Goal: Task Accomplishment & Management: Manage account settings

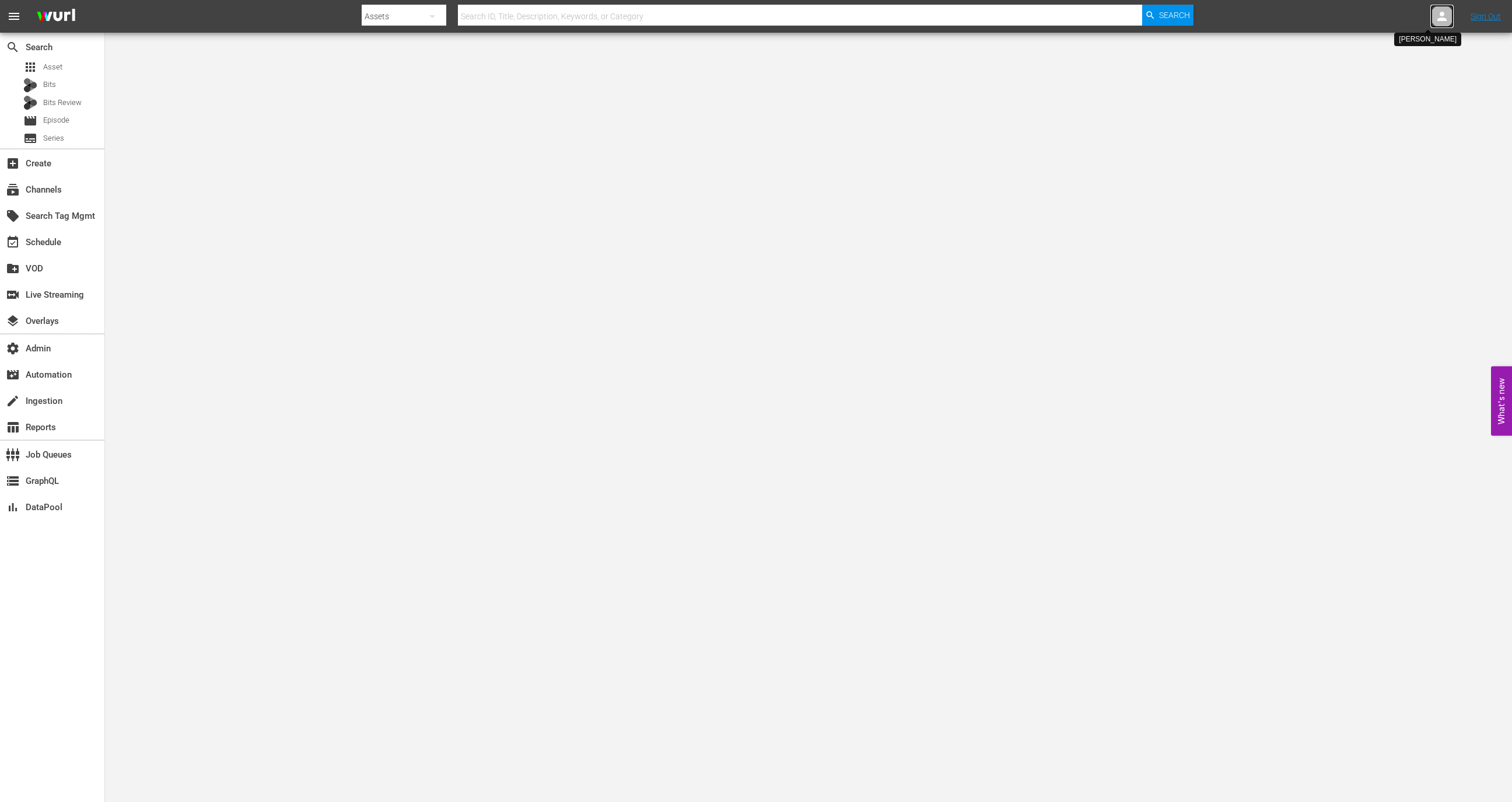
click at [1439, 17] on icon at bounding box center [1442, 16] width 14 height 14
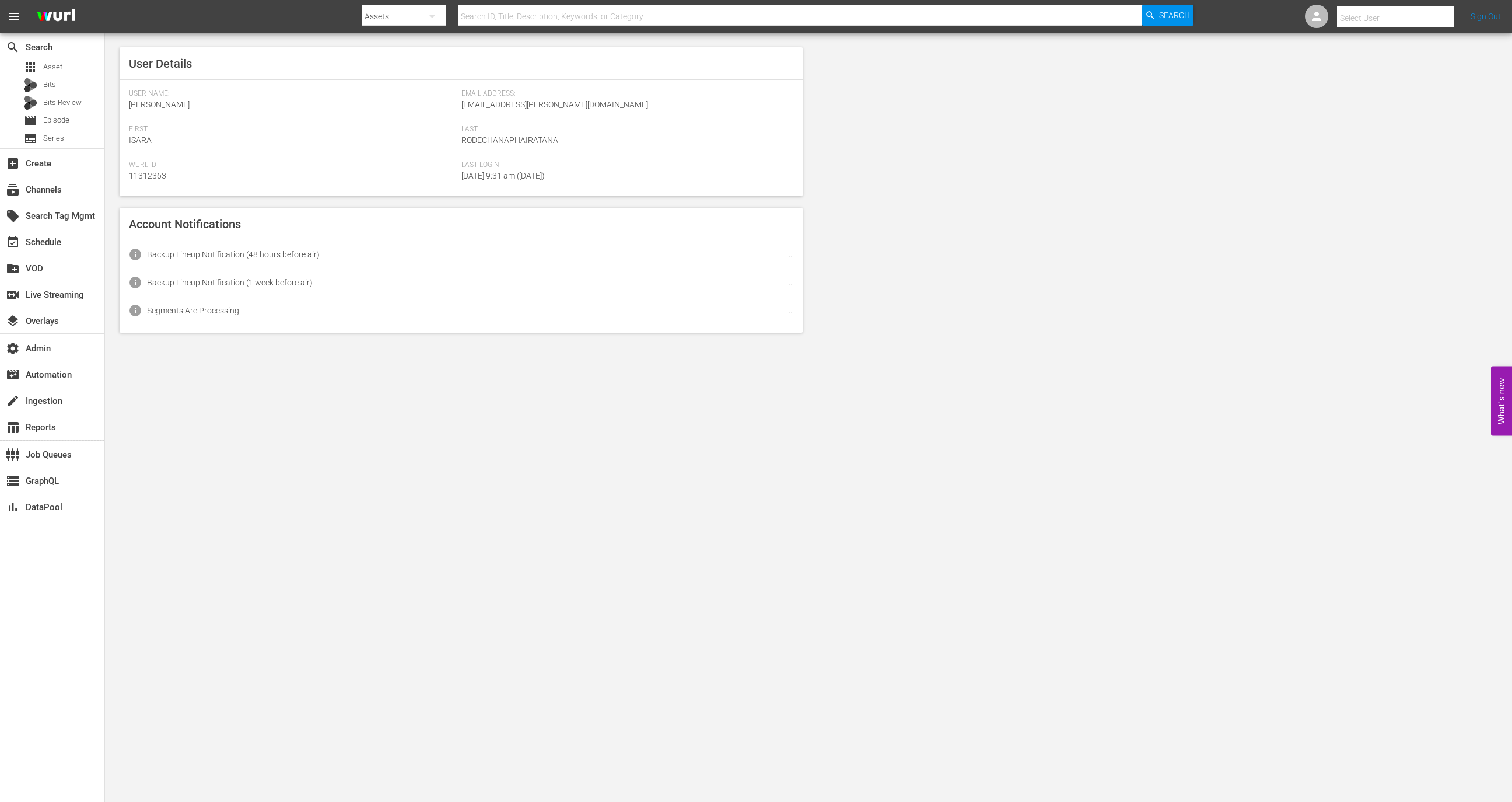
click at [1416, 21] on input "text" at bounding box center [1412, 18] width 150 height 28
click at [1407, 42] on div "Wurl External <wurlexternal@test123.com>" at bounding box center [1373, 50] width 183 height 28
type input "Wurl External (11313848)"
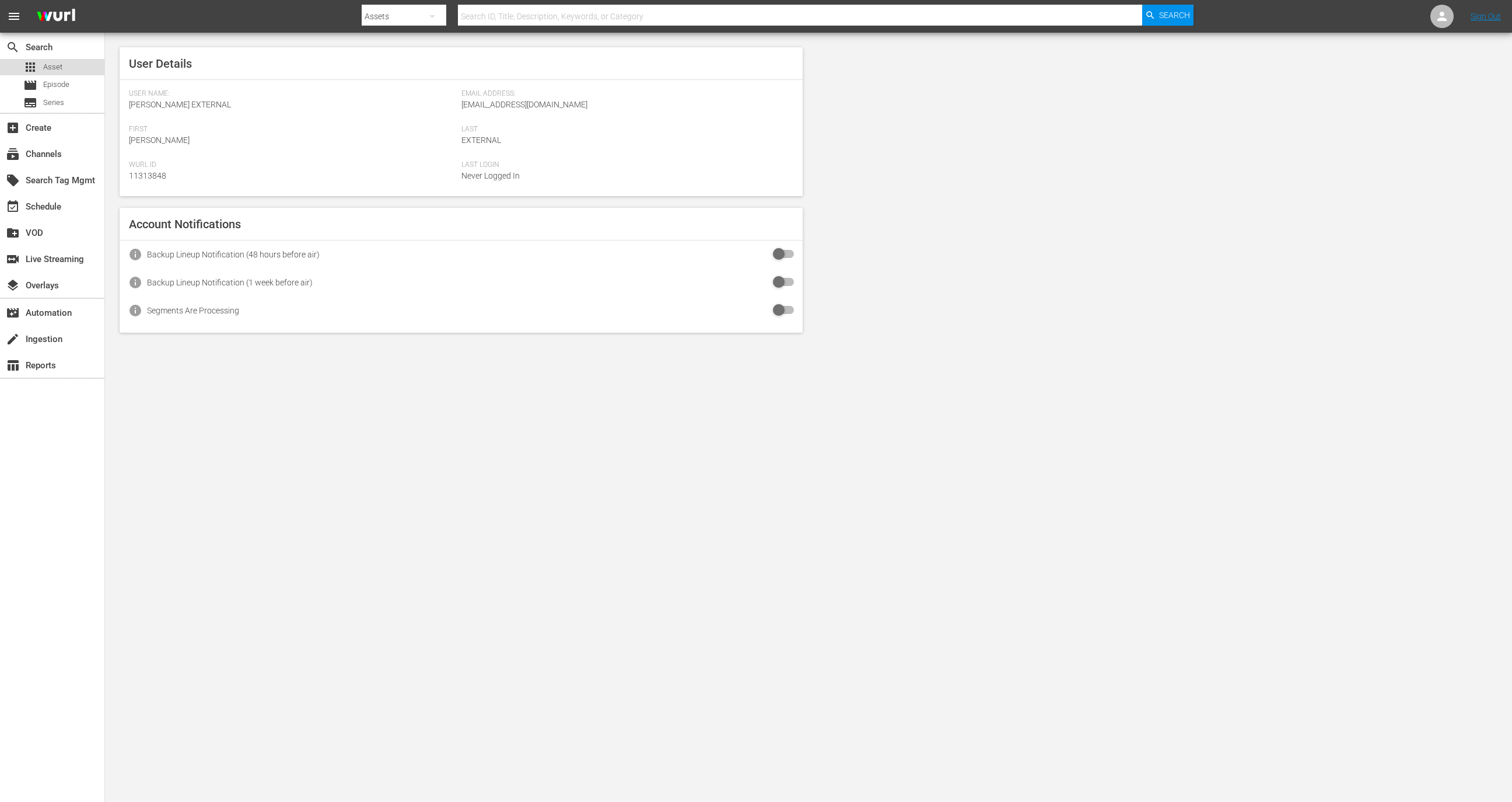
click at [82, 66] on div "apps Asset" at bounding box center [52, 67] width 105 height 16
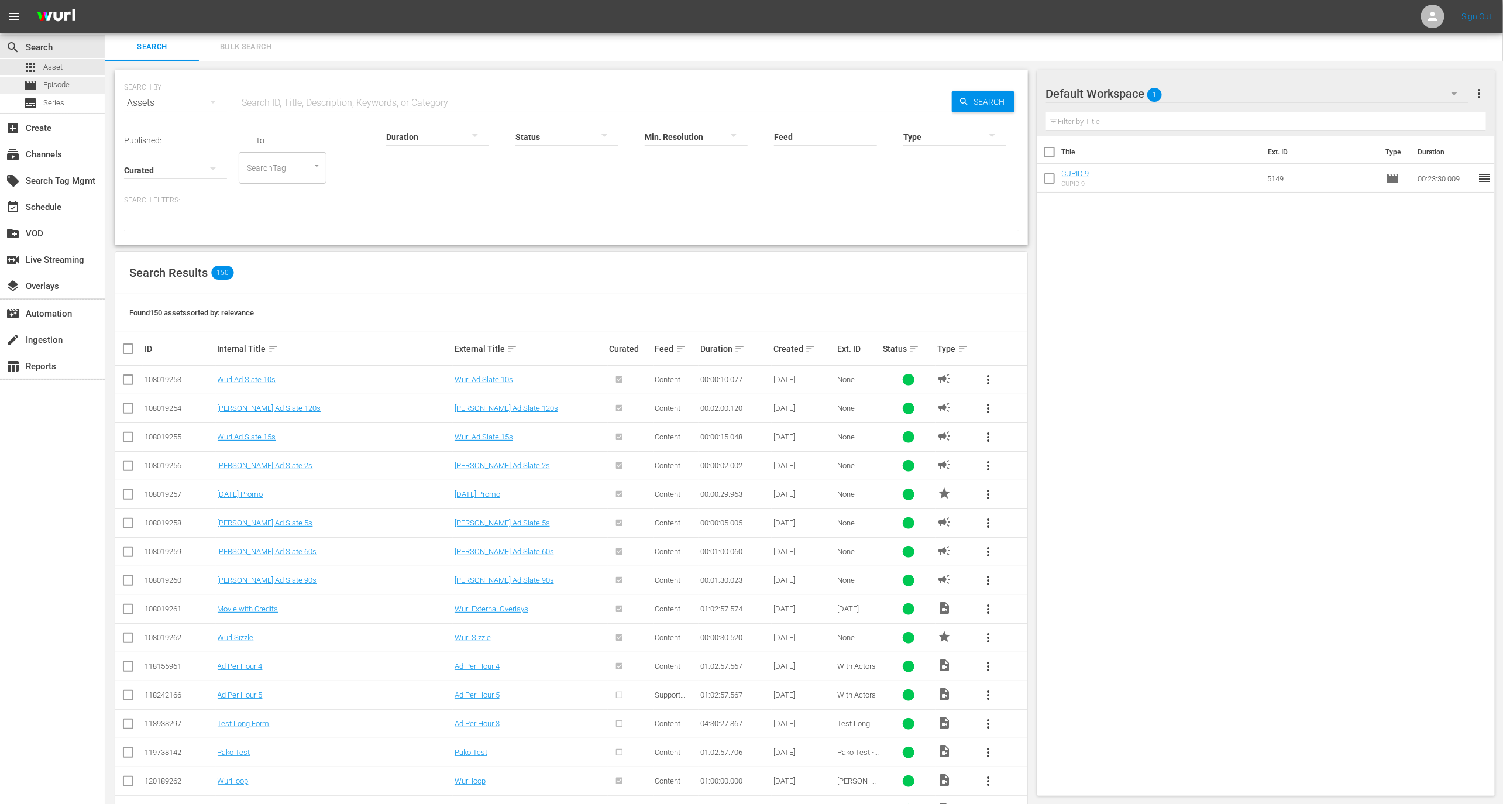
click at [77, 89] on div "movie Episode" at bounding box center [52, 85] width 105 height 16
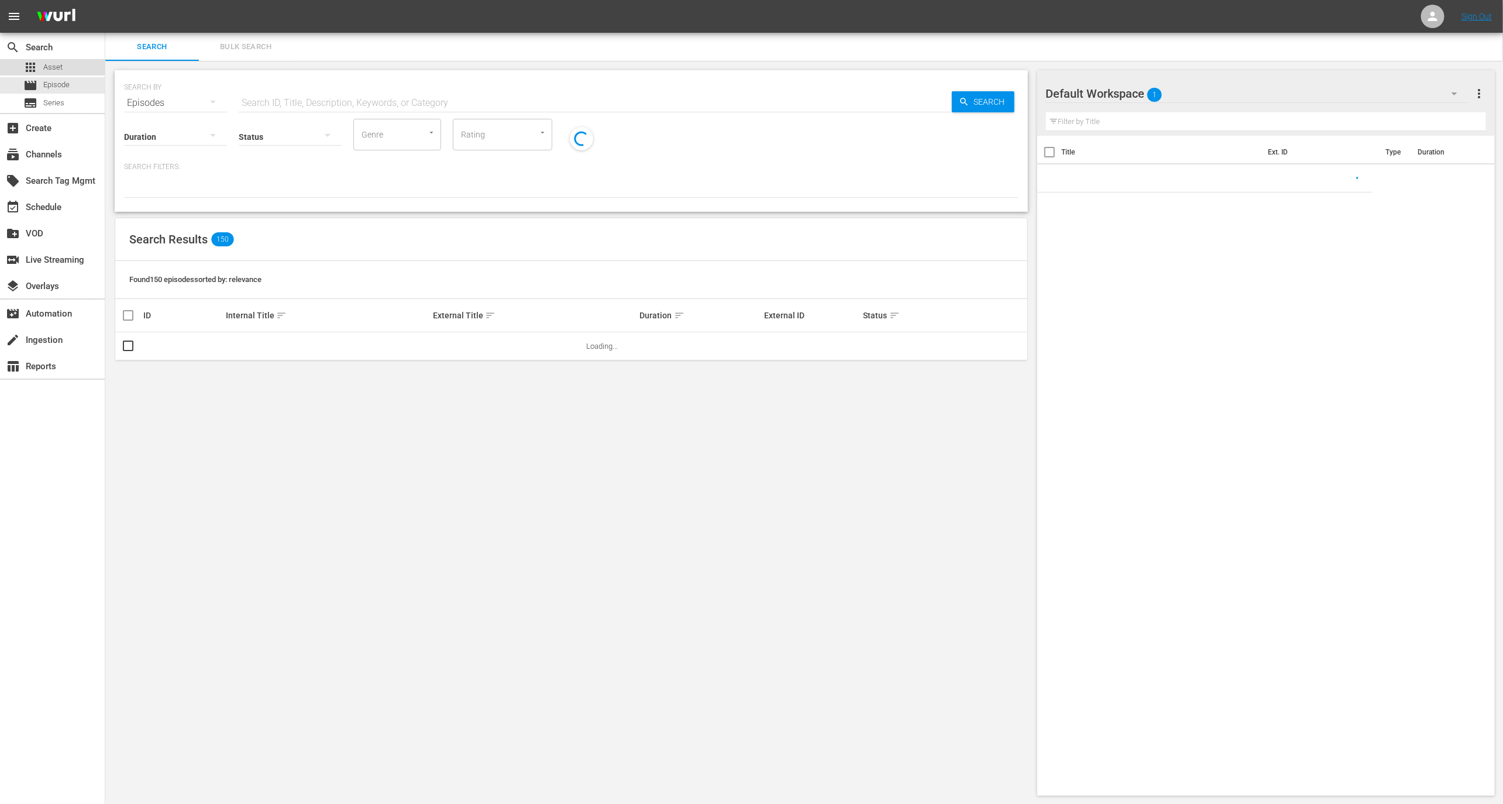
click at [81, 59] on div "apps Asset" at bounding box center [52, 67] width 105 height 16
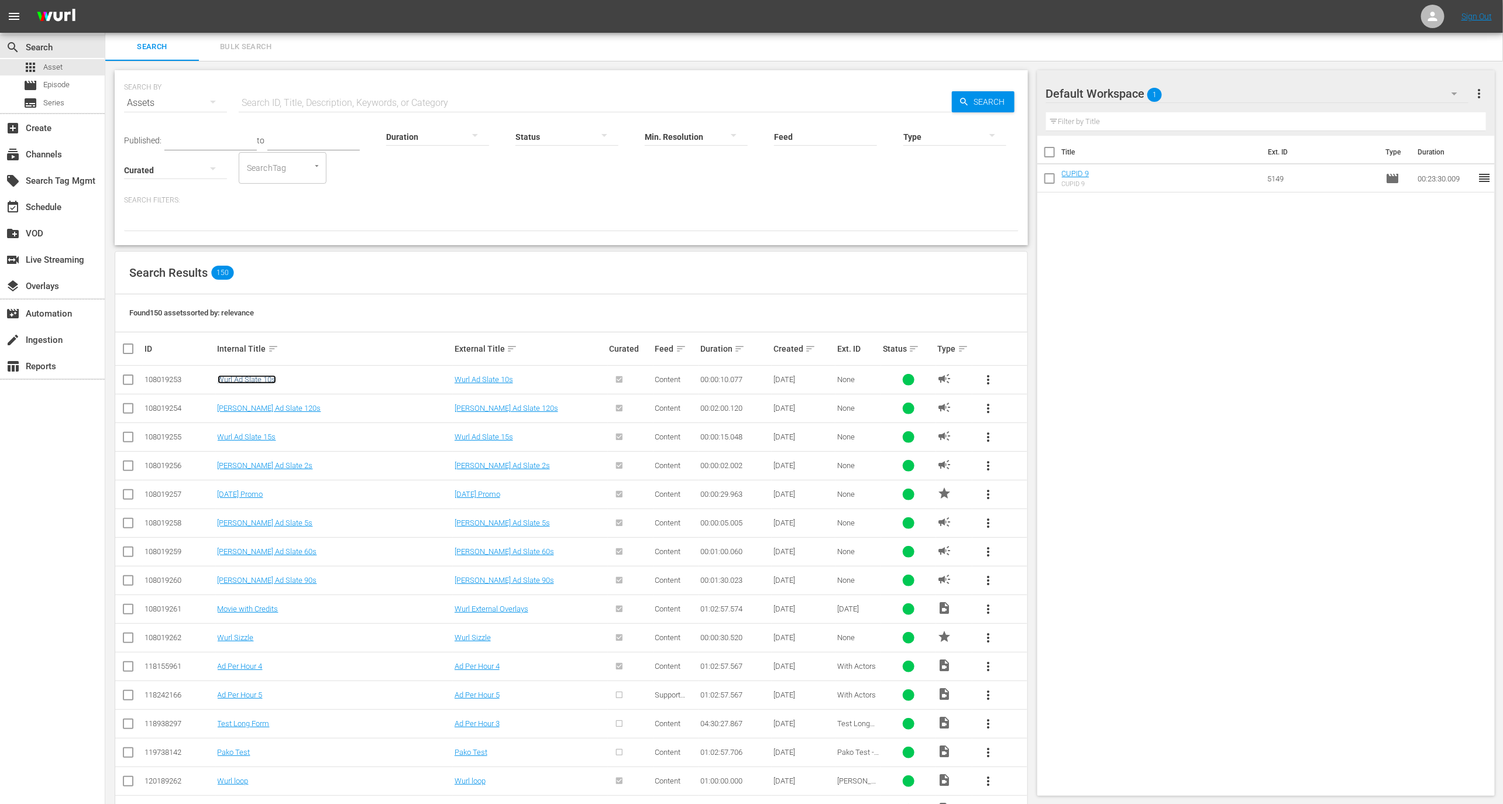
click at [266, 381] on link "Wurl Ad Slate 10s" at bounding box center [247, 379] width 58 height 9
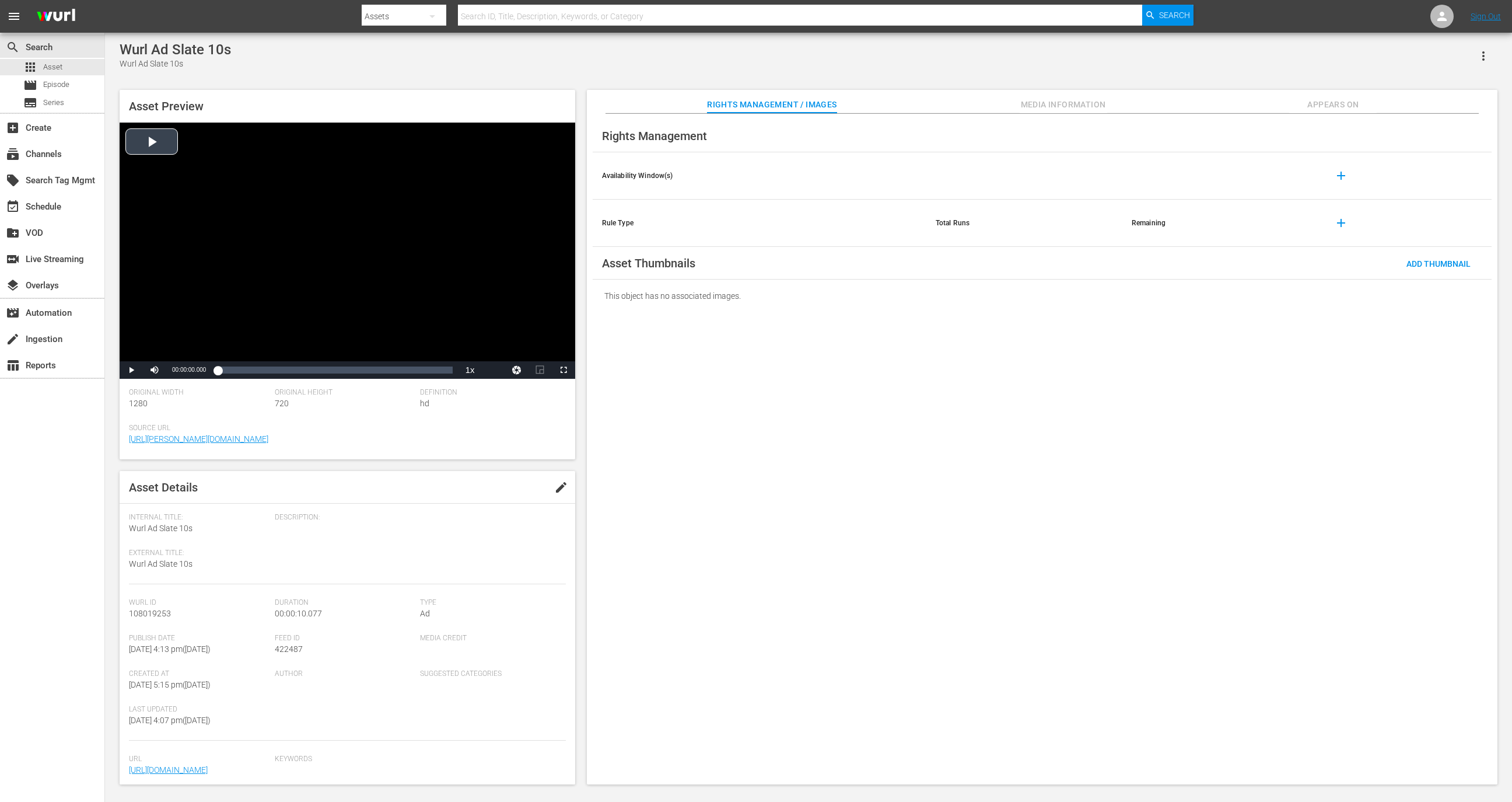
click at [297, 234] on div "Video Player" at bounding box center [347, 241] width 456 height 238
click at [155, 370] on span "Video Player" at bounding box center [155, 370] width 0 height 0
click at [556, 484] on span "edit" at bounding box center [562, 487] width 14 height 14
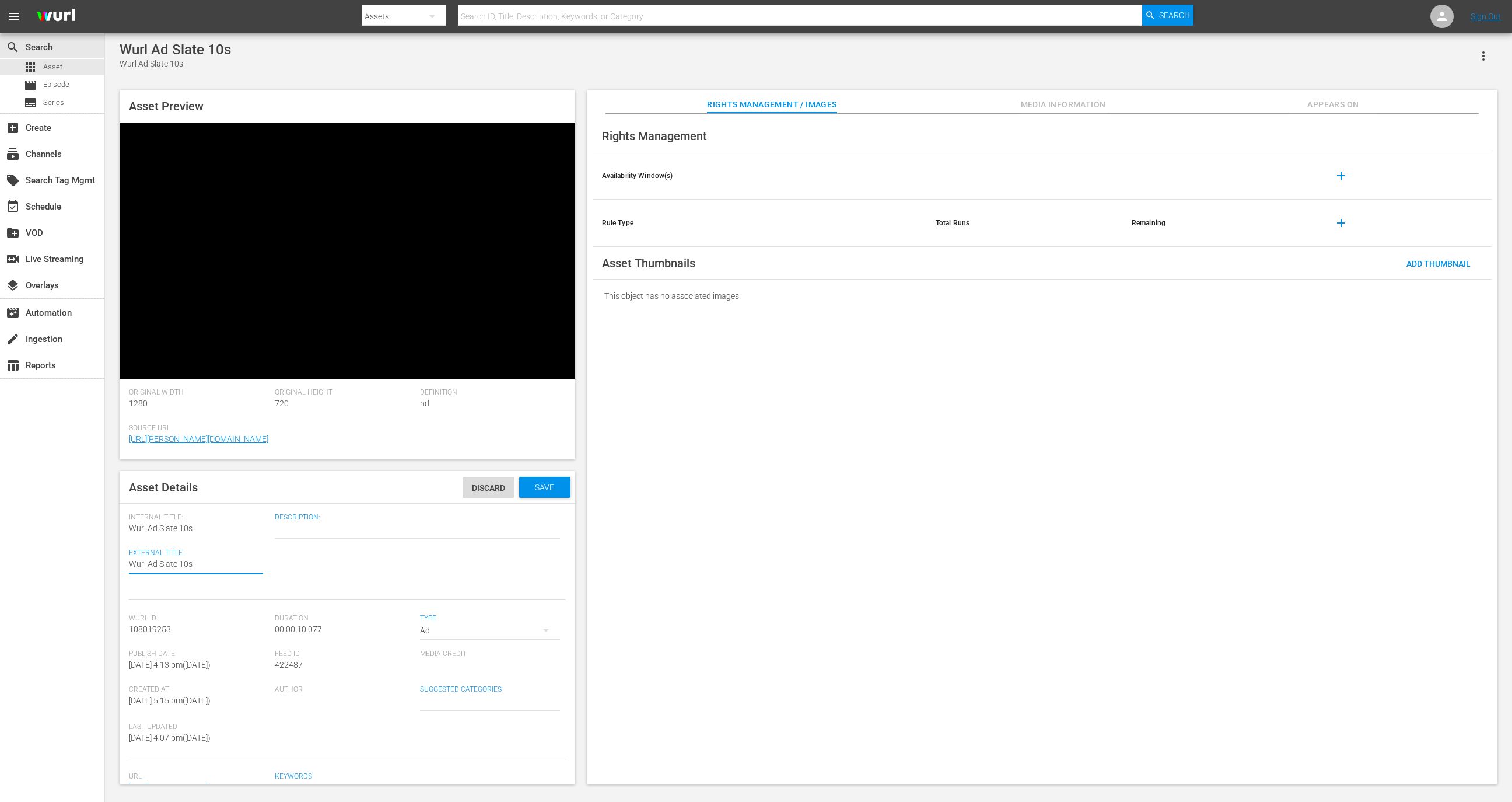
type textarea "Wurl d Slate 10s"
type textarea "Wurl Ad Slate 10s"
type textarea "Wurl Ad Slate 10"
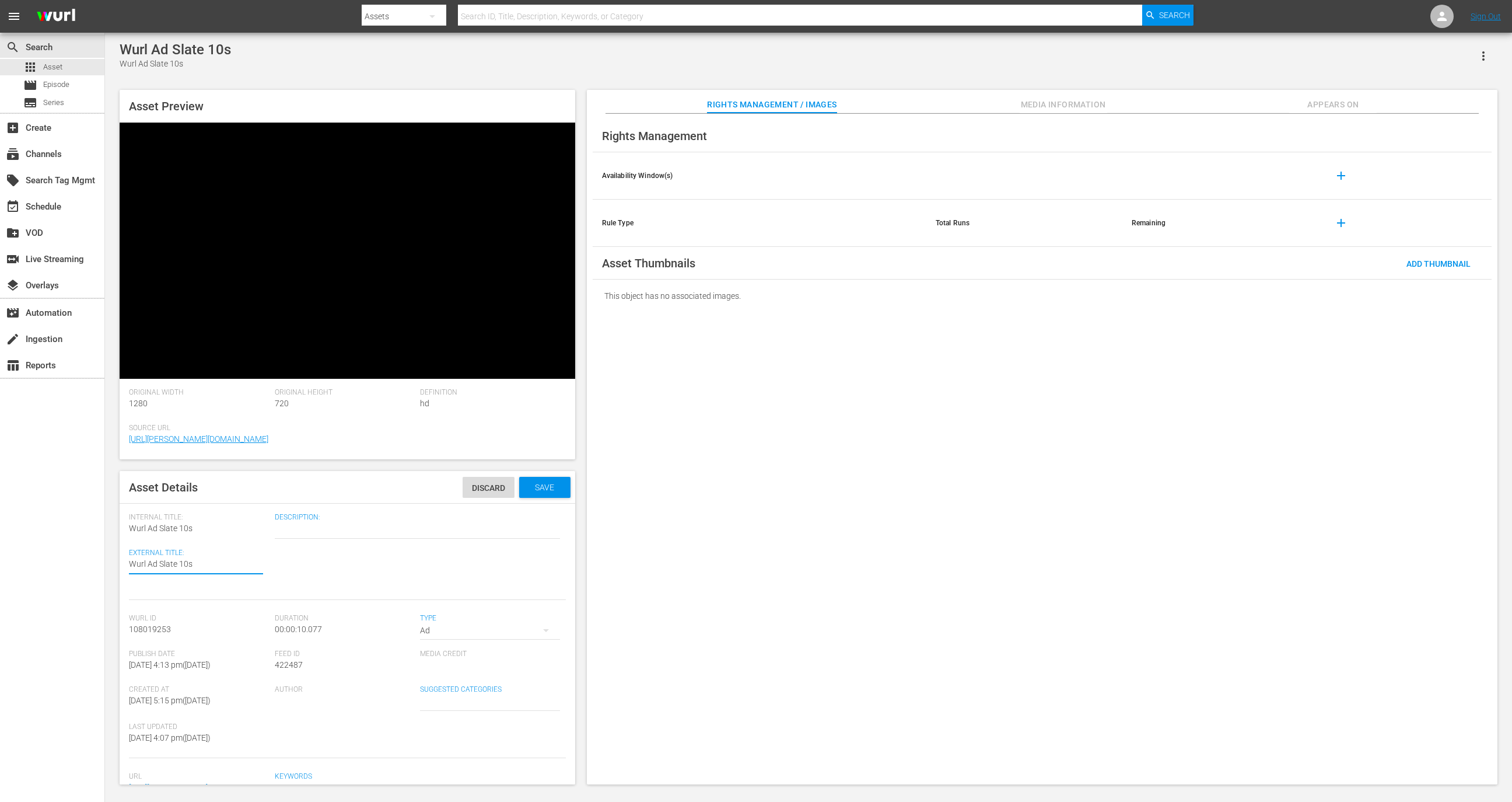
type textarea "Wurl Ad Slate 10"
type textarea "Wurl Ad Slate 1"
type textarea "Wurl Ad Slate 15"
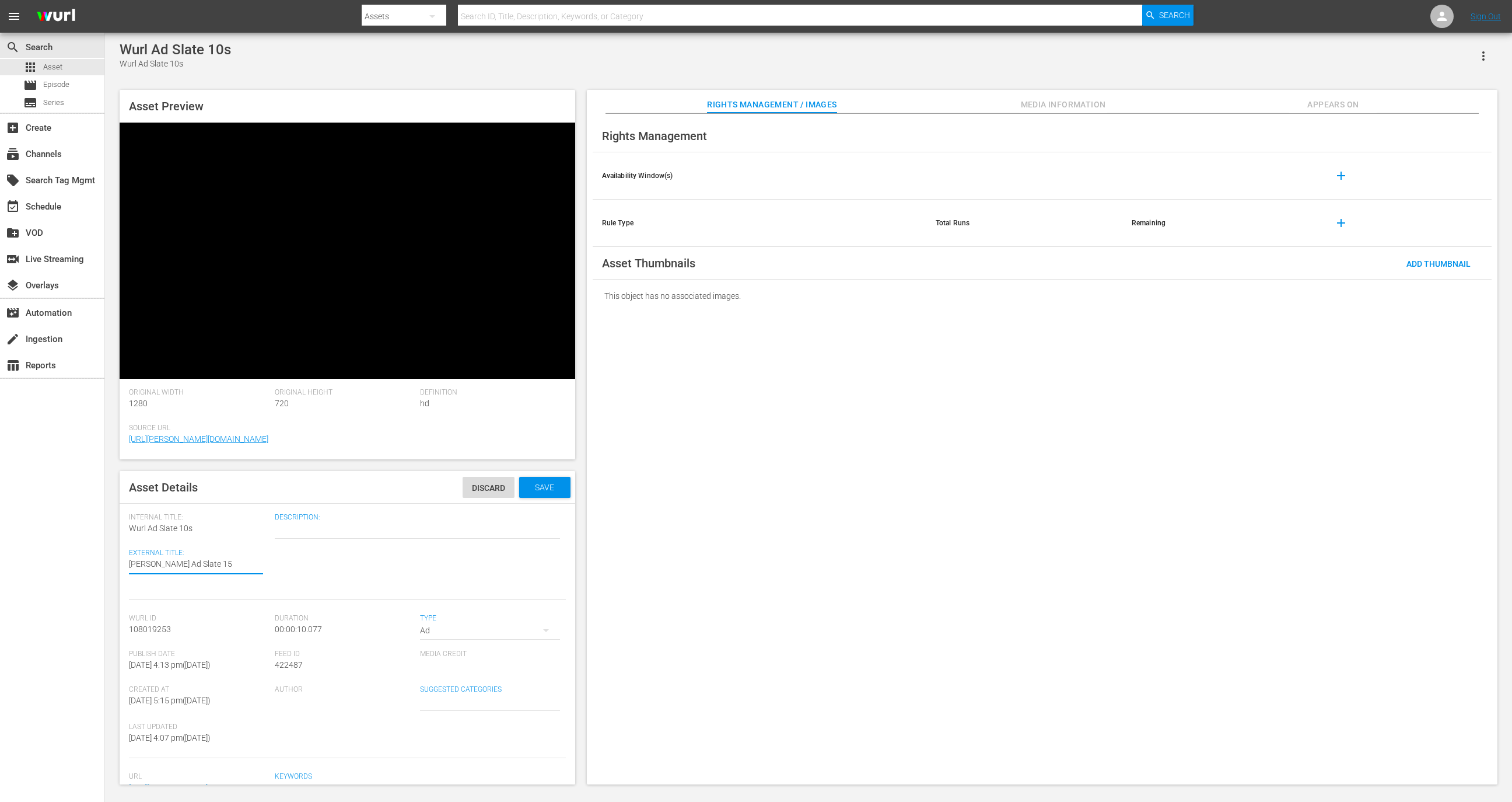
type textarea "Wurl Ad Slate 15s"
type textarea "Wurl Ad Slate 15"
type textarea "Wurl Ad Slate 1"
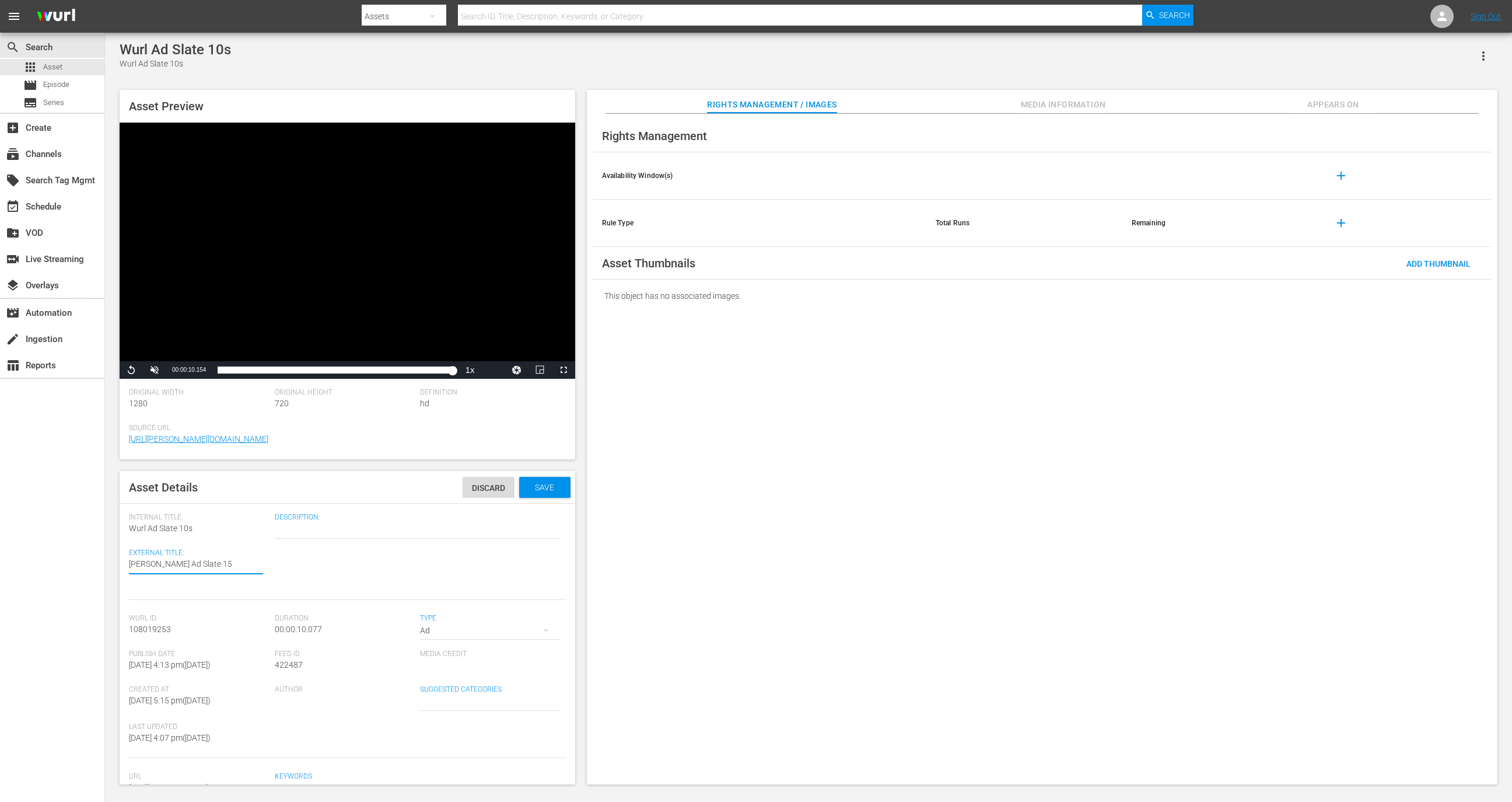
type textarea "Wurl Ad Slate 1"
type textarea "Wurl Ad Slate 10"
type textarea "Wurl Ad Slate 10s"
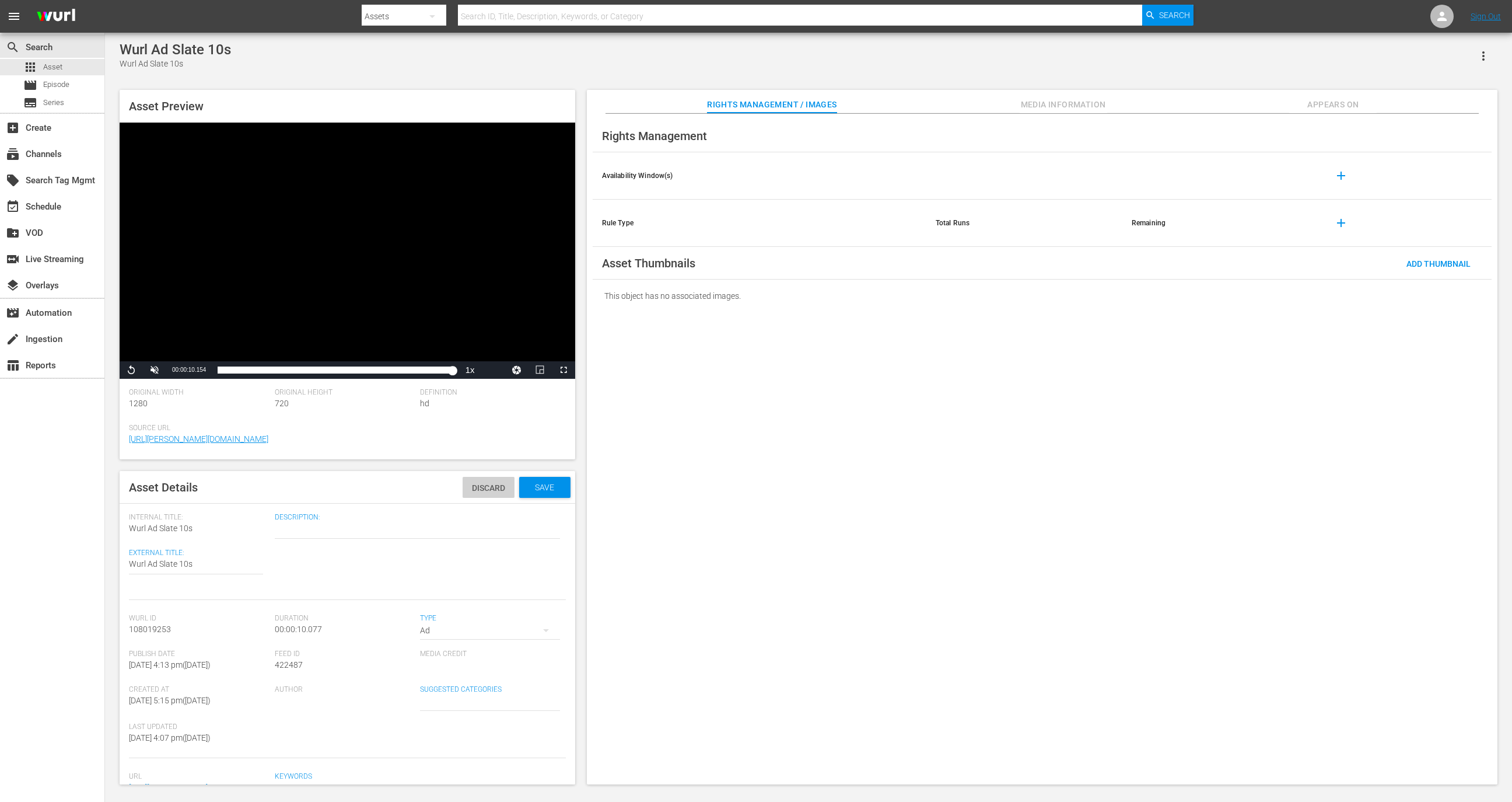
click at [466, 491] on span "Discard" at bounding box center [489, 487] width 52 height 9
click at [61, 67] on span "Asset" at bounding box center [52, 67] width 19 height 12
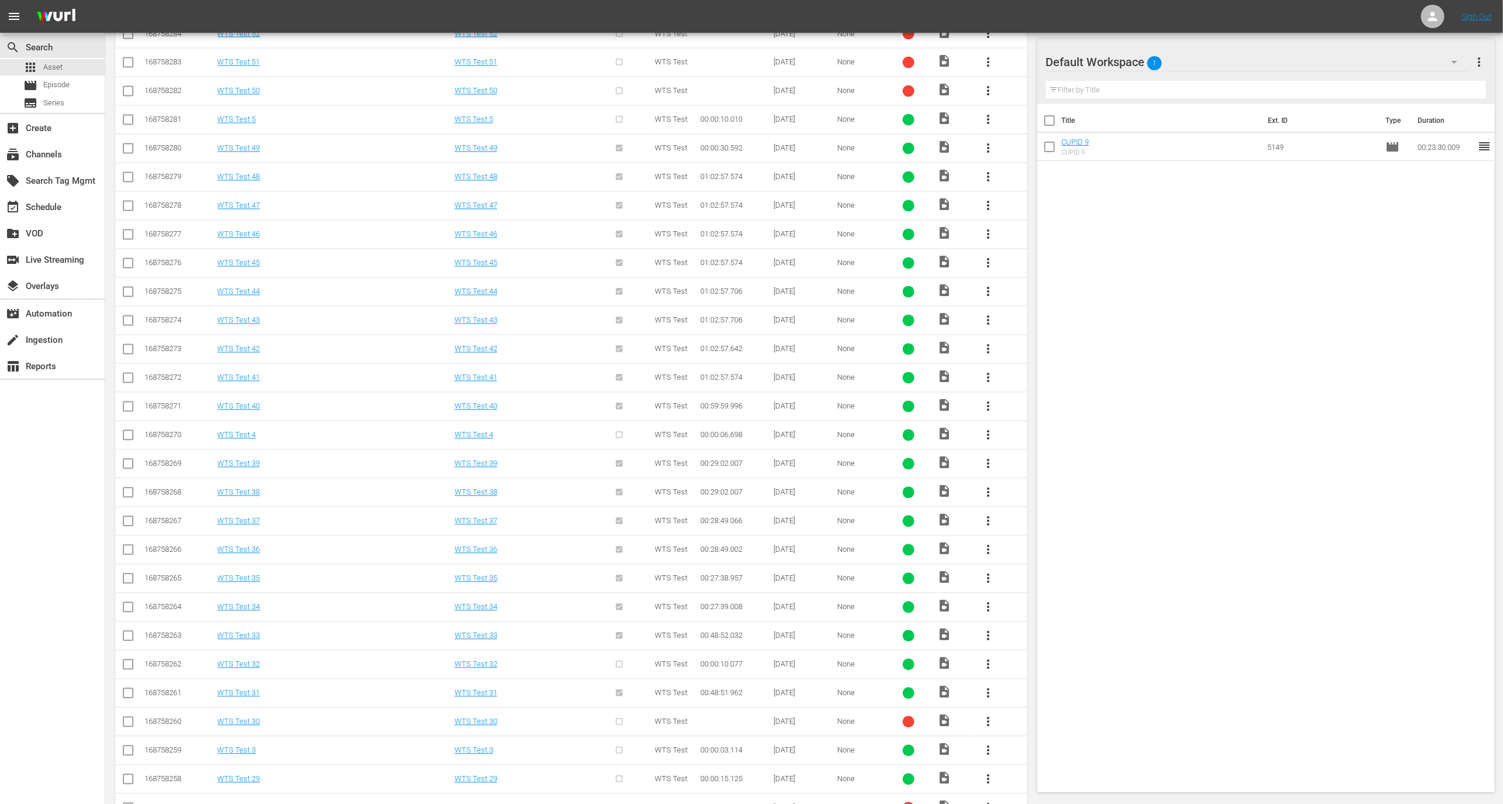
scroll to position [1465, 0]
click at [169, 264] on td "168758276" at bounding box center [179, 261] width 73 height 29
click at [162, 257] on div "168758276" at bounding box center [179, 261] width 70 height 9
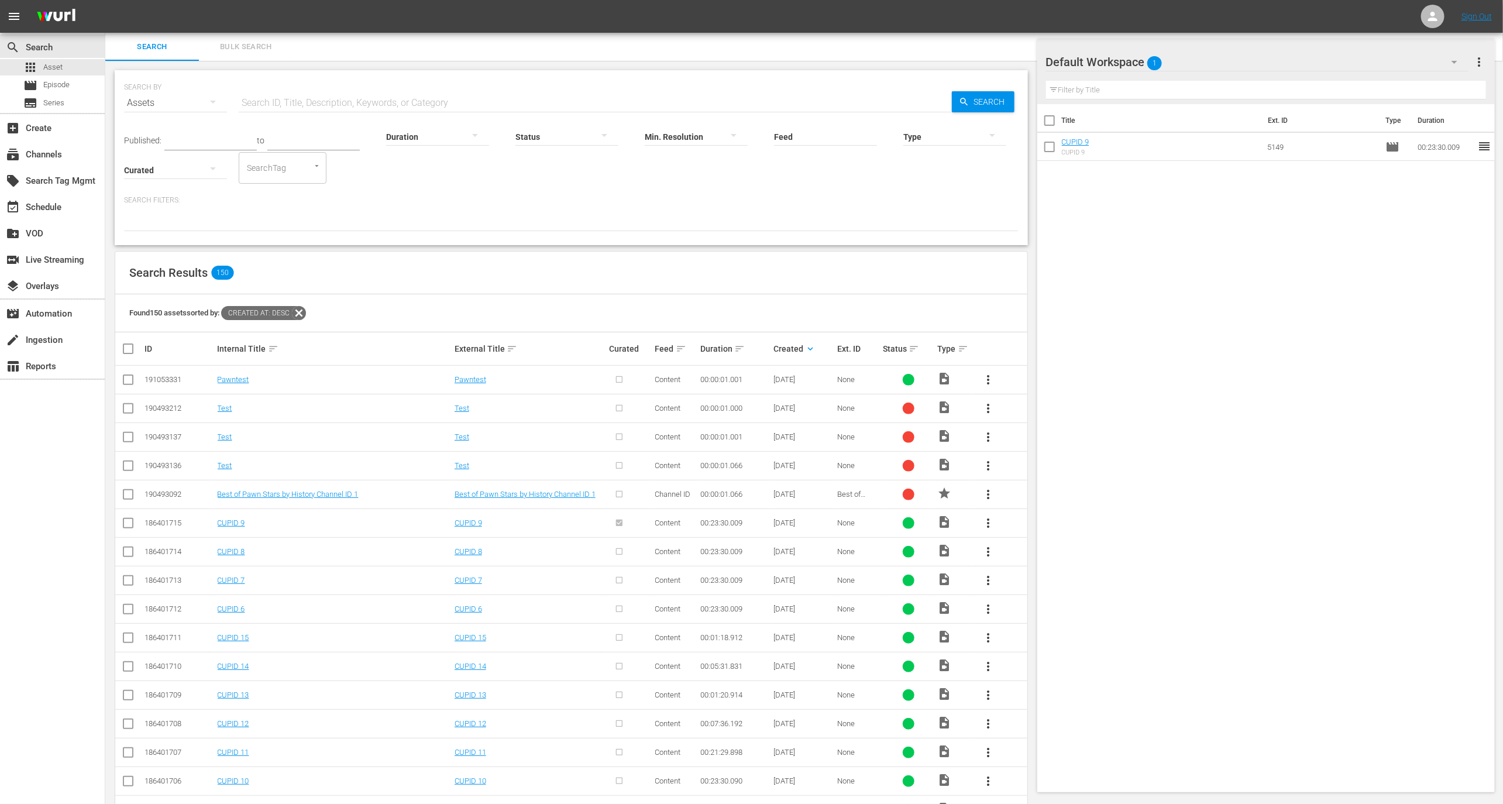
scroll to position [218, 0]
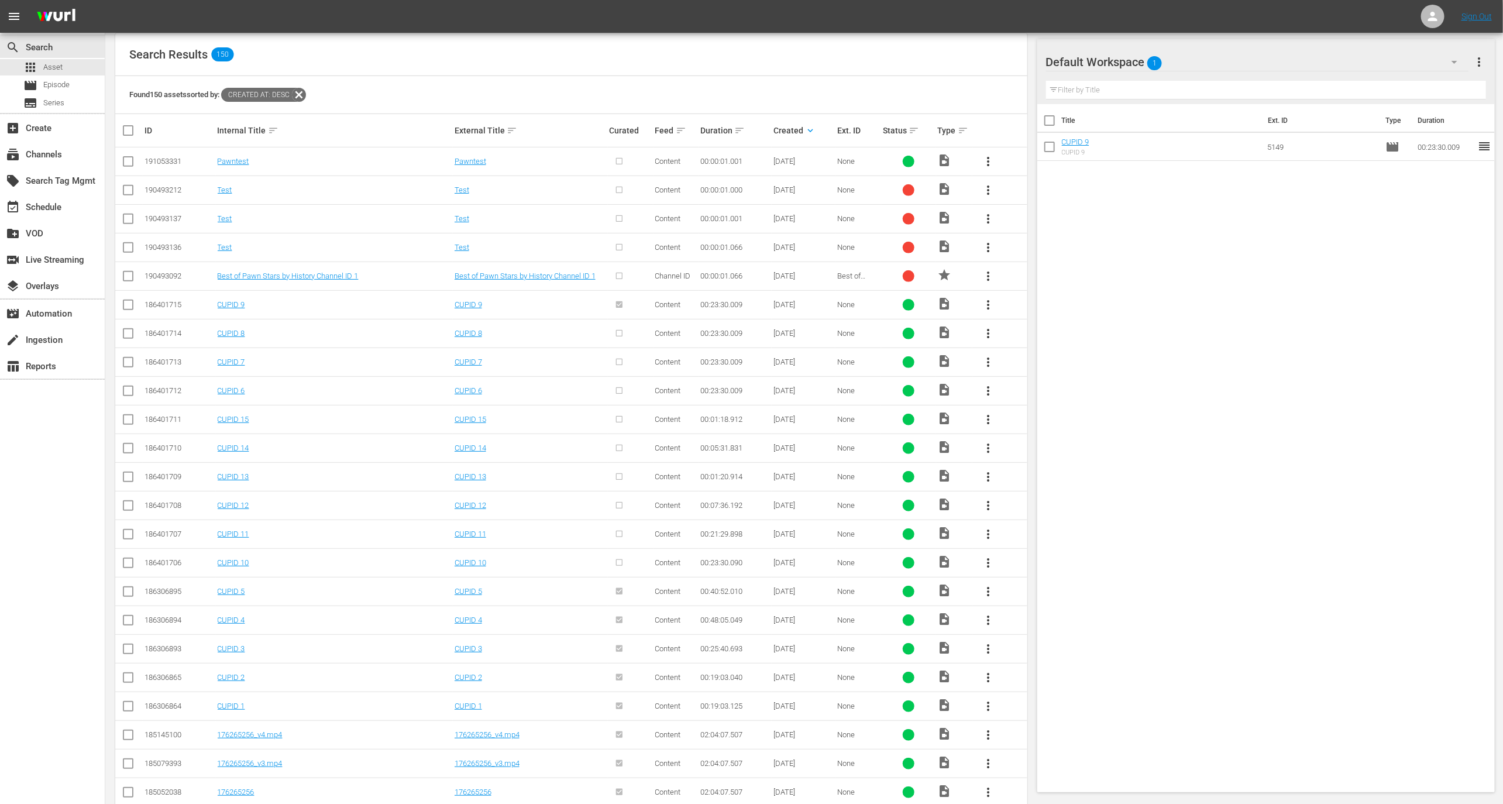
click at [848, 128] on div "Ext. ID" at bounding box center [858, 130] width 42 height 9
click at [847, 271] on span "Best of Pawn Stars by History Channel ID 1" at bounding box center [858, 288] width 42 height 35
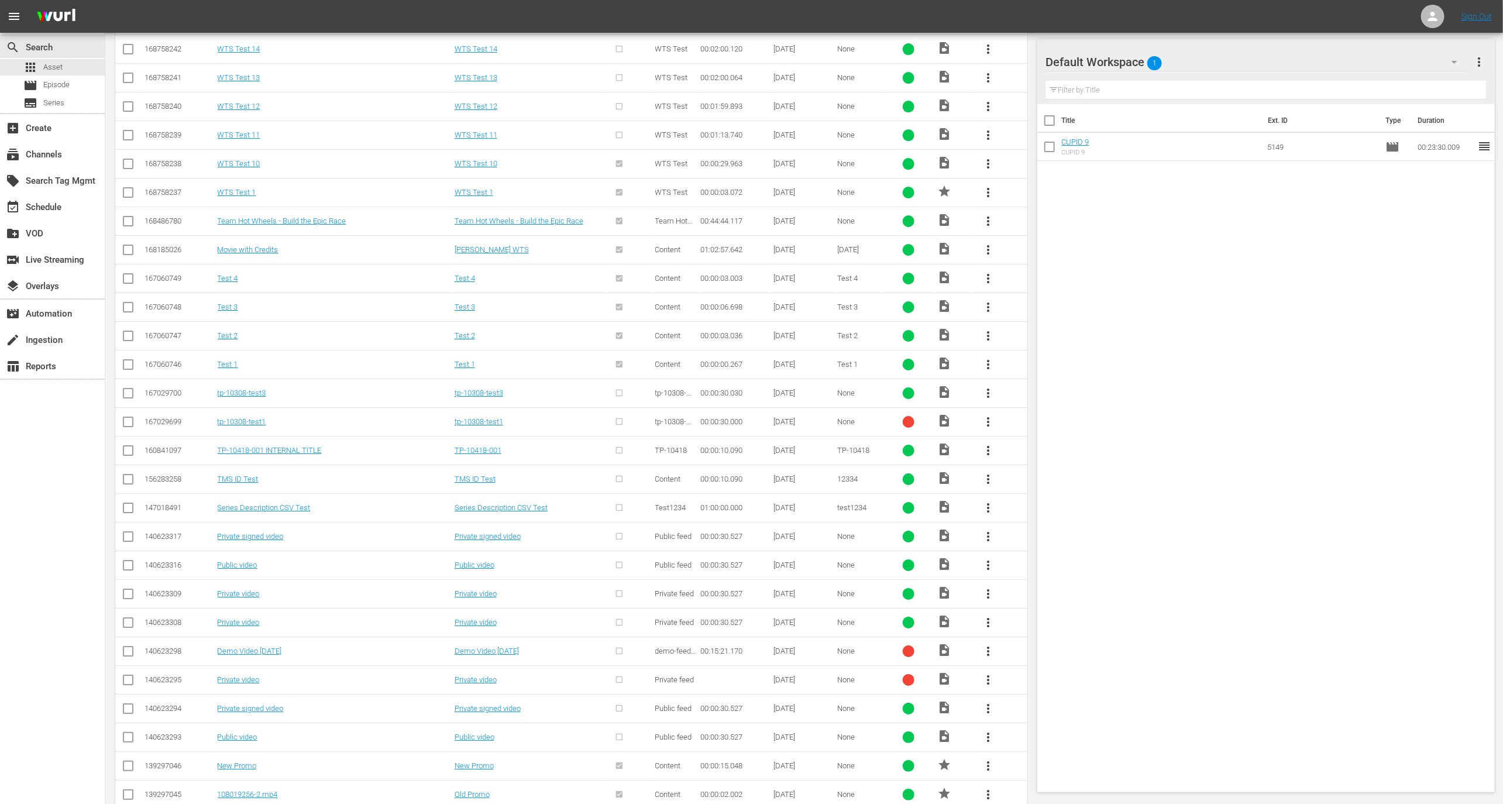
scroll to position [3860, 0]
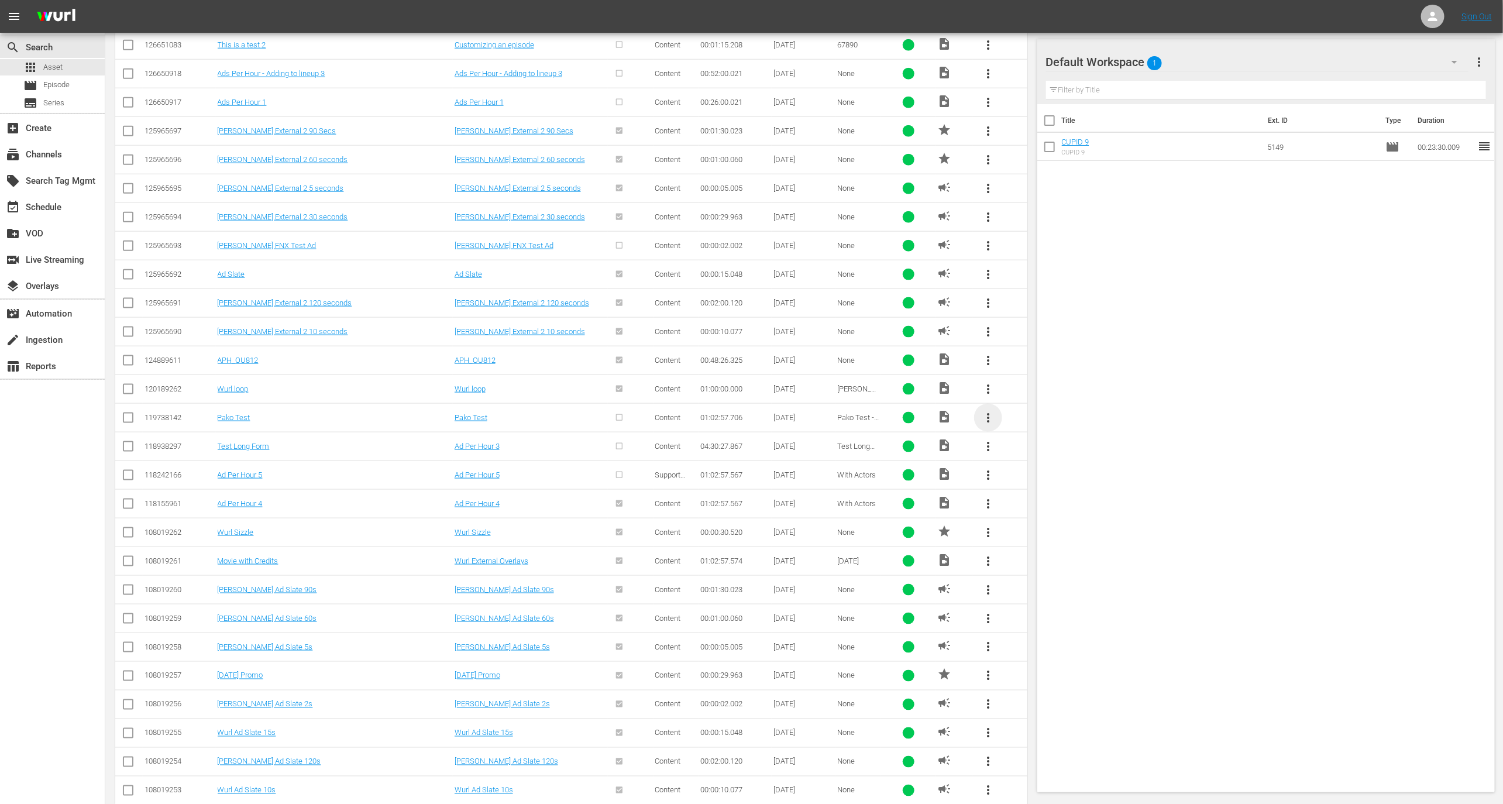
click at [991, 411] on span "more_vert" at bounding box center [988, 418] width 14 height 14
click at [1021, 483] on div "Episode" at bounding box center [1052, 486] width 80 height 28
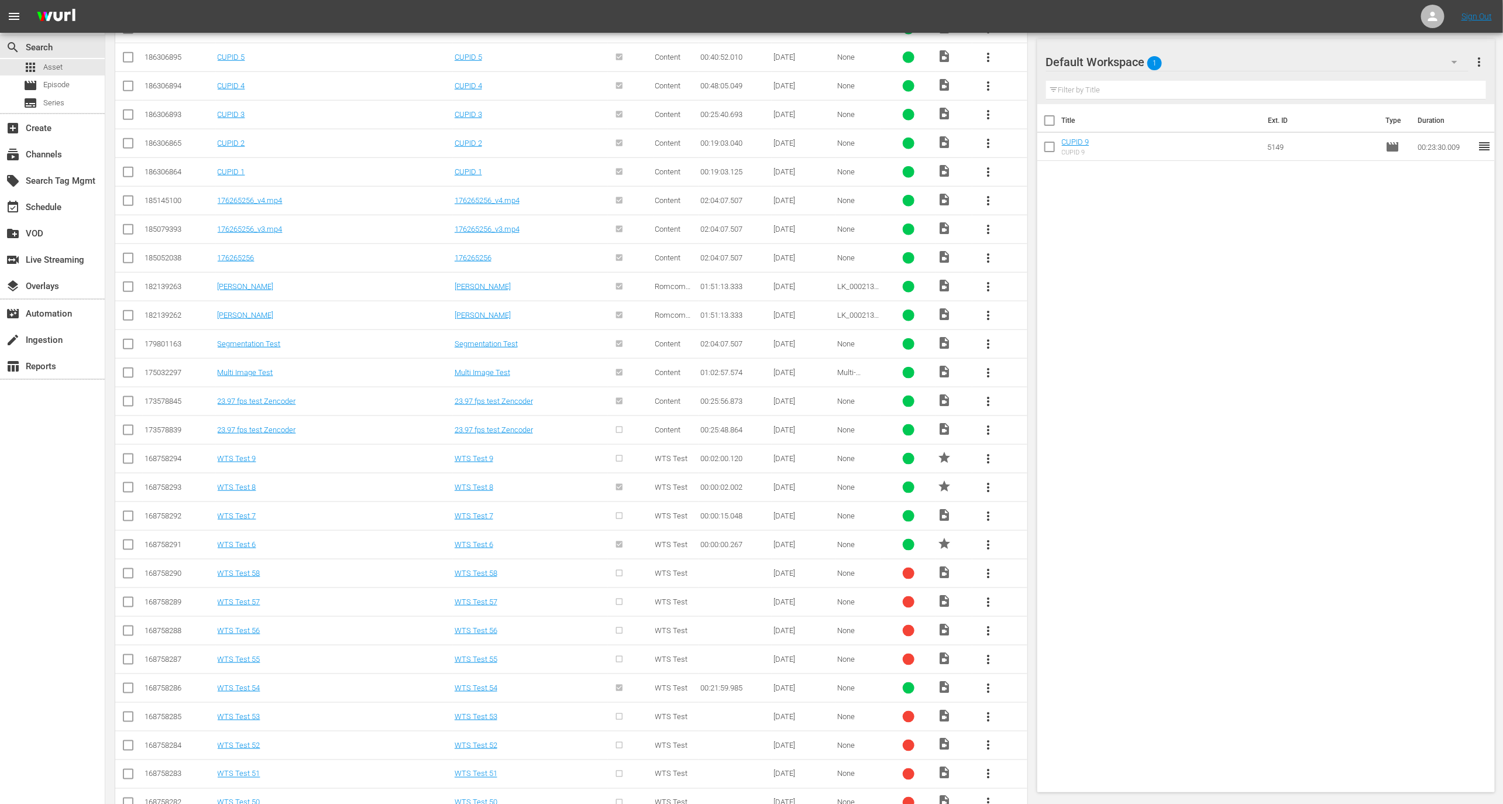
scroll to position [762, 0]
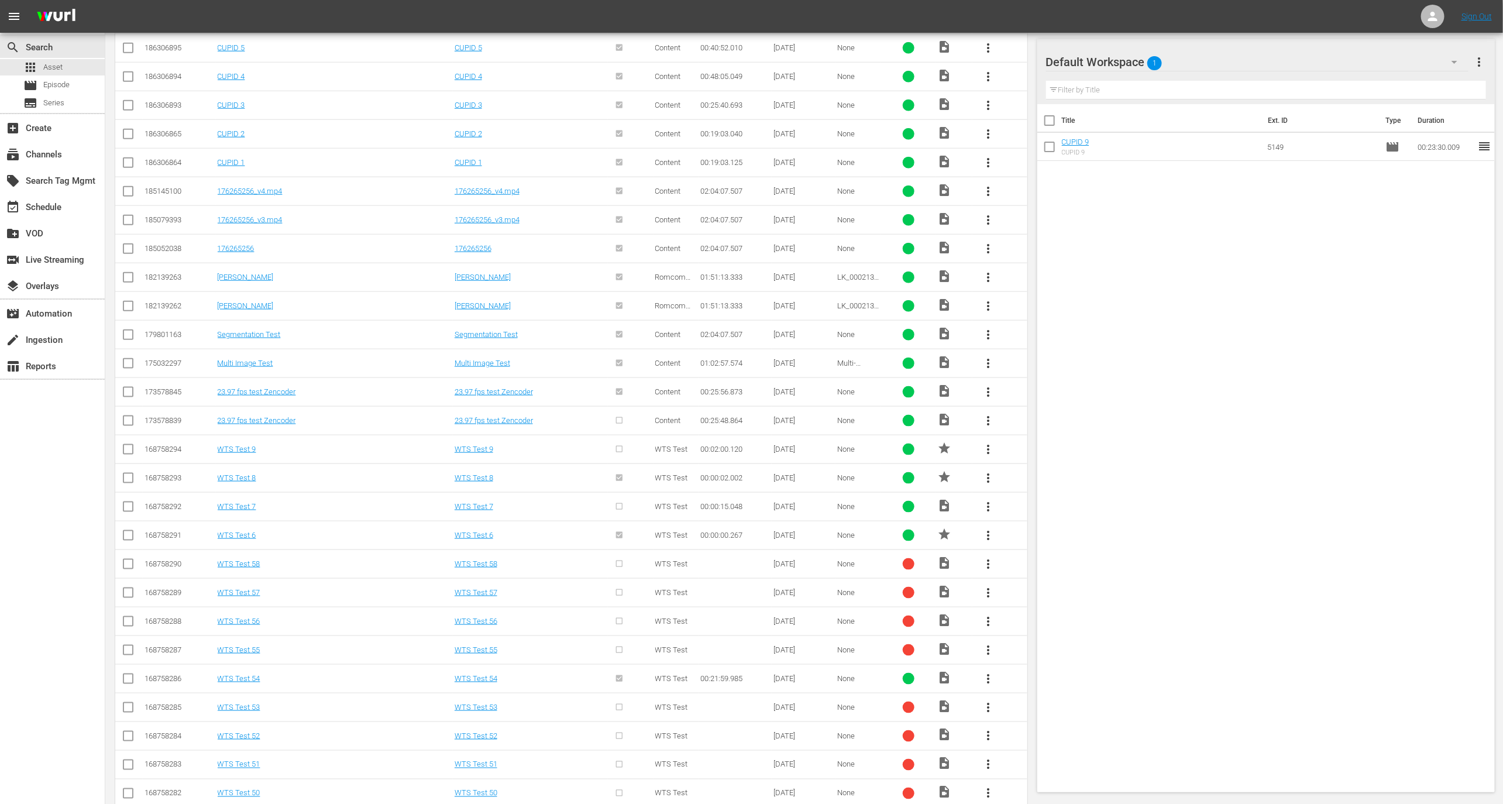
click at [994, 210] on button "more_vert" at bounding box center [988, 220] width 28 height 28
click at [1070, 401] on div "Title Ext. ID Type Duration CUPID 9 CUPID 9 5149 movie 00:23:30.009 reorder" at bounding box center [1266, 445] width 458 height 683
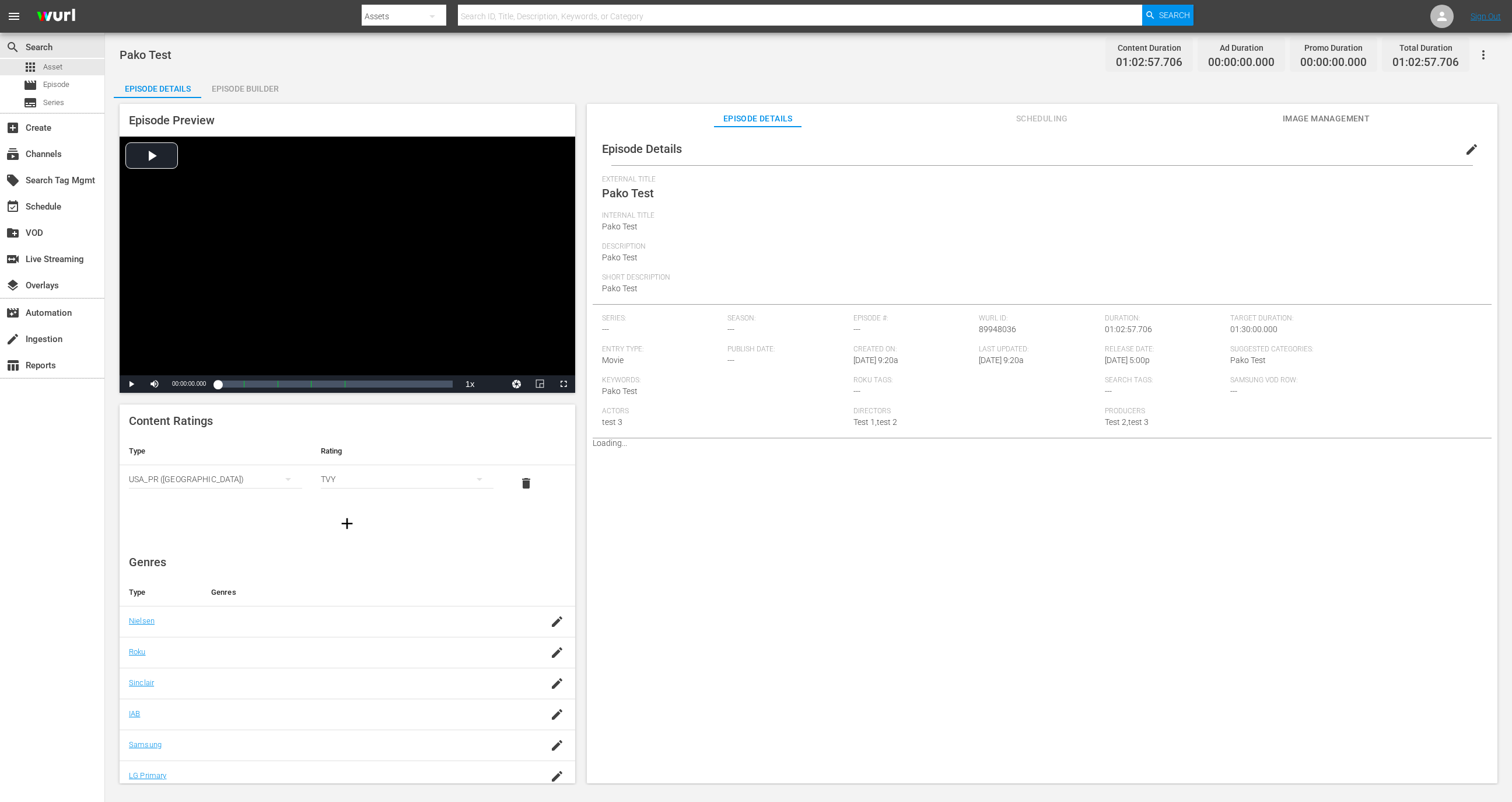
click at [237, 87] on div "Episode Builder" at bounding box center [245, 89] width 88 height 28
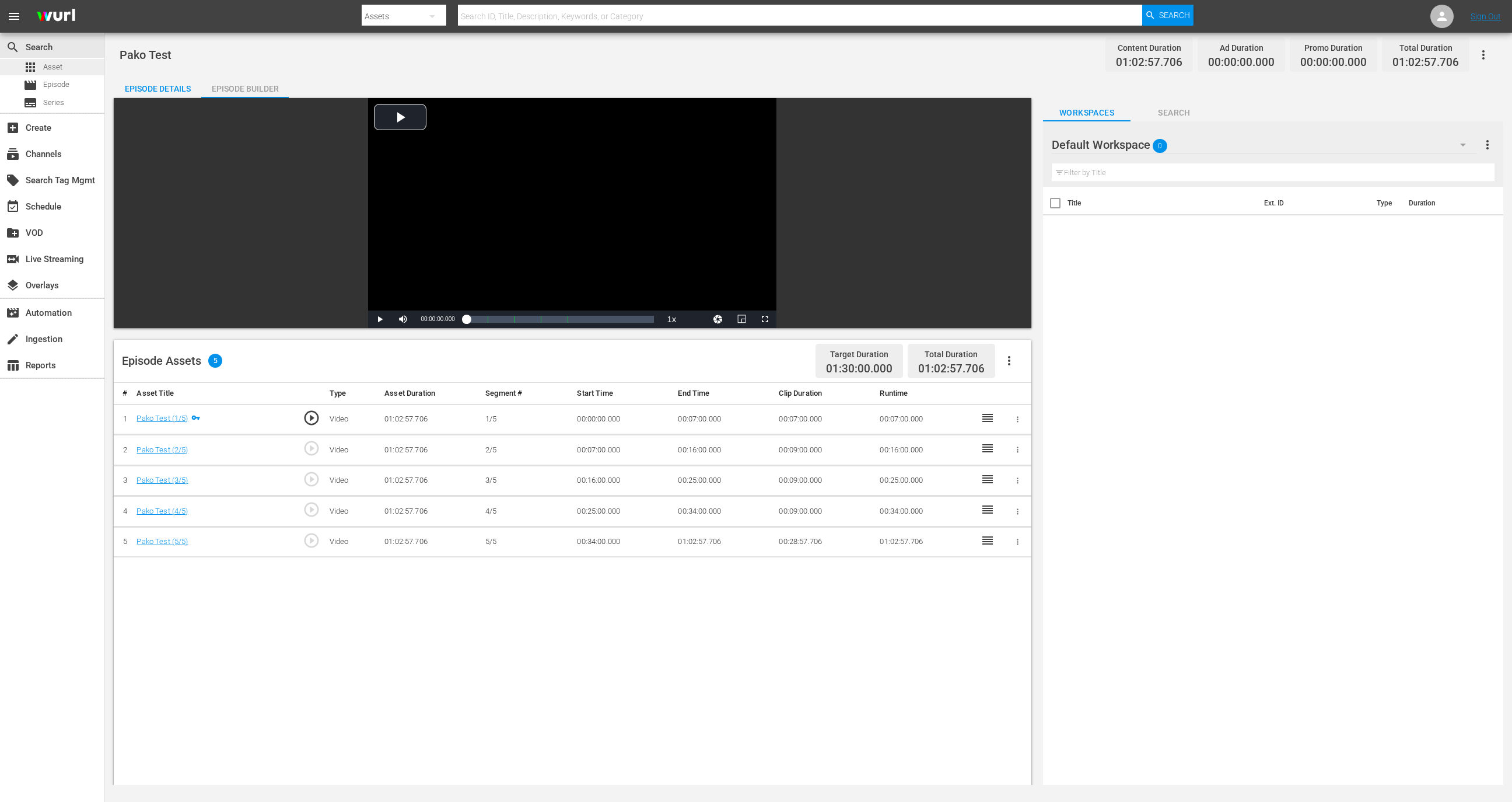
click at [62, 65] on div "apps Asset" at bounding box center [52, 67] width 105 height 16
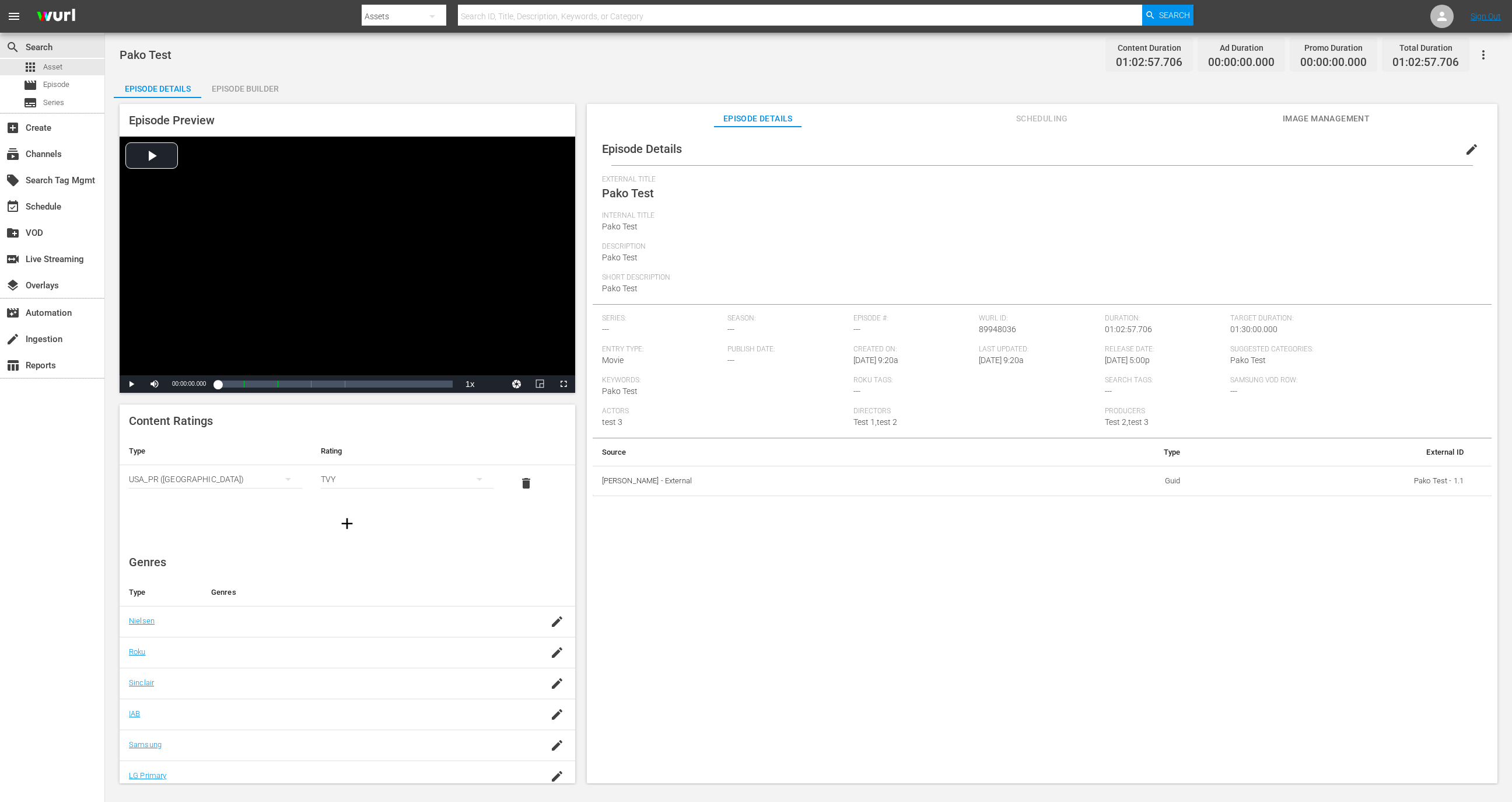
click at [253, 94] on div "Episode Builder" at bounding box center [245, 89] width 88 height 28
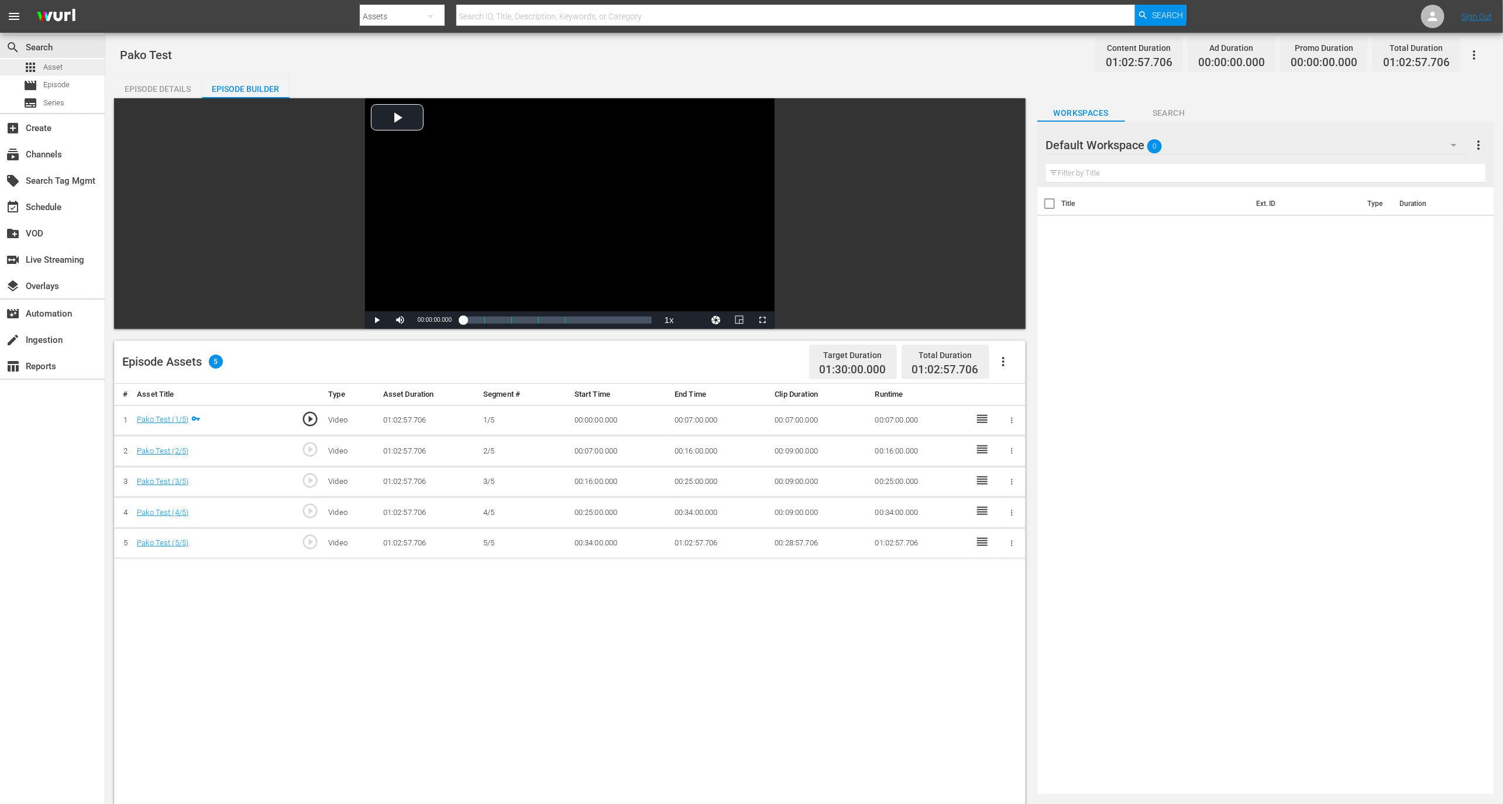
click at [74, 61] on div "apps Asset" at bounding box center [52, 67] width 105 height 16
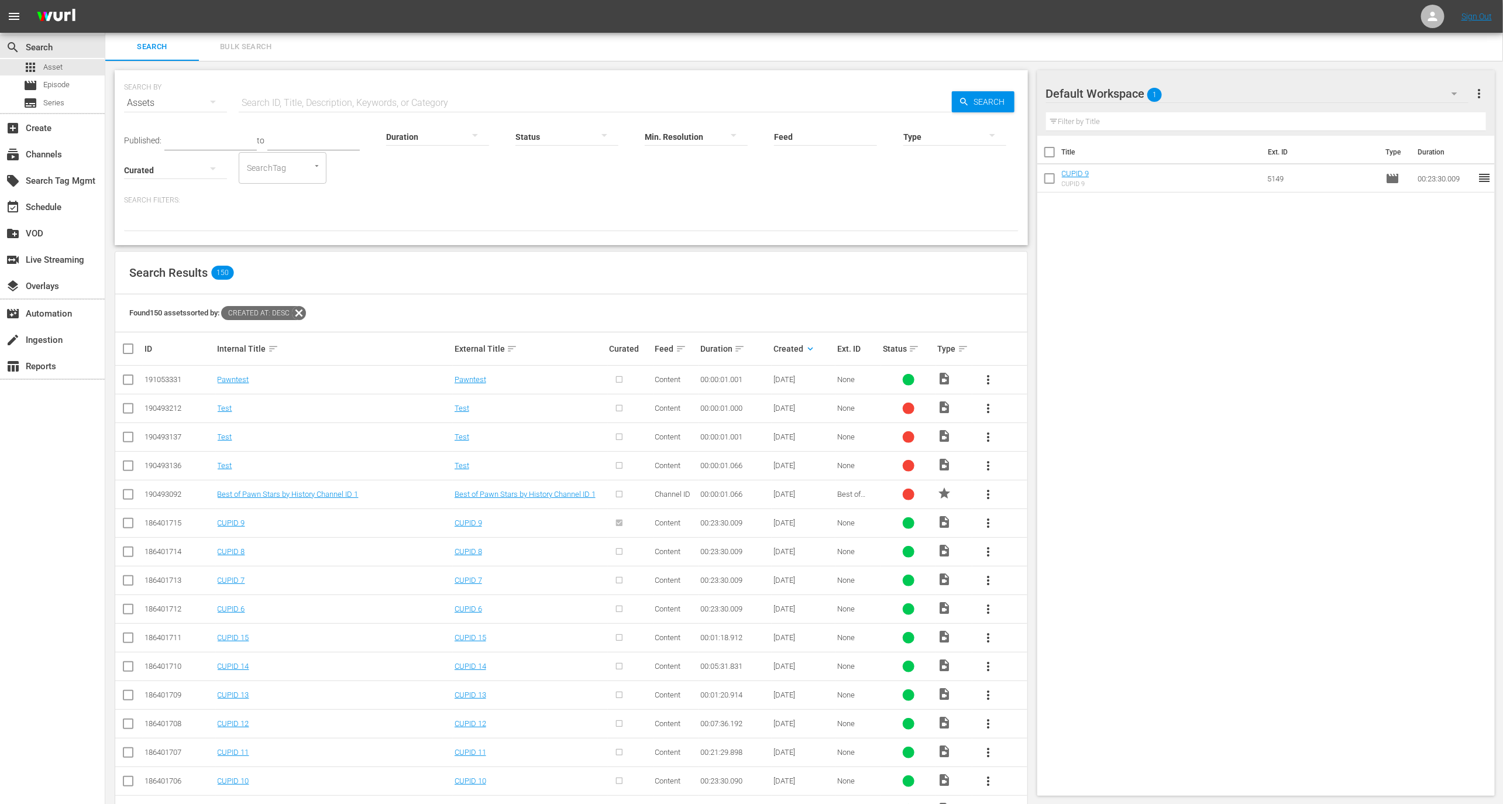
click at [931, 139] on div at bounding box center [954, 136] width 103 height 33
click at [934, 147] on div "Ad" at bounding box center [955, 153] width 103 height 19
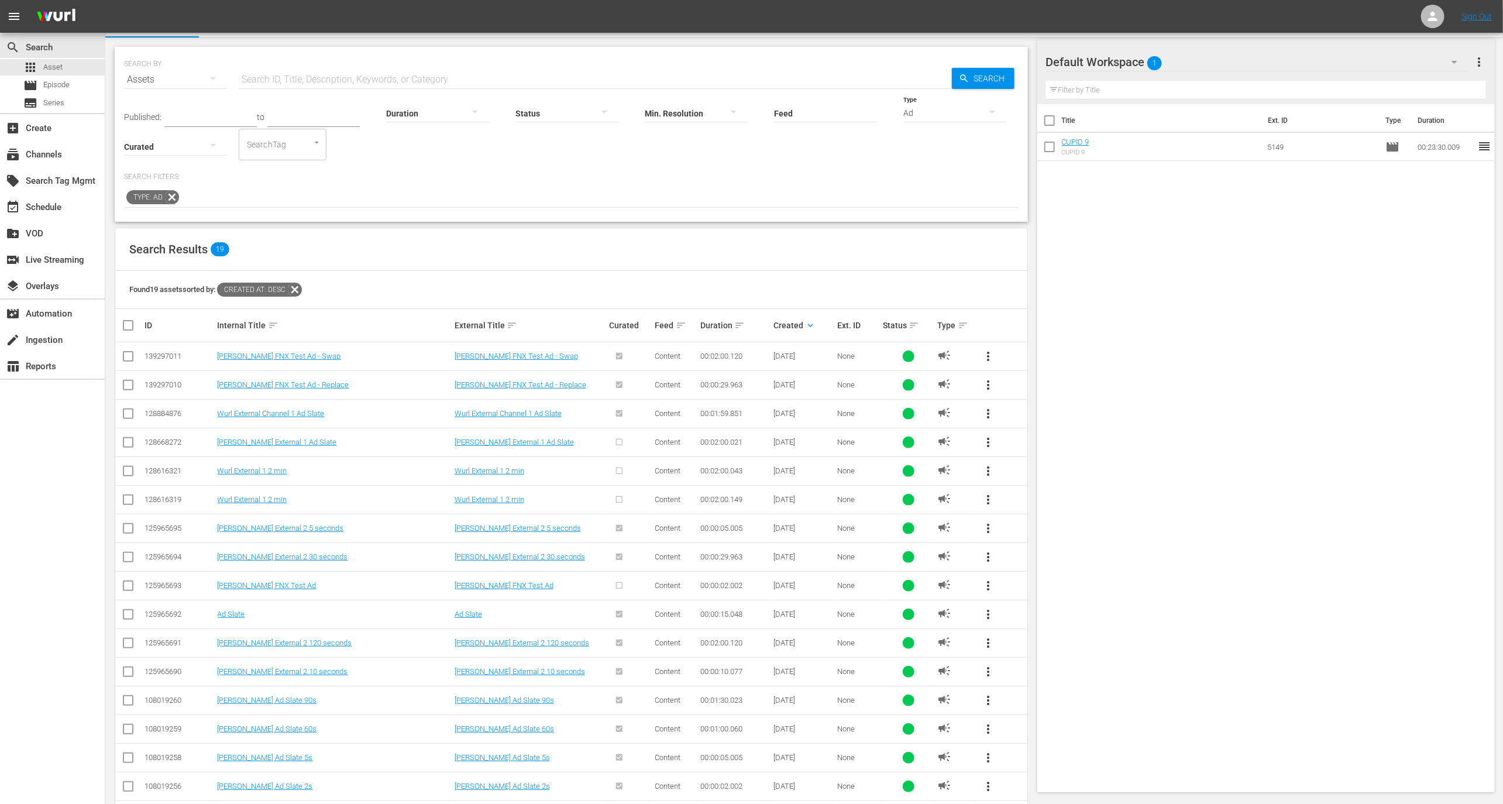
scroll to position [30, 0]
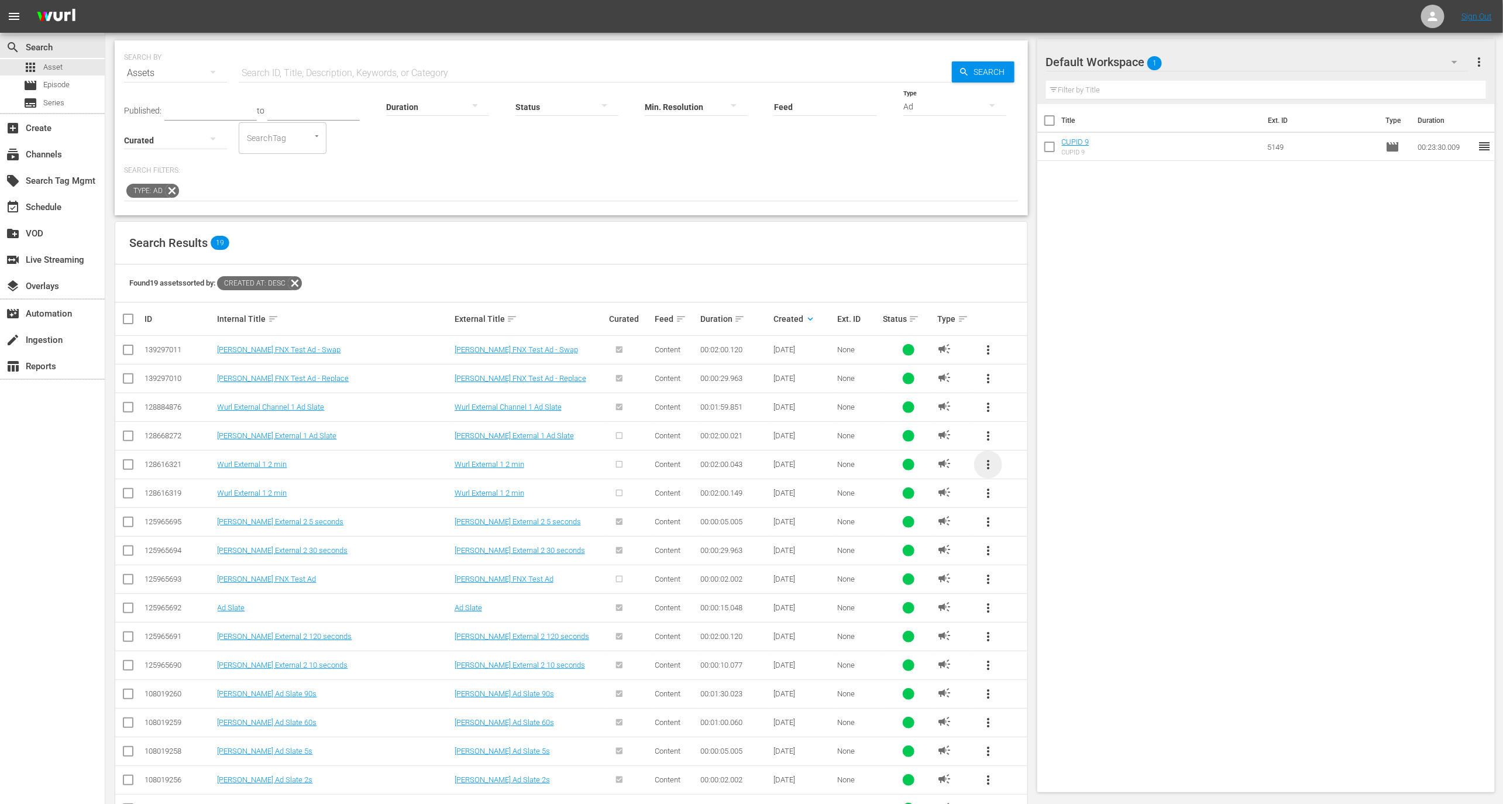
click at [984, 463] on span "more_vert" at bounding box center [988, 464] width 14 height 14
click at [1020, 491] on div "Workspace" at bounding box center [1068, 496] width 112 height 28
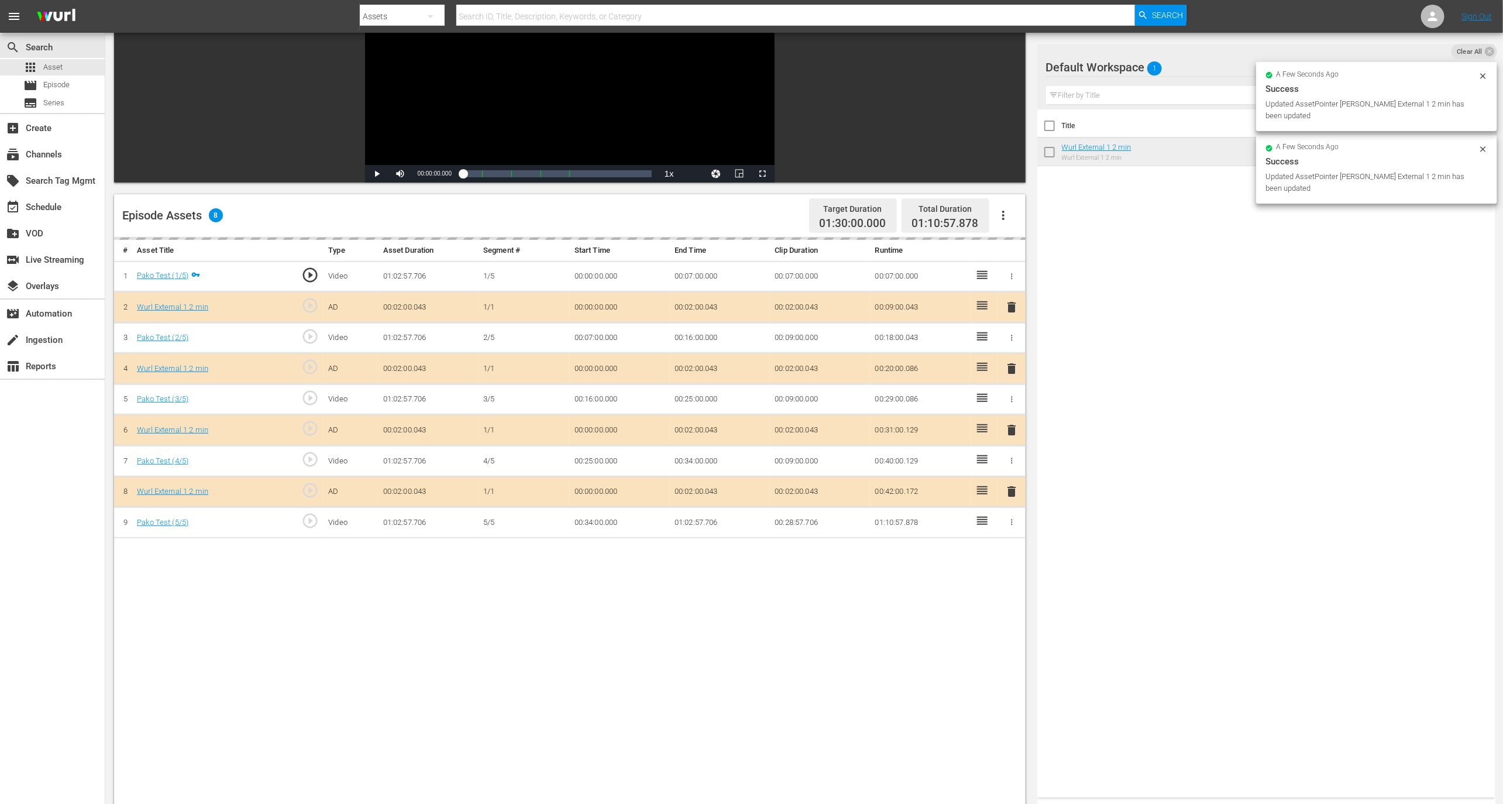
scroll to position [218, 0]
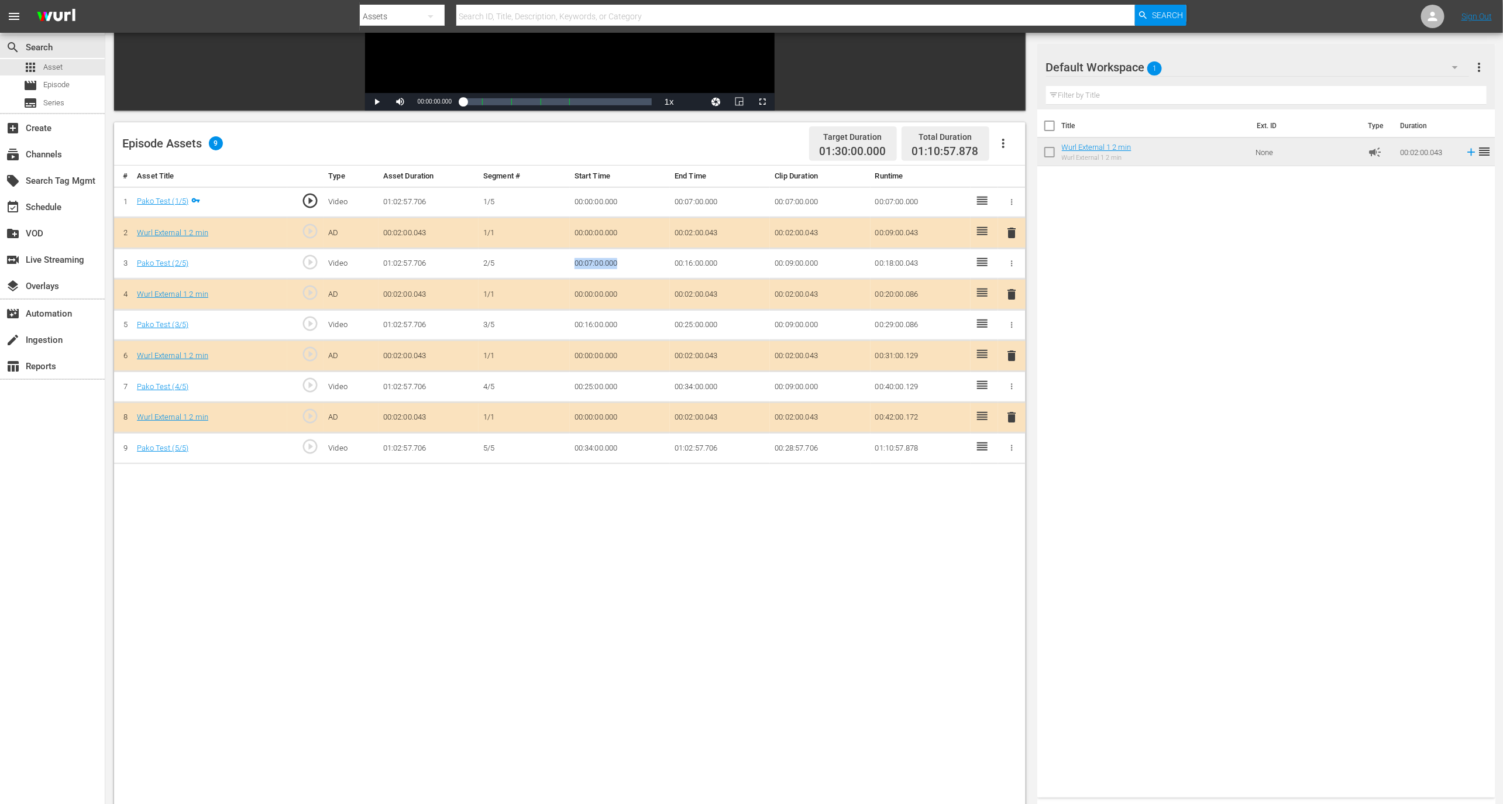
drag, startPoint x: 634, startPoint y: 260, endPoint x: 556, endPoint y: 262, distance: 78.4
click at [556, 262] on tr "3 Pako Test (2/5) play_circle_outline Video 01:02:57.706 2/5 00:07:00.000 00:16…" at bounding box center [569, 263] width 911 height 31
drag, startPoint x: 732, startPoint y: 264, endPoint x: 666, endPoint y: 264, distance: 66.1
click at [667, 264] on tr "3 Pako Test (2/5) play_circle_outline Video 01:02:57.706 2/5 00:07:00.000 00:16…" at bounding box center [569, 263] width 911 height 31
drag, startPoint x: 370, startPoint y: 295, endPoint x: 497, endPoint y: 295, distance: 126.9
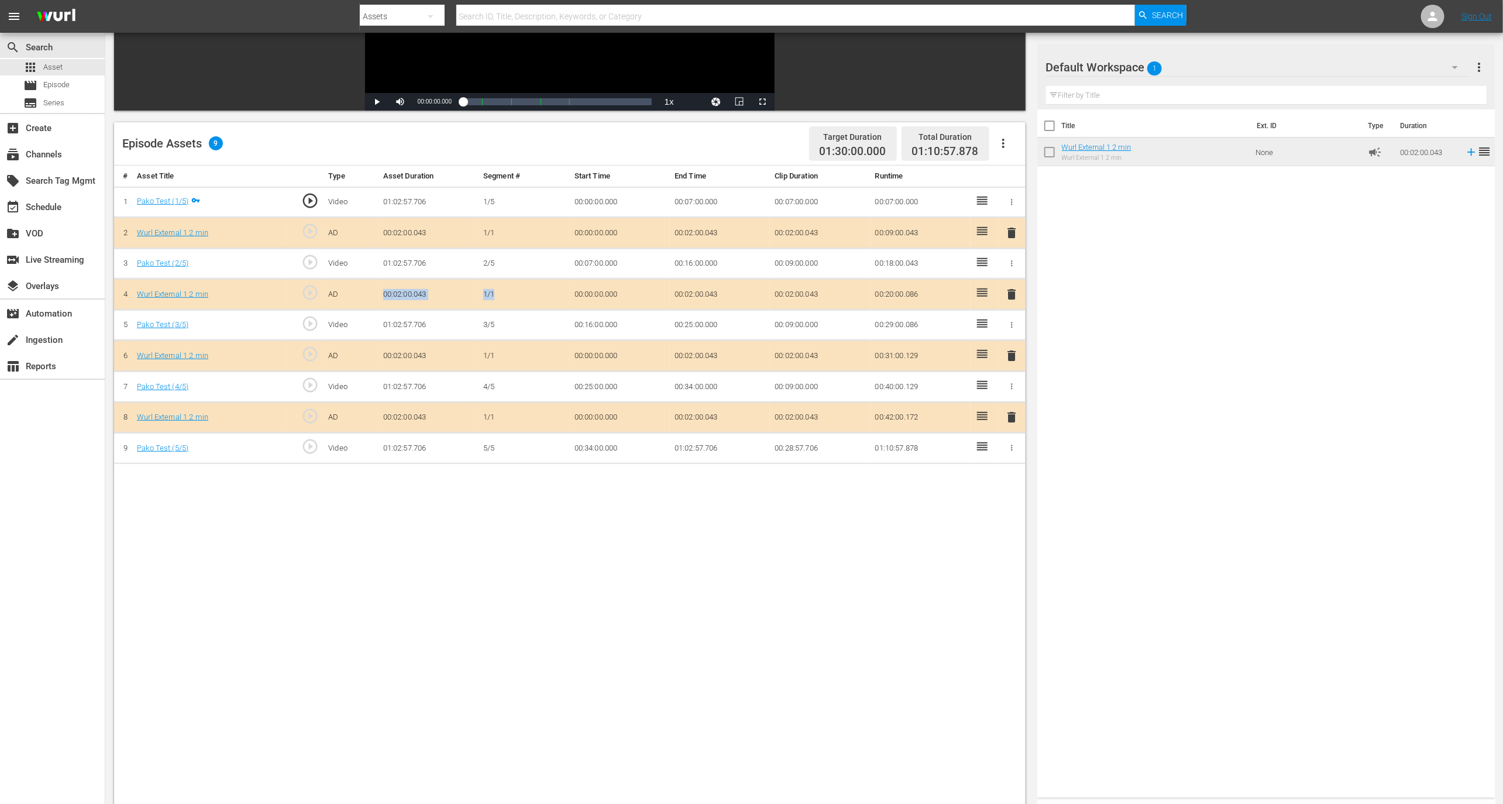
click at [497, 295] on tr "4 Wurl External 1 2 min play_circle_outline AD 00:02:00.043 1/1 00:00:00.000 00…" at bounding box center [569, 294] width 911 height 31
drag, startPoint x: 383, startPoint y: 349, endPoint x: 533, endPoint y: 355, distance: 150.5
click at [536, 355] on tr "6 Wurl External 1 2 min play_circle_outline AD 00:02:00.043 1/1 00:00:00.000 00…" at bounding box center [569, 355] width 911 height 31
click at [664, 134] on div "Episode Assets 9 Target Duration 01:30:00.000 Total Duration 01:10:57.878" at bounding box center [569, 143] width 911 height 43
click at [1000, 143] on icon "button" at bounding box center [1003, 143] width 14 height 14
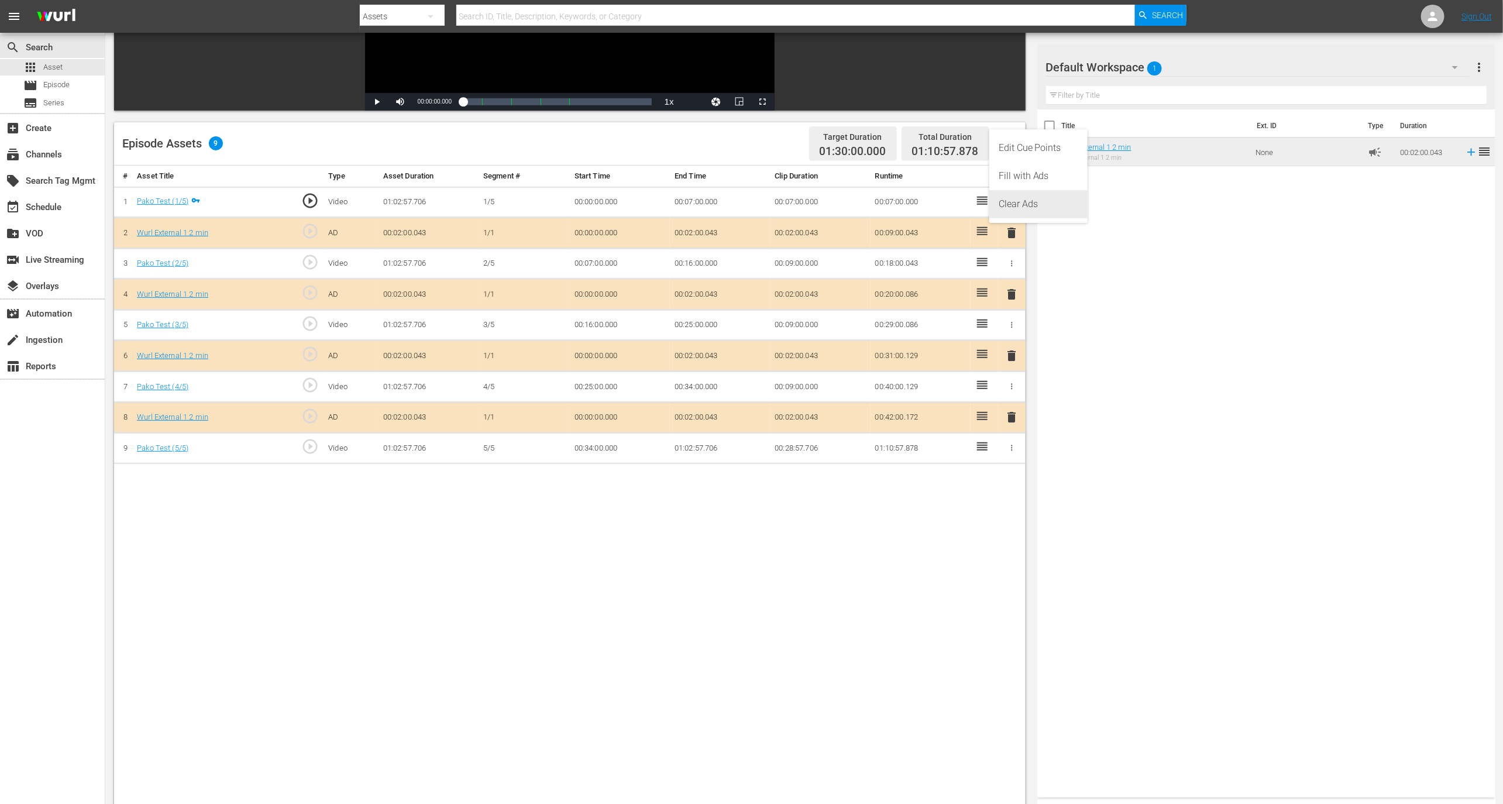
click at [1024, 205] on div "Clear Ads" at bounding box center [1039, 204] width 80 height 28
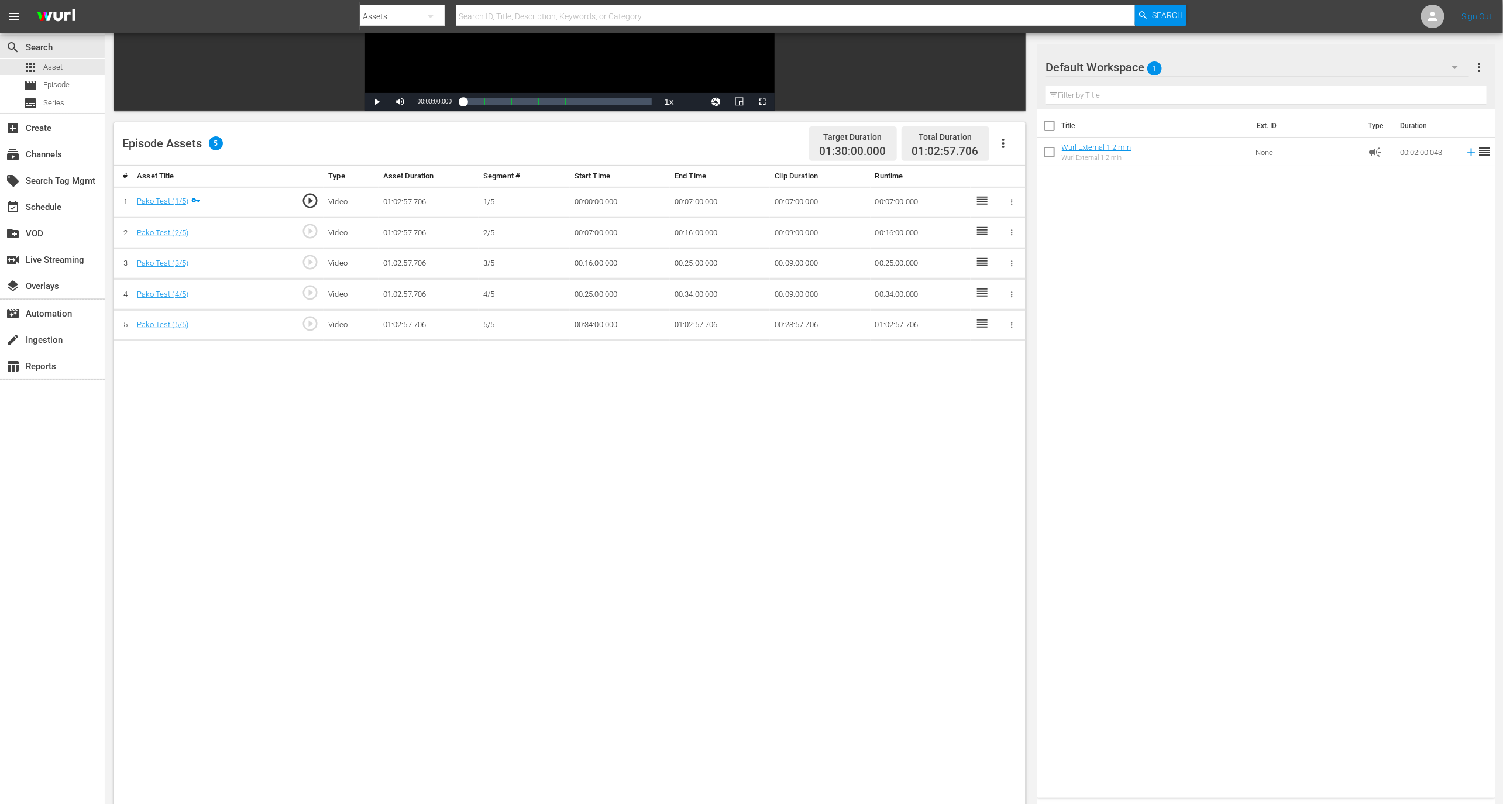
click at [1001, 139] on icon "button" at bounding box center [1003, 143] width 14 height 14
click at [1020, 171] on div "Fill with Ads" at bounding box center [1039, 176] width 80 height 28
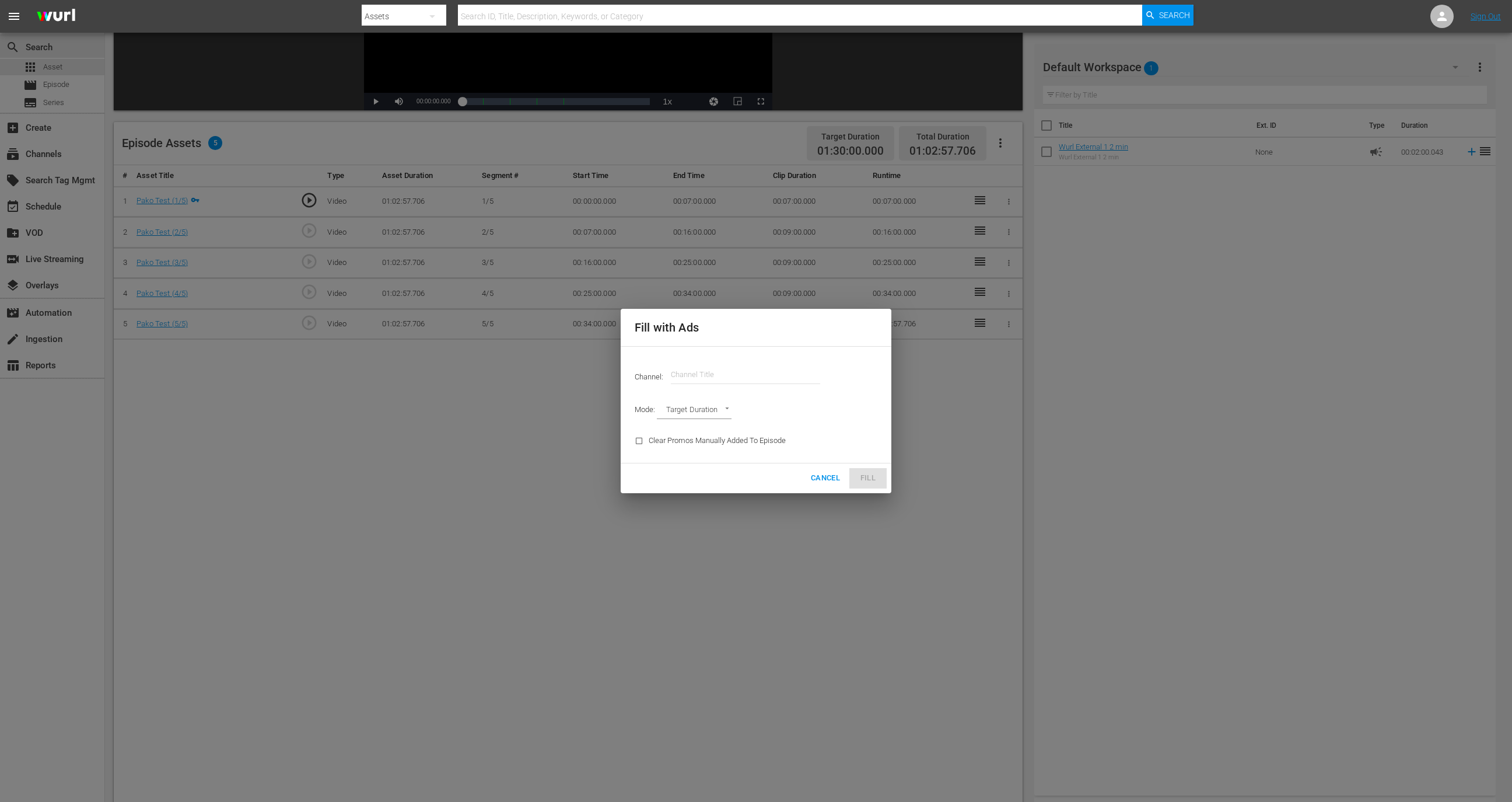
click at [745, 380] on input "text" at bounding box center [746, 374] width 150 height 28
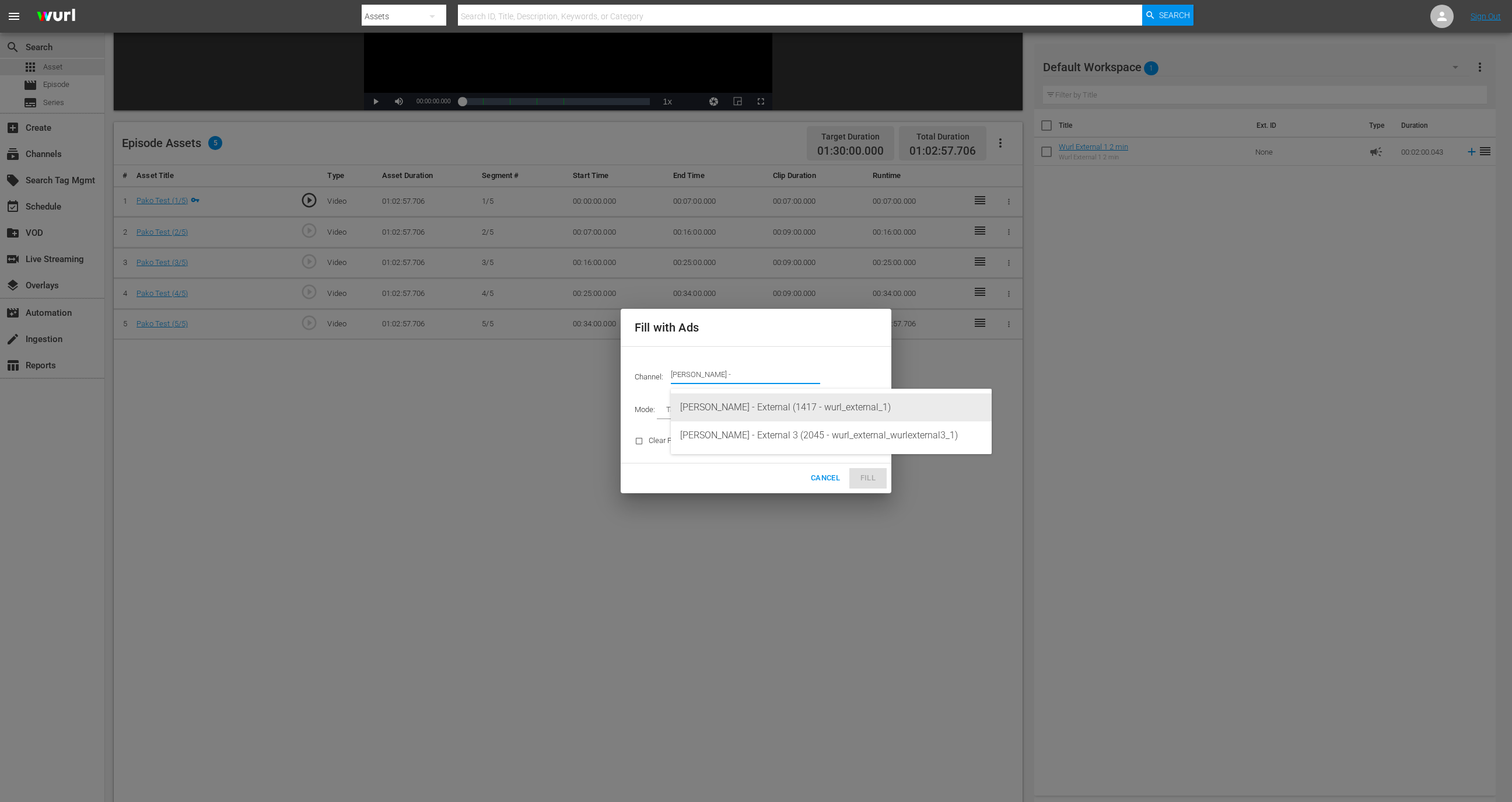
click at [749, 411] on div "[PERSON_NAME] - External (1417 - wurl_external_1)" at bounding box center [831, 407] width 302 height 28
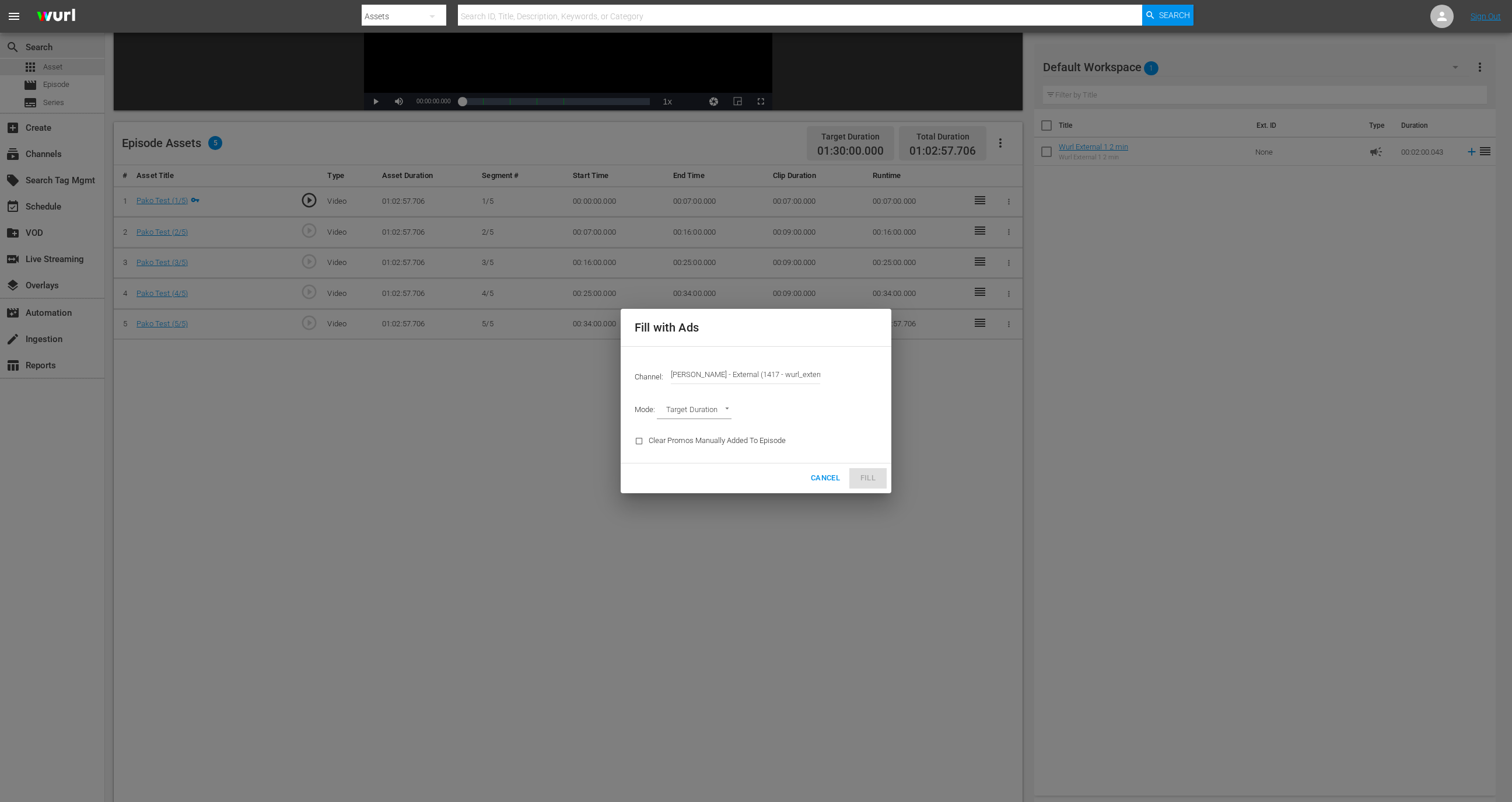
type input "[PERSON_NAME] - External (1417)"
type input "AD_BREAK_DURATION"
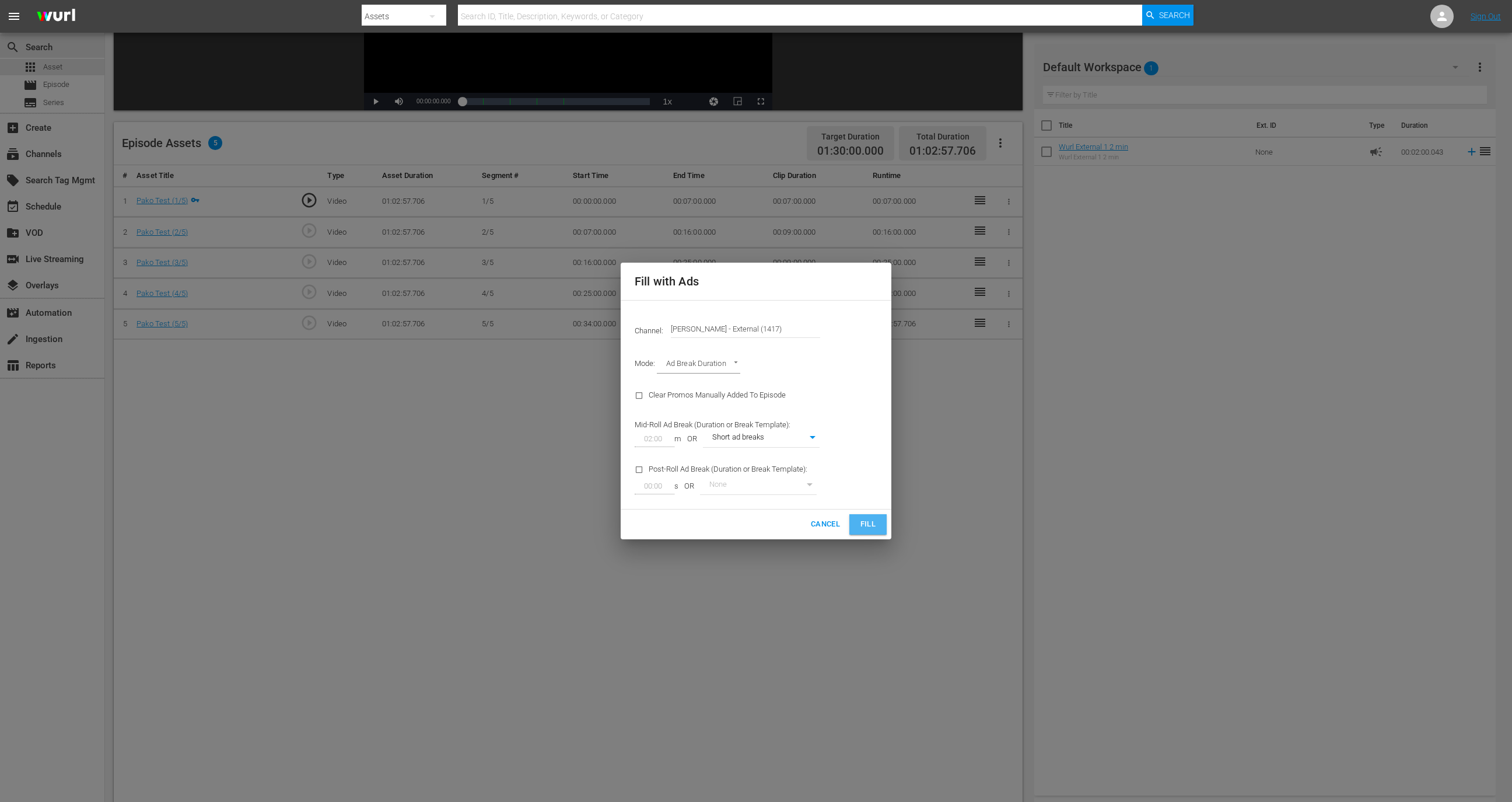
click at [869, 520] on span "Fill" at bounding box center [868, 524] width 19 height 13
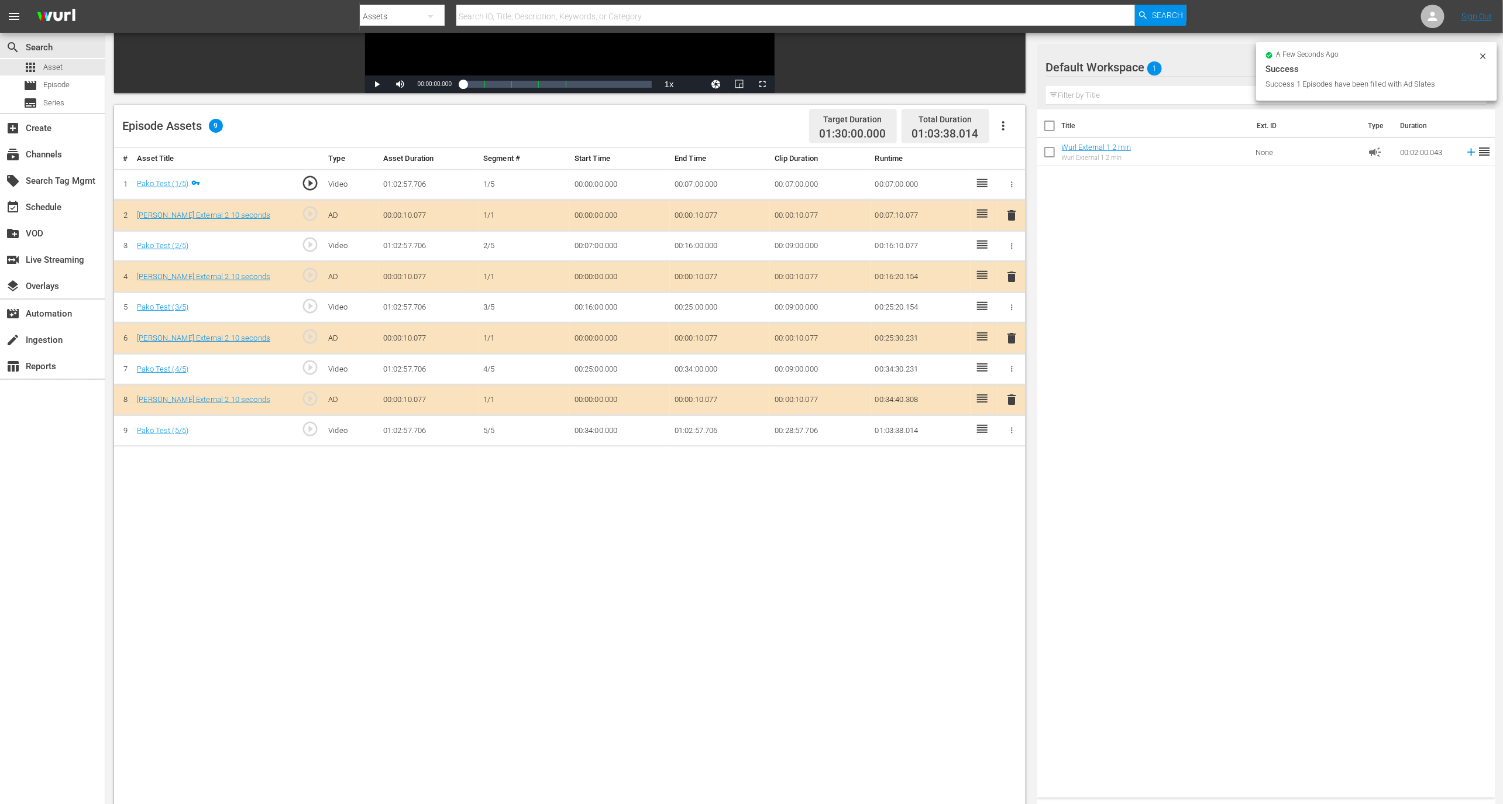
scroll to position [248, 0]
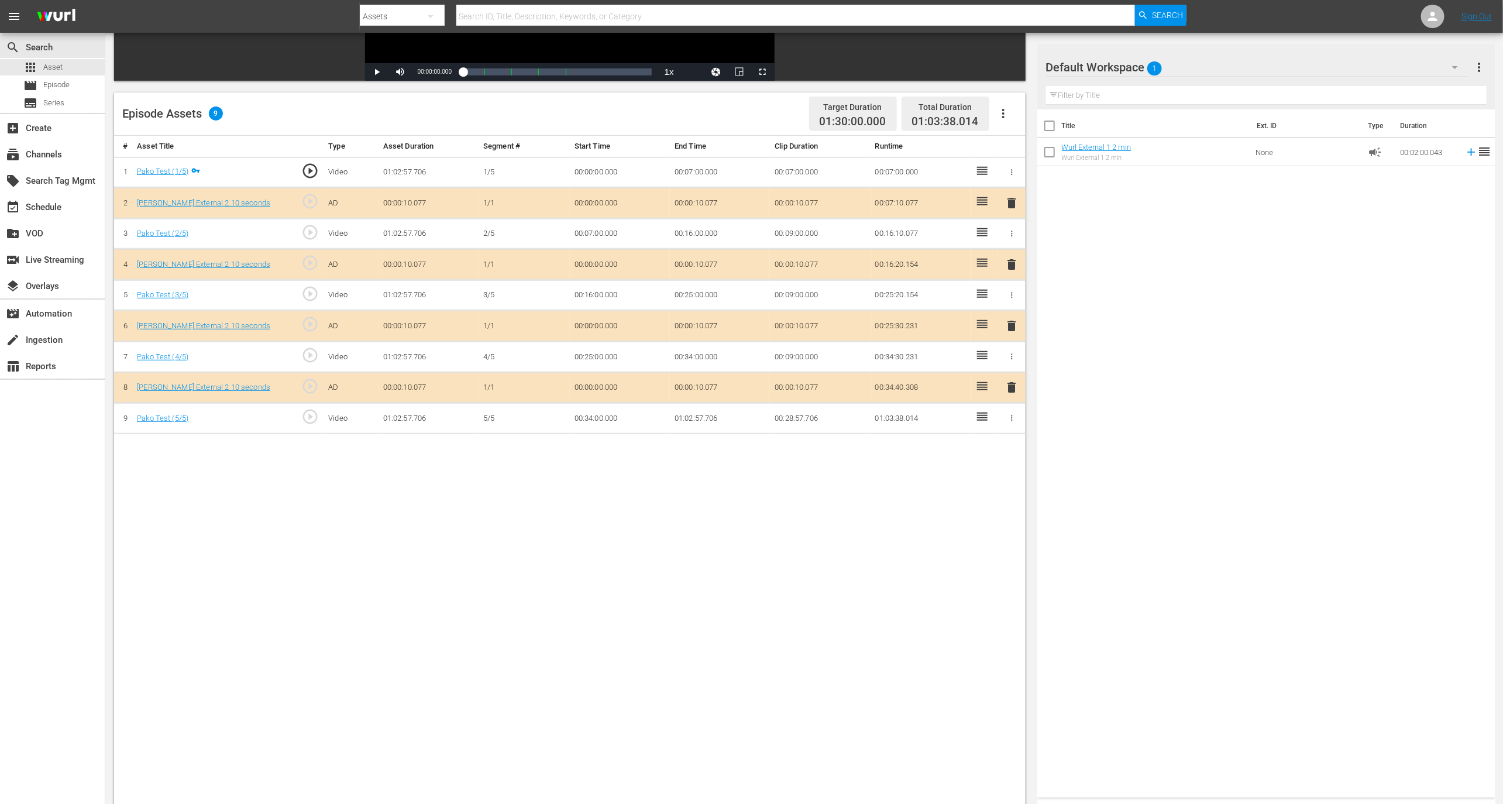
click at [1002, 111] on icon "button" at bounding box center [1003, 113] width 14 height 14
click at [863, 446] on div "# Asset Title Type Asset Duration Segment # Start Time End Time Clip Duration R…" at bounding box center [569, 494] width 911 height 716
click at [1007, 204] on span "delete" at bounding box center [1011, 203] width 14 height 14
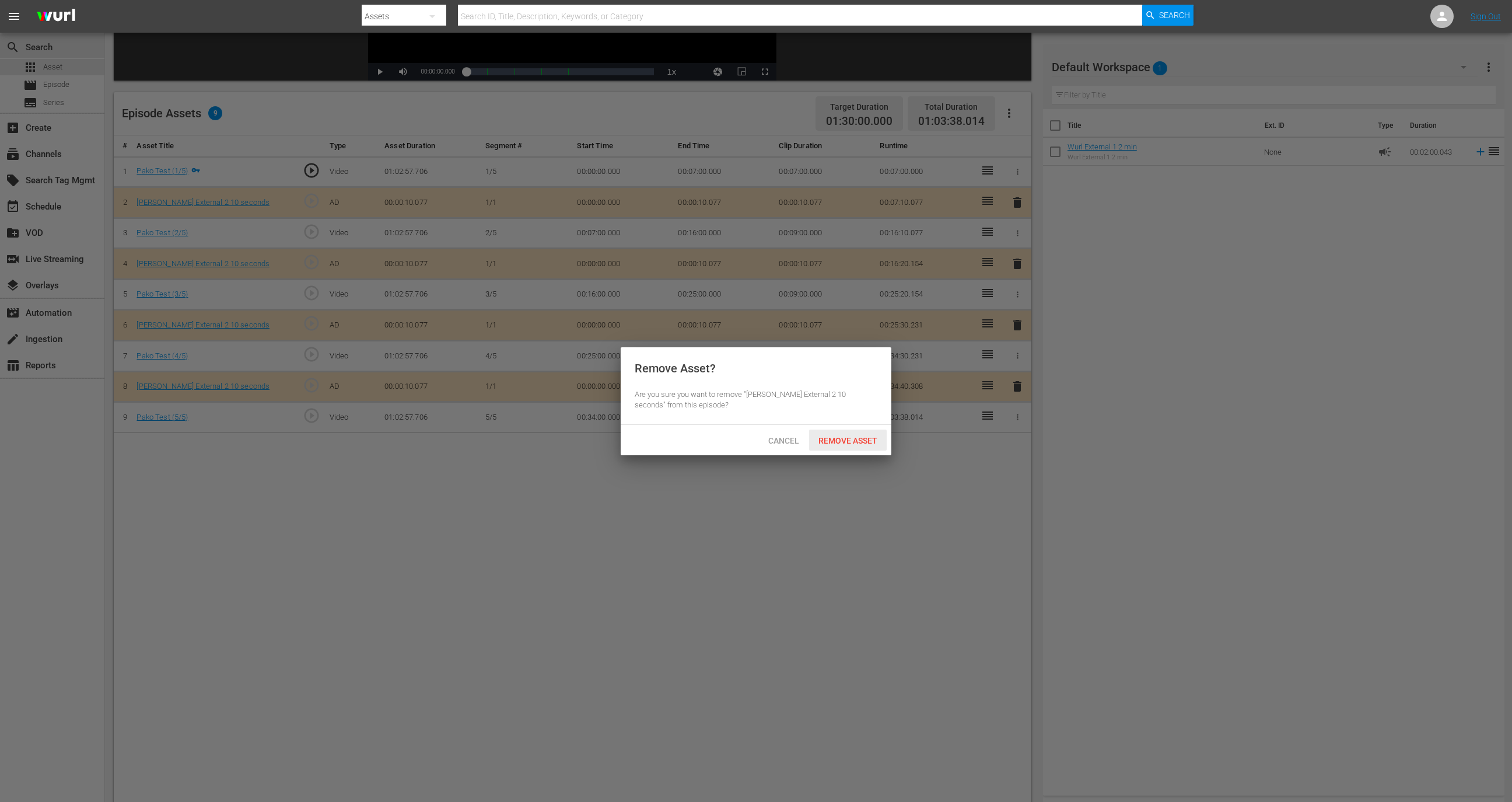
click at [836, 443] on span "Remove Asset" at bounding box center [848, 440] width 78 height 9
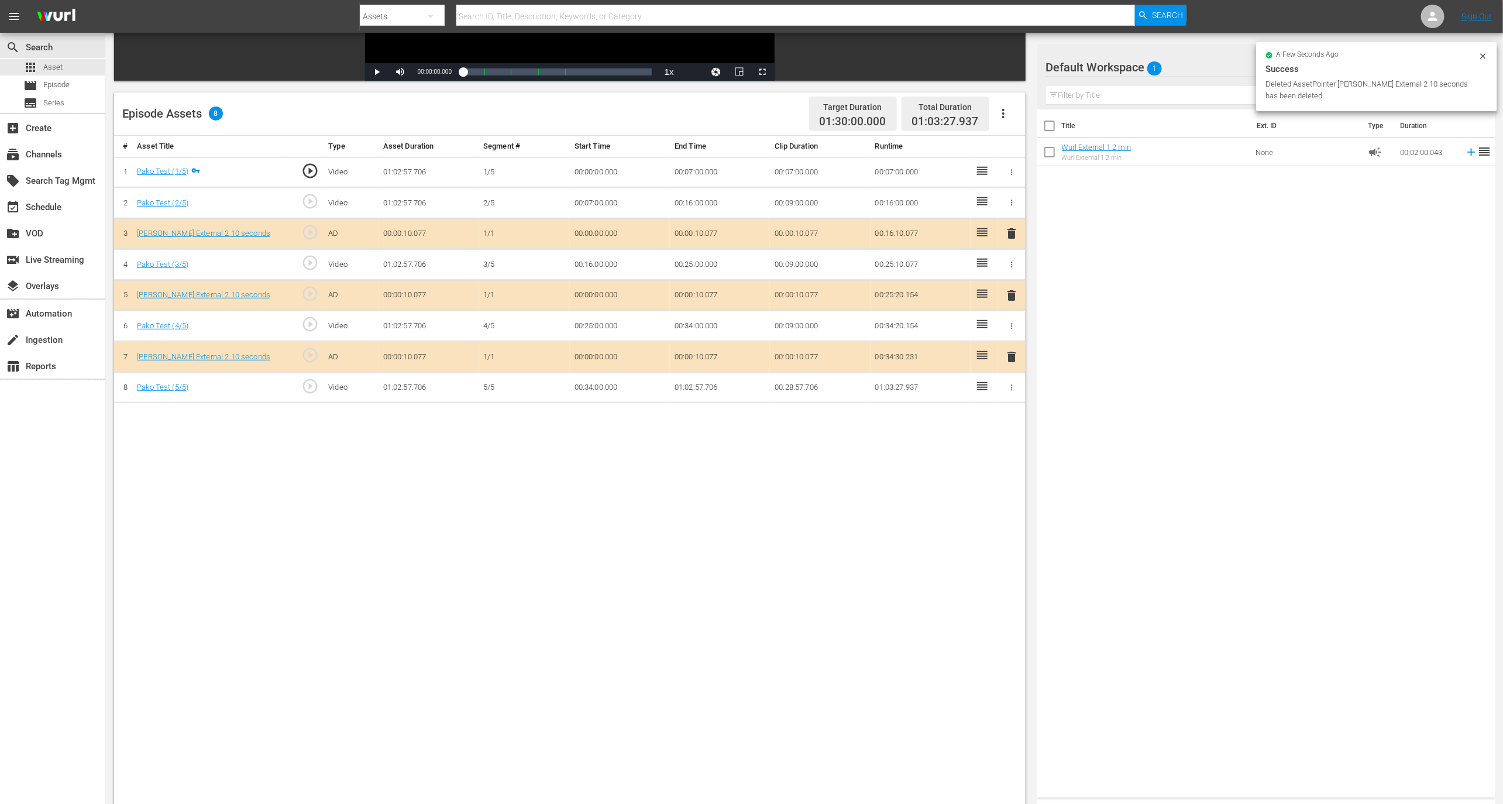
click at [1011, 112] on button "button" at bounding box center [1003, 113] width 28 height 28
click at [1006, 178] on div "Clear Ads" at bounding box center [1039, 174] width 80 height 28
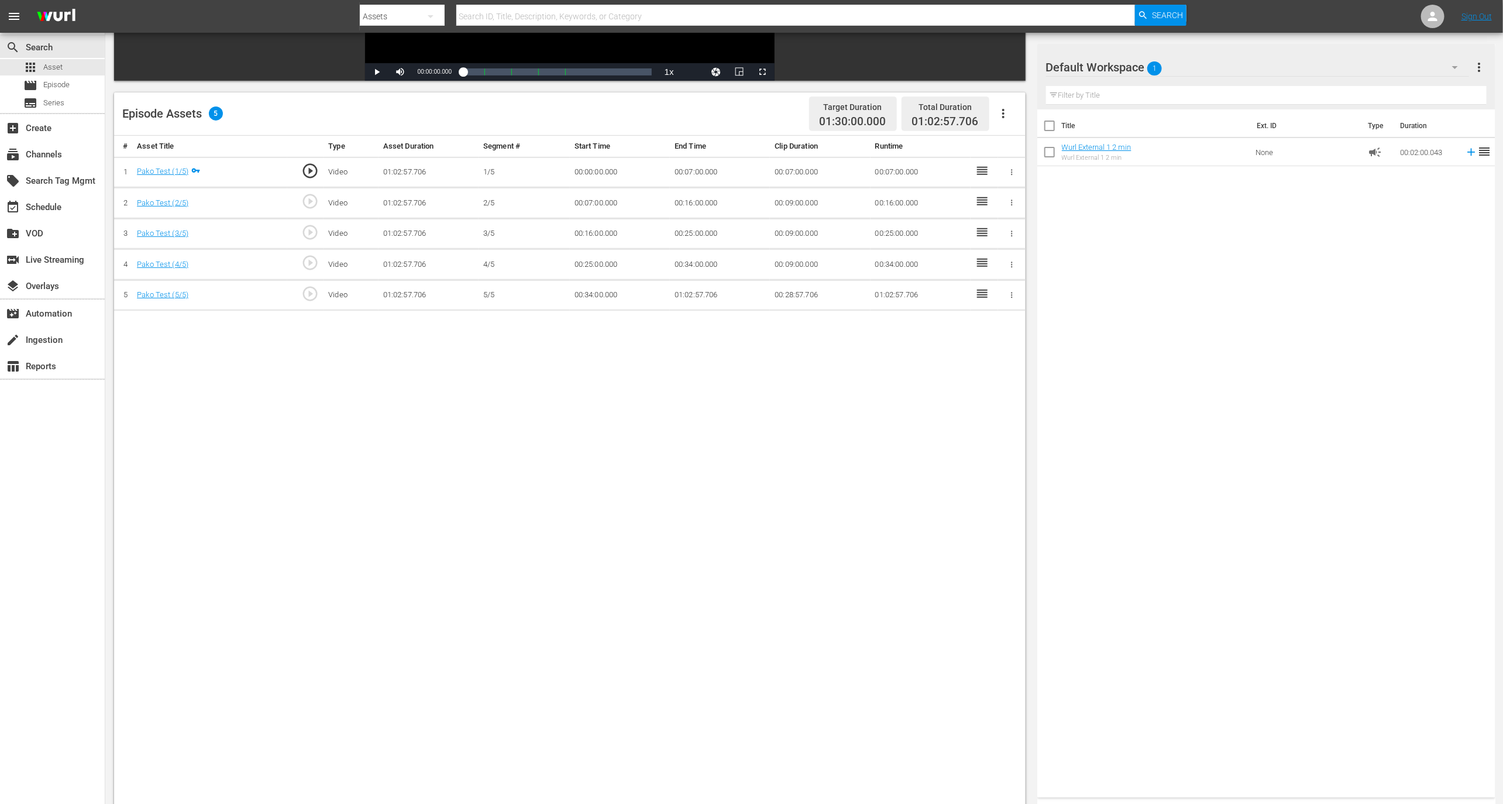
click at [1020, 119] on div "Episode Assets 5 Target Duration 01:30:00.000 Total Duration 01:02:57.706" at bounding box center [569, 113] width 911 height 43
click at [1008, 111] on icon "button" at bounding box center [1003, 113] width 14 height 14
click at [1183, 184] on div "Title Ext. ID Type Duration Wurl External 1 2 min Wurl External 1 2 min None ca…" at bounding box center [1266, 450] width 458 height 683
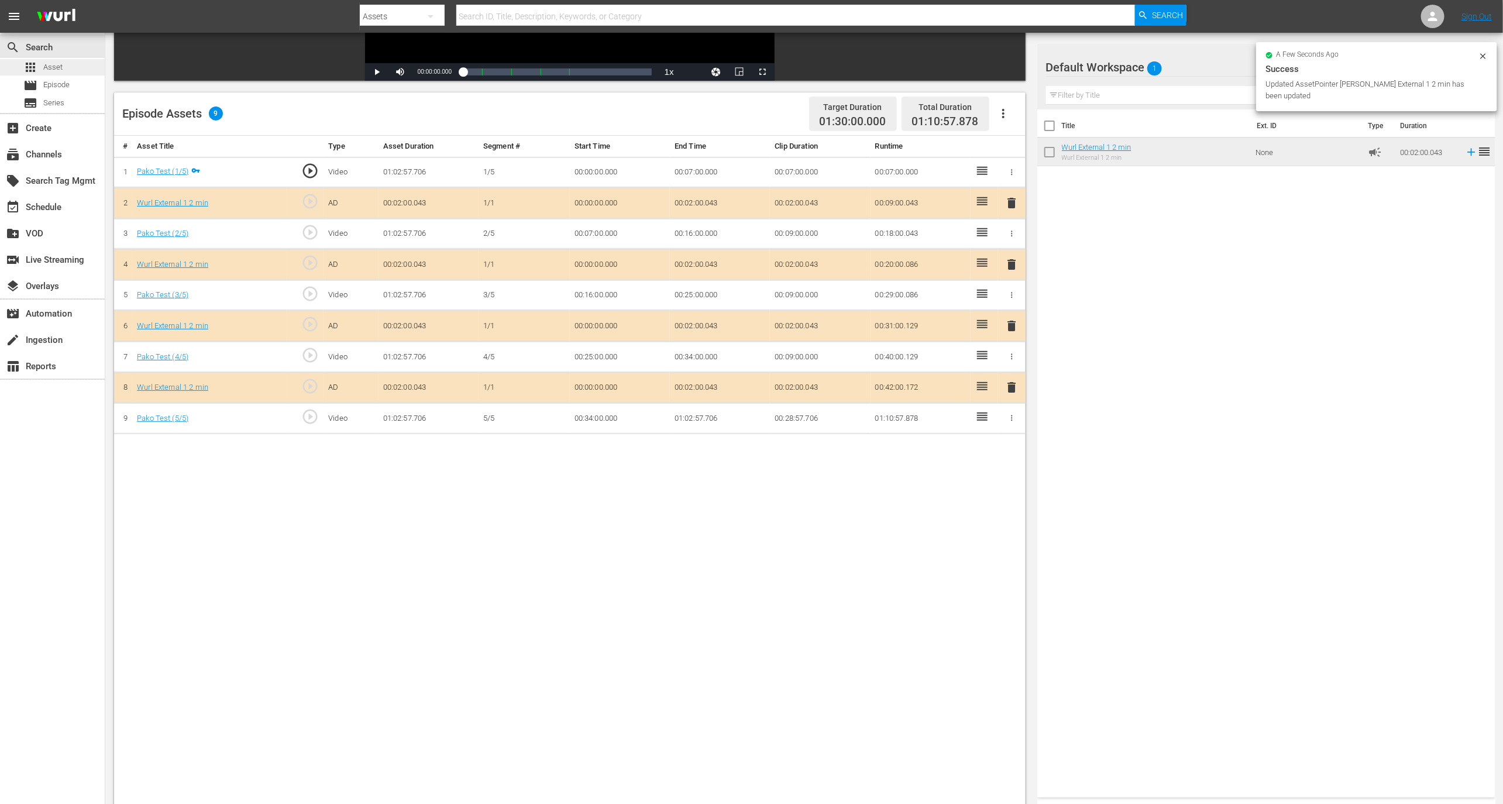
click at [57, 66] on span "Asset" at bounding box center [52, 67] width 19 height 12
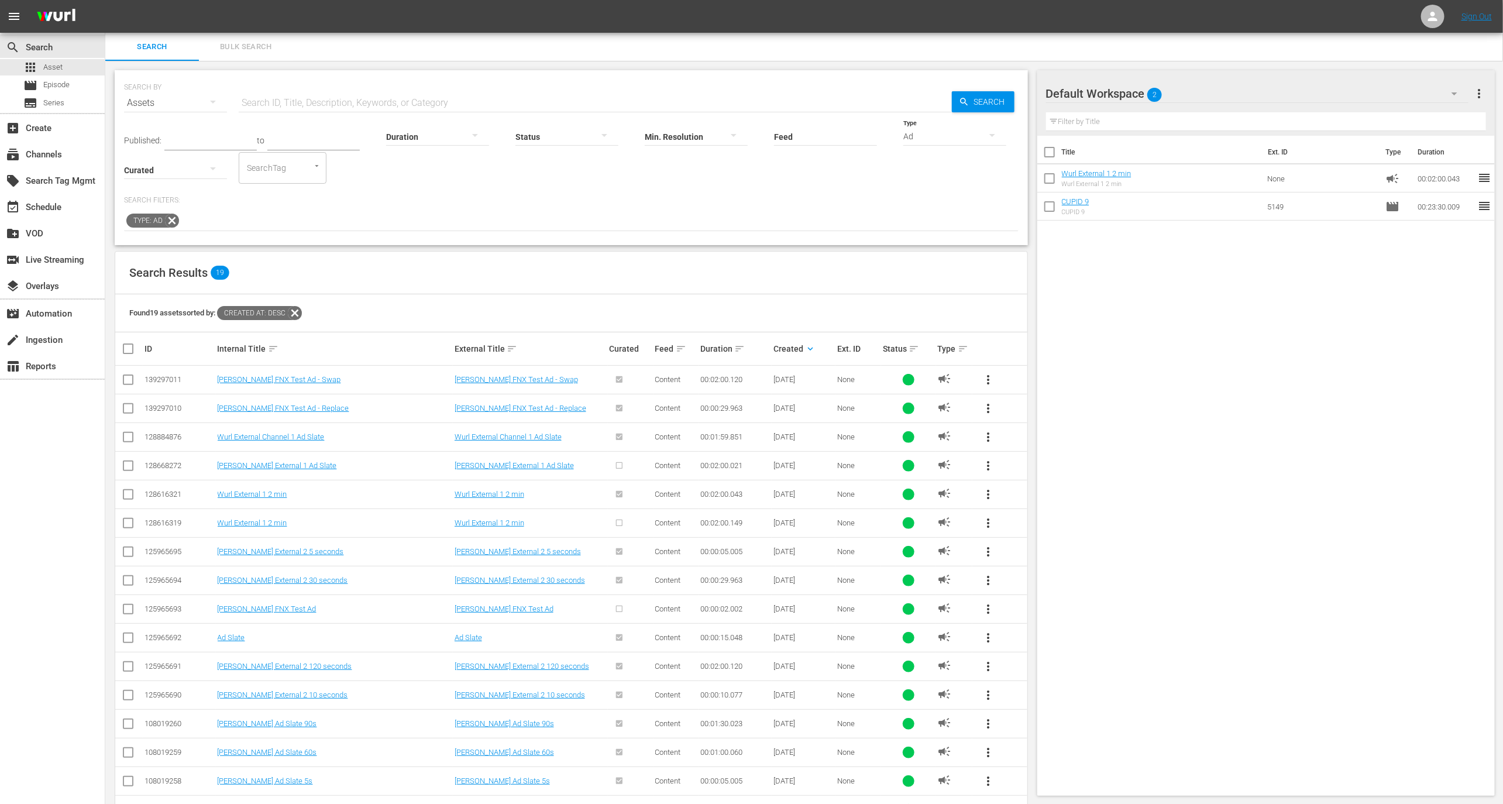
click at [921, 143] on div "Ad" at bounding box center [954, 136] width 103 height 33
click at [923, 190] on div "Promo" at bounding box center [955, 191] width 103 height 19
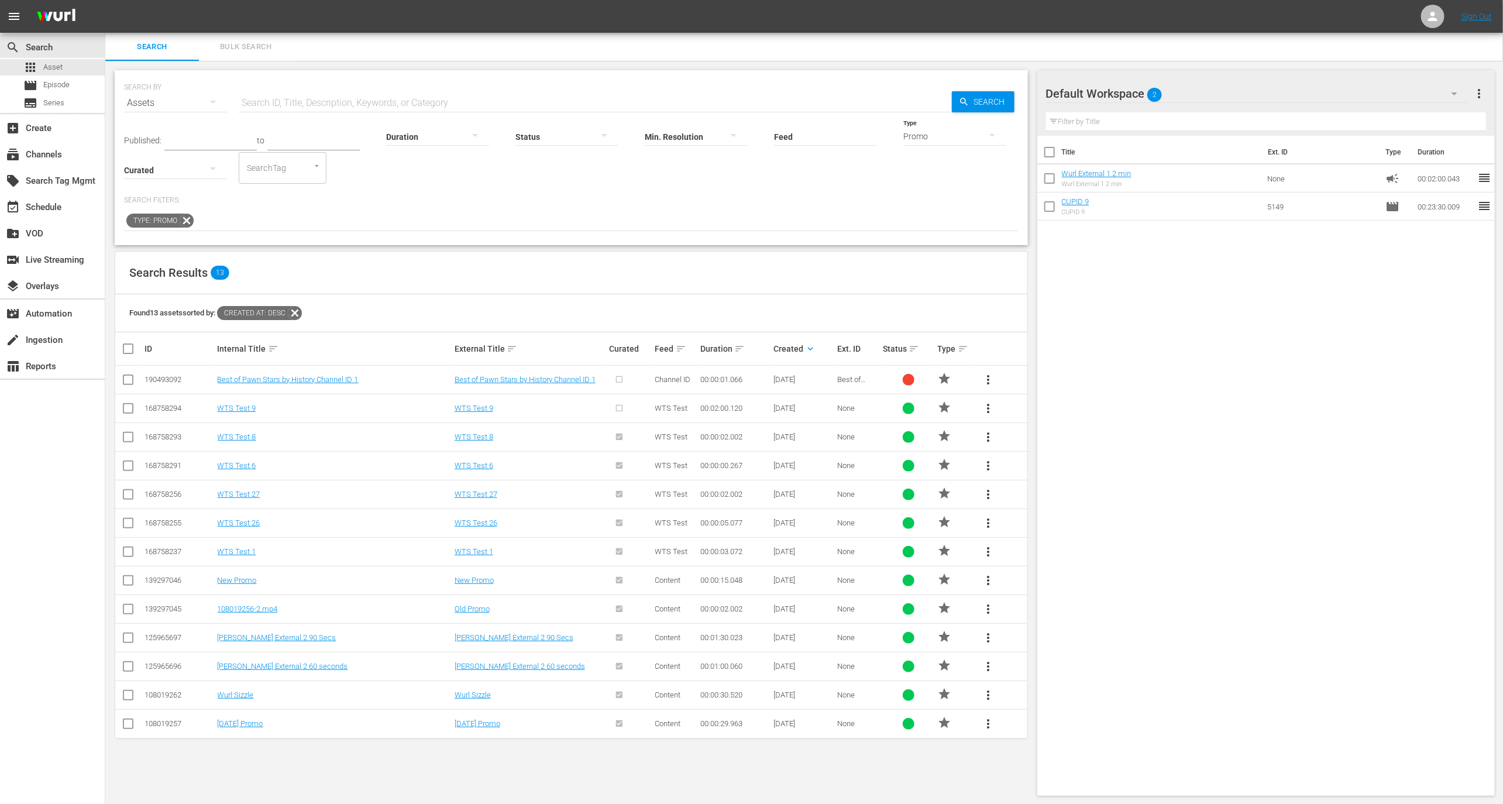
scroll to position [1, 0]
click at [990, 400] on span "more_vert" at bounding box center [988, 407] width 14 height 14
click at [1042, 438] on div "Workspace" at bounding box center [1068, 439] width 112 height 28
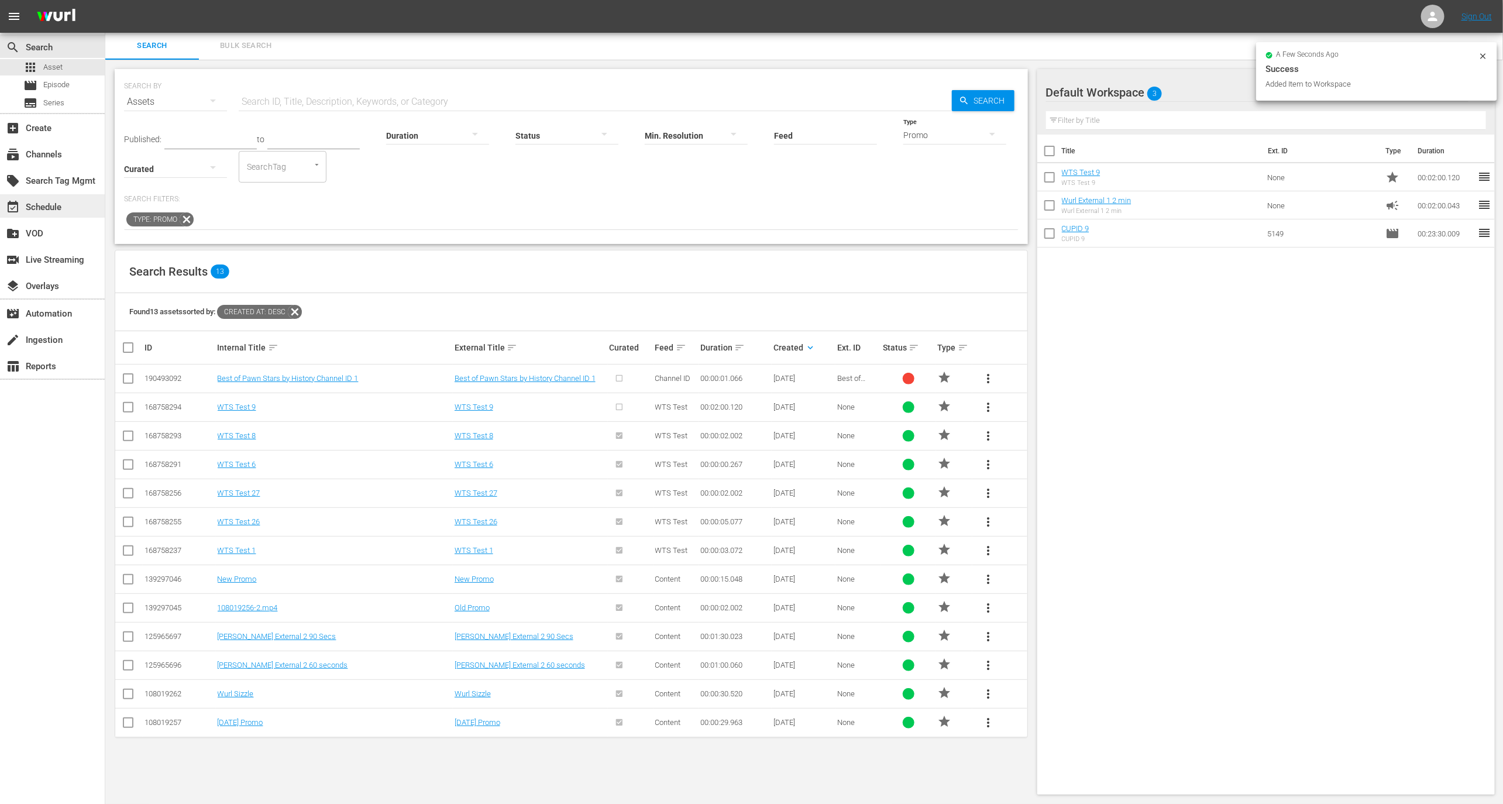
click at [32, 202] on div "event_available Schedule" at bounding box center [33, 205] width 66 height 11
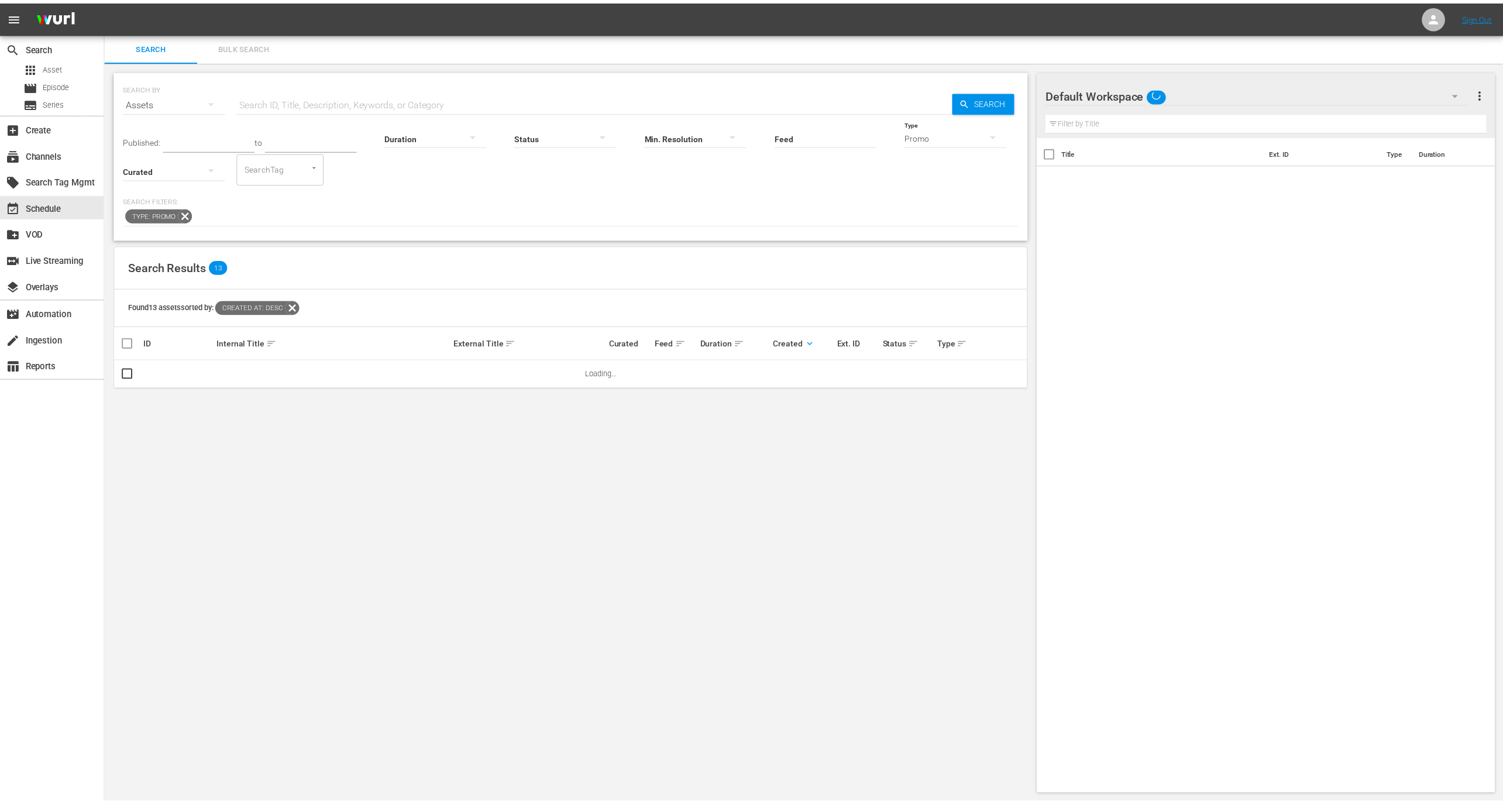
scroll to position [1, 0]
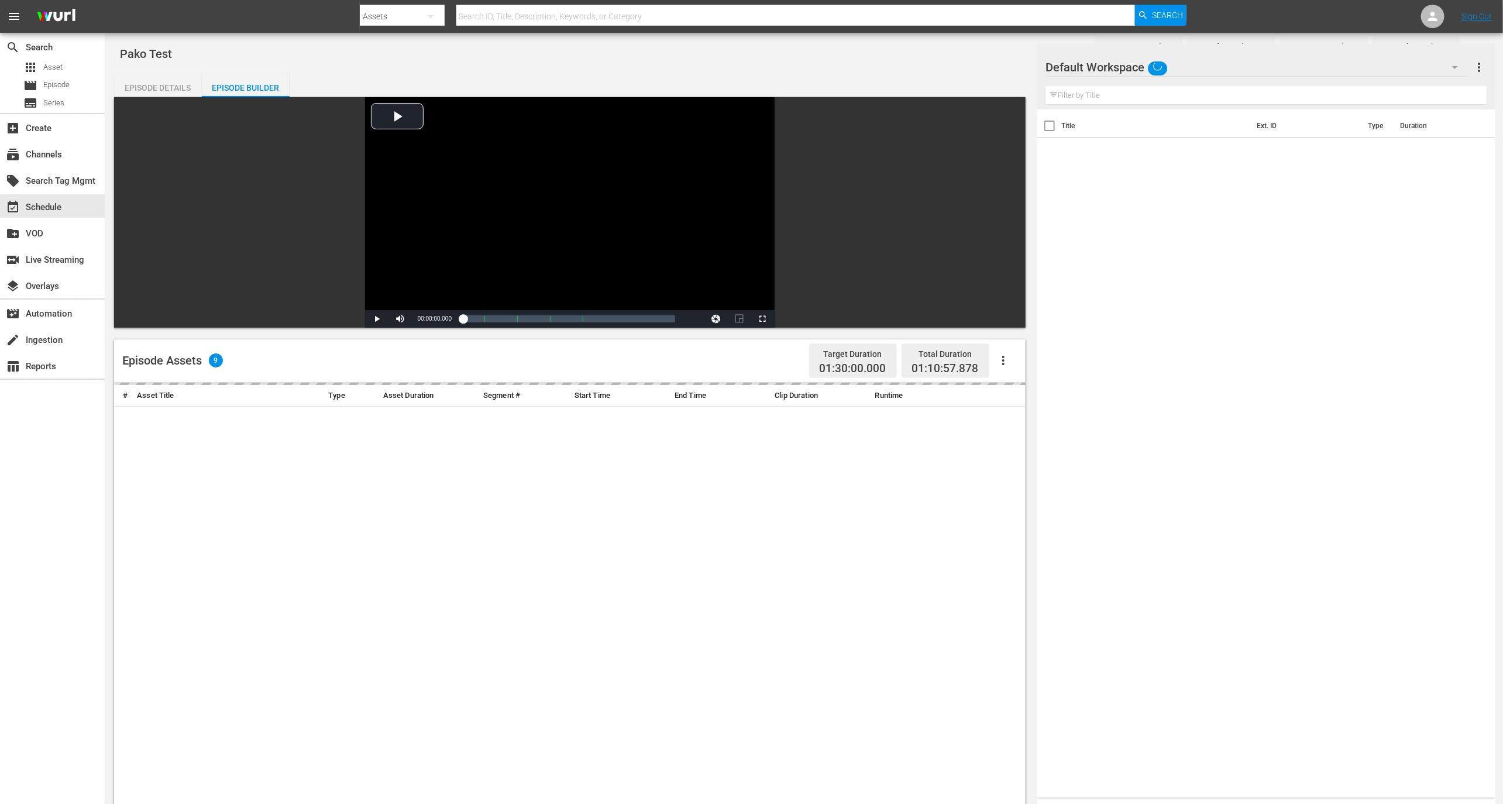
scroll to position [248, 0]
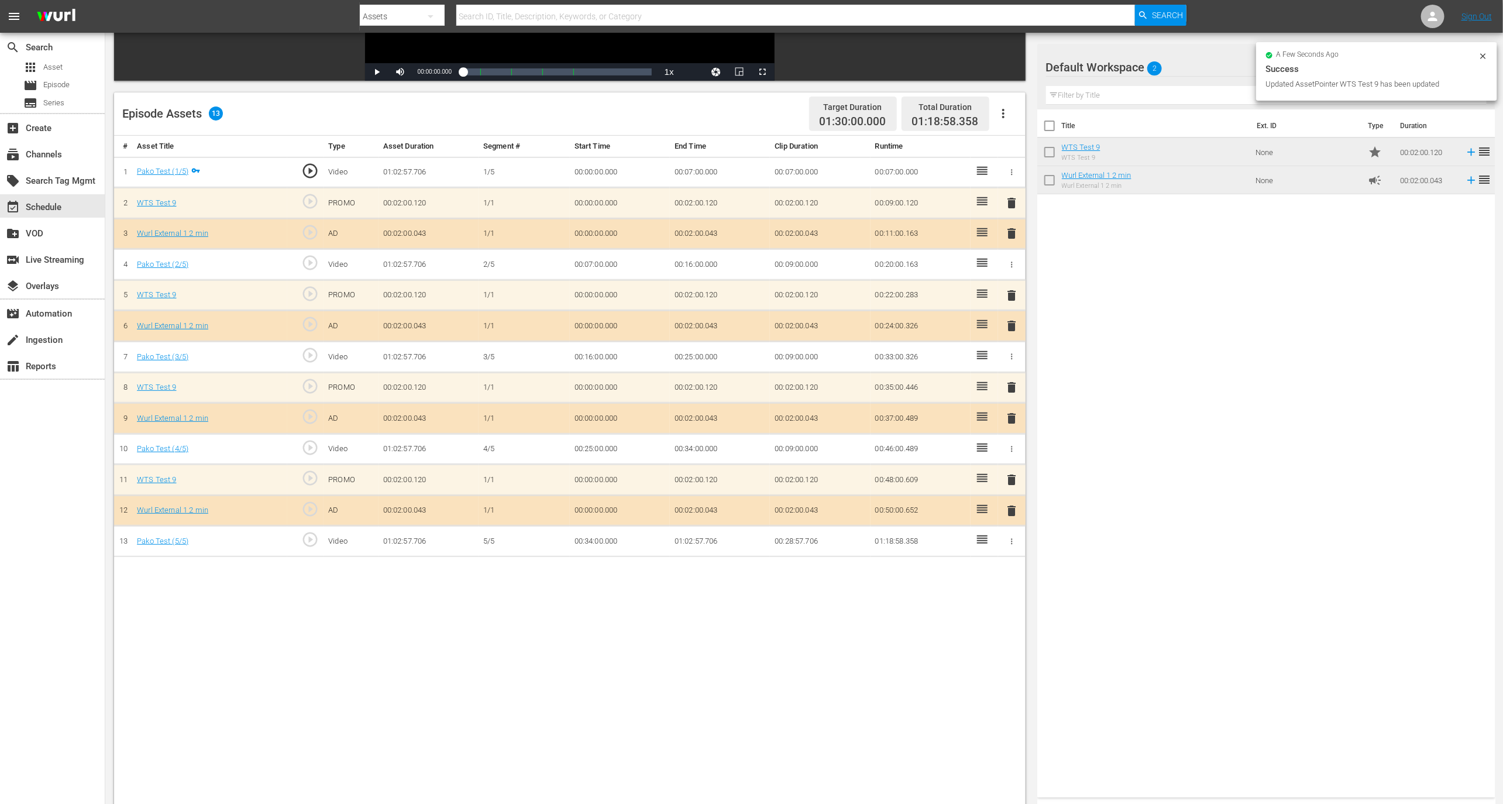
click at [342, 201] on td "PROMO" at bounding box center [350, 203] width 54 height 31
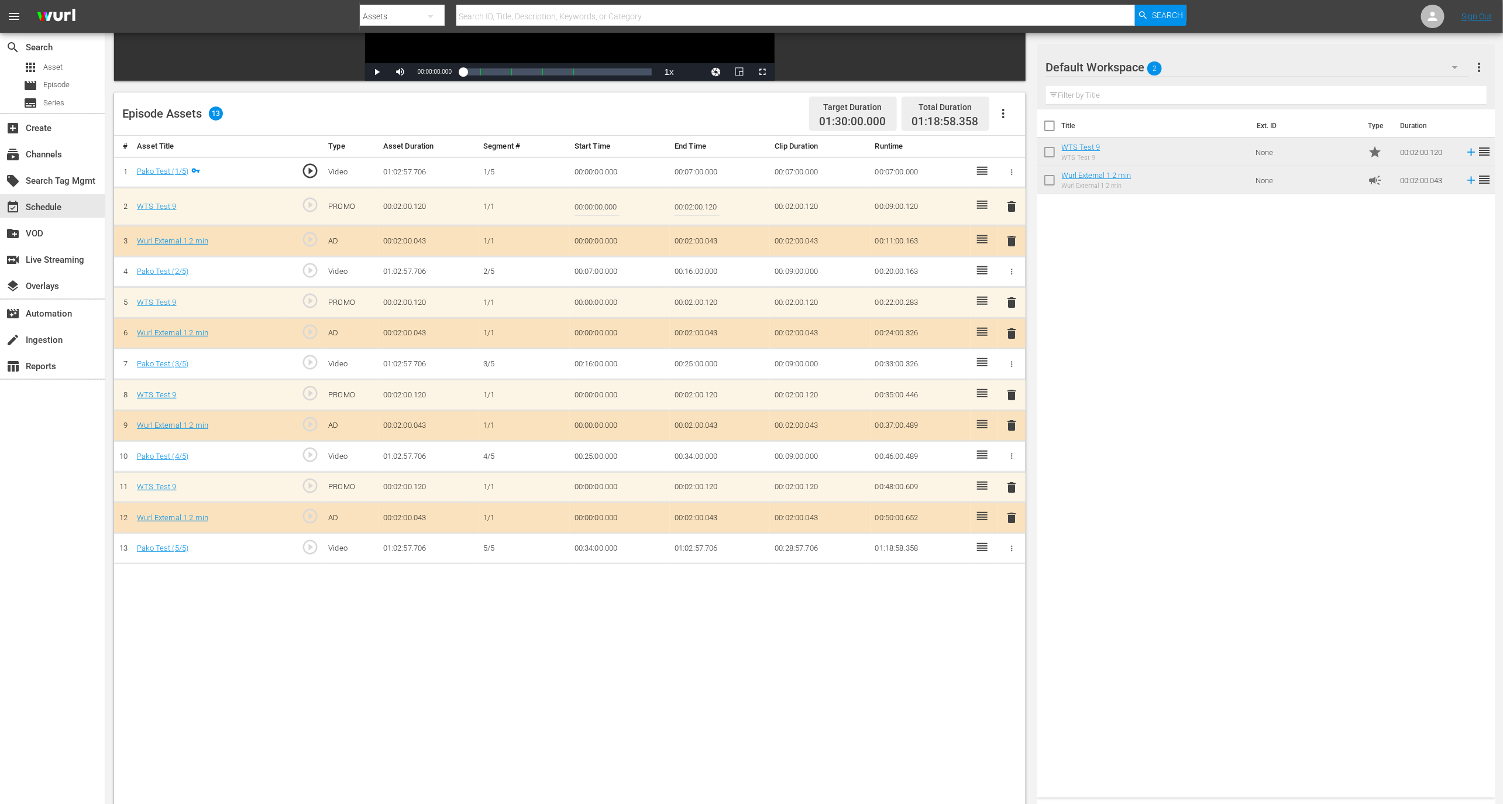
click at [336, 239] on td "AD" at bounding box center [350, 241] width 54 height 31
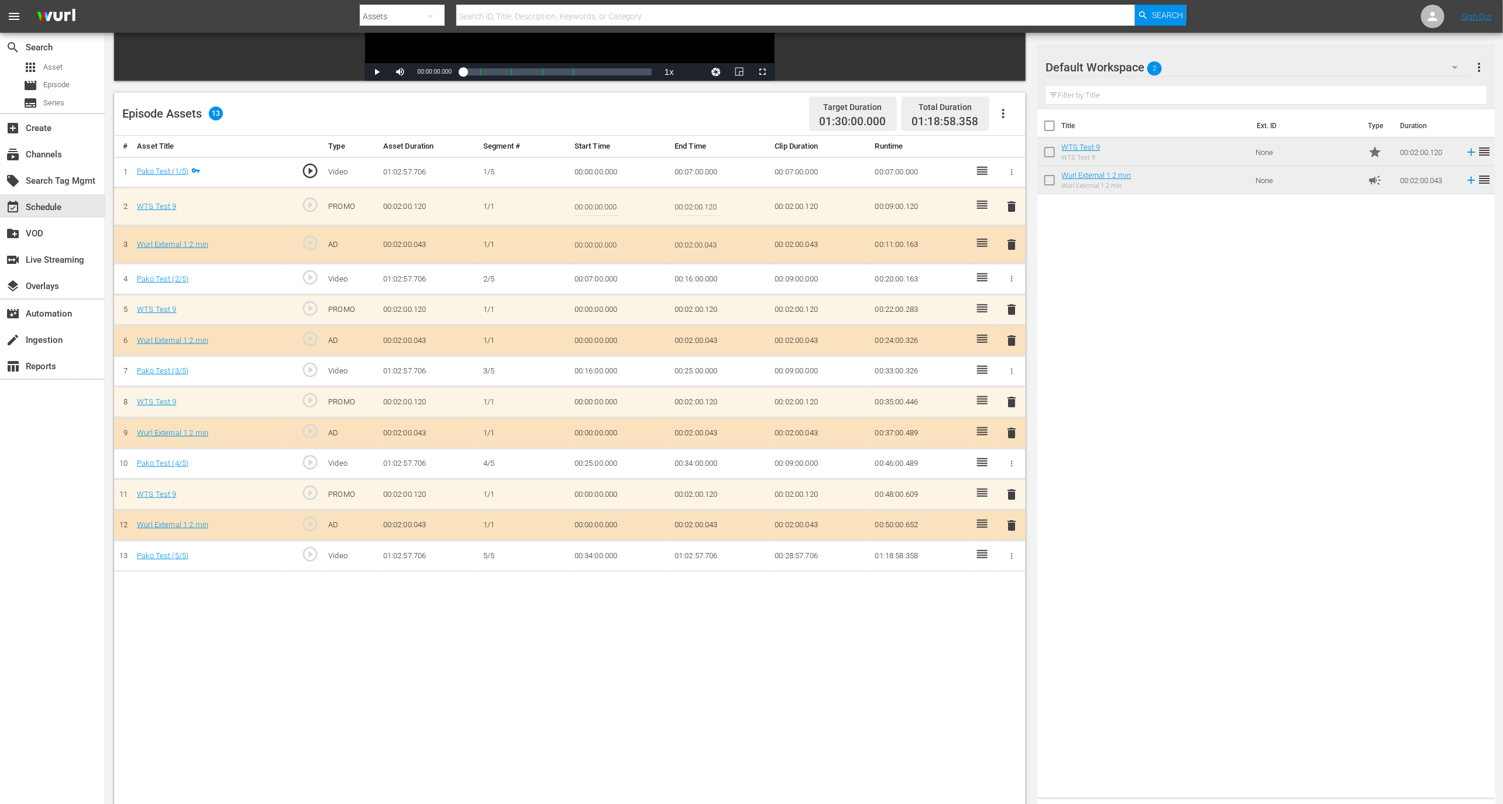
click at [332, 339] on td "AD" at bounding box center [350, 340] width 54 height 31
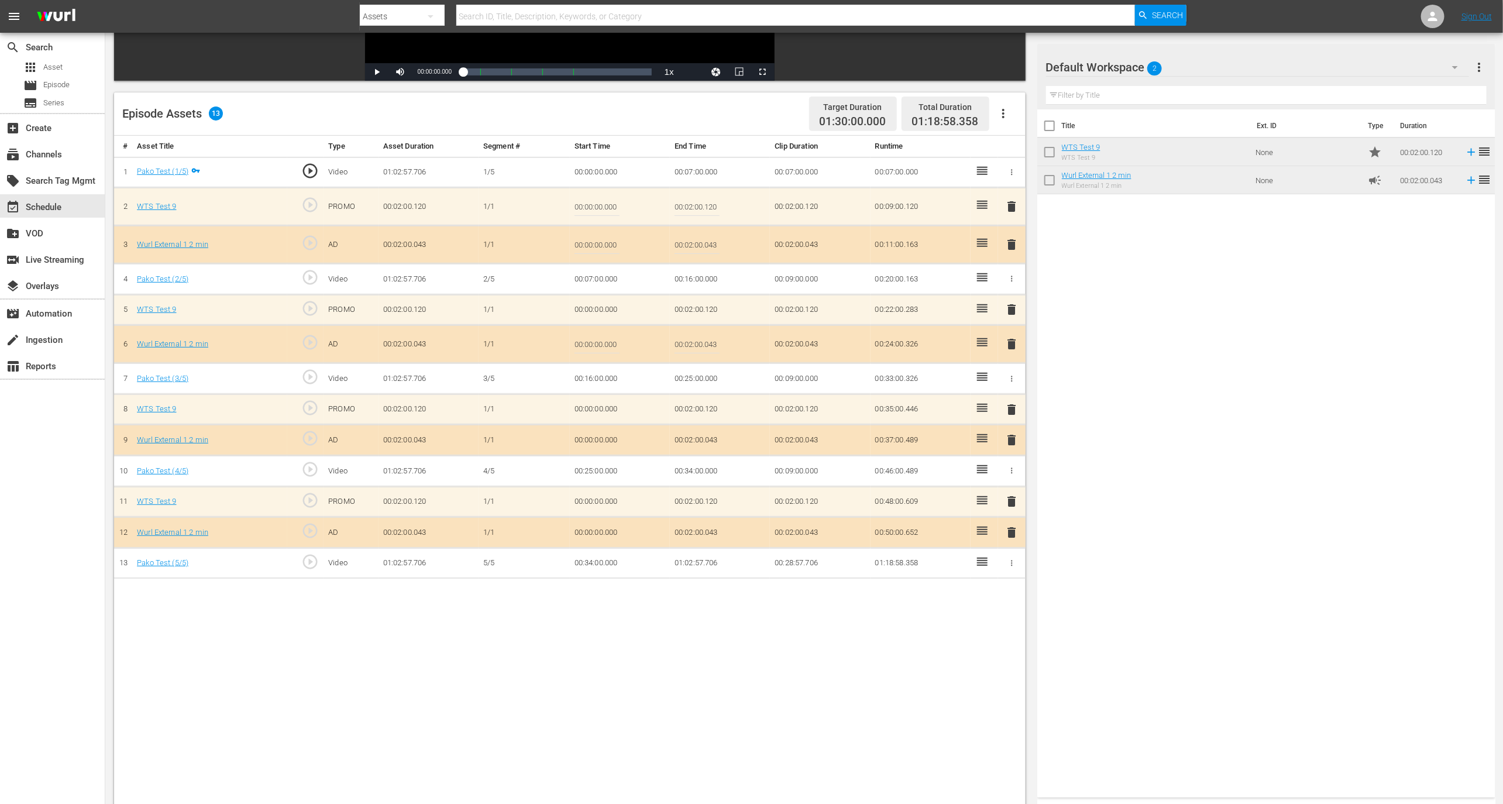
click at [333, 439] on td "AD" at bounding box center [350, 440] width 54 height 31
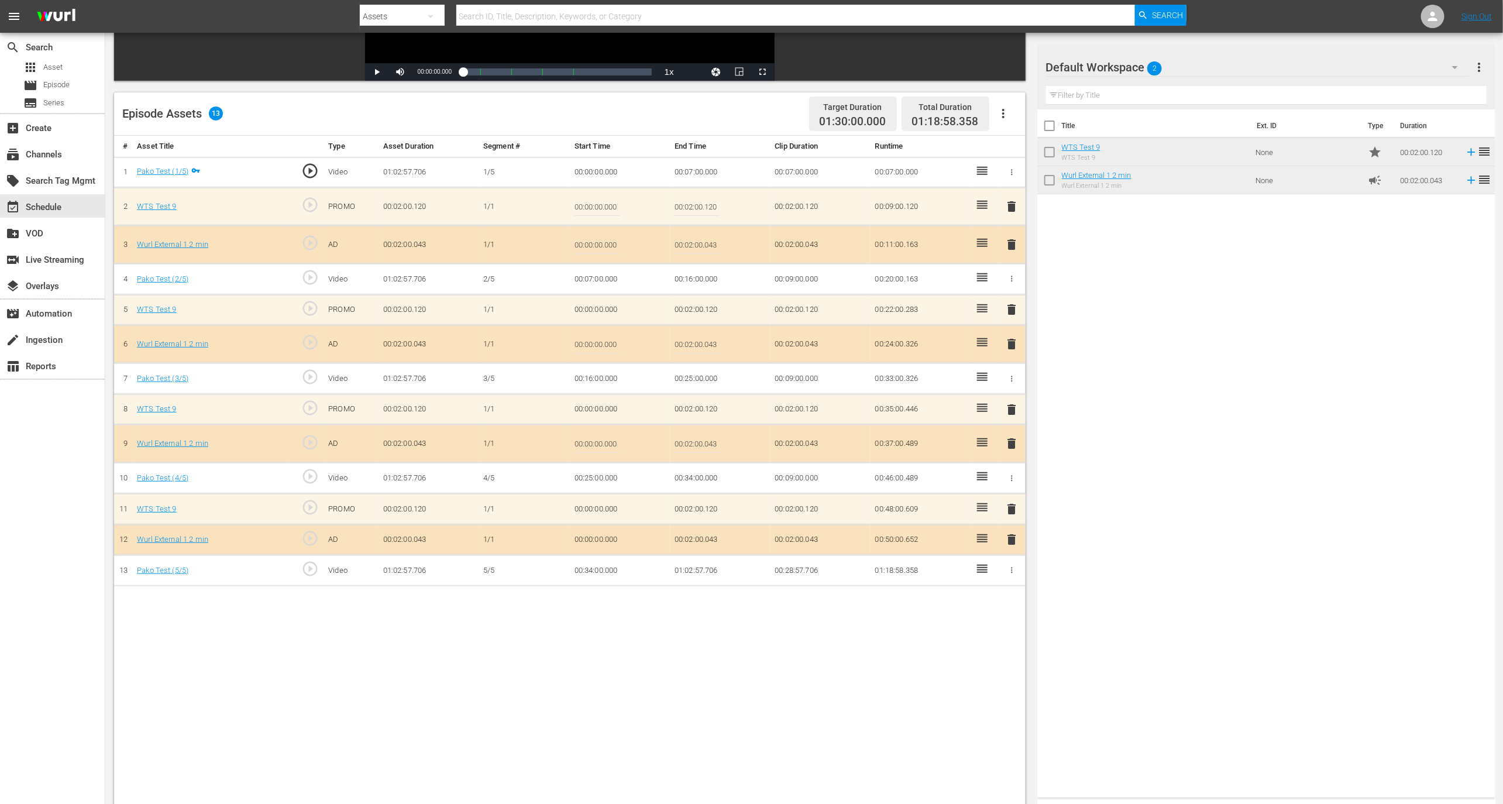
click at [342, 202] on td "PROMO" at bounding box center [350, 207] width 54 height 38
click at [1013, 340] on span "delete" at bounding box center [1011, 344] width 14 height 14
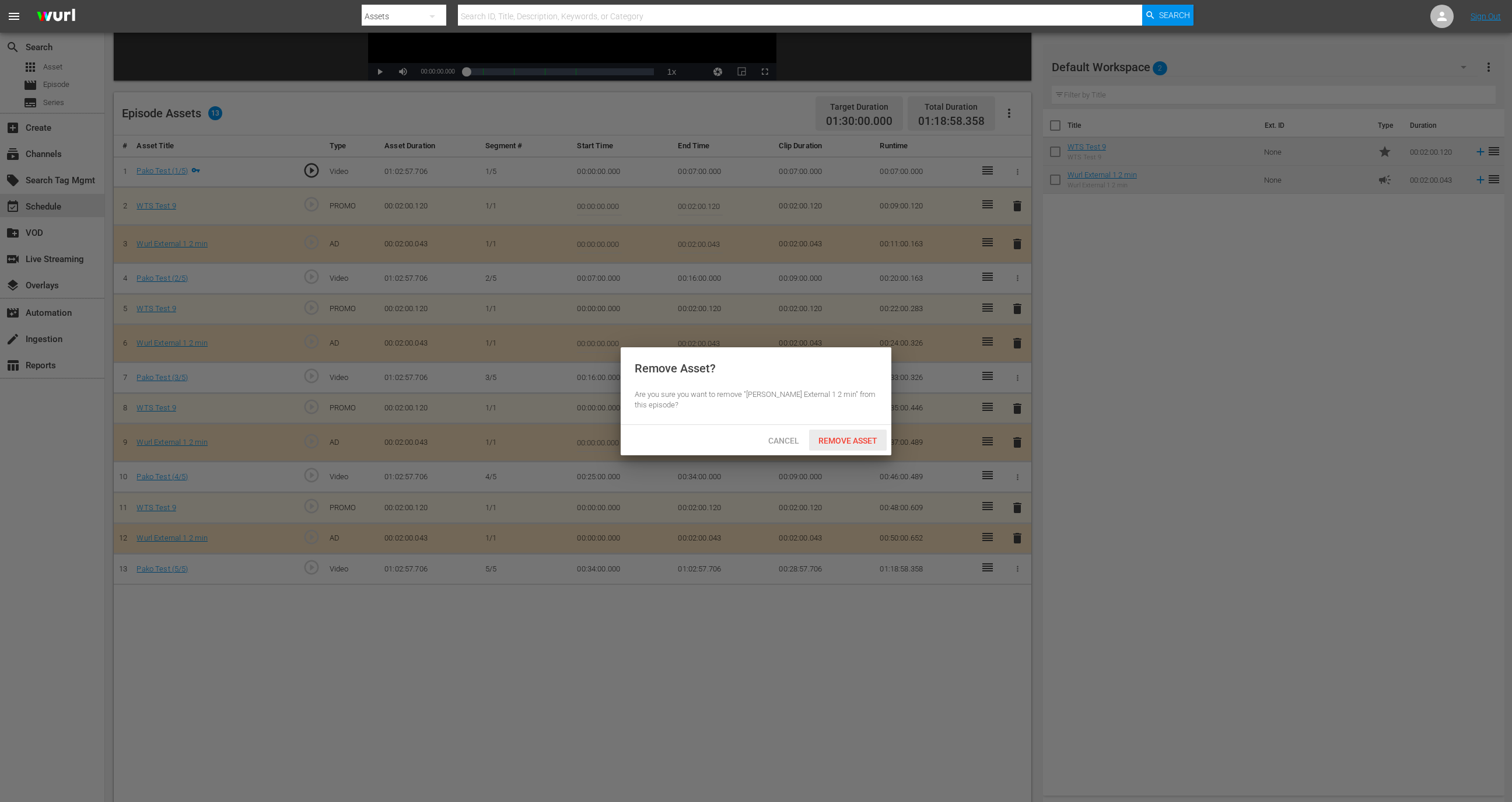
click at [869, 440] on span "Remove Asset" at bounding box center [848, 440] width 78 height 9
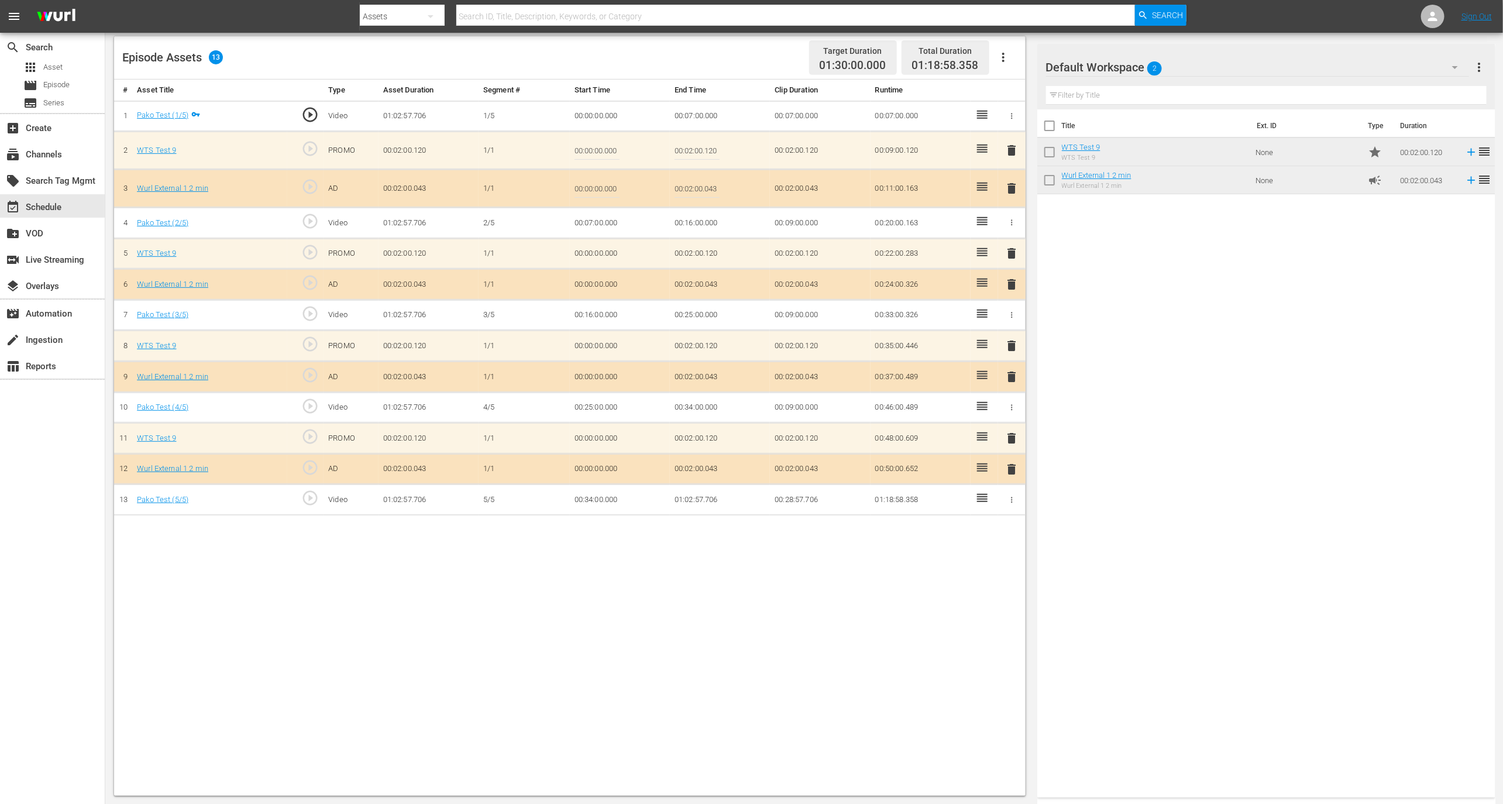
scroll to position [0, 0]
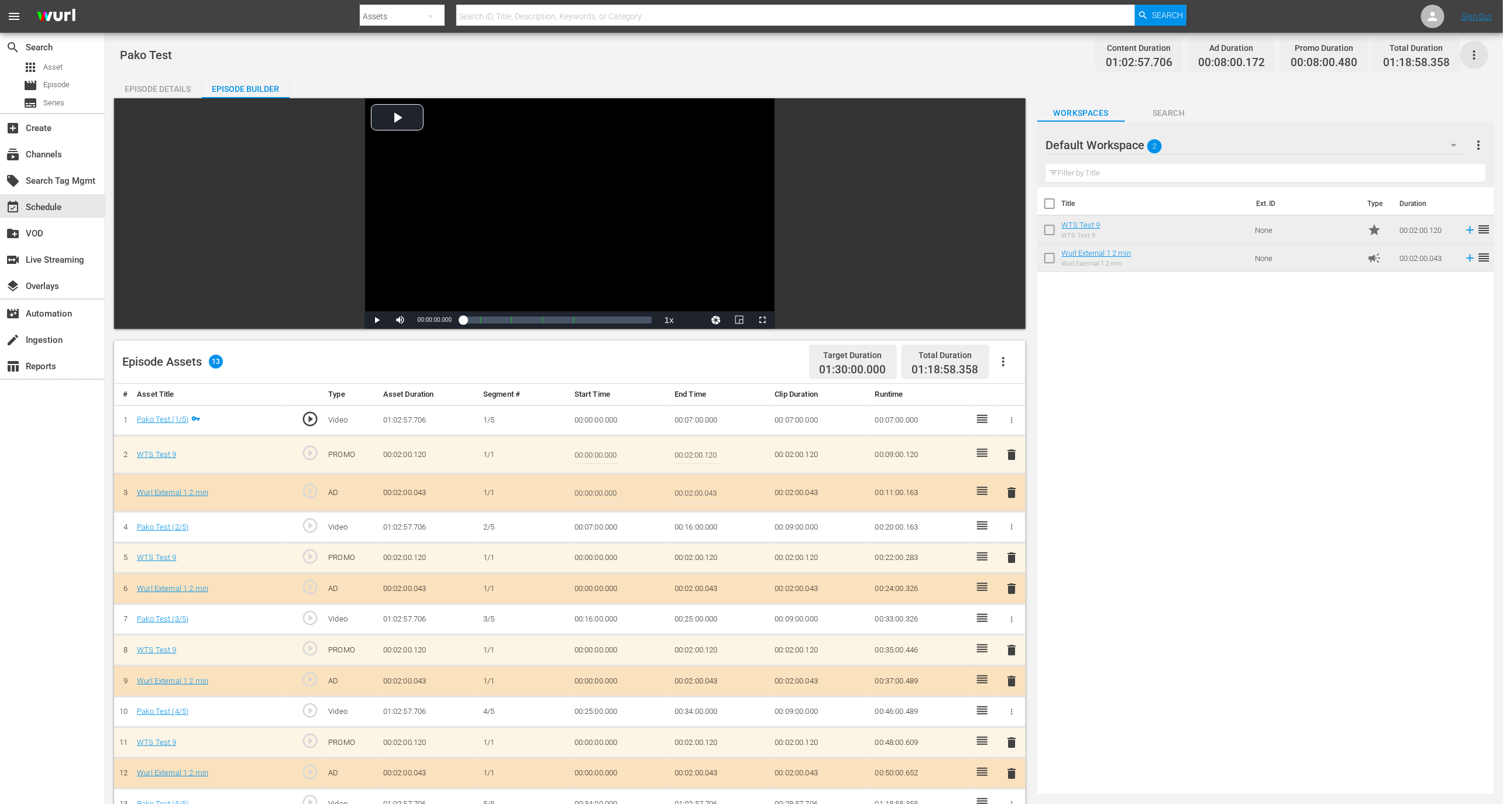
click at [1471, 53] on icon "button" at bounding box center [1474, 55] width 14 height 14
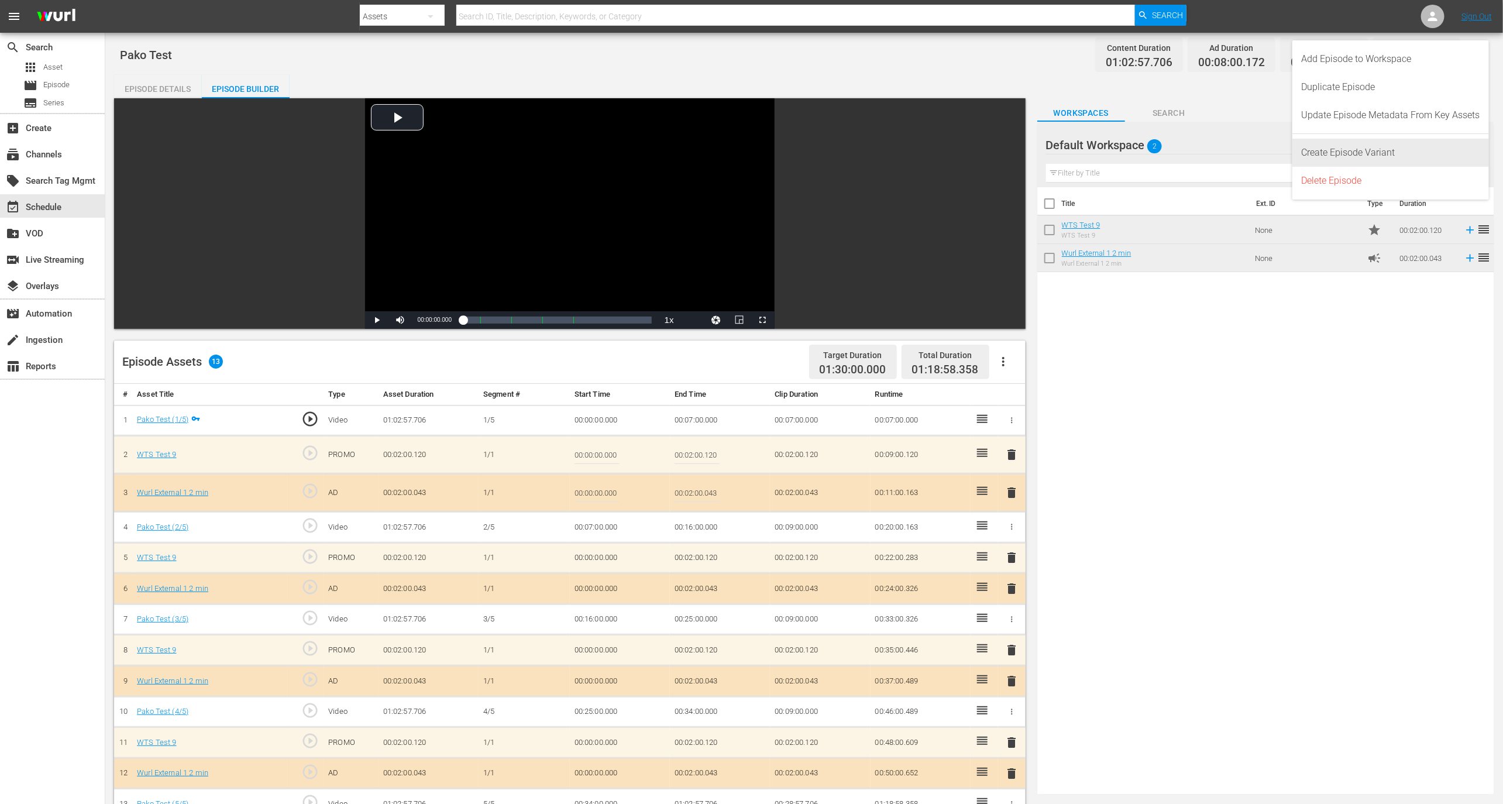
click at [1358, 157] on div "Create Episode Variant" at bounding box center [1391, 153] width 178 height 28
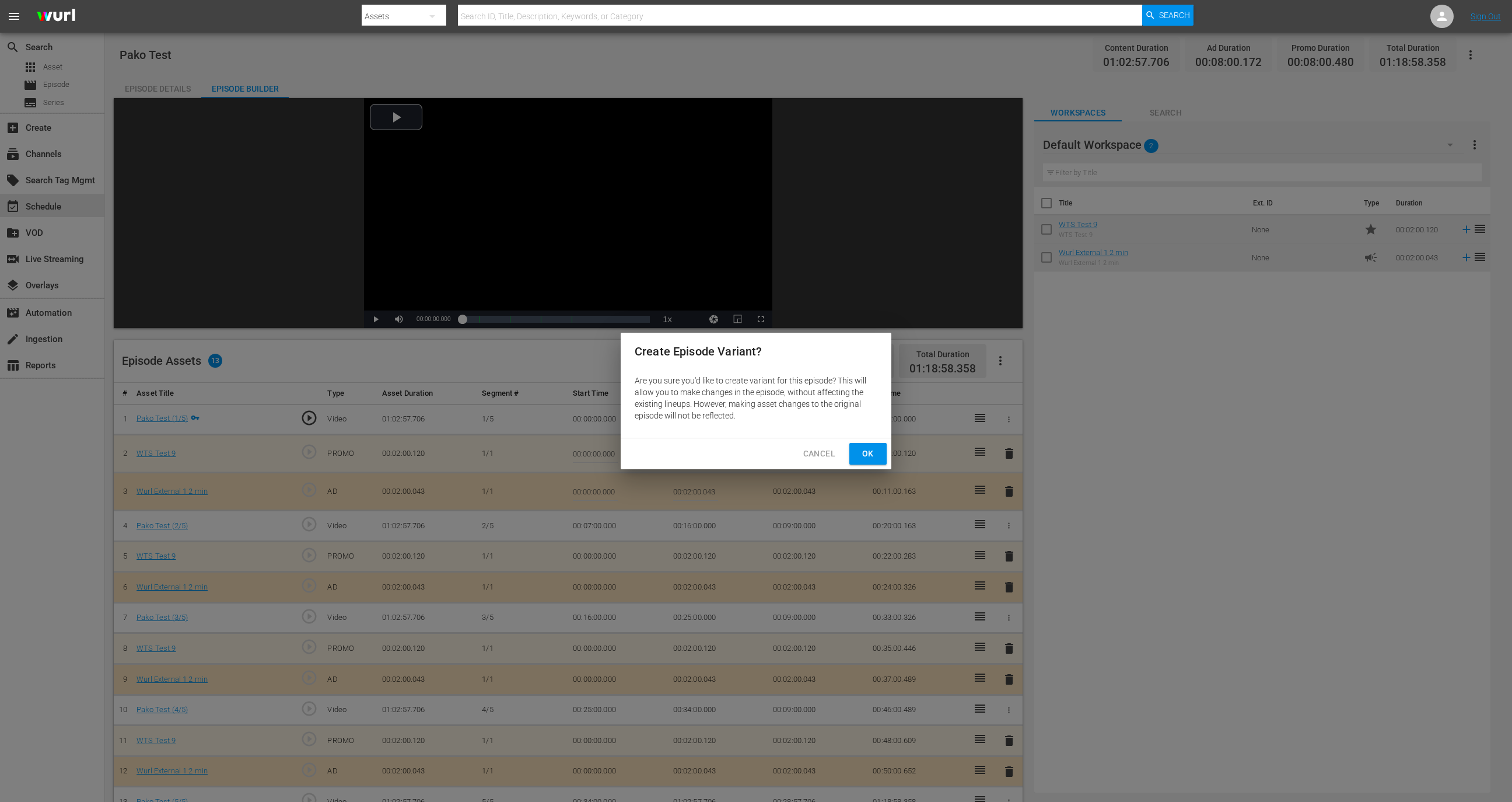
click at [869, 459] on span "Ok" at bounding box center [868, 453] width 19 height 15
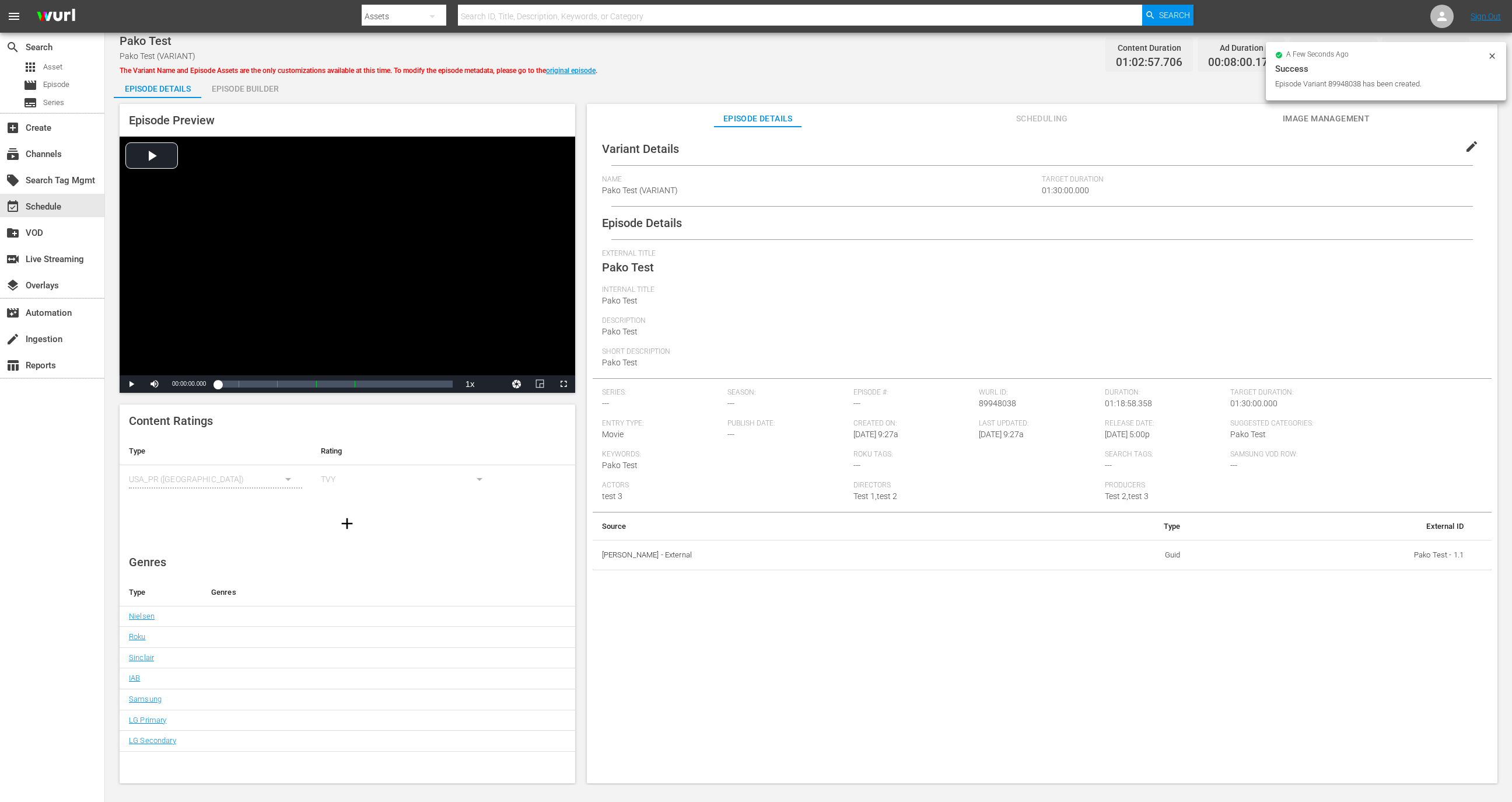
click at [272, 87] on div "Episode Builder" at bounding box center [245, 89] width 88 height 28
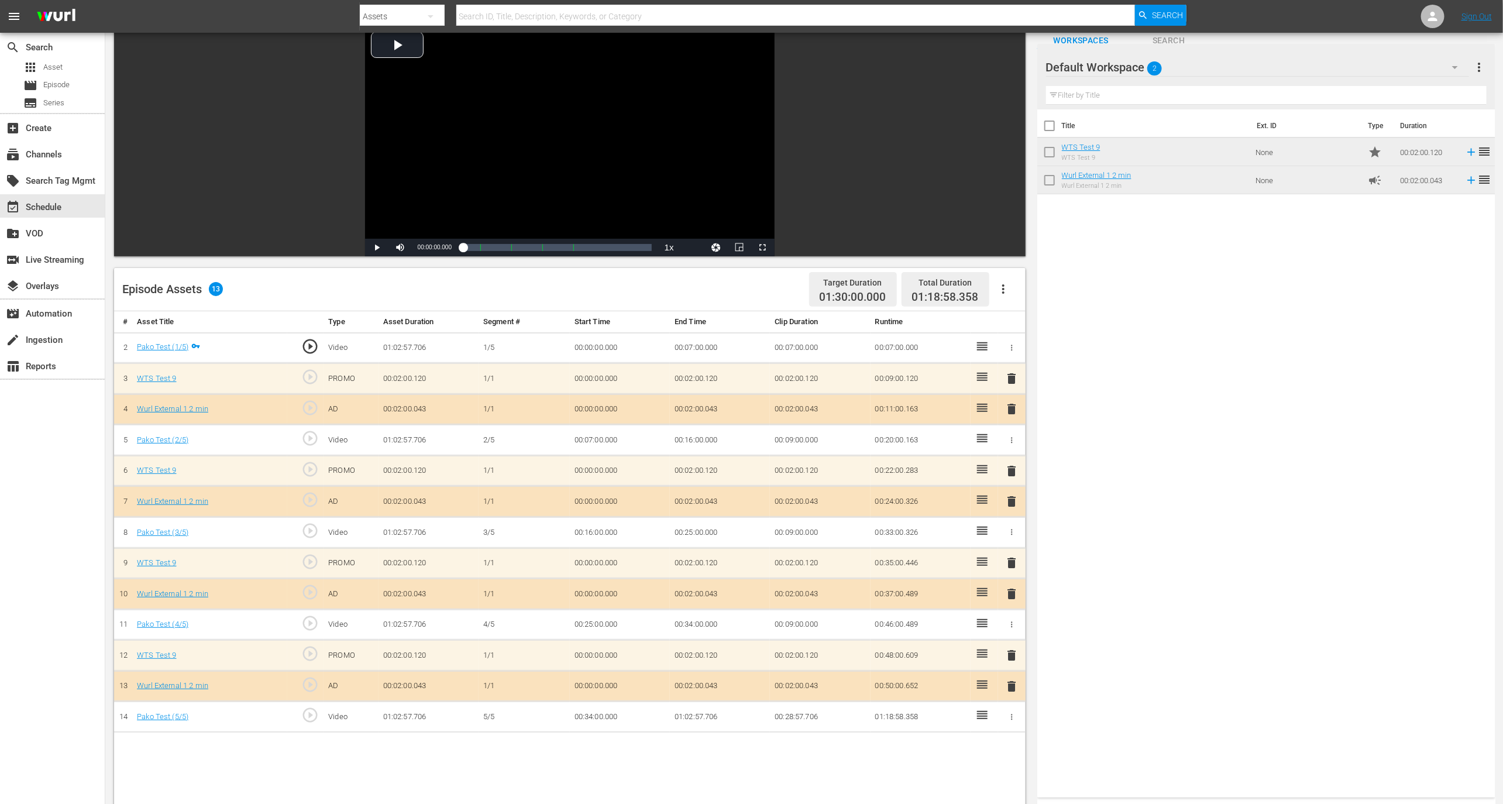
scroll to position [304, 0]
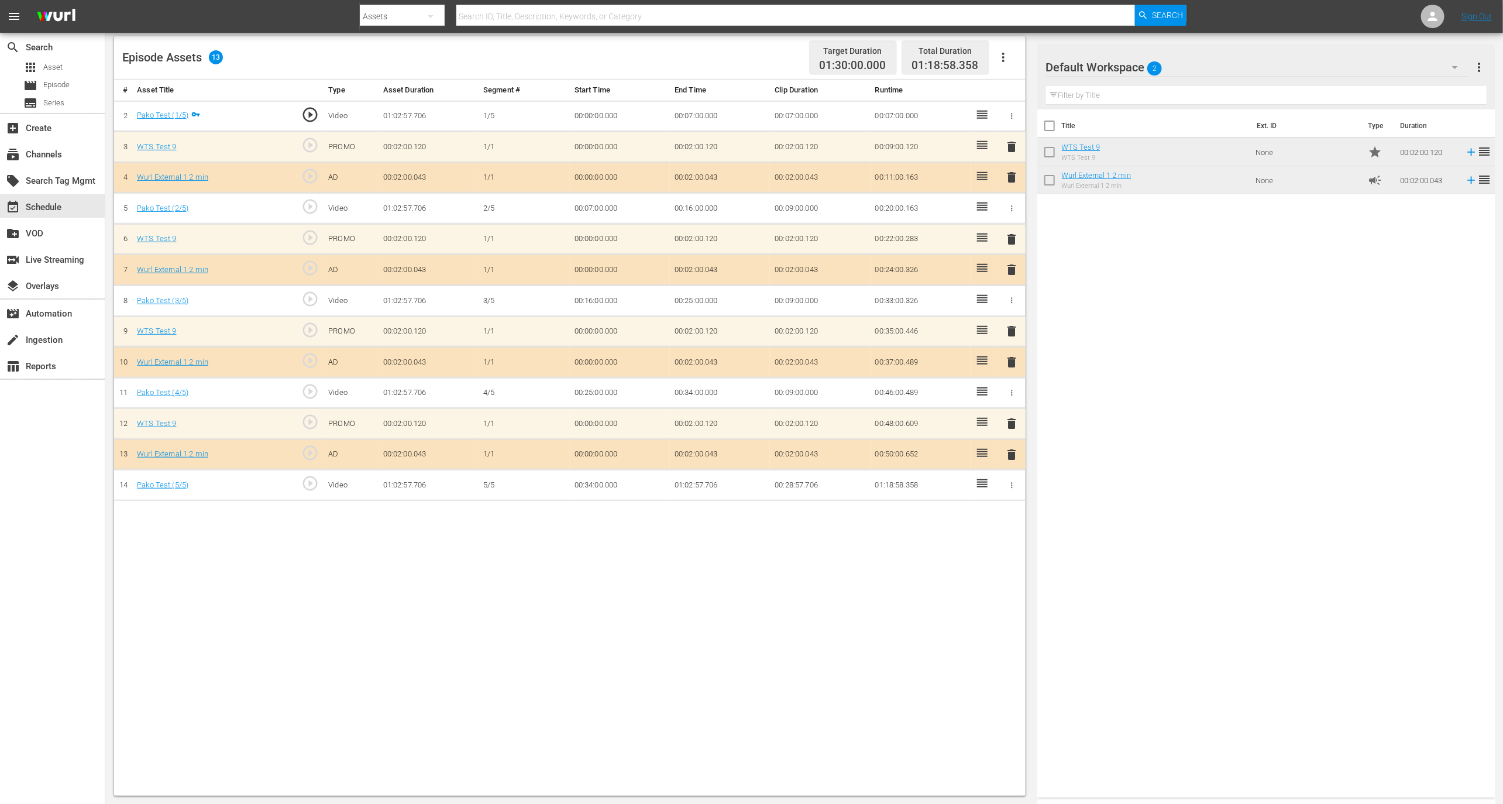
click at [1007, 144] on span "delete" at bounding box center [1011, 147] width 14 height 14
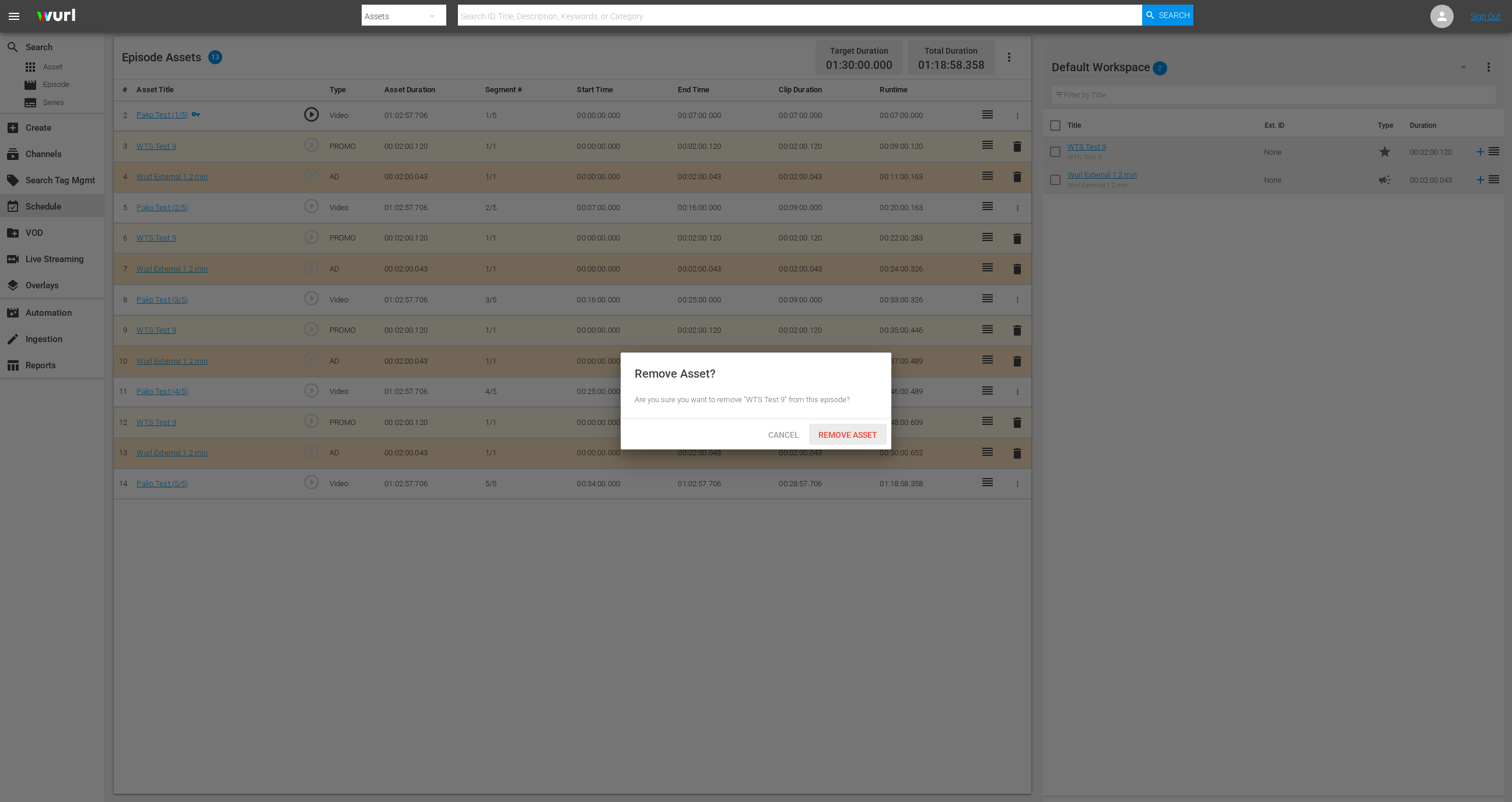
click at [849, 431] on span "Remove Asset" at bounding box center [848, 434] width 78 height 9
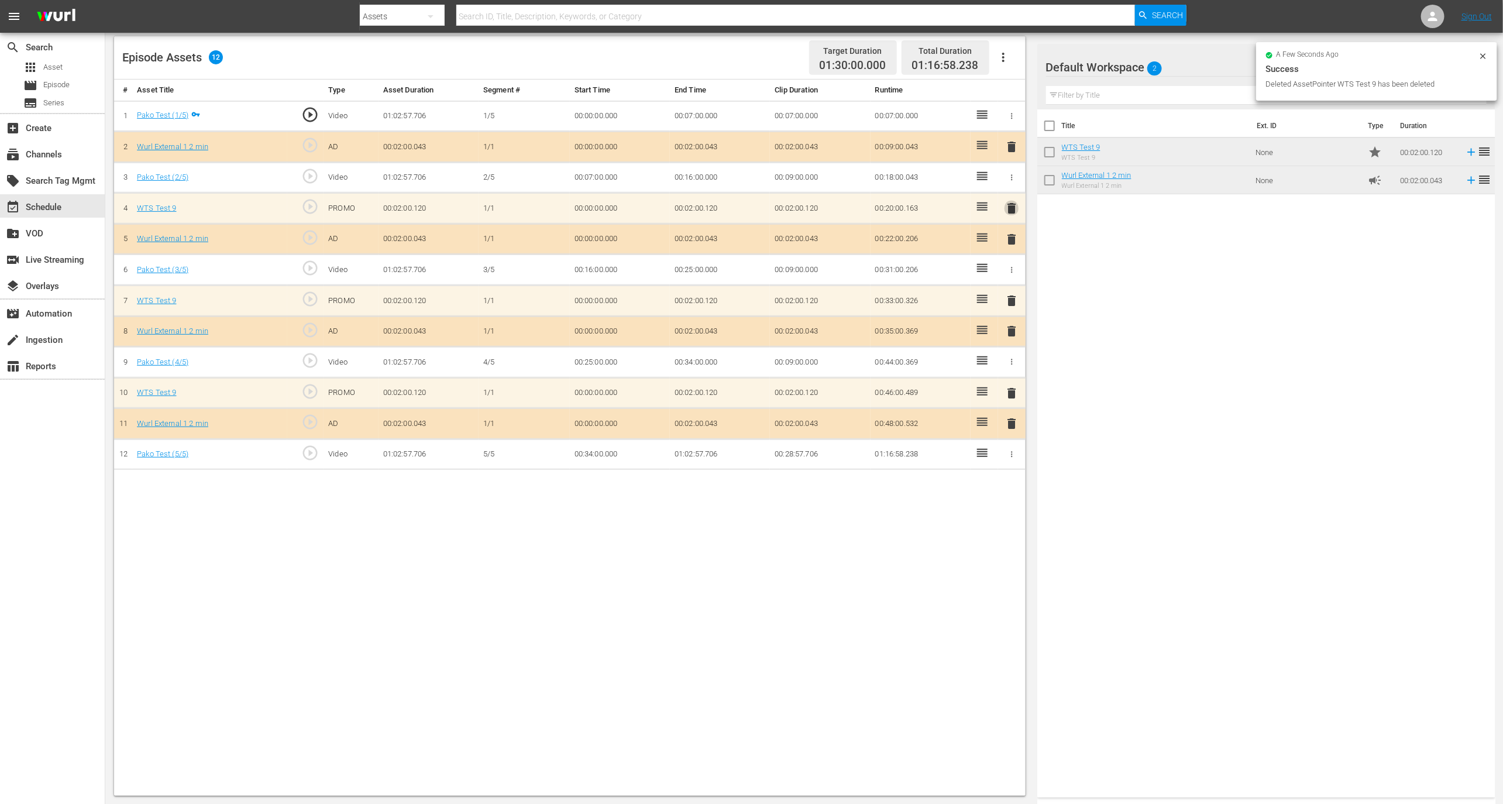
click at [1010, 207] on span "delete" at bounding box center [1011, 208] width 14 height 14
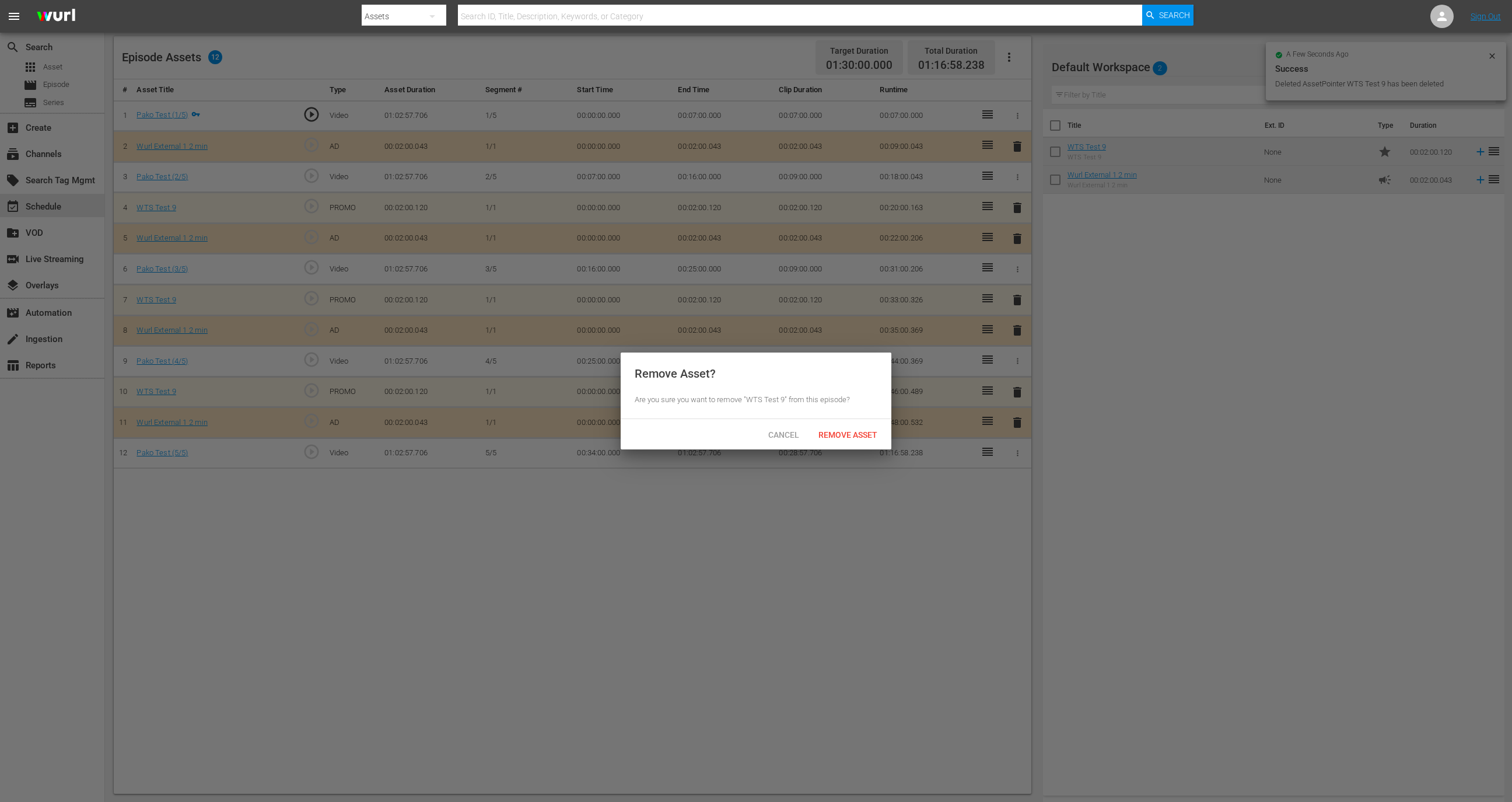
click at [876, 438] on span "Remove Asset" at bounding box center [848, 434] width 78 height 9
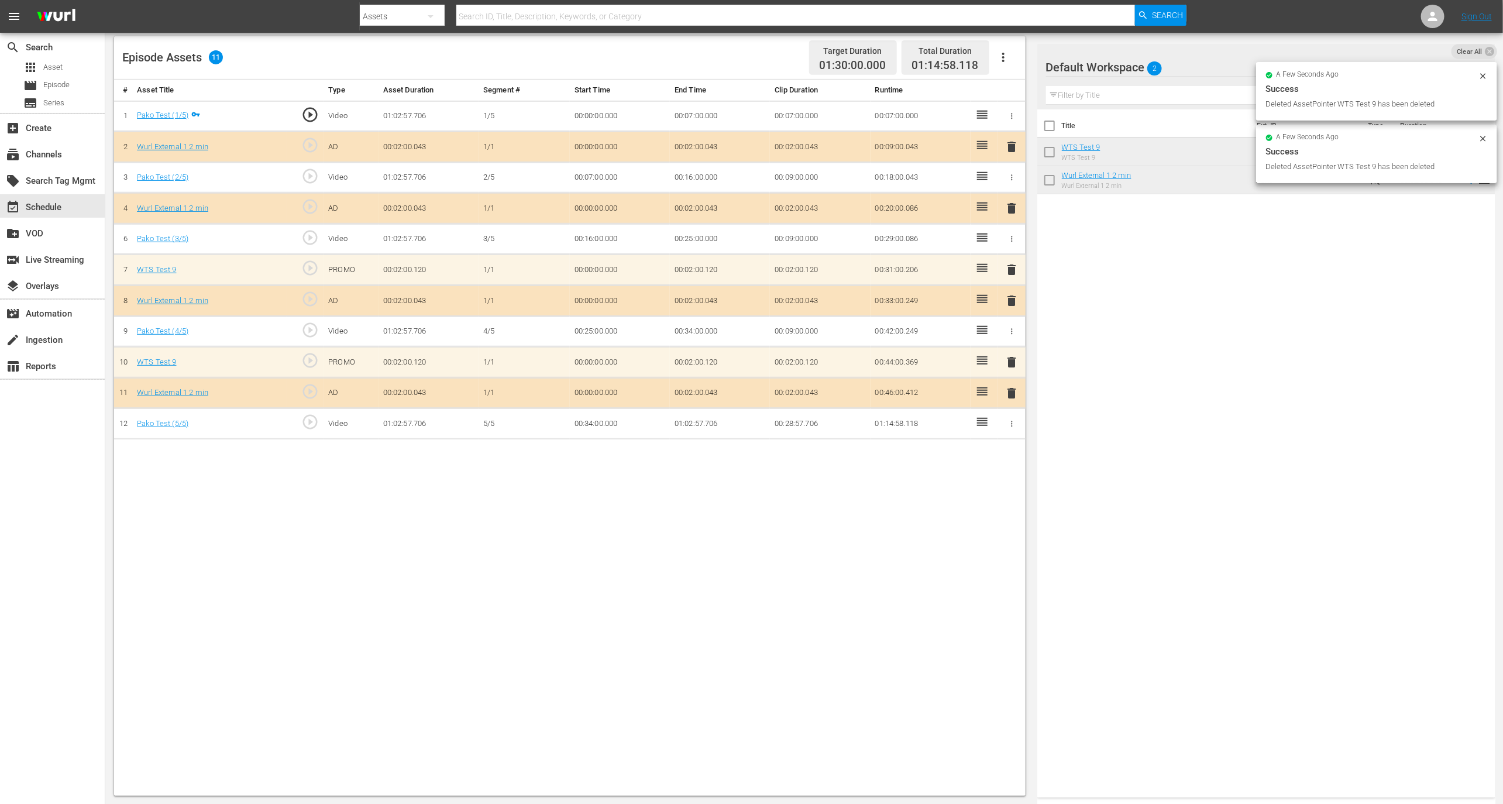
click at [1016, 256] on td "delete" at bounding box center [1011, 269] width 27 height 31
click at [1013, 272] on span "delete" at bounding box center [1011, 270] width 14 height 14
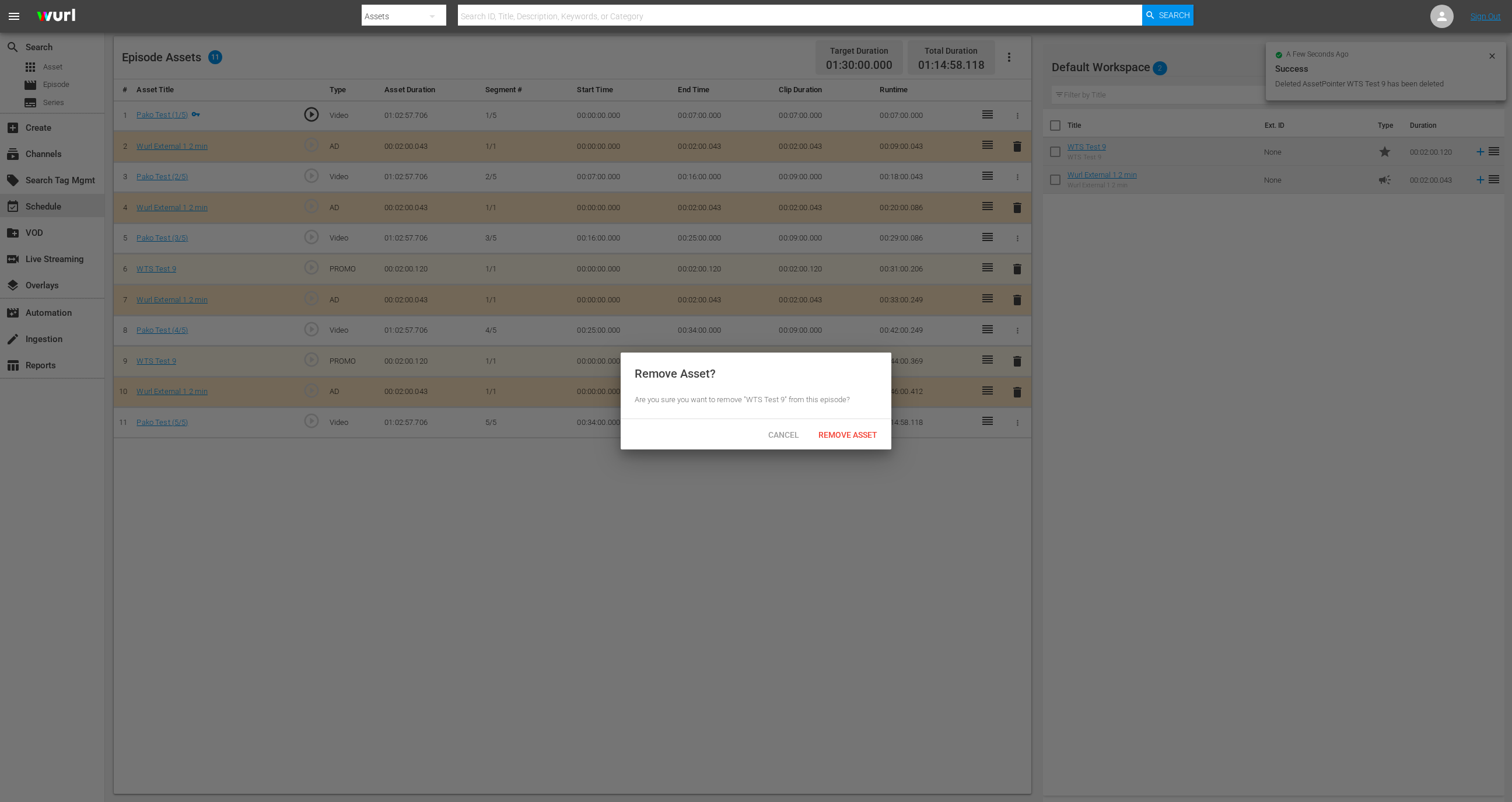
click at [872, 434] on span "Remove Asset" at bounding box center [848, 434] width 78 height 9
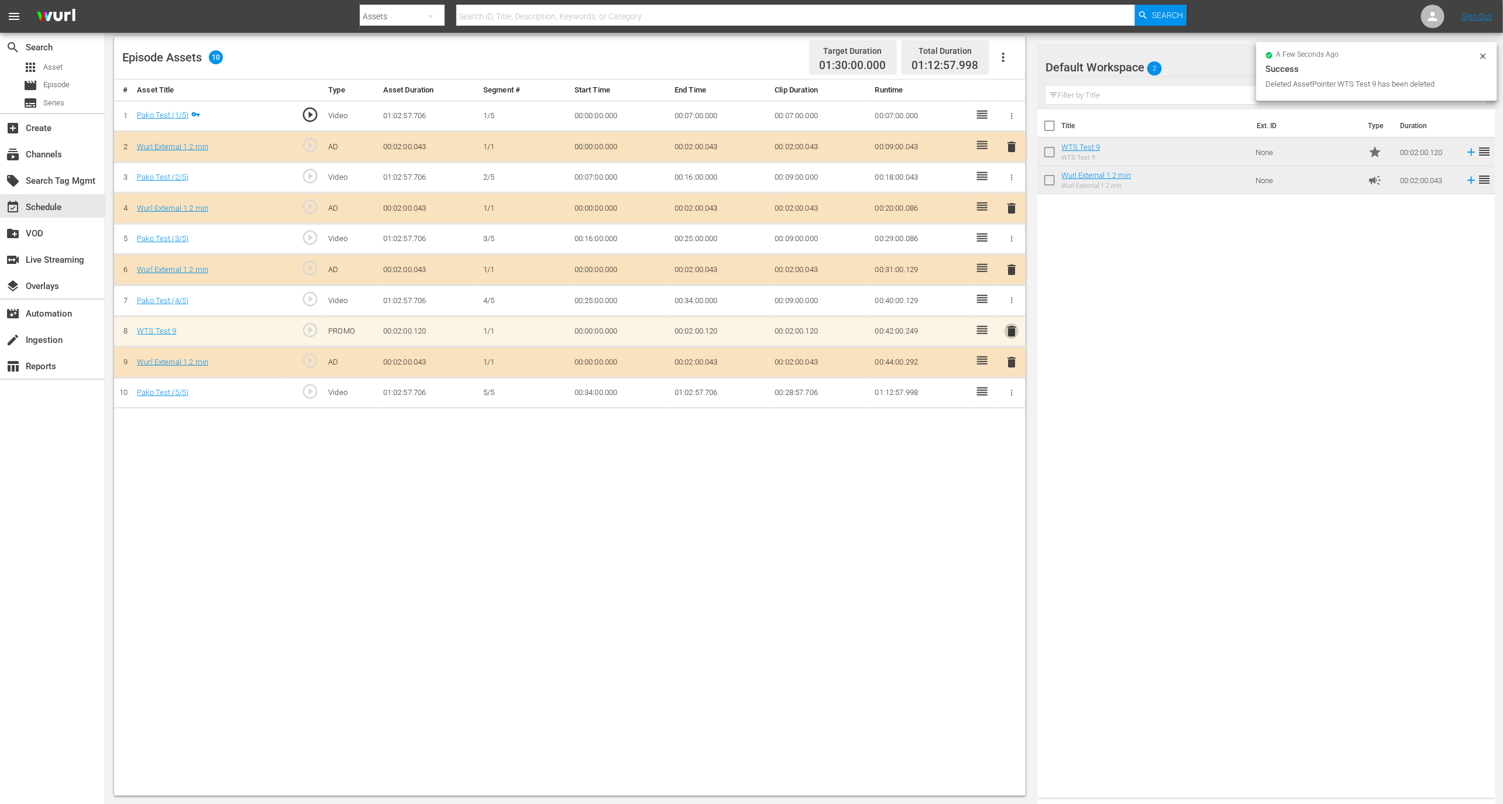
click at [1007, 331] on span "delete" at bounding box center [1011, 331] width 14 height 14
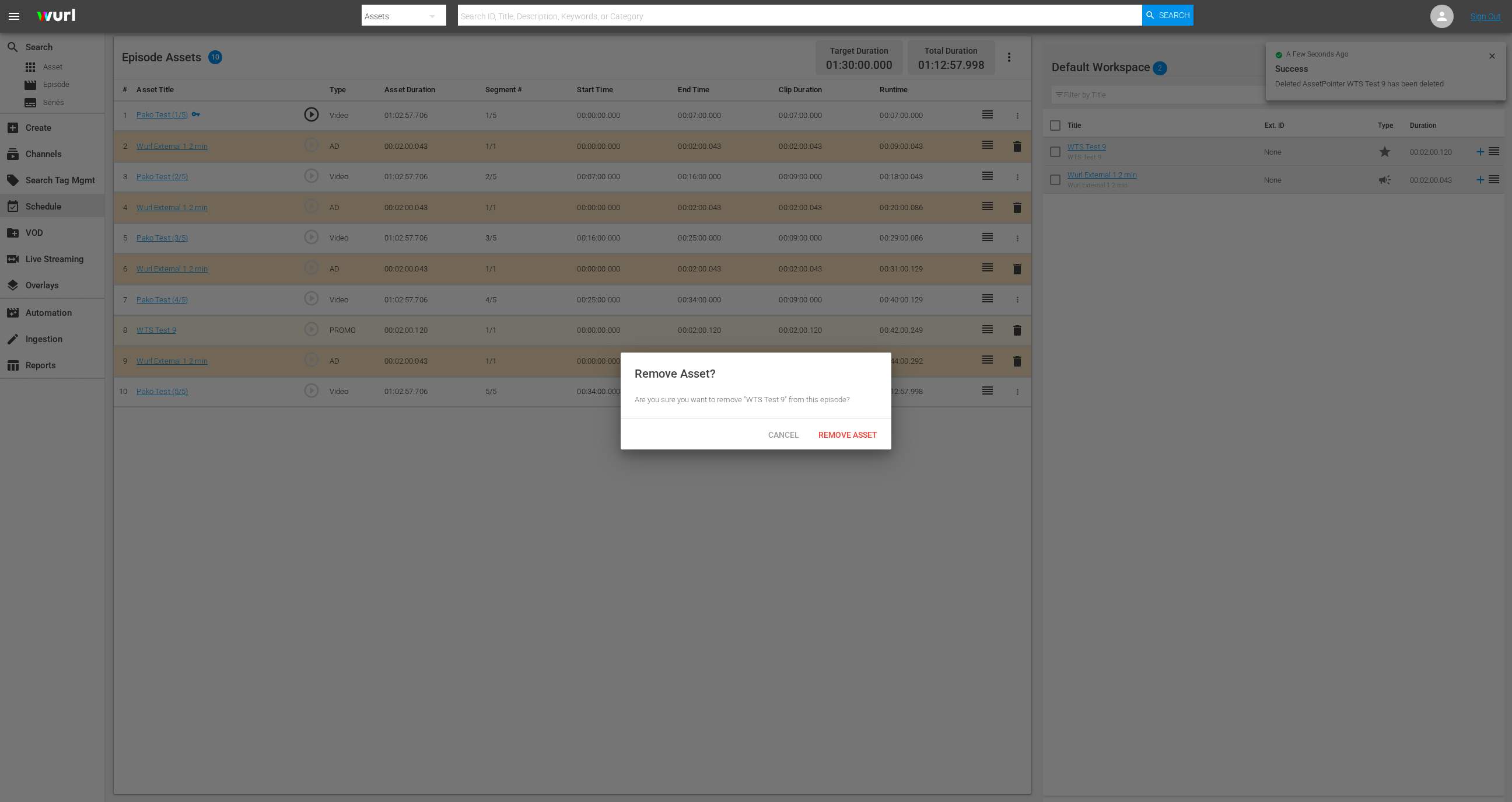
click at [864, 430] on span "Remove Asset" at bounding box center [848, 434] width 78 height 9
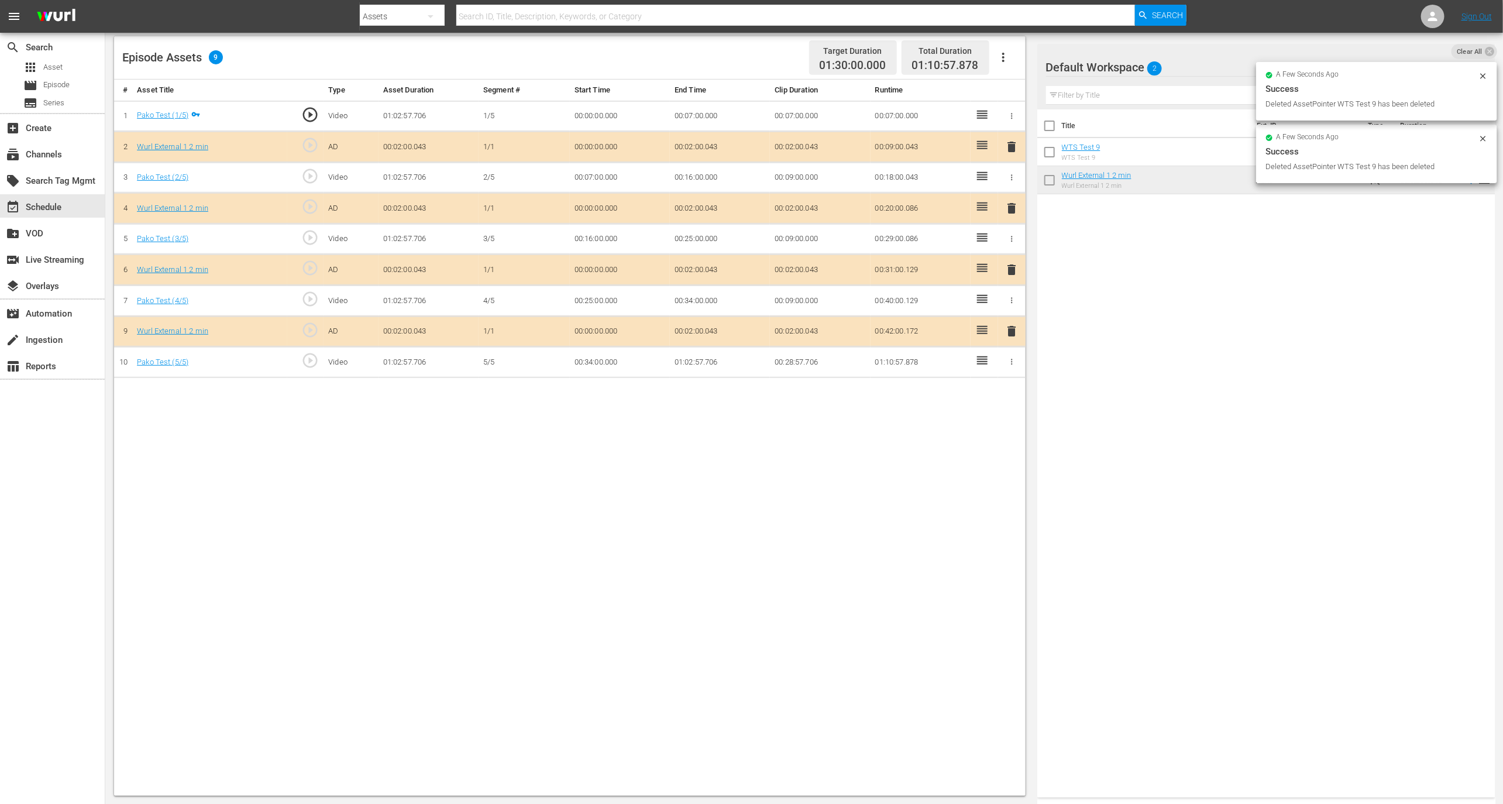
scroll to position [0, 0]
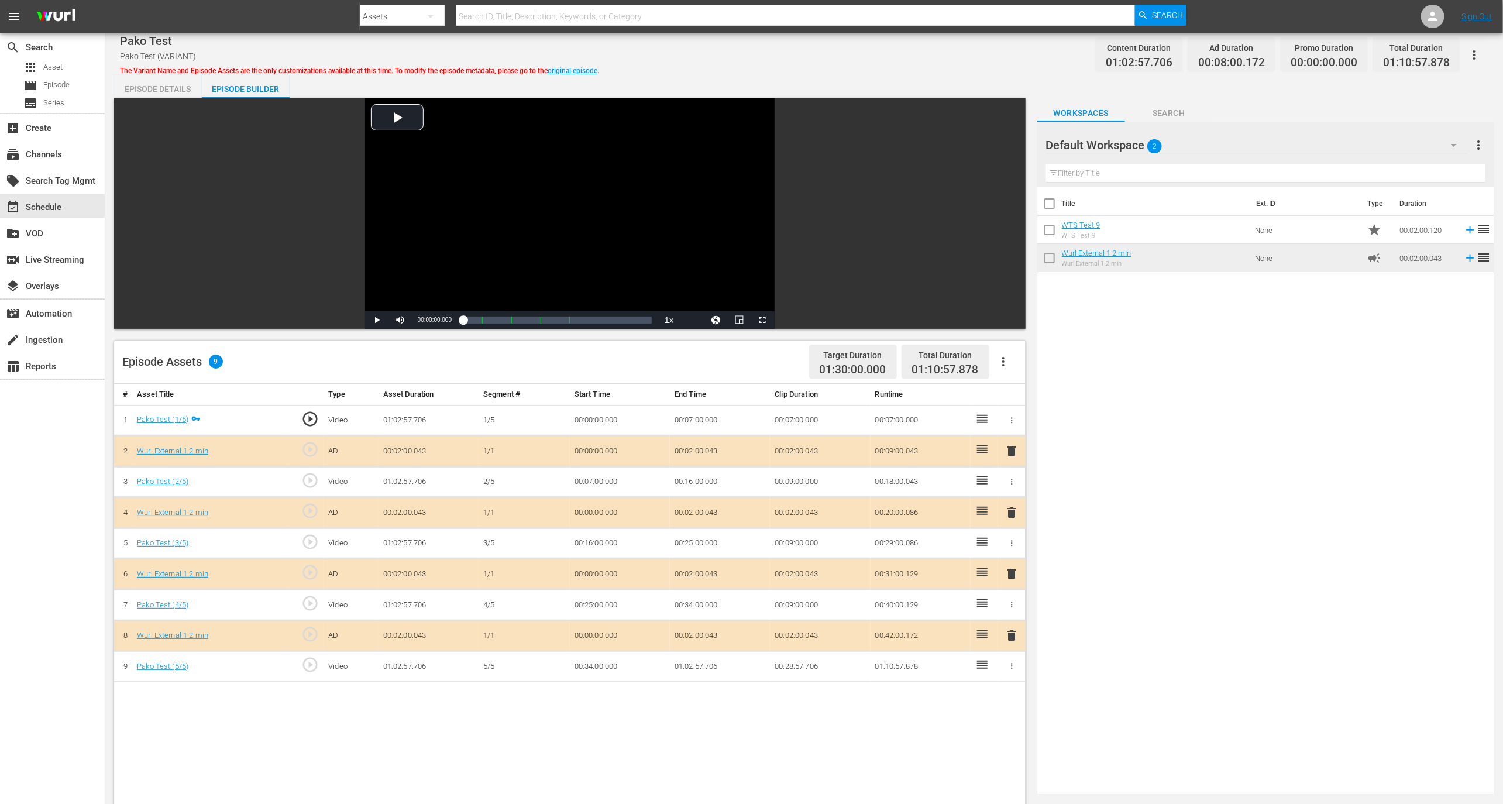
click at [1485, 52] on button "button" at bounding box center [1474, 55] width 28 height 28
click at [146, 99] on div "Video Player is loading. Play Video Play Mute Current Time 00:00:00.000 / Durat…" at bounding box center [569, 213] width 911 height 230
click at [147, 89] on div "Episode Details" at bounding box center [158, 89] width 88 height 28
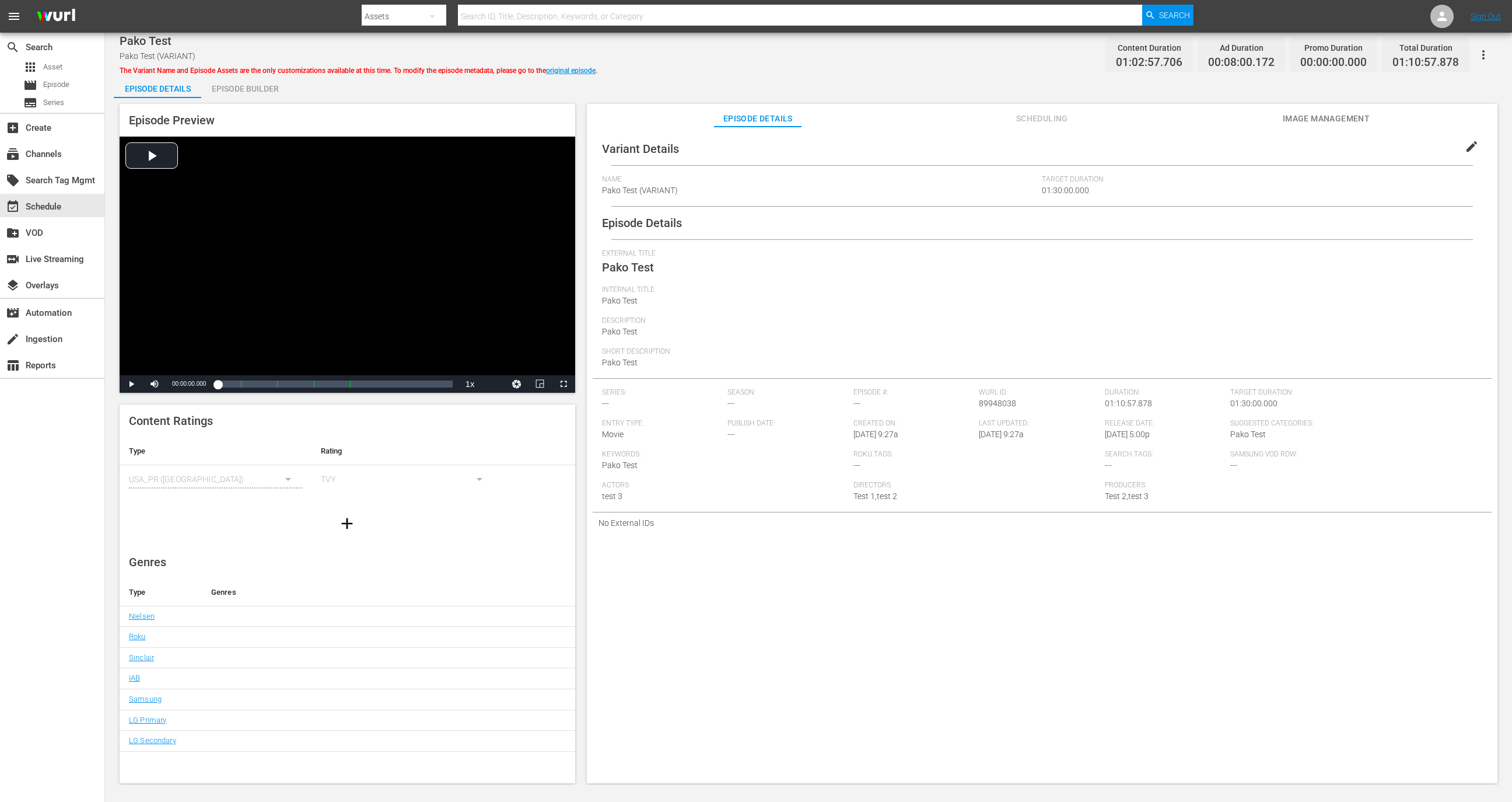
click at [1465, 150] on span "edit" at bounding box center [1472, 147] width 14 height 14
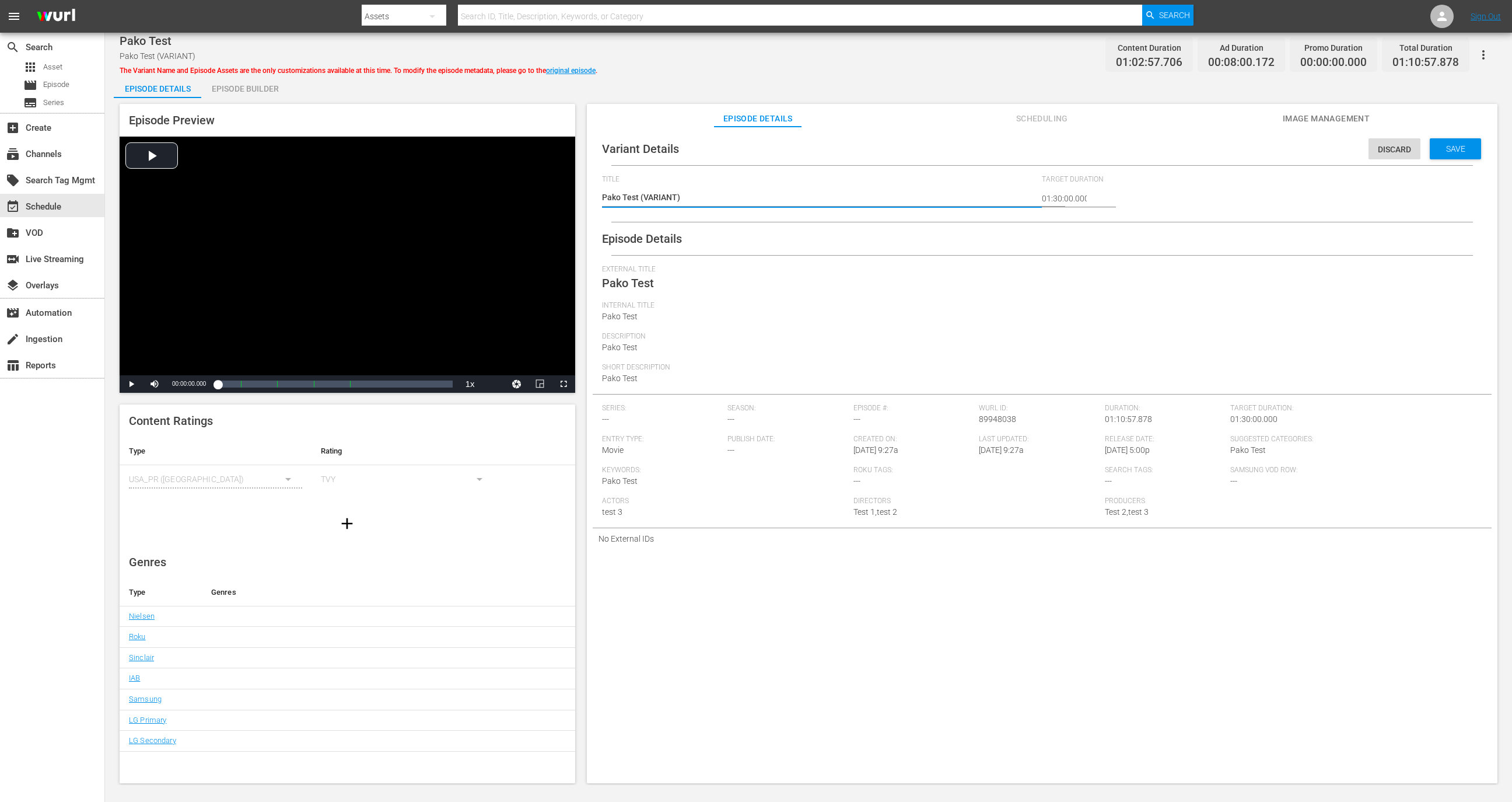
click at [665, 193] on textarea "Pako Test (VARIANT)" at bounding box center [820, 199] width 435 height 14
drag, startPoint x: 714, startPoint y: 200, endPoint x: 639, endPoint y: 200, distance: 75.0
click at [639, 200] on textarea "Pako Test (VARIANT)" at bounding box center [820, 199] width 435 height 14
type textarea "Pako Test"
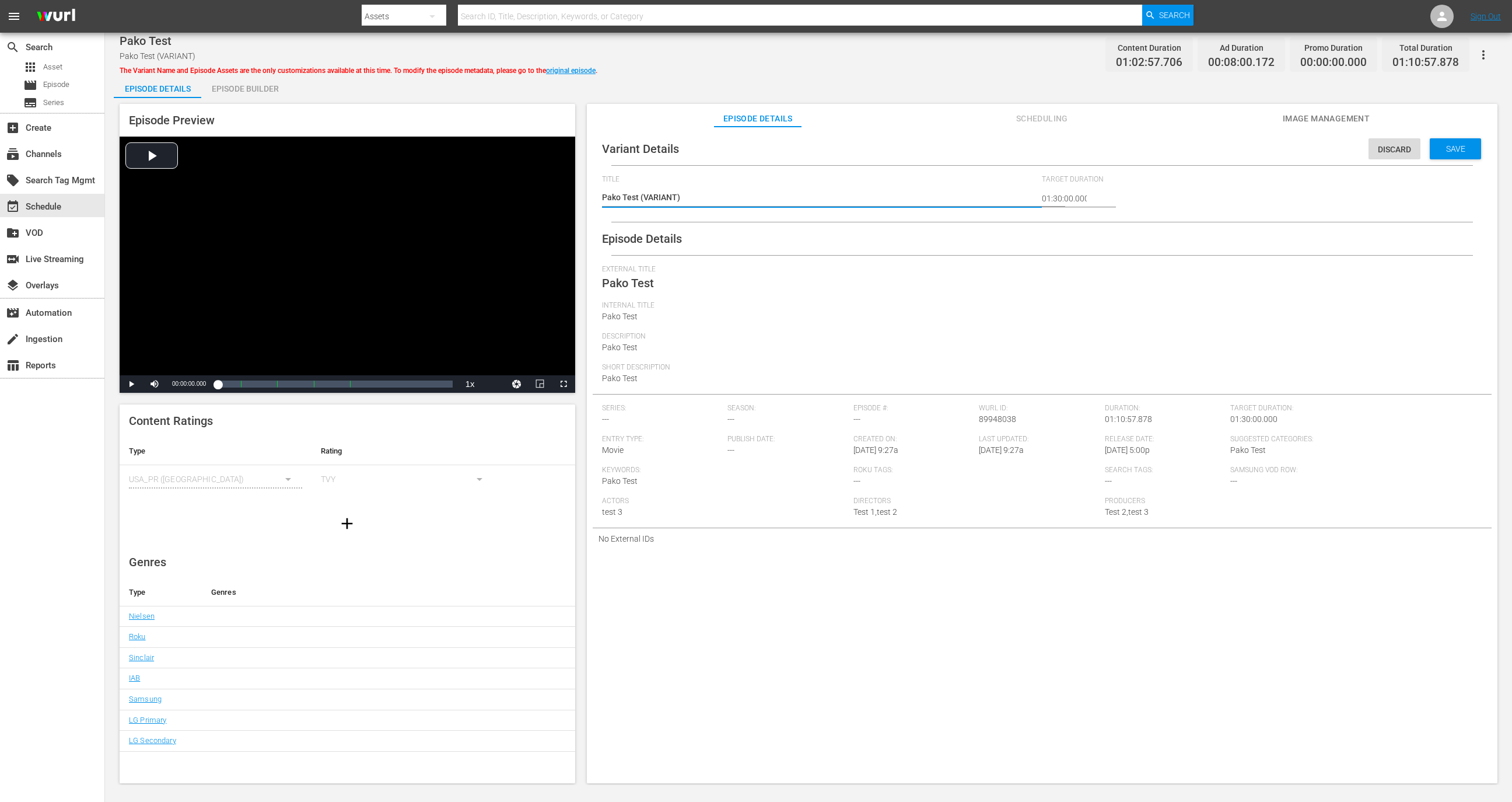
type textarea "Pako Test"
type textarea "Pako Test N"
type textarea "Pako Test No"
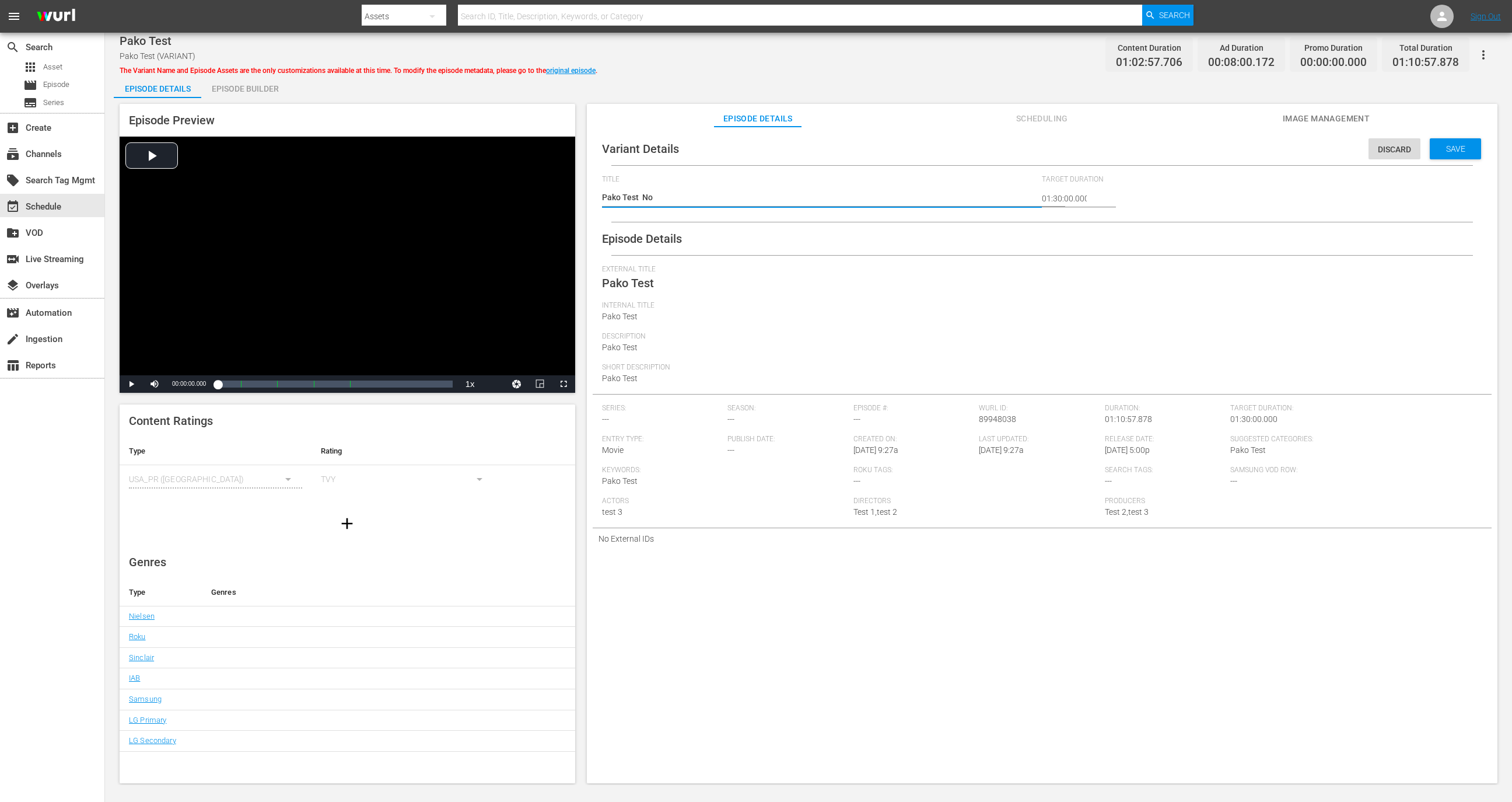
type textarea "Pako Test No"
type textarea "Pako Test No P"
type textarea "Pako Test No Po"
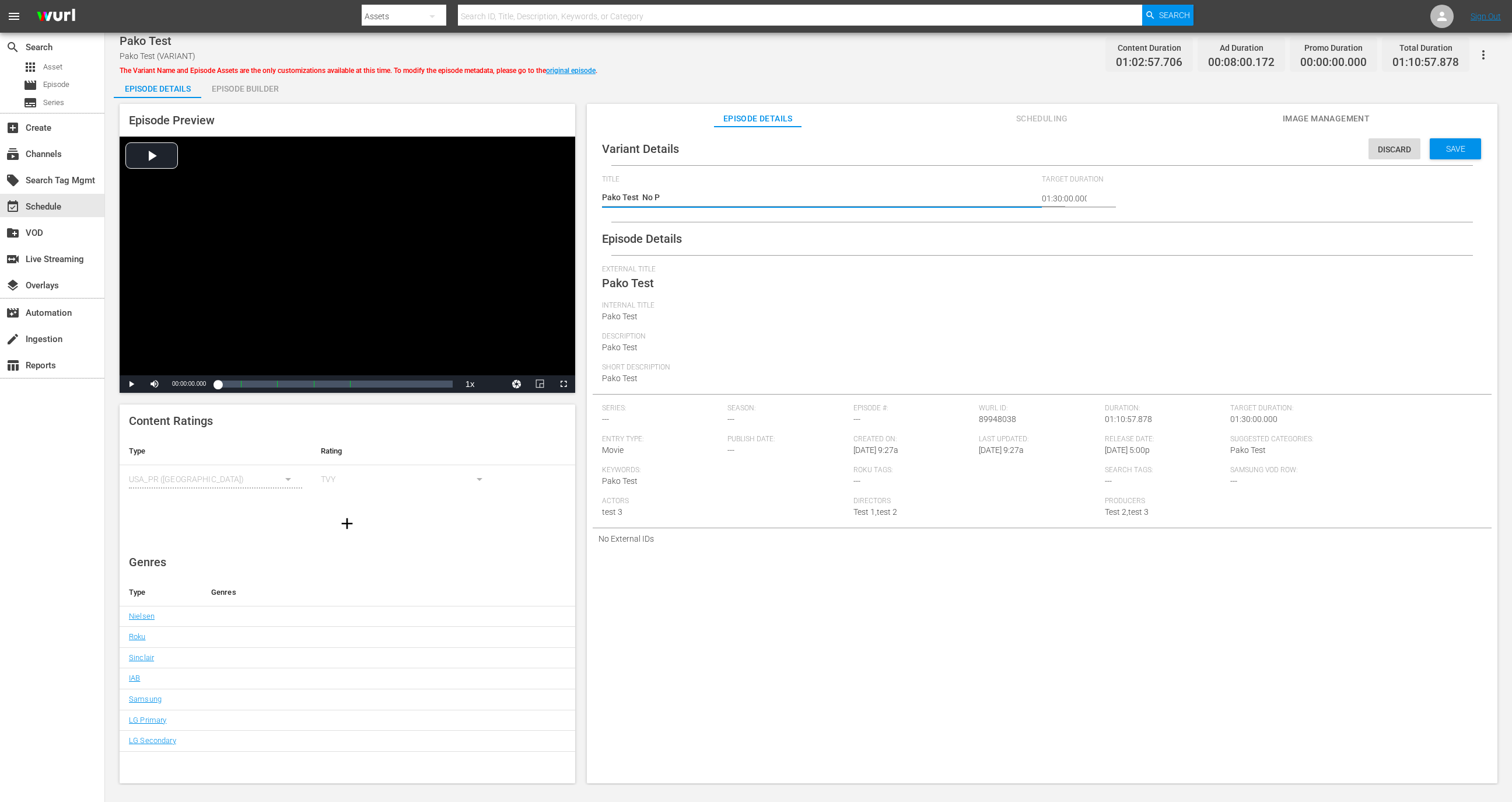
type textarea "Pako Test No Po"
type textarea "Pako Test No Por"
type textarea "Pako Test No Po"
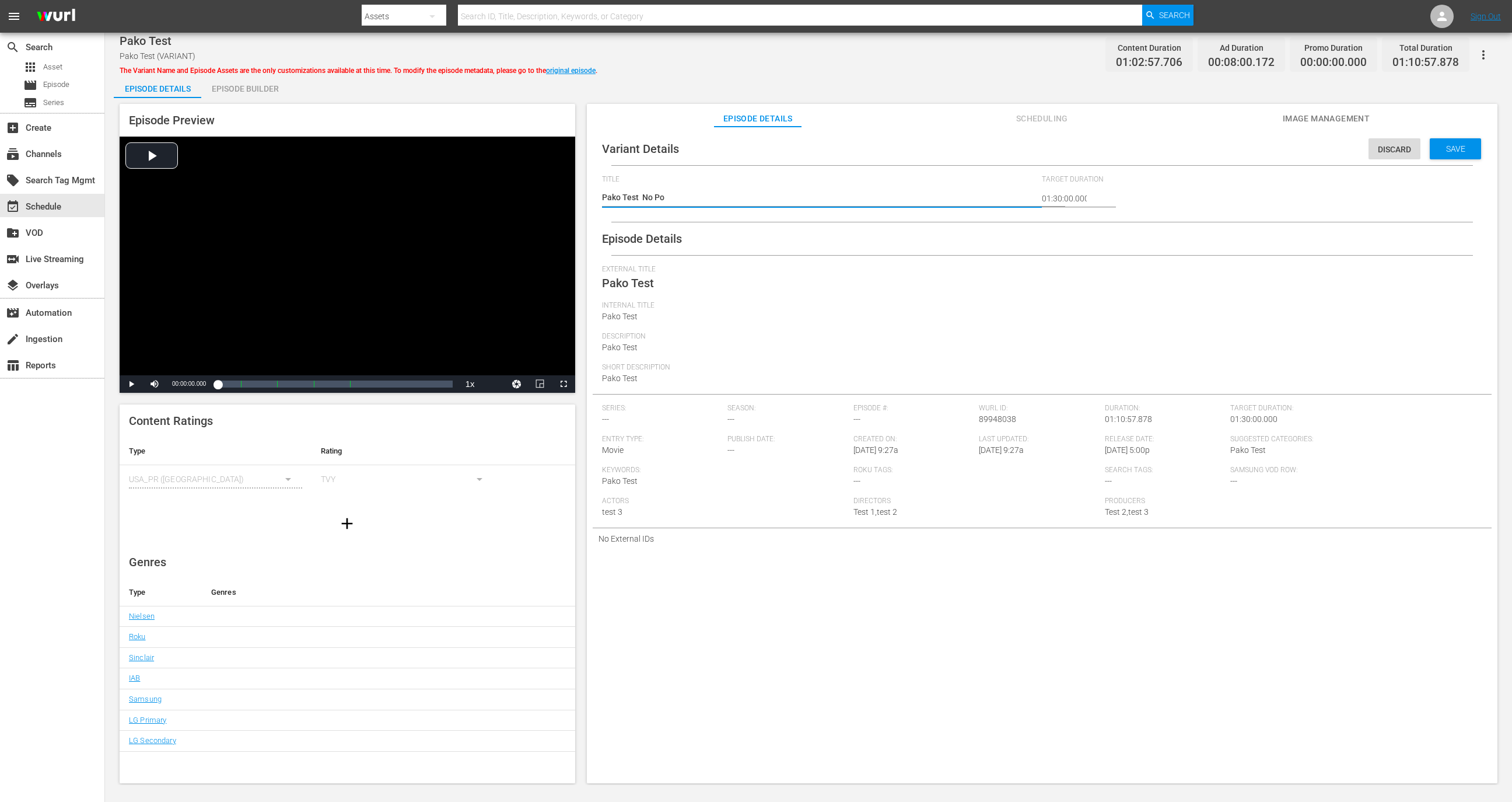
type textarea "Pako Test No P"
type textarea "Pako Test No Pr"
type textarea "Pako Test No Pro"
type textarea "Pako Test No Prom"
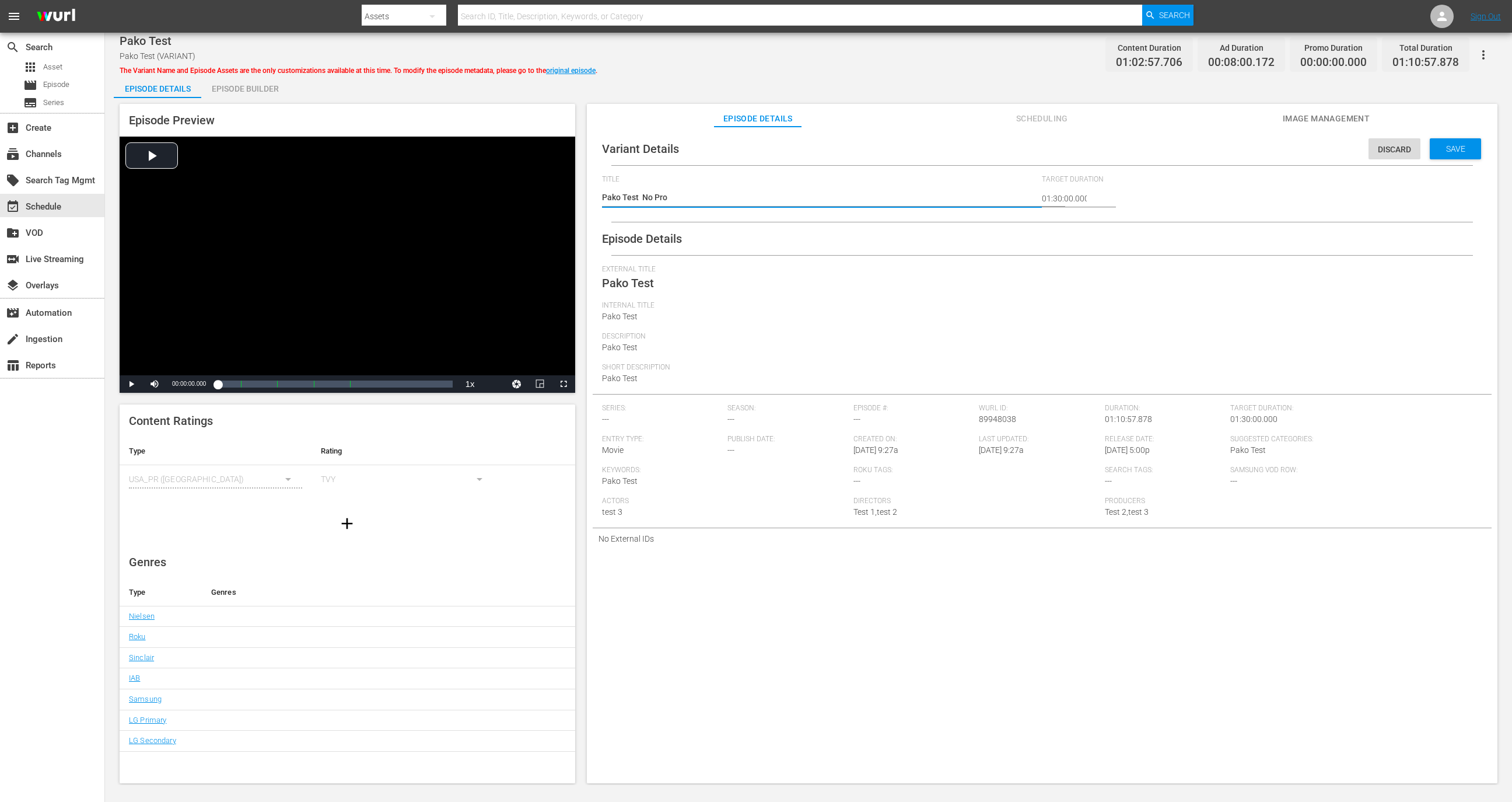
type textarea "Pako Test No Prom"
type textarea "Pako Test No Promo"
type textarea "Pako Test No Promos"
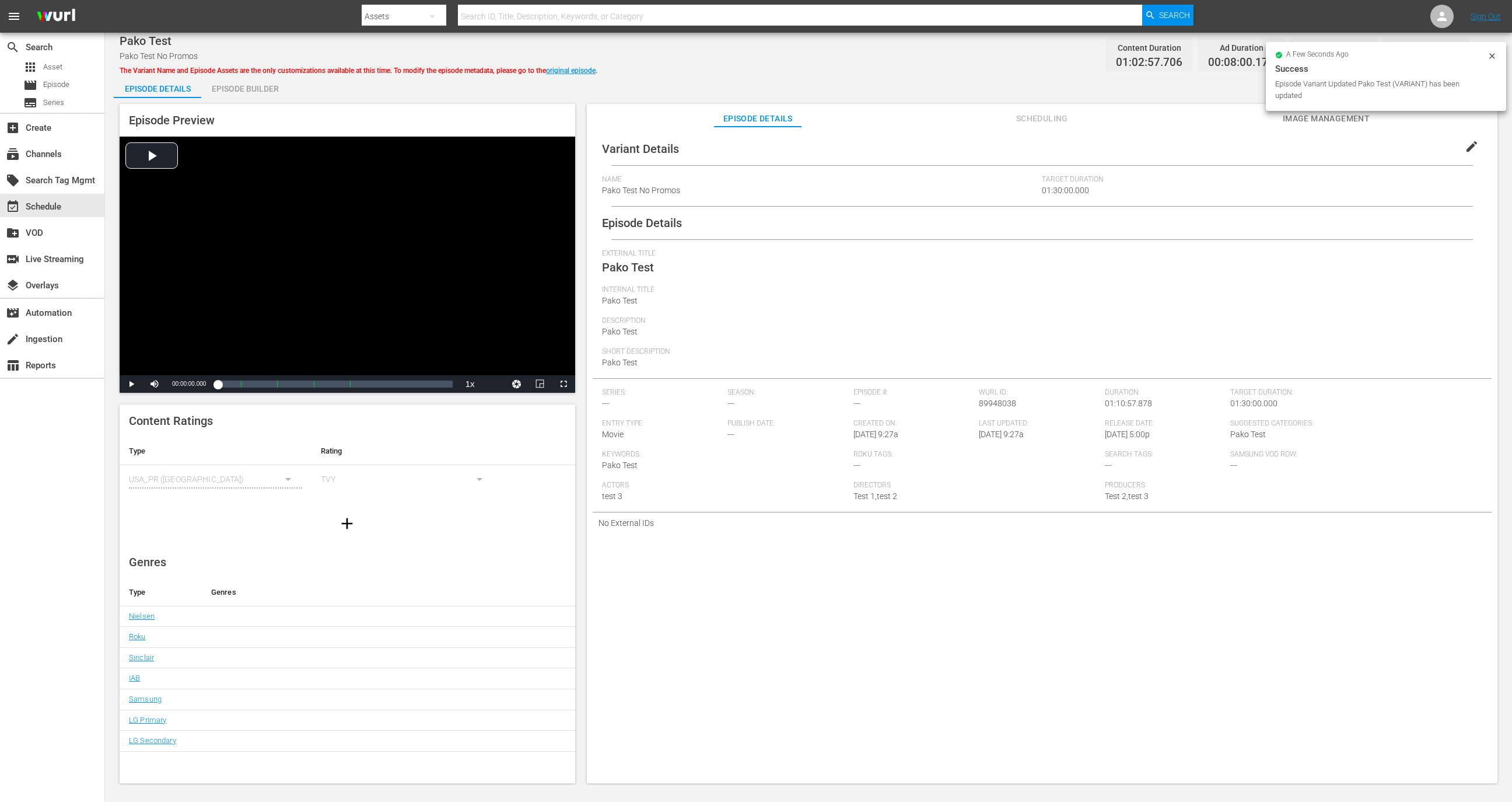
click at [1496, 50] on div "a few seconds ago Success Episode Variant Updated Pako Test (VARIANT) has been …" at bounding box center [1385, 76] width 240 height 69
click at [1089, 435] on div "Last Updated: 9/9/25 @ 9:27a" at bounding box center [1042, 434] width 126 height 31
click at [1035, 115] on span "Scheduling" at bounding box center [1042, 119] width 88 height 15
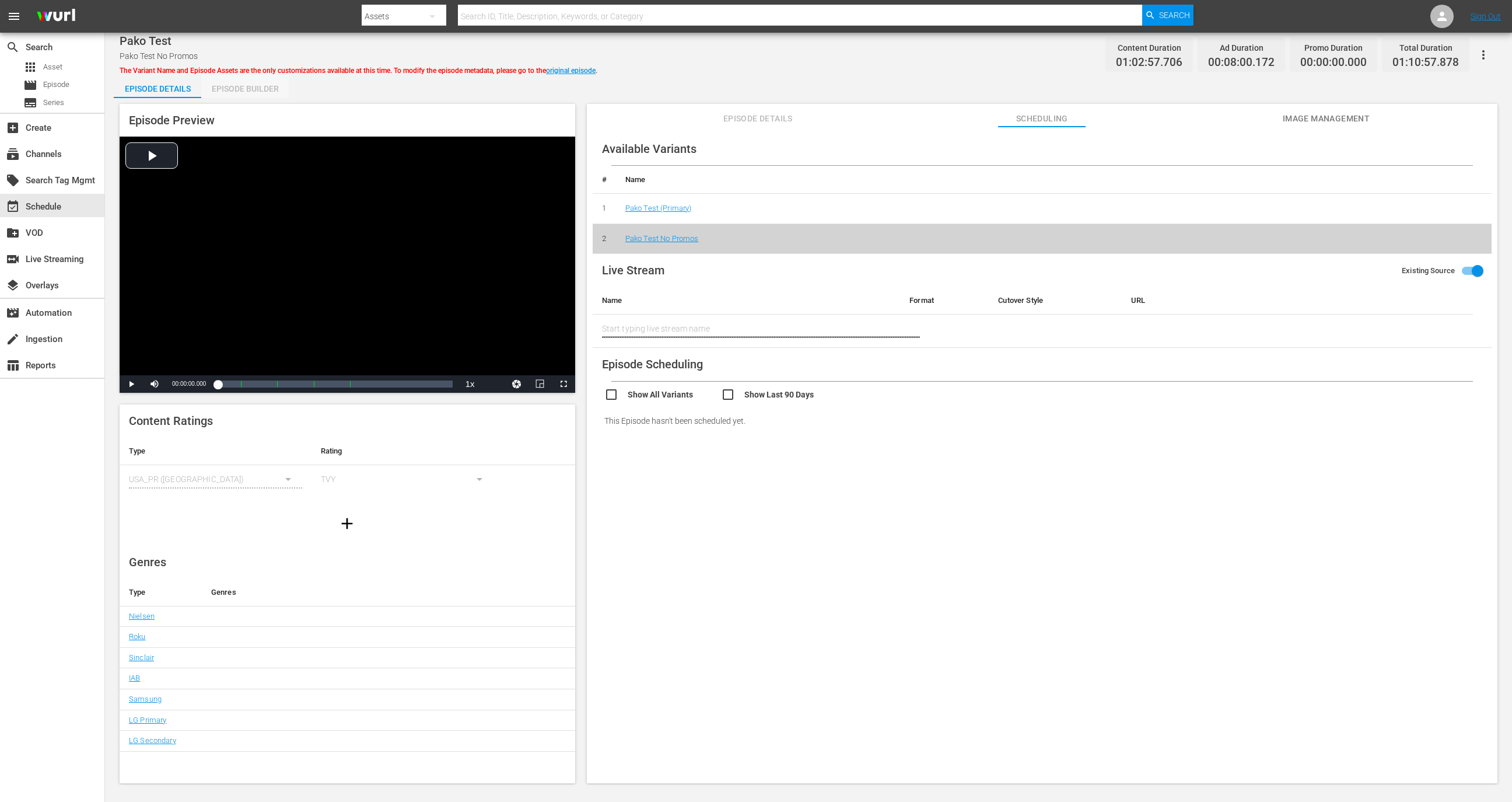
click at [275, 92] on div "Episode Builder" at bounding box center [245, 89] width 88 height 28
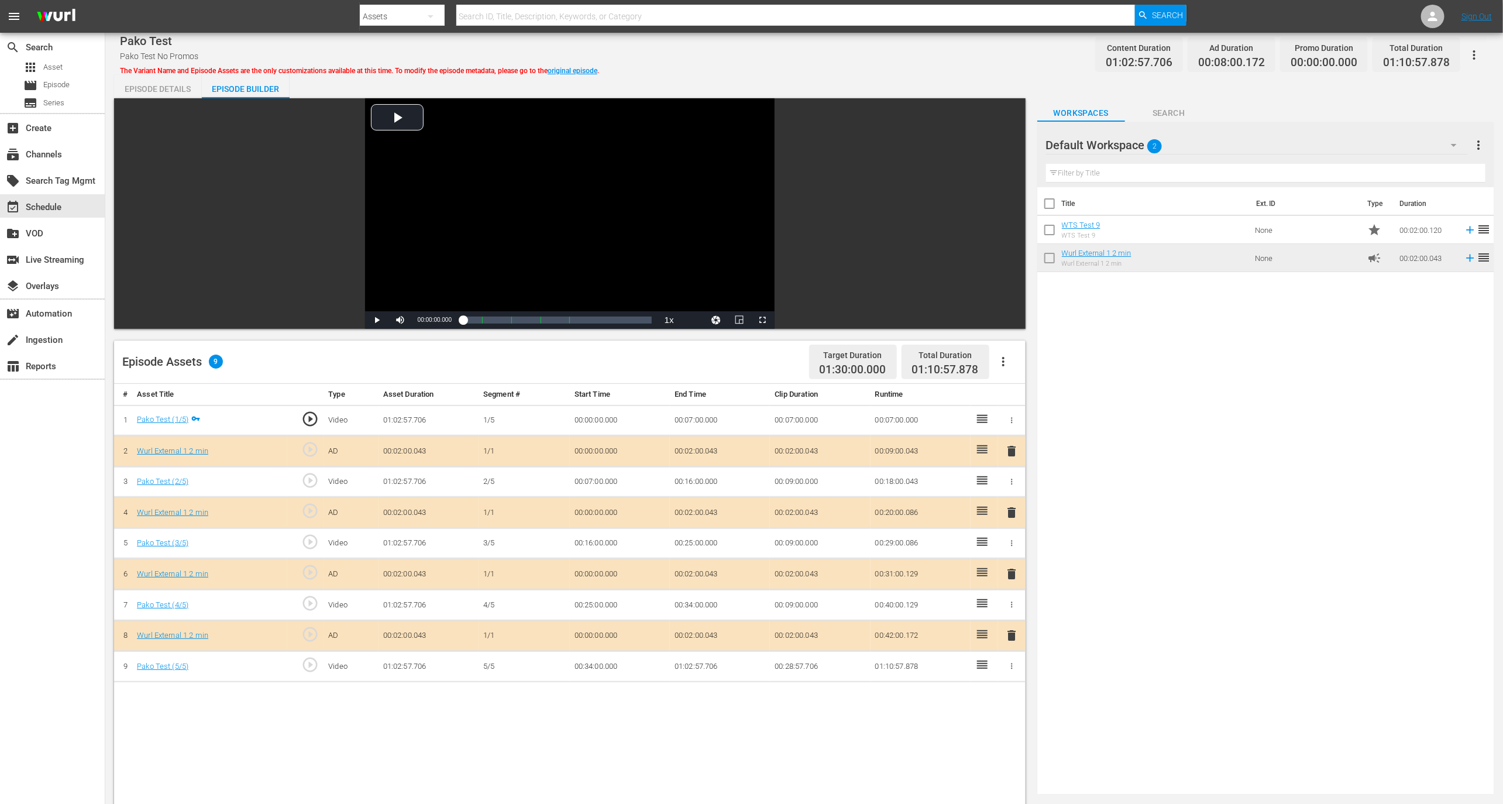
click at [926, 368] on span "01:10:57.878" at bounding box center [945, 369] width 67 height 13
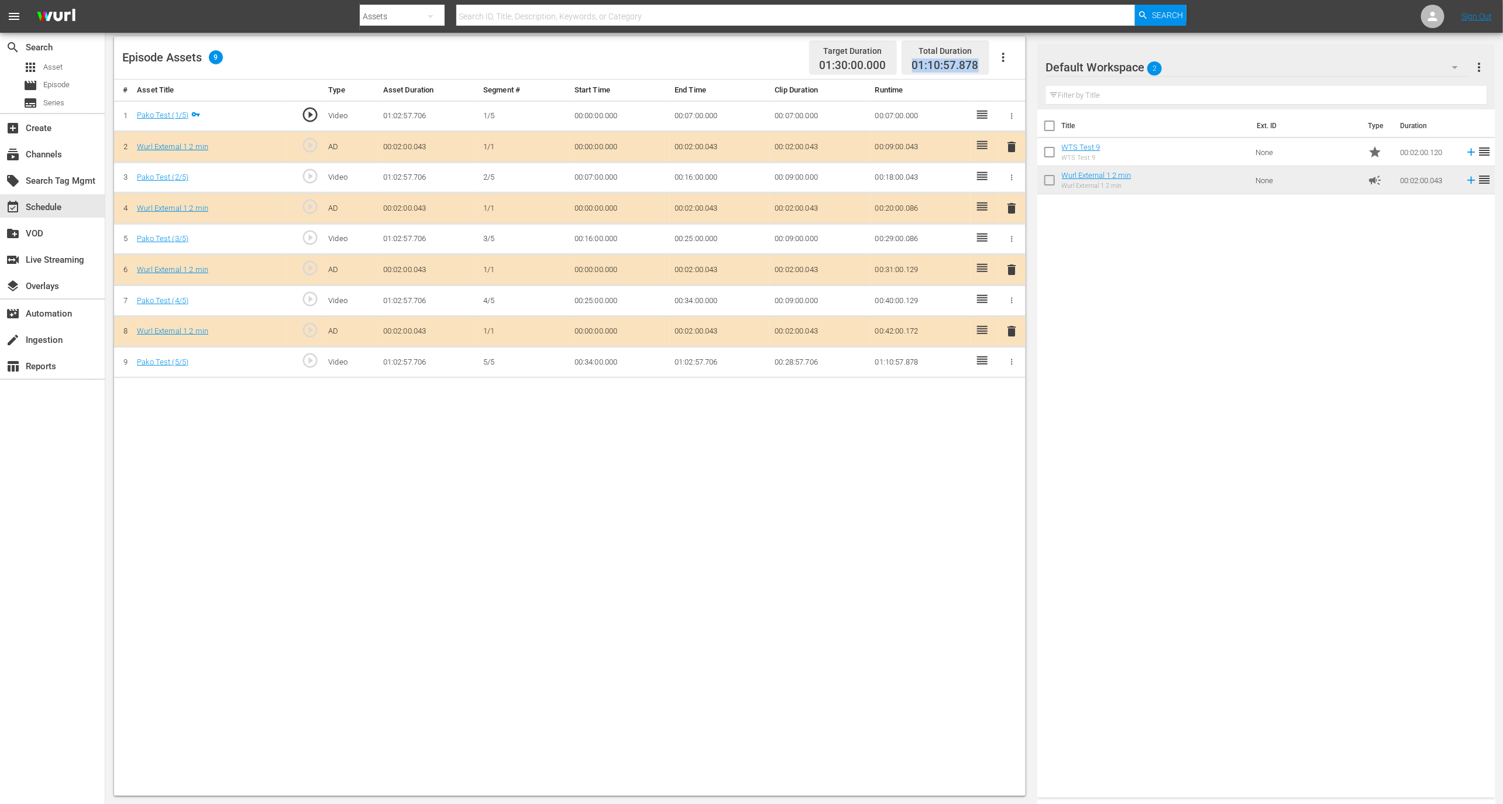
scroll to position [227, 0]
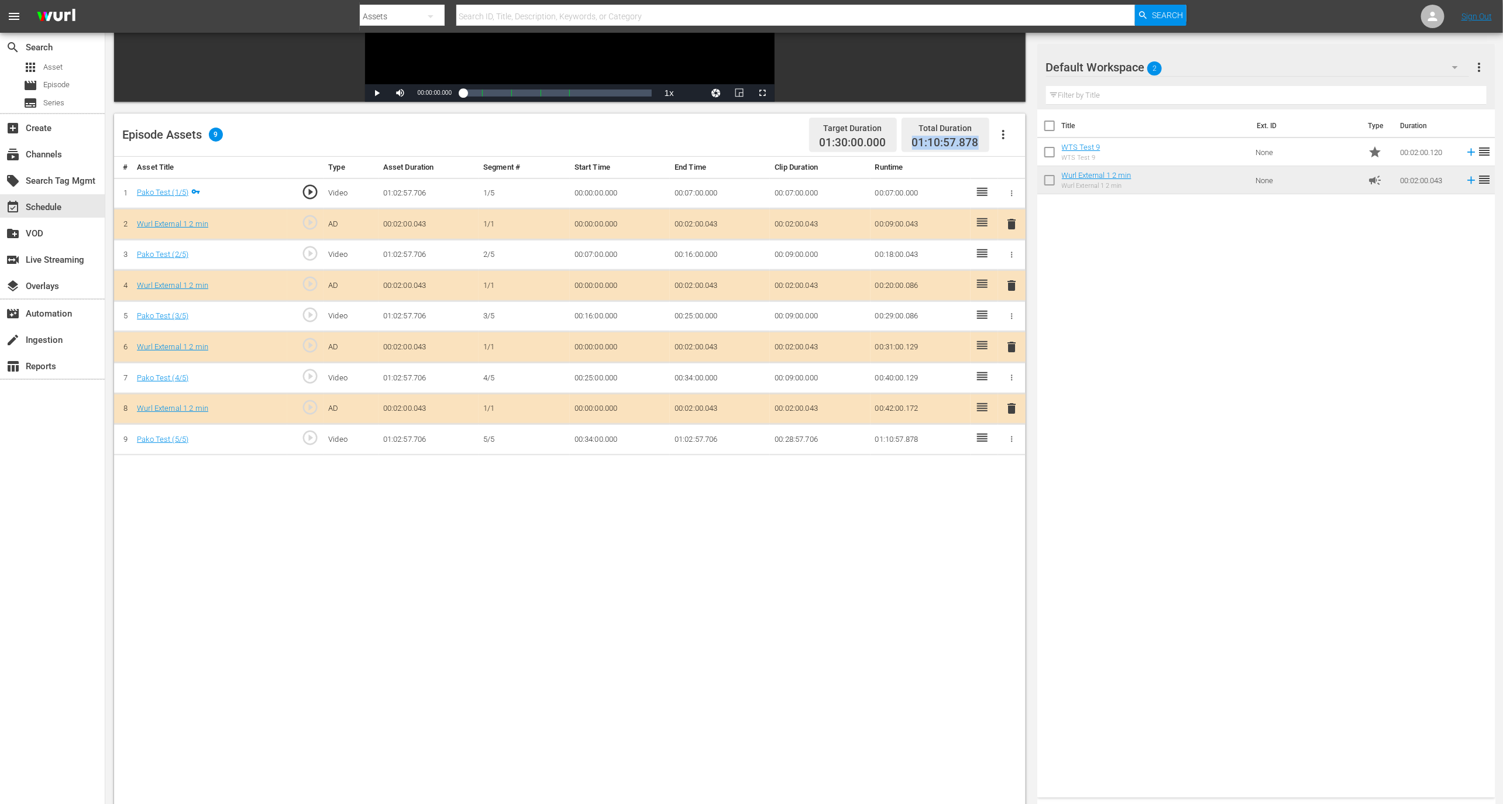
click at [998, 137] on icon "button" at bounding box center [1003, 135] width 14 height 14
click at [832, 127] on div "Target Duration" at bounding box center [853, 128] width 67 height 16
drag, startPoint x: 814, startPoint y: 127, endPoint x: 895, endPoint y: 145, distance: 82.7
click at [895, 145] on div "Target Duration 01:30:00.000" at bounding box center [853, 135] width 88 height 35
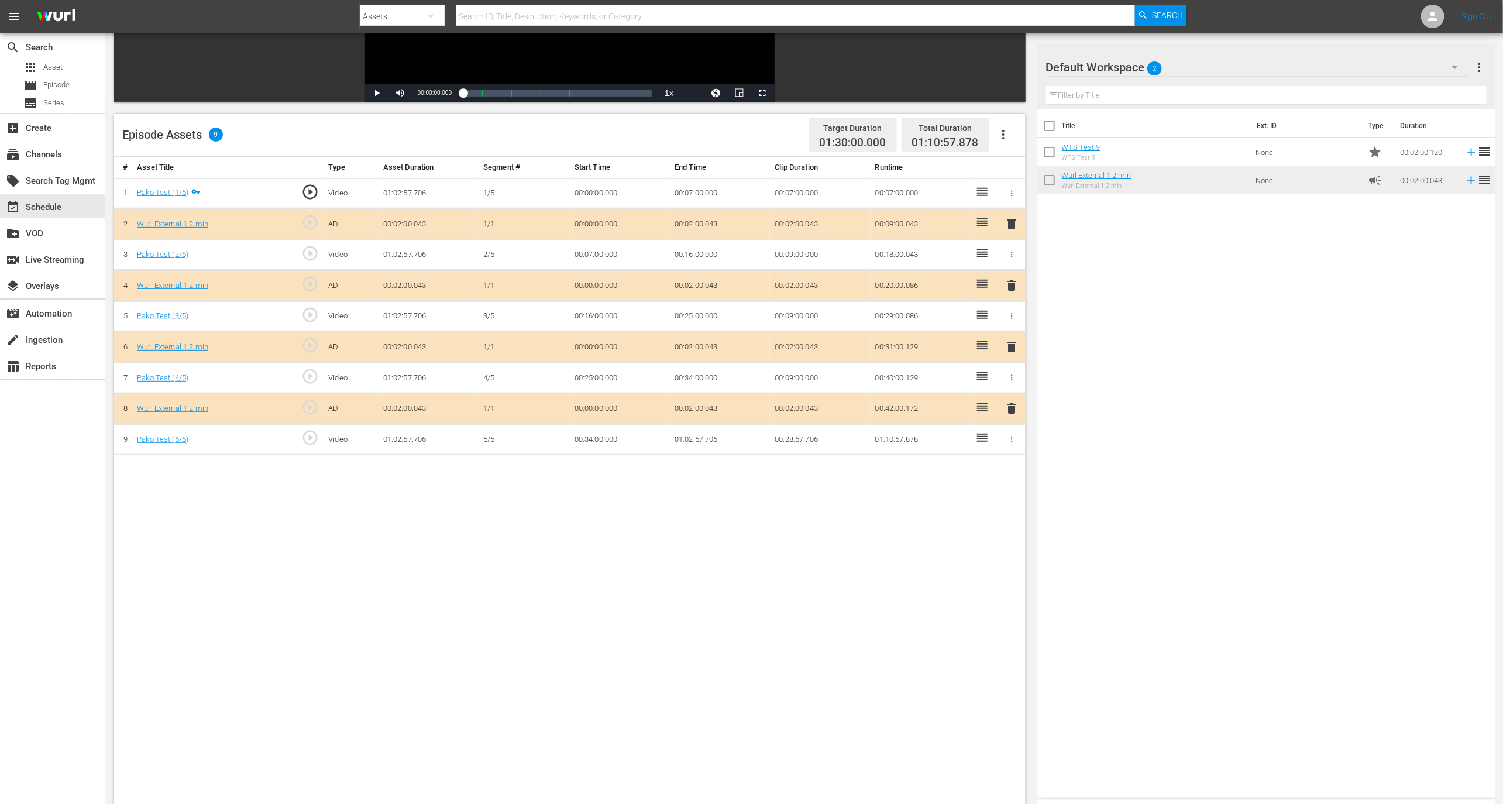
click at [1020, 132] on div "Episode Assets 9 Target Duration 01:30:00.000 Total Duration 01:10:57.878" at bounding box center [569, 134] width 911 height 43
click at [1008, 132] on icon "button" at bounding box center [1003, 135] width 14 height 14
click at [1024, 170] on div "Fill with Ads" at bounding box center [1039, 167] width 80 height 28
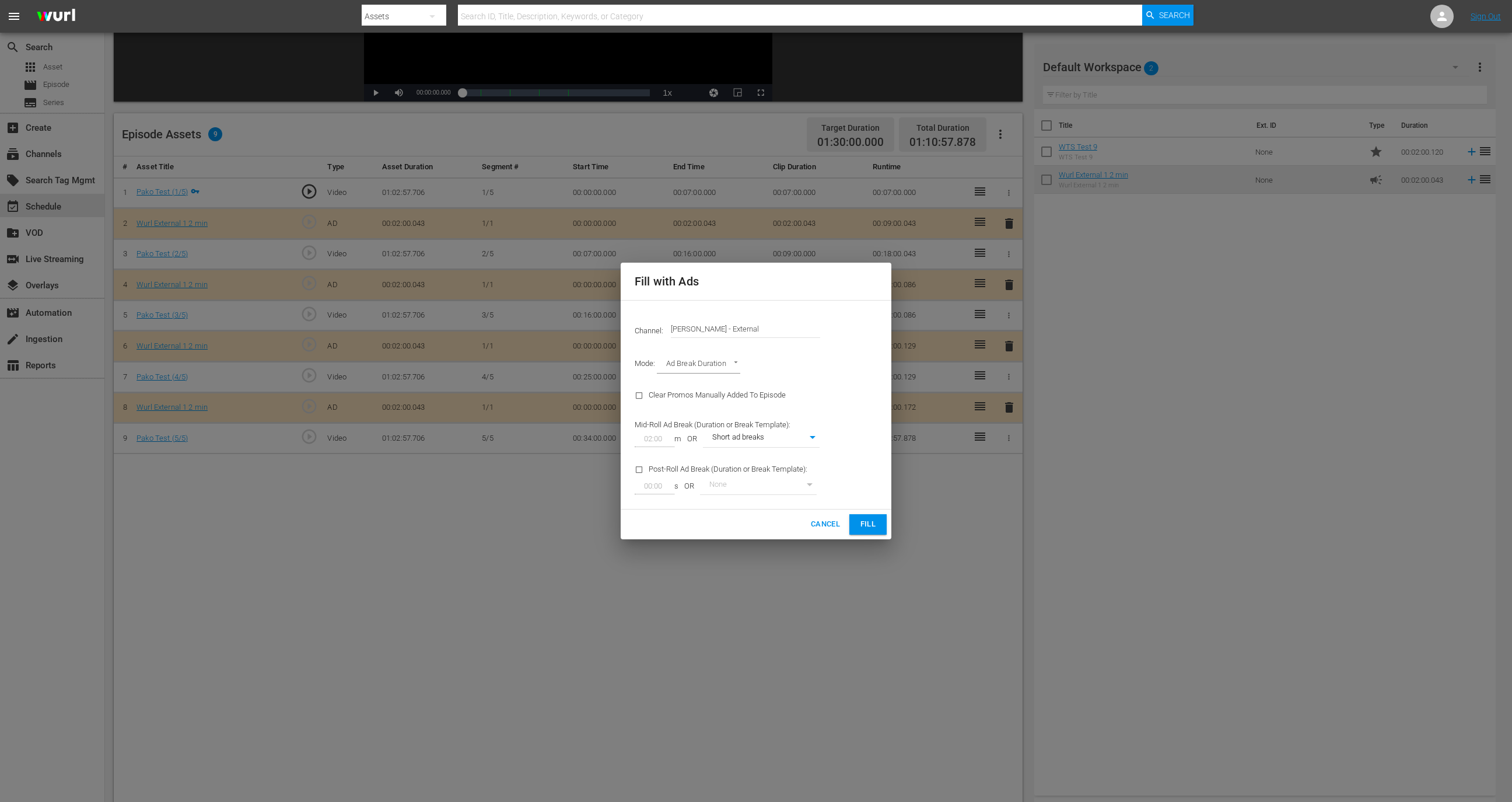
click at [734, 366] on body "menu Search By Assets Search ID, Title, Description, Keywords, or Category Sear…" at bounding box center [756, 175] width 1512 height 802
click at [712, 346] on li "Target Duration" at bounding box center [700, 345] width 86 height 19
type input "TARGET_DURATION"
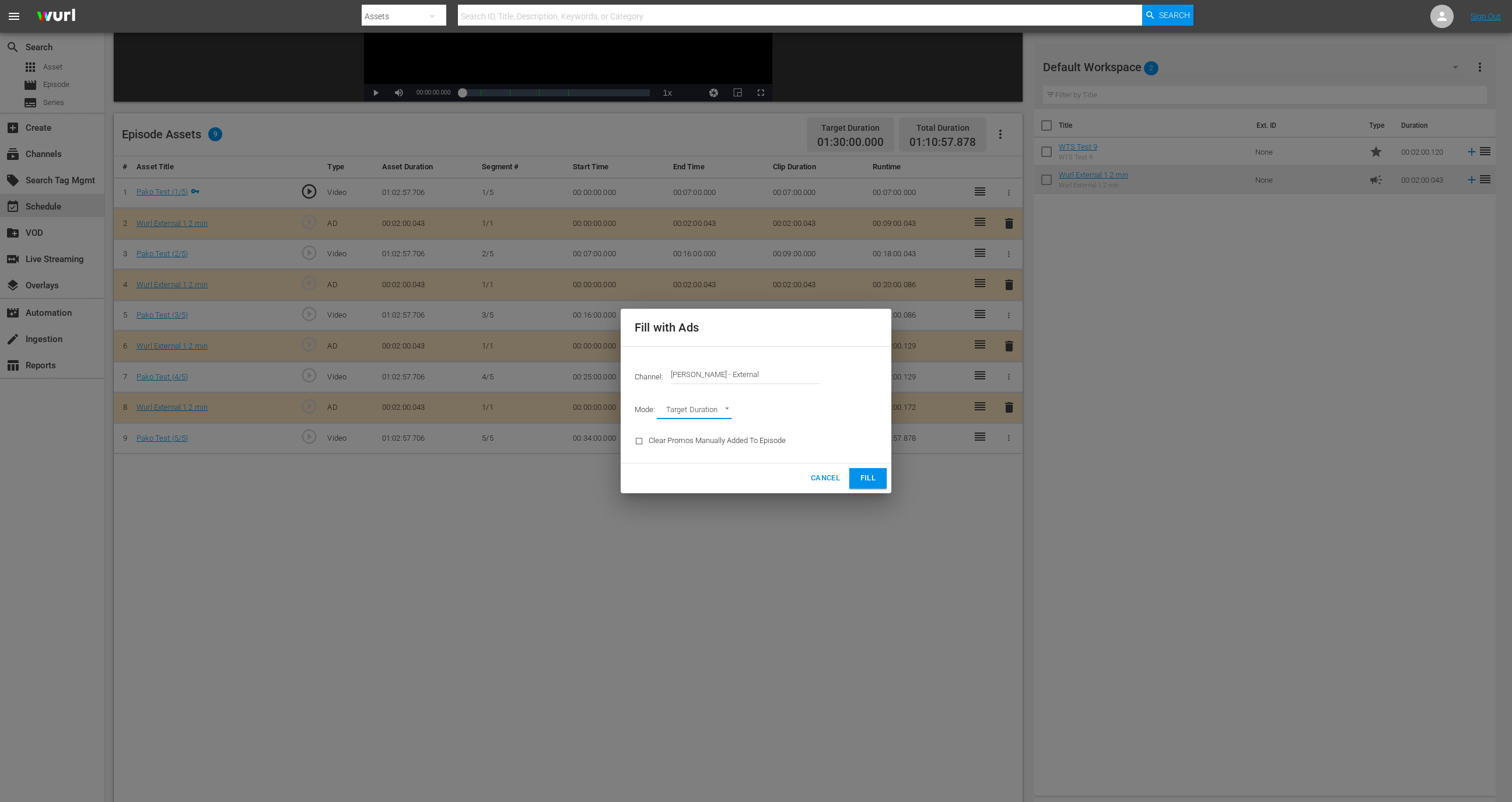
click at [818, 478] on span "Cancel" at bounding box center [825, 478] width 29 height 13
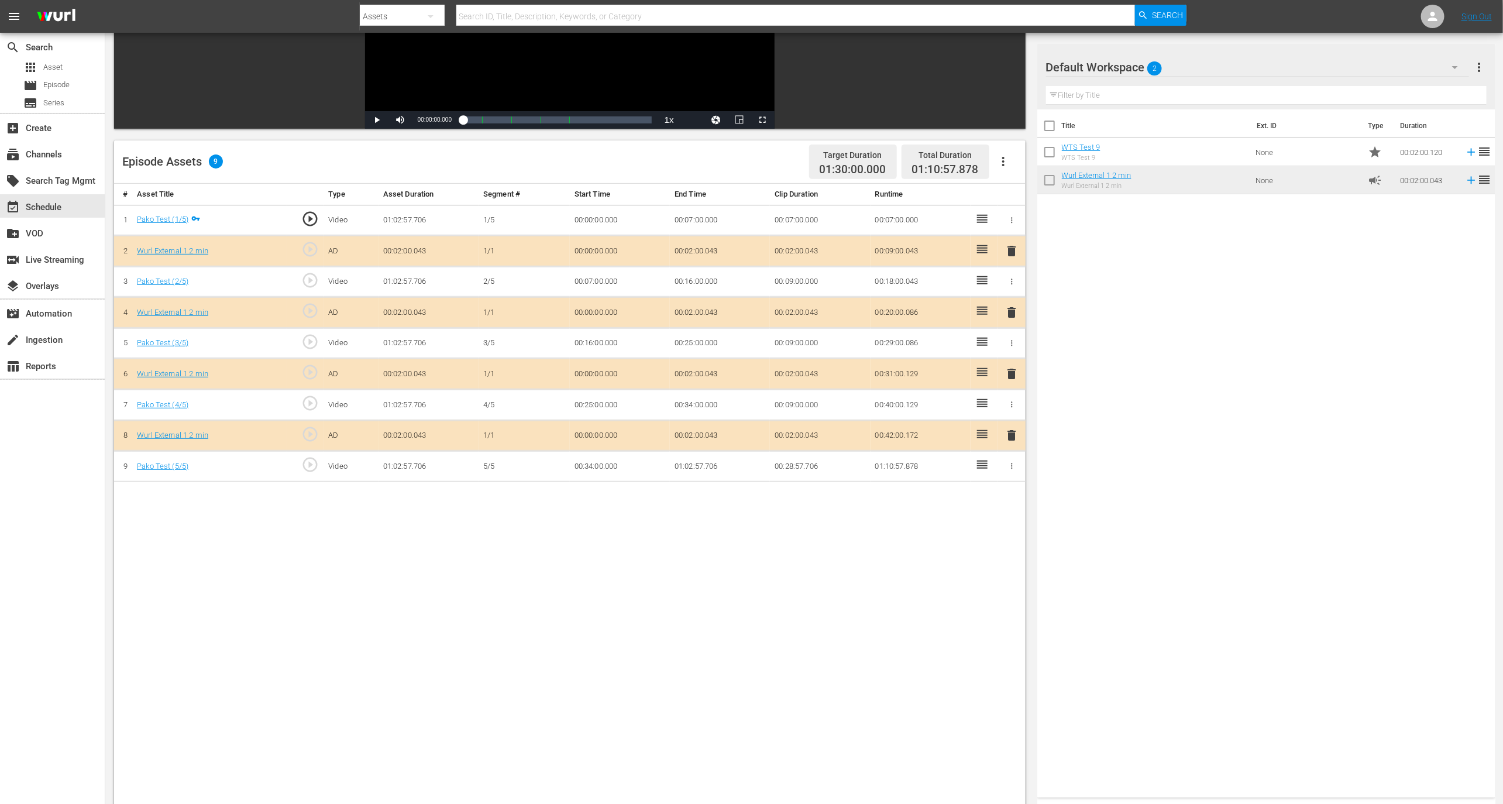
scroll to position [0, 0]
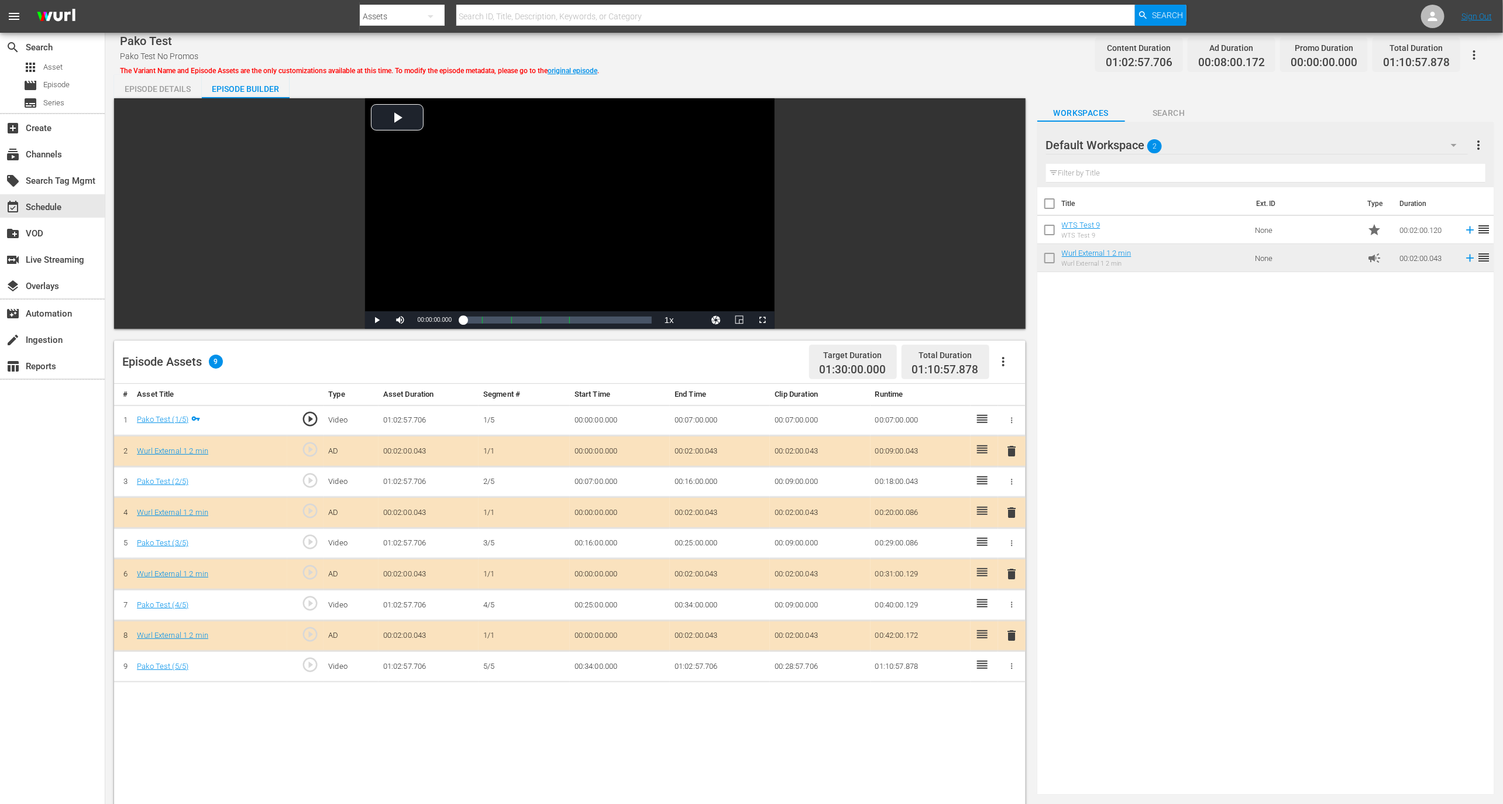
click at [1003, 365] on icon "button" at bounding box center [1003, 361] width 2 height 9
click at [1013, 387] on div "Fill with Ads" at bounding box center [1039, 394] width 80 height 28
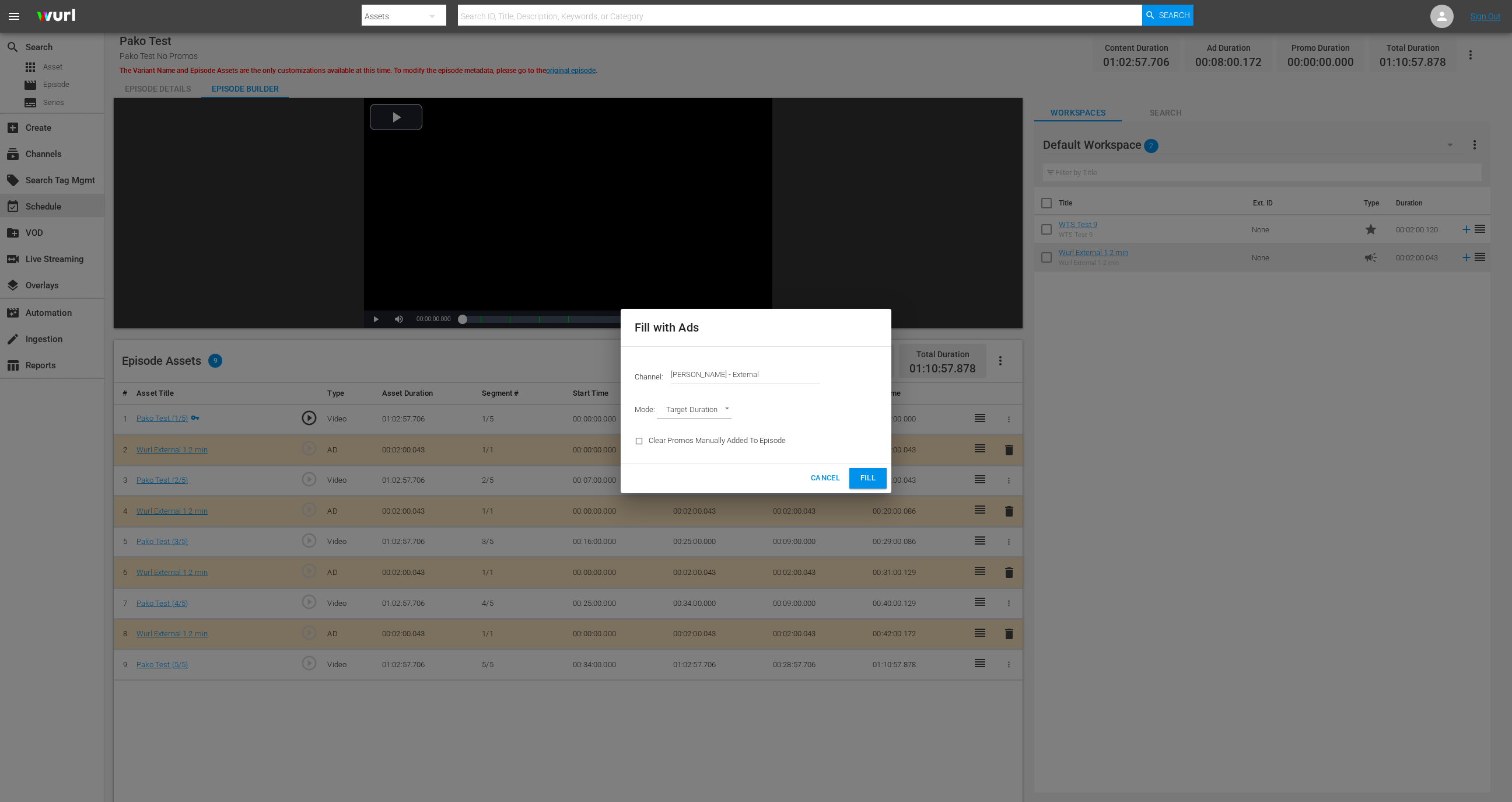
click at [703, 408] on body "menu Search By Assets Search ID, Title, Description, Keywords, or Category Sear…" at bounding box center [756, 401] width 1512 height 802
click at [700, 413] on li "Target Duration" at bounding box center [700, 410] width 86 height 19
click at [827, 479] on span "Cancel" at bounding box center [825, 478] width 29 height 13
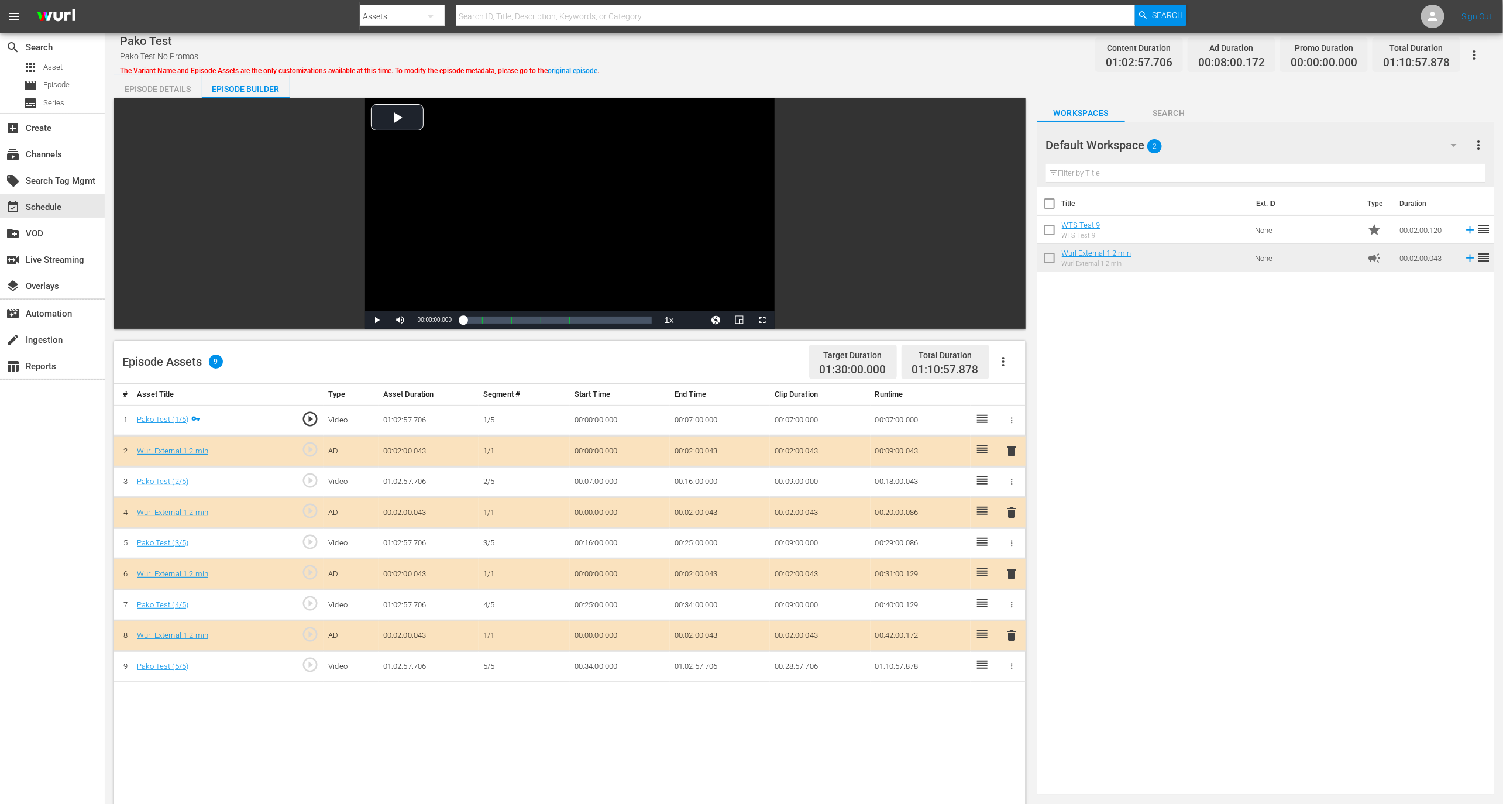
click at [994, 359] on button "button" at bounding box center [1003, 361] width 28 height 28
click at [1022, 392] on div "Fill with Ads" at bounding box center [1039, 394] width 80 height 28
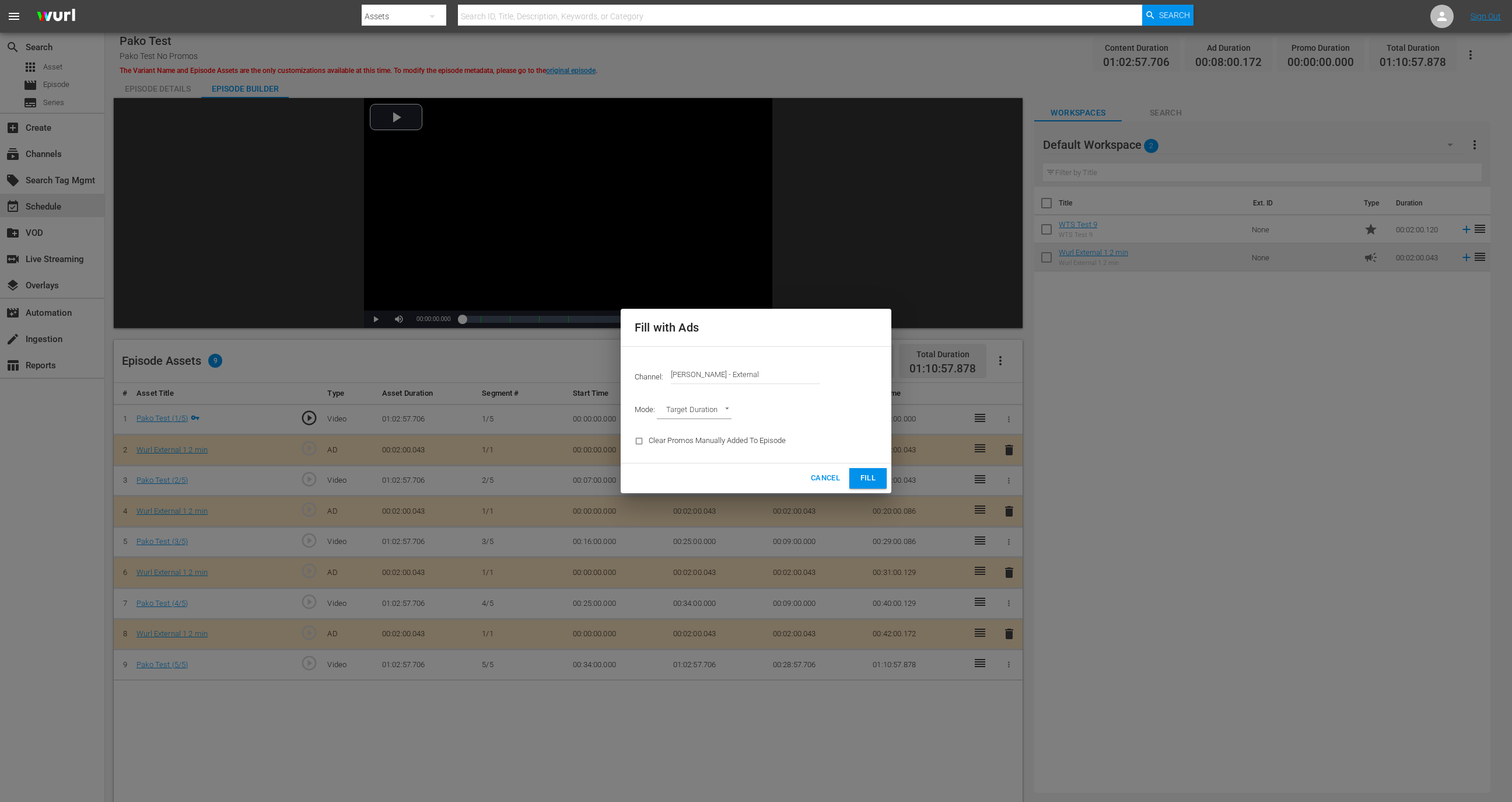
click at [823, 466] on div "Cancel Fill" at bounding box center [755, 478] width 270 height 30
click at [820, 477] on span "Cancel" at bounding box center [825, 478] width 29 height 13
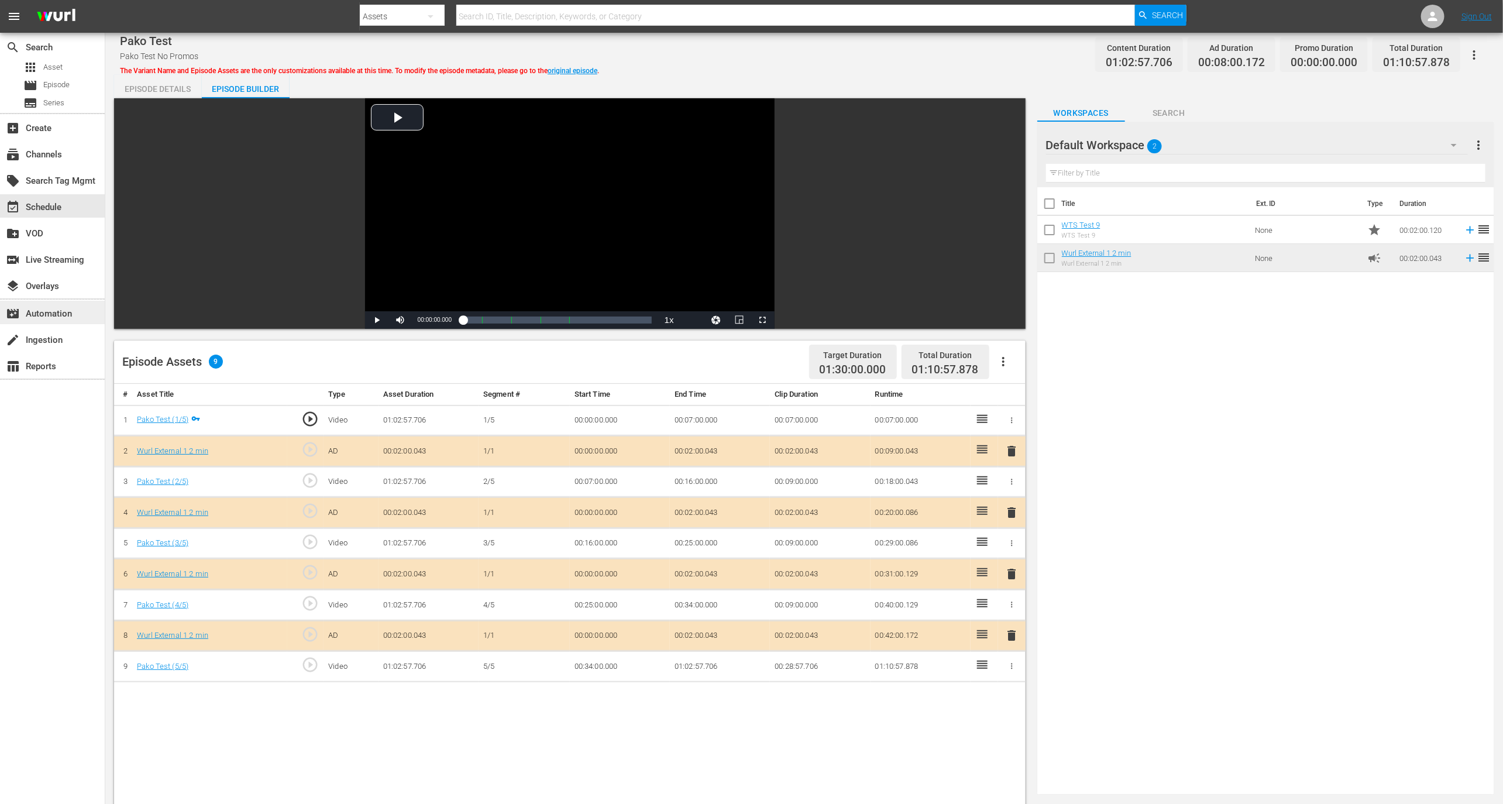
click at [81, 314] on div "movie_filter Automation" at bounding box center [52, 312] width 105 height 23
click at [53, 312] on div "movie_filter Automation" at bounding box center [33, 312] width 66 height 11
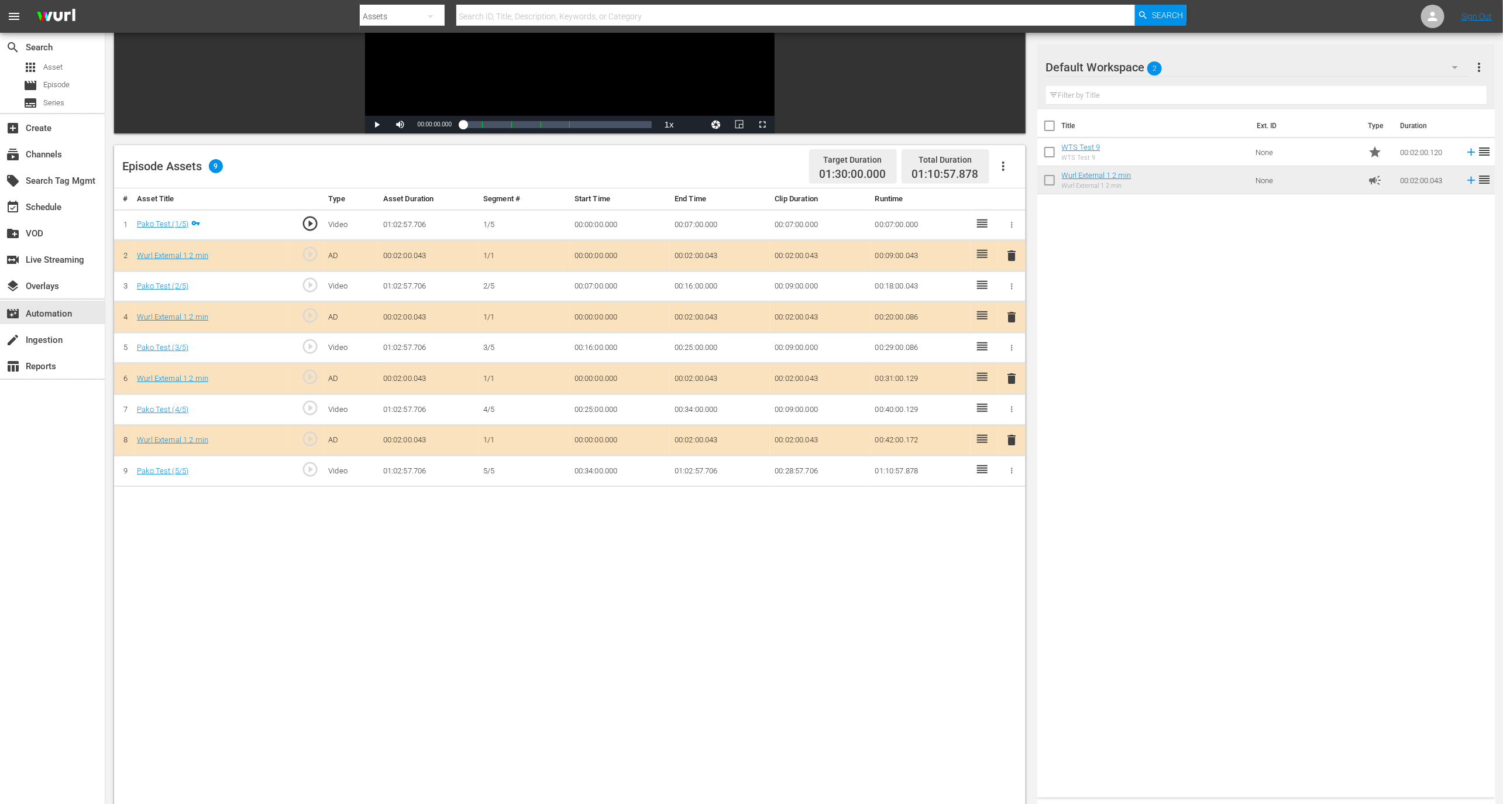
scroll to position [304, 0]
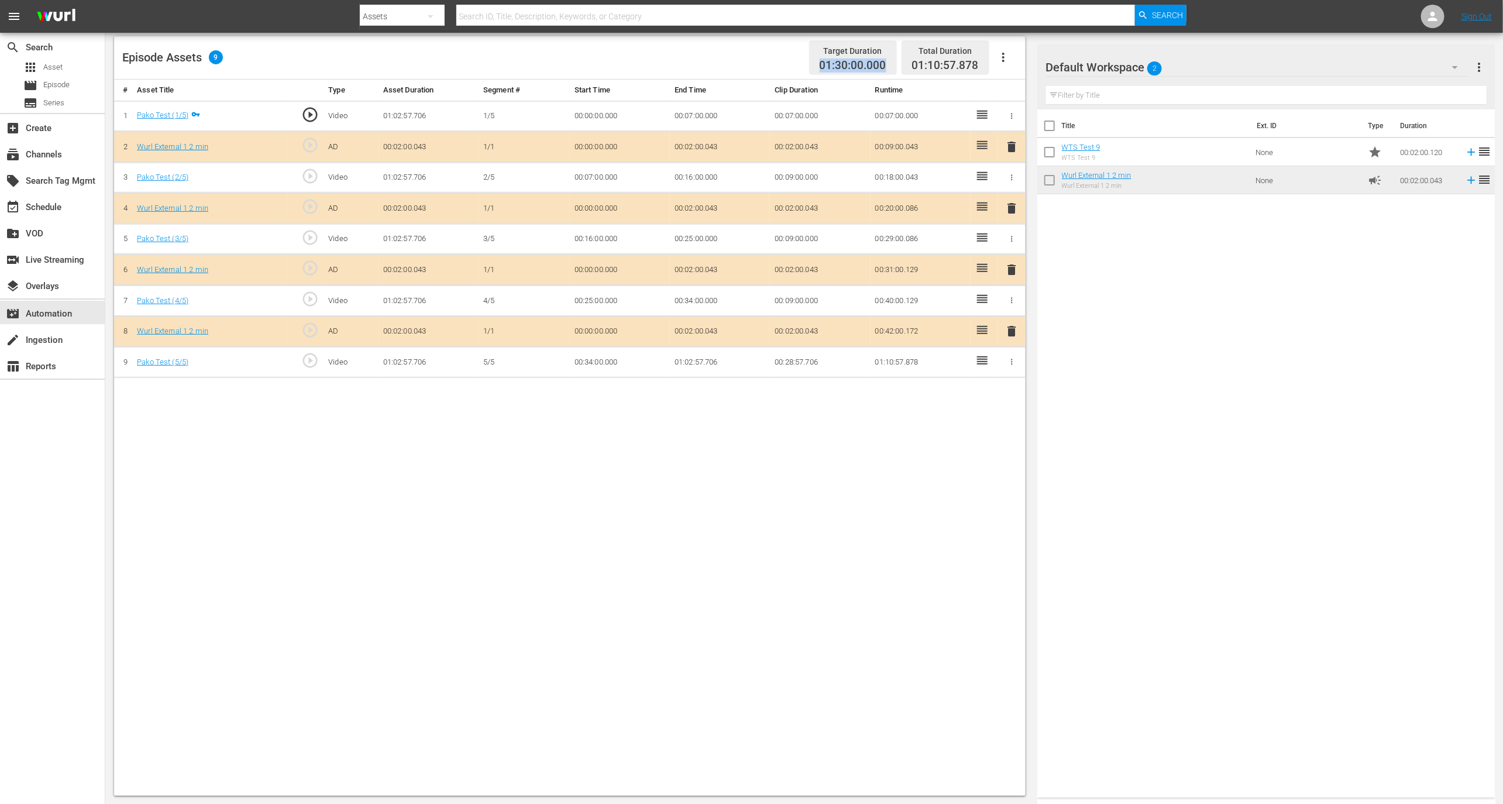
drag, startPoint x: 822, startPoint y: 61, endPoint x: 890, endPoint y: 59, distance: 68.5
click at [890, 59] on div "Target Duration 01:30:00.000" at bounding box center [853, 57] width 88 height 35
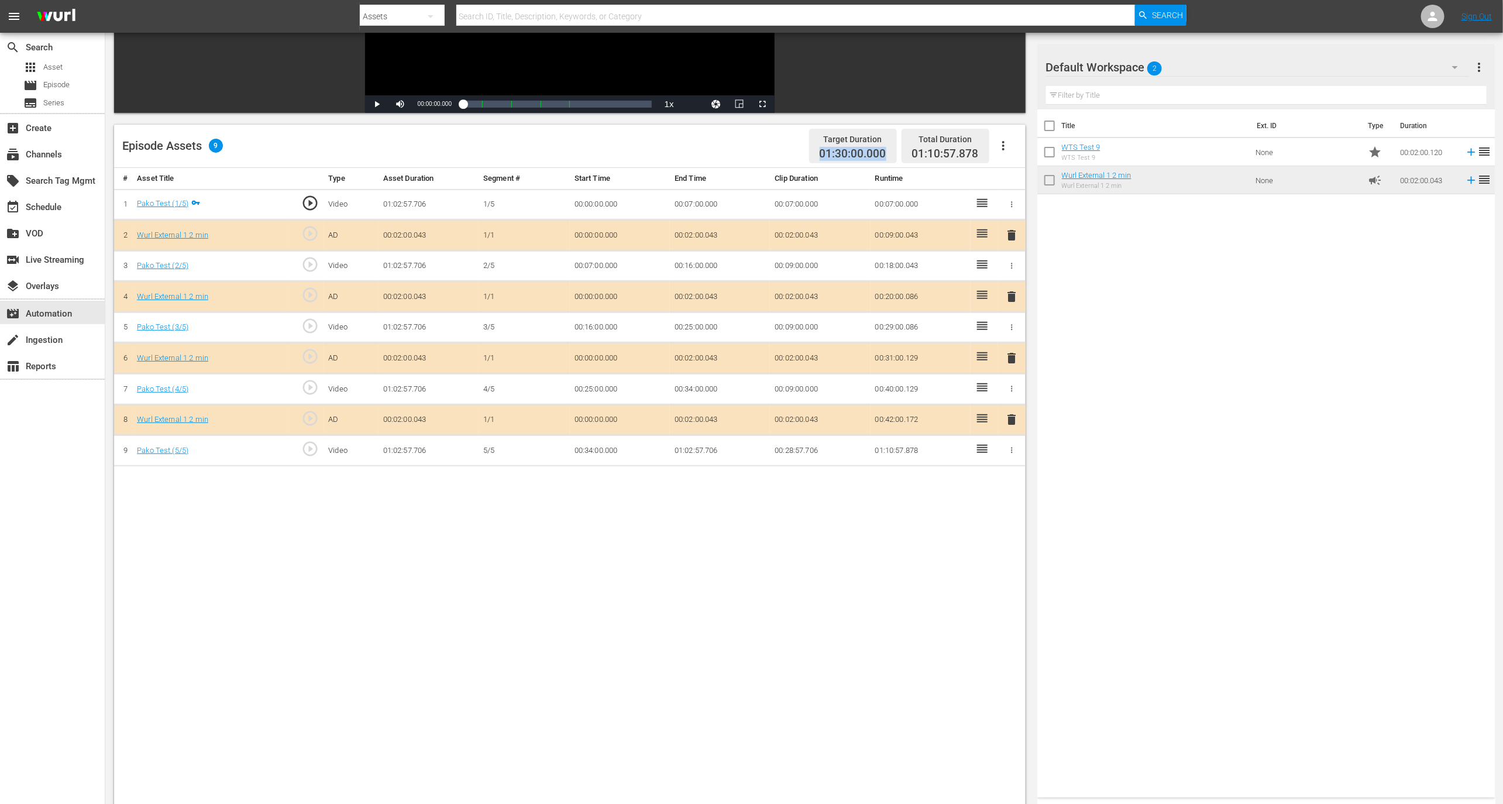
scroll to position [141, 0]
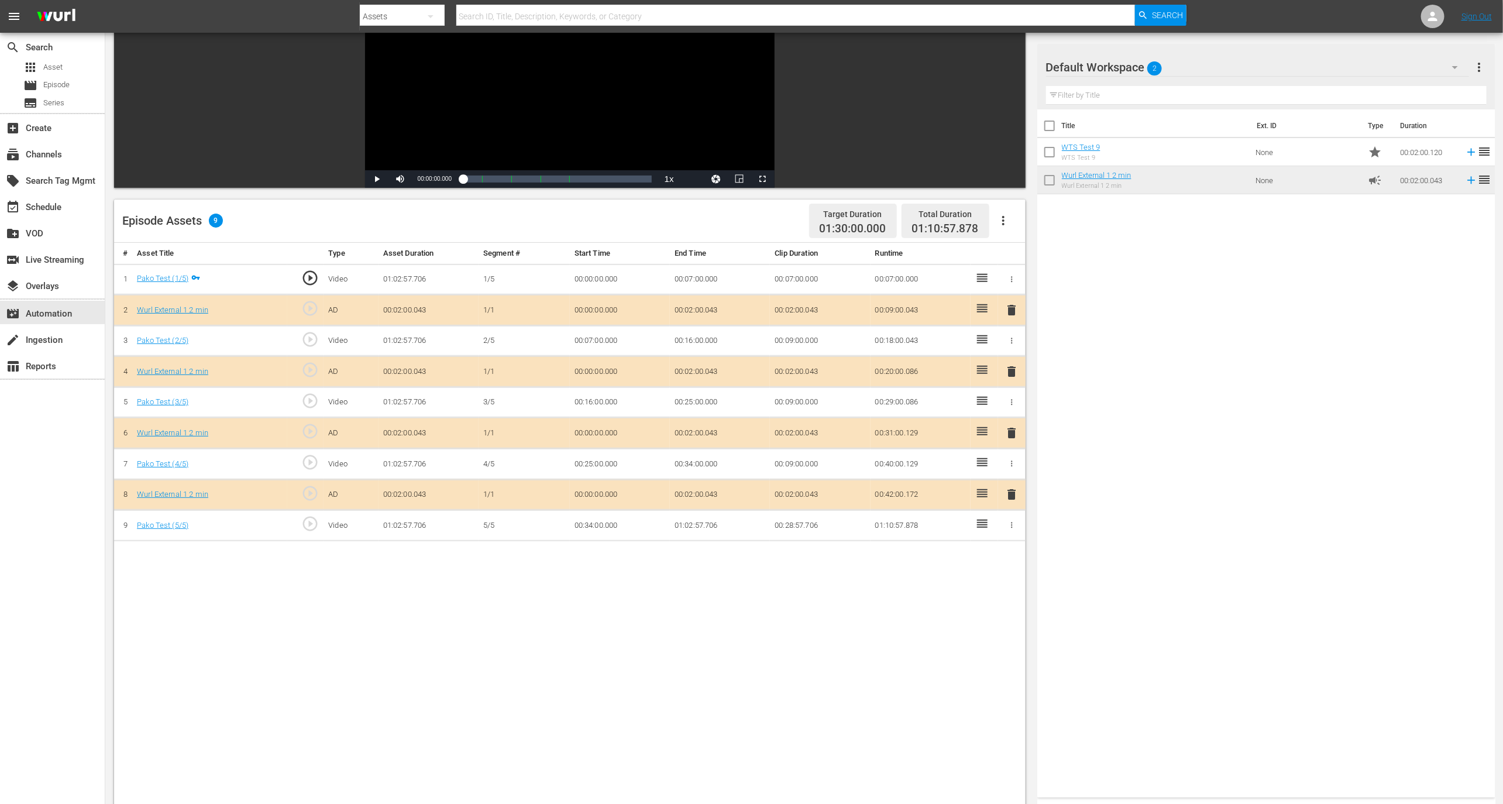
click at [855, 208] on div "Target Duration" at bounding box center [853, 214] width 67 height 16
drag, startPoint x: 914, startPoint y: 228, endPoint x: 989, endPoint y: 224, distance: 75.0
click at [989, 224] on div "Target Duration 01:30:00.000 Total Duration 01:10:57.878" at bounding box center [910, 221] width 213 height 35
drag, startPoint x: 826, startPoint y: 218, endPoint x: 901, endPoint y: 230, distance: 75.9
click at [901, 230] on div "Target Duration 01:30:00.000 Total Duration 01:10:57.878" at bounding box center [910, 221] width 213 height 35
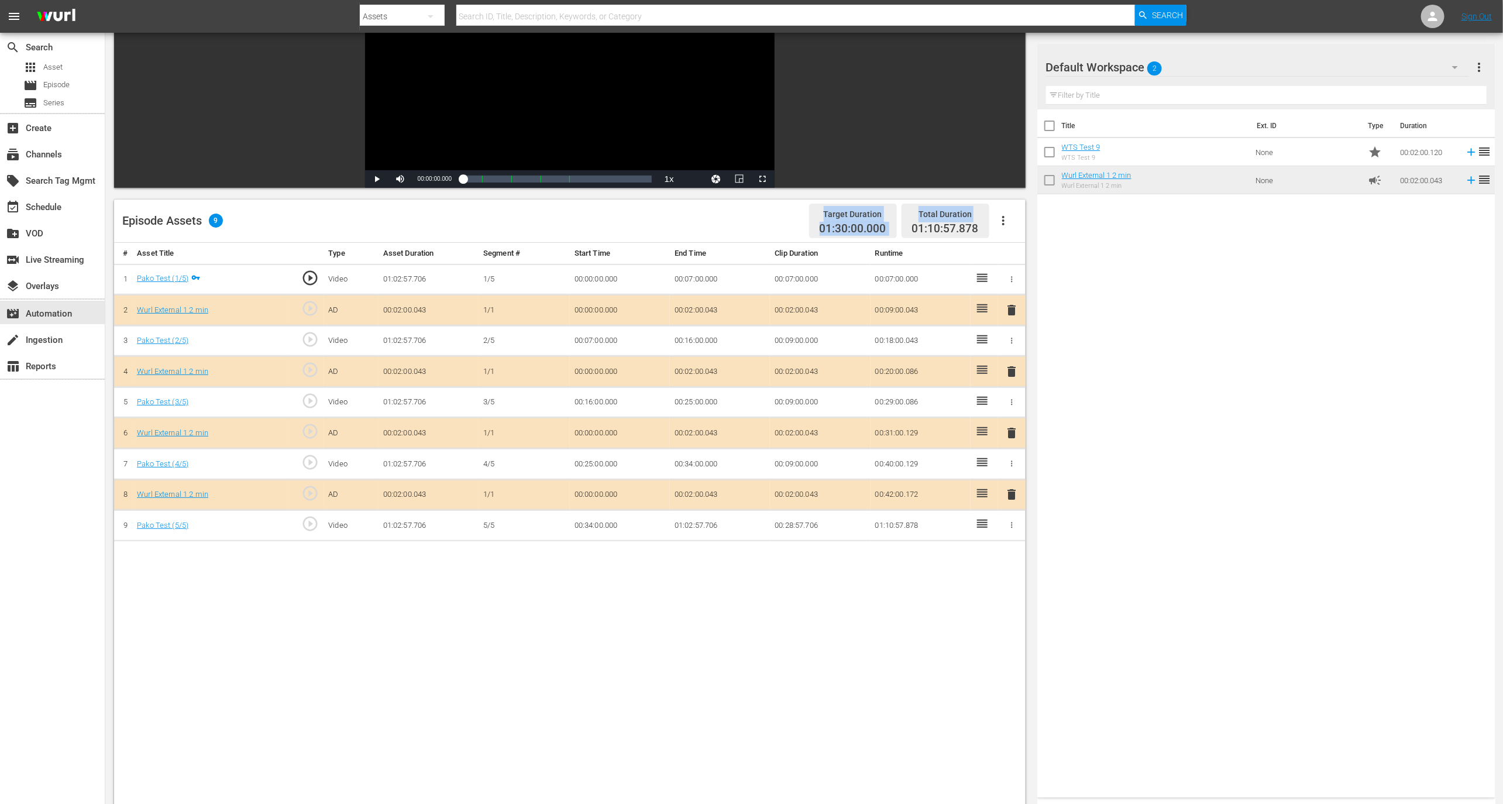
click at [1004, 229] on button "button" at bounding box center [1003, 220] width 28 height 28
click at [1012, 249] on div "Fill with Ads" at bounding box center [1039, 253] width 80 height 28
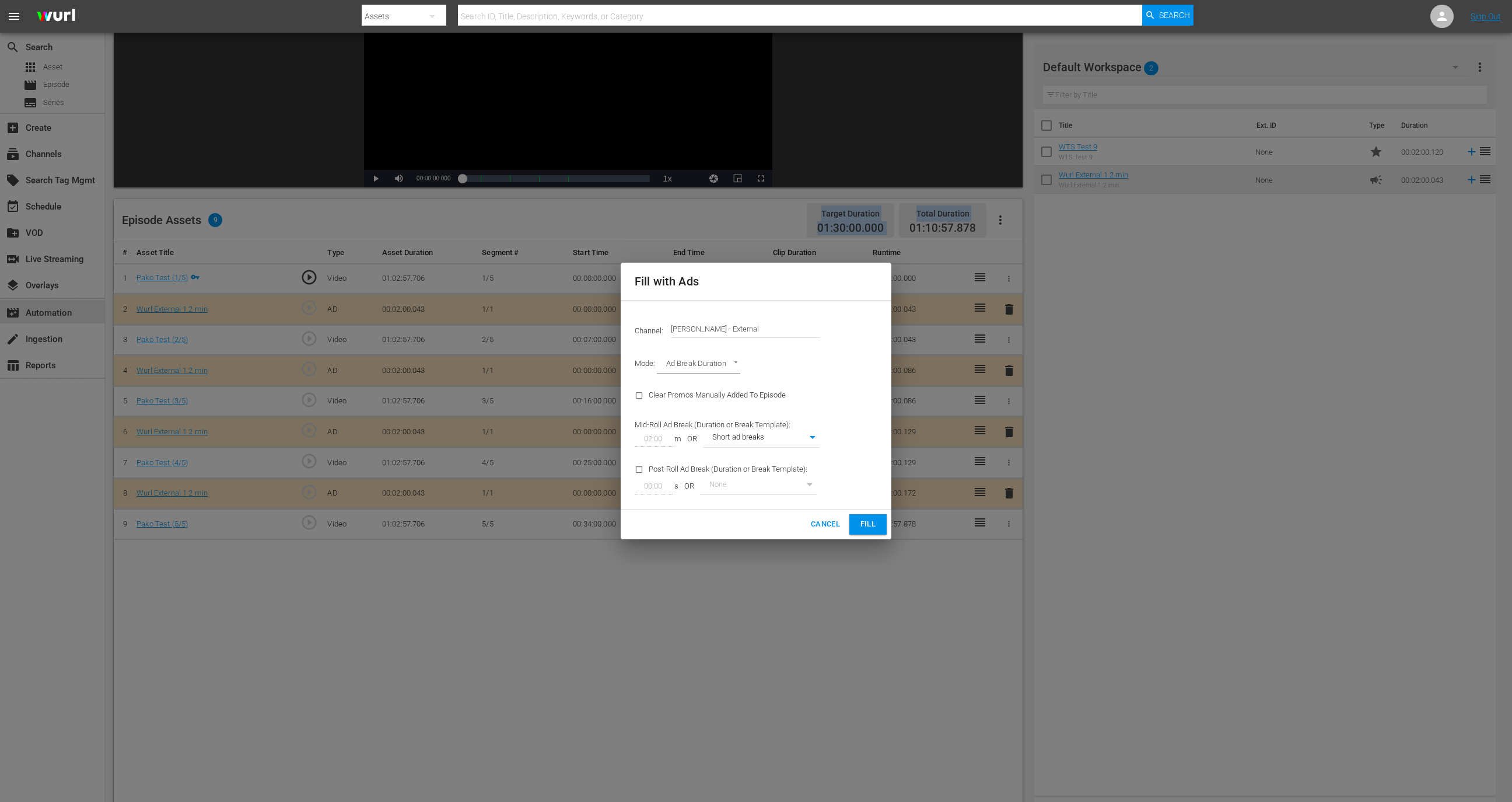
click at [699, 359] on body "menu Search By Assets Search ID, Title, Description, Keywords, or Category Sear…" at bounding box center [756, 260] width 1512 height 802
click at [695, 329] on div at bounding box center [756, 401] width 1512 height 802
click at [695, 359] on body "menu Search By Assets Search ID, Title, Description, Keywords, or Category Sear…" at bounding box center [756, 260] width 1512 height 802
click at [695, 350] on li "Target Duration" at bounding box center [700, 345] width 86 height 19
type input "TARGET_DURATION"
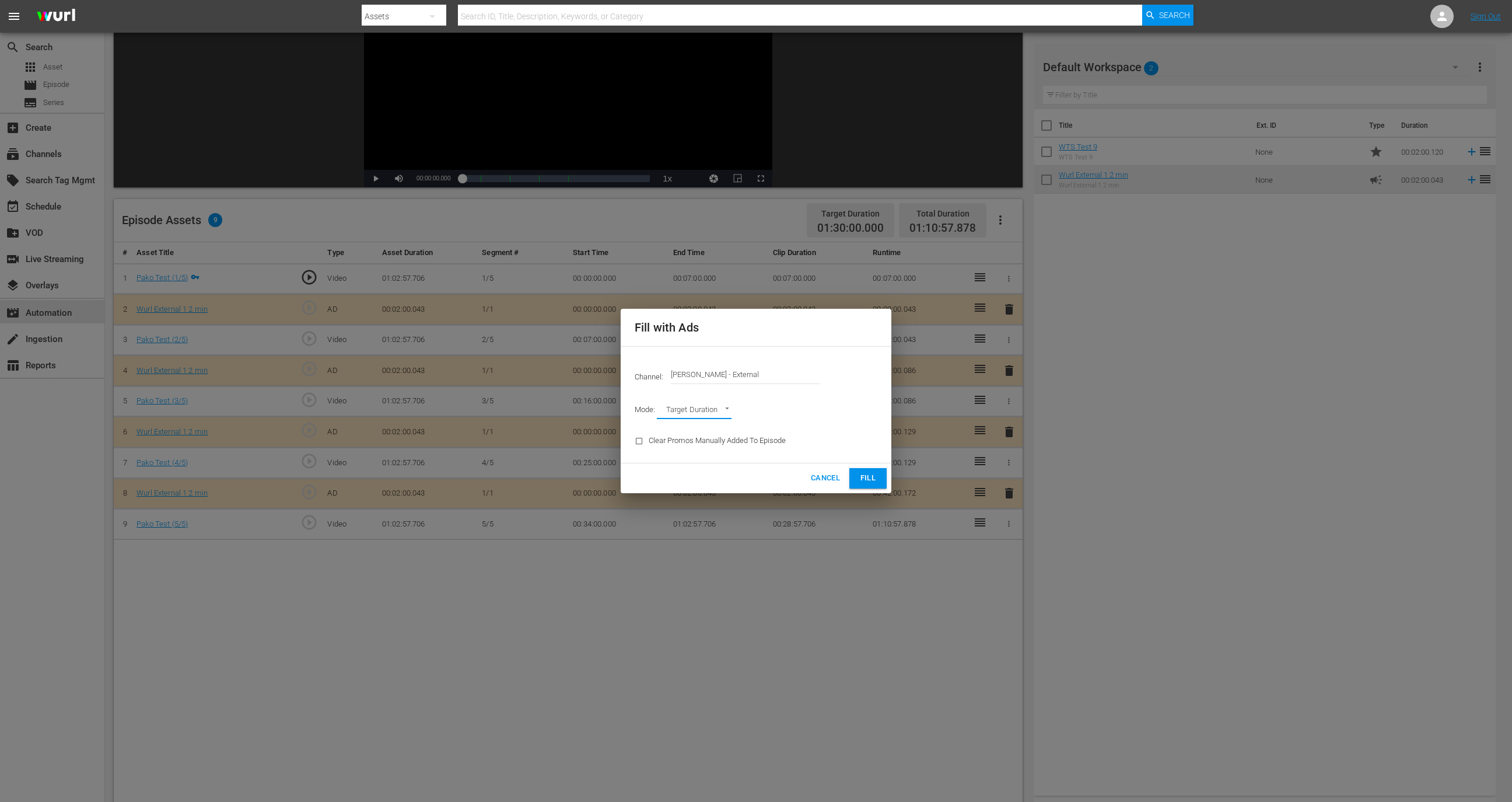
click at [869, 478] on span "Fill" at bounding box center [868, 478] width 19 height 13
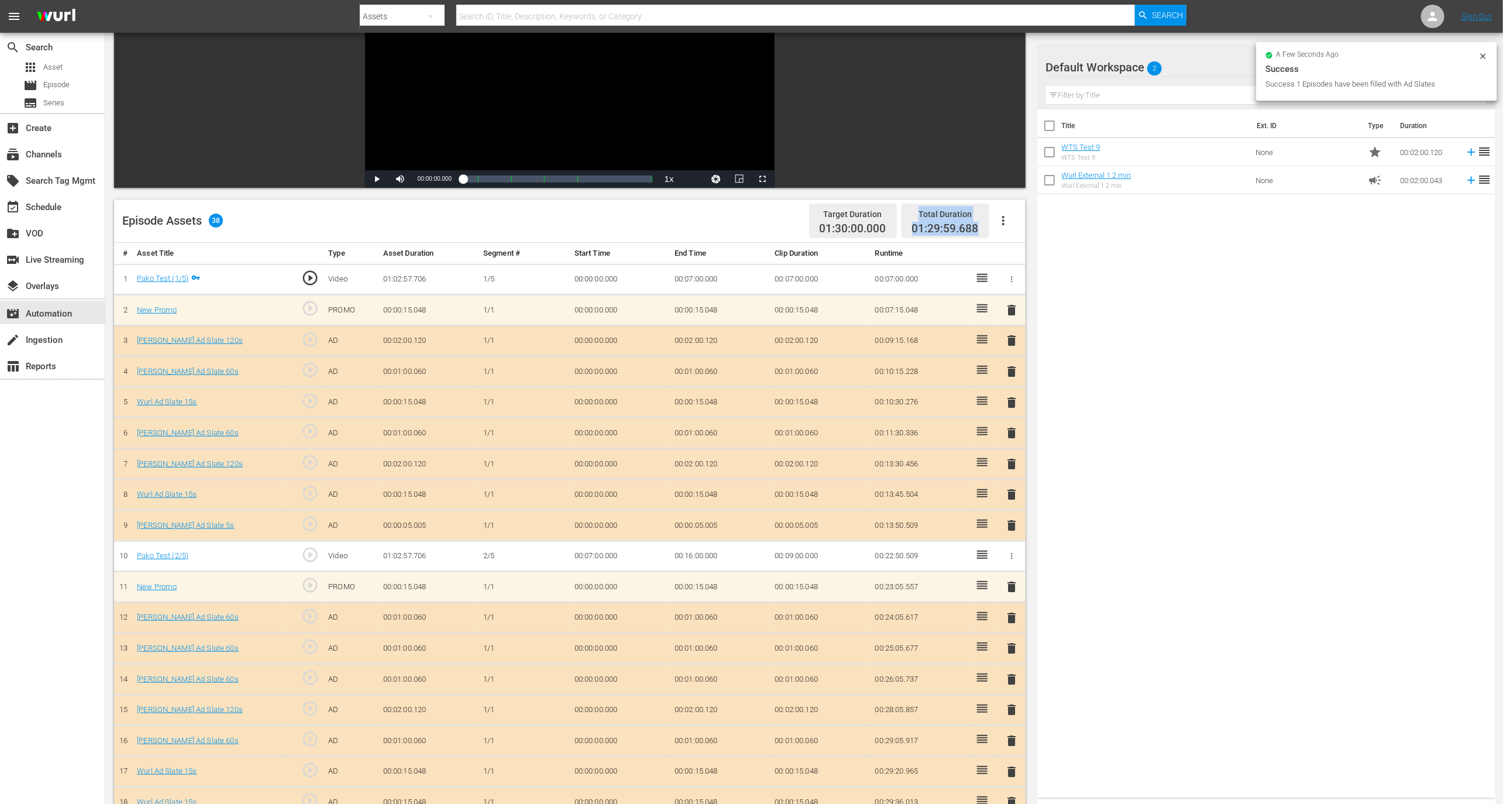
drag, startPoint x: 914, startPoint y: 219, endPoint x: 983, endPoint y: 235, distance: 71.3
click at [983, 235] on div "Total Duration 01:29:59.688" at bounding box center [945, 221] width 88 height 35
click at [913, 272] on td "00:07:00.000" at bounding box center [920, 279] width 100 height 31
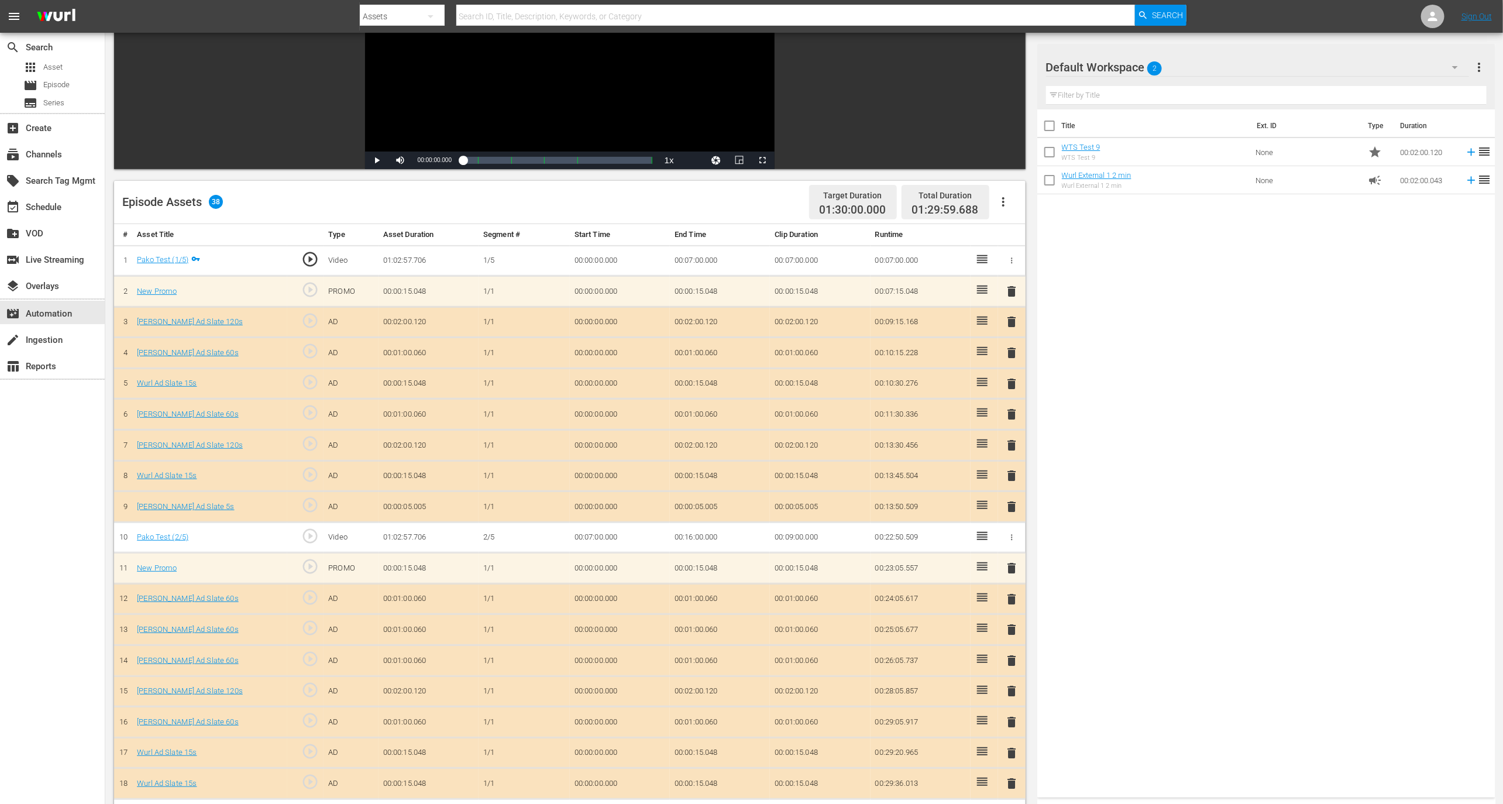
click at [990, 205] on button "button" at bounding box center [1003, 202] width 28 height 28
click at [1013, 267] on div "Clear Ads" at bounding box center [1039, 263] width 80 height 28
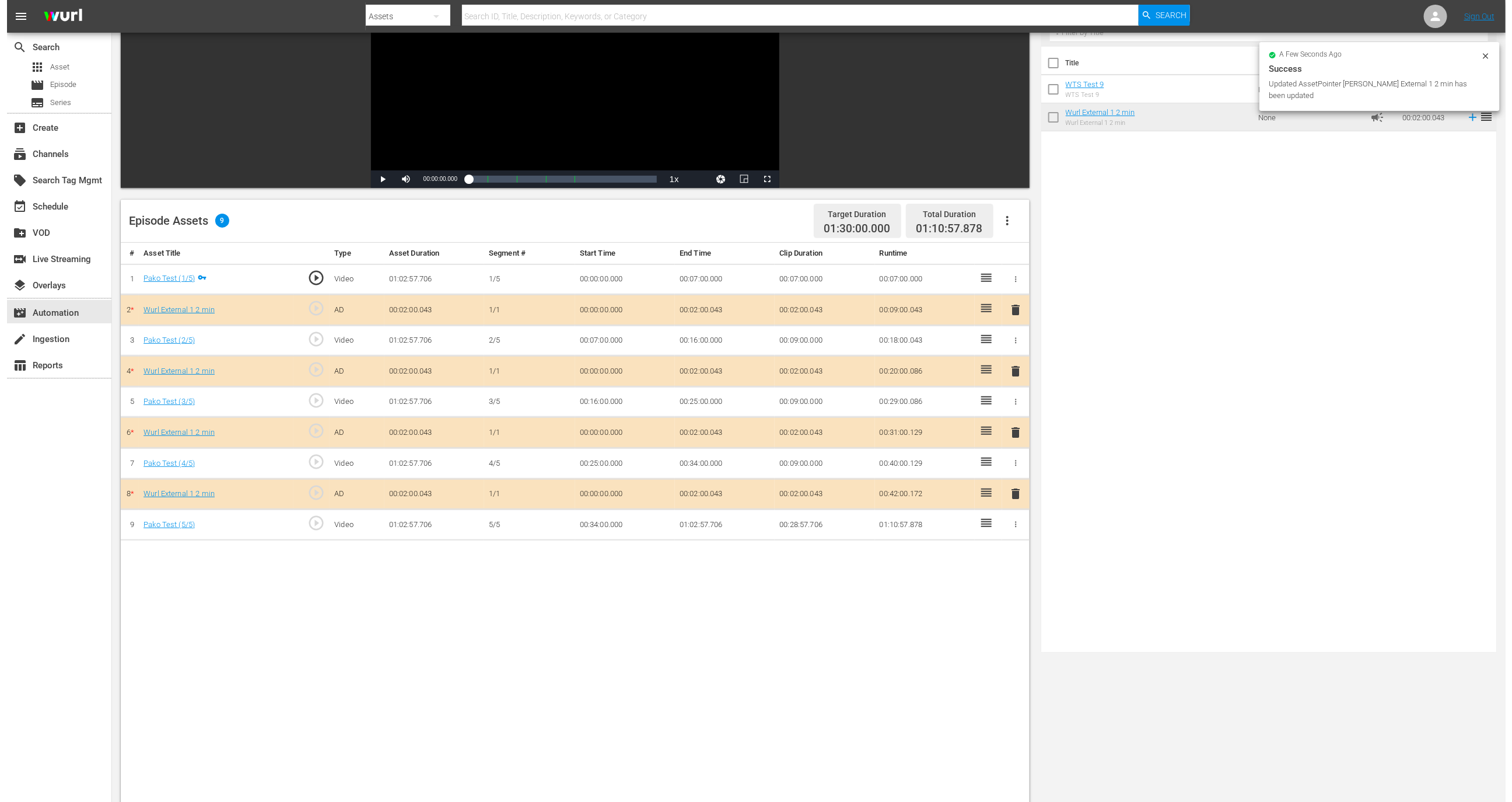
scroll to position [0, 0]
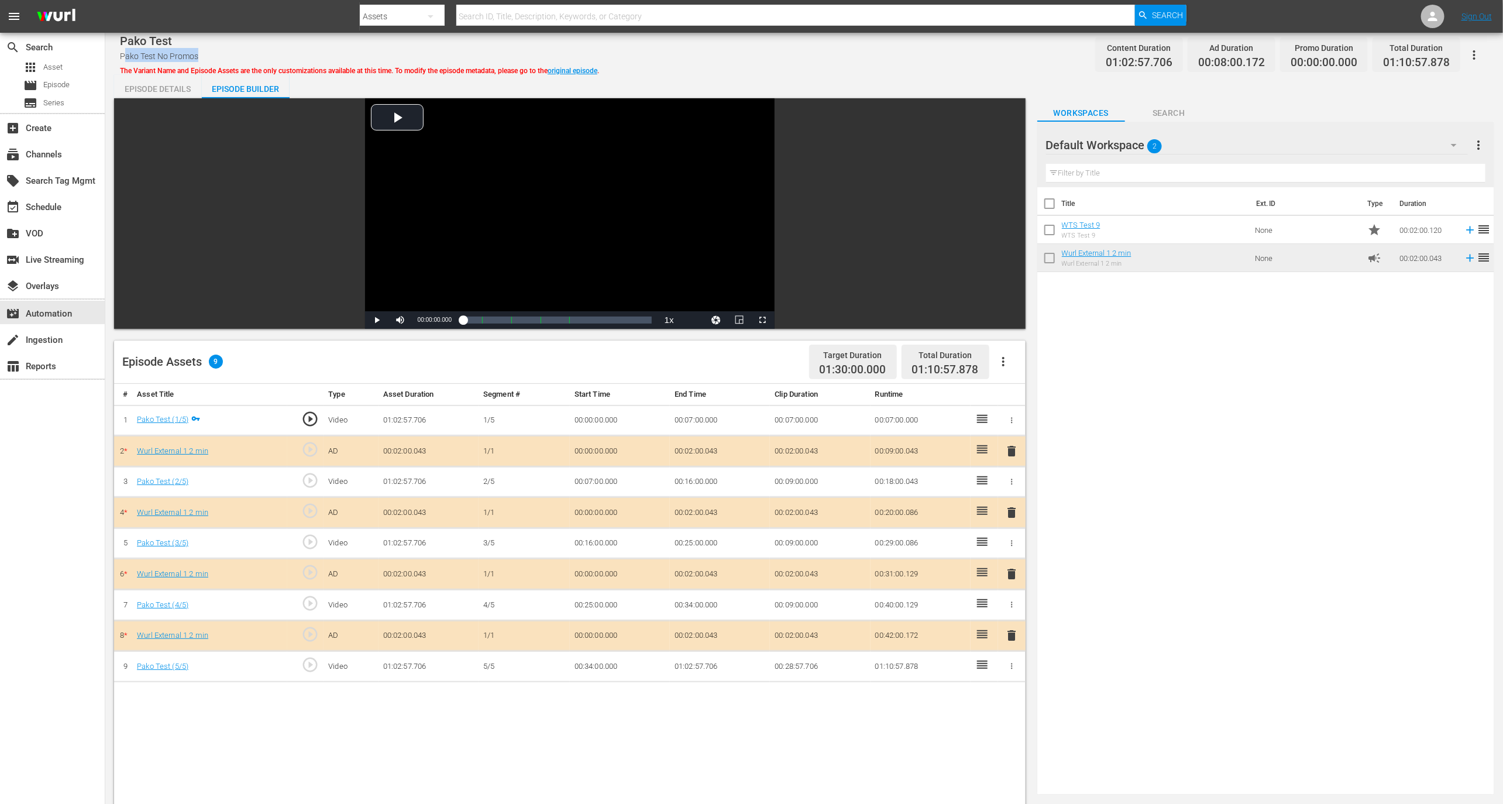
drag, startPoint x: 124, startPoint y: 57, endPoint x: 206, endPoint y: 51, distance: 82.1
click at [206, 51] on div "Pako Test Pako Test No Promos The Variant Name and Episode Assets are the only …" at bounding box center [359, 55] width 479 height 42
click at [1474, 66] on button "button" at bounding box center [1474, 55] width 28 height 28
click at [1443, 63] on div "Add Episode to Workspace" at bounding box center [1423, 59] width 112 height 28
click at [582, 68] on link "original episode" at bounding box center [573, 71] width 50 height 8
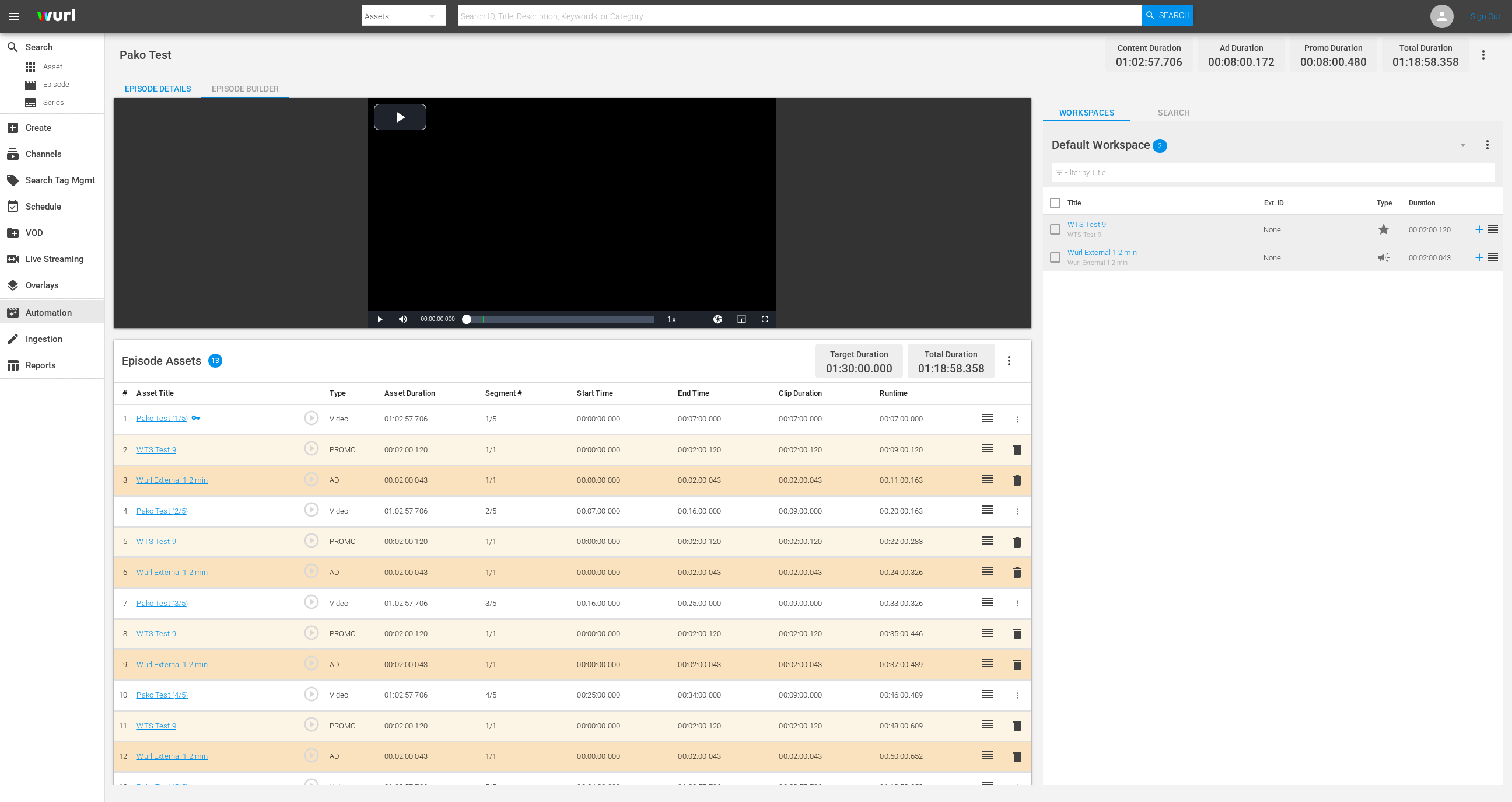
click at [1481, 58] on icon "button" at bounding box center [1483, 55] width 14 height 14
click at [1445, 58] on div "Add Episode to Workspace" at bounding box center [1399, 59] width 178 height 28
click at [80, 205] on div "event_available Schedule" at bounding box center [52, 204] width 105 height 23
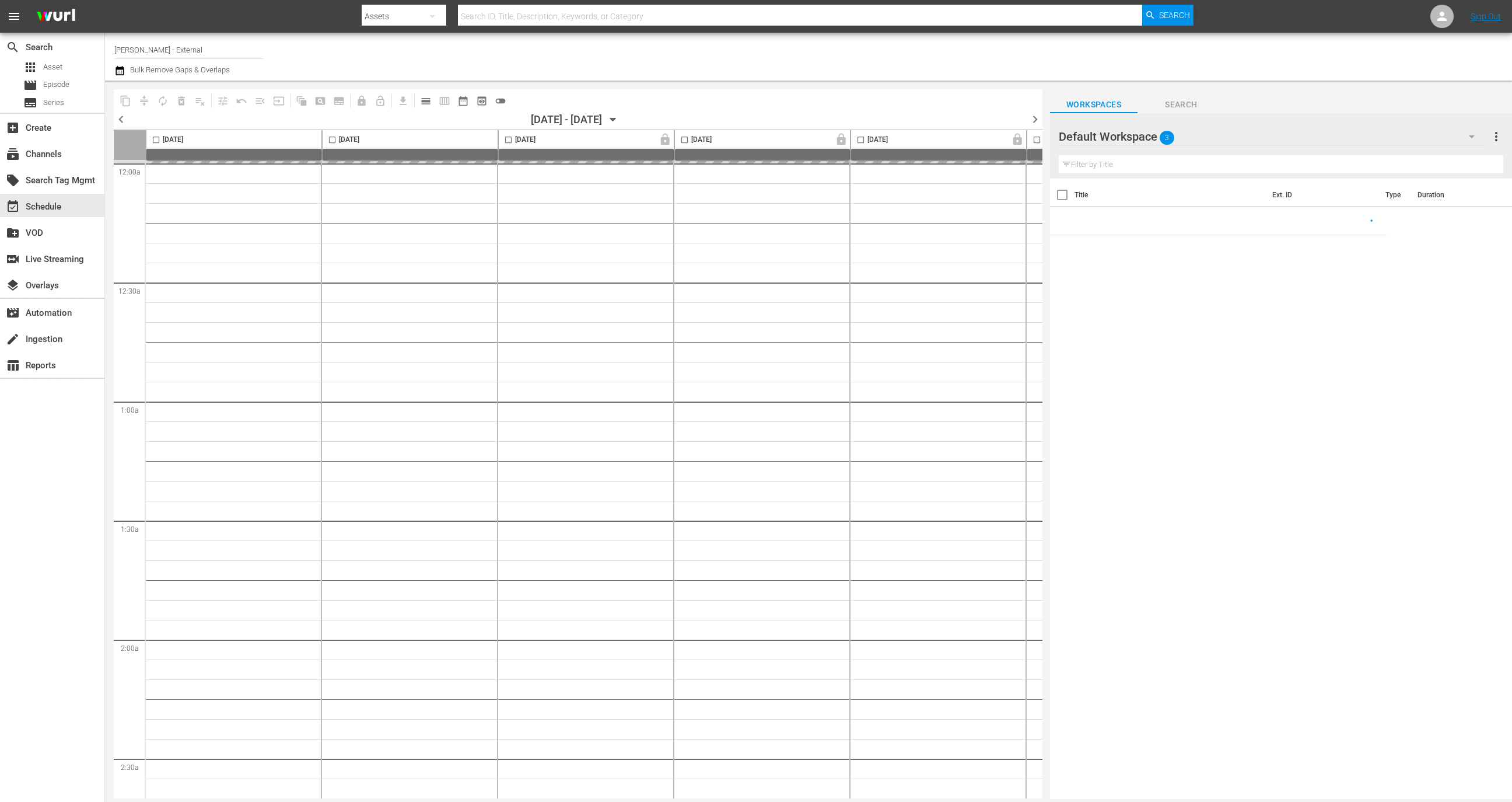
click at [430, 99] on span "calendar_view_day_outlined" at bounding box center [426, 101] width 12 height 12
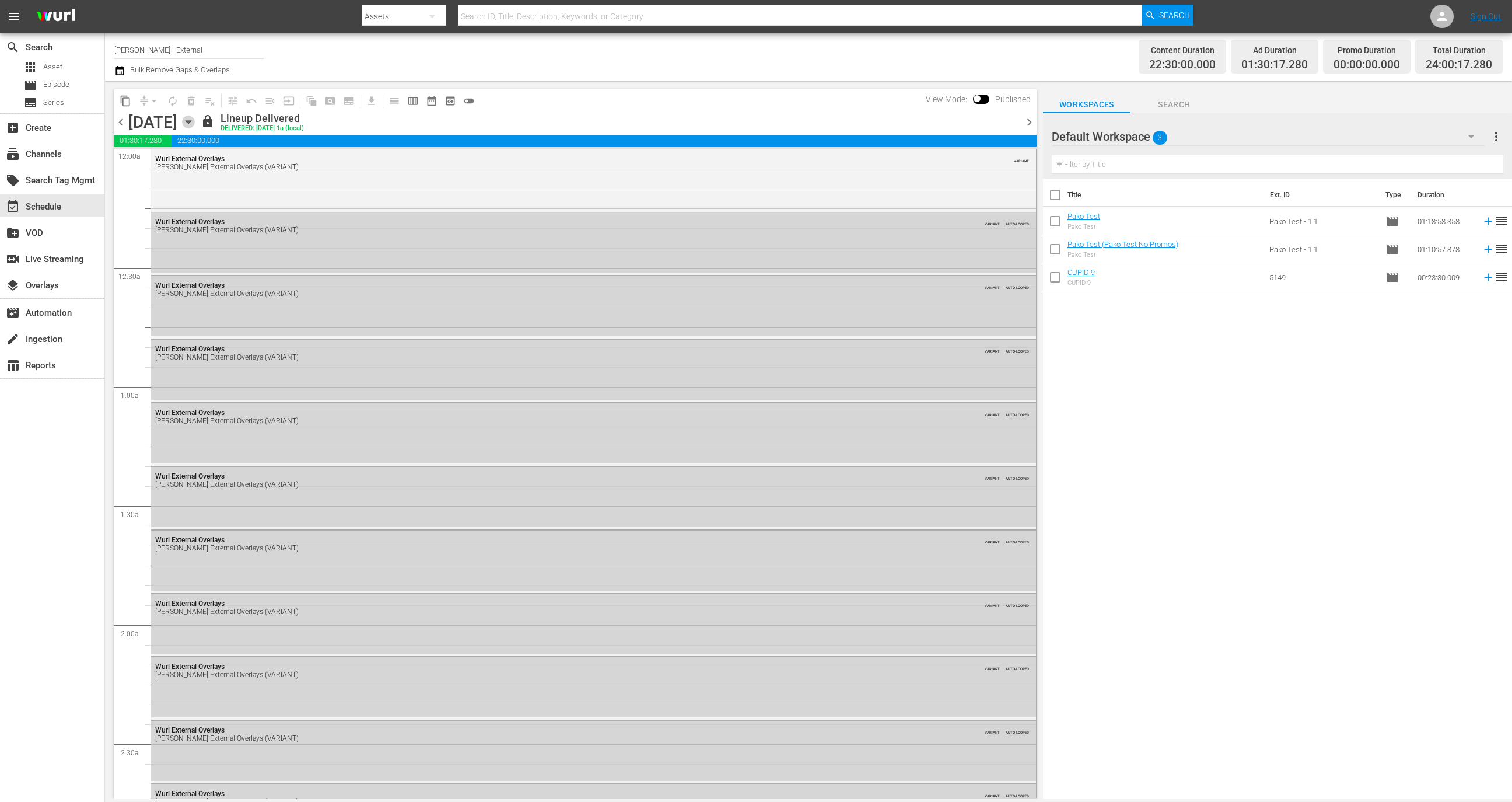
click at [194, 122] on icon "button" at bounding box center [189, 122] width 13 height 13
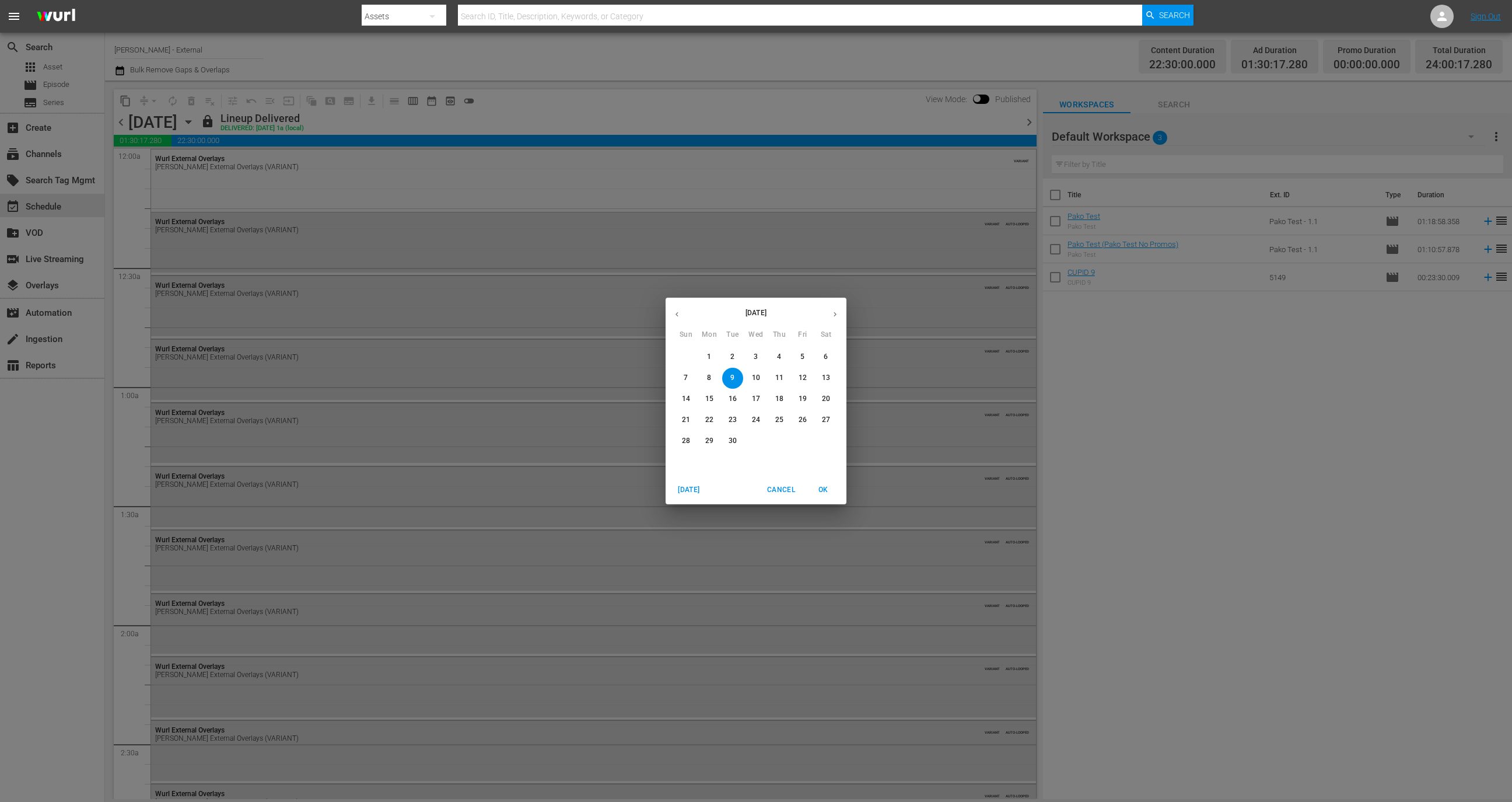
click at [733, 424] on p "23" at bounding box center [733, 420] width 8 height 10
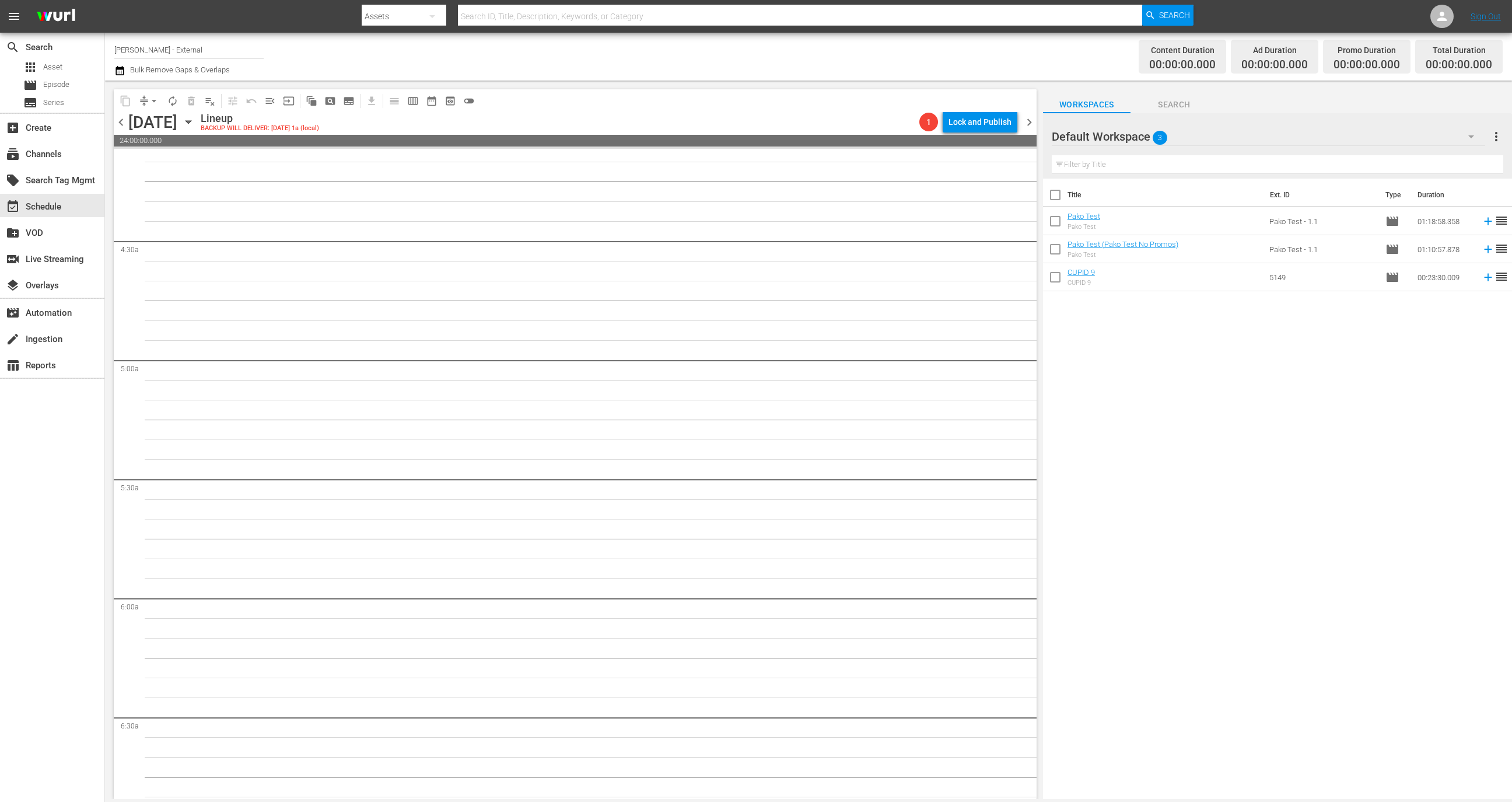
scroll to position [195, 0]
drag, startPoint x: 335, startPoint y: 128, endPoint x: 459, endPoint y: 126, distance: 124.0
click at [459, 126] on div "chevron_left Tuesday, September 23rd September 23rd Lineup BACKUP WILL DELIVER:…" at bounding box center [574, 123] width 923 height 23
click at [459, 126] on div "Lineup BACKUP WILL DELIVER: 9/22 @ 1a (local)" at bounding box center [558, 122] width 714 height 20
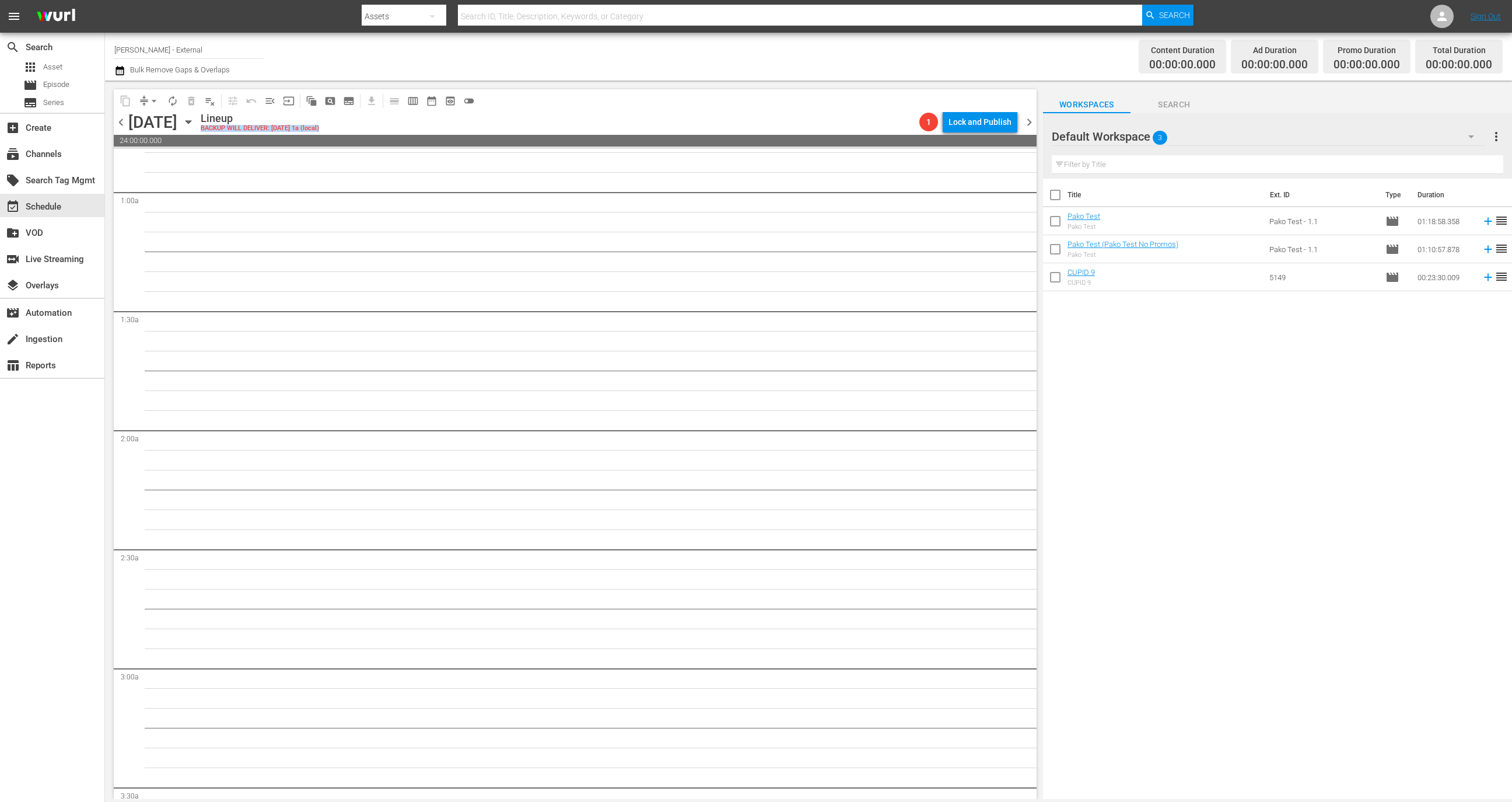
click at [459, 126] on div "Lineup BACKUP WILL DELIVER: 9/22 @ 1a (local)" at bounding box center [558, 122] width 714 height 20
click at [485, 127] on div "Lineup BACKUP WILL DELIVER: 9/22 @ 1a (local)" at bounding box center [558, 122] width 714 height 20
drag, startPoint x: 435, startPoint y: 126, endPoint x: 466, endPoint y: 126, distance: 31.0
click at [466, 126] on div "Lineup BACKUP WILL DELIVER: 9/22 @ 1a (local)" at bounding box center [558, 122] width 714 height 20
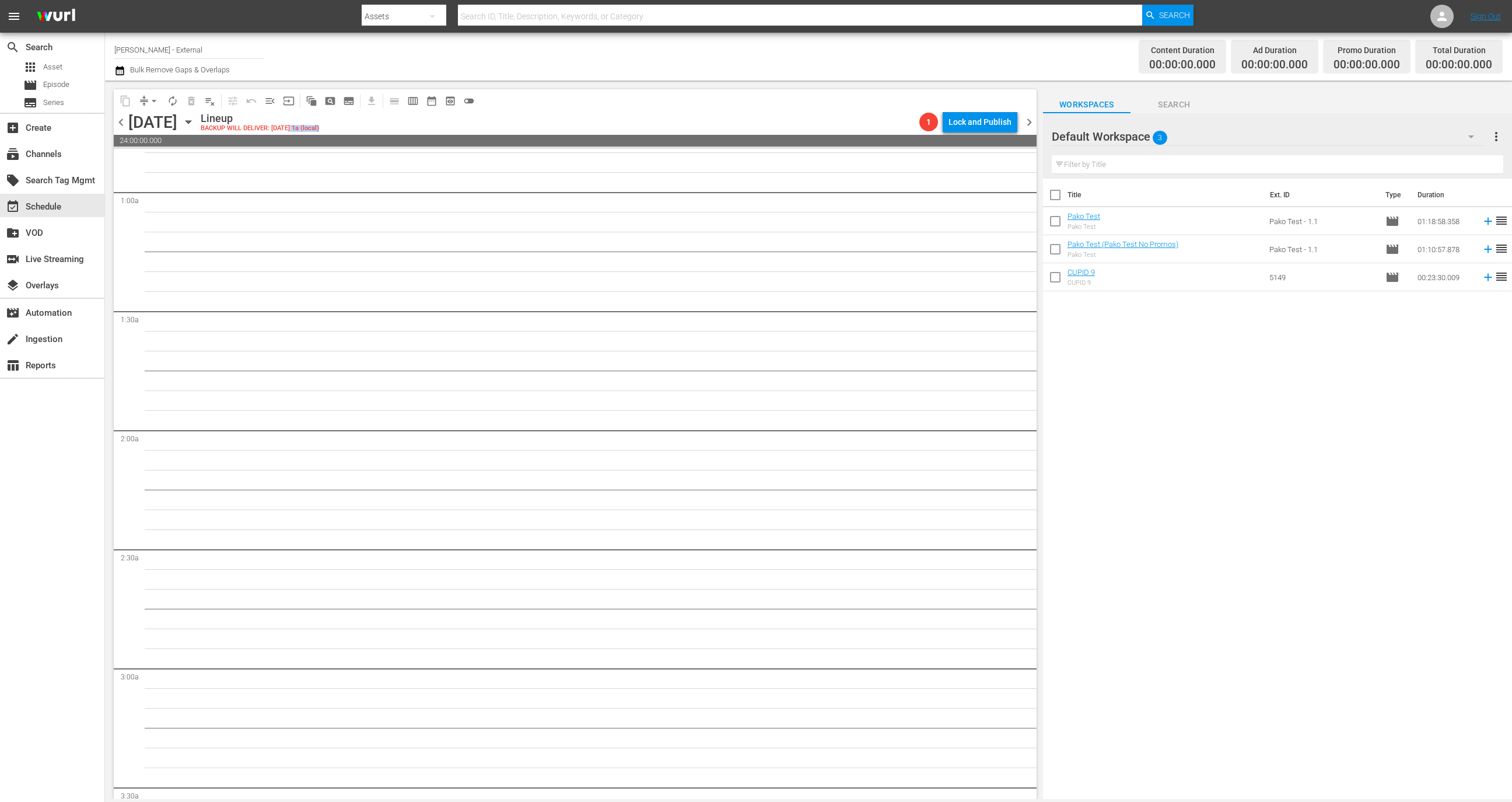
click at [465, 125] on div "Lineup BACKUP WILL DELIVER: 9/22 @ 1a (local)" at bounding box center [558, 122] width 714 height 20
drag, startPoint x: 468, startPoint y: 127, endPoint x: 431, endPoint y: 126, distance: 37.0
click at [431, 126] on div "Lineup BACKUP WILL DELIVER: 9/22 @ 1a (local)" at bounding box center [558, 122] width 714 height 20
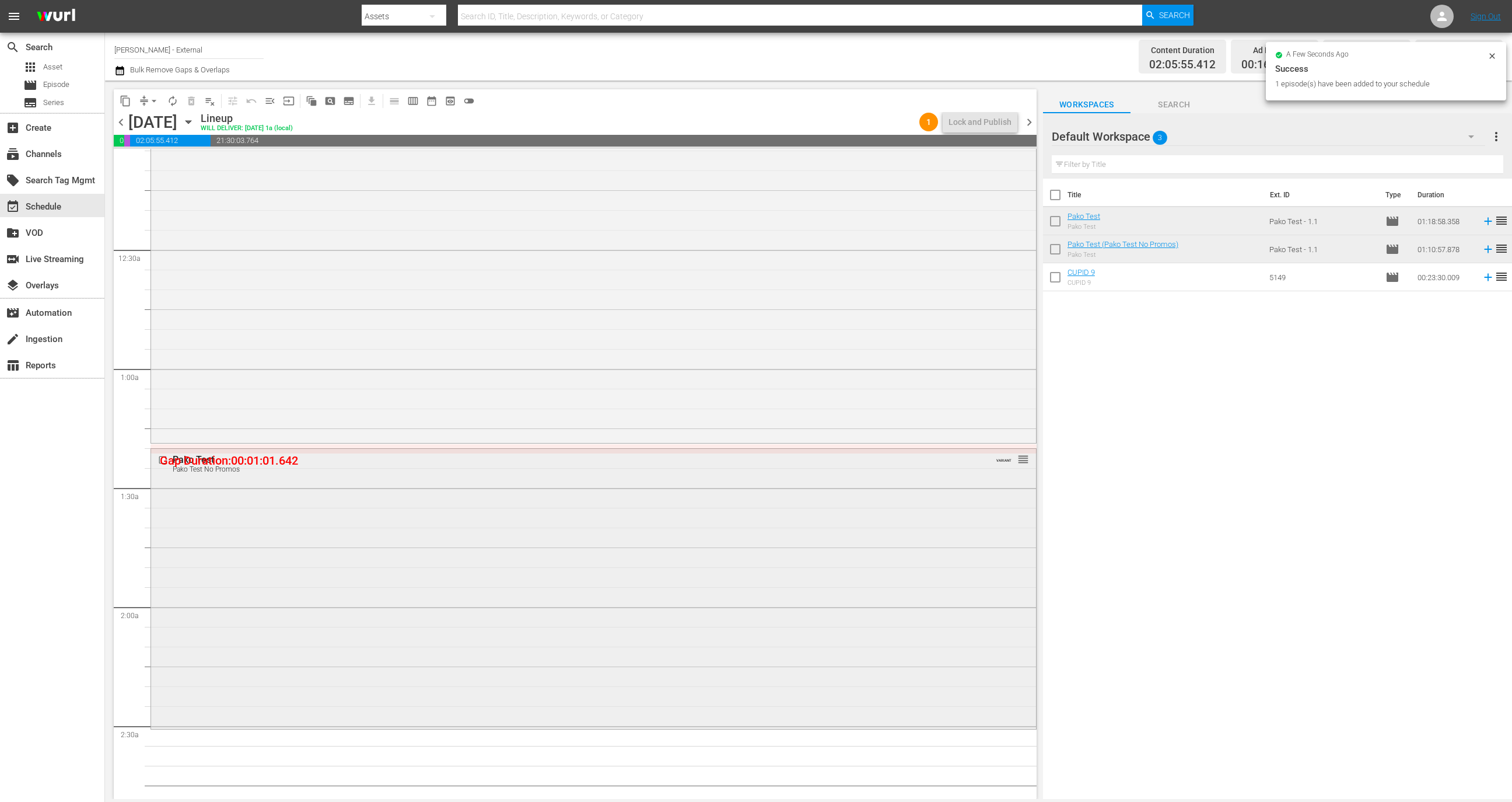
scroll to position [0, 0]
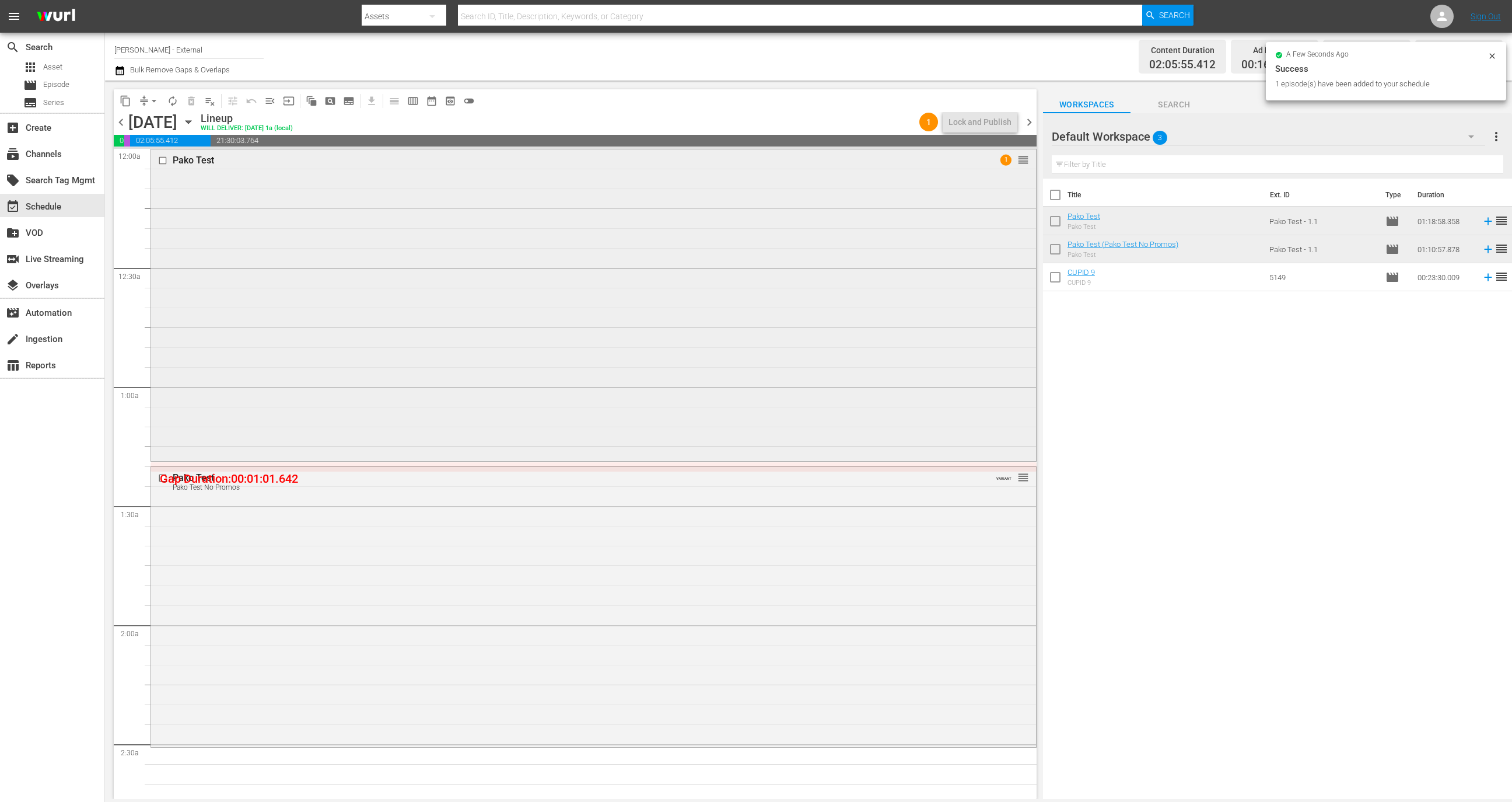
click at [921, 275] on div "Pako Test 1 reorder" at bounding box center [593, 304] width 885 height 310
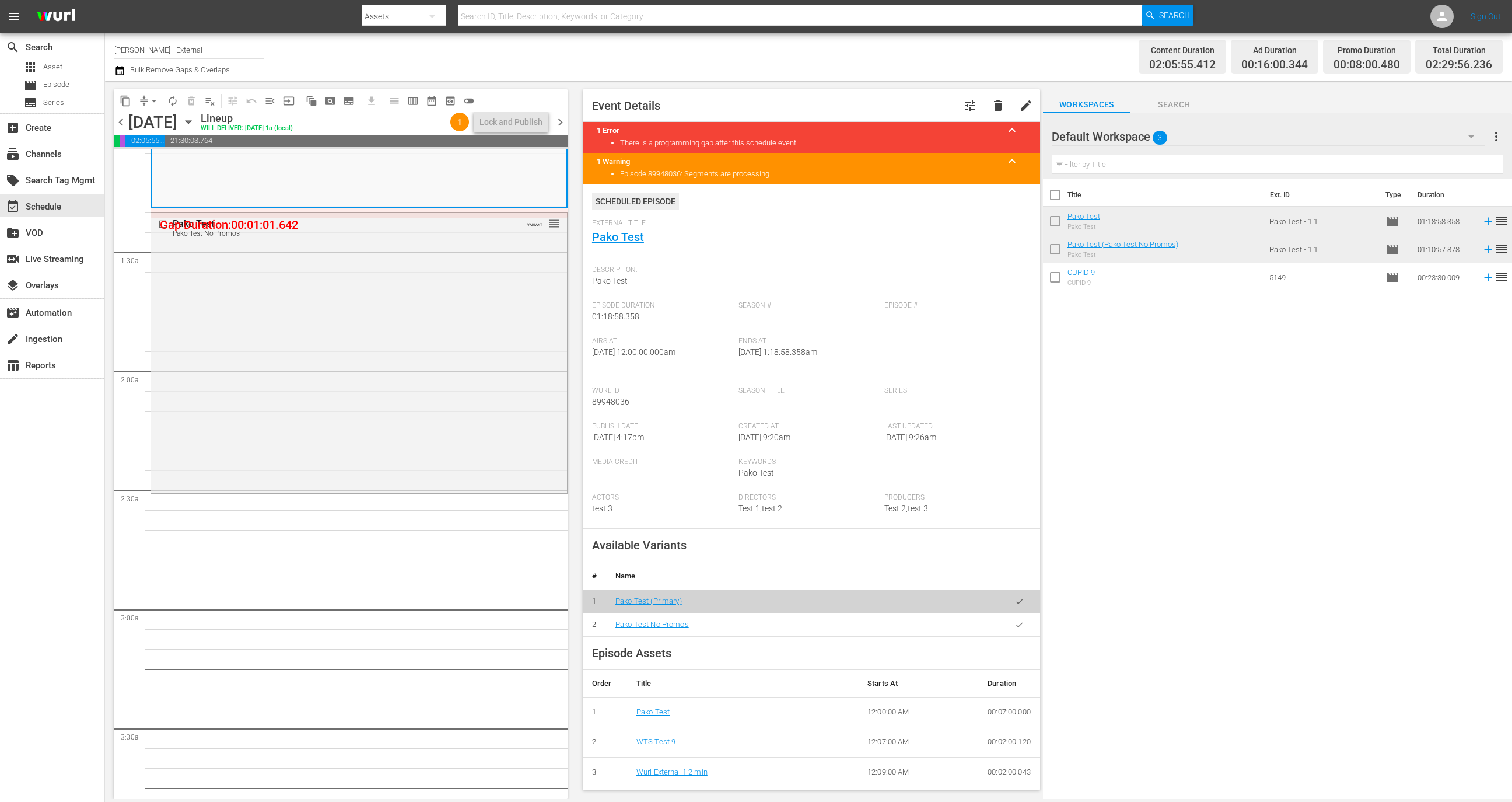
scroll to position [296, 0]
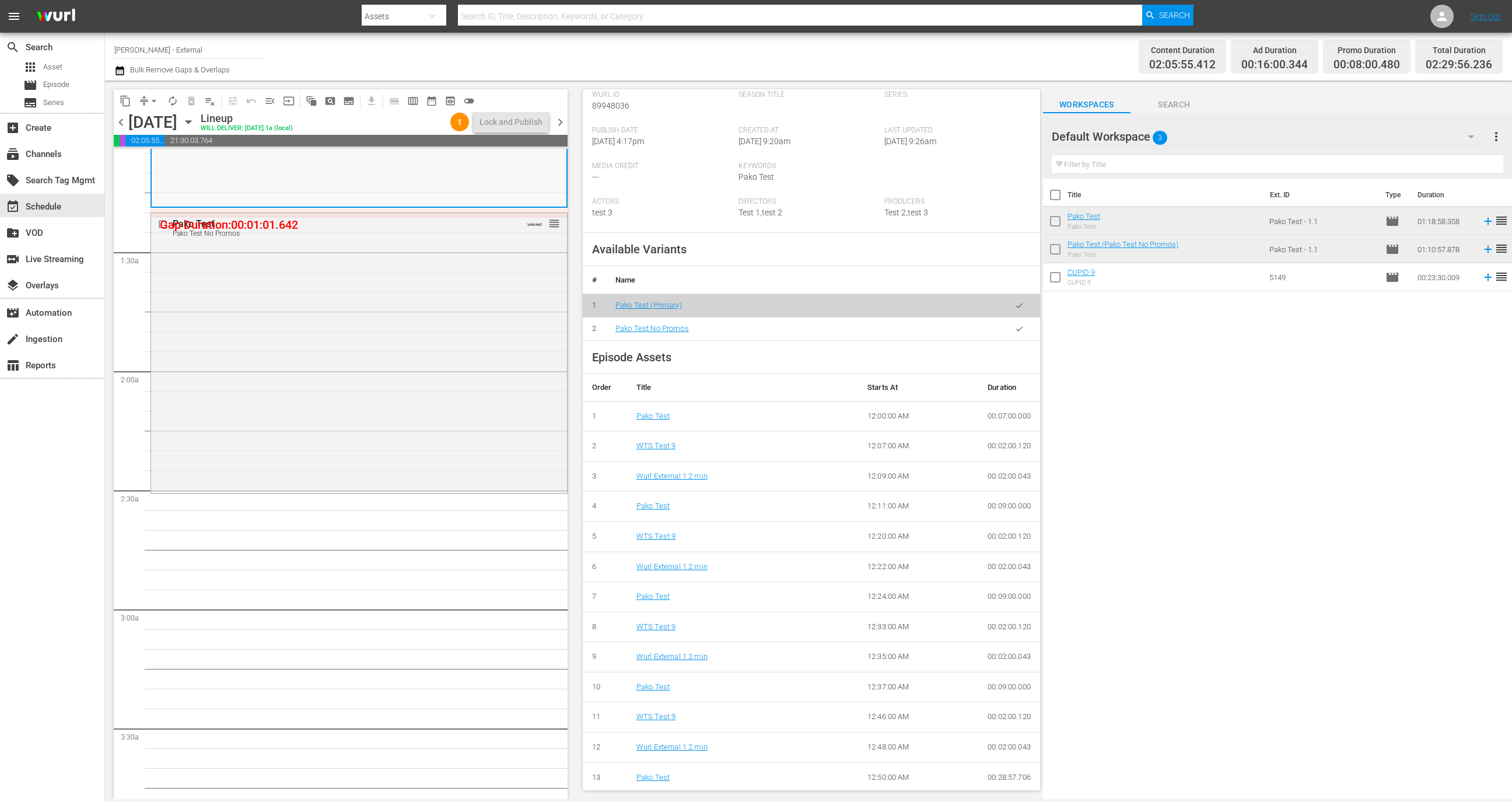
click at [990, 415] on td "00:07:00.000" at bounding box center [1009, 416] width 62 height 30
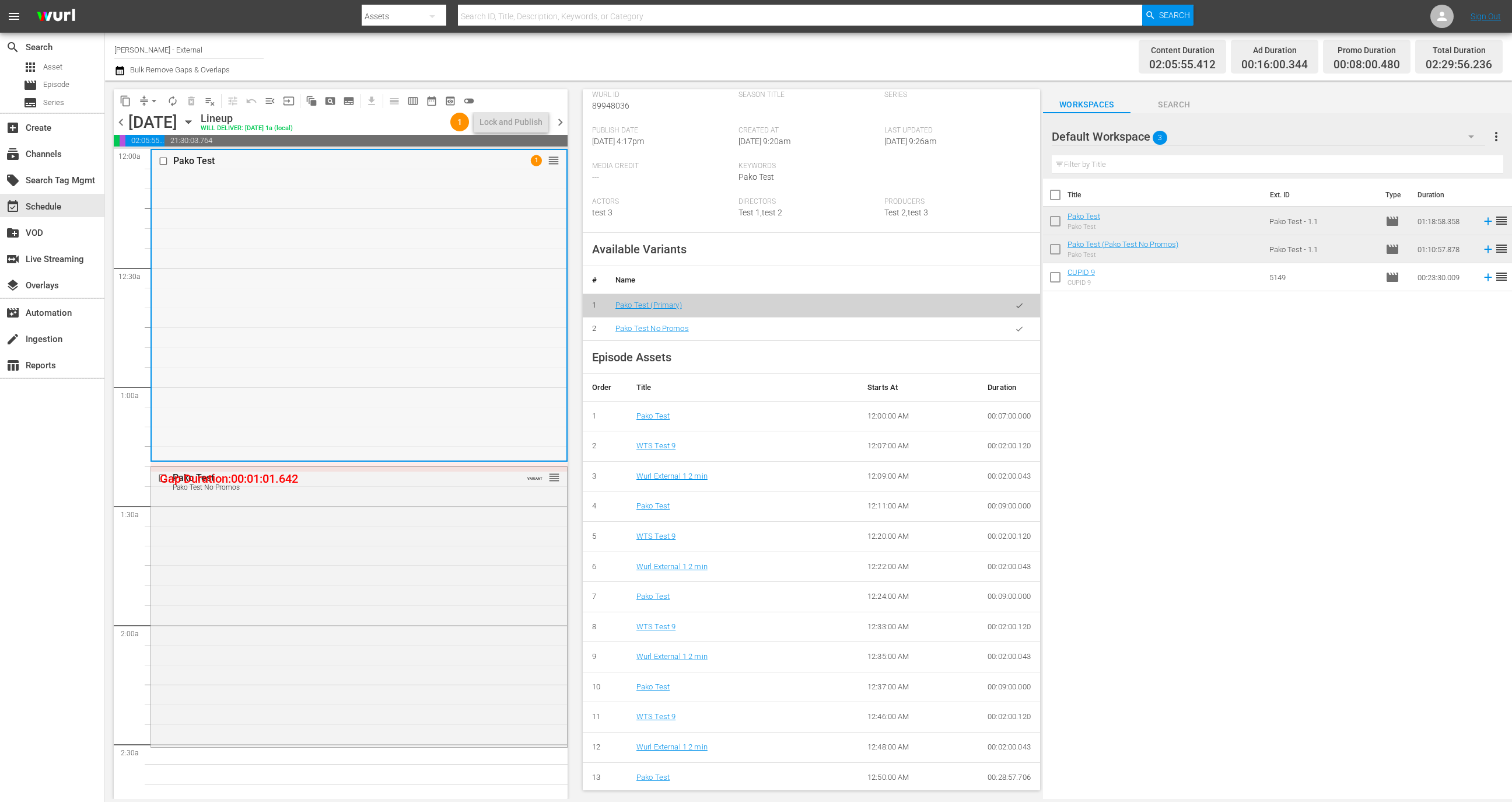
click at [476, 371] on div "Pako Test 1 reorder" at bounding box center [359, 304] width 415 height 310
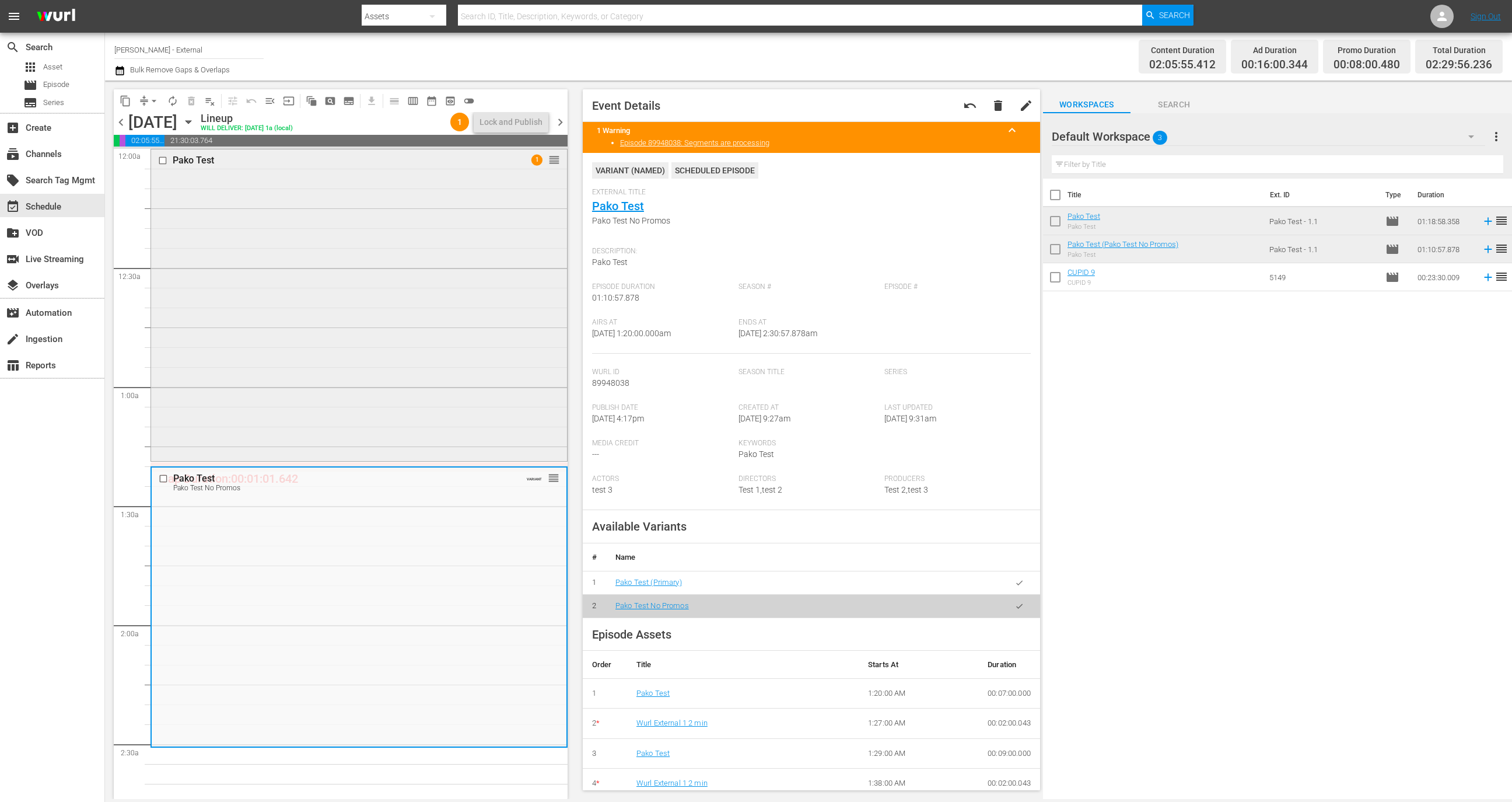
click at [403, 381] on div "Pako Test 1 reorder" at bounding box center [359, 304] width 416 height 310
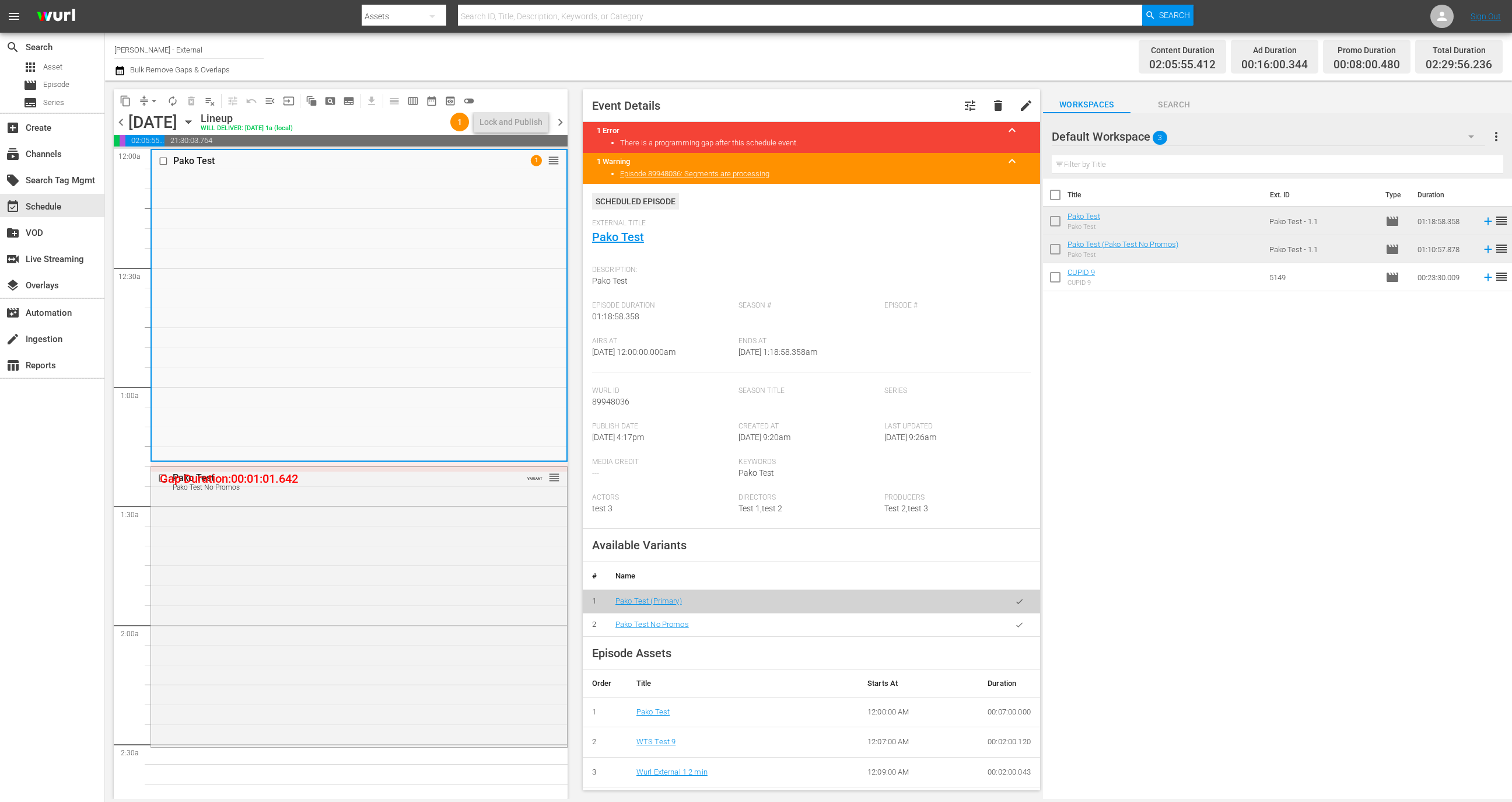
click at [395, 554] on div "Pako Test Pako Test No Promos VARIANT reorder" at bounding box center [359, 605] width 416 height 278
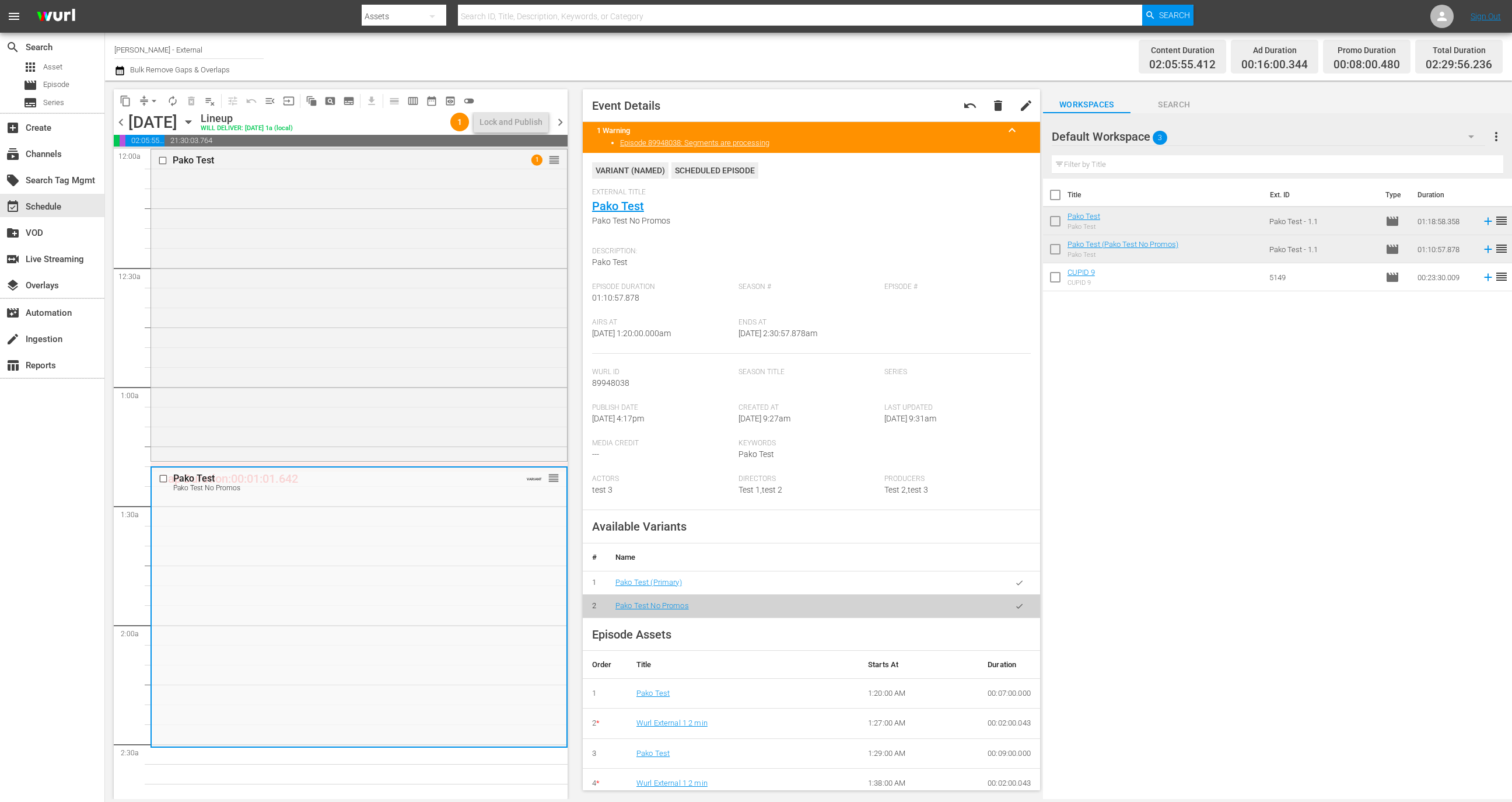
click at [390, 348] on div "Pako Test 1 reorder" at bounding box center [359, 304] width 416 height 310
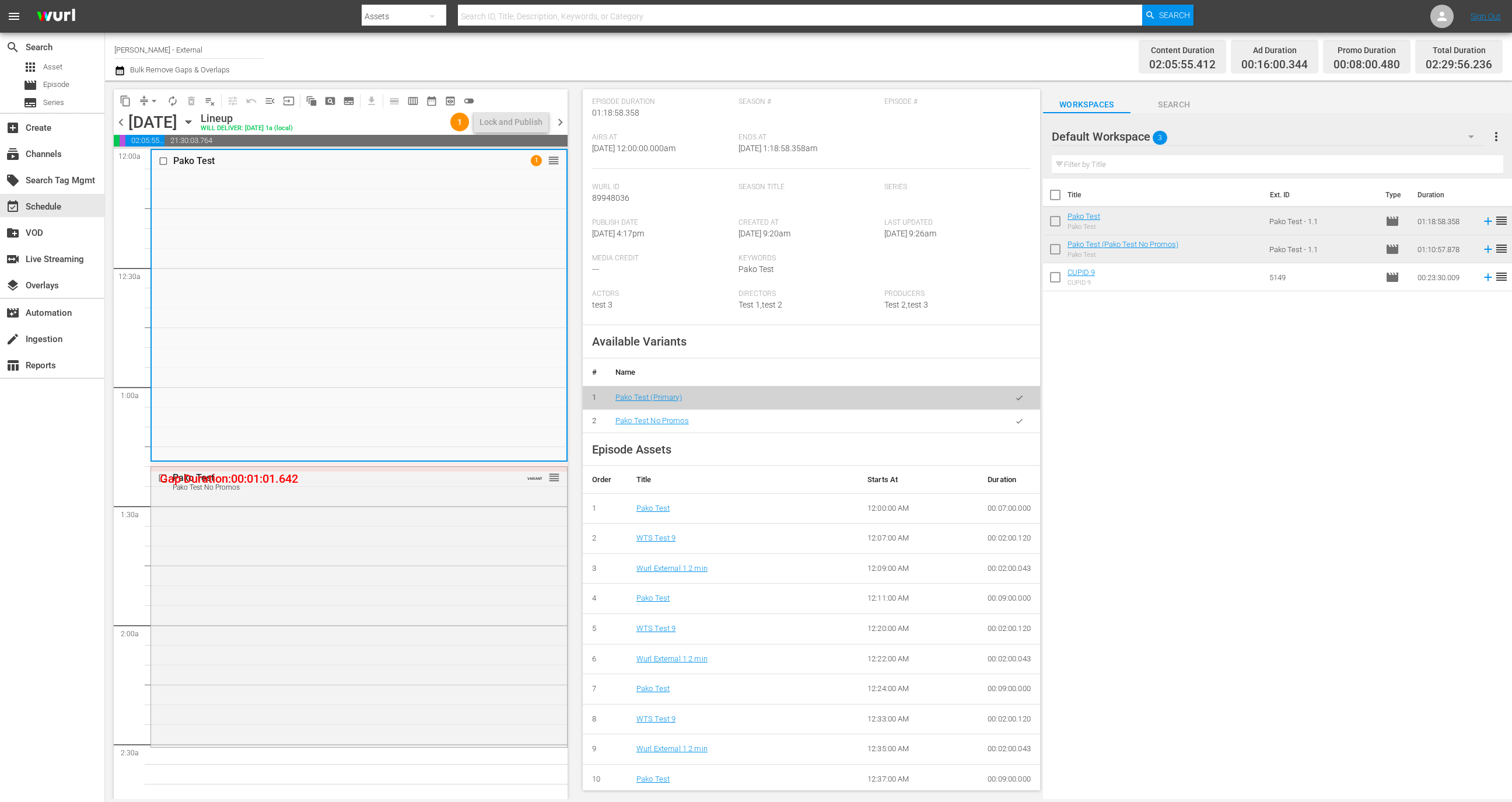
scroll to position [296, 0]
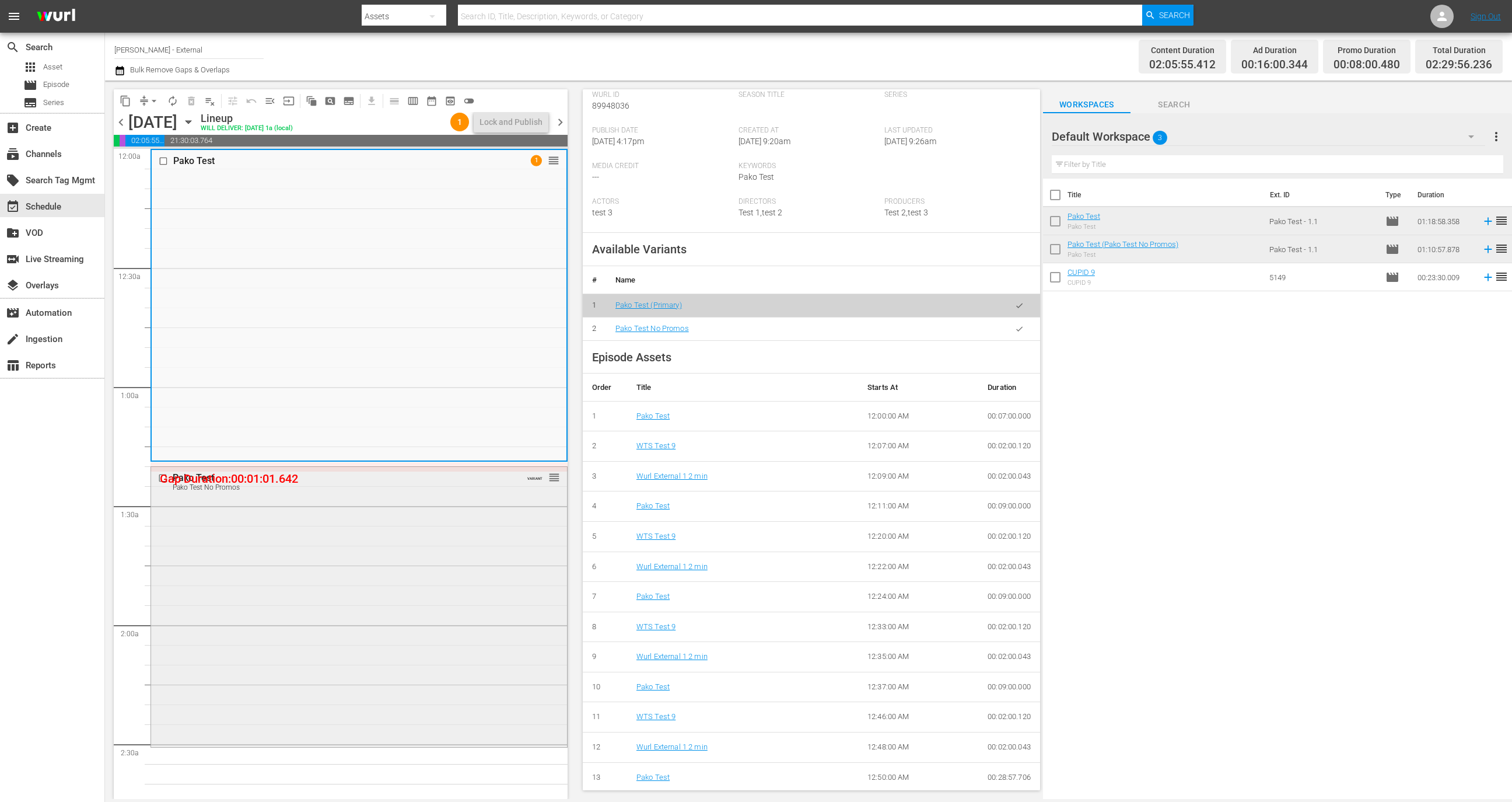
click at [383, 538] on div "Pako Test Pako Test No Promos VARIANT reorder" at bounding box center [359, 605] width 416 height 278
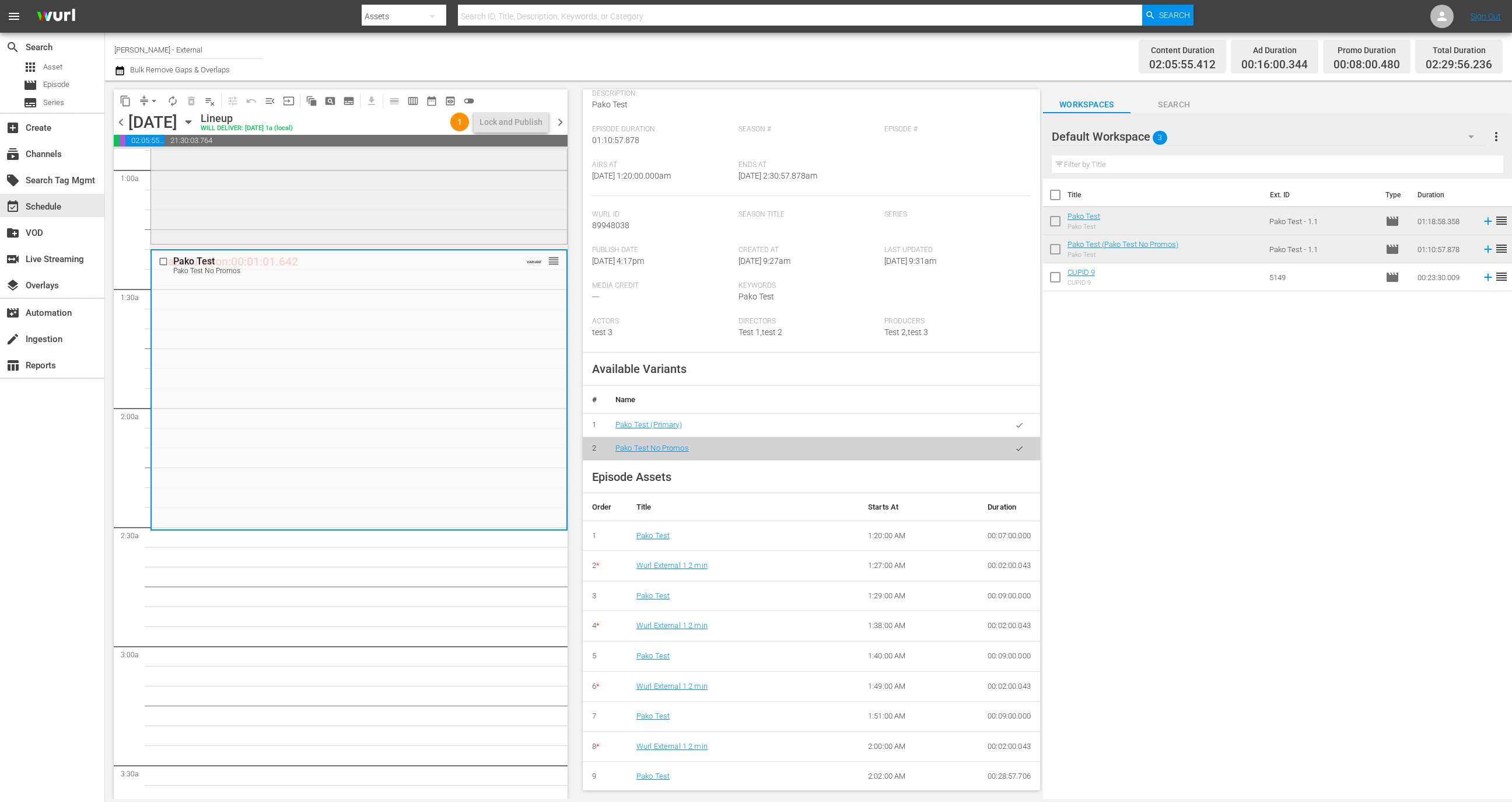
scroll to position [415, 0]
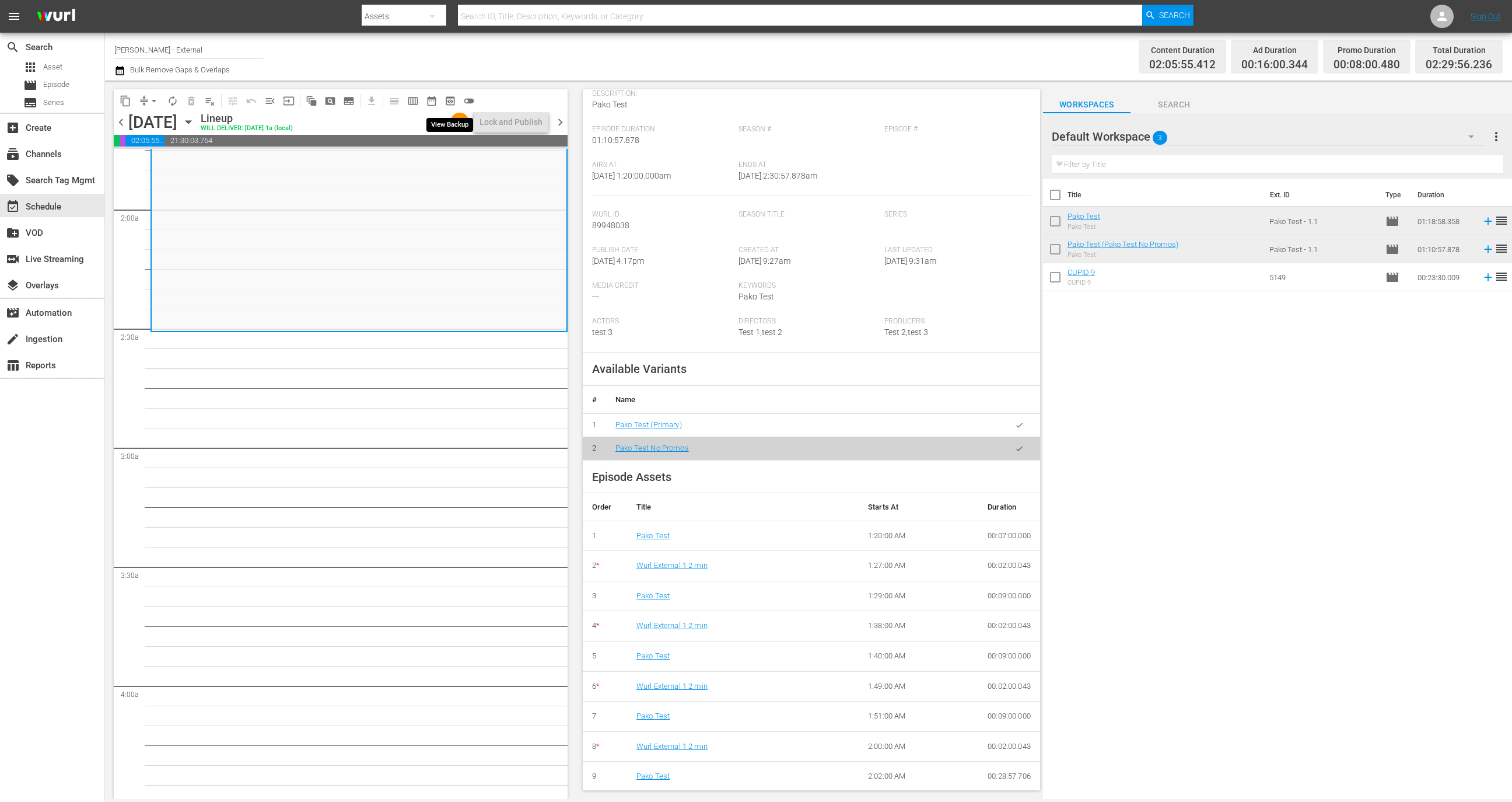
click at [450, 107] on button "preview_outlined" at bounding box center [450, 101] width 19 height 19
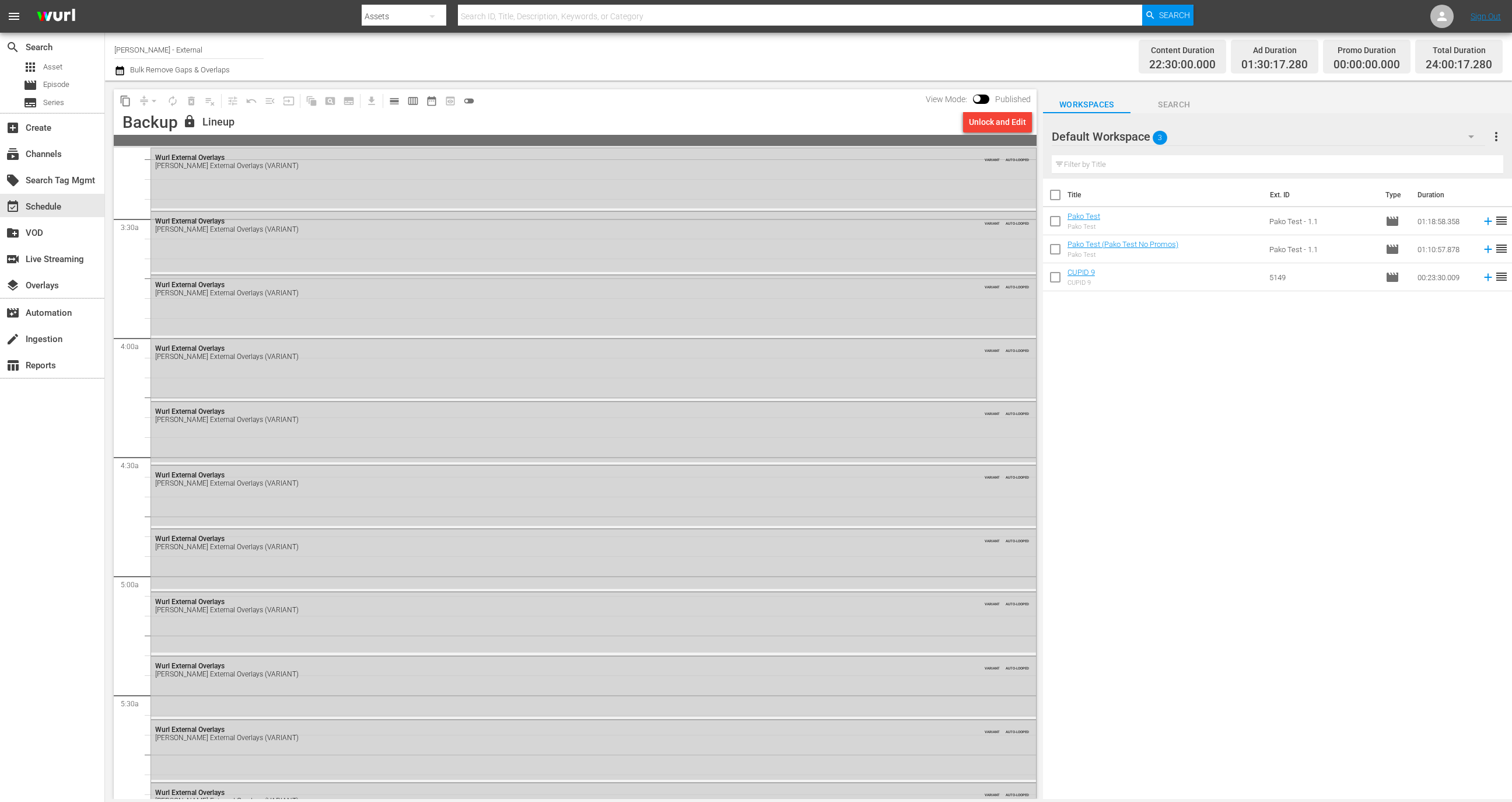
scroll to position [719, 0]
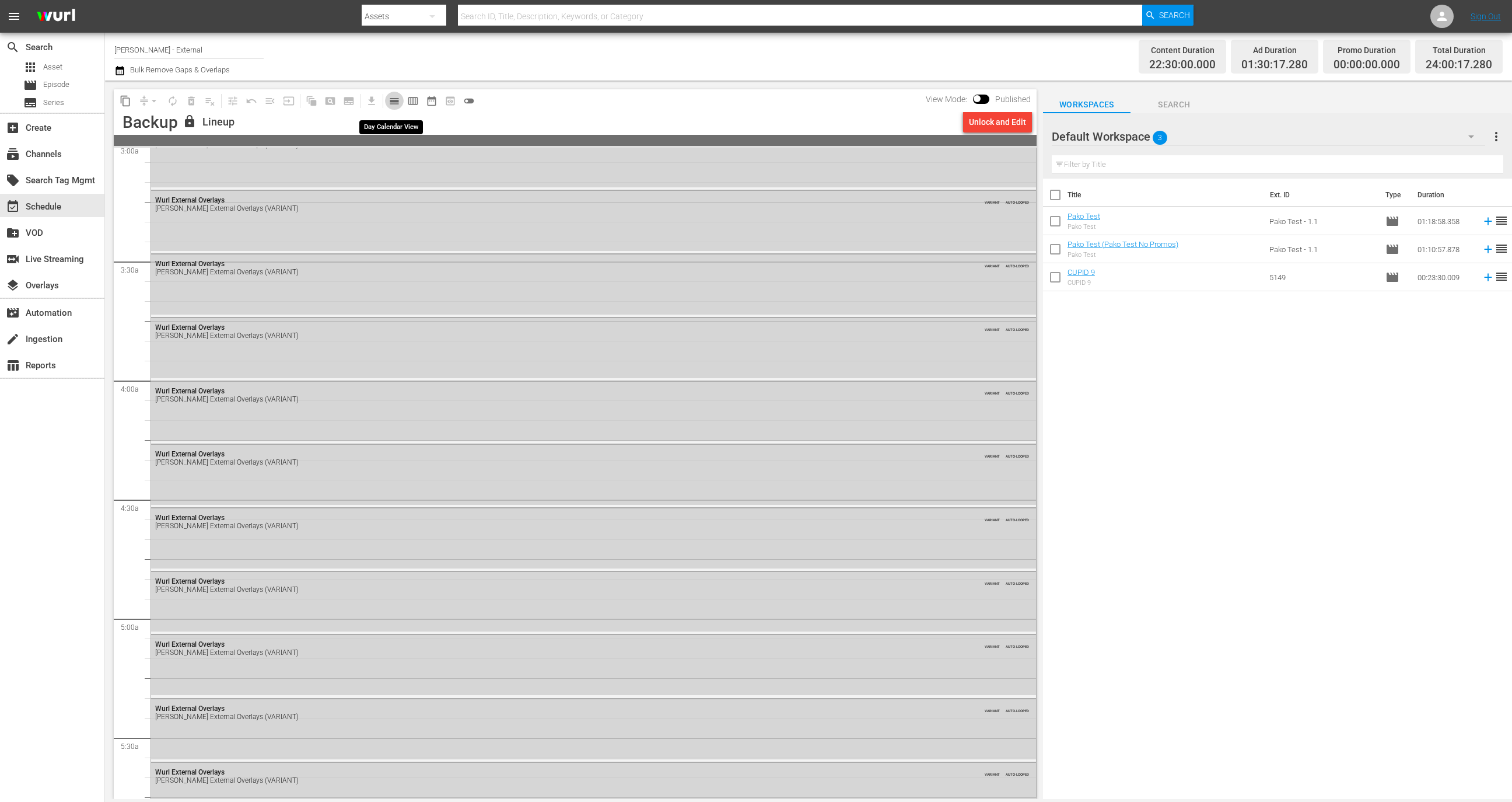
click at [396, 101] on span "calendar_view_day_outlined" at bounding box center [395, 101] width 12 height 12
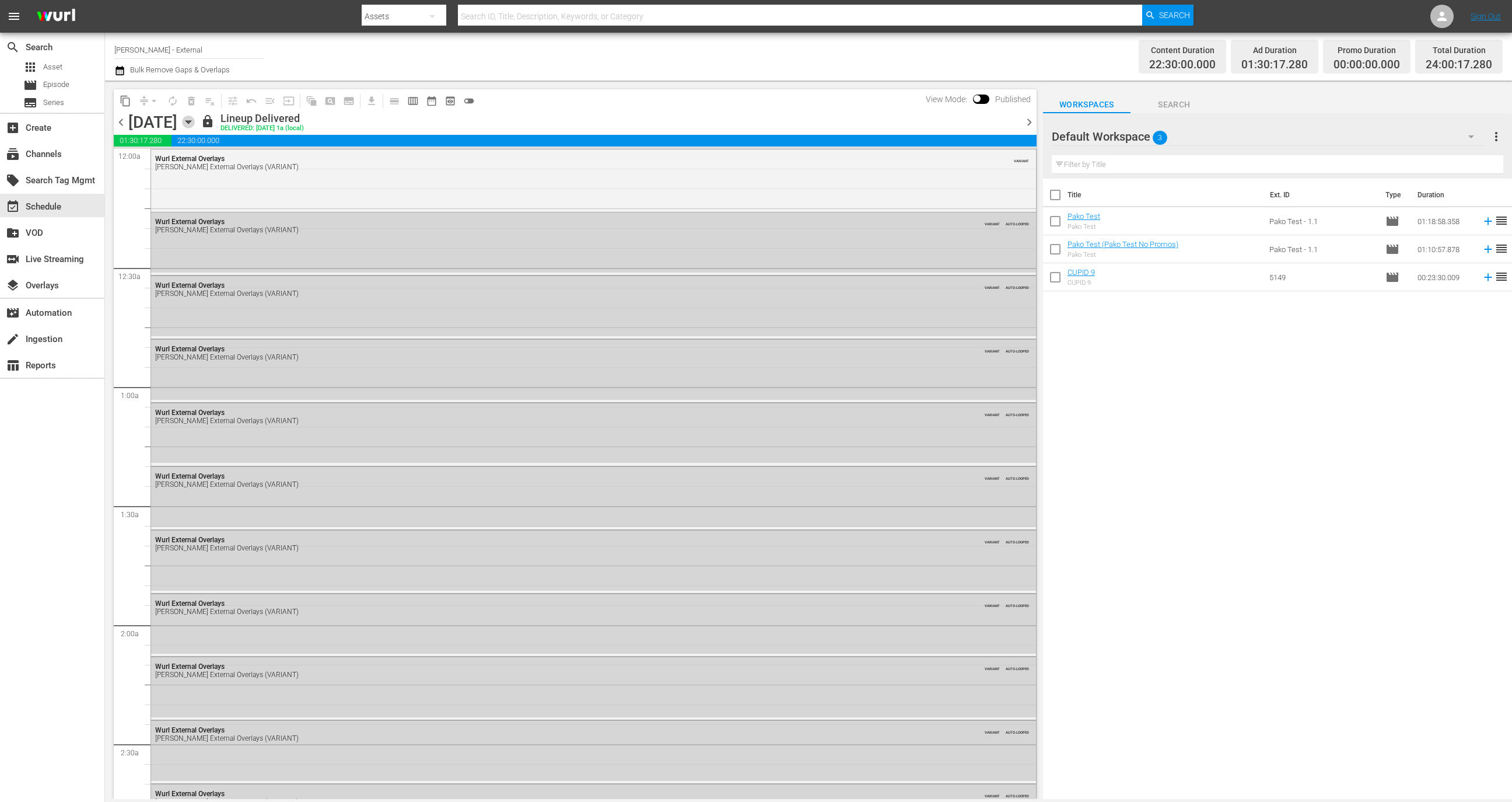
click at [194, 124] on icon "button" at bounding box center [189, 122] width 13 height 13
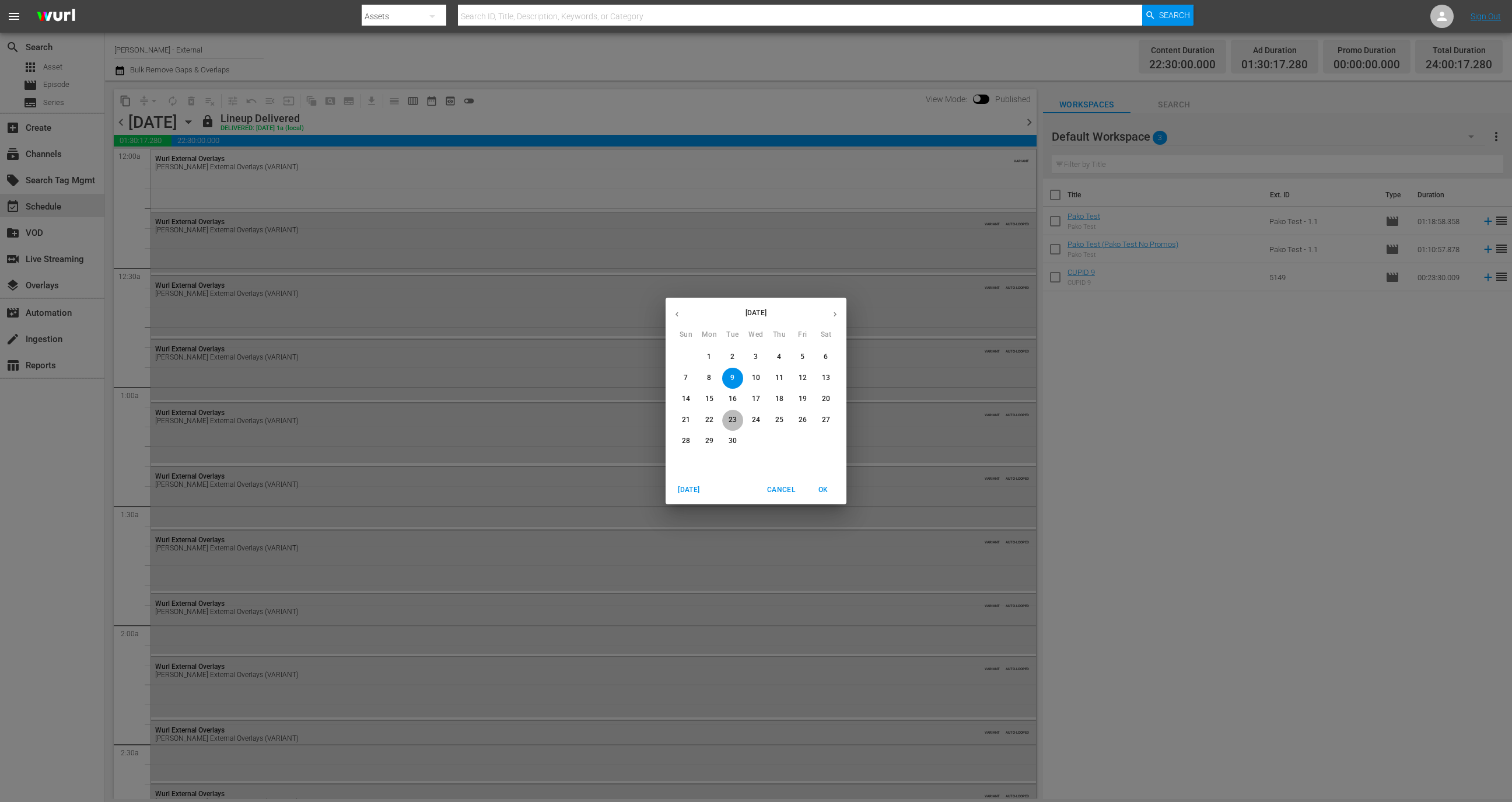
click at [732, 416] on p "23" at bounding box center [733, 420] width 8 height 10
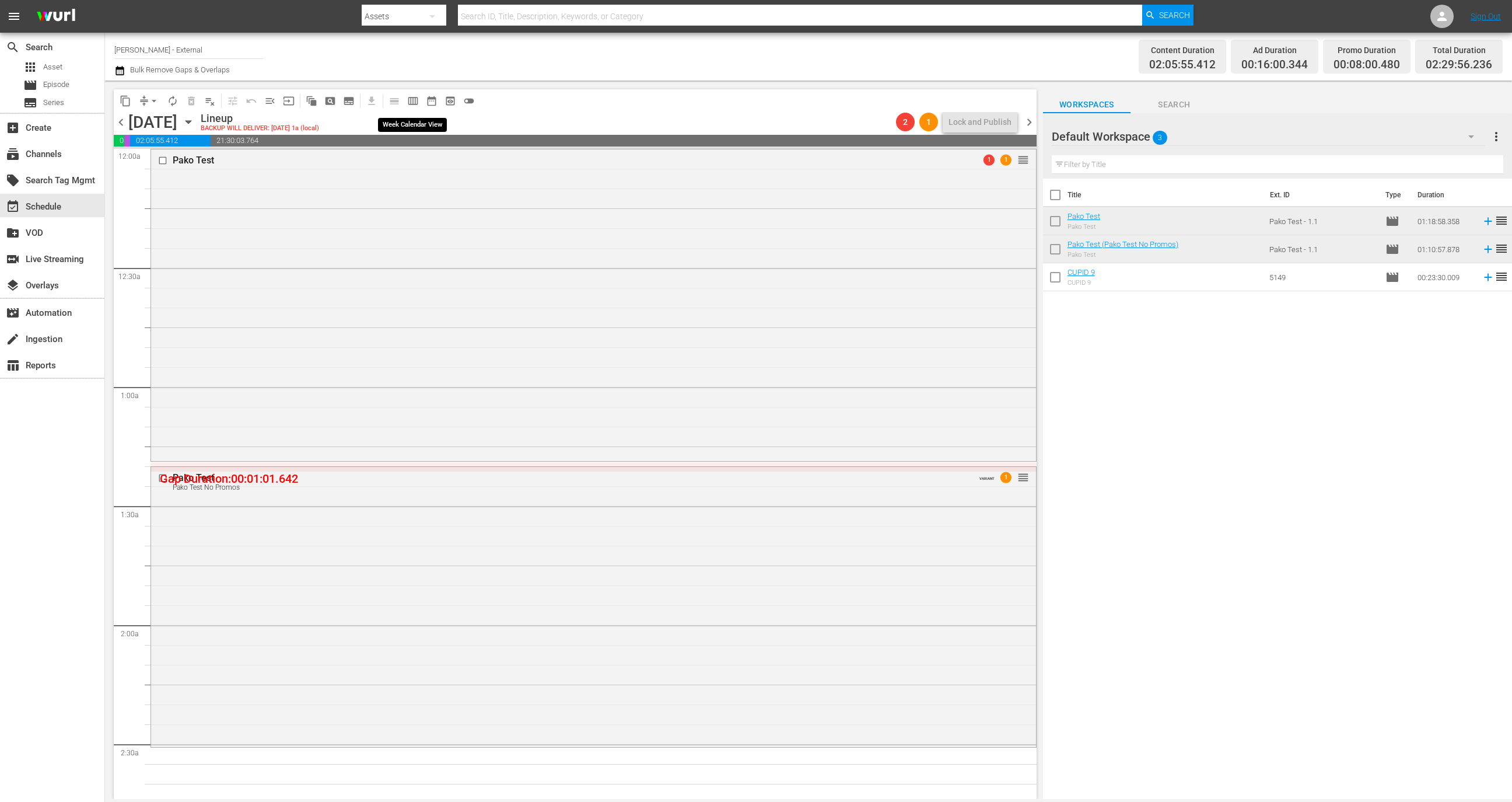
click at [413, 104] on span "calendar_view_week_outlined" at bounding box center [413, 101] width 12 height 12
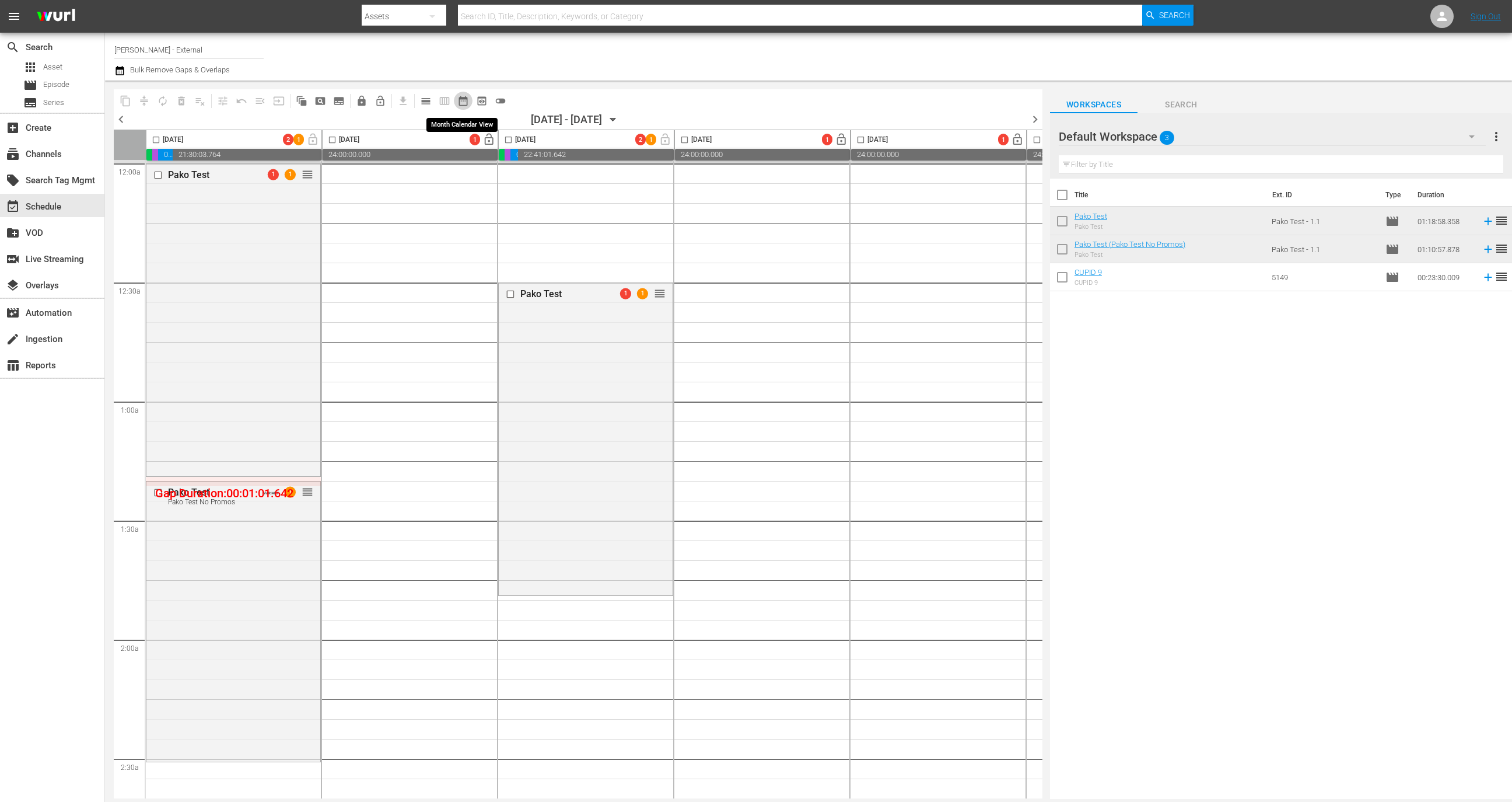
click at [468, 98] on span "date_range_outlined" at bounding box center [464, 101] width 12 height 12
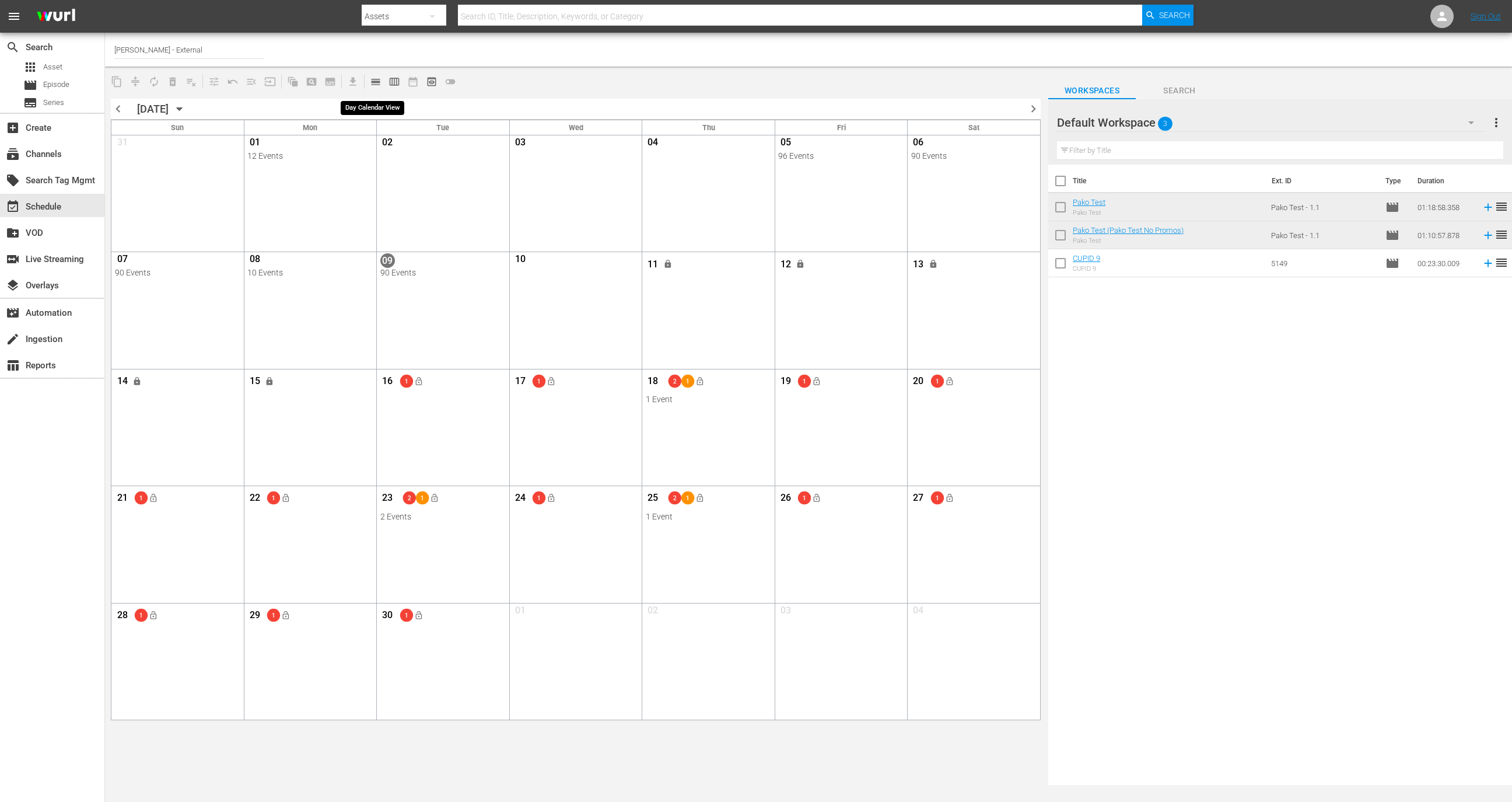
click at [378, 87] on span "calendar_view_day_outlined" at bounding box center [376, 82] width 12 height 12
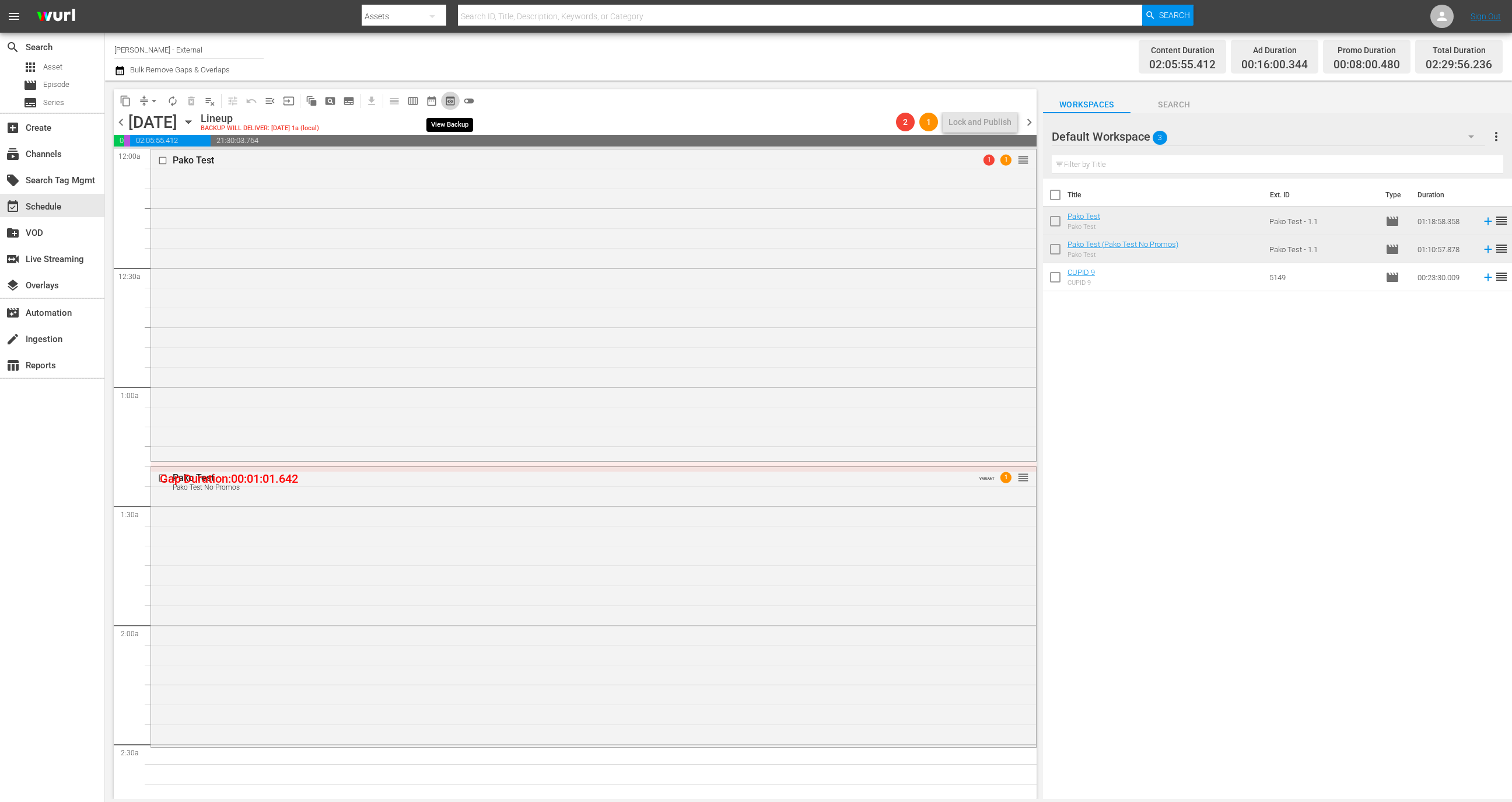
click at [448, 105] on span "preview_outlined" at bounding box center [451, 101] width 12 height 12
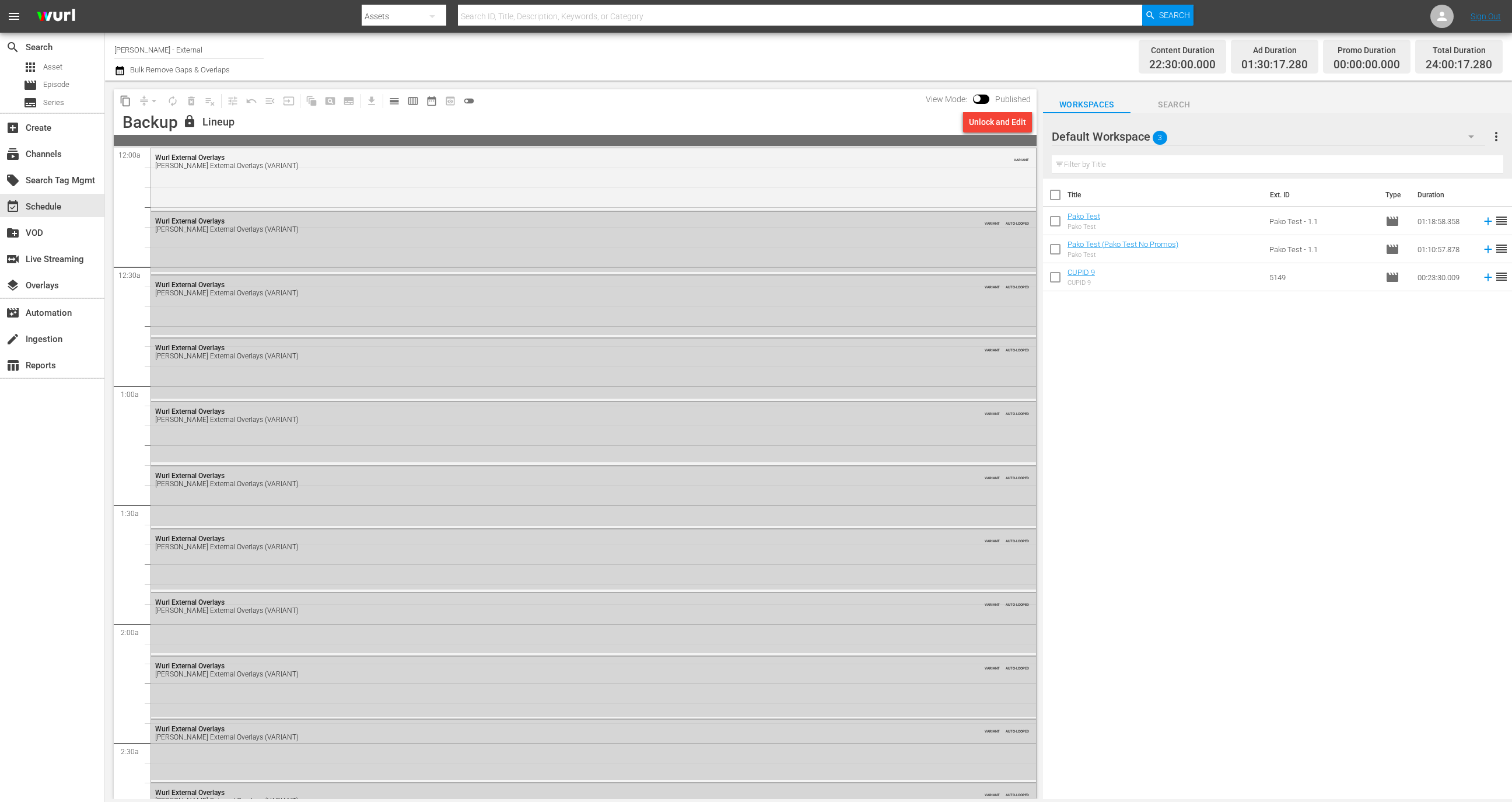
click at [395, 109] on button "calendar_view_day_outlined" at bounding box center [394, 101] width 19 height 19
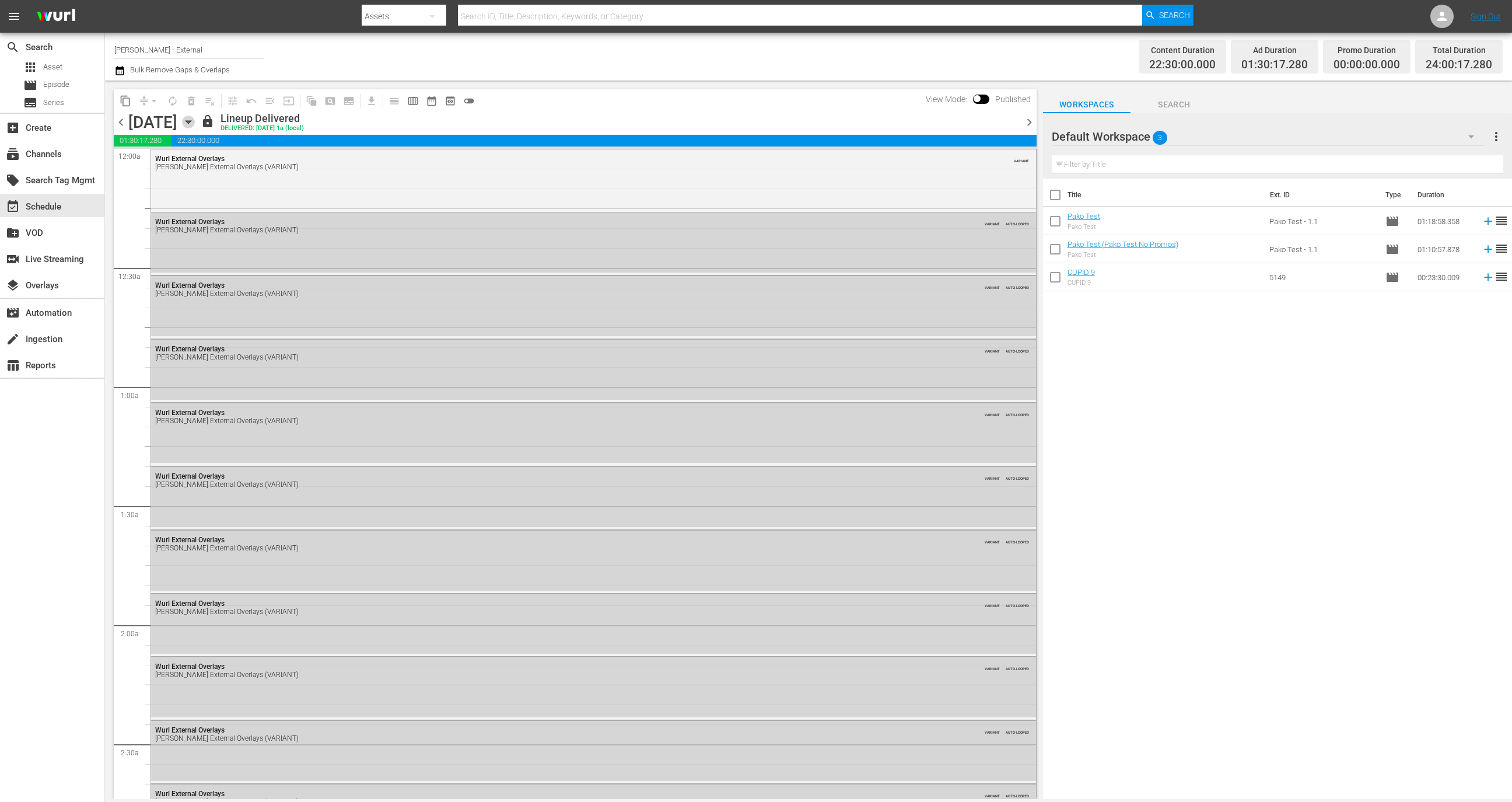
click at [194, 126] on icon "button" at bounding box center [189, 122] width 13 height 13
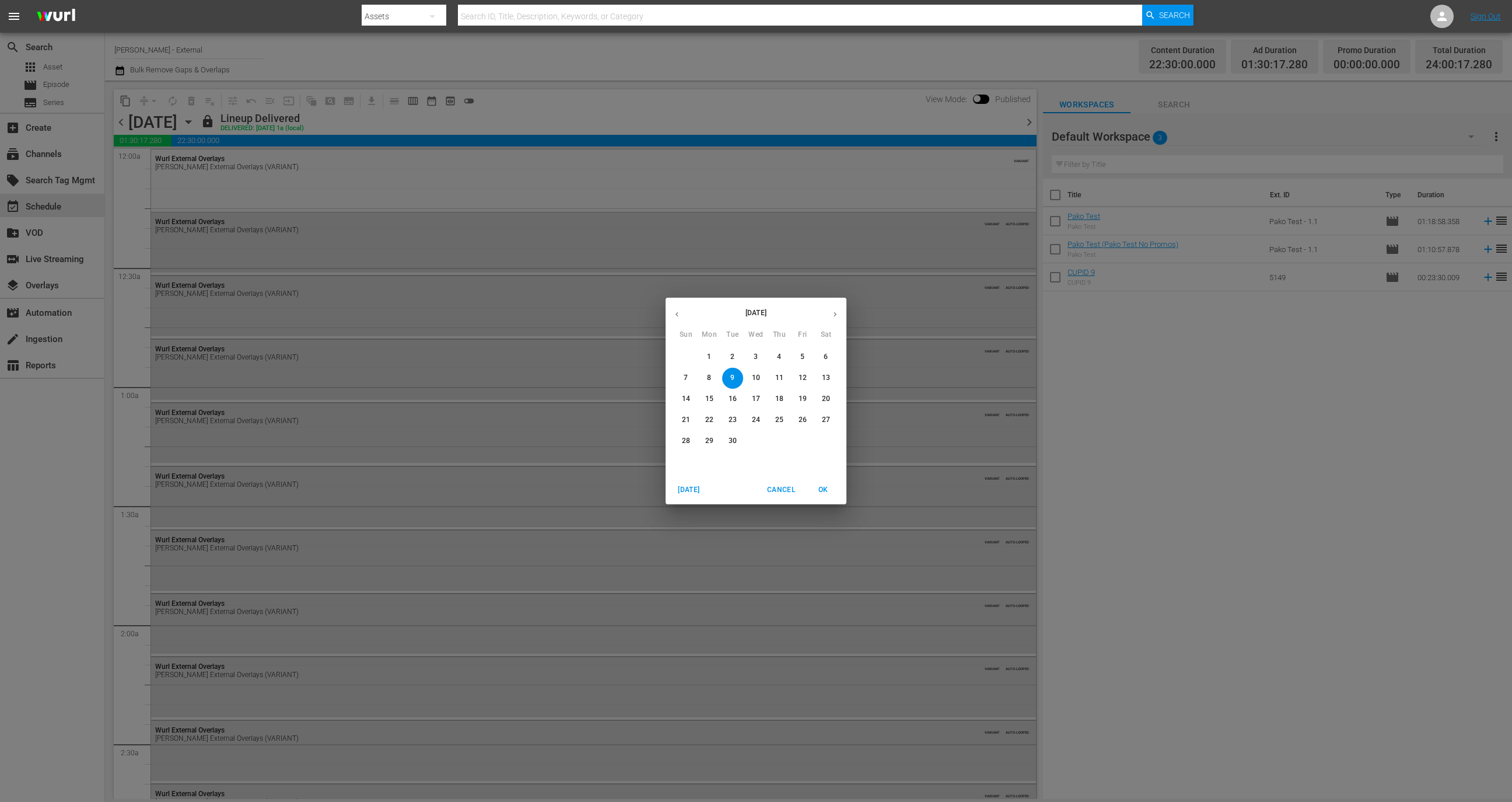
click at [734, 423] on p "23" at bounding box center [733, 420] width 8 height 10
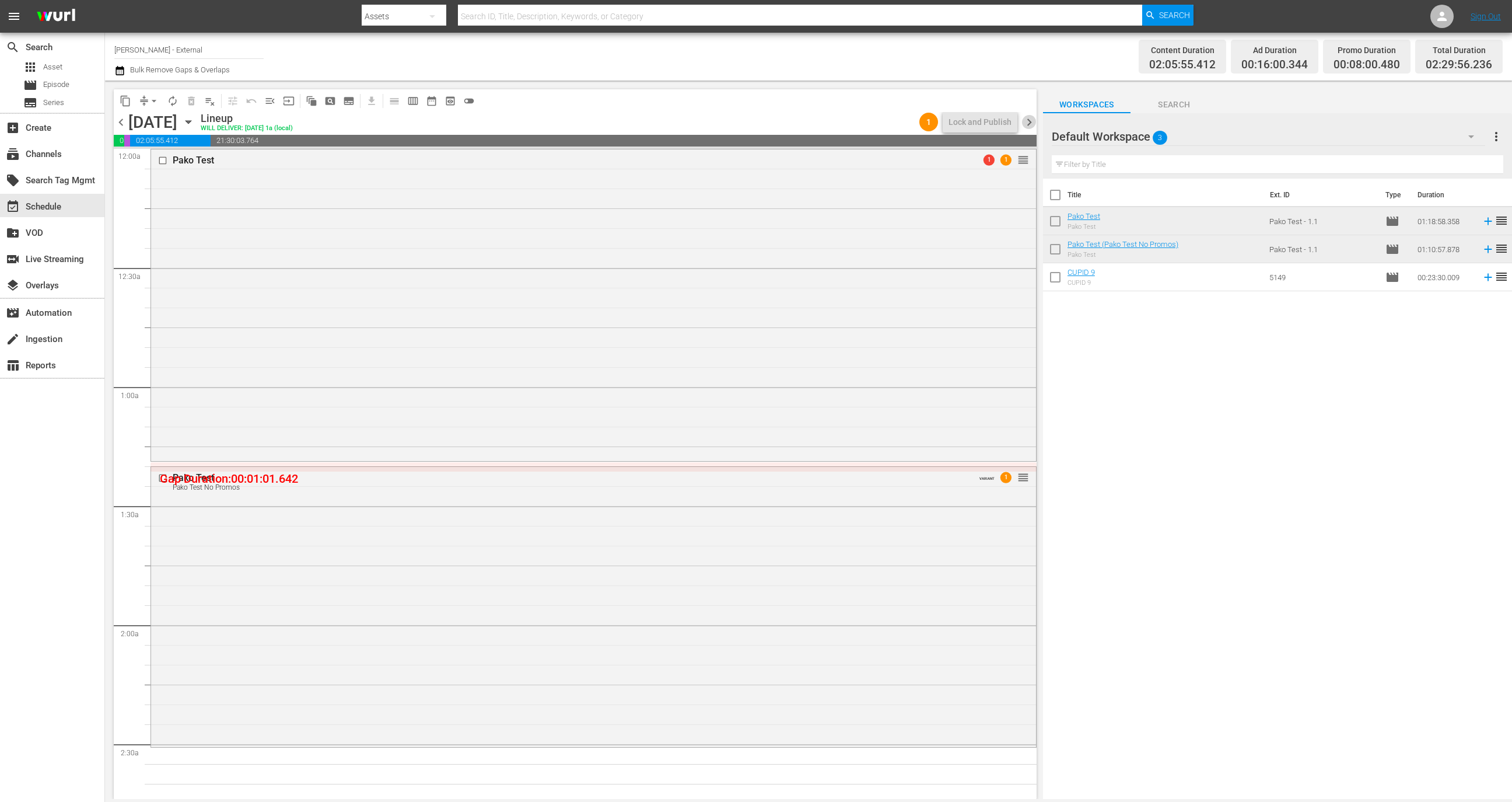
click at [1035, 122] on span "chevron_right" at bounding box center [1029, 122] width 15 height 15
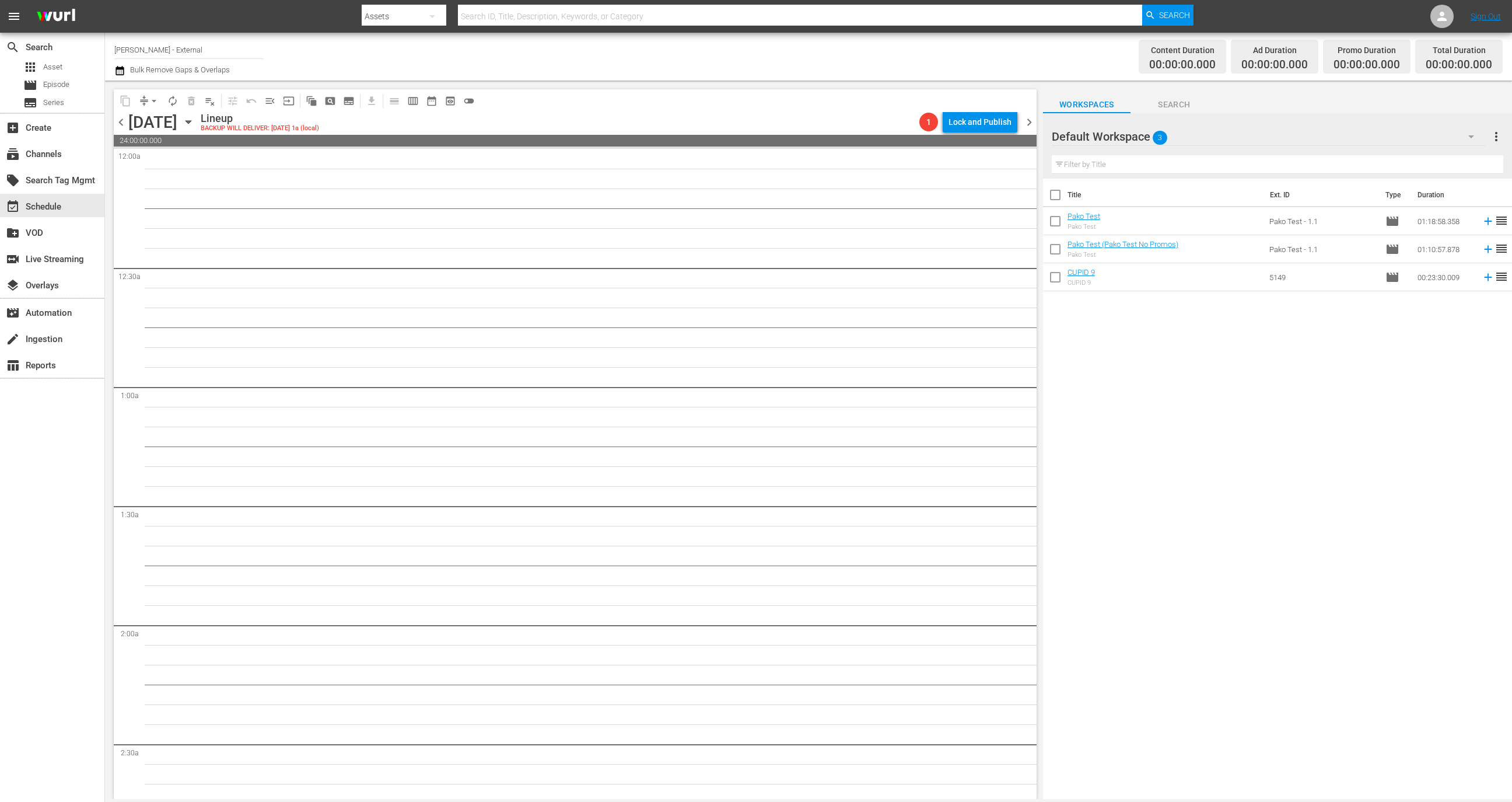
drag, startPoint x: 119, startPoint y: 152, endPoint x: 150, endPoint y: 396, distance: 246.0
click at [449, 104] on span "preview_outlined" at bounding box center [451, 101] width 12 height 12
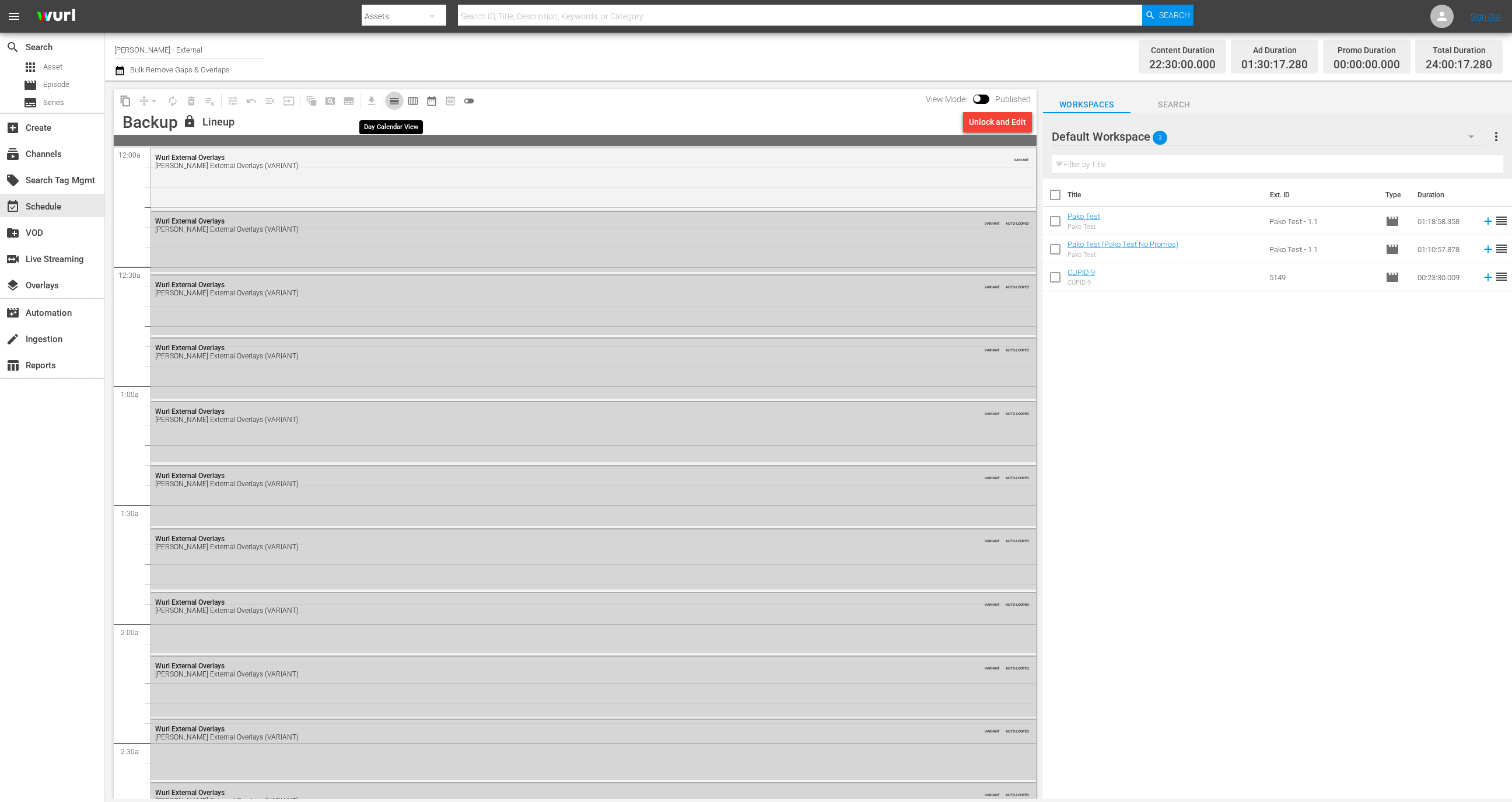
click at [395, 105] on span "calendar_view_day_outlined" at bounding box center [395, 101] width 12 height 12
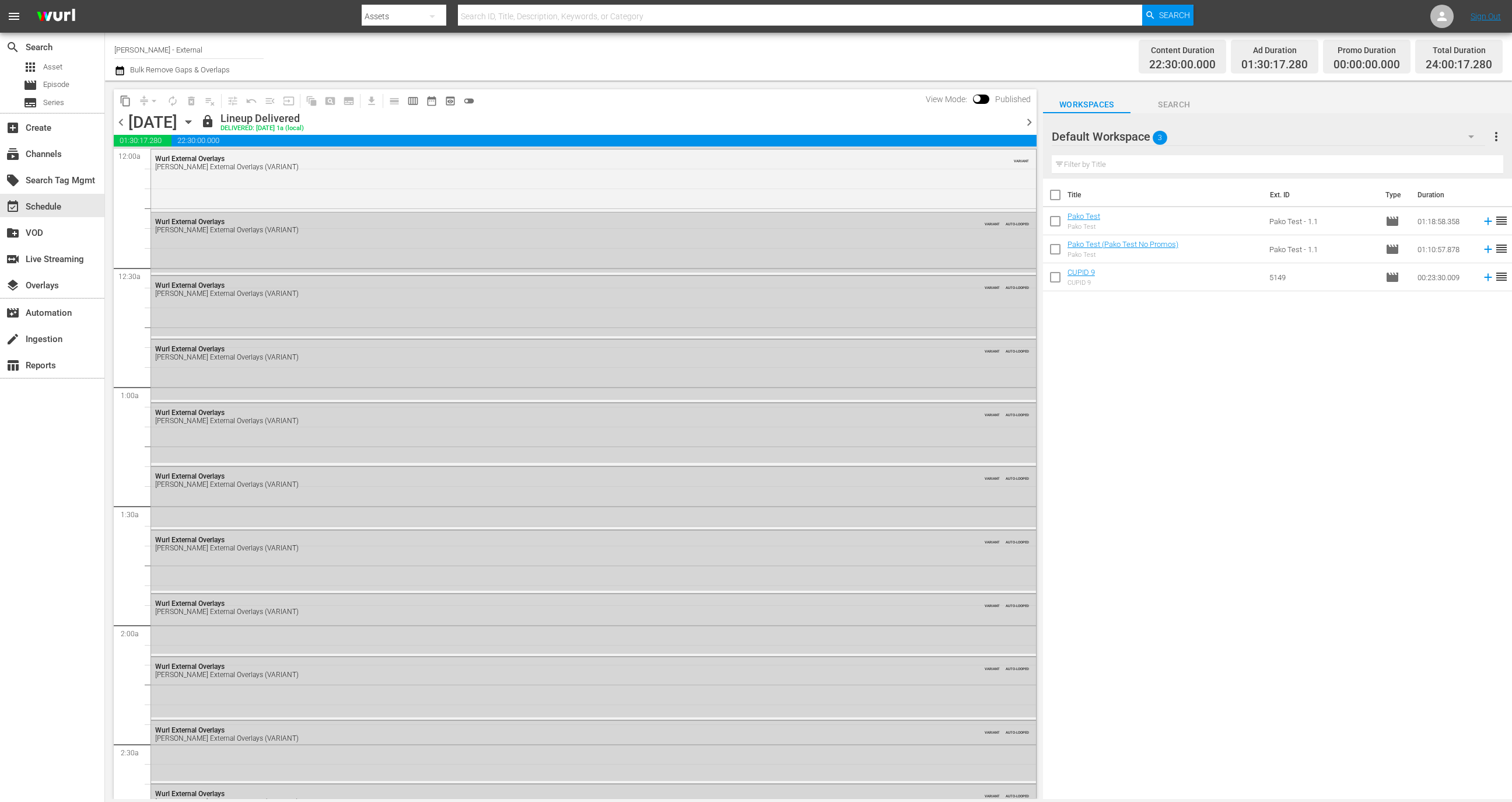
click at [194, 125] on icon "button" at bounding box center [189, 122] width 13 height 13
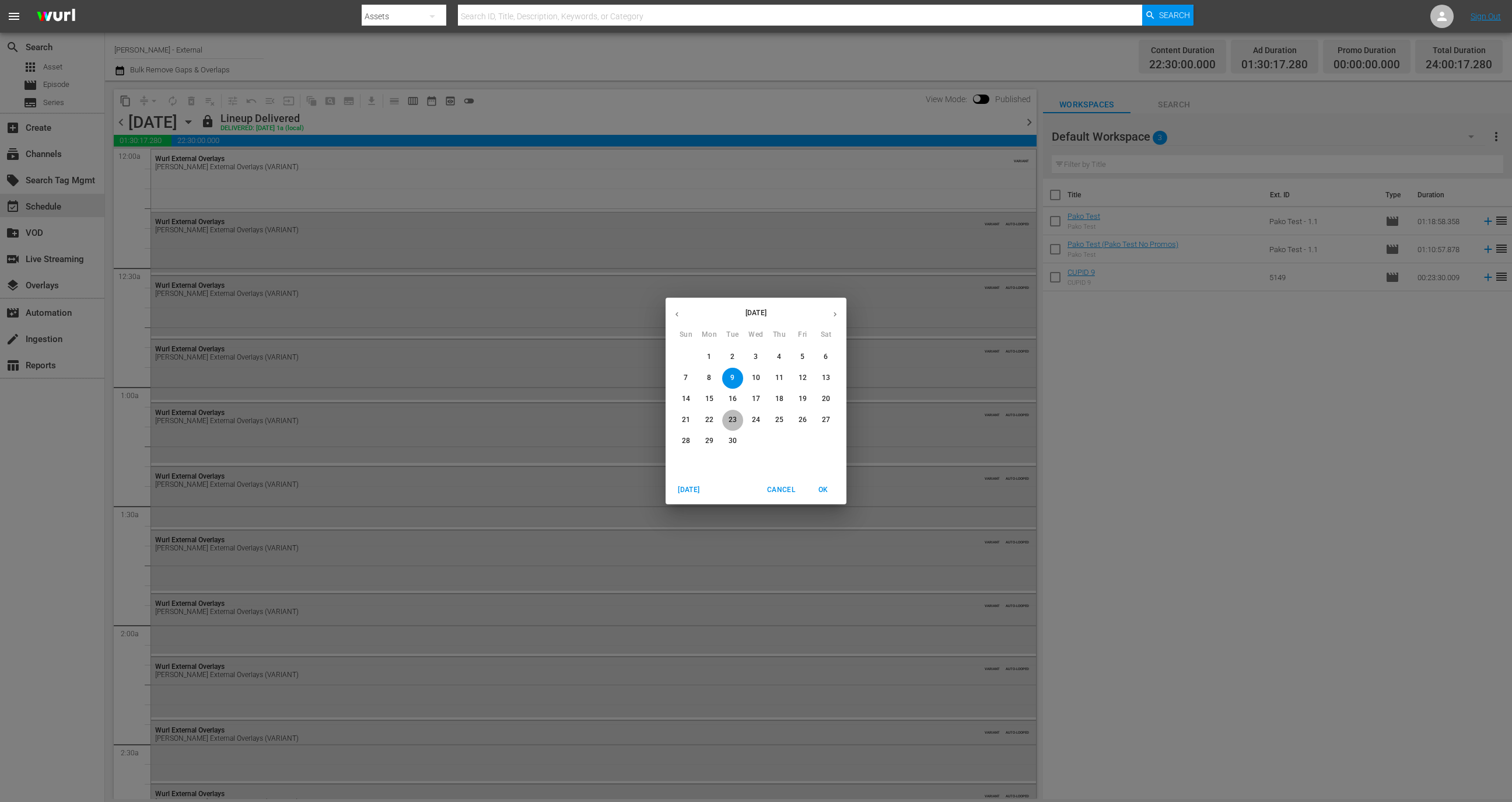
click at [730, 420] on p "23" at bounding box center [733, 420] width 8 height 10
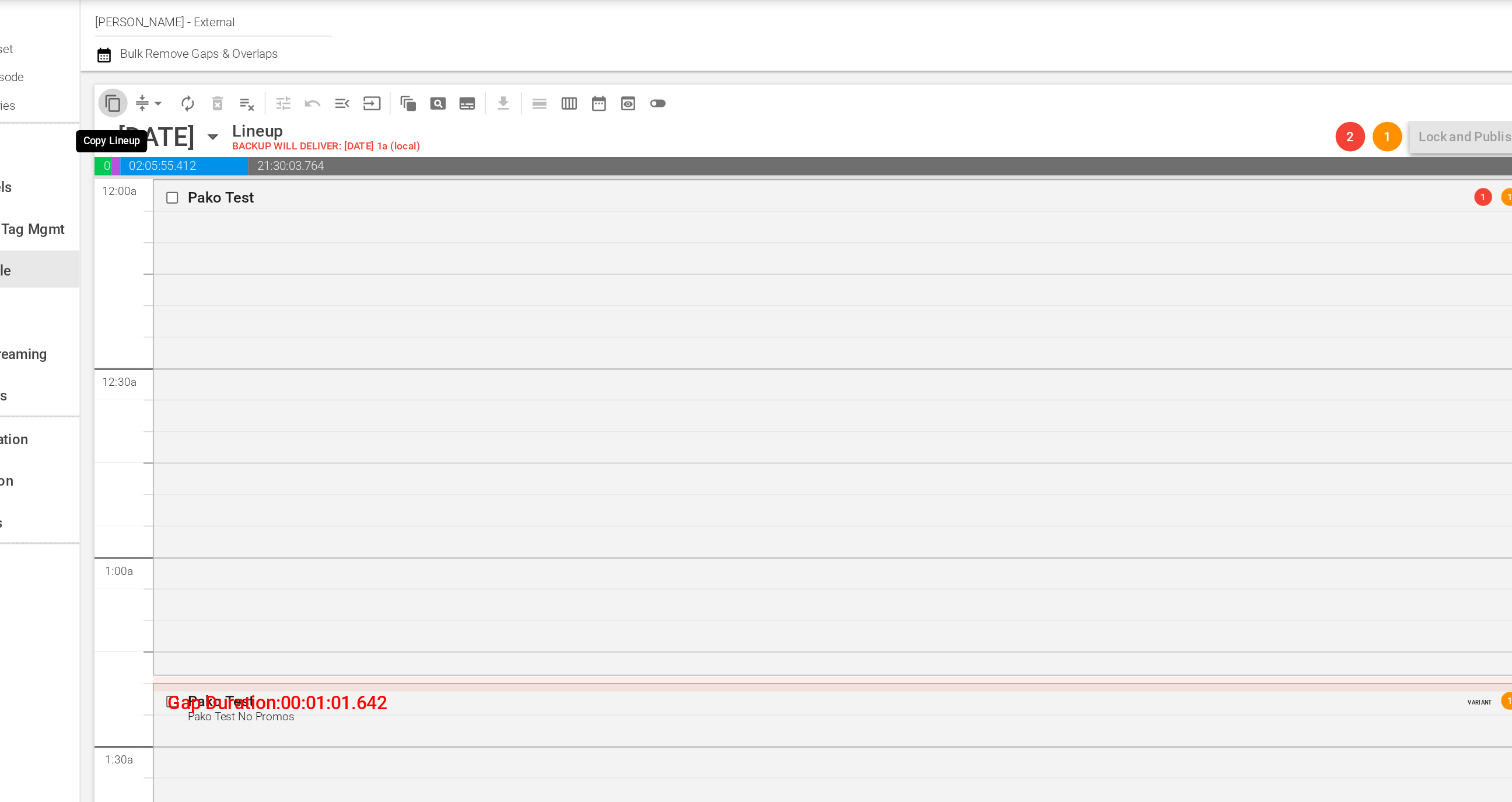
click at [125, 101] on span "content_copy" at bounding box center [126, 101] width 12 height 12
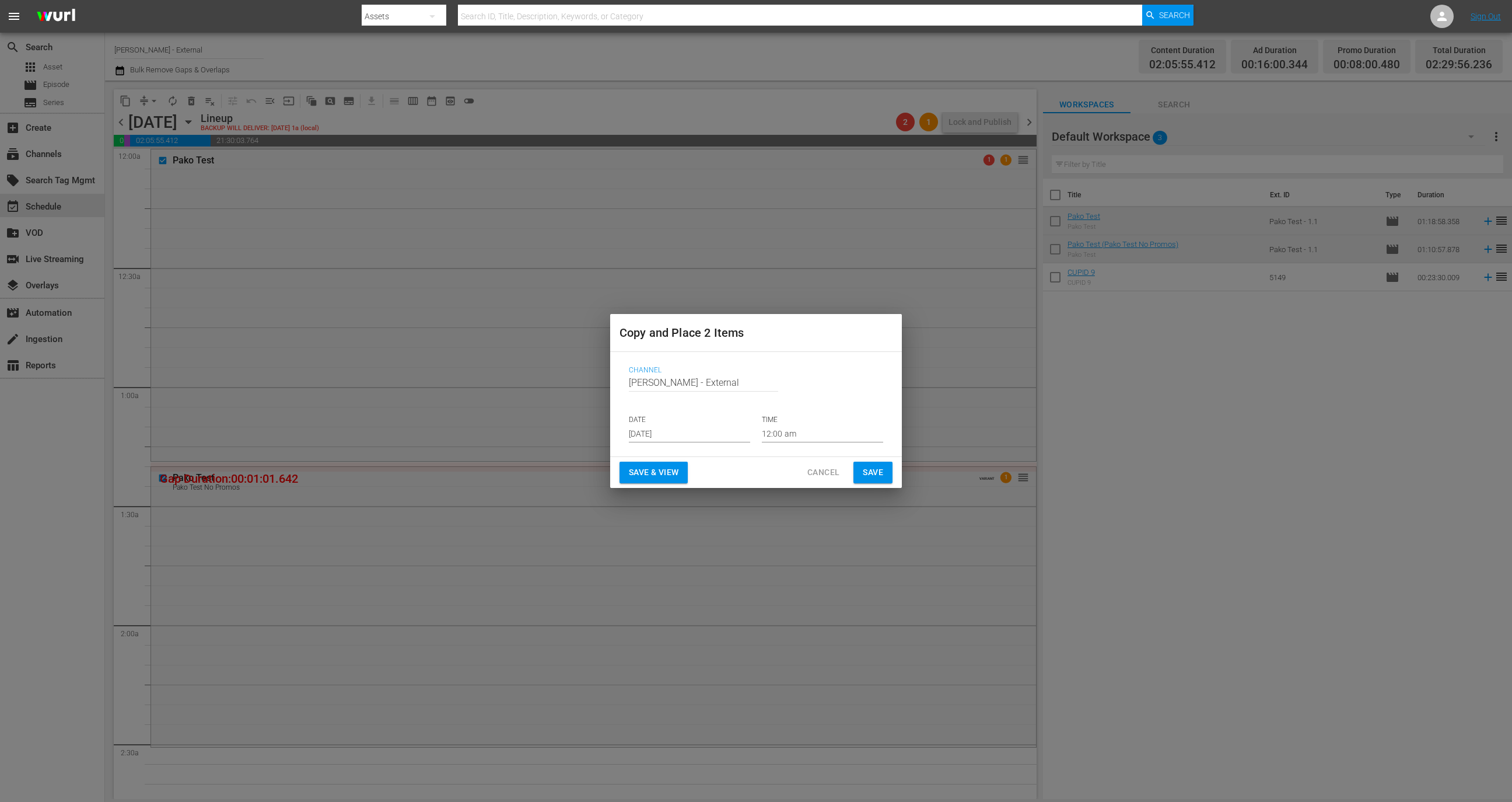
click at [677, 428] on input "Sep 11th 2025" at bounding box center [690, 434] width 122 height 18
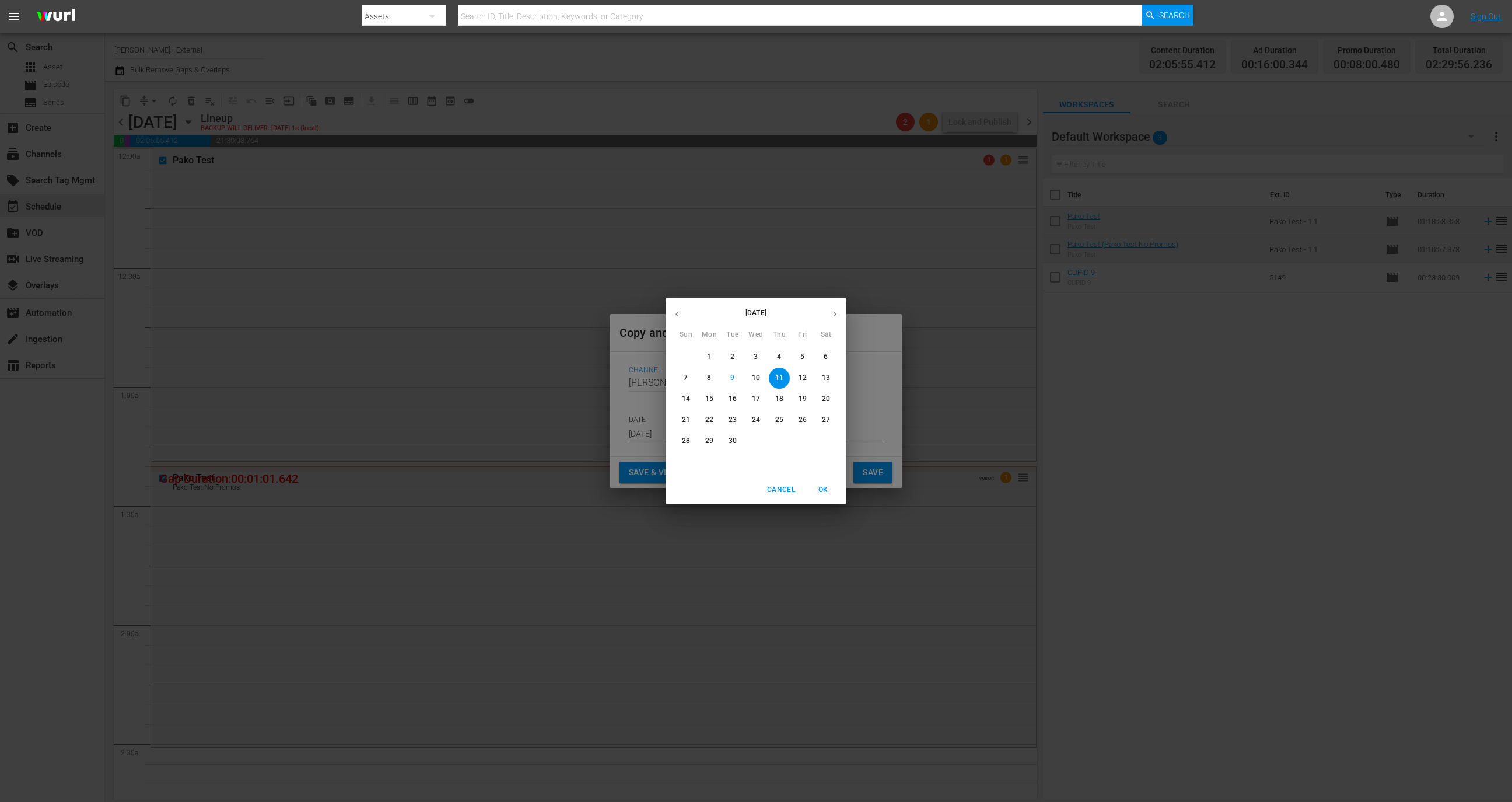
click at [728, 442] on span "30" at bounding box center [732, 441] width 21 height 10
type input "Sep 30th 2025"
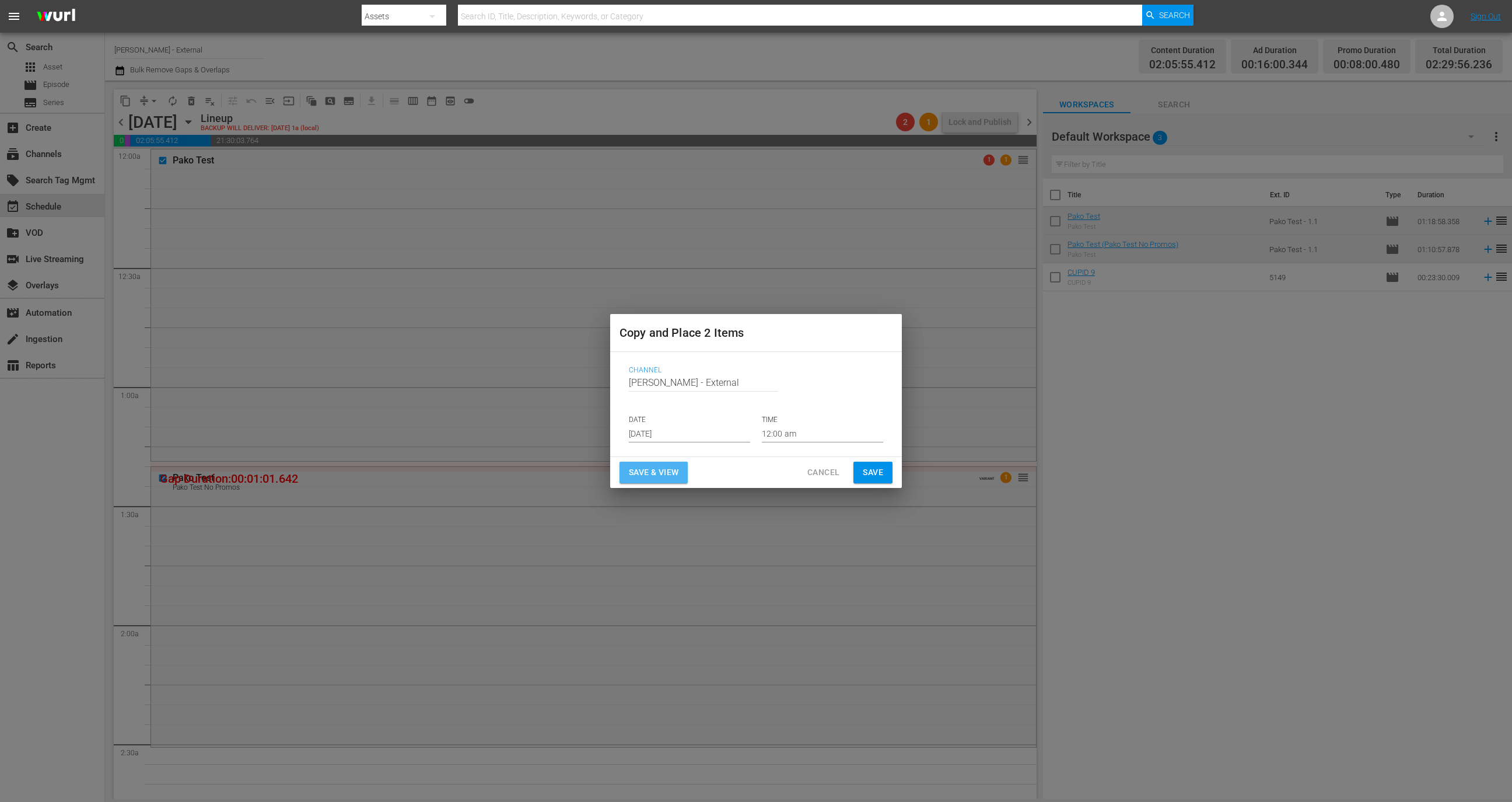
click at [658, 477] on span "Save & View" at bounding box center [654, 472] width 50 height 15
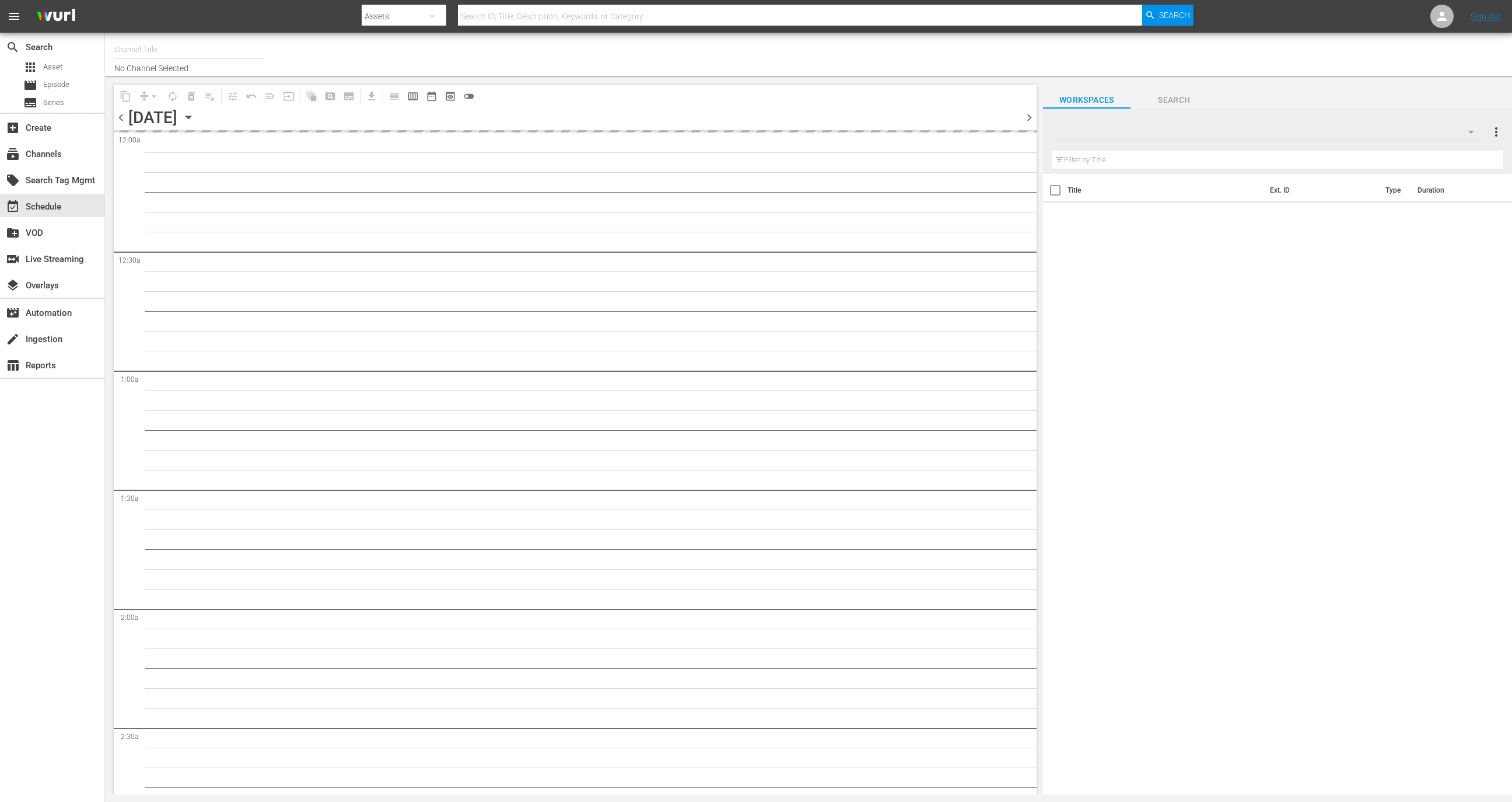
type input "[PERSON_NAME] - External (1417)"
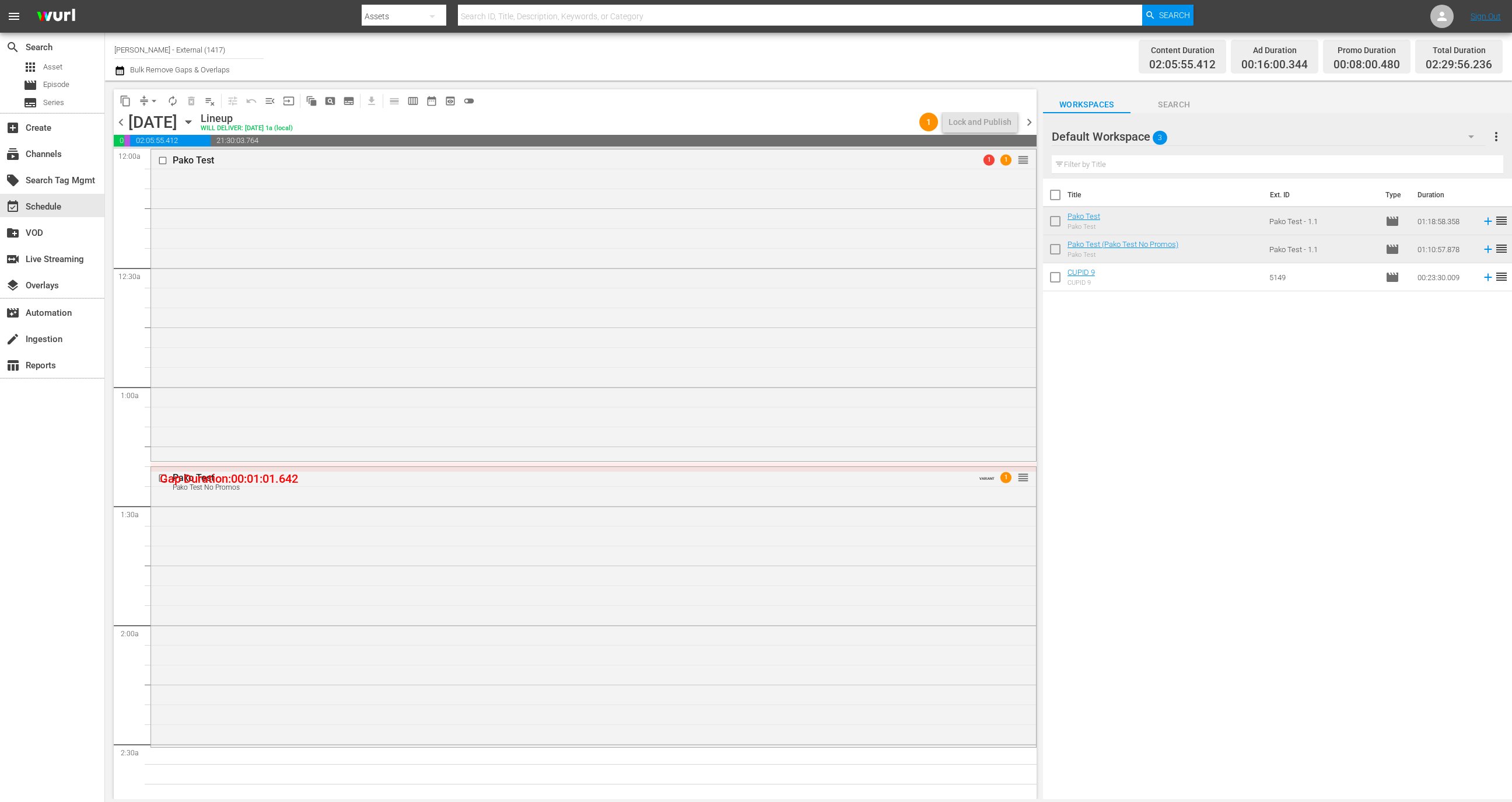
click at [144, 104] on span "compress" at bounding box center [145, 101] width 12 height 12
click at [152, 102] on span "arrow_drop_down" at bounding box center [155, 101] width 12 height 12
click at [166, 123] on li "Align to Midnight" at bounding box center [154, 124] width 97 height 19
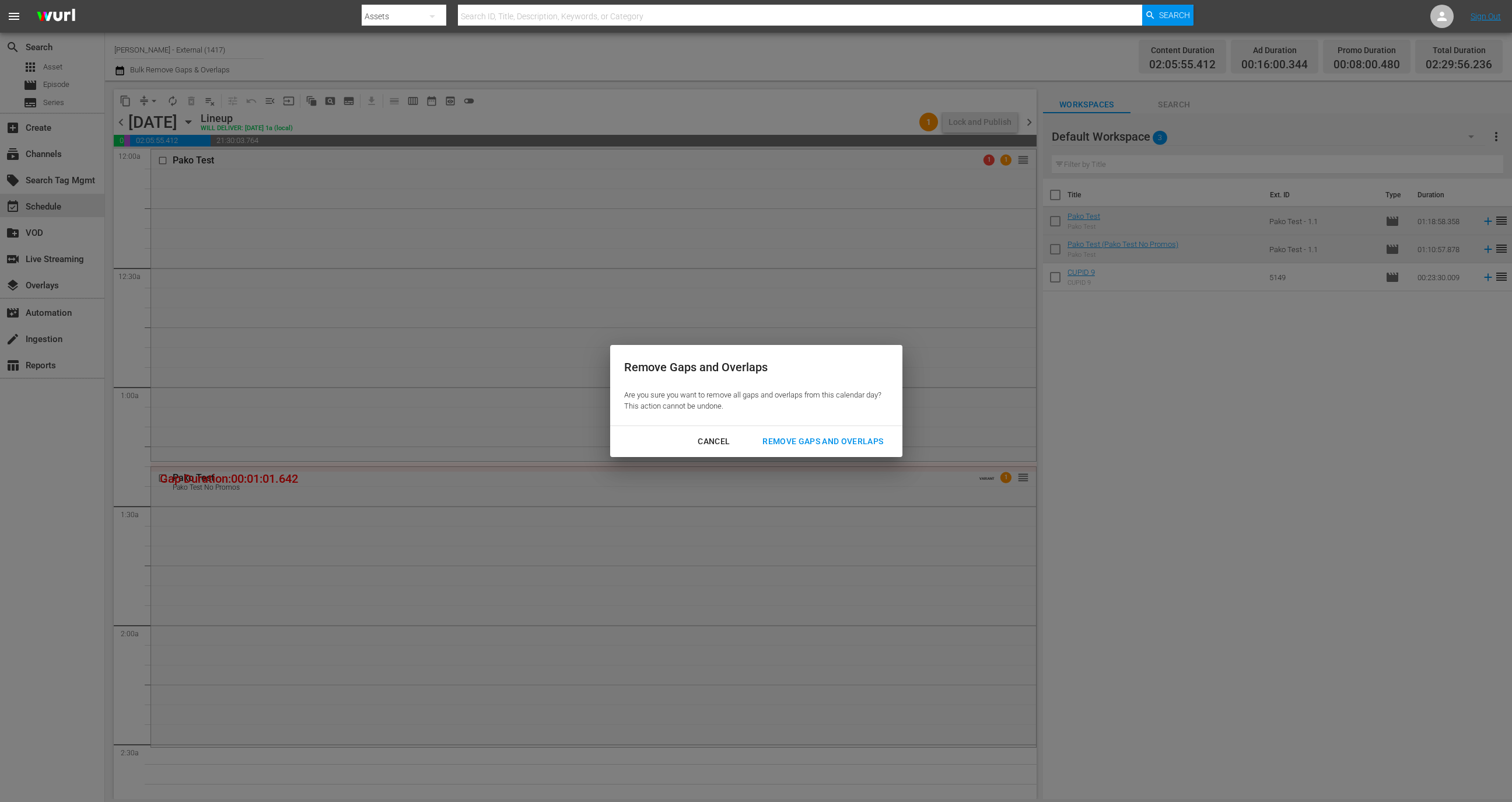
click at [868, 444] on div "Remove Gaps and Overlaps" at bounding box center [823, 441] width 140 height 15
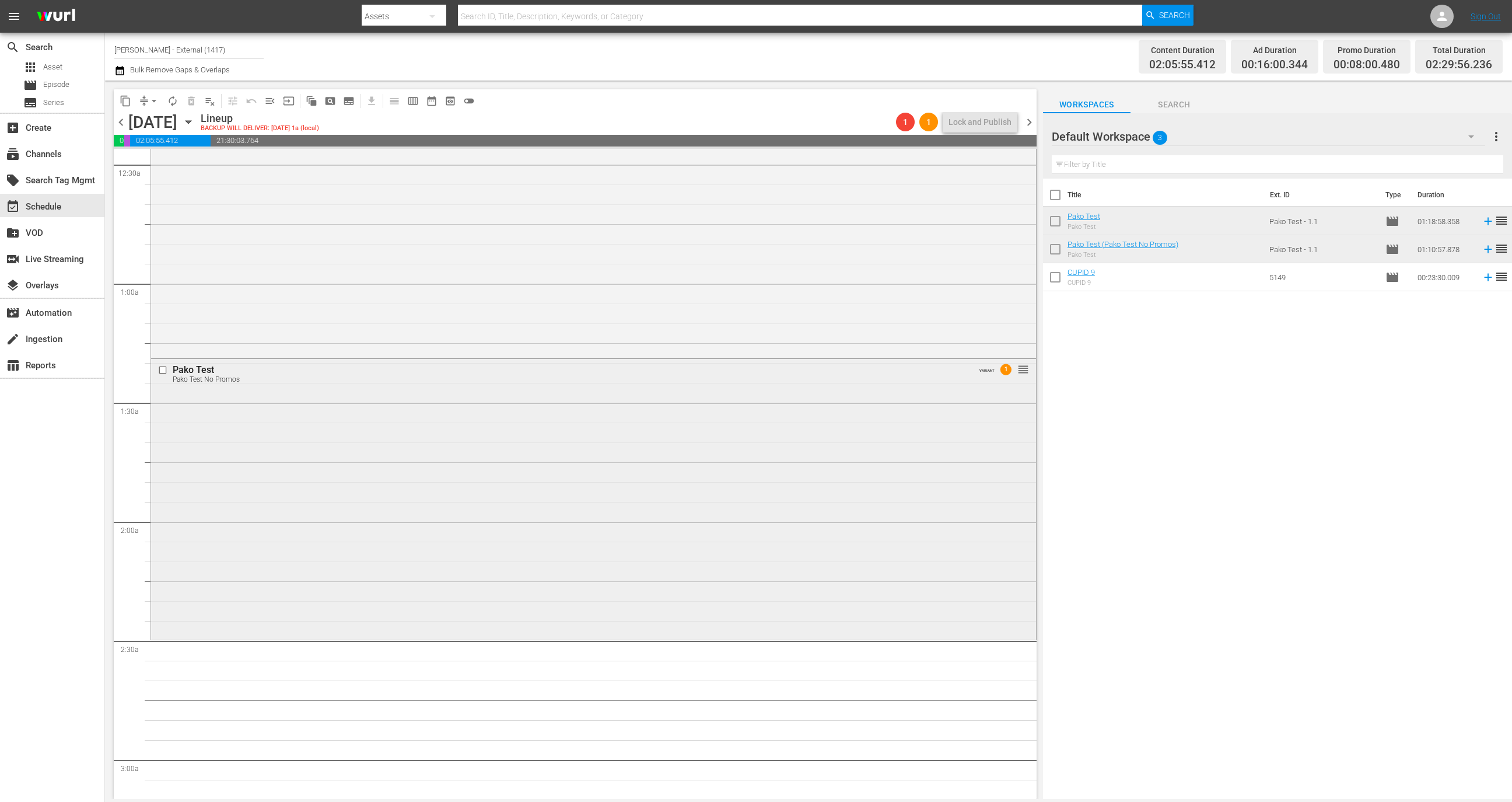
scroll to position [132, 0]
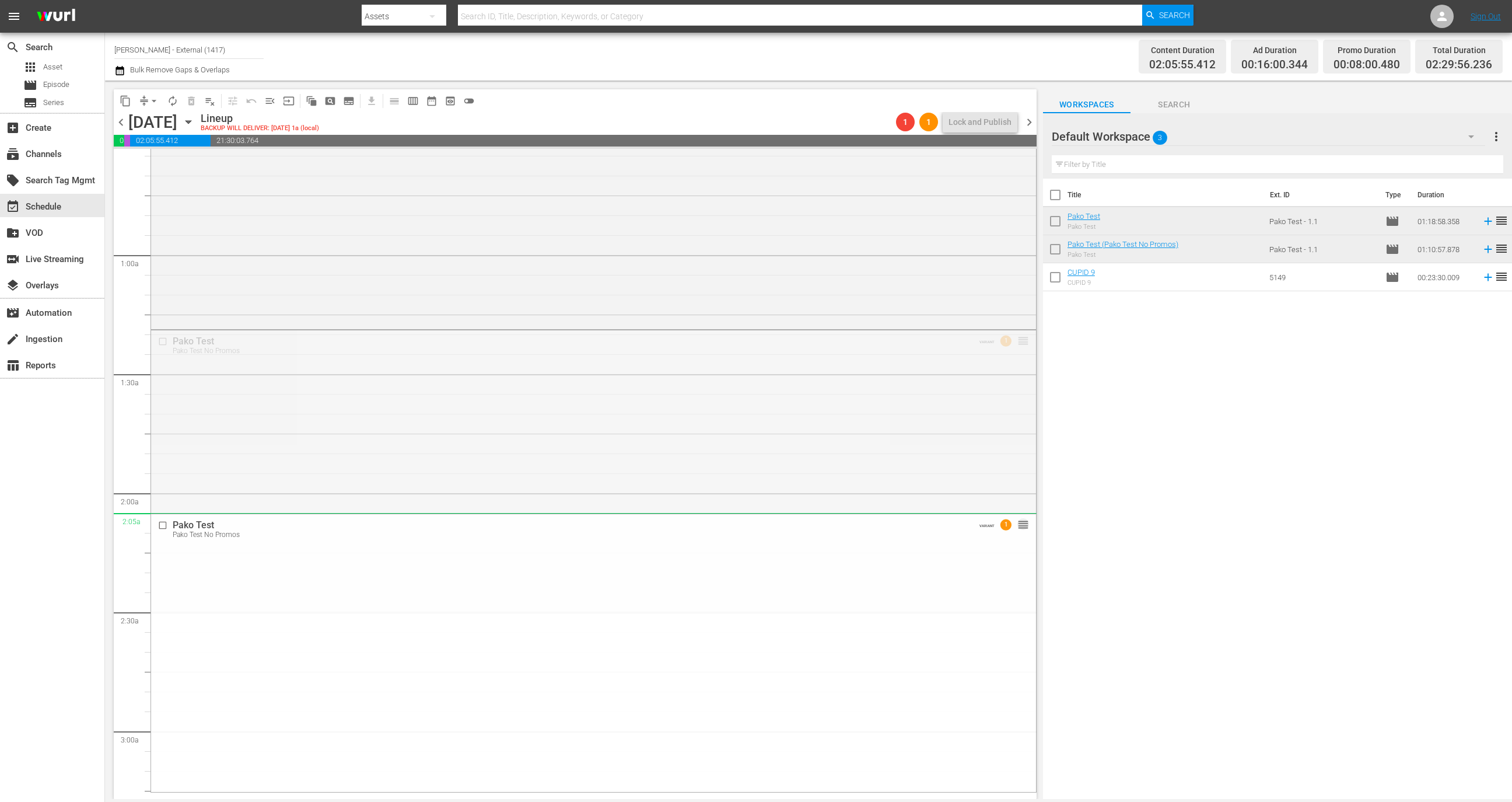
drag, startPoint x: 1010, startPoint y: 342, endPoint x: 1007, endPoint y: 521, distance: 179.0
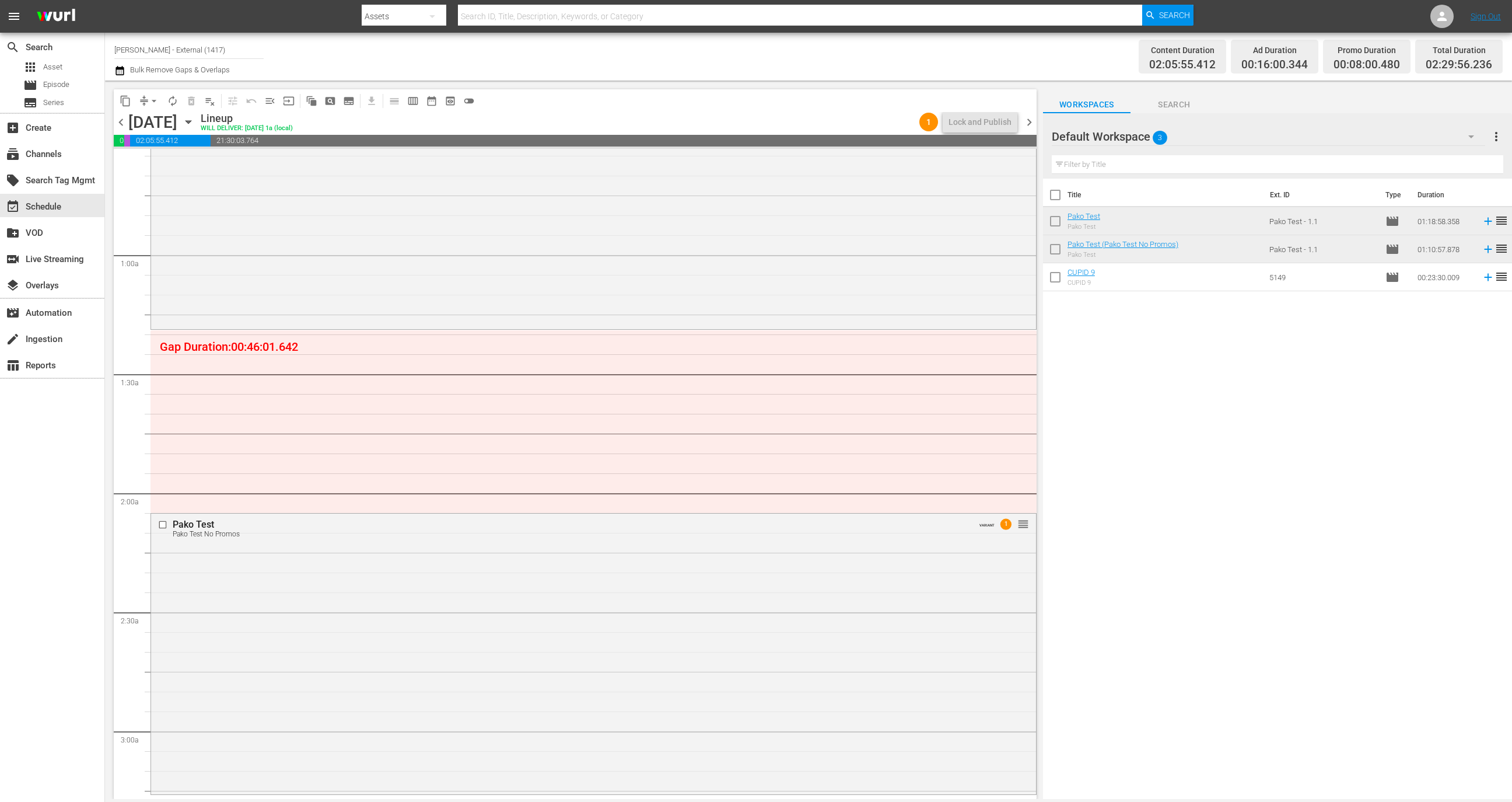
drag, startPoint x: 159, startPoint y: 346, endPoint x: 294, endPoint y: 345, distance: 135.0
drag, startPoint x: 160, startPoint y: 342, endPoint x: 304, endPoint y: 342, distance: 144.0
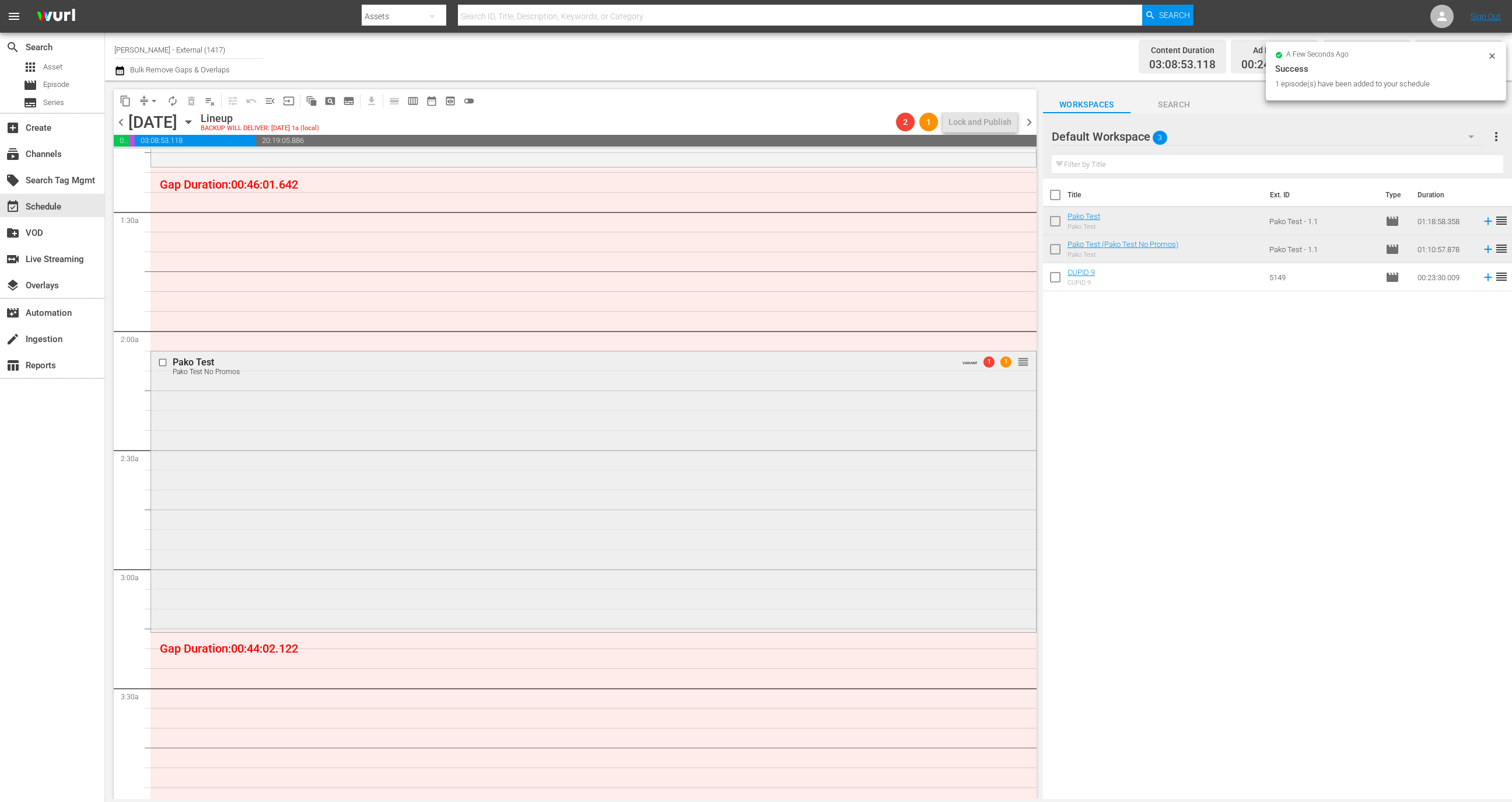
scroll to position [294, 0]
drag, startPoint x: 1016, startPoint y: 360, endPoint x: 977, endPoint y: 168, distance: 195.9
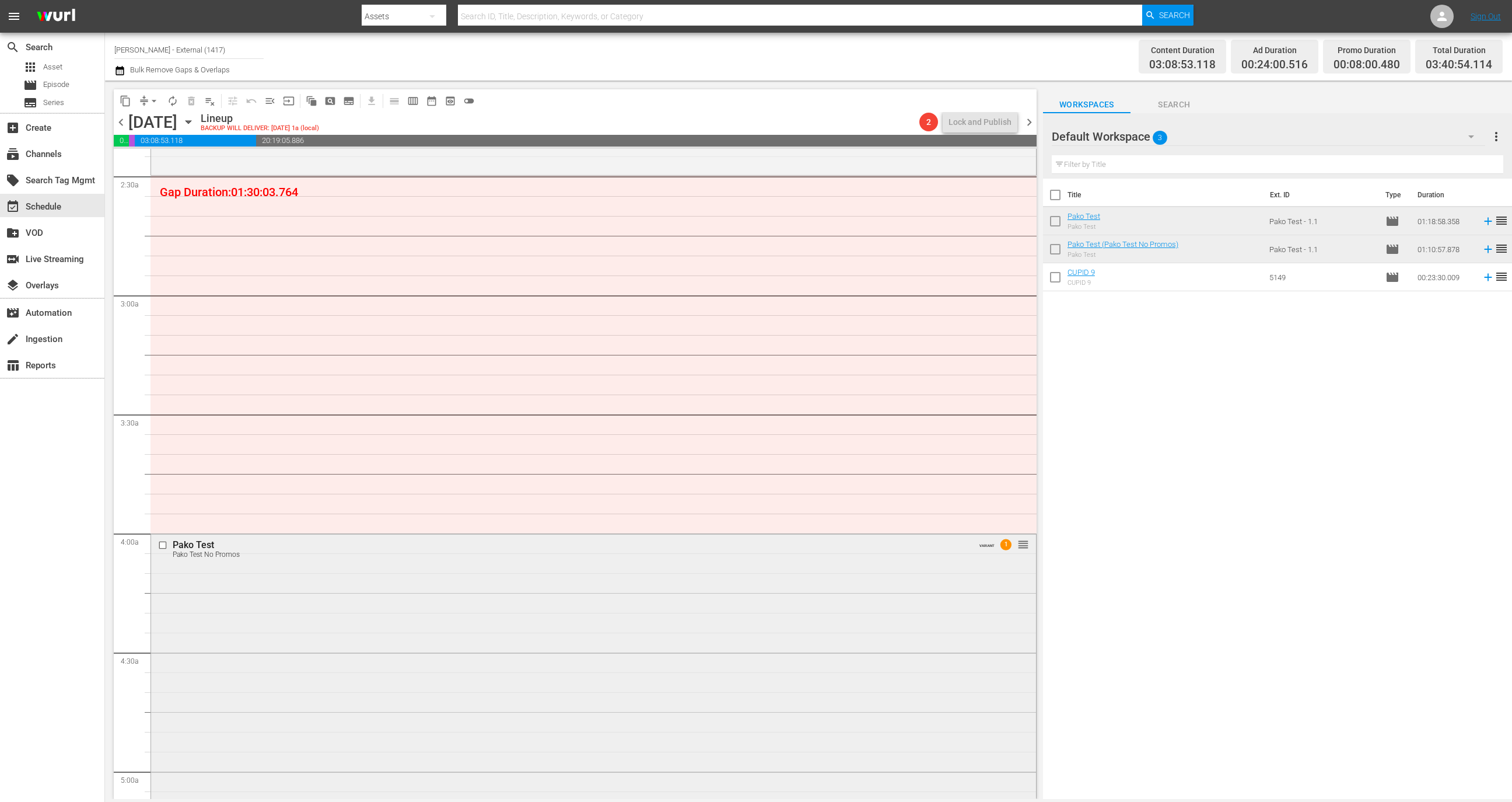
scroll to position [559, 0]
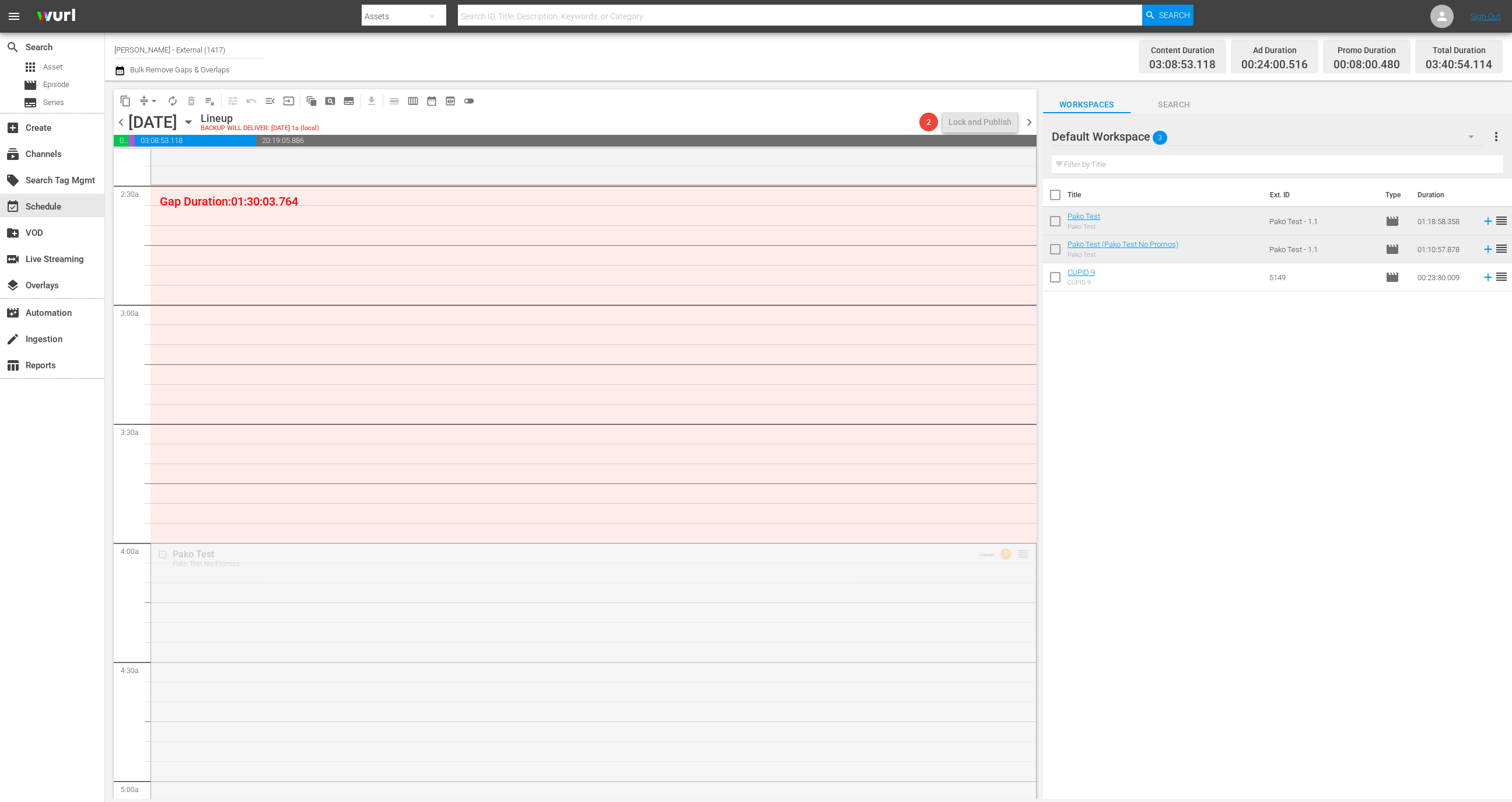
drag, startPoint x: 1014, startPoint y: 551, endPoint x: 966, endPoint y: 195, distance: 359.2
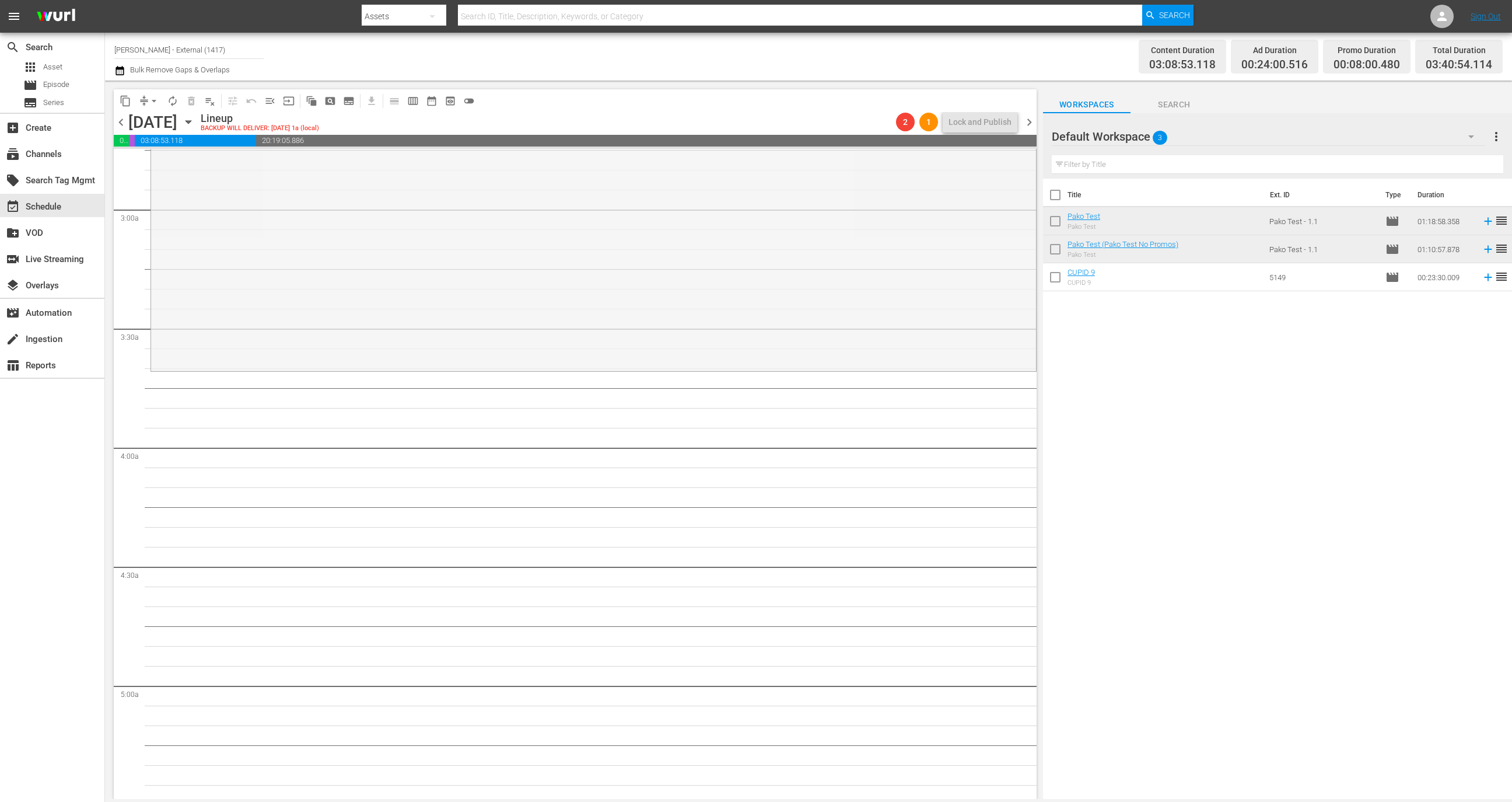
scroll to position [681, 0]
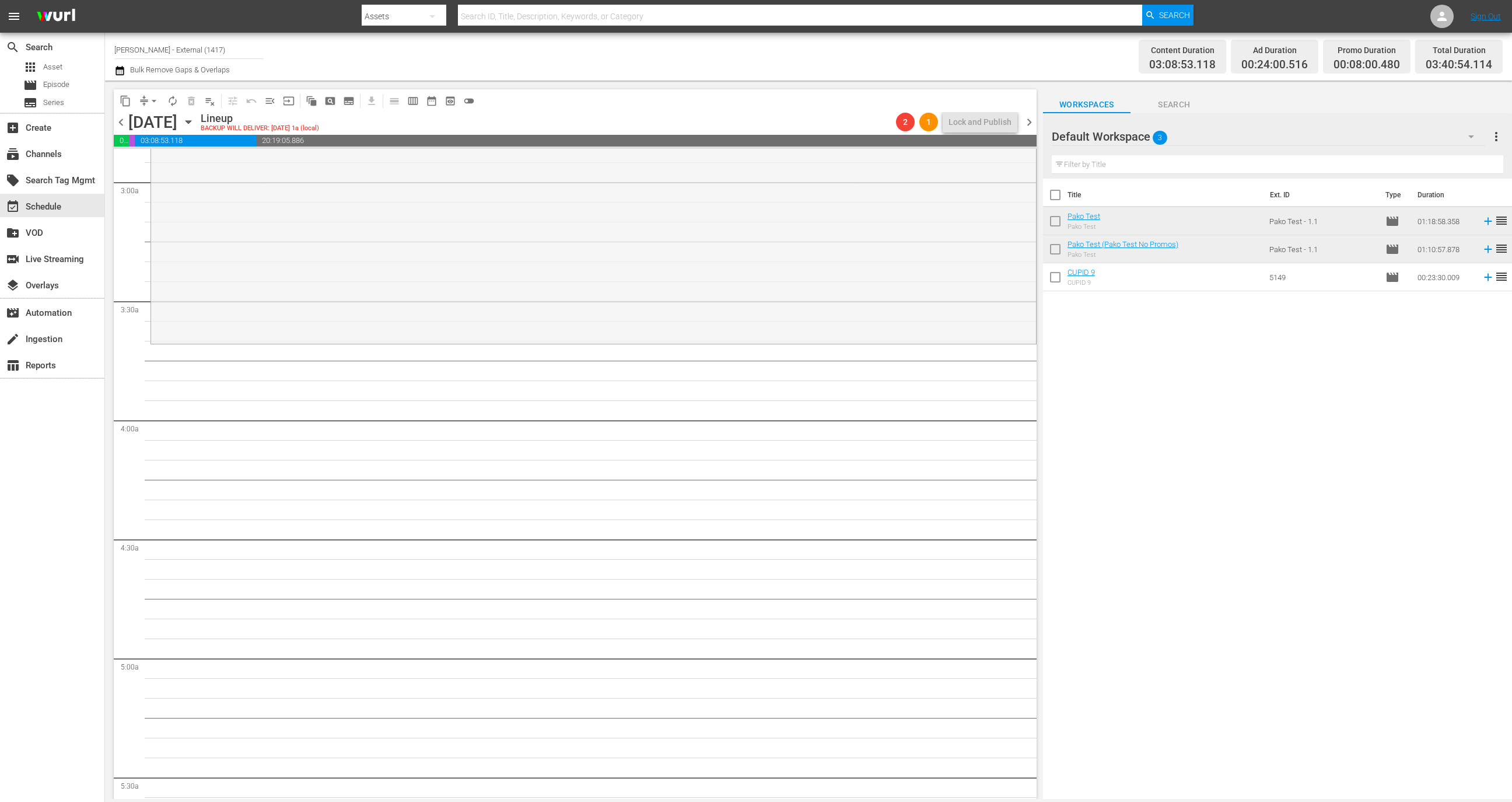
drag, startPoint x: 1005, startPoint y: 454, endPoint x: 970, endPoint y: 341, distance: 118.3
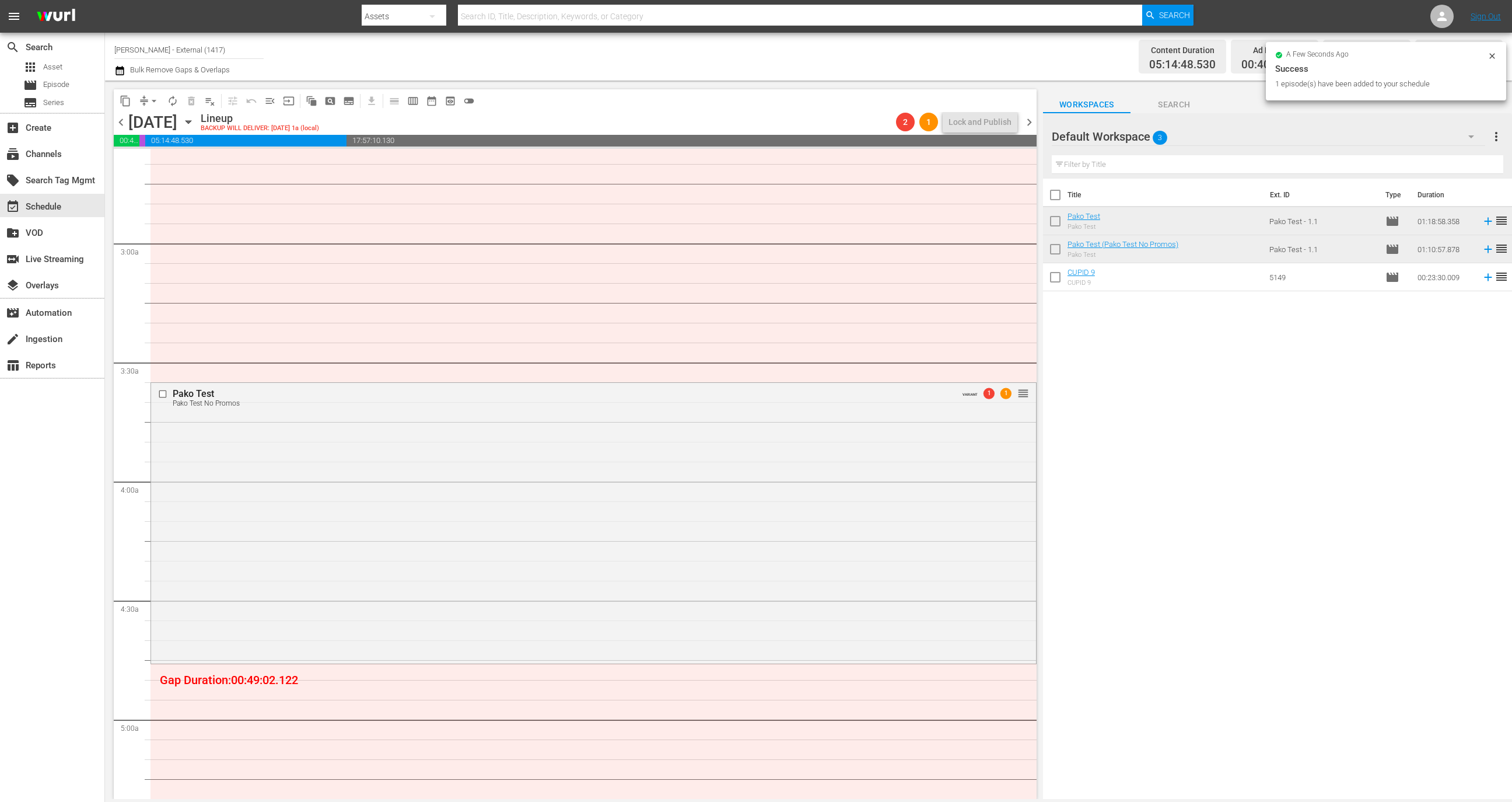
scroll to position [832, 0]
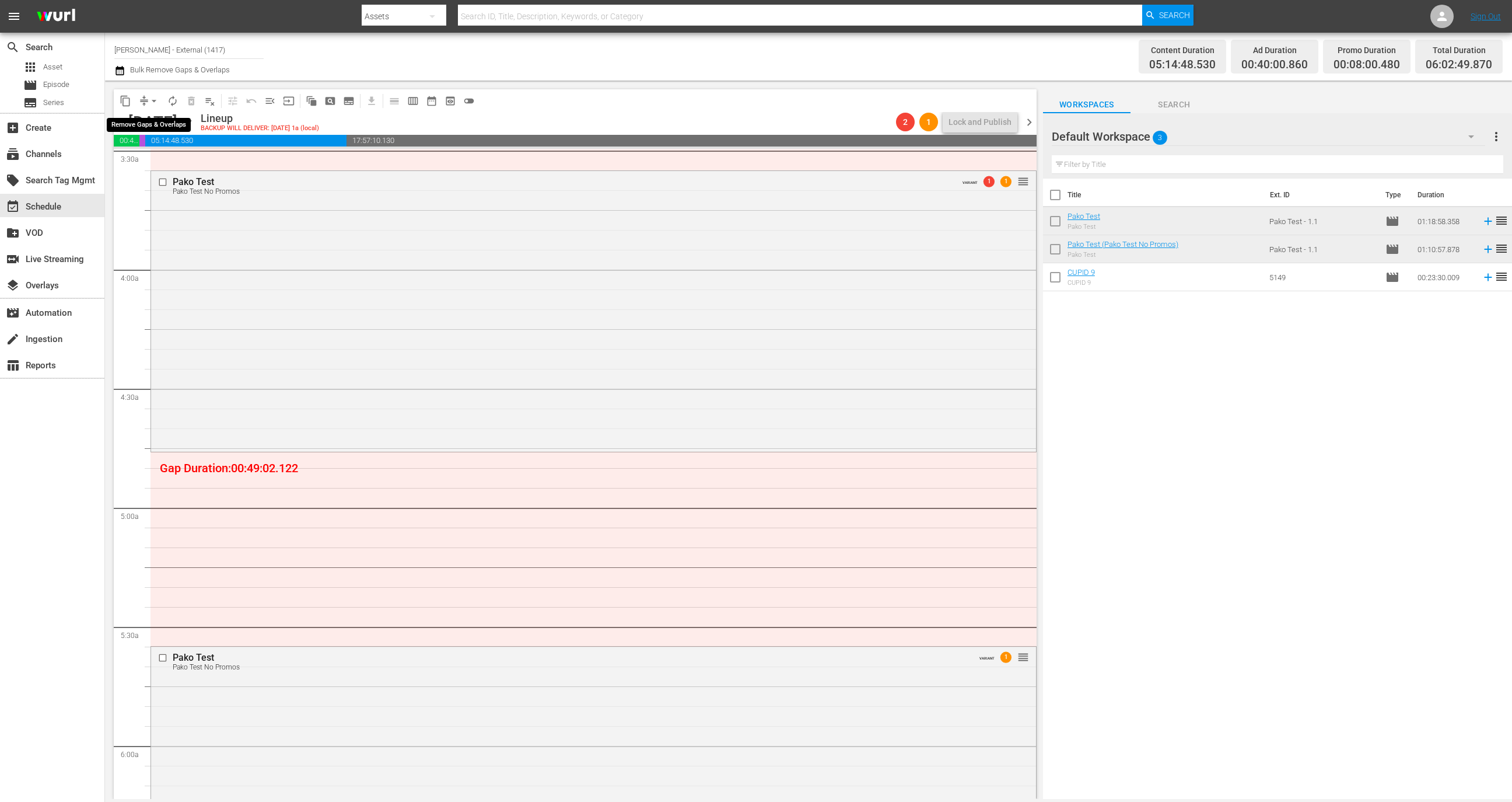
click at [153, 106] on span "arrow_drop_down" at bounding box center [155, 101] width 12 height 12
click at [160, 128] on li "Align to Midnight" at bounding box center [154, 124] width 97 height 19
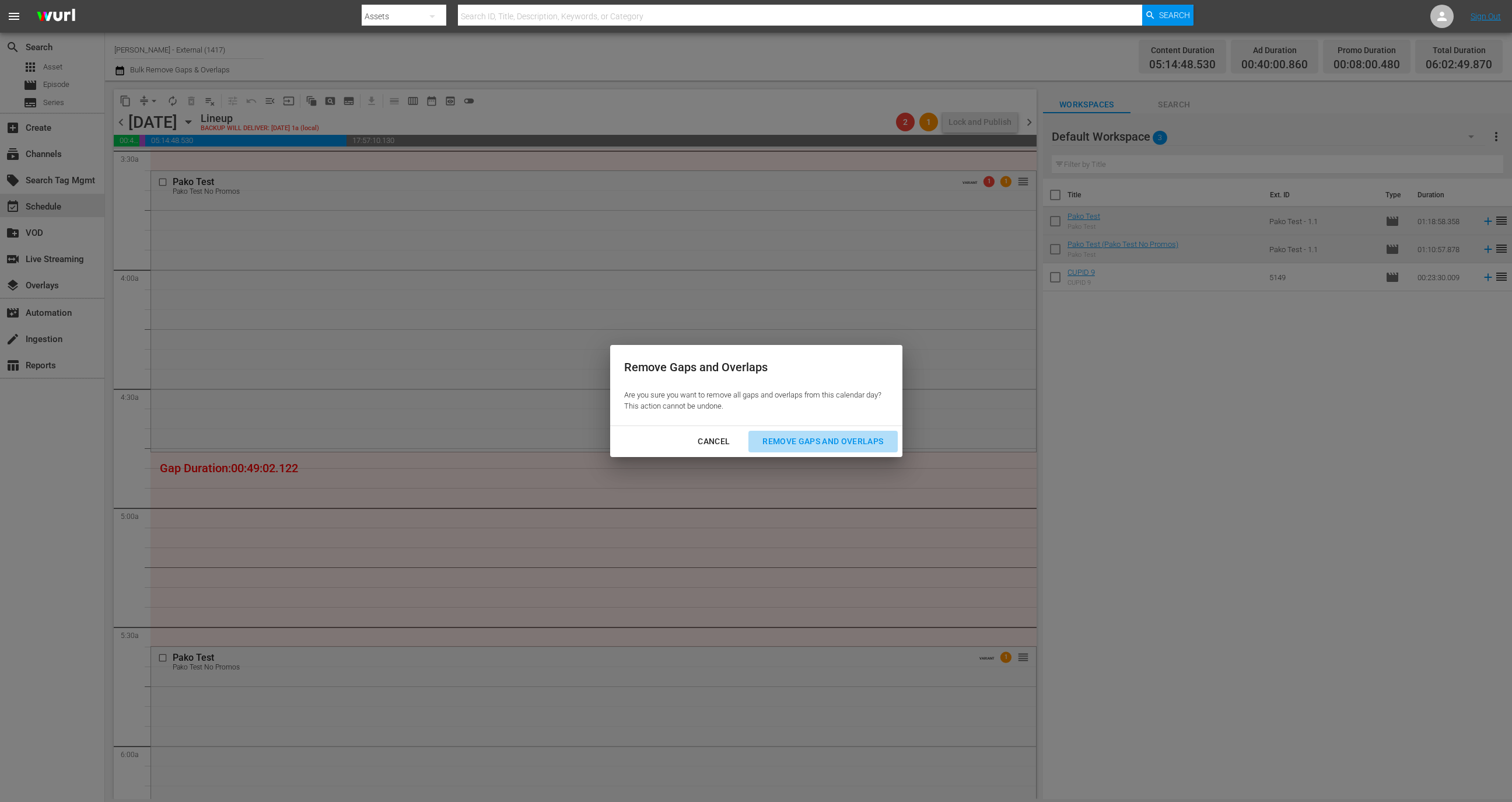
click at [885, 440] on div "Remove Gaps and Overlaps" at bounding box center [823, 441] width 140 height 15
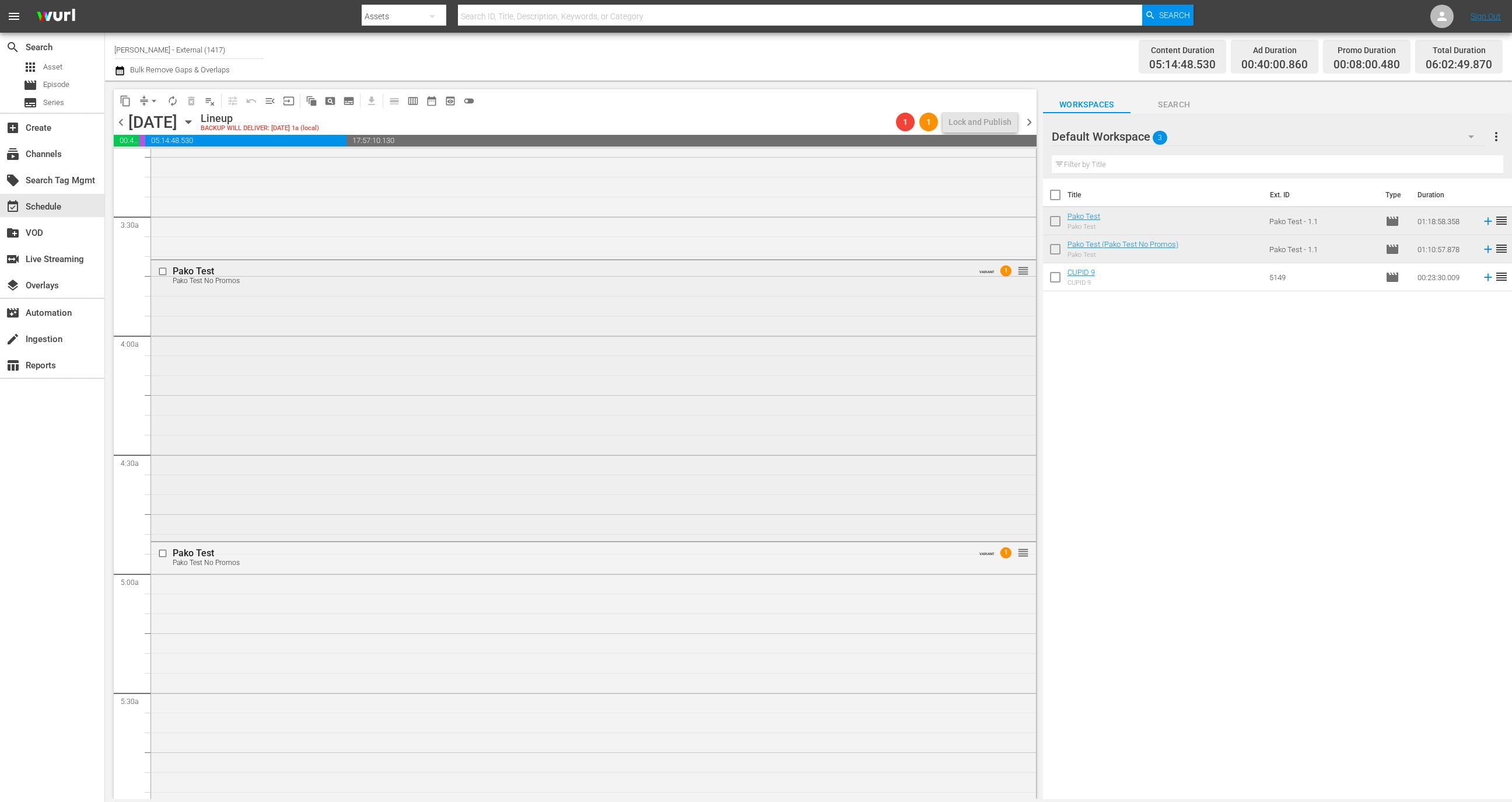
scroll to position [779, 0]
click at [1017, 253] on span "reorder" at bounding box center [1023, 256] width 12 height 13
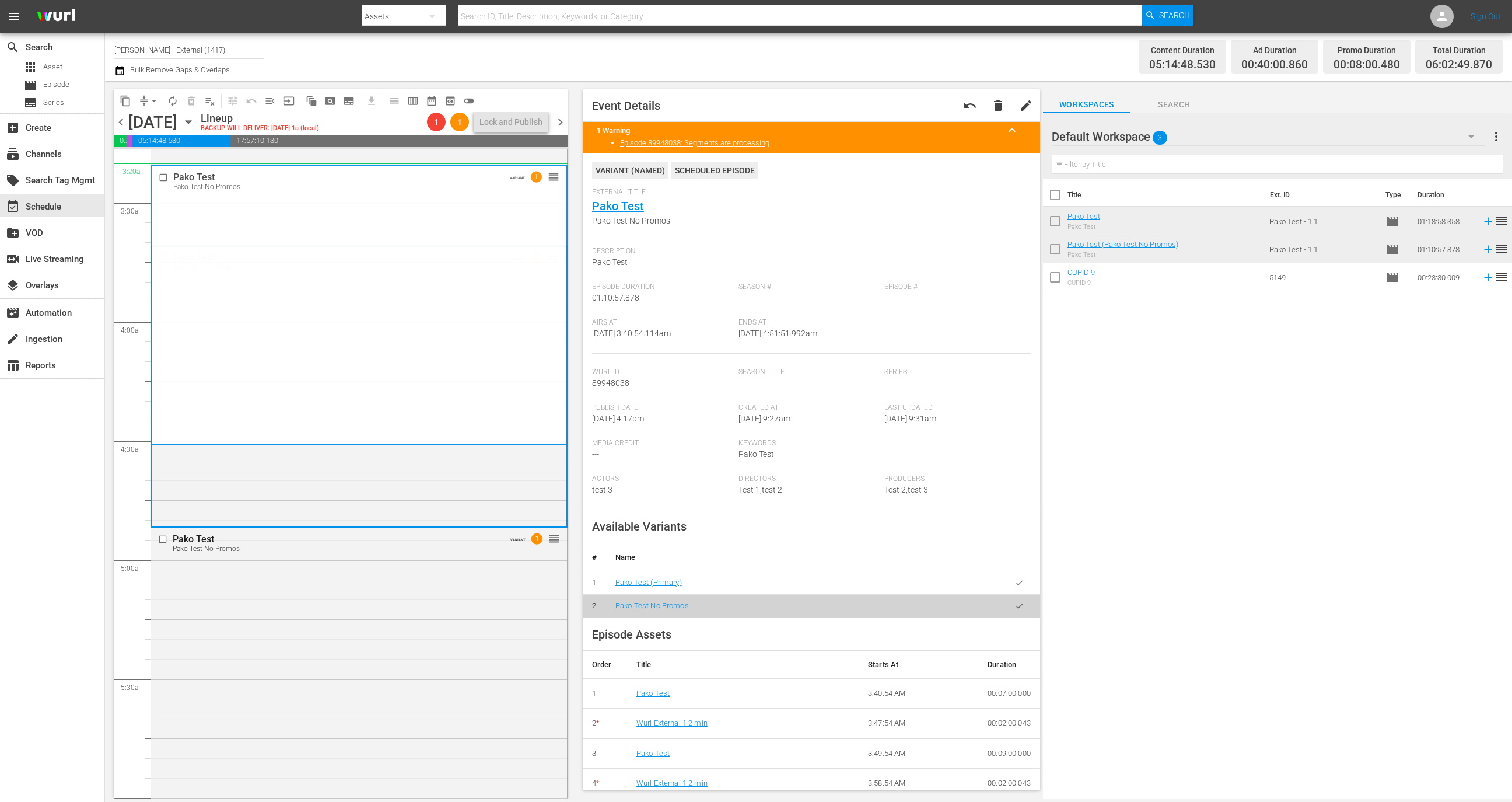
drag, startPoint x: 539, startPoint y: 255, endPoint x: 535, endPoint y: 163, distance: 92.1
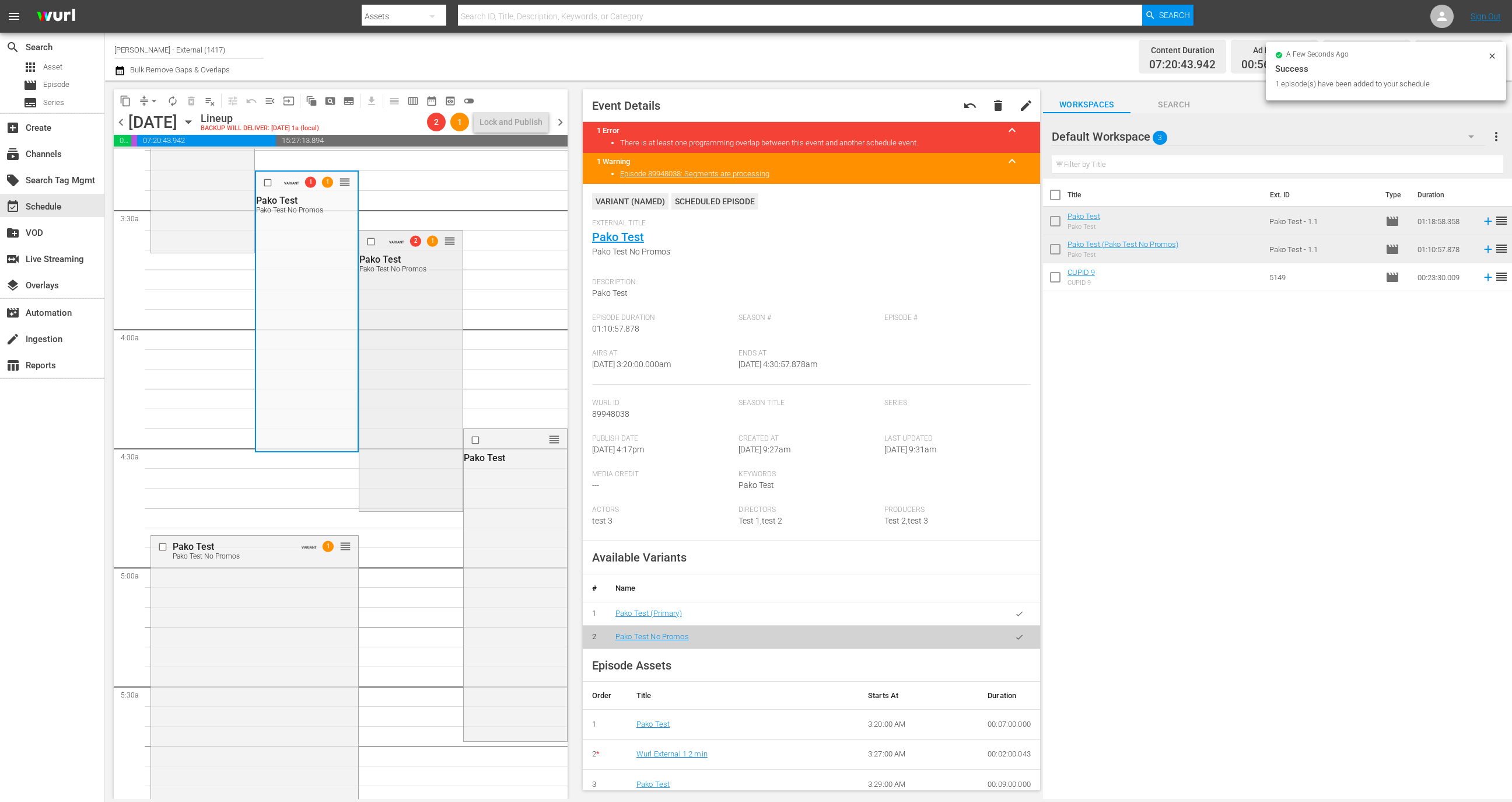
scroll to position [732, 0]
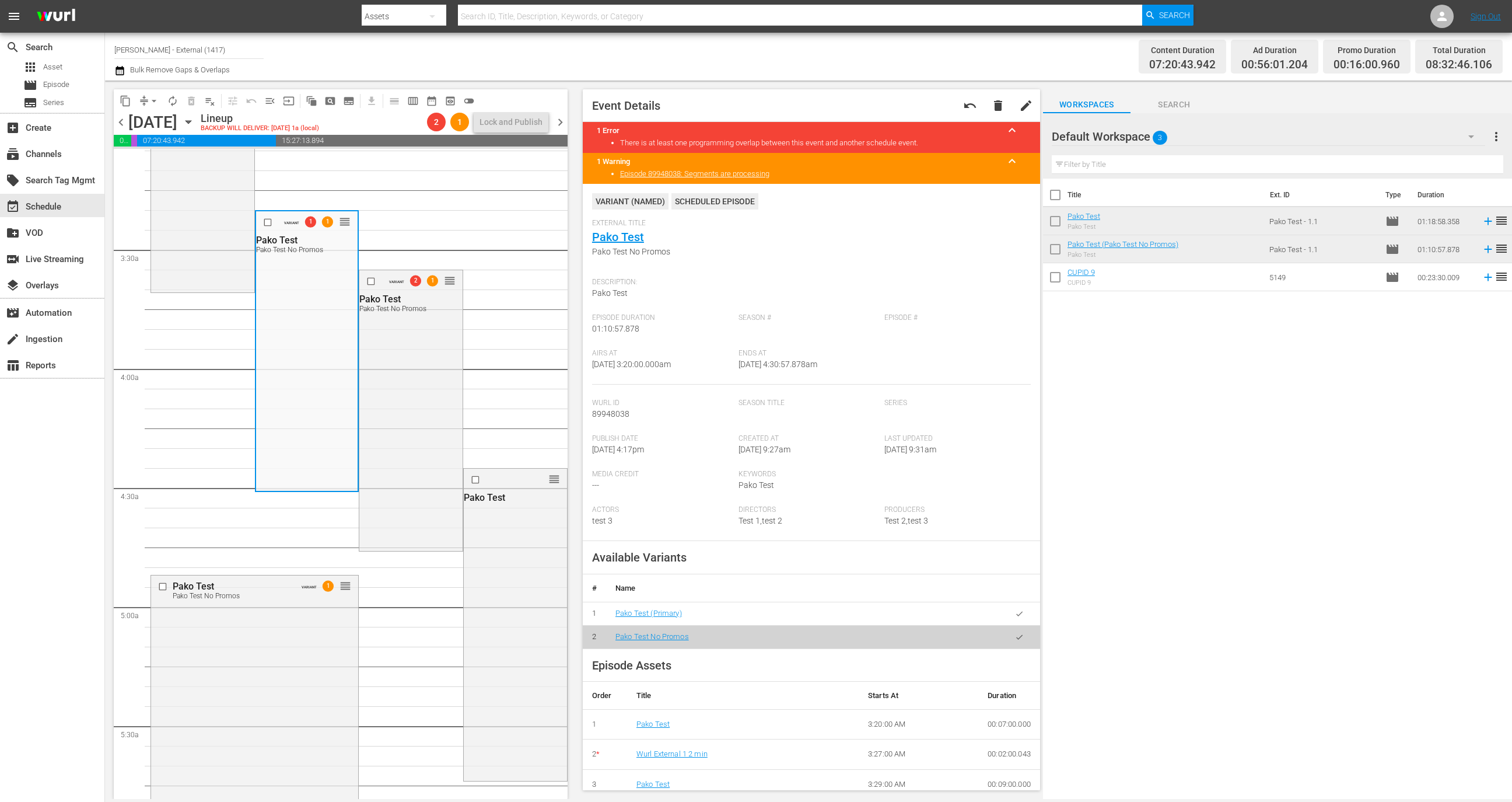
click at [150, 104] on span "arrow_drop_down" at bounding box center [155, 101] width 12 height 12
click at [156, 139] on li "Align to First Episode" at bounding box center [154, 143] width 97 height 19
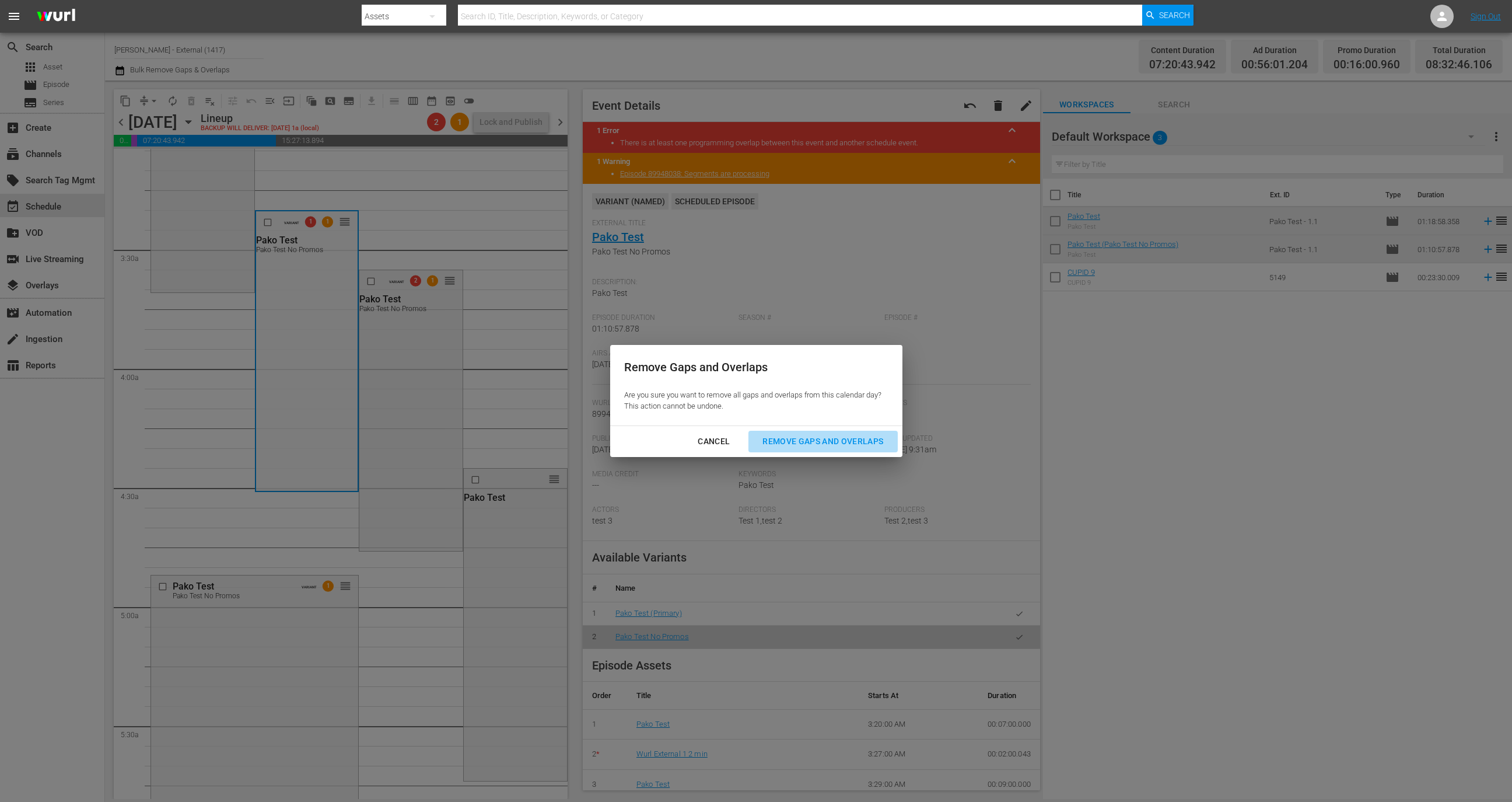
click at [866, 446] on div "Remove Gaps and Overlaps" at bounding box center [823, 441] width 140 height 15
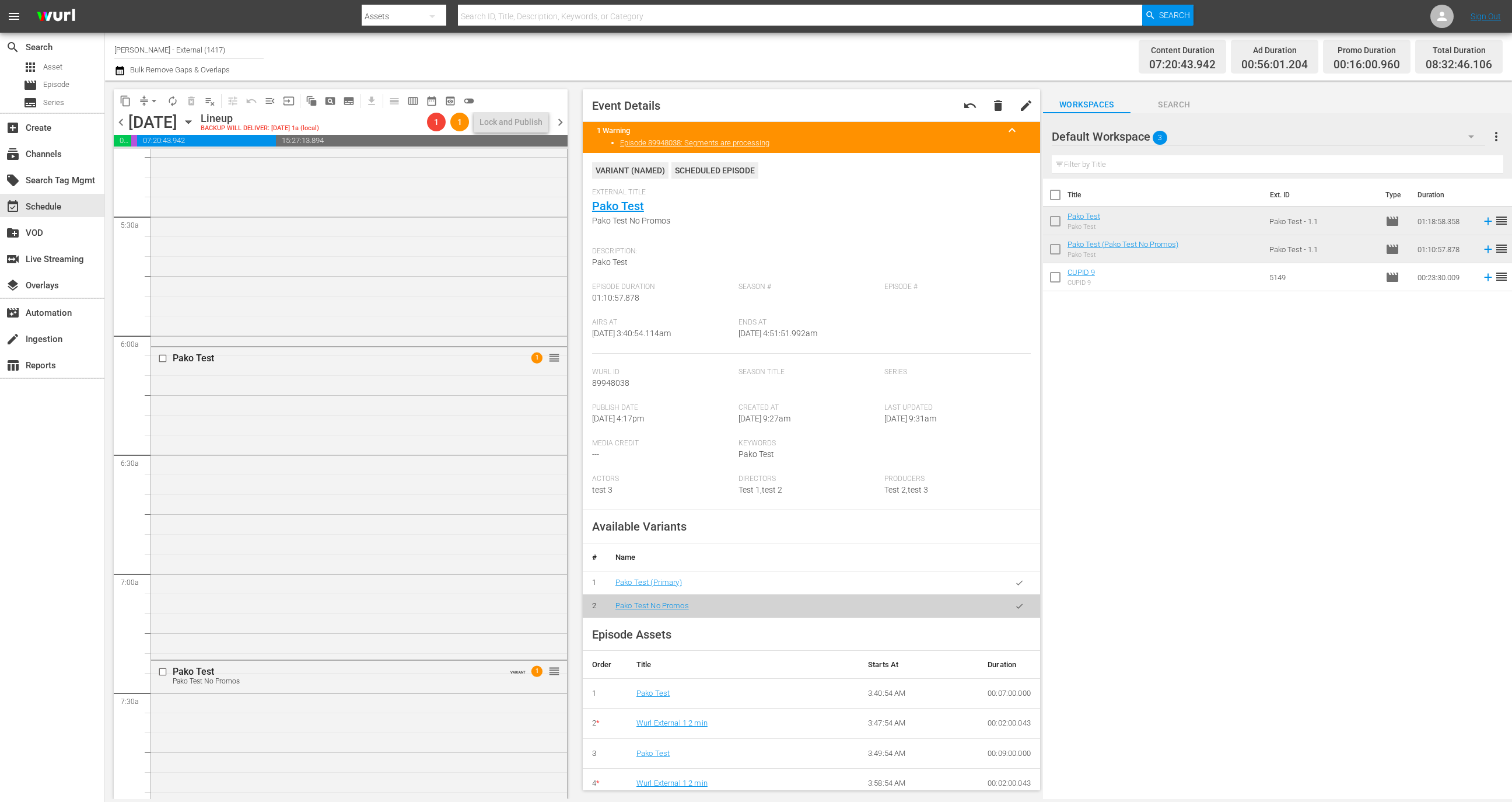
scroll to position [1335, 0]
click at [177, 98] on span "autorenew_outlined" at bounding box center [173, 101] width 12 height 12
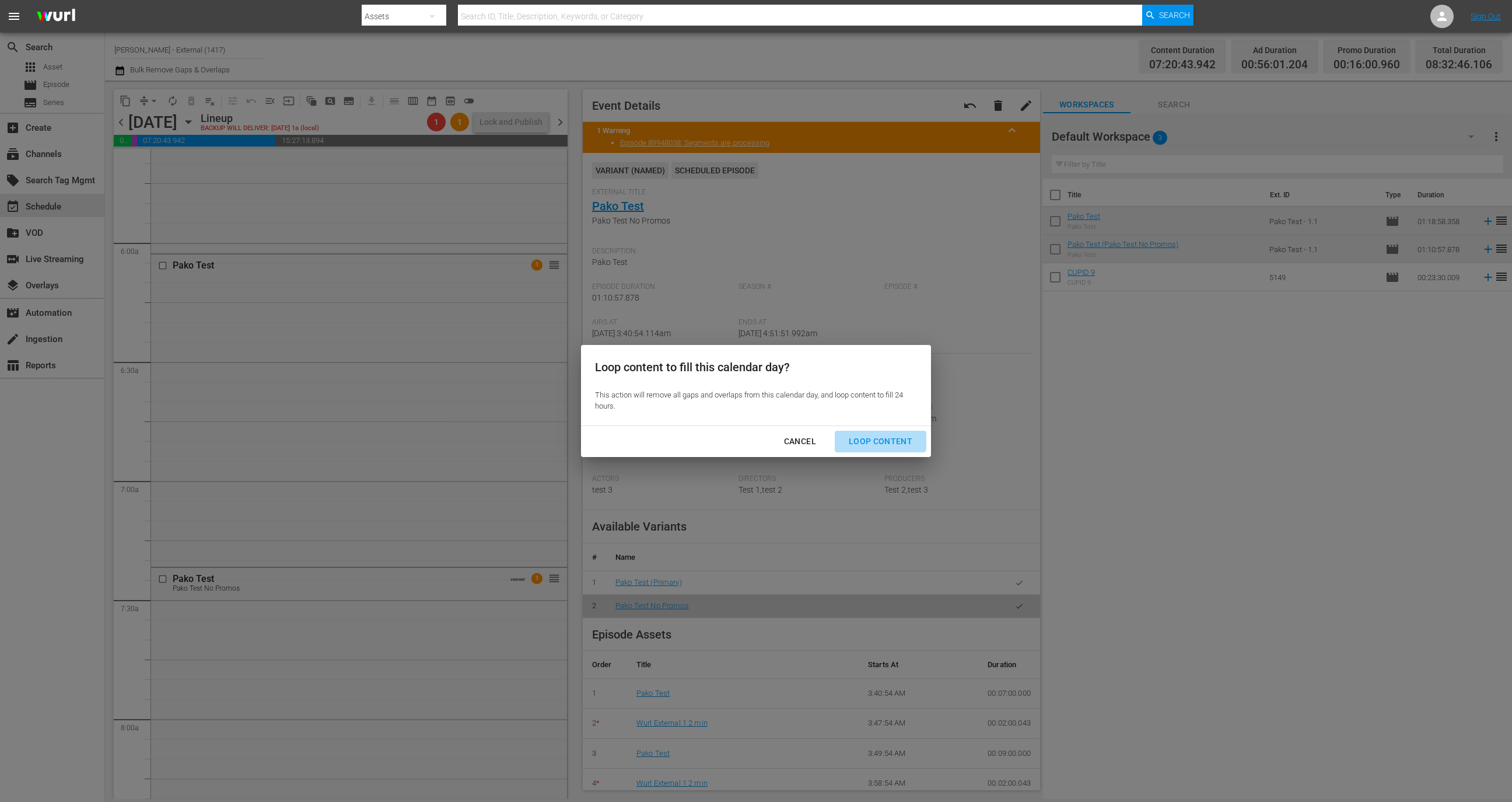
click at [882, 441] on div "Loop Content" at bounding box center [881, 441] width 82 height 15
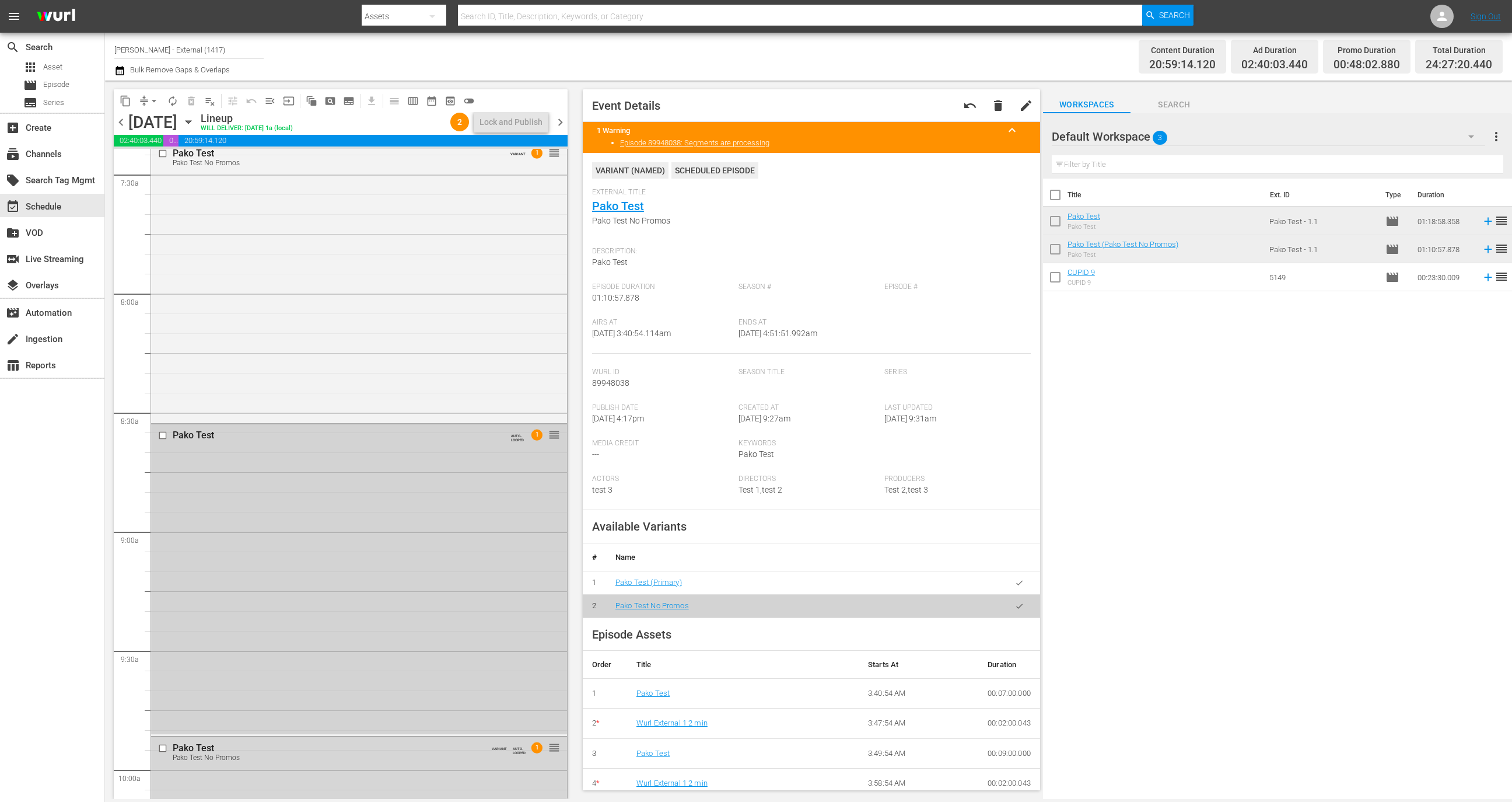
scroll to position [1761, 0]
click at [127, 108] on button "content_copy" at bounding box center [125, 101] width 19 height 19
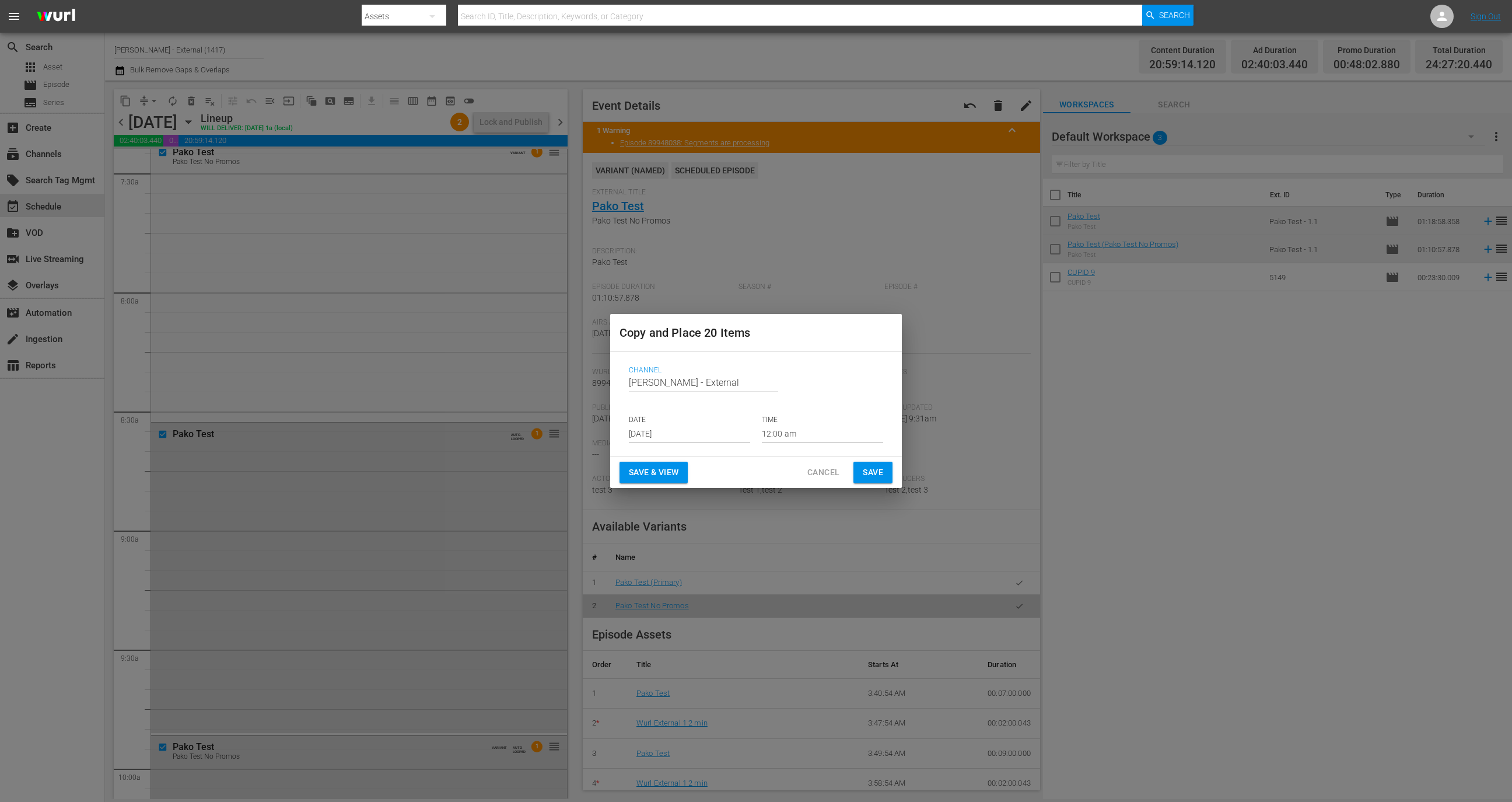
click at [813, 473] on span "Cancel" at bounding box center [824, 472] width 32 height 15
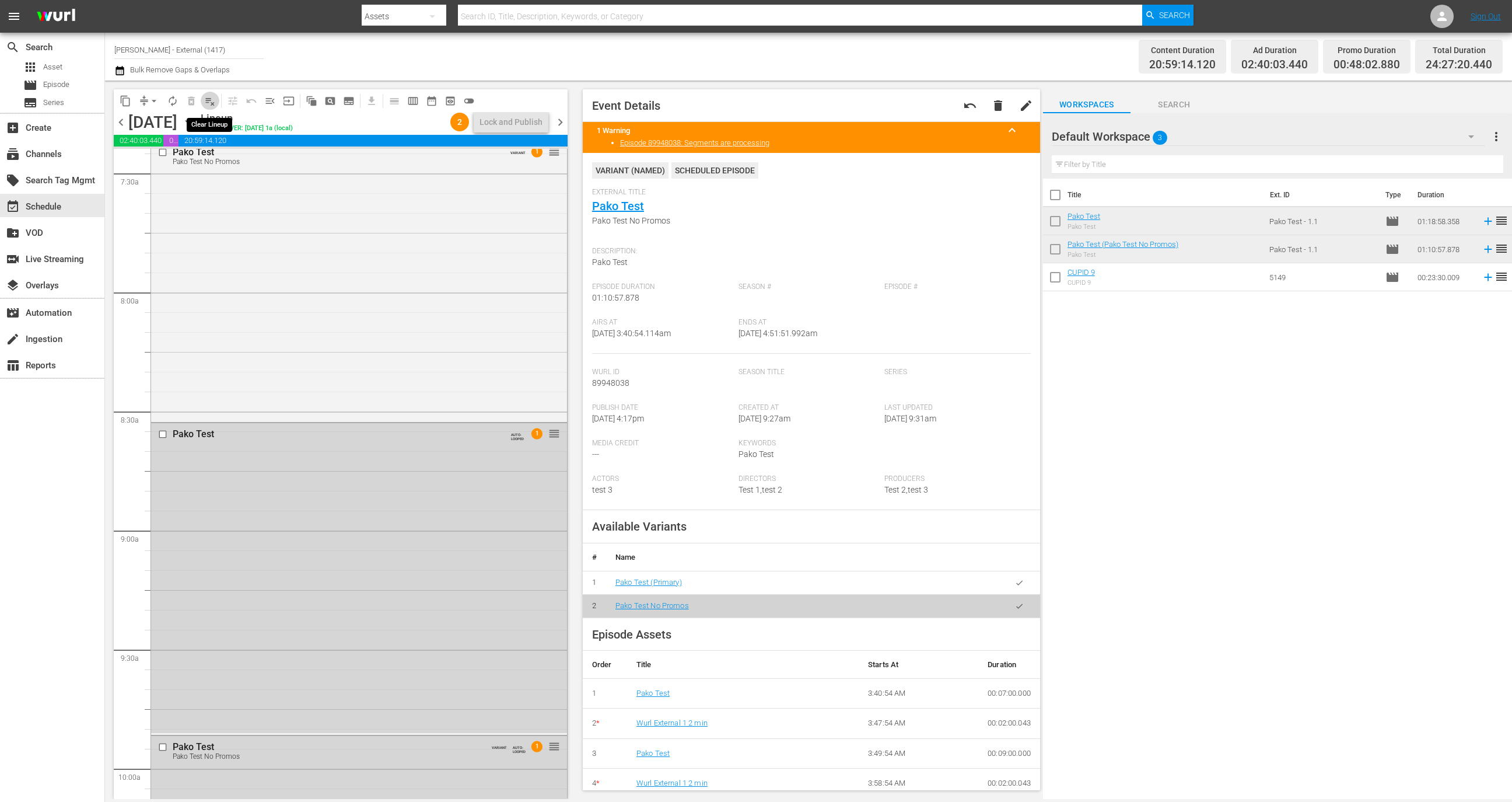
click at [207, 97] on span "playlist_remove_outlined" at bounding box center [210, 101] width 12 height 12
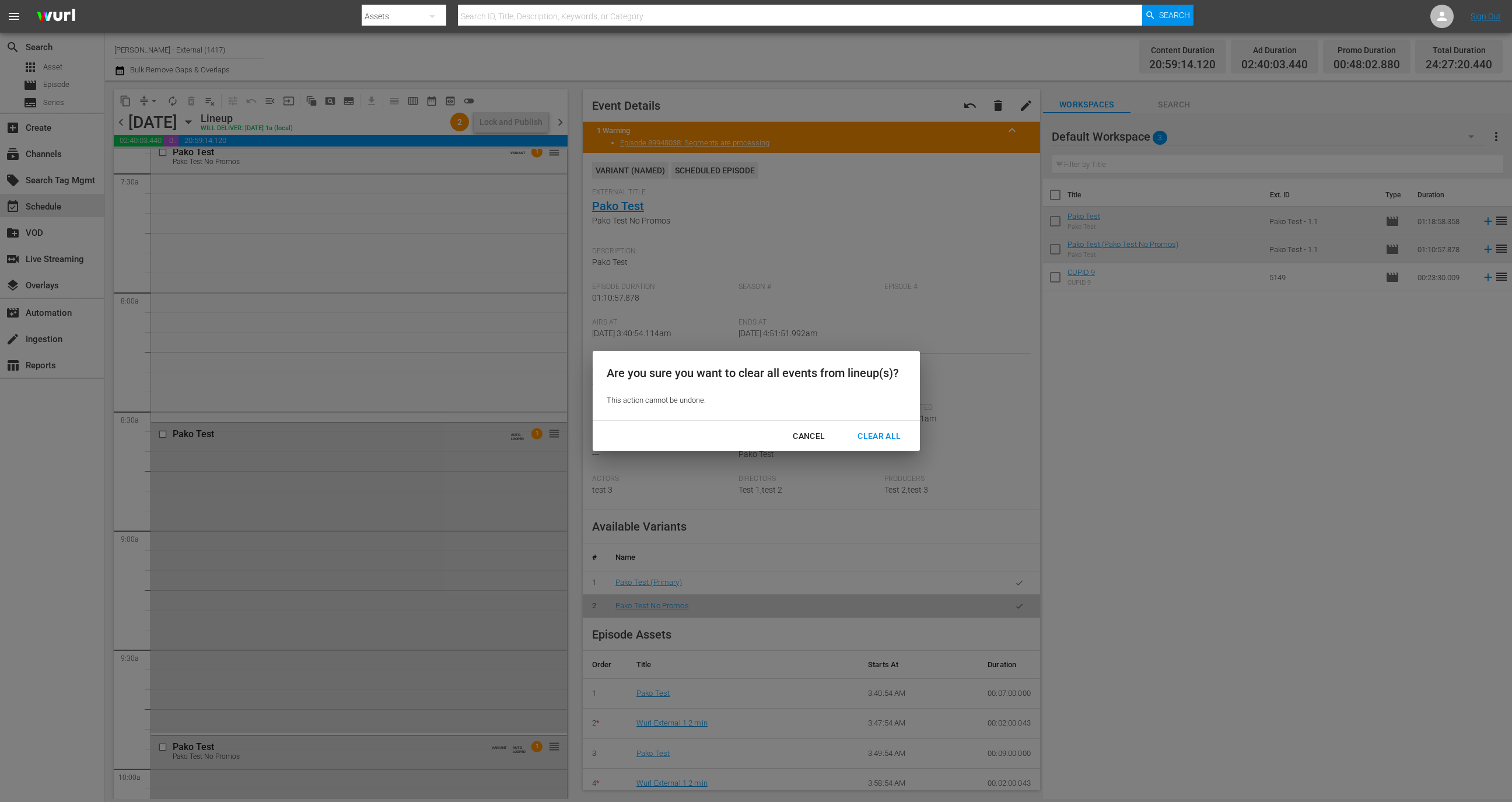
click at [867, 445] on button "Clear All" at bounding box center [879, 436] width 71 height 22
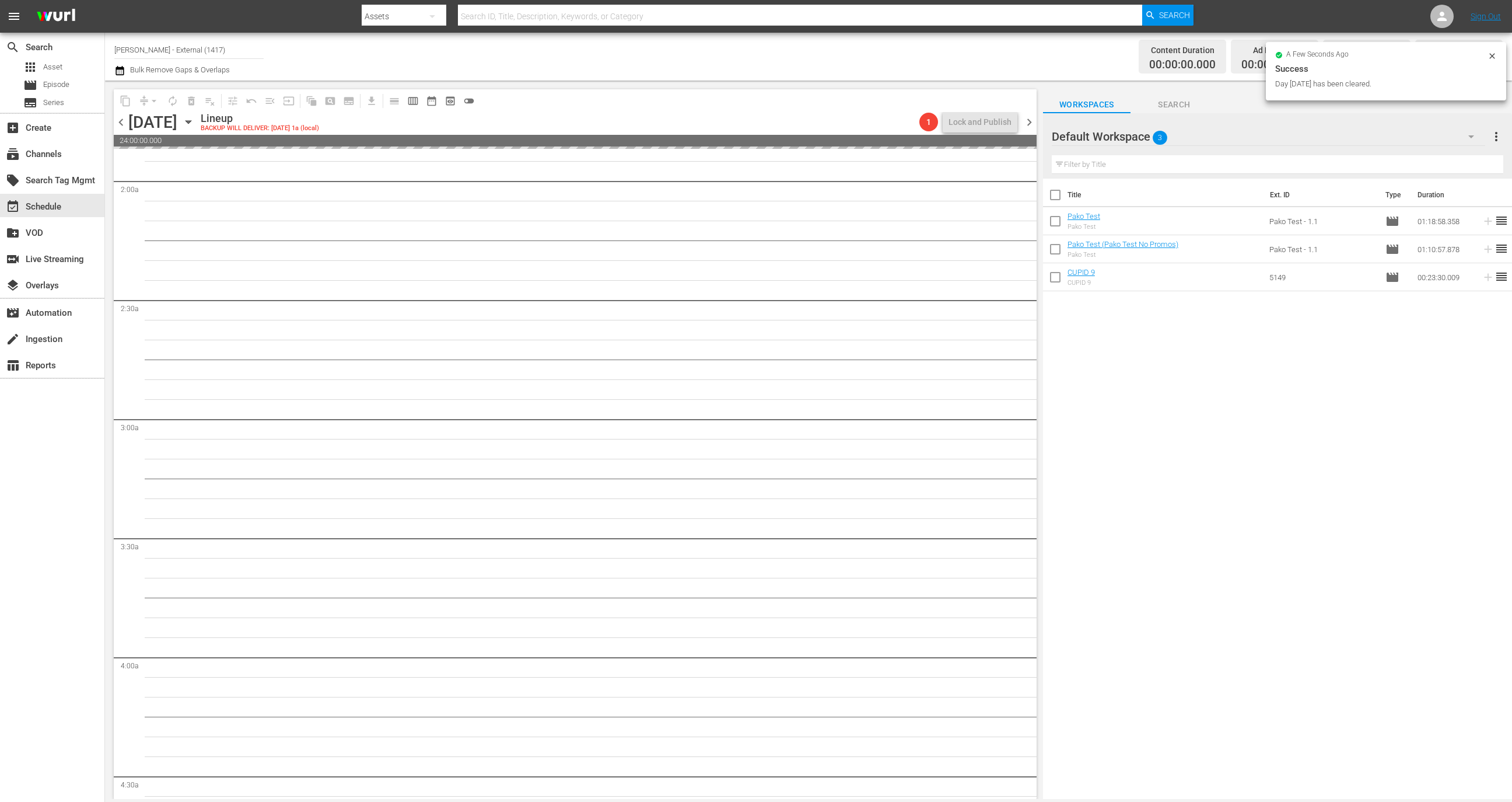
scroll to position [0, 0]
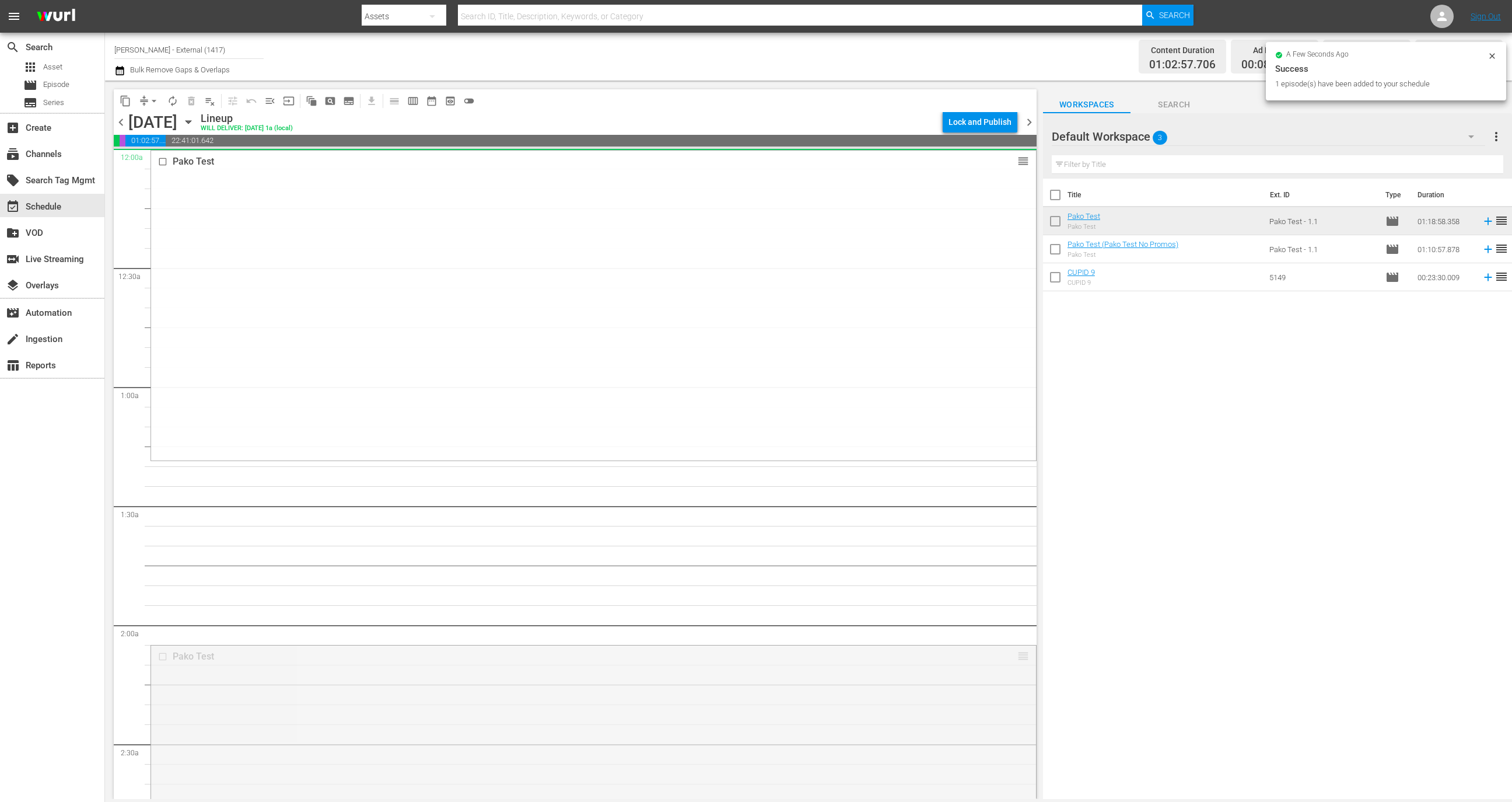
drag, startPoint x: 1003, startPoint y: 650, endPoint x: 974, endPoint y: 155, distance: 495.8
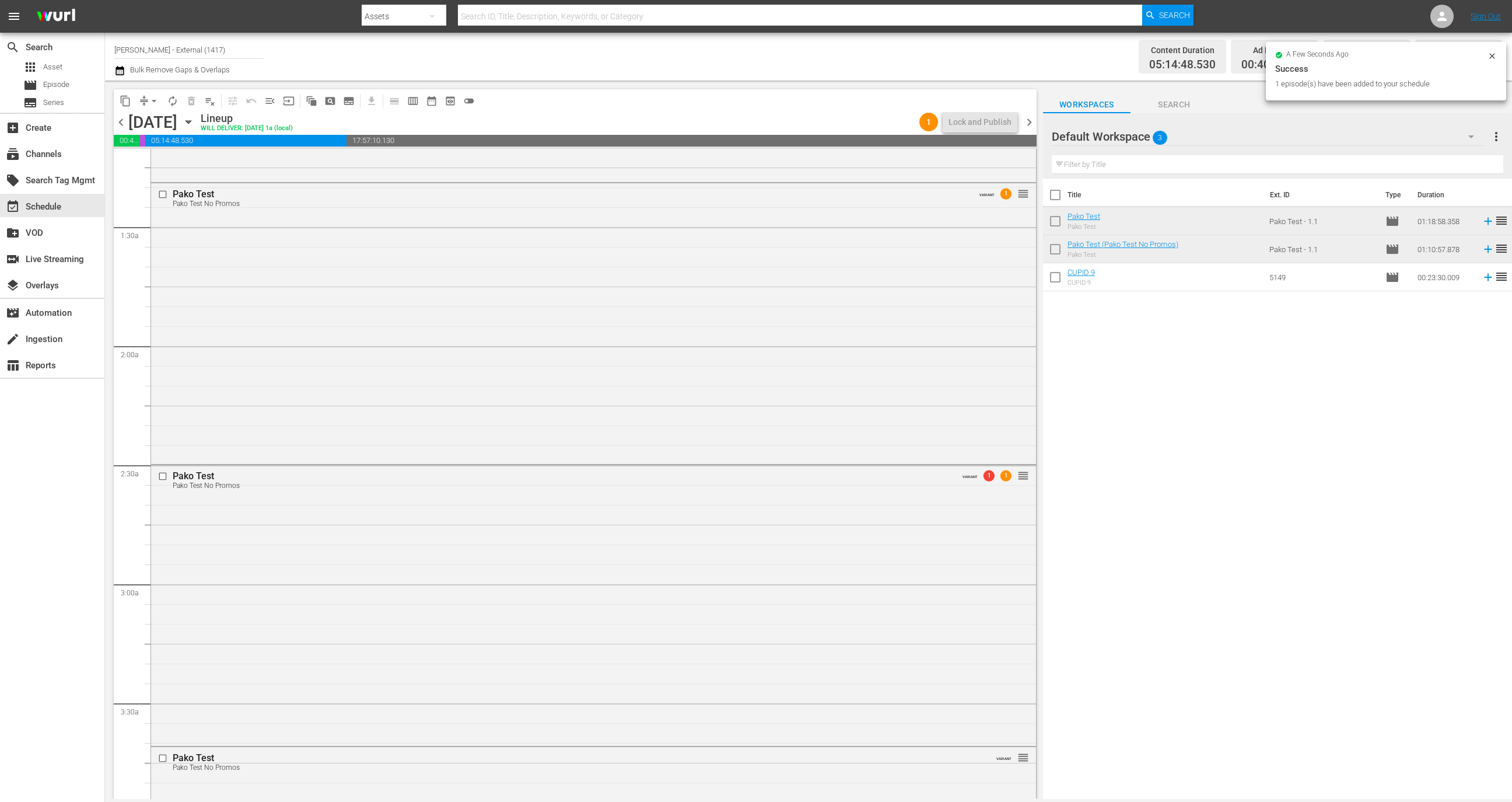
scroll to position [271, 0]
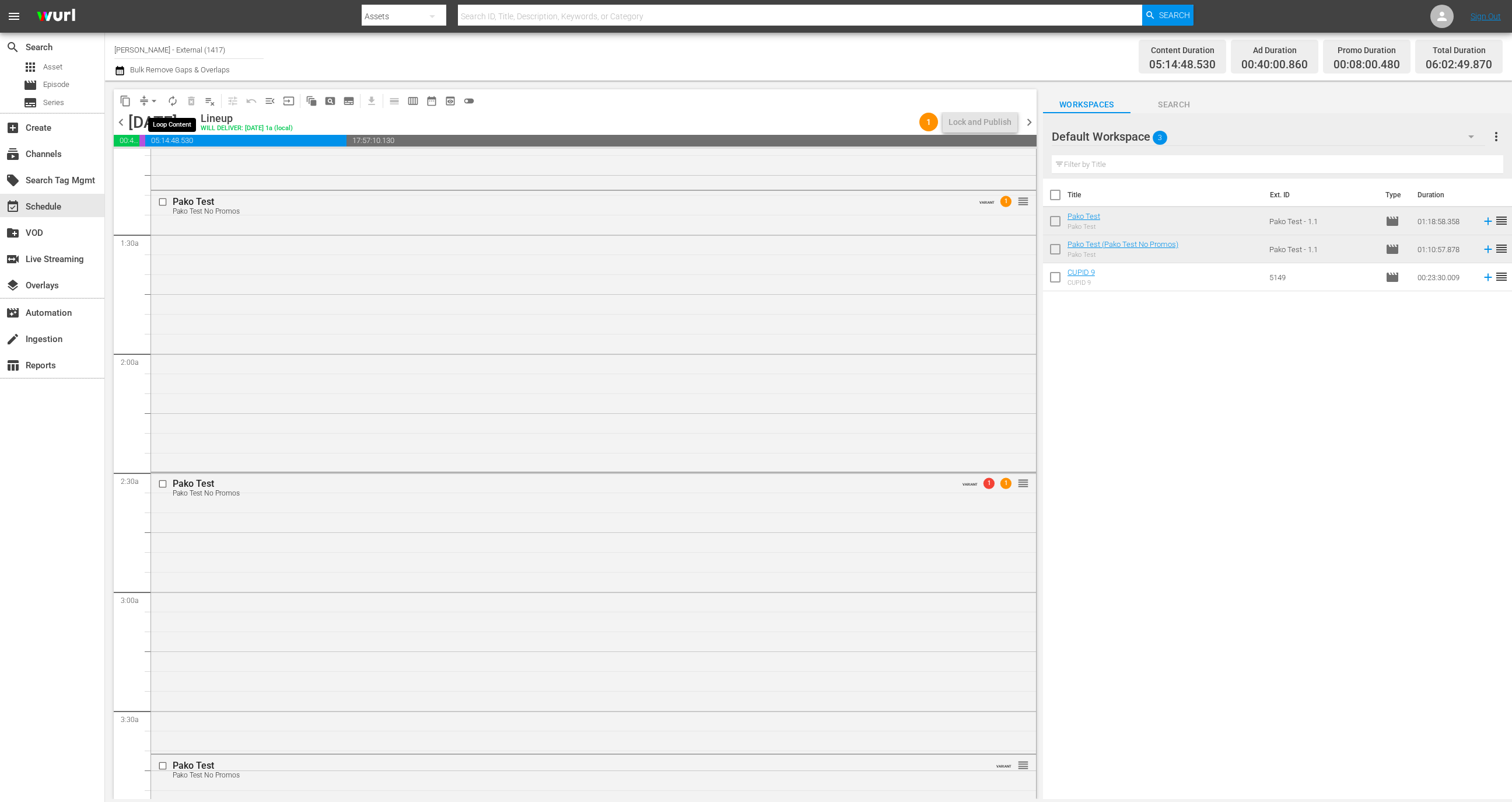
click at [176, 97] on span "autorenew_outlined" at bounding box center [173, 101] width 12 height 12
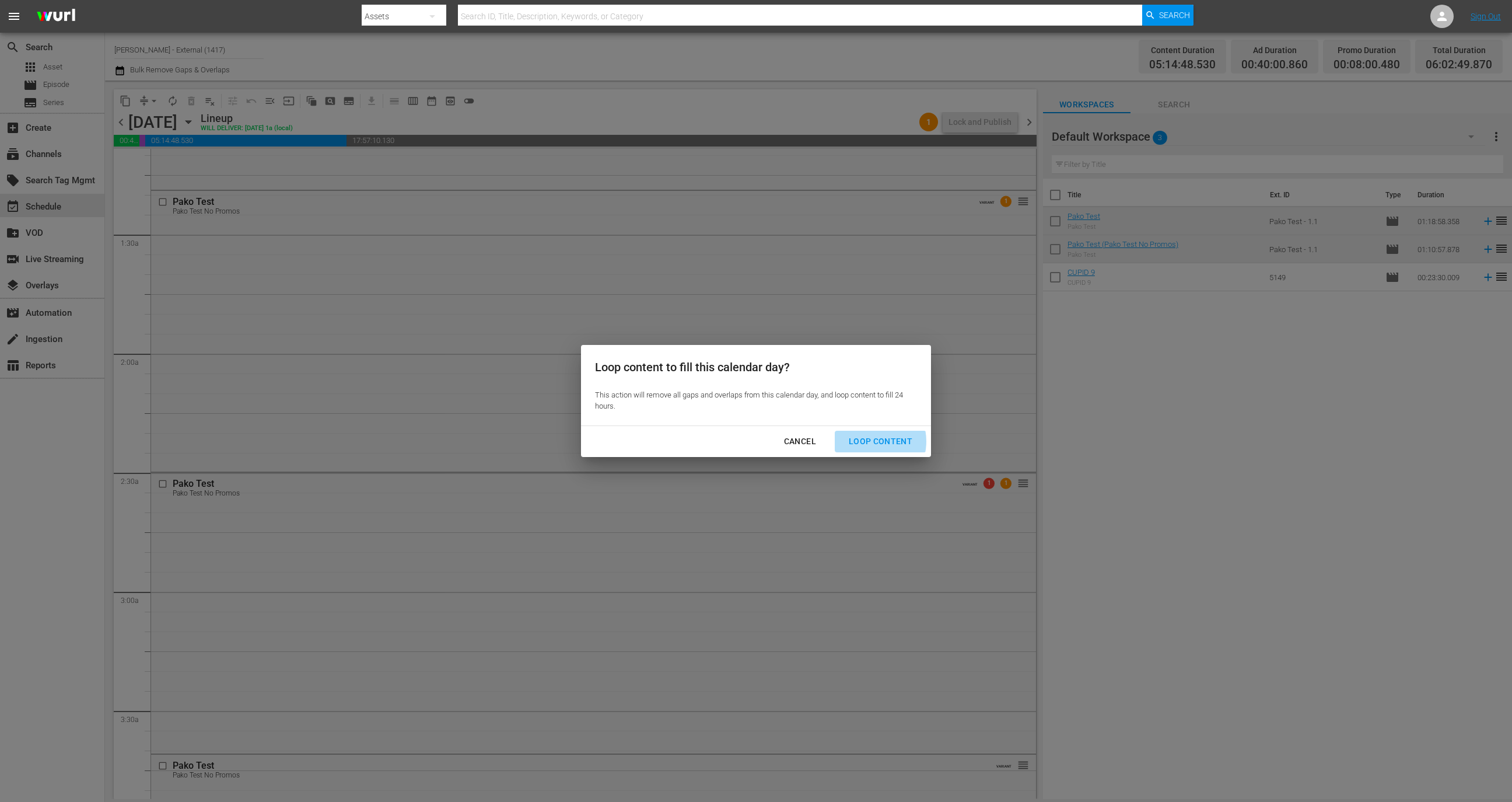
click at [869, 441] on div "Loop Content" at bounding box center [881, 441] width 82 height 15
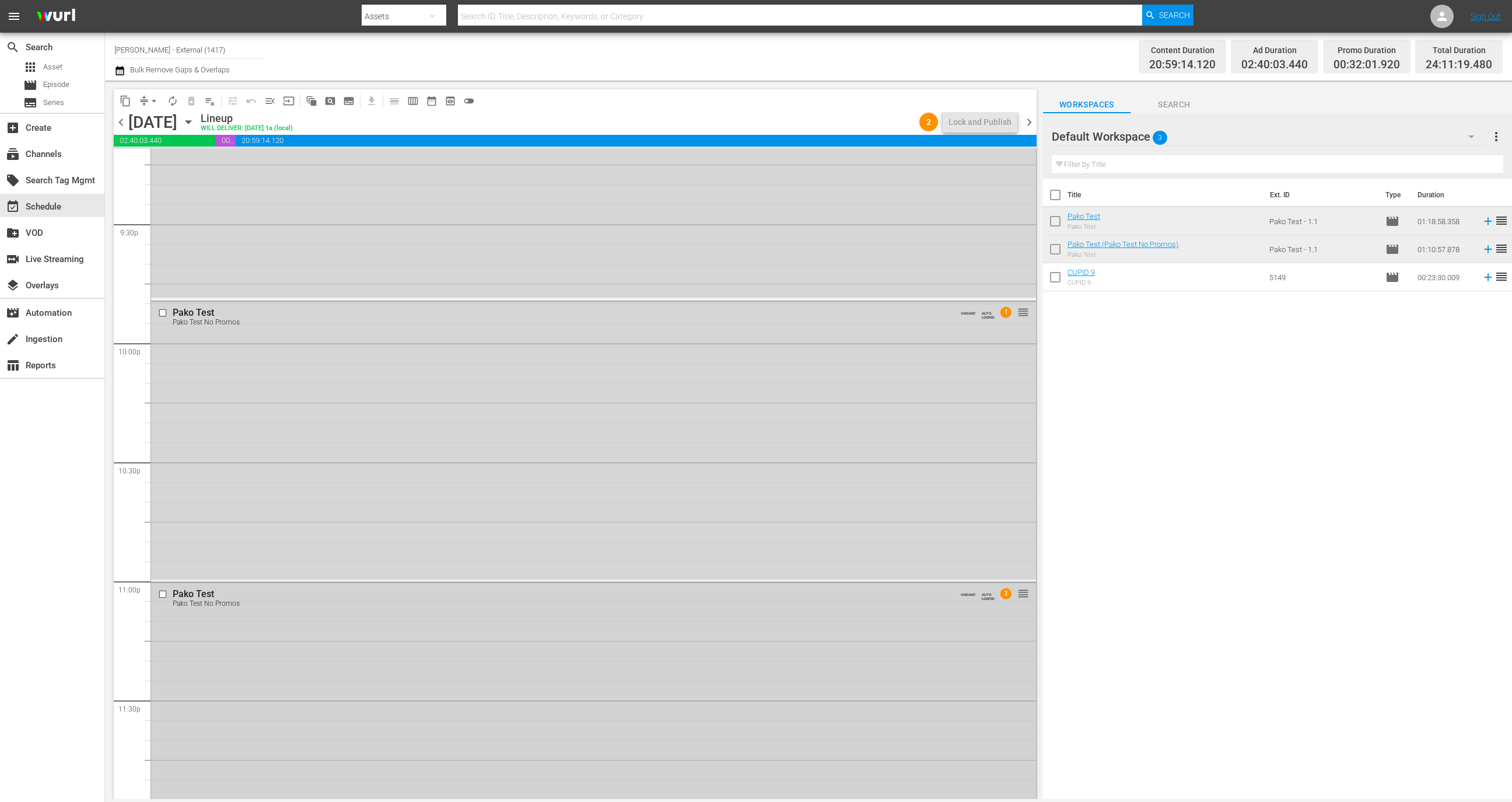
scroll to position [5108, 0]
click at [396, 608] on div "Pako Test Pako Test No Promos VARIANT AUTO-LOOPED 2 reorder" at bounding box center [593, 656] width 885 height 278
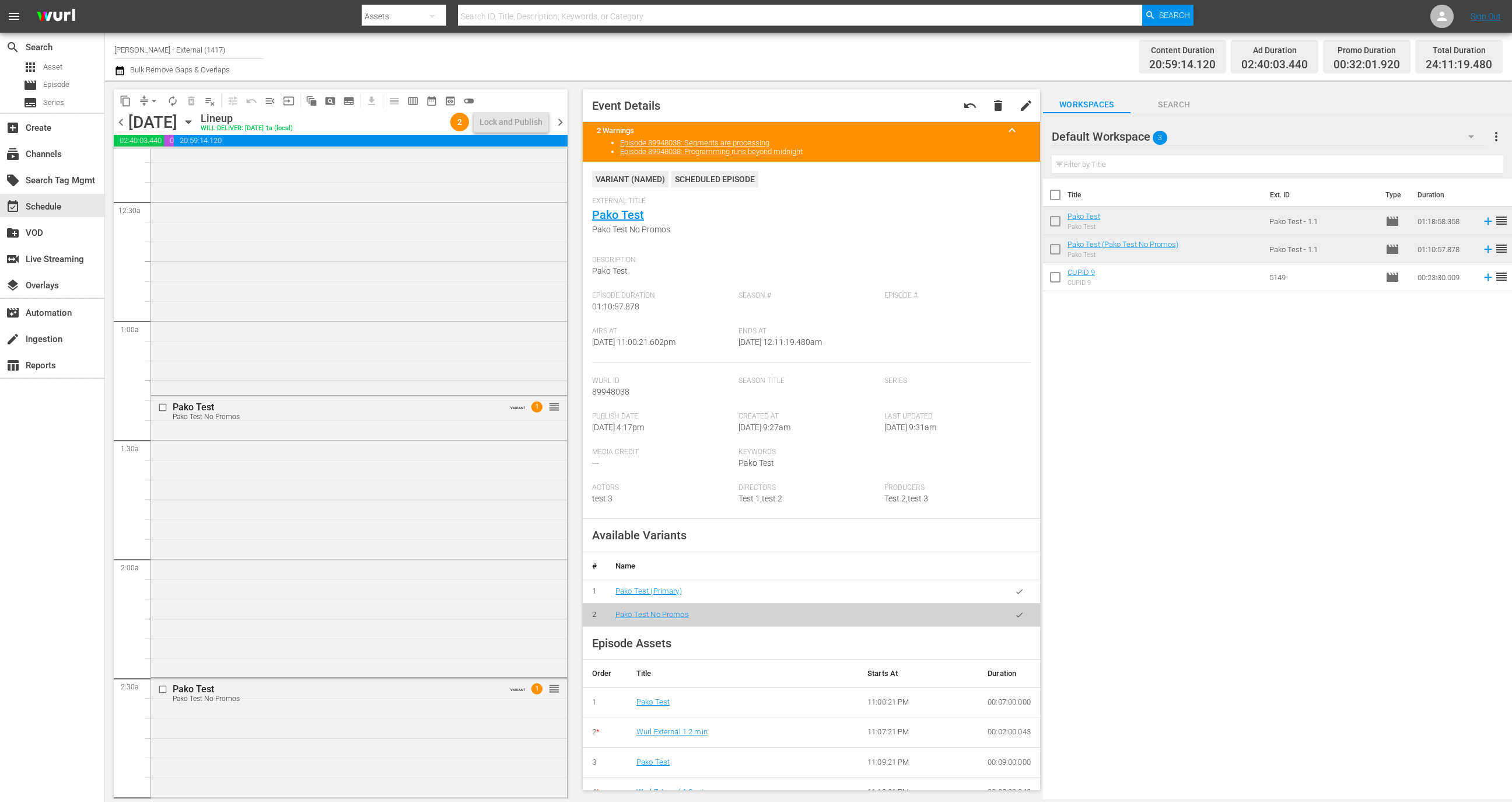
scroll to position [0, 0]
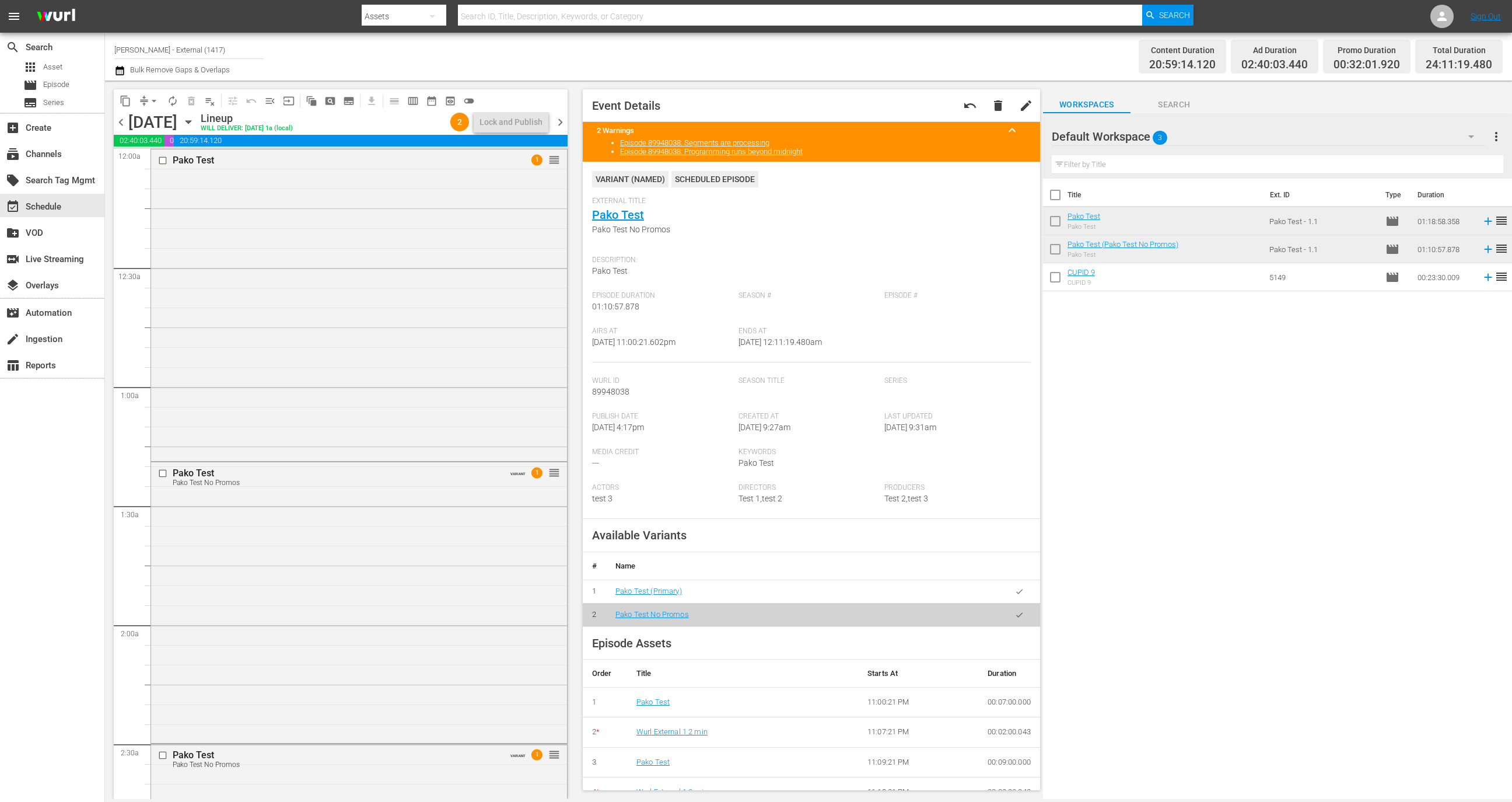
click at [565, 120] on span "chevron_right" at bounding box center [561, 122] width 15 height 15
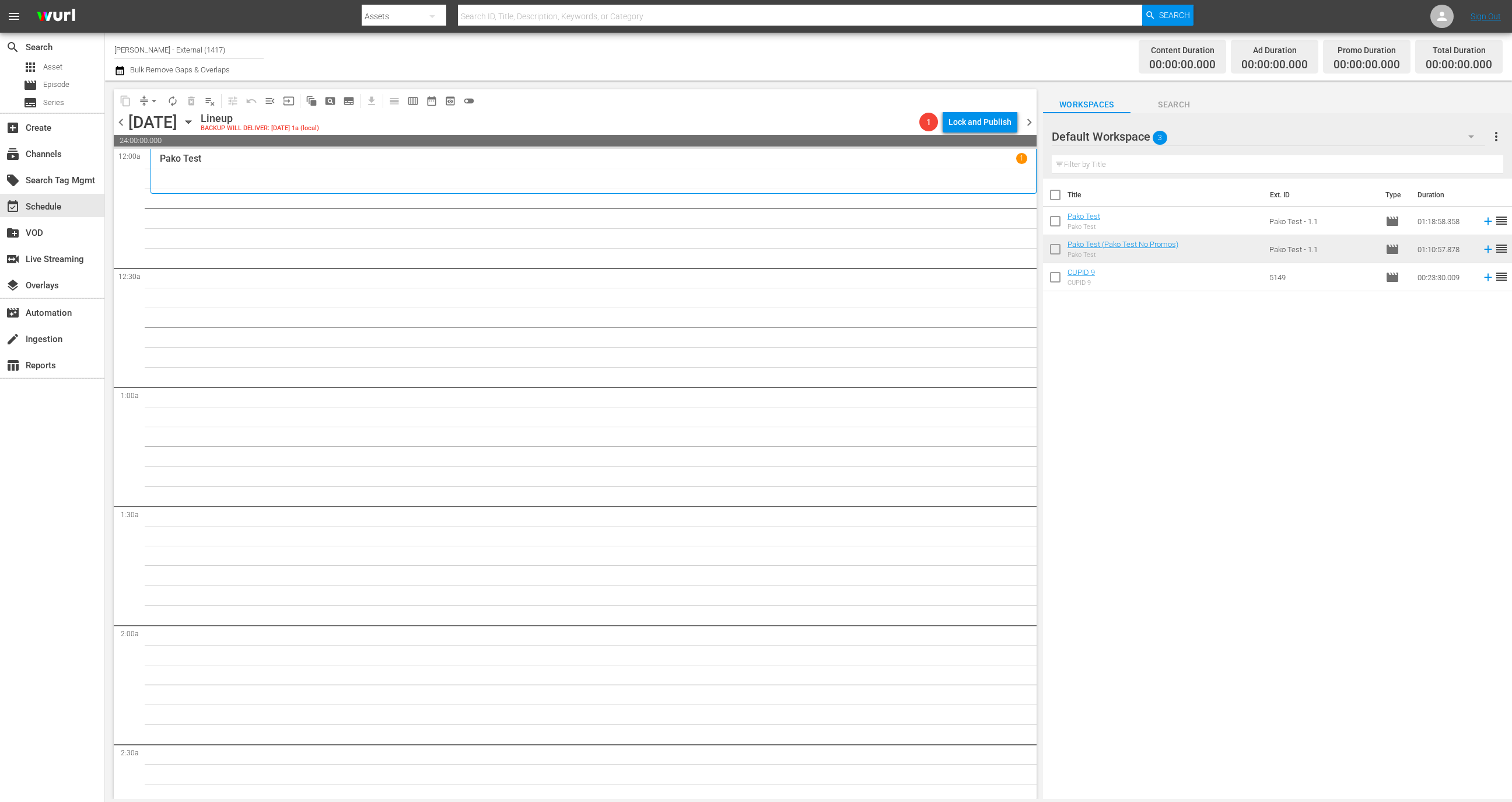
click at [227, 169] on div "Pako Test 1" at bounding box center [593, 171] width 868 height 36
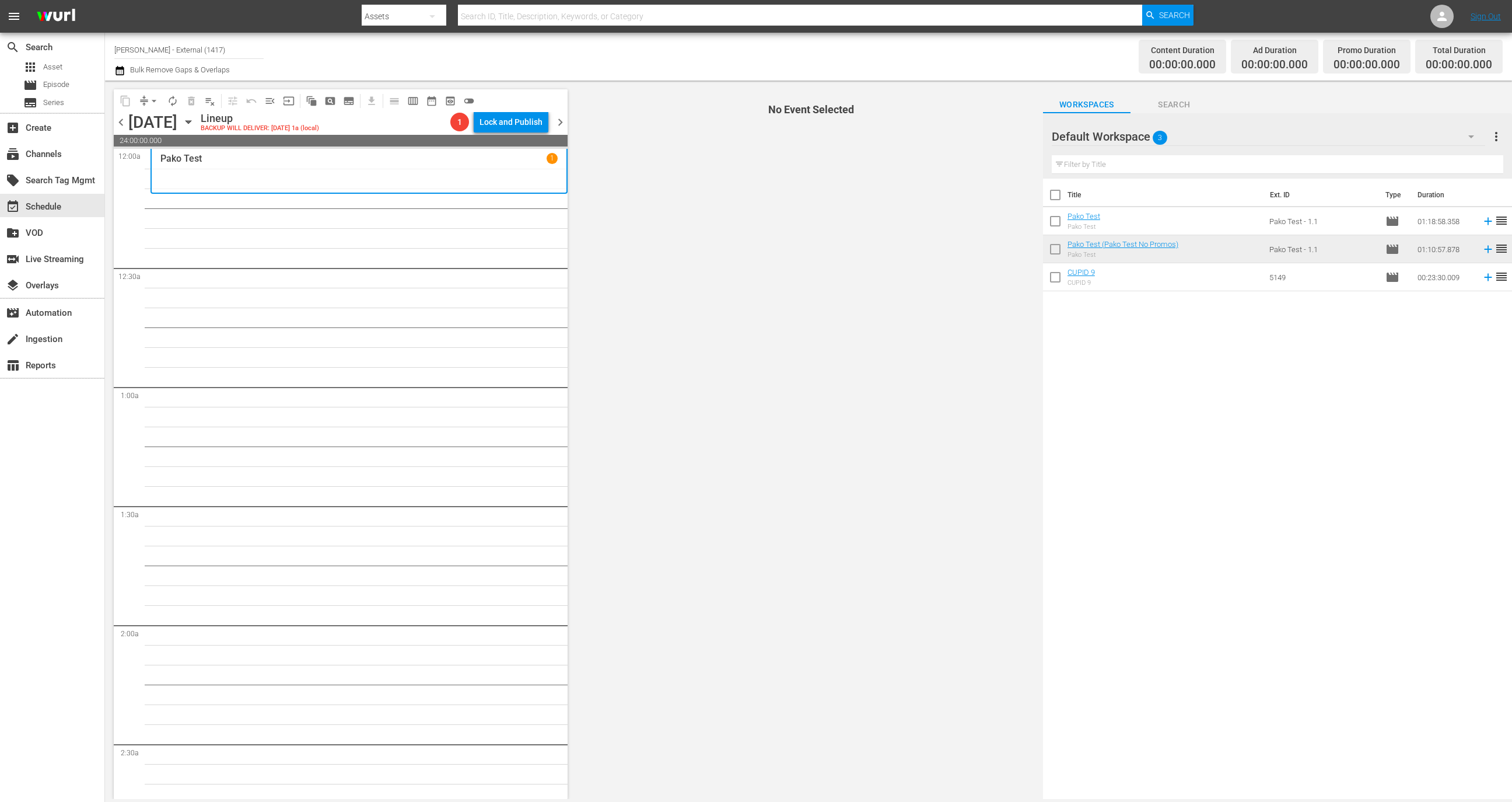
click at [353, 187] on div "Pako Test 1" at bounding box center [359, 171] width 397 height 36
click at [120, 123] on span "chevron_left" at bounding box center [121, 122] width 15 height 15
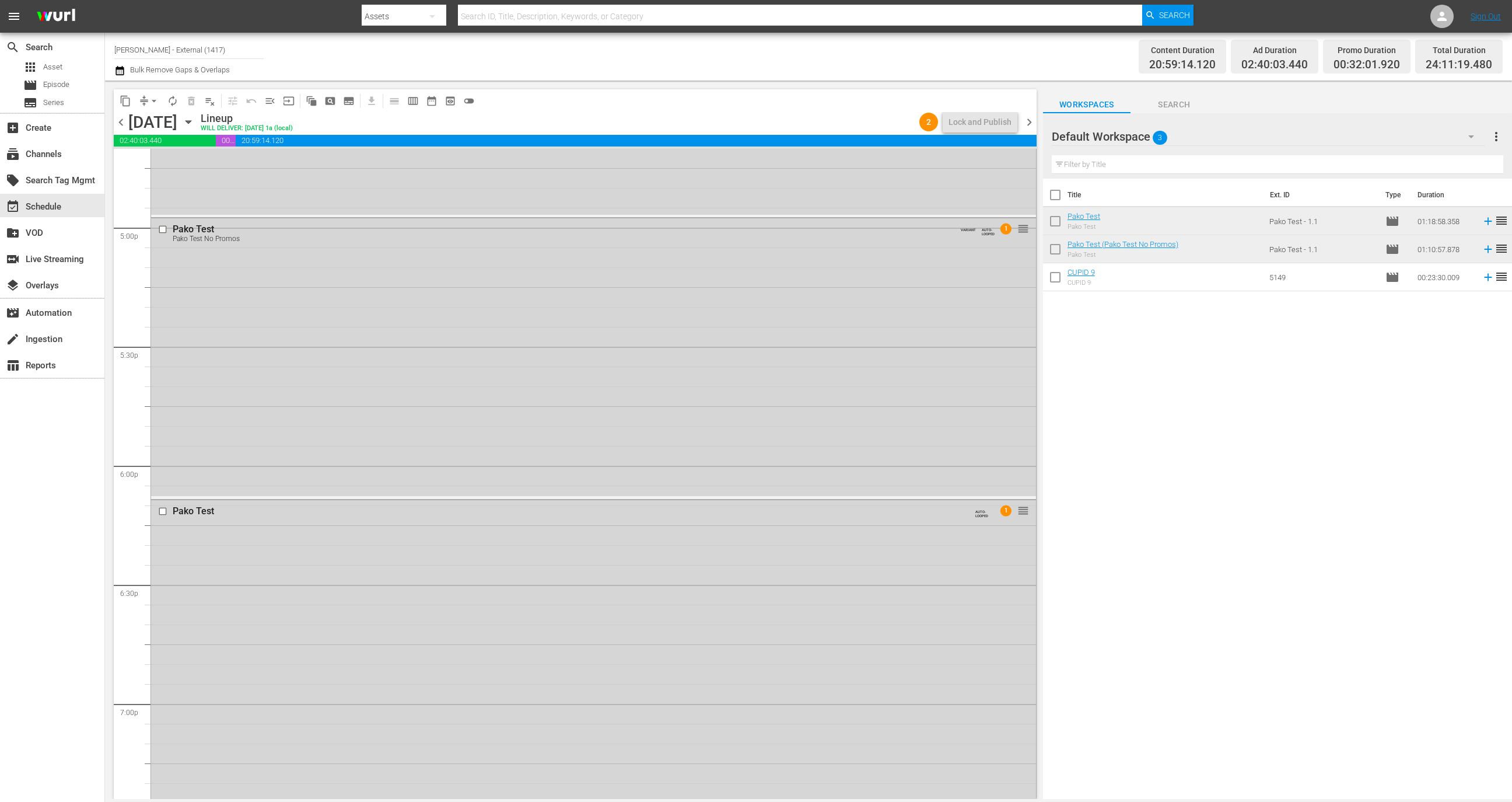
scroll to position [5108, 0]
click at [291, 552] on div "Pako Test Pako Test No Promos VARIANT AUTO-LOOPED 2 reorder" at bounding box center [593, 656] width 885 height 278
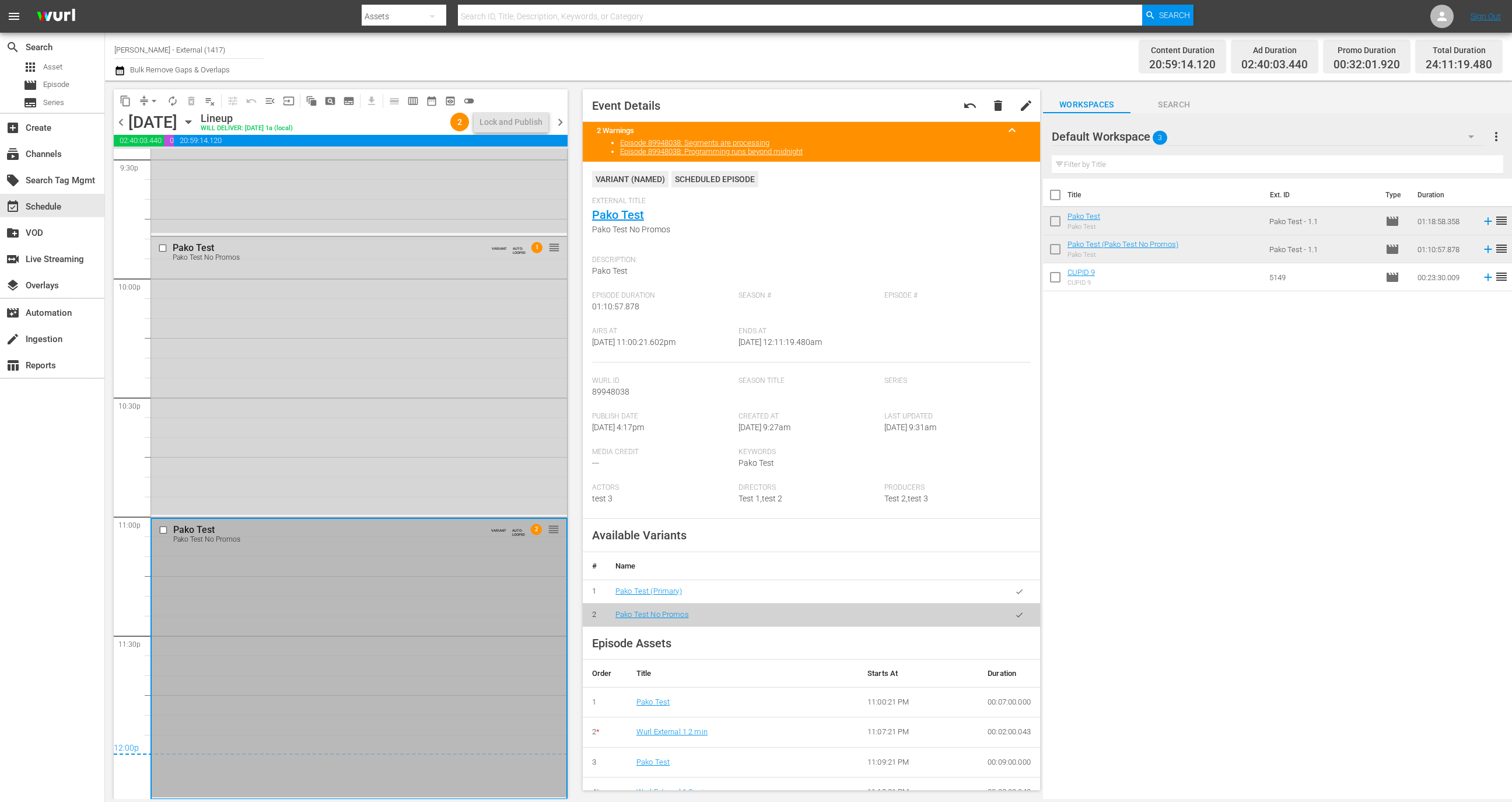
click at [781, 344] on span "10/1/25 @ 12:11:19.480am" at bounding box center [781, 341] width 84 height 9
drag, startPoint x: 798, startPoint y: 344, endPoint x: 772, endPoint y: 345, distance: 26.0
click at [772, 345] on span "10/1/25 @ 12:11:19.480am" at bounding box center [781, 341] width 84 height 9
drag, startPoint x: 778, startPoint y: 344, endPoint x: 840, endPoint y: 342, distance: 62.0
click at [841, 342] on div "Ends At 10/1/25 @ 12:11:19.480am" at bounding box center [812, 345] width 147 height 36
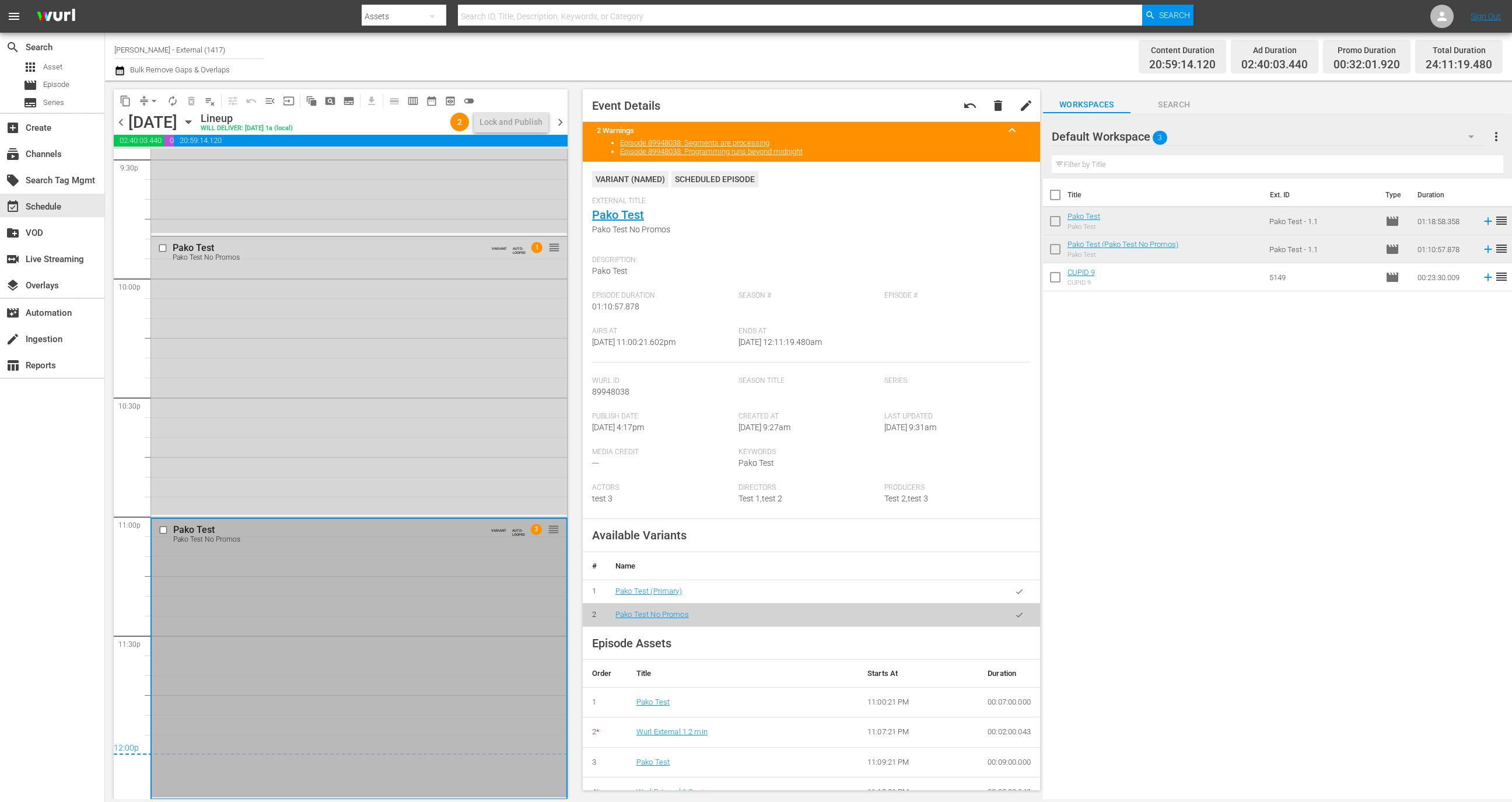
click at [562, 125] on span "chevron_right" at bounding box center [561, 122] width 15 height 15
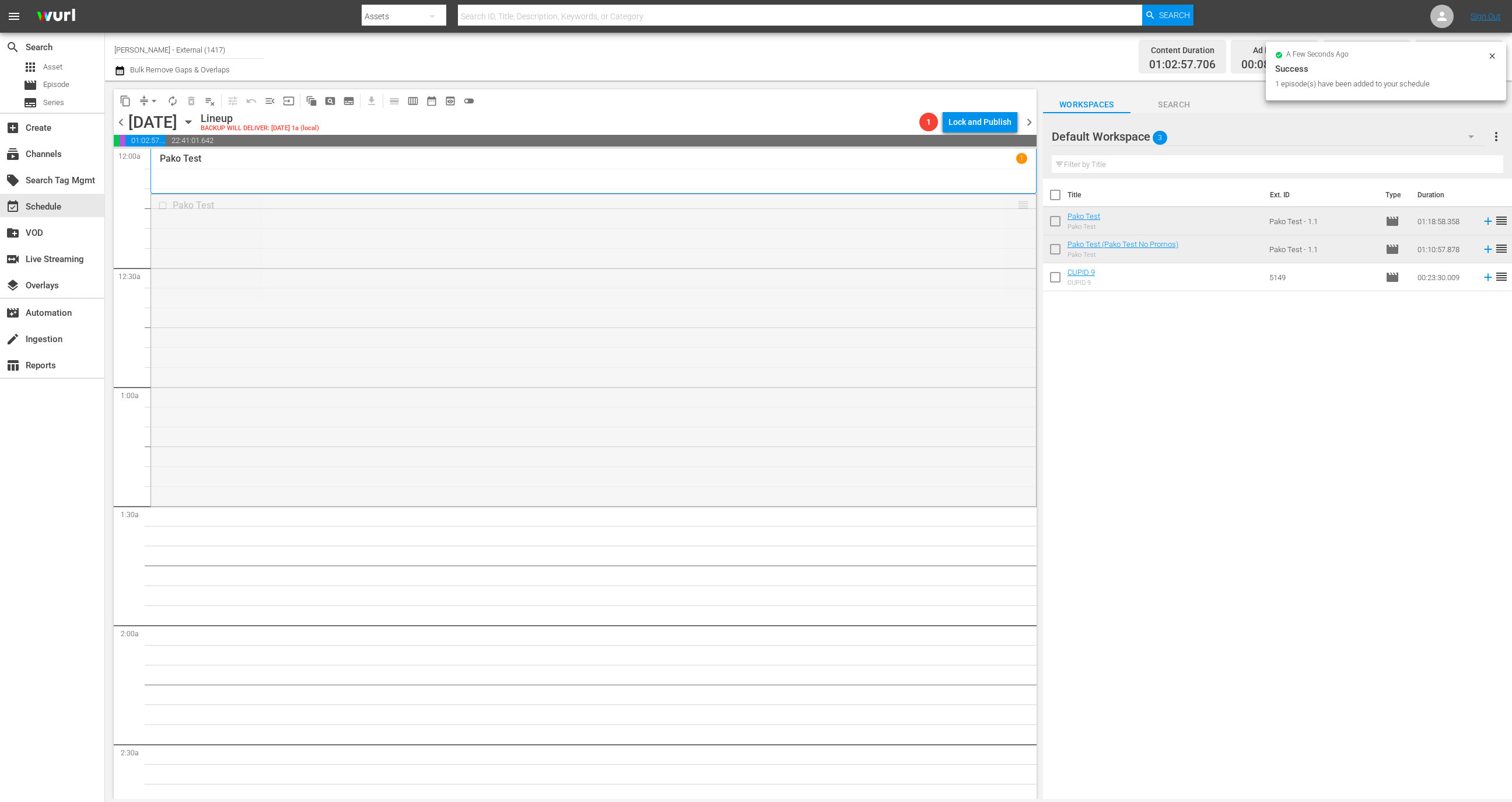
drag, startPoint x: 1007, startPoint y: 204, endPoint x: 1000, endPoint y: 273, distance: 69.4
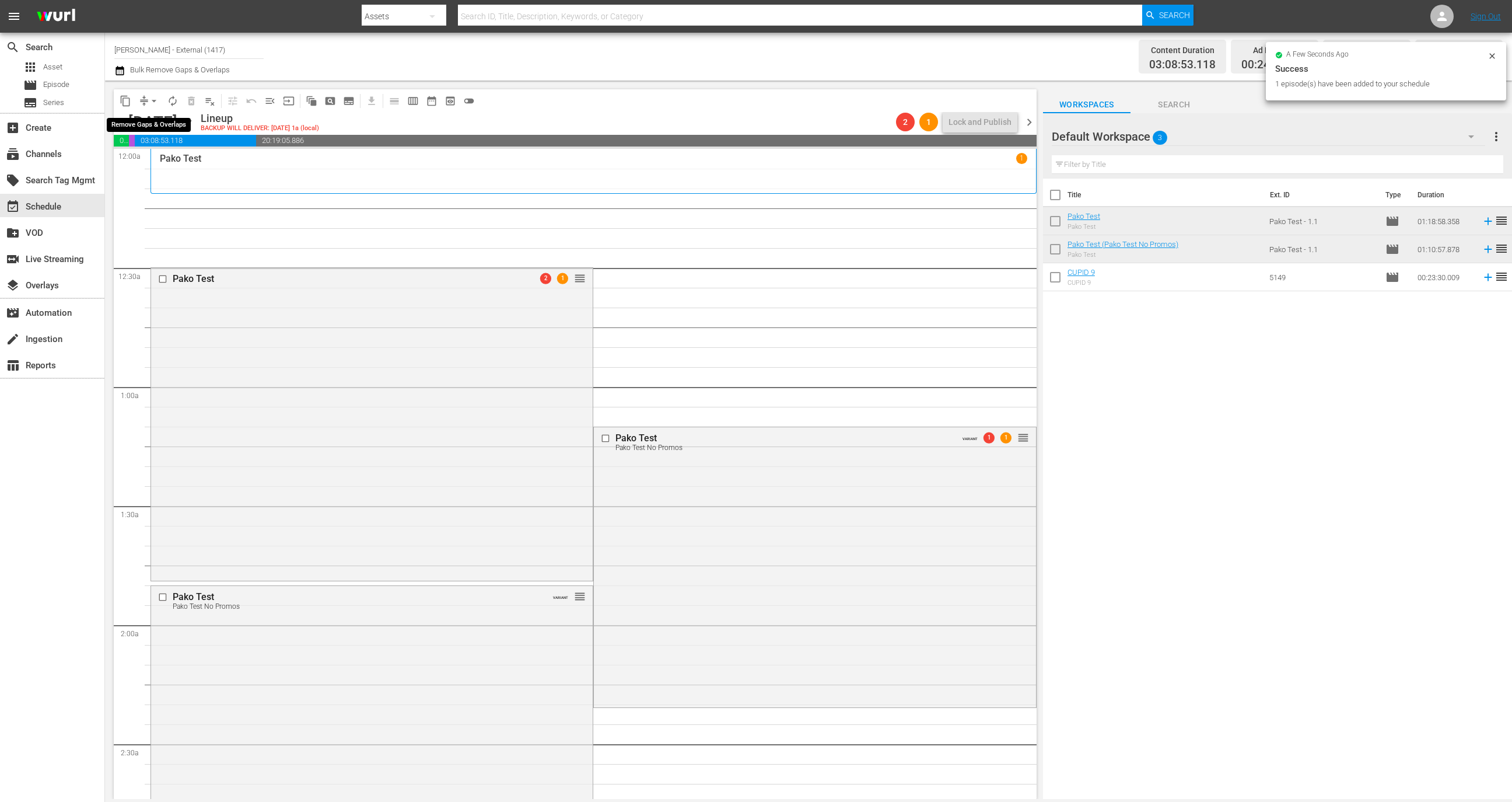
click at [149, 104] on span "arrow_drop_down" at bounding box center [155, 101] width 12 height 12
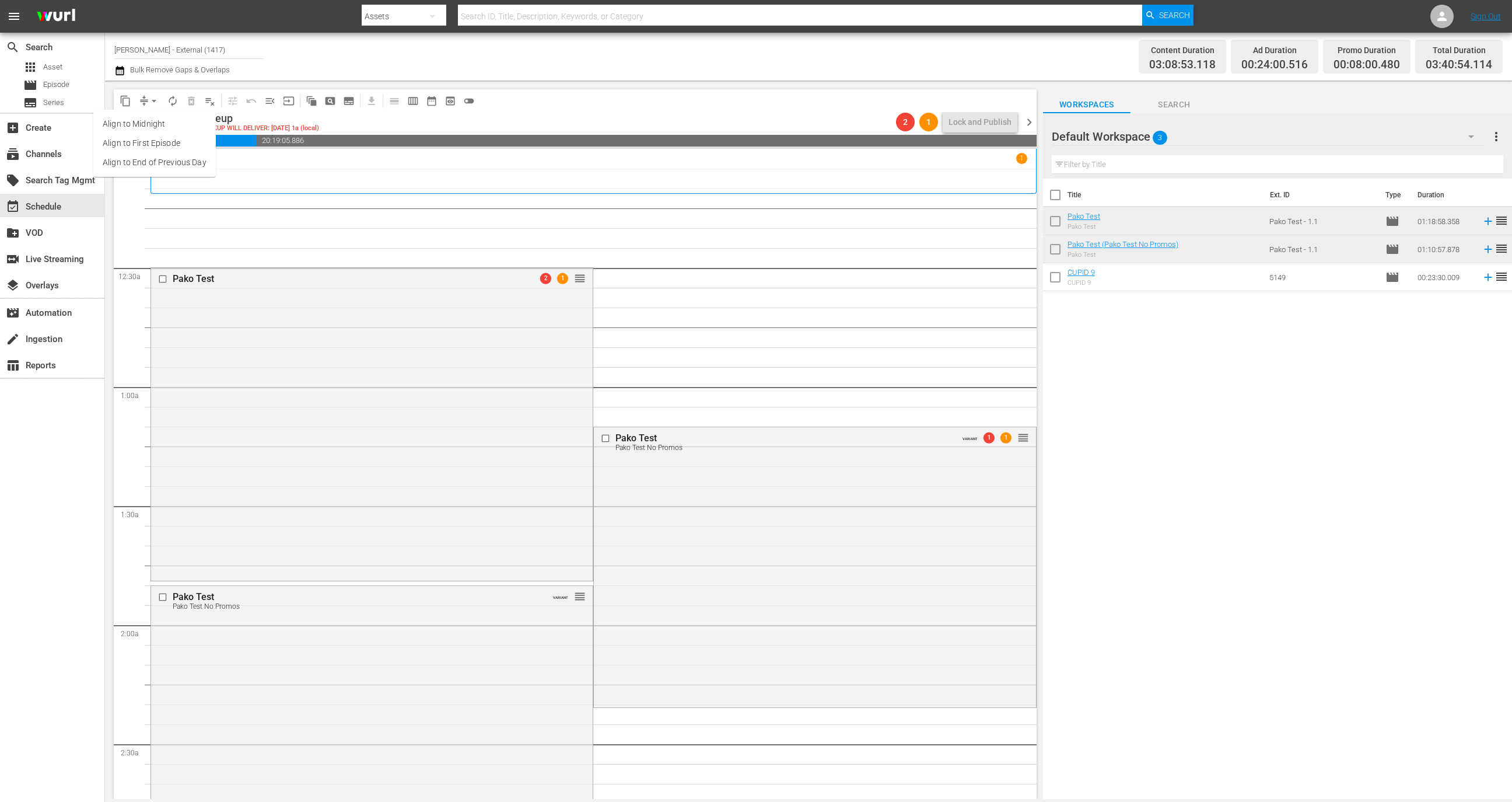
click at [152, 166] on li "Align to End of Previous Day" at bounding box center [155, 162] width 123 height 19
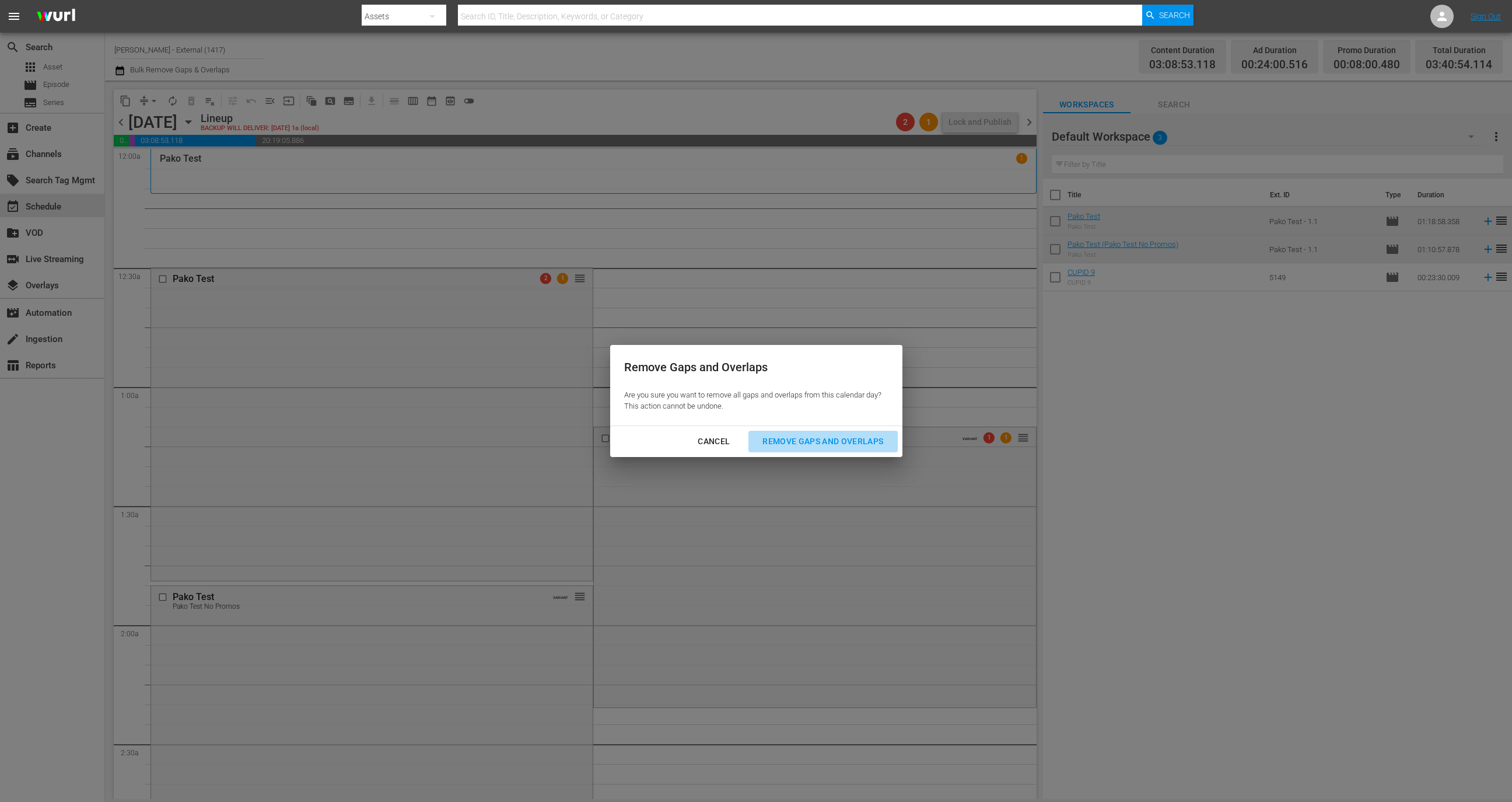
click at [820, 438] on div "Remove Gaps and Overlaps" at bounding box center [823, 441] width 140 height 15
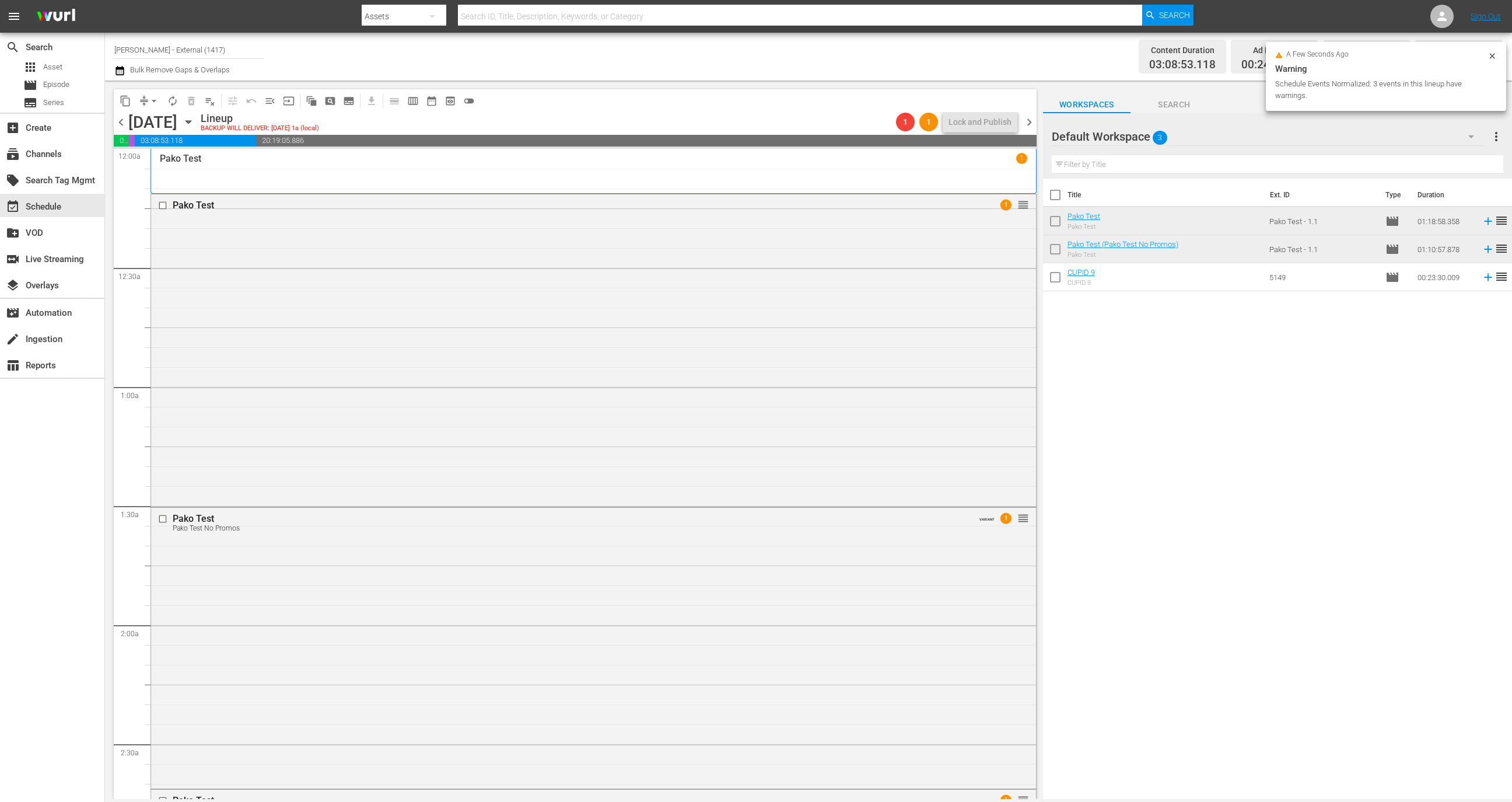
click at [196, 174] on div "Pako Test 1" at bounding box center [593, 171] width 868 height 36
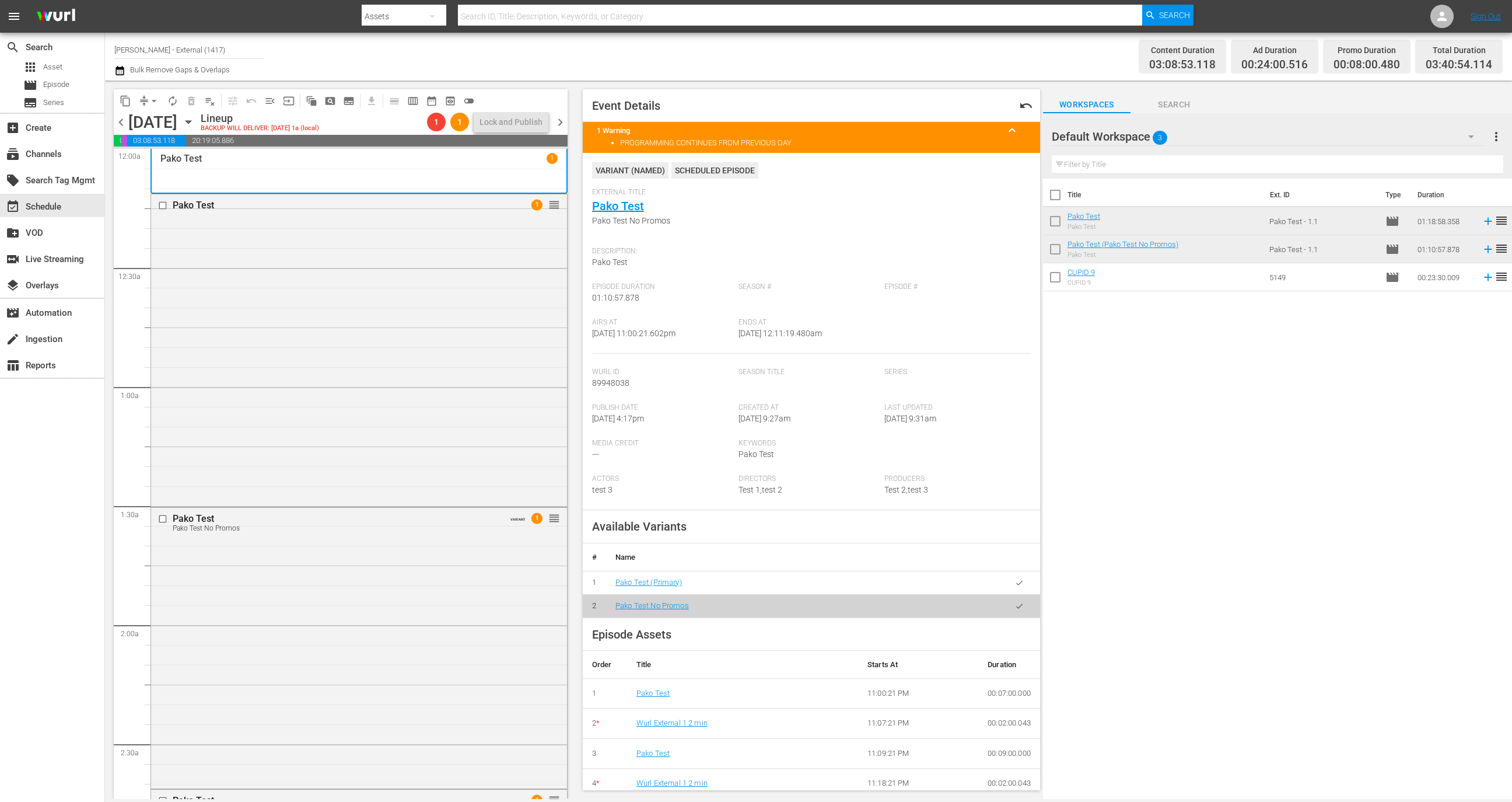
drag, startPoint x: 843, startPoint y: 332, endPoint x: 725, endPoint y: 326, distance: 118.2
click at [725, 326] on div "Airs At 9/30/25 @ 11:00:21.602pm Ends At 10/1/25 @ 12:11:19.480am" at bounding box center [812, 336] width 439 height 36
click at [257, 325] on div "Pako Test 1 reorder" at bounding box center [359, 349] width 416 height 310
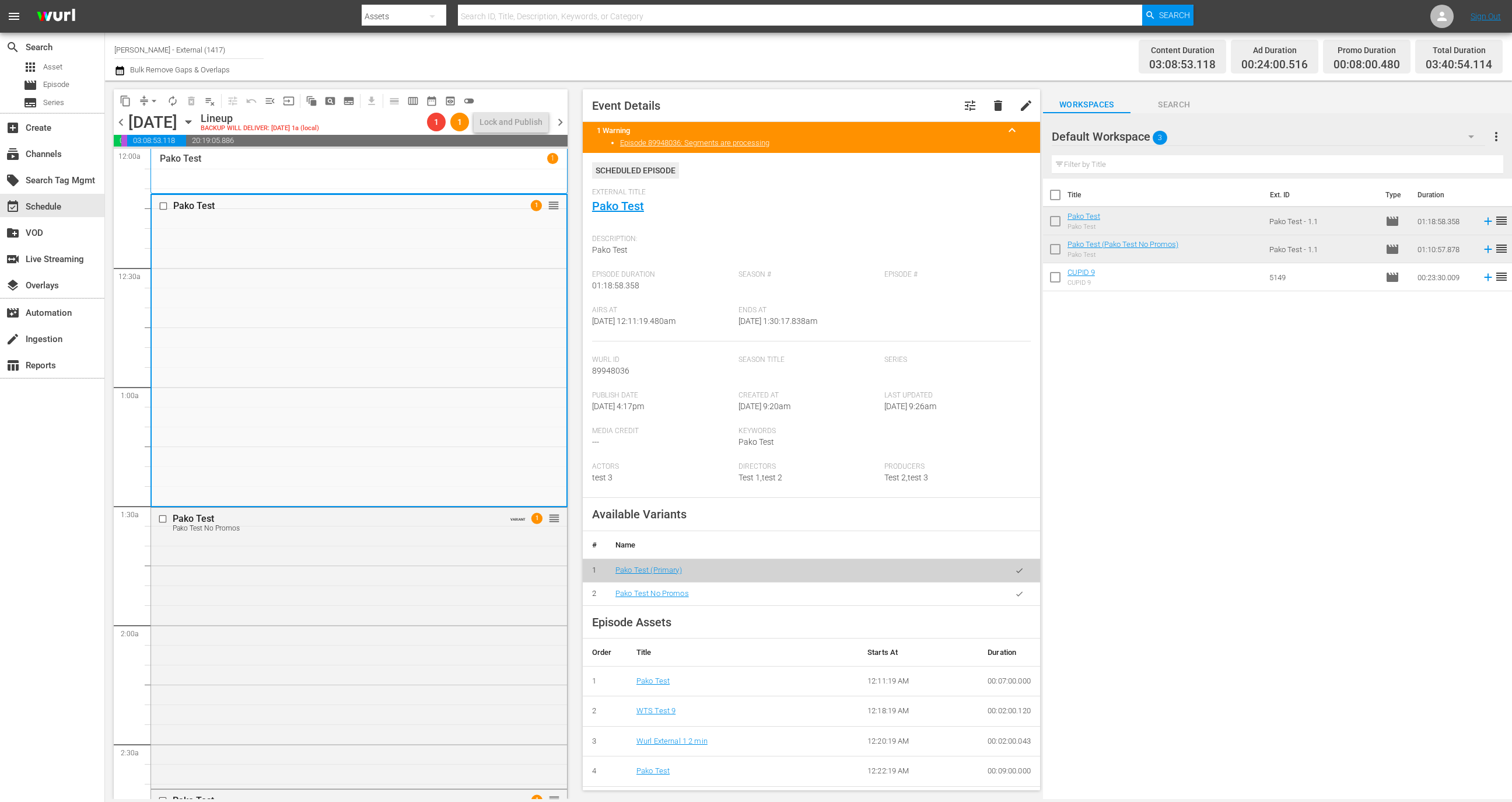
drag, startPoint x: 697, startPoint y: 320, endPoint x: 588, endPoint y: 310, distance: 109.5
click at [588, 310] on div "Event Details tune delete edit 1 Warning keyboard_arrow_up Episode 89948036: Se…" at bounding box center [811, 439] width 458 height 701
click at [324, 168] on div "Pako Test 1" at bounding box center [359, 171] width 399 height 36
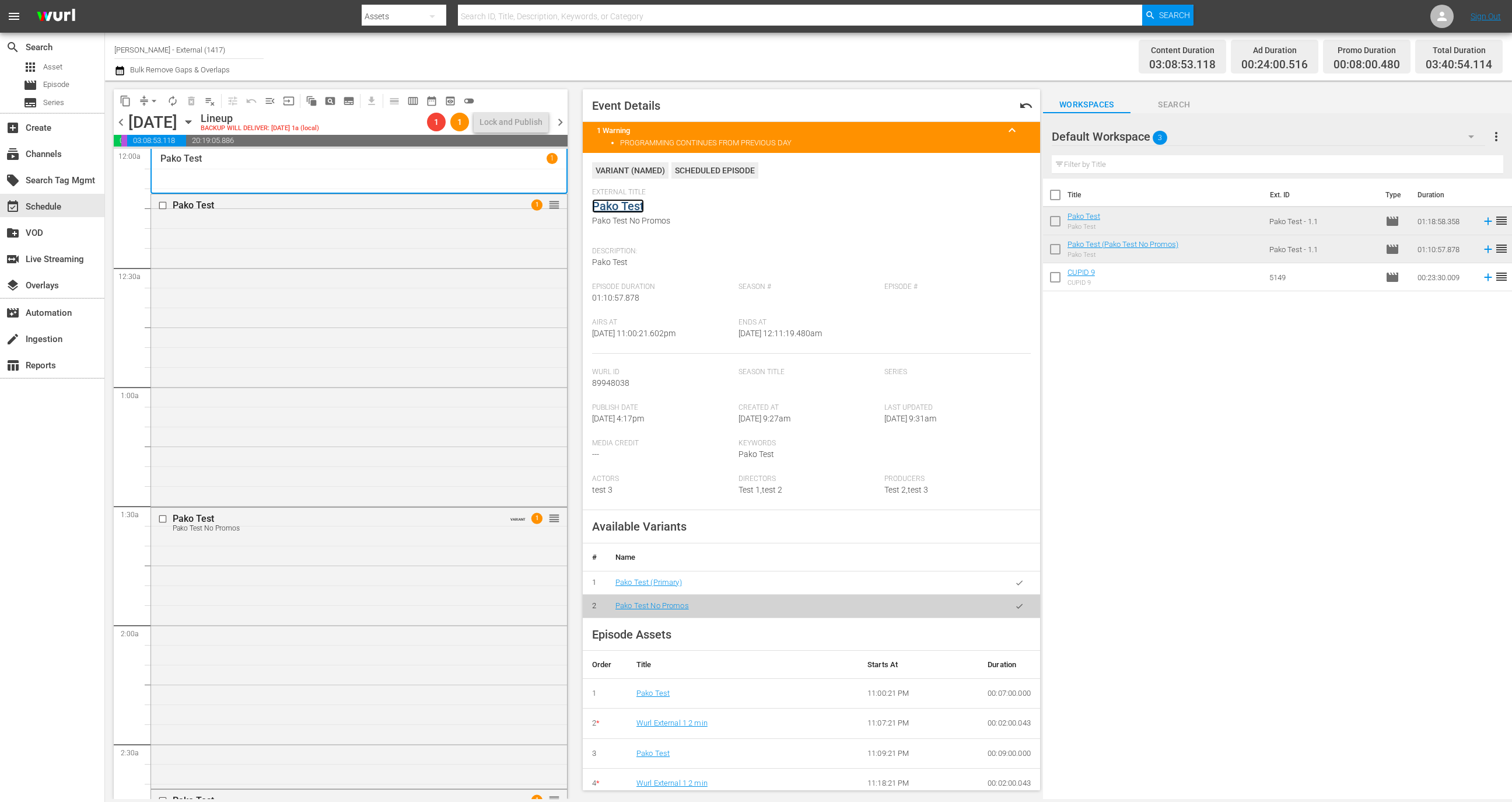
click at [626, 204] on link "Pako Test" at bounding box center [618, 205] width 52 height 14
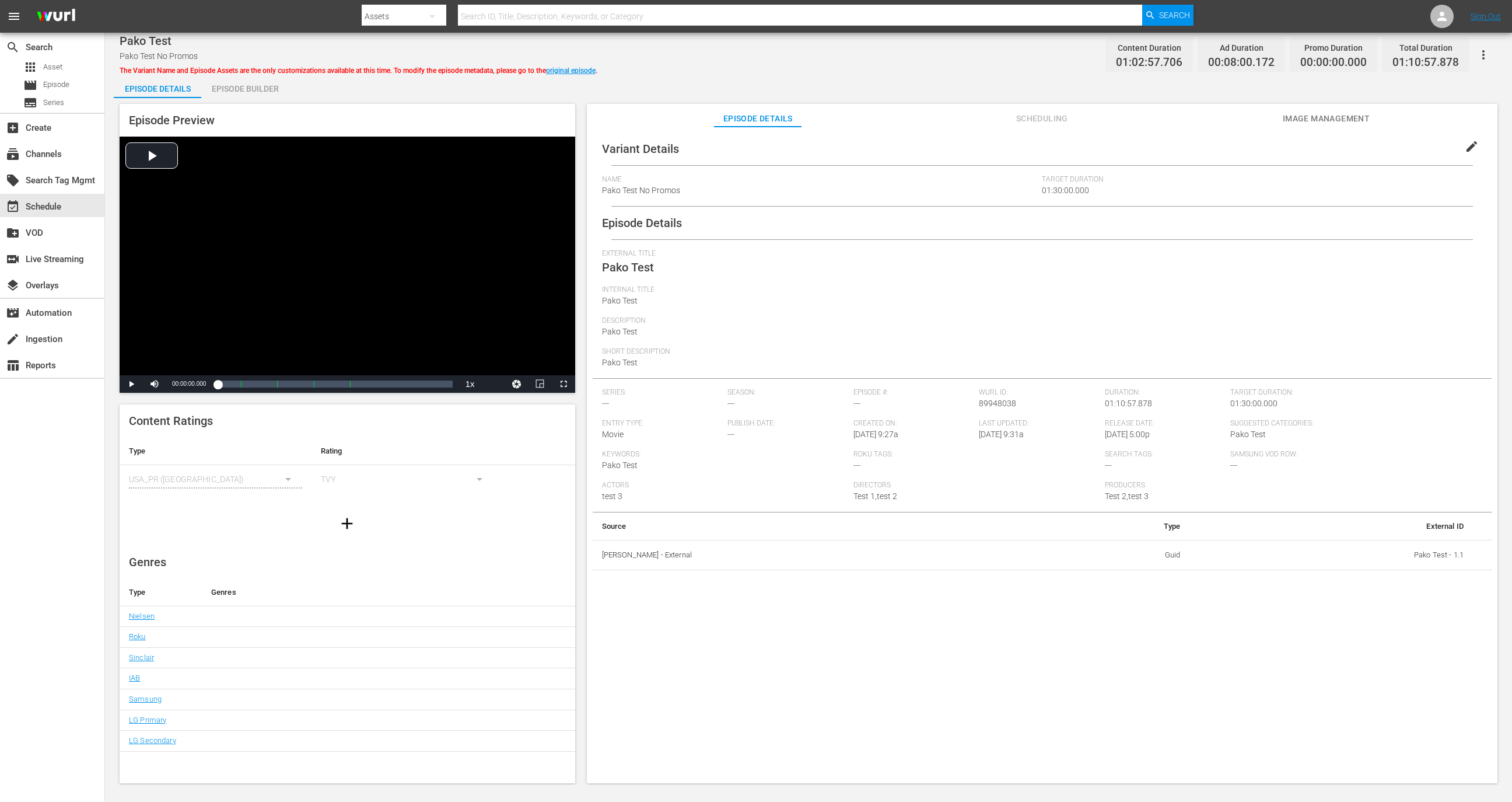
click at [229, 90] on div "Episode Builder" at bounding box center [245, 89] width 88 height 28
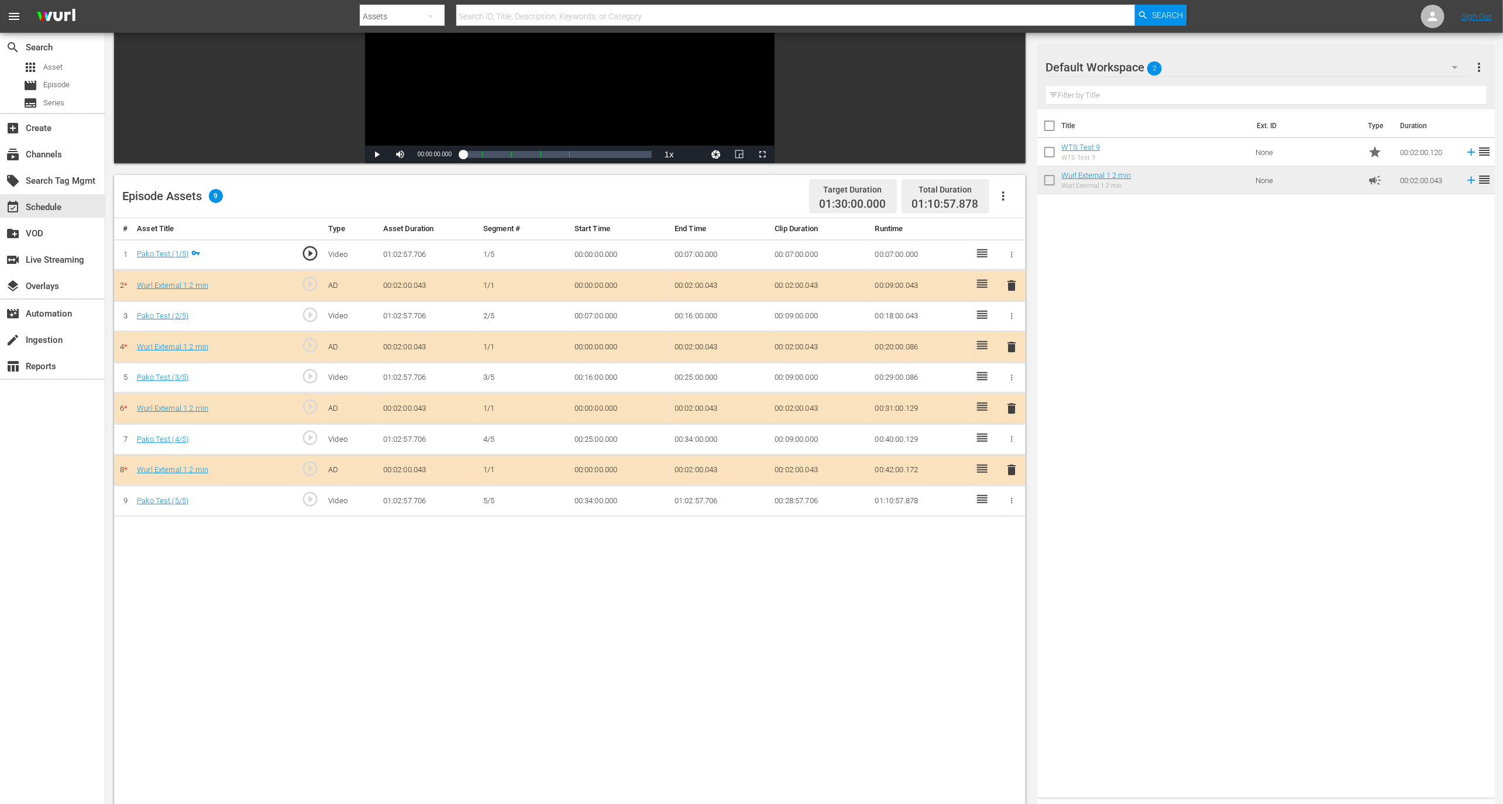
scroll to position [165, 0]
click at [1008, 199] on icon "button" at bounding box center [1003, 197] width 14 height 14
click at [1024, 271] on div "Clear Ads" at bounding box center [1039, 257] width 80 height 28
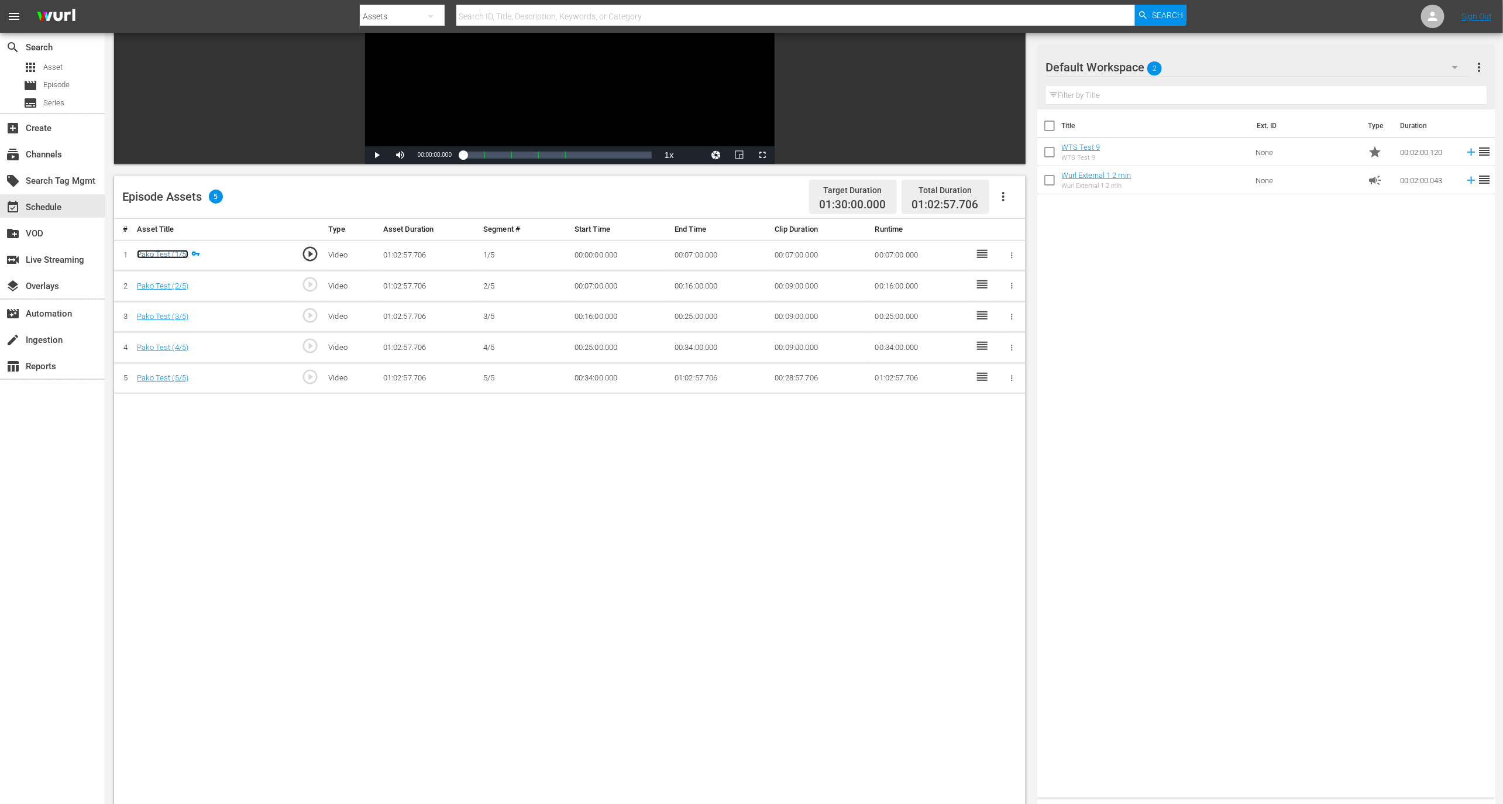
click at [177, 254] on link "Pako Test (1/5)" at bounding box center [162, 254] width 51 height 9
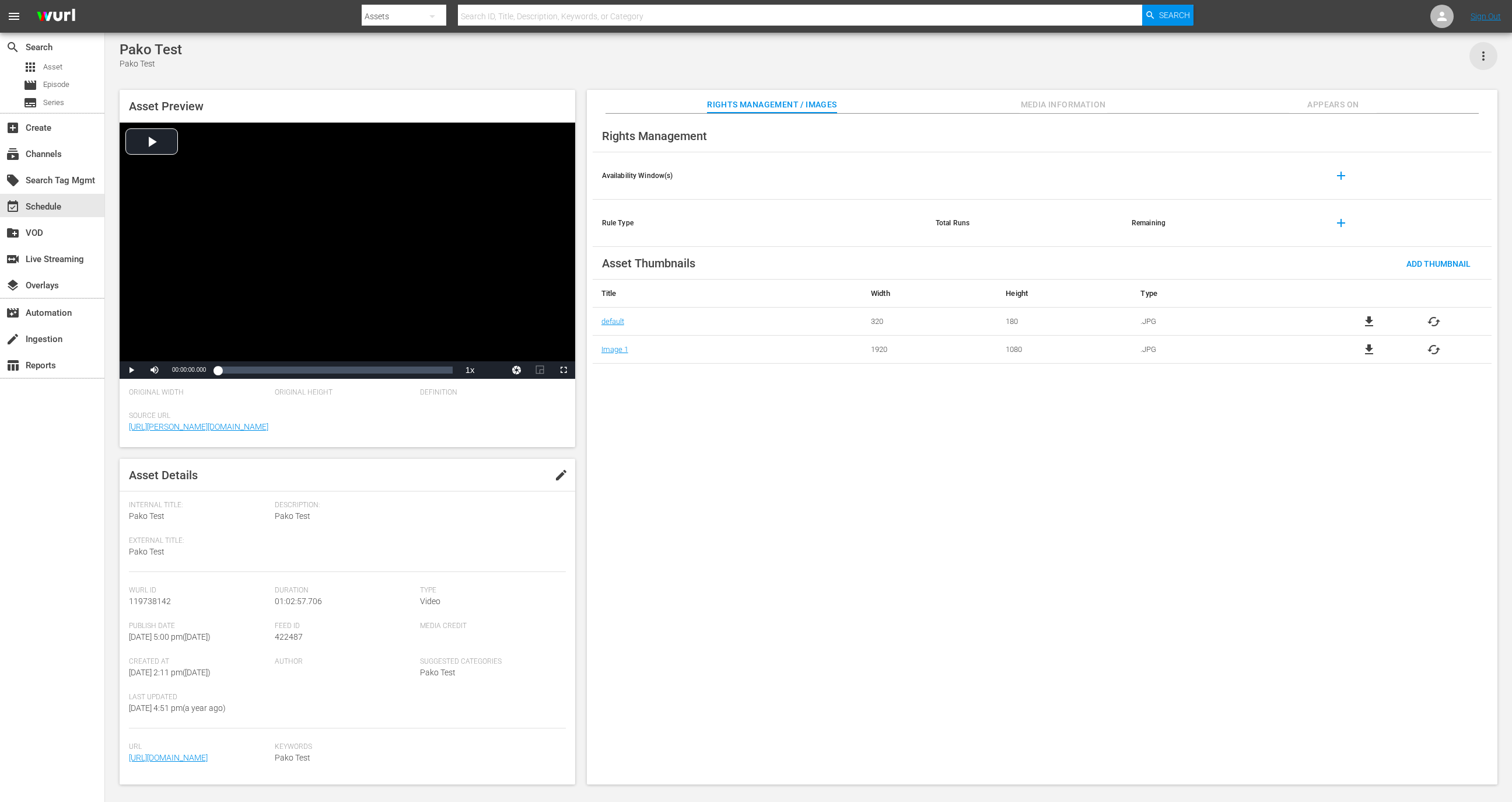
click at [1482, 56] on icon "button" at bounding box center [1483, 56] width 14 height 14
click at [1450, 53] on div "Add To Workspace" at bounding box center [1449, 61] width 80 height 28
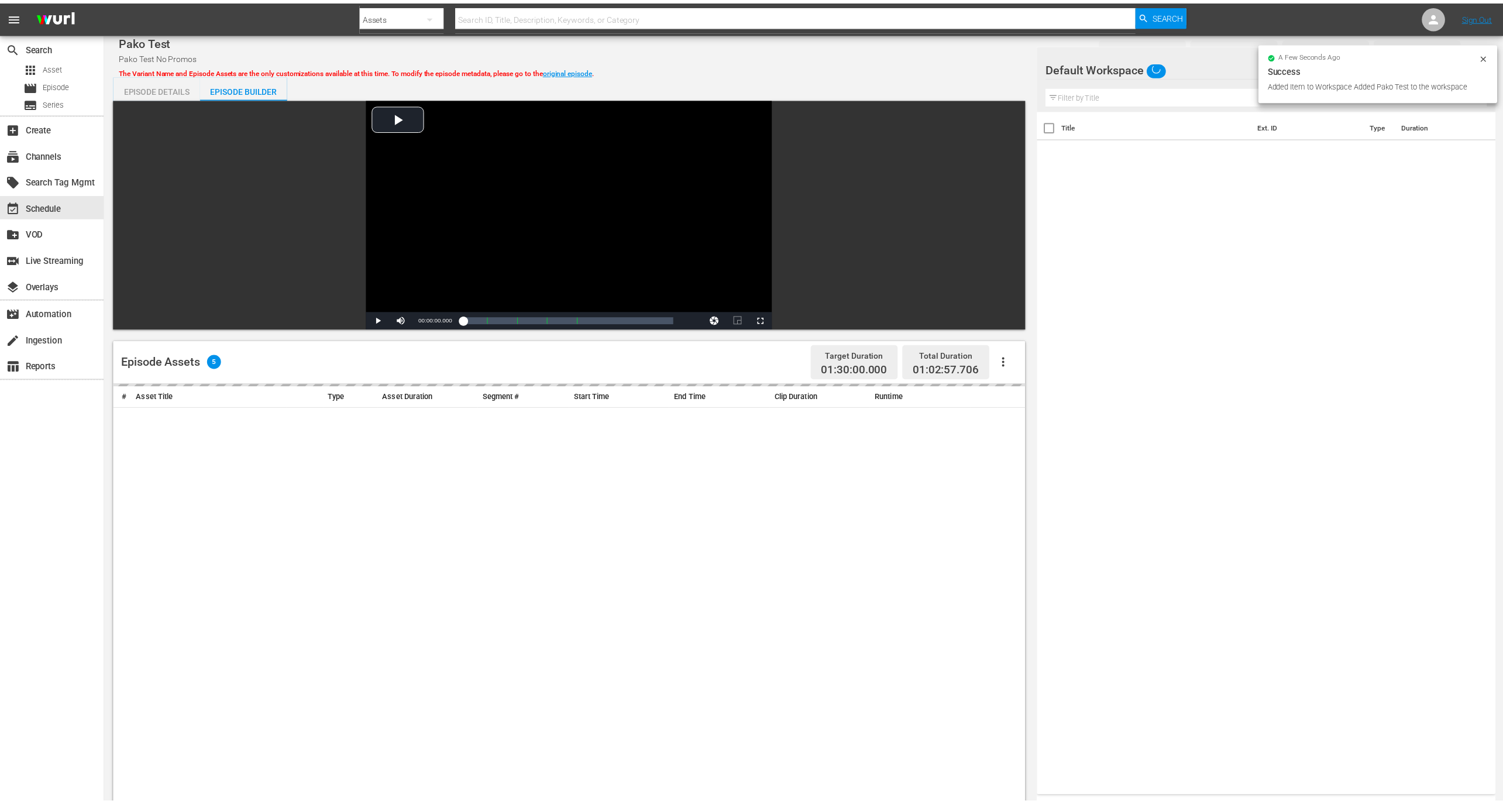
scroll to position [165, 0]
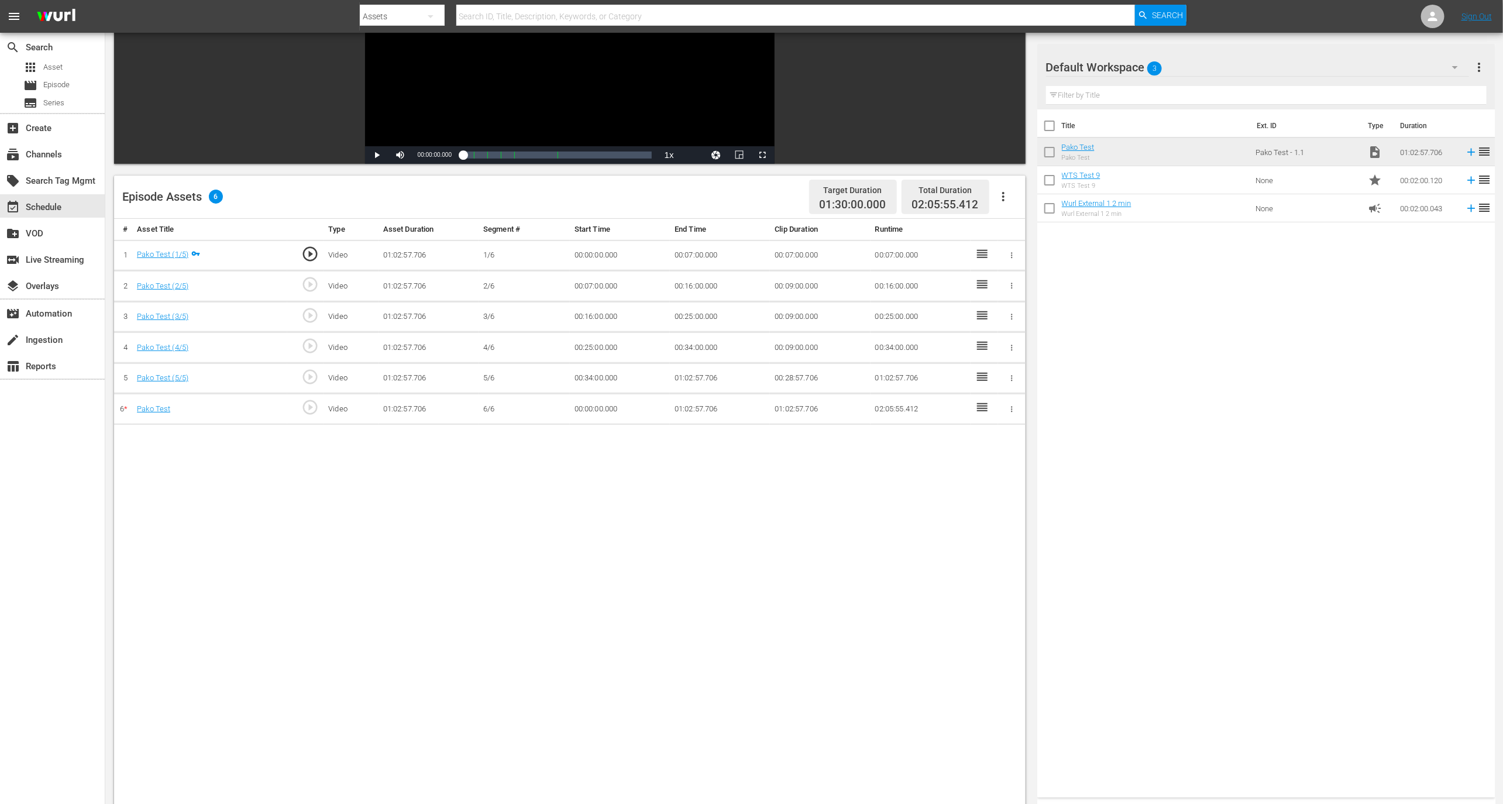
click at [1016, 411] on div at bounding box center [1012, 409] width 12 height 12
click at [1015, 411] on button "button" at bounding box center [1012, 409] width 12 height 12
click at [983, 447] on span "DELETE ASSET" at bounding box center [973, 447] width 73 height 11
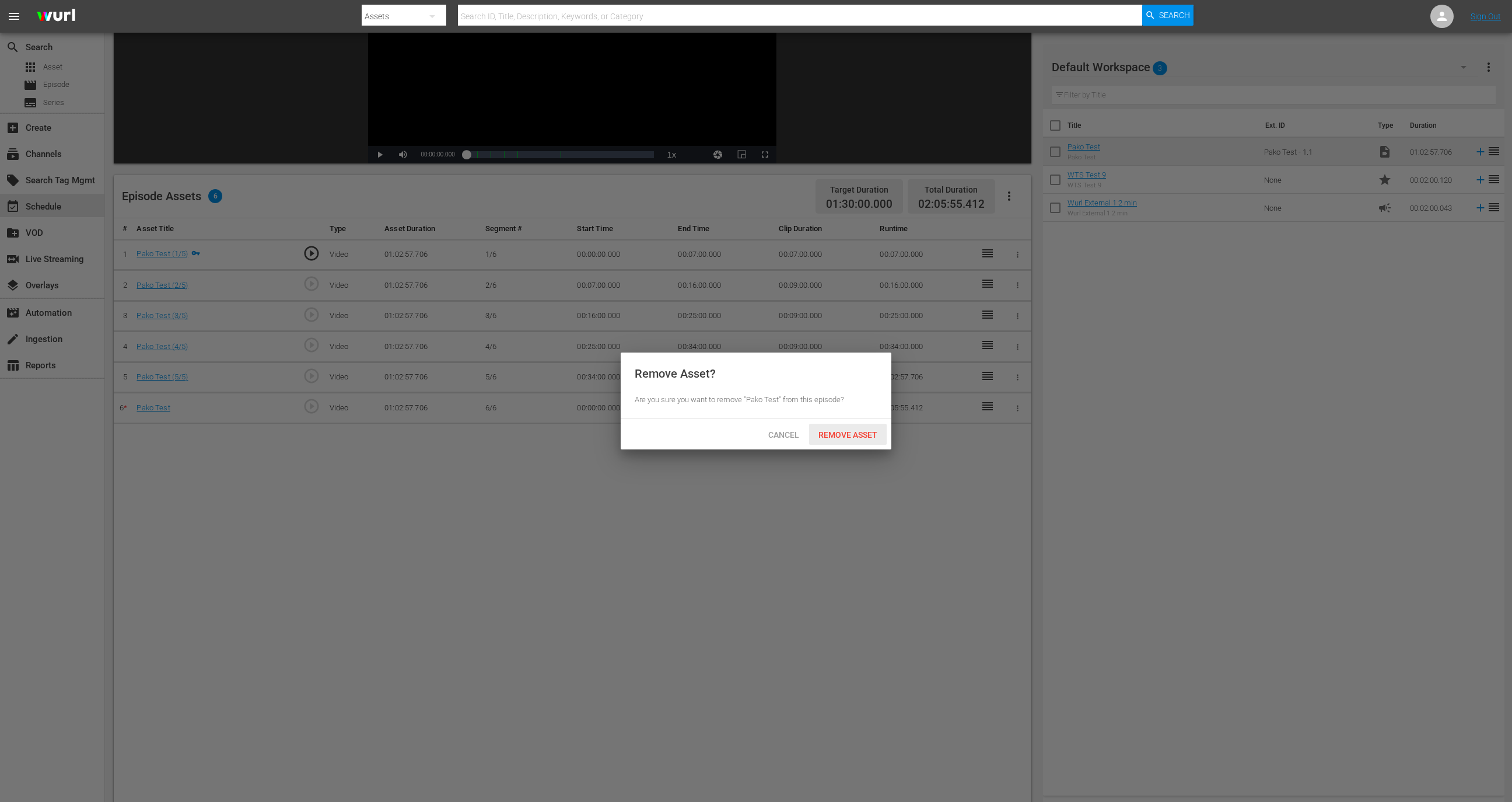
click at [836, 434] on span "Remove Asset" at bounding box center [848, 434] width 78 height 9
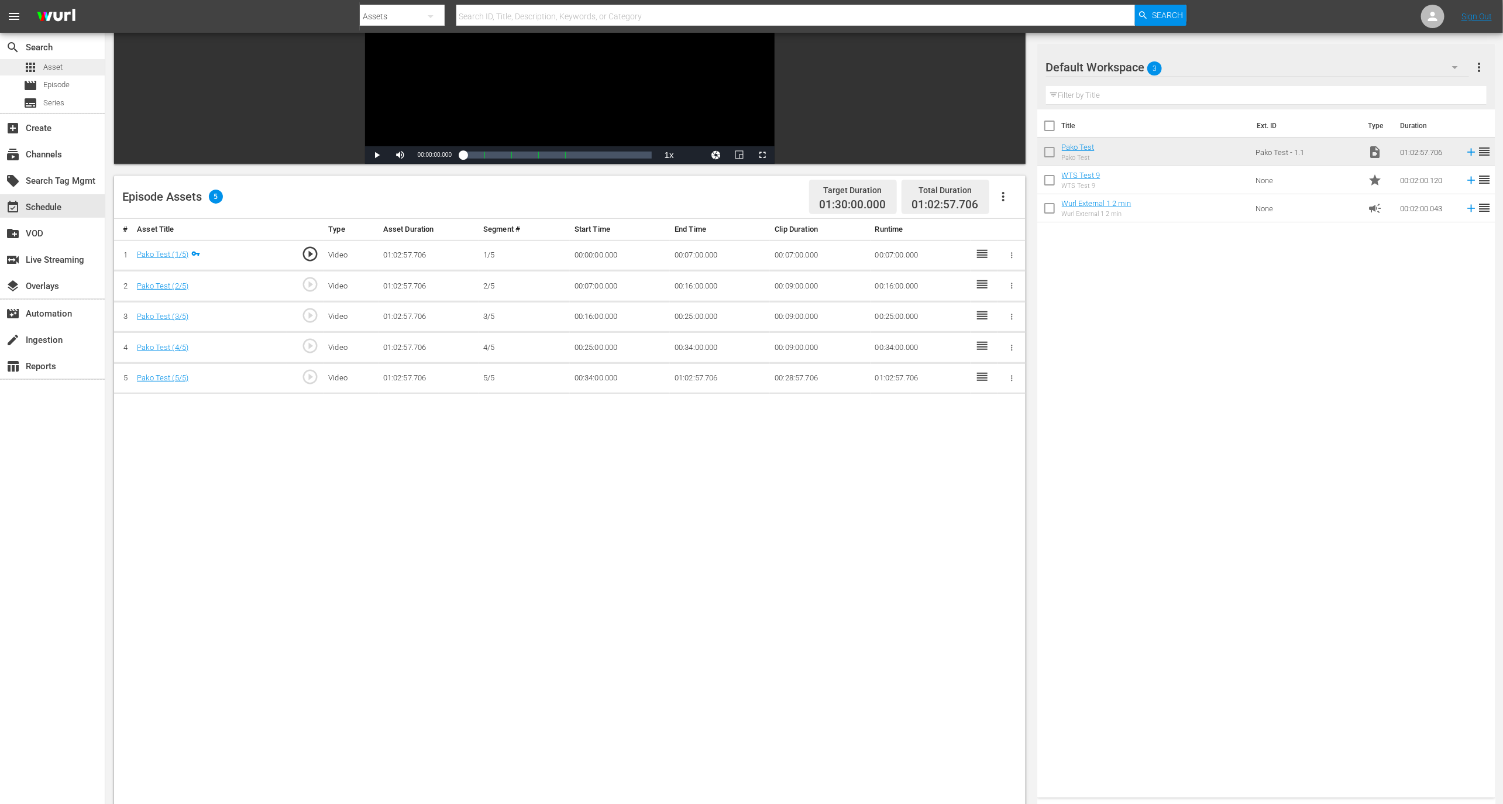
click at [77, 72] on div "apps Asset" at bounding box center [52, 67] width 105 height 16
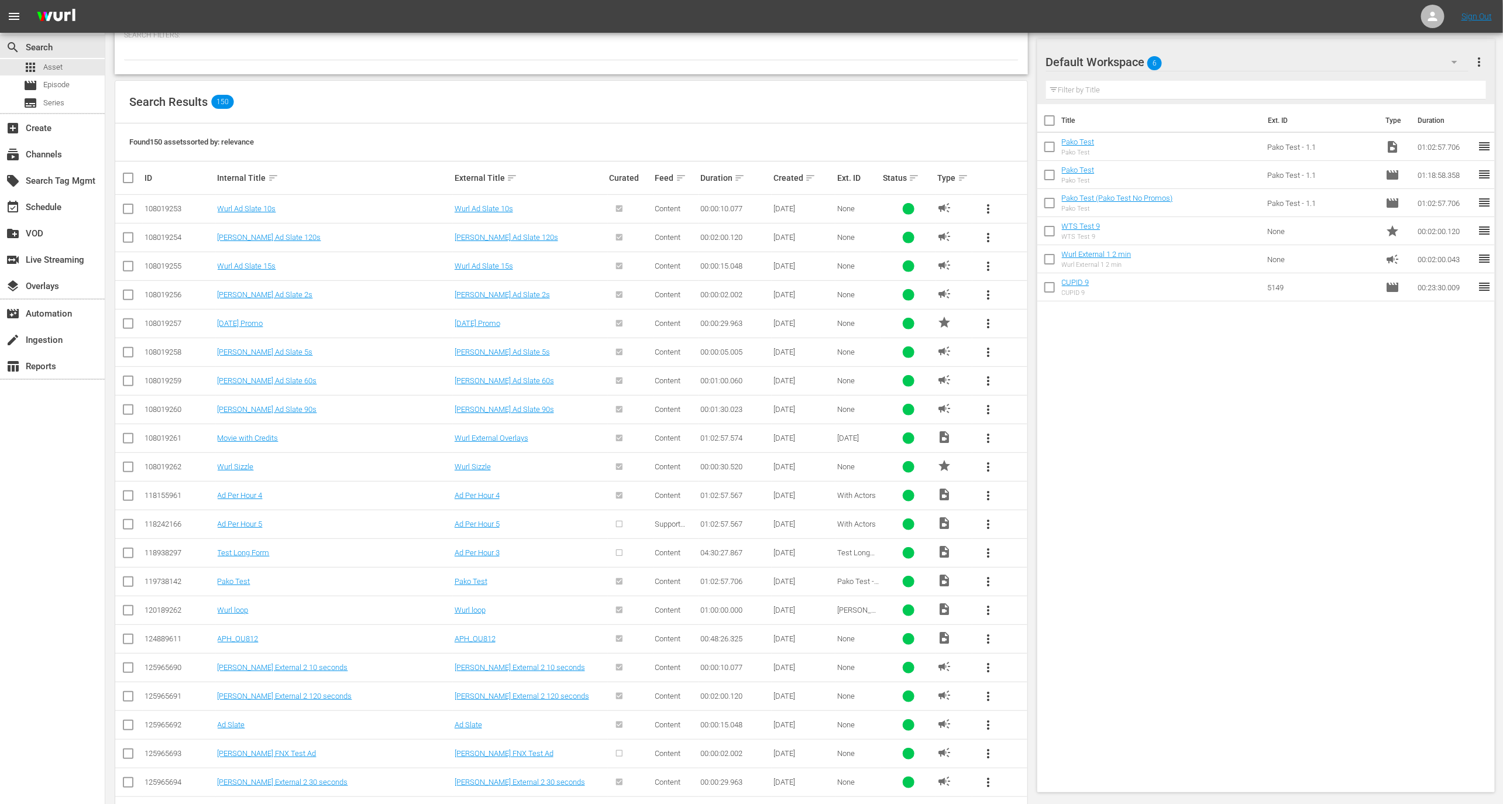
scroll to position [6, 0]
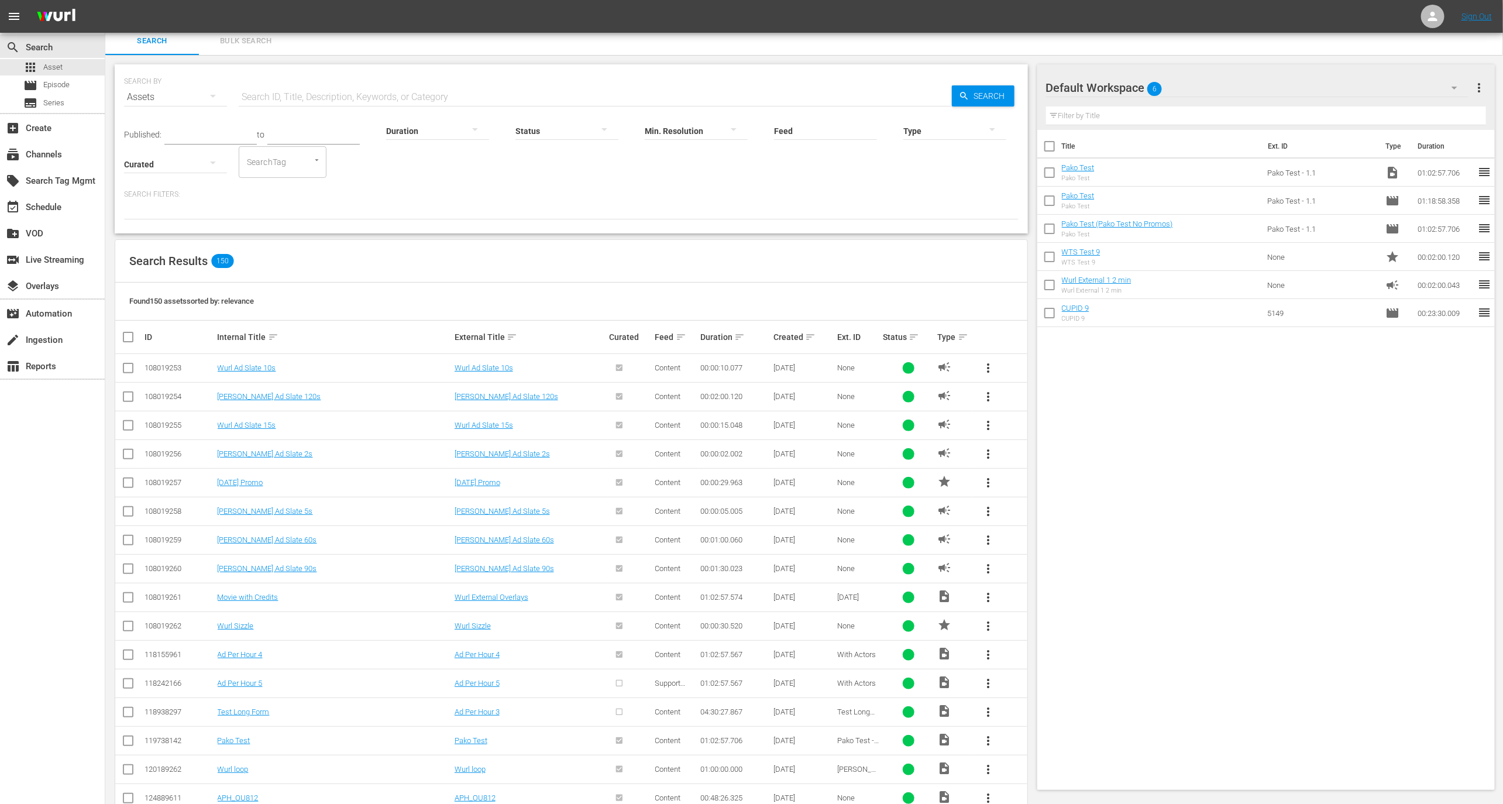
click at [918, 122] on div at bounding box center [954, 130] width 103 height 33
click at [938, 130] on div "Video" at bounding box center [955, 128] width 103 height 19
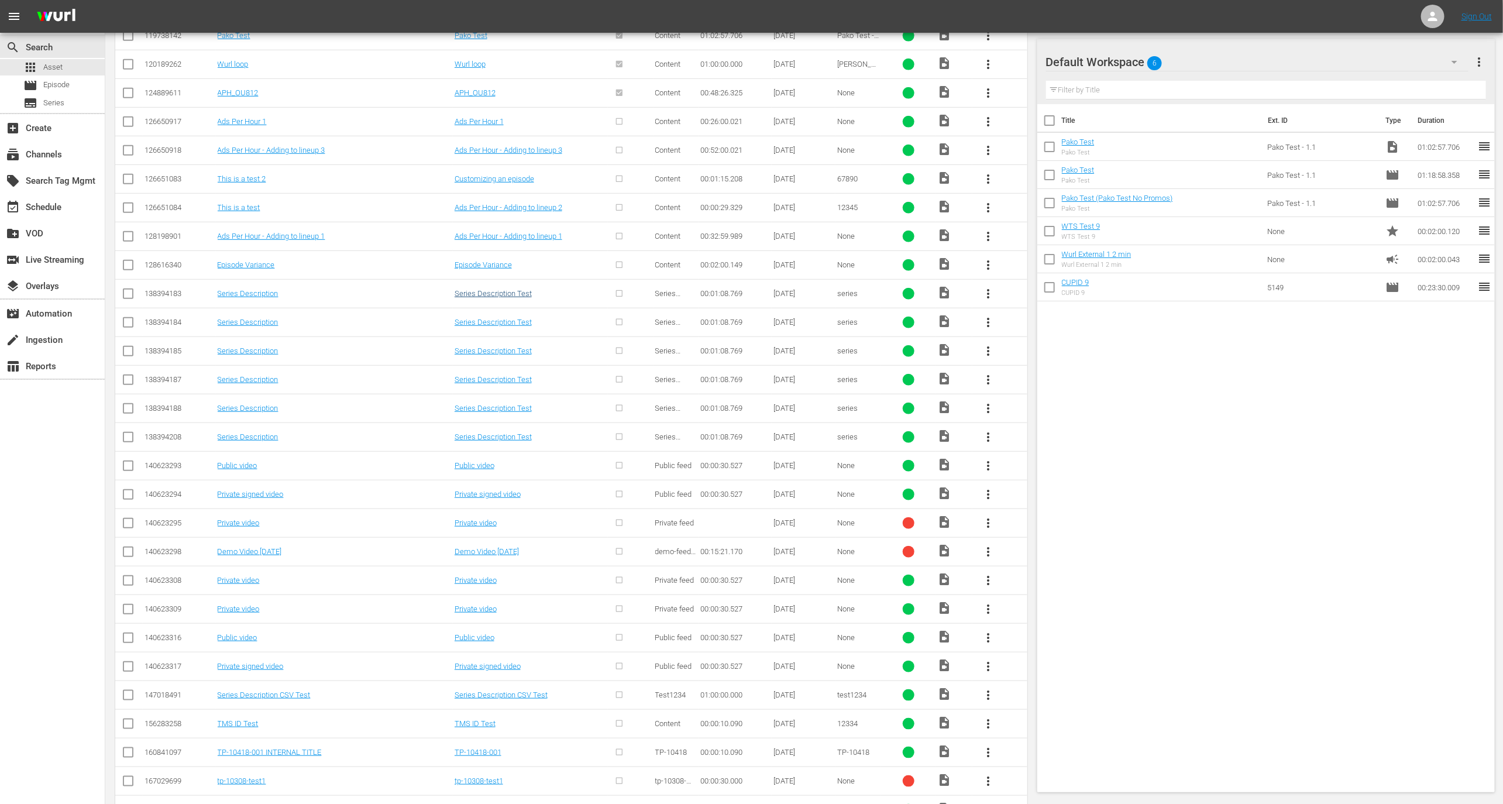
scroll to position [345, 0]
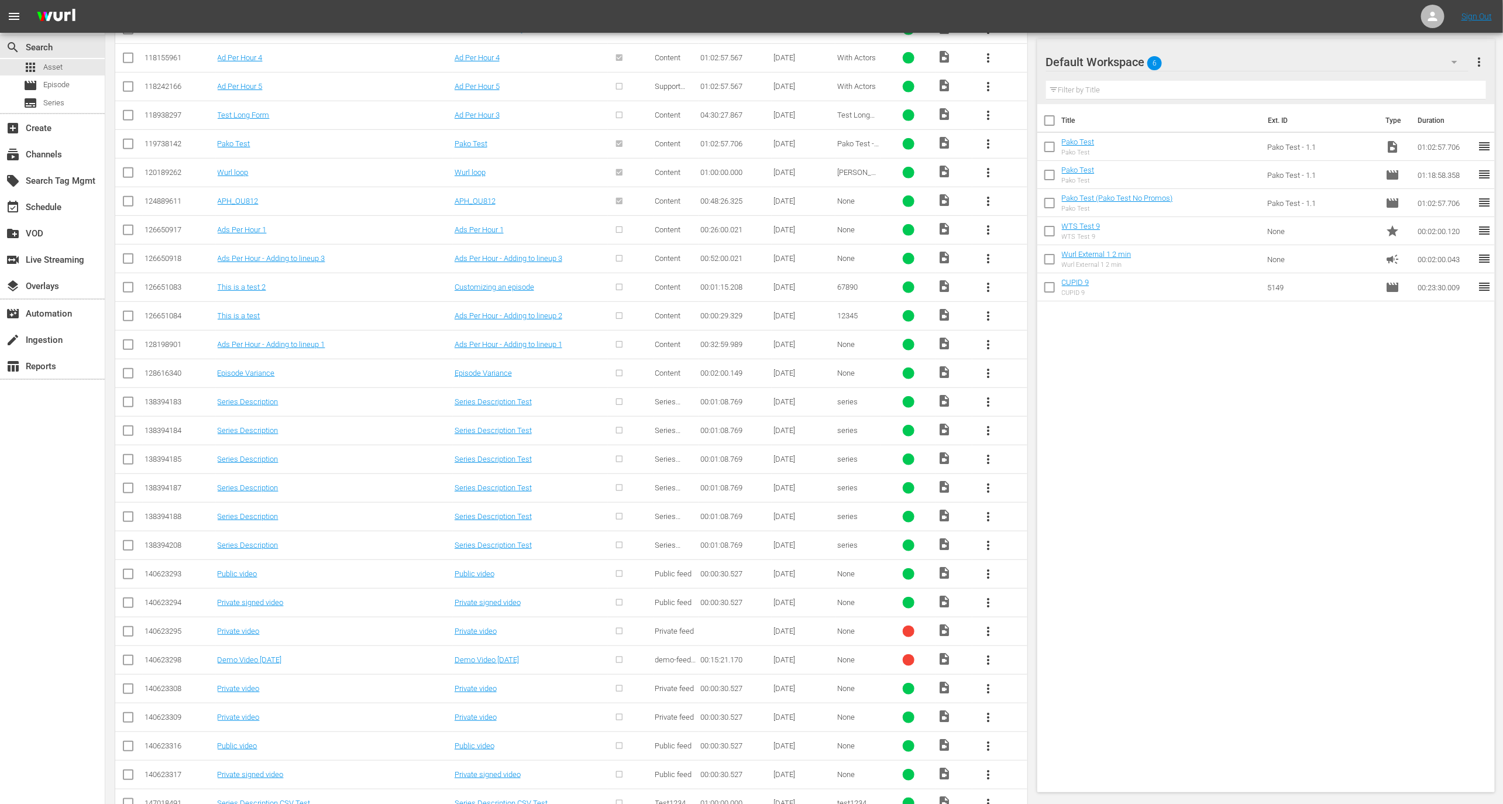
click at [987, 171] on span "more_vert" at bounding box center [988, 173] width 14 height 14
click at [1040, 204] on div "Workspace" at bounding box center [1052, 204] width 80 height 28
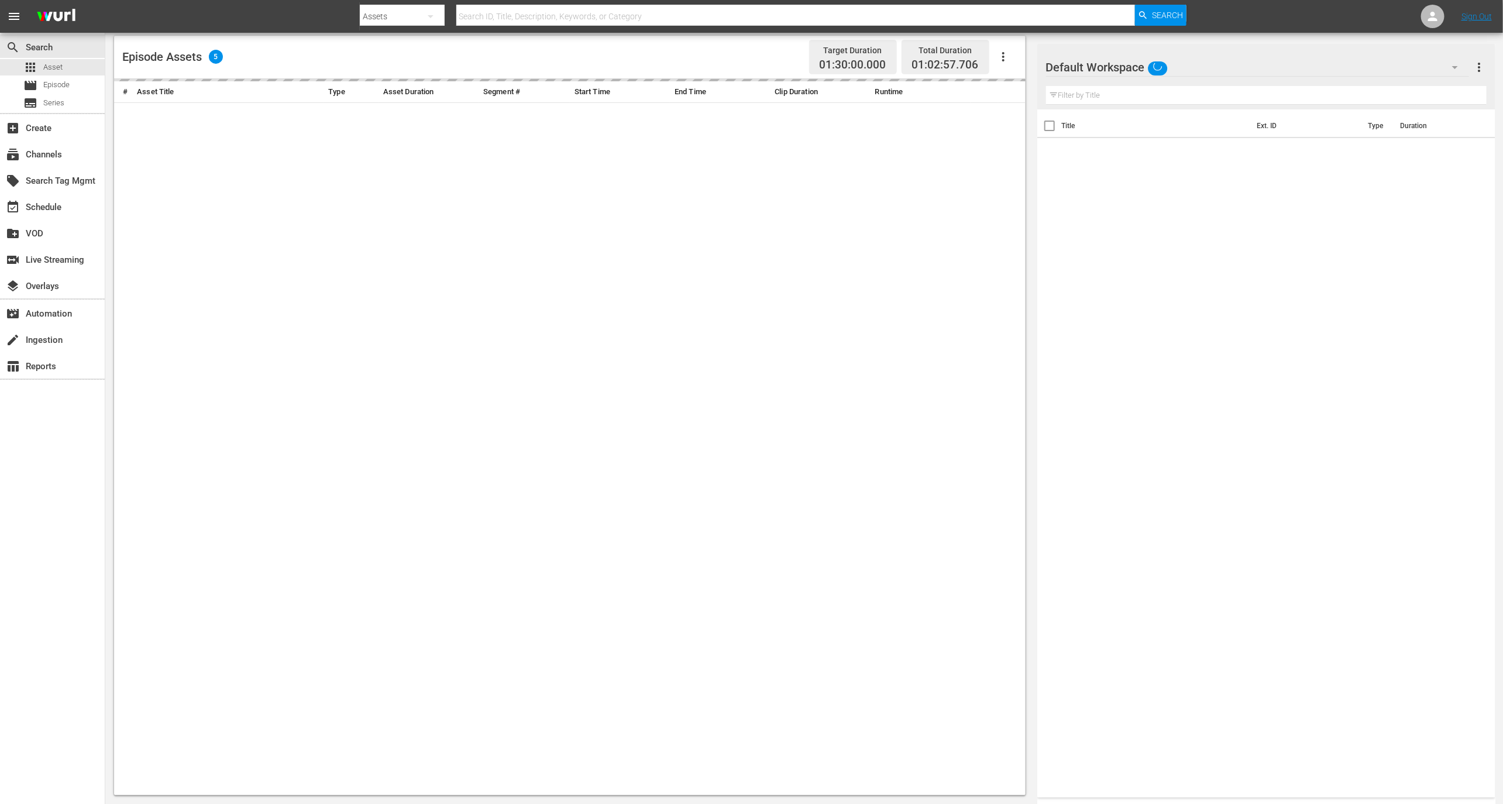
scroll to position [165, 0]
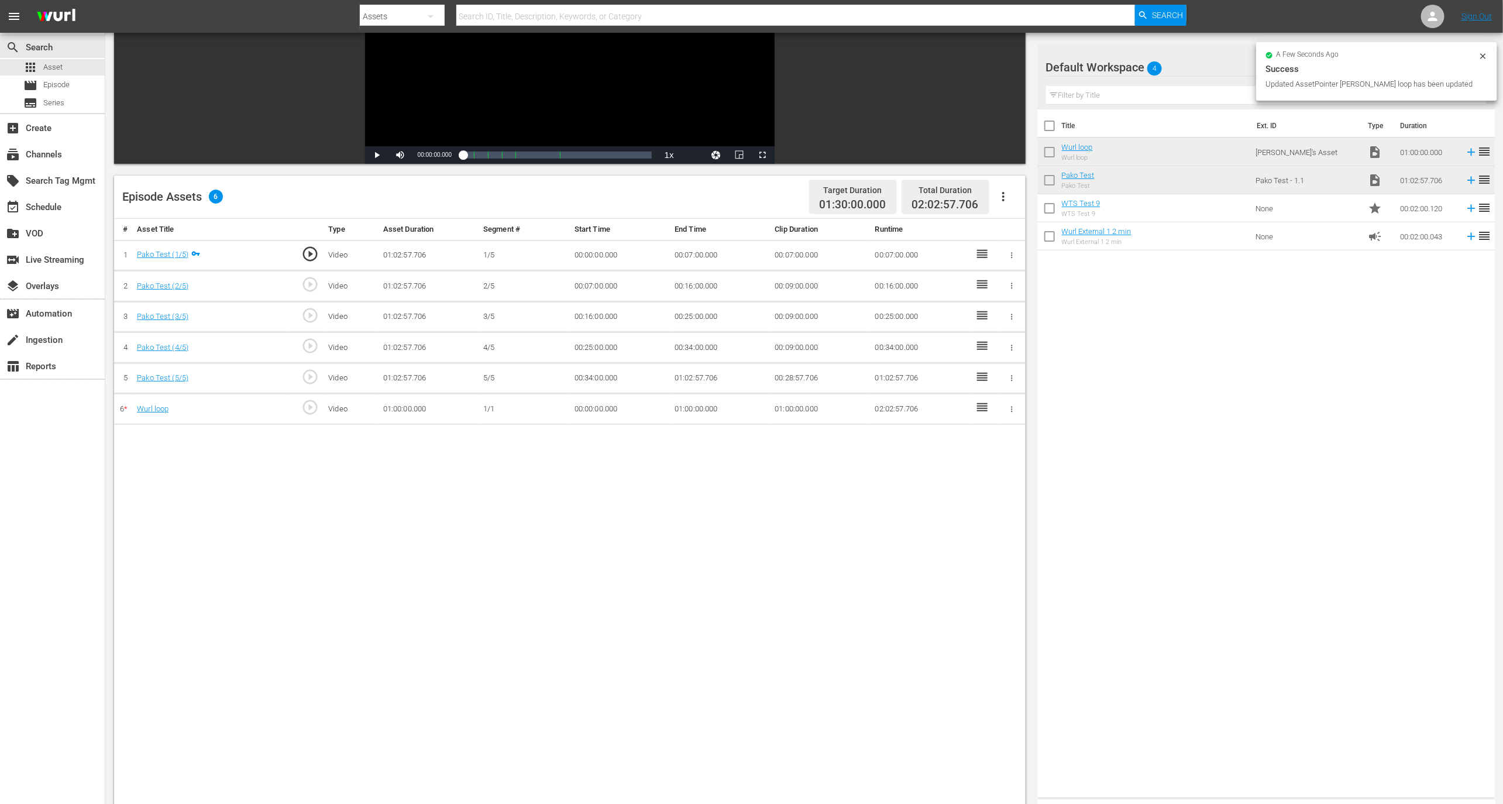
click at [786, 404] on td "01:00:00.000" at bounding box center [820, 409] width 100 height 31
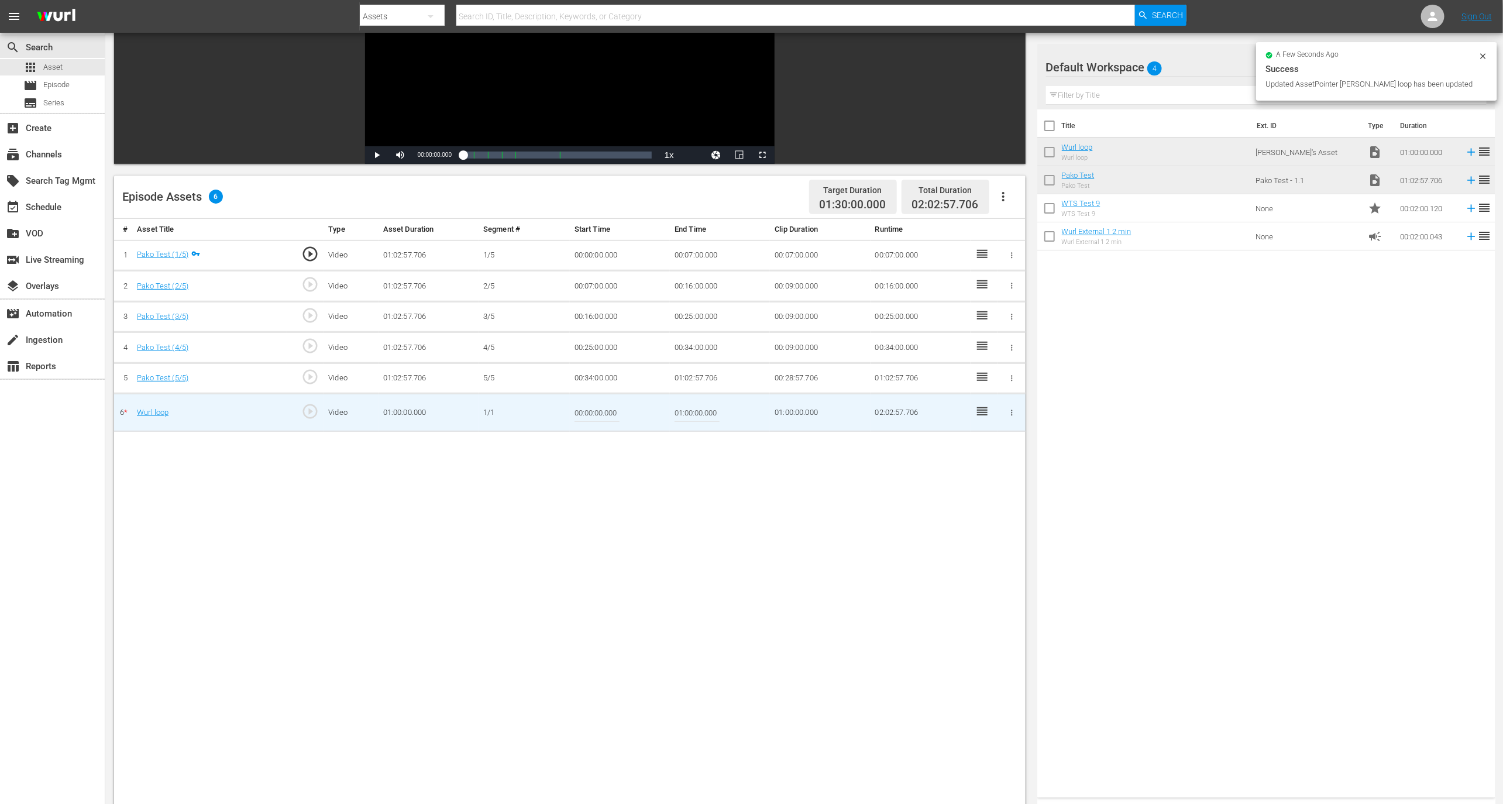
click at [783, 410] on td "01:00:00.000" at bounding box center [820, 413] width 100 height 38
click at [682, 411] on input "01:00:00.000" at bounding box center [696, 412] width 45 height 28
type input "00:13:00.000"
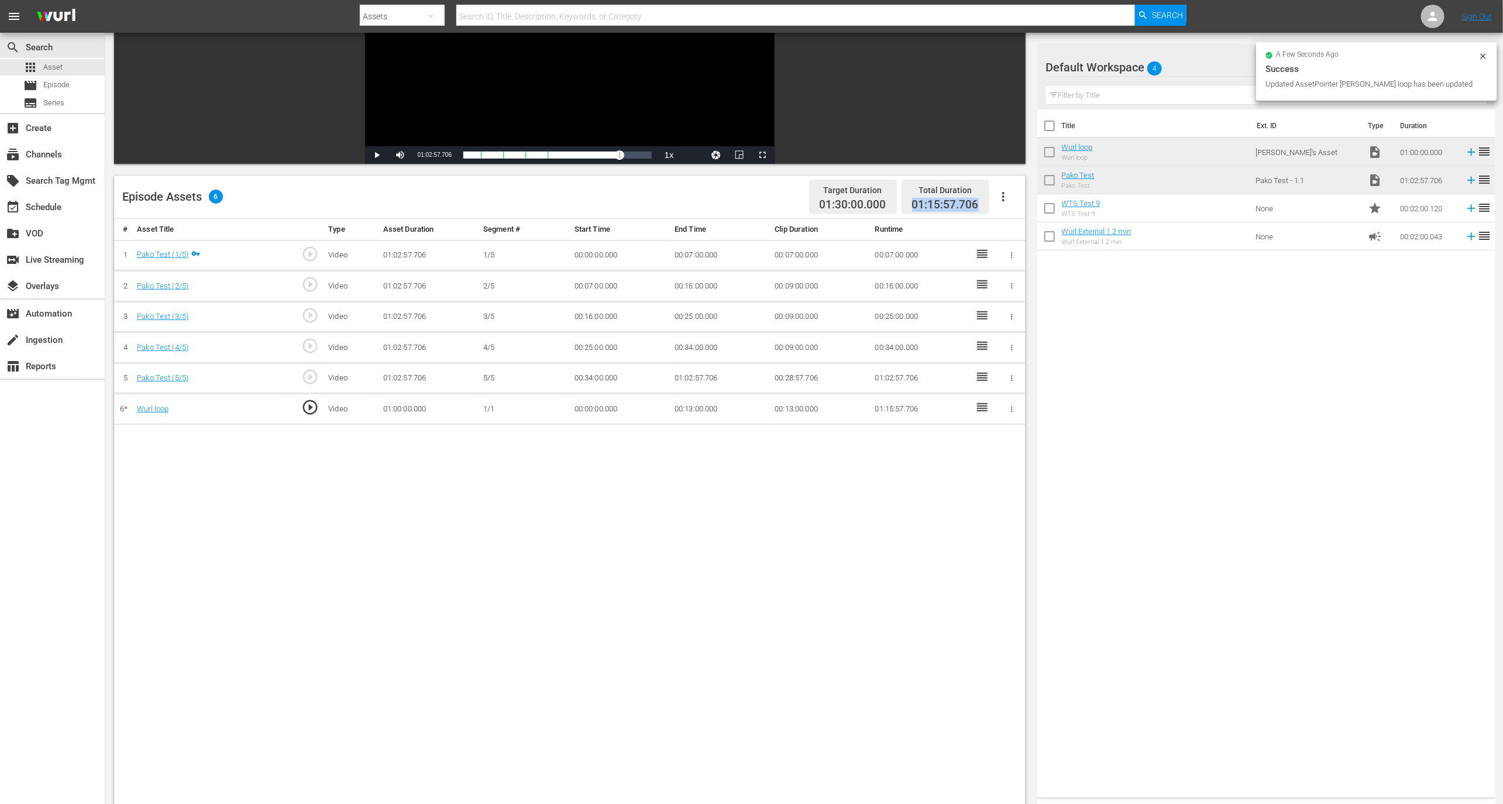
drag, startPoint x: 922, startPoint y: 203, endPoint x: 977, endPoint y: 205, distance: 55.6
click at [977, 205] on span "01:15:57.706" at bounding box center [945, 204] width 67 height 13
click at [703, 380] on td "01:02:57.706" at bounding box center [720, 378] width 100 height 31
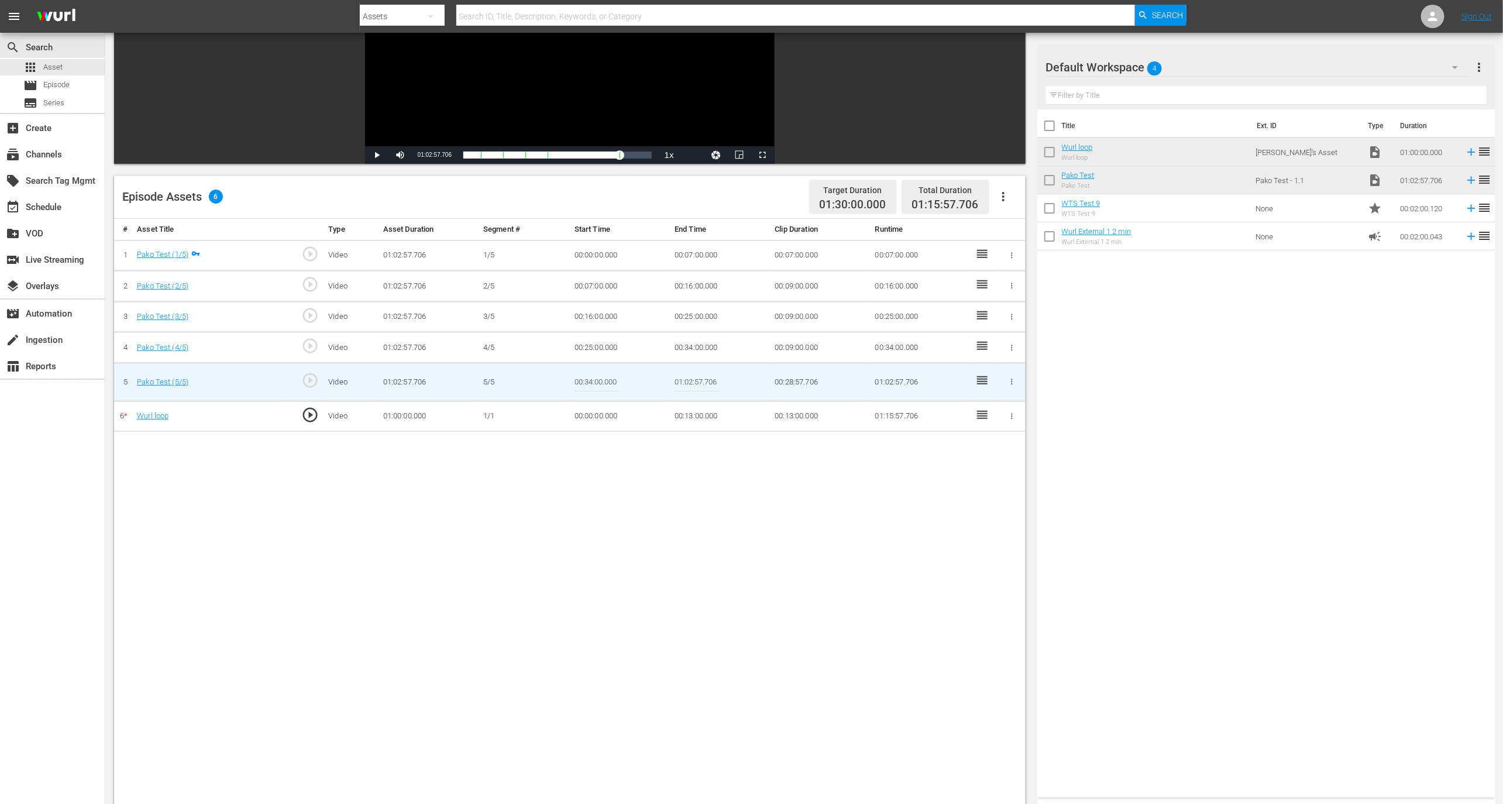
click at [693, 415] on td "00:13:00.000" at bounding box center [720, 416] width 100 height 31
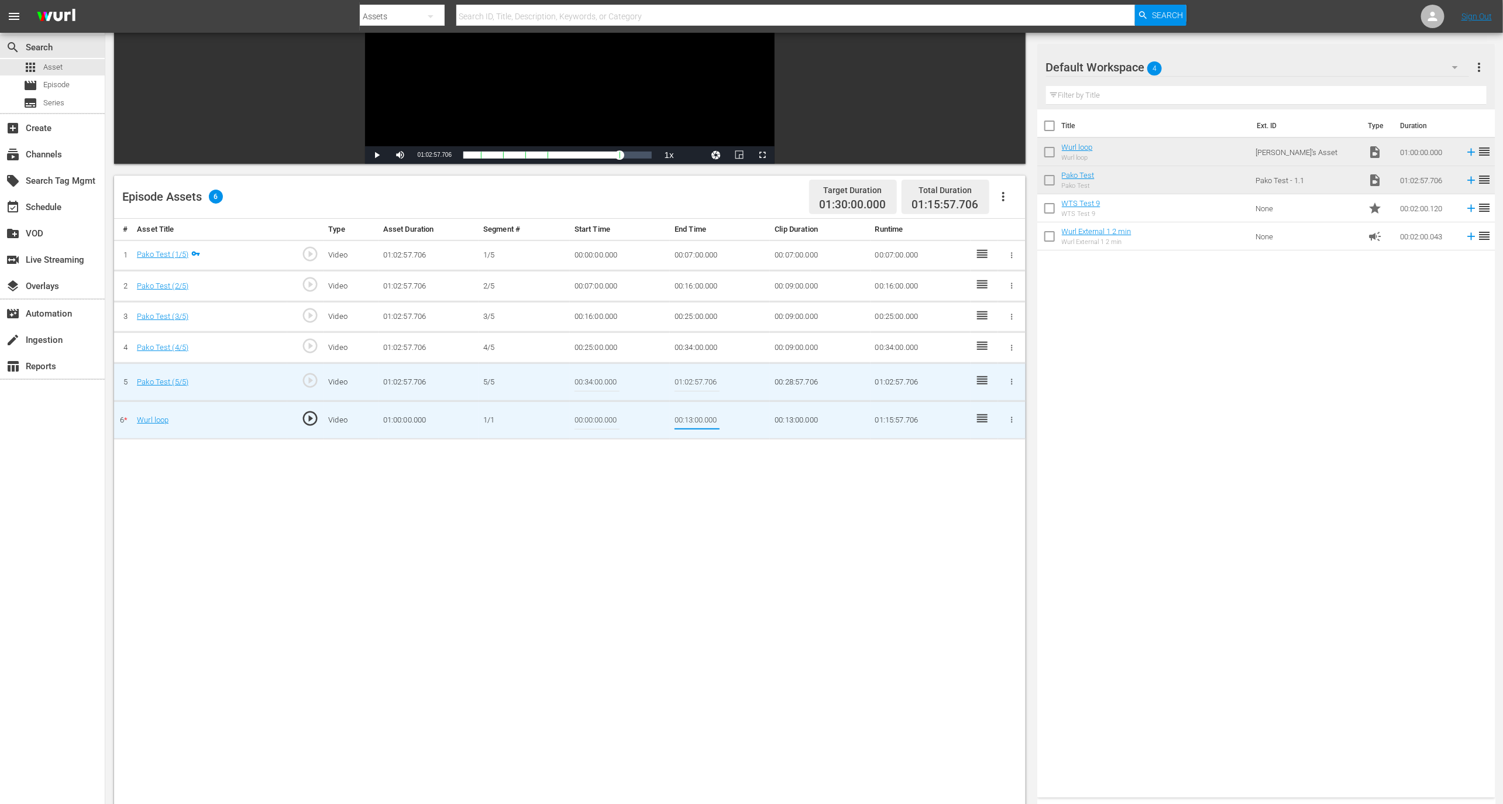
click at [692, 417] on input "00:13:00.000" at bounding box center [696, 420] width 45 height 28
type input "00:12:13.000"
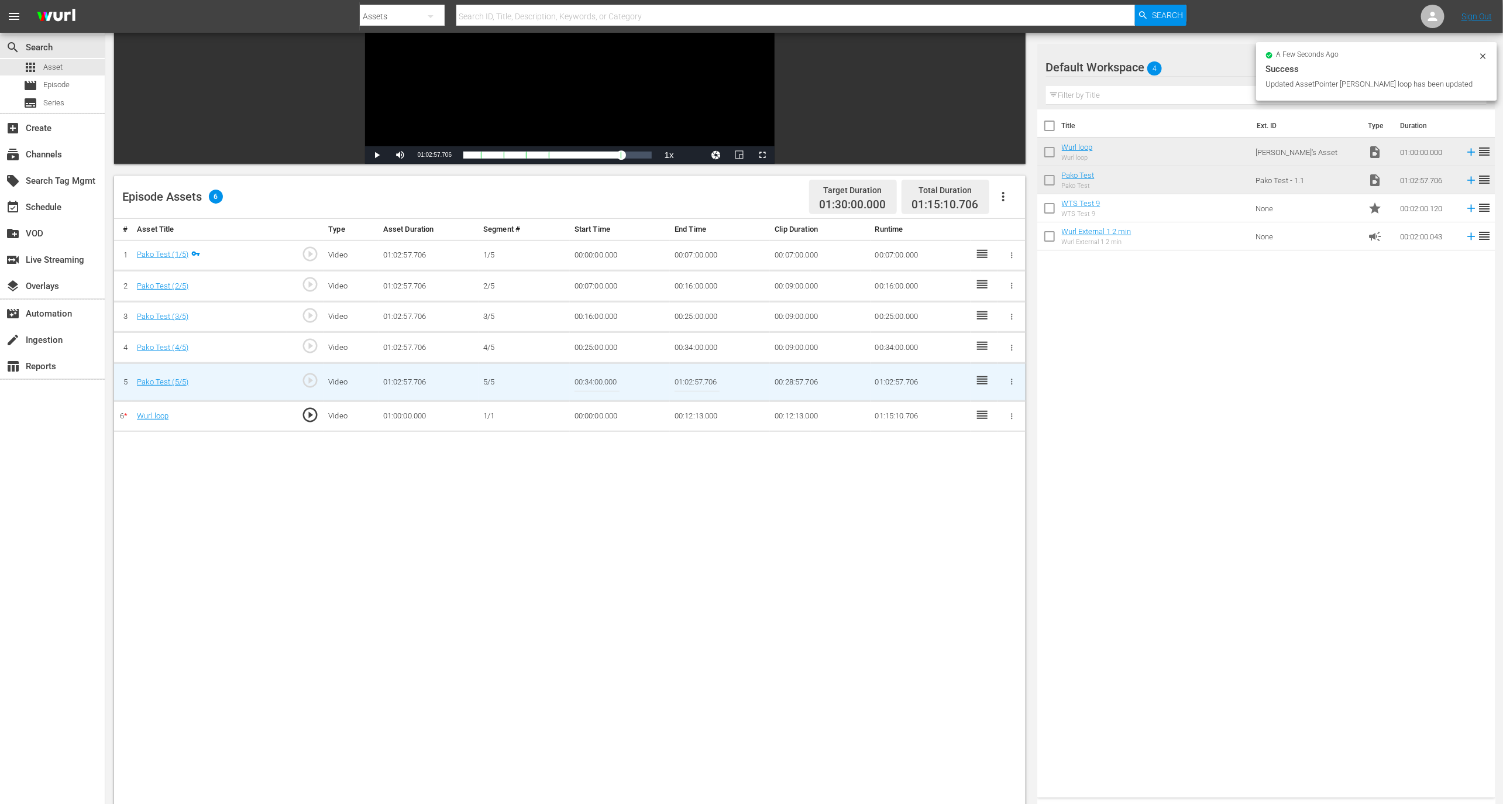
click at [703, 422] on td "00:12:13.000" at bounding box center [720, 416] width 100 height 31
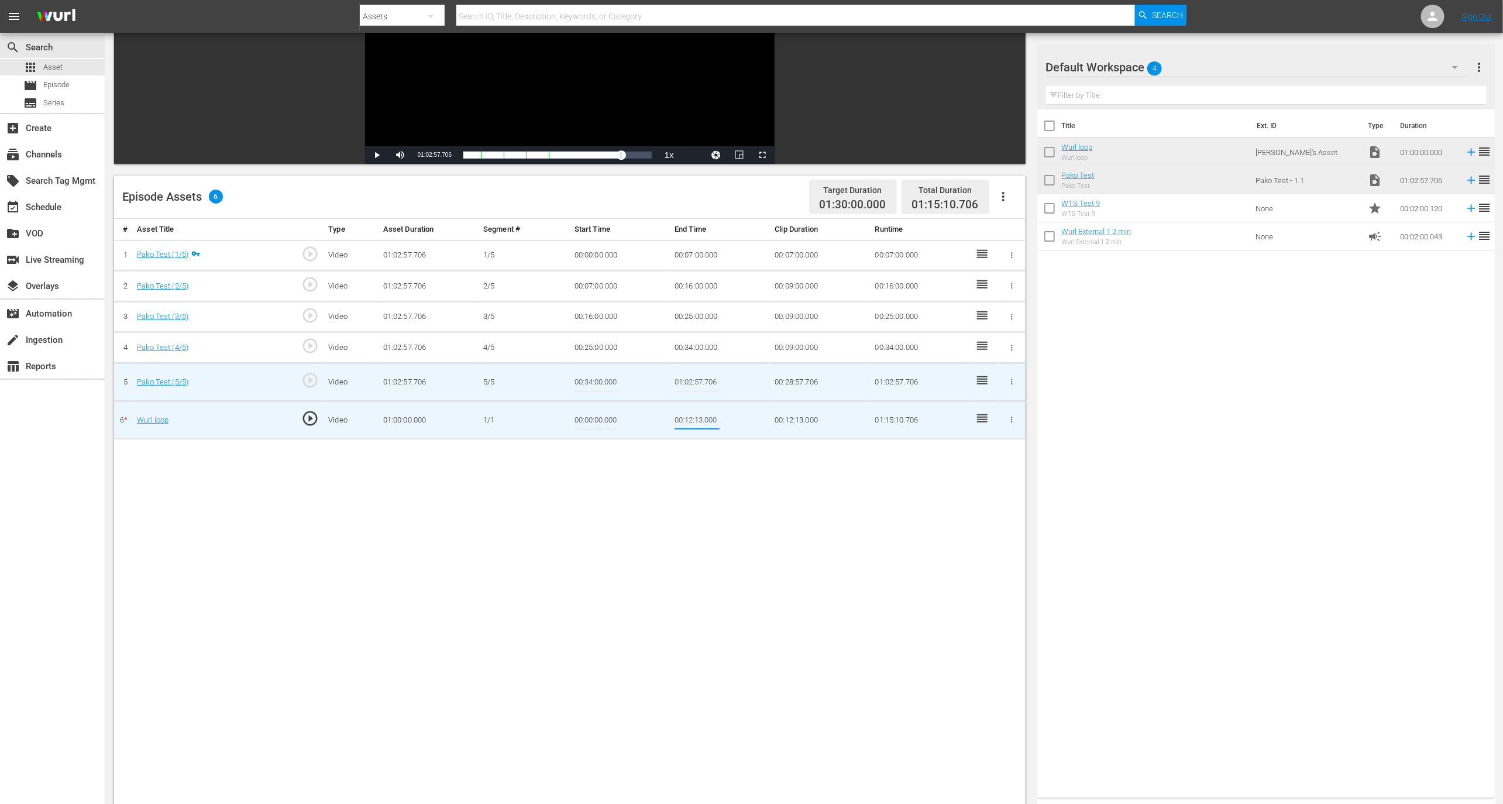
click at [697, 419] on input "00:12:13.000" at bounding box center [696, 420] width 45 height 28
type input "00:12:03.000"
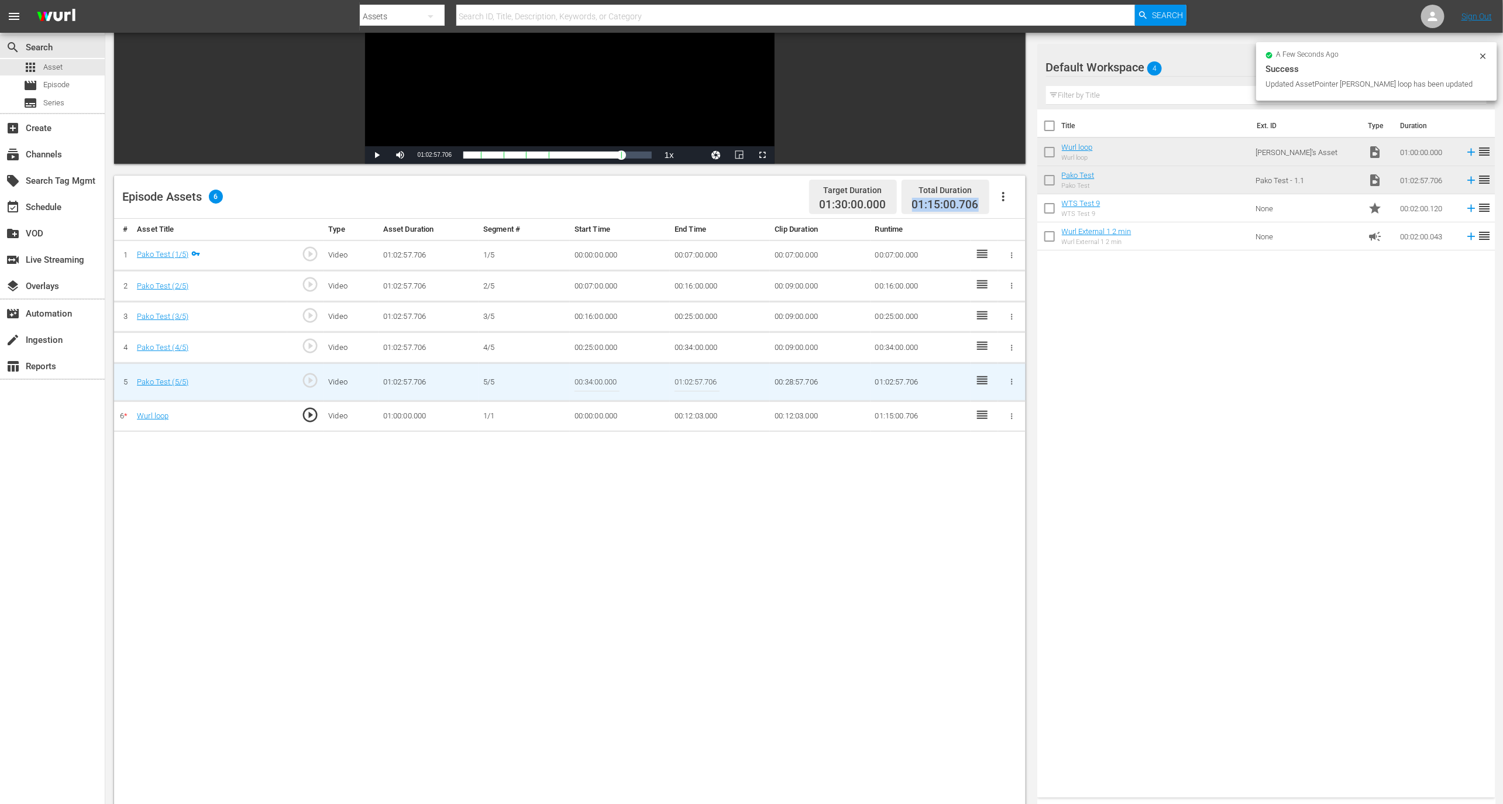
drag, startPoint x: 931, startPoint y: 199, endPoint x: 983, endPoint y: 198, distance: 52.6
click at [985, 198] on div "Total Duration 01:15:00.706" at bounding box center [945, 197] width 88 height 35
click at [700, 371] on input "01:02:57.706" at bounding box center [696, 382] width 45 height 28
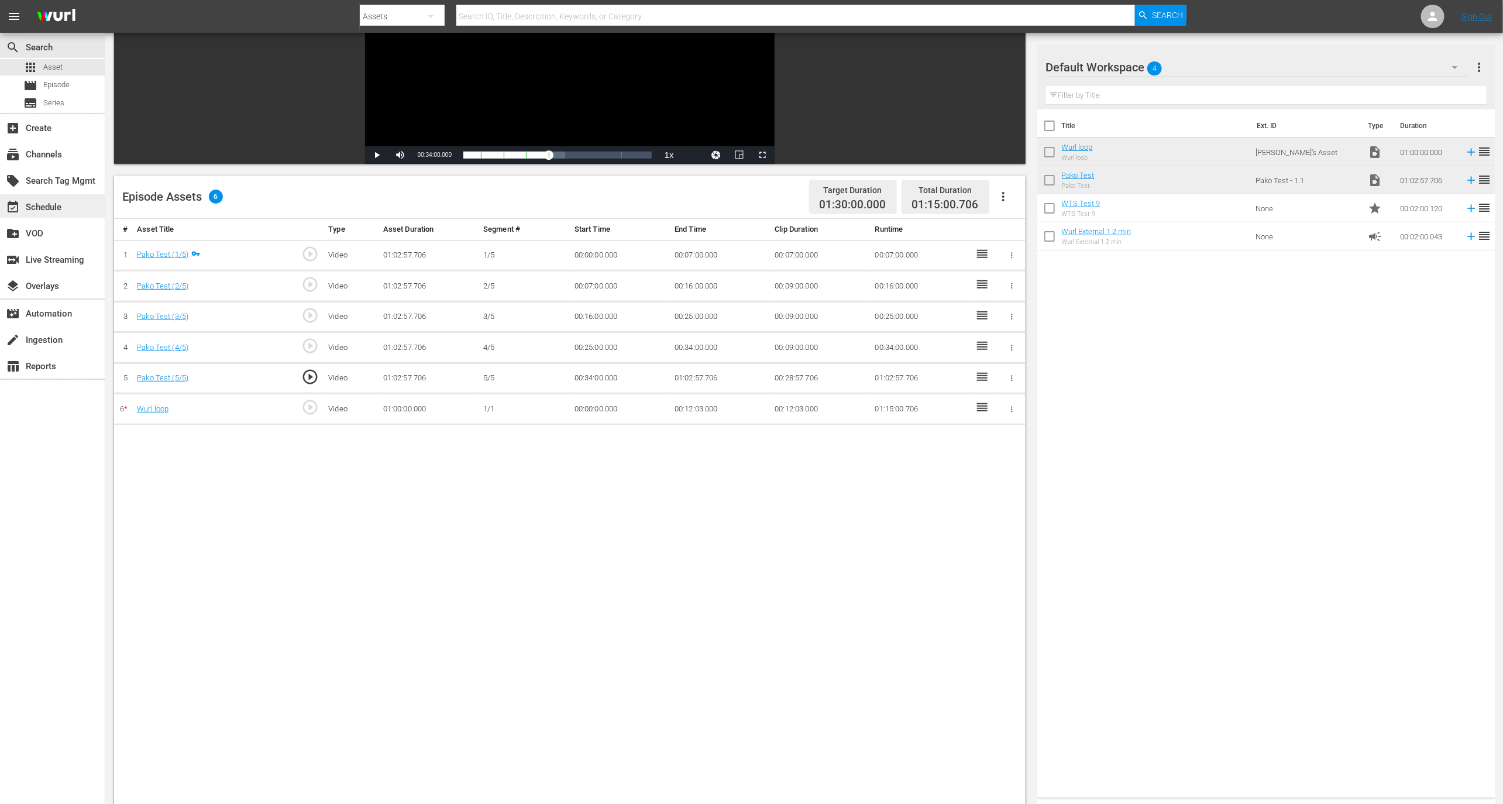
click at [59, 209] on div "event_available Schedule" at bounding box center [33, 205] width 66 height 11
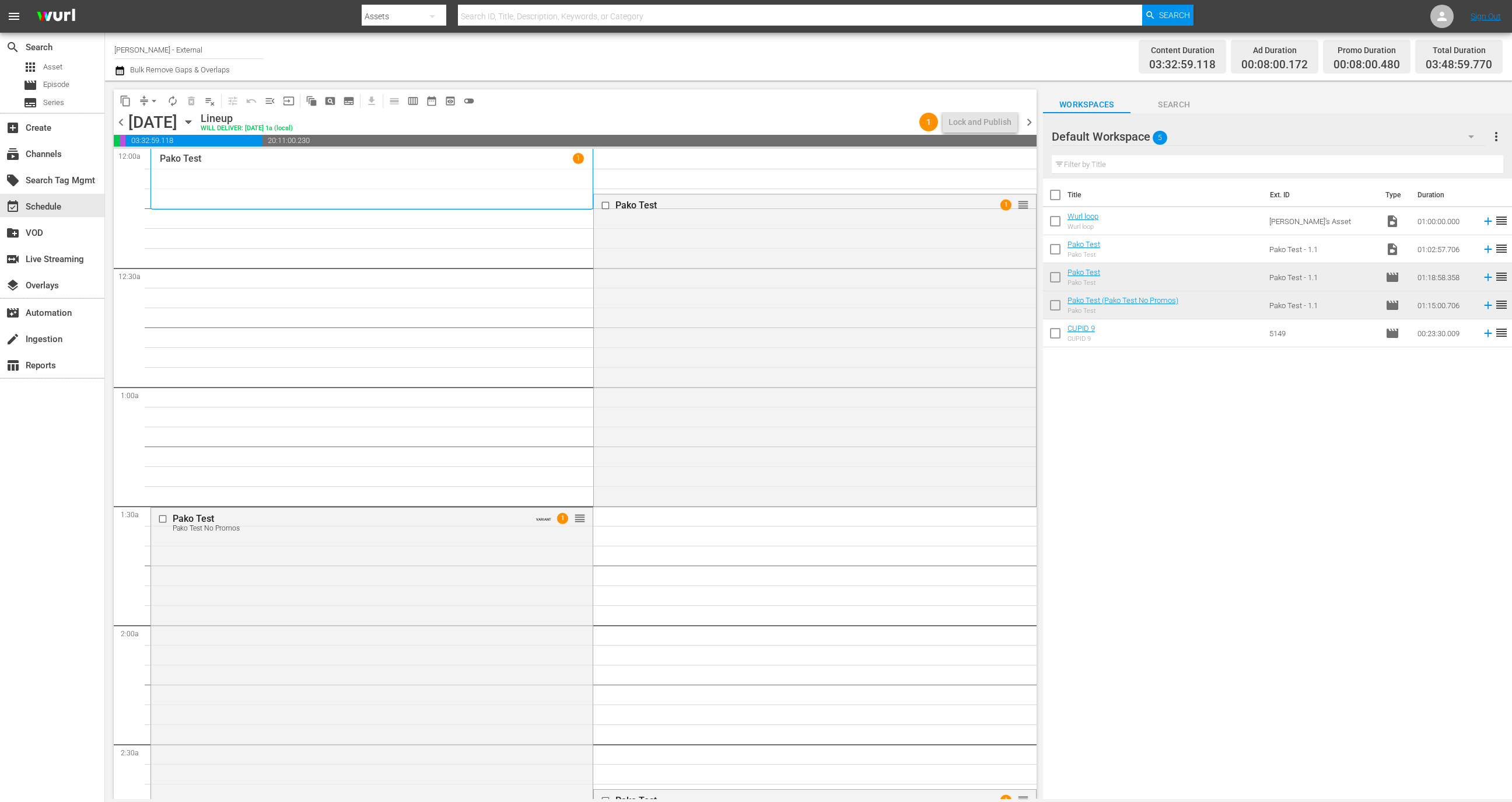
click at [208, 101] on span "playlist_remove_outlined" at bounding box center [210, 101] width 12 height 12
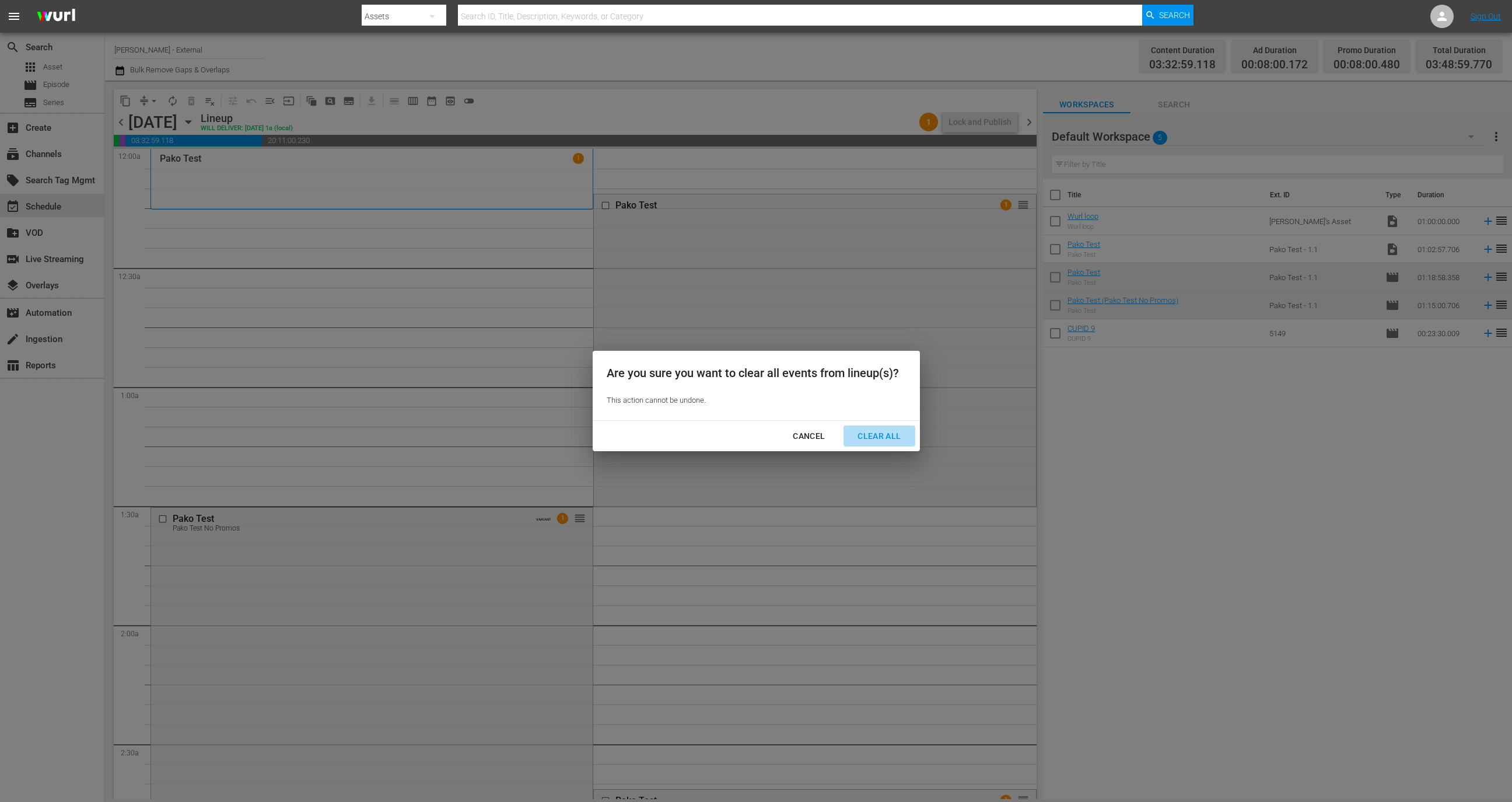
click at [889, 434] on div "Clear All" at bounding box center [880, 436] width 62 height 15
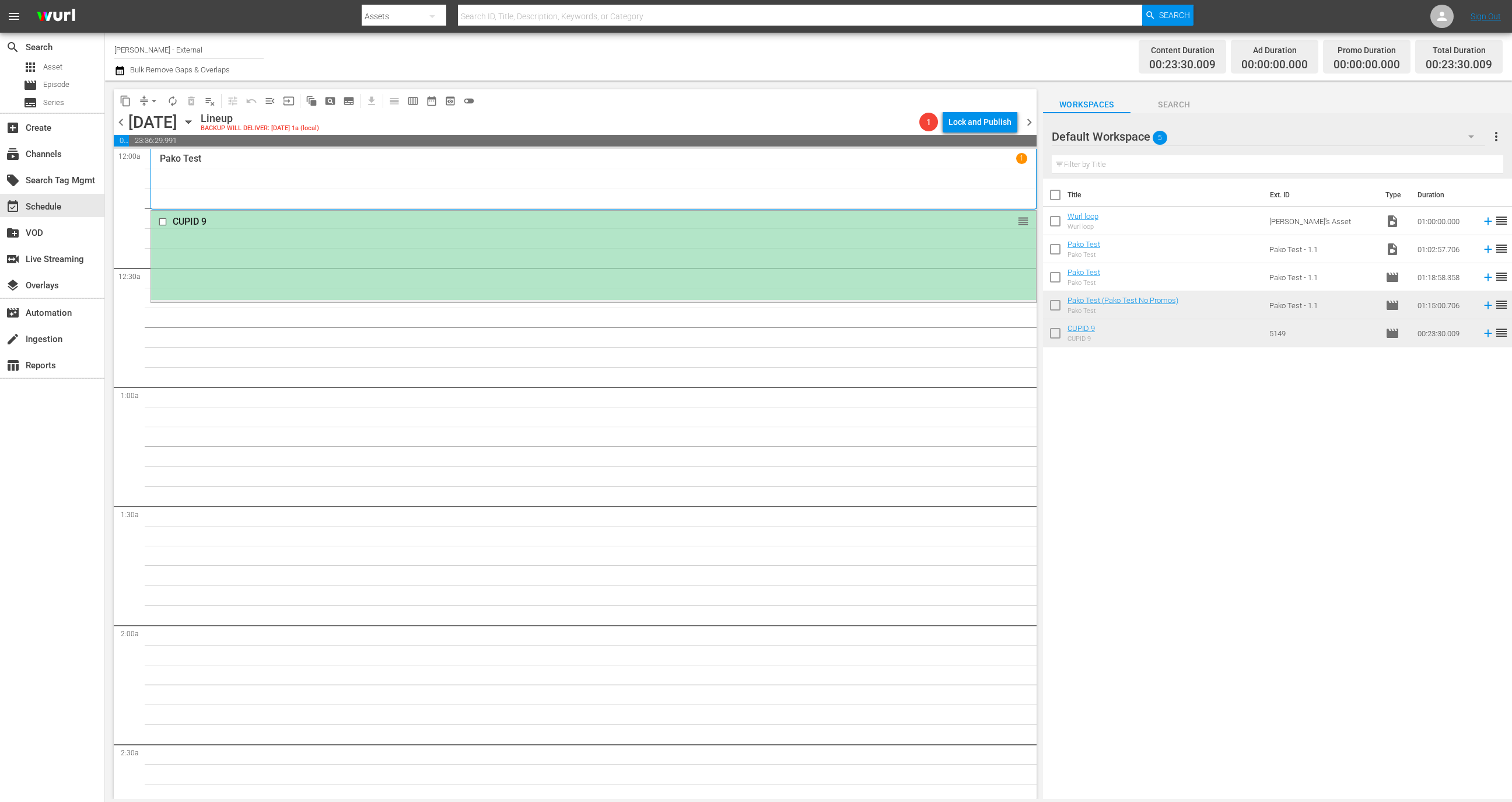
click at [639, 260] on div "CUPID 9 reorder" at bounding box center [593, 255] width 885 height 90
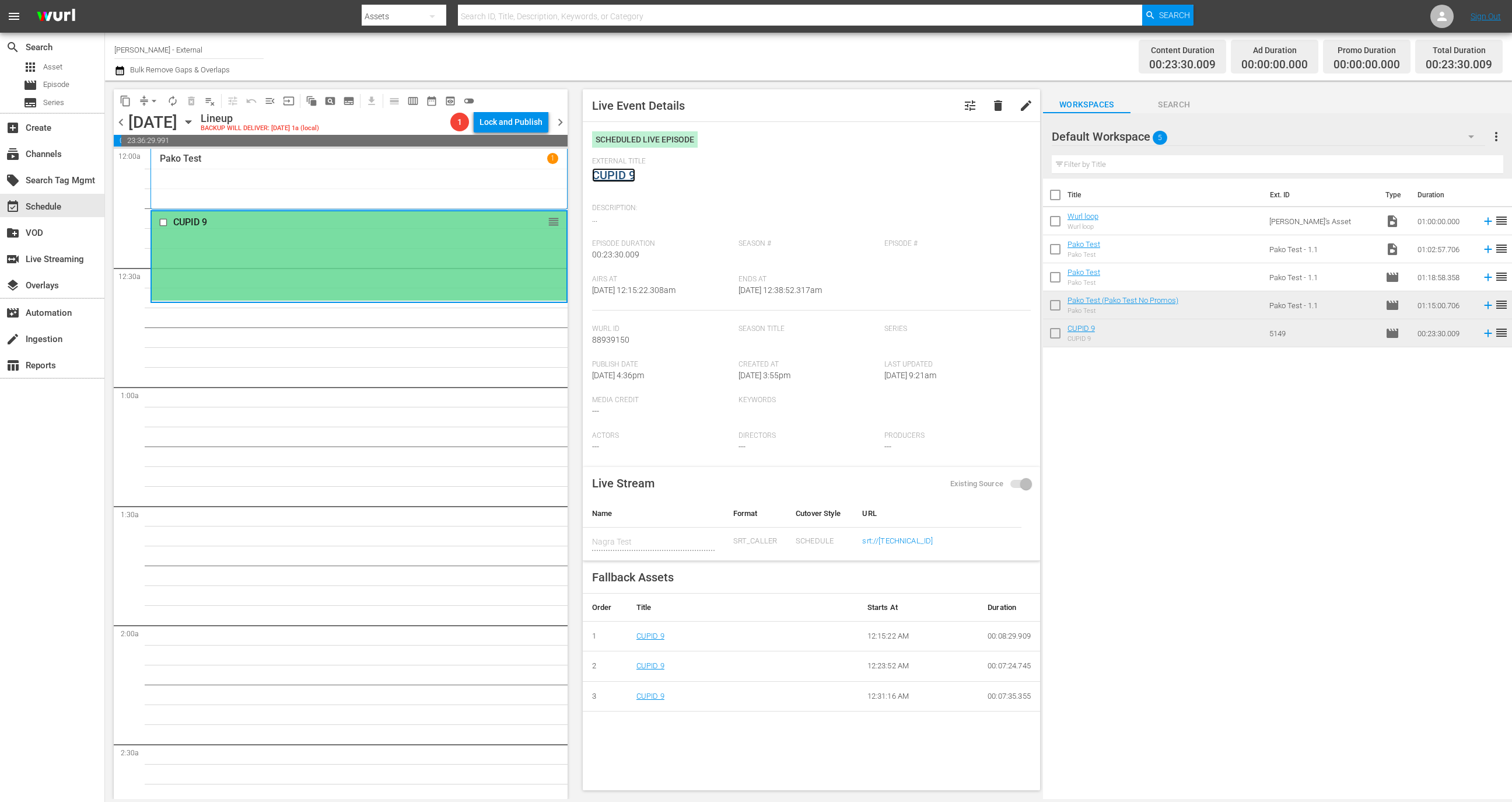
click at [606, 171] on link "CUPID 9" at bounding box center [613, 175] width 43 height 14
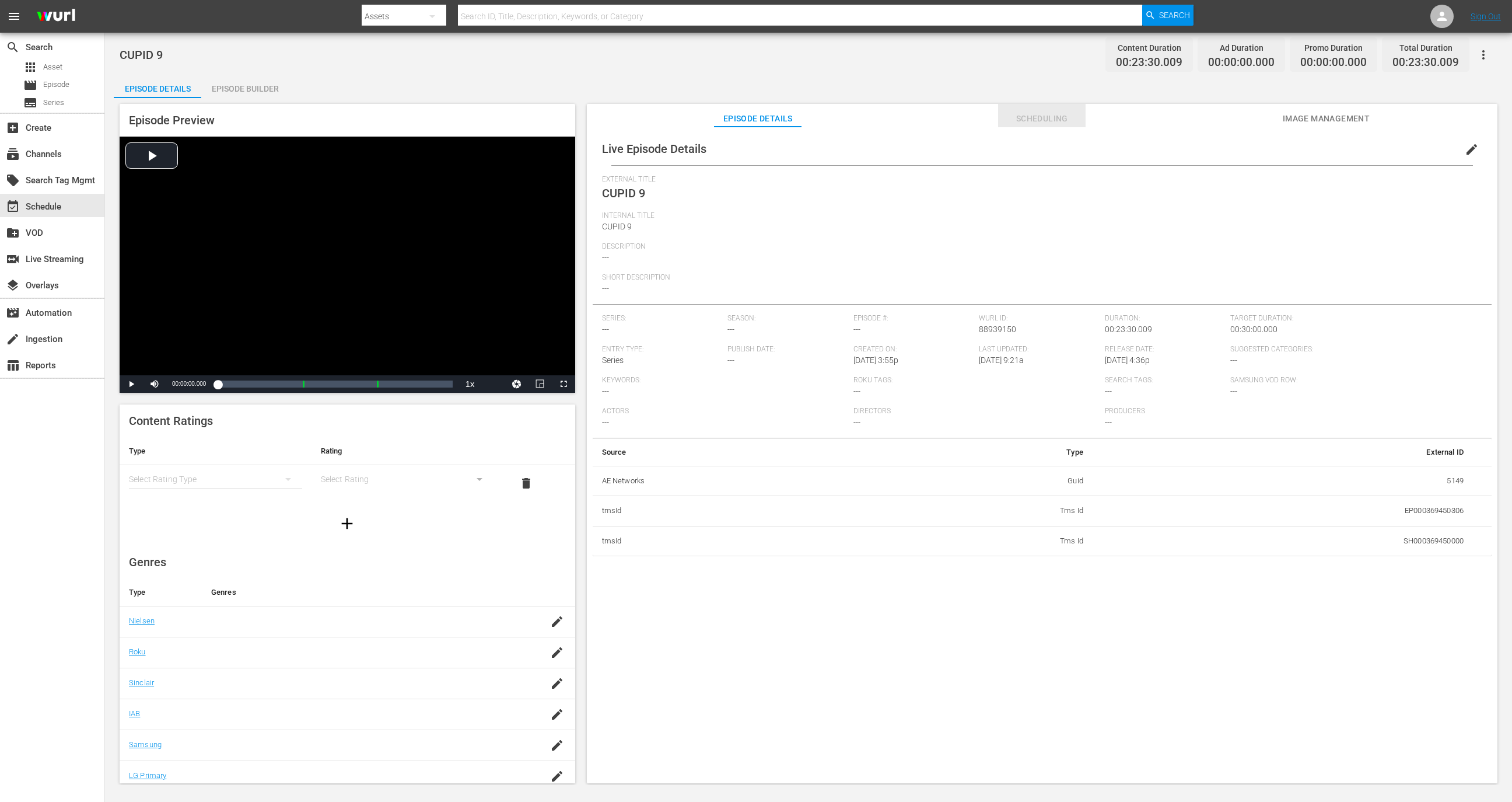
click at [1043, 121] on span "Scheduling" at bounding box center [1042, 119] width 88 height 15
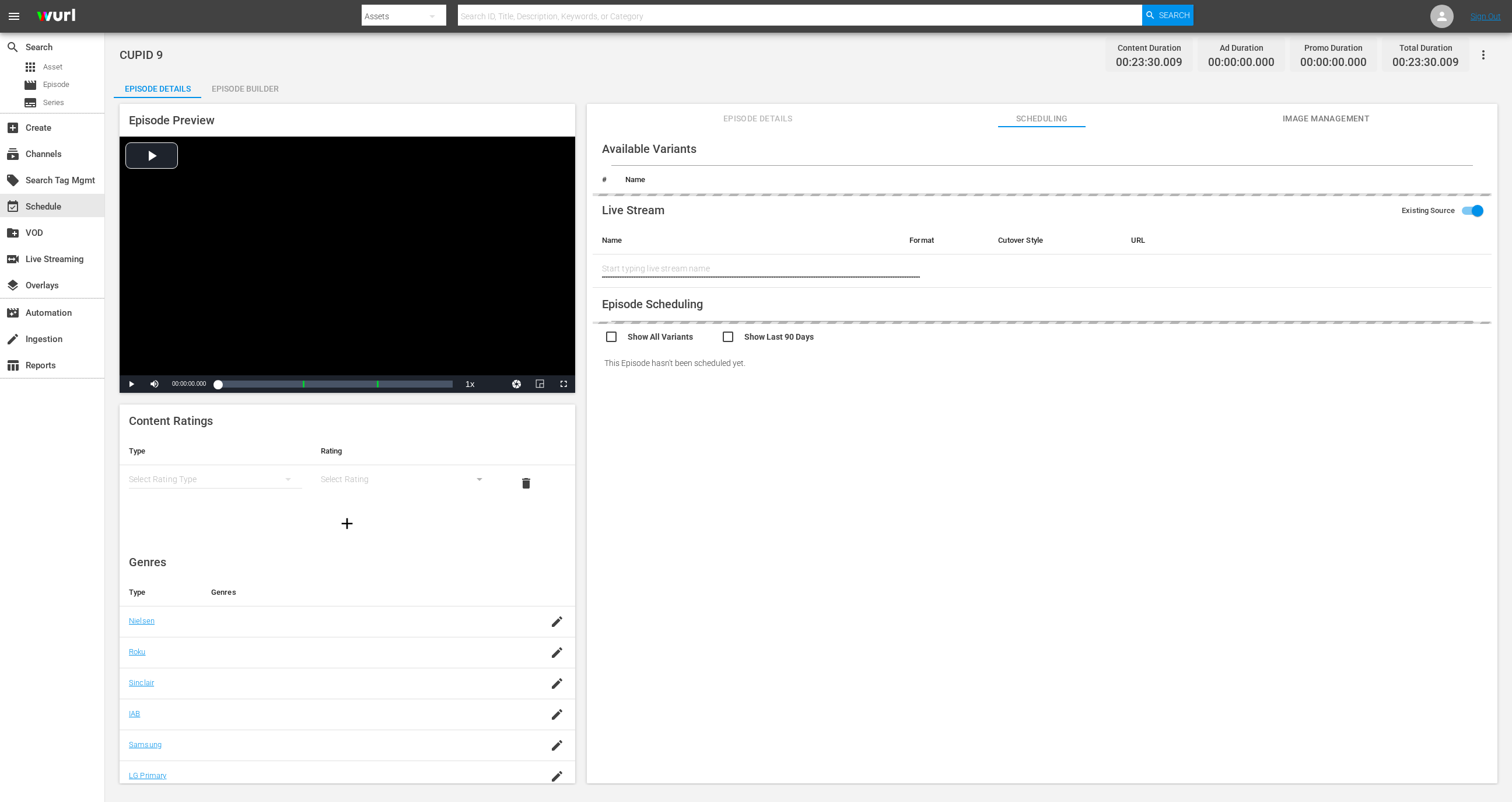
type input "Nagra Test"
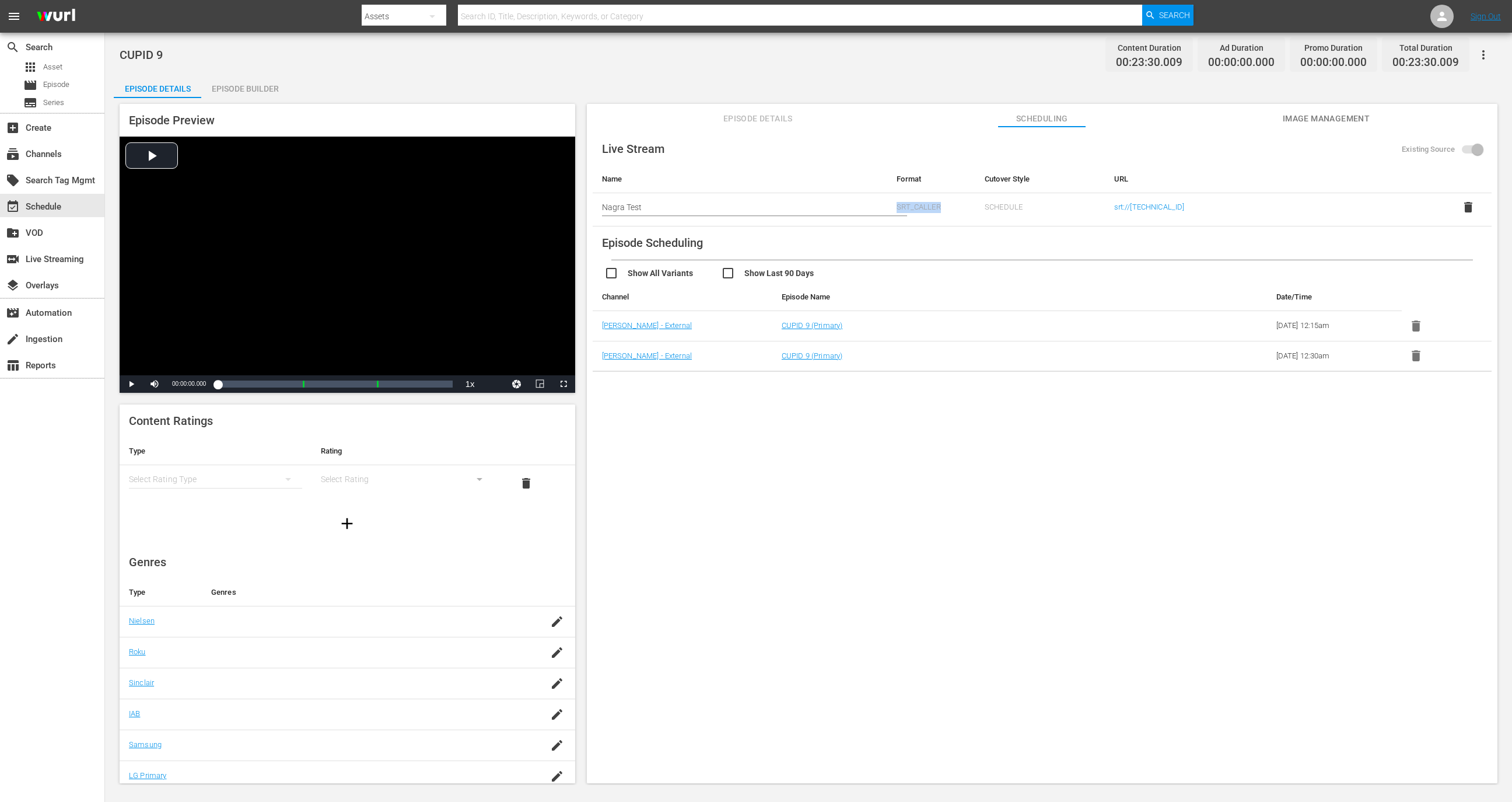
drag, startPoint x: 896, startPoint y: 205, endPoint x: 946, endPoint y: 206, distance: 50.0
click at [946, 206] on td "SRT_CALLER" at bounding box center [932, 209] width 88 height 33
click at [66, 261] on div "switch_video Live Streaming" at bounding box center [33, 257] width 66 height 11
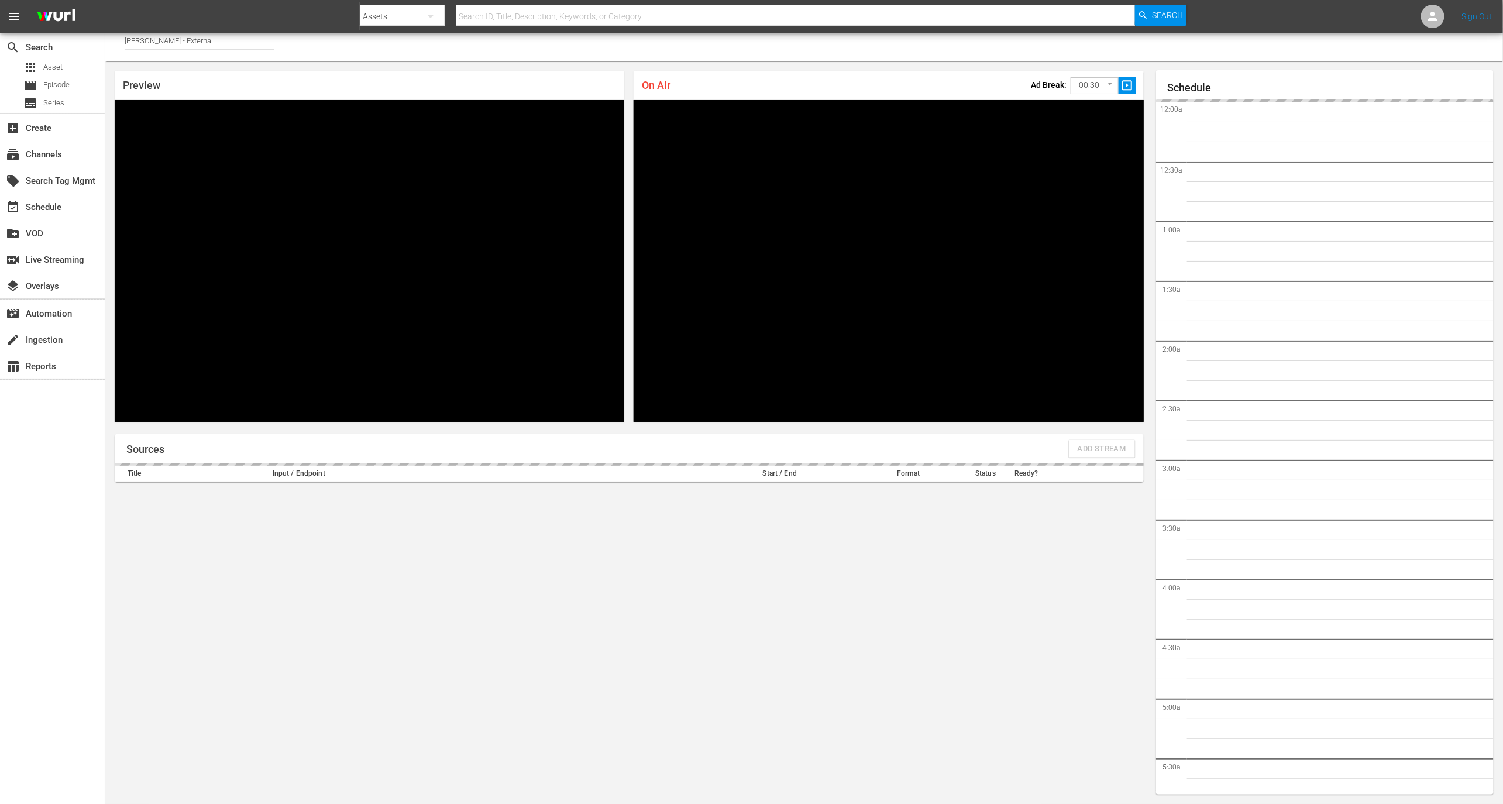
scroll to position [1656, 0]
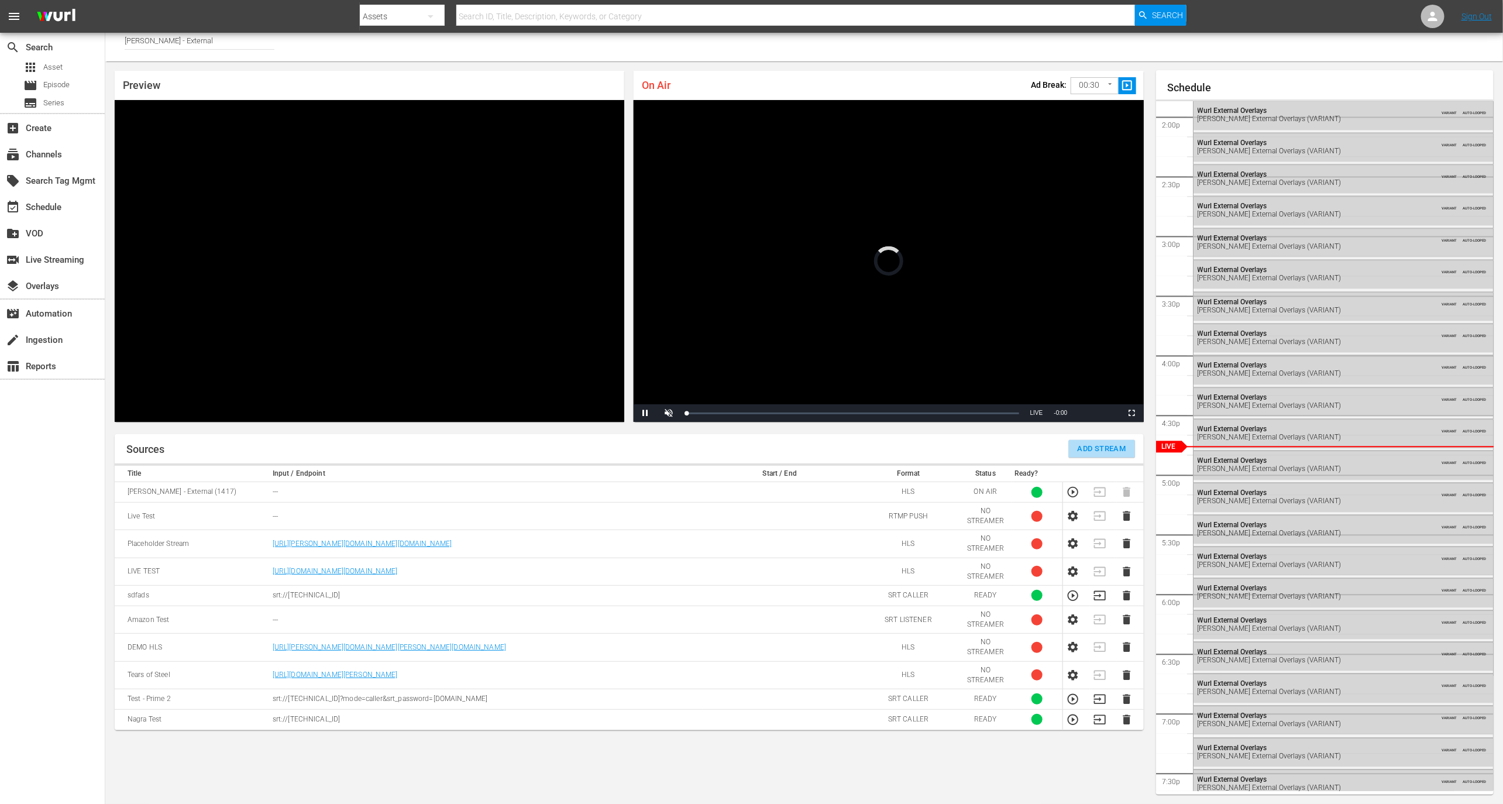
click at [1108, 449] on span "Add Stream" at bounding box center [1101, 448] width 49 height 13
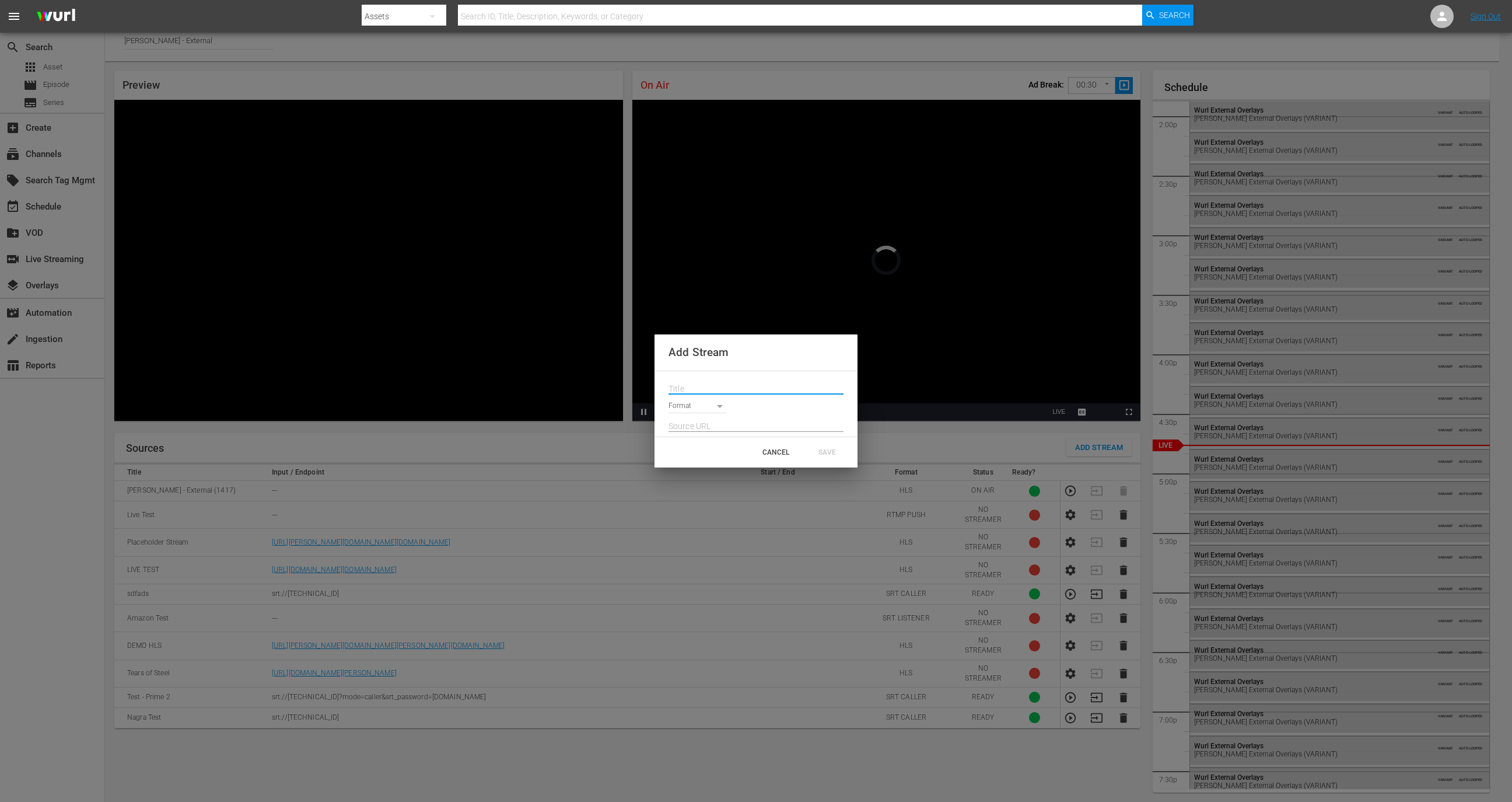
click at [693, 384] on input "text" at bounding box center [755, 389] width 175 height 18
click at [702, 411] on body "menu Search By Assets Search ID, Title, Description, Keywords, or Category Sear…" at bounding box center [756, 395] width 1512 height 802
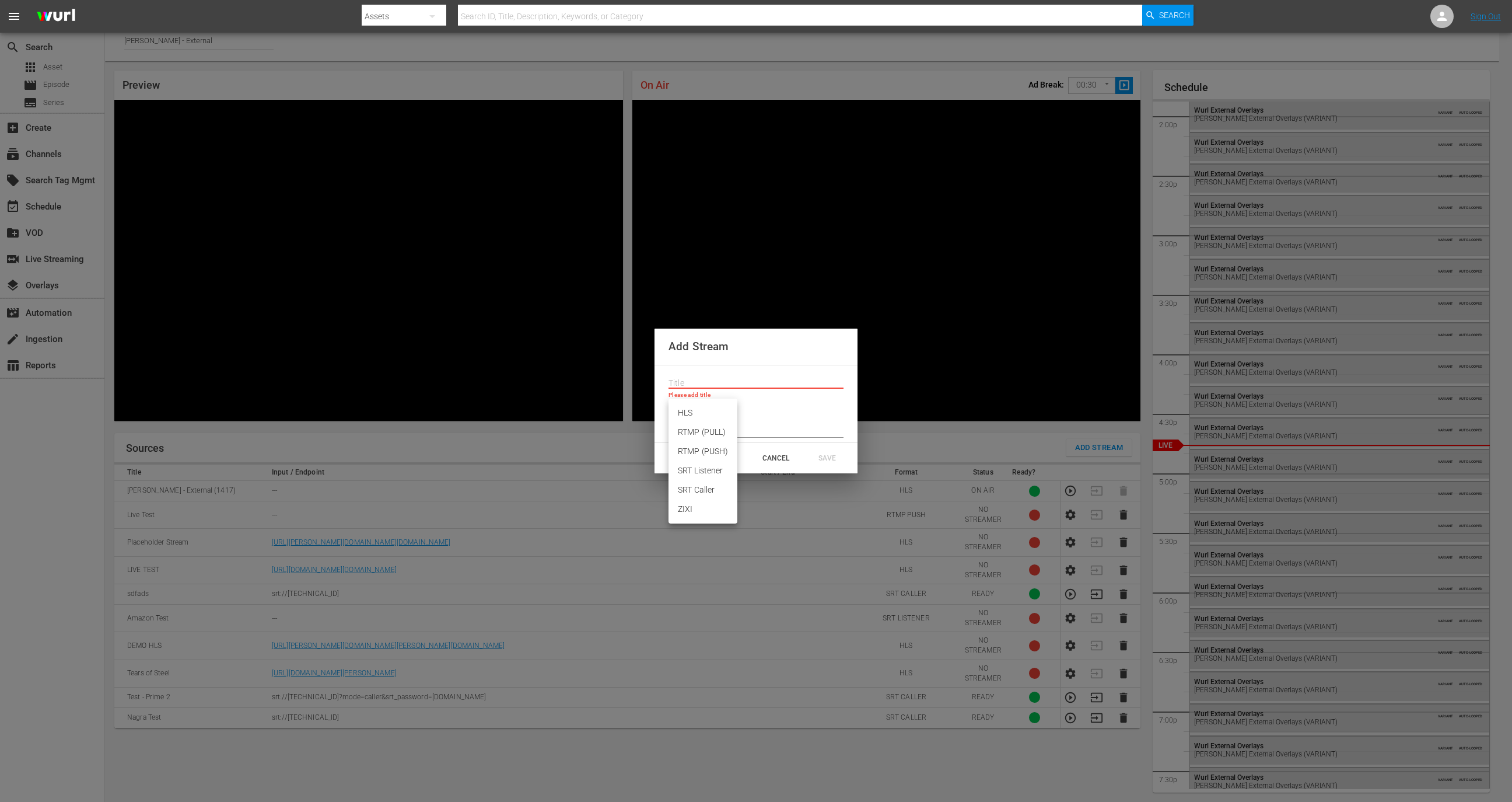
click at [701, 488] on li "SRT Caller" at bounding box center [702, 489] width 69 height 19
type input "SRT_CALLER"
click at [682, 434] on input "text" at bounding box center [755, 432] width 175 height 18
click at [782, 465] on div "CANCEL" at bounding box center [775, 458] width 51 height 21
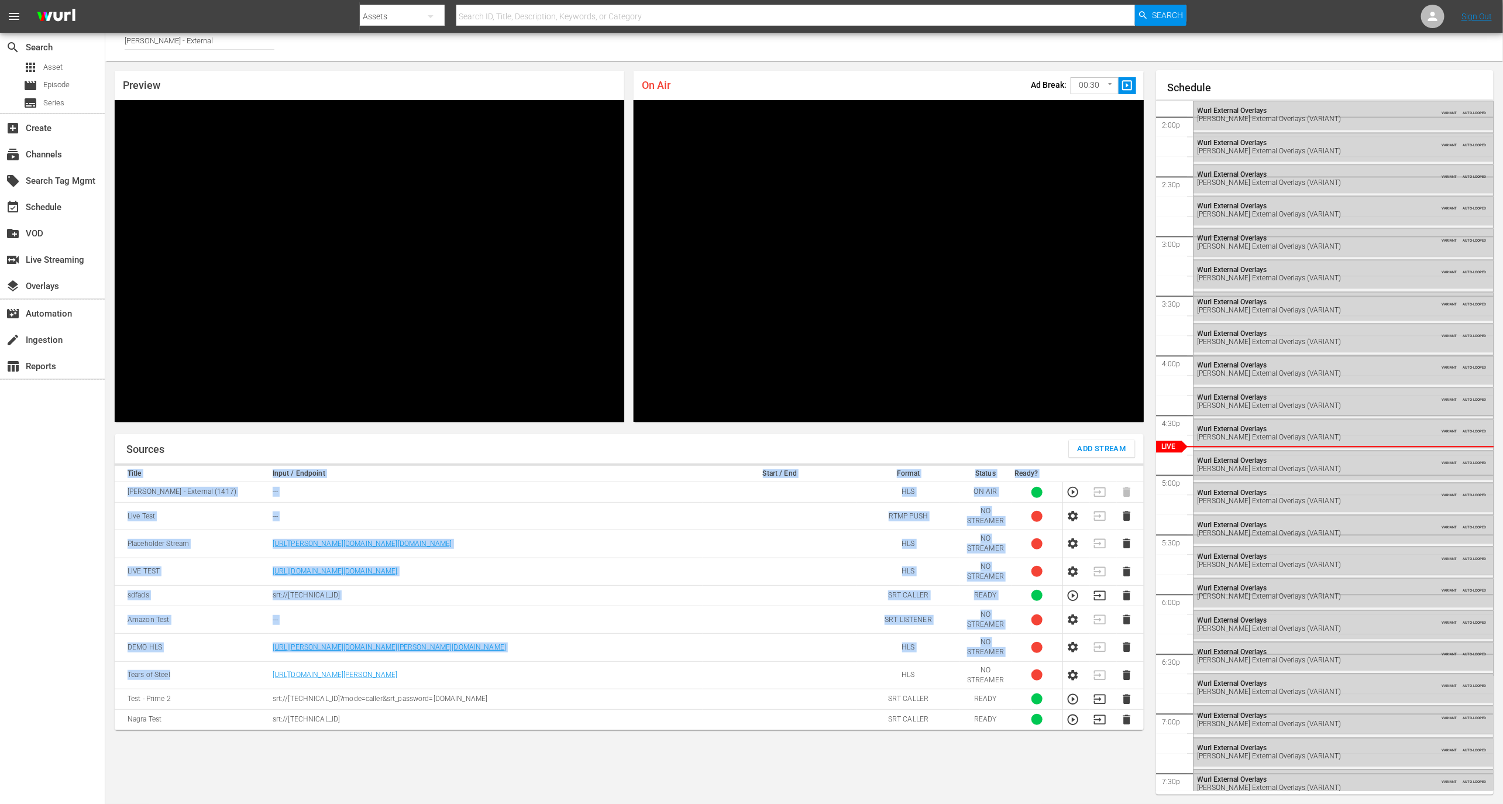
drag, startPoint x: 263, startPoint y: 672, endPoint x: 272, endPoint y: 834, distance: 161.7
click at [272, 797] on html "menu Search By Assets Search ID, Title, Description, Keywords, or Category Sear…" at bounding box center [751, 396] width 1503 height 804
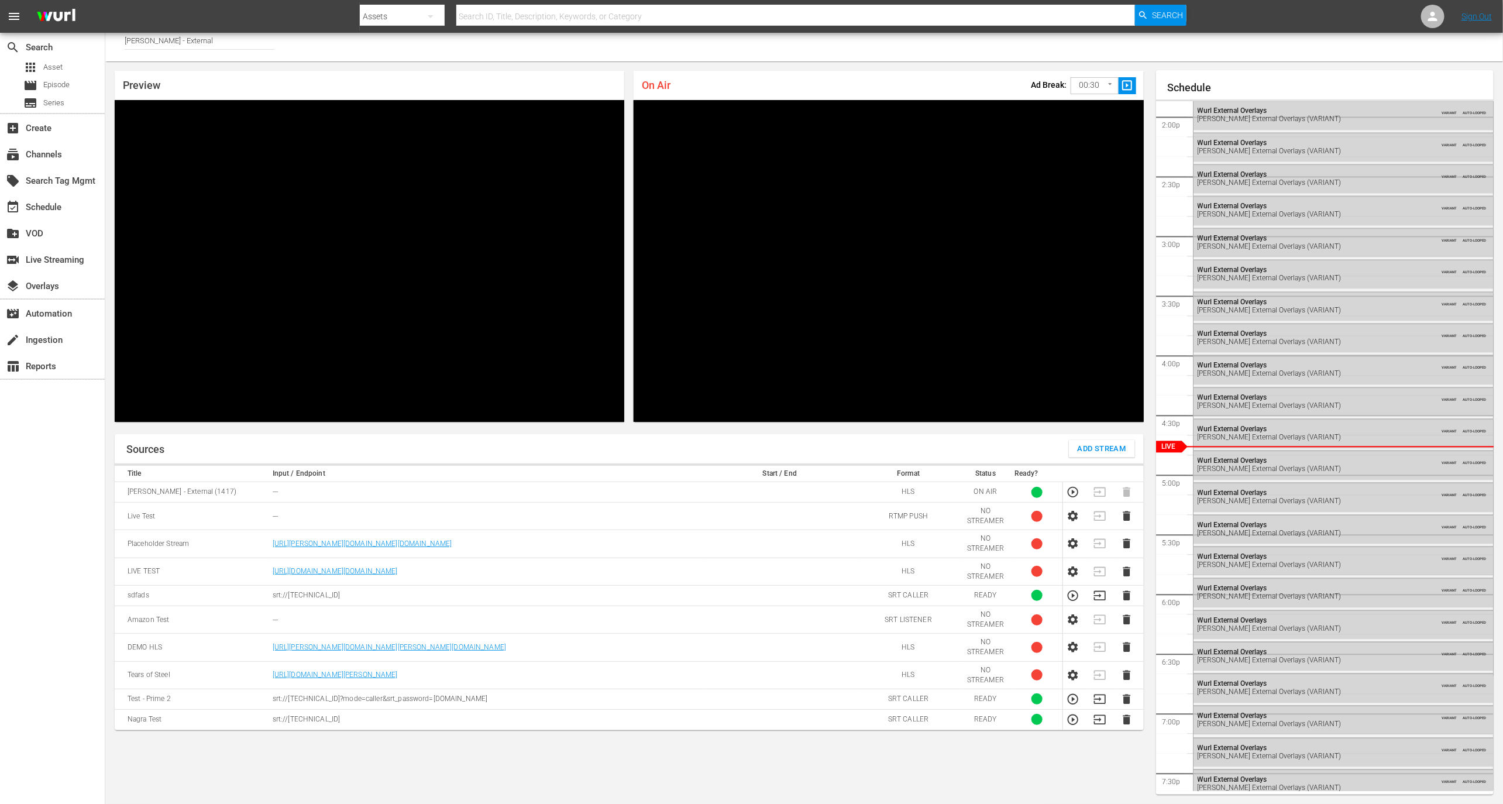
click at [132, 728] on div "Sources Add Stream Title Input / Endpoint Start / End Format Status Ready? Wurl…" at bounding box center [629, 614] width 1029 height 360
click at [133, 727] on td "Nagra Test" at bounding box center [192, 719] width 154 height 20
click at [138, 718] on td "Nagra Test" at bounding box center [192, 719] width 154 height 20
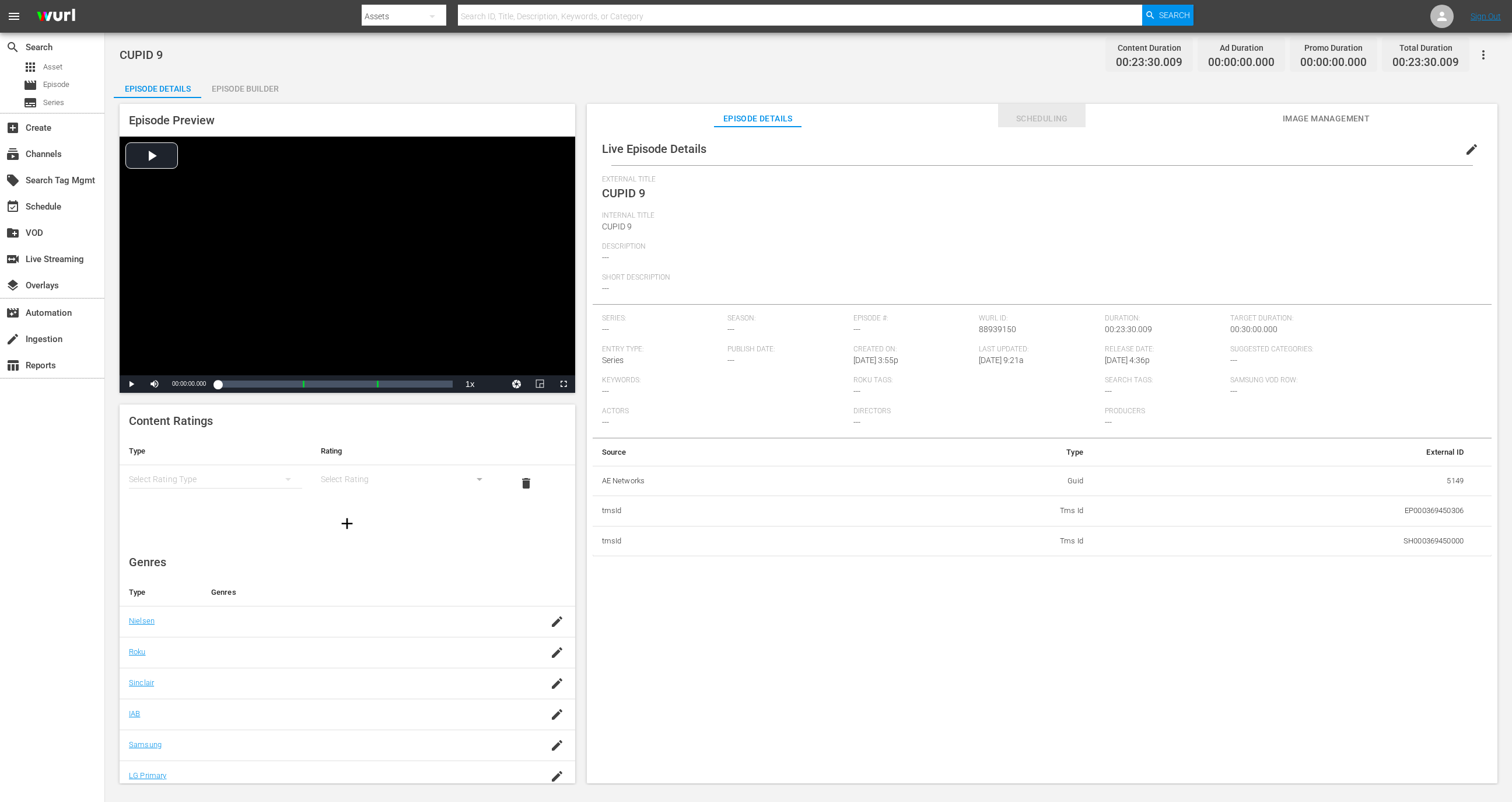
click at [1045, 113] on span "Scheduling" at bounding box center [1042, 119] width 88 height 15
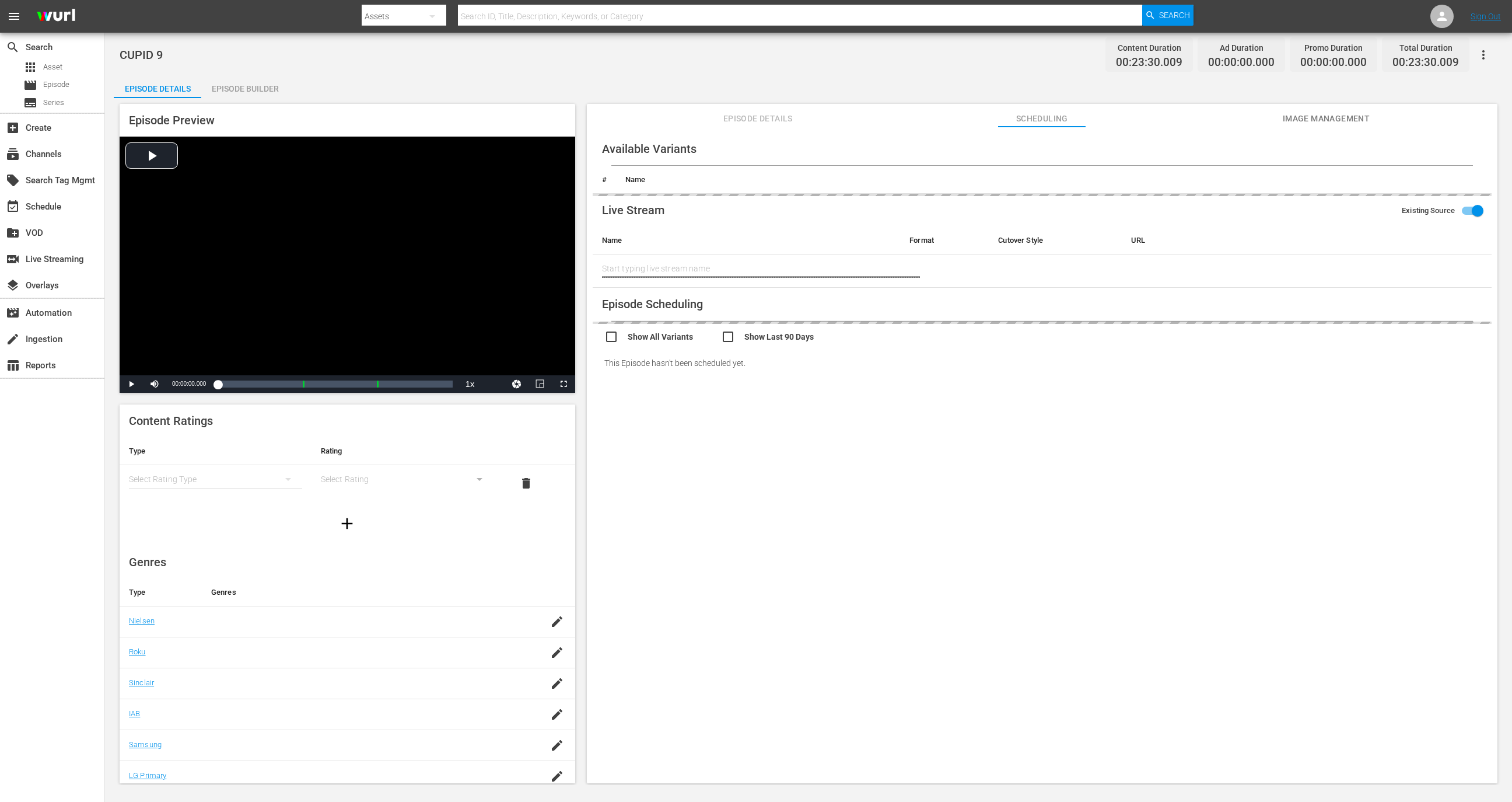
type input "Nagra Test"
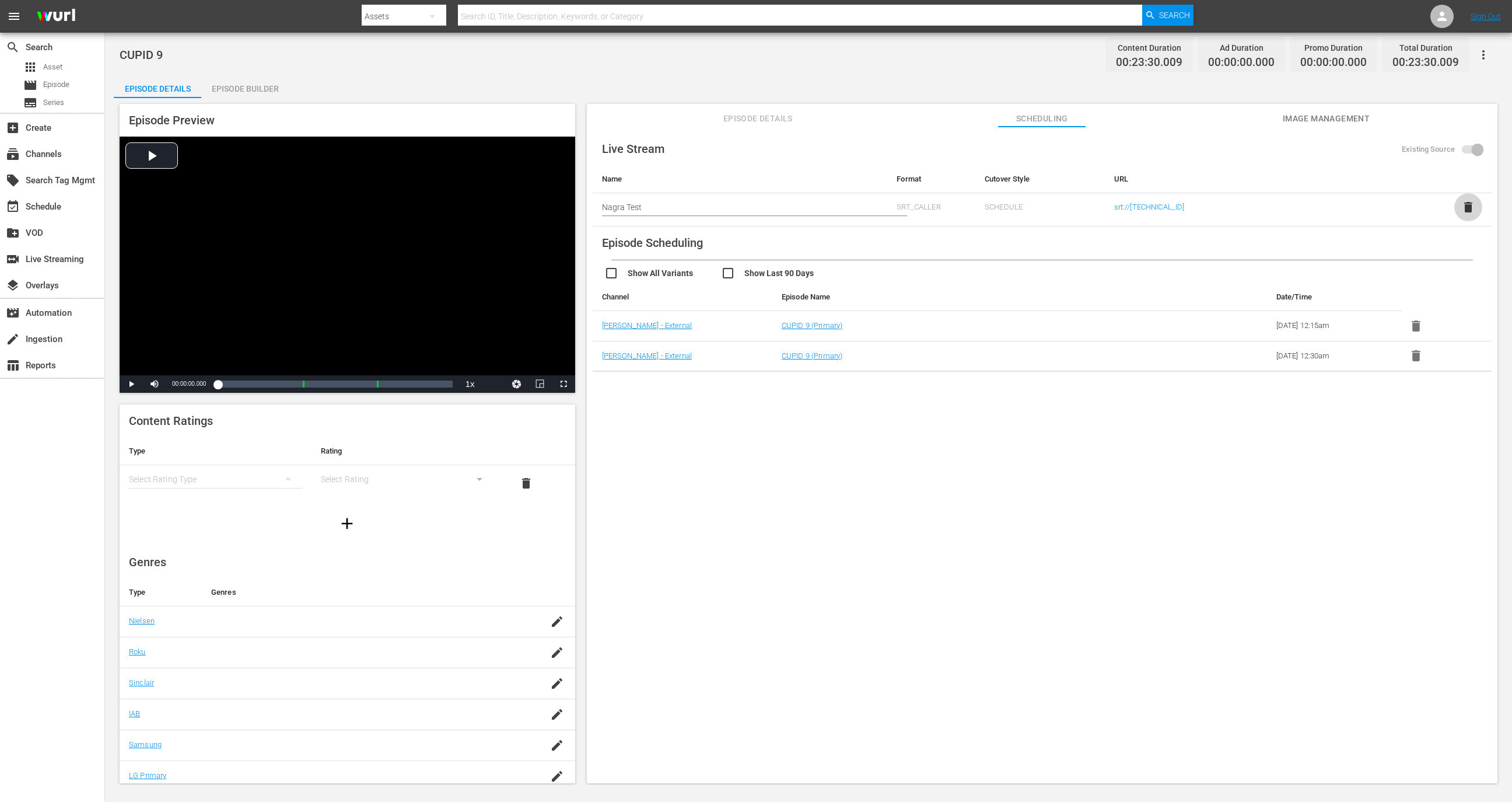
click at [1467, 202] on span "delete" at bounding box center [1468, 207] width 14 height 14
click at [41, 207] on div "event_available Schedule" at bounding box center [33, 204] width 66 height 11
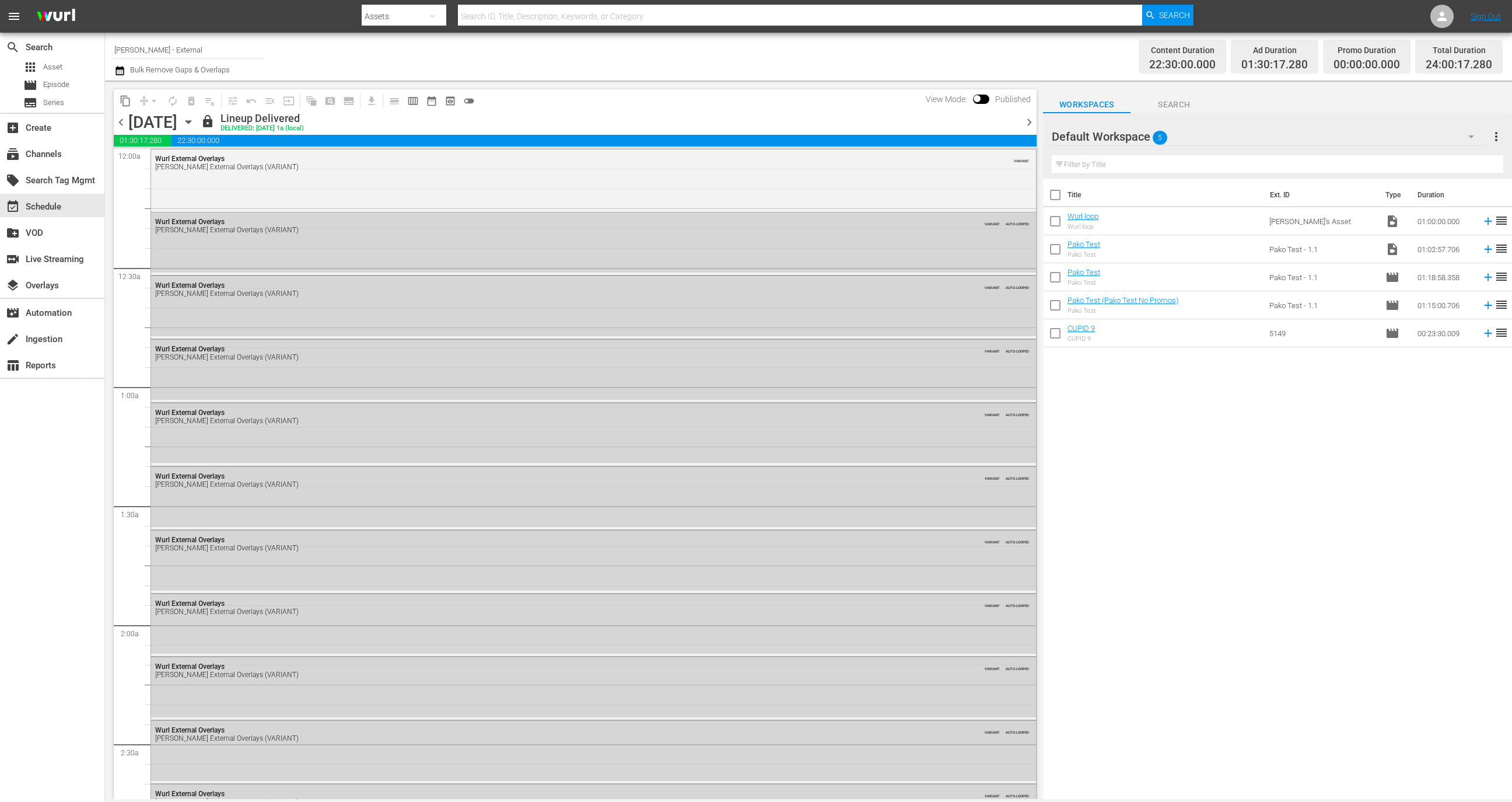
click at [194, 126] on icon "button" at bounding box center [189, 122] width 13 height 13
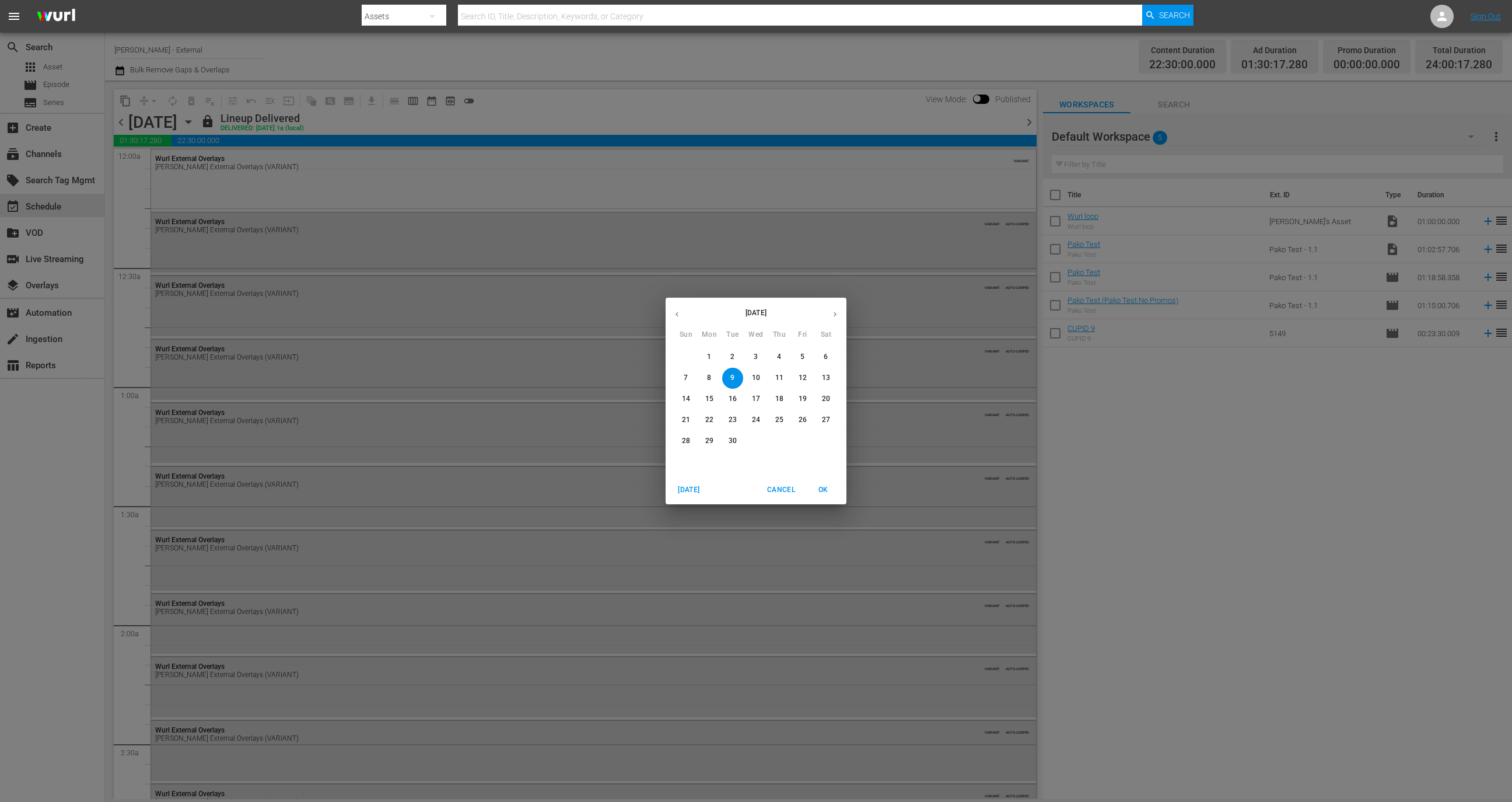
drag, startPoint x: 737, startPoint y: 421, endPoint x: 734, endPoint y: 443, distance: 22.2
click at [734, 443] on div "31 1 2 3 4 5 6 7 8 9 10 11 12 13 14 15 16 17 18 19 20 21 22 23 24 25 26 27 28 2…" at bounding box center [755, 398] width 181 height 105
click at [734, 443] on p "30" at bounding box center [733, 441] width 8 height 10
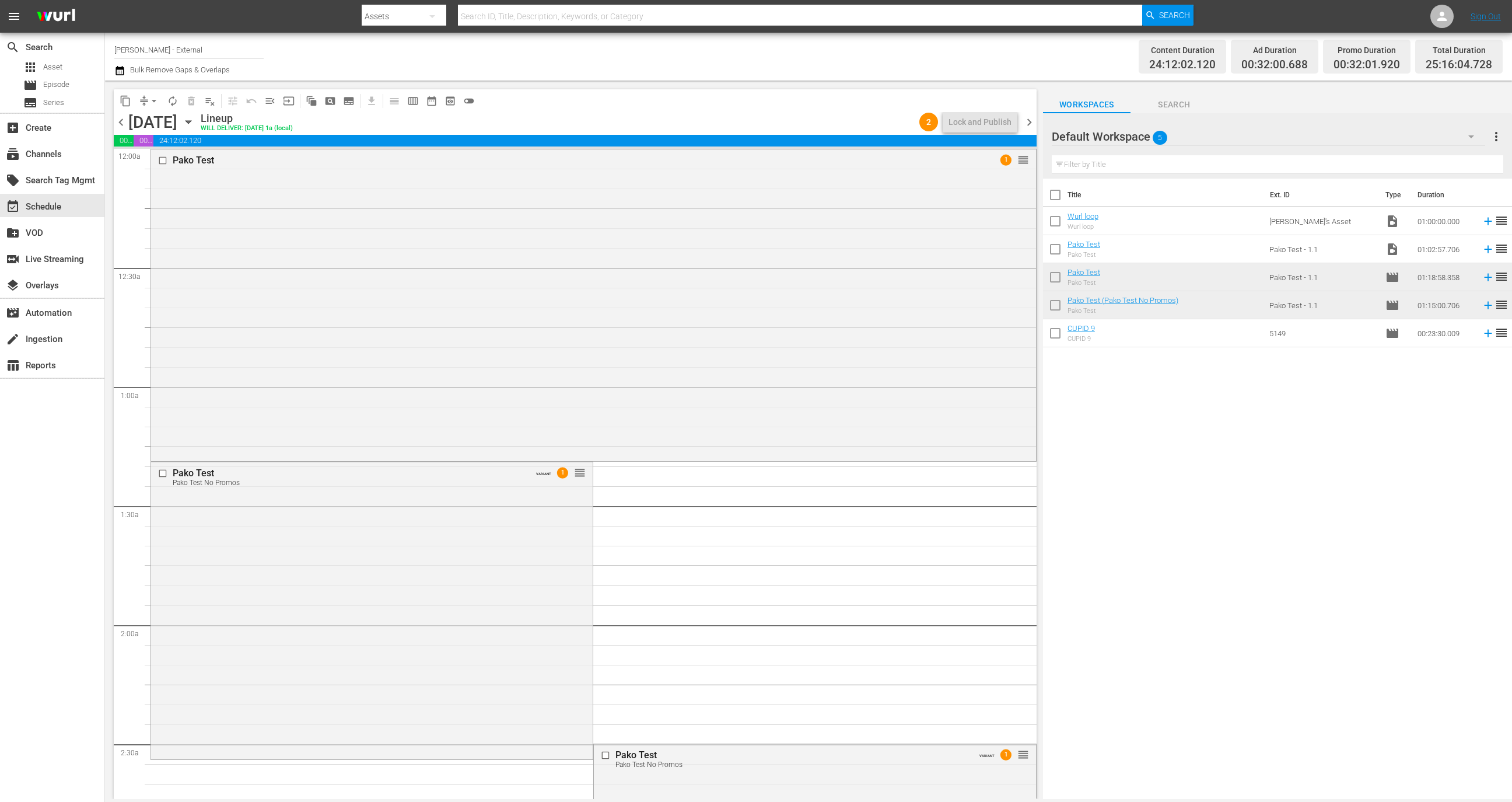
click at [1032, 122] on span "chevron_right" at bounding box center [1029, 122] width 15 height 15
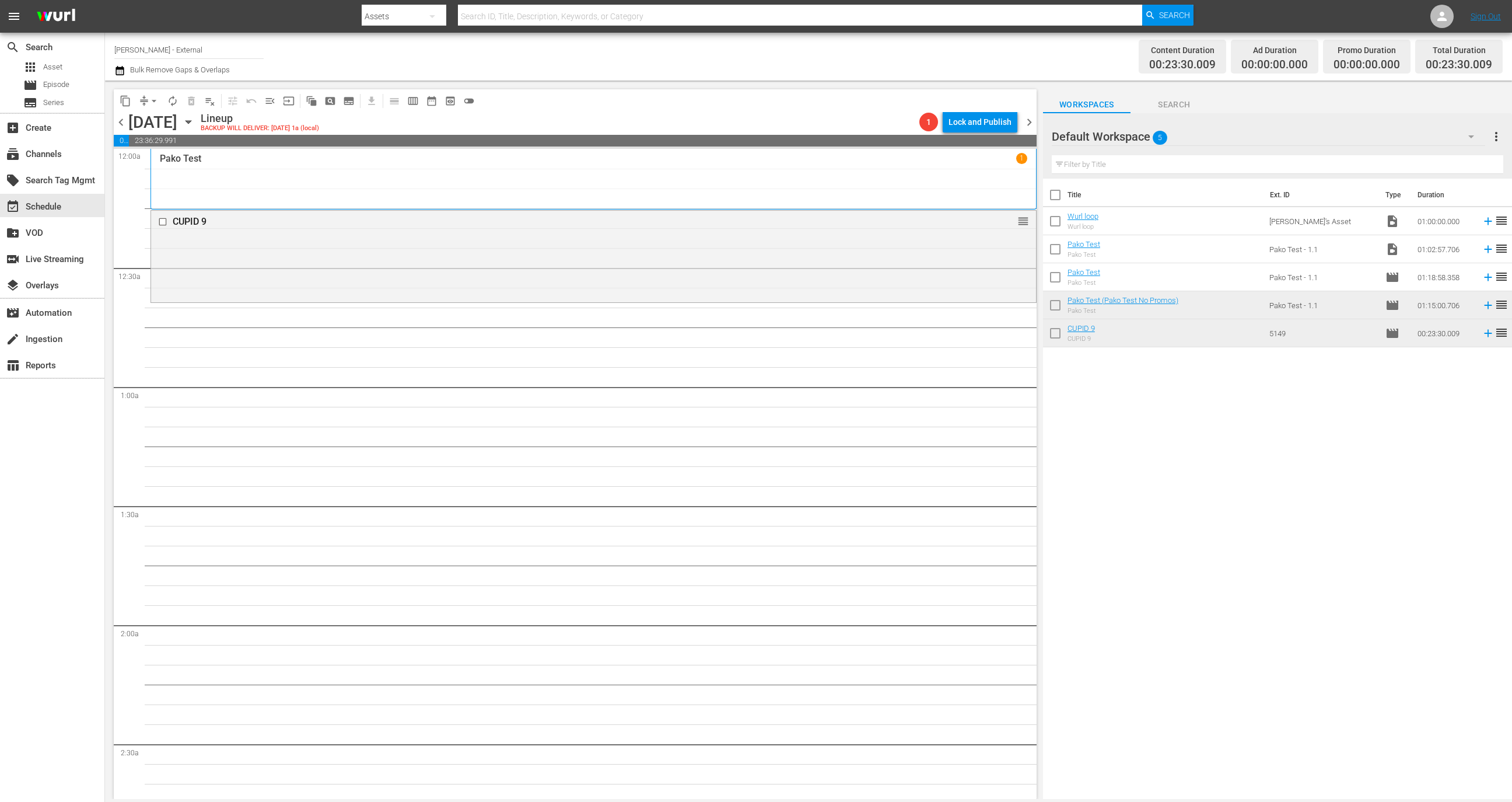
click at [174, 104] on span "autorenew_outlined" at bounding box center [173, 101] width 12 height 12
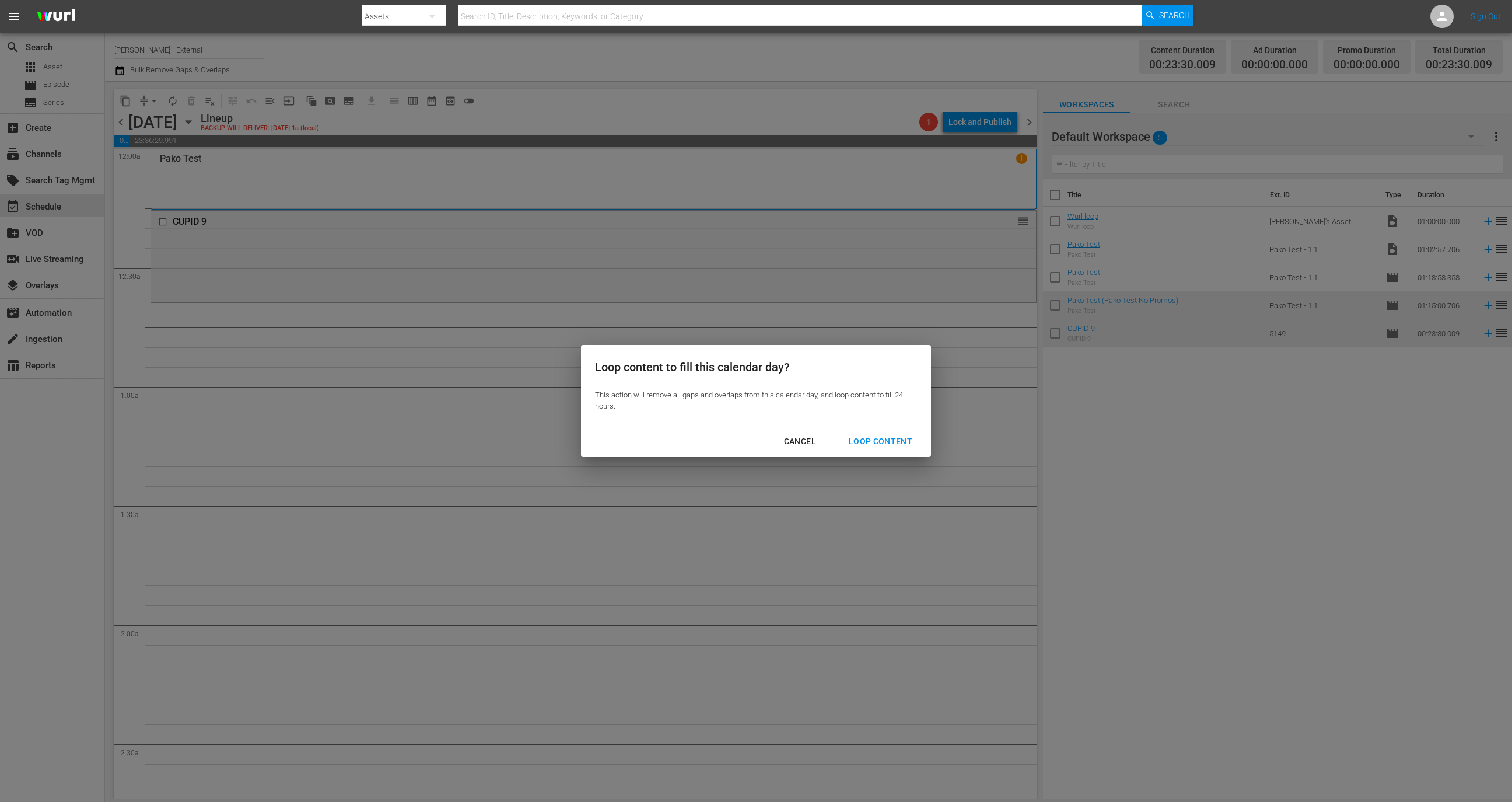
click at [878, 440] on div "Loop Content" at bounding box center [881, 441] width 82 height 15
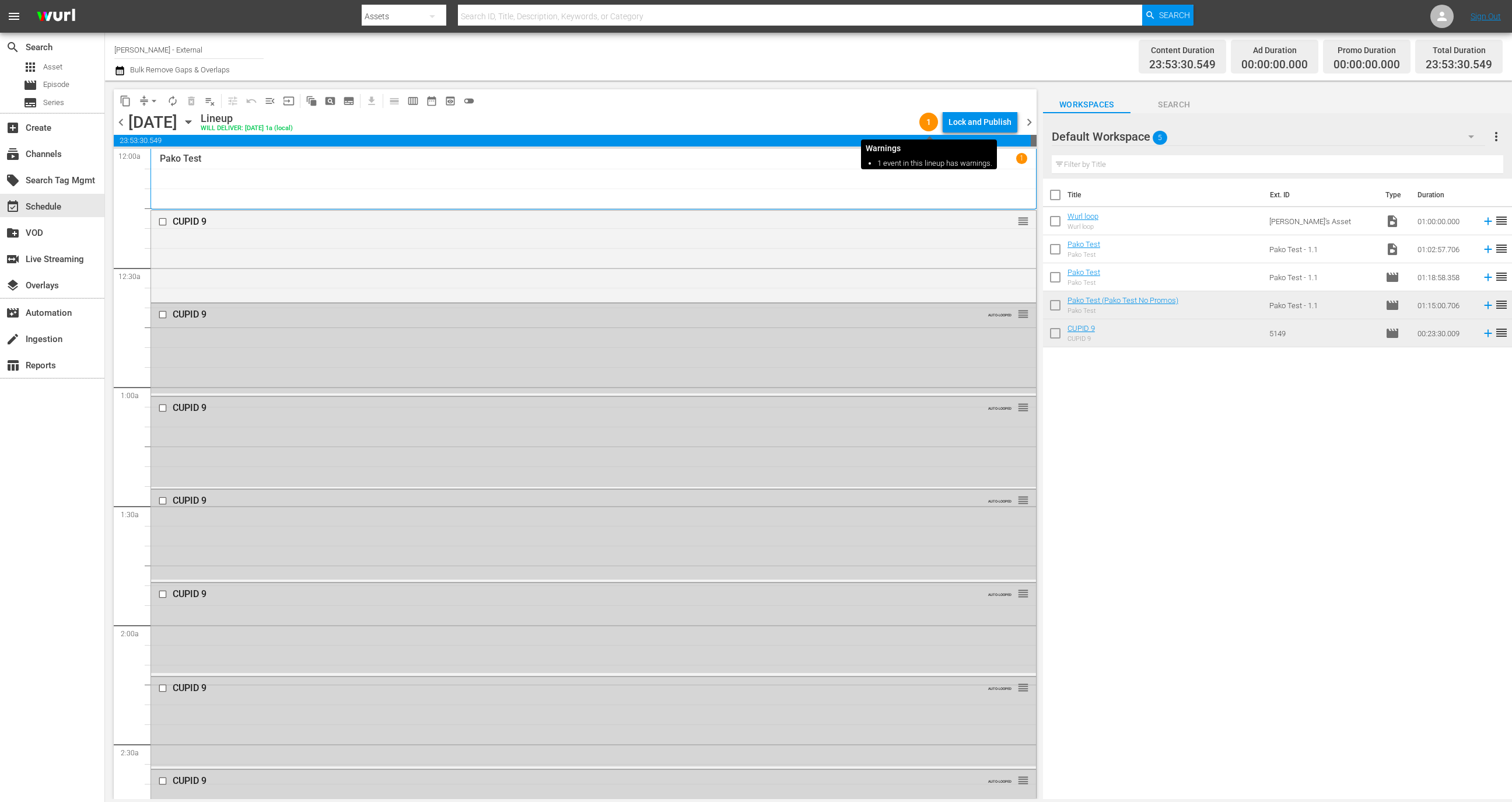
click at [930, 120] on span "1" at bounding box center [929, 122] width 19 height 9
click at [910, 185] on div "Pako Test 1" at bounding box center [593, 179] width 868 height 53
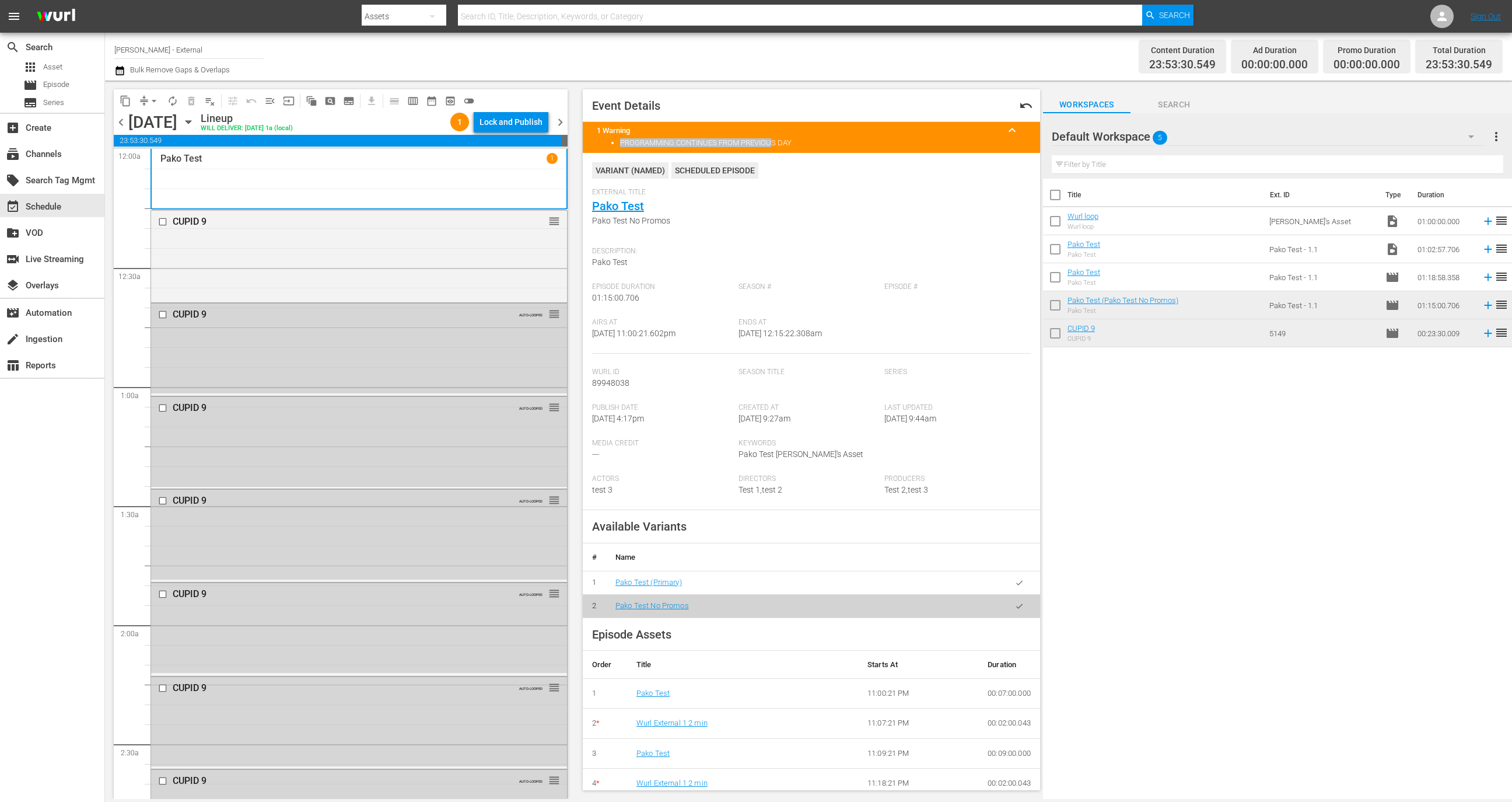
drag, startPoint x: 620, startPoint y: 147, endPoint x: 774, endPoint y: 140, distance: 154.2
click at [774, 140] on li "PROGRAMMING CONTINUES FROM PREVIOUS DAY" at bounding box center [823, 143] width 406 height 9
click at [497, 119] on div "Lock and Publish" at bounding box center [511, 122] width 63 height 21
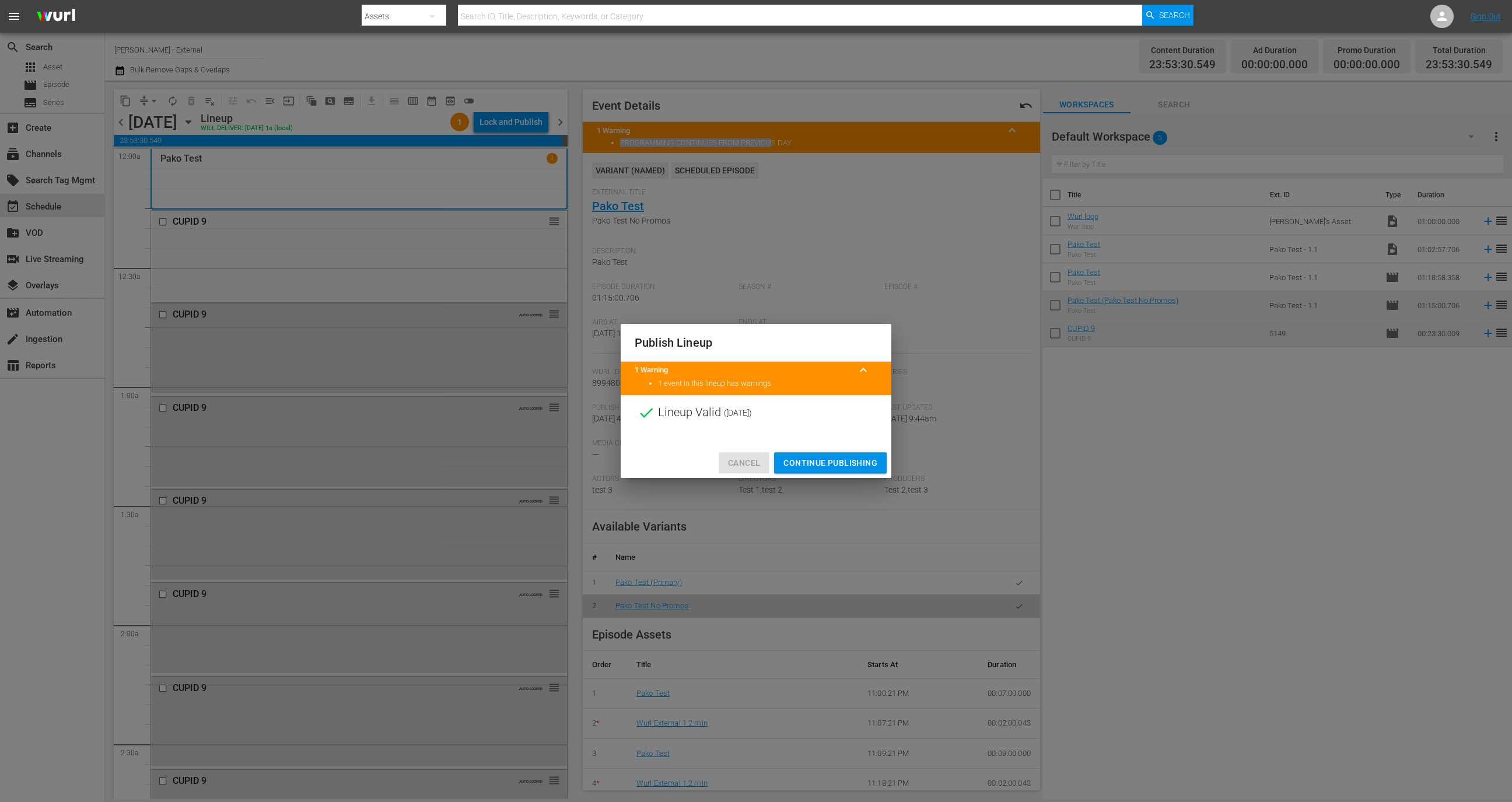
click at [740, 458] on span "Cancel" at bounding box center [744, 463] width 32 height 15
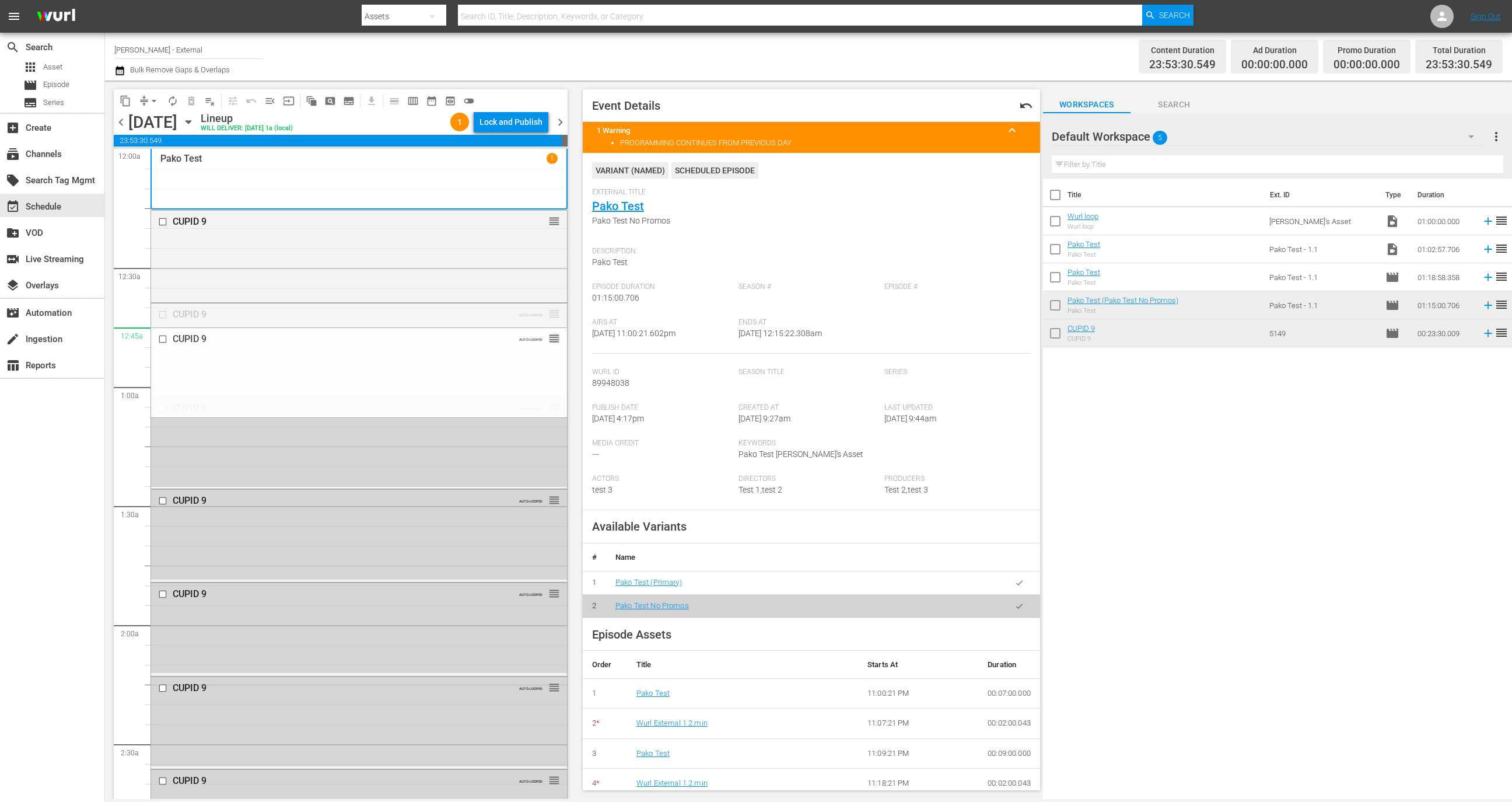
drag, startPoint x: 544, startPoint y: 313, endPoint x: 543, endPoint y: 338, distance: 25.0
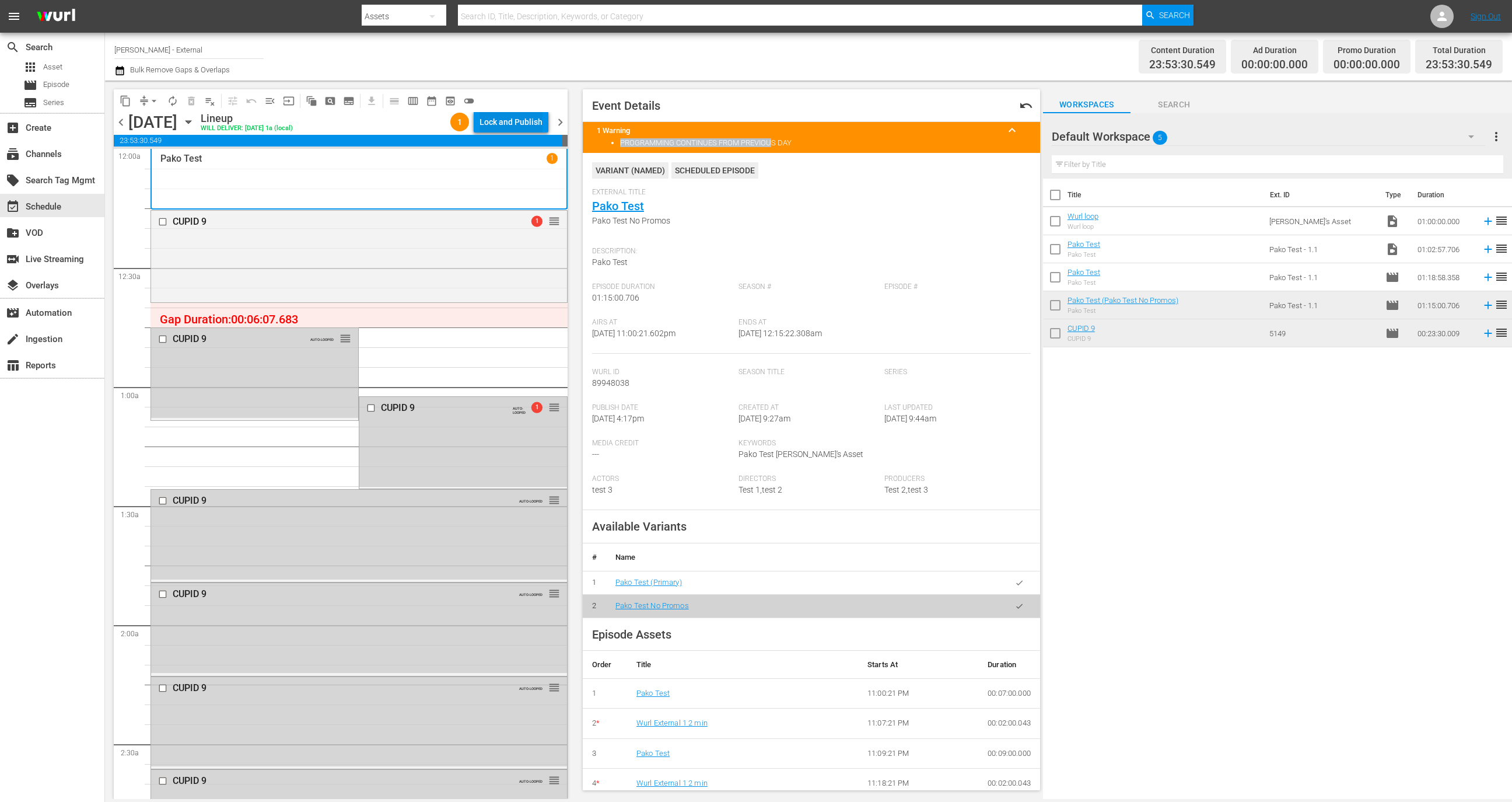
click at [516, 126] on div "Lock and Publish" at bounding box center [511, 122] width 63 height 21
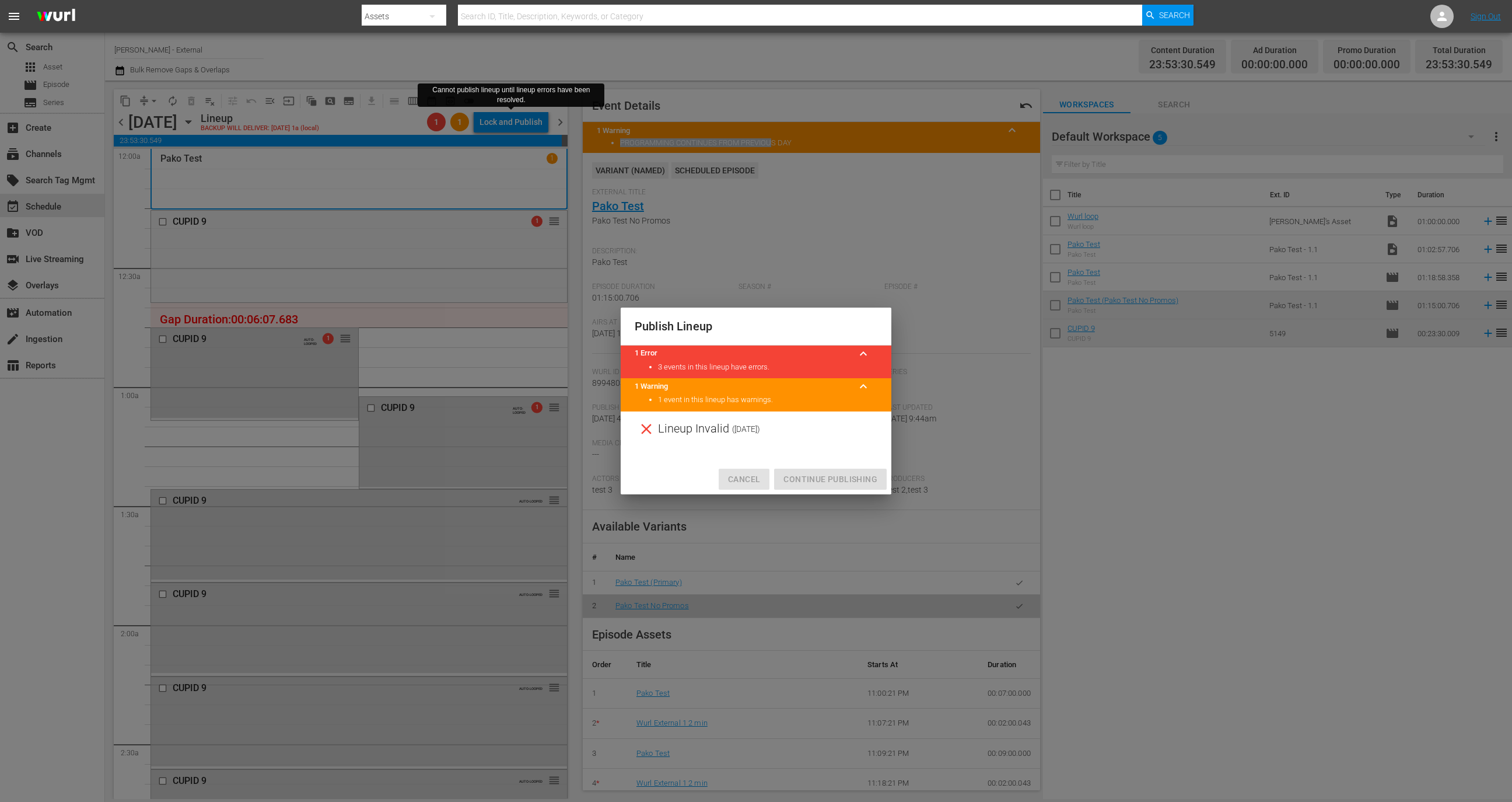
click at [739, 477] on span "Cancel" at bounding box center [744, 479] width 32 height 15
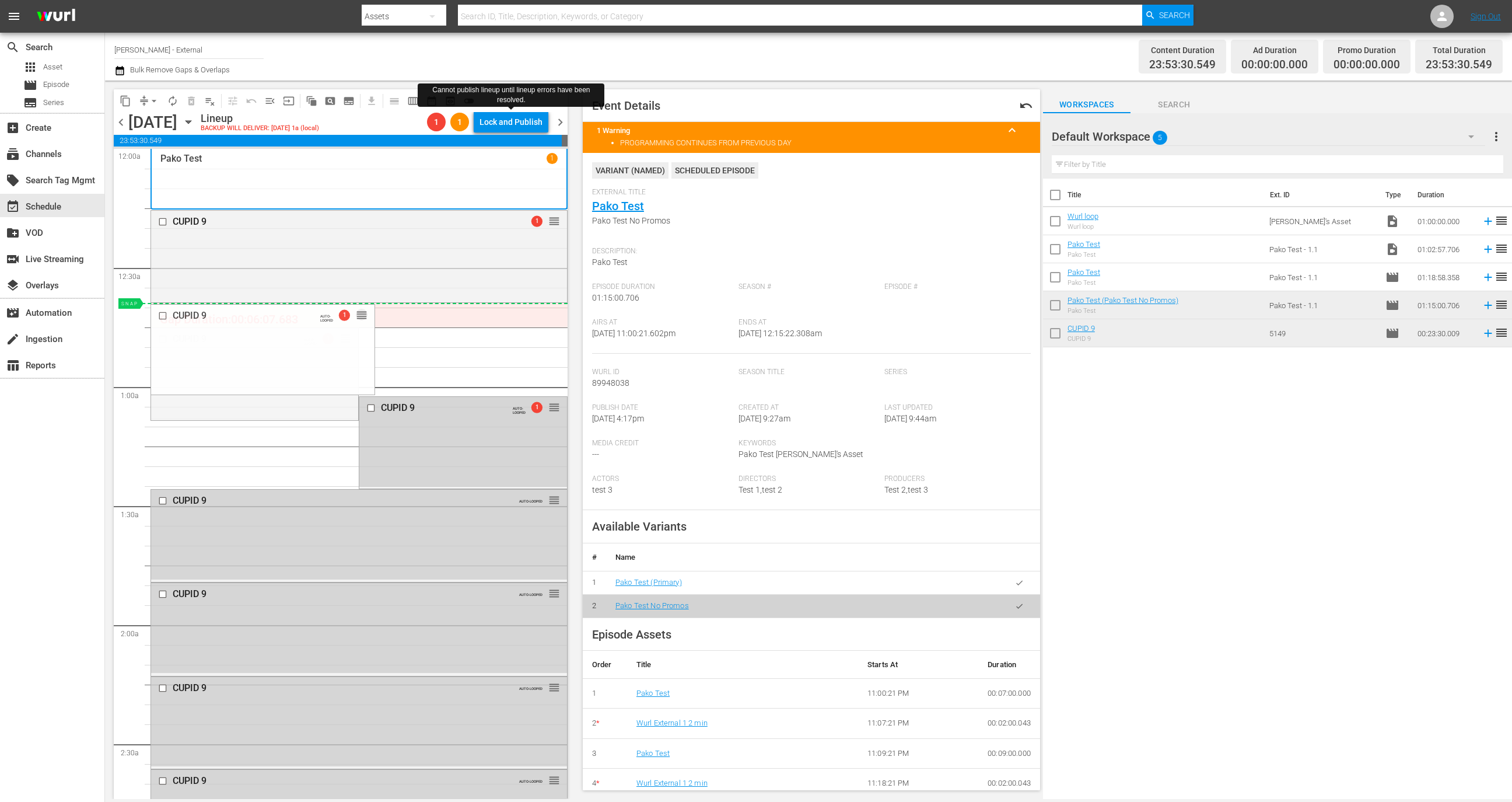
drag, startPoint x: 339, startPoint y: 336, endPoint x: 476, endPoint y: 341, distance: 137.1
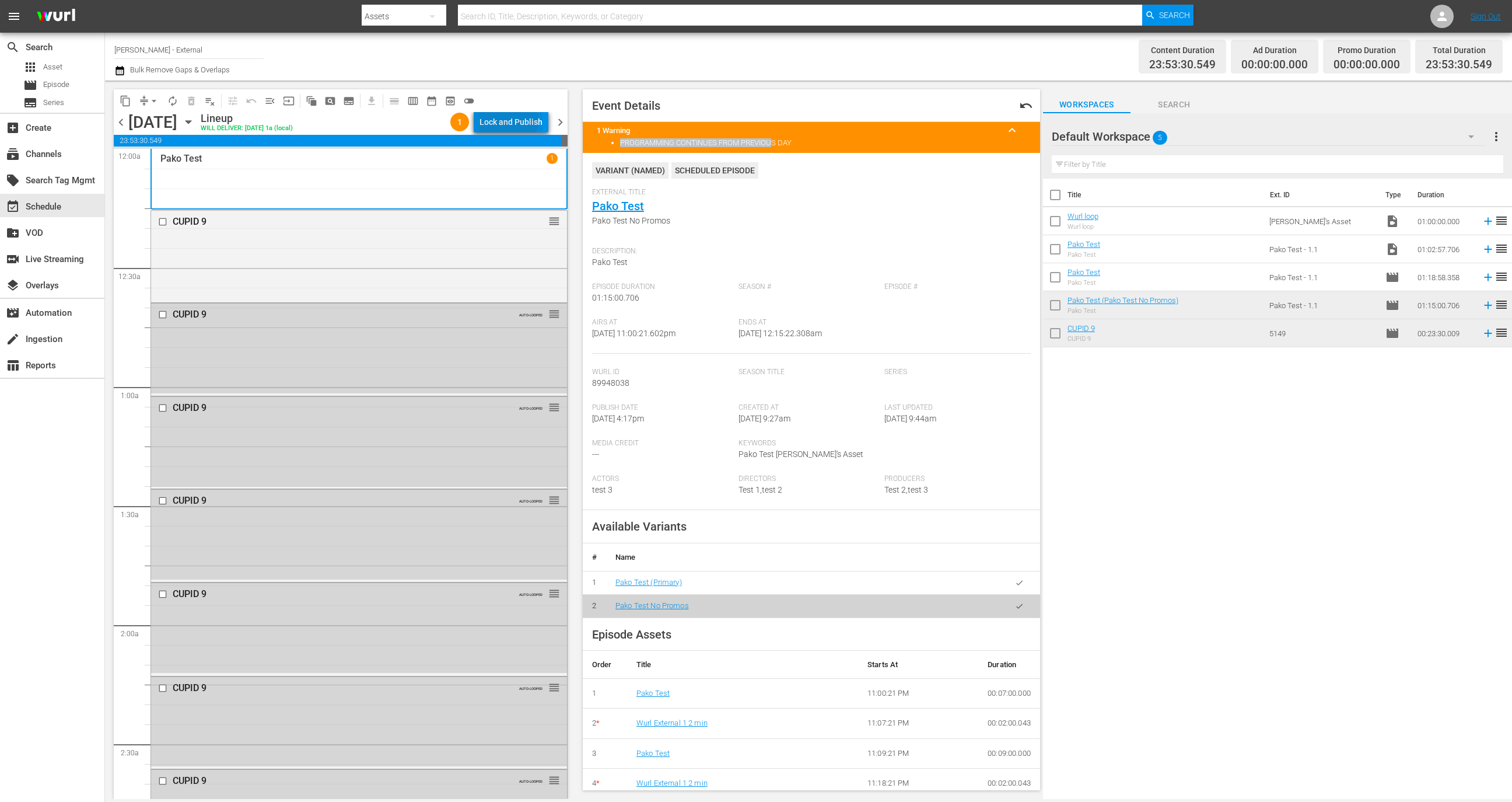
click at [508, 120] on div "Lock and Publish" at bounding box center [511, 122] width 63 height 21
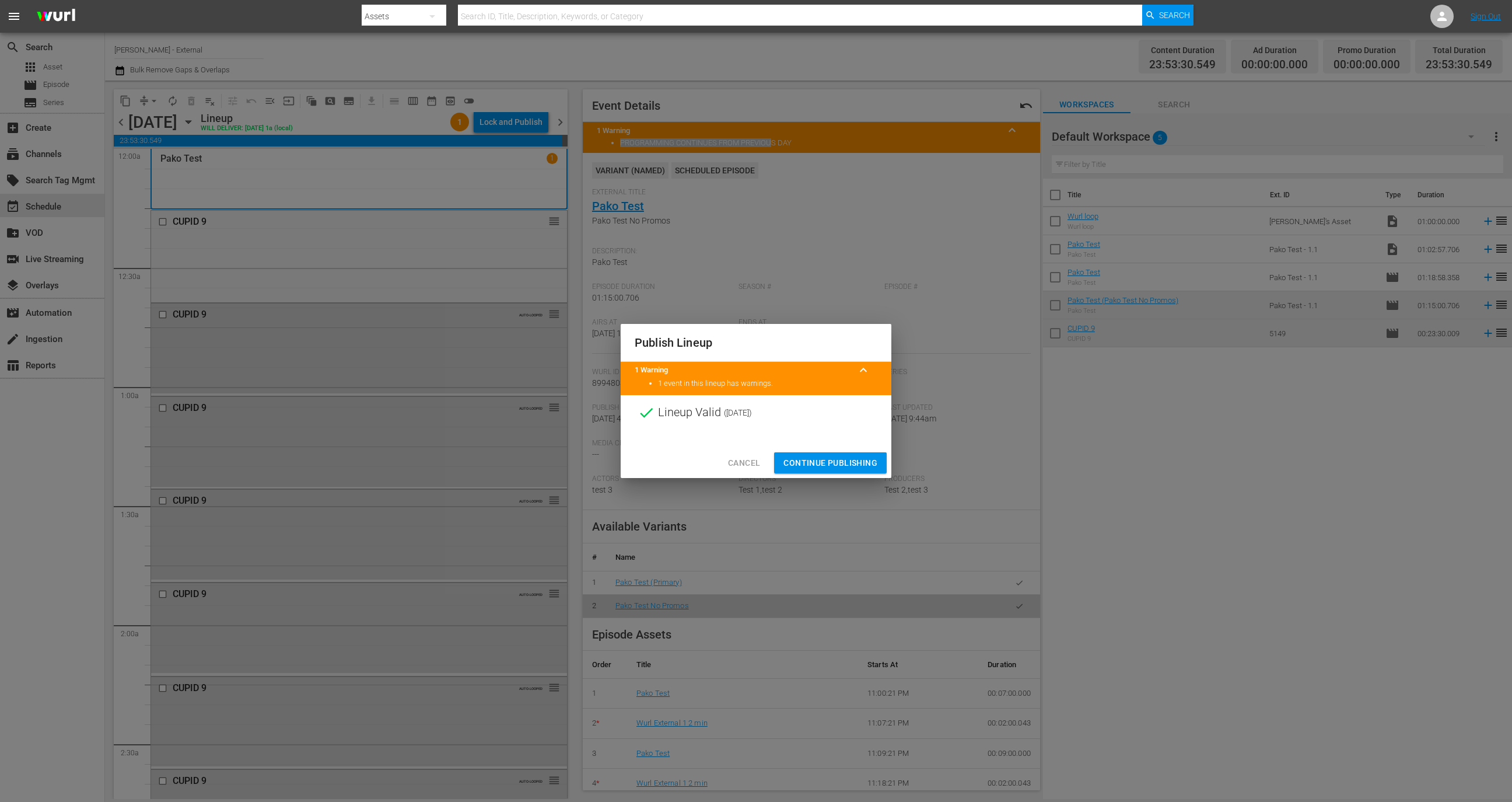
click at [839, 461] on span "Continue Publishing" at bounding box center [831, 463] width 94 height 15
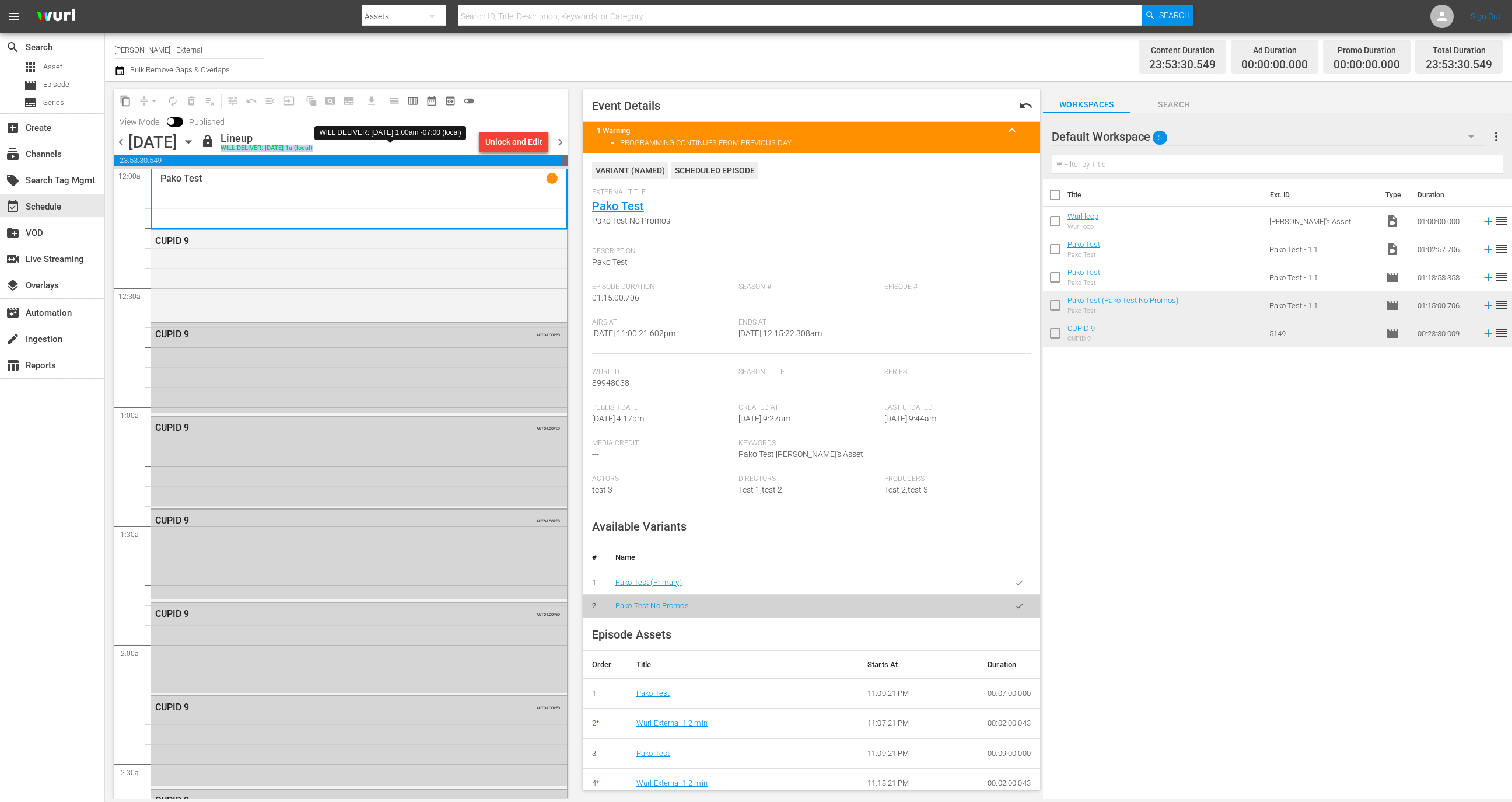
drag, startPoint x: 455, startPoint y: 152, endPoint x: 348, endPoint y: 147, distance: 107.1
click at [348, 147] on div "lock Lineup WILL DELIVER: 9/30 @ 1a (local)" at bounding box center [337, 142] width 274 height 20
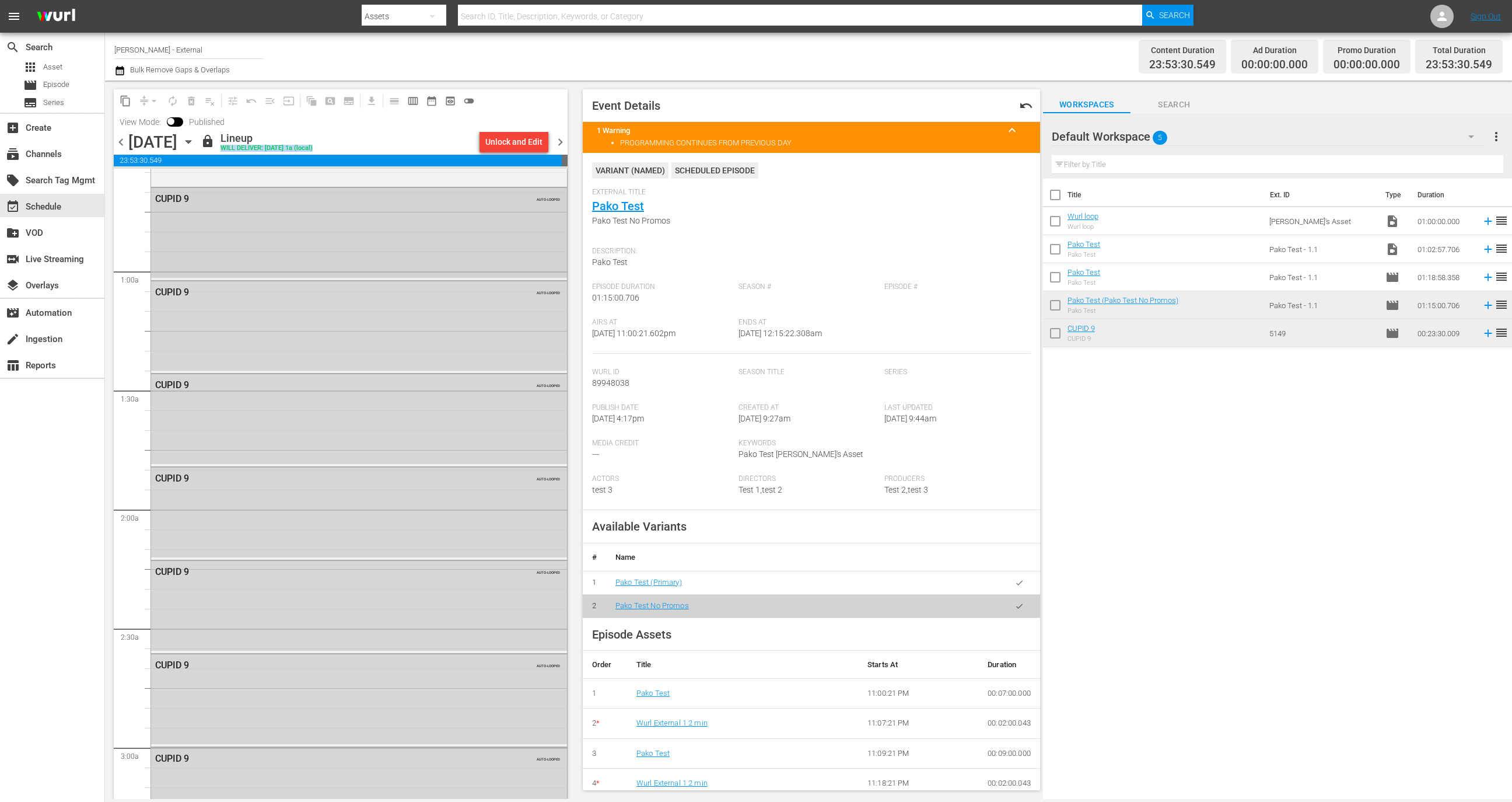
scroll to position [201, 0]
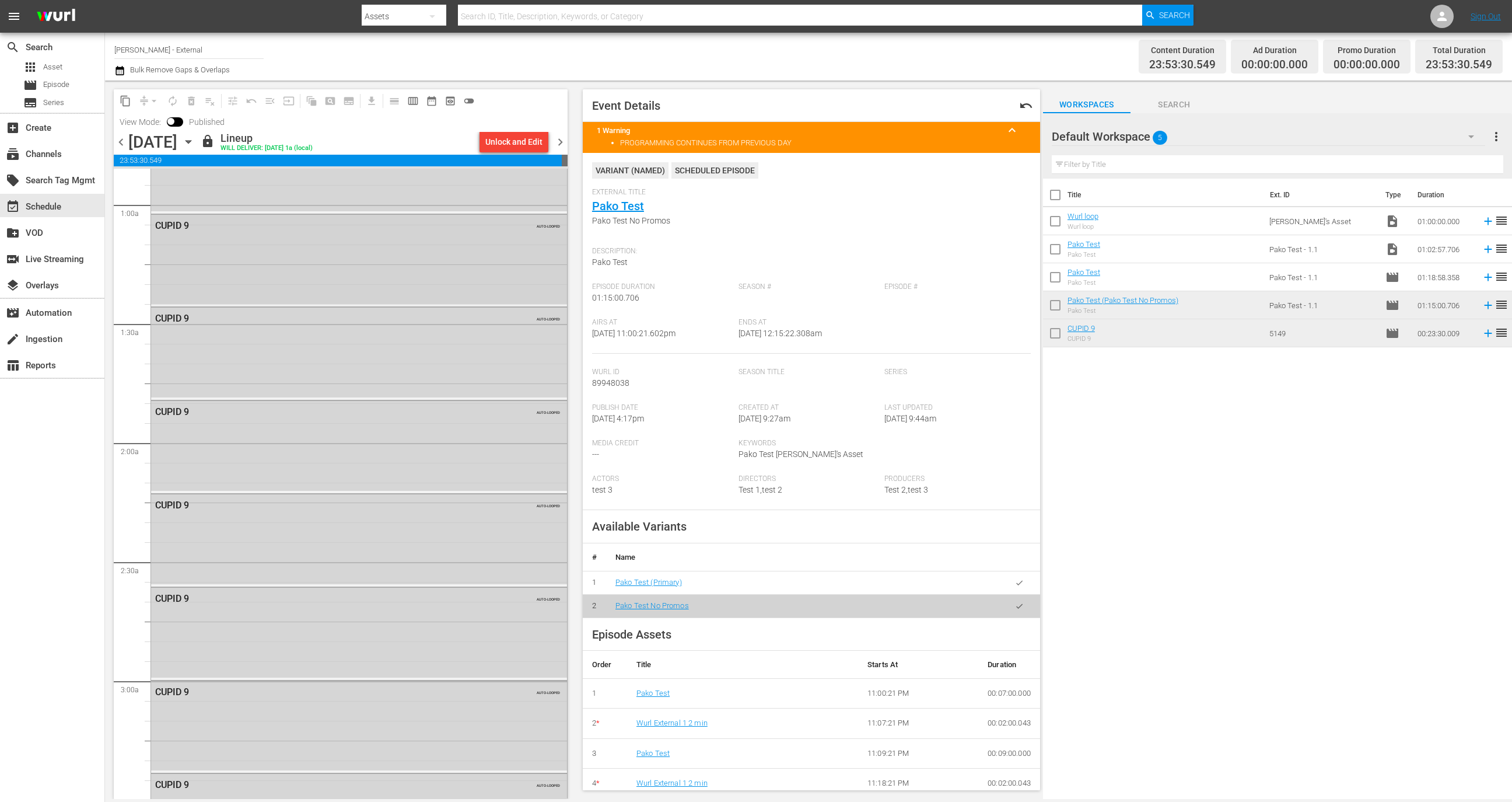
click at [167, 217] on div "CUPID 9 AUTO-LOOPED" at bounding box center [359, 224] width 416 height 20
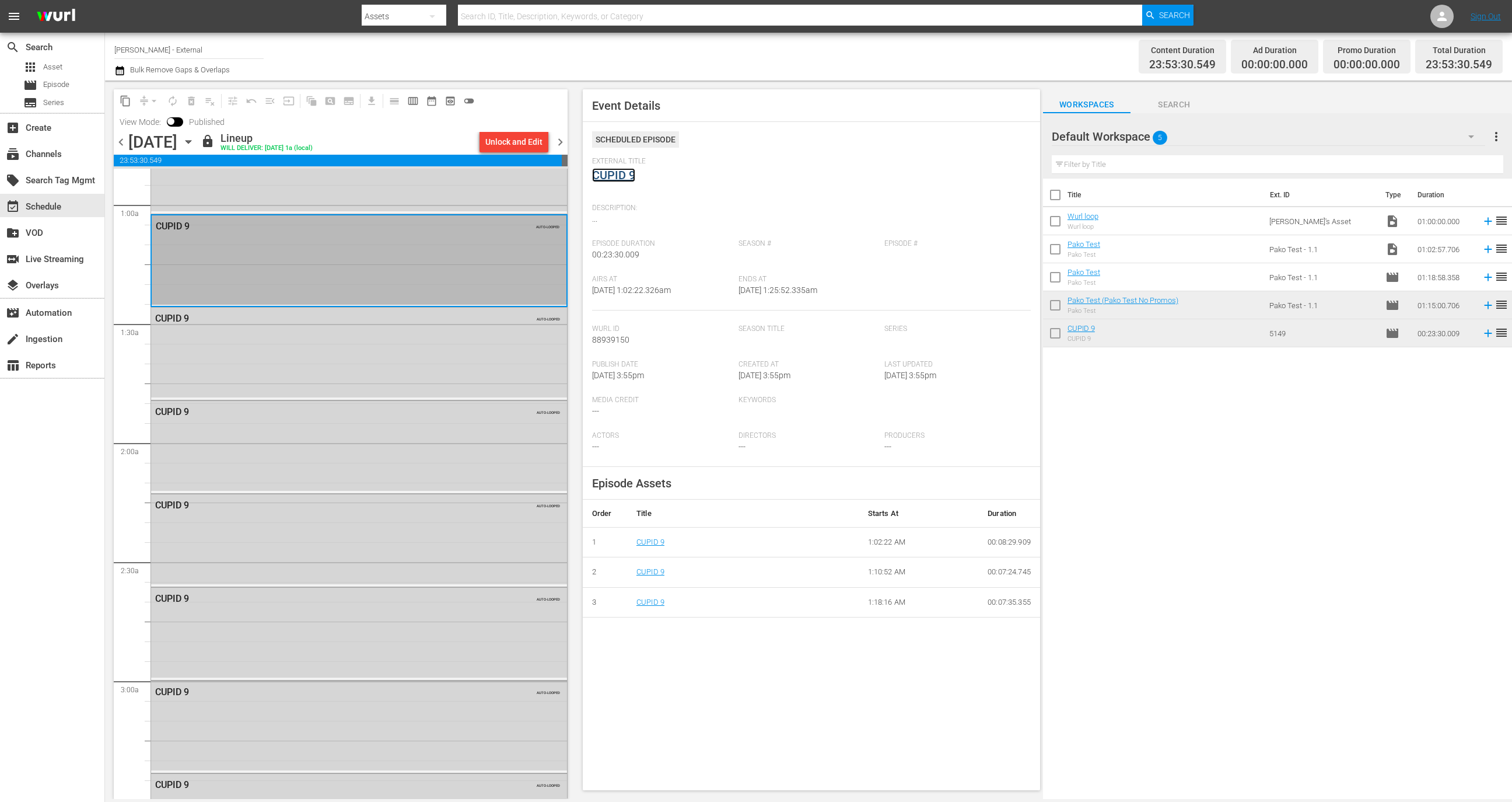
click at [612, 178] on link "CUPID 9" at bounding box center [613, 175] width 43 height 14
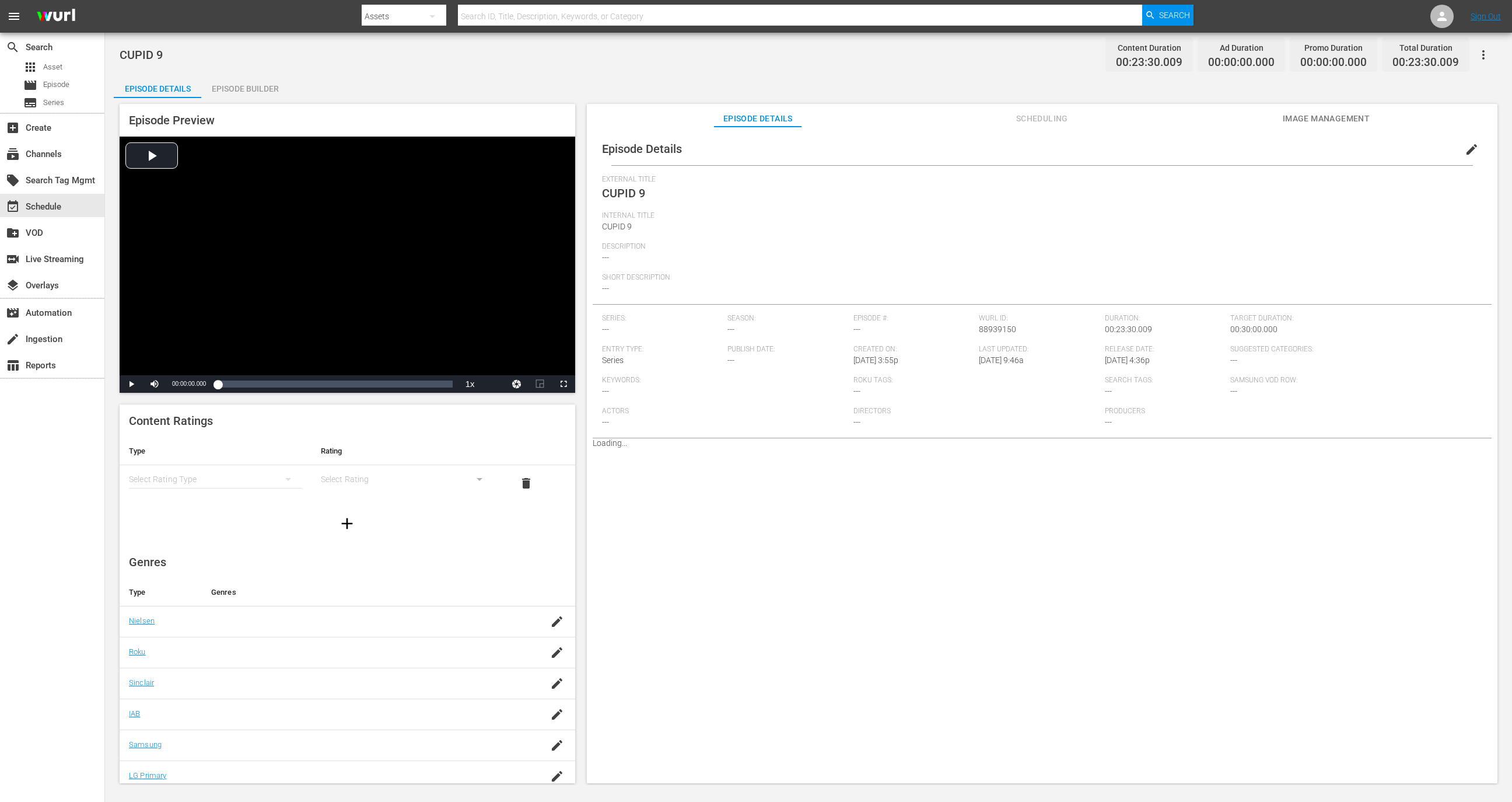
click at [1029, 123] on span "Scheduling" at bounding box center [1042, 119] width 88 height 15
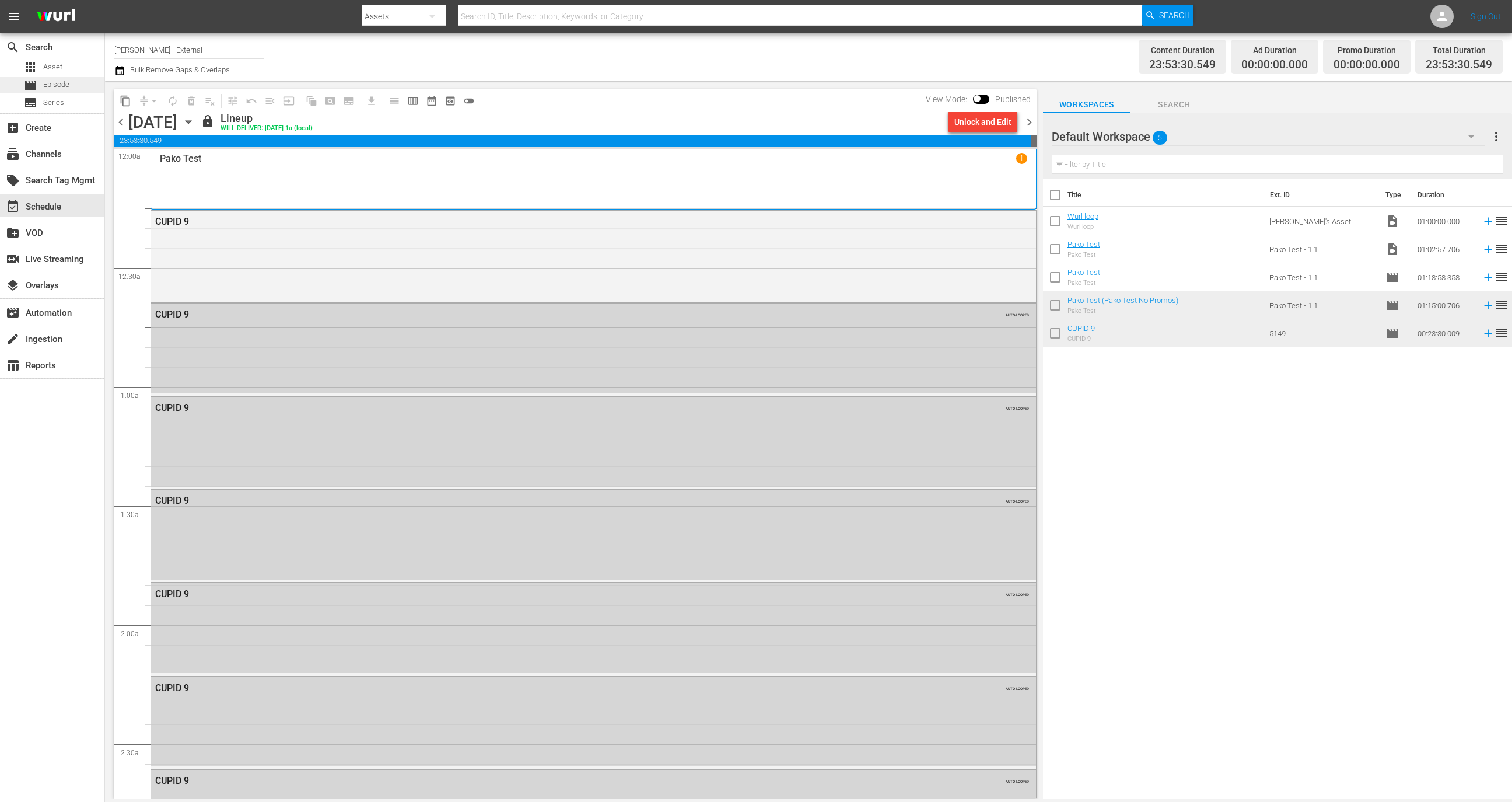
click at [77, 85] on div "movie Episode" at bounding box center [52, 85] width 105 height 16
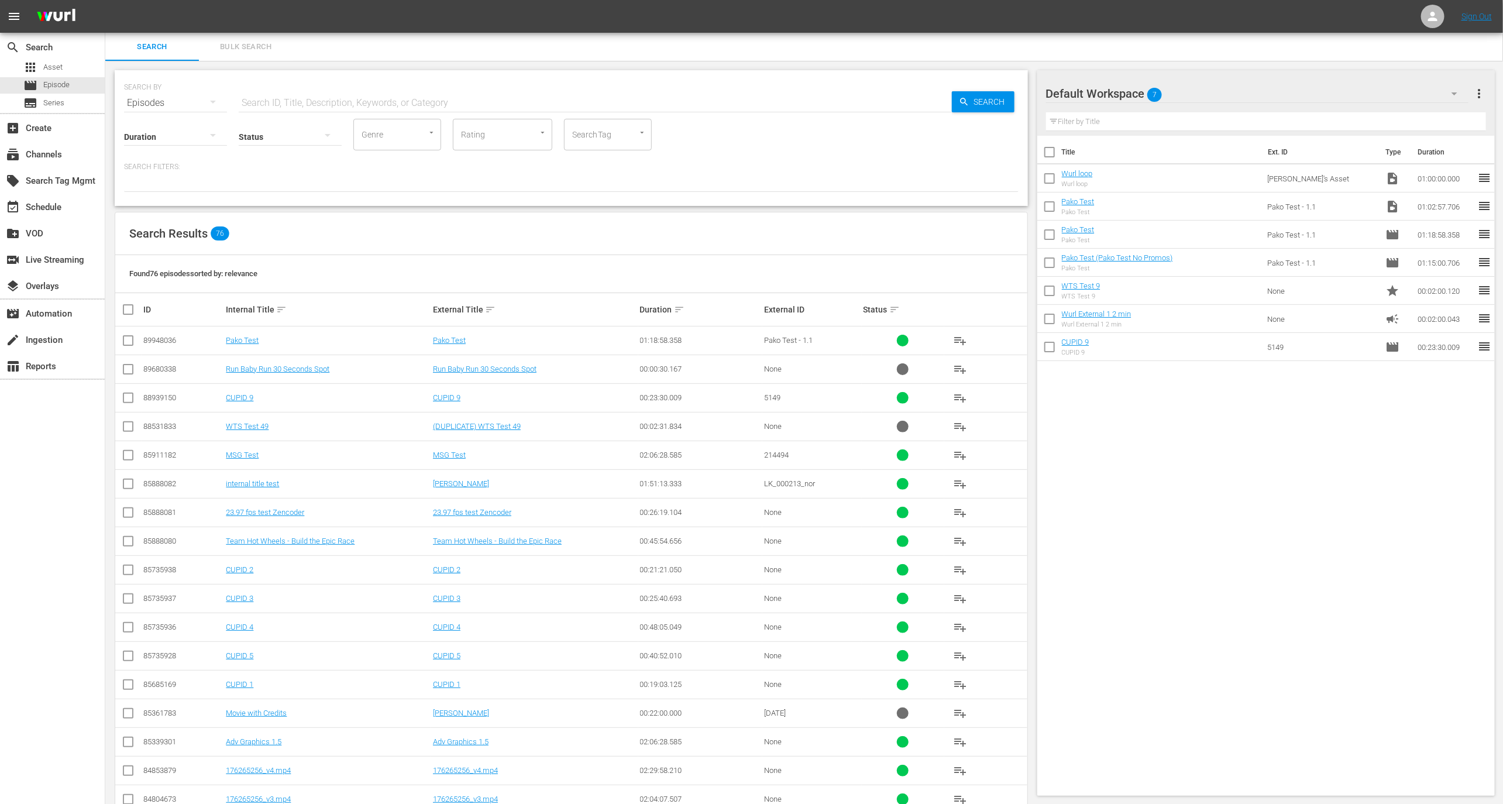
click at [336, 89] on input "text" at bounding box center [595, 103] width 713 height 28
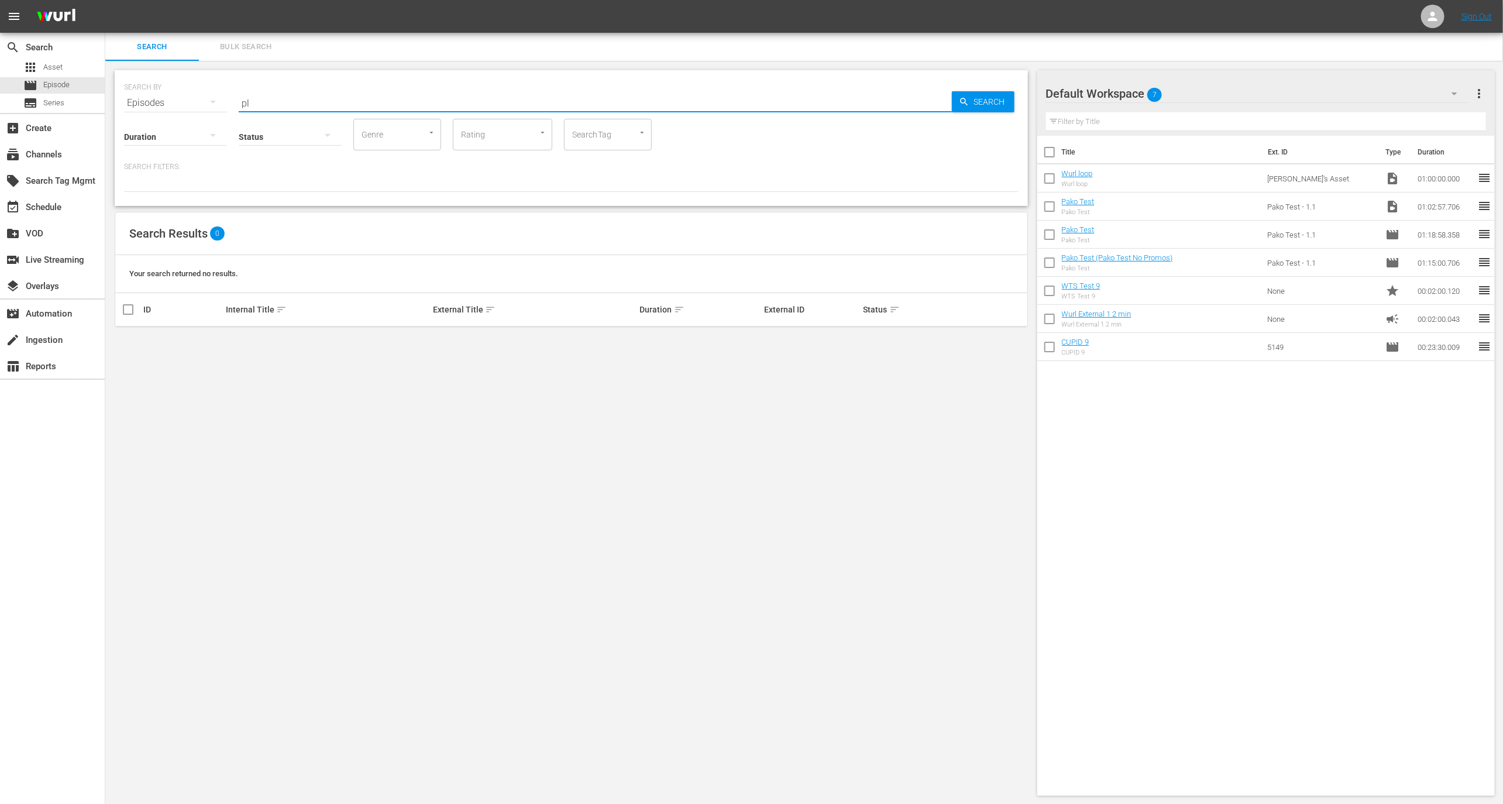
type input "p"
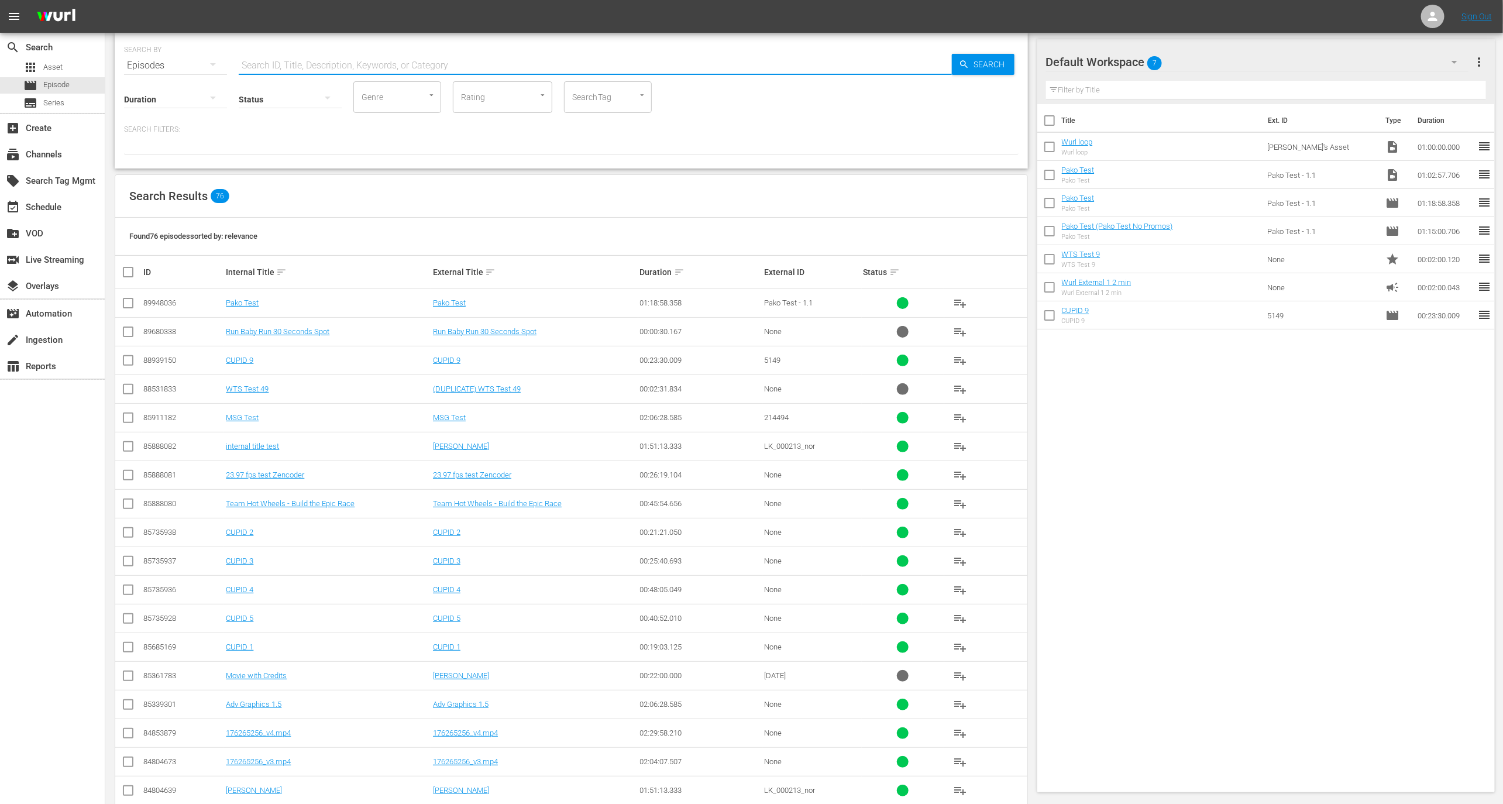
scroll to position [58, 0]
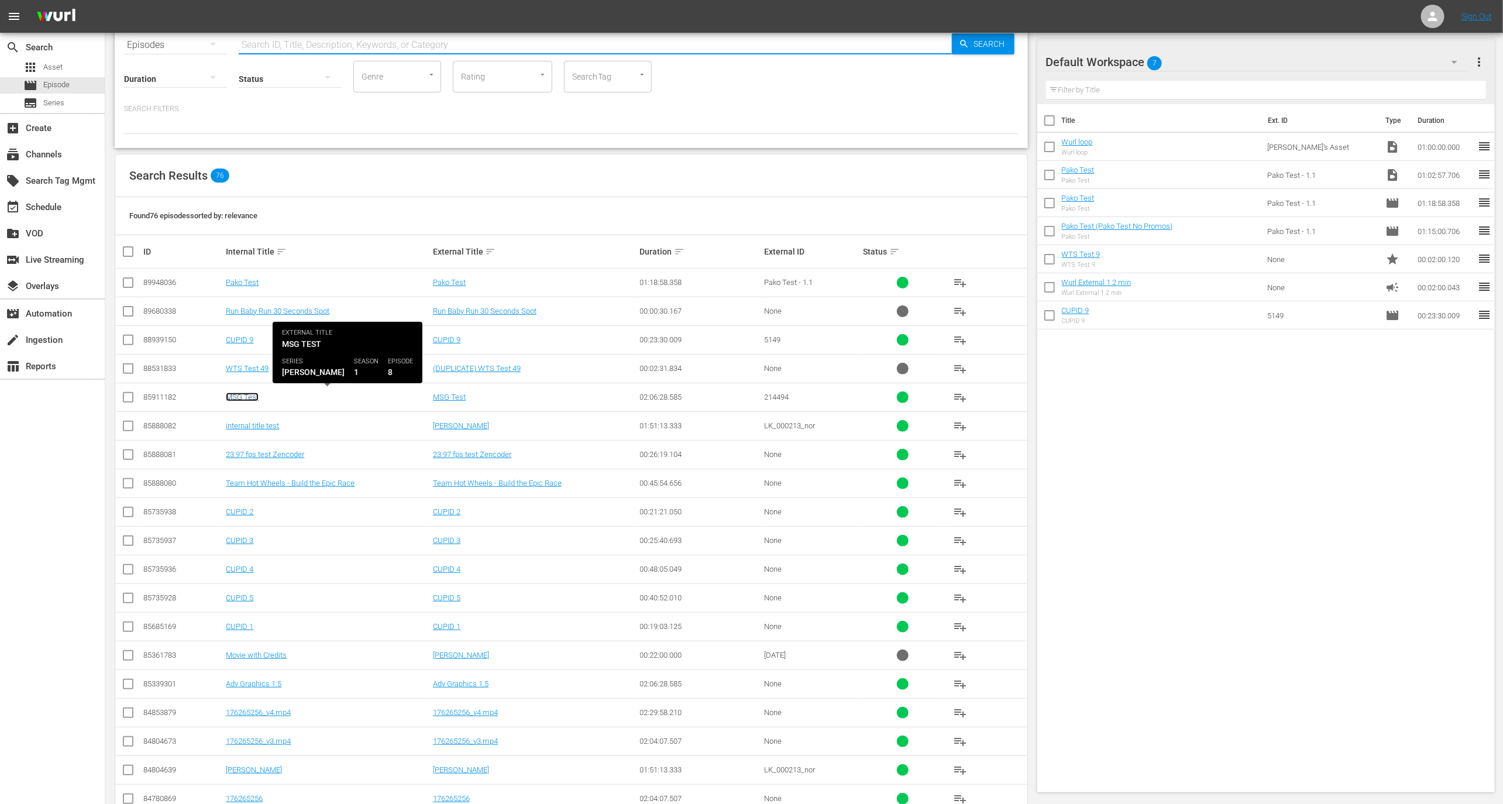
click at [248, 394] on link "MSG Test" at bounding box center [242, 396] width 33 height 9
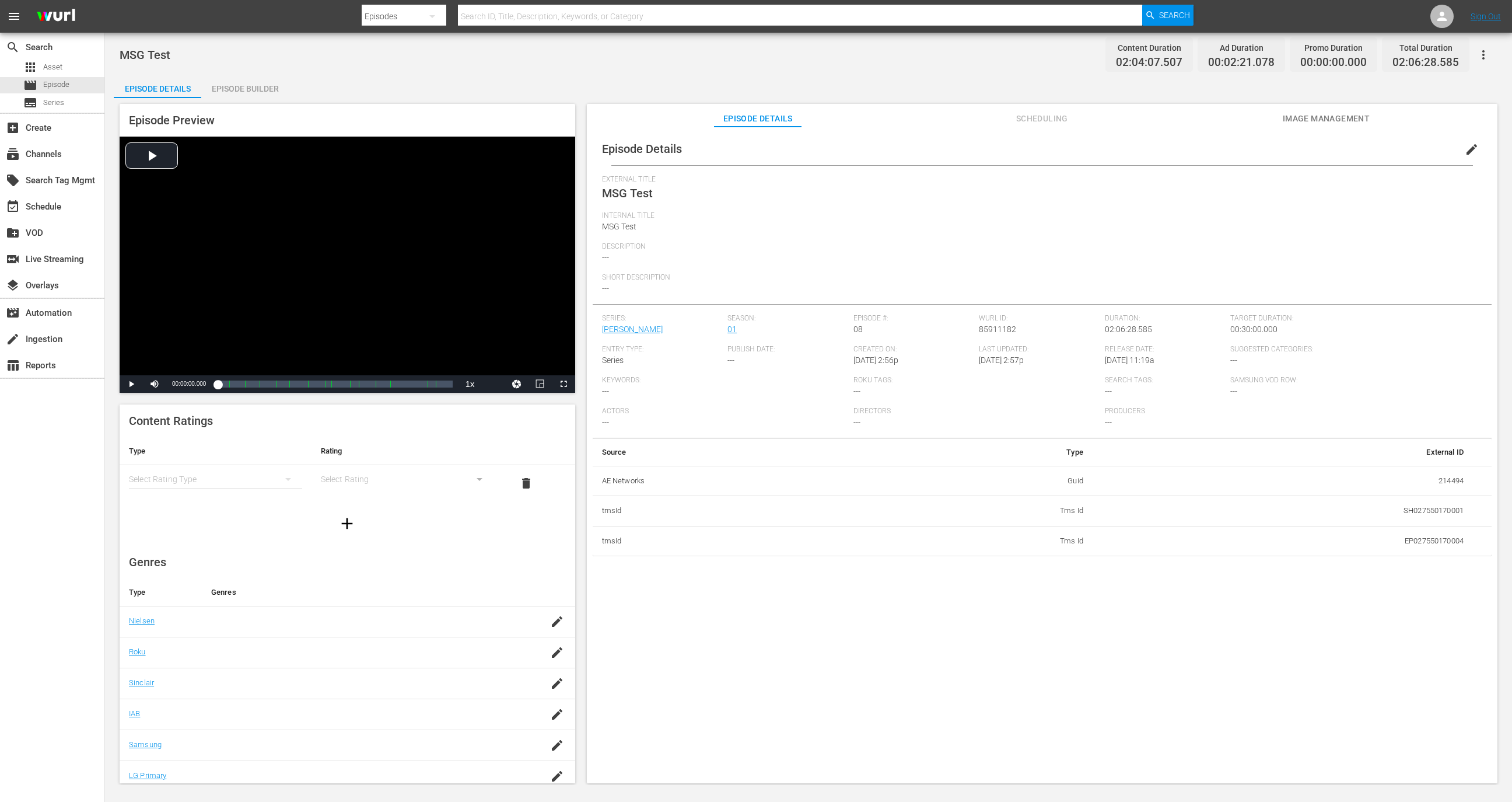
click at [1465, 150] on span "edit" at bounding box center [1472, 150] width 14 height 14
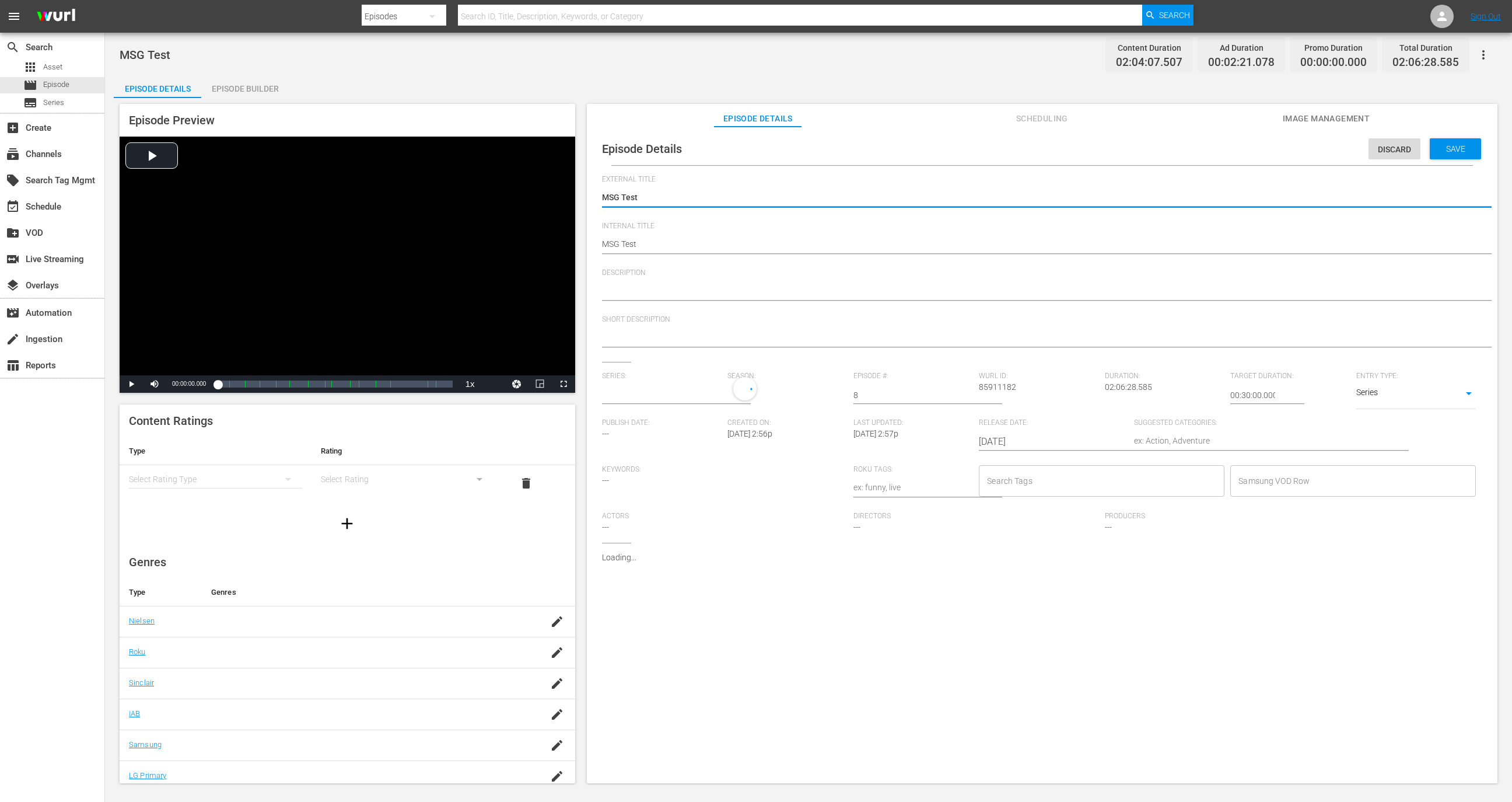
type input "Wurl"
click at [608, 196] on textarea "MSG Test" at bounding box center [1039, 199] width 875 height 14
type textarea "N Test"
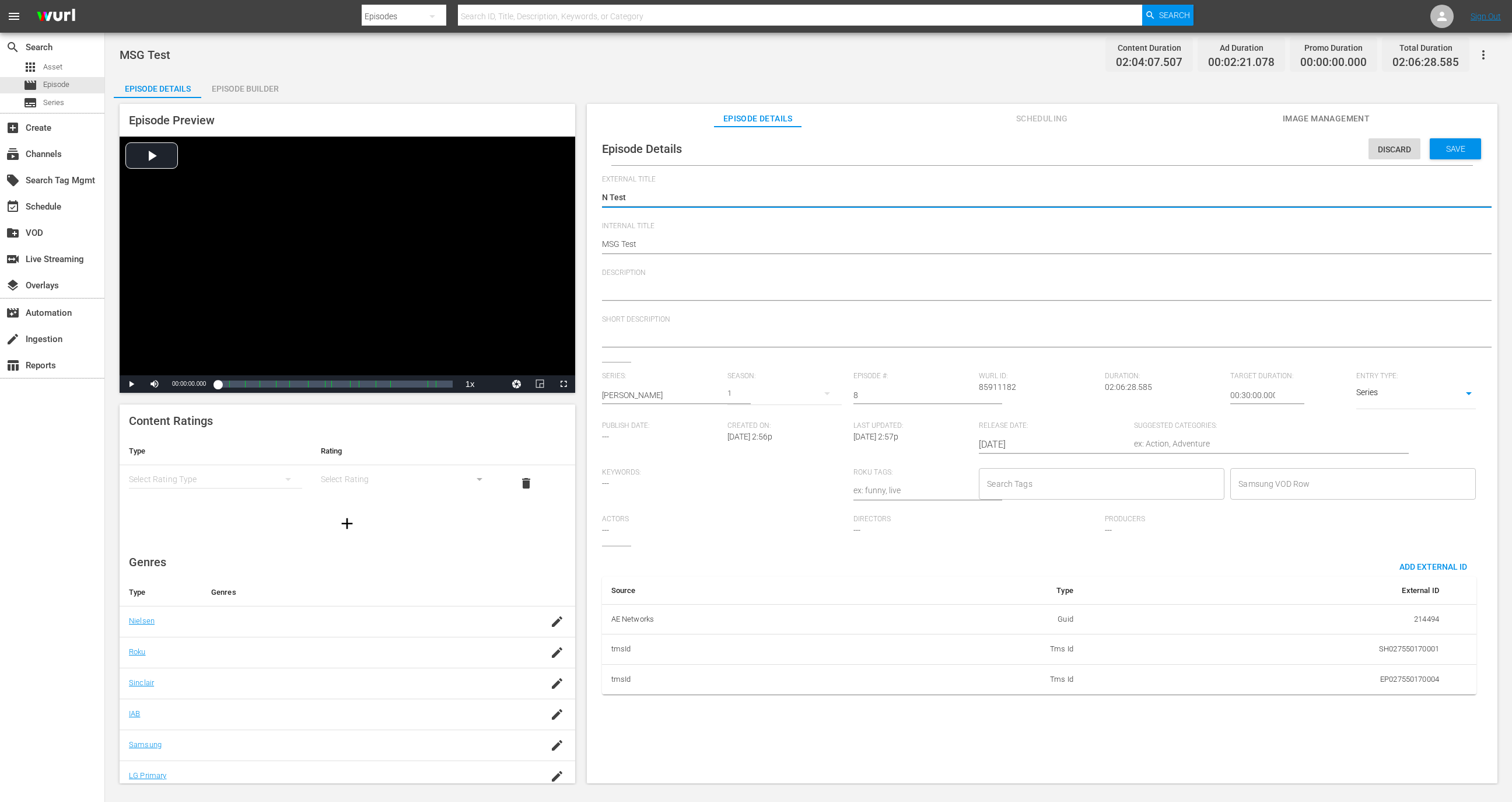
type textarea "Na Test"
type textarea "Nag Test"
type textarea "Nagr Test"
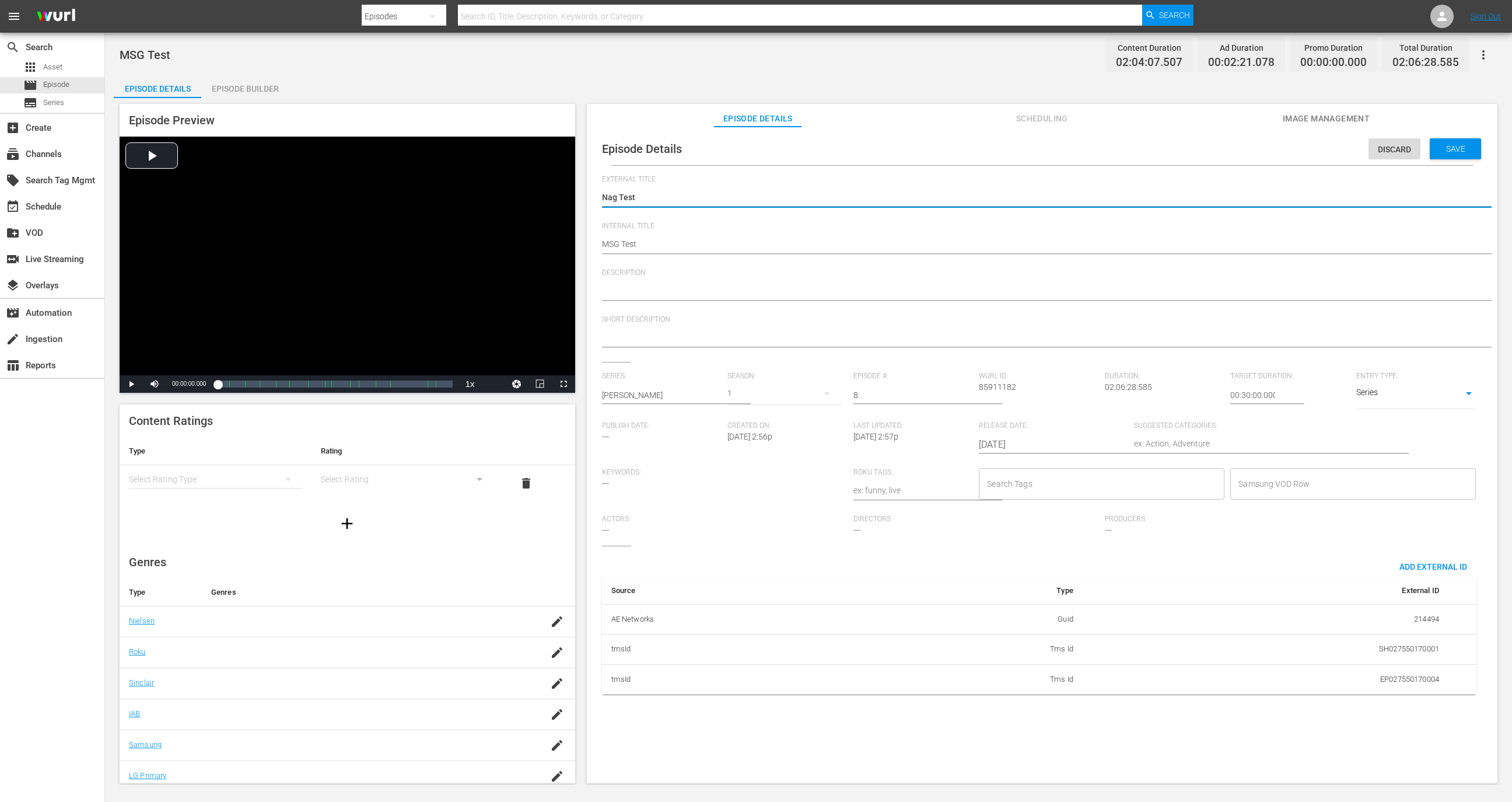
type textarea "Nagr Test"
type textarea "Nagra Test"
click at [603, 235] on div "MSG Test MSG Test" at bounding box center [1039, 245] width 875 height 28
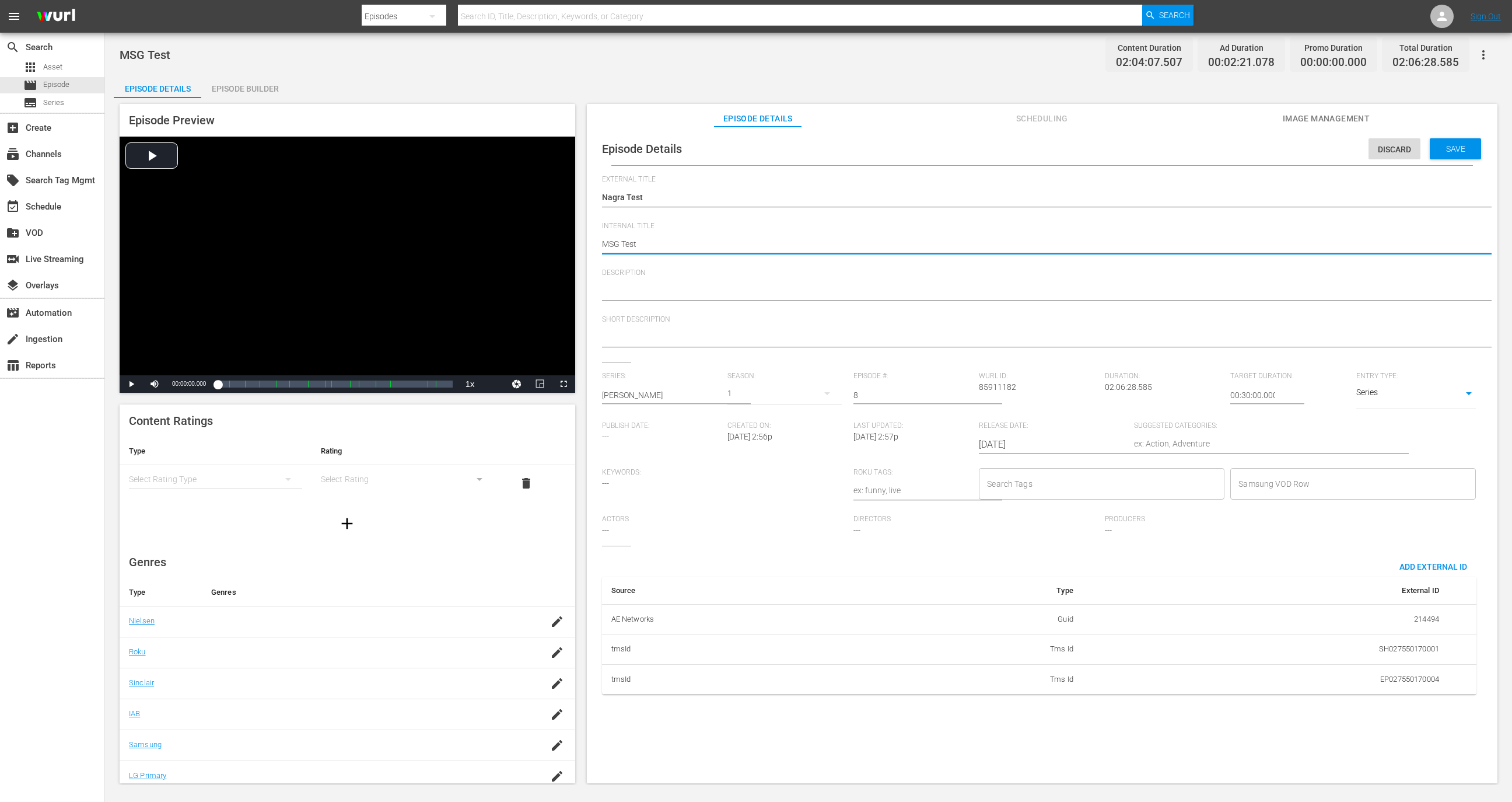
click at [612, 241] on textarea "MSG Test" at bounding box center [1039, 245] width 875 height 14
type textarea "N Test"
type textarea "Na Test"
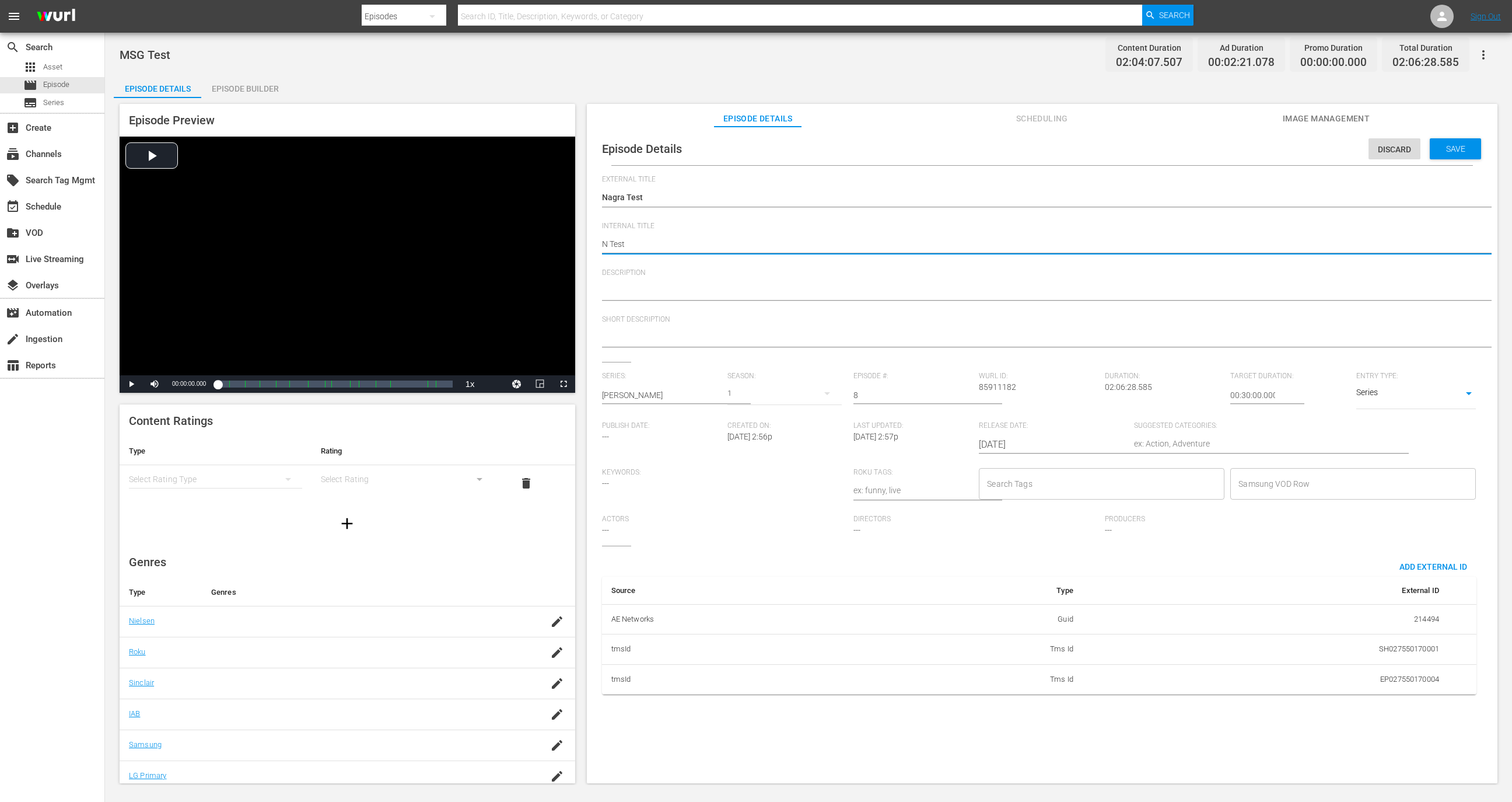
type textarea "Na Test"
type textarea "Nag Test"
type textarea "Nagr Test"
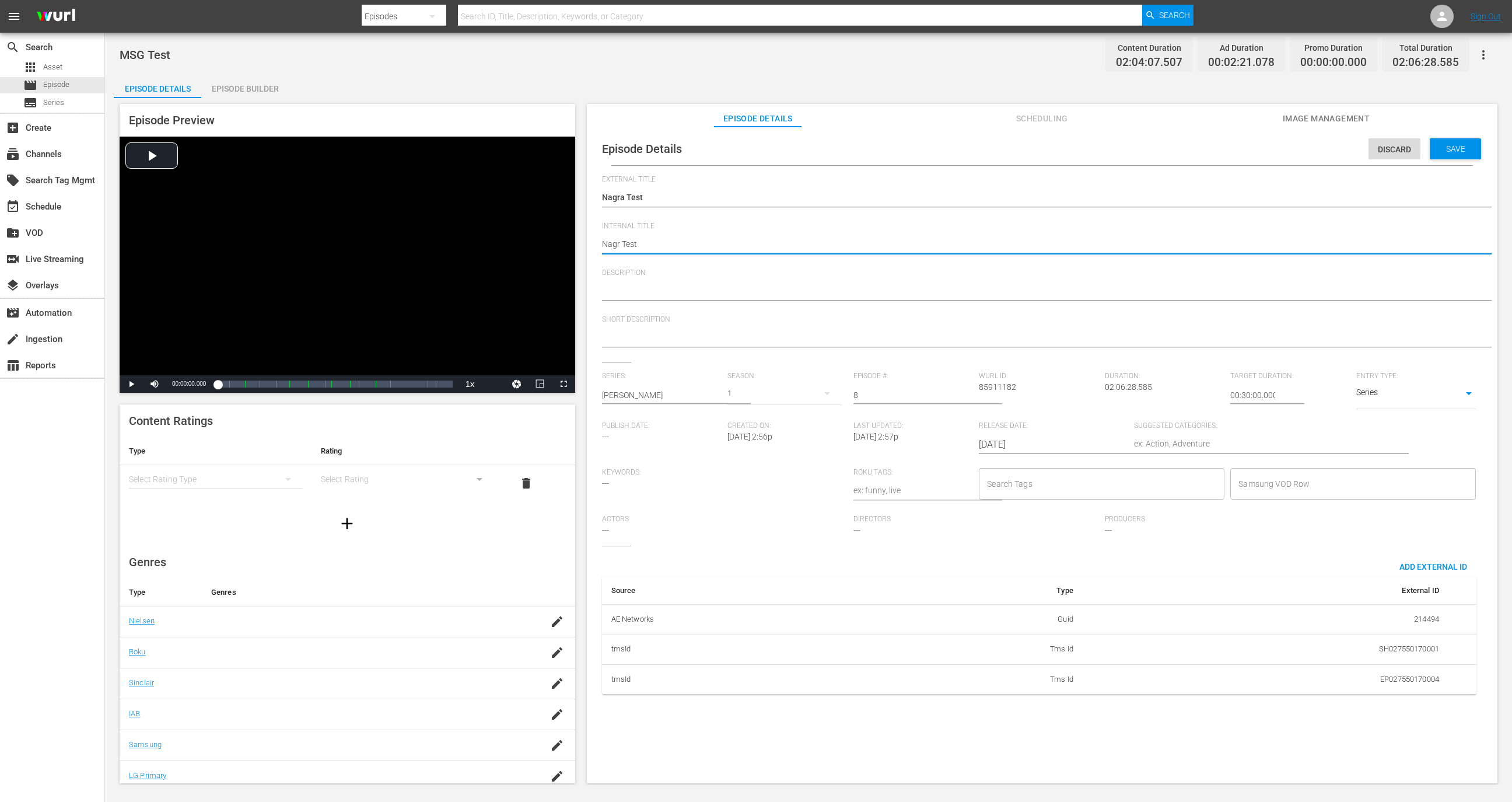
type textarea "Nagra Test"
click at [1455, 154] on span "Save" at bounding box center [1456, 148] width 38 height 9
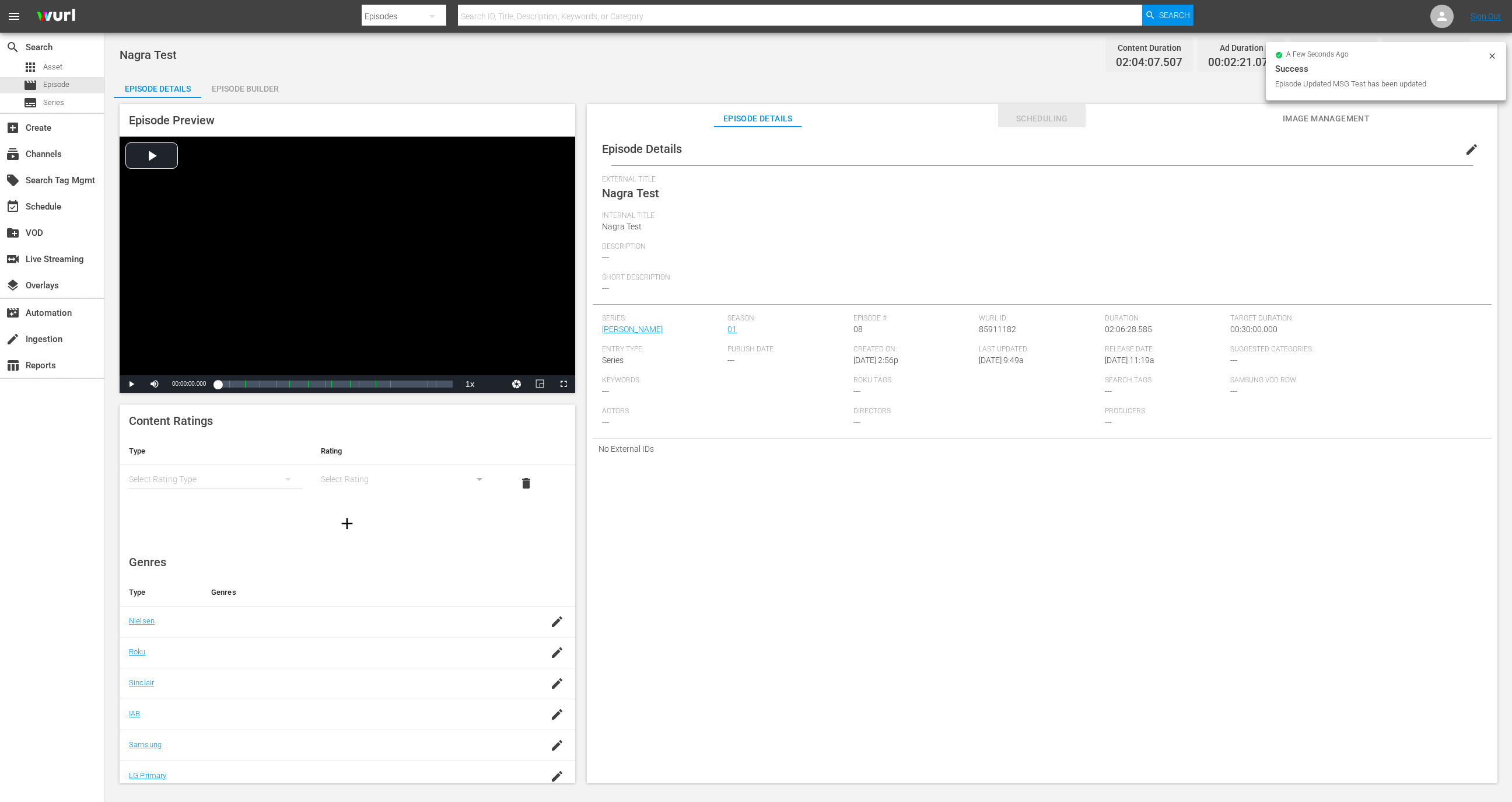
click at [1085, 115] on span "Scheduling" at bounding box center [1042, 119] width 88 height 15
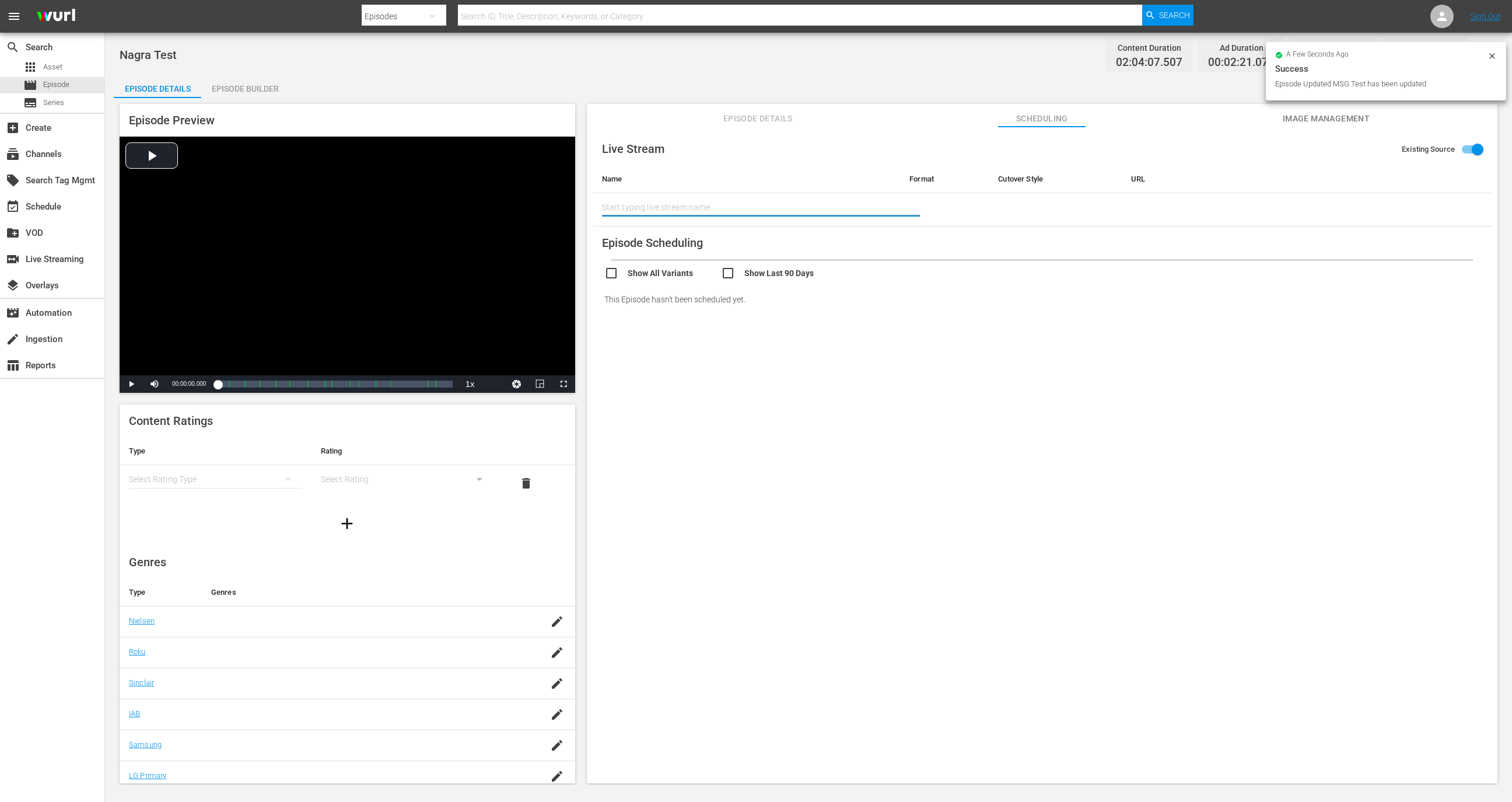
click at [826, 205] on input "text" at bounding box center [747, 207] width 289 height 28
type input "nagra"
click at [724, 237] on div "Nagra Test (1999)" at bounding box center [696, 239] width 171 height 28
type input "Nagra Test (1999)"
type input "Nagra Test"
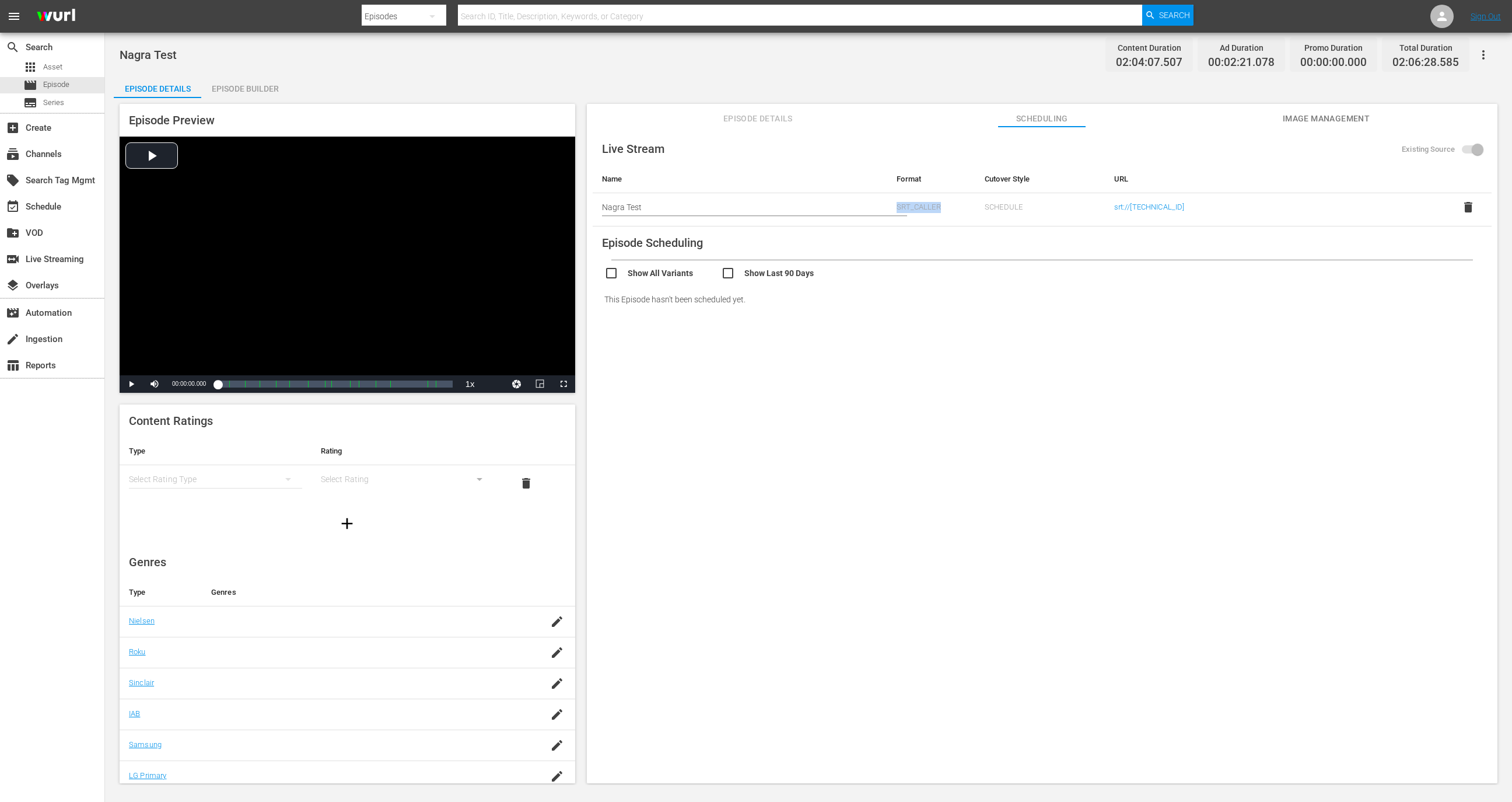
drag, startPoint x: 892, startPoint y: 207, endPoint x: 940, endPoint y: 205, distance: 48.0
click at [940, 205] on td "SRT_CALLER" at bounding box center [932, 209] width 88 height 33
drag, startPoint x: 982, startPoint y: 207, endPoint x: 1029, endPoint y: 205, distance: 47.0
click at [1029, 206] on td "SCHEDULE" at bounding box center [1040, 209] width 130 height 33
click at [1015, 205] on td "SCHEDULE" at bounding box center [1040, 209] width 130 height 33
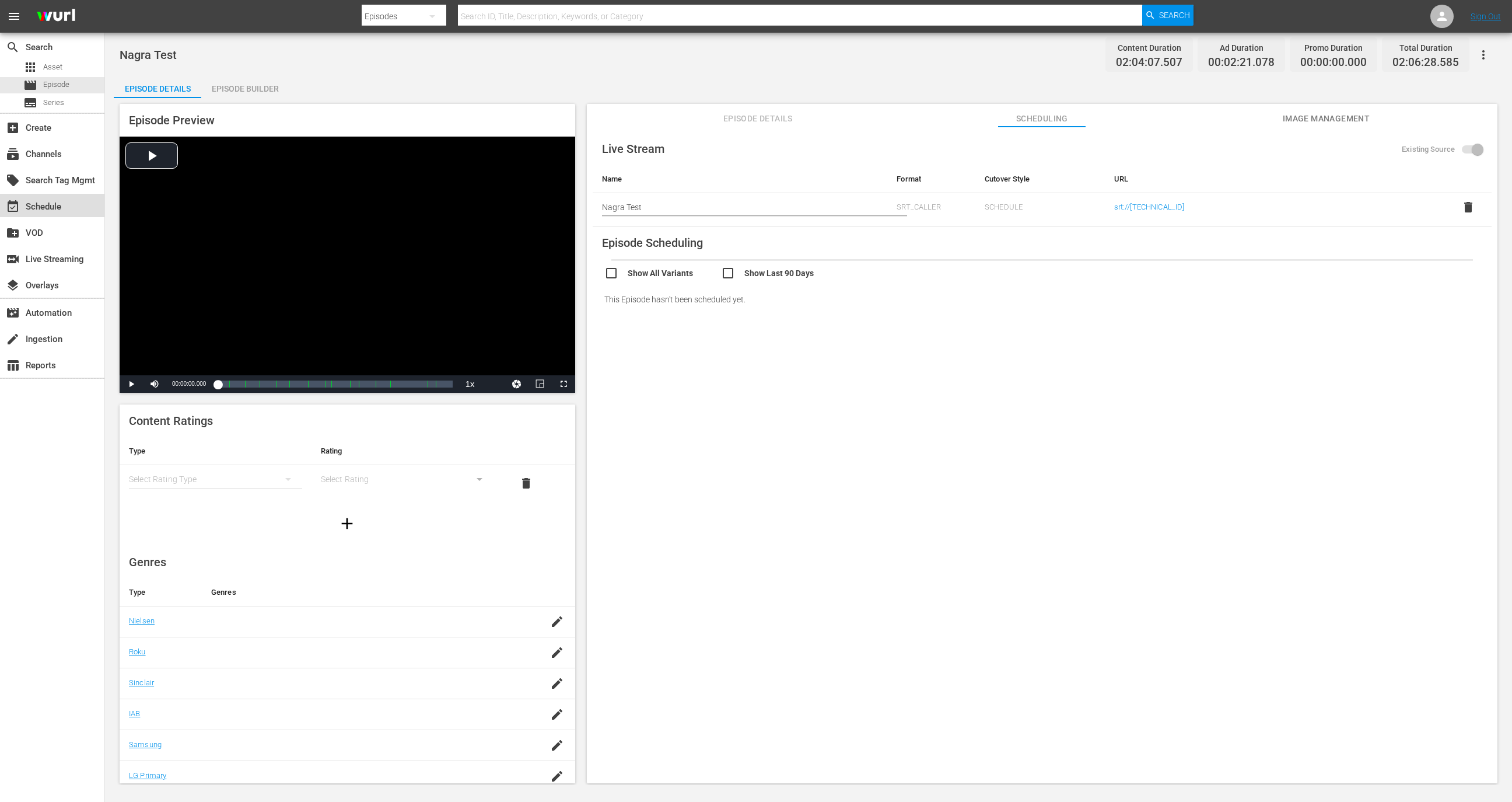
click at [29, 207] on div "event_available Schedule" at bounding box center [33, 204] width 66 height 11
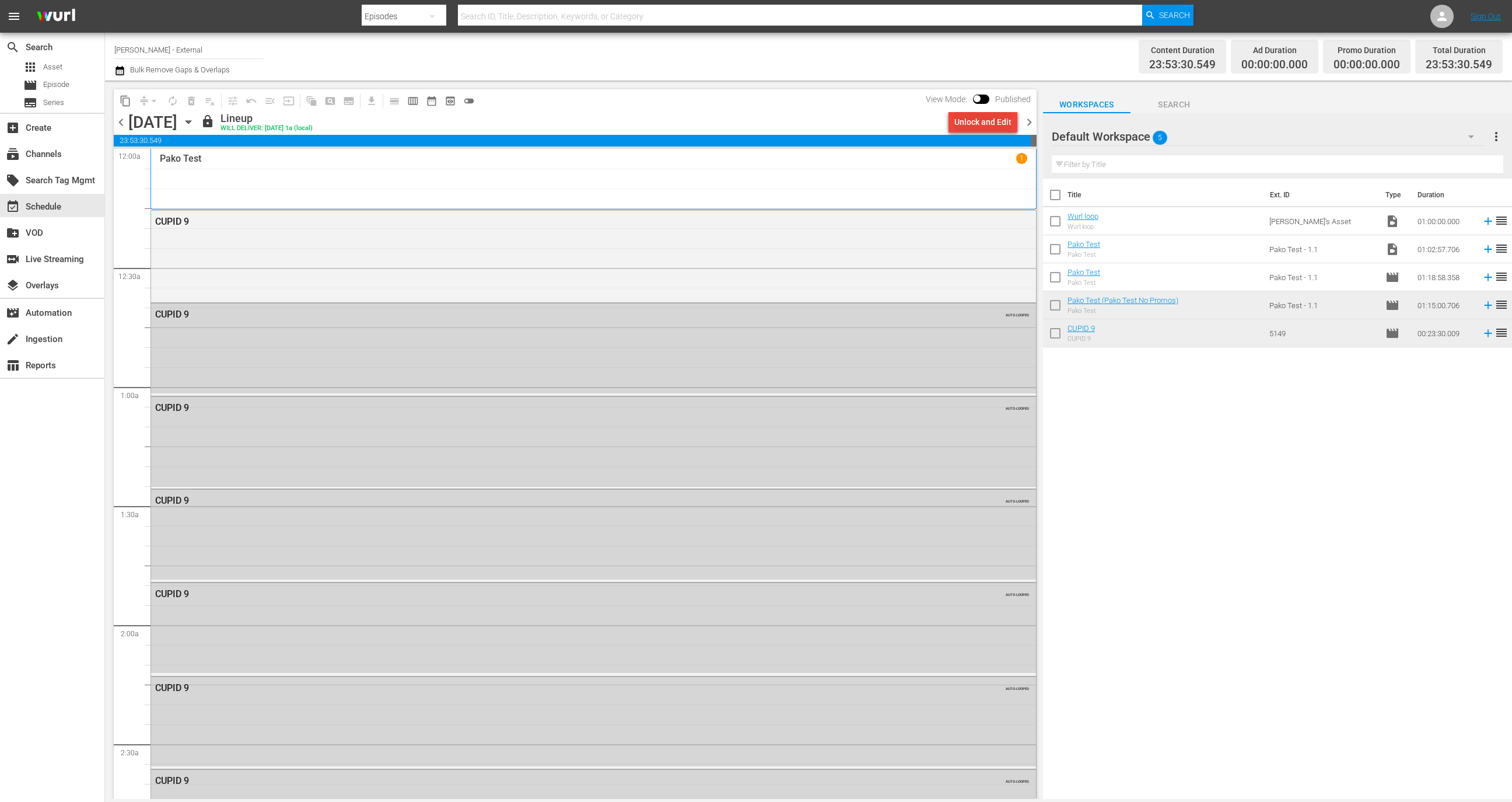
click at [990, 118] on div "Unlock and Edit" at bounding box center [982, 122] width 57 height 21
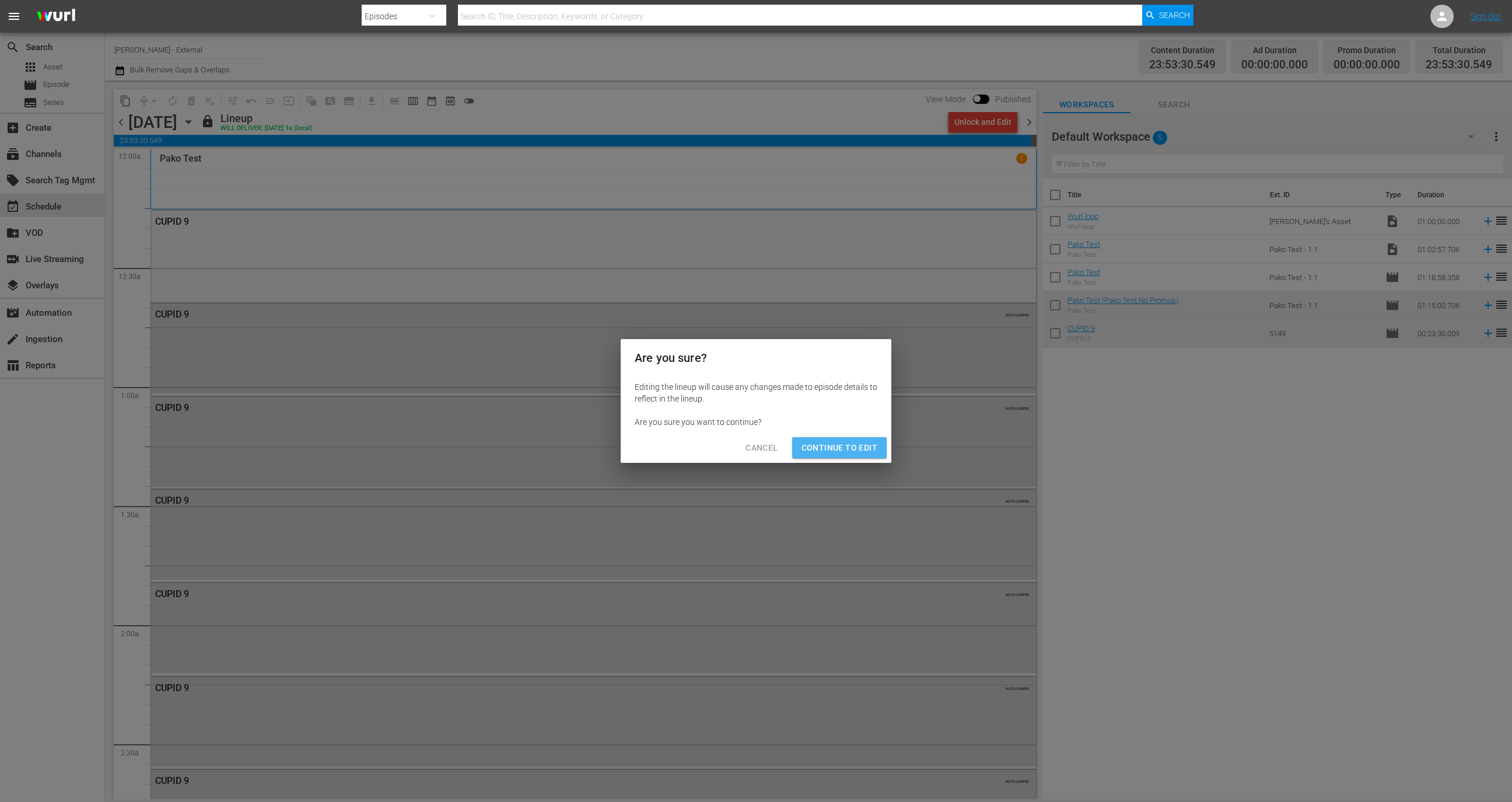
click at [851, 454] on span "Continue to Edit" at bounding box center [840, 448] width 76 height 15
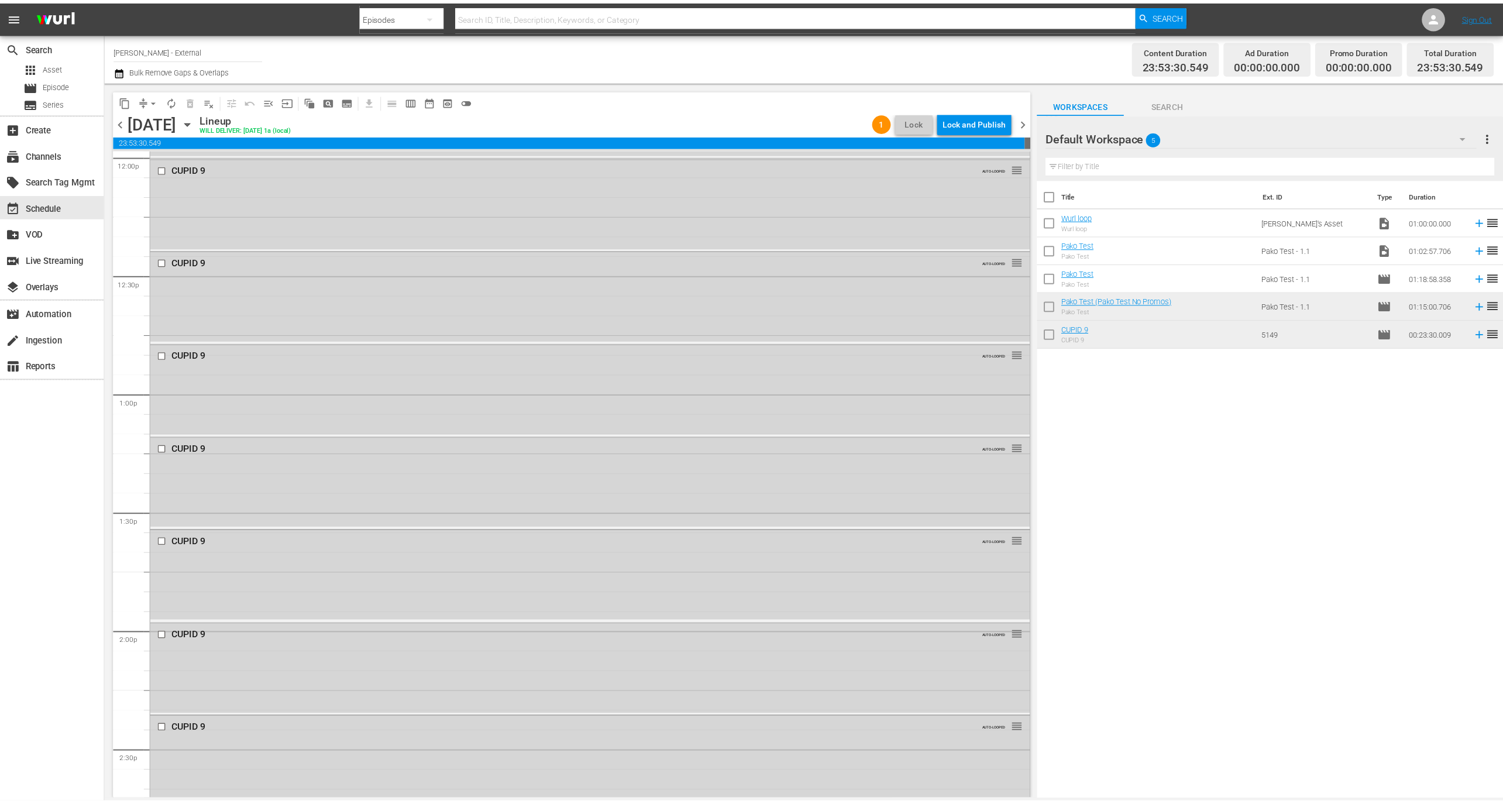
scroll to position [2879, 0]
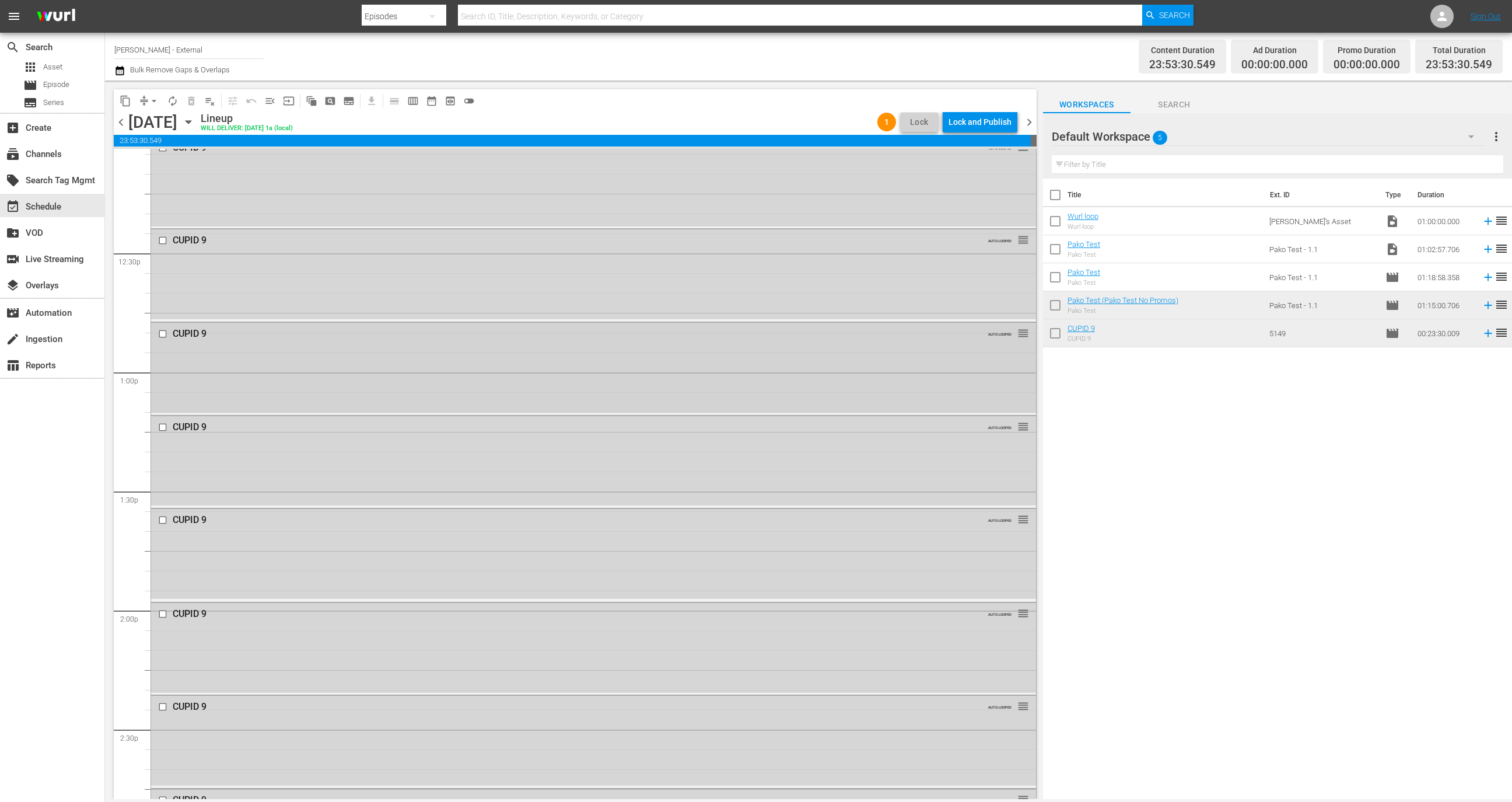
click at [647, 378] on div "CUPID 9 AUTO-LOOPED reorder" at bounding box center [593, 367] width 885 height 90
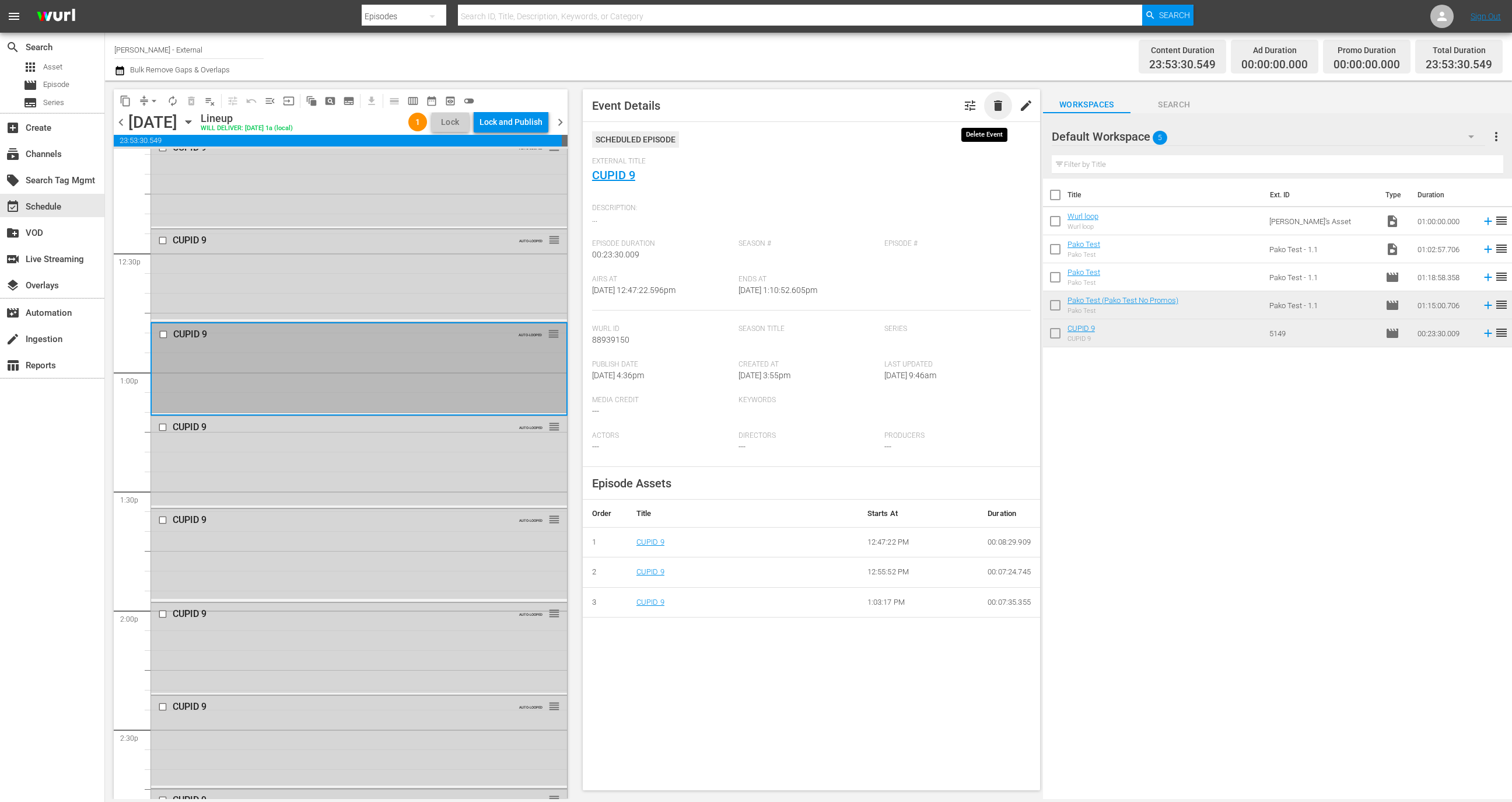
click at [991, 111] on span "delete" at bounding box center [998, 106] width 14 height 14
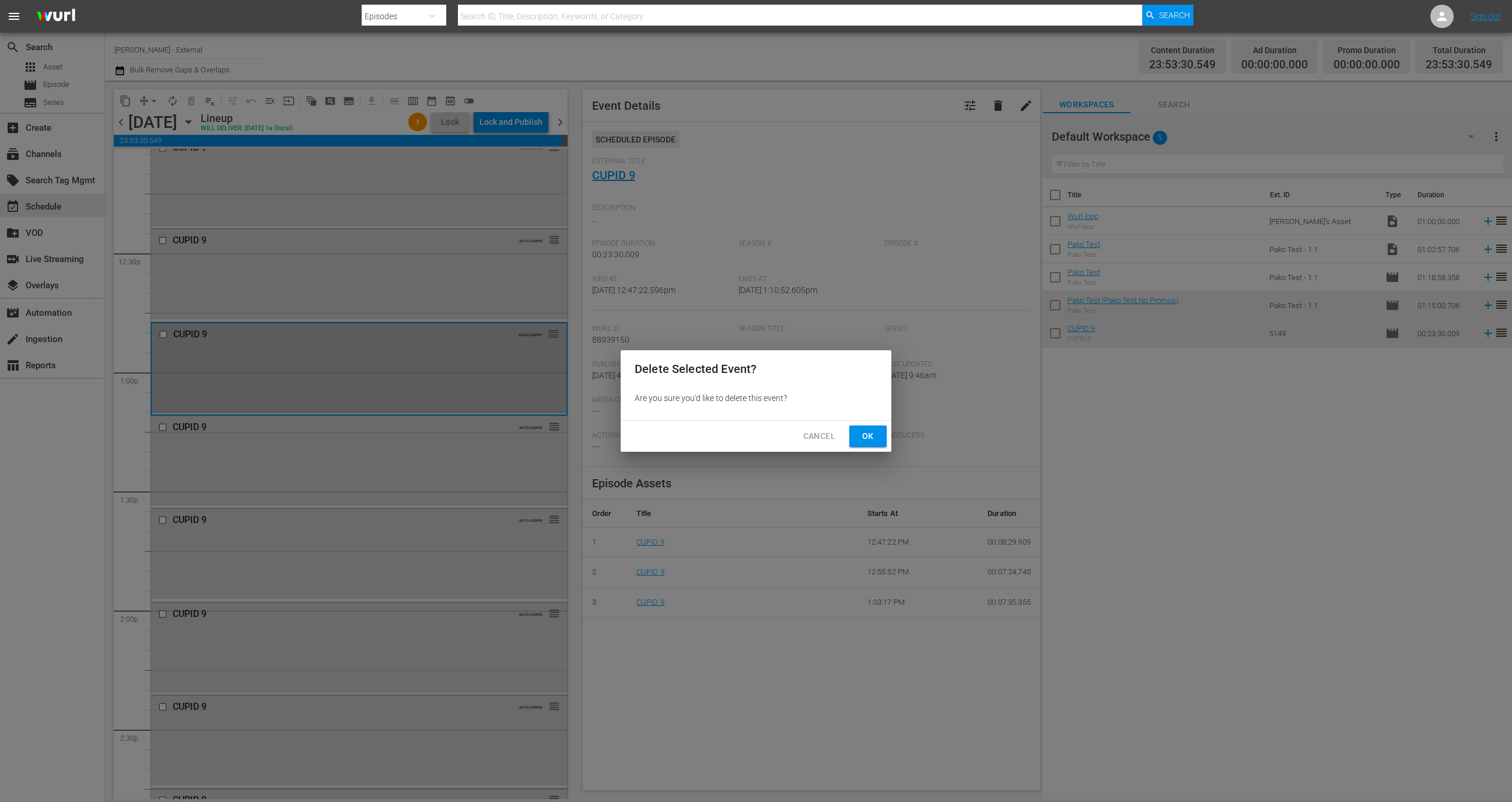
click at [880, 437] on button "Ok" at bounding box center [868, 436] width 37 height 22
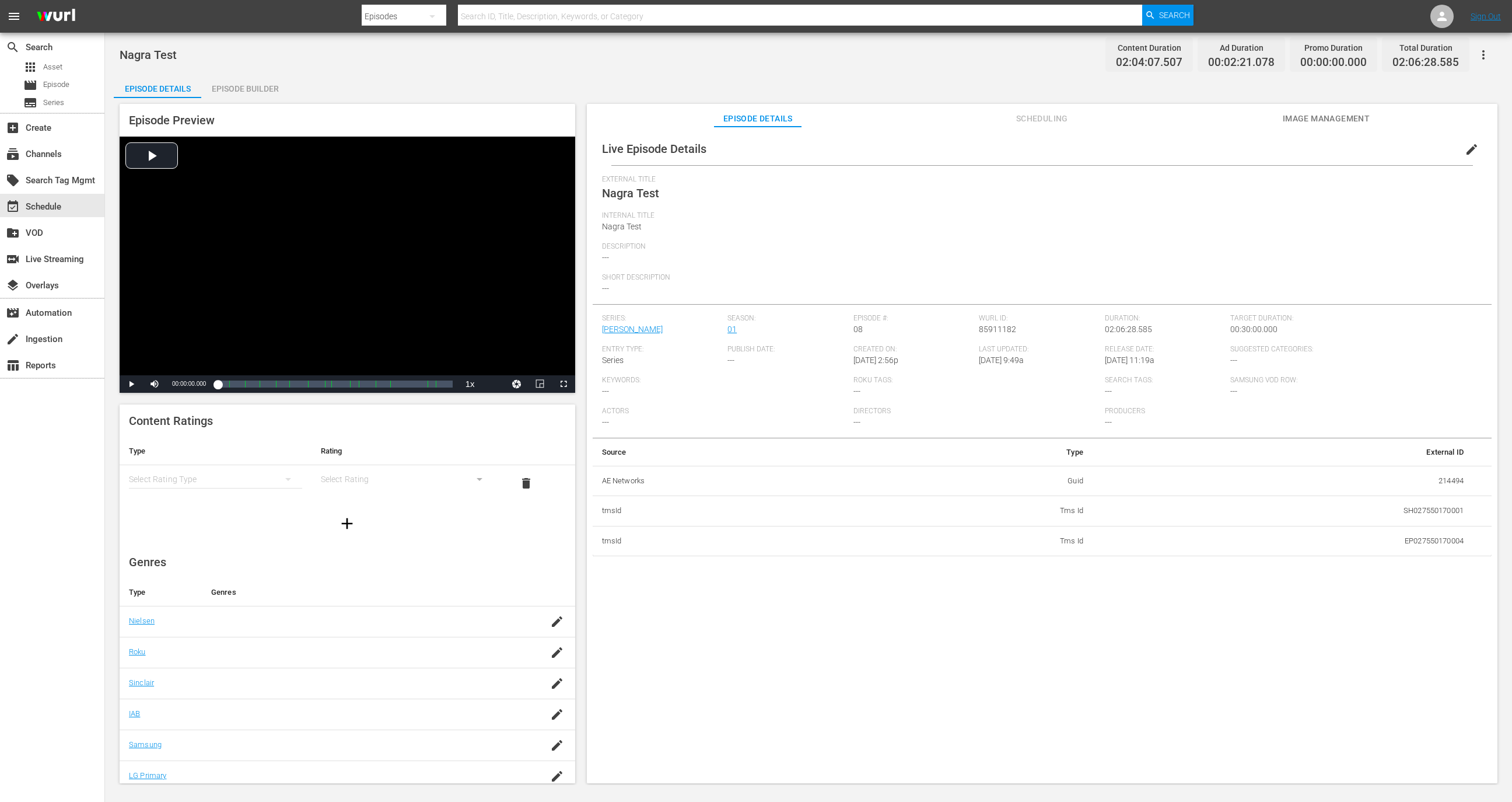
click at [239, 100] on div "Episode Preview Video Player is loading. Play Video Play Mute Current Time 00:0…" at bounding box center [808, 445] width 1389 height 694
click at [249, 87] on div "Episode Builder" at bounding box center [245, 89] width 88 height 28
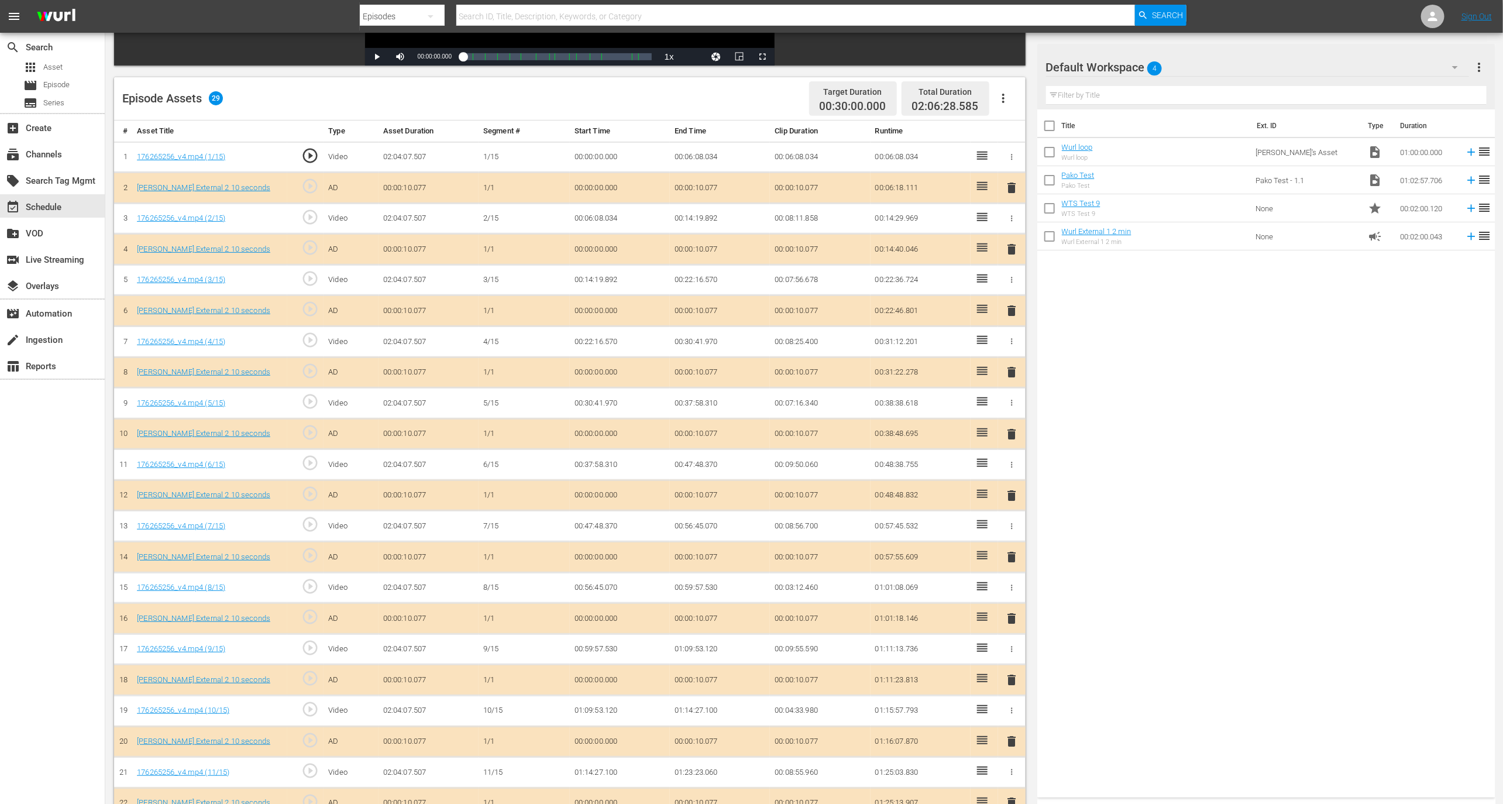
scroll to position [50, 0]
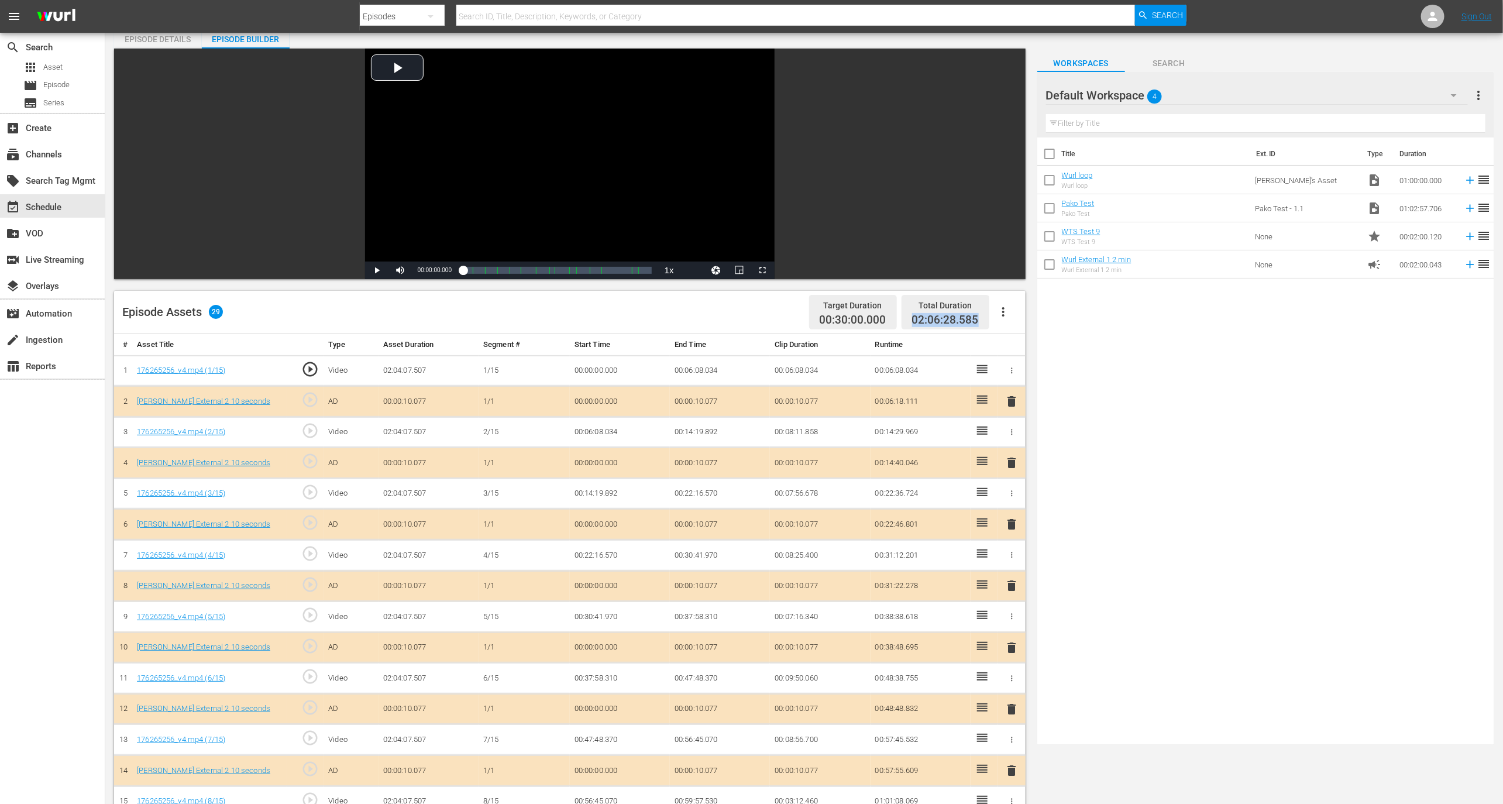
drag, startPoint x: 911, startPoint y: 317, endPoint x: 983, endPoint y: 313, distance: 71.5
click at [983, 313] on div "Total Duration 02:06:28.585" at bounding box center [945, 312] width 88 height 35
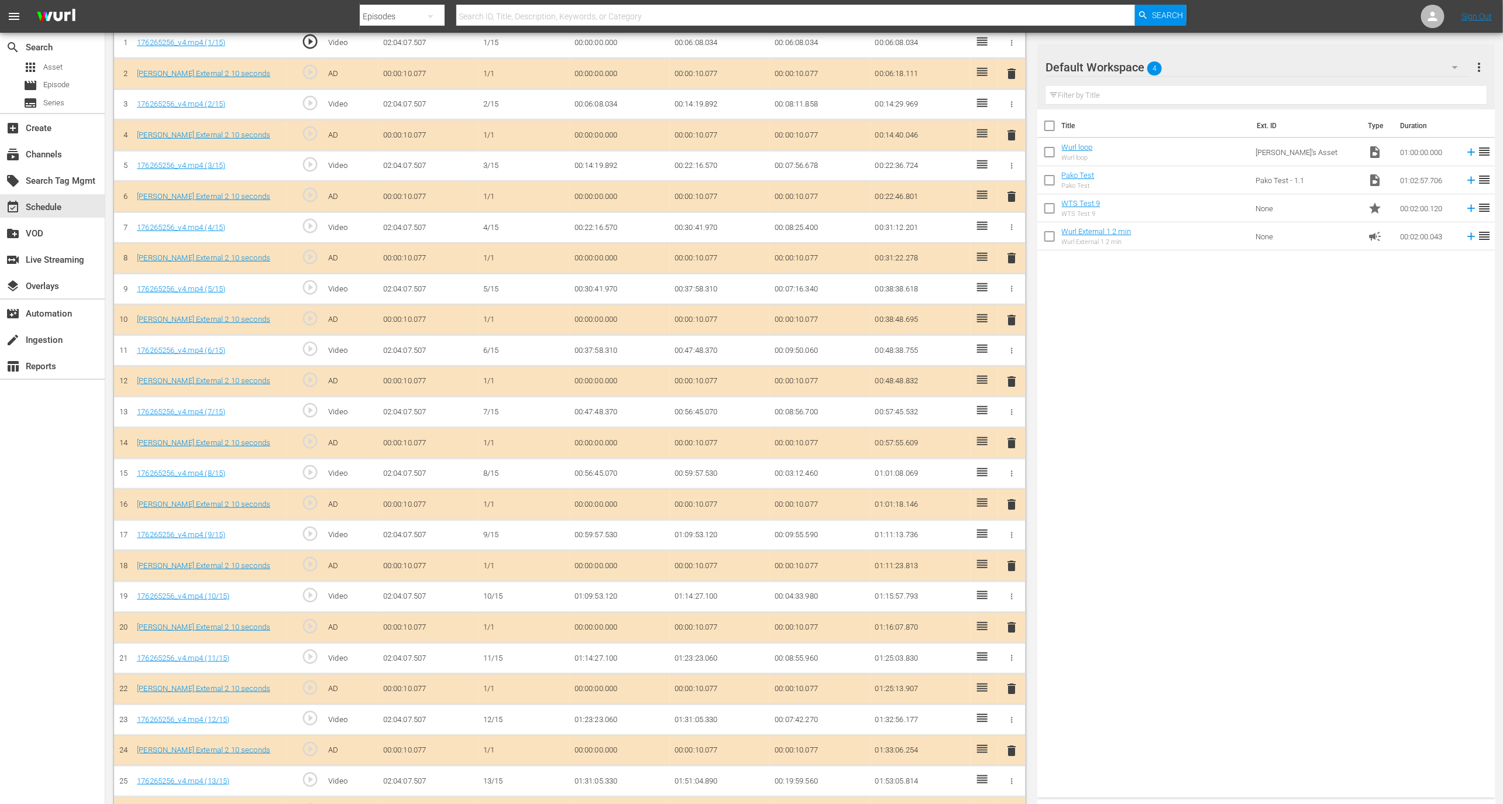
scroll to position [488, 0]
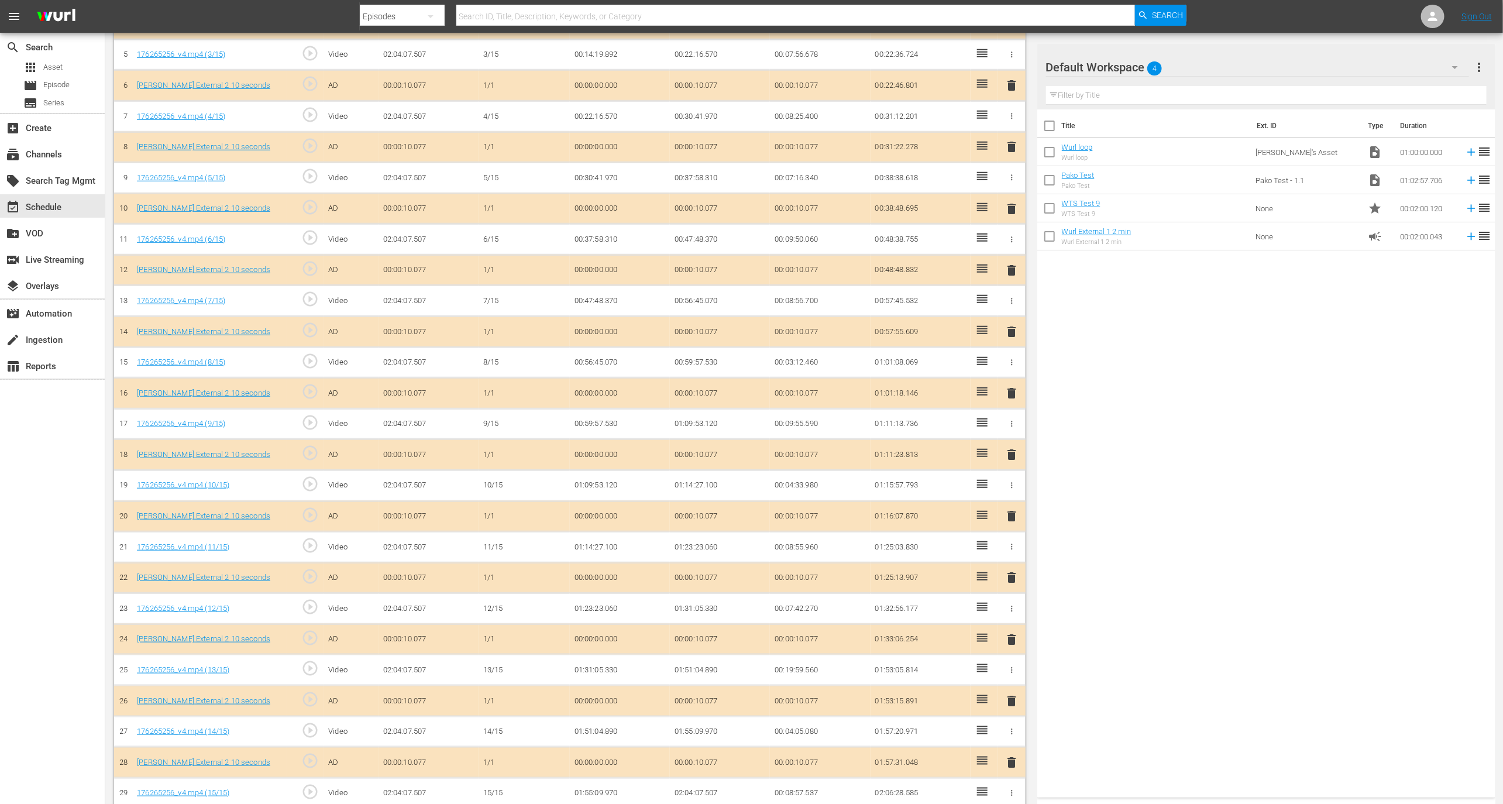
click at [1011, 509] on span "delete" at bounding box center [1011, 516] width 14 height 14
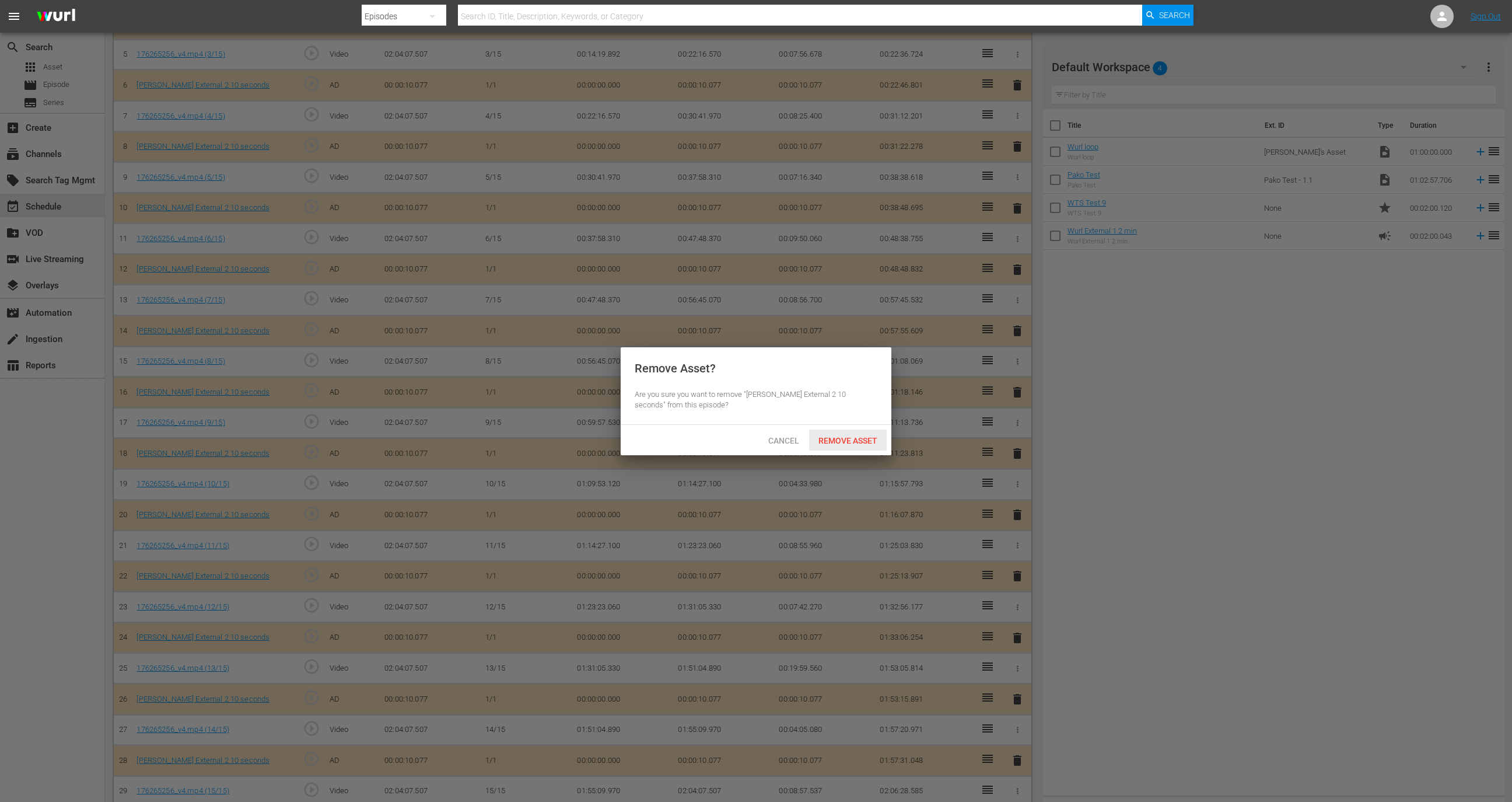
click at [864, 438] on span "Remove Asset" at bounding box center [848, 440] width 78 height 9
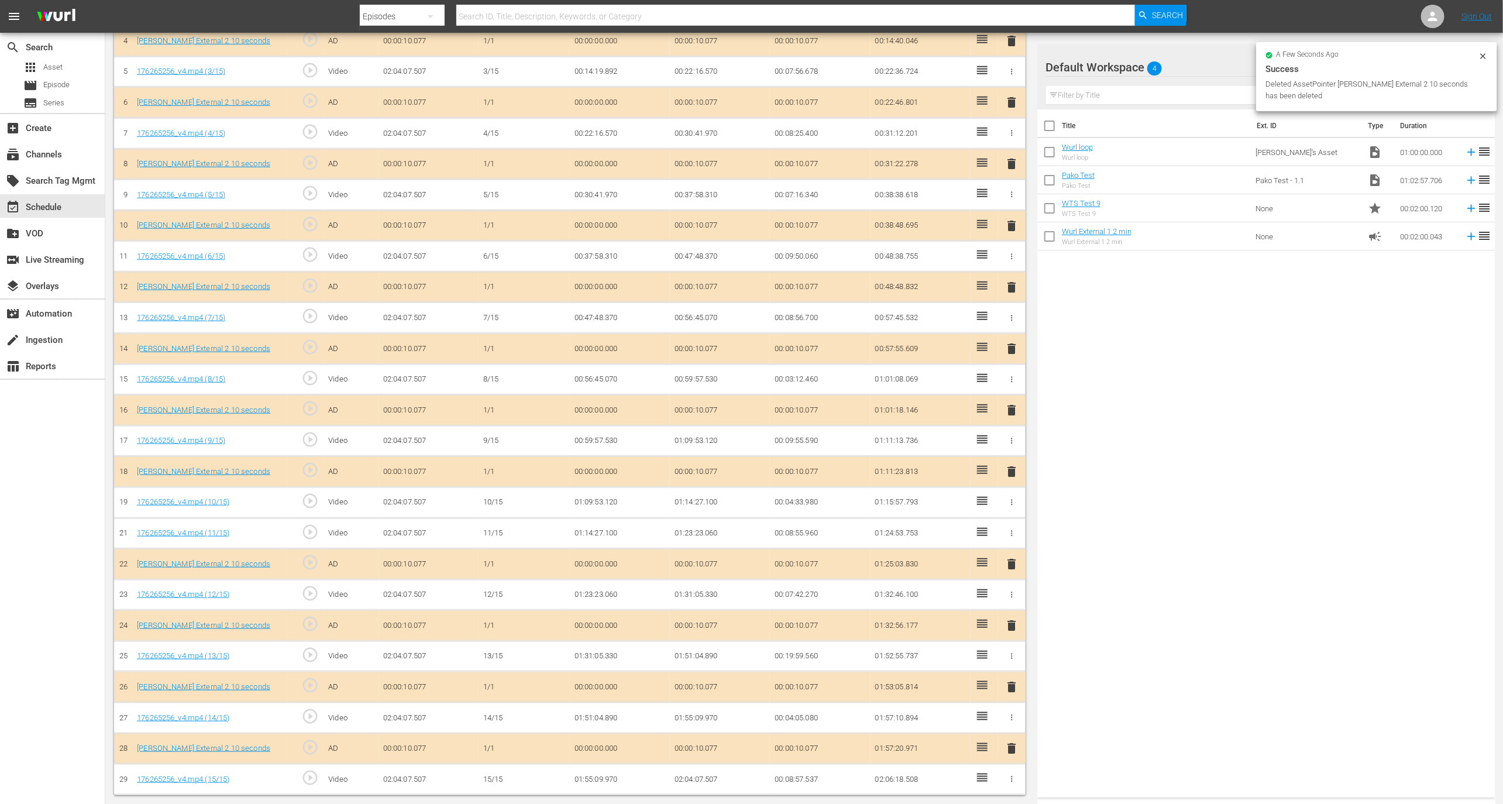
scroll to position [458, 0]
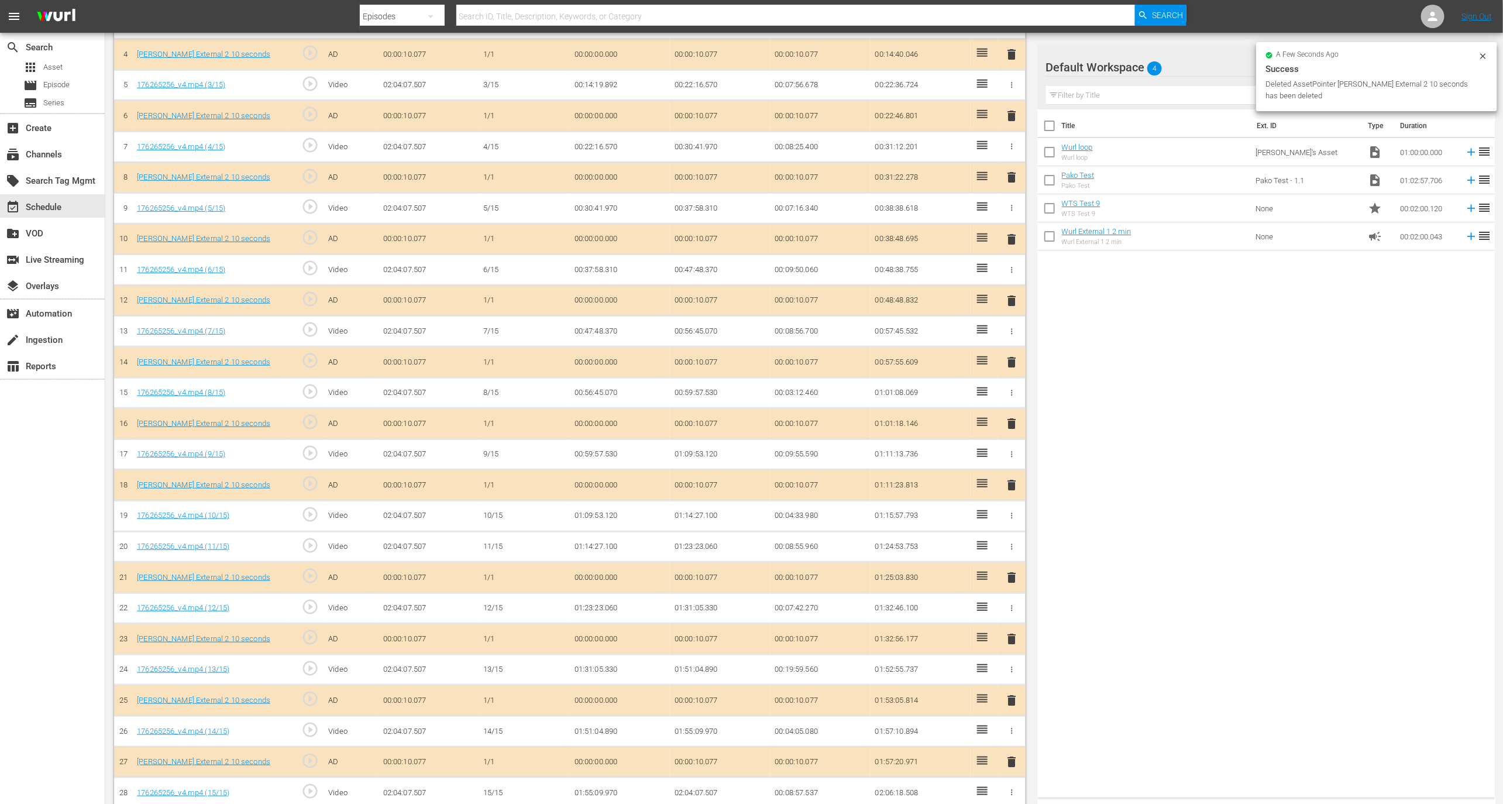
click at [1005, 574] on div "delete" at bounding box center [1012, 577] width 18 height 17
click at [1027, 536] on div "Video Player is loading. Play Video Play Mute Current Time 00:00:00.000 / Durat…" at bounding box center [572, 224] width 917 height 1168
click at [1013, 542] on icon "button" at bounding box center [1011, 546] width 9 height 9
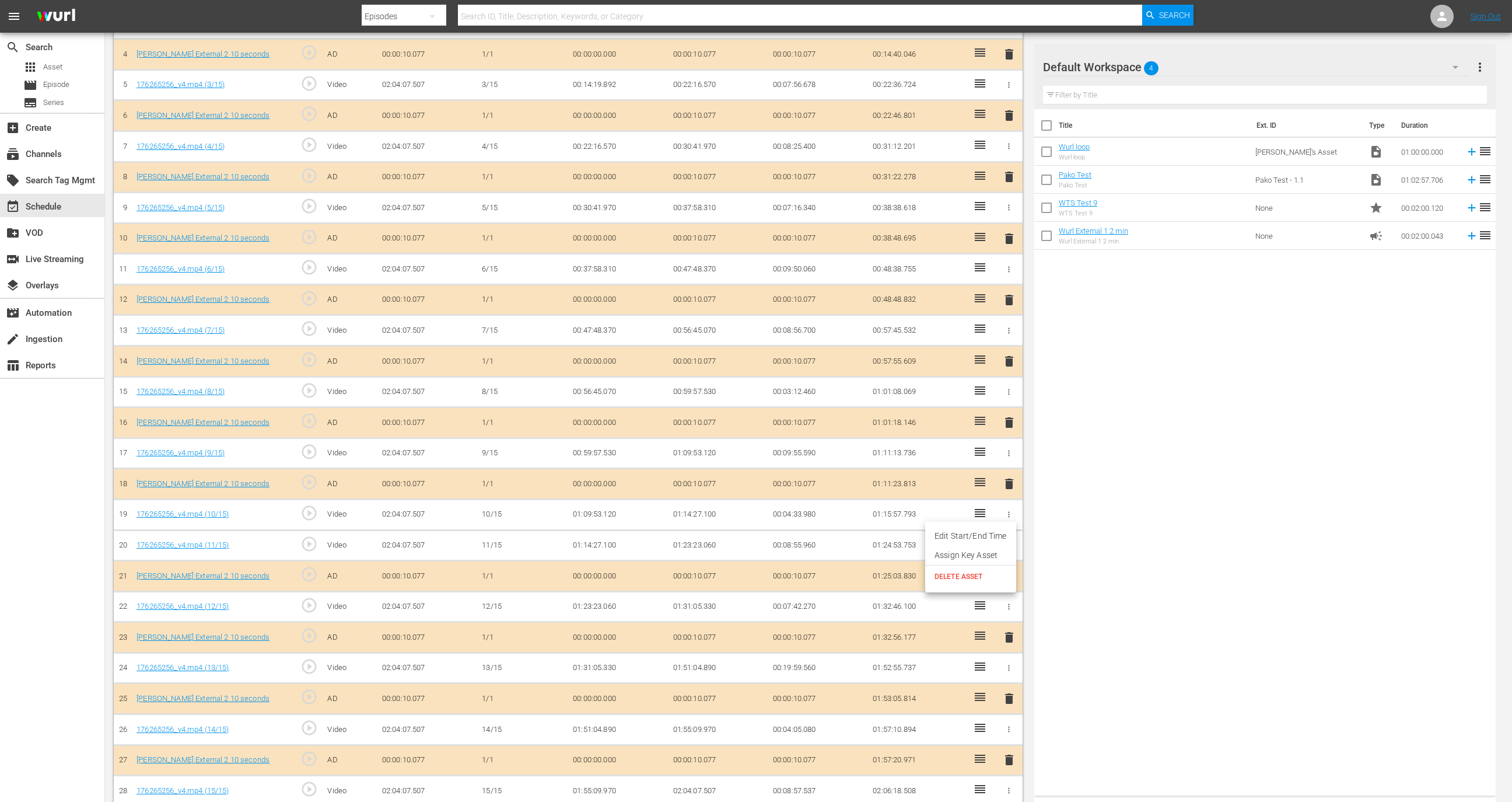
click at [986, 576] on span "DELETE ASSET" at bounding box center [970, 577] width 73 height 11
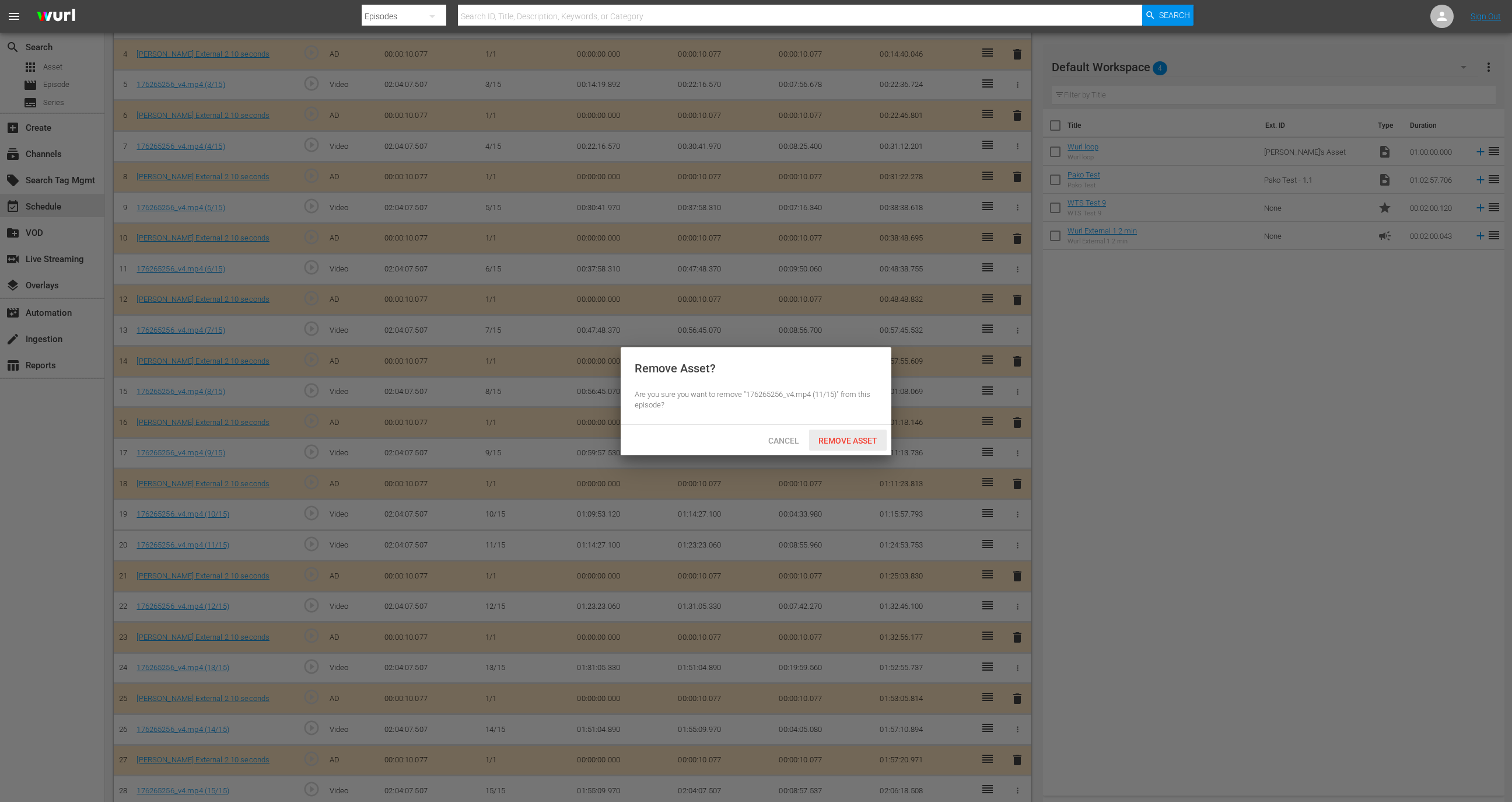
click at [840, 437] on span "Remove Asset" at bounding box center [848, 440] width 78 height 9
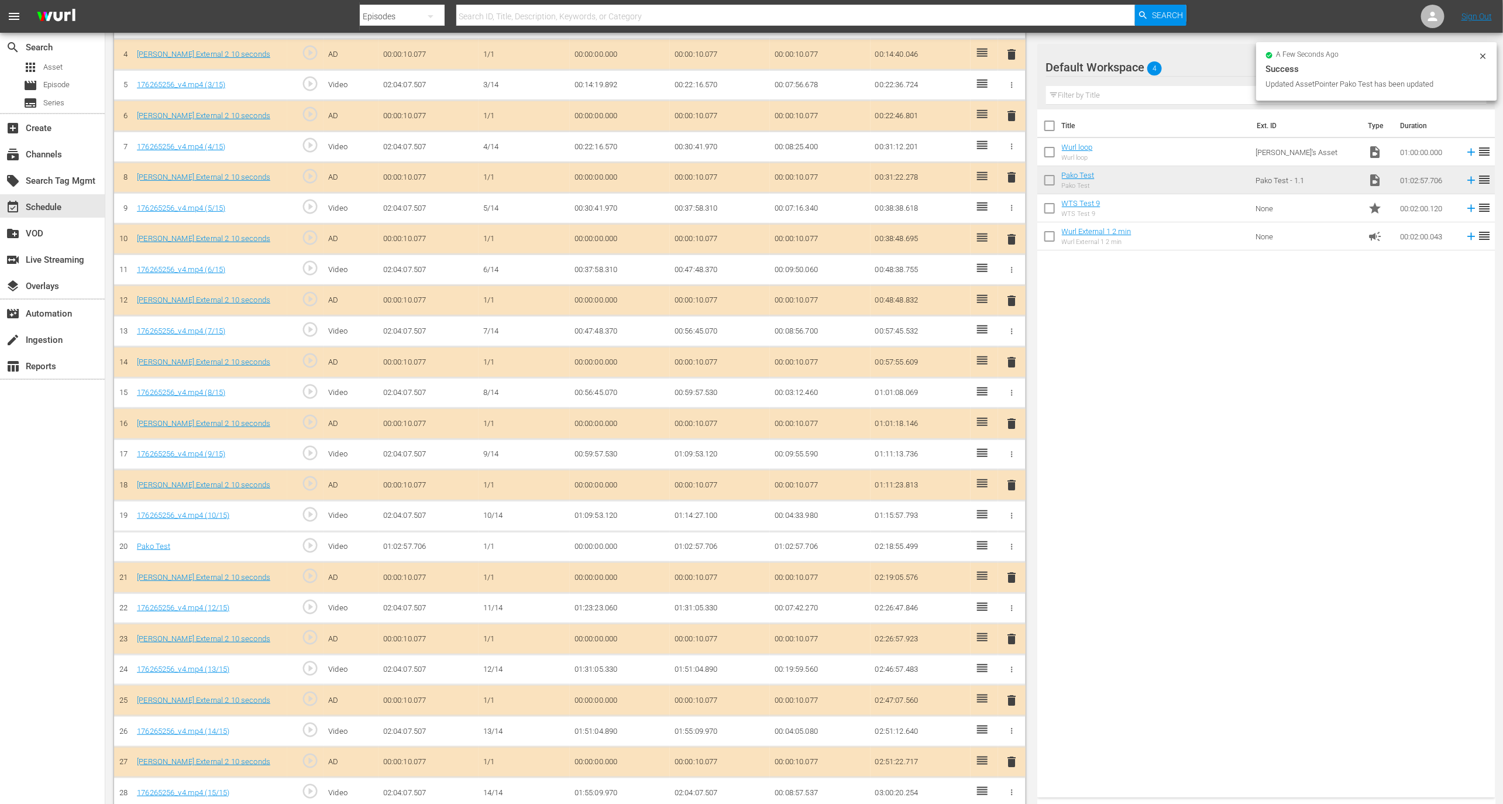
click at [1016, 531] on td at bounding box center [1011, 546] width 27 height 31
click at [1015, 540] on div at bounding box center [1012, 546] width 12 height 12
click at [1011, 542] on icon "button" at bounding box center [1011, 546] width 9 height 9
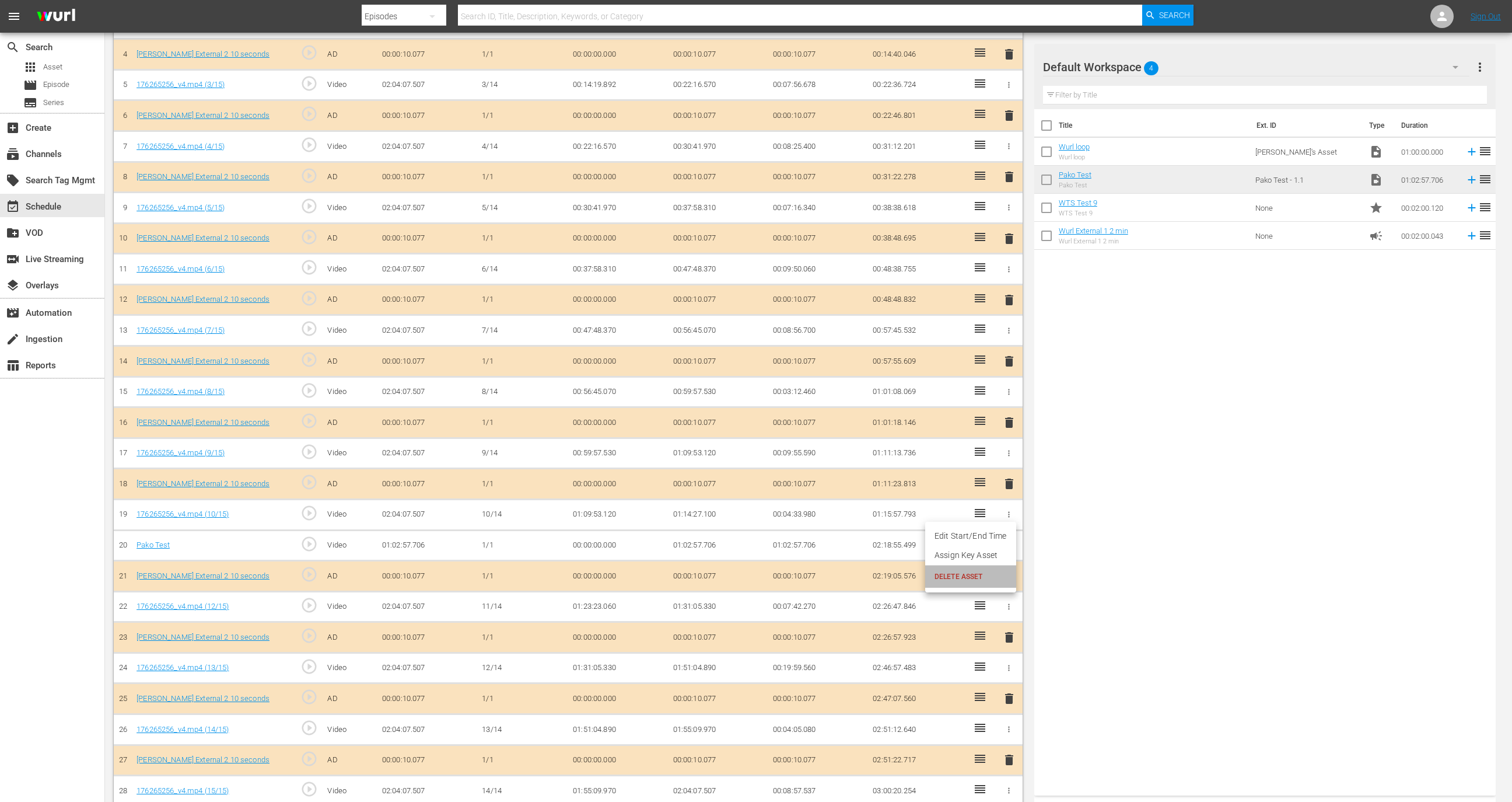
click at [977, 582] on li "DELETE ASSET" at bounding box center [970, 577] width 91 height 22
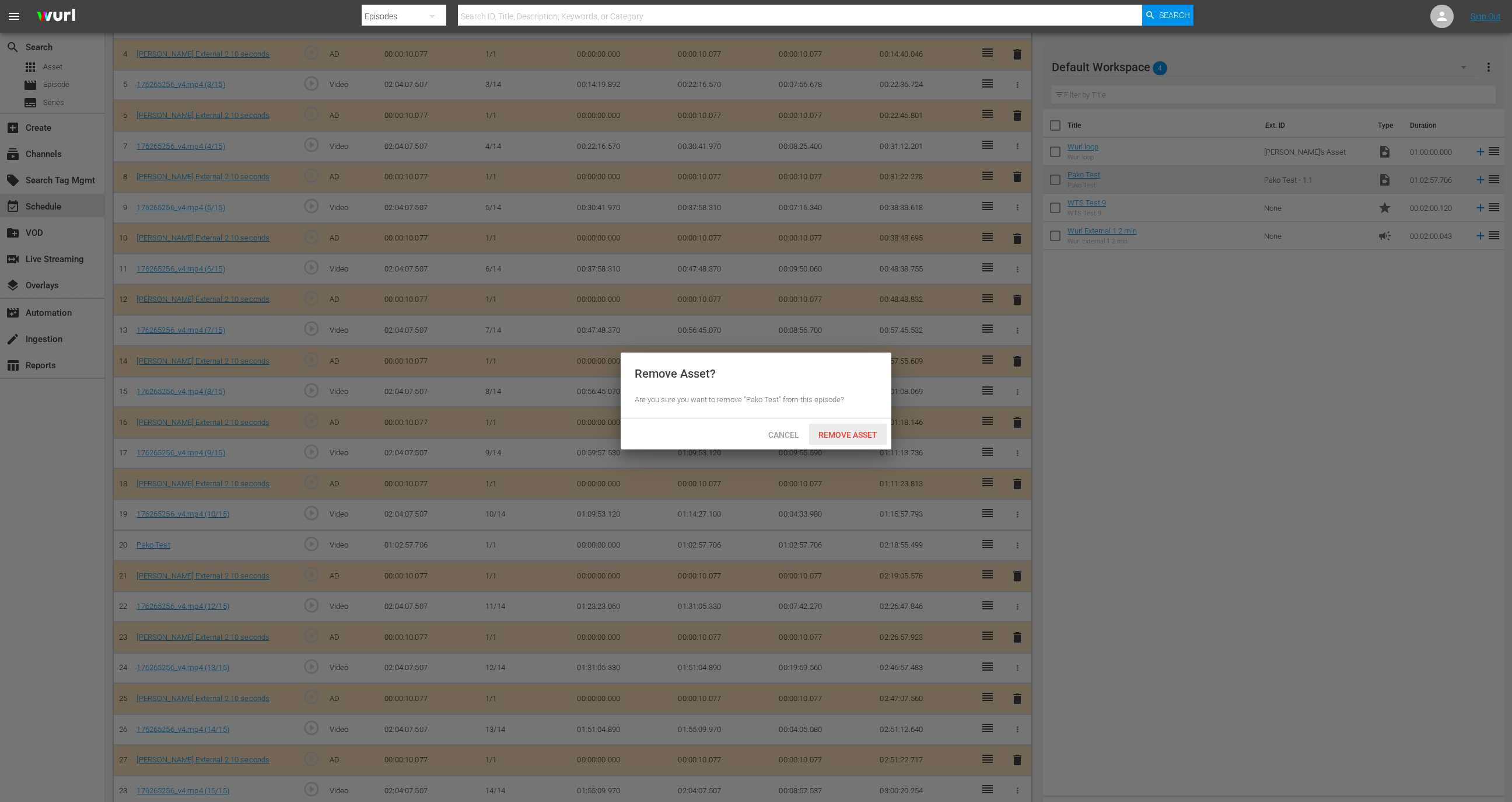
click at [853, 440] on div "Remove Asset" at bounding box center [848, 435] width 78 height 22
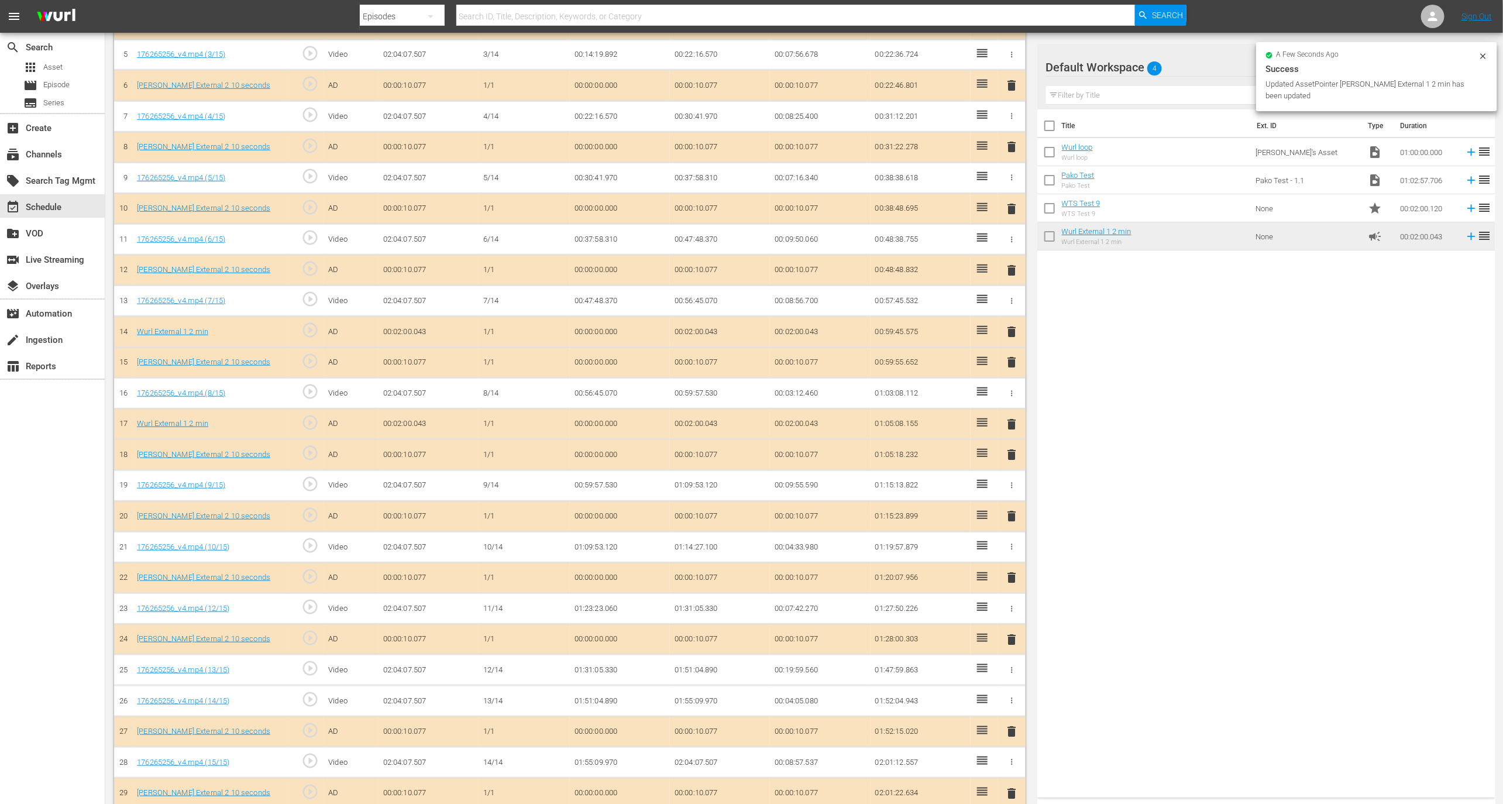
scroll to position [125, 0]
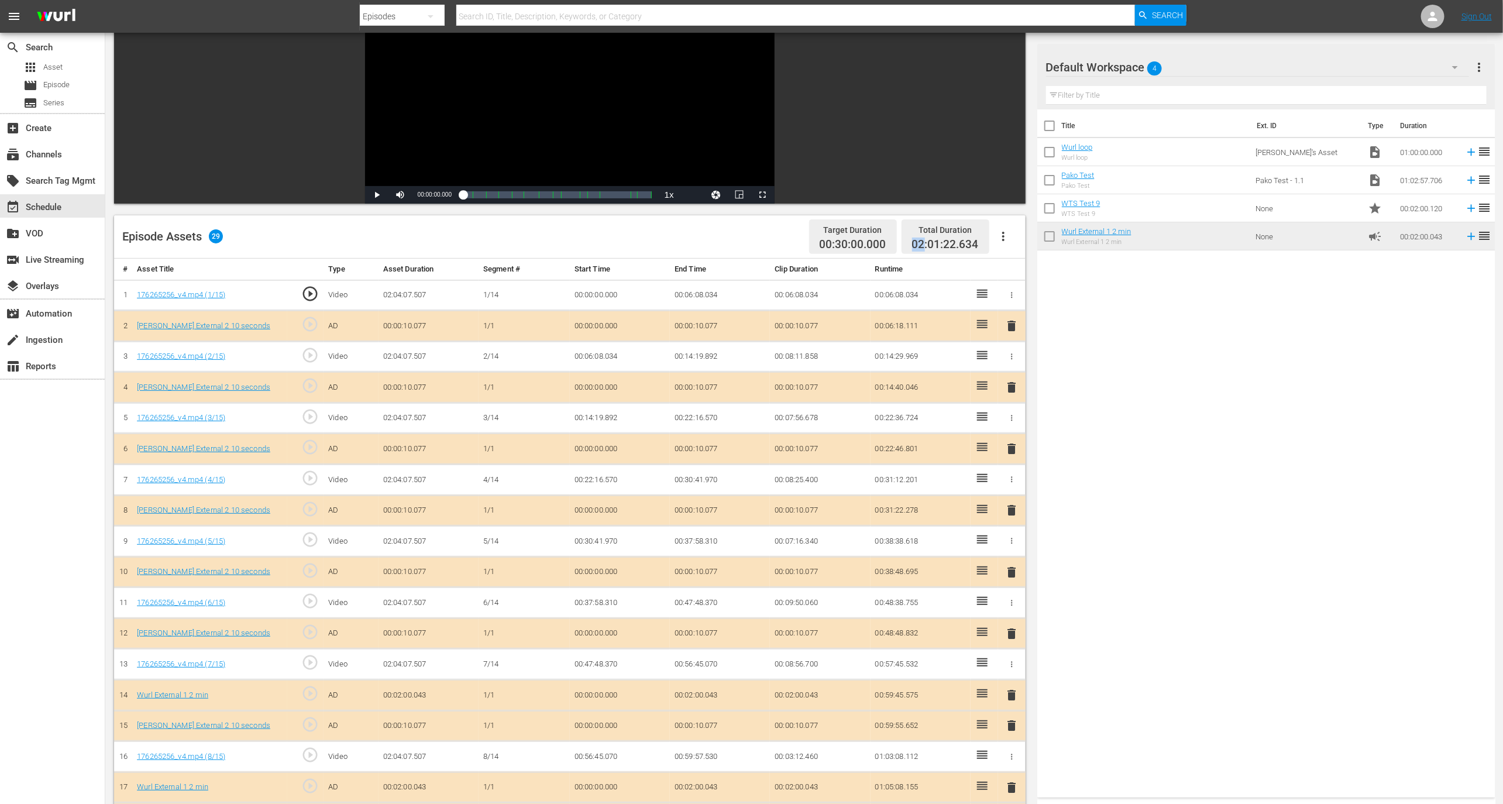
drag, startPoint x: 925, startPoint y: 246, endPoint x: 988, endPoint y: 236, distance: 63.4
click at [989, 236] on div "Target Duration 00:30:00.000 Total Duration 02:01:22.634" at bounding box center [910, 236] width 213 height 35
click at [77, 203] on div "event_available Schedule" at bounding box center [52, 205] width 105 height 23
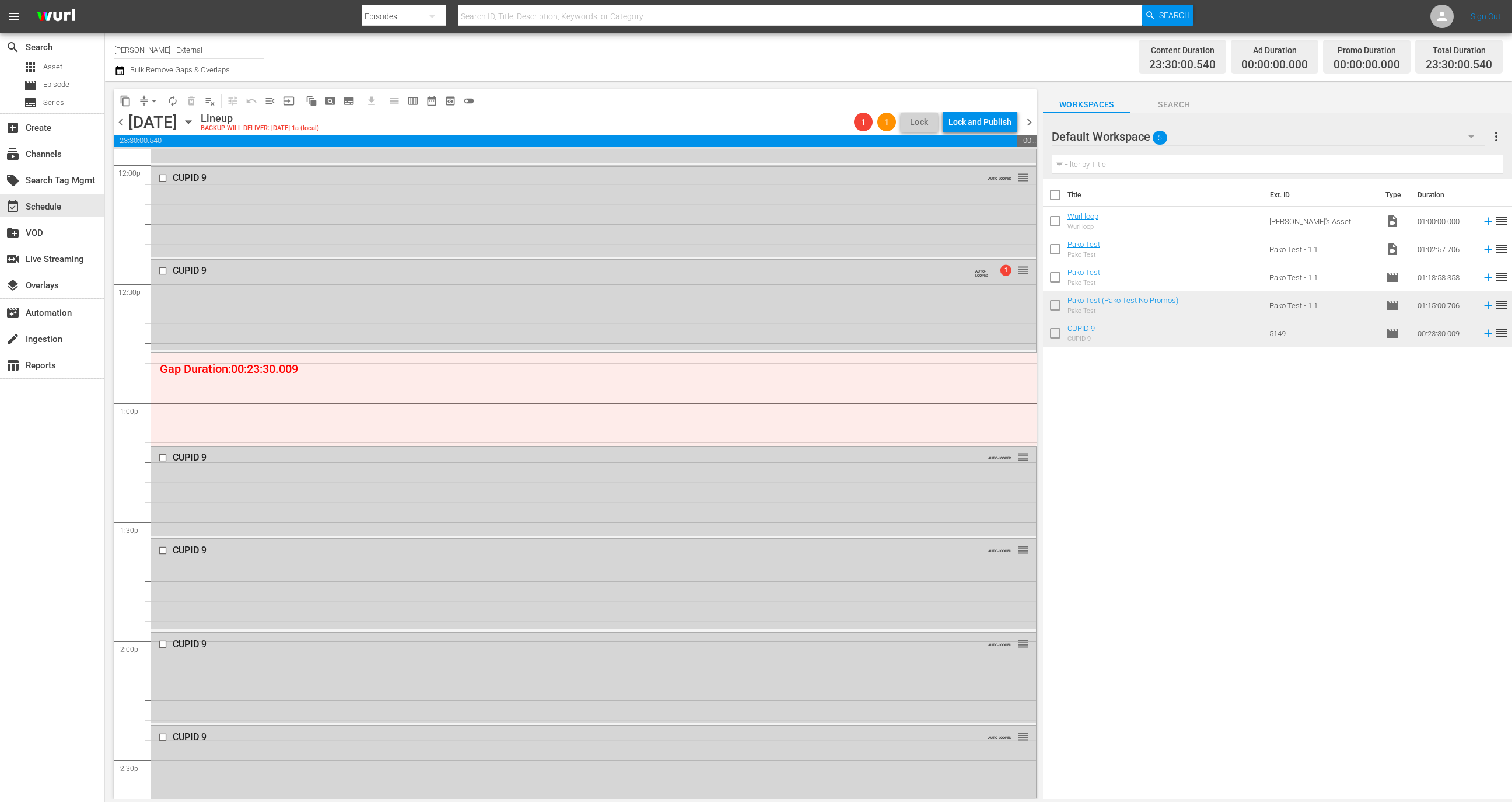
scroll to position [2839, 0]
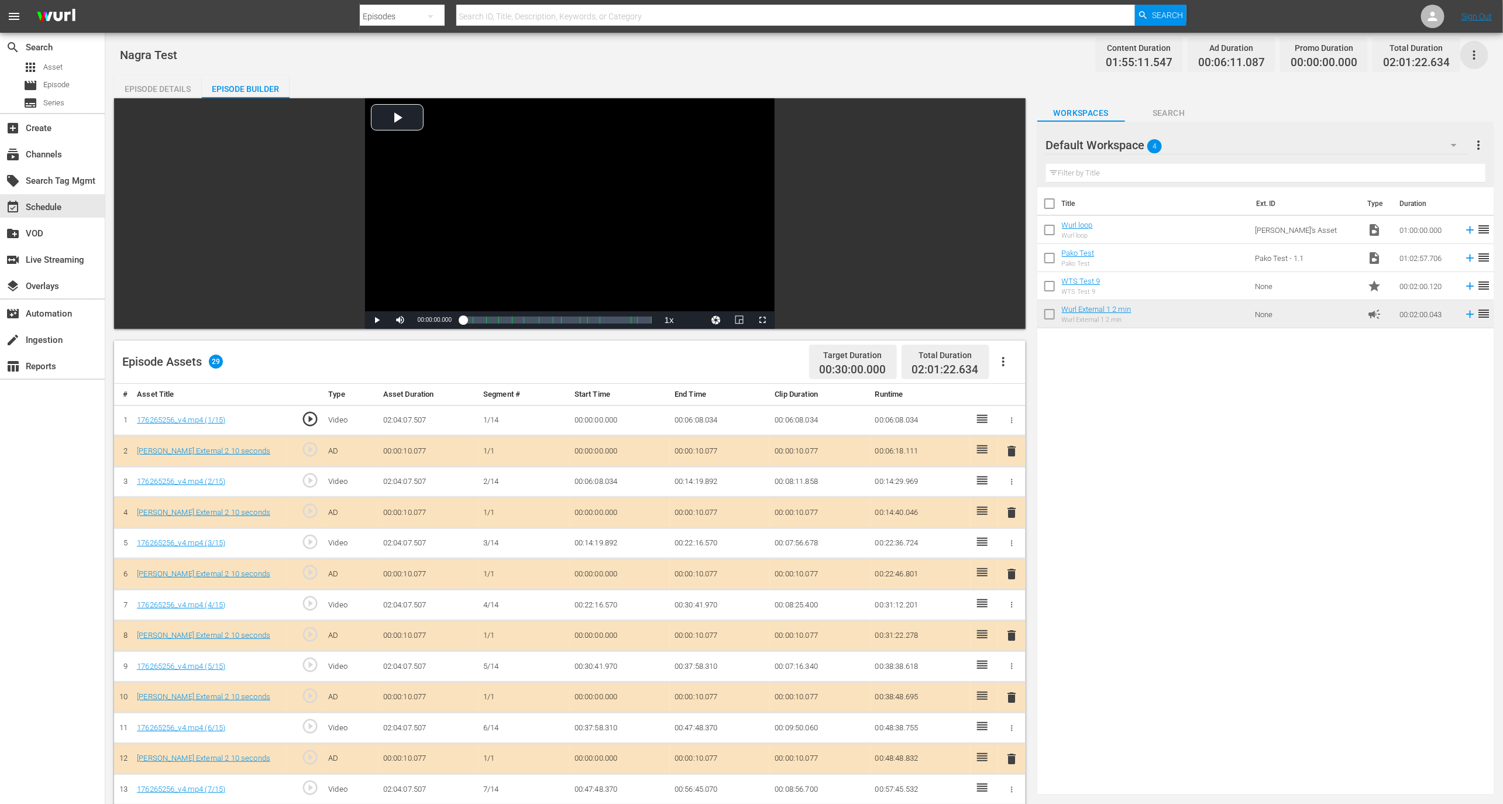
click at [1473, 50] on icon "button" at bounding box center [1474, 55] width 14 height 14
click at [1438, 58] on div "Add Episode to Workspace" at bounding box center [1391, 59] width 178 height 28
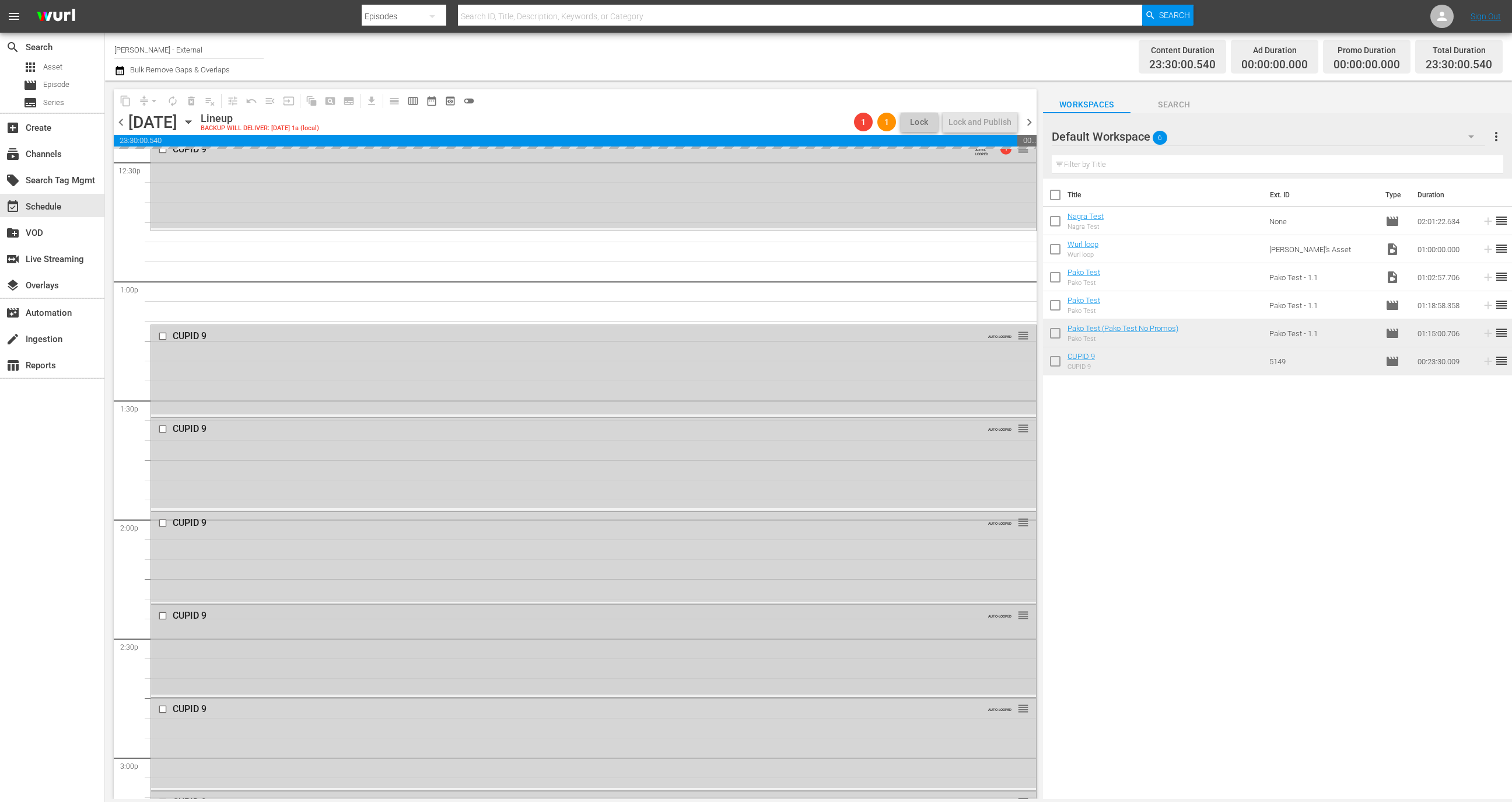
scroll to position [2957, 0]
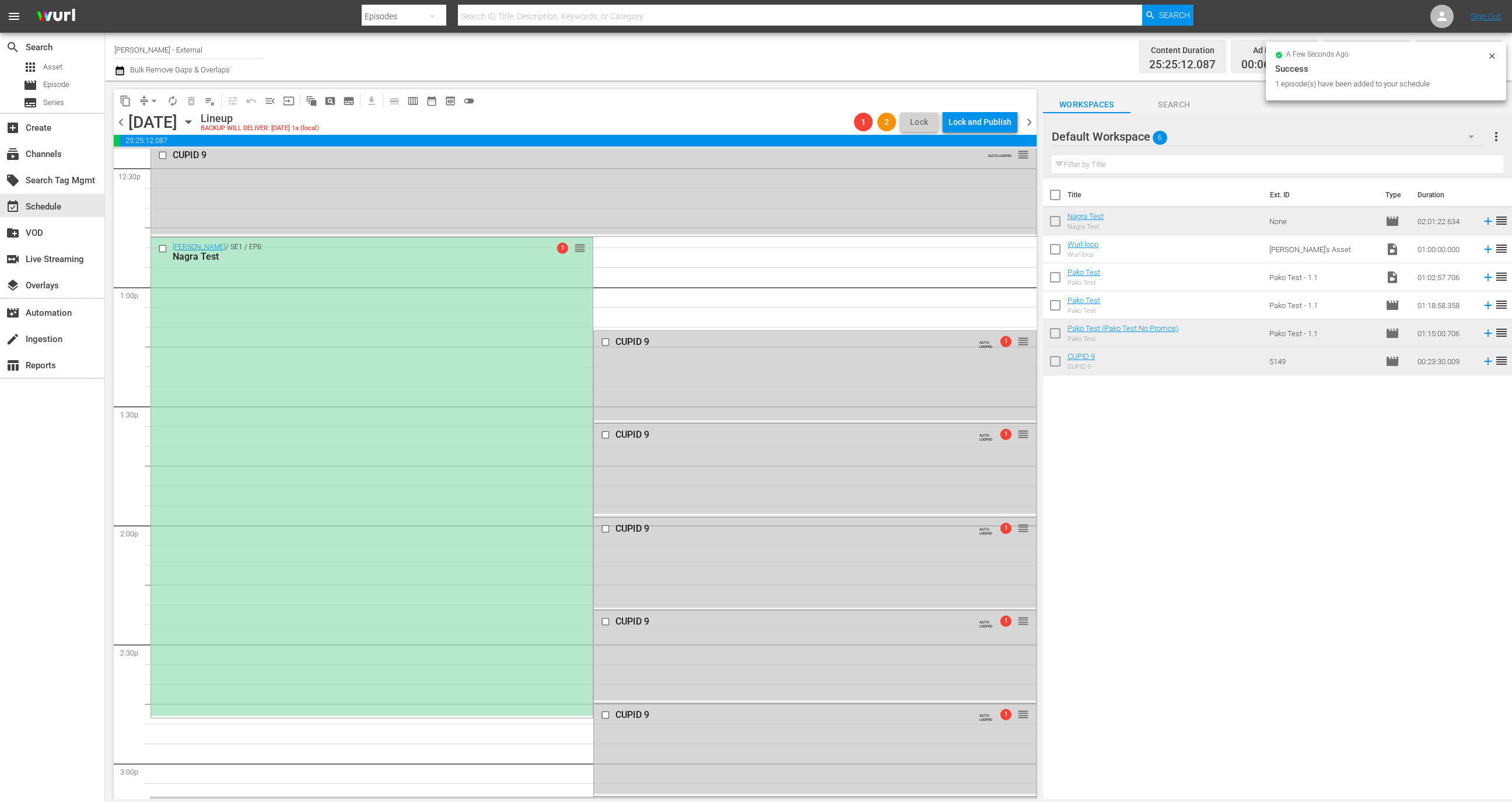
click at [147, 101] on button "arrow_drop_down" at bounding box center [154, 101] width 19 height 19
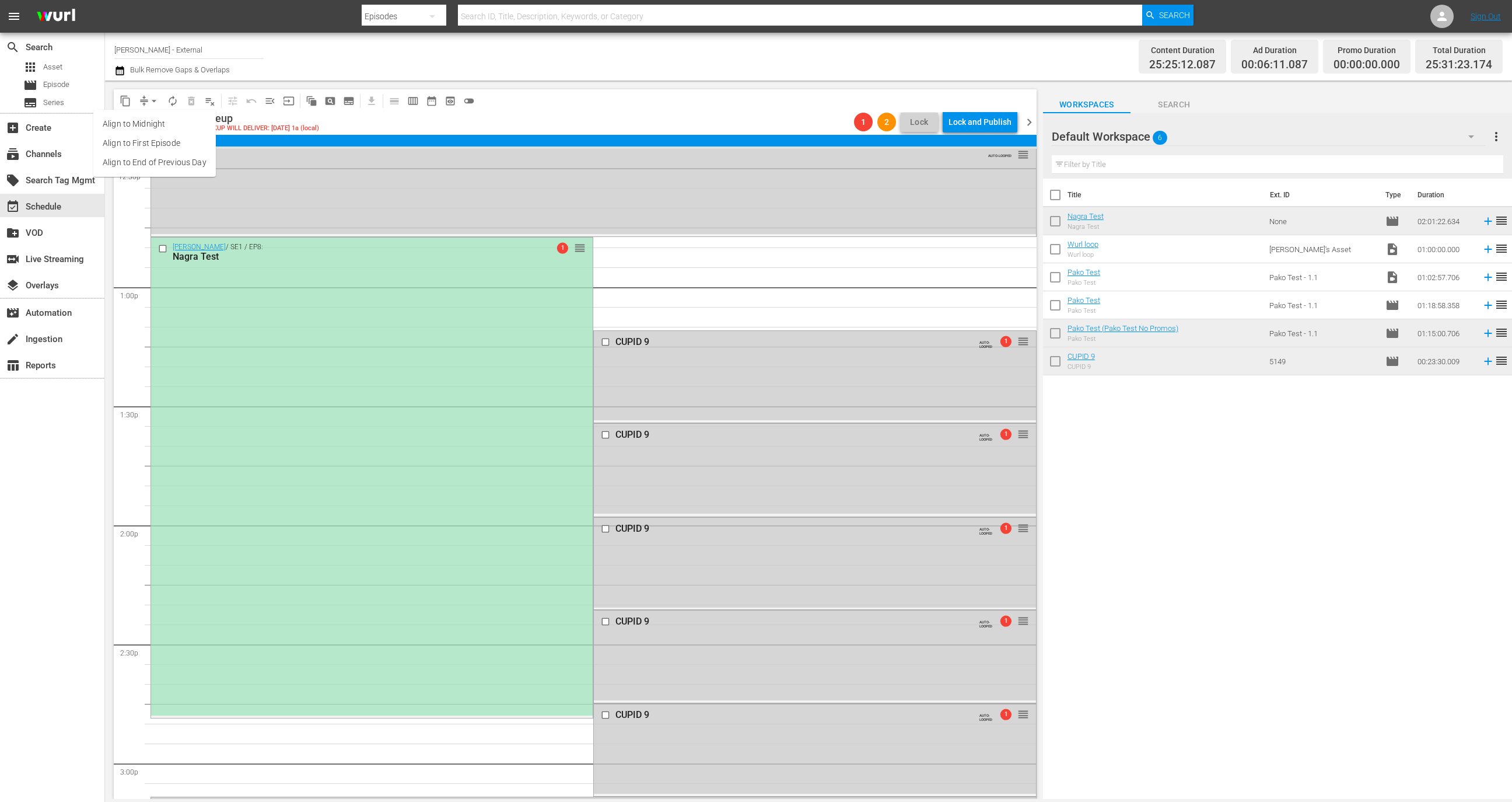
click at [180, 143] on li "Align to First Episode" at bounding box center [155, 143] width 123 height 19
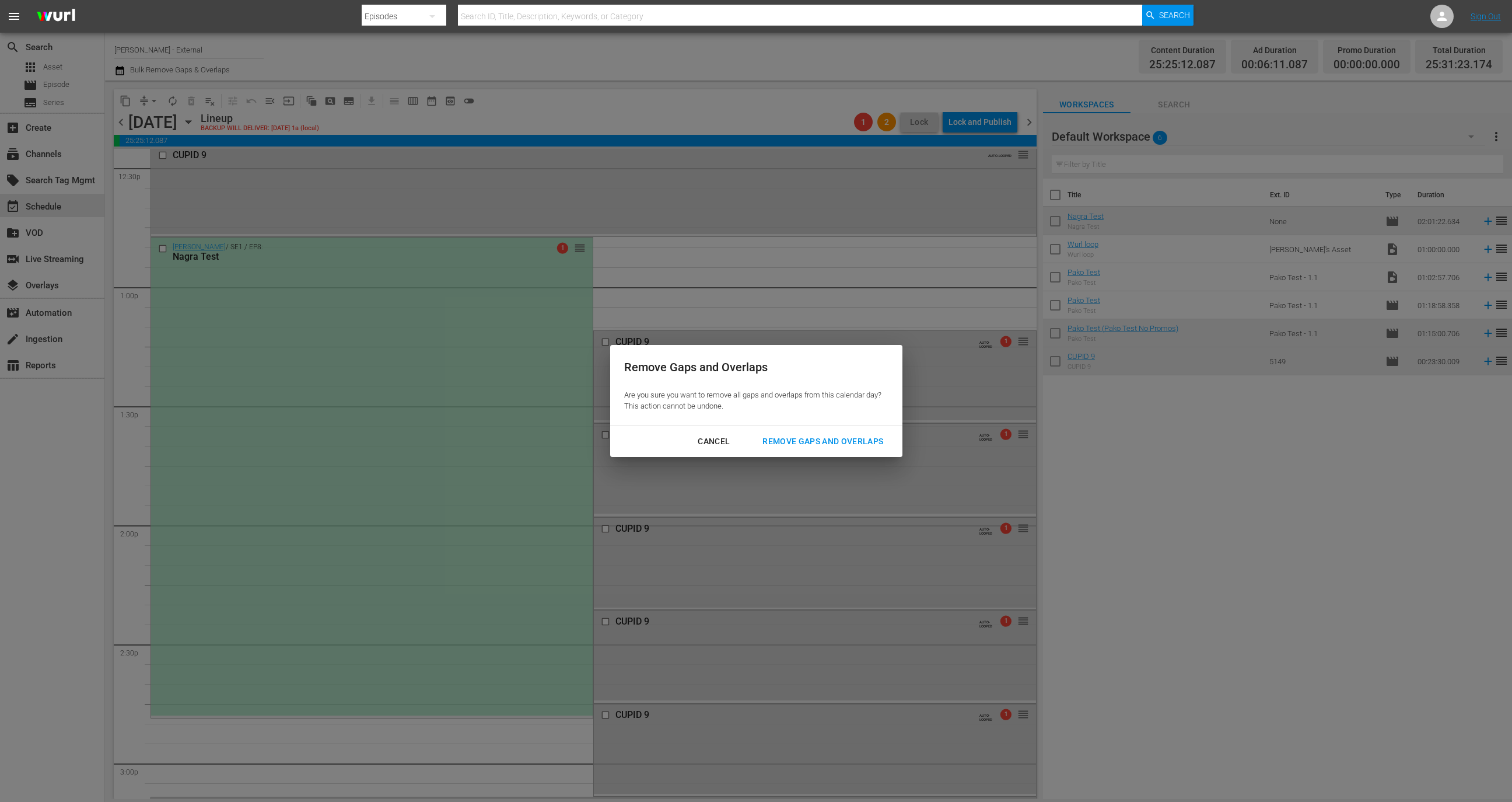
click at [689, 434] on div "Cancel" at bounding box center [713, 441] width 51 height 15
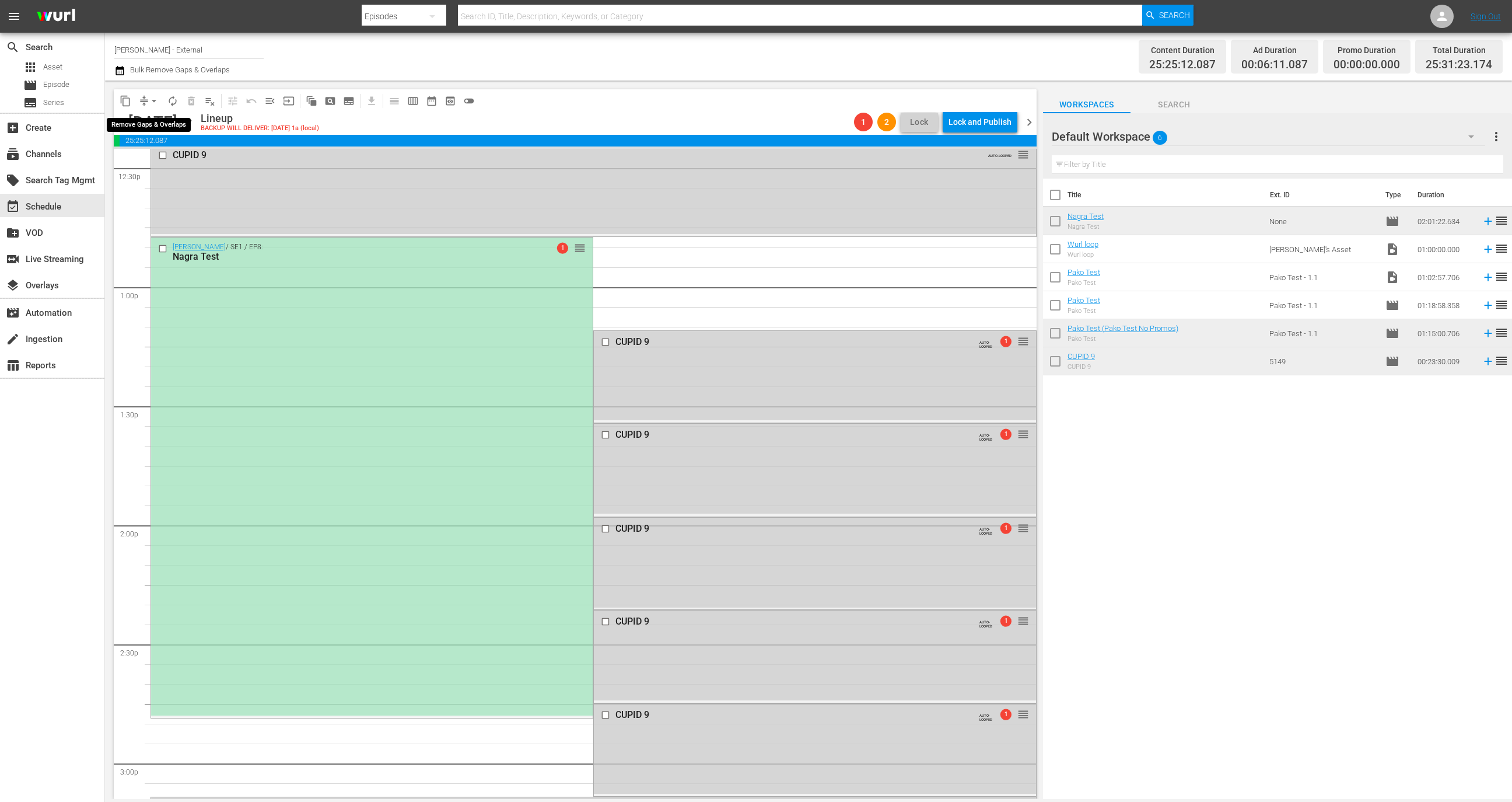
click at [153, 92] on button "arrow_drop_down" at bounding box center [154, 101] width 19 height 19
click at [166, 155] on li "Align to End of Previous Day" at bounding box center [155, 162] width 123 height 19
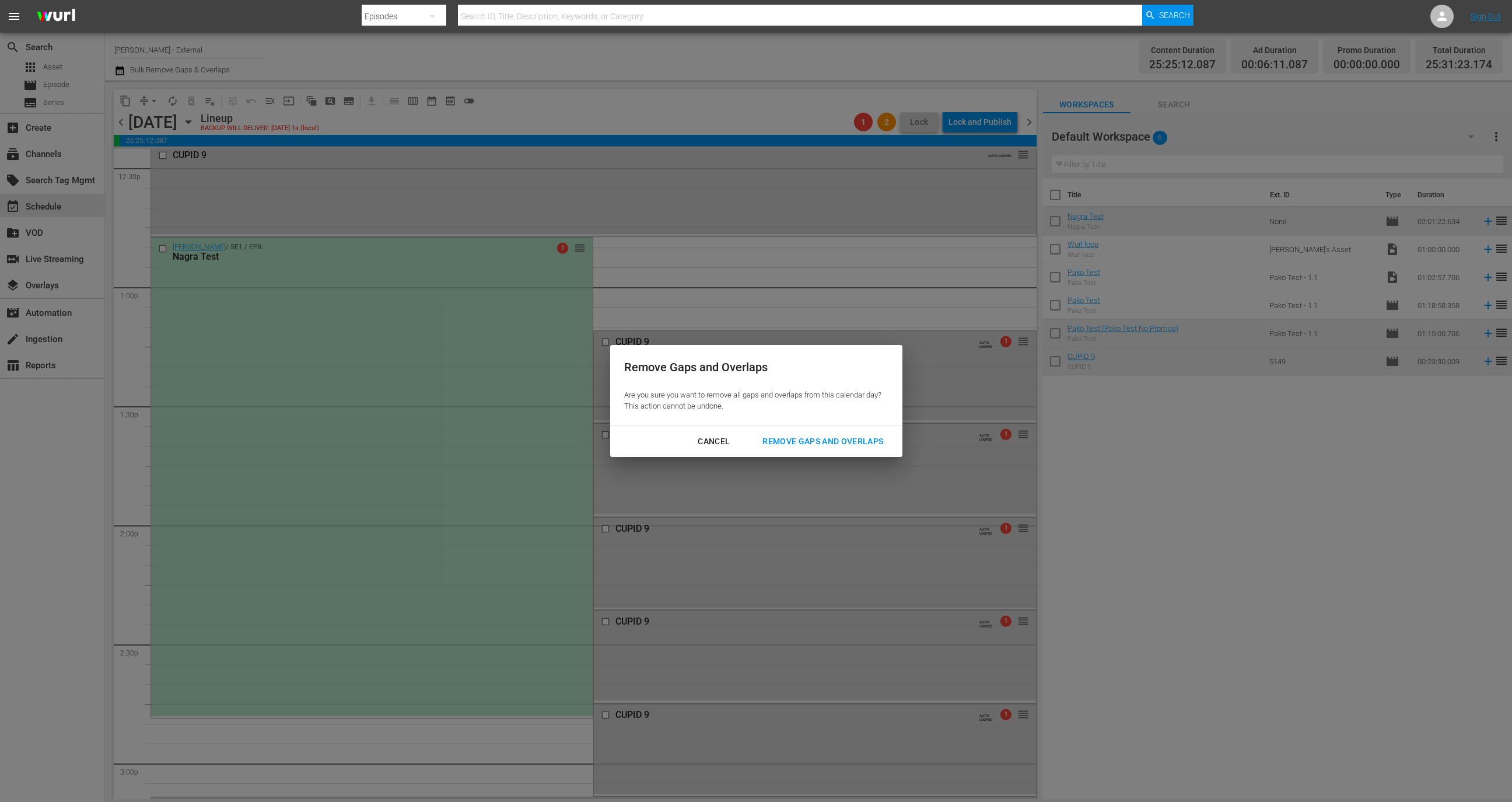
click at [849, 442] on div "Remove Gaps and Overlaps" at bounding box center [823, 441] width 140 height 15
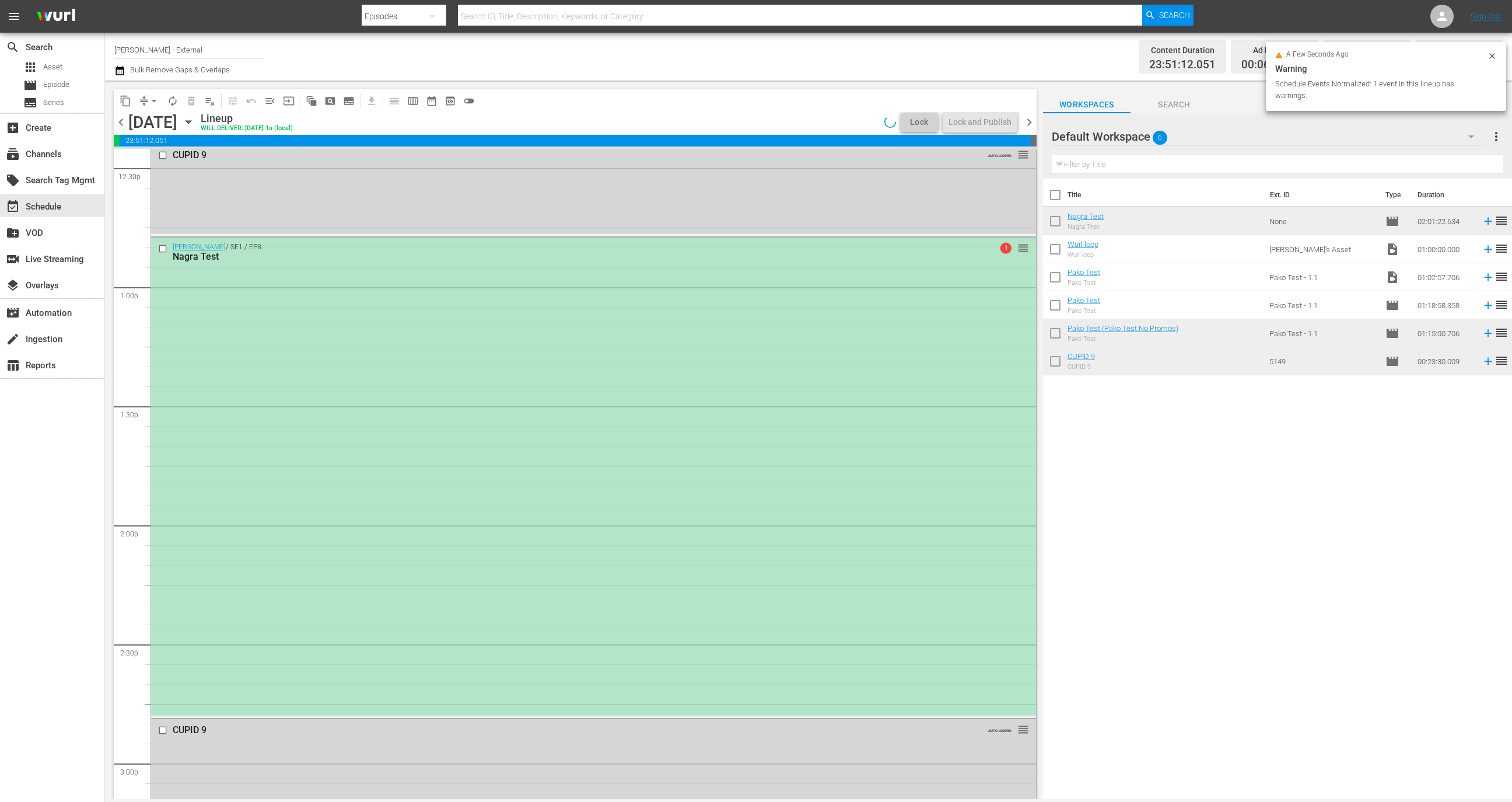
click at [685, 354] on div "Wurl / SE1 / EP8: Nagra Test 1 reorder" at bounding box center [593, 476] width 885 height 478
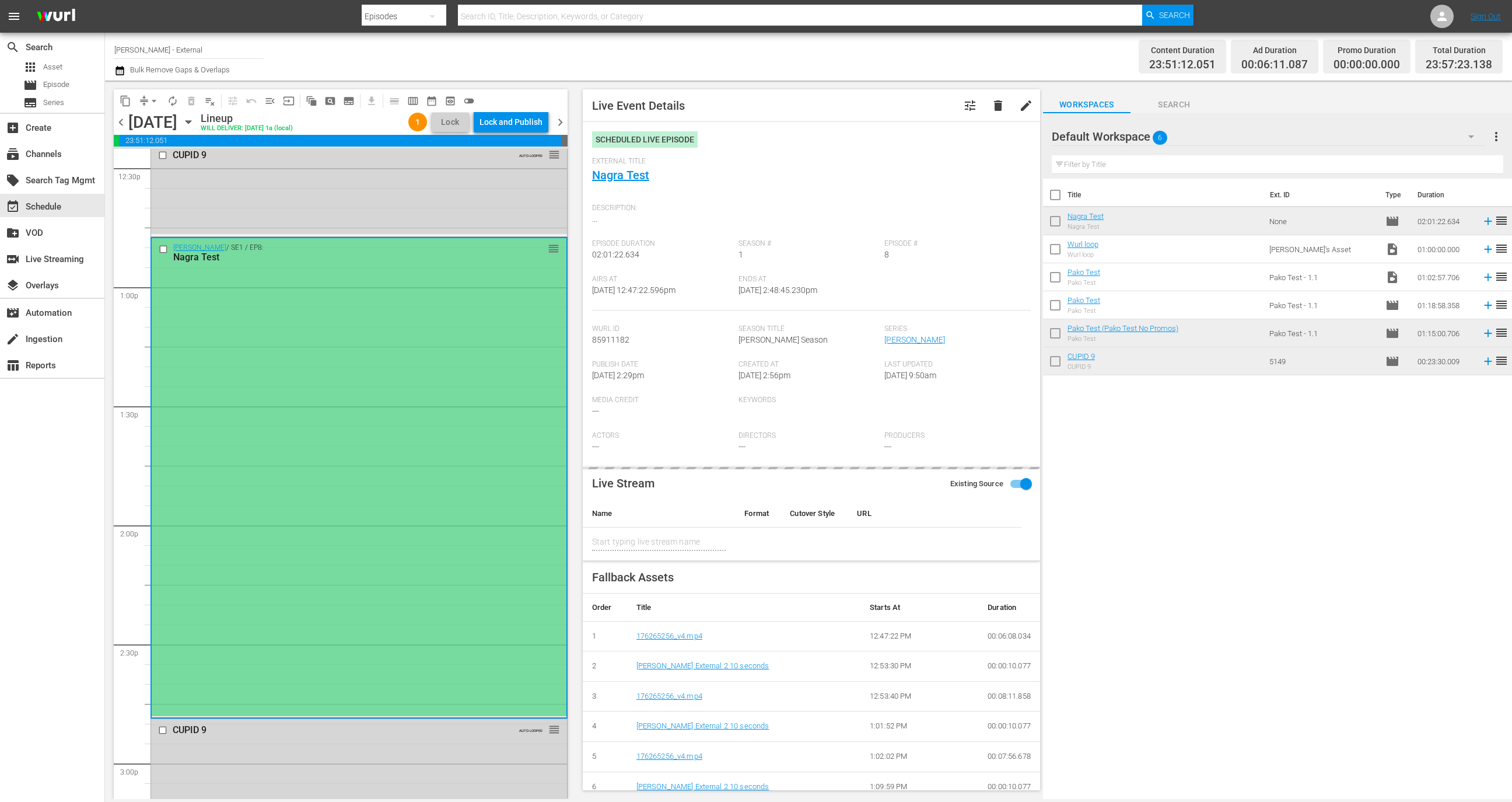
type input "Nagra Test"
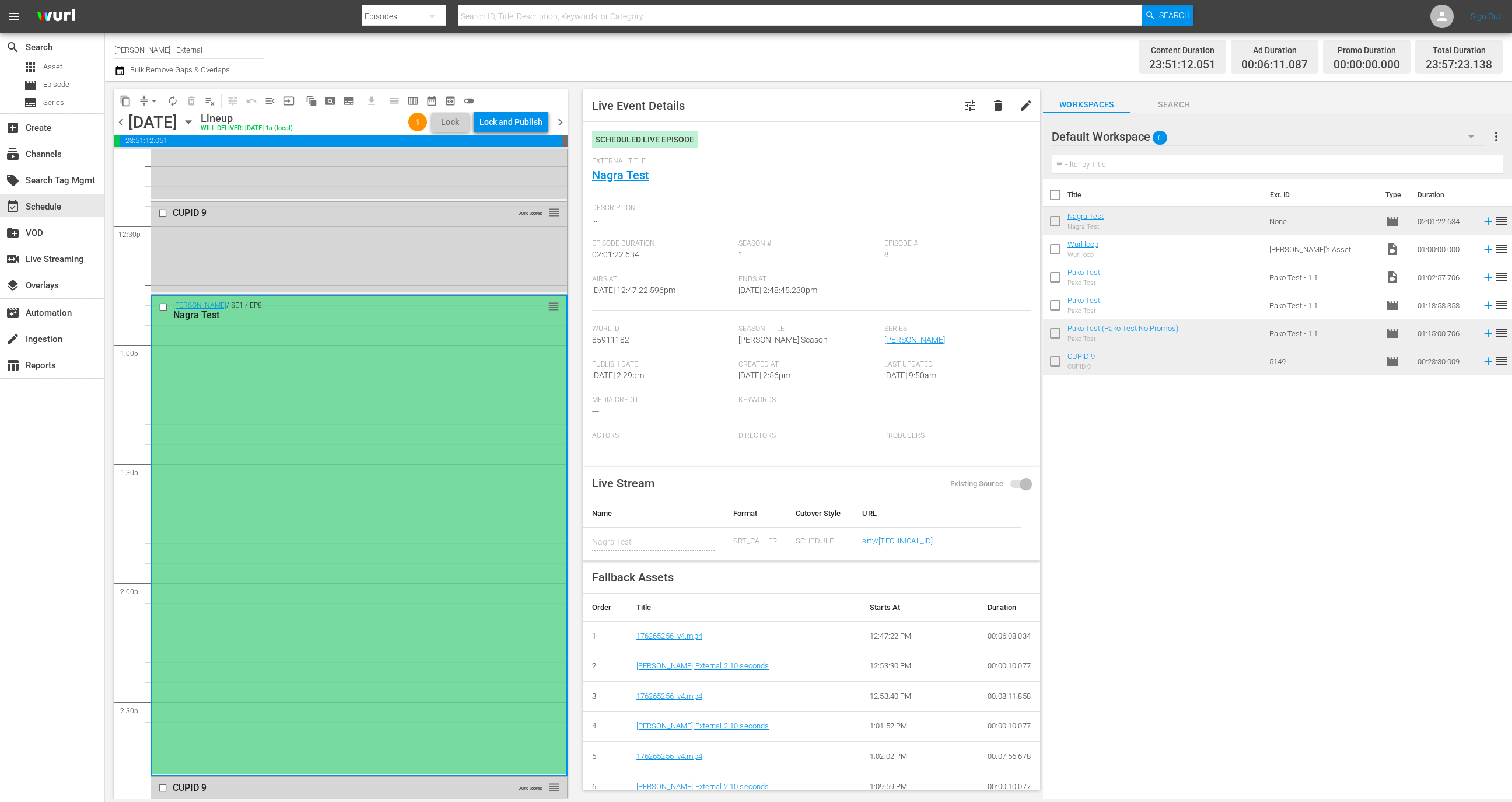
scroll to position [2817, 0]
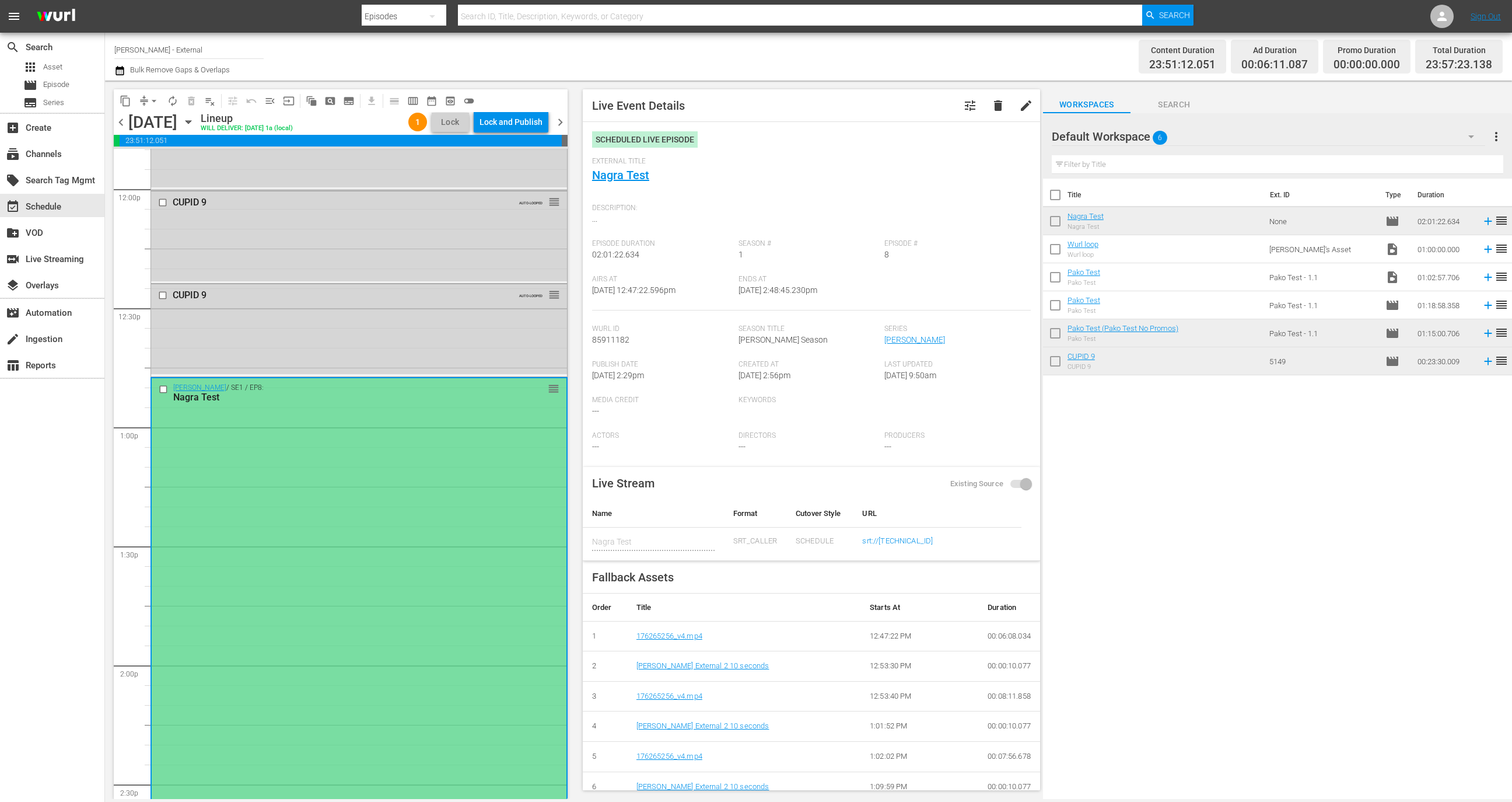
drag, startPoint x: 691, startPoint y: 289, endPoint x: 569, endPoint y: 291, distance: 122.0
click at [569, 291] on div "content_copy compress arrow_drop_down autorenew_outlined delete_forever_outline…" at bounding box center [808, 440] width 1407 height 718
click at [494, 447] on div "Wurl / SE1 / EP8: Nagra Test reorder" at bounding box center [359, 616] width 415 height 478
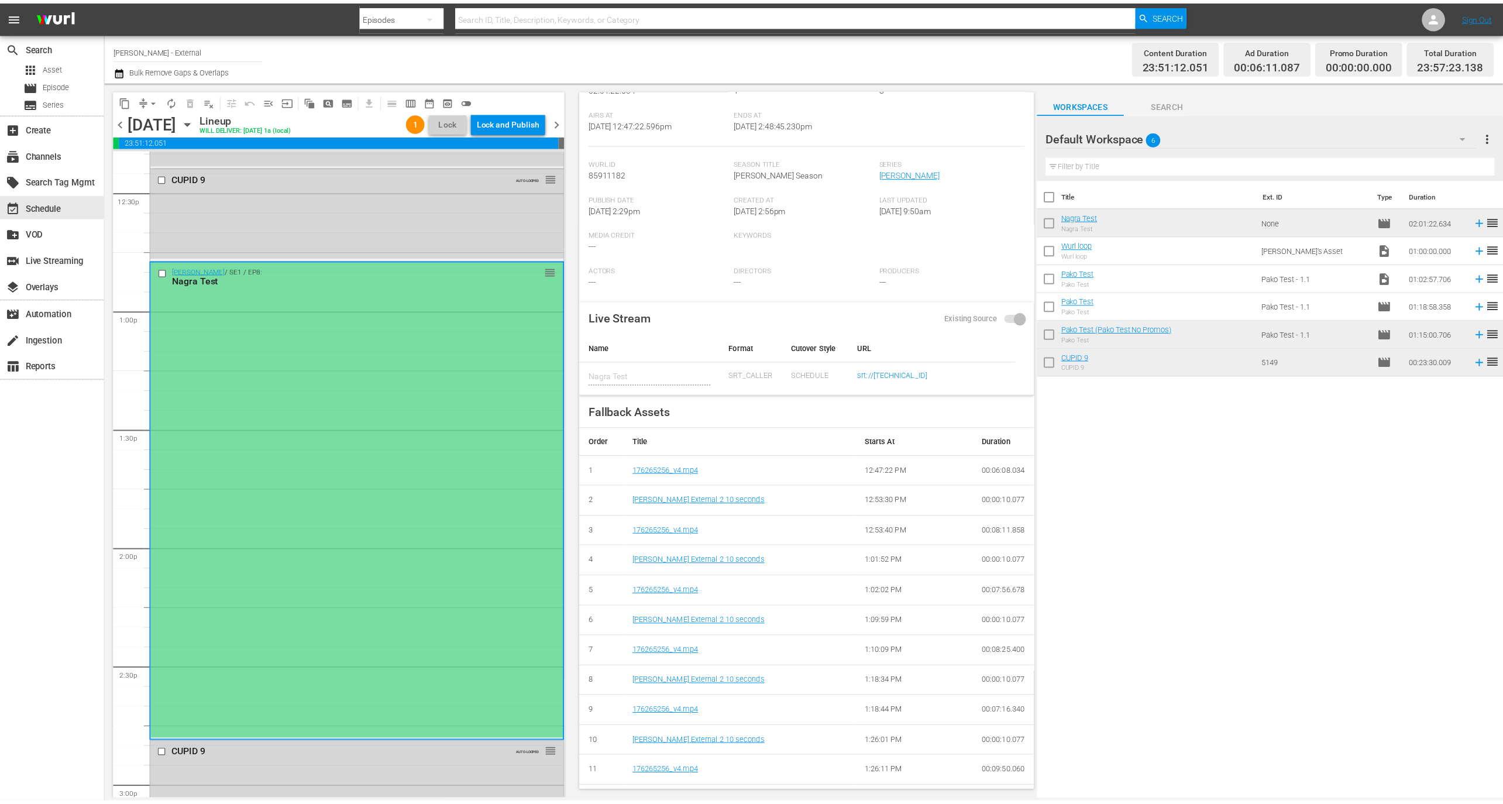
scroll to position [0, 0]
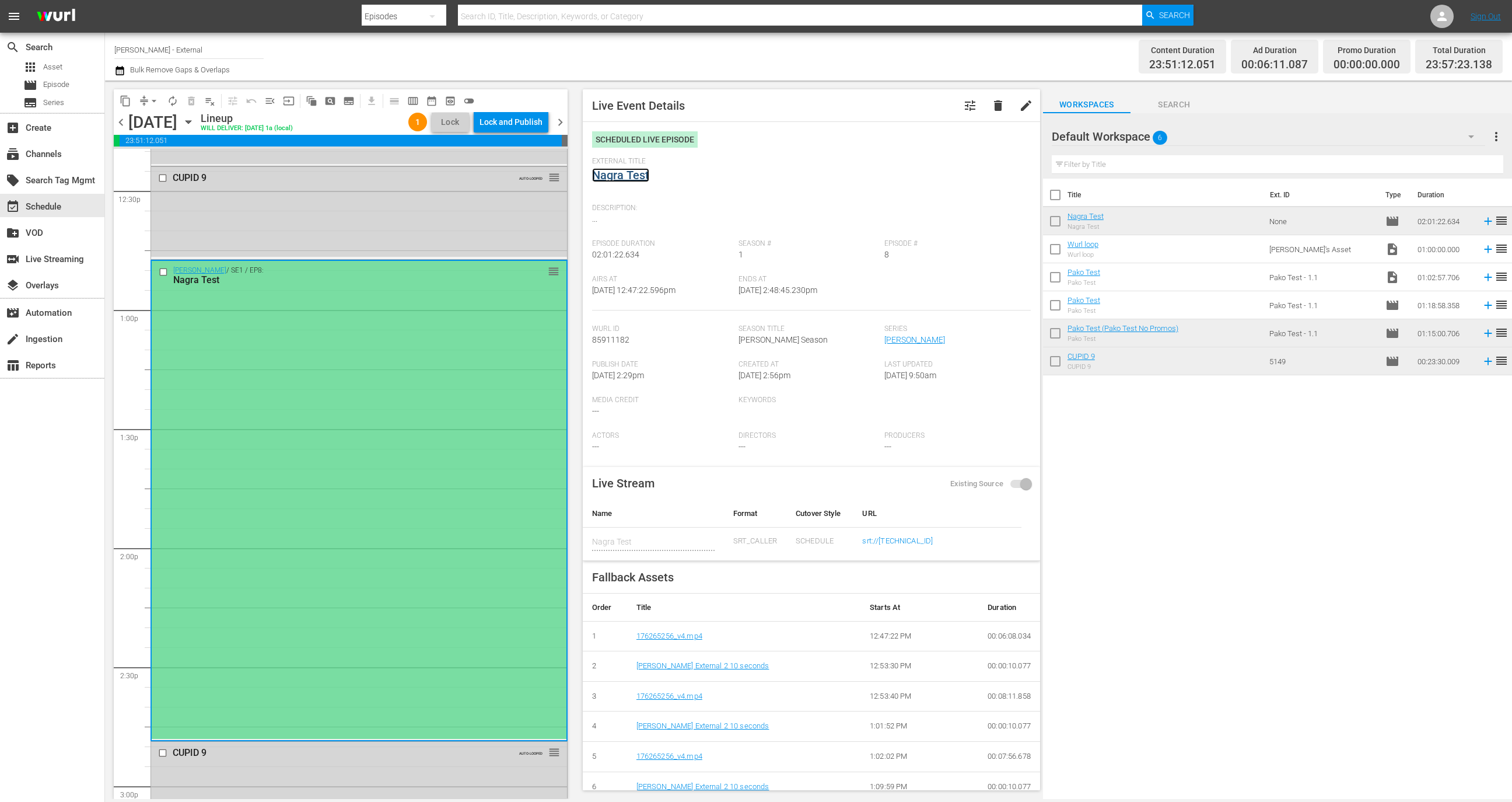
click at [622, 176] on link "Nagra Test" at bounding box center [620, 175] width 57 height 14
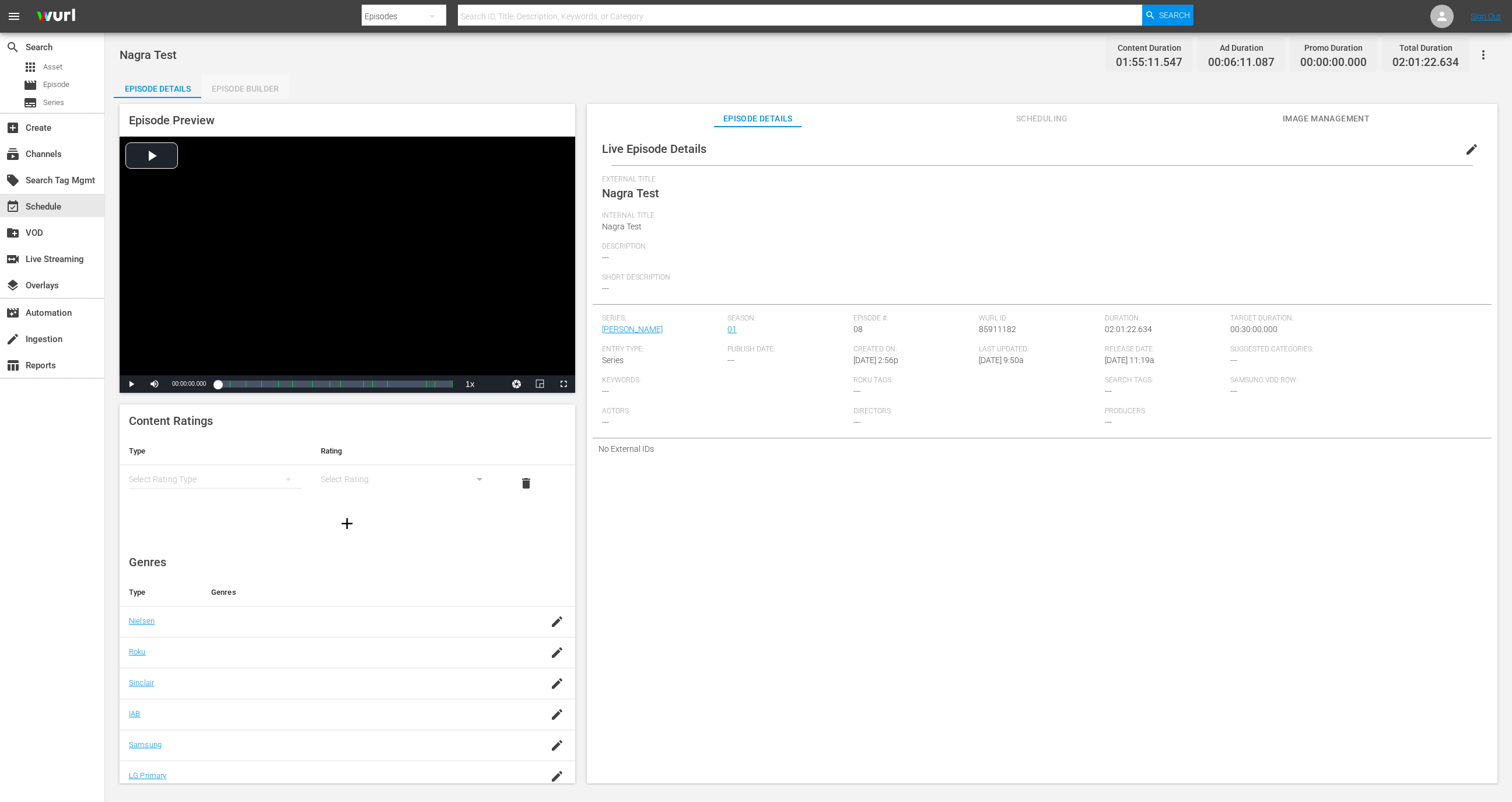
click at [245, 89] on div "Episode Builder" at bounding box center [245, 89] width 88 height 28
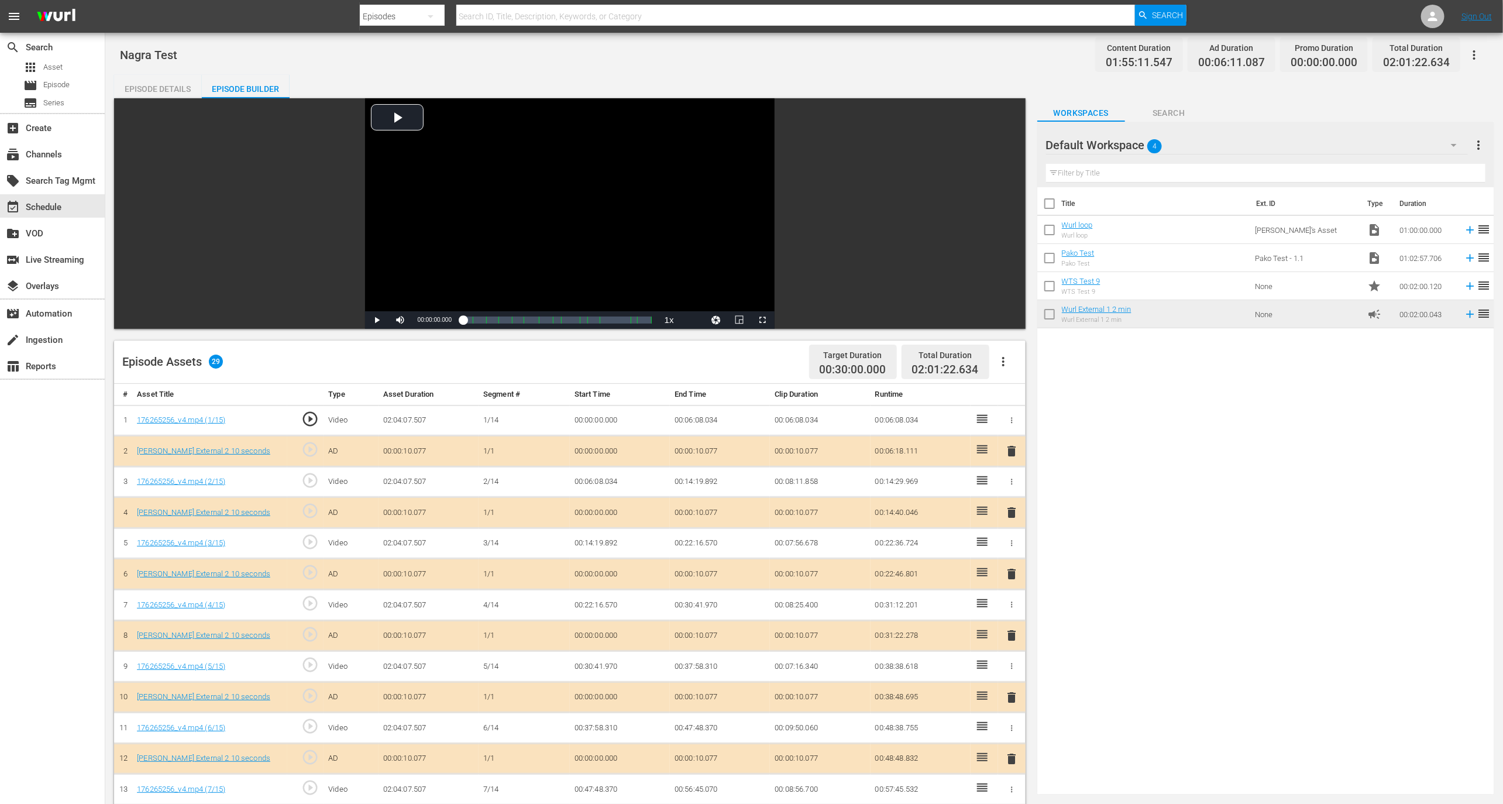
scroll to position [488, 0]
click at [88, 219] on div "create_new_folder VOD" at bounding box center [52, 232] width 105 height 26
click at [84, 208] on div "event_available Schedule" at bounding box center [52, 205] width 105 height 23
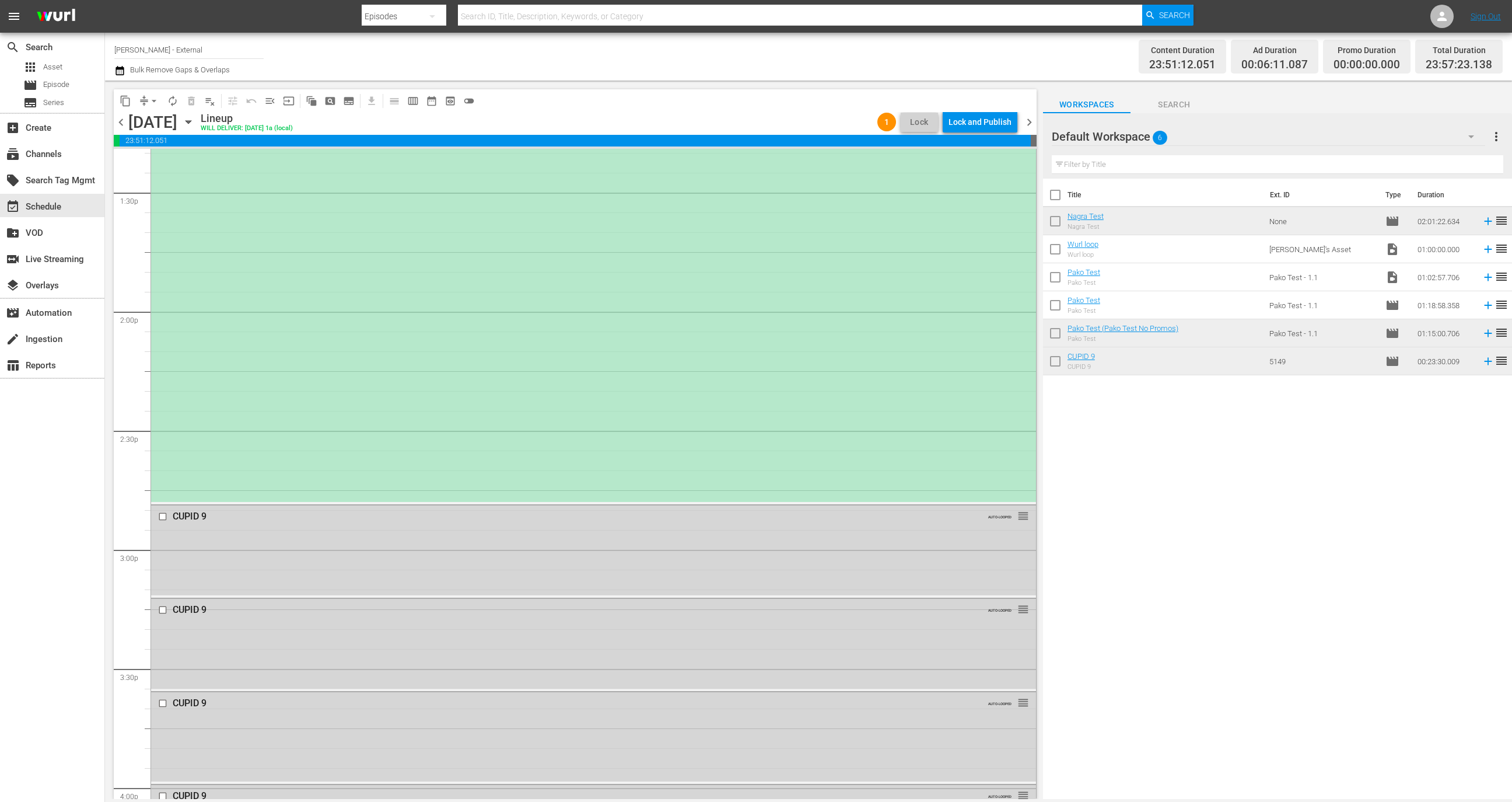
scroll to position [3155, 0]
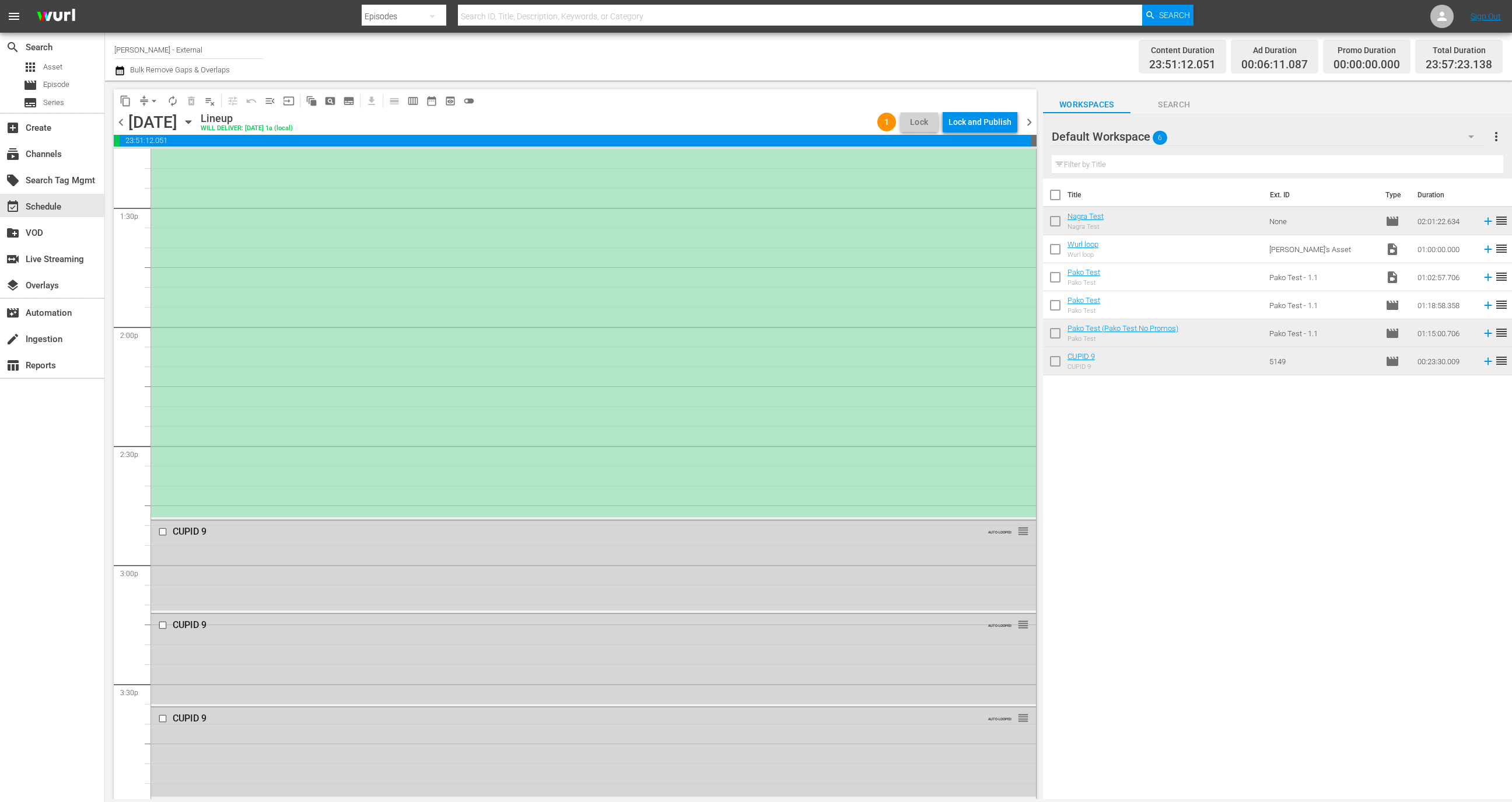
click at [468, 354] on div "Wurl / SE1 / EP8: Nagra Test reorder" at bounding box center [593, 277] width 885 height 478
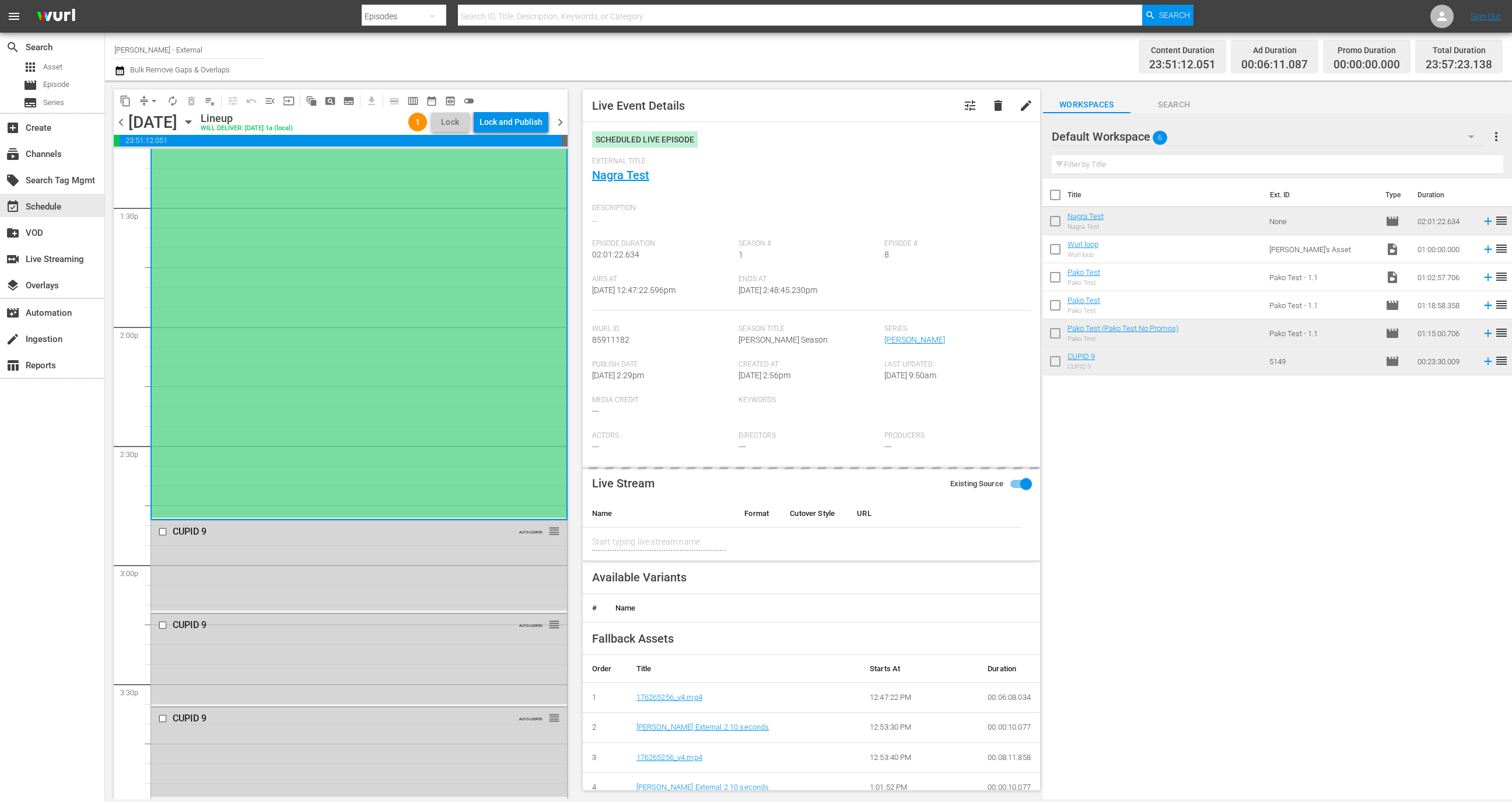
type input "Nagra Test"
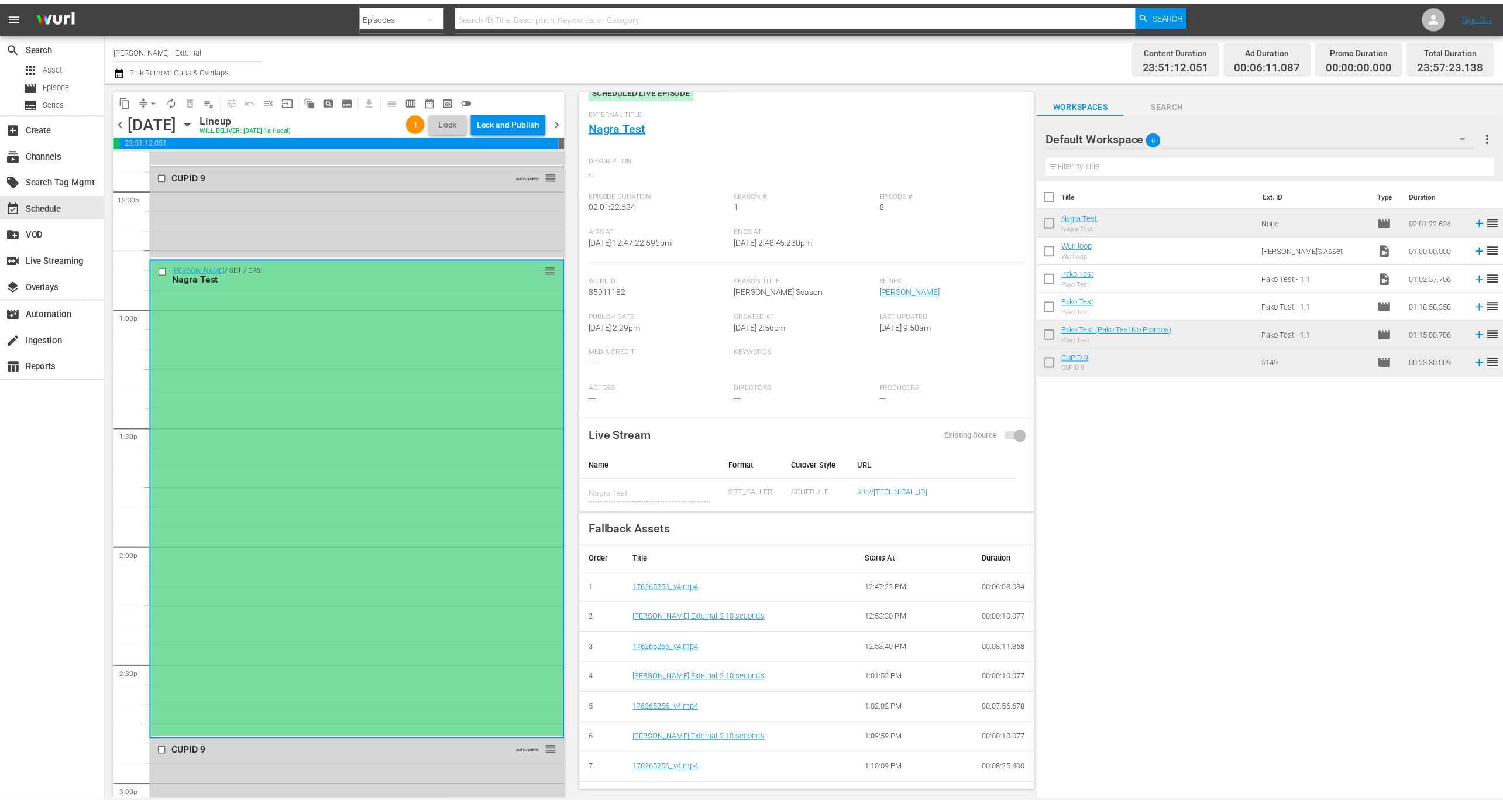
scroll to position [0, 0]
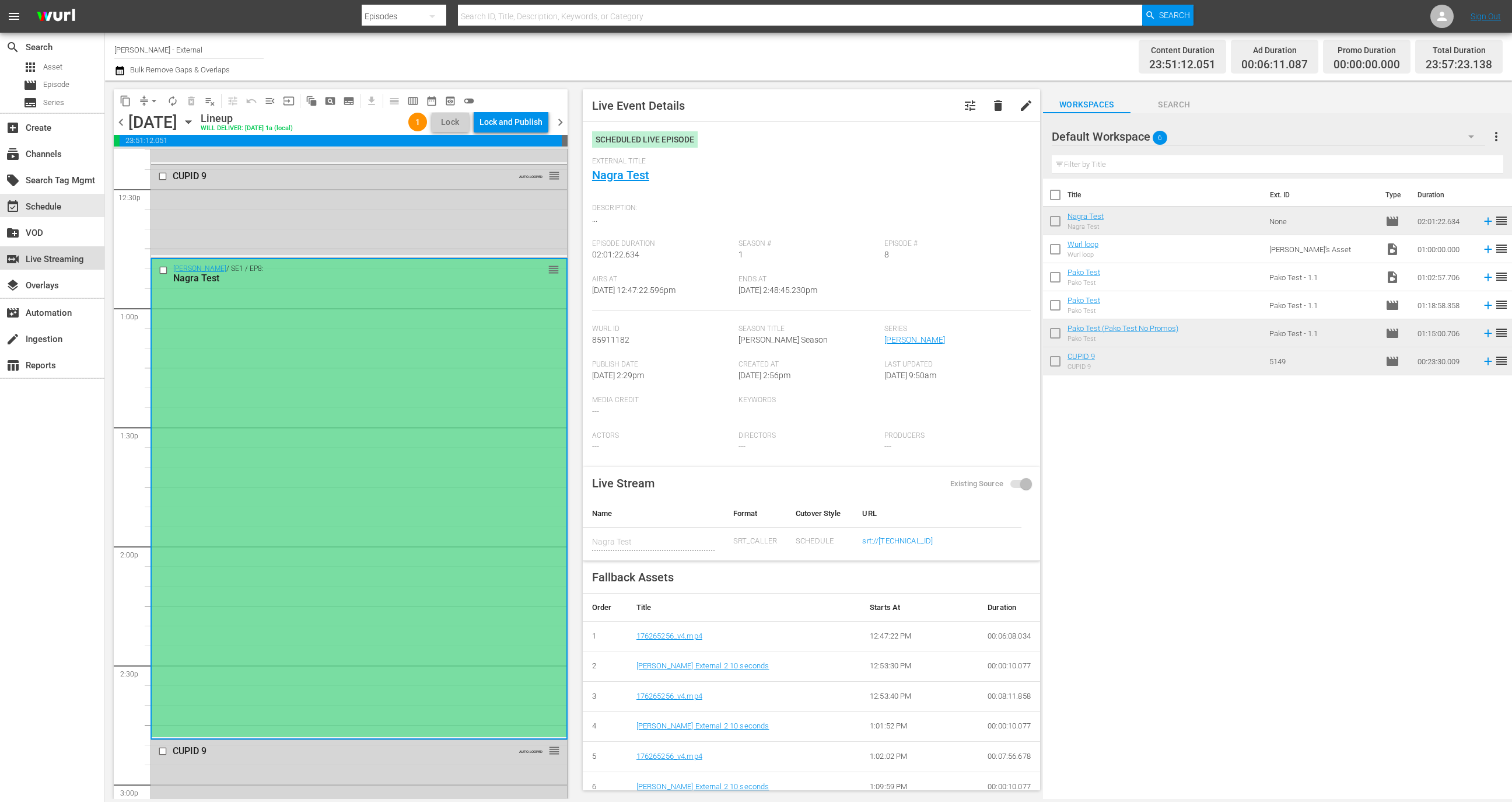
click at [64, 259] on div "switch_video Live Streaming" at bounding box center [33, 257] width 66 height 11
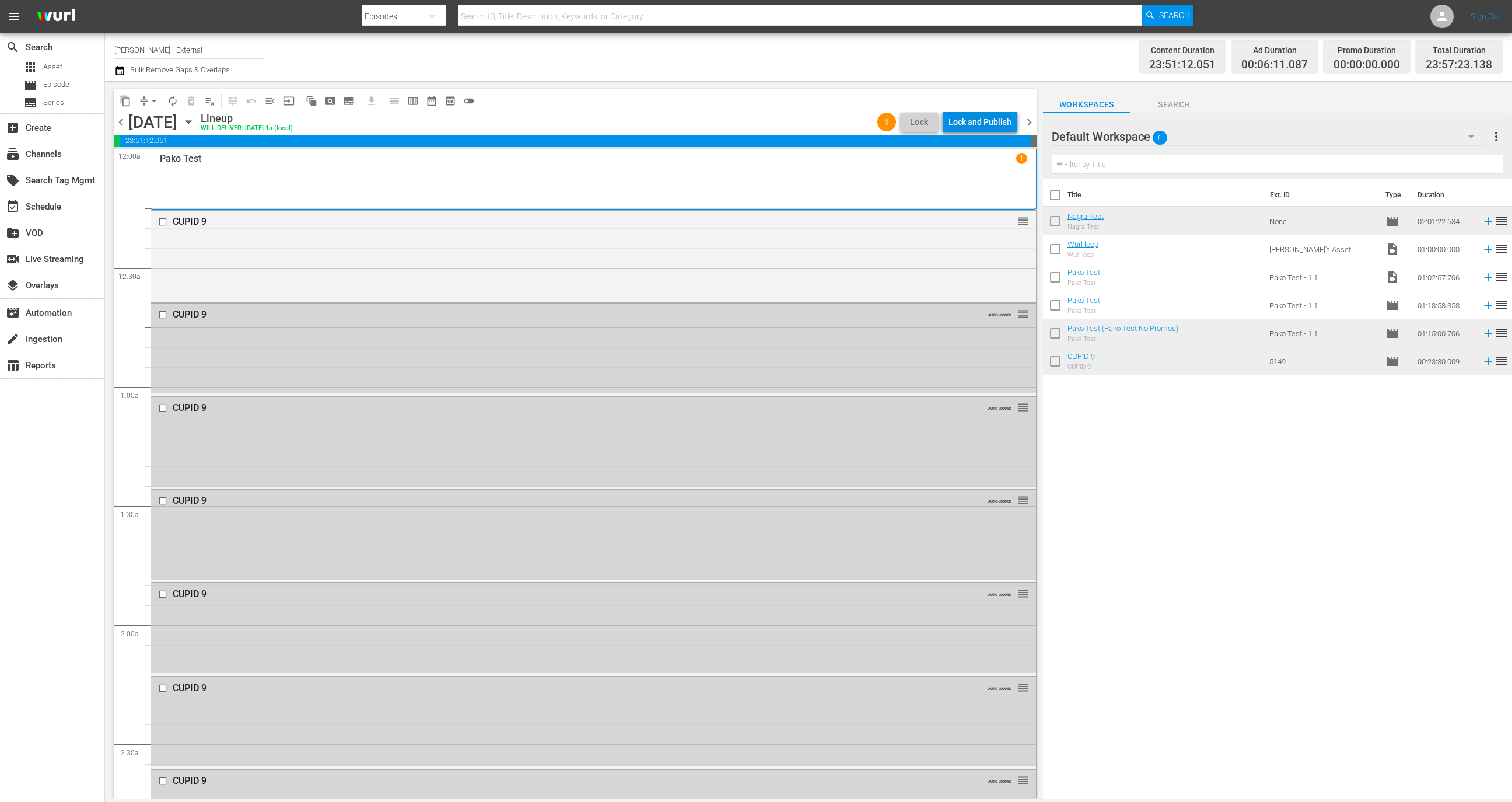
click at [973, 126] on div "Lock and Publish" at bounding box center [979, 122] width 63 height 21
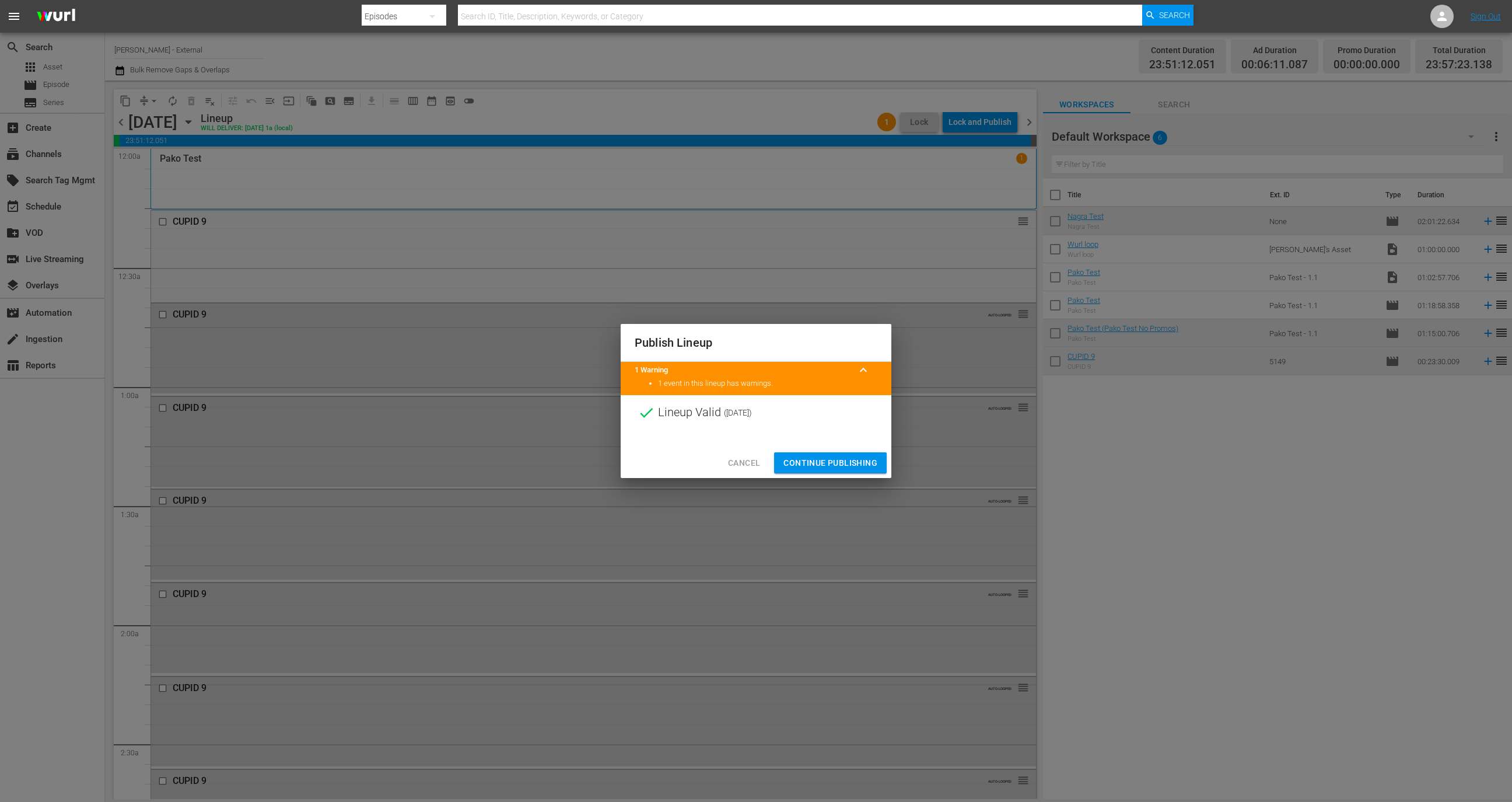
click at [831, 461] on span "Continue Publishing" at bounding box center [831, 463] width 94 height 15
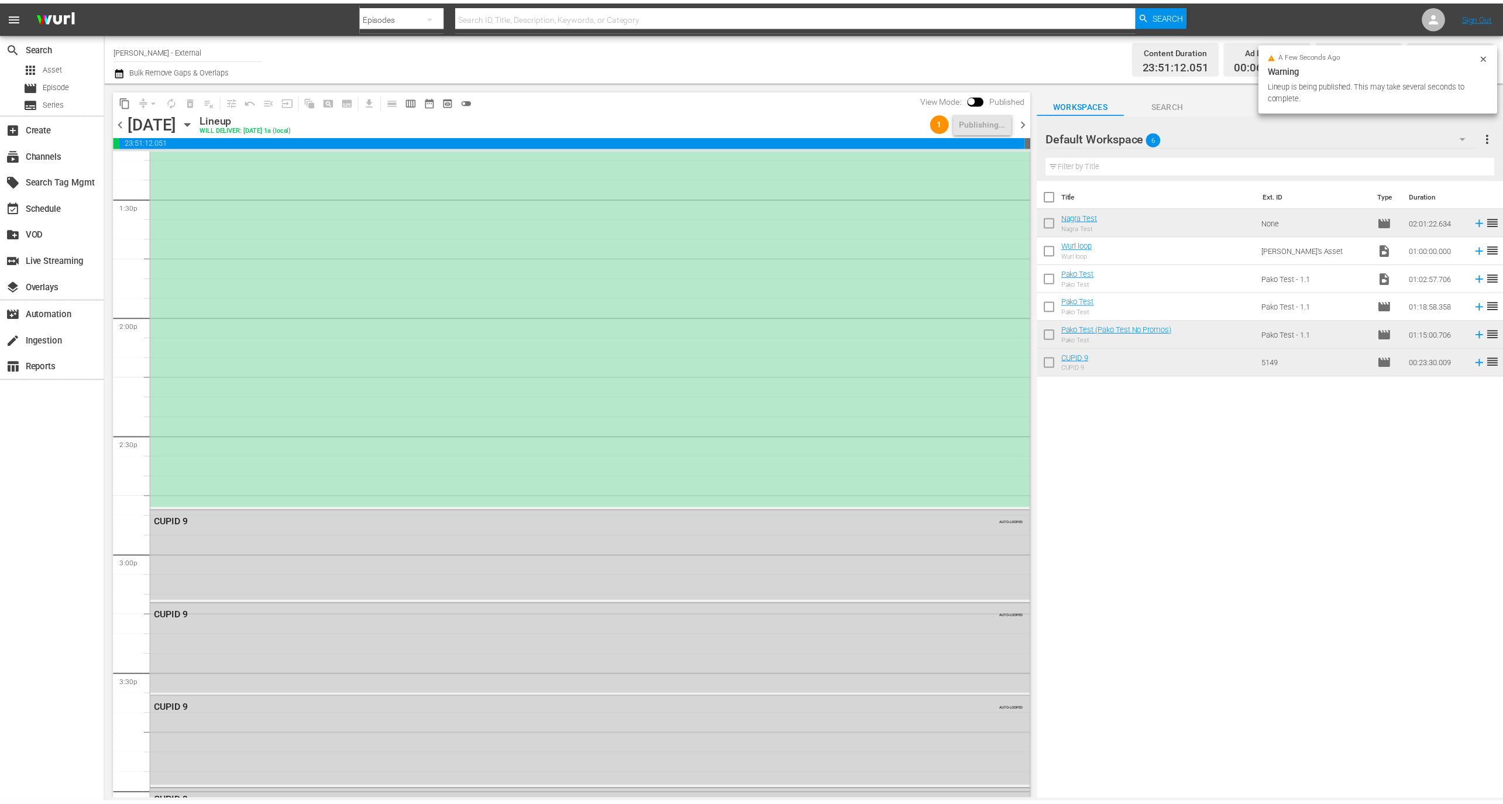
scroll to position [2966, 0]
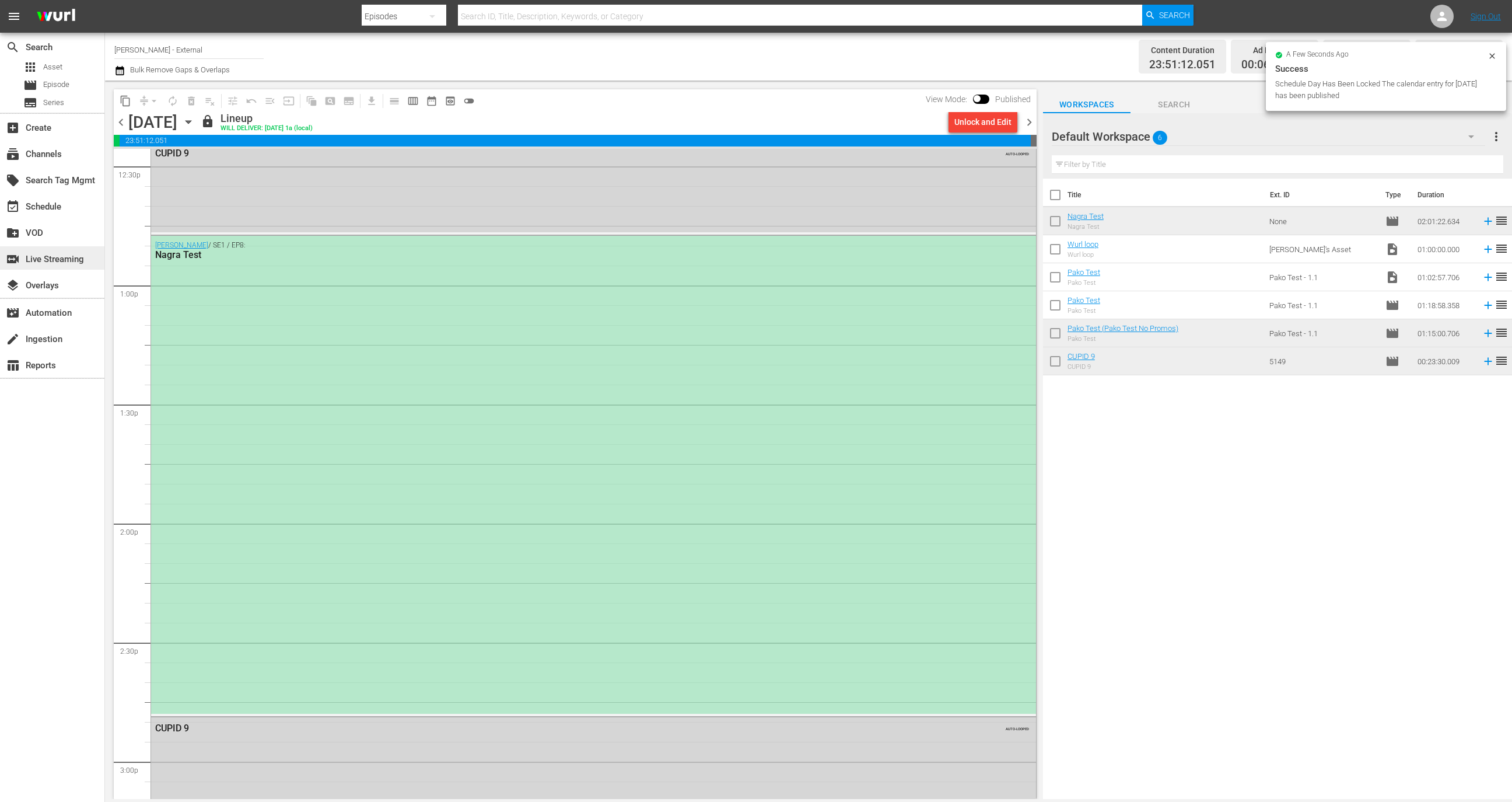
click at [52, 262] on div "switch_video Live Streaming" at bounding box center [33, 257] width 66 height 11
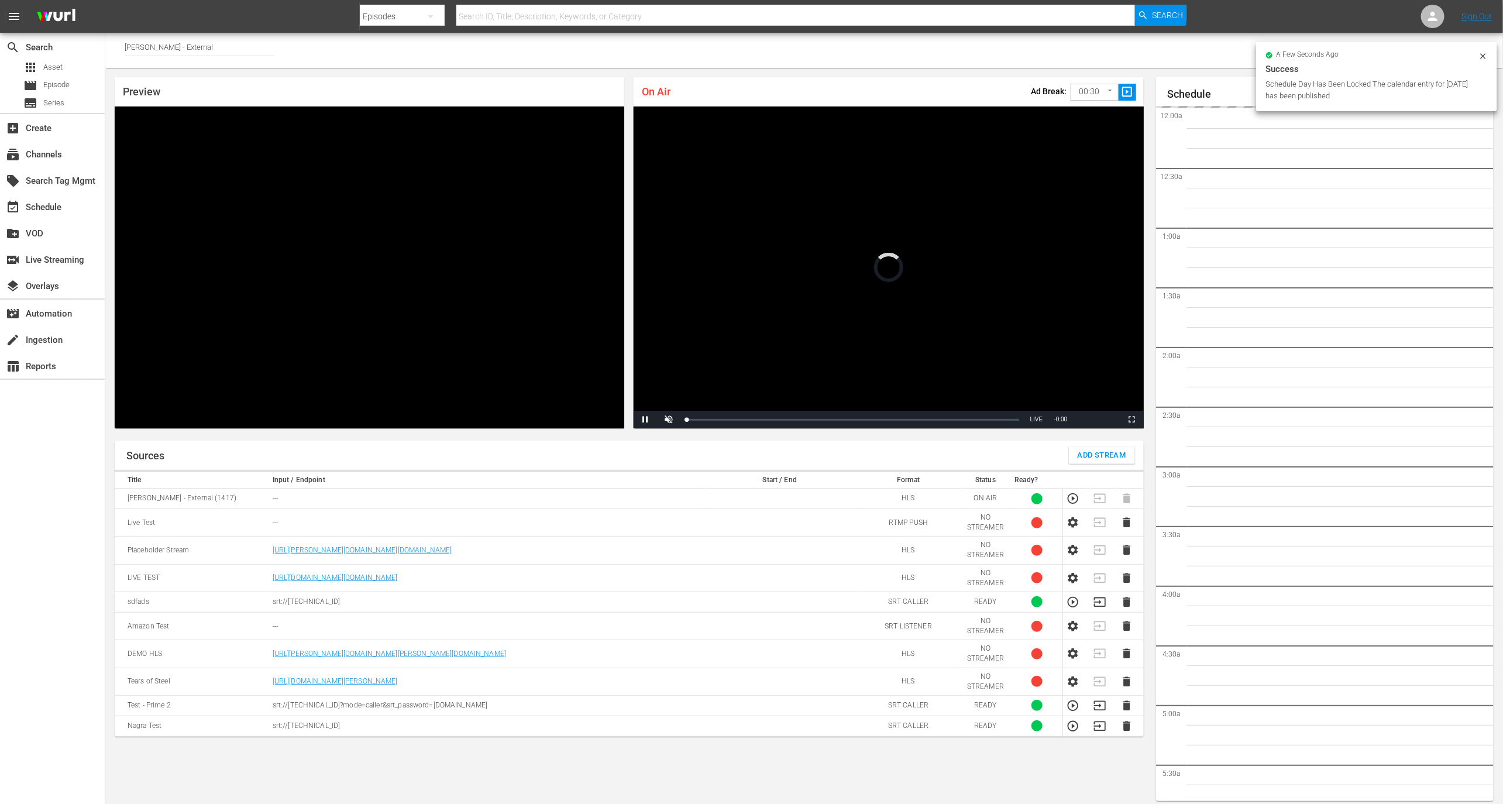
scroll to position [6, 0]
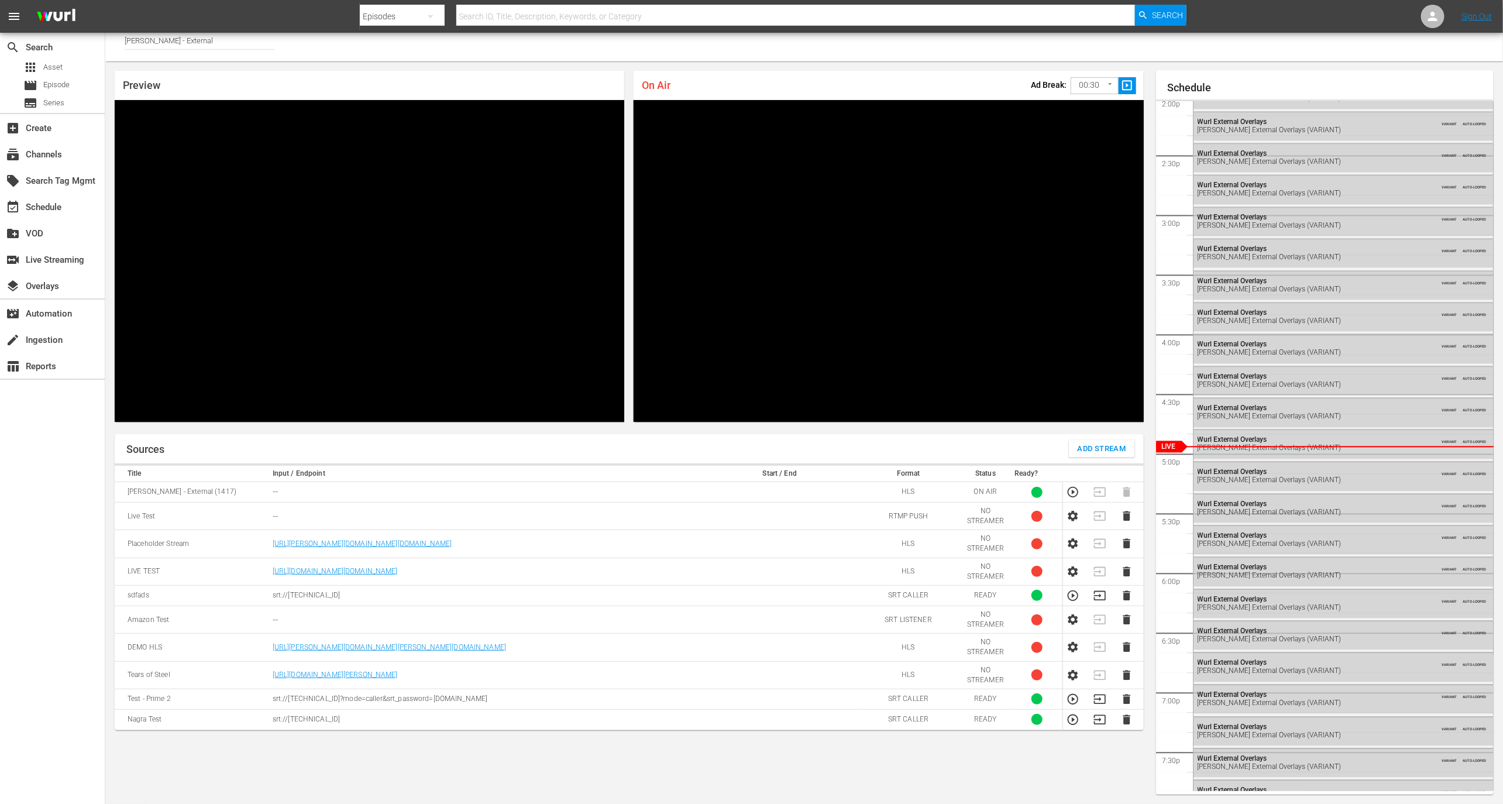
click at [1125, 698] on icon "button" at bounding box center [1127, 699] width 8 height 10
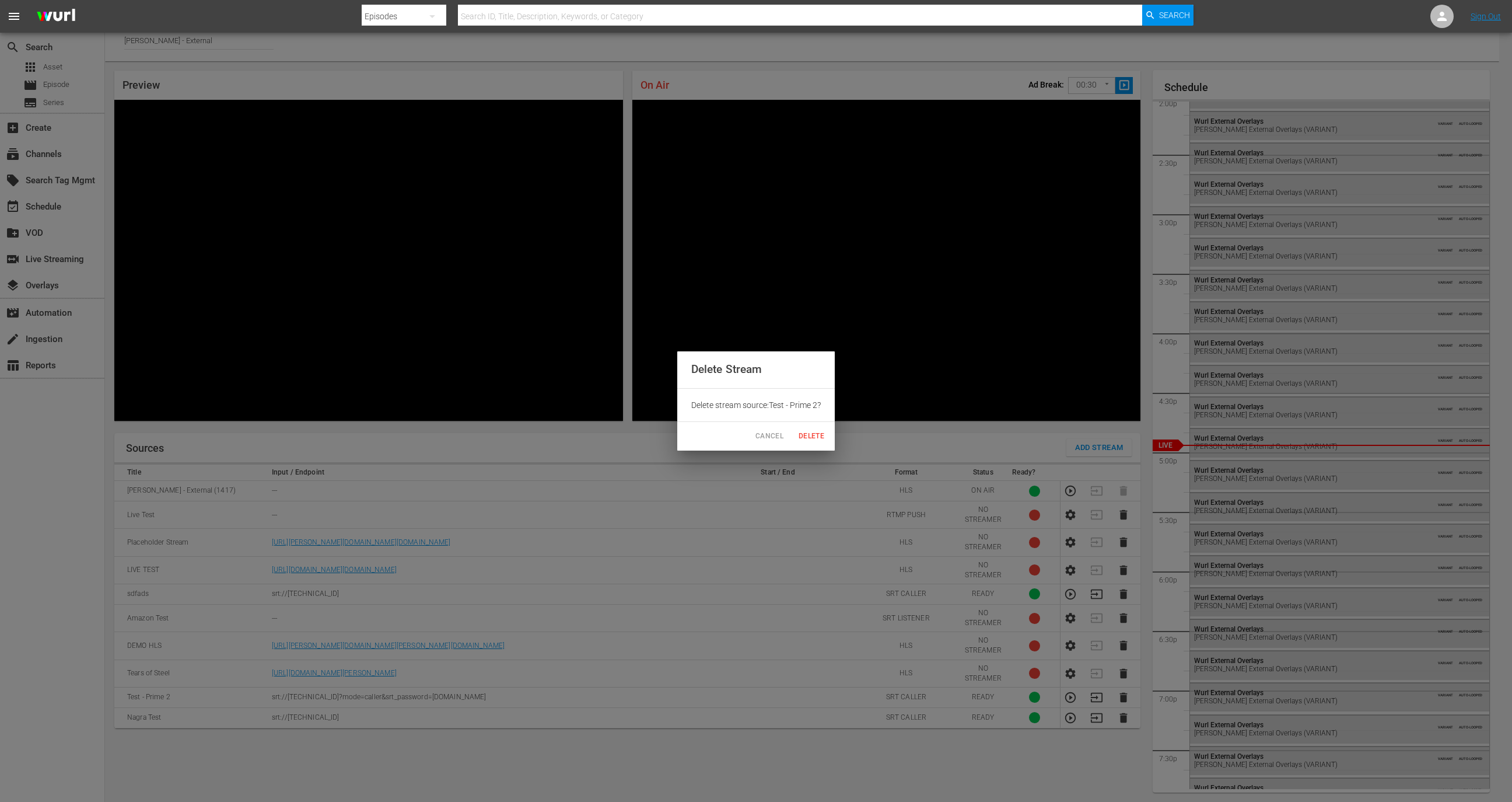
click at [815, 430] on span "Delete" at bounding box center [812, 436] width 28 height 12
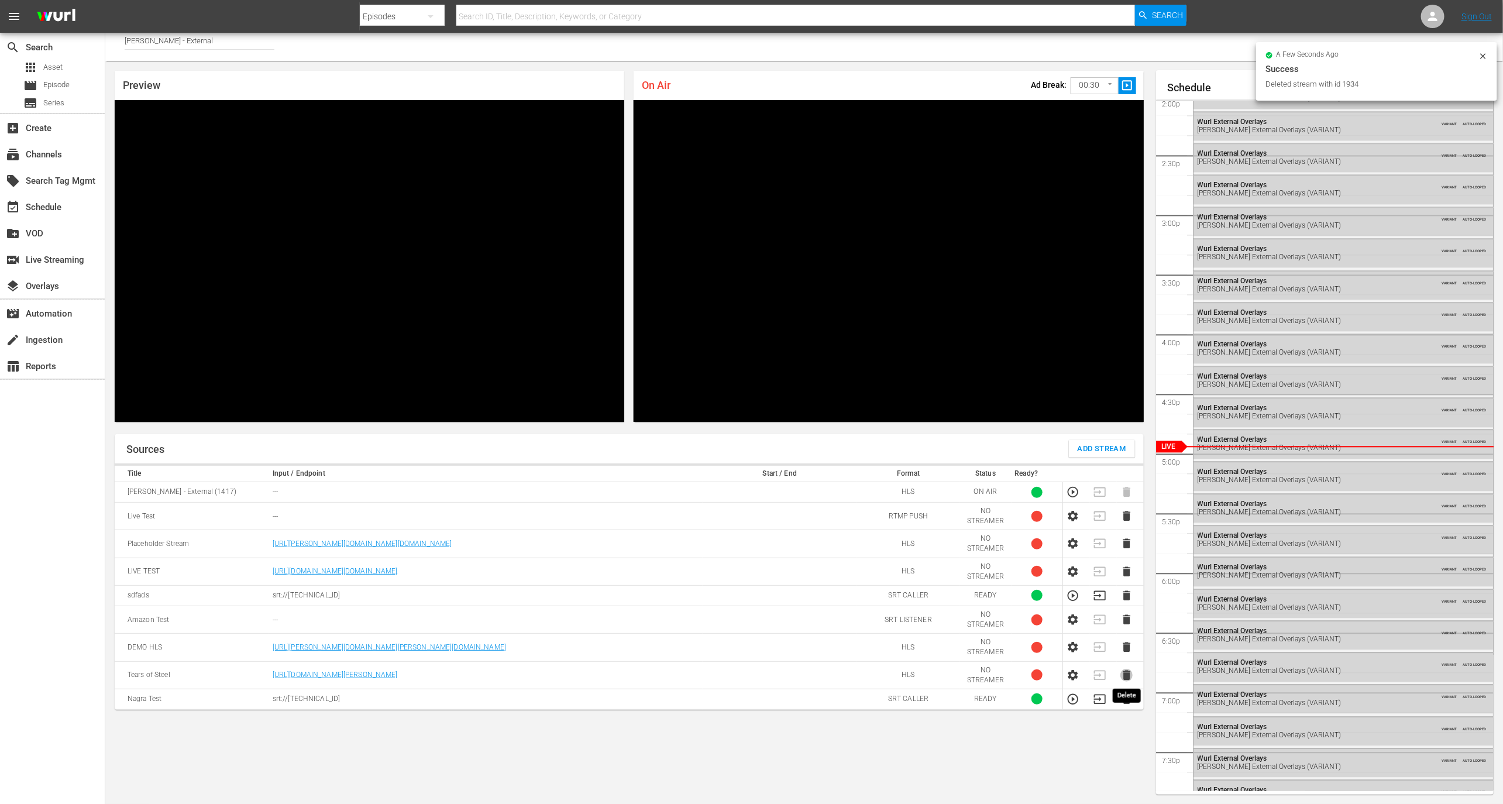
click at [1124, 672] on icon "button" at bounding box center [1127, 675] width 8 height 10
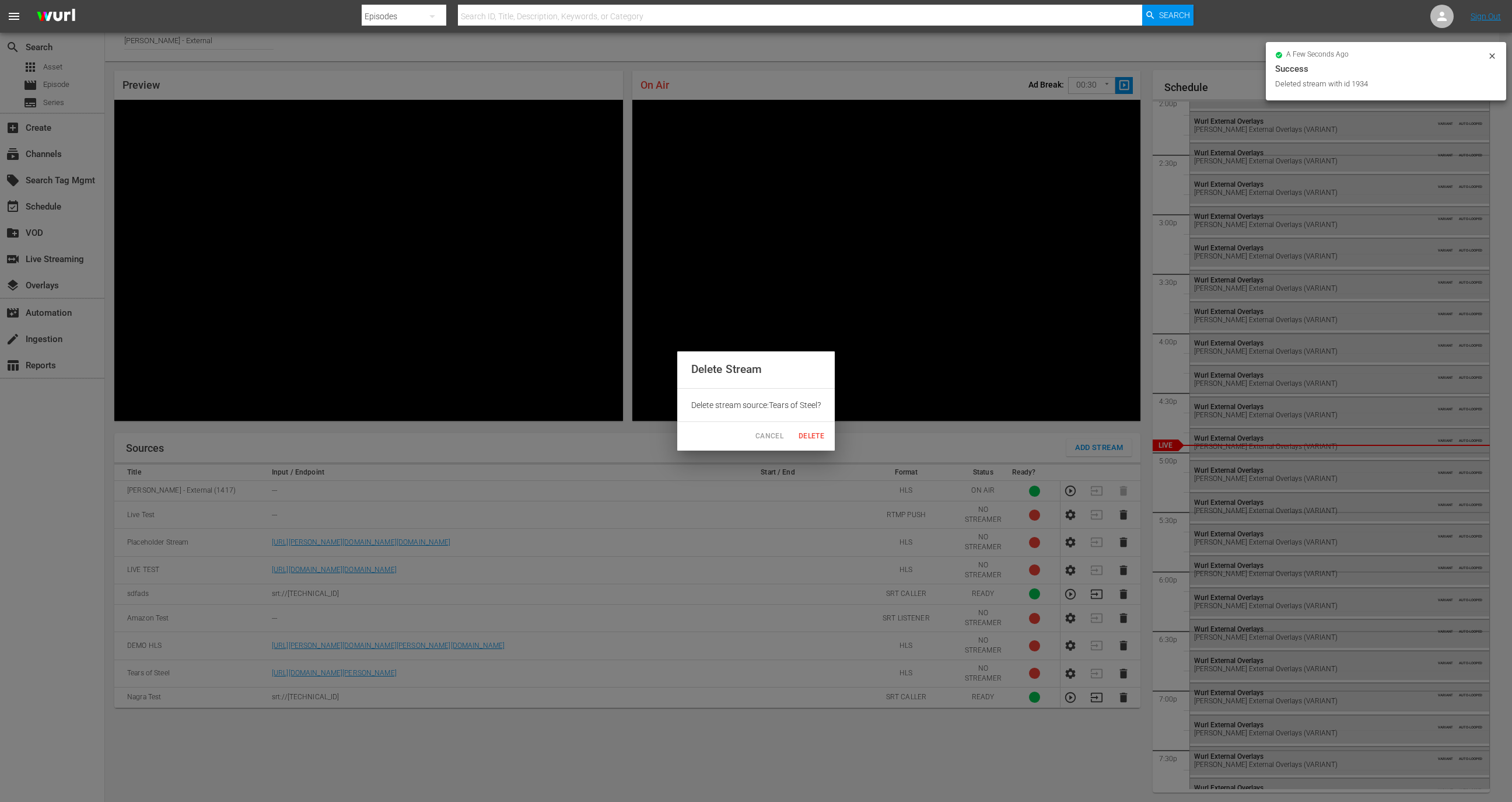
click at [820, 438] on span "Delete" at bounding box center [812, 436] width 28 height 12
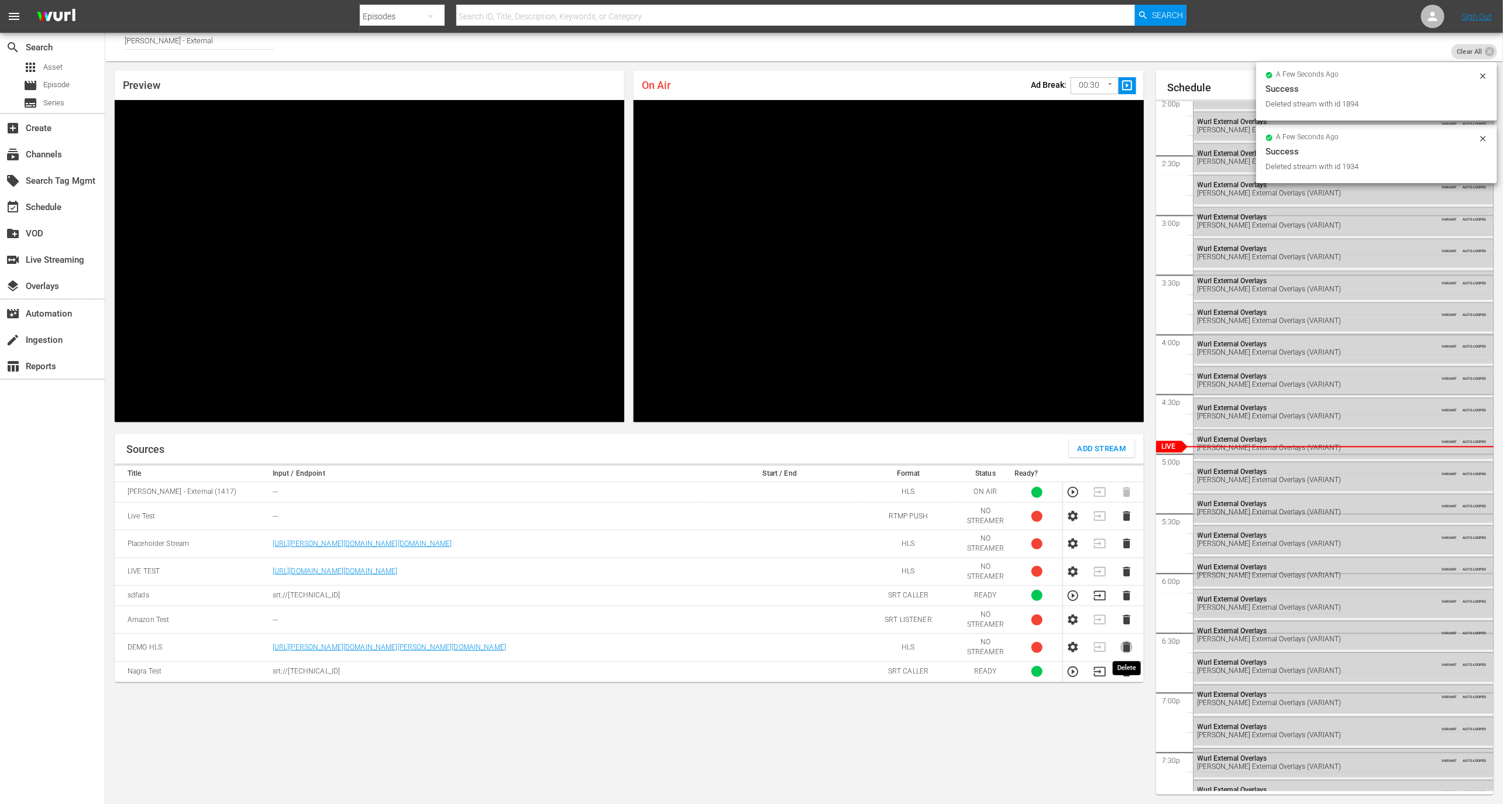
click at [1124, 645] on icon "button" at bounding box center [1127, 647] width 8 height 10
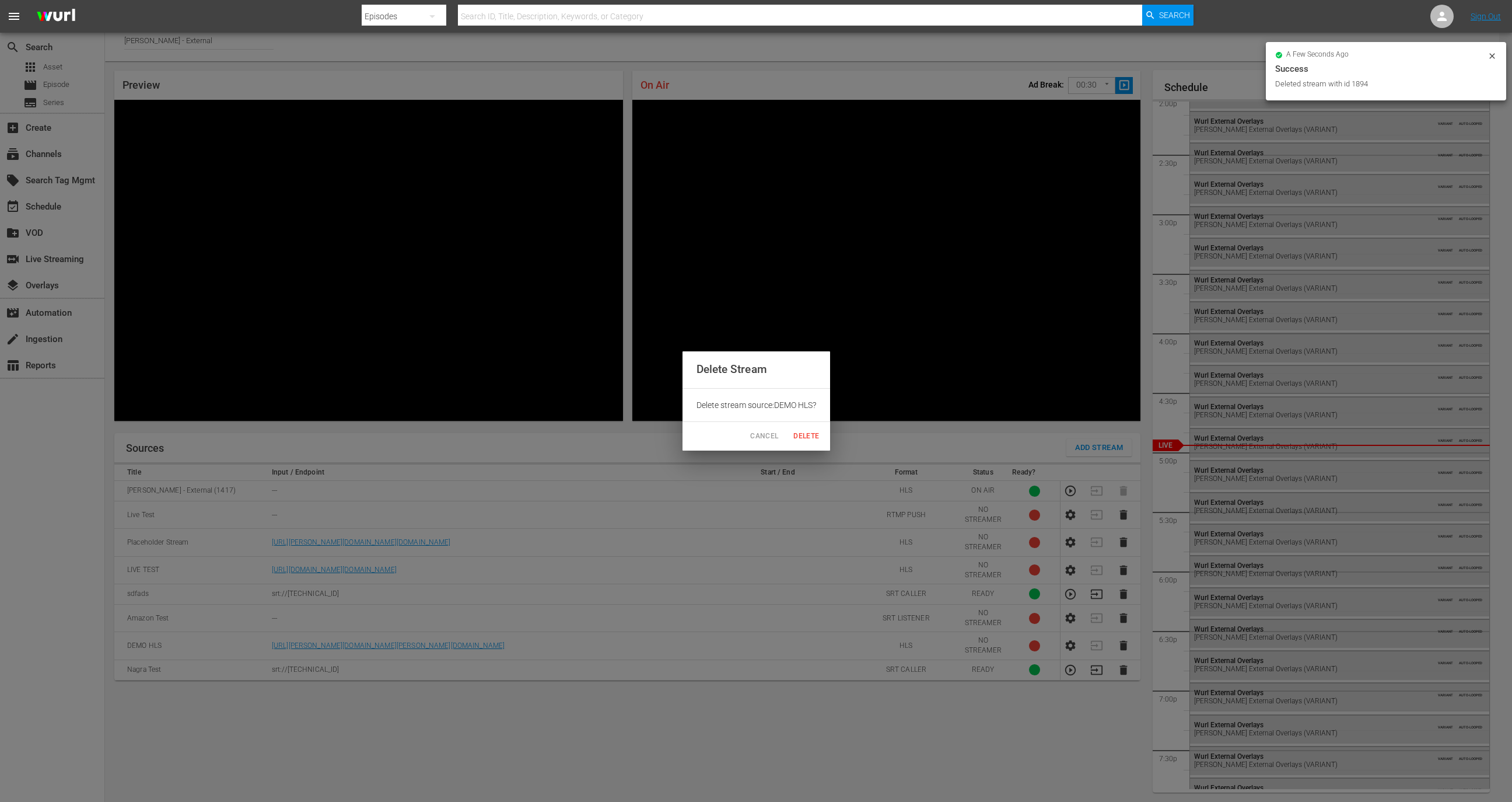
click at [823, 437] on button "Delete" at bounding box center [806, 436] width 37 height 19
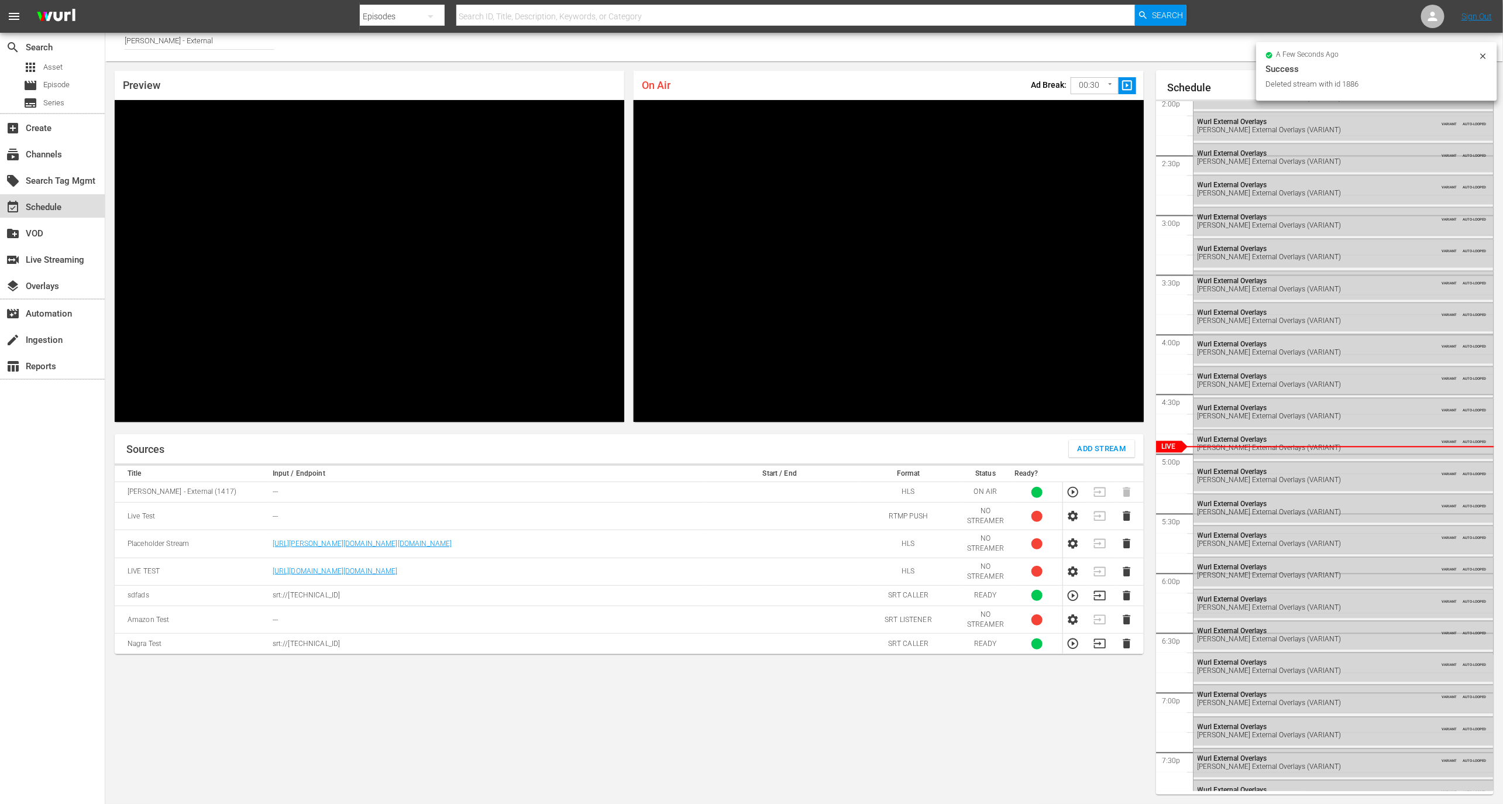
click at [70, 199] on div "event_available Schedule" at bounding box center [52, 205] width 105 height 23
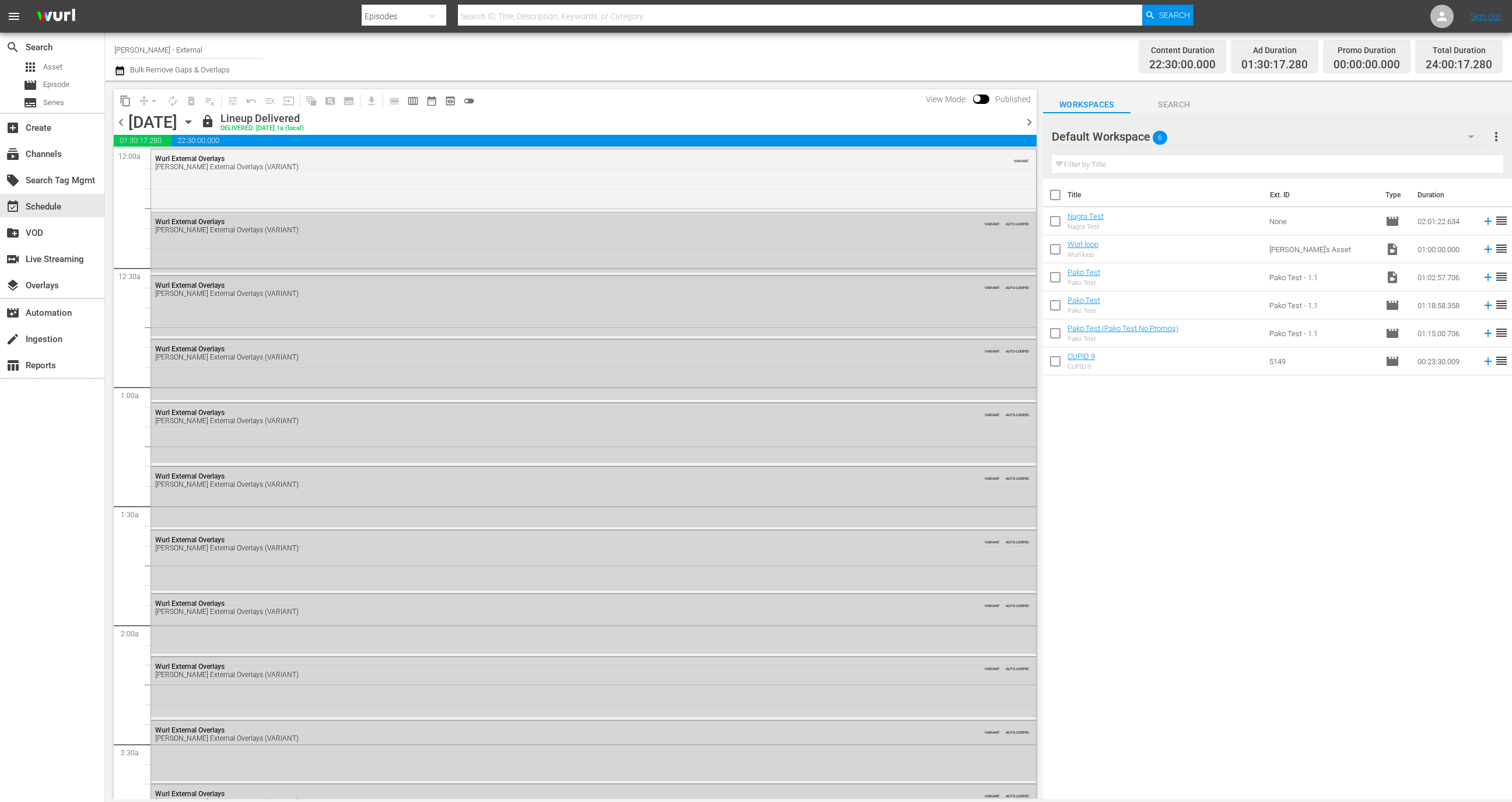
click at [194, 126] on icon "button" at bounding box center [189, 122] width 13 height 13
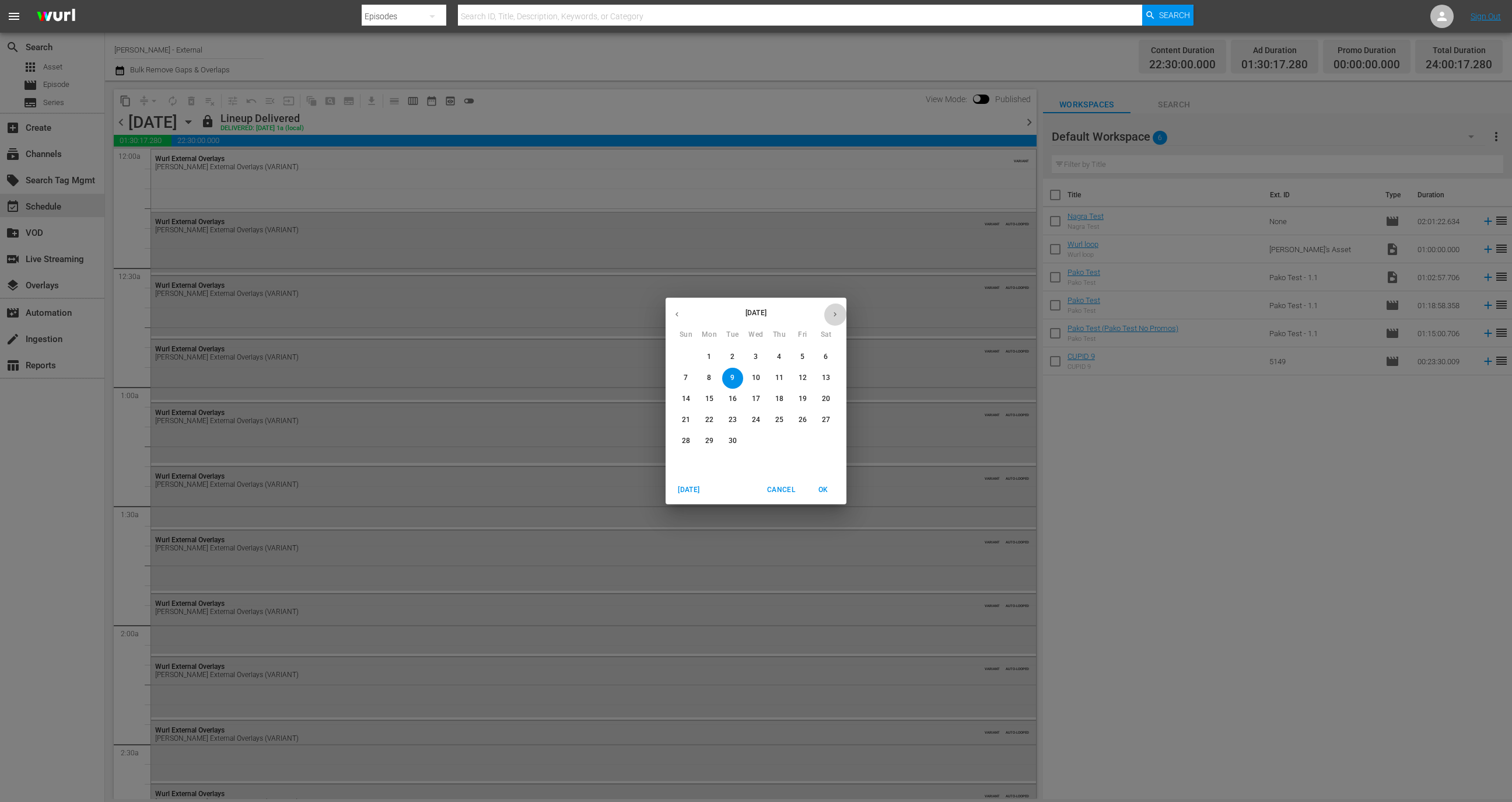
click at [831, 315] on icon "button" at bounding box center [835, 314] width 9 height 9
click at [748, 360] on span "1" at bounding box center [756, 357] width 21 height 10
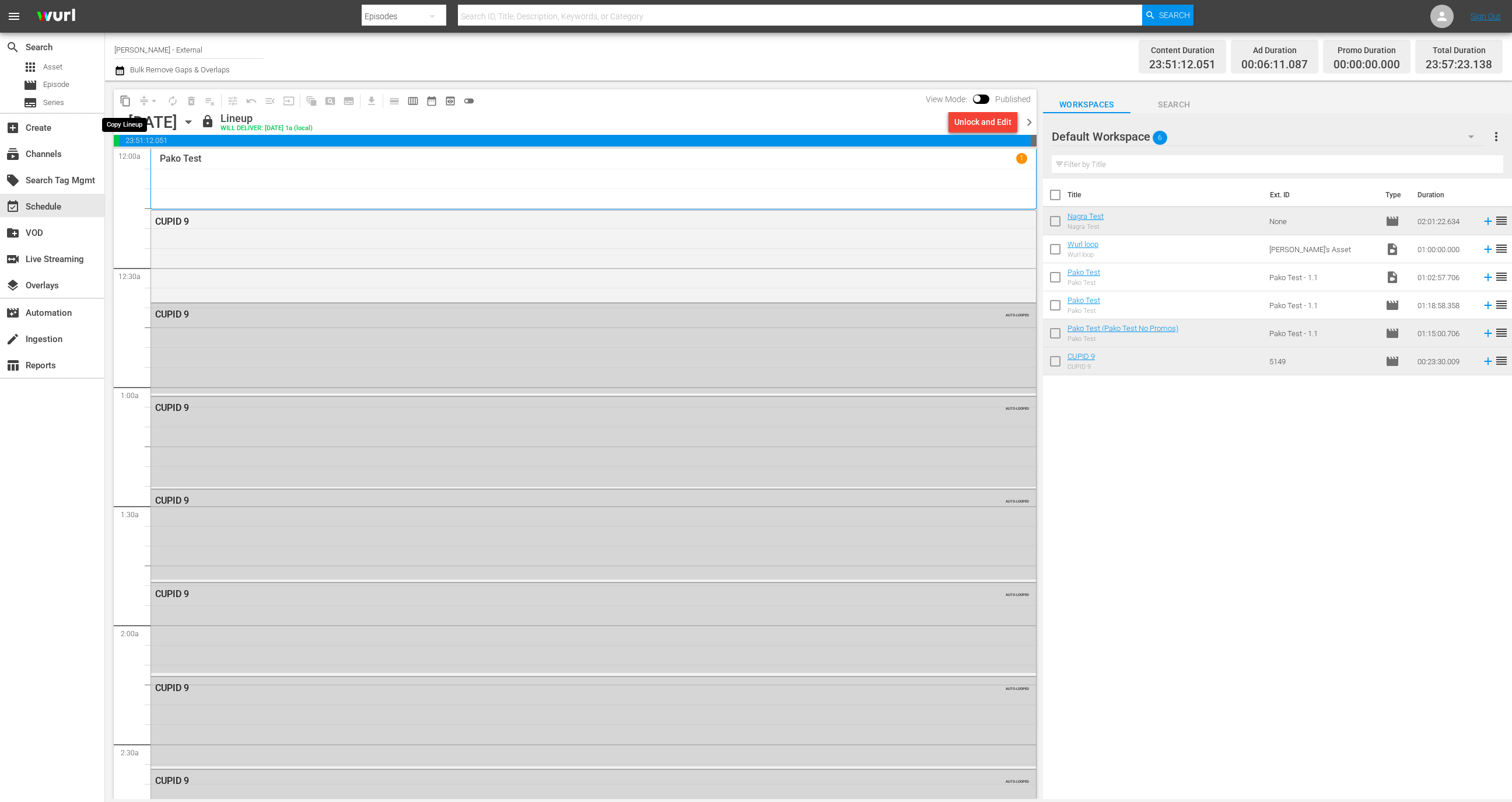
click at [124, 104] on span "content_copy" at bounding box center [126, 101] width 12 height 12
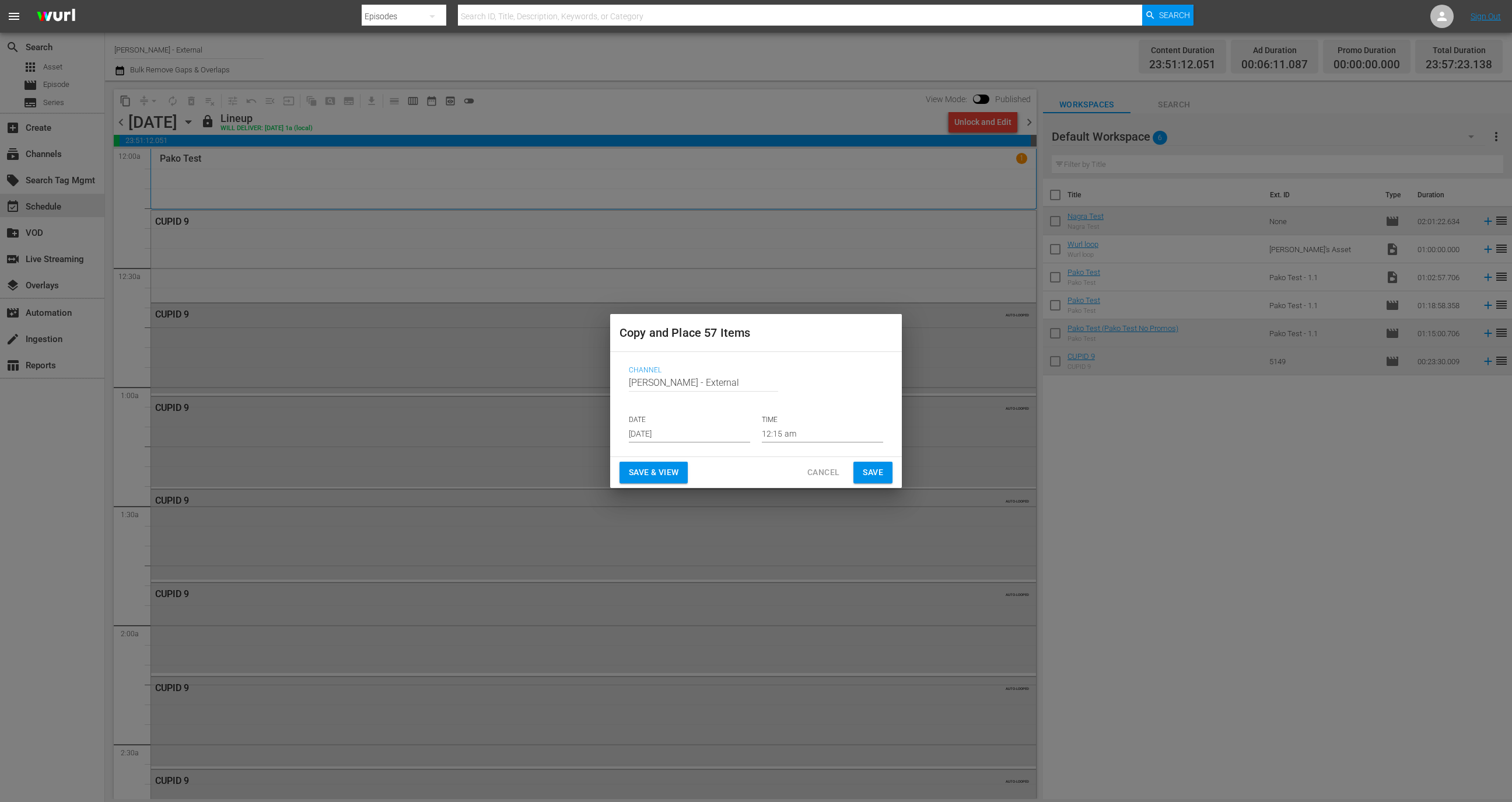
click at [685, 422] on p "DATE" at bounding box center [690, 420] width 122 height 10
click at [687, 433] on input "Sep 11th 2025" at bounding box center [690, 434] width 122 height 18
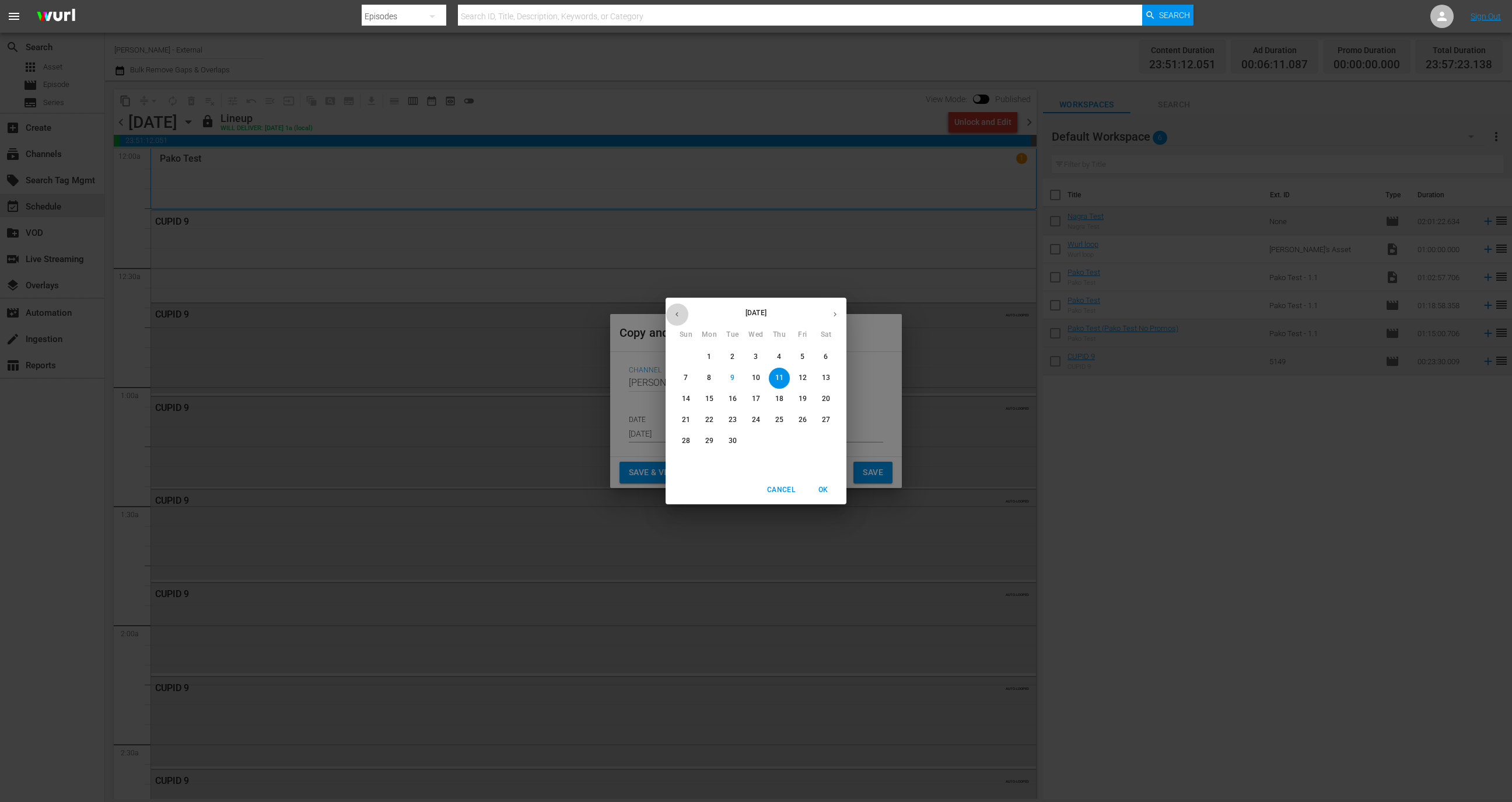
click at [679, 314] on icon "button" at bounding box center [676, 314] width 9 height 9
click at [834, 312] on icon "button" at bounding box center [835, 314] width 9 height 9
click at [750, 421] on span "24" at bounding box center [756, 420] width 21 height 10
type input "Sep 24th 2025"
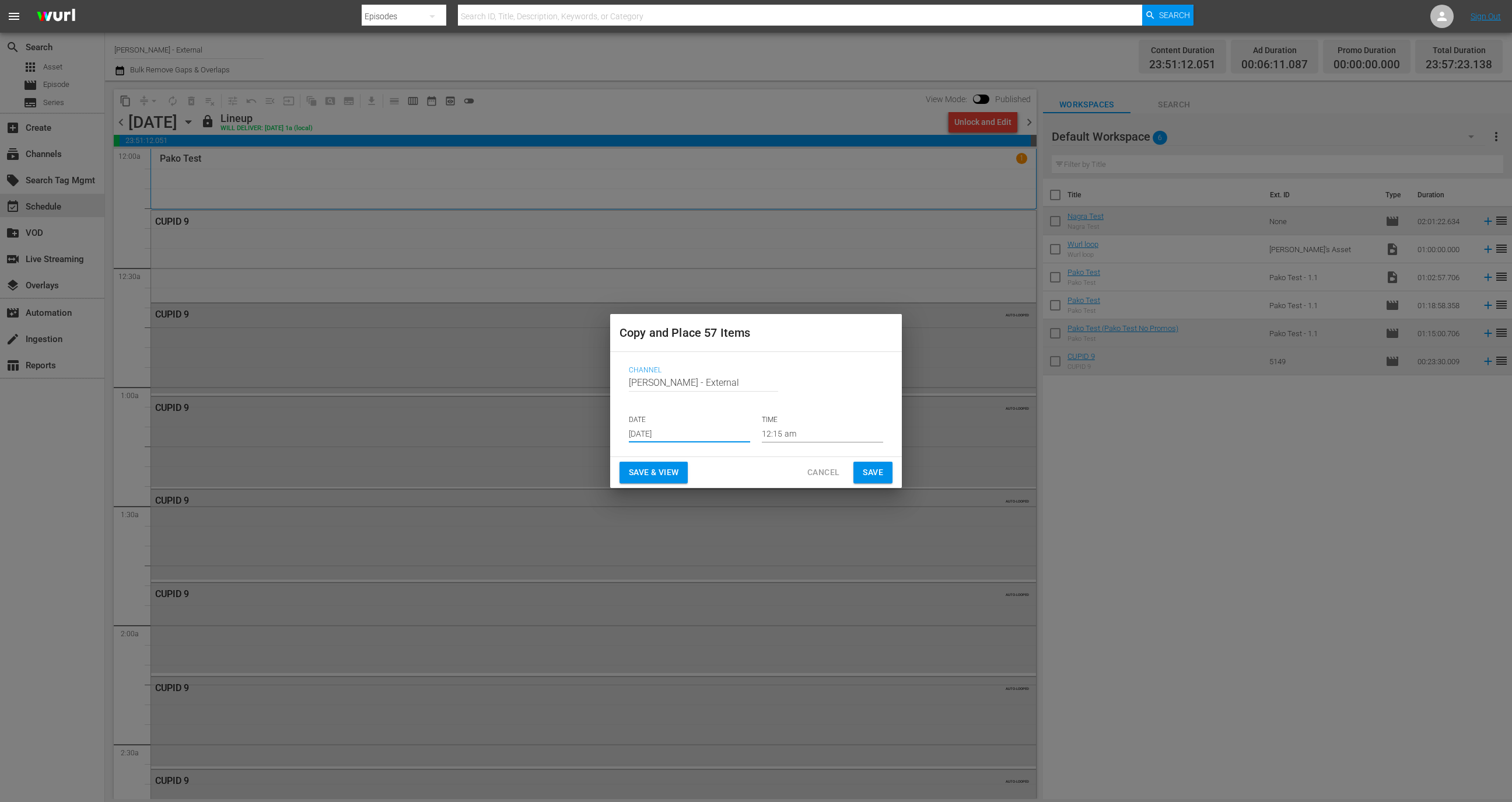
click at [823, 463] on button "Cancel" at bounding box center [823, 473] width 51 height 22
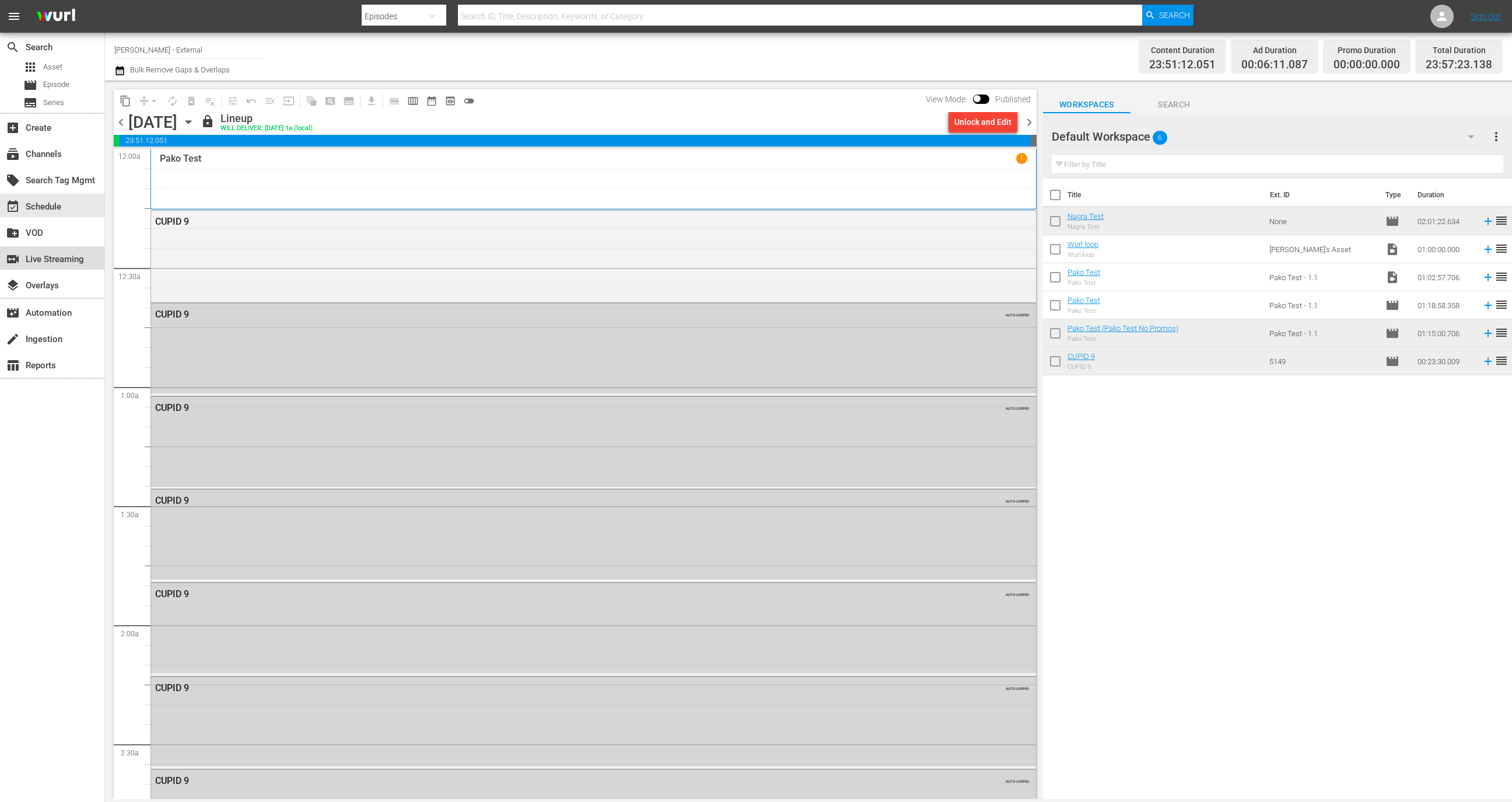
click at [64, 260] on div "switch_video Live Streaming" at bounding box center [33, 257] width 66 height 11
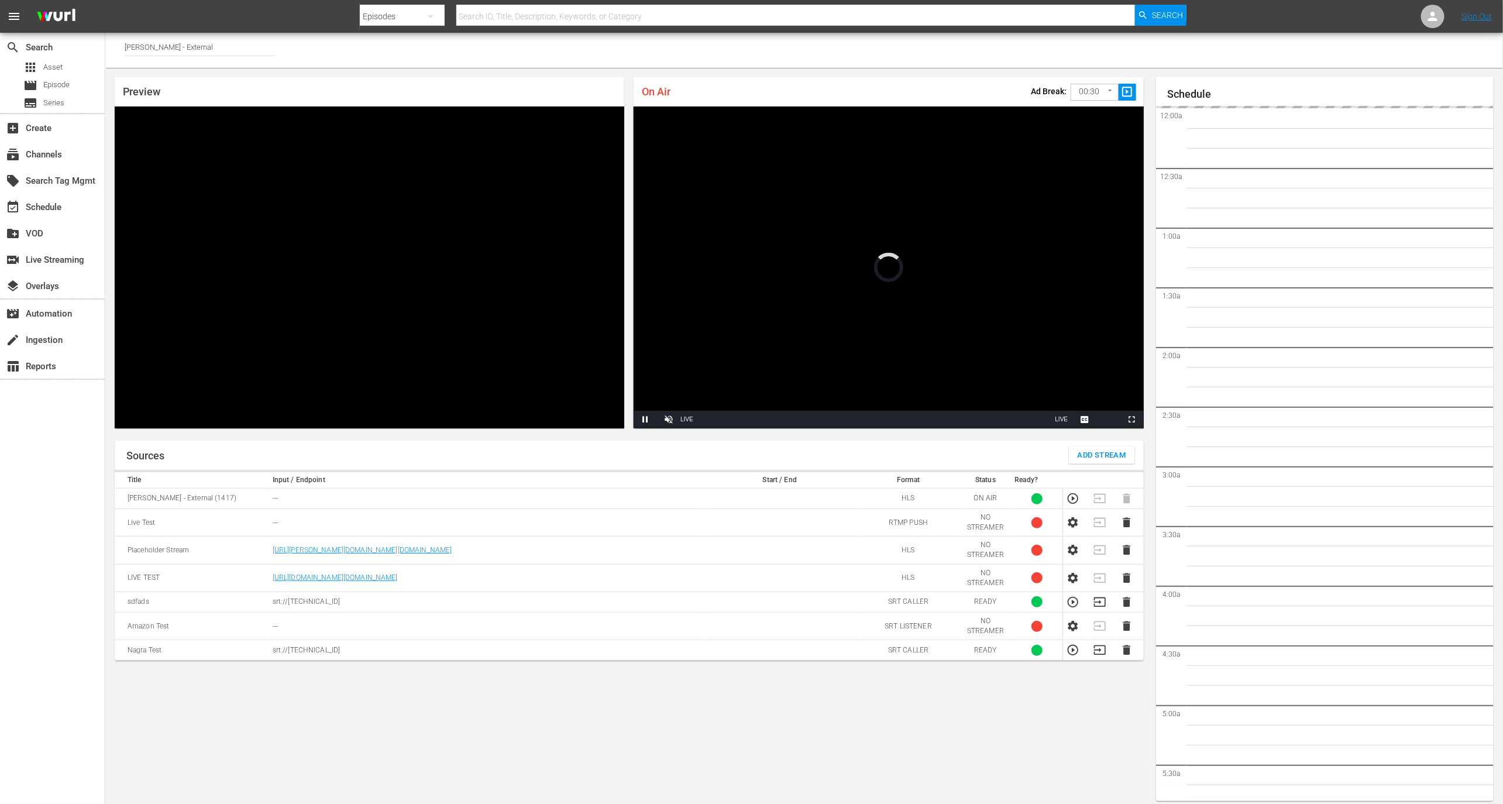
scroll to position [1679, 0]
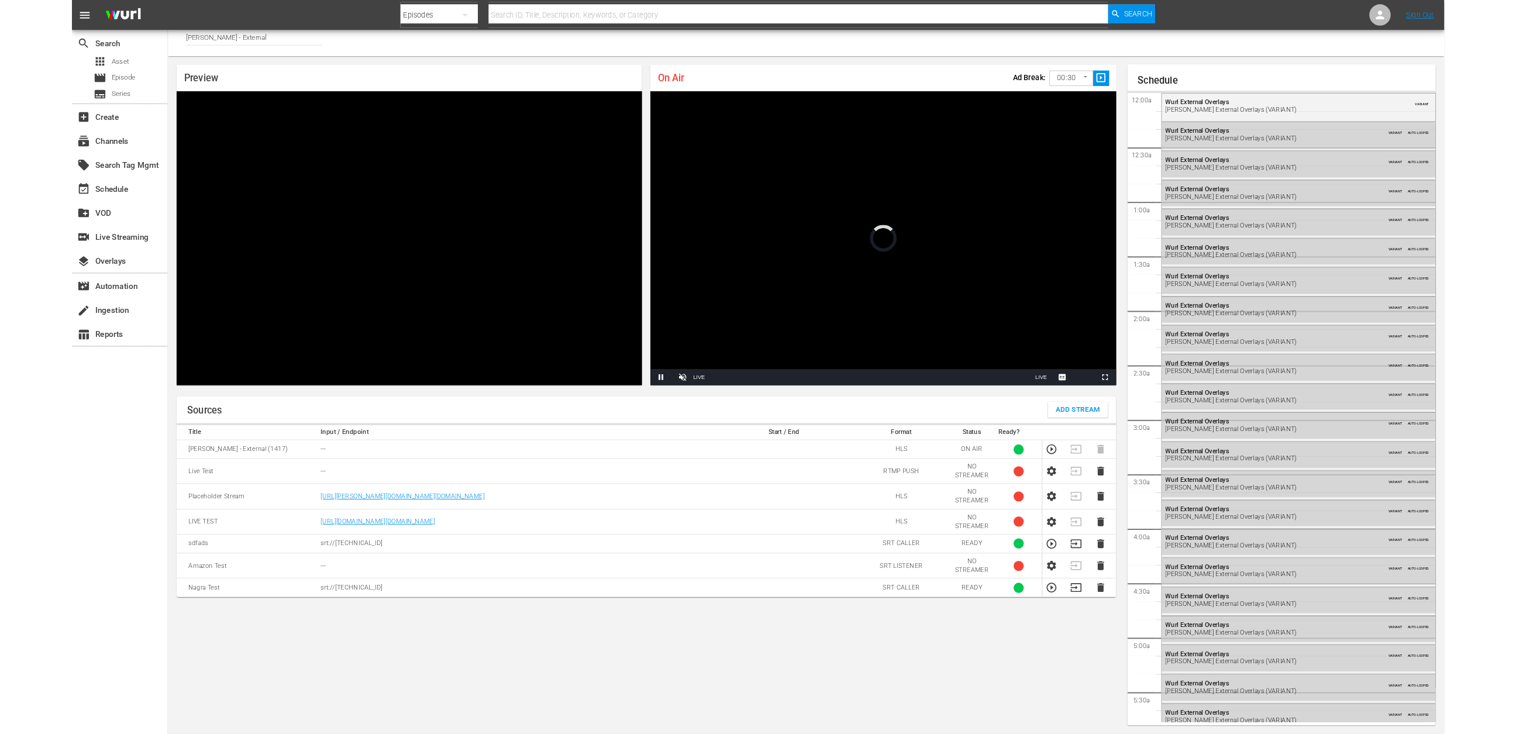
scroll to position [1679, 0]
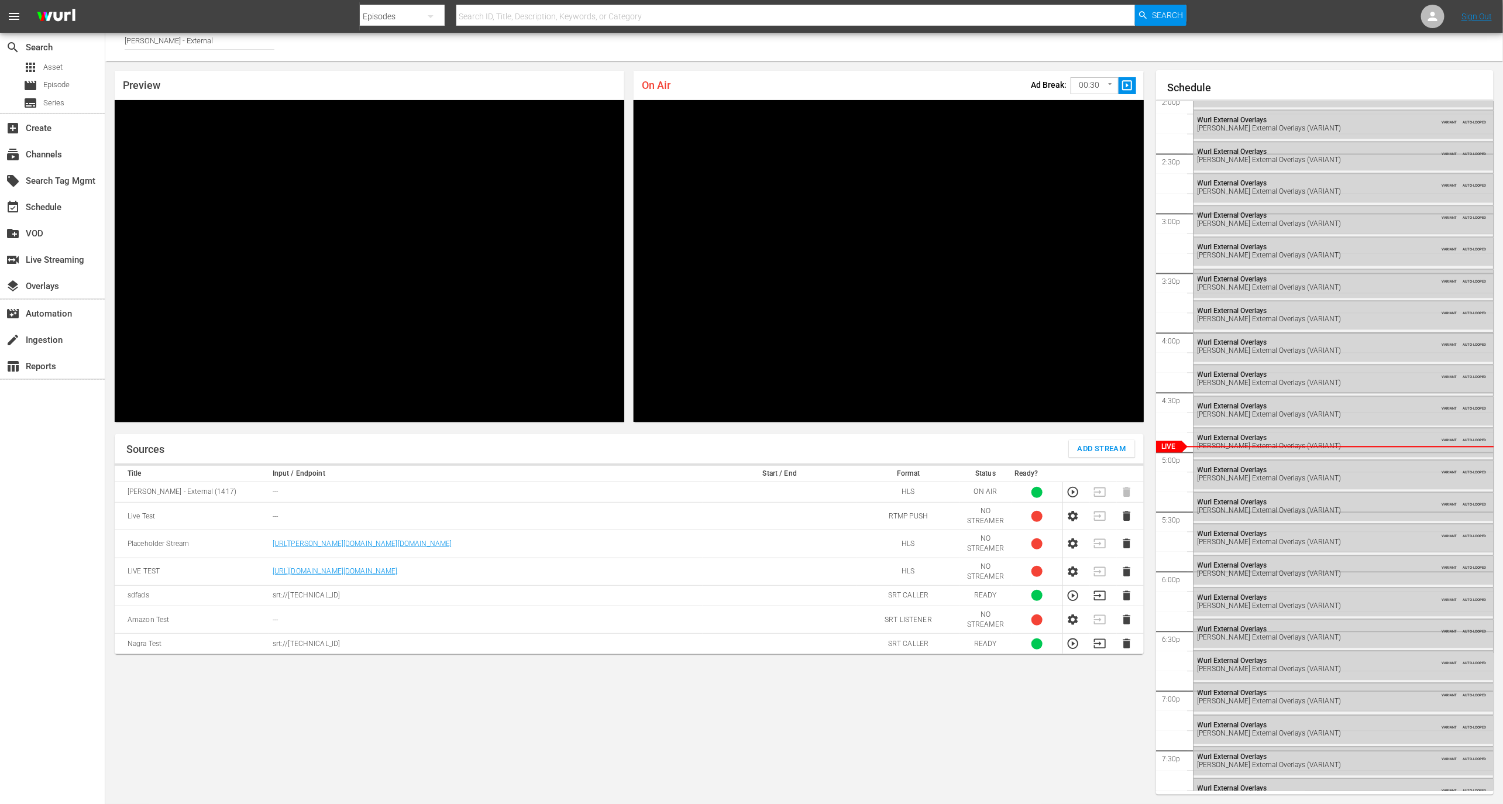
drag, startPoint x: 277, startPoint y: 646, endPoint x: 398, endPoint y: 647, distance: 120.5
click at [398, 647] on tr "Nagra Test srt://[TECHNICAL_ID] SRT CALLER READY 1" at bounding box center [629, 643] width 1029 height 20
click at [1075, 645] on icon "button" at bounding box center [1072, 643] width 13 height 13
click at [1073, 490] on icon "button" at bounding box center [1072, 492] width 13 height 13
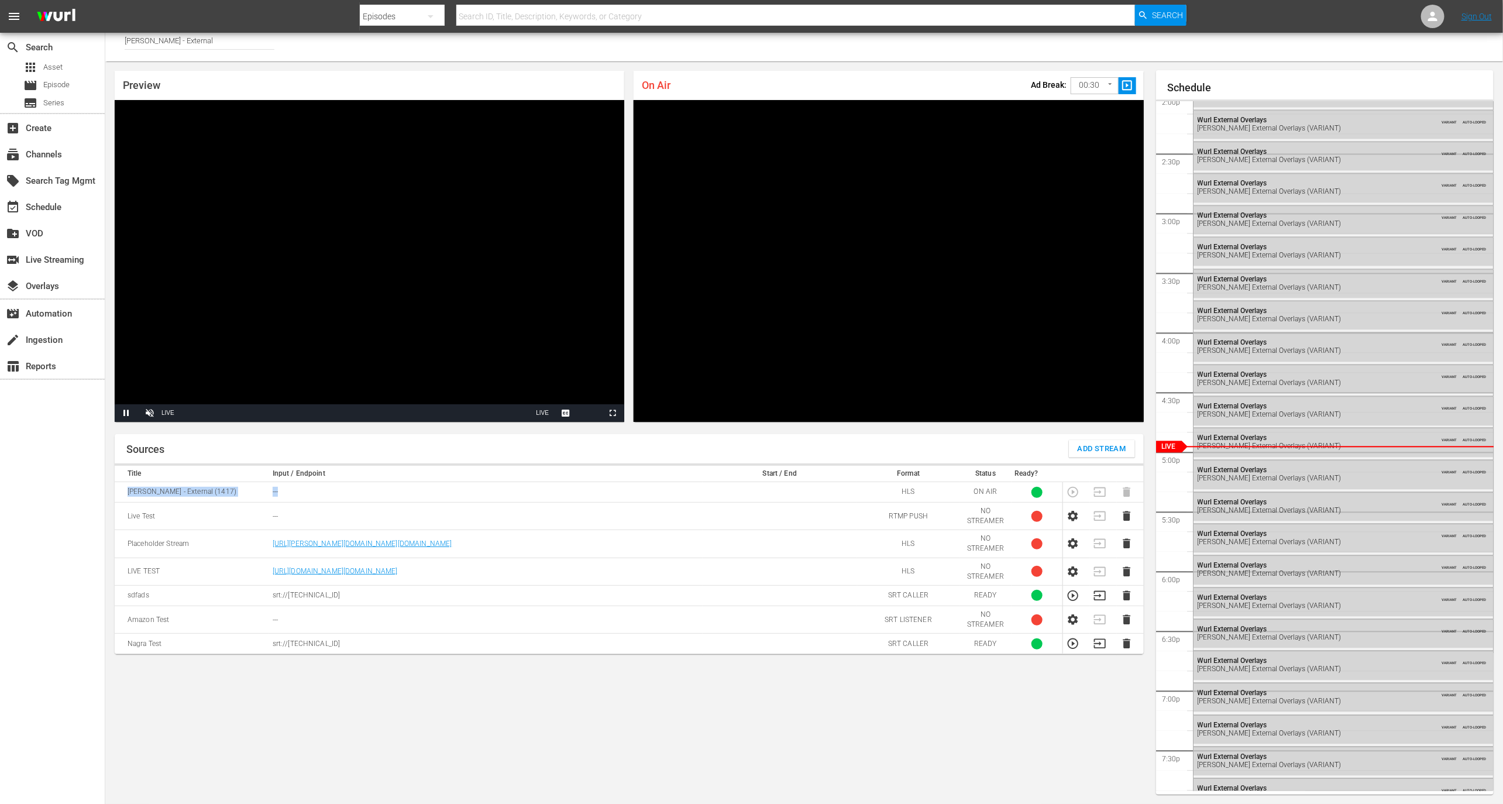
drag, startPoint x: 128, startPoint y: 490, endPoint x: 817, endPoint y: 487, distance: 689.1
click at [817, 487] on tr "Wurl - External (1417) --- HLS ON AIR 1" at bounding box center [629, 492] width 1029 height 20
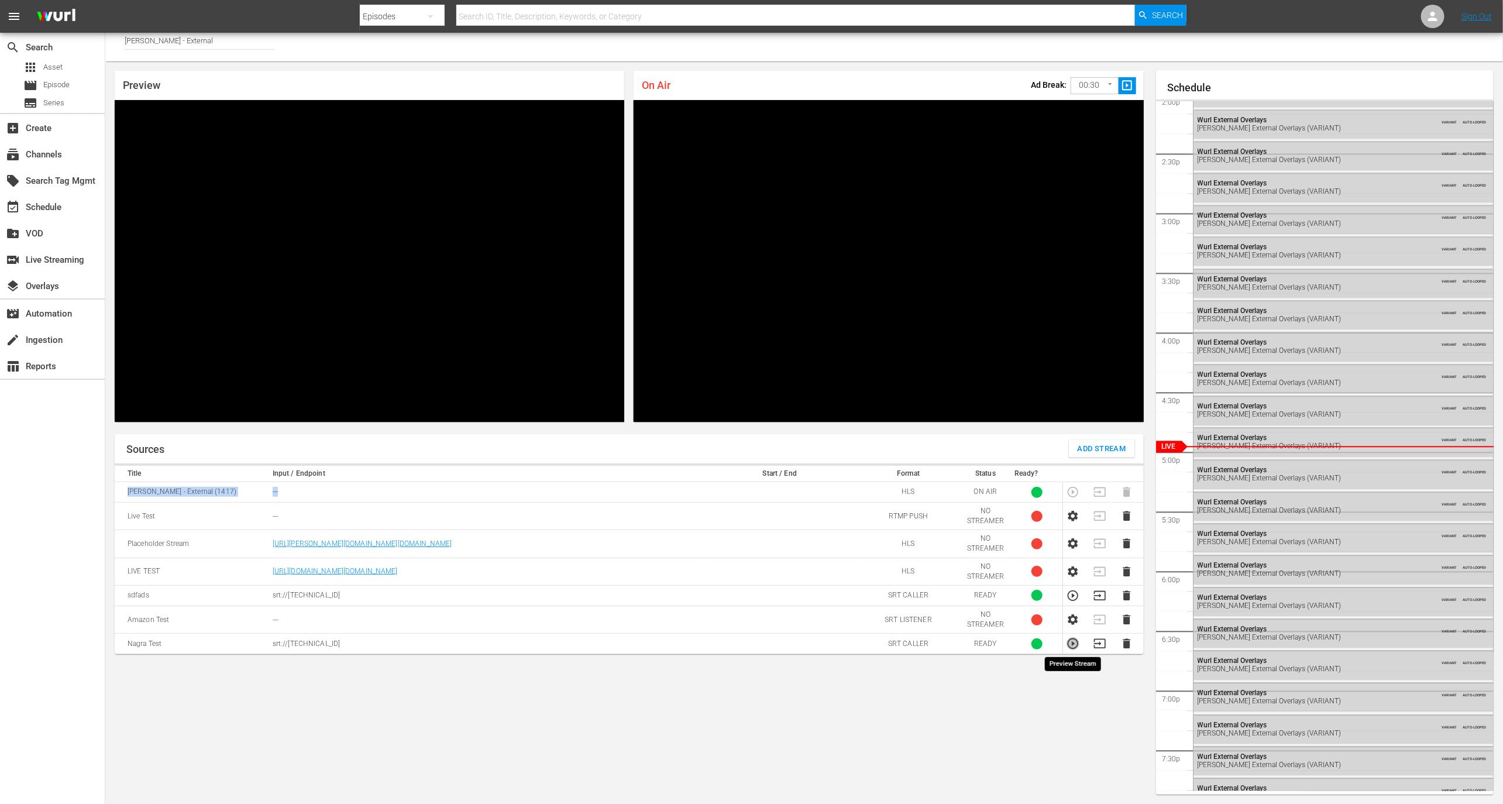
click at [1073, 643] on icon "button" at bounding box center [1072, 643] width 13 height 13
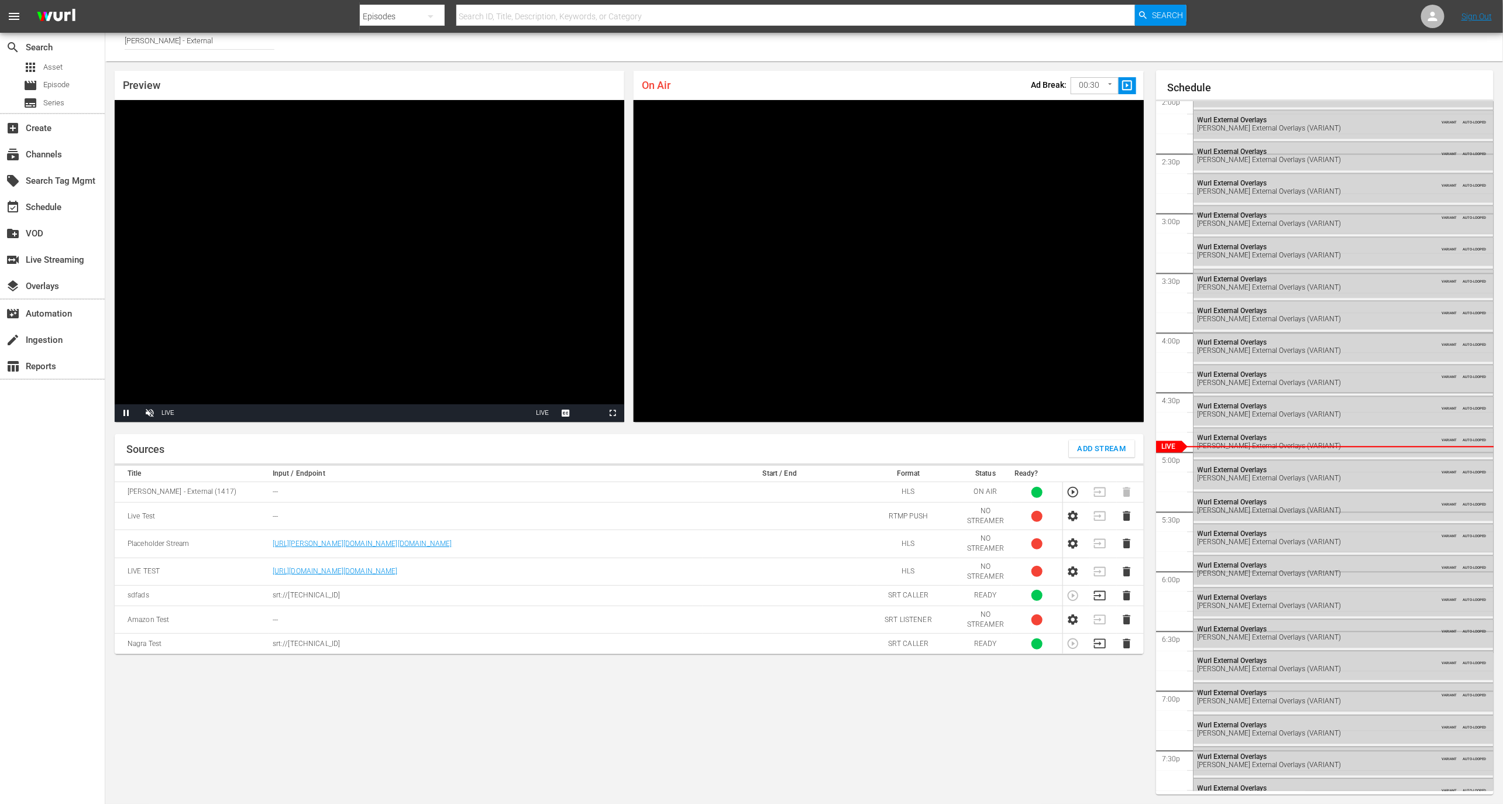
click at [1074, 648] on td at bounding box center [1076, 643] width 27 height 20
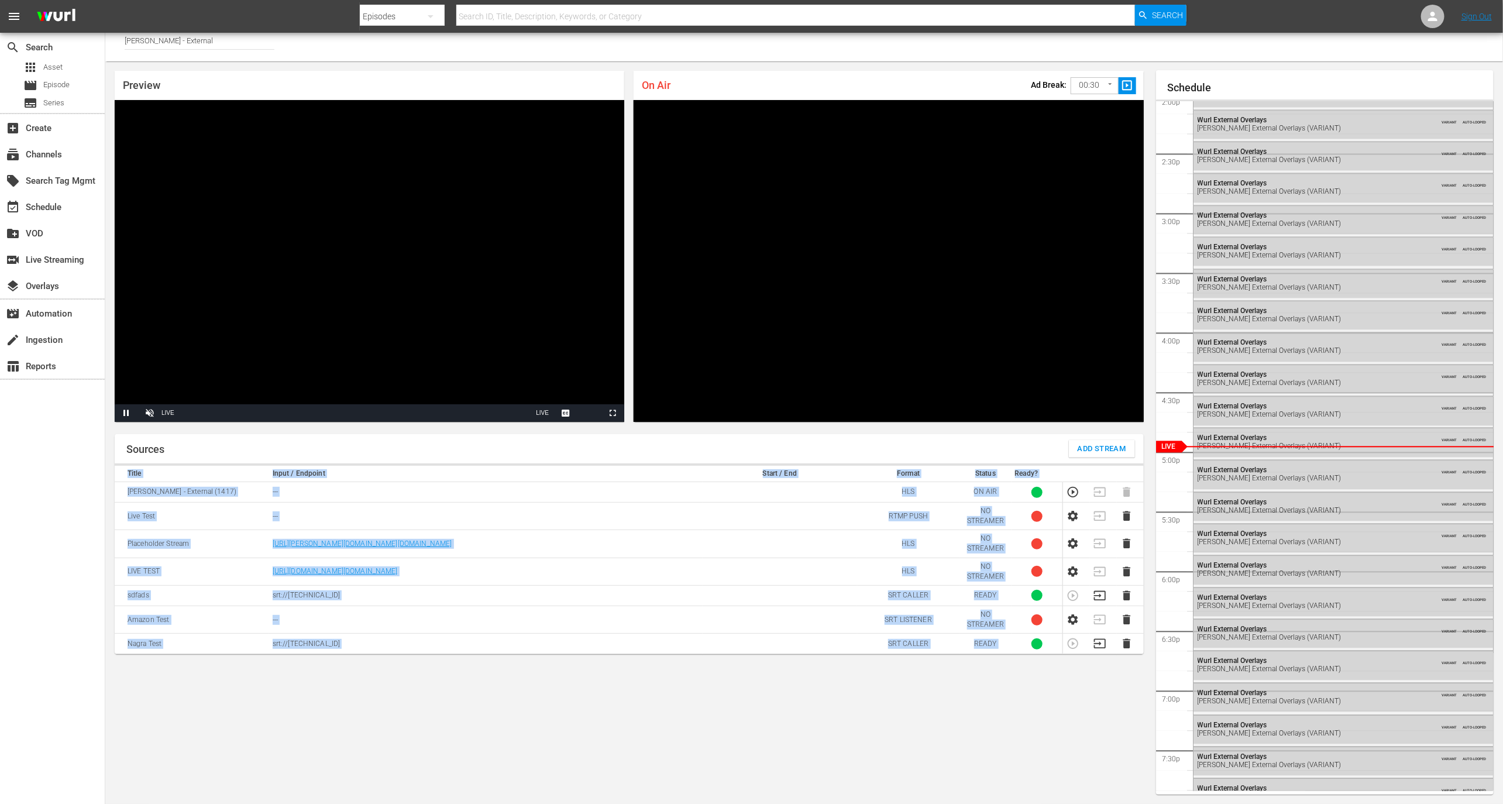
click at [1074, 648] on td at bounding box center [1076, 643] width 27 height 20
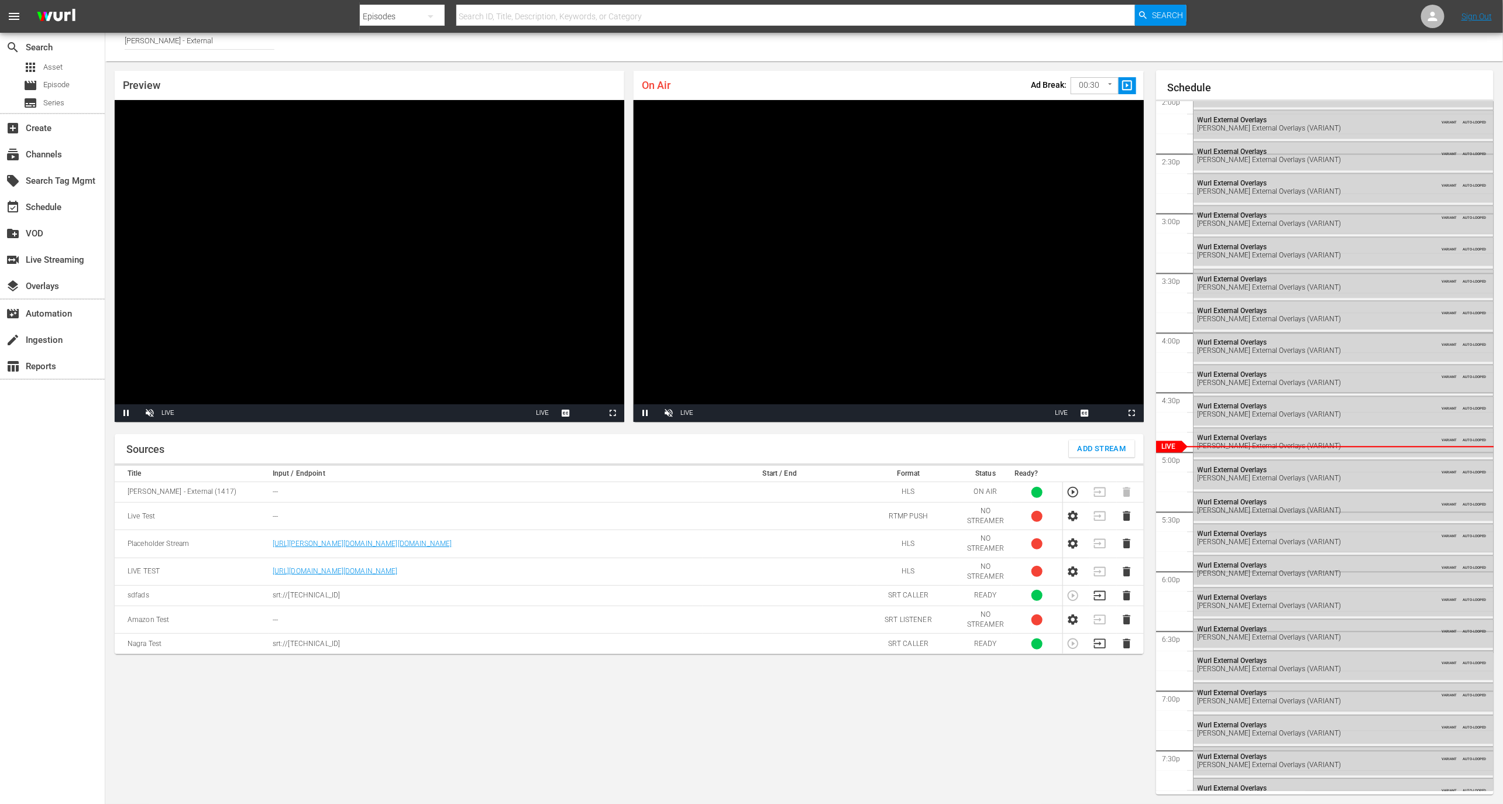
click at [1068, 639] on td at bounding box center [1076, 643] width 27 height 20
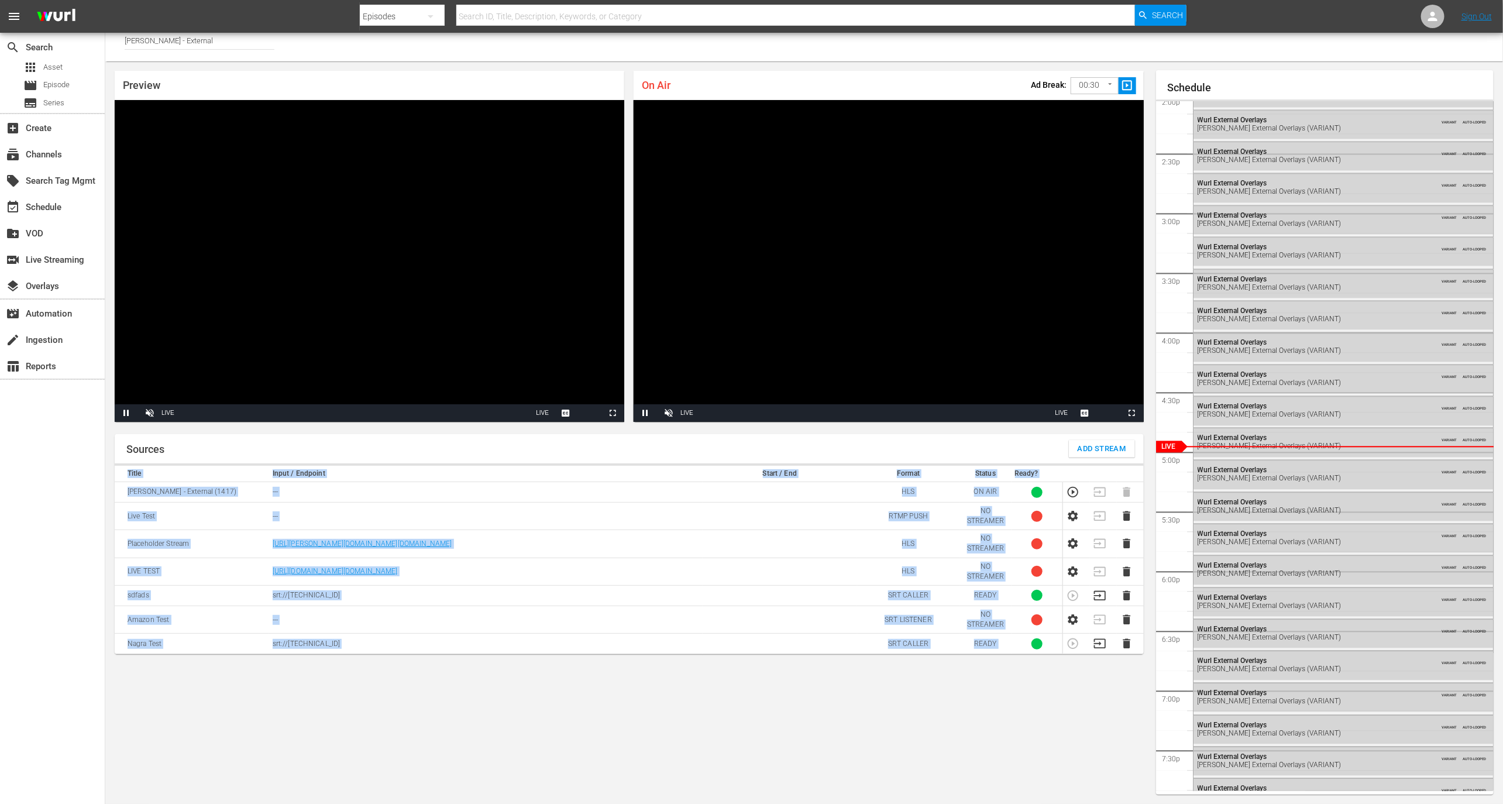
click at [1068, 639] on td at bounding box center [1076, 643] width 27 height 20
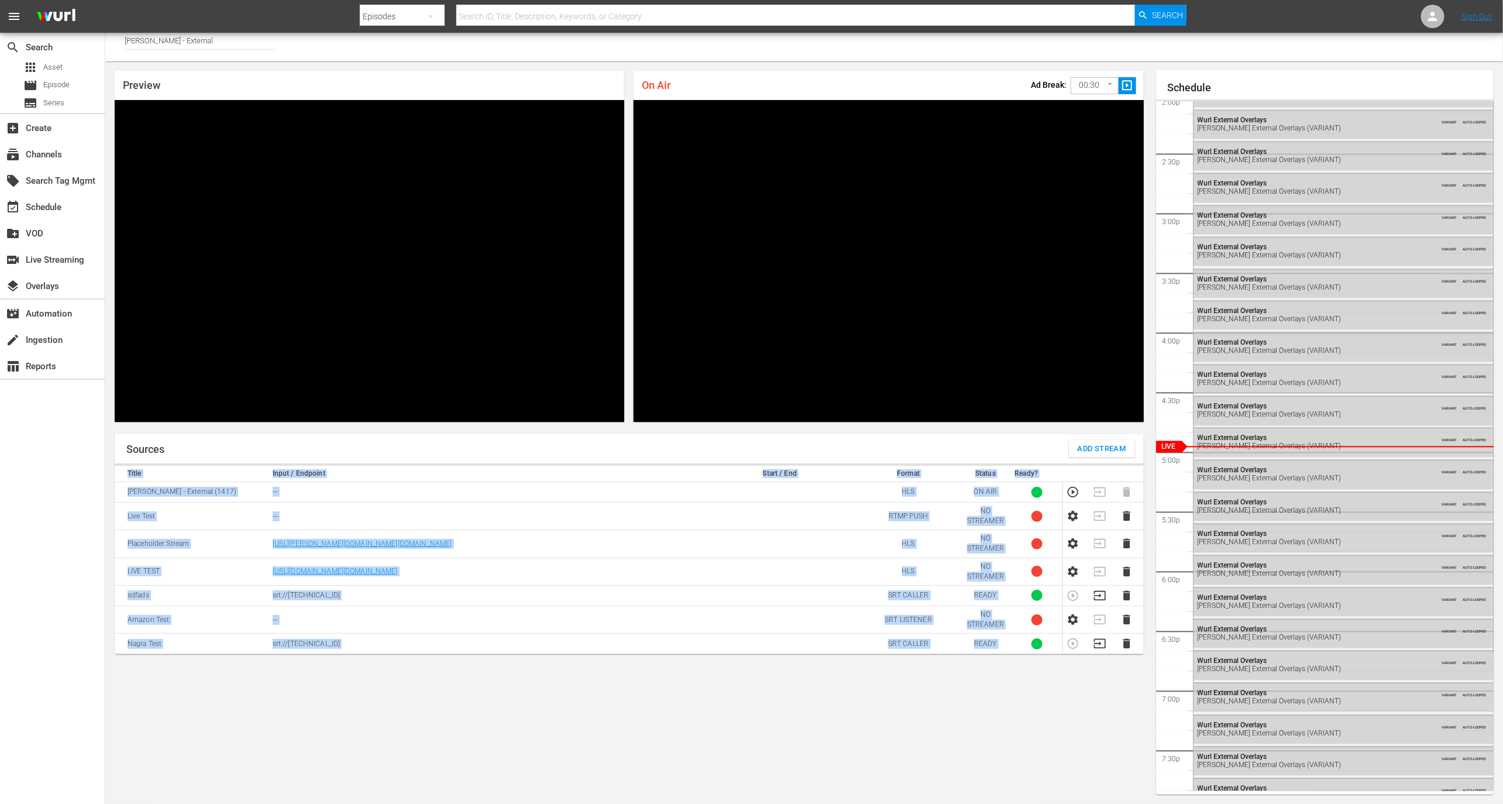
drag, startPoint x: 271, startPoint y: 648, endPoint x: 315, endPoint y: 646, distance: 44.5
click at [315, 646] on td "srt://[TECHNICAL_ID]" at bounding box center [485, 643] width 433 height 20
click at [315, 646] on p "srt://[TECHNICAL_ID]" at bounding box center [486, 644] width 426 height 10
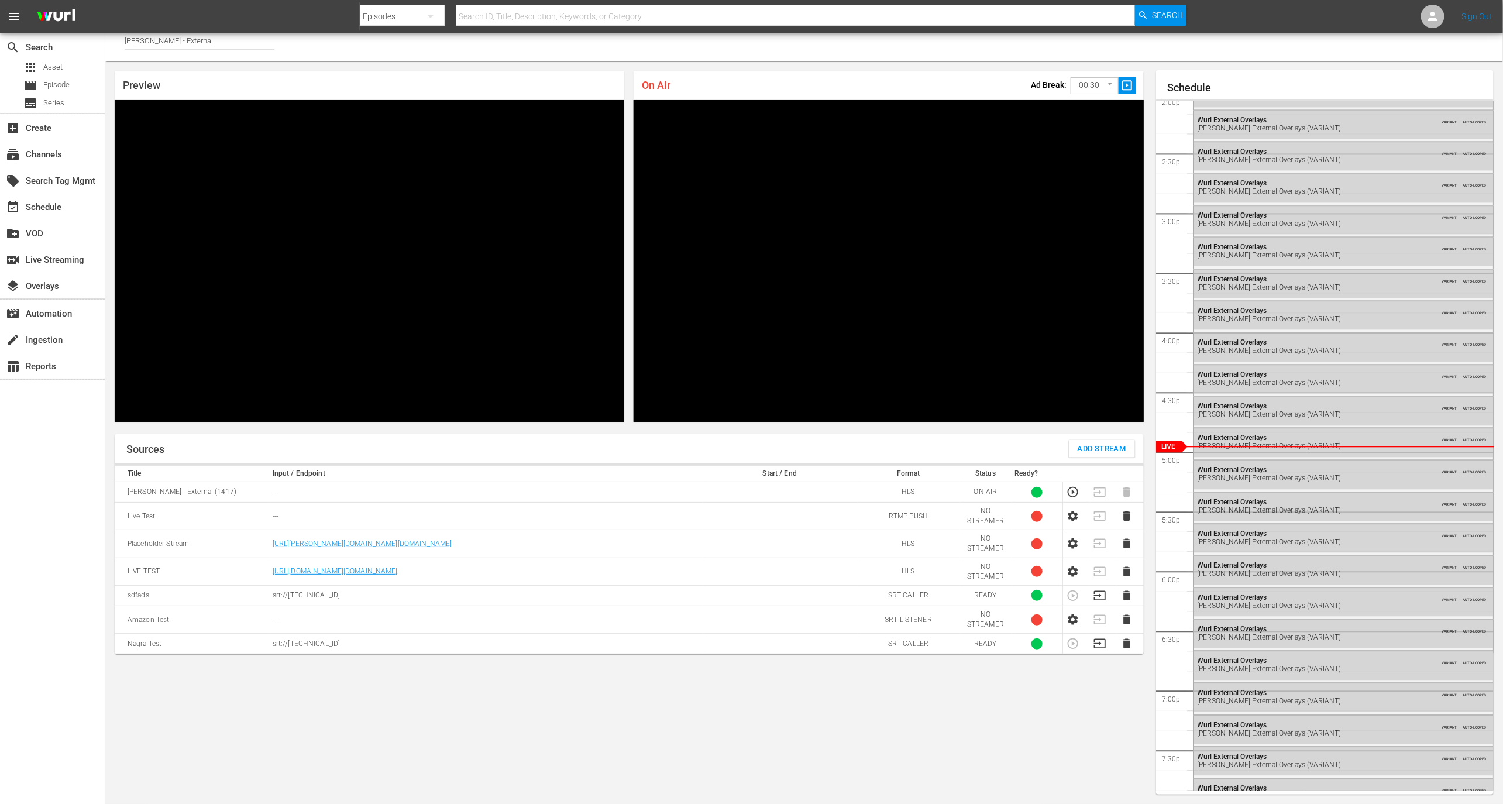
click at [316, 639] on p "srt://[TECHNICAL_ID]" at bounding box center [486, 644] width 426 height 10
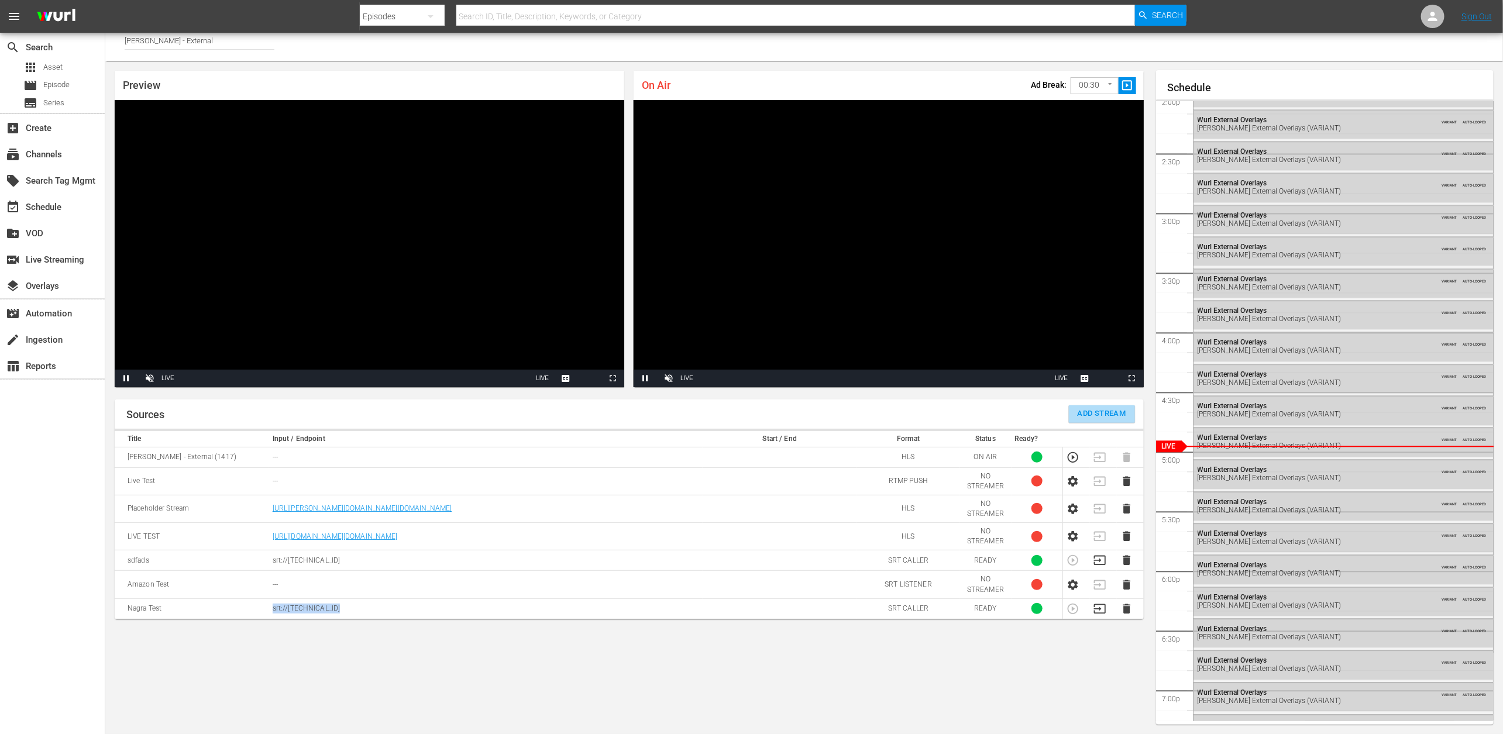
click at [1104, 415] on span "Add Stream" at bounding box center [1101, 413] width 49 height 13
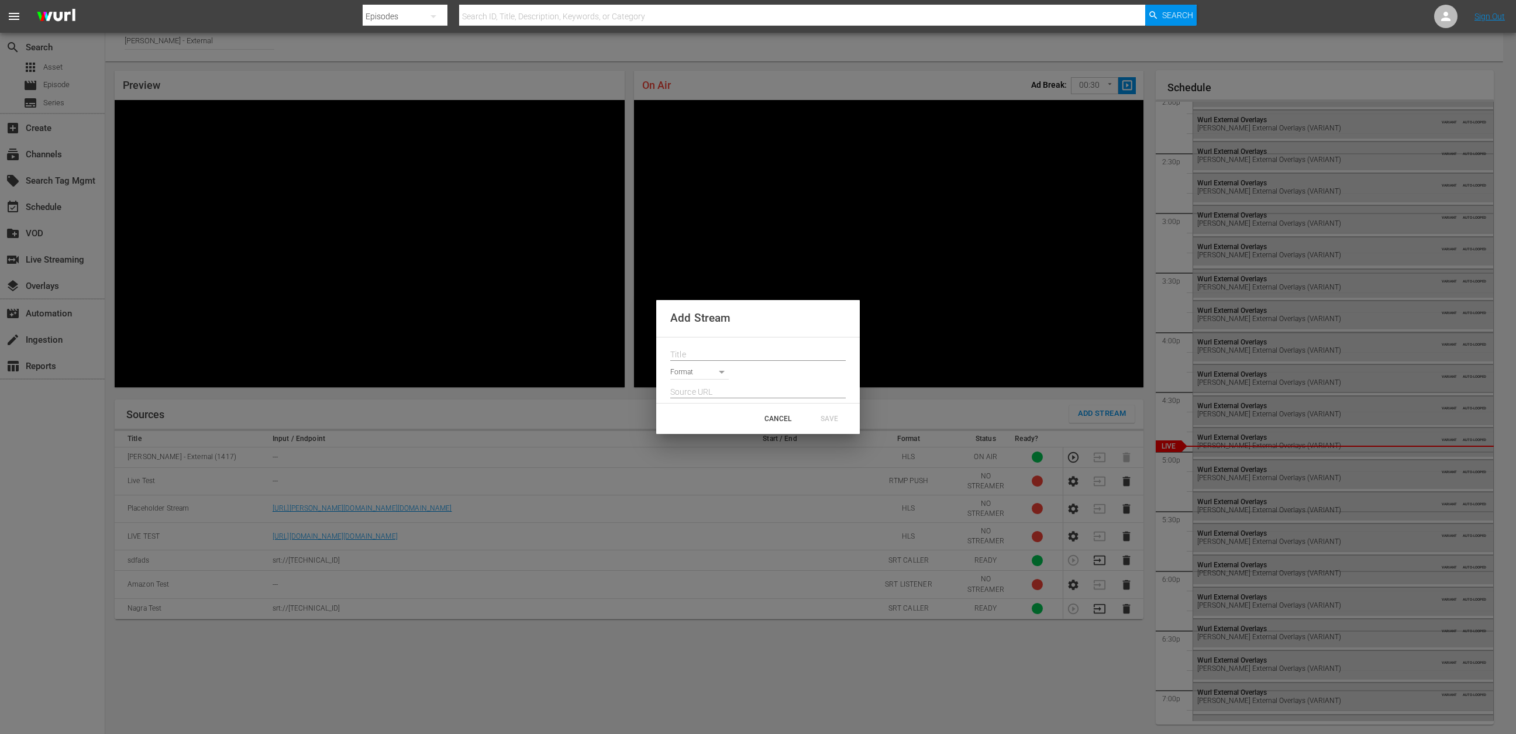
click at [723, 398] on input "text" at bounding box center [757, 393] width 175 height 18
paste input "https://wurl-integrationchannel-1-us.wurlintegrationsrdf.wurl.tv/playlist.m3u8"
type input "https://wurl-integrationchannel-1-us.wurlintegrationsrdf.wurl.tv/playlist.m3u8"
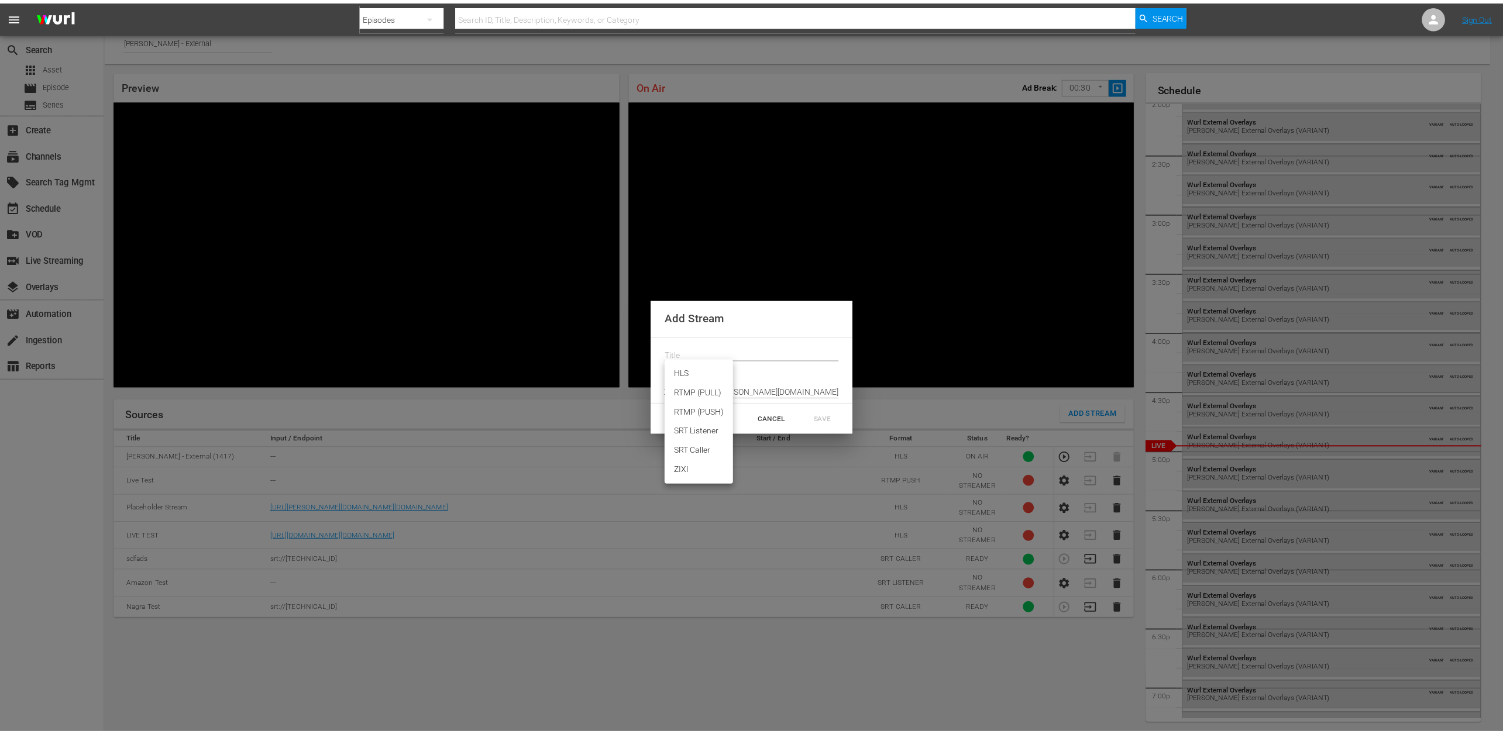
scroll to position [0, 0]
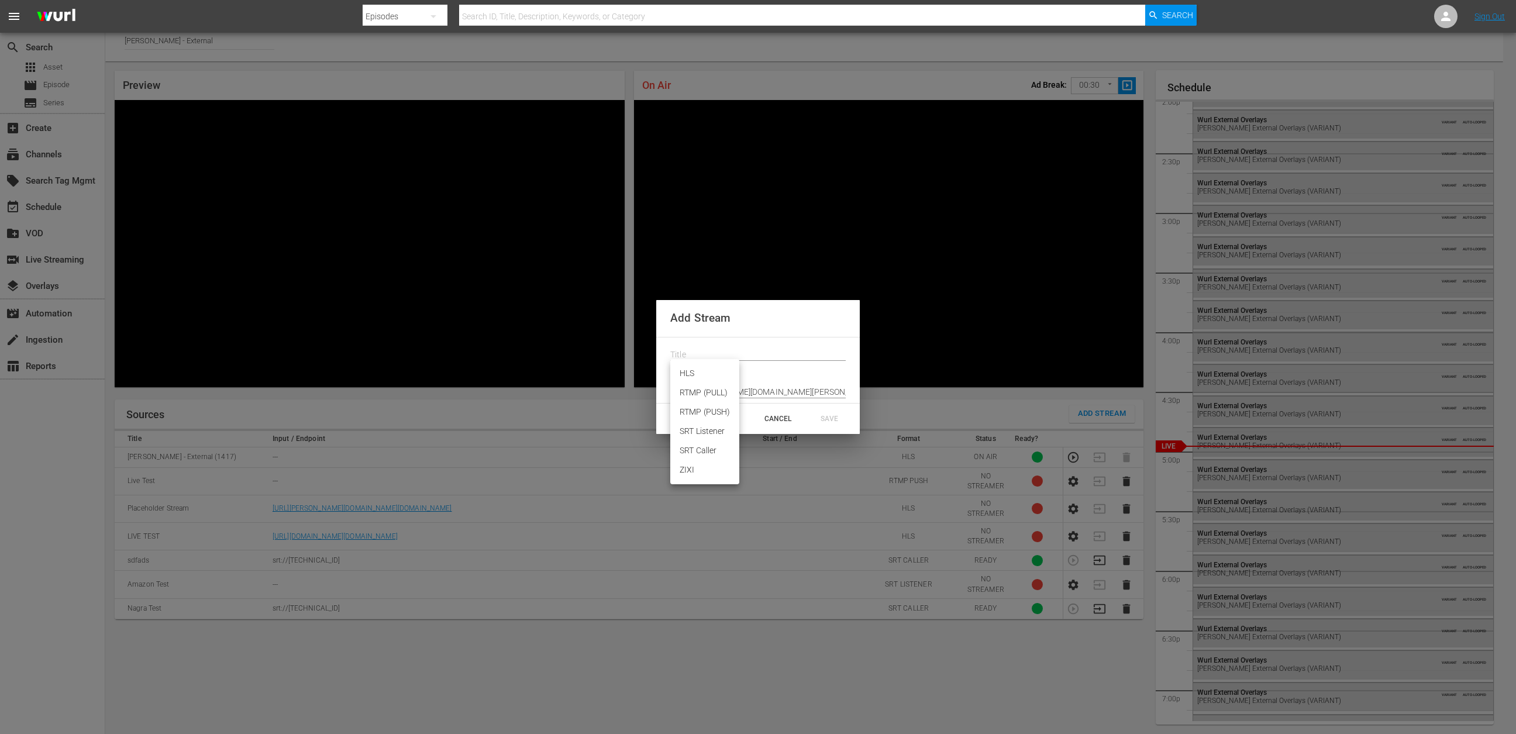
click at [698, 376] on body "menu Search By Episodes Search ID, Title, Description, Keywords, or Category Se…" at bounding box center [758, 361] width 1516 height 734
click at [697, 372] on li "HLS" at bounding box center [704, 373] width 69 height 19
type input "HLS"
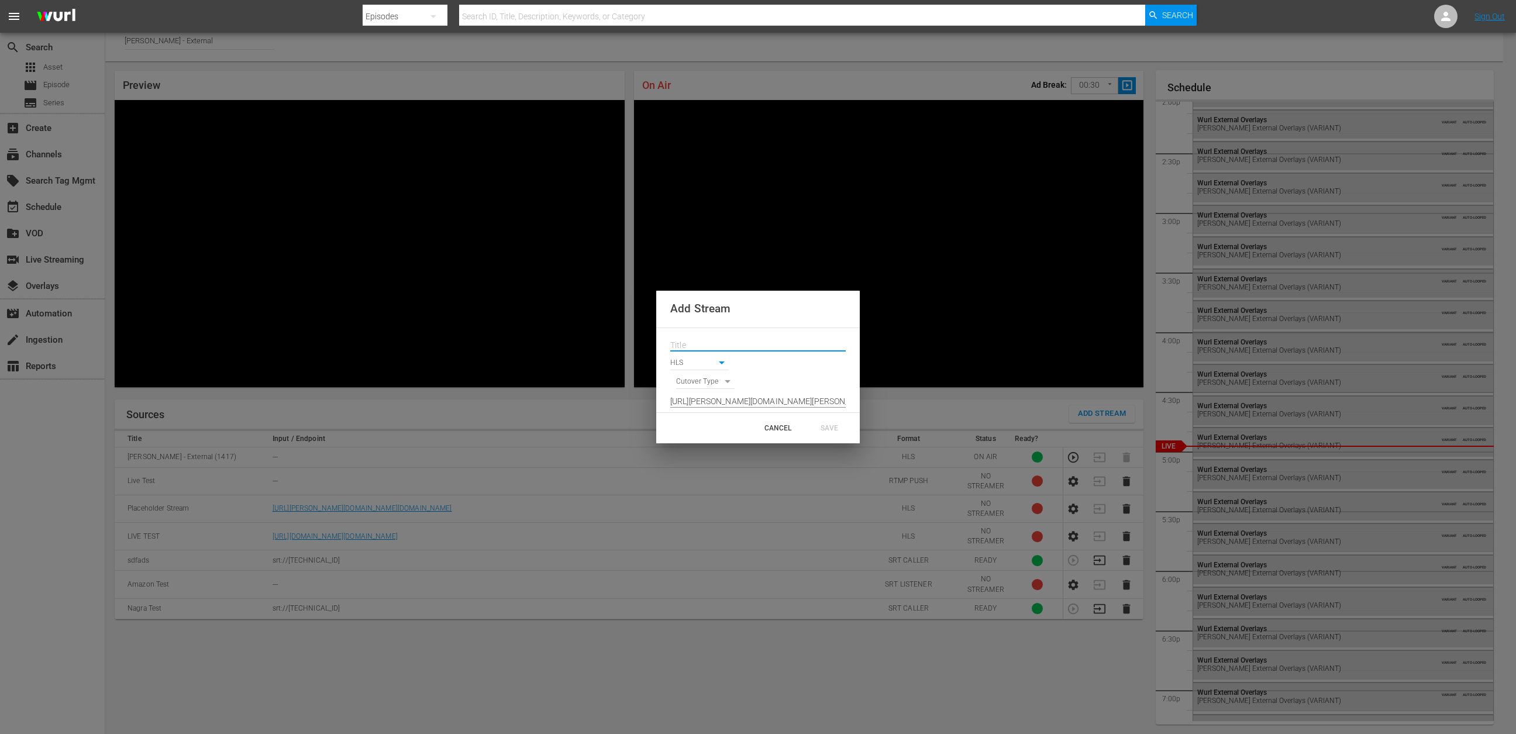
click at [712, 350] on input "text" at bounding box center [757, 346] width 175 height 18
type input "Test"
click at [700, 385] on body "menu Search By Episodes Search ID, Title, Description, Keywords, or Category Se…" at bounding box center [758, 361] width 1516 height 734
click at [702, 400] on li "SIGNAL" at bounding box center [705, 401] width 59 height 19
click at [693, 379] on body "menu Search By Episodes Search ID, Title, Description, Keywords, or Category Se…" at bounding box center [758, 361] width 1516 height 734
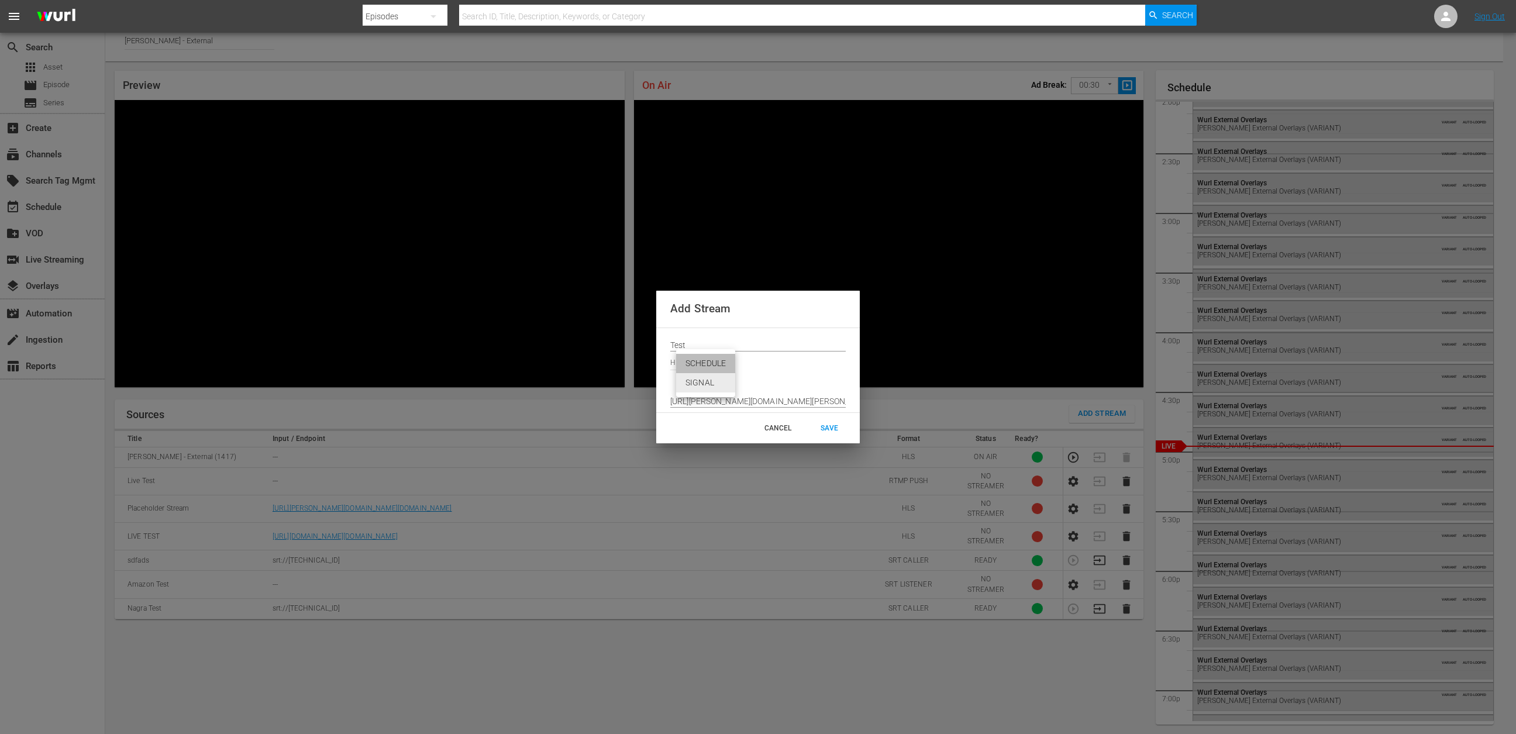
click at [705, 364] on li "SCHEDULE" at bounding box center [705, 363] width 59 height 19
type input "SCHEDULE"
click at [832, 432] on div "SAVE" at bounding box center [829, 428] width 51 height 21
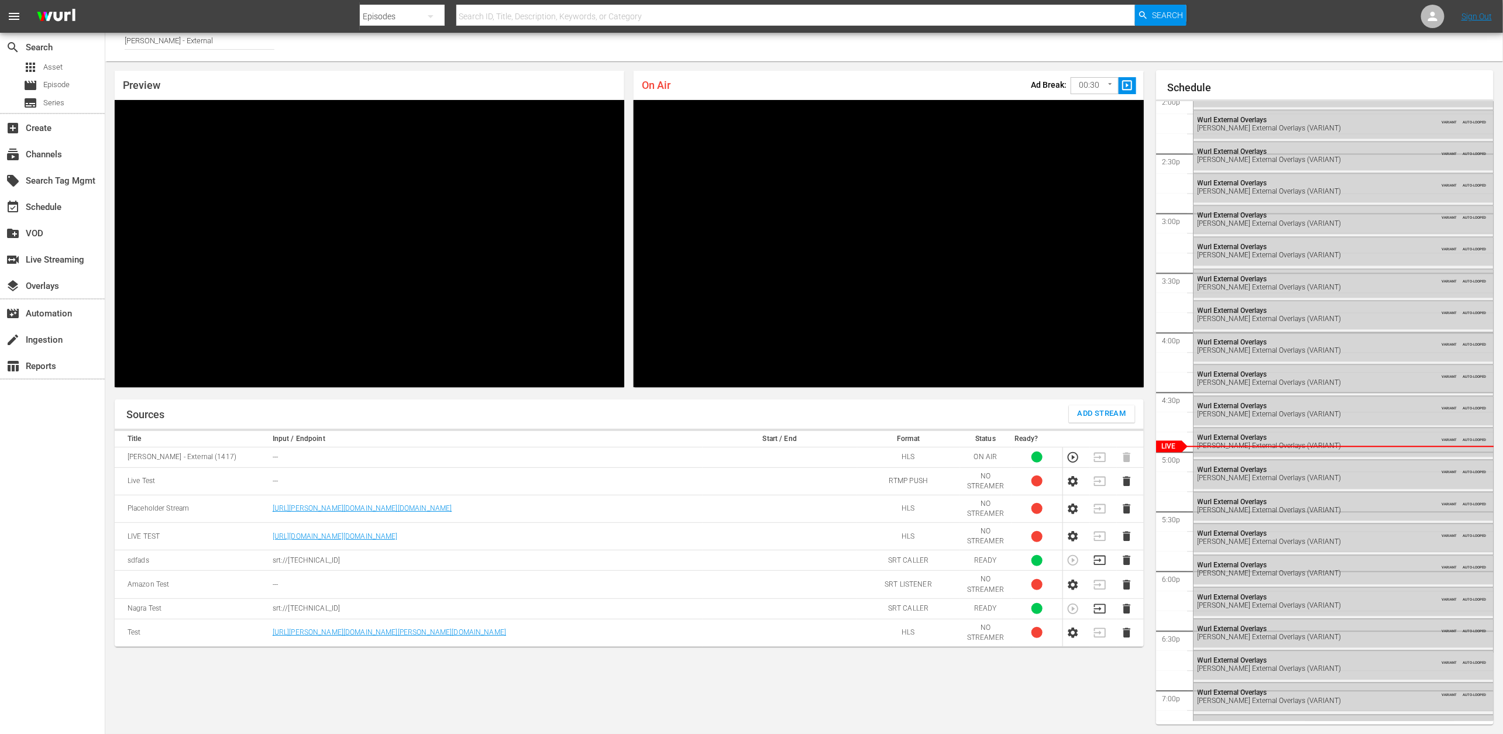
click at [1100, 463] on td at bounding box center [1103, 457] width 27 height 20
click at [1070, 630] on icon "button" at bounding box center [1073, 633] width 10 height 11
click at [1124, 598] on td at bounding box center [1130, 591] width 27 height 27
click at [1124, 594] on icon "button" at bounding box center [1127, 592] width 8 height 10
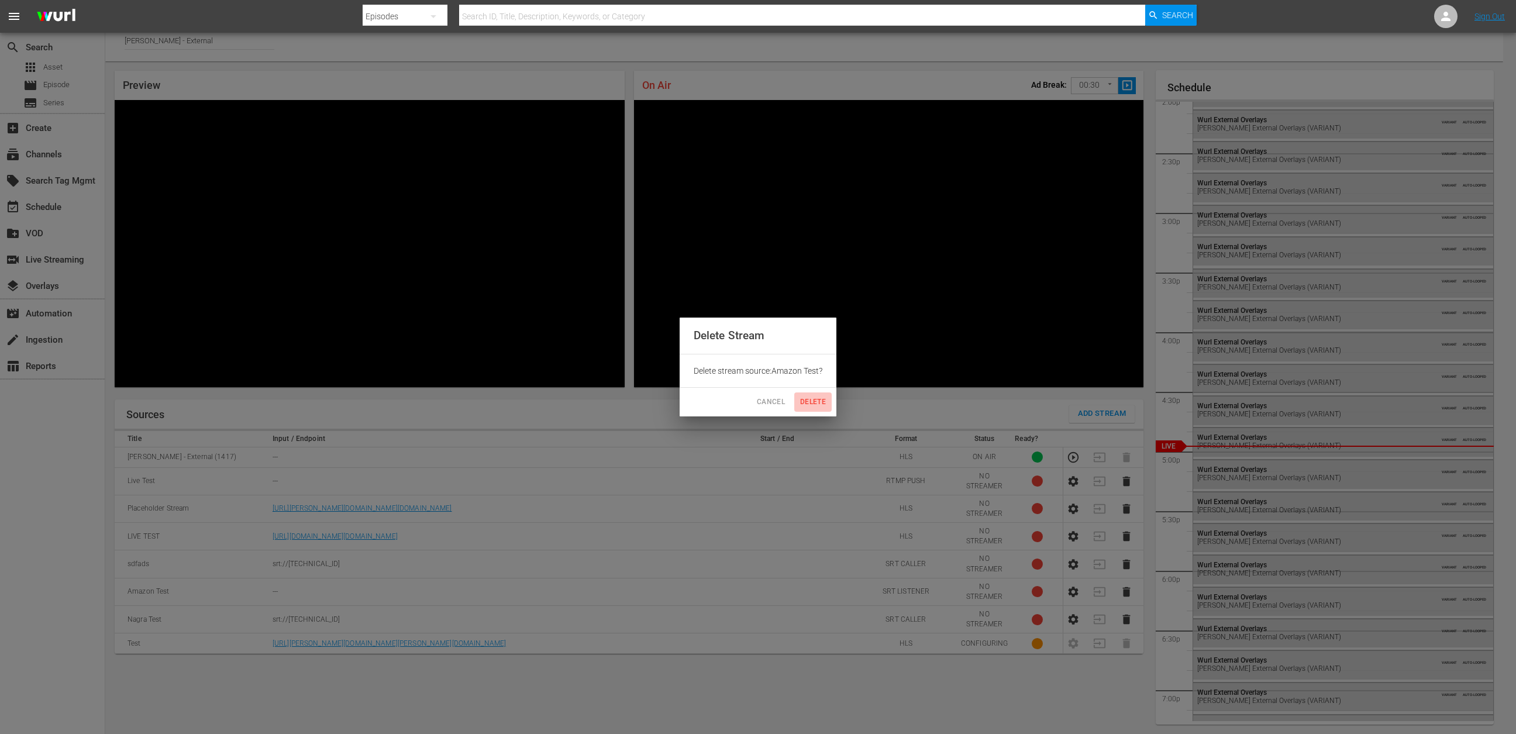
click at [811, 392] on button "Delete" at bounding box center [812, 401] width 37 height 19
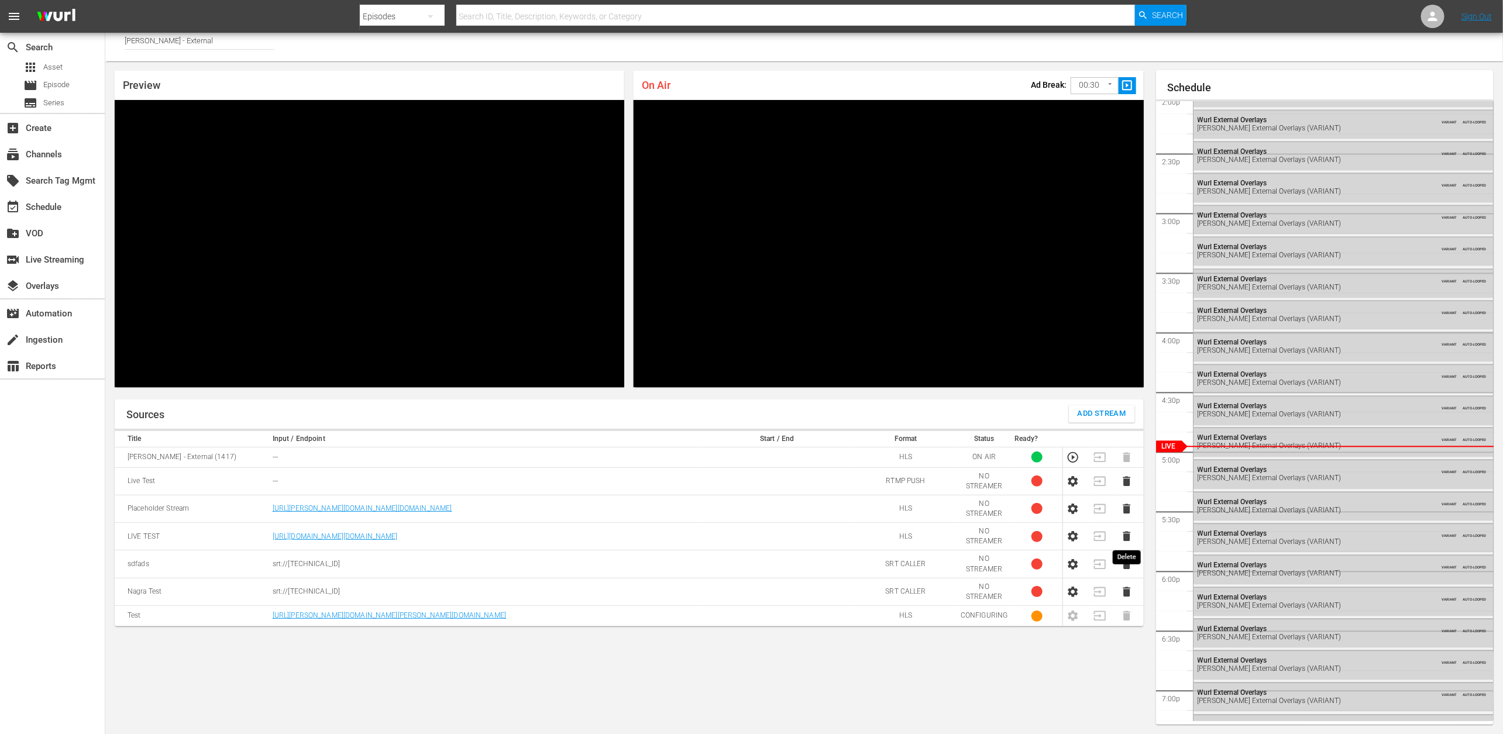
click at [1125, 535] on icon "button" at bounding box center [1127, 537] width 8 height 10
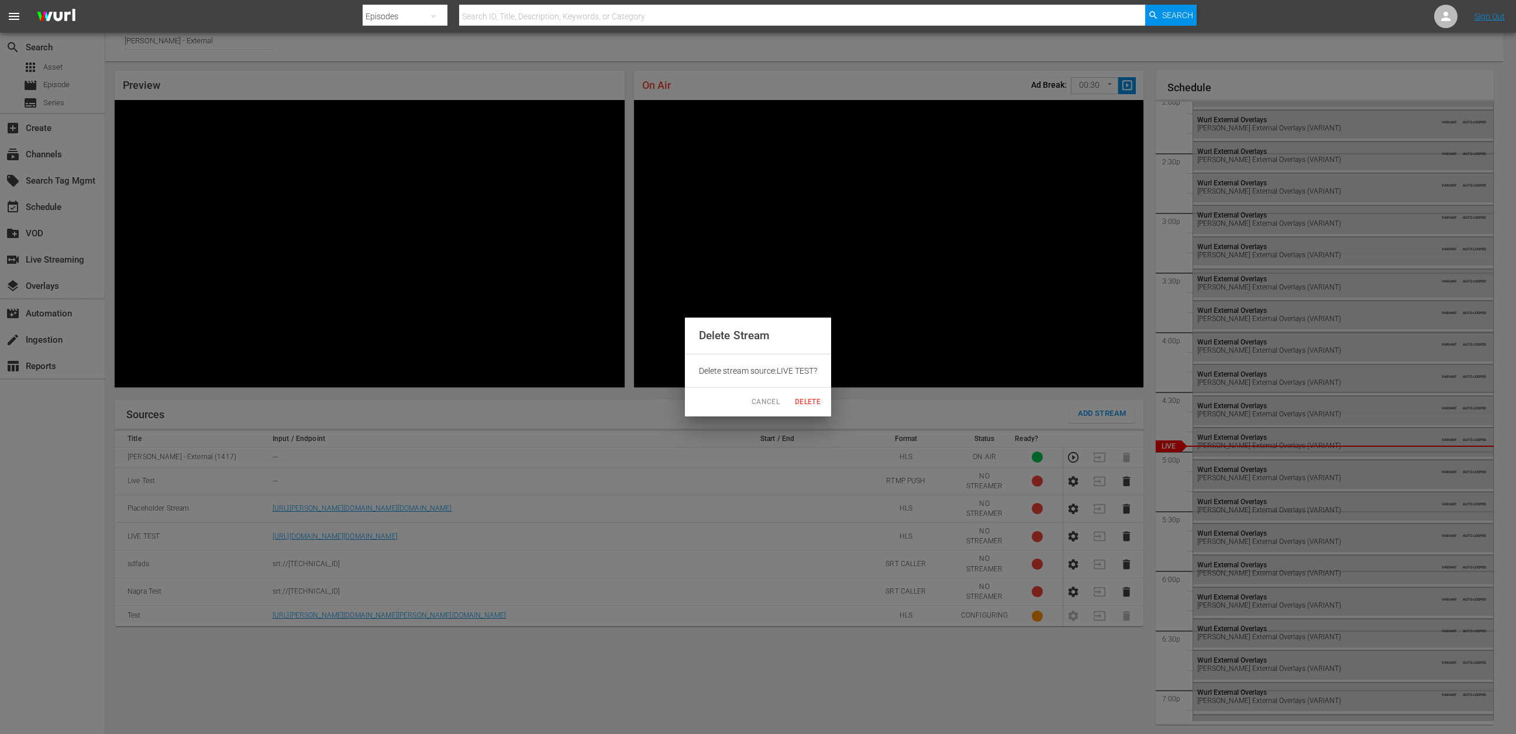
click at [805, 404] on span "Delete" at bounding box center [808, 402] width 28 height 12
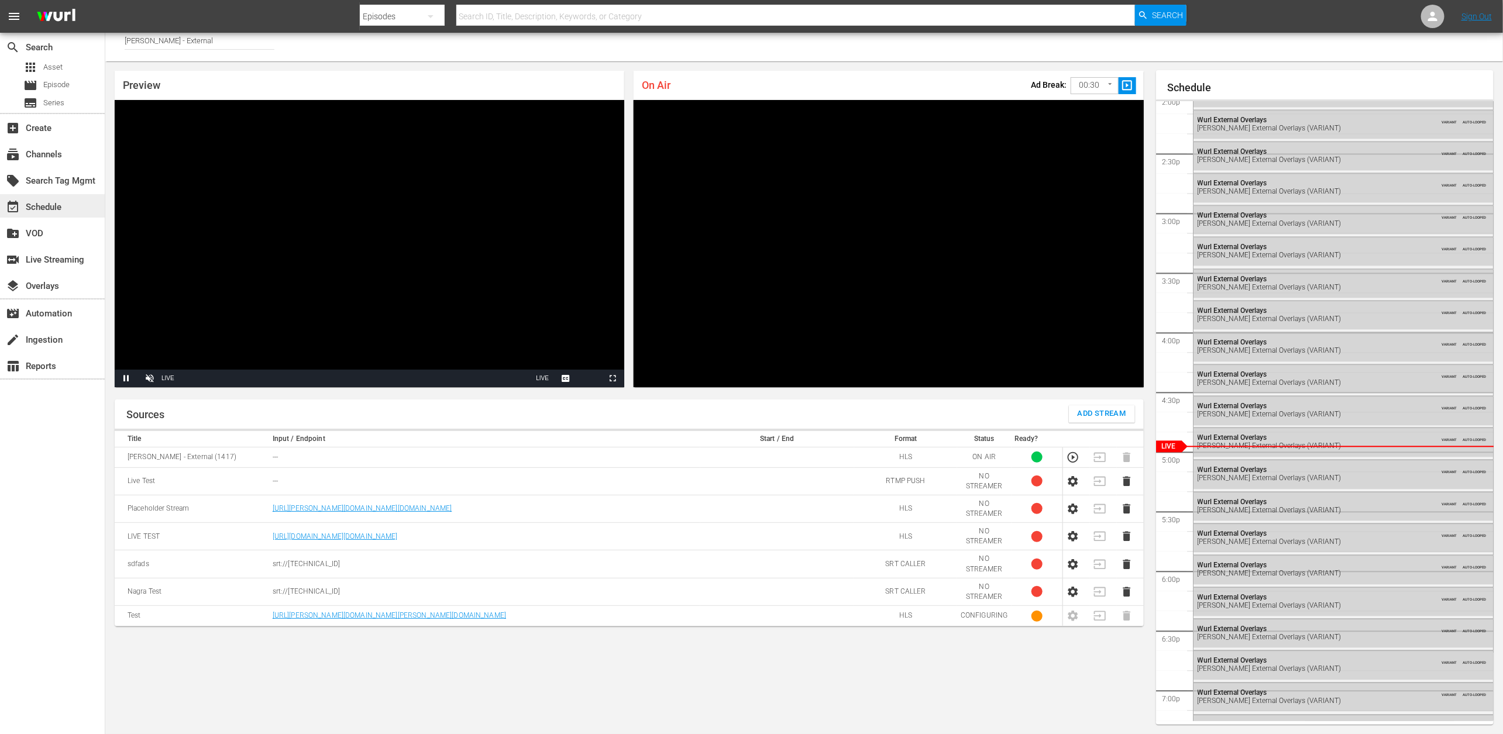
click at [45, 207] on div "event_available Schedule" at bounding box center [33, 205] width 66 height 11
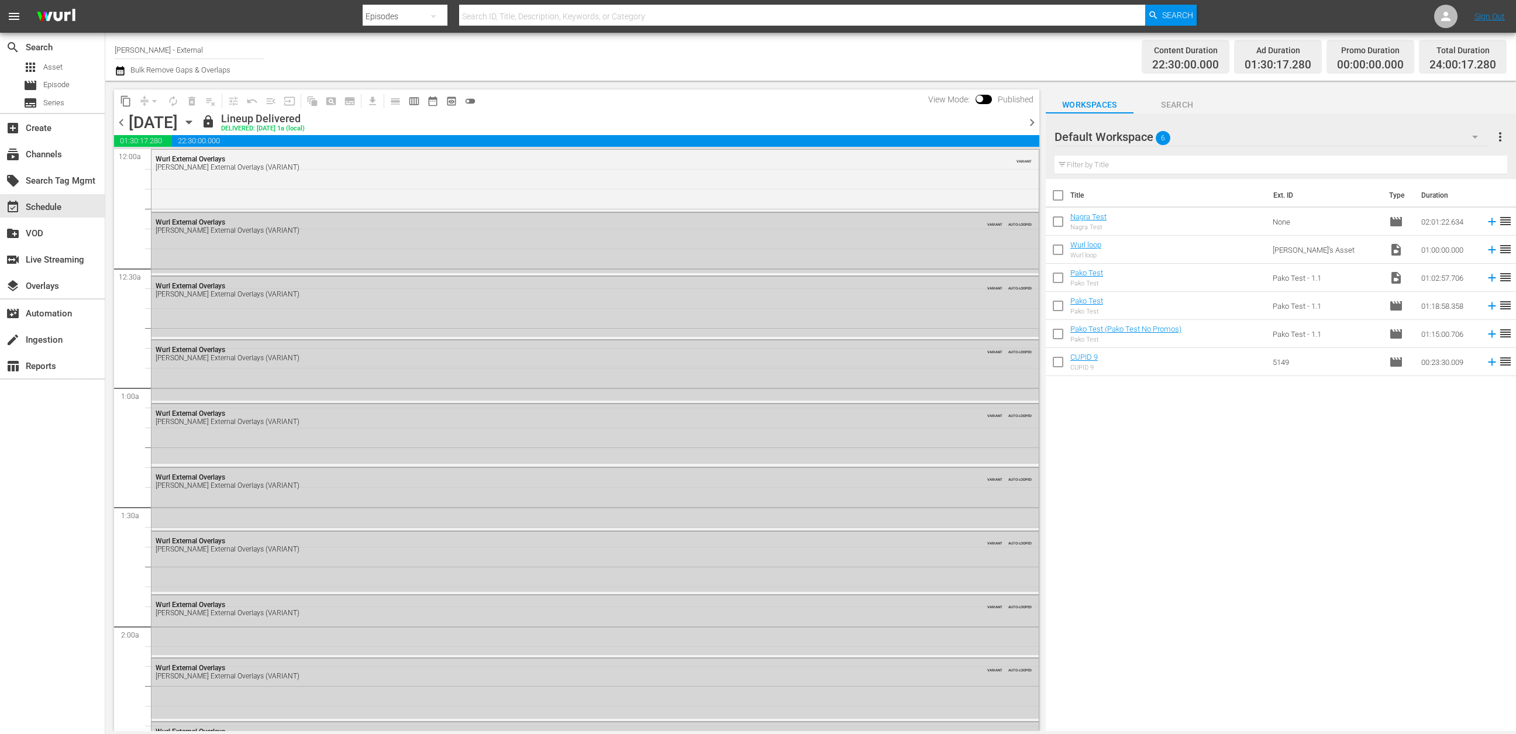
click at [191, 122] on icon "button" at bounding box center [188, 122] width 5 height 3
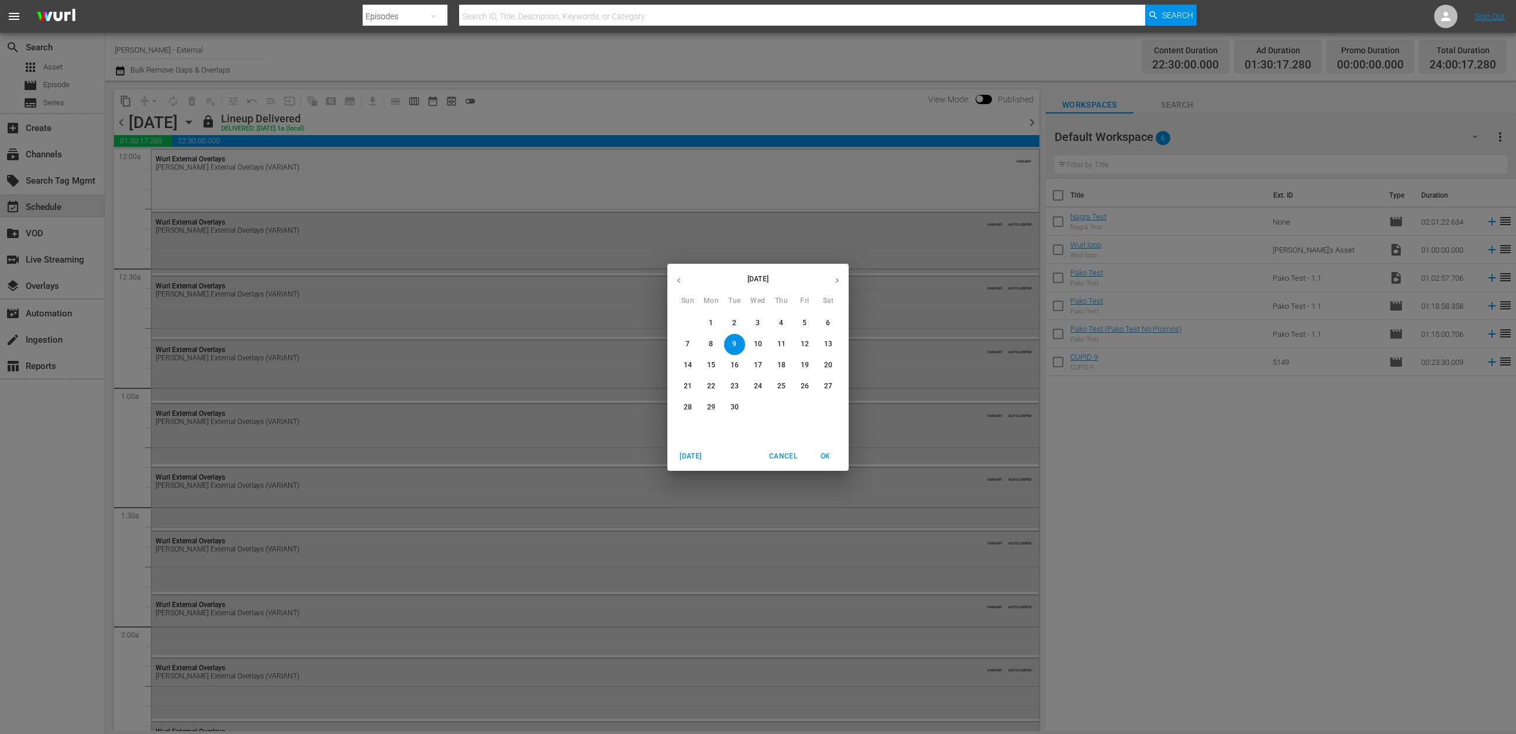
click at [766, 371] on button "17" at bounding box center [758, 365] width 21 height 21
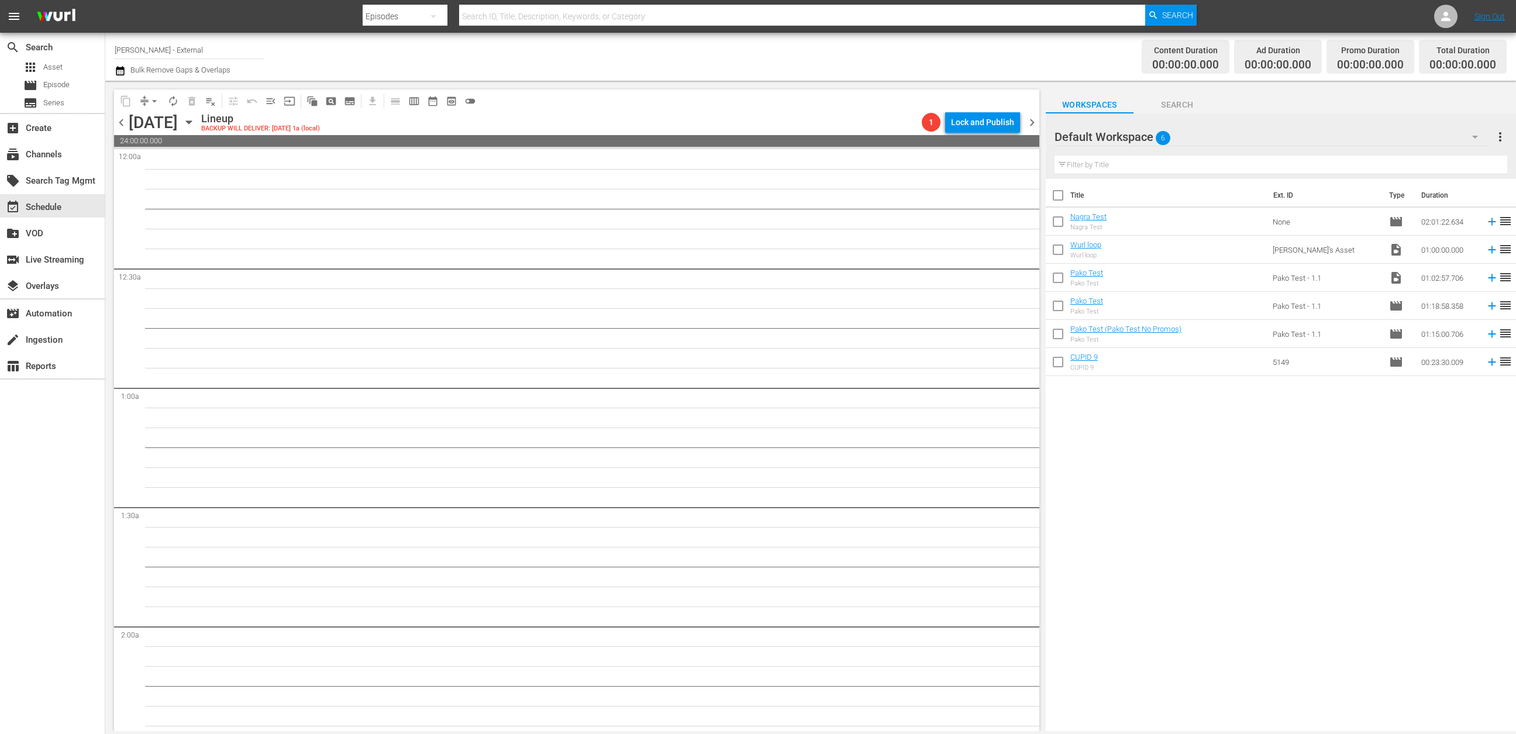
click at [195, 122] on icon "button" at bounding box center [189, 122] width 13 height 13
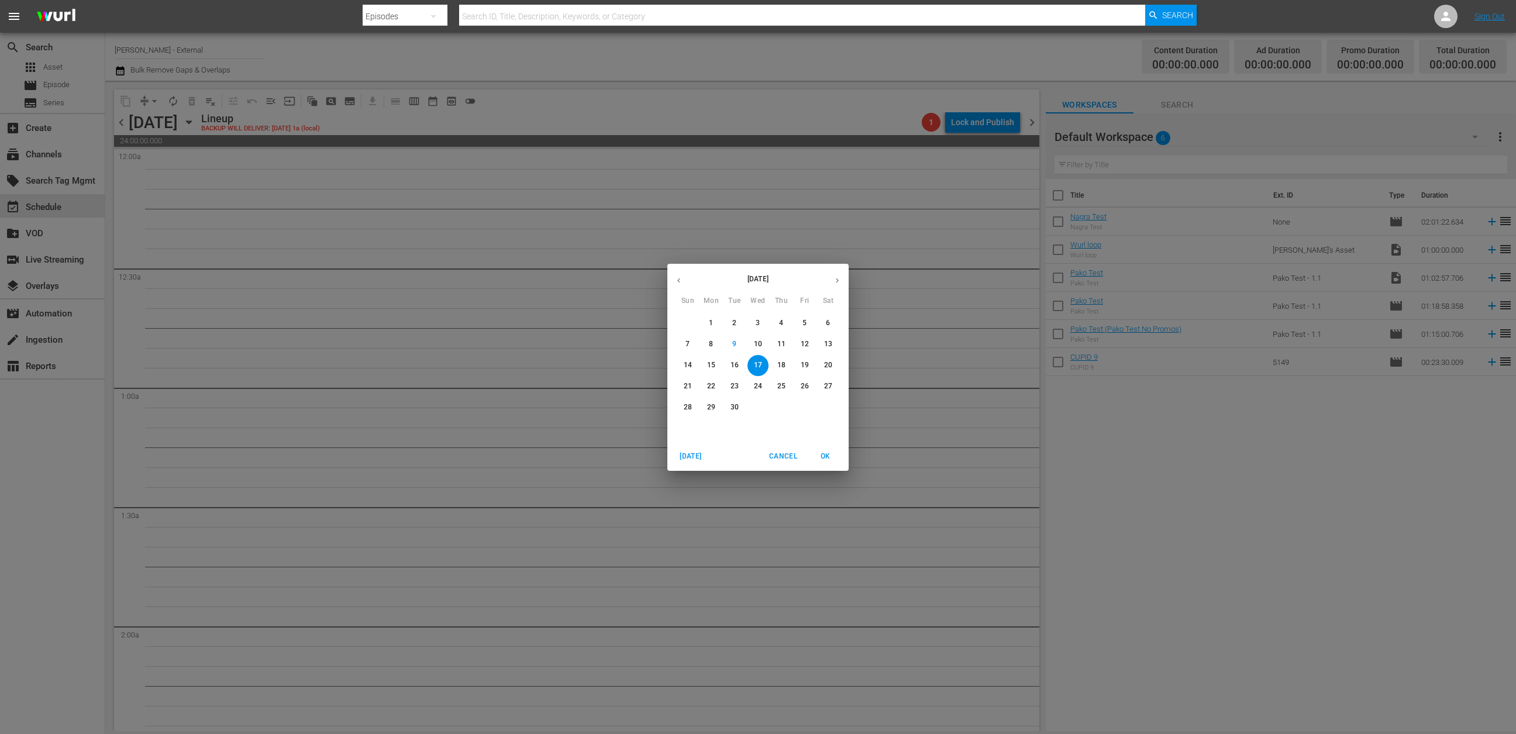
click at [712, 363] on p "15" at bounding box center [711, 365] width 8 height 10
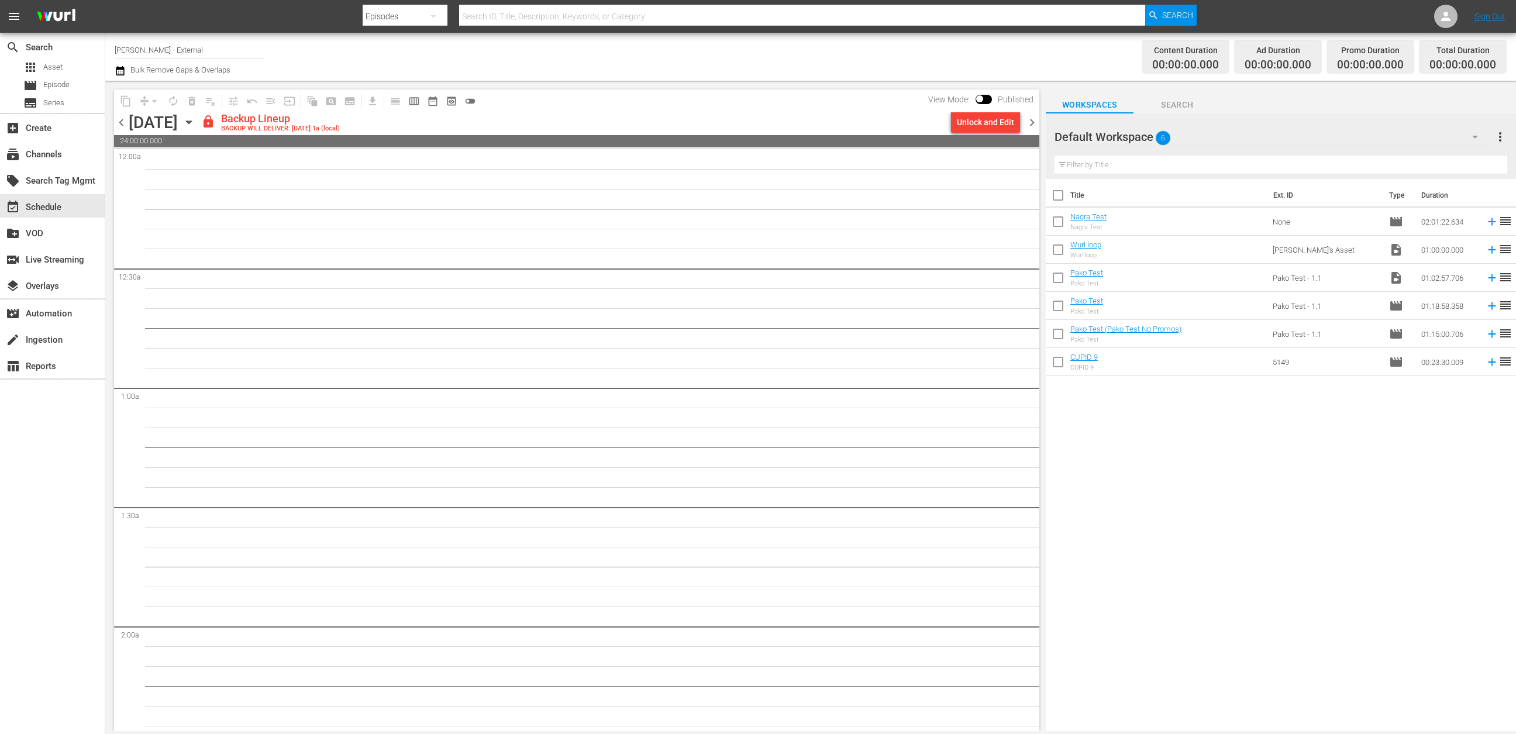
click at [979, 123] on div "Unlock and Edit" at bounding box center [985, 122] width 57 height 21
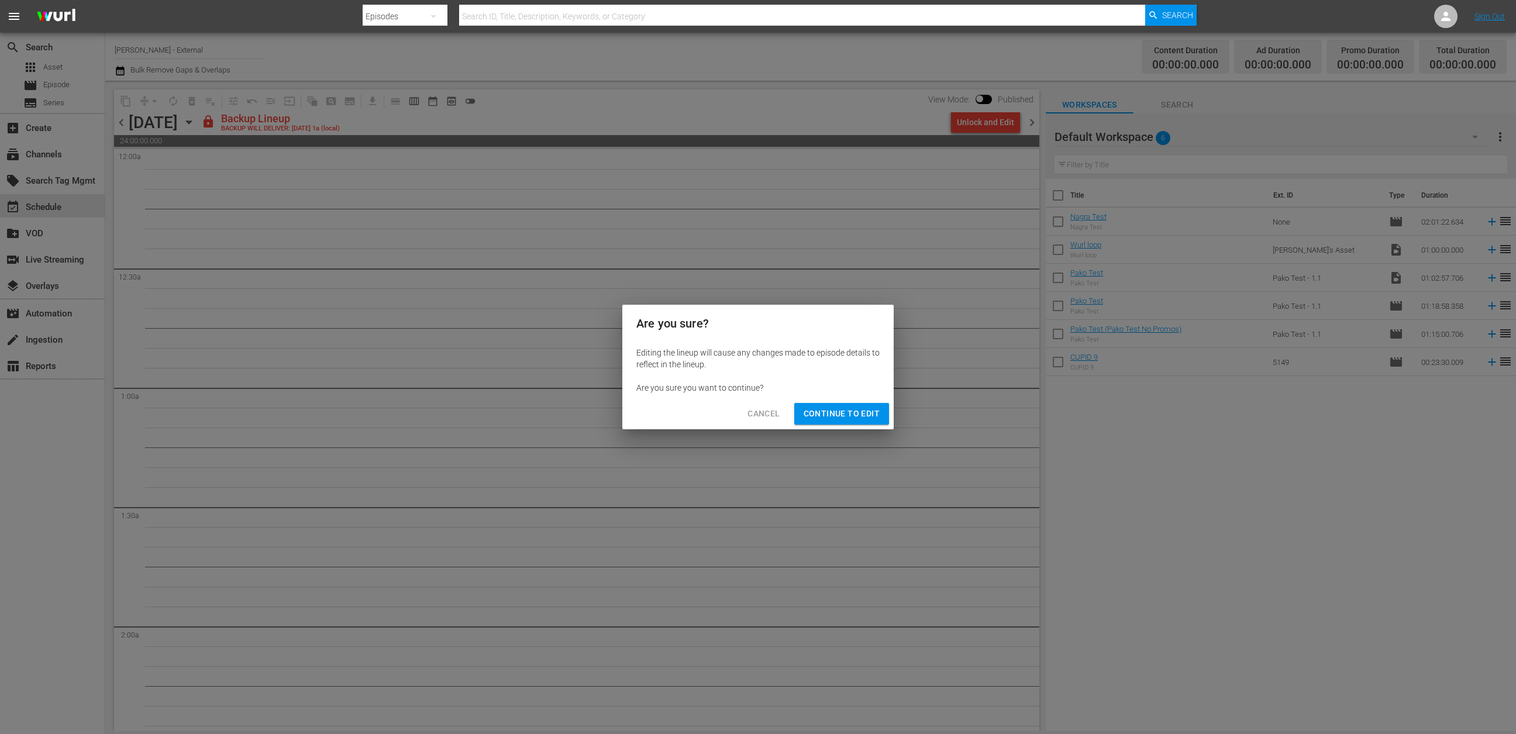
click at [858, 407] on span "Continue to Edit" at bounding box center [842, 414] width 76 height 15
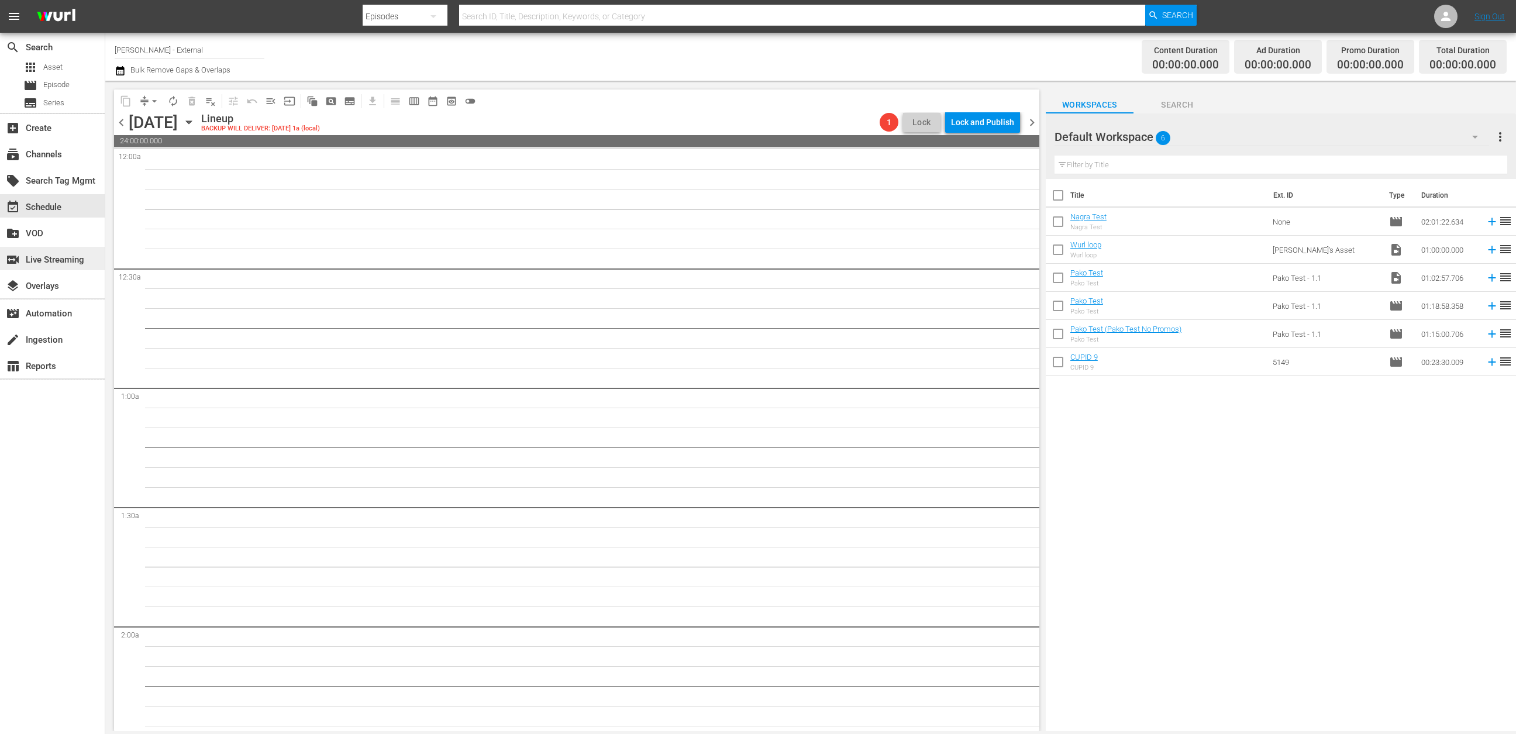
click at [63, 253] on div "switch_video Live Streaming" at bounding box center [33, 258] width 66 height 11
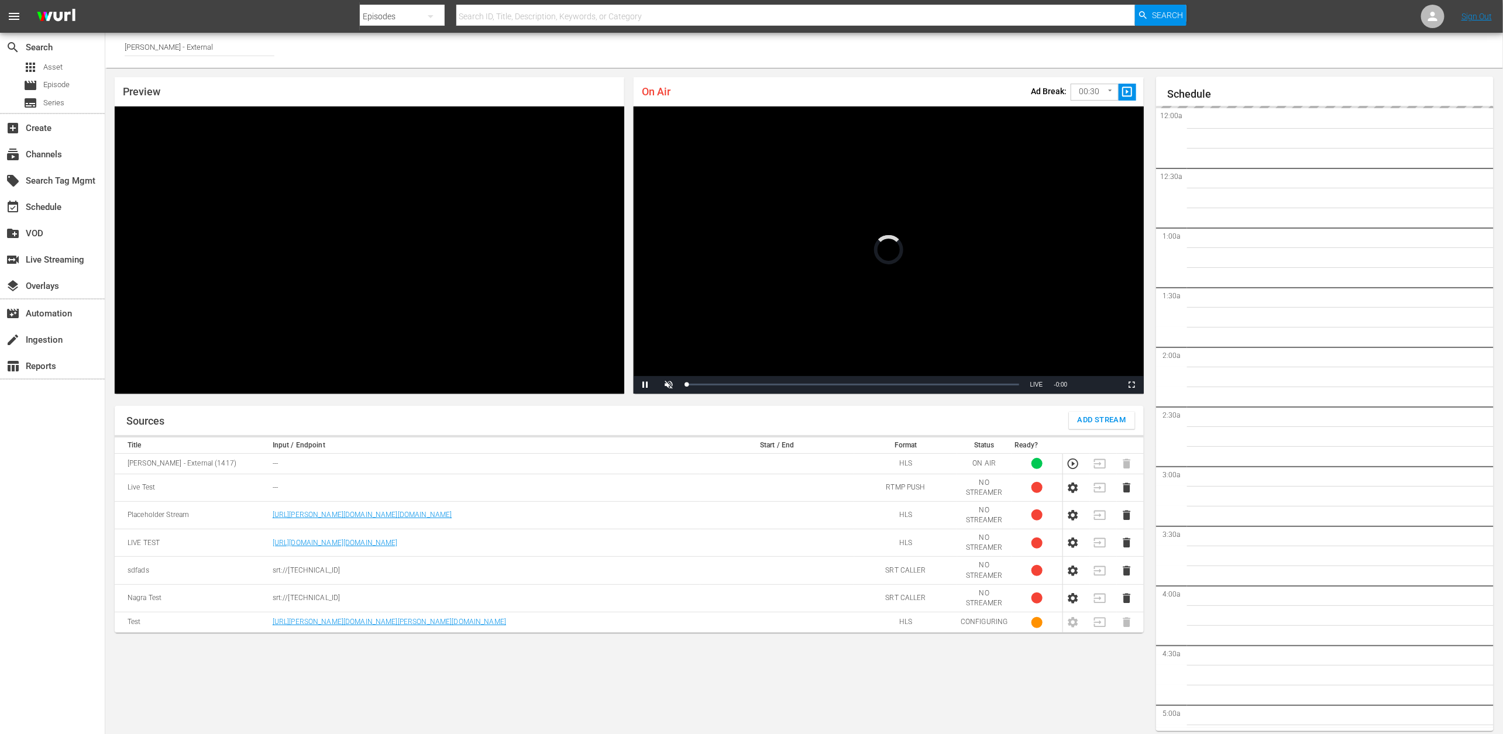
scroll to position [1721, 0]
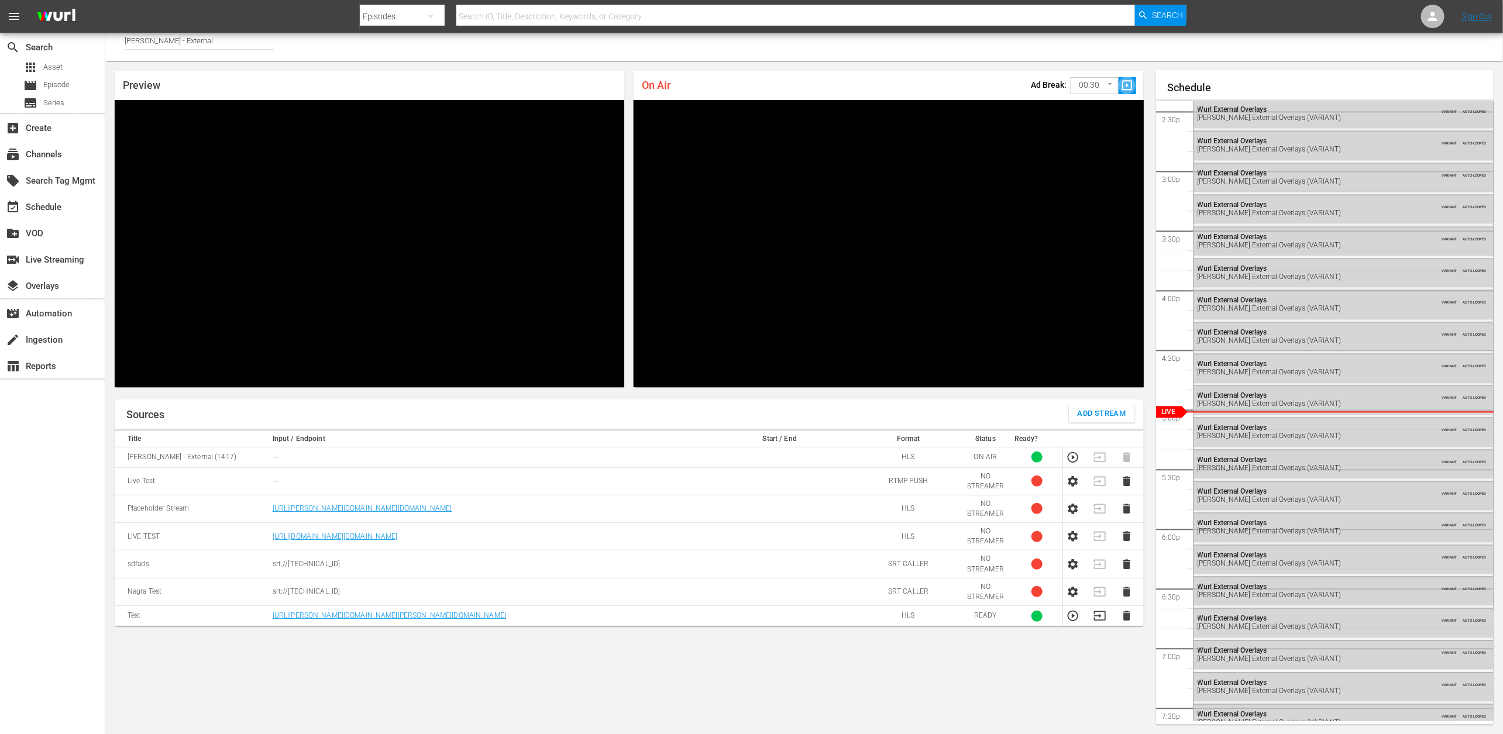
click at [1125, 88] on span "slideshow_sharp" at bounding box center [1126, 85] width 13 height 13
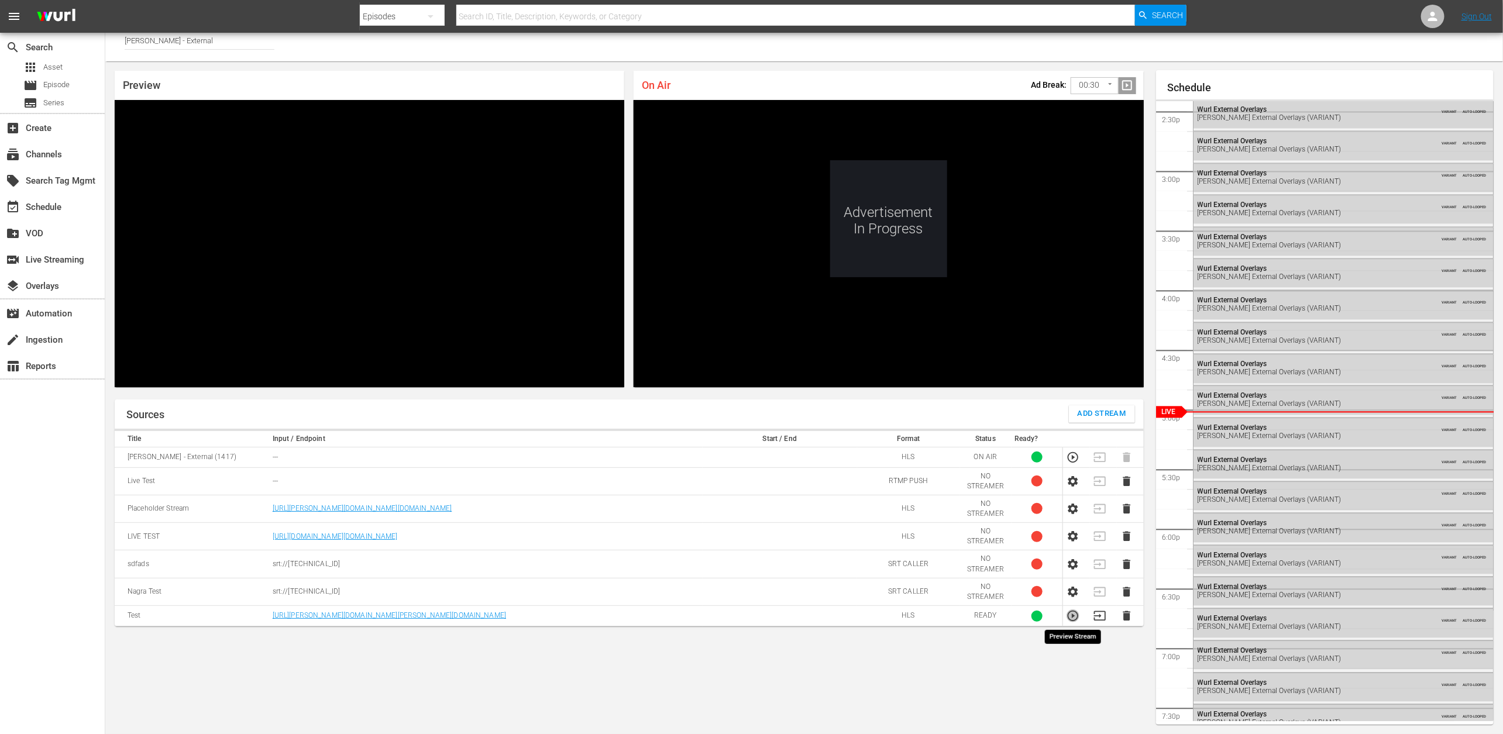
click at [1077, 613] on icon "button" at bounding box center [1073, 616] width 11 height 11
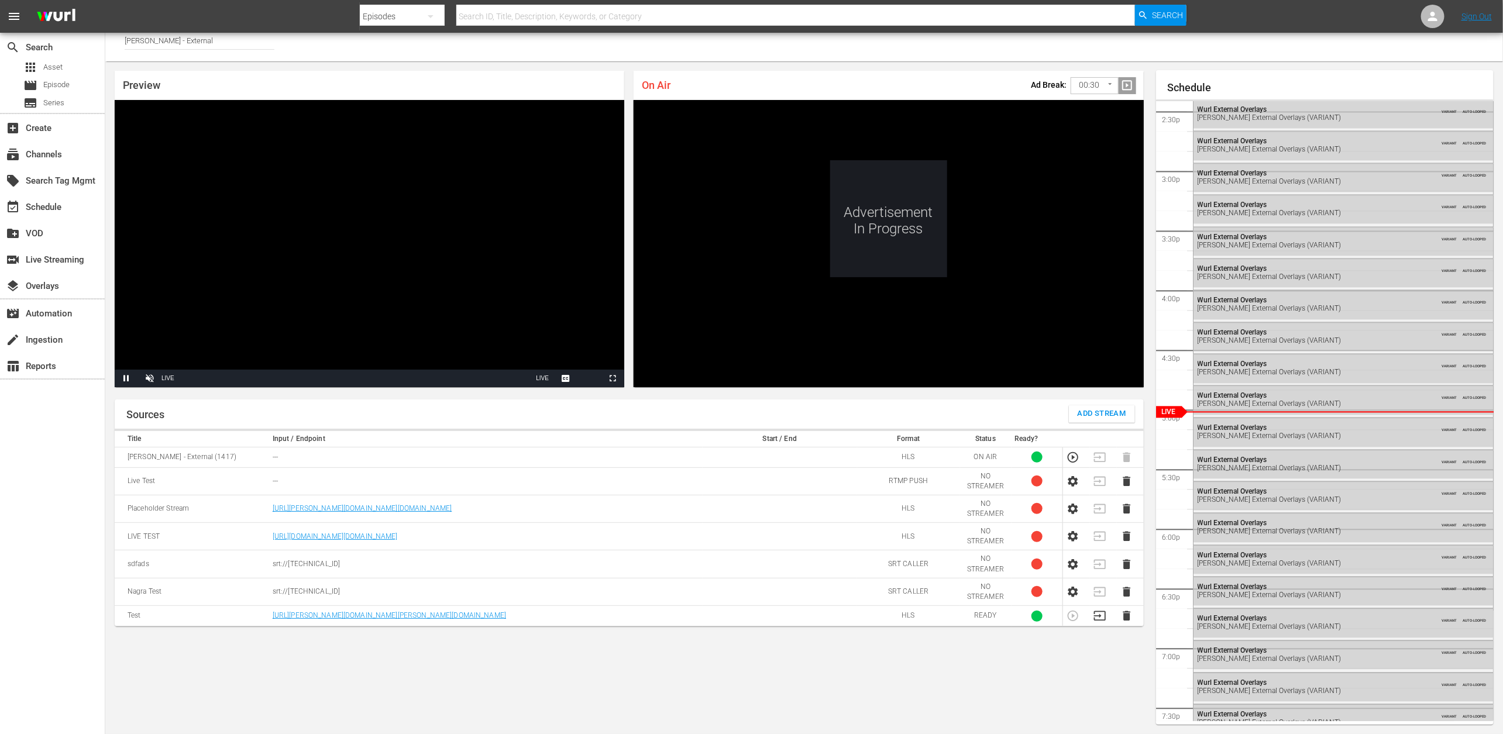
click at [546, 619] on td "https://wurl-integrationchannel-1-us.wurlintegrationsrdf.wurl.tv/playlist.m3u8" at bounding box center [485, 616] width 433 height 20
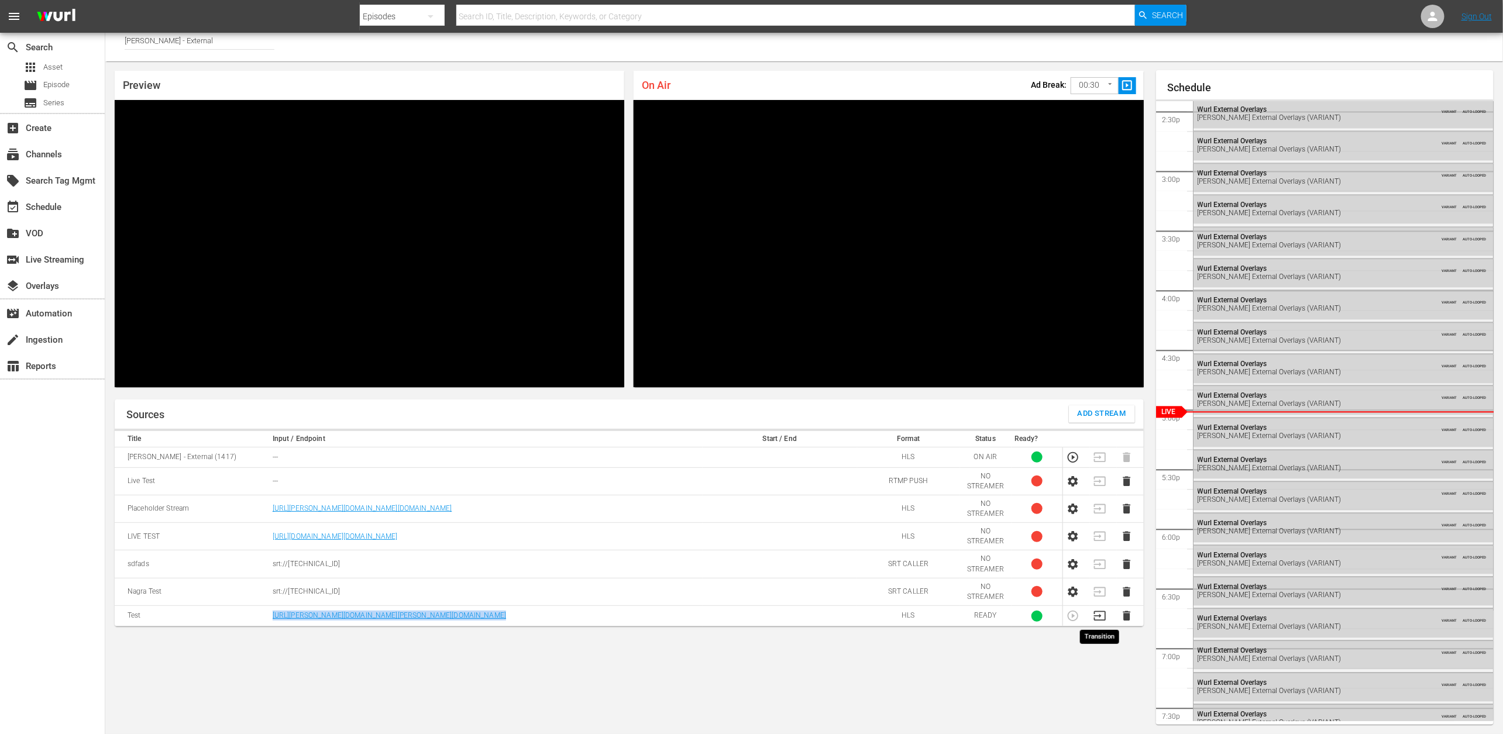
click at [1099, 619] on icon "button" at bounding box center [1099, 616] width 13 height 13
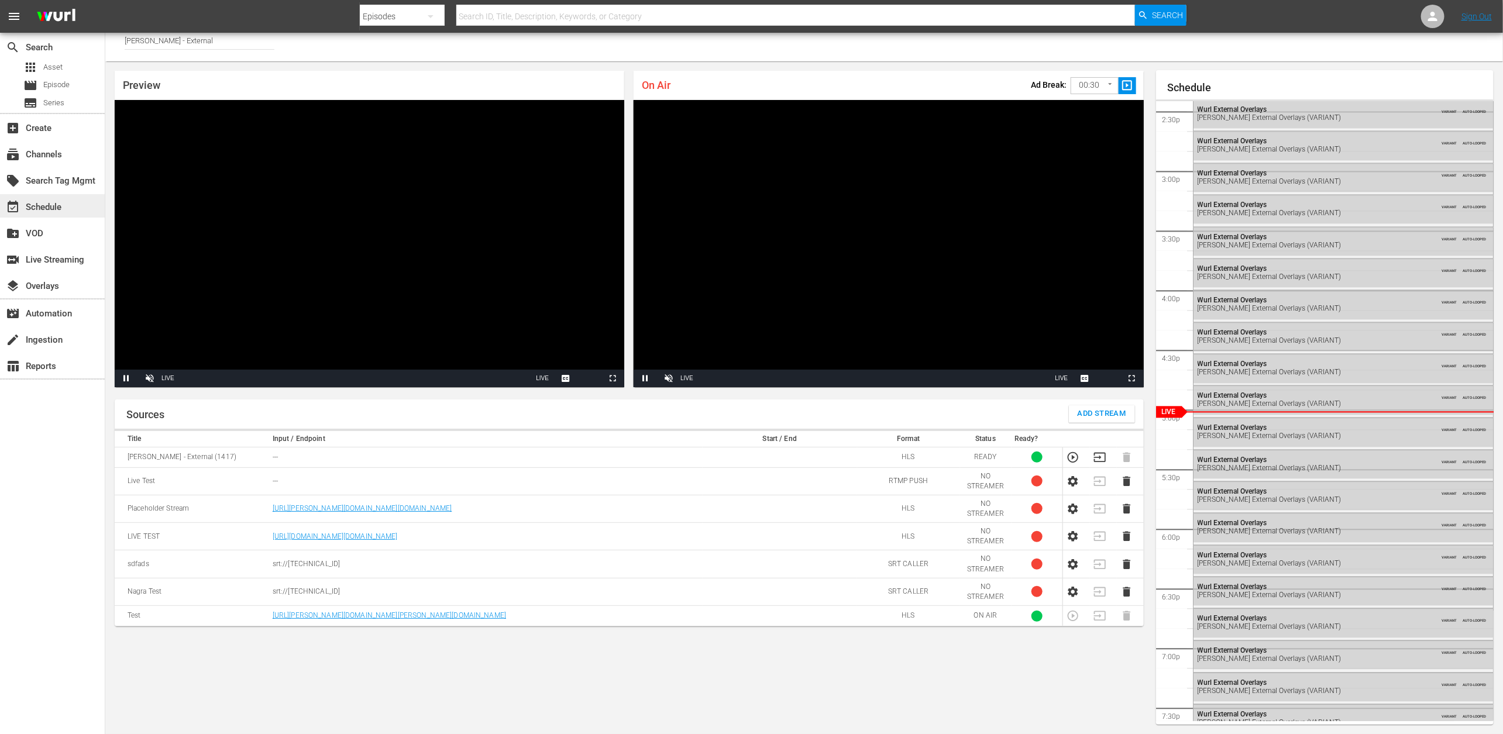
click at [70, 205] on div "event_available Schedule" at bounding box center [52, 205] width 105 height 23
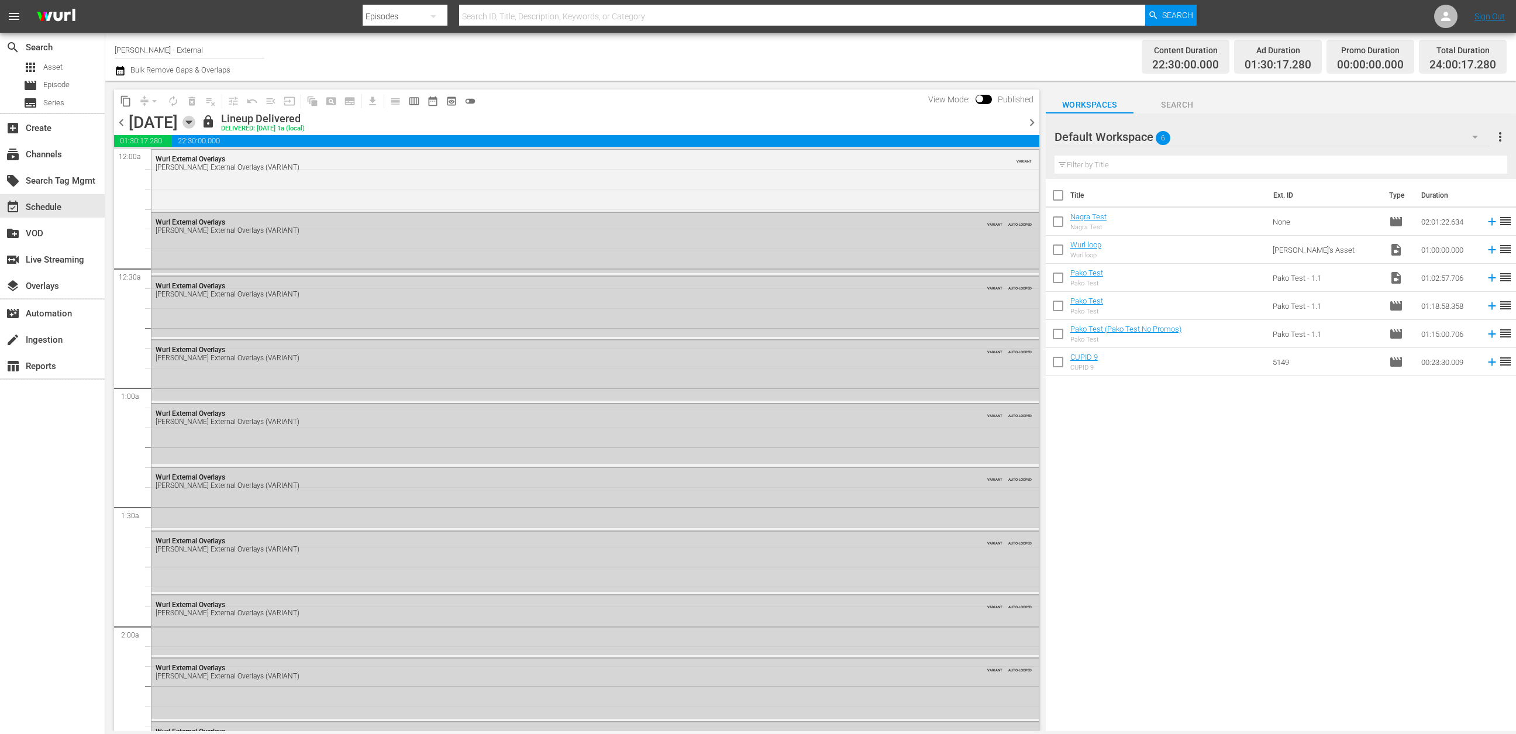
click at [195, 125] on icon "button" at bounding box center [189, 122] width 13 height 13
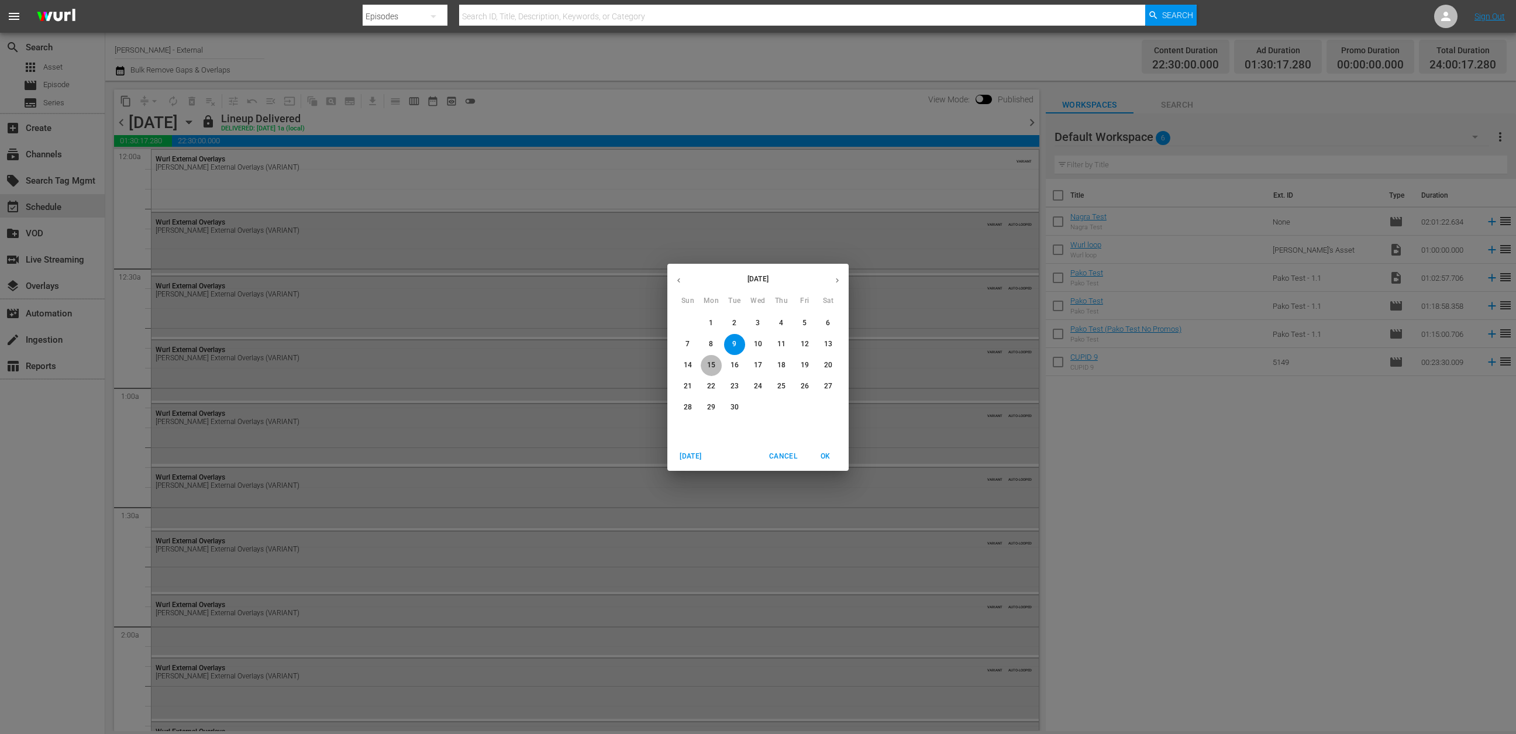
click at [711, 367] on p "15" at bounding box center [711, 365] width 8 height 10
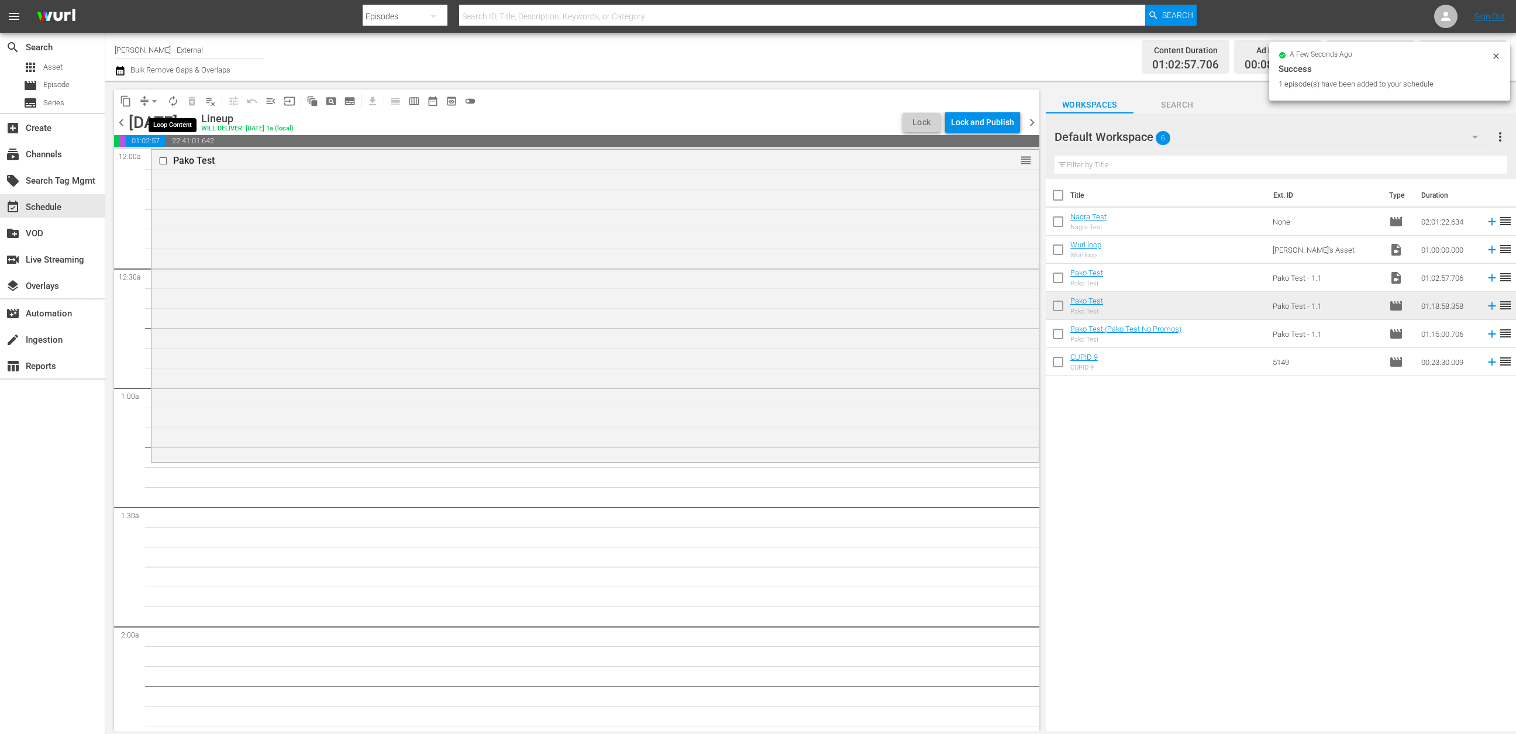
click at [173, 105] on span "autorenew_outlined" at bounding box center [173, 101] width 12 height 12
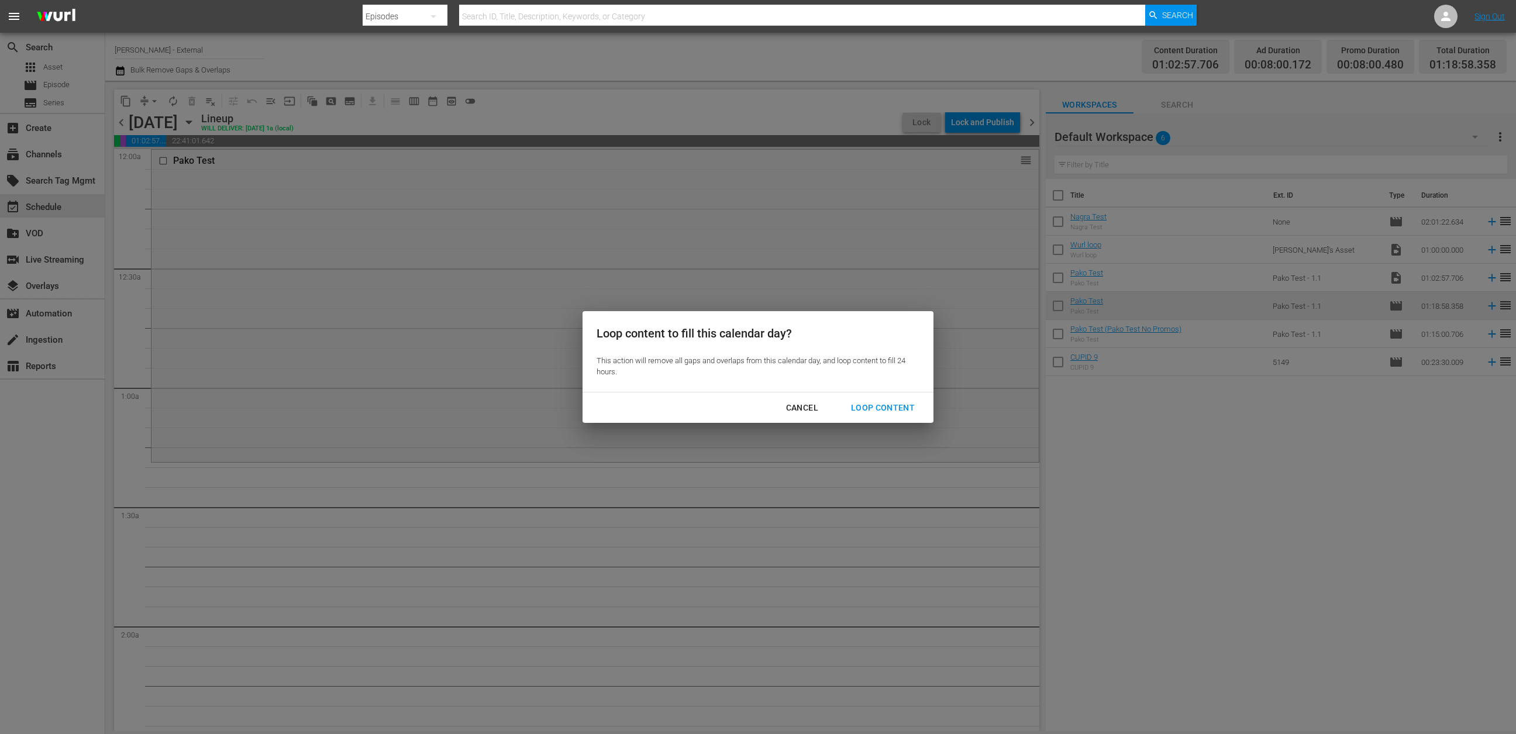
click at [882, 390] on div "Loop content to fill this calendar day? This action will remove all gaps and ov…" at bounding box center [758, 351] width 351 height 81
click at [882, 400] on button "Loop Content" at bounding box center [883, 408] width 92 height 22
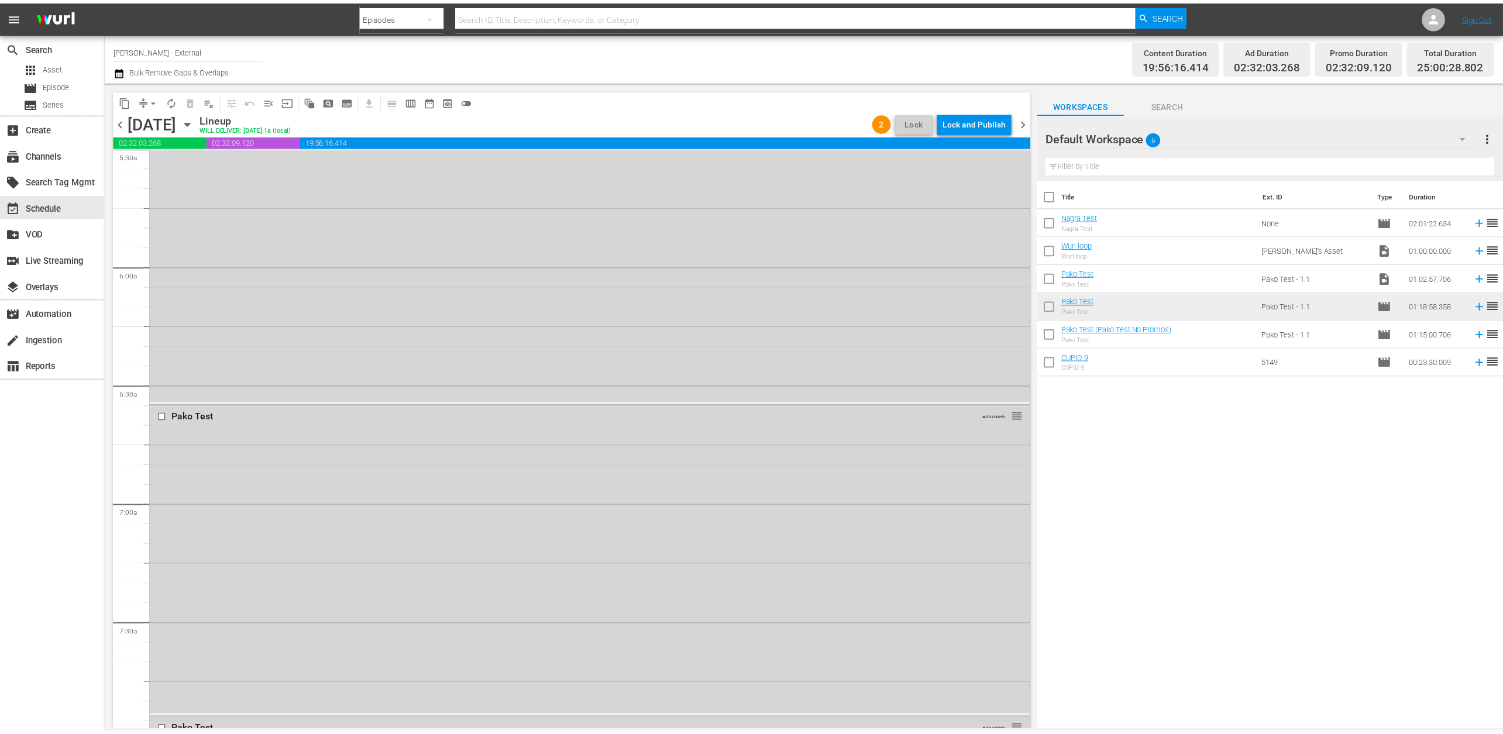
scroll to position [1076, 0]
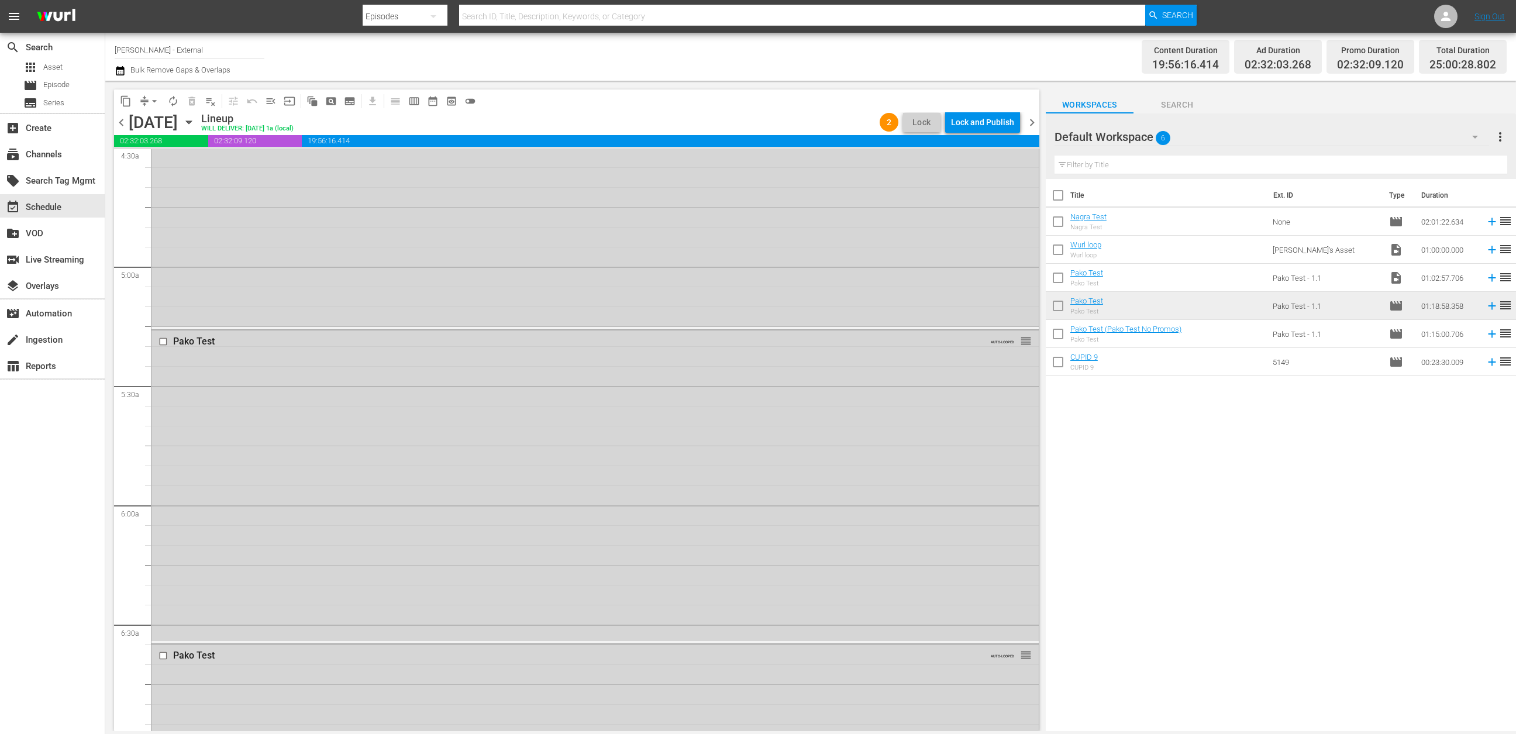
click at [736, 502] on div "Pako Test AUTO-LOOPED reorder" at bounding box center [595, 485] width 887 height 311
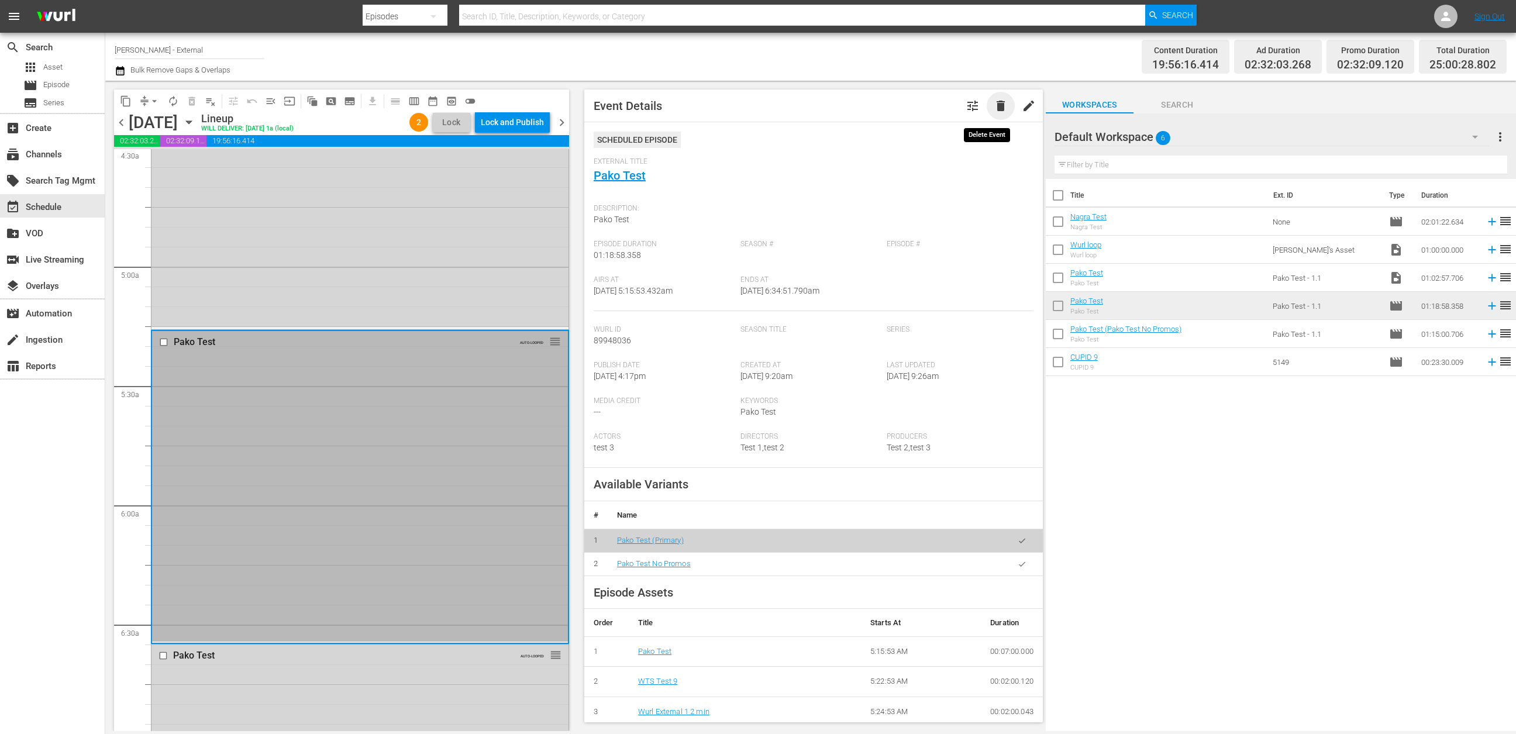
click at [994, 111] on span "delete" at bounding box center [1001, 106] width 14 height 14
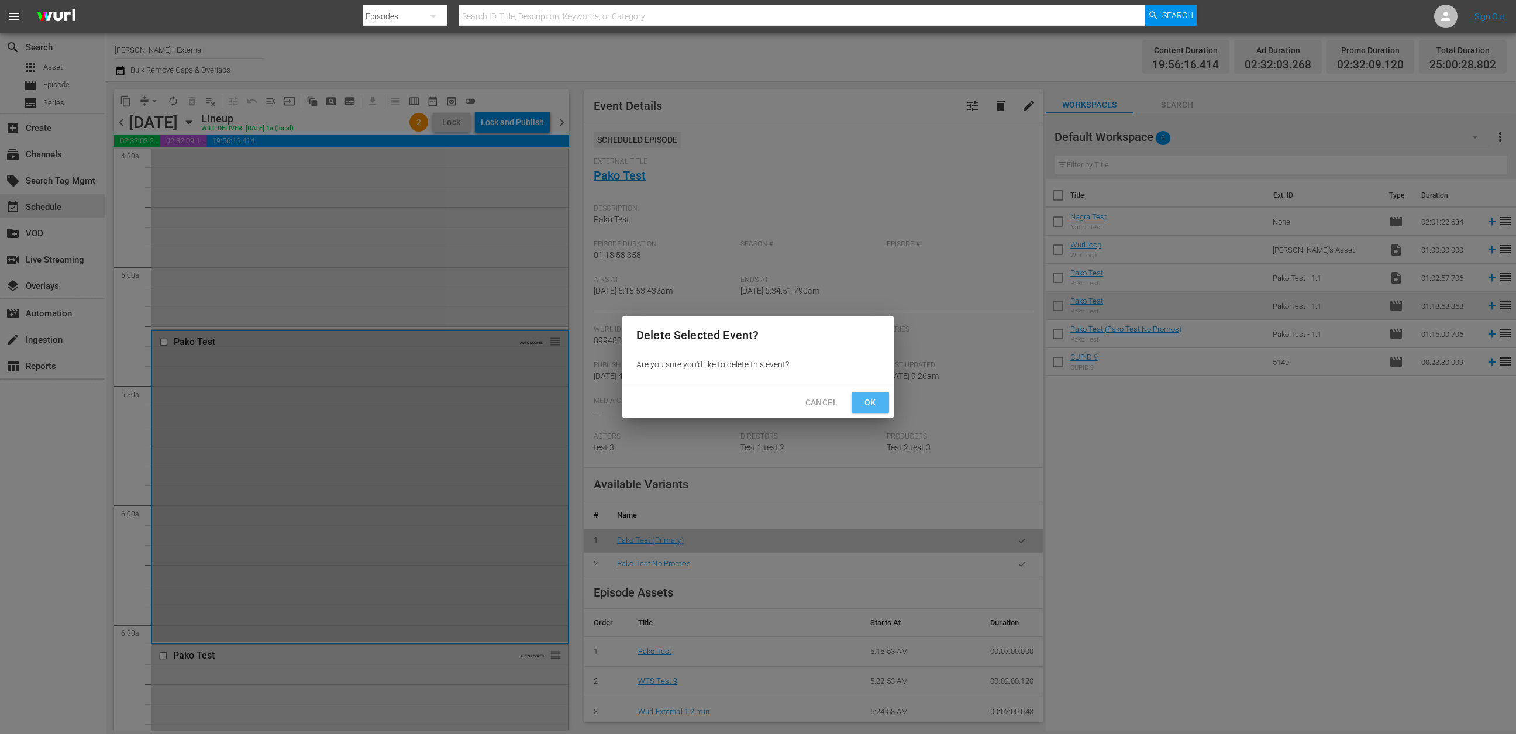
click at [870, 403] on span "Ok" at bounding box center [870, 402] width 19 height 15
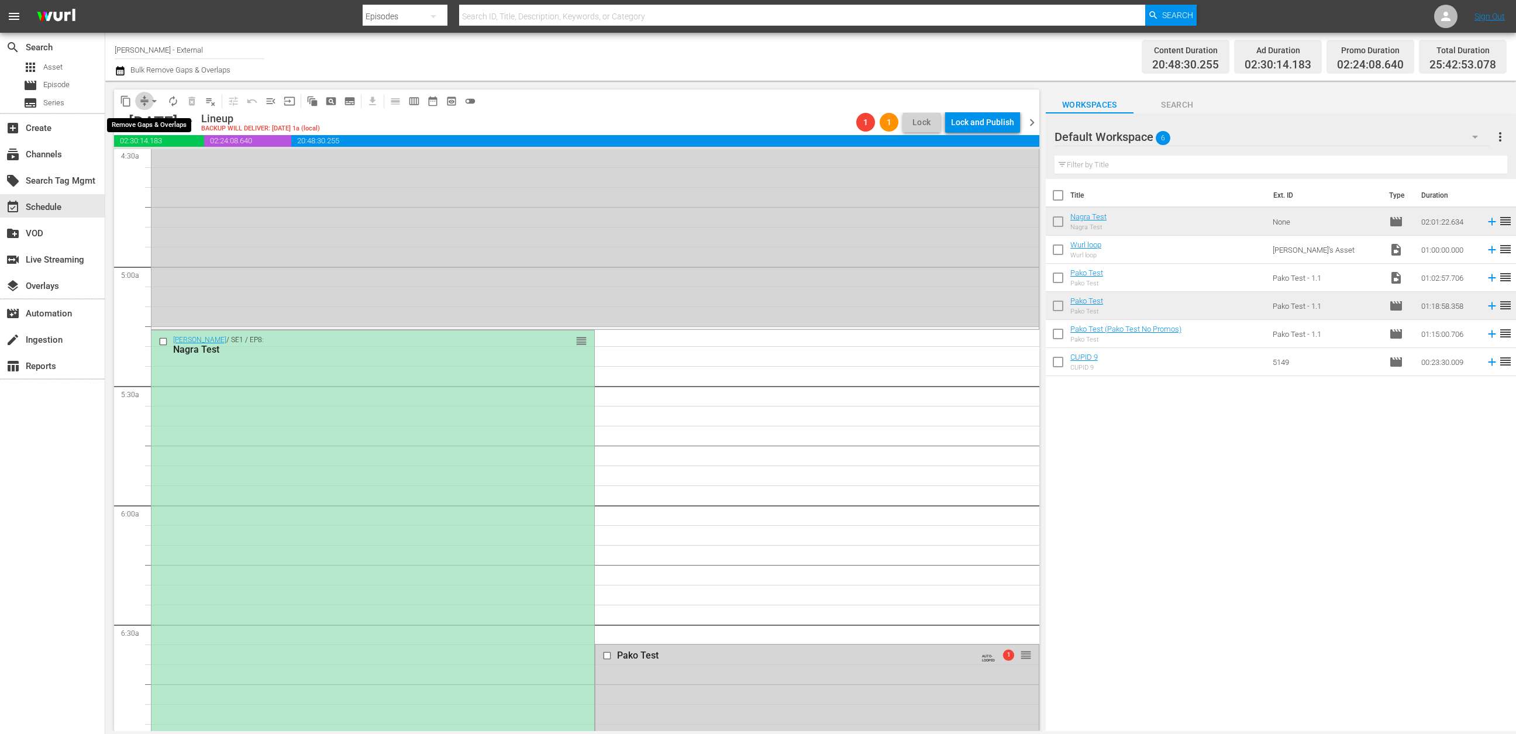
click at [144, 99] on span "compress" at bounding box center [145, 101] width 12 height 12
click at [153, 102] on span "arrow_drop_down" at bounding box center [155, 101] width 12 height 12
click at [160, 118] on li "Align to Midnight" at bounding box center [154, 124] width 97 height 19
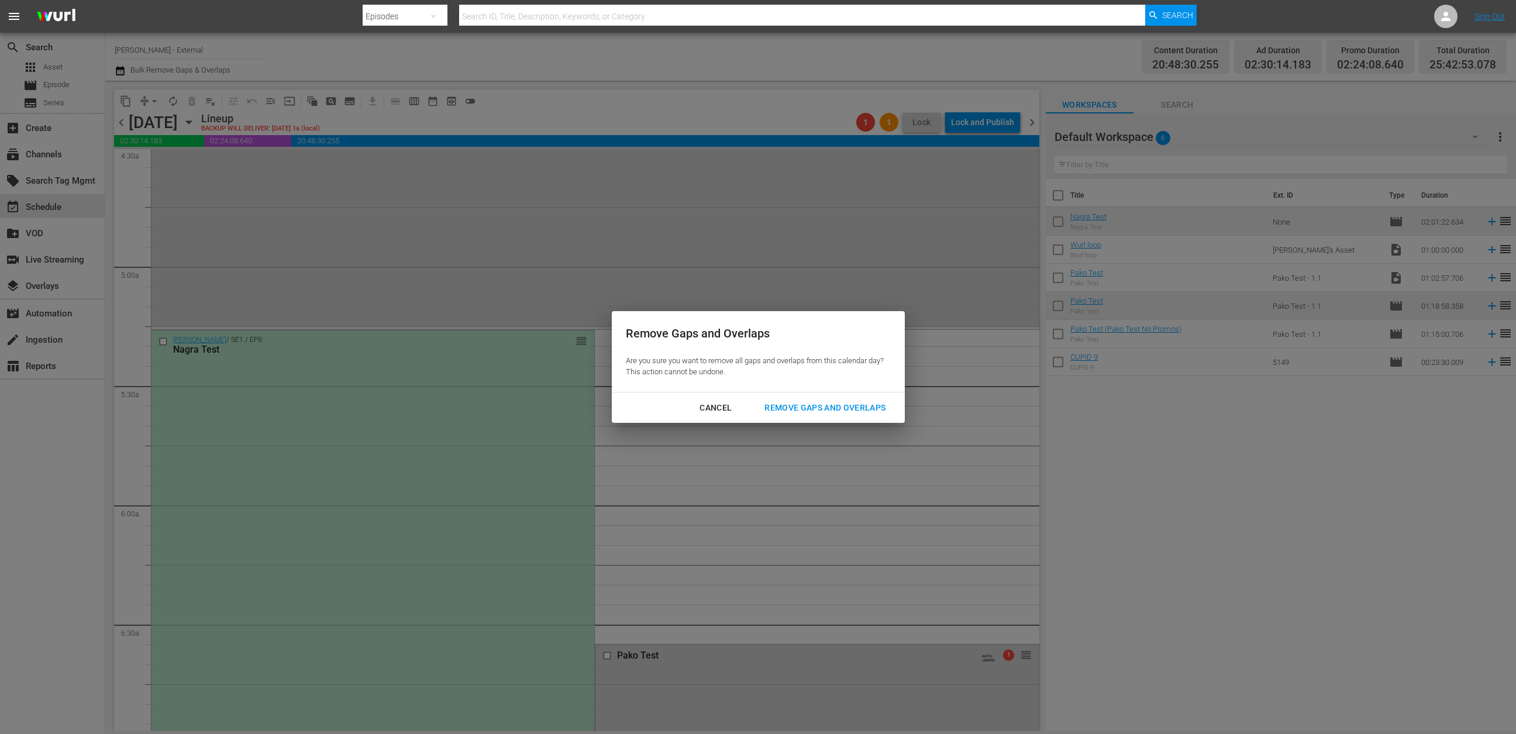
click at [843, 401] on div "Remove Gaps and Overlaps" at bounding box center [825, 408] width 140 height 15
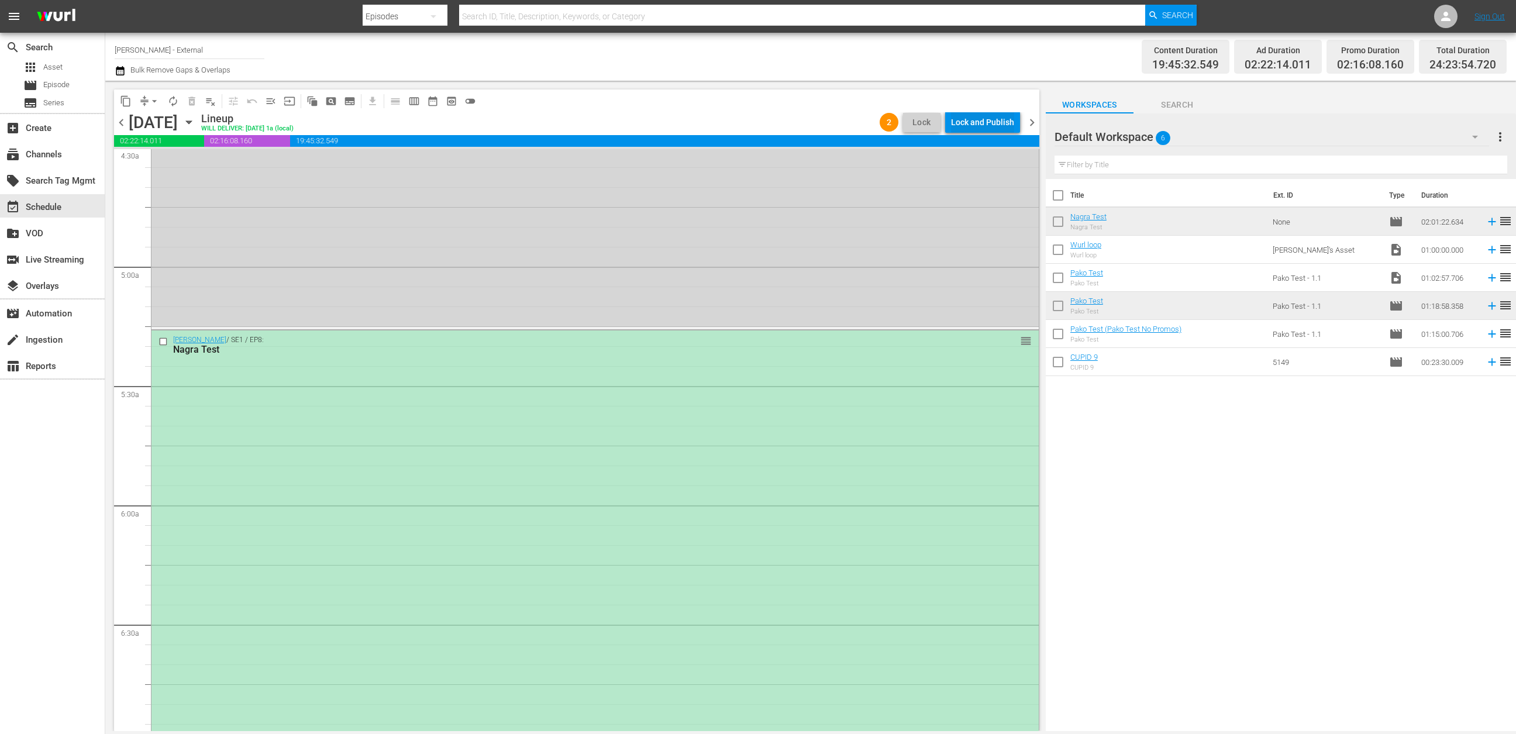
click at [973, 118] on div "Lock and Publish" at bounding box center [982, 122] width 63 height 21
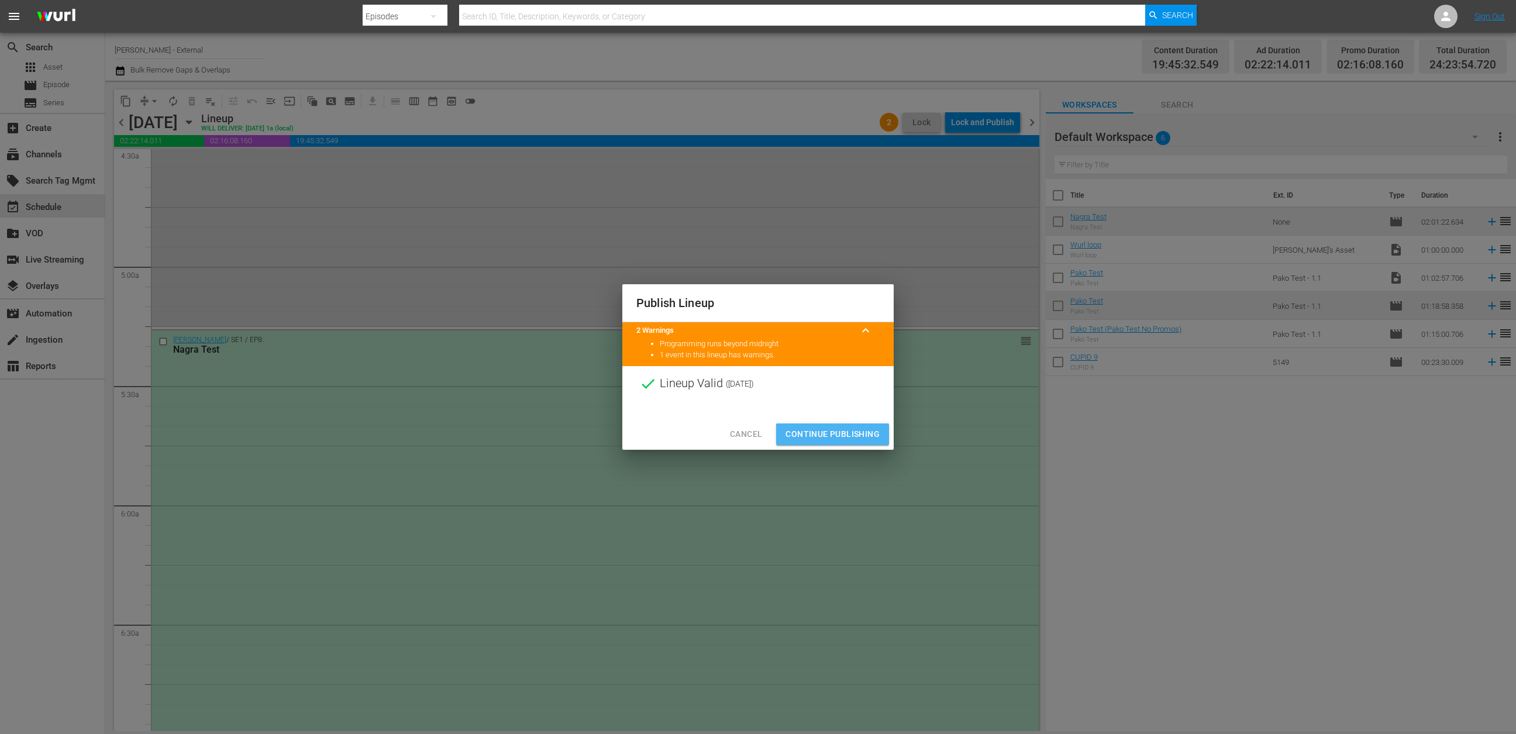
click at [831, 432] on span "Continue Publishing" at bounding box center [833, 434] width 94 height 15
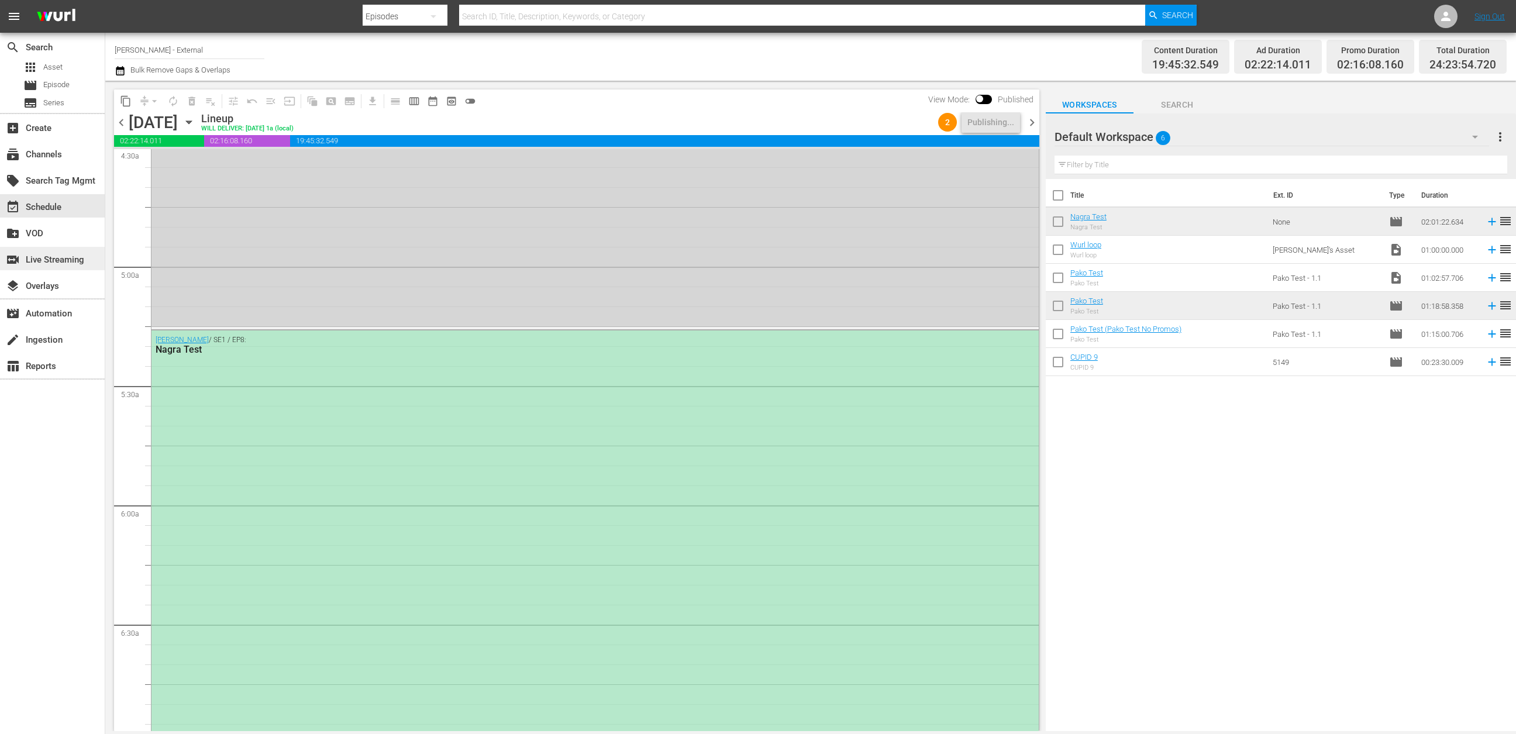
click at [85, 259] on div "switch_video Live Streaming" at bounding box center [52, 258] width 105 height 23
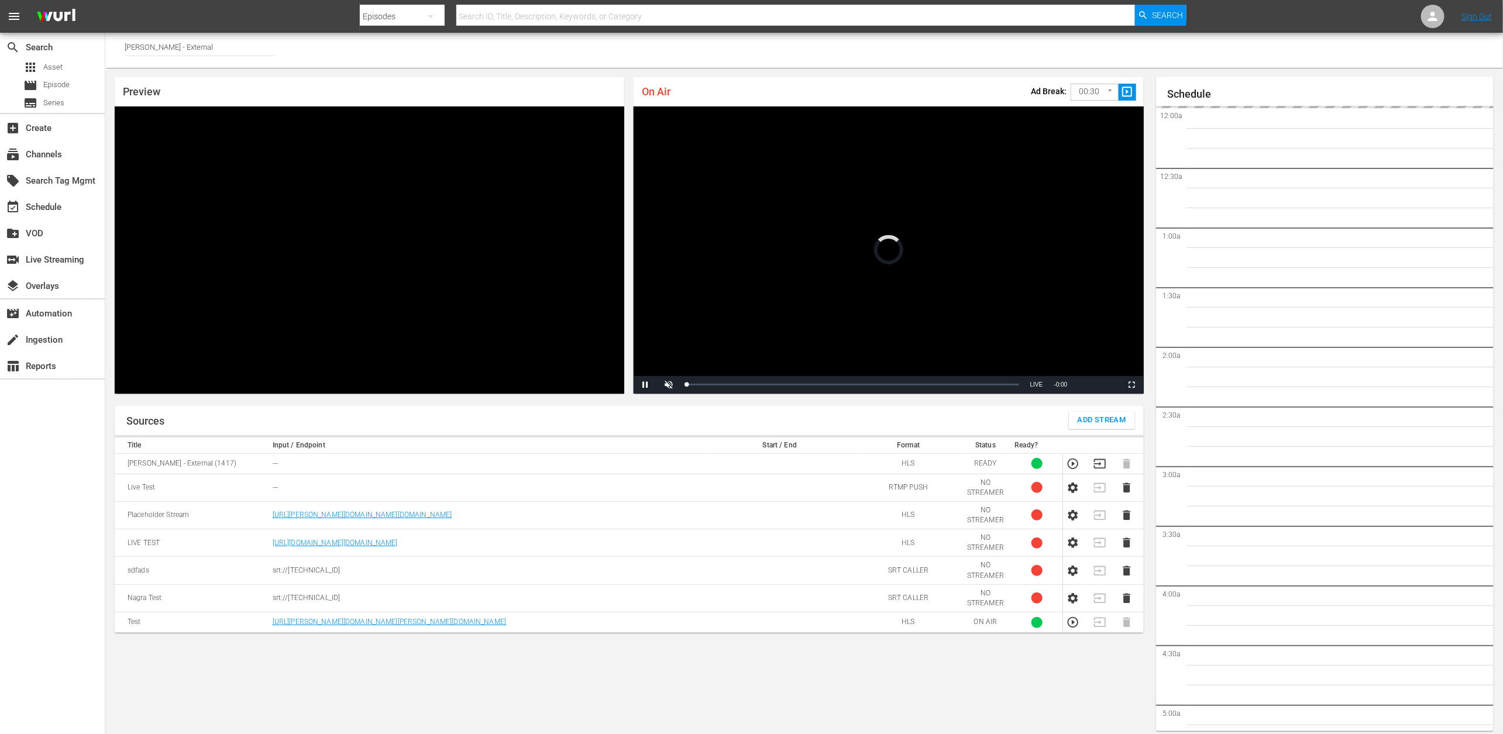
scroll to position [6, 0]
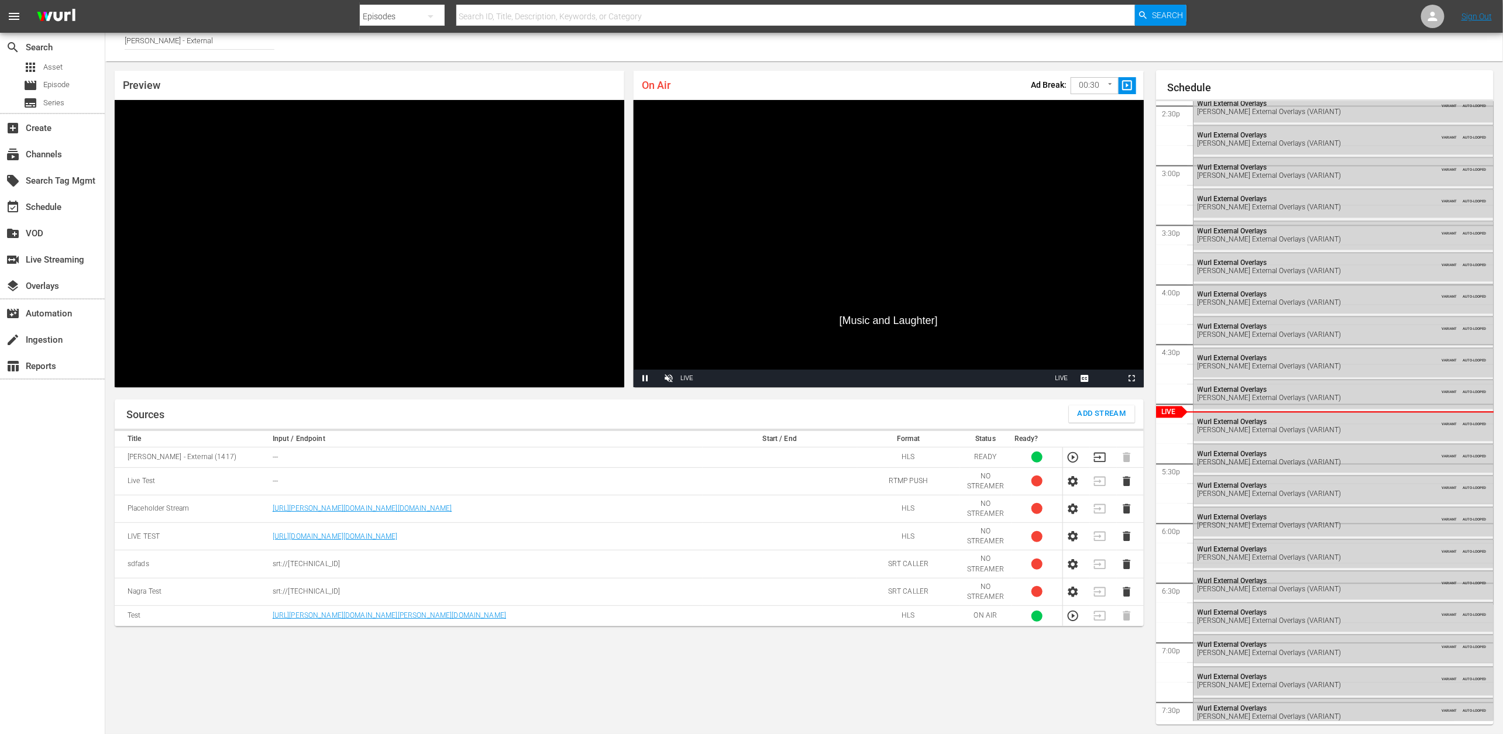
click at [1073, 617] on icon "button" at bounding box center [1072, 616] width 13 height 13
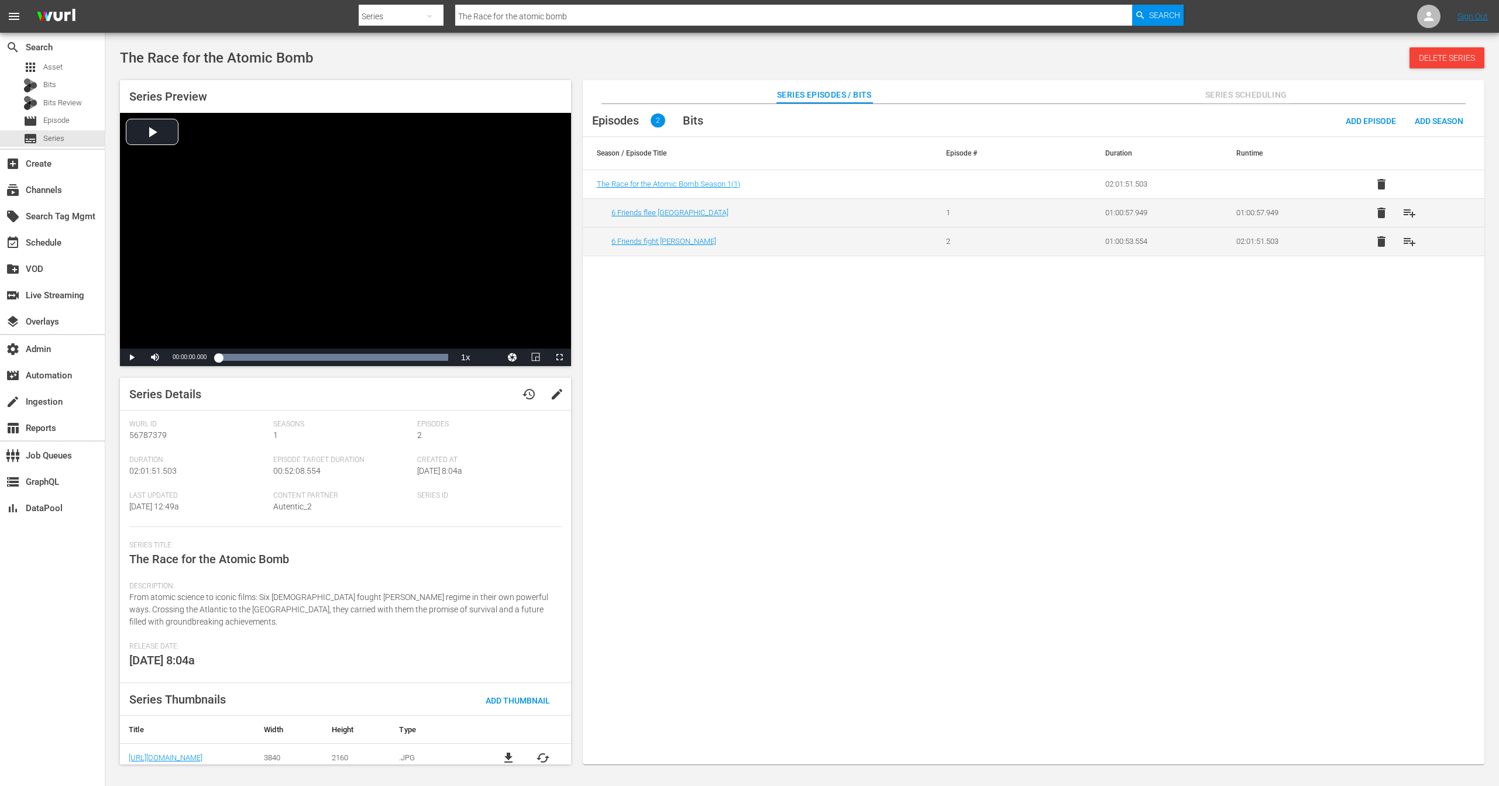
scroll to position [7, 0]
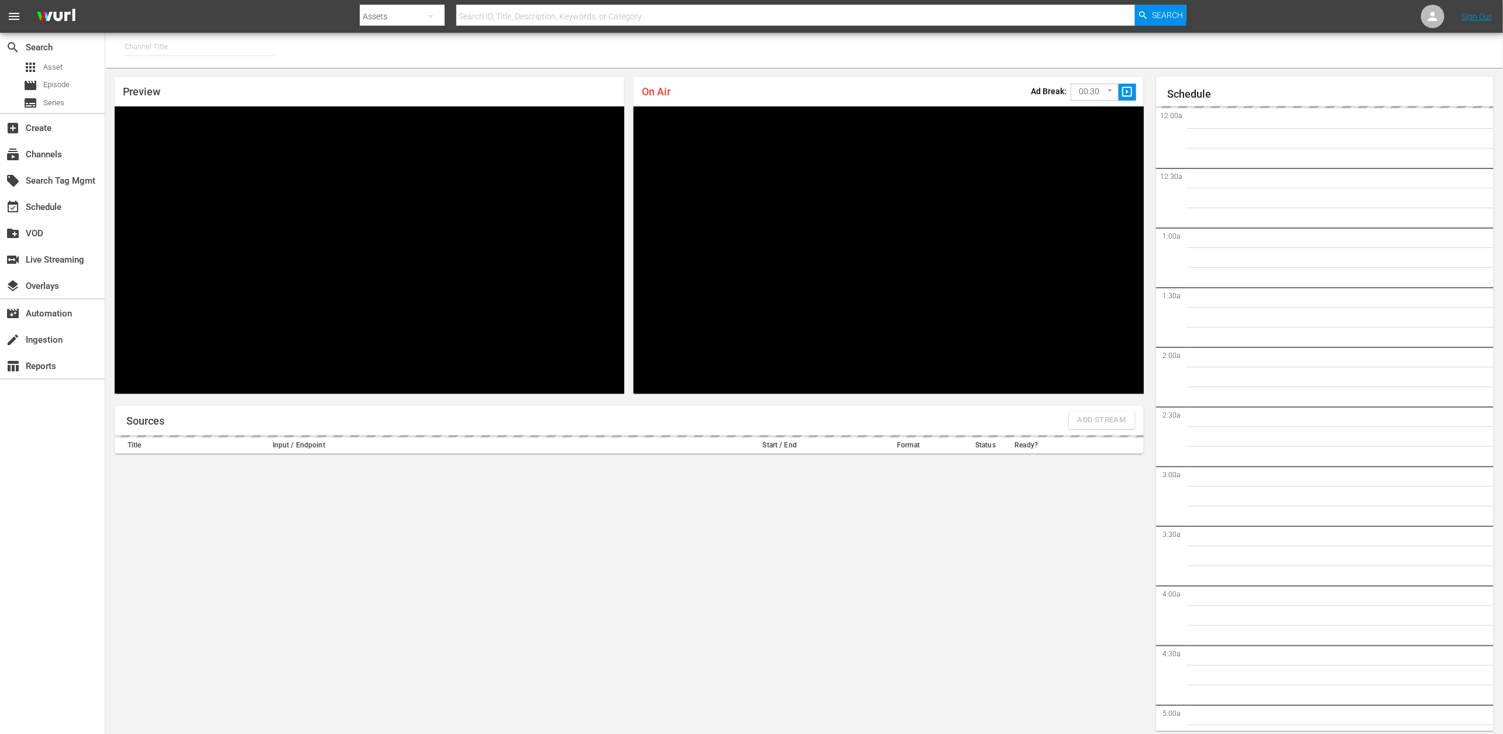
type input "[PERSON_NAME] - External (1417)"
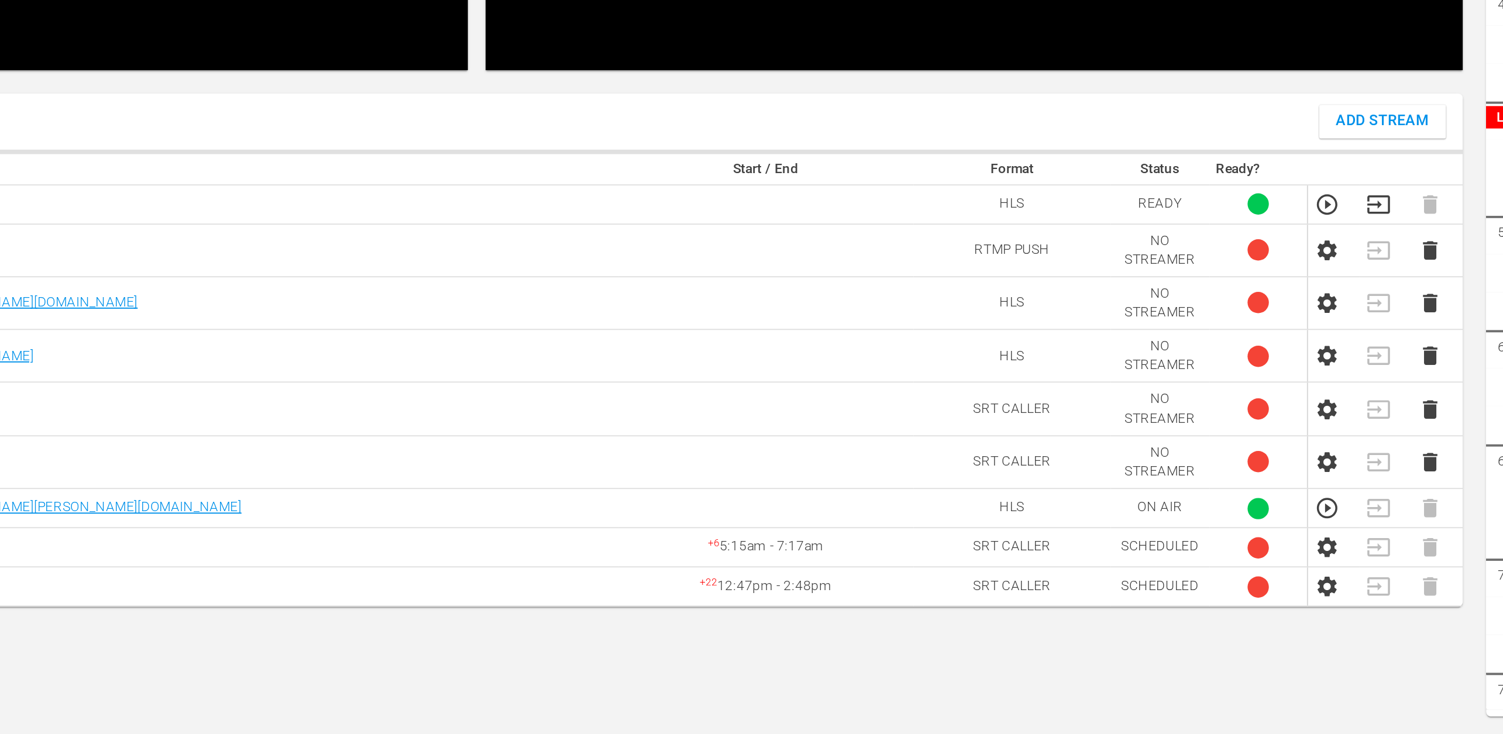
scroll to position [6, 0]
drag, startPoint x: 756, startPoint y: 633, endPoint x: 805, endPoint y: 634, distance: 49.1
click at [805, 634] on td "+ 6 5:15am - 7:17am" at bounding box center [780, 636] width 154 height 20
drag, startPoint x: 749, startPoint y: 631, endPoint x: 756, endPoint y: 631, distance: 7.6
click at [757, 631] on td "+ 6 5:15am - 7:17am" at bounding box center [780, 636] width 154 height 20
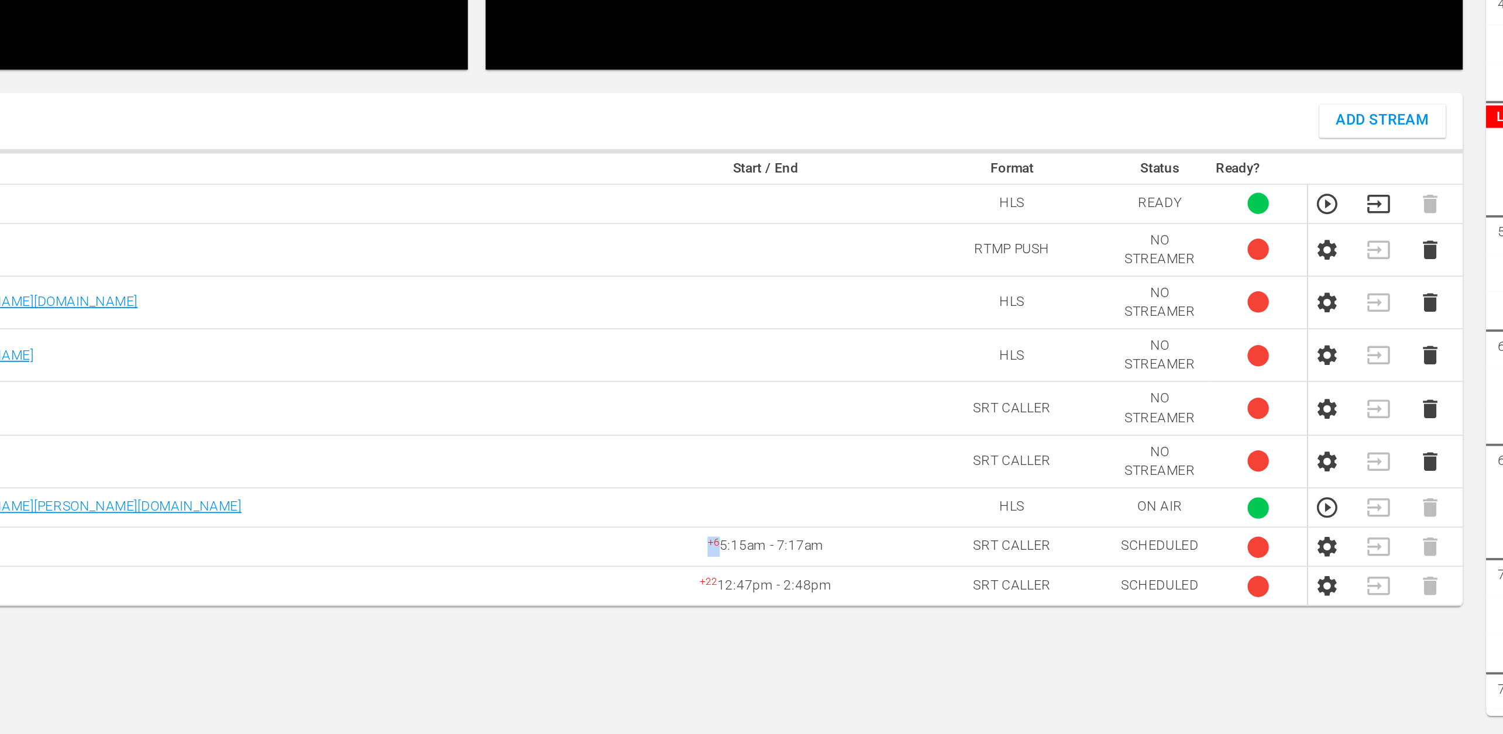
click at [752, 632] on sup "+ 6" at bounding box center [752, 634] width 6 height 6
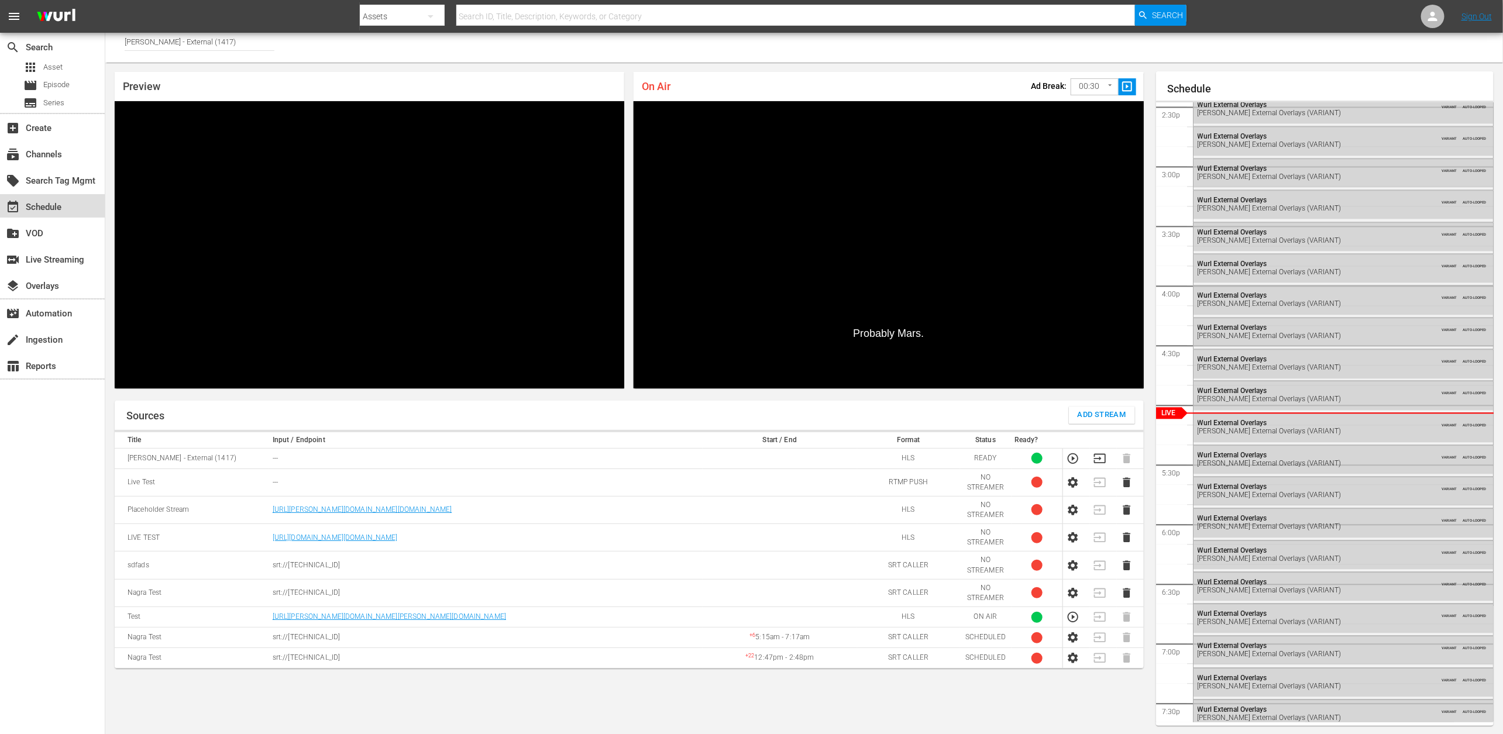
click at [51, 204] on div "event_available Schedule" at bounding box center [33, 205] width 66 height 11
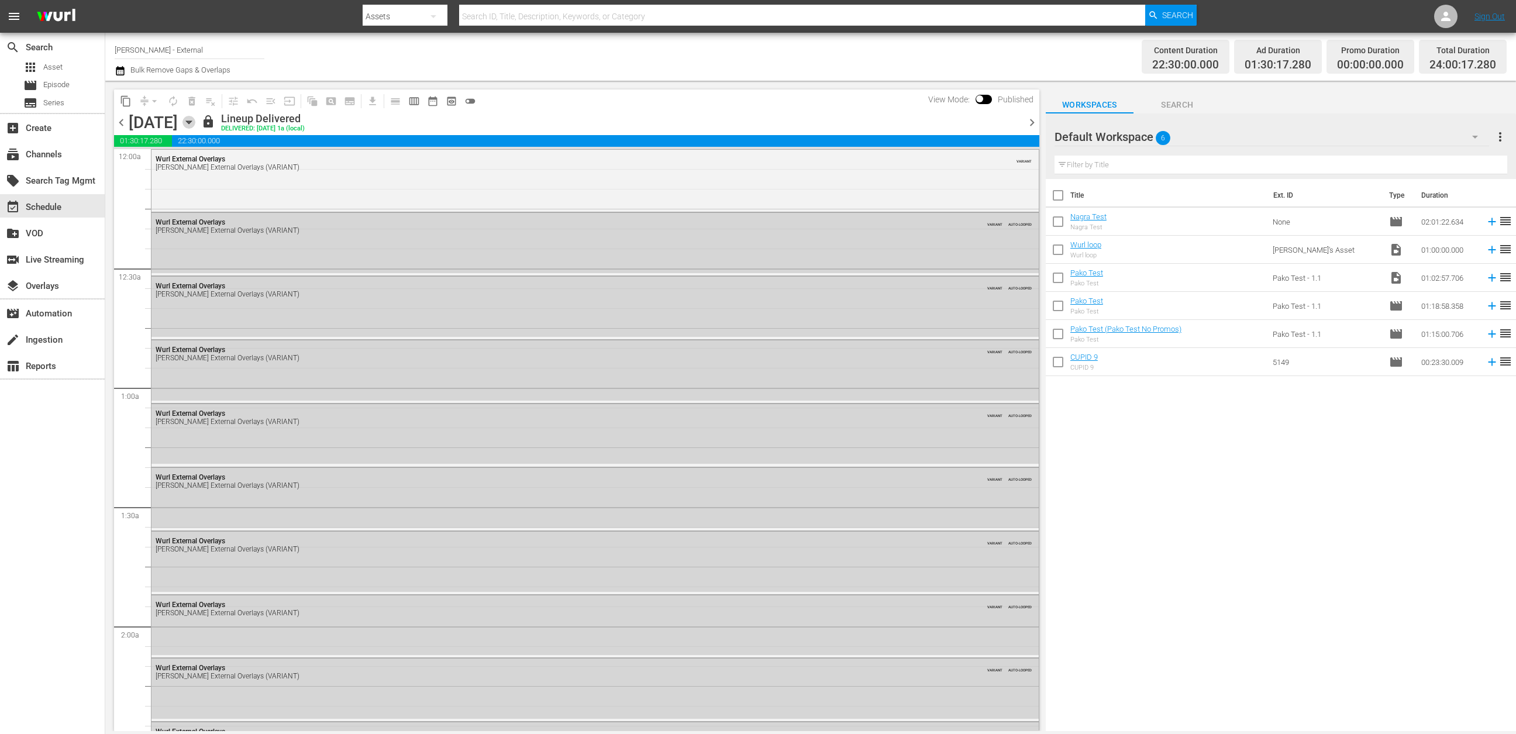
click at [195, 123] on icon "button" at bounding box center [189, 122] width 13 height 13
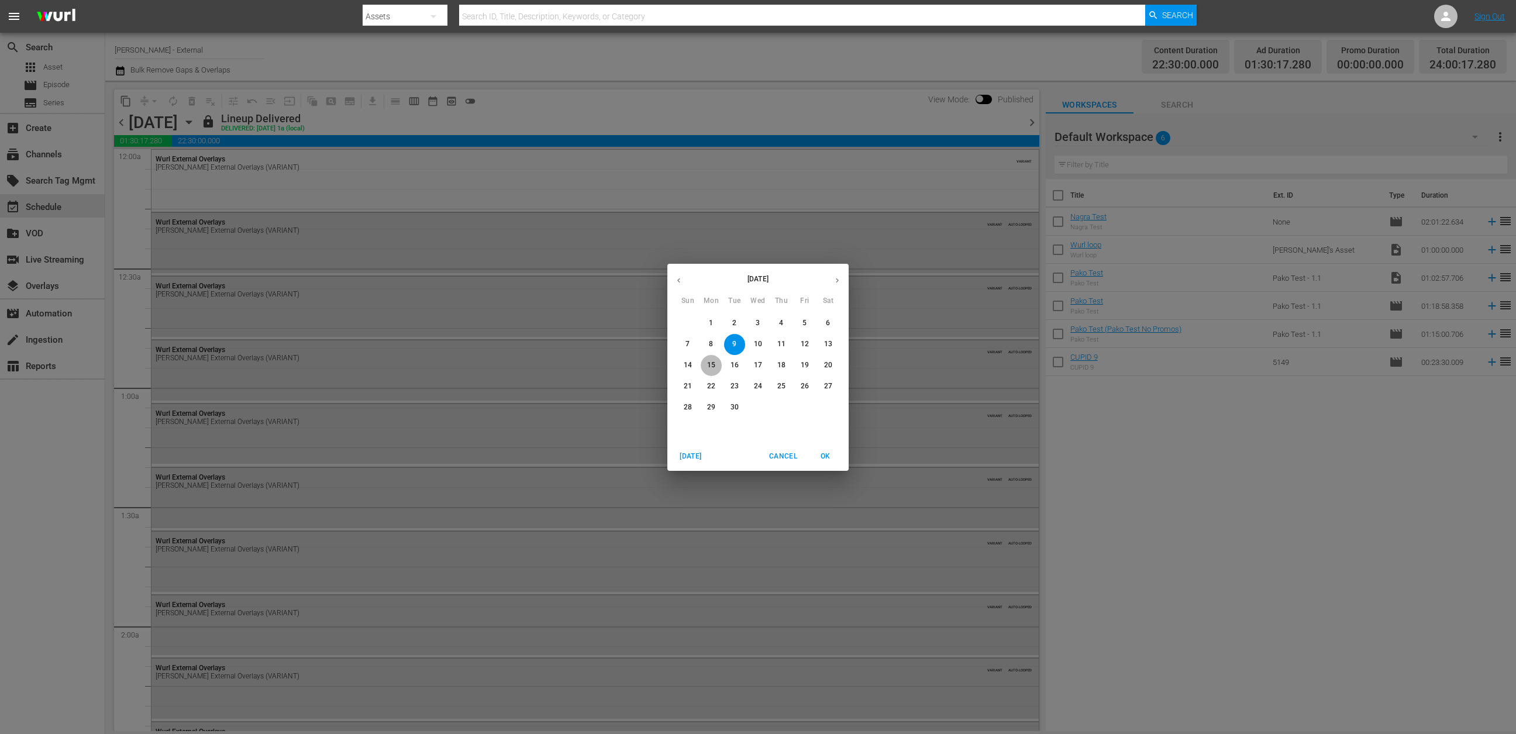
click at [715, 367] on span "15" at bounding box center [711, 365] width 21 height 10
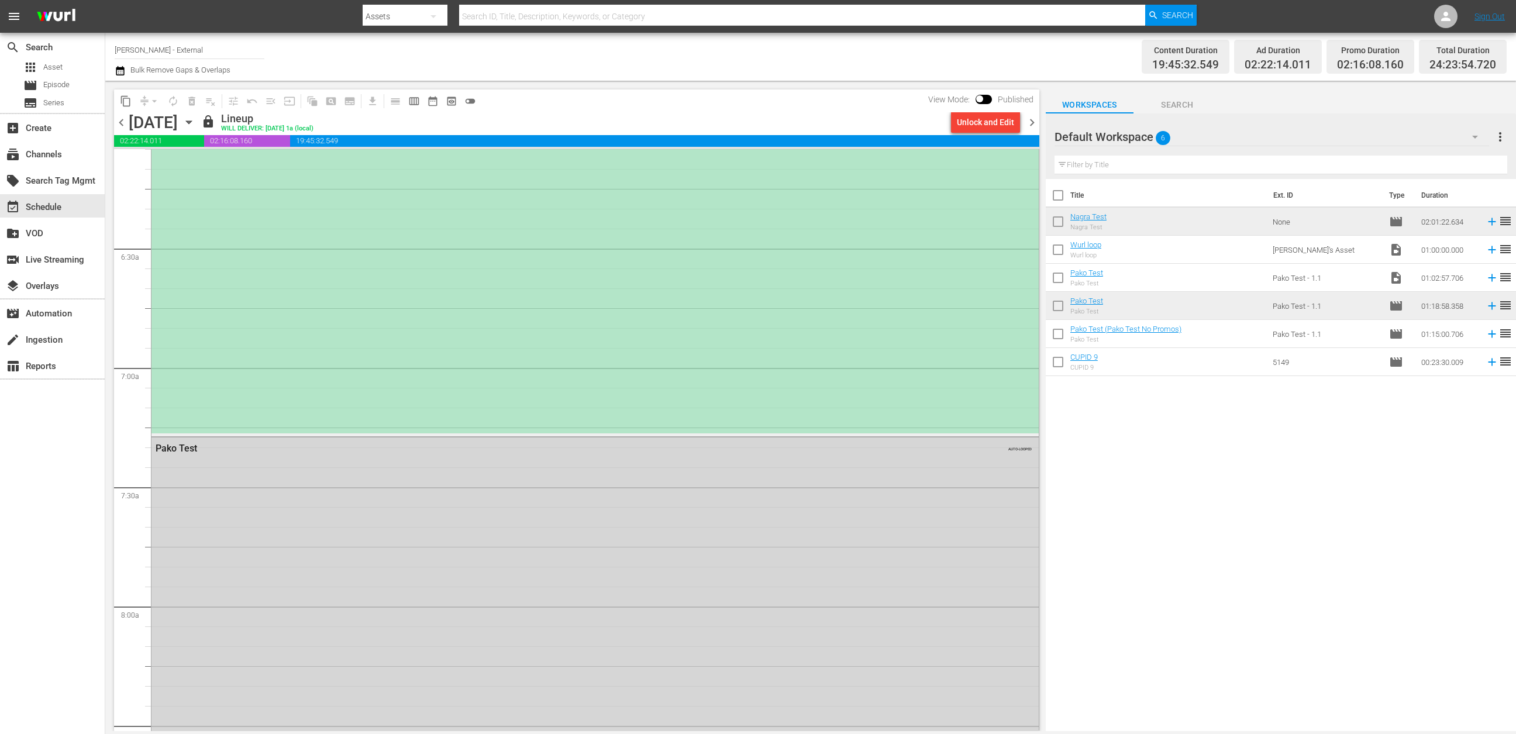
click at [376, 335] on div "[PERSON_NAME] / SE1 / EP8: Nagra Test" at bounding box center [595, 193] width 887 height 479
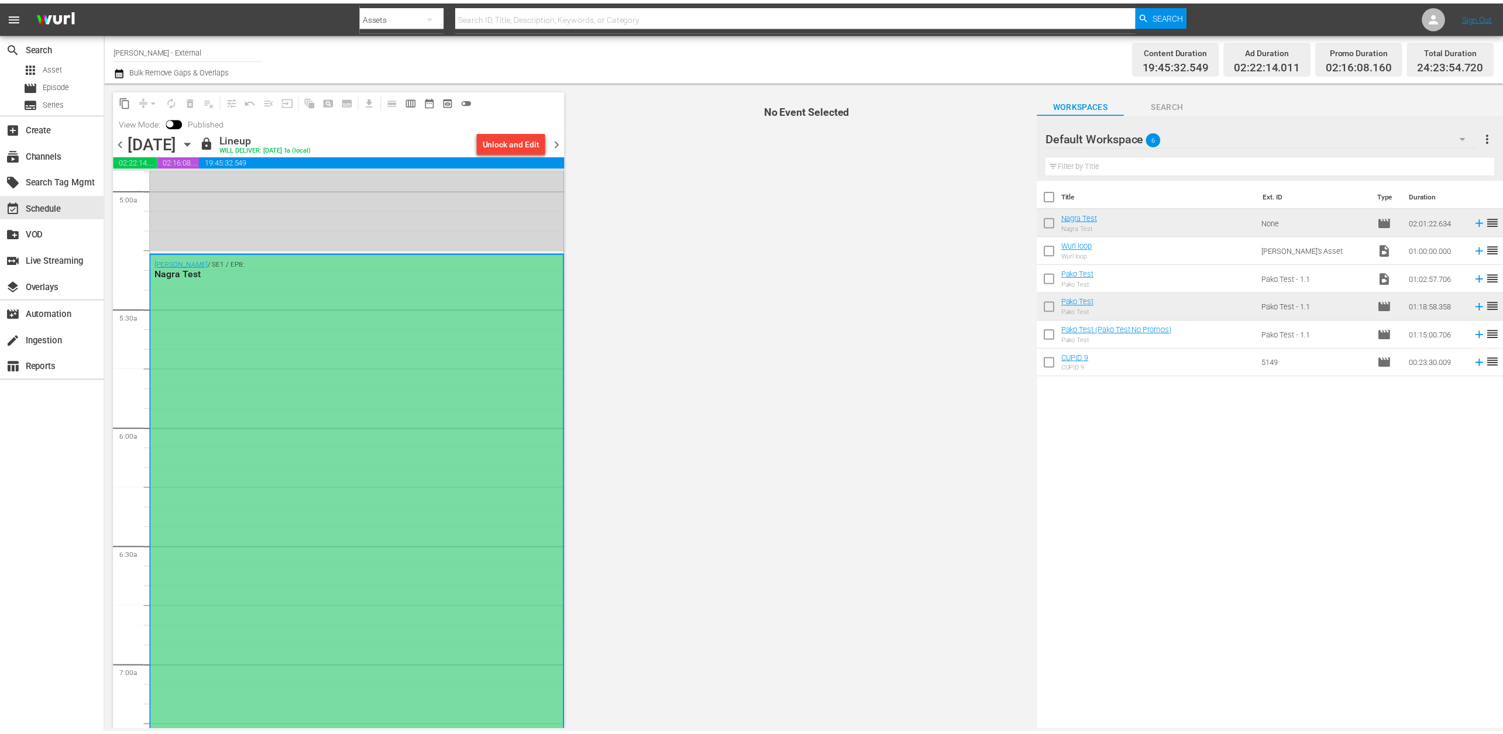
scroll to position [1104, 0]
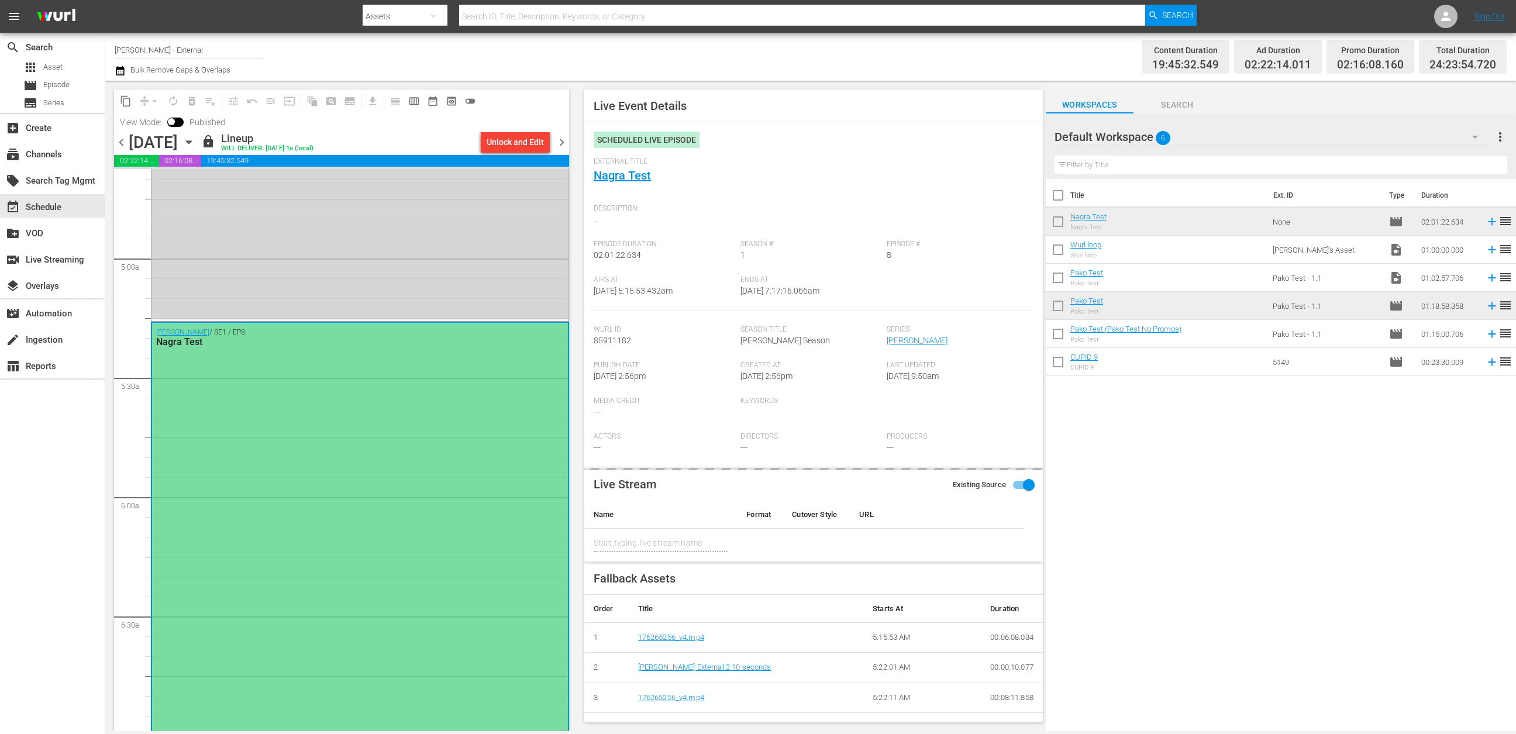
type input "Nagra Test"
click at [61, 261] on div "switch_video Live Streaming" at bounding box center [33, 258] width 66 height 11
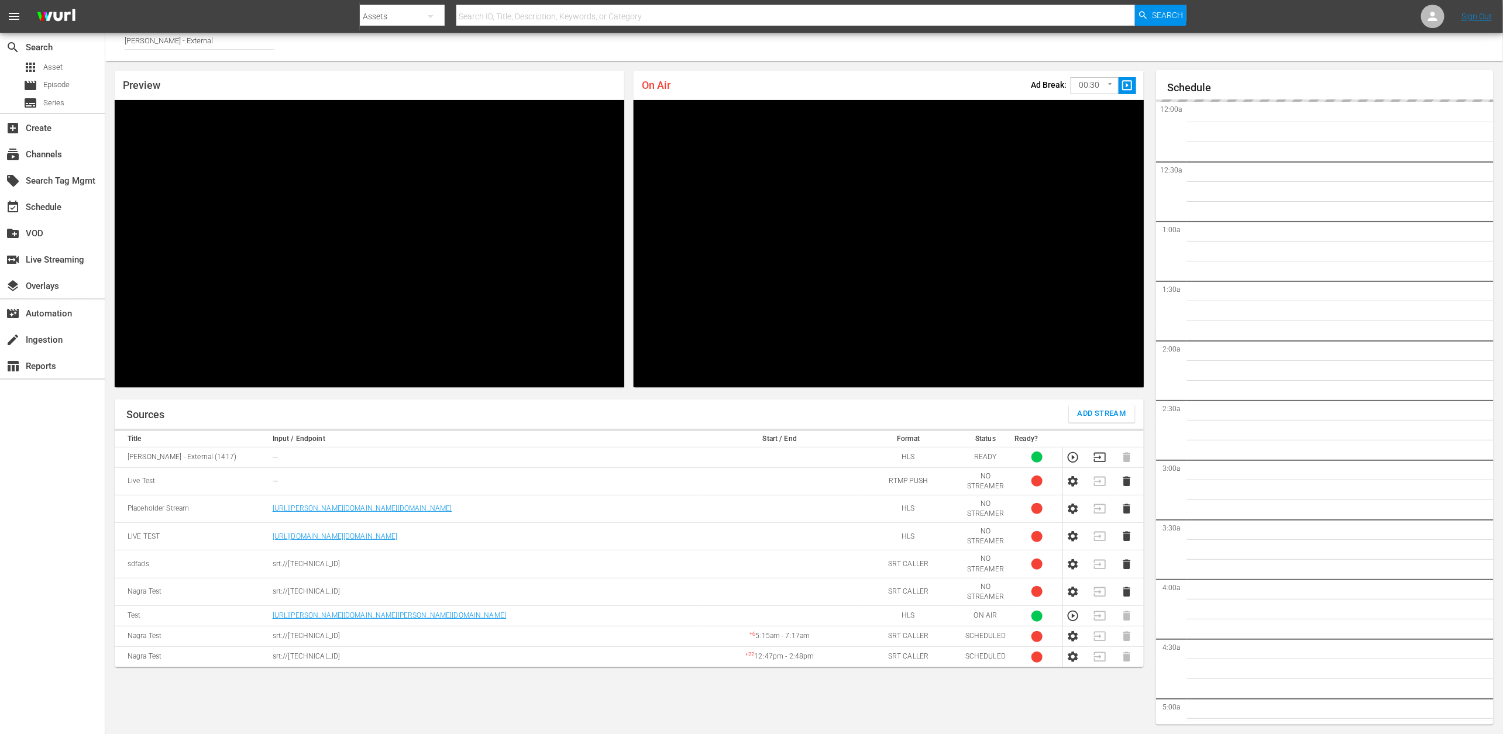
scroll to position [1728, 0]
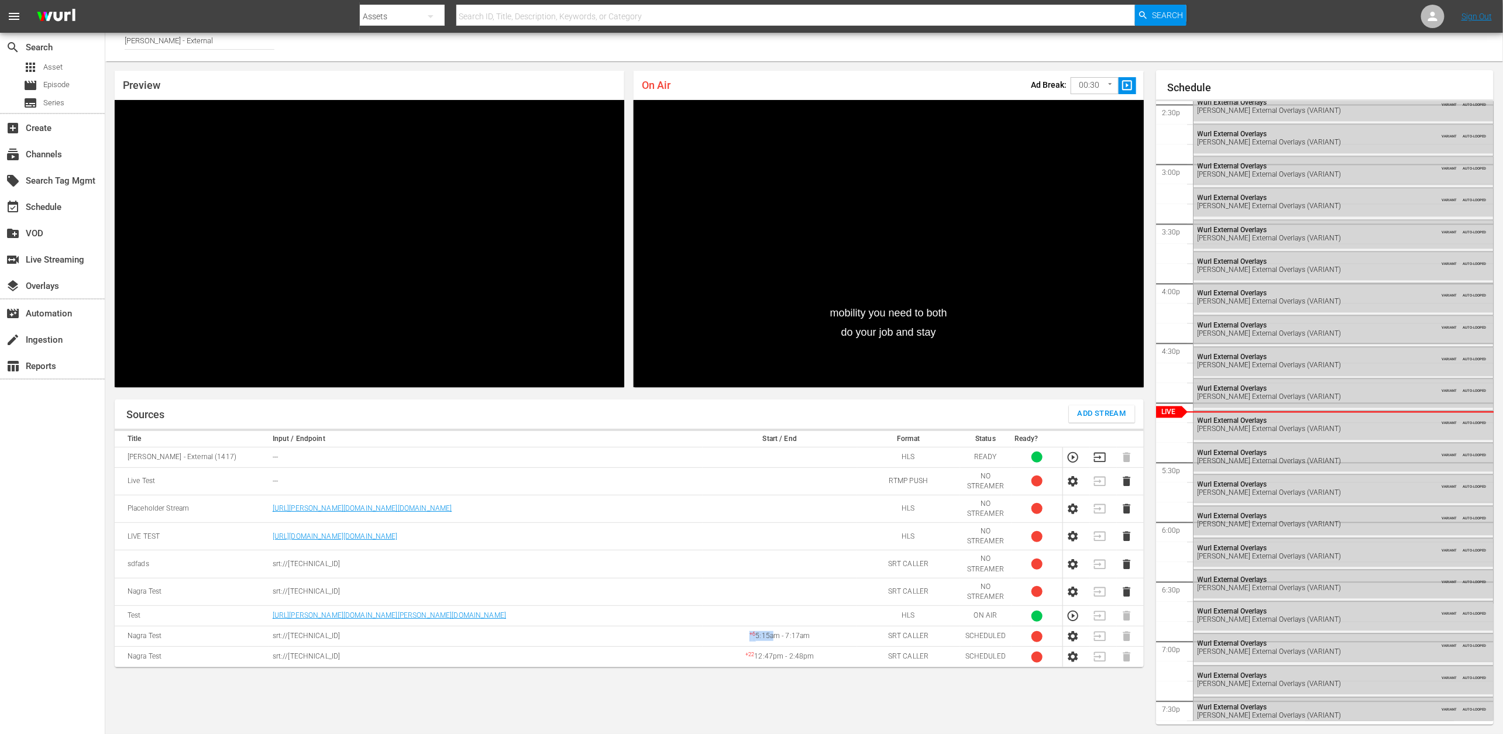
drag, startPoint x: 736, startPoint y: 638, endPoint x: 776, endPoint y: 632, distance: 40.3
click at [776, 632] on td "+ 6 5:15am - 7:17am" at bounding box center [780, 636] width 154 height 20
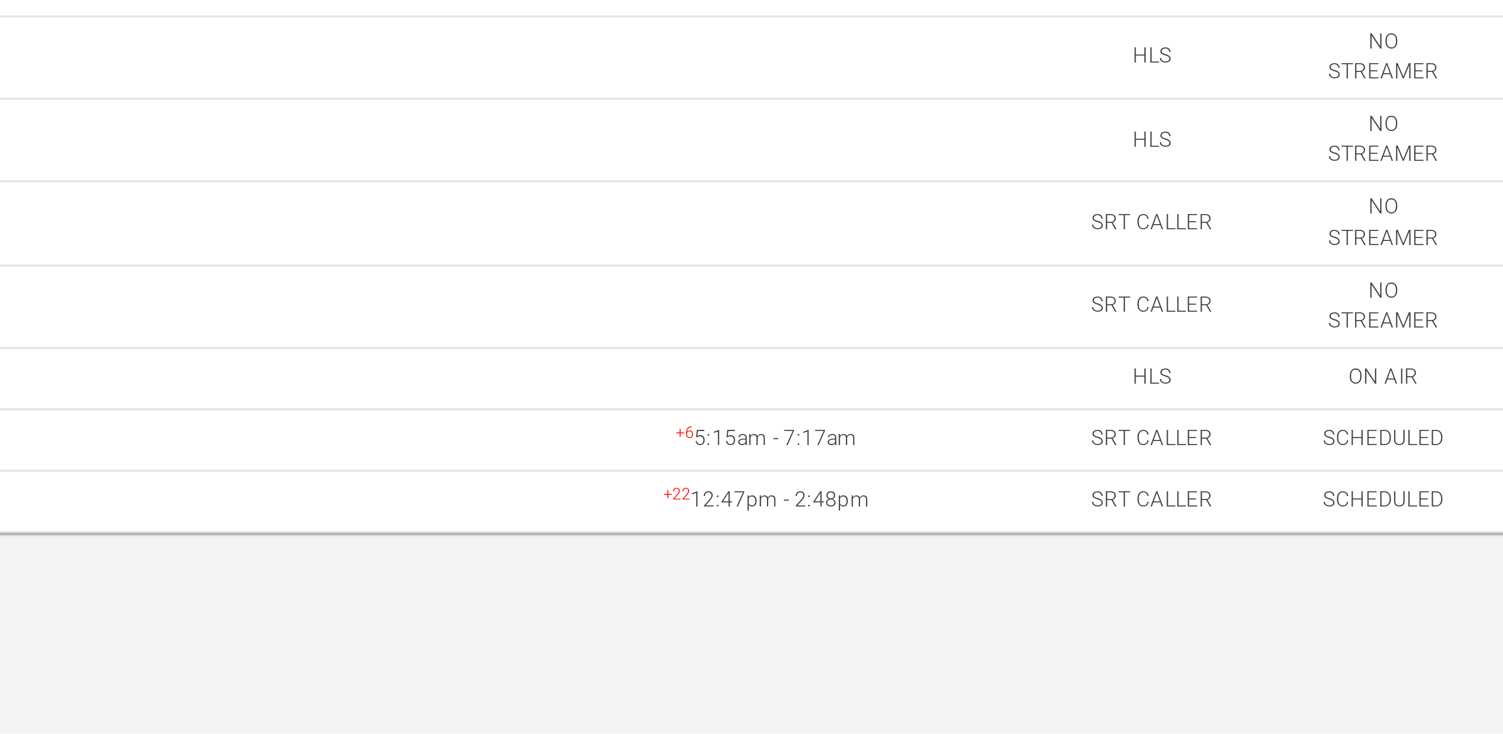
click at [746, 655] on sup "+ 22" at bounding box center [749, 655] width 9 height 6
click at [755, 631] on sup "+ 6" at bounding box center [752, 634] width 6 height 6
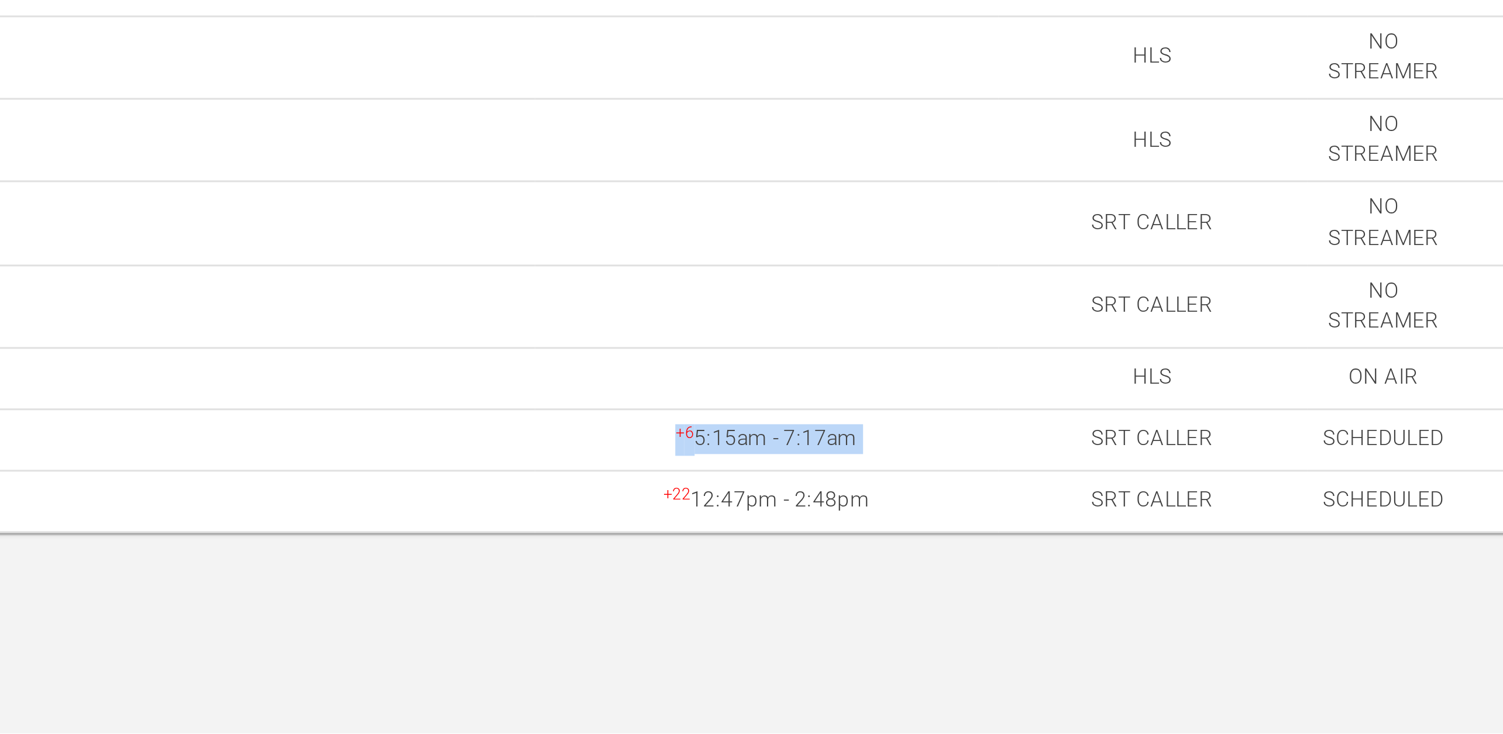
click at [755, 631] on sup "+ 6" at bounding box center [752, 634] width 6 height 6
click at [750, 633] on td "+ 6 5:15am - 7:17am" at bounding box center [780, 636] width 154 height 20
drag, startPoint x: 747, startPoint y: 652, endPoint x: 755, endPoint y: 652, distance: 8.2
click at [754, 652] on sup "+ 22" at bounding box center [749, 655] width 9 height 6
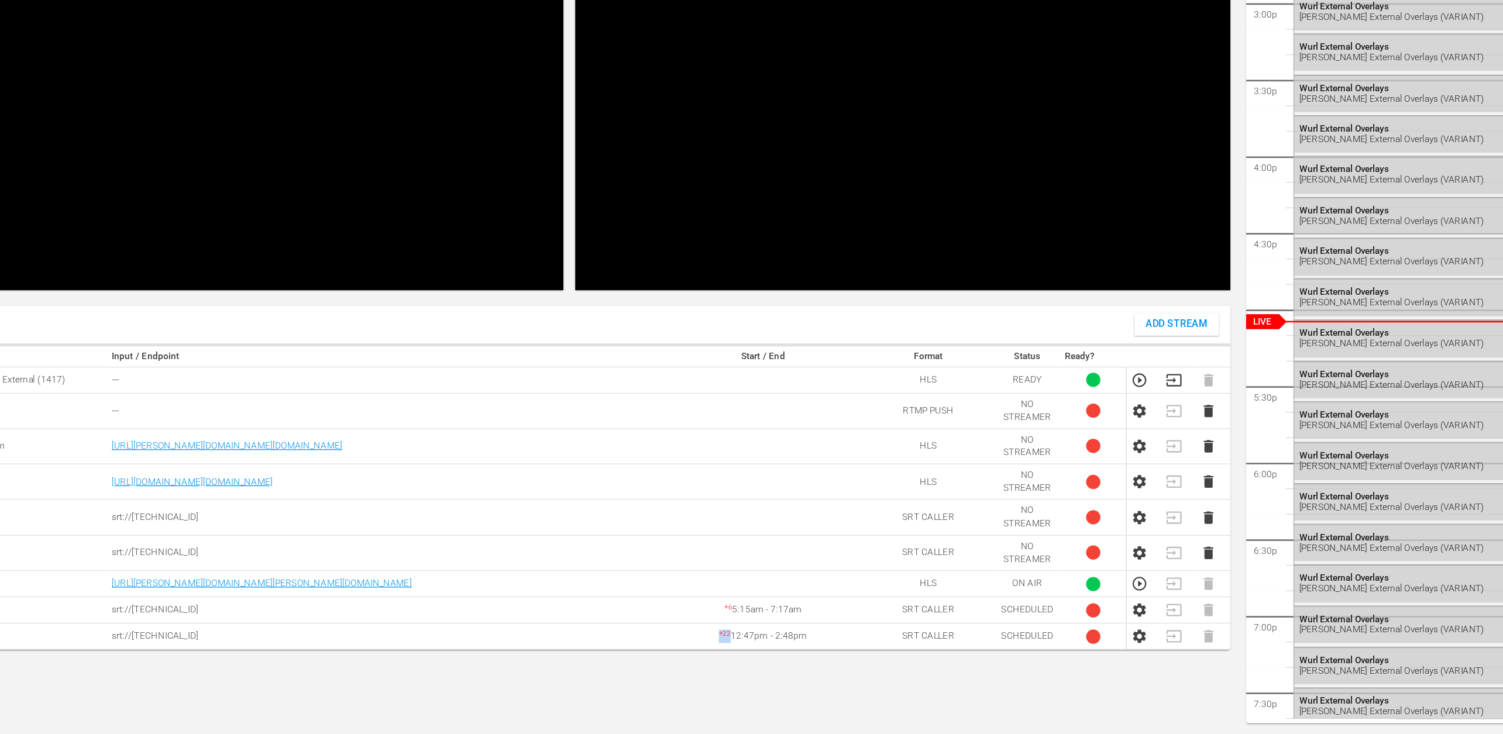
scroll to position [5, 0]
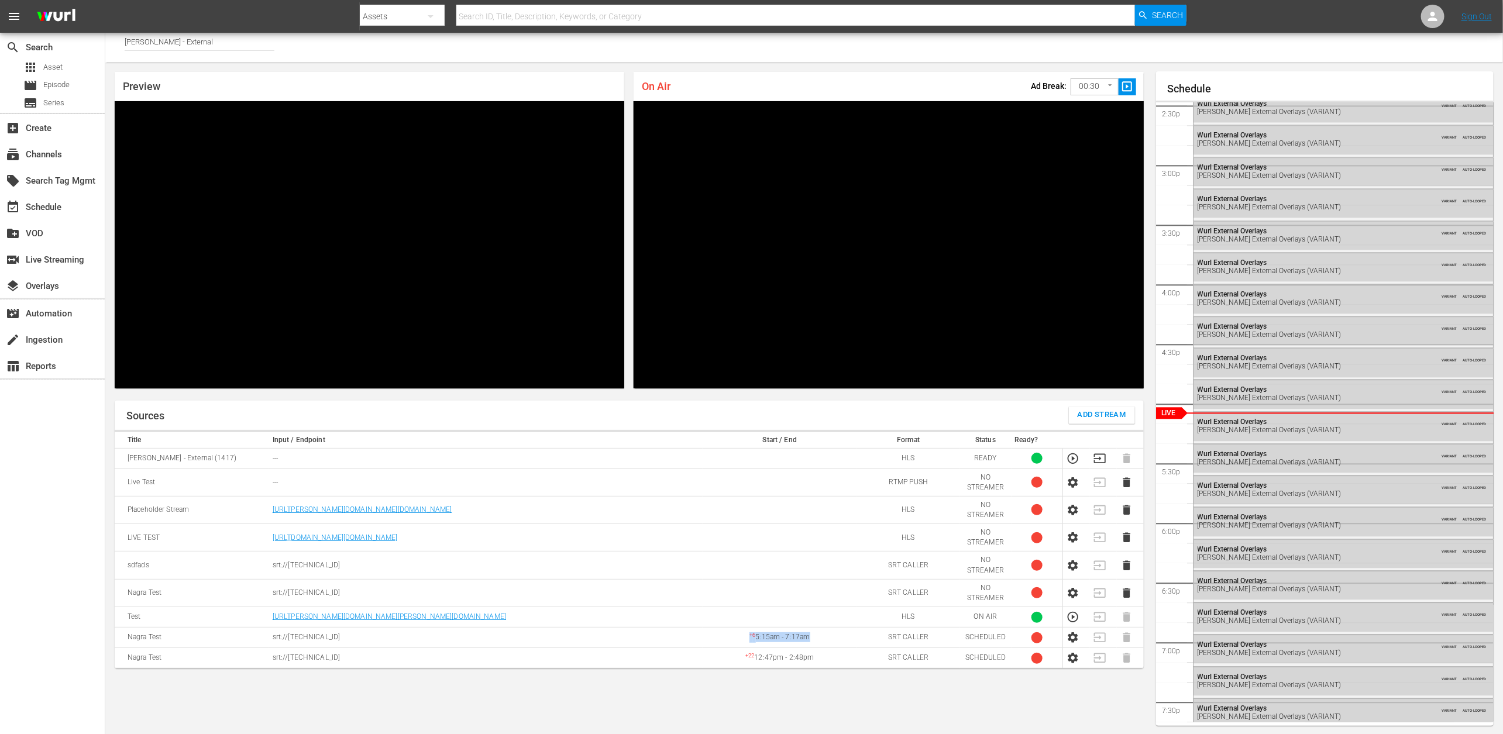
drag, startPoint x: 749, startPoint y: 635, endPoint x: 825, endPoint y: 635, distance: 76.0
click at [825, 635] on td "+ 6 5:15am - 7:17am" at bounding box center [780, 638] width 154 height 20
click at [73, 340] on div "create Ingestion" at bounding box center [52, 338] width 105 height 23
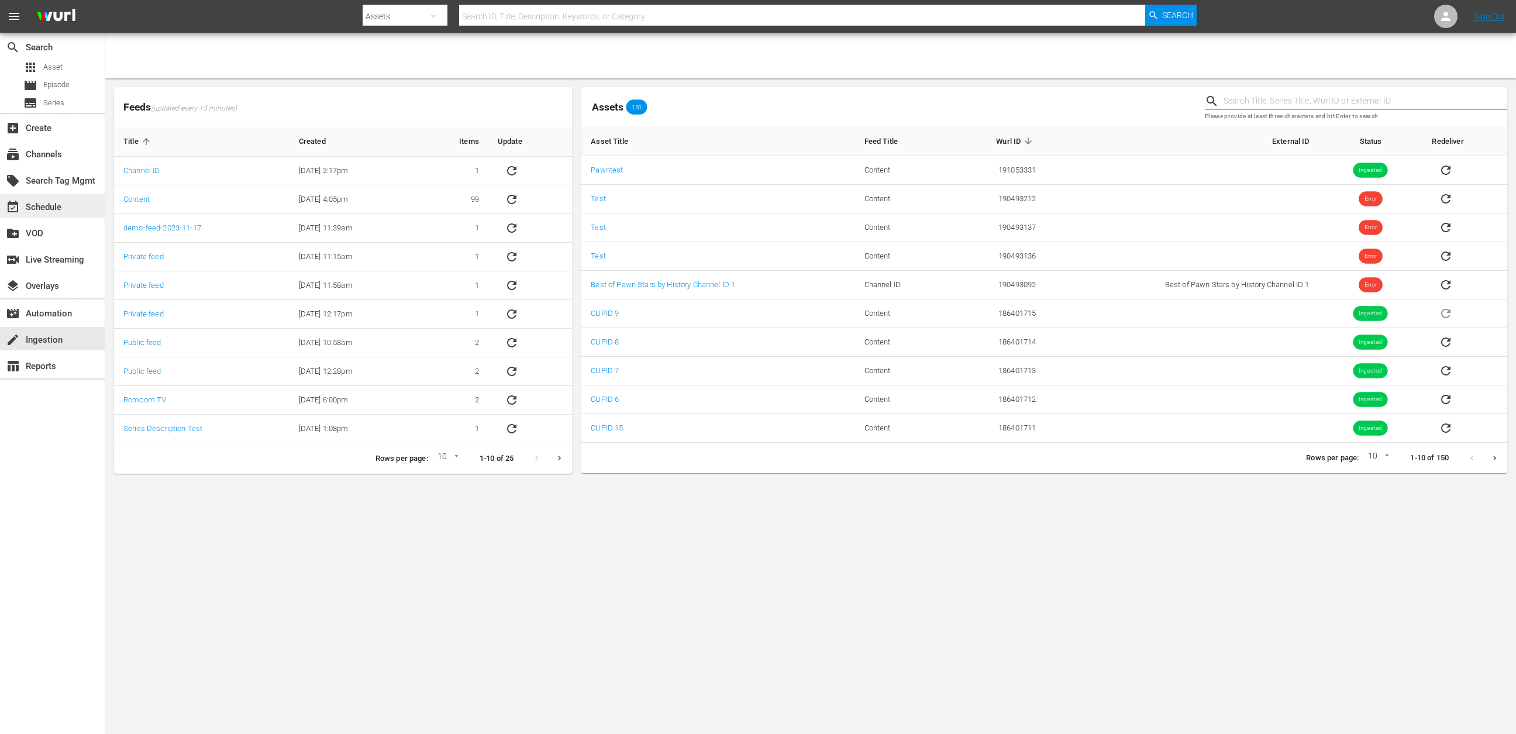
click at [57, 211] on div "event_available Schedule" at bounding box center [33, 205] width 66 height 11
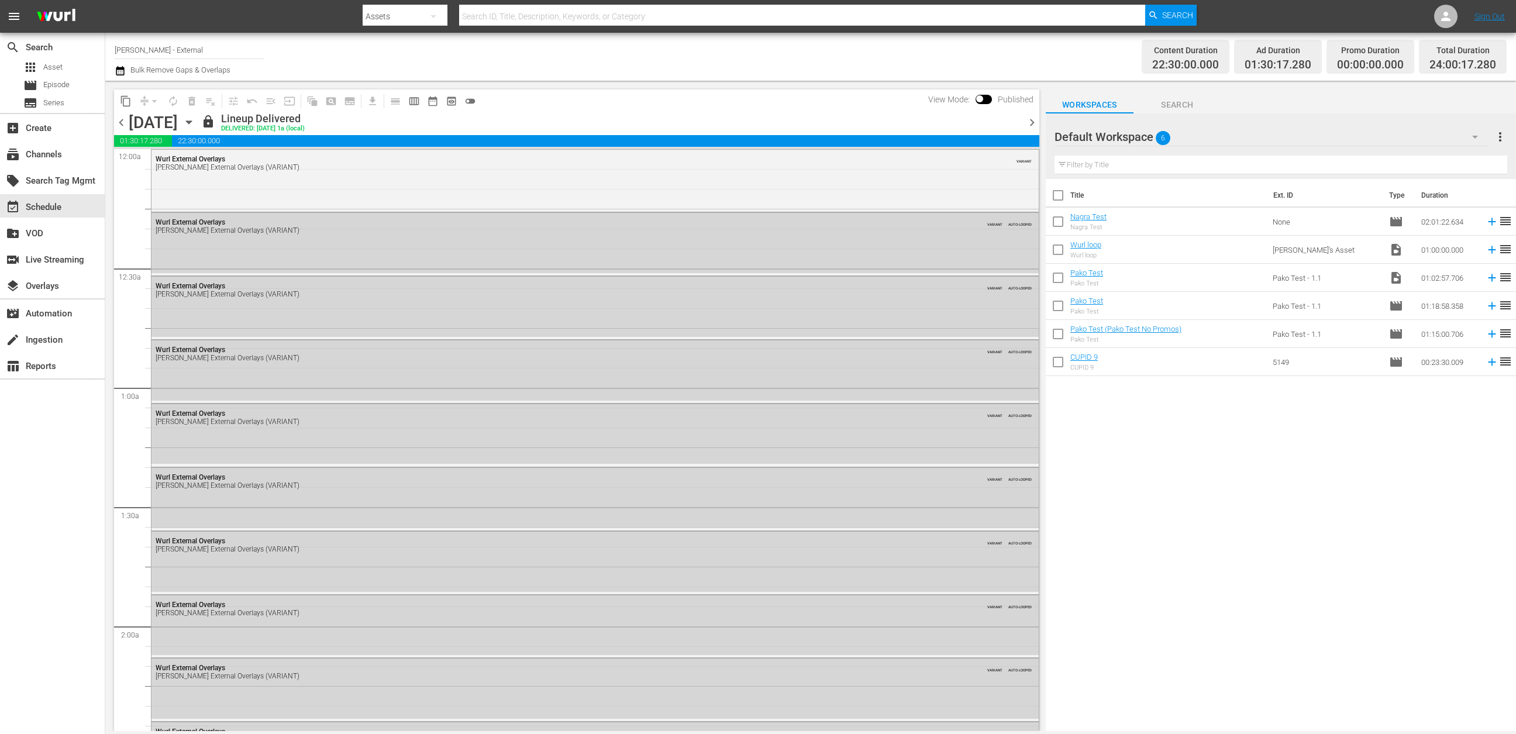
click at [195, 125] on icon "button" at bounding box center [189, 122] width 13 height 13
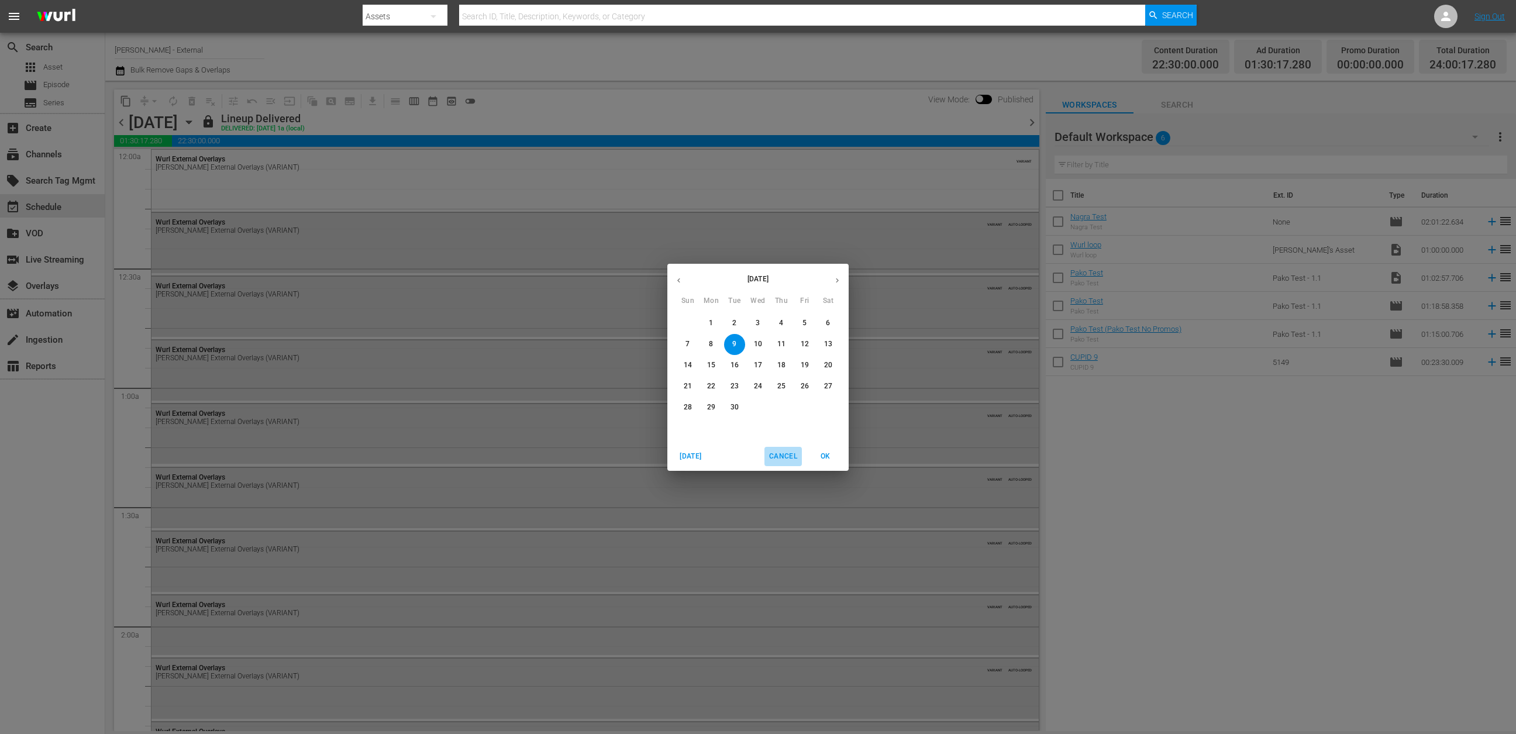
click at [775, 457] on span "Cancel" at bounding box center [783, 456] width 28 height 12
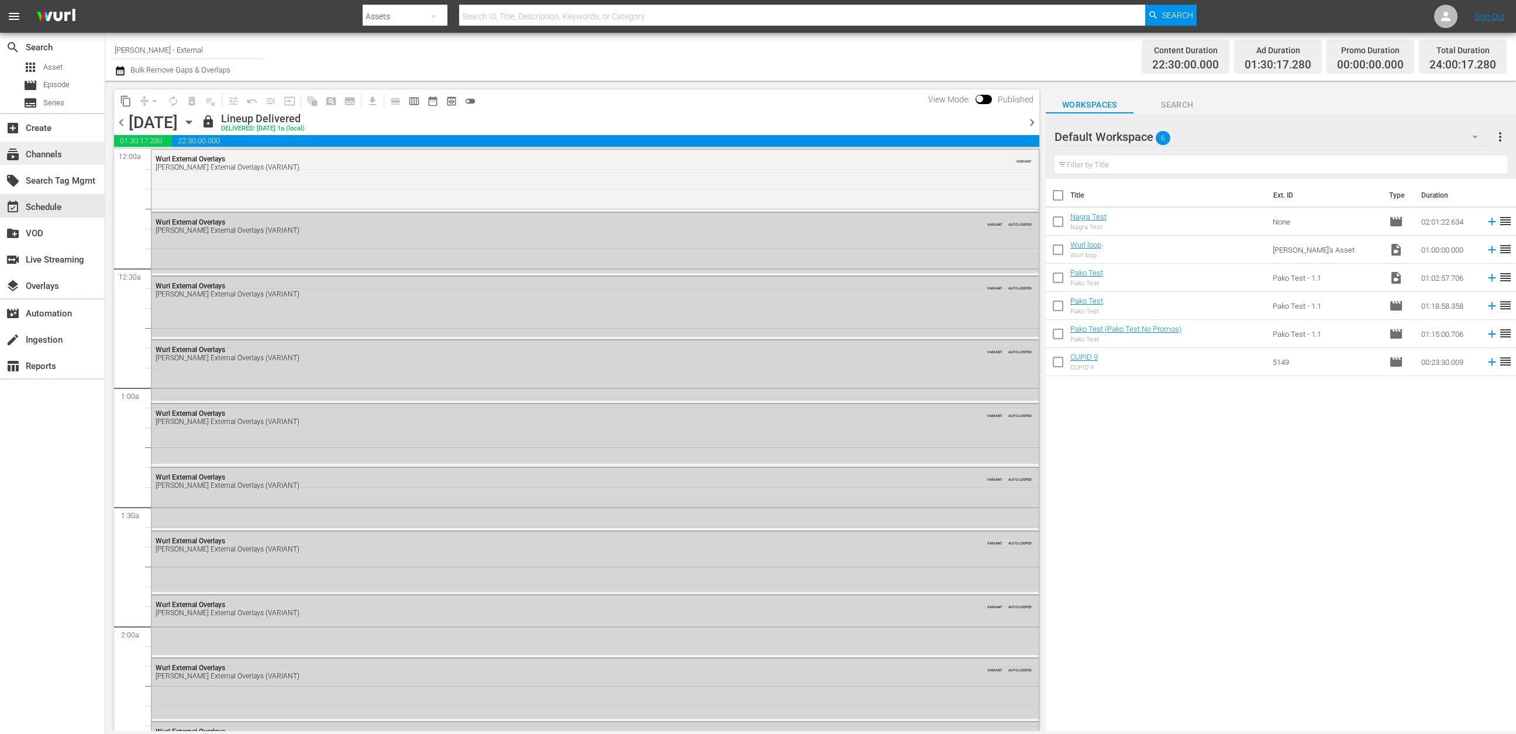
click at [44, 149] on div "subscriptions Channels" at bounding box center [33, 152] width 66 height 11
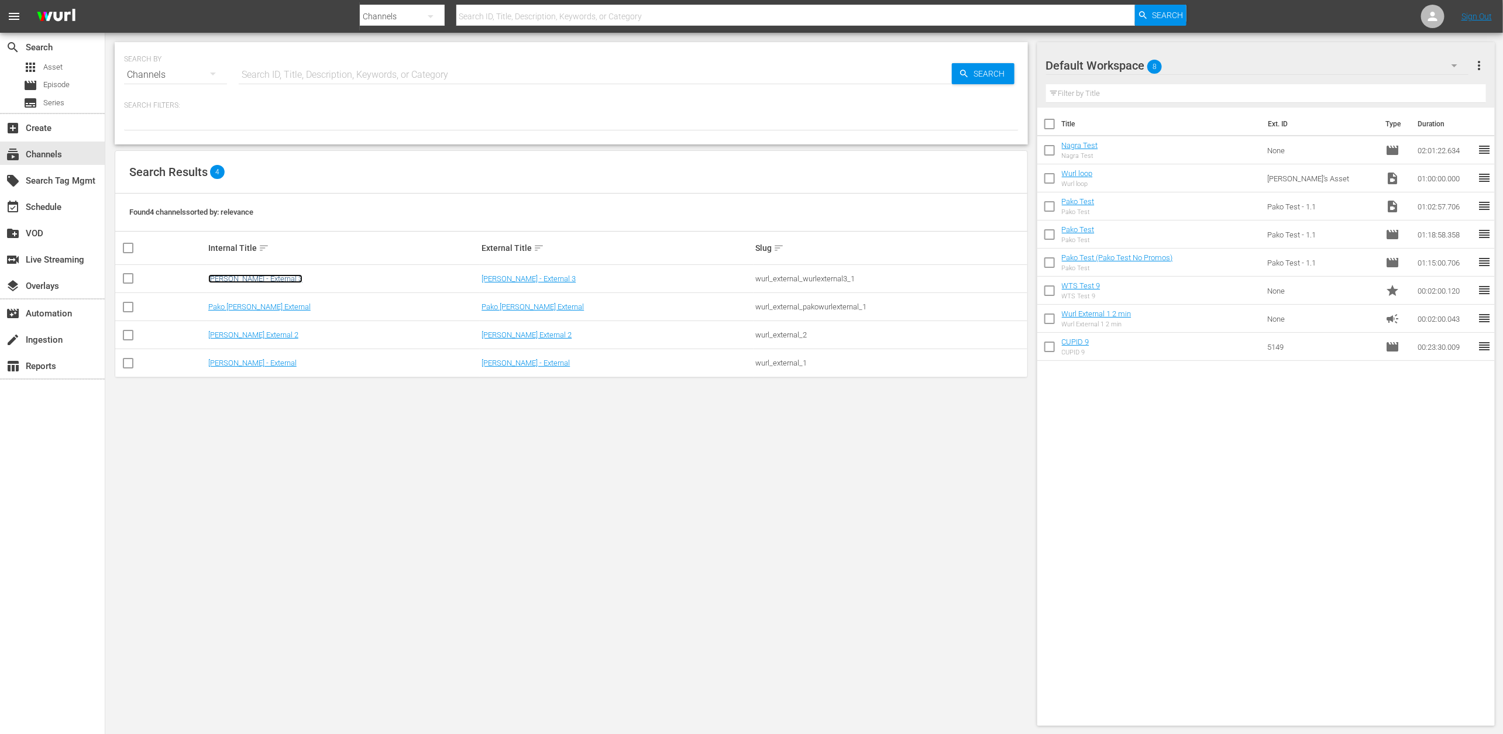
click at [244, 277] on link "Wurl - External 3" at bounding box center [255, 278] width 94 height 9
click at [246, 366] on link "Wurl - External" at bounding box center [252, 363] width 88 height 9
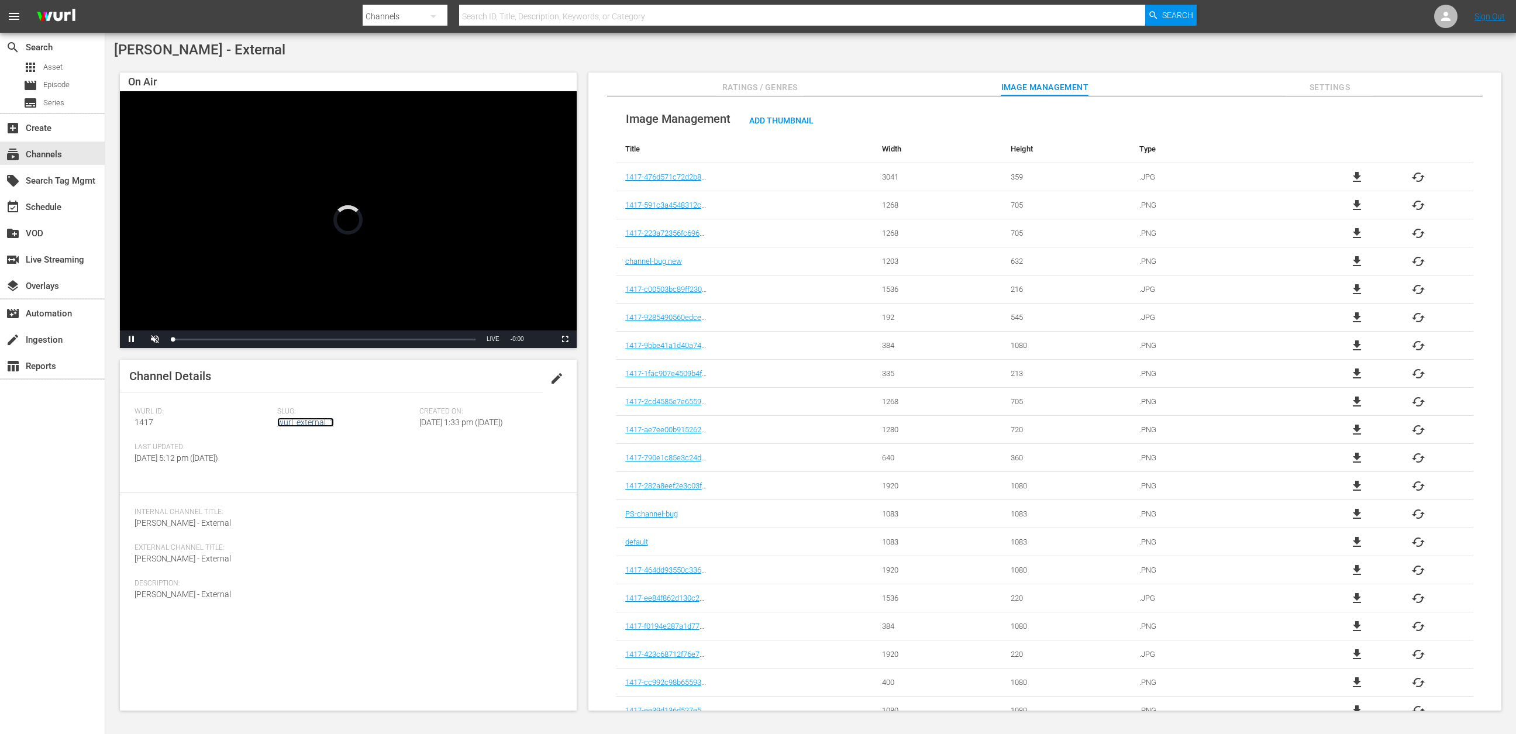
click at [307, 426] on link "wurl_external_1" at bounding box center [305, 422] width 57 height 9
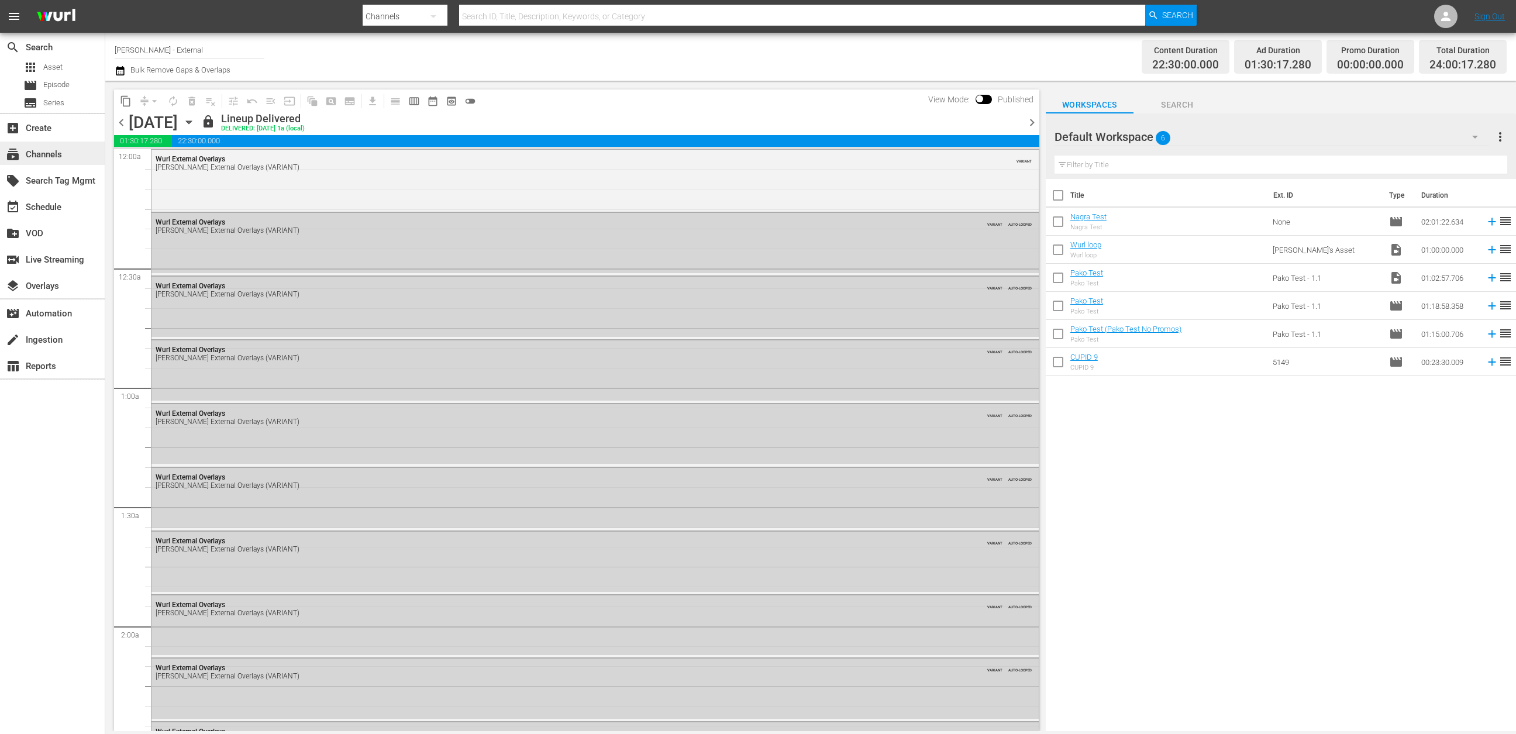
click at [32, 161] on div "subscriptions Channels" at bounding box center [52, 153] width 105 height 23
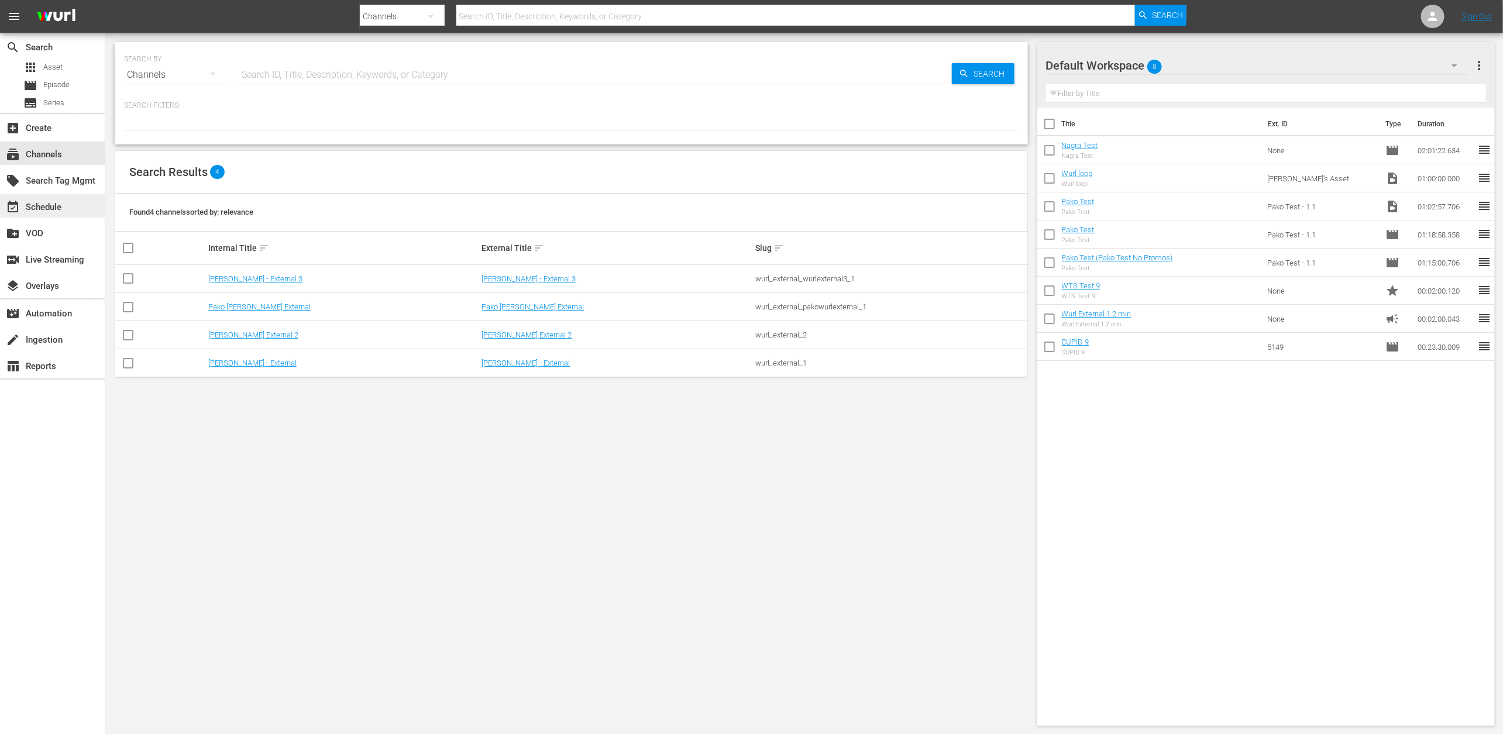
click at [64, 204] on div "event_available Schedule" at bounding box center [33, 205] width 66 height 11
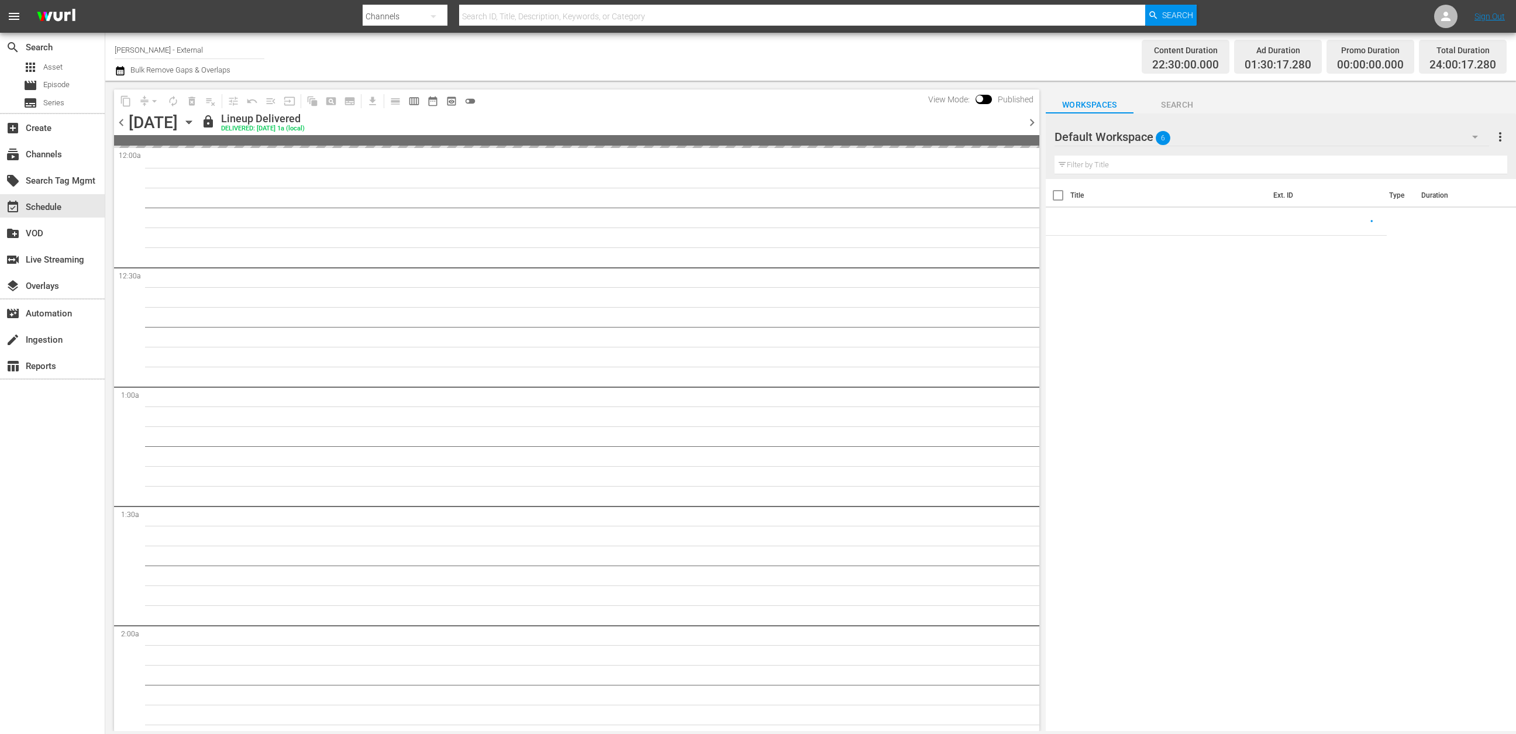
click at [204, 41] on input "Wurl - External" at bounding box center [190, 50] width 150 height 28
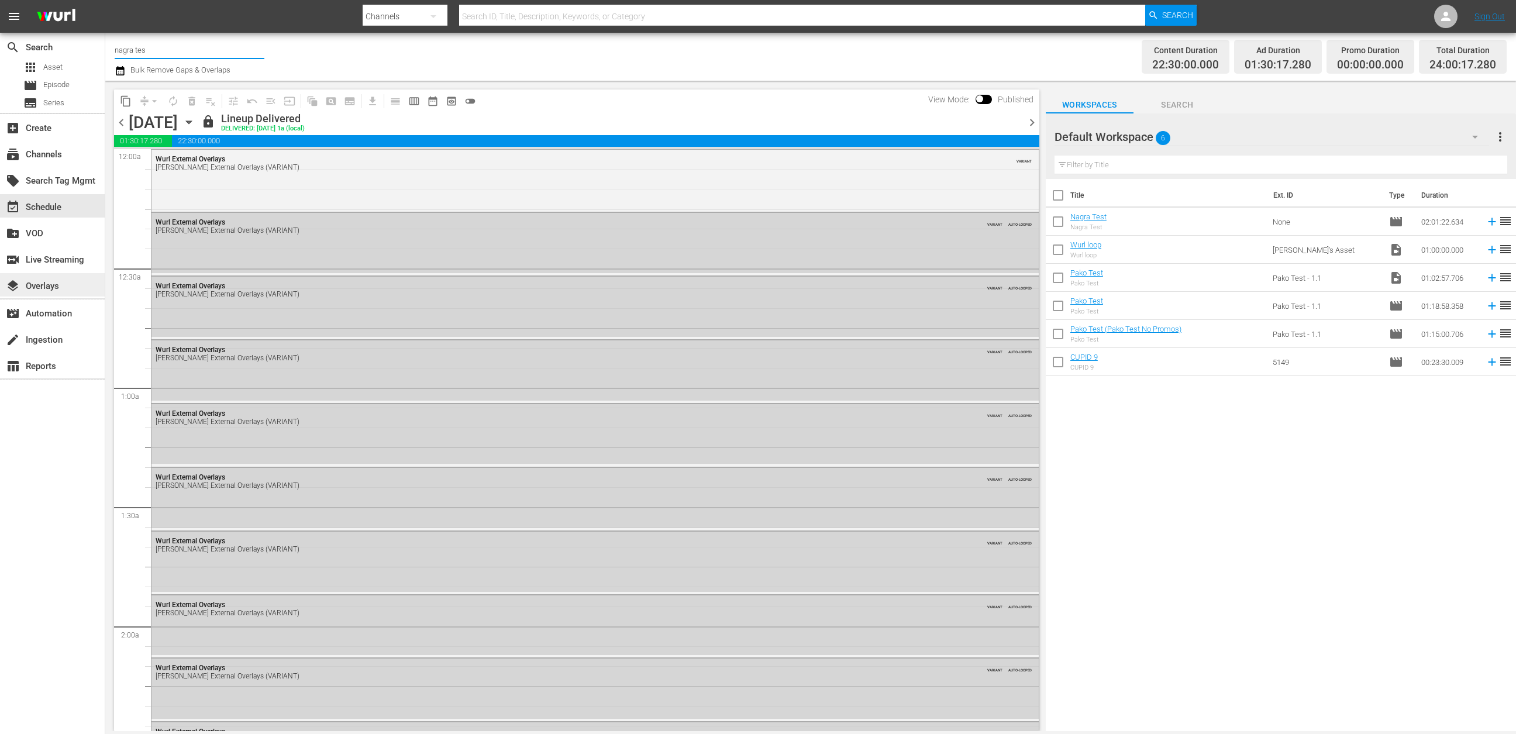
type input "nagra tes"
click at [28, 287] on div "layers Overlays" at bounding box center [33, 284] width 66 height 11
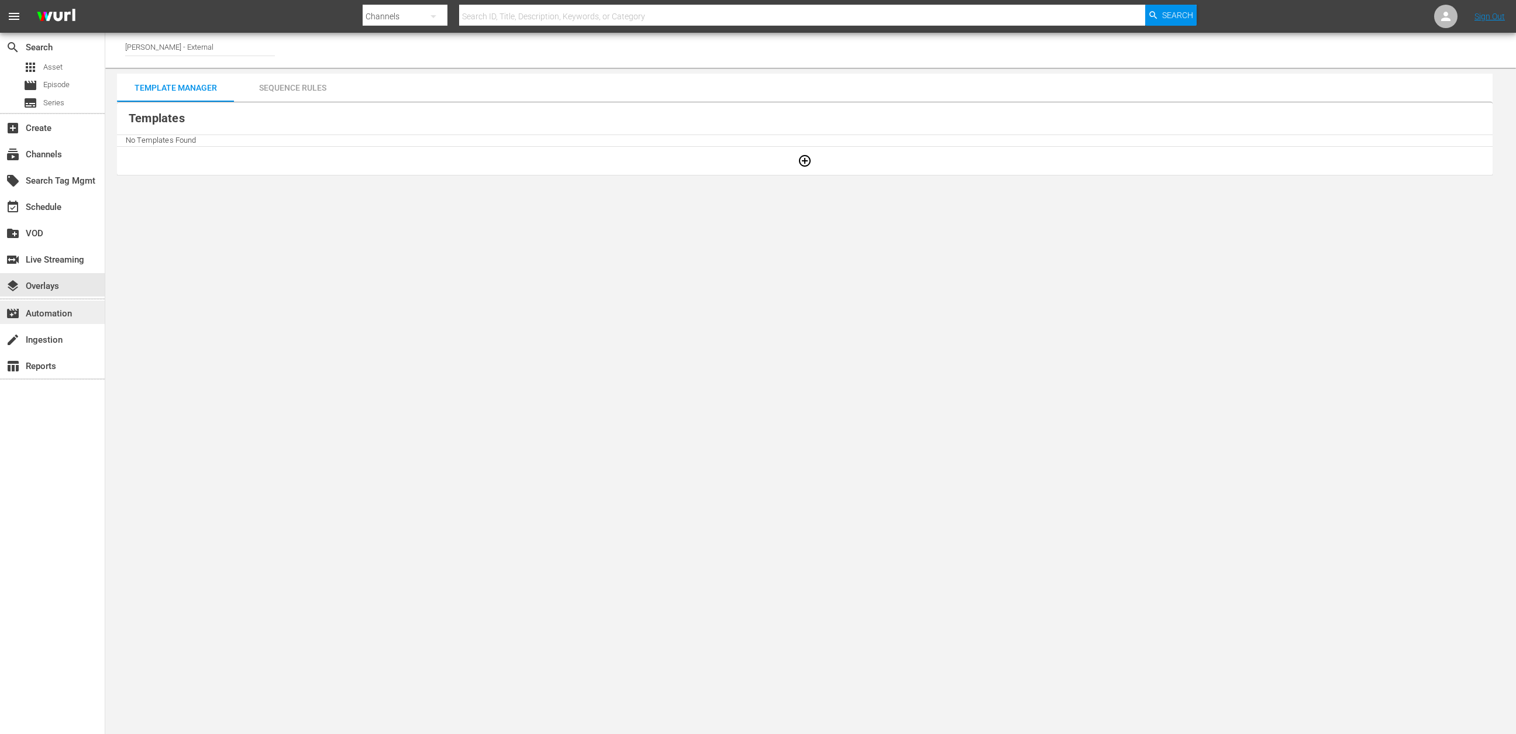
click at [66, 312] on div "movie_filter Automation" at bounding box center [33, 312] width 66 height 11
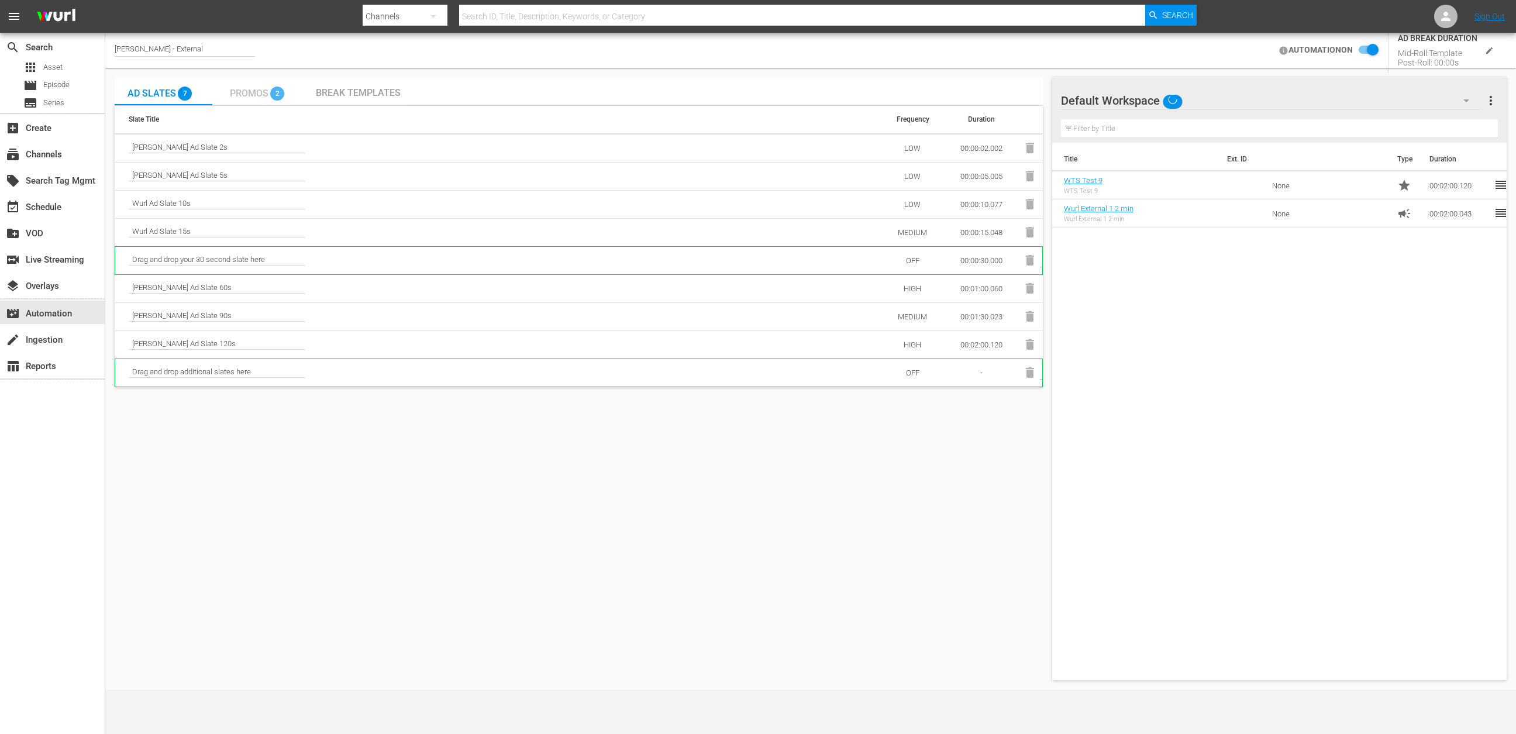
click at [246, 81] on div "Promos 2" at bounding box center [260, 91] width 61 height 23
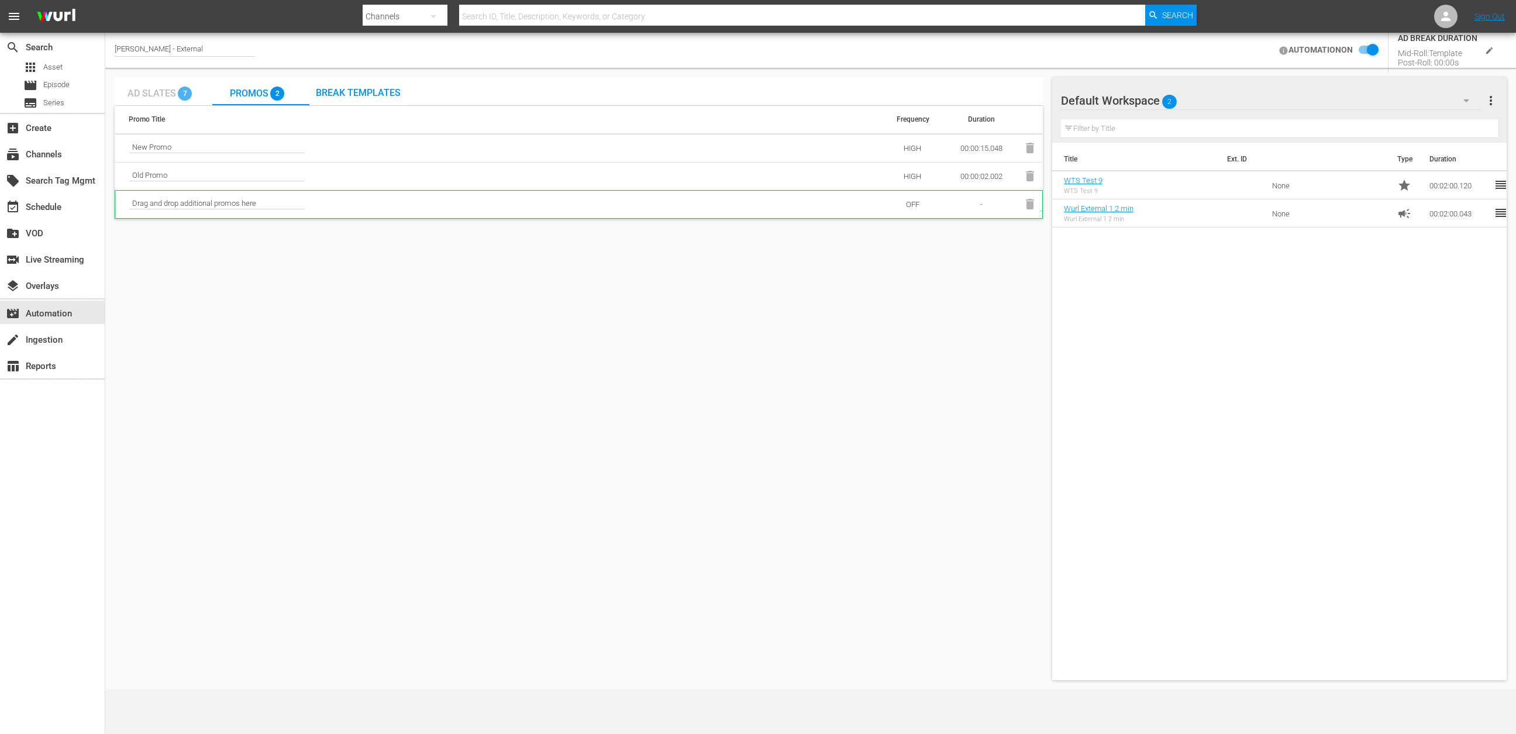
click at [173, 91] on span "Ad Slates" at bounding box center [152, 93] width 49 height 11
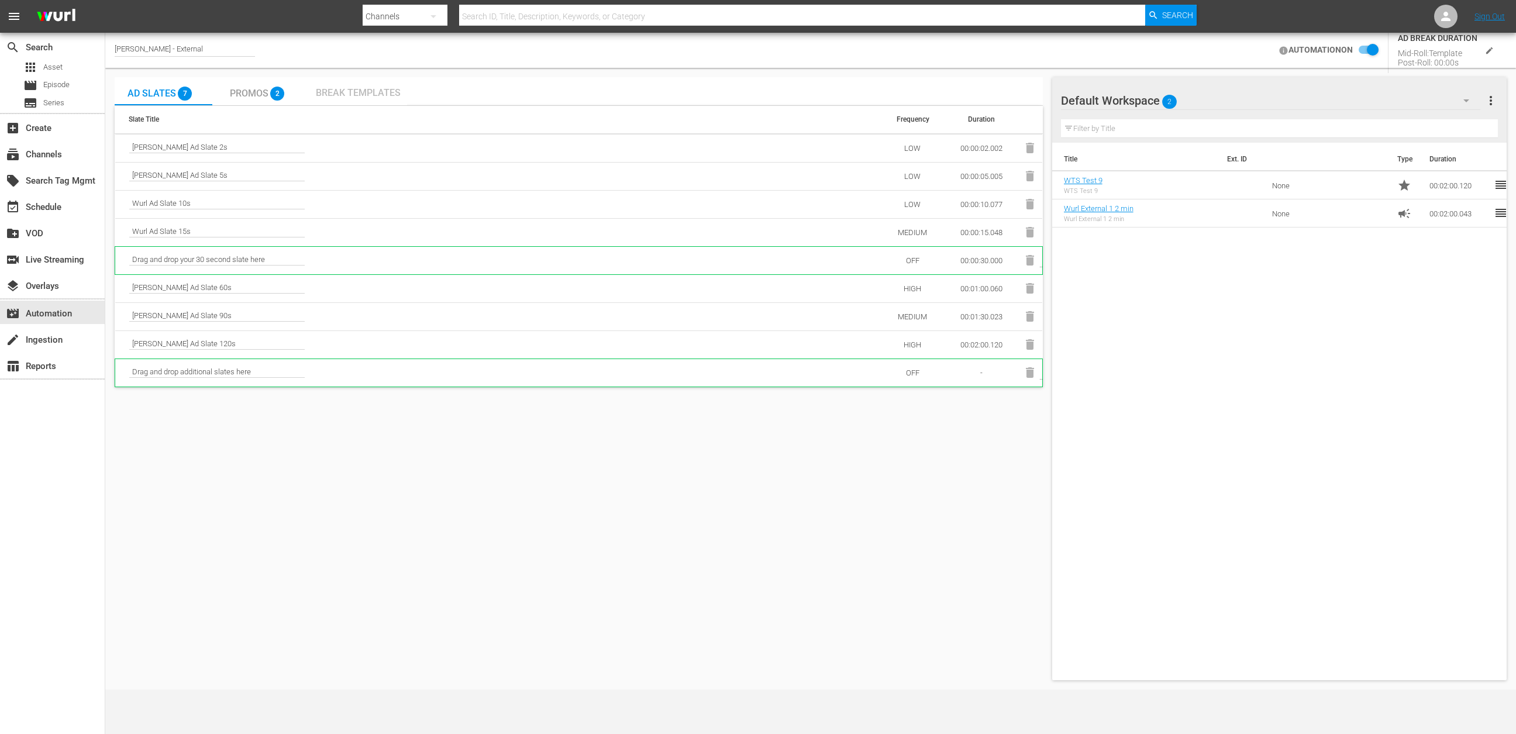
click at [390, 97] on span "Break Templates" at bounding box center [358, 92] width 85 height 11
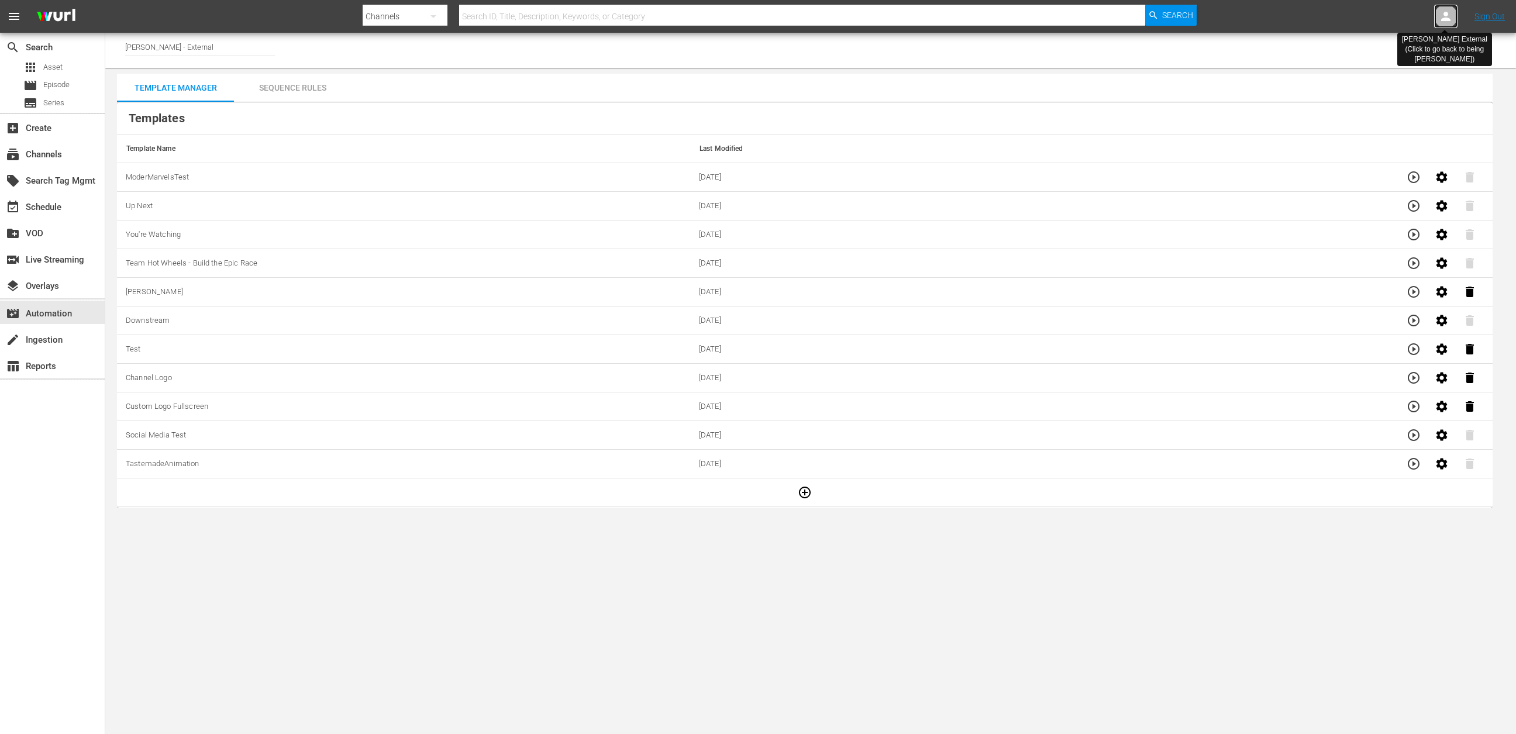
click at [1444, 20] on icon at bounding box center [1445, 16] width 9 height 9
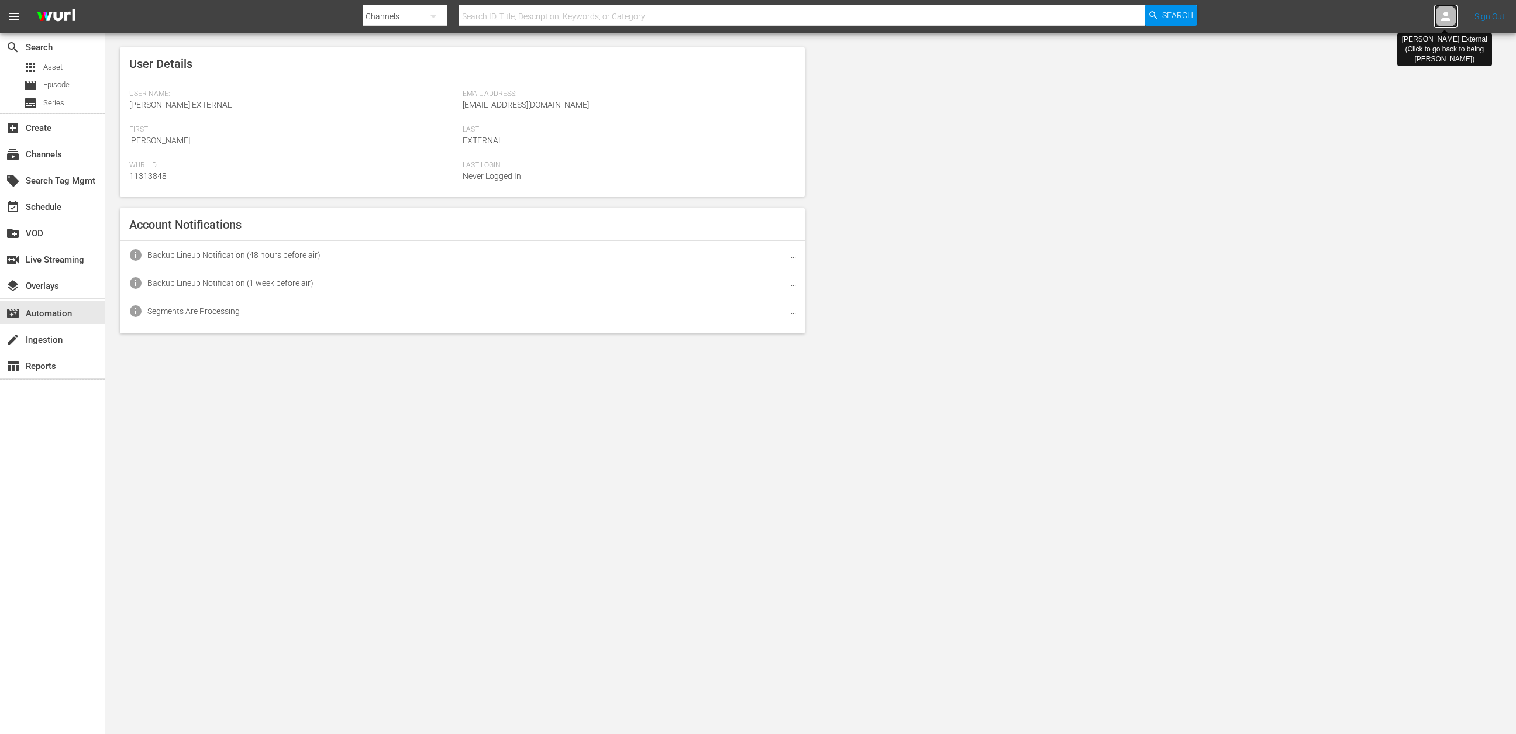
click at [1444, 20] on icon at bounding box center [1445, 16] width 9 height 9
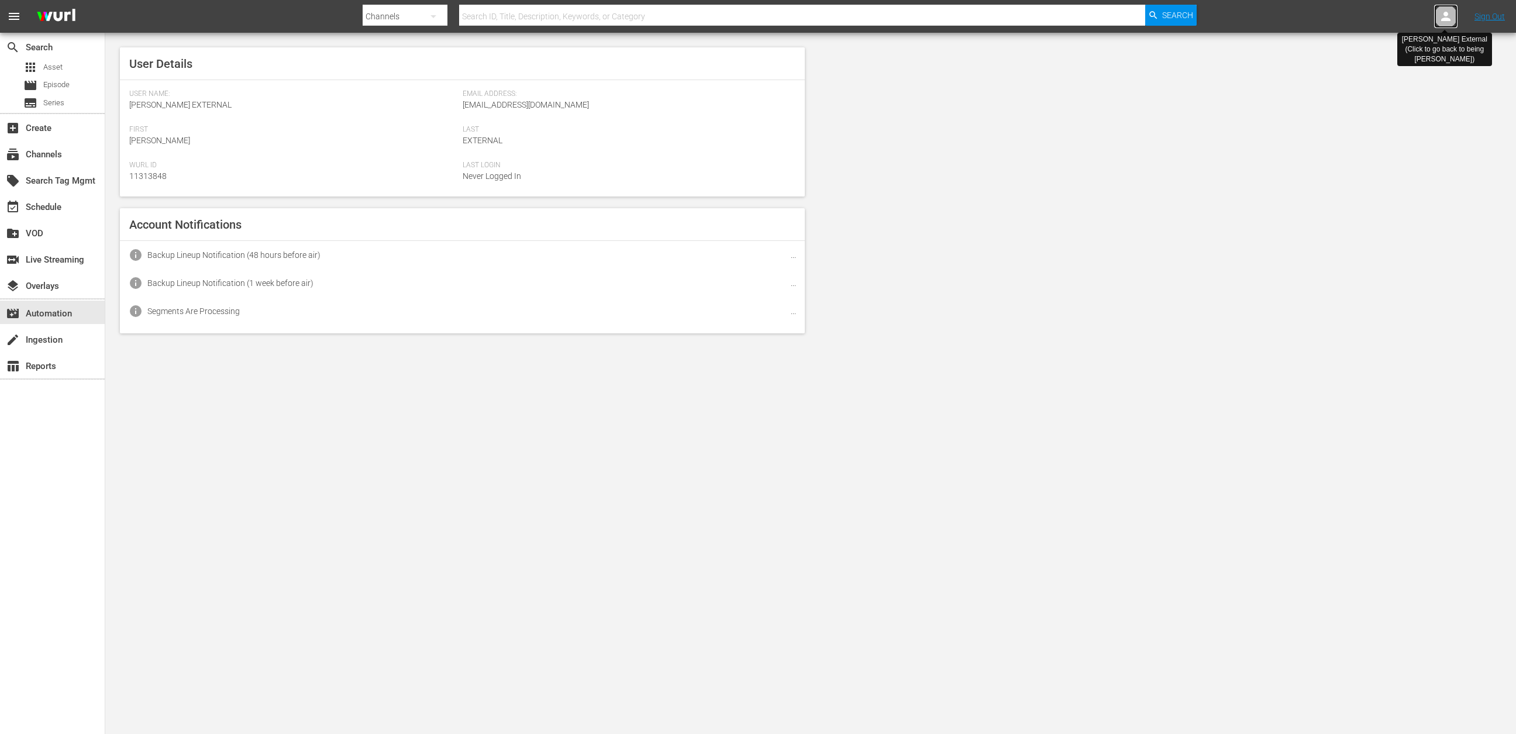
click at [1444, 20] on icon at bounding box center [1445, 16] width 9 height 9
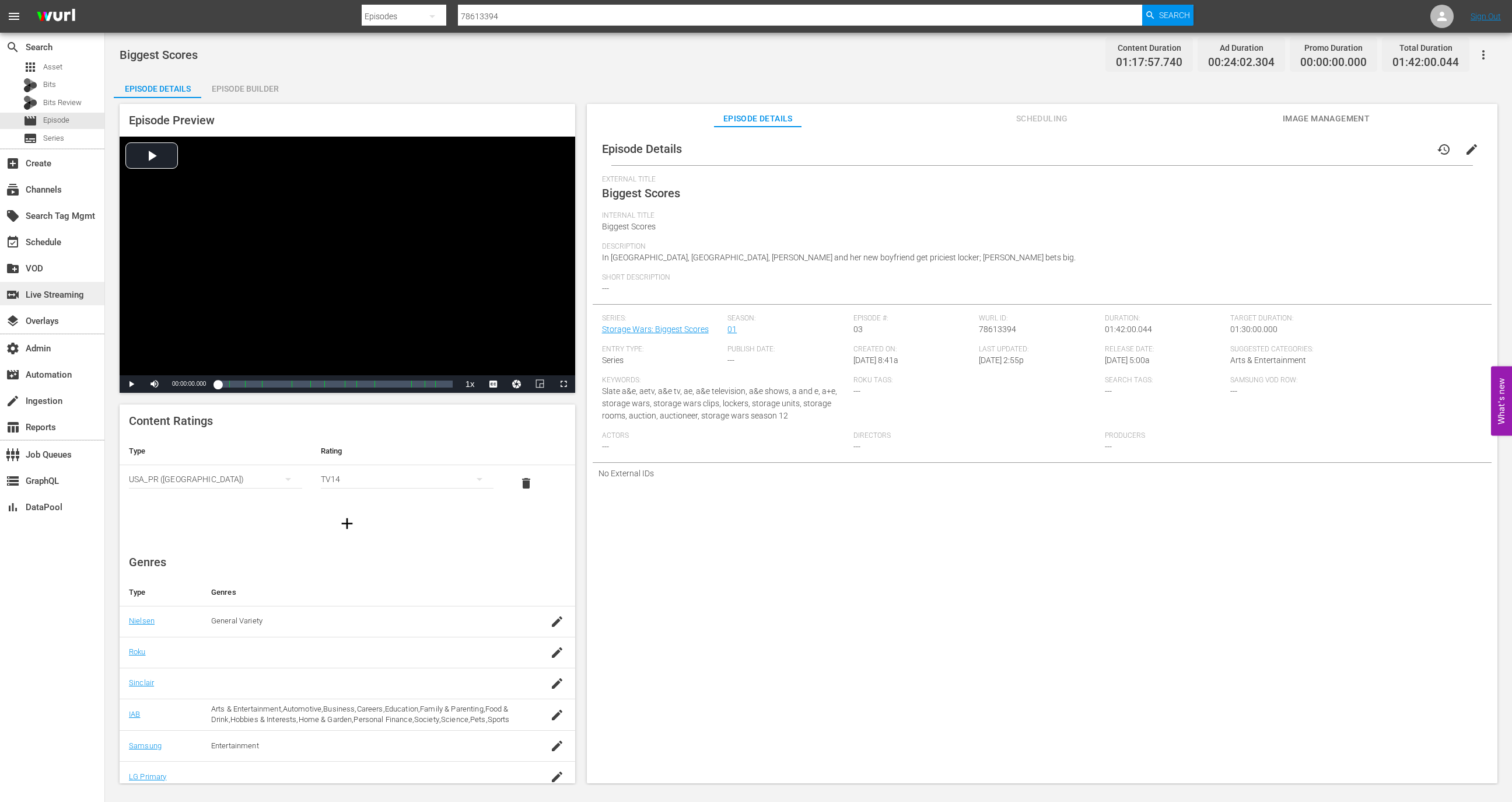
click at [44, 295] on div "switch_video Live Streaming" at bounding box center [33, 292] width 66 height 11
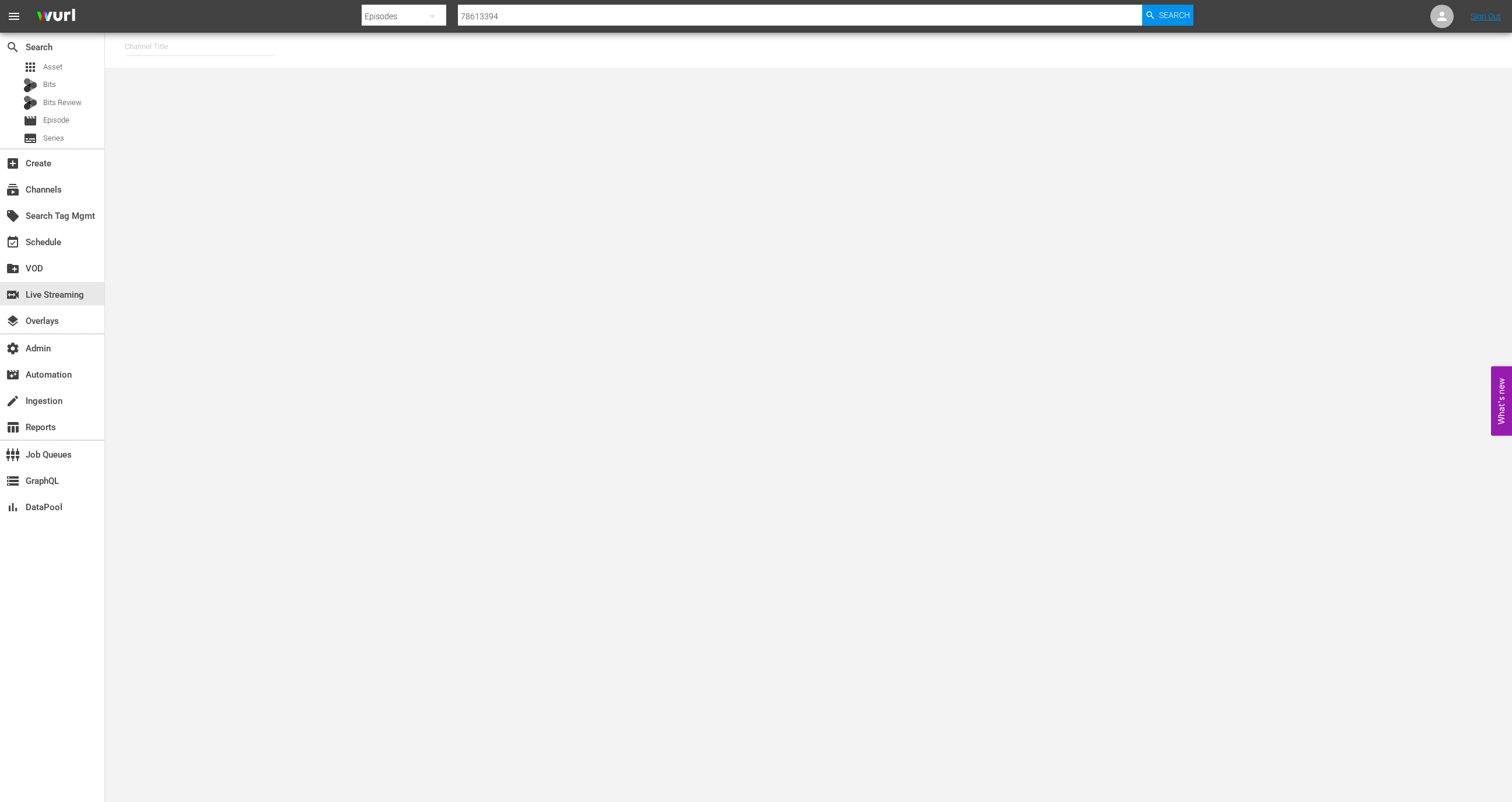
click at [213, 54] on input "text" at bounding box center [199, 47] width 150 height 28
click at [266, 80] on div "[PERSON_NAME] - External (1417 - wurl_external_1)" at bounding box center [285, 80] width 302 height 28
type input "[PERSON_NAME] - External (1417 - wurl_external_1)"
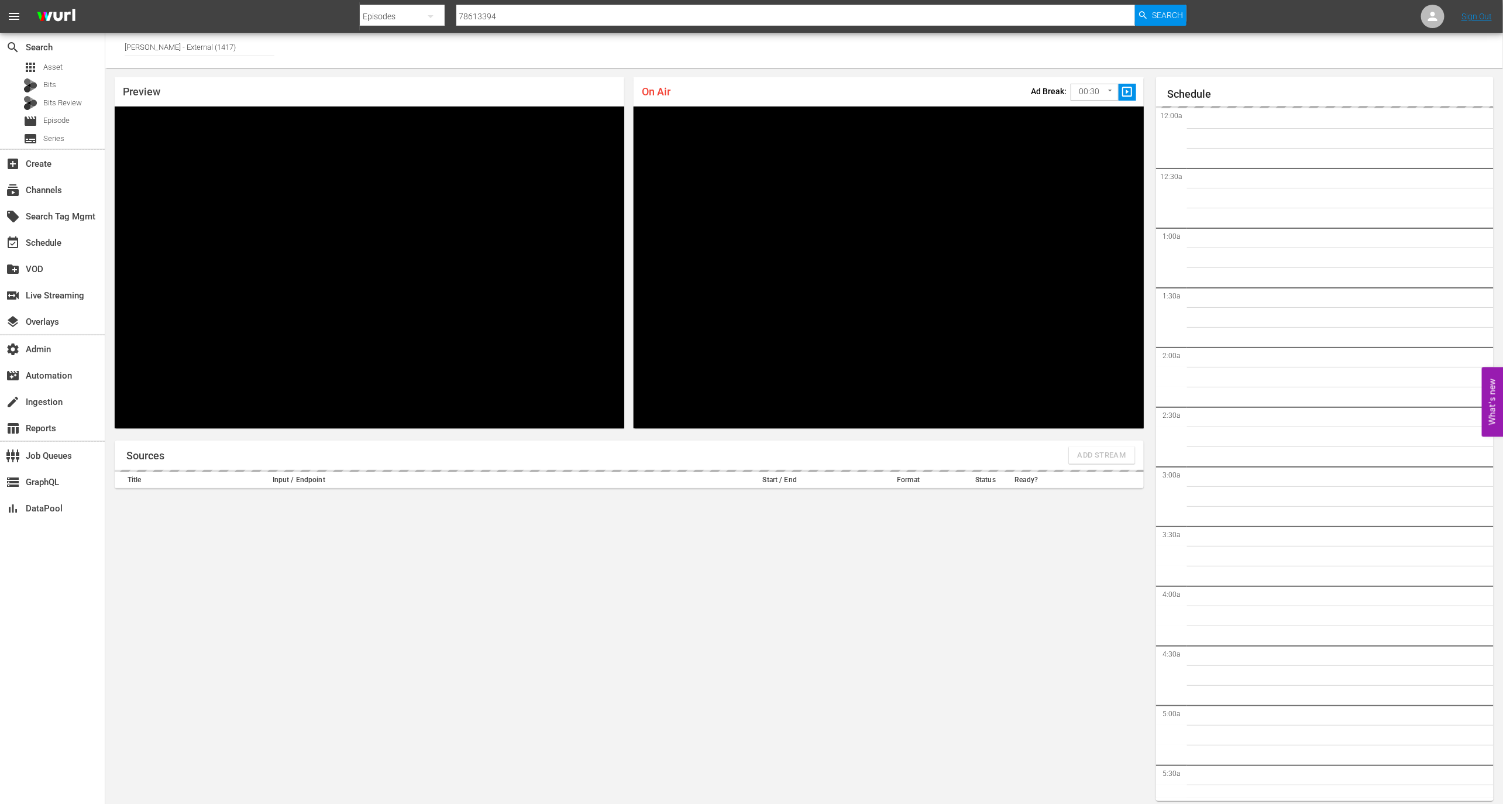
scroll to position [1767, 0]
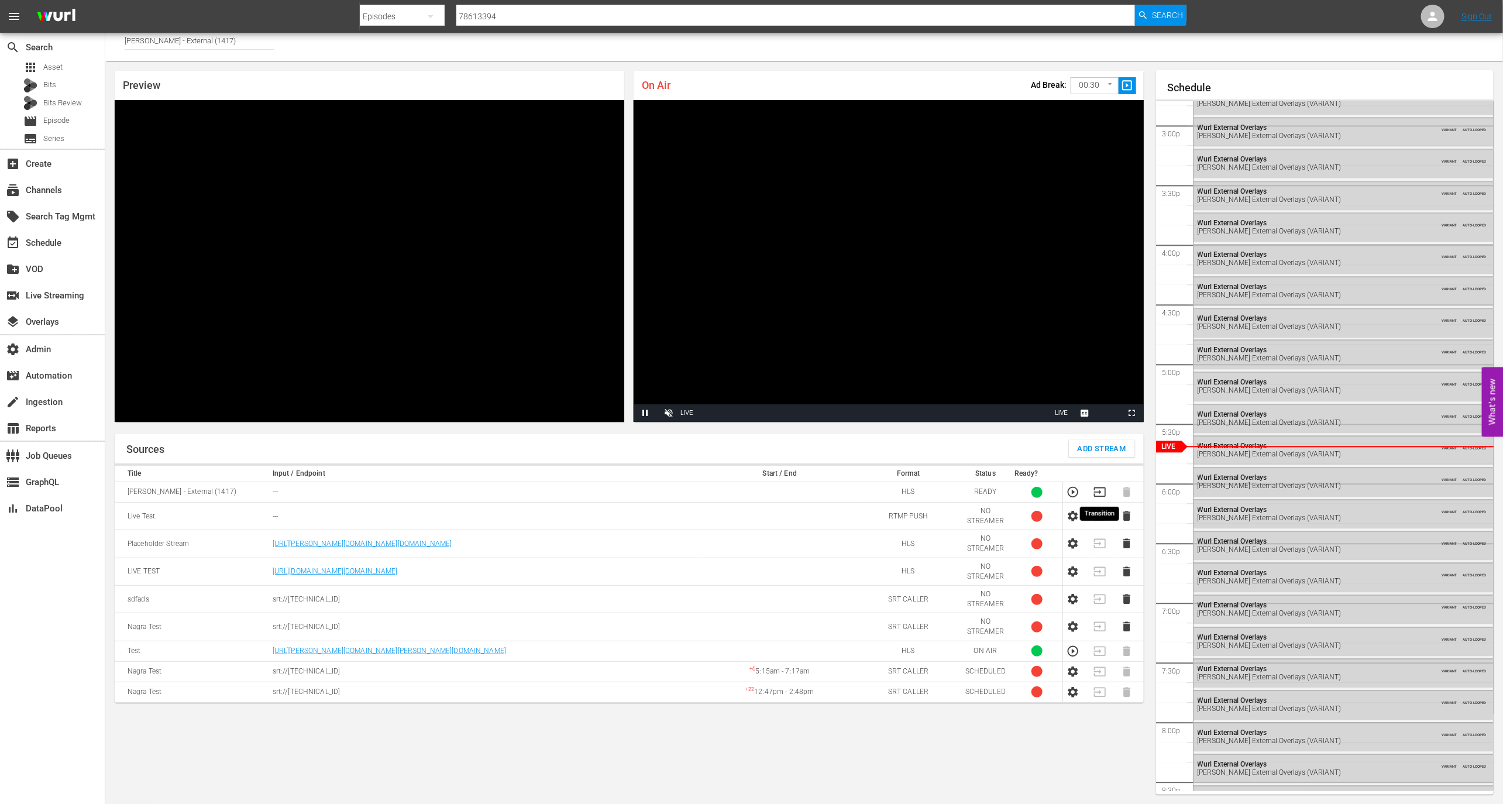
click at [1093, 493] on icon "button" at bounding box center [1099, 492] width 13 height 13
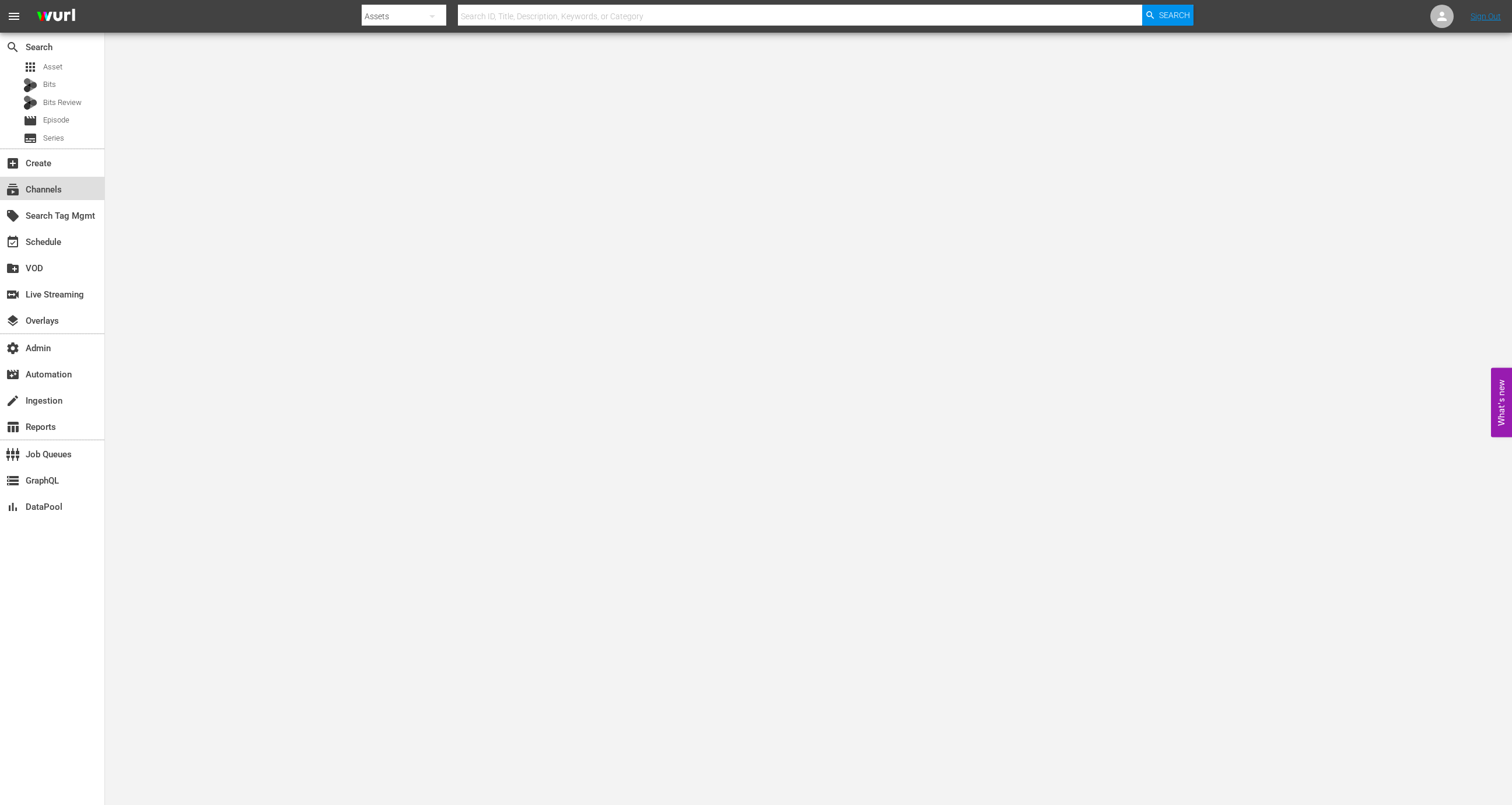
click at [62, 188] on div "subscriptions Channels" at bounding box center [33, 188] width 66 height 11
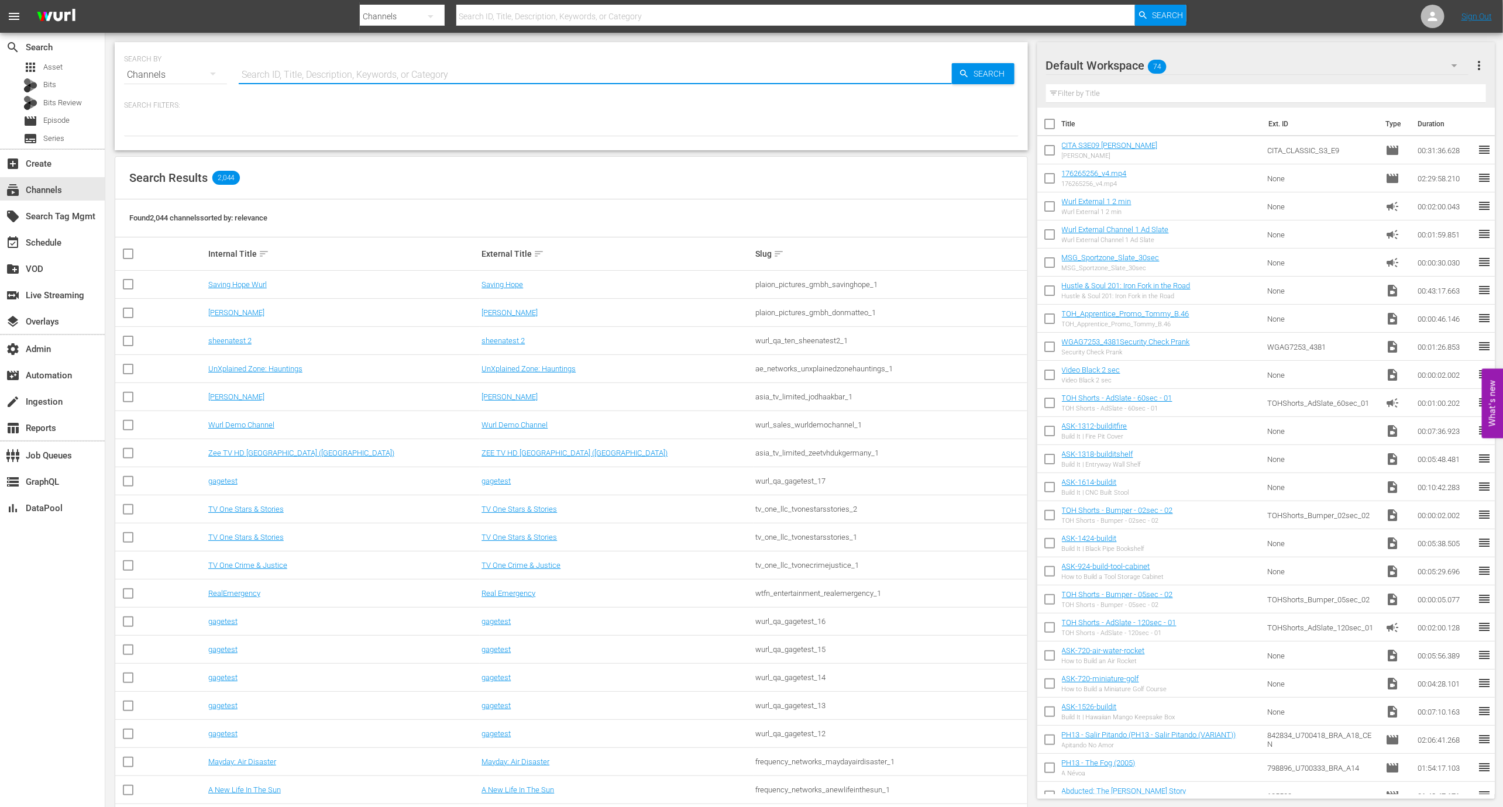
click at [320, 73] on input "text" at bounding box center [595, 75] width 713 height 28
type input "mavrick"
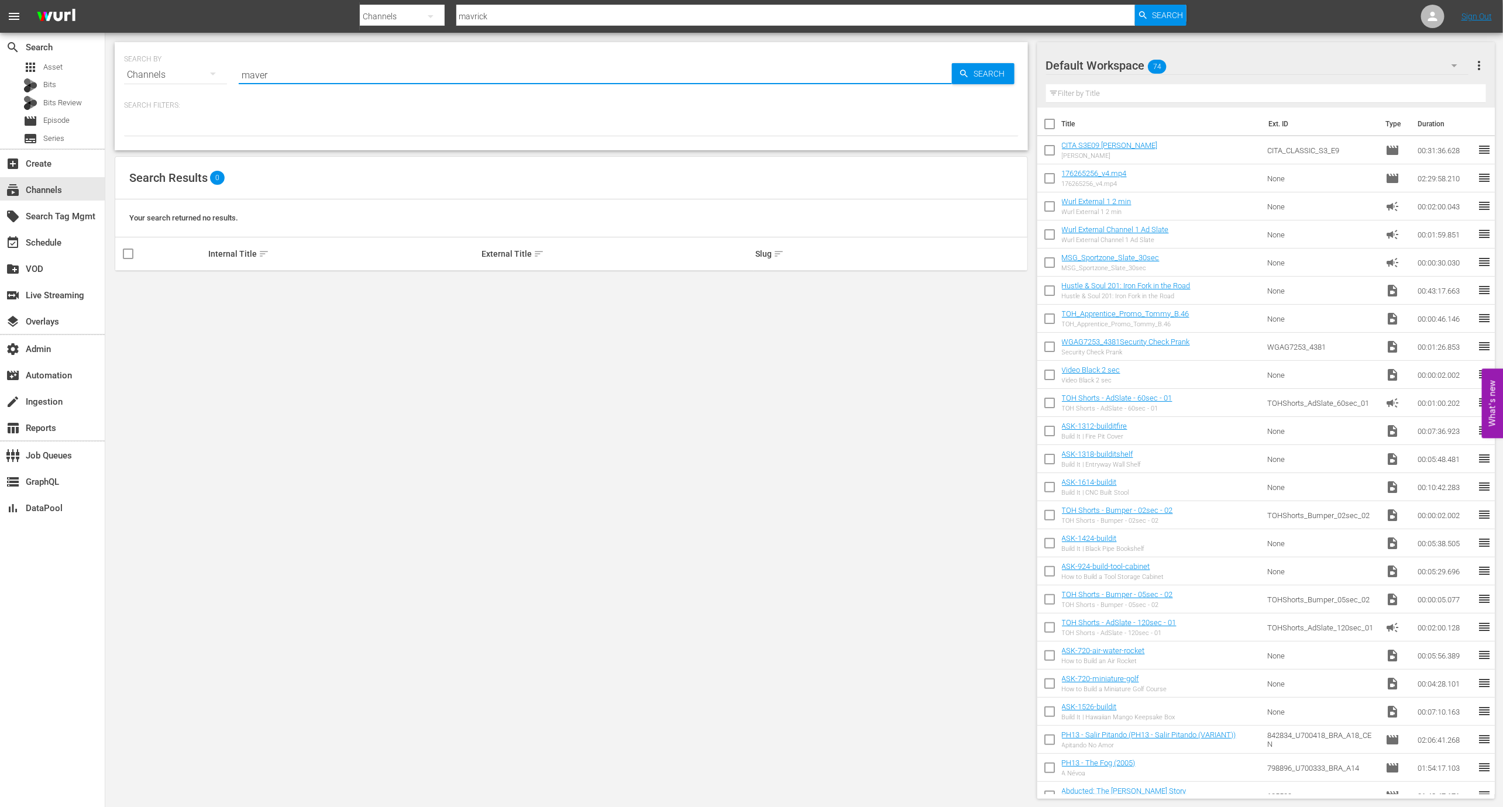
type input "maveri"
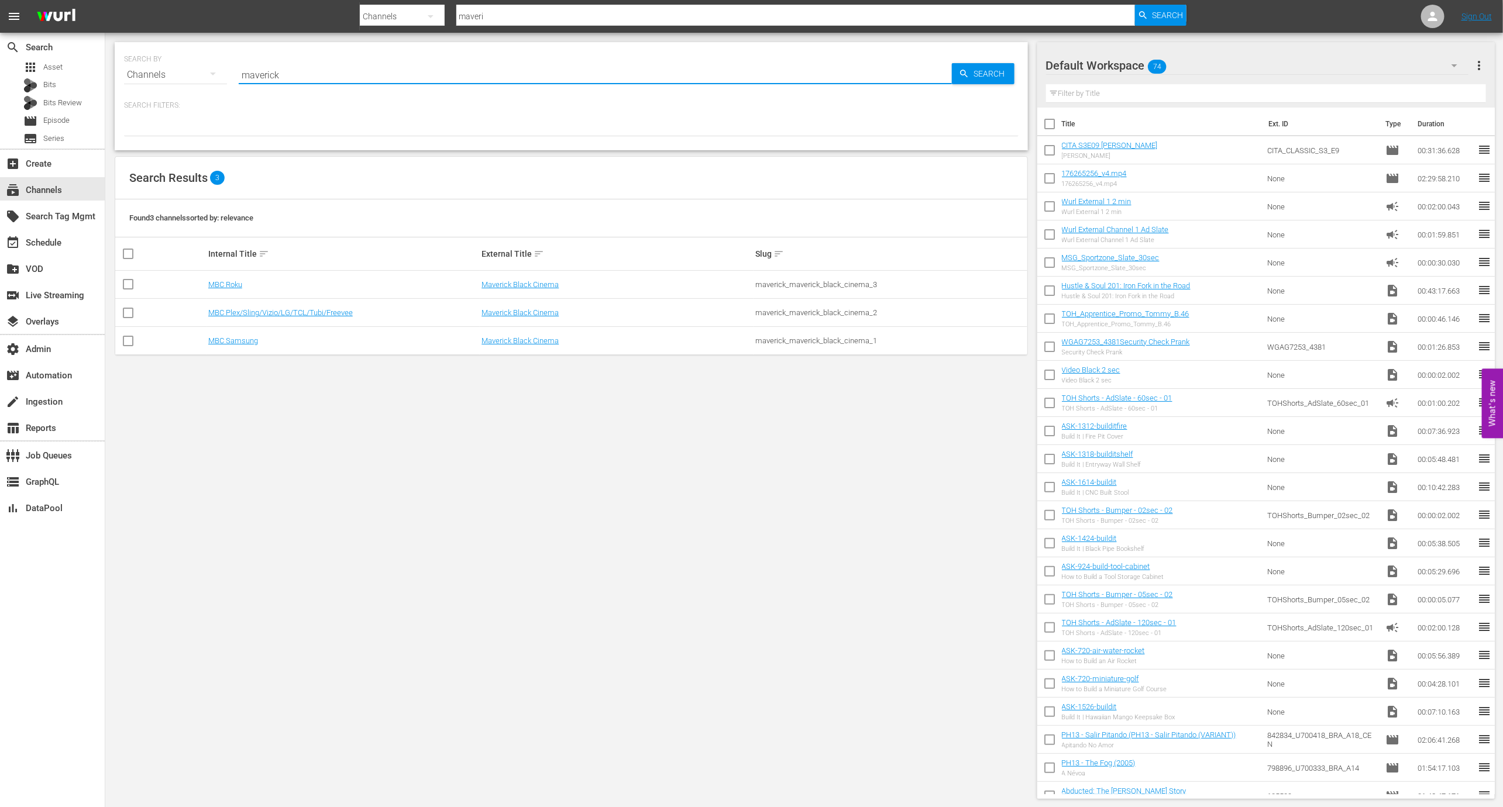
type input "maverick"
click at [240, 342] on link "MBC Samsung" at bounding box center [233, 340] width 50 height 9
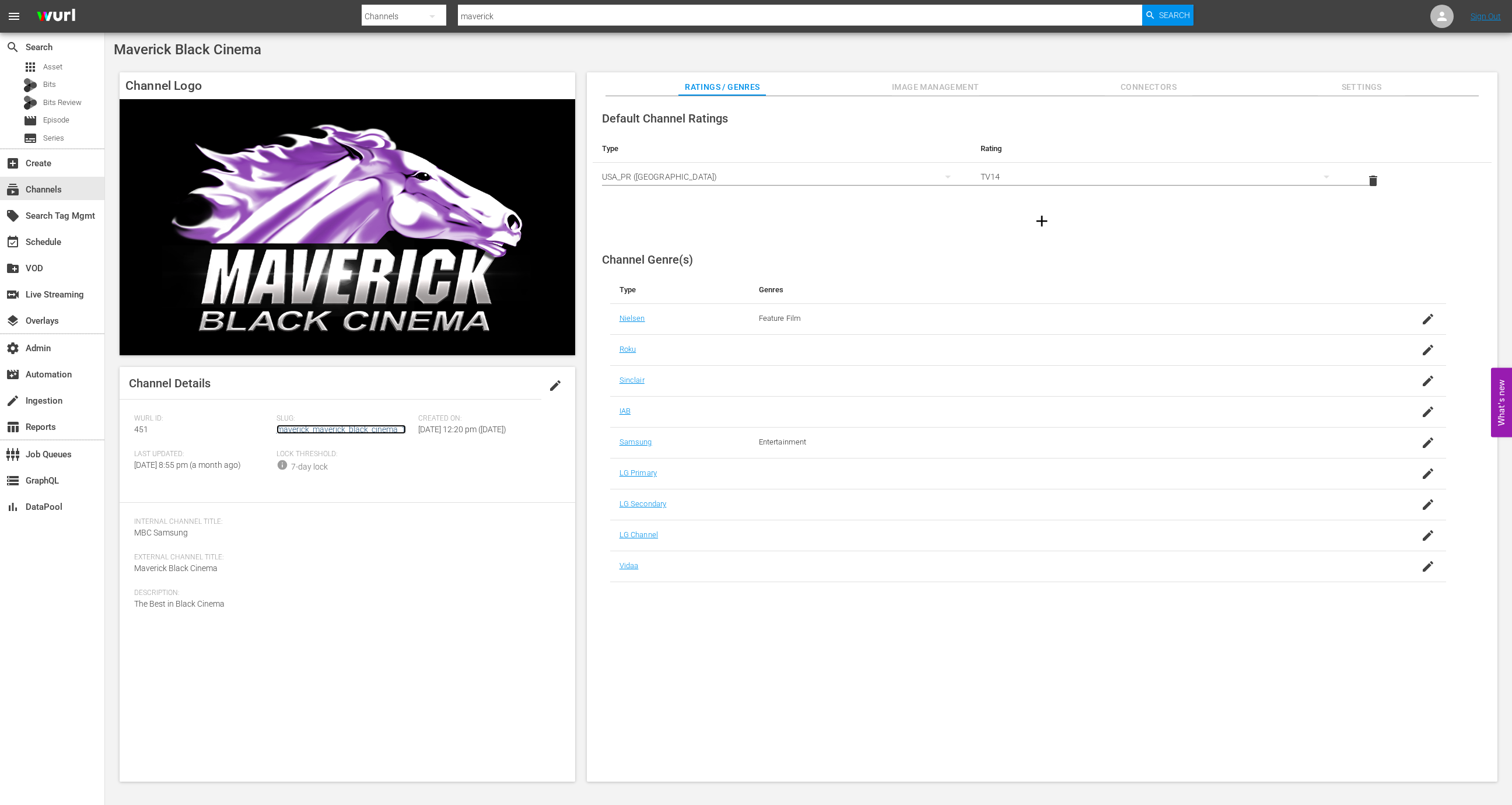
click at [342, 428] on link "maverick_maverick_black_cinema_1" at bounding box center [341, 429] width 130 height 9
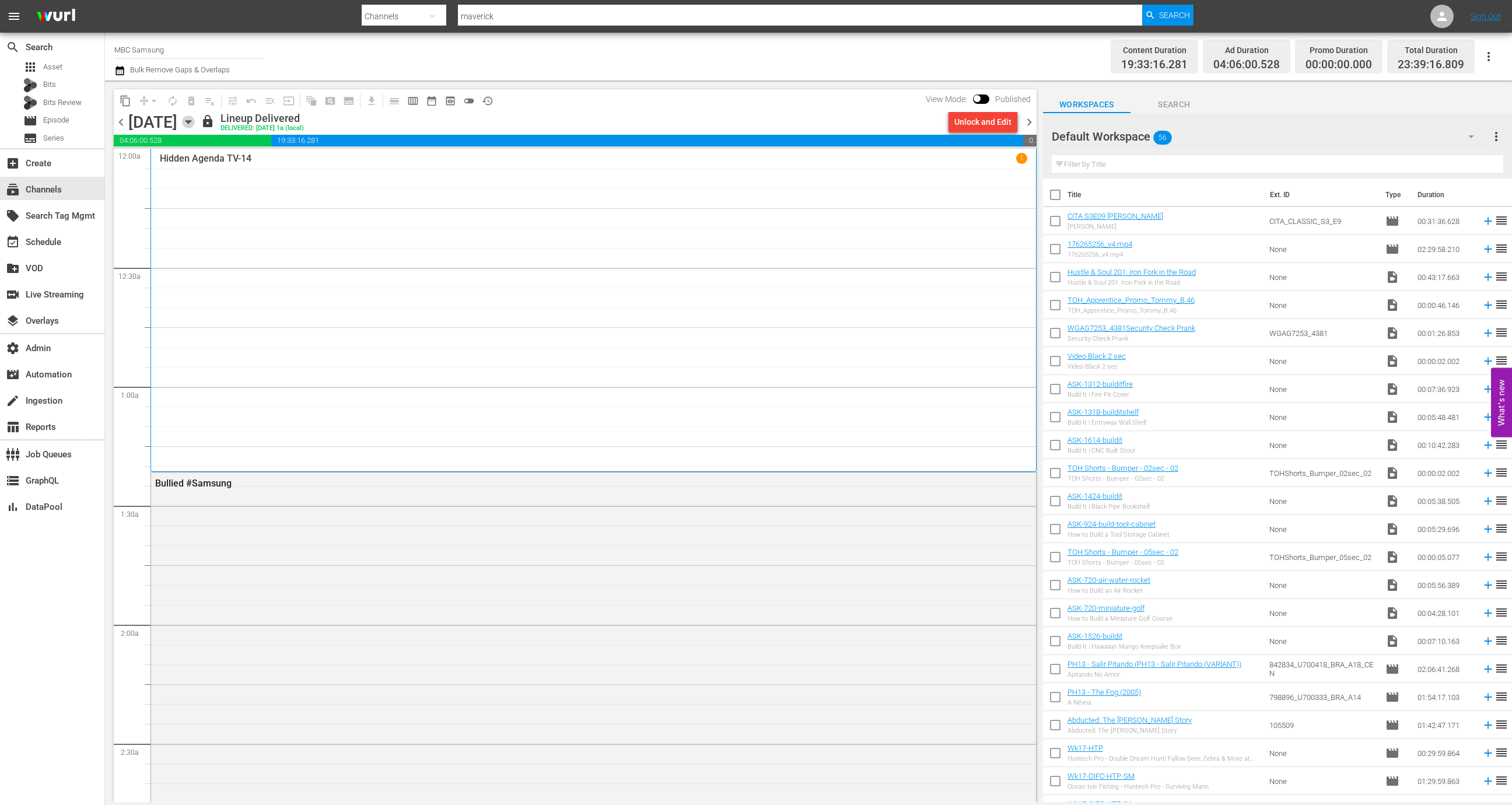
click at [190, 123] on icon "button" at bounding box center [188, 122] width 5 height 3
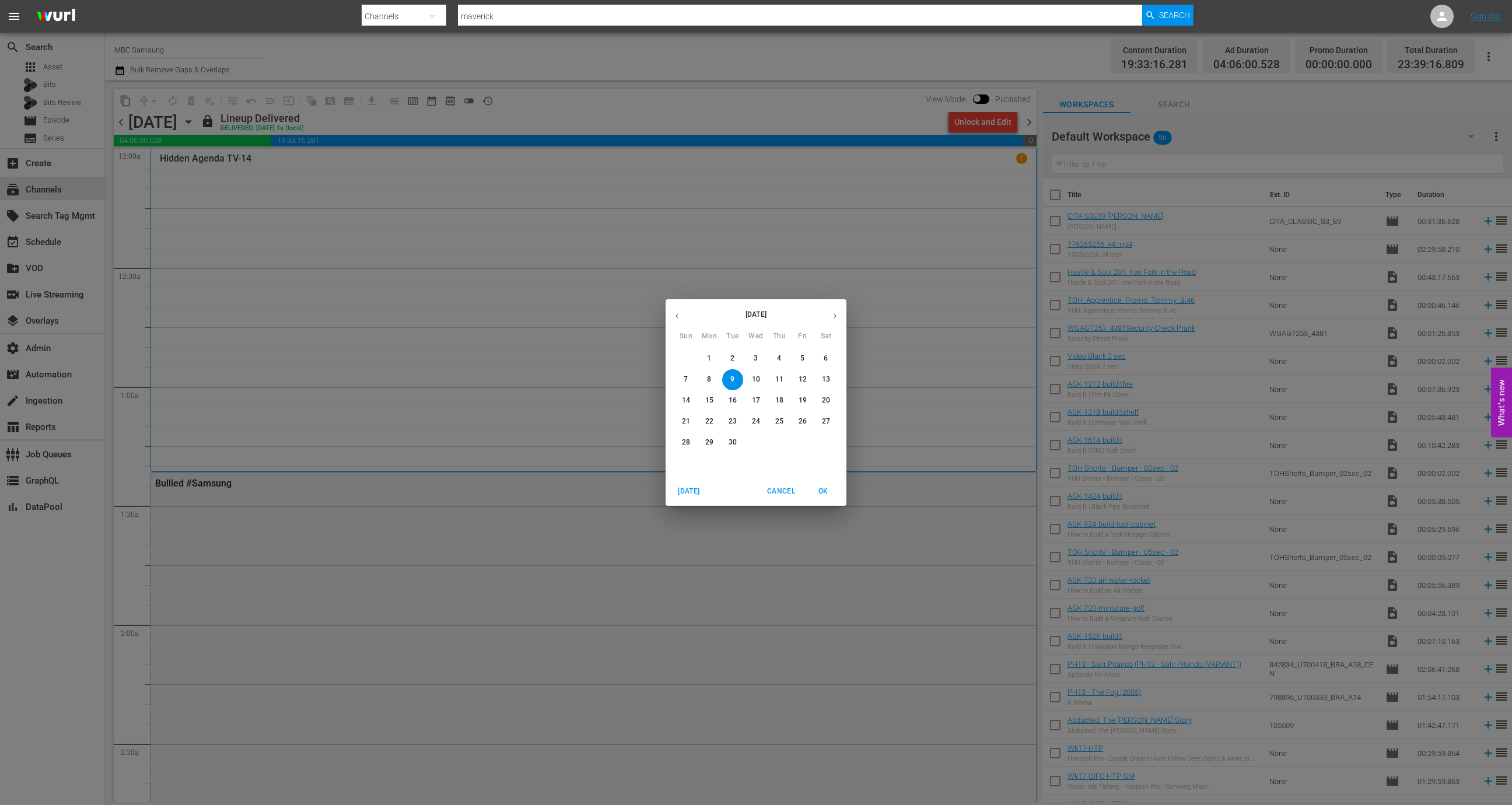
click at [832, 318] on icon "button" at bounding box center [835, 315] width 9 height 9
click at [784, 360] on span "2" at bounding box center [779, 358] width 21 height 10
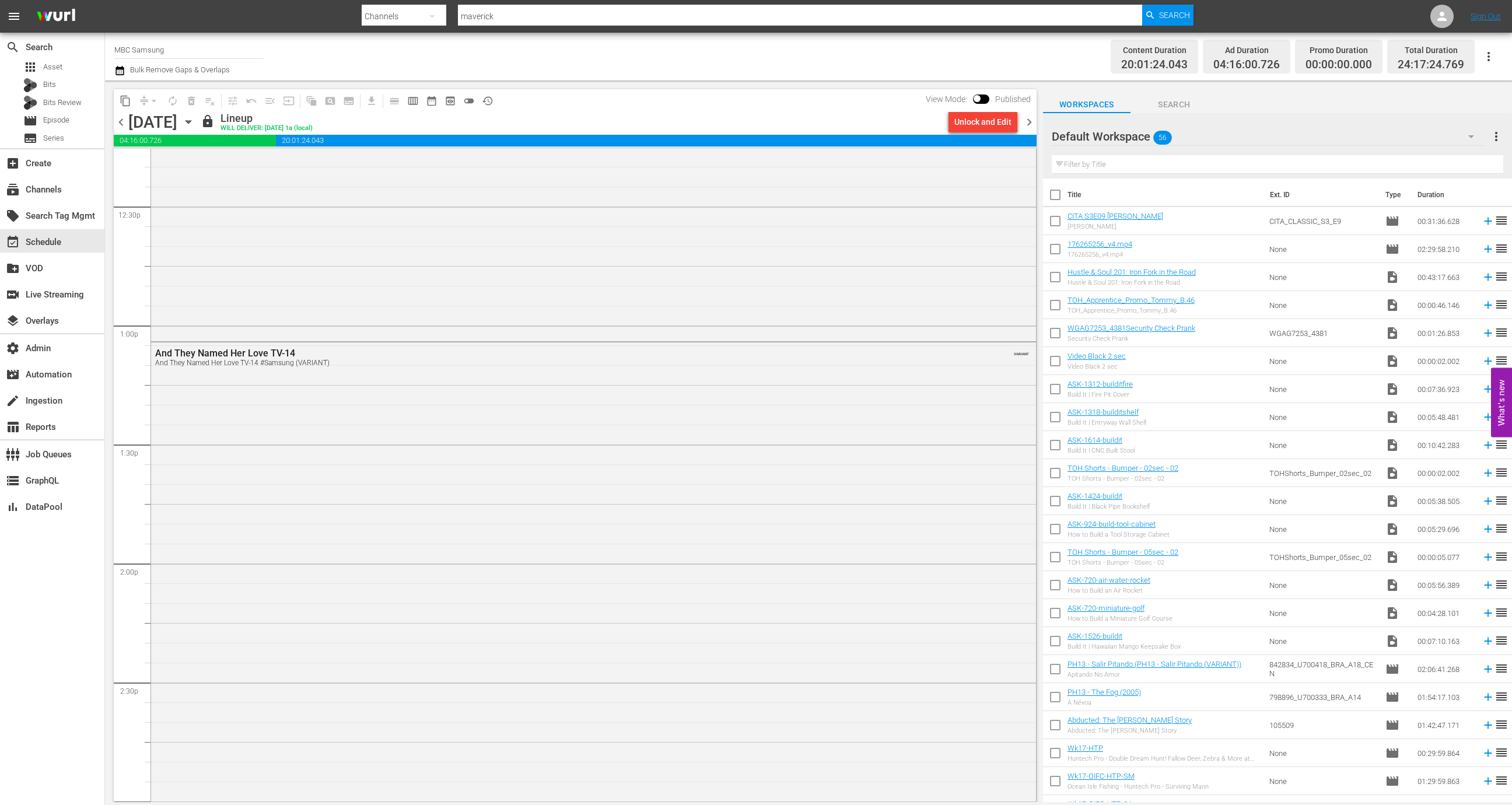
scroll to position [3185, 0]
click at [206, 62] on input "MBC Samsung" at bounding box center [189, 50] width 150 height 28
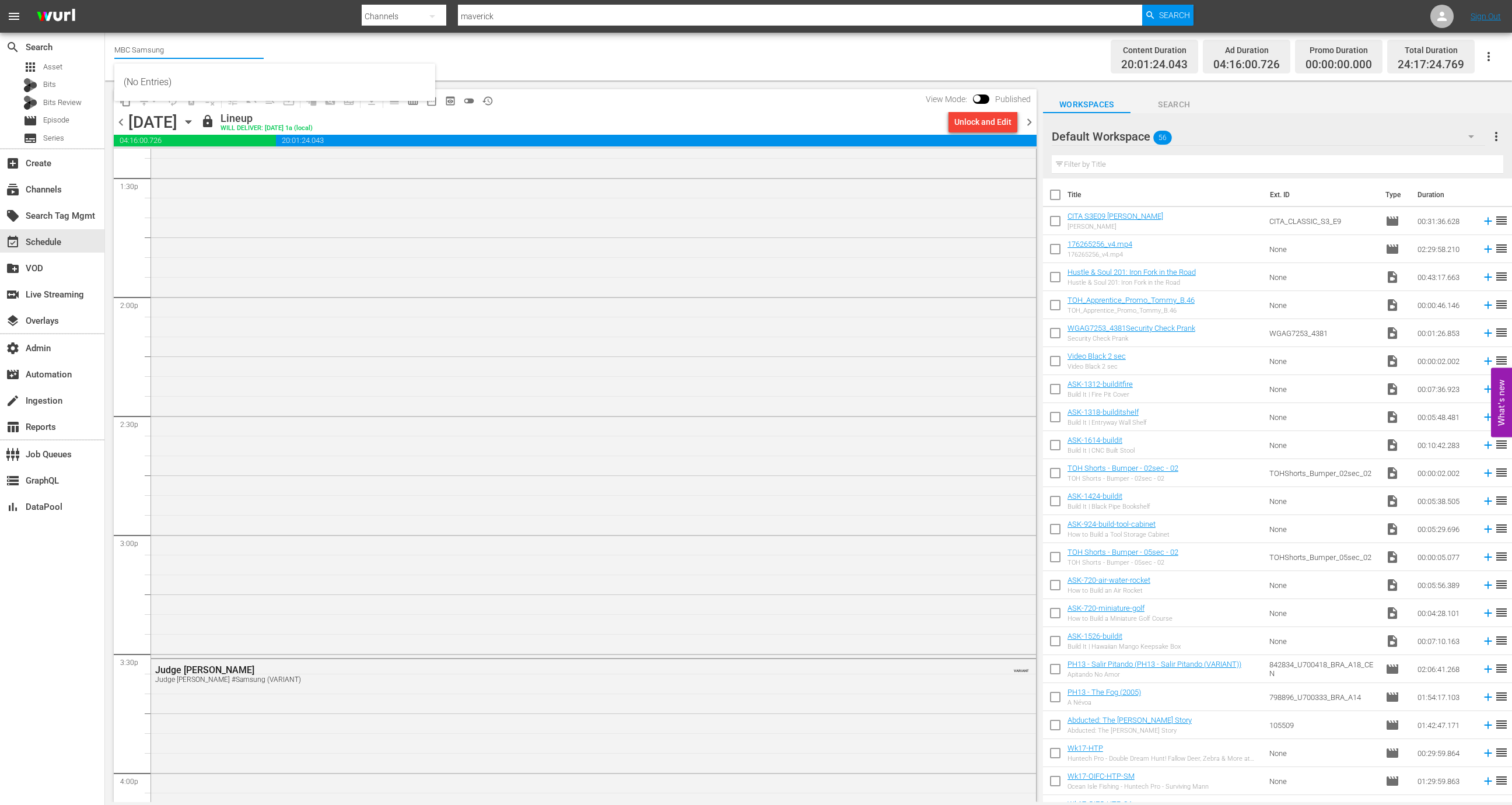
click at [206, 62] on input "MBC Samsung" at bounding box center [189, 50] width 150 height 28
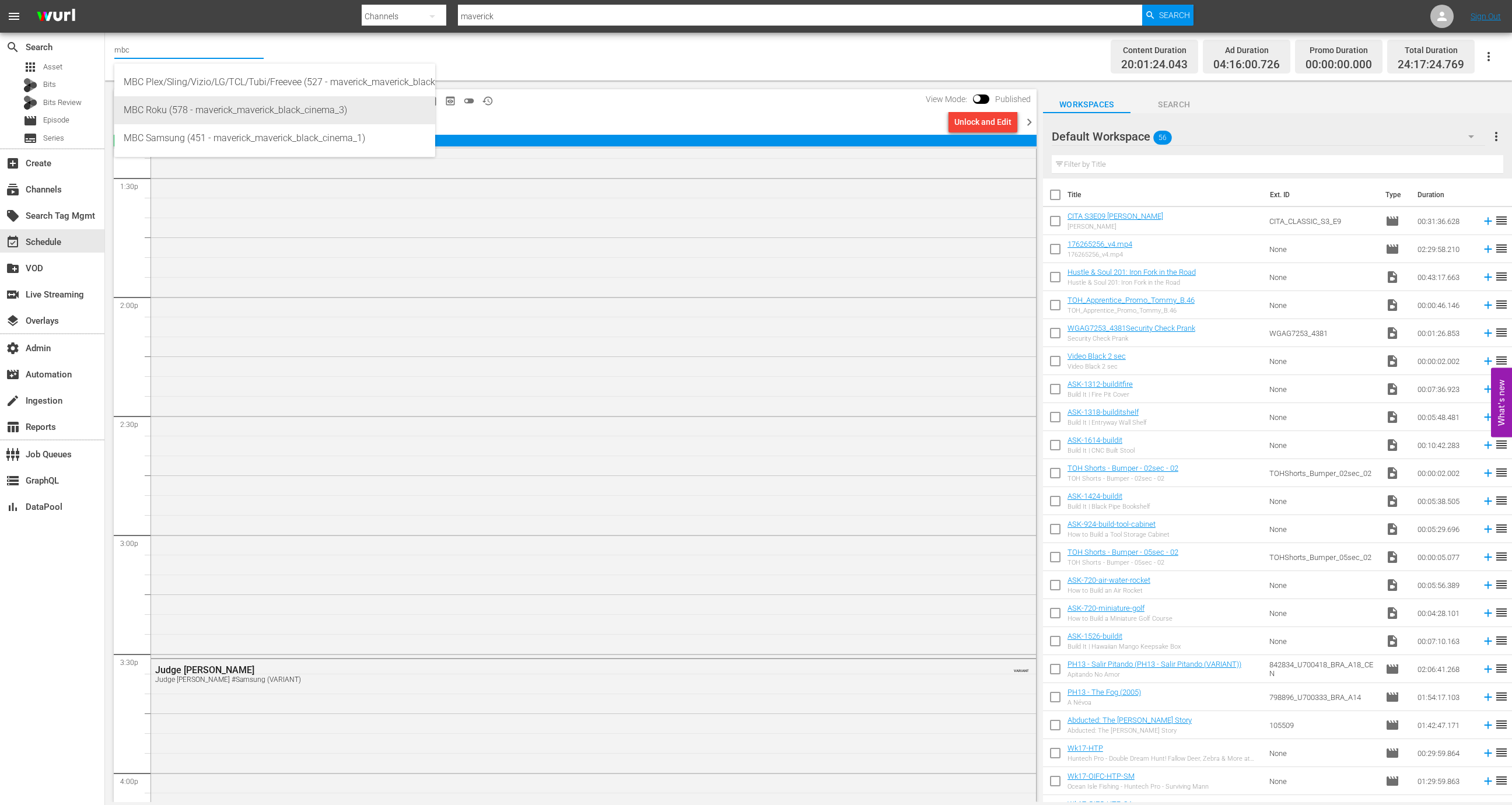
click at [208, 113] on div "MBC Roku (578 - maverick_maverick_black_cinema_3)" at bounding box center [274, 111] width 302 height 28
type input "MBC Roku (578 - maverick_maverick_black_cinema_3)"
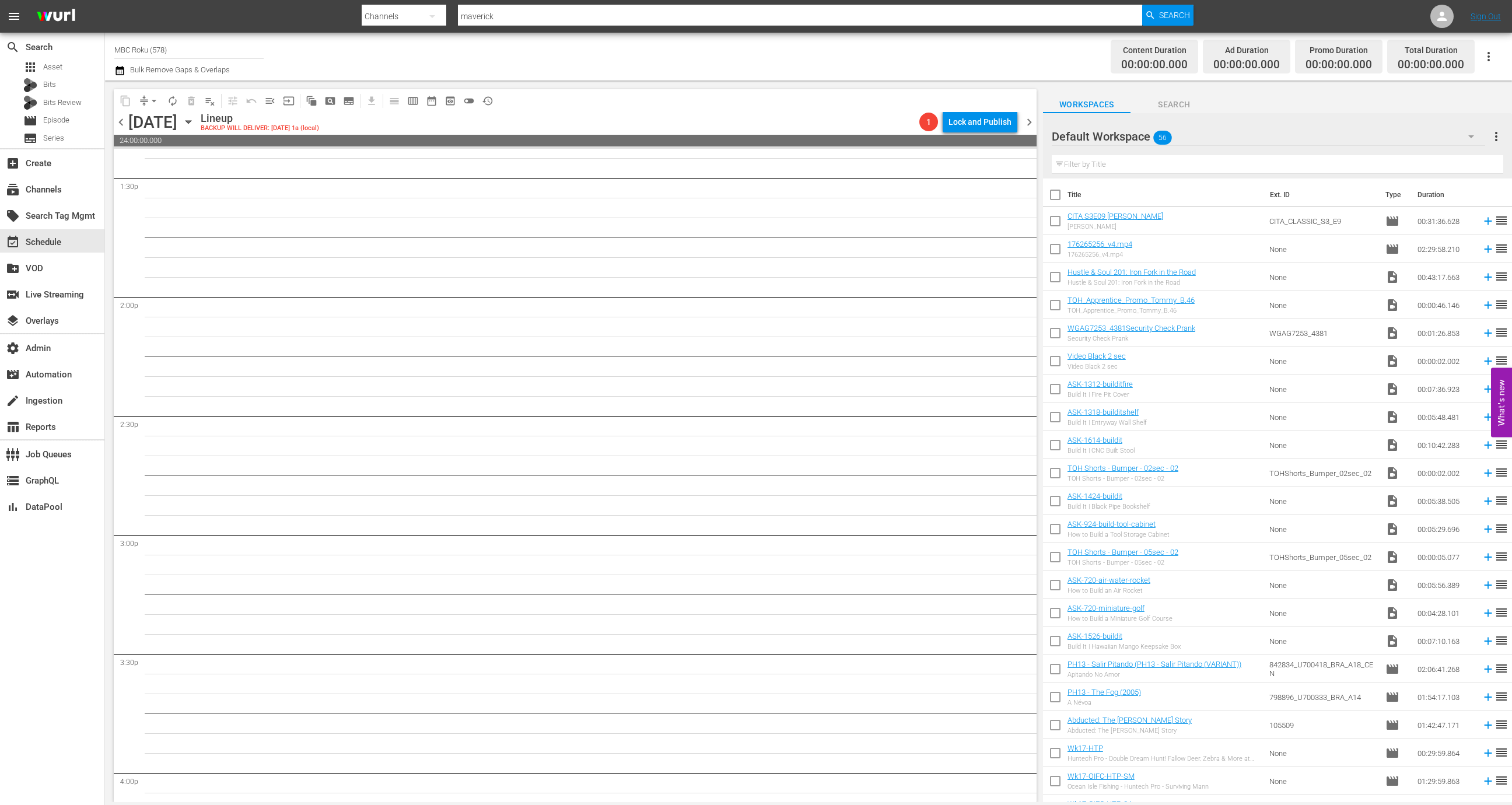
scroll to position [3244, 0]
click at [194, 123] on icon "button" at bounding box center [189, 122] width 13 height 13
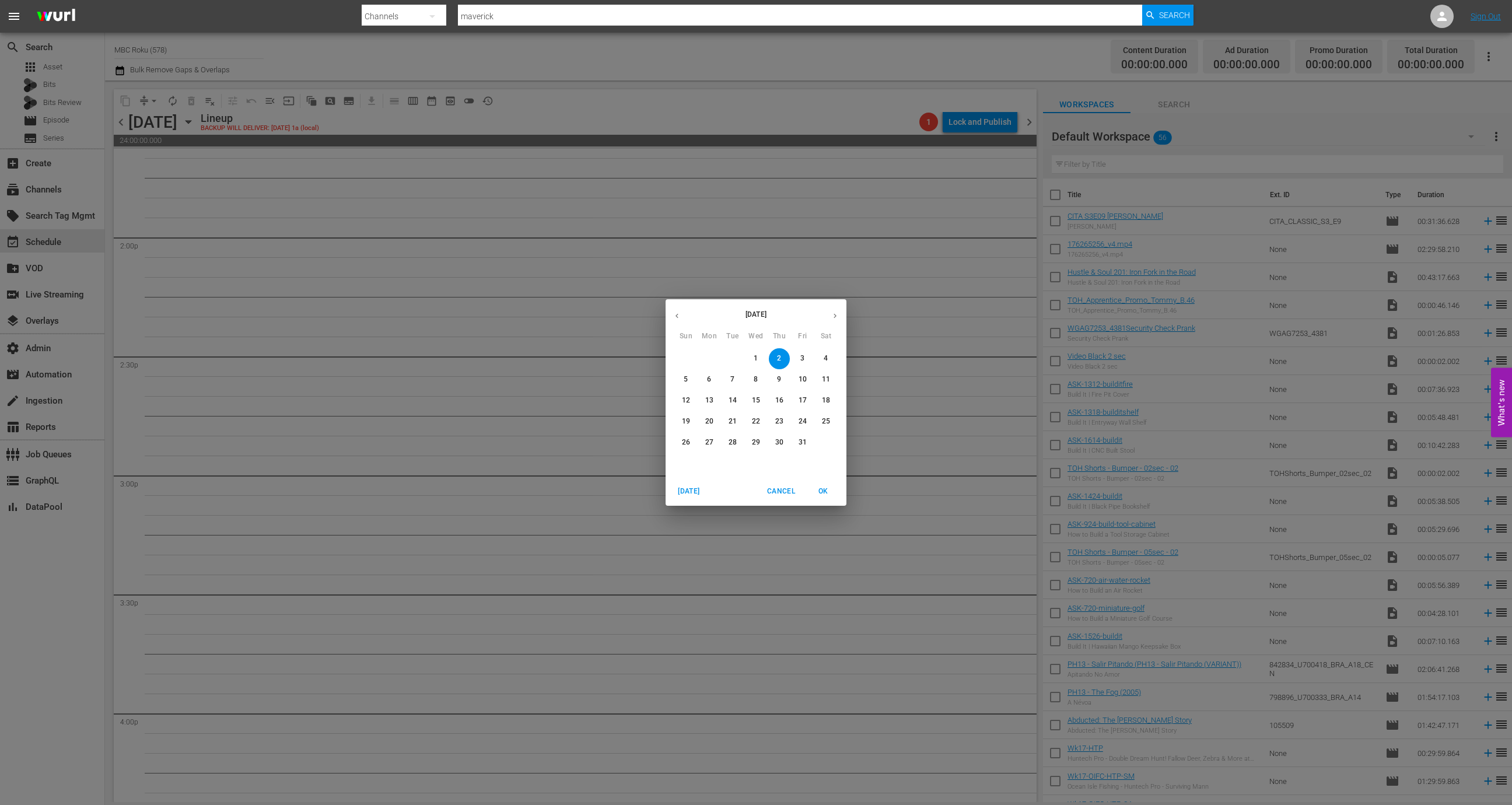
click at [684, 317] on button "button" at bounding box center [676, 315] width 23 height 23
click at [740, 356] on span "2" at bounding box center [732, 358] width 21 height 10
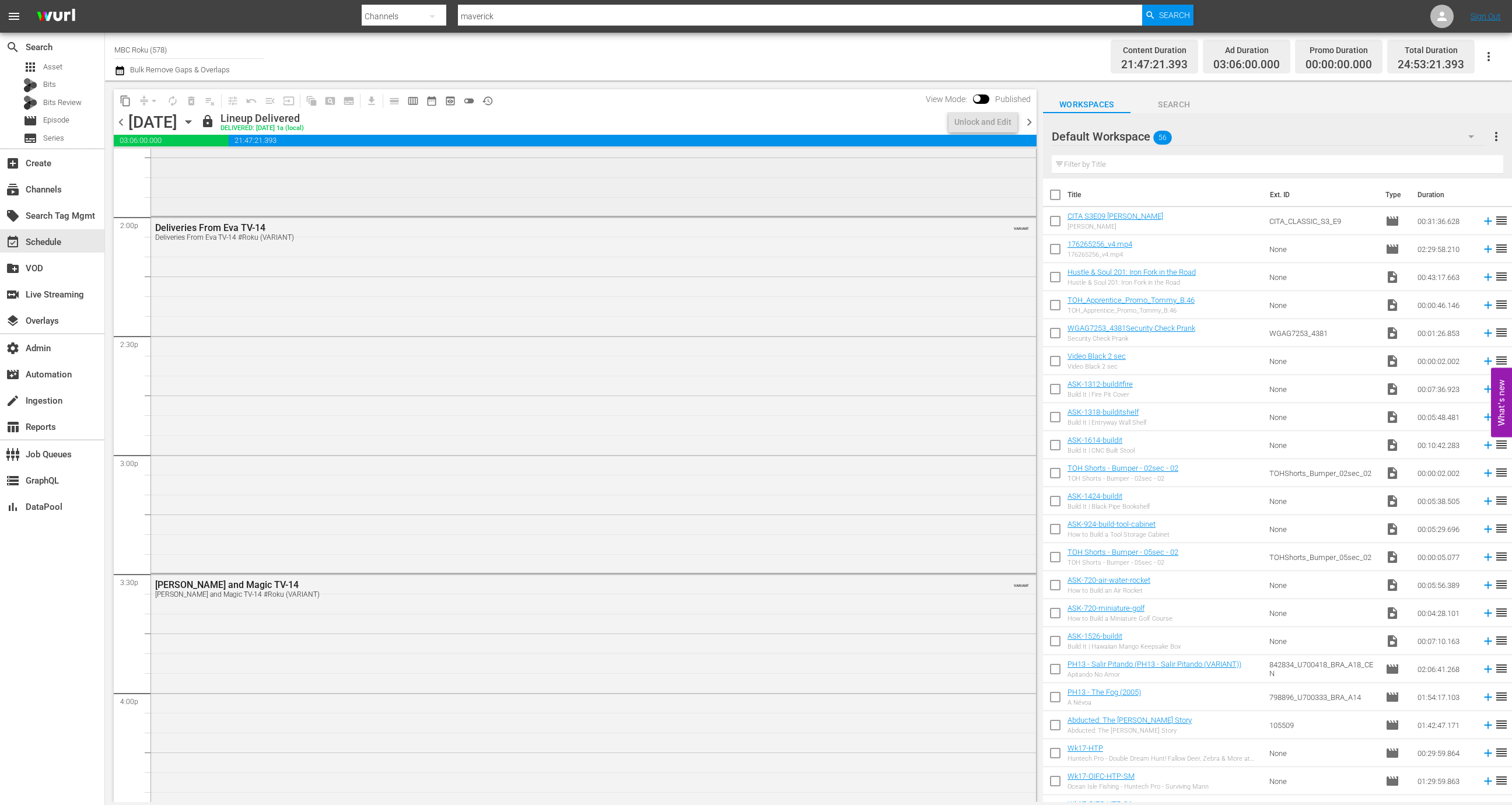
scroll to position [3205, 0]
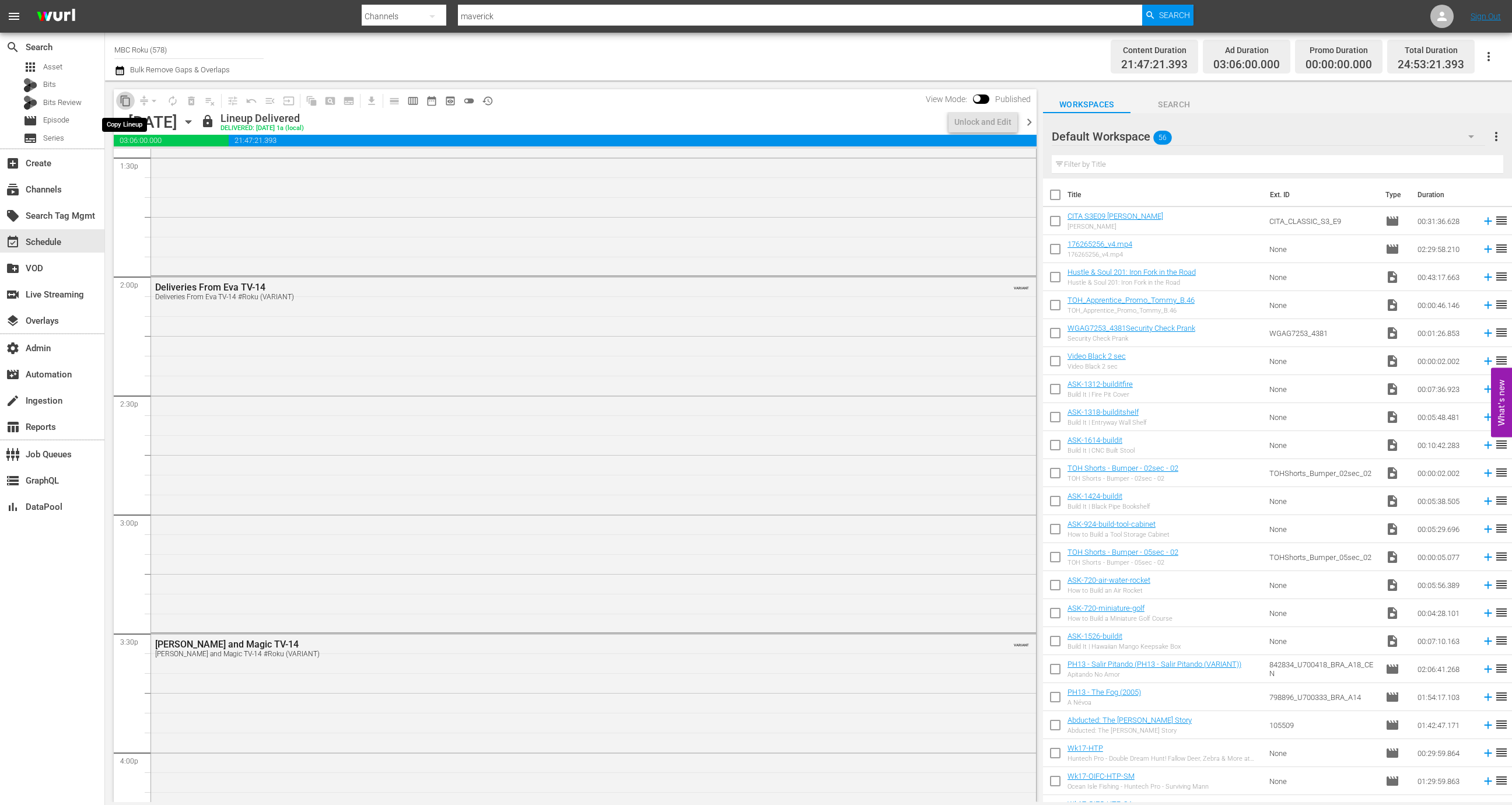
click at [124, 97] on span "content_copy" at bounding box center [126, 101] width 12 height 12
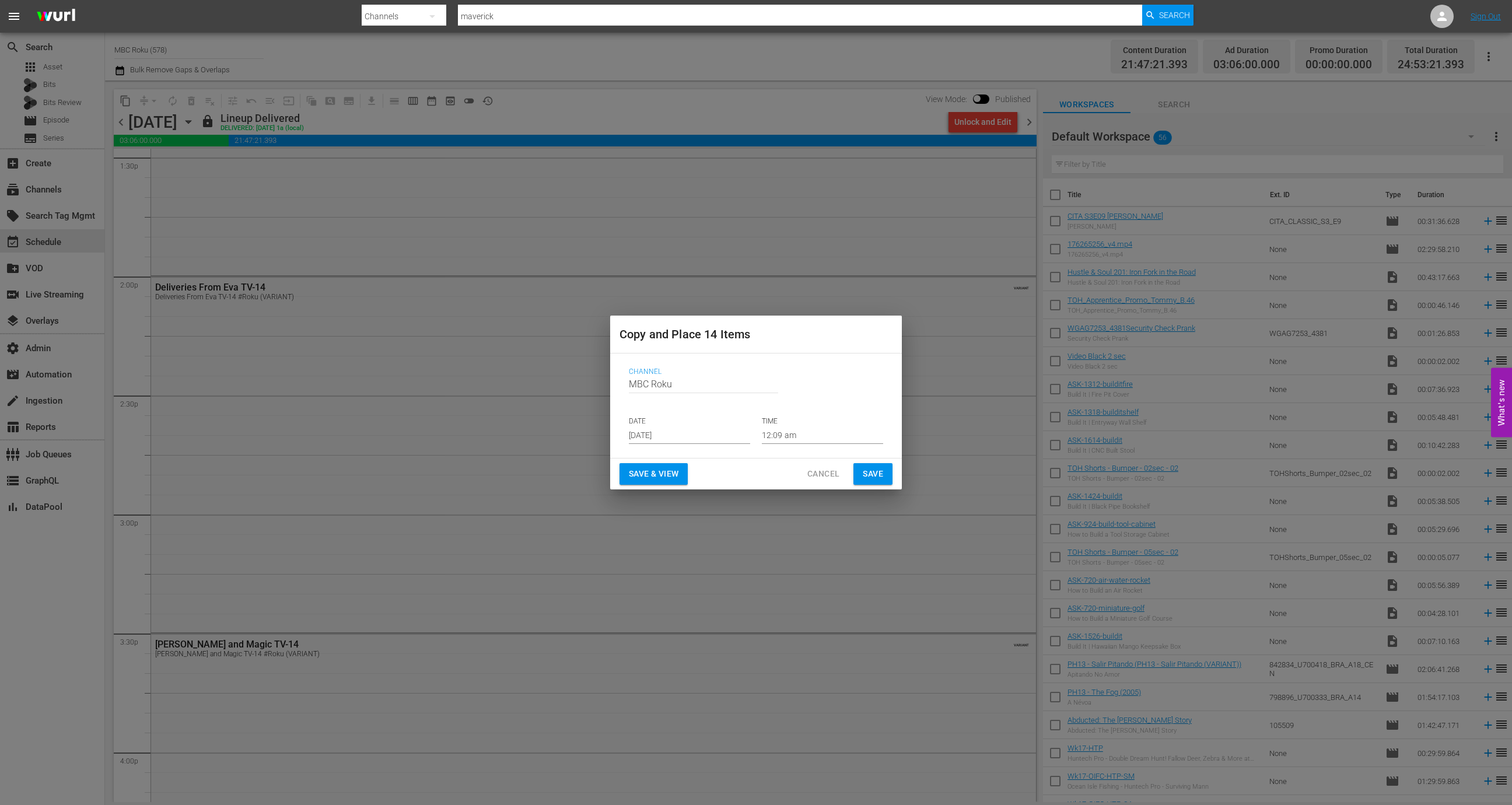
click at [693, 438] on input "[DATE]" at bounding box center [690, 436] width 122 height 18
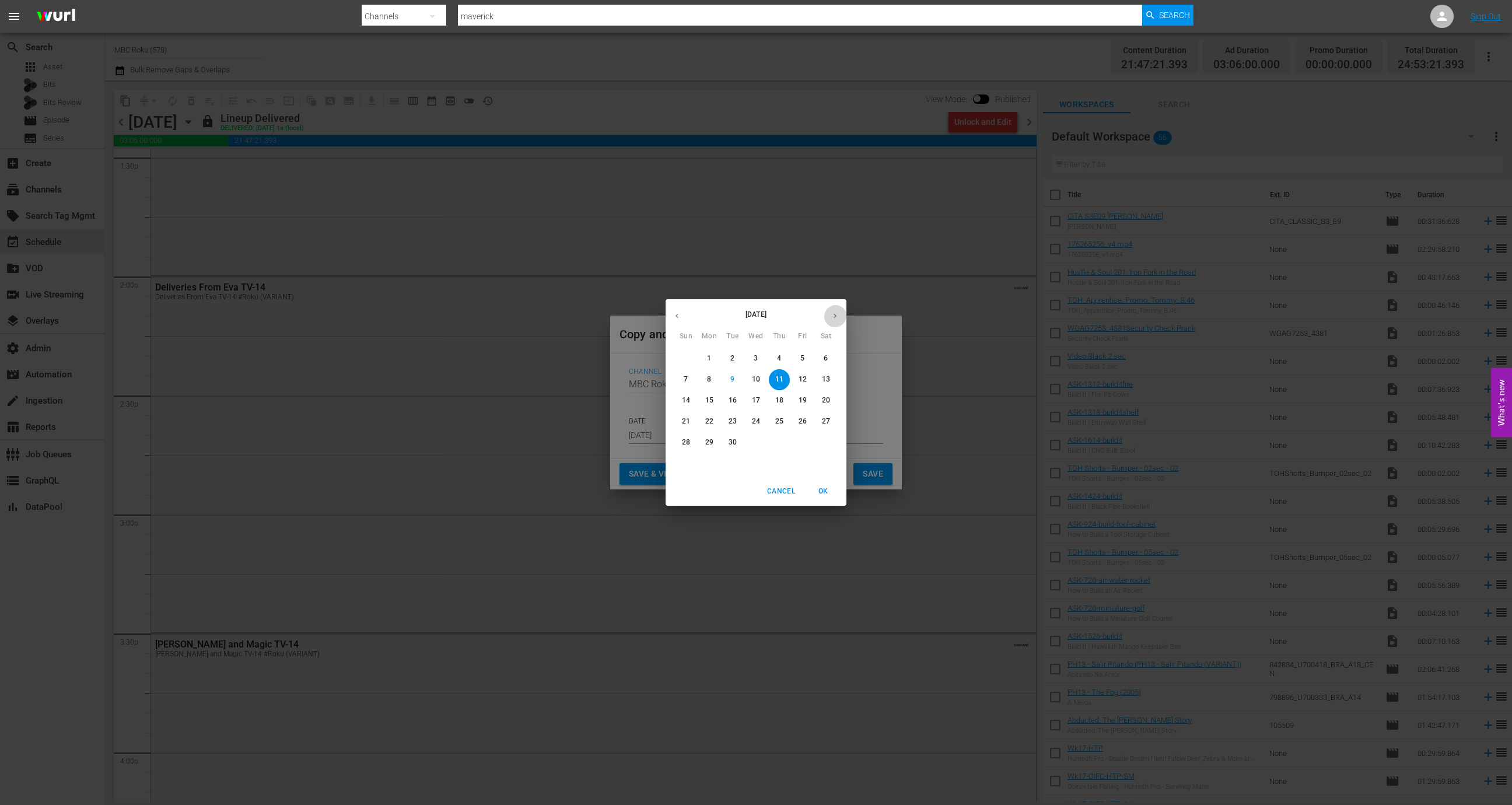
click at [837, 317] on icon "button" at bounding box center [835, 315] width 9 height 9
click at [781, 356] on p "2" at bounding box center [779, 358] width 4 height 10
type input "[DATE]"
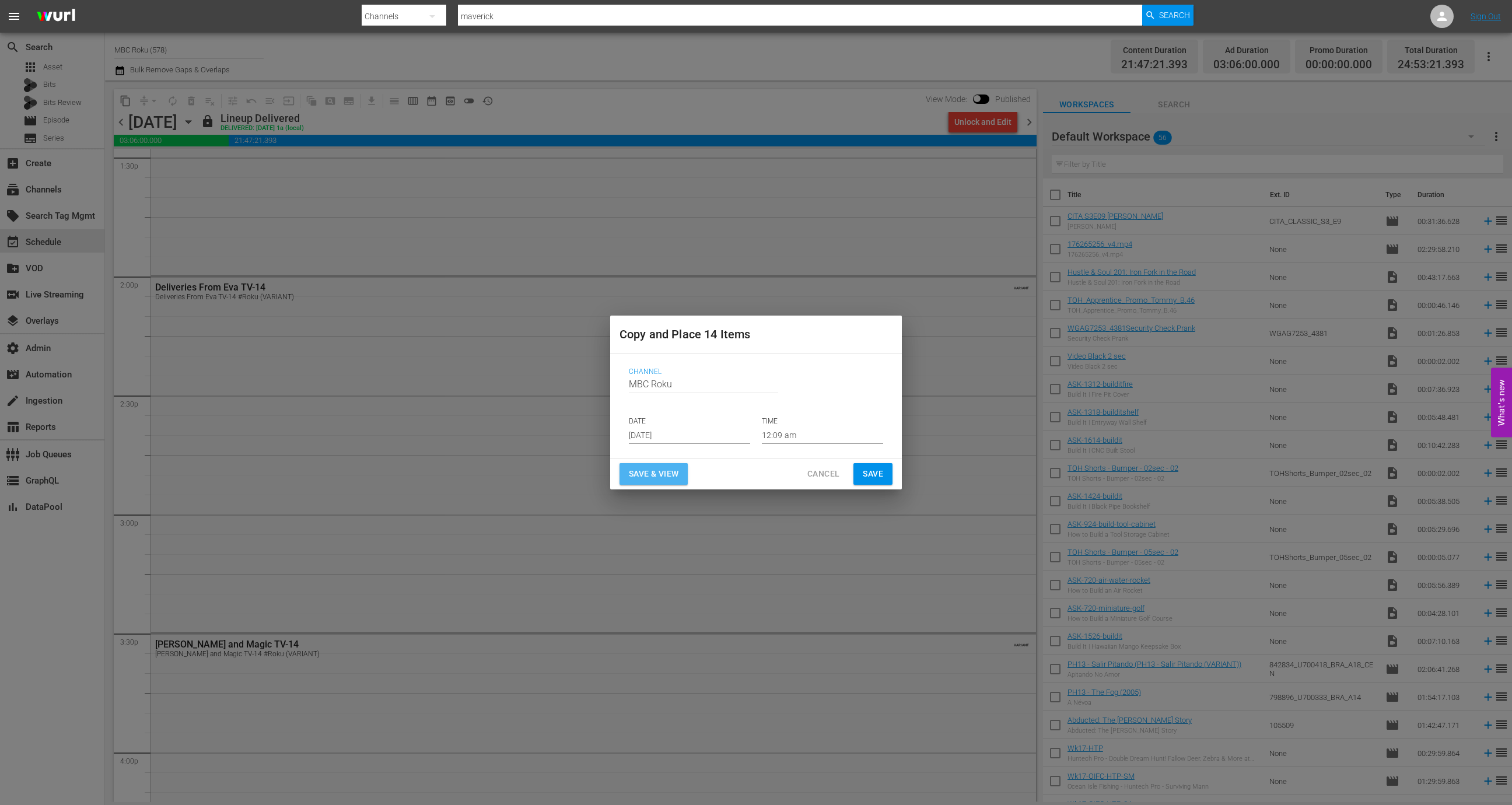
click at [679, 472] on button "Save & View" at bounding box center [653, 474] width 68 height 22
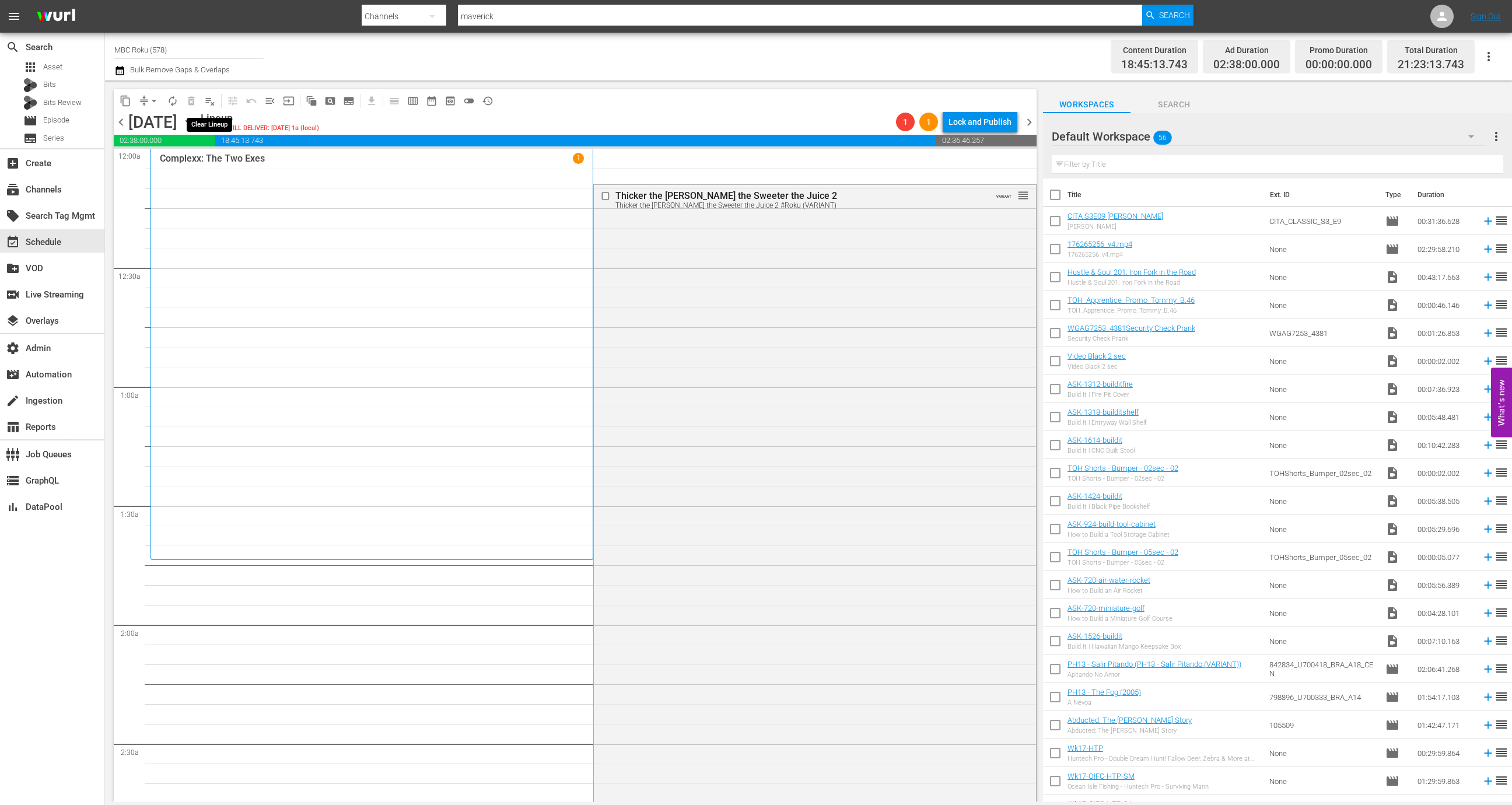
click at [207, 95] on span "playlist_remove_outlined" at bounding box center [210, 101] width 12 height 12
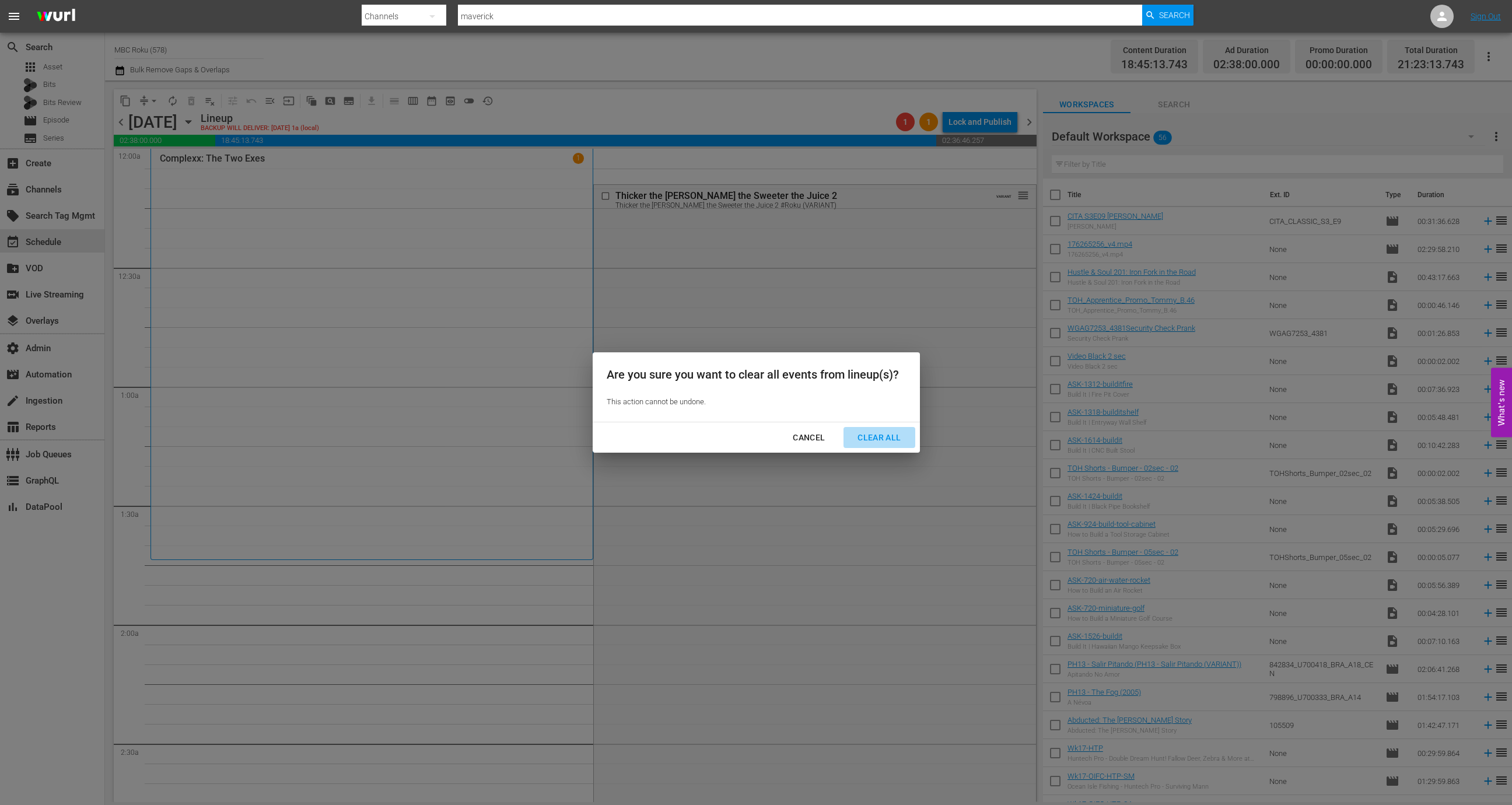
click at [864, 432] on div "Clear All" at bounding box center [880, 438] width 62 height 15
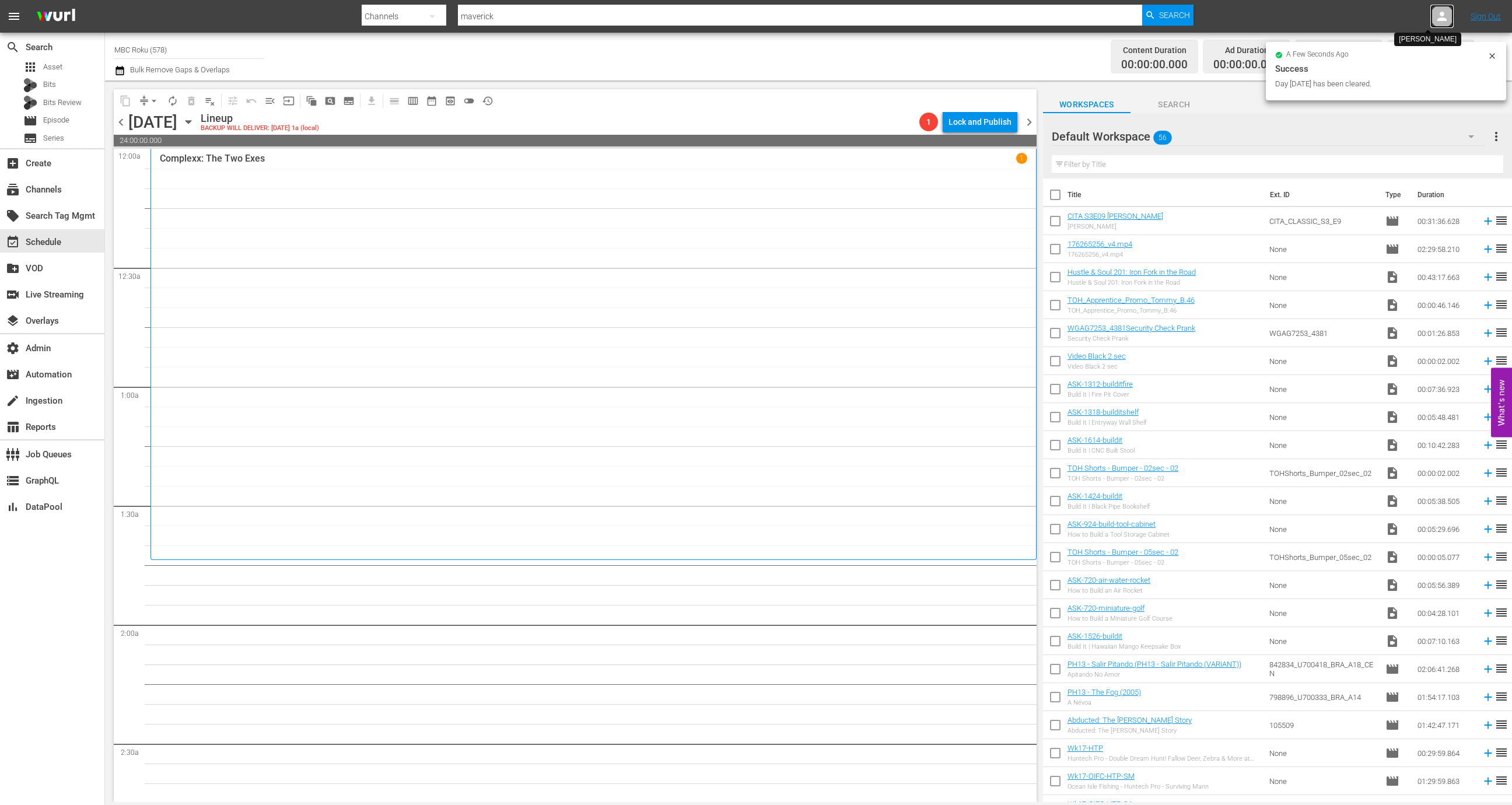
click at [1444, 18] on icon at bounding box center [1441, 16] width 9 height 9
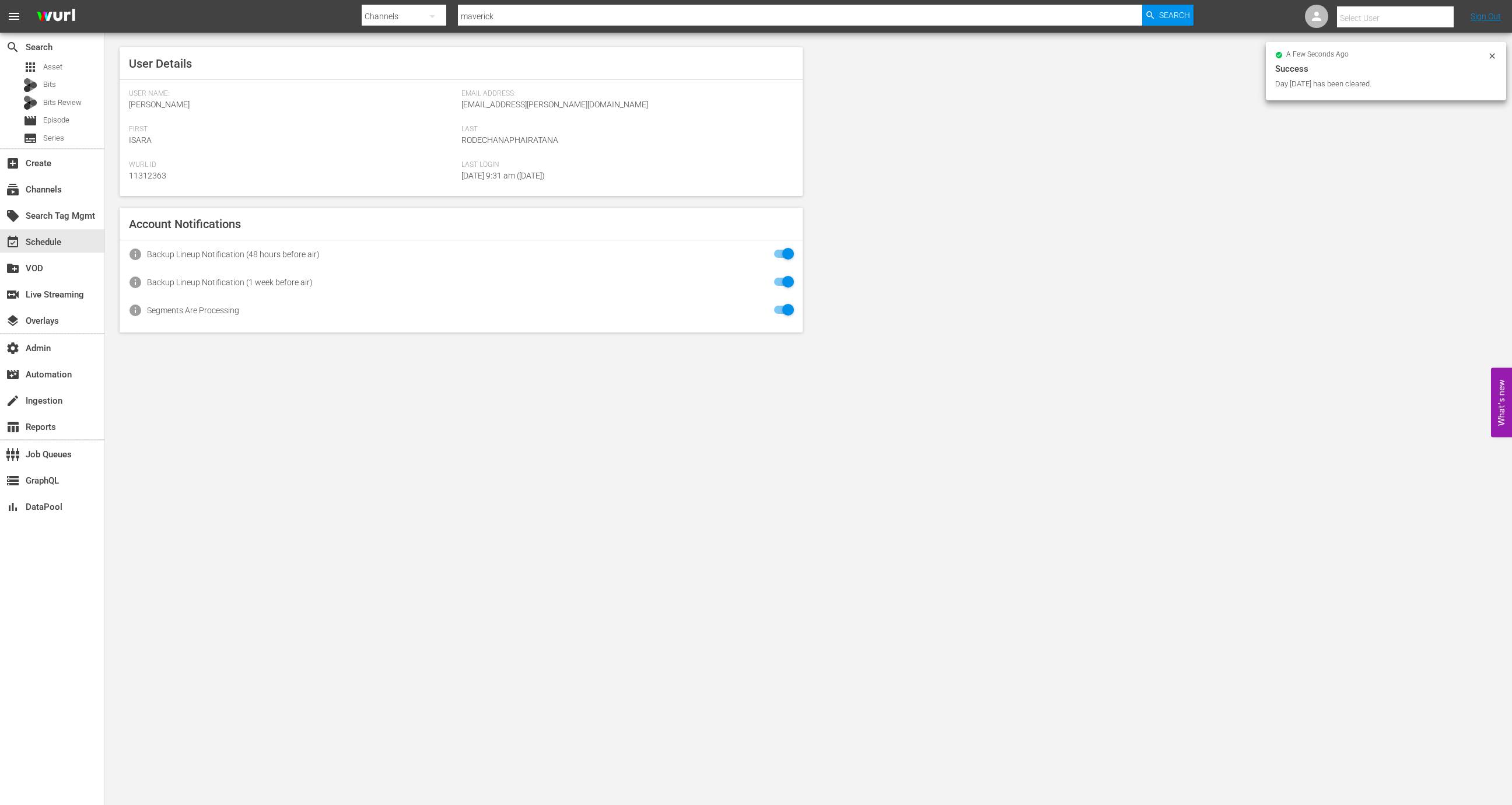
click at [1379, 12] on input "text" at bounding box center [1412, 18] width 150 height 28
click at [1374, 40] on div "Kelcie Schwab <kelcies@maverickentertainment.cc>" at bounding box center [1373, 50] width 183 height 28
type input "Kelcie Schwab (11312398)"
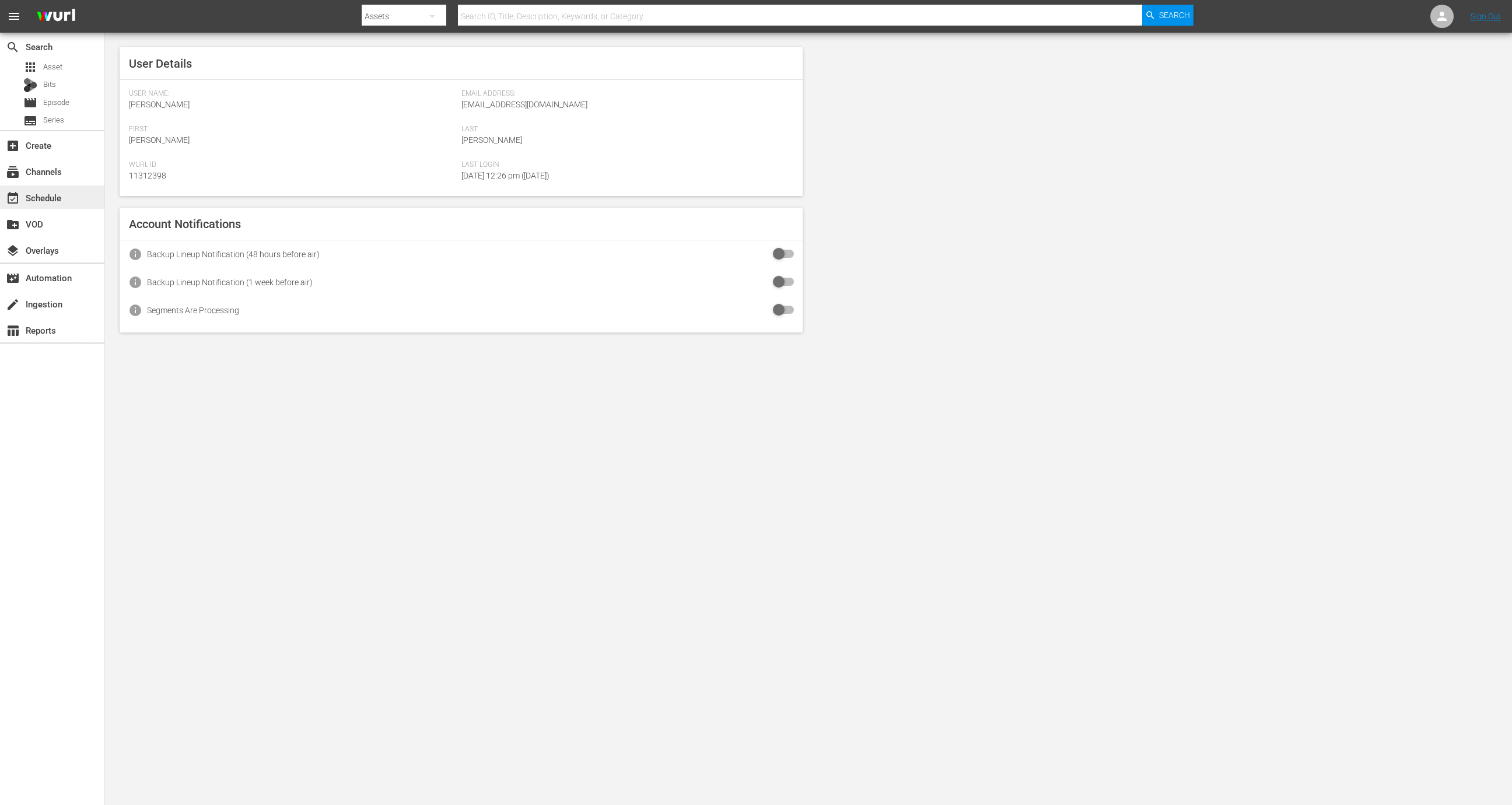
click at [68, 199] on div "event_available Schedule" at bounding box center [52, 197] width 105 height 23
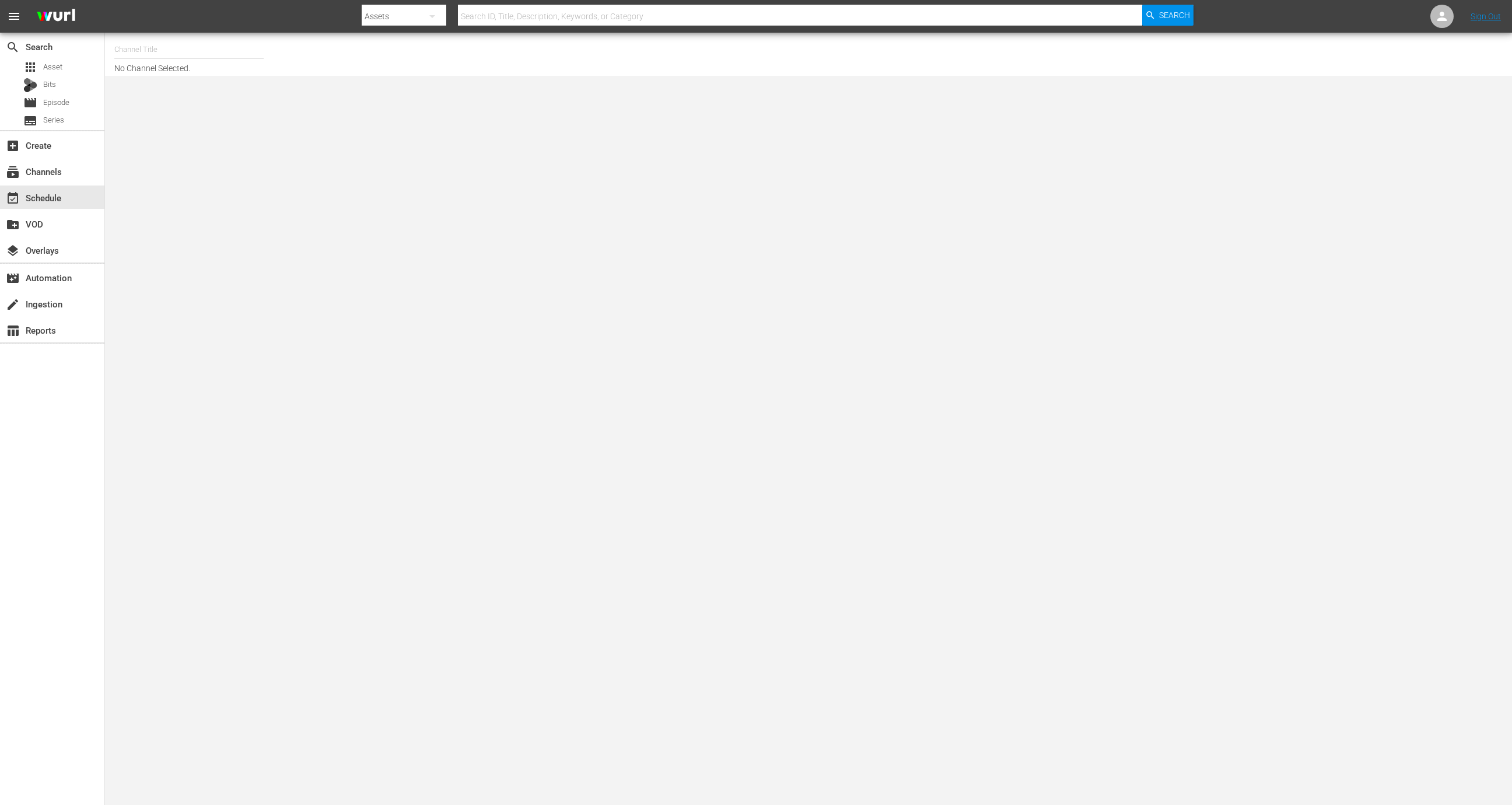
click at [185, 32] on nav "menu Search By Assets Search ID, Title, Description, Keywords, or Category Sear…" at bounding box center [756, 16] width 1512 height 33
click at [185, 59] on input "text" at bounding box center [189, 50] width 150 height 28
click at [204, 120] on div "MBC Roku (578 - maverick_maverick_black_cinema_3)" at bounding box center [274, 111] width 302 height 28
type input "MBC Roku (578 - maverick_maverick_black_cinema_3)"
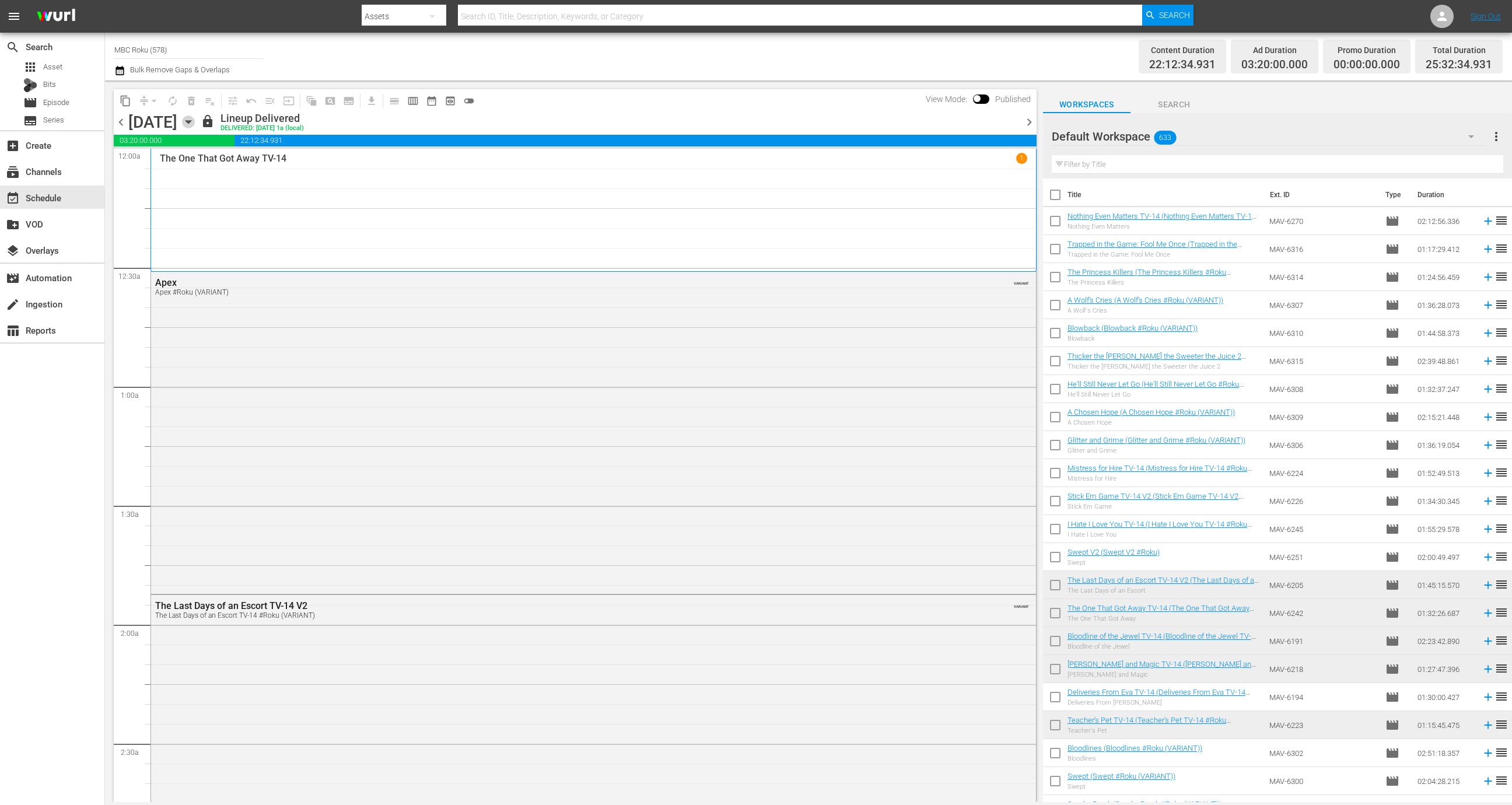
click at [194, 125] on icon "button" at bounding box center [189, 122] width 13 height 13
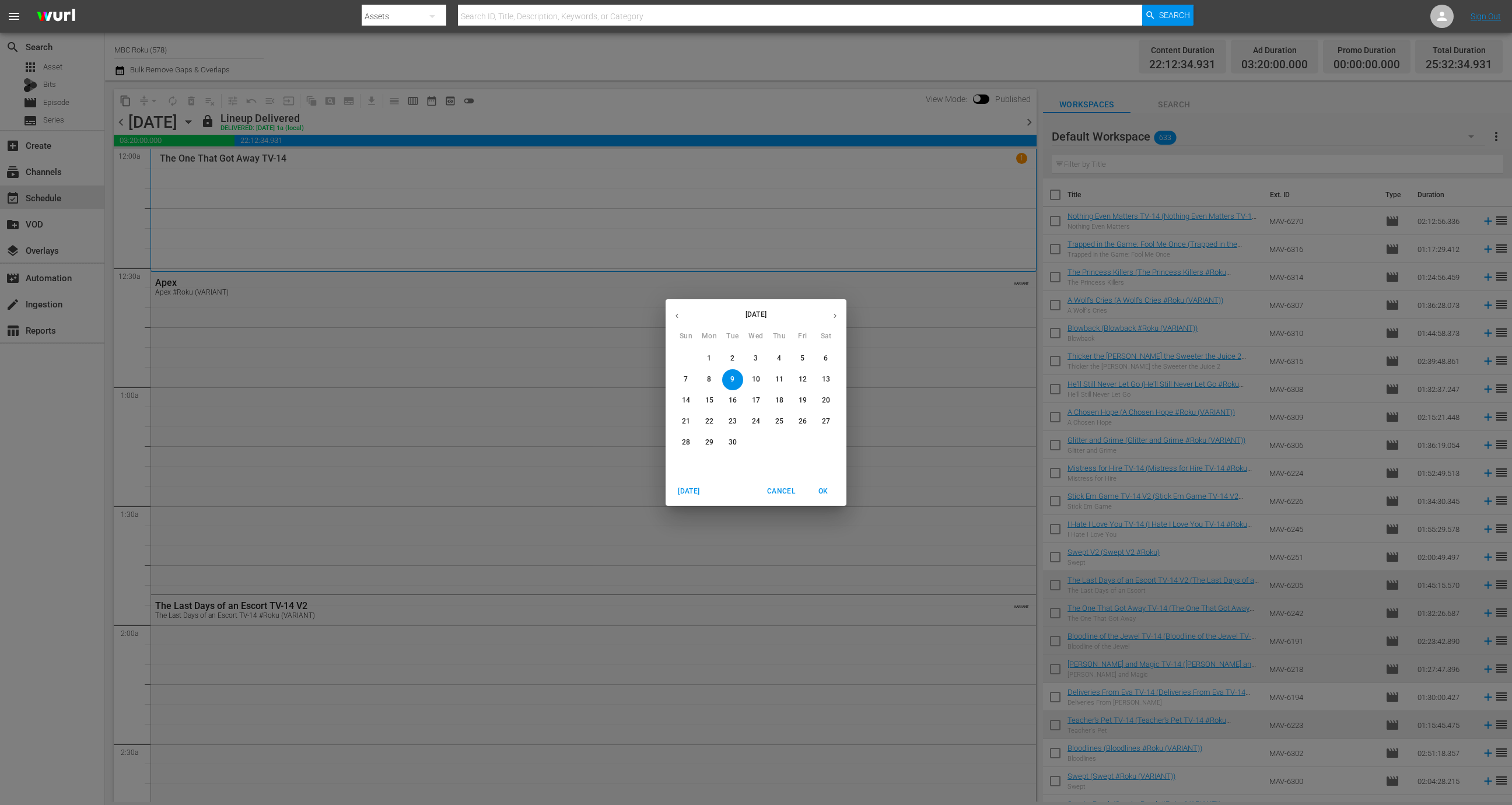
drag, startPoint x: 740, startPoint y: 359, endPoint x: 664, endPoint y: 354, distance: 76.2
click at [740, 359] on span "2" at bounding box center [732, 358] width 21 height 10
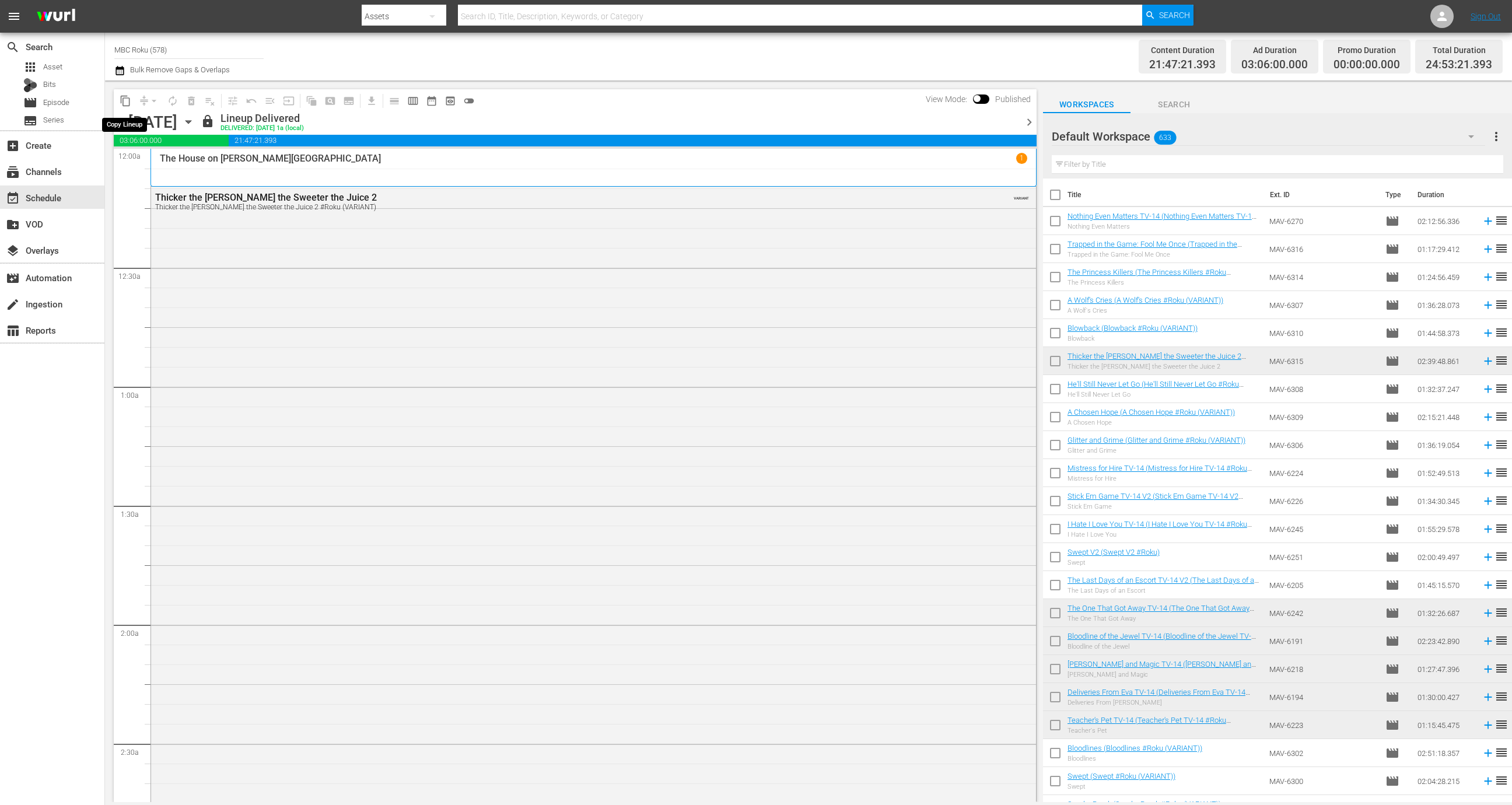
click at [125, 107] on button "content_copy" at bounding box center [125, 101] width 19 height 19
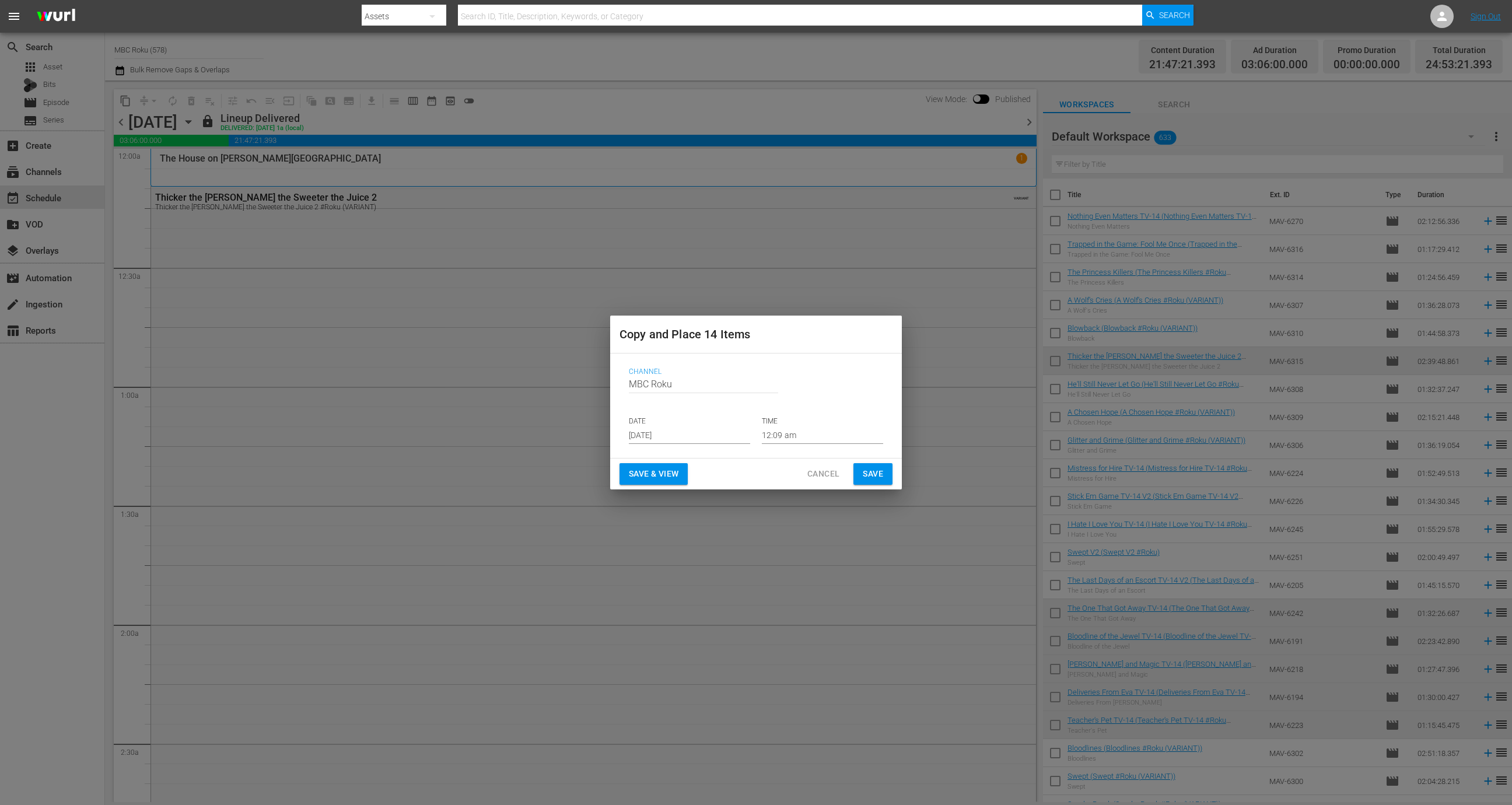
click at [670, 435] on input "[DATE]" at bounding box center [690, 436] width 122 height 18
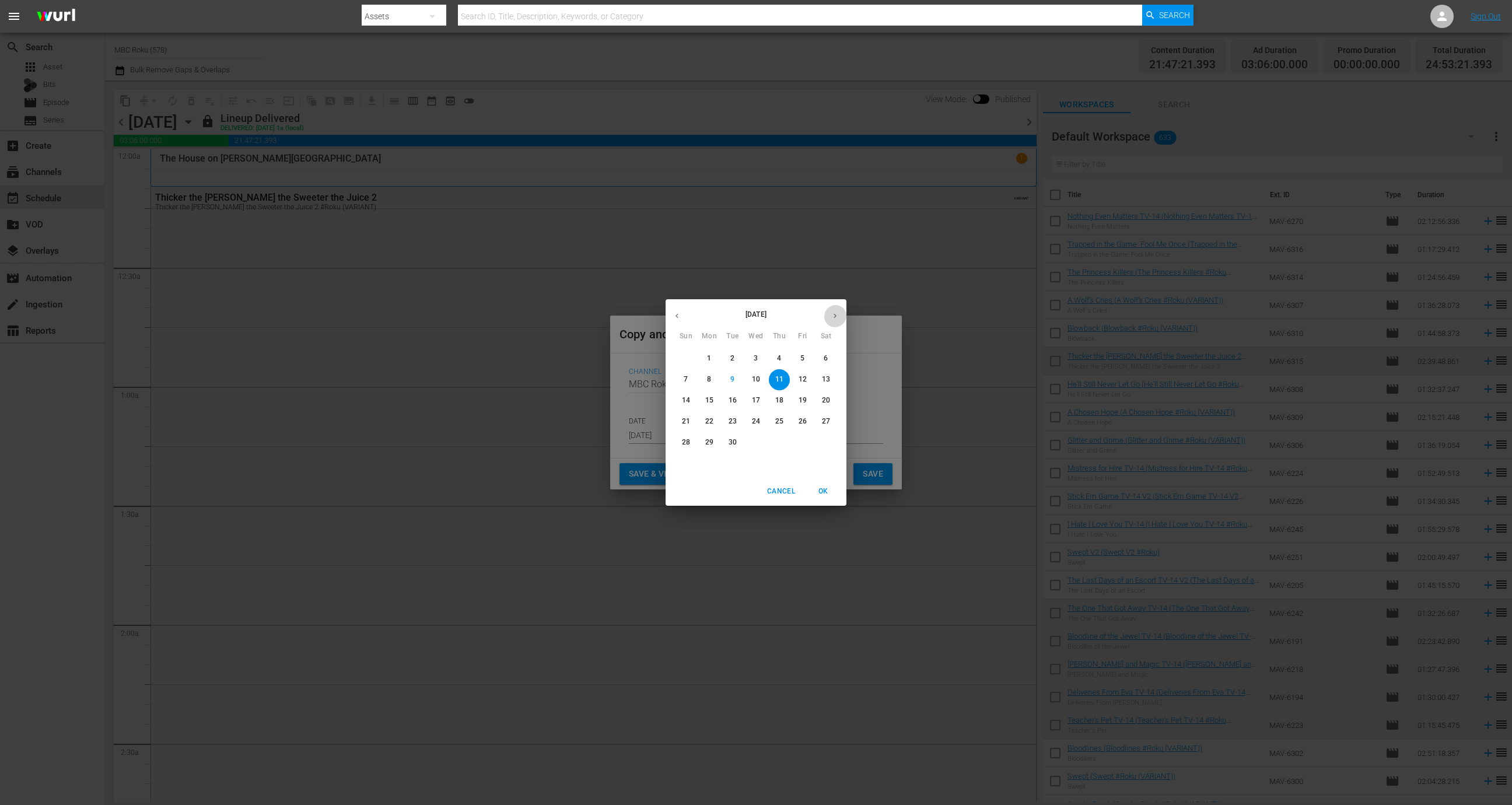
click at [838, 315] on icon "button" at bounding box center [835, 315] width 9 height 9
click at [774, 360] on span "2" at bounding box center [779, 358] width 21 height 10
type input "Oct 2nd 2025"
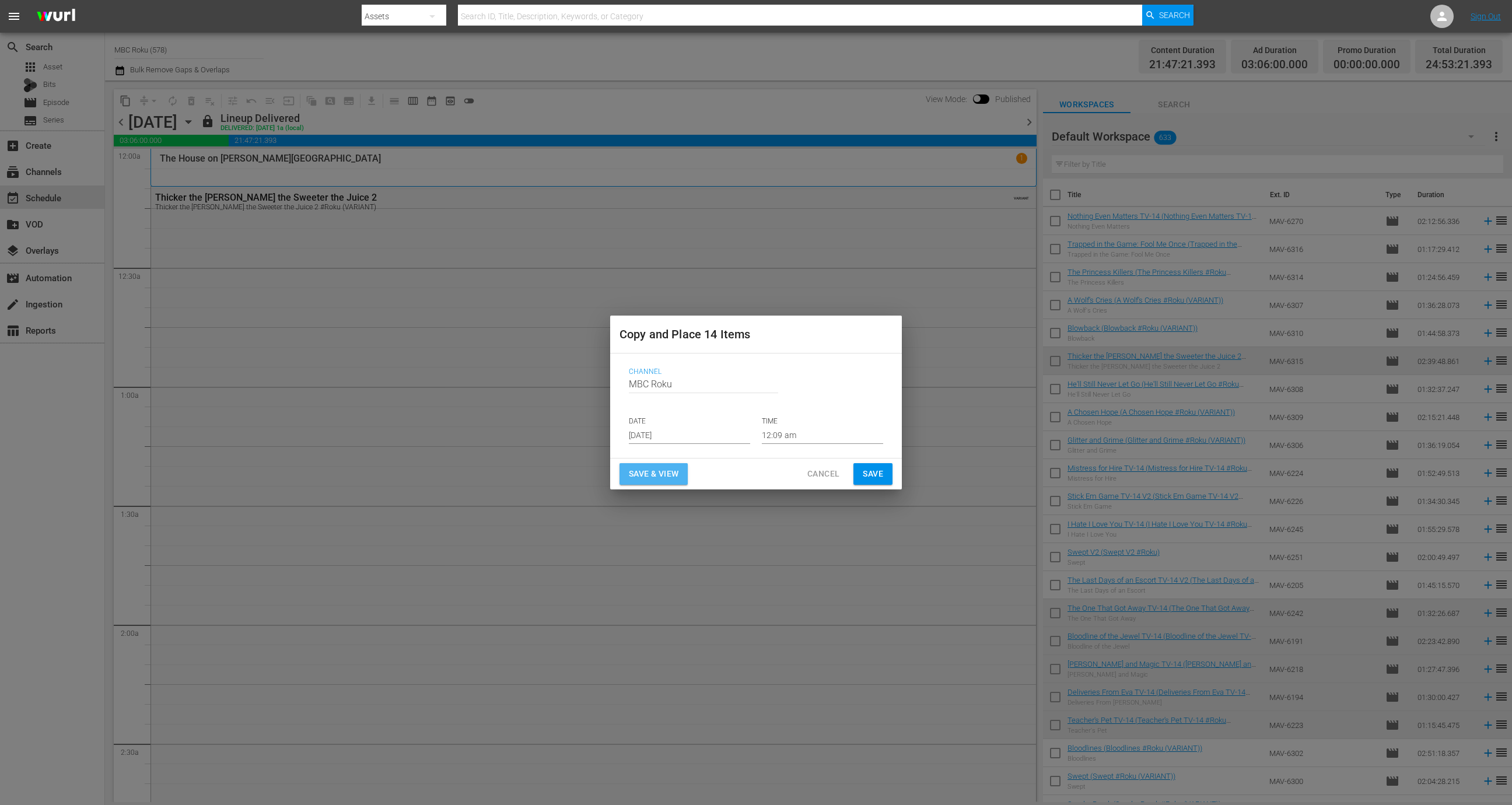
click at [678, 472] on span "Save & View" at bounding box center [654, 474] width 50 height 15
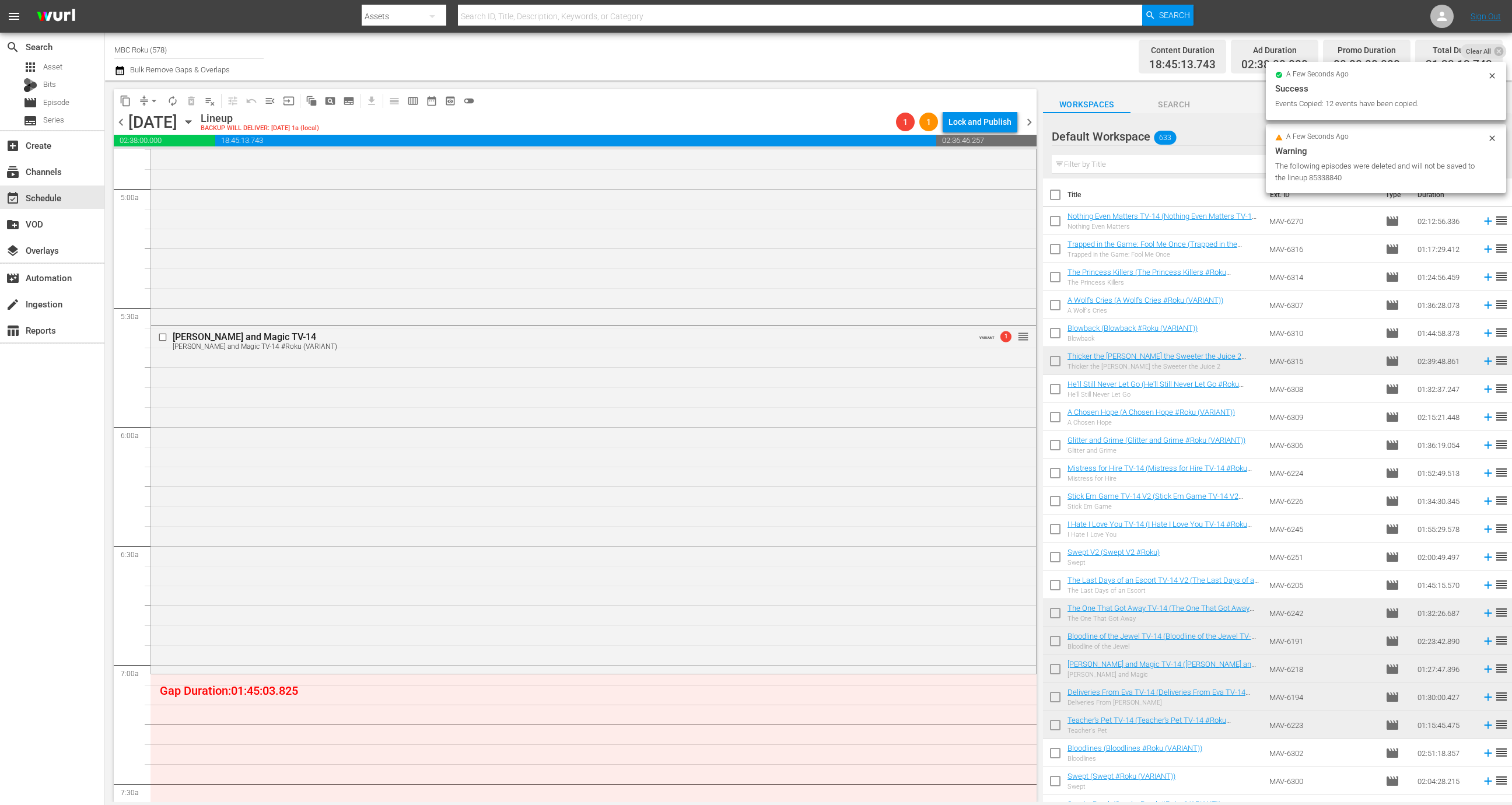
scroll to position [1043, 0]
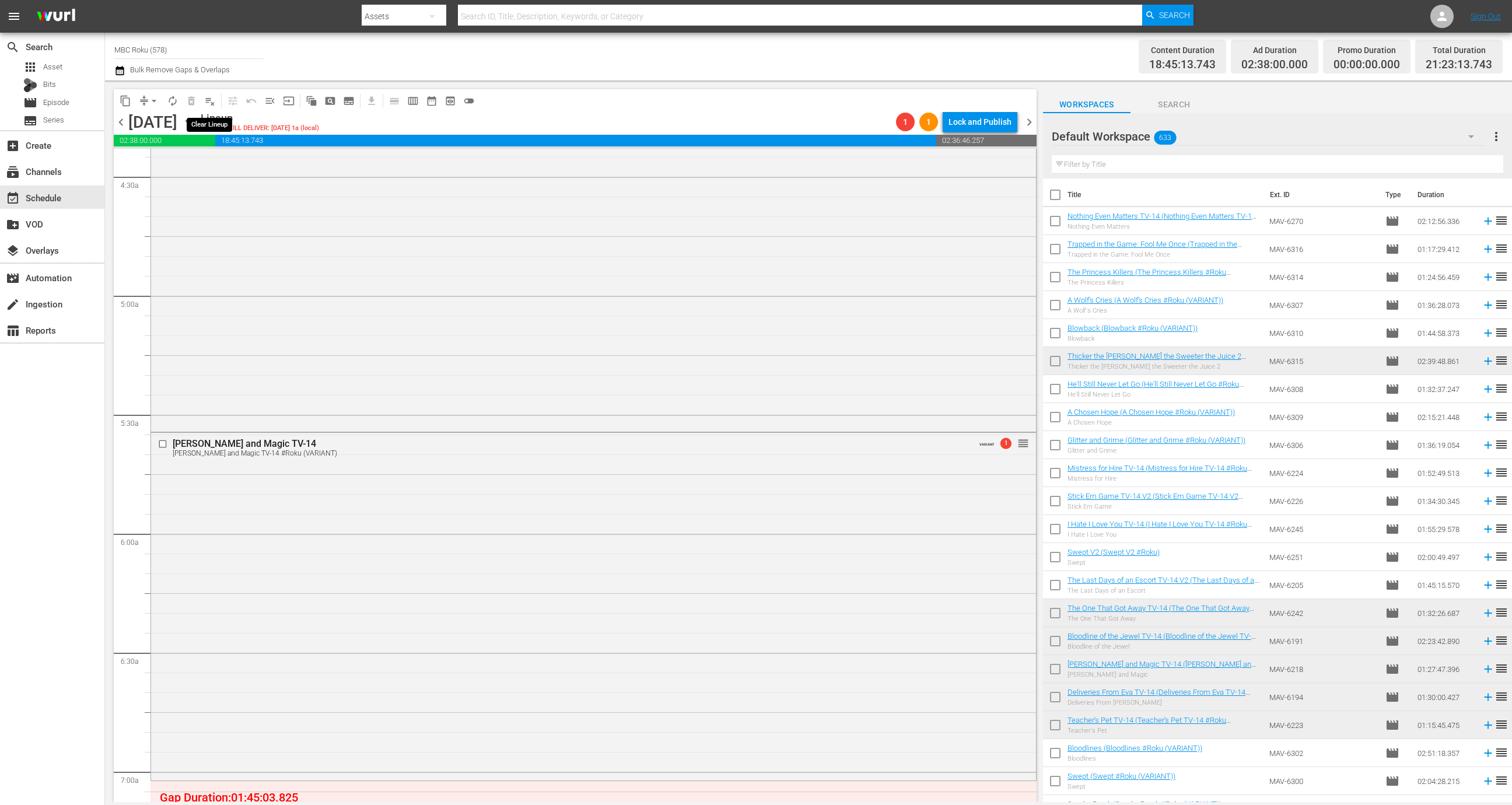
click at [207, 102] on span "playlist_remove_outlined" at bounding box center [210, 101] width 12 height 12
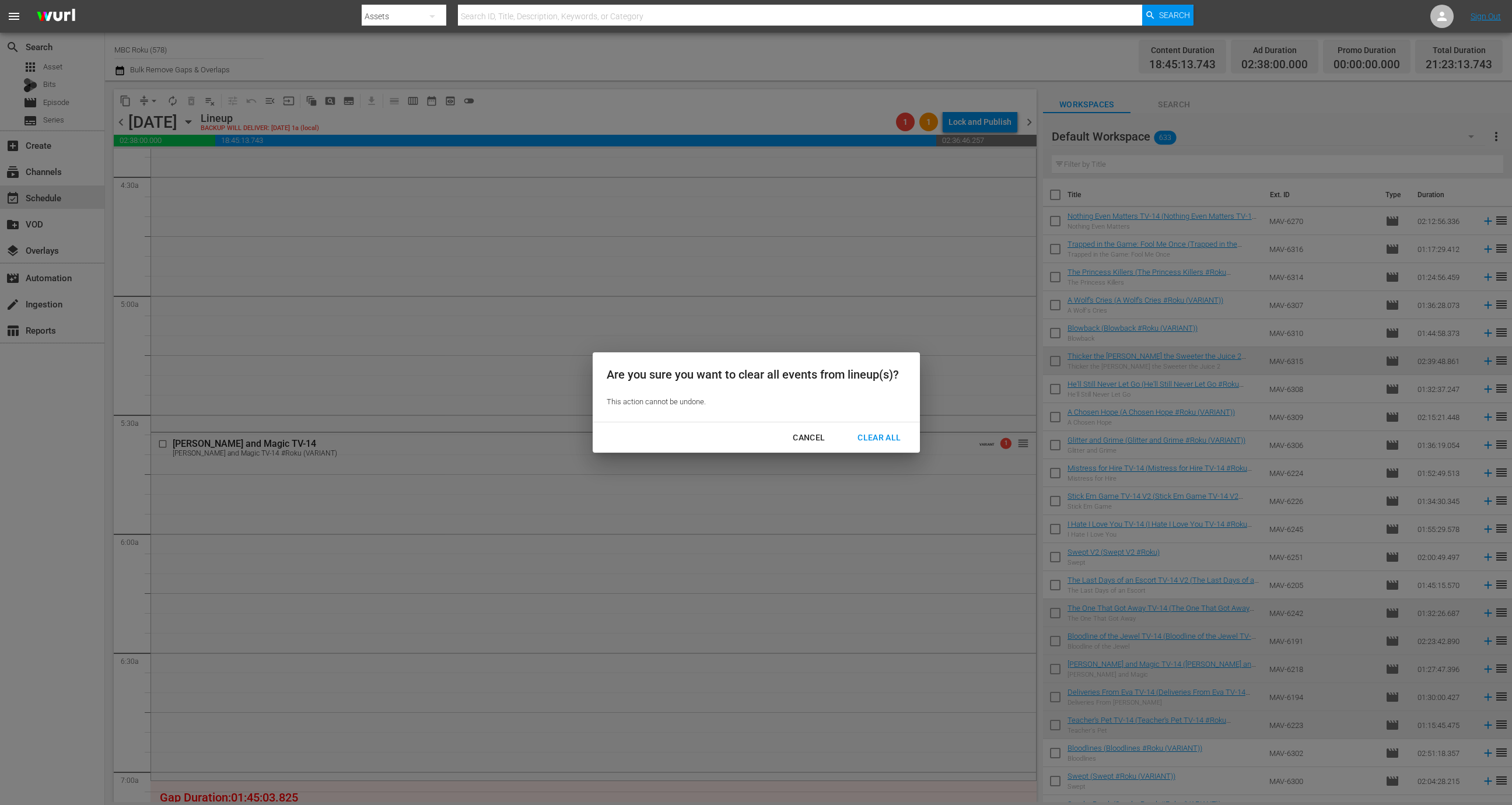
click at [893, 441] on div "Clear All" at bounding box center [880, 438] width 62 height 15
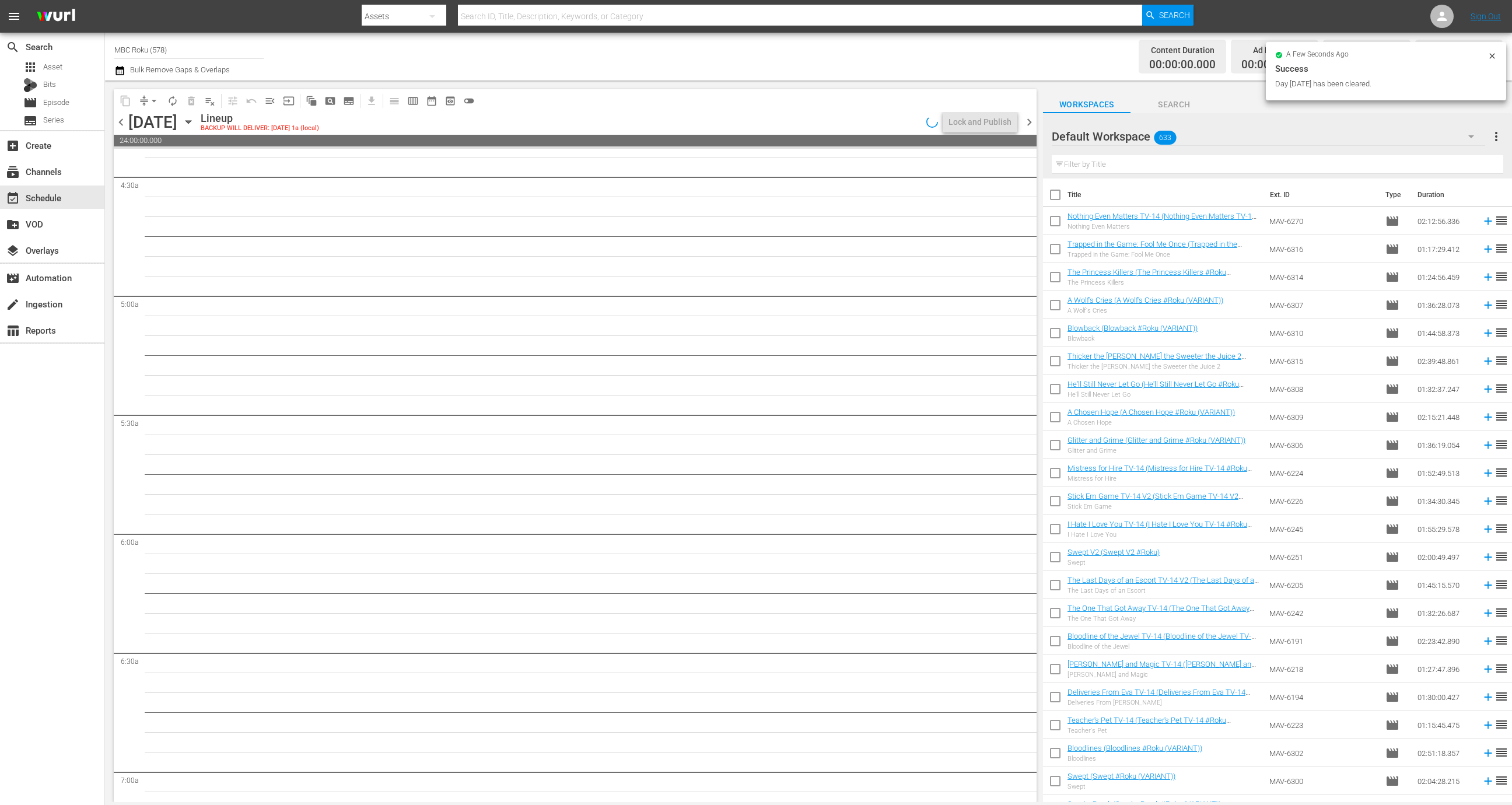
scroll to position [1062, 0]
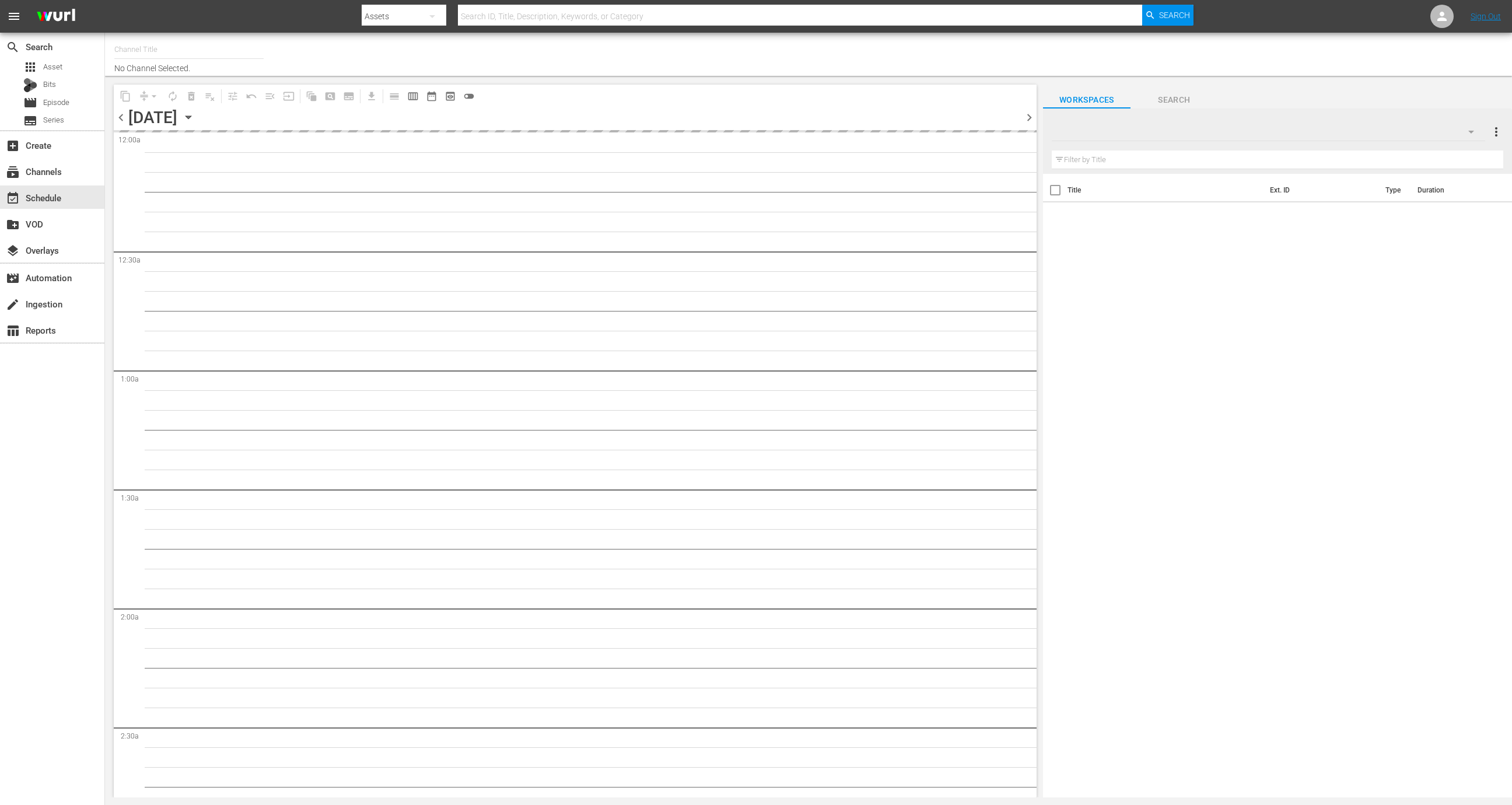
type input "MBC Roku (578)"
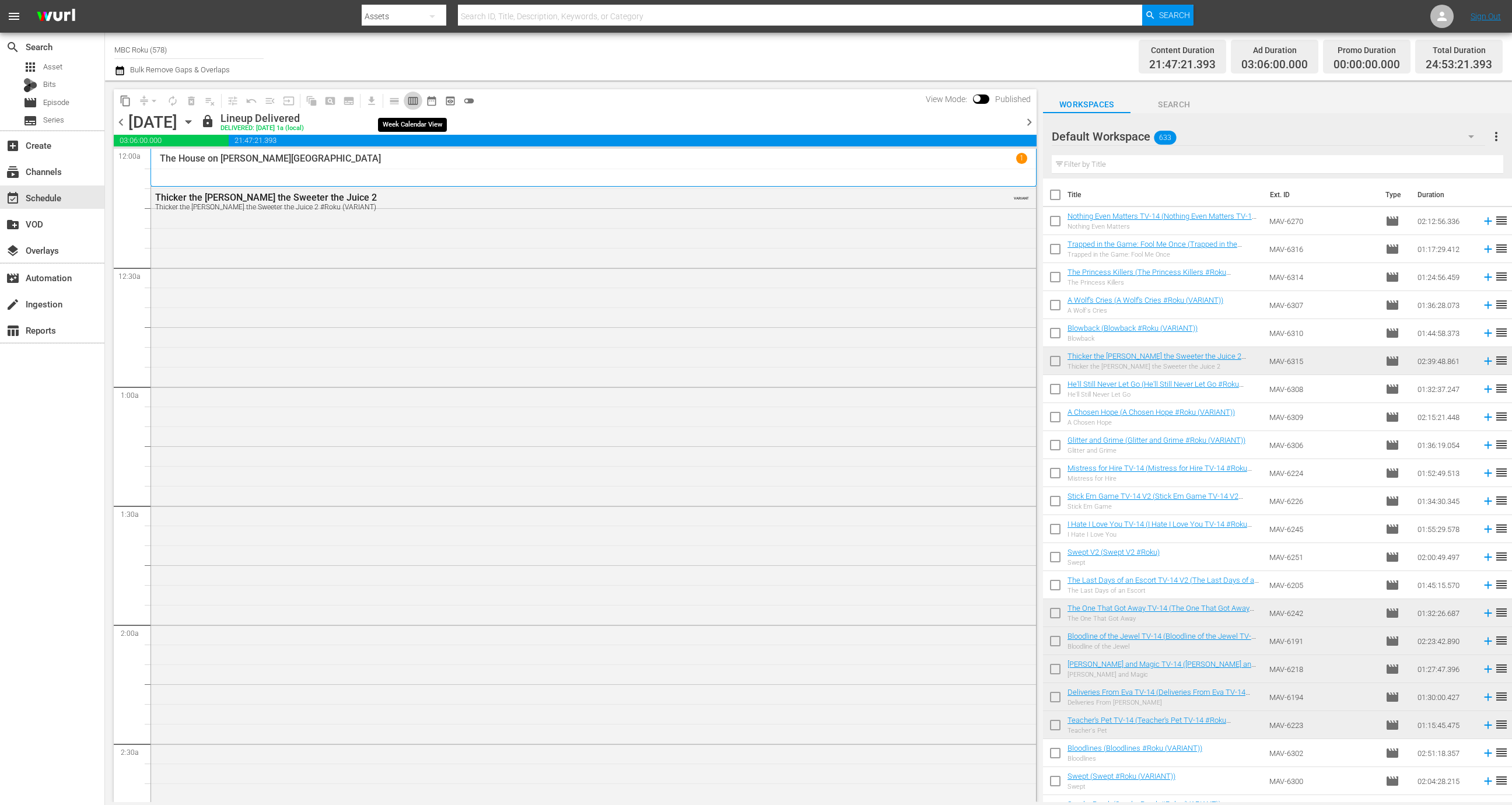
click at [414, 102] on span "calendar_view_week_outlined" at bounding box center [413, 101] width 12 height 12
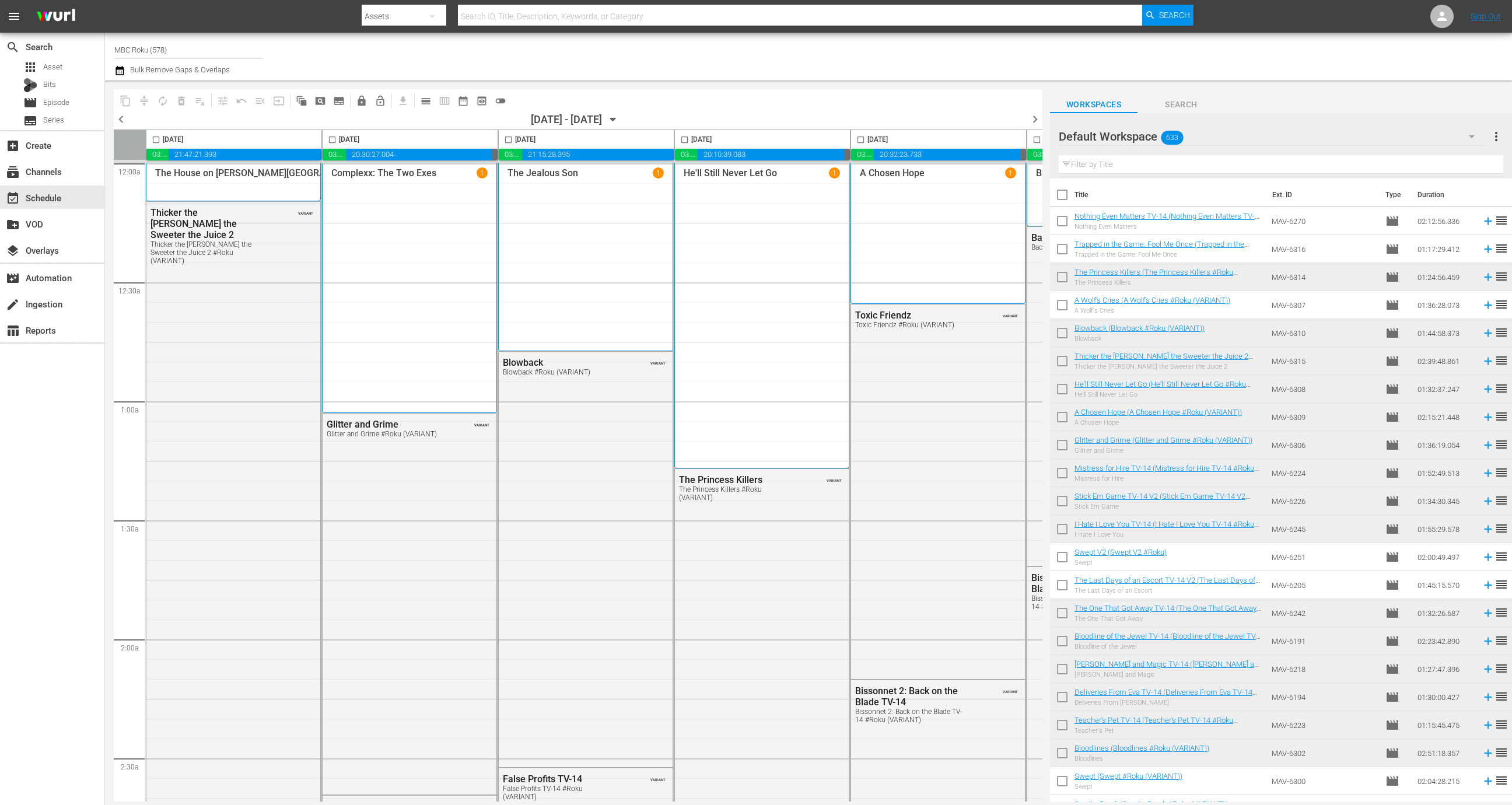
click at [157, 142] on input "checkbox" at bounding box center [156, 142] width 13 height 13
checkbox input "true"
click at [331, 141] on input "checkbox" at bounding box center [331, 142] width 13 height 13
checkbox input "true"
click at [508, 142] on input "checkbox" at bounding box center [508, 142] width 13 height 13
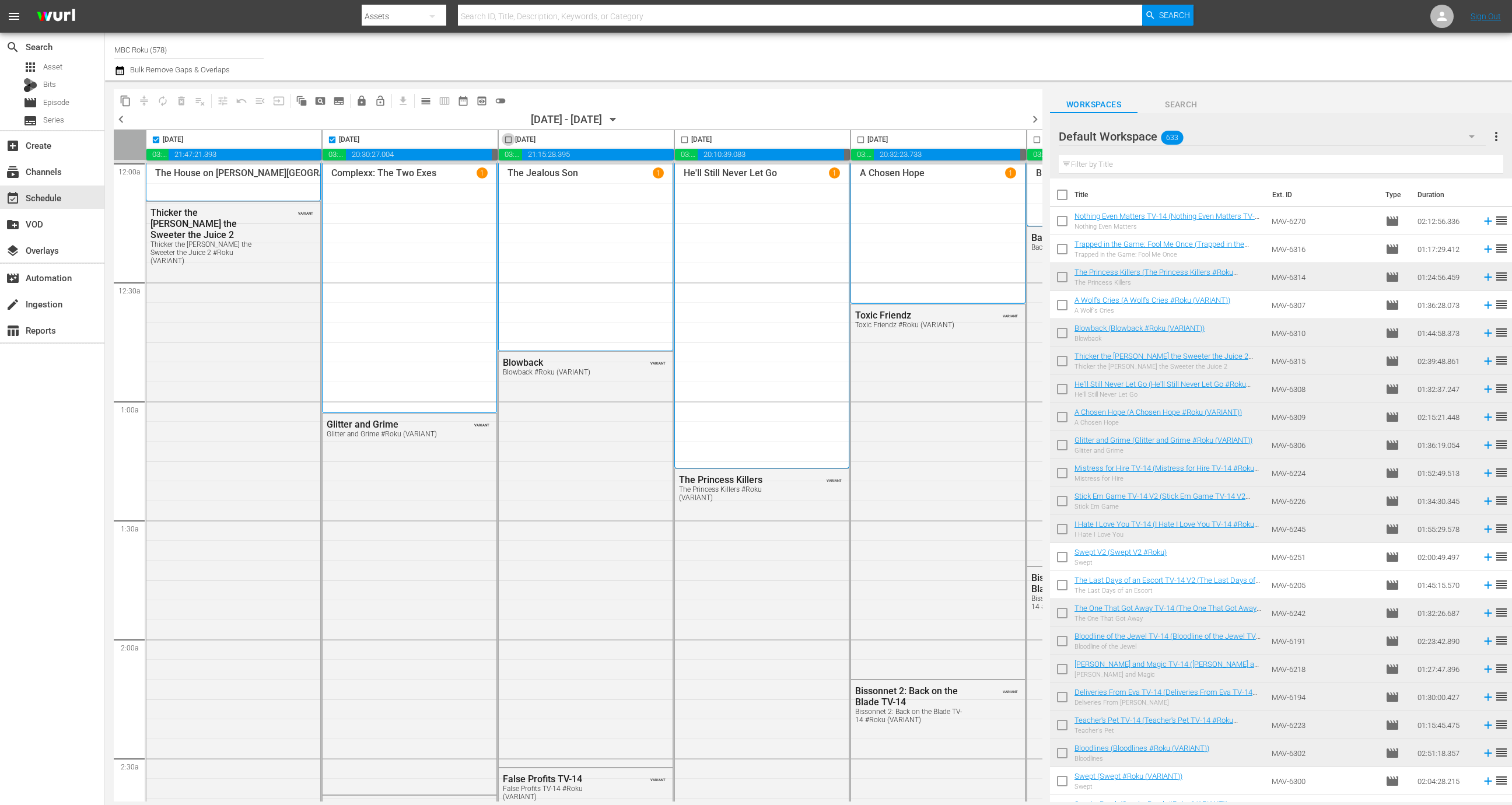
checkbox input "true"
click at [686, 140] on input "checkbox" at bounding box center [684, 142] width 13 height 13
checkbox input "true"
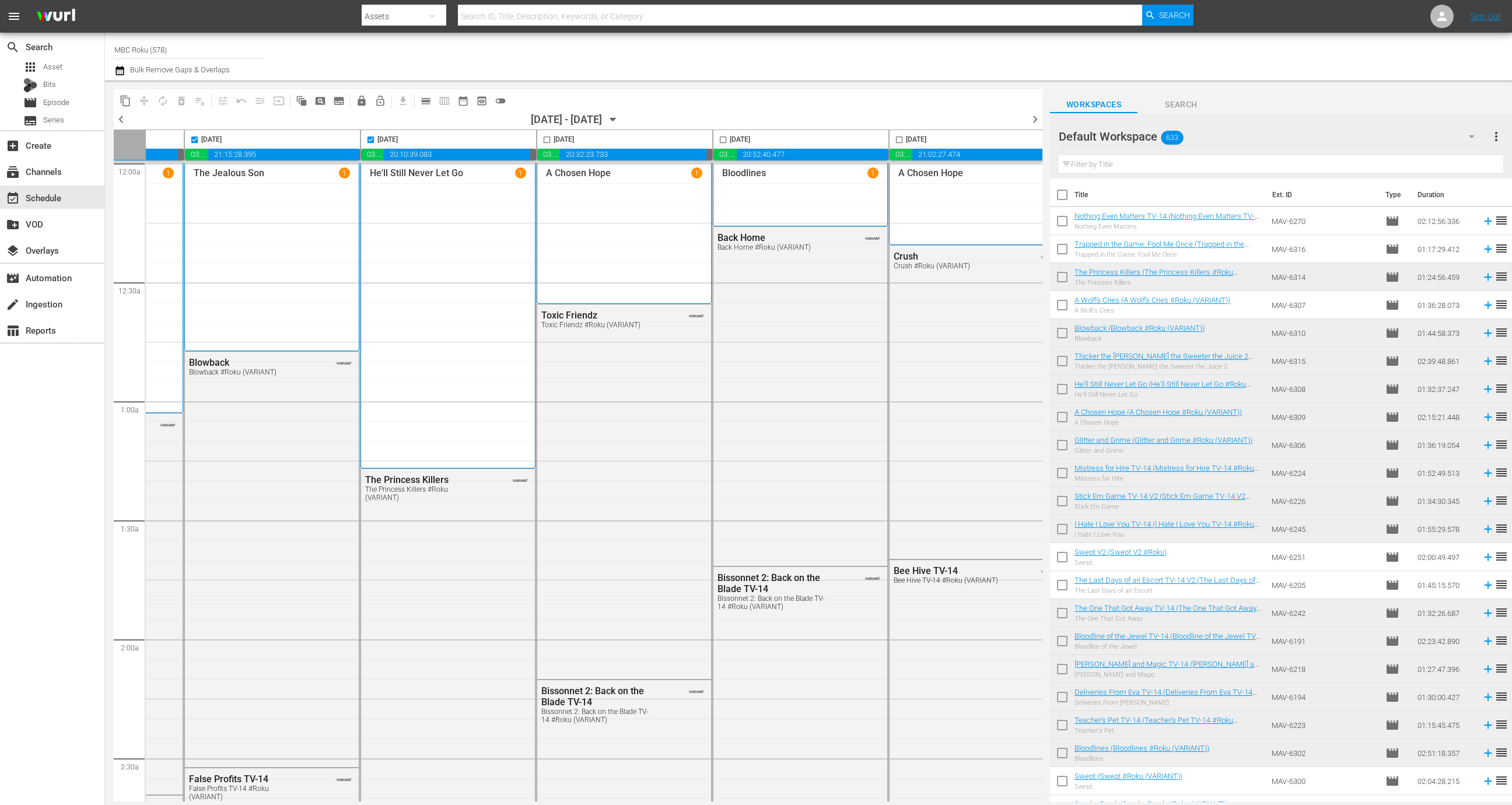
scroll to position [0, 338]
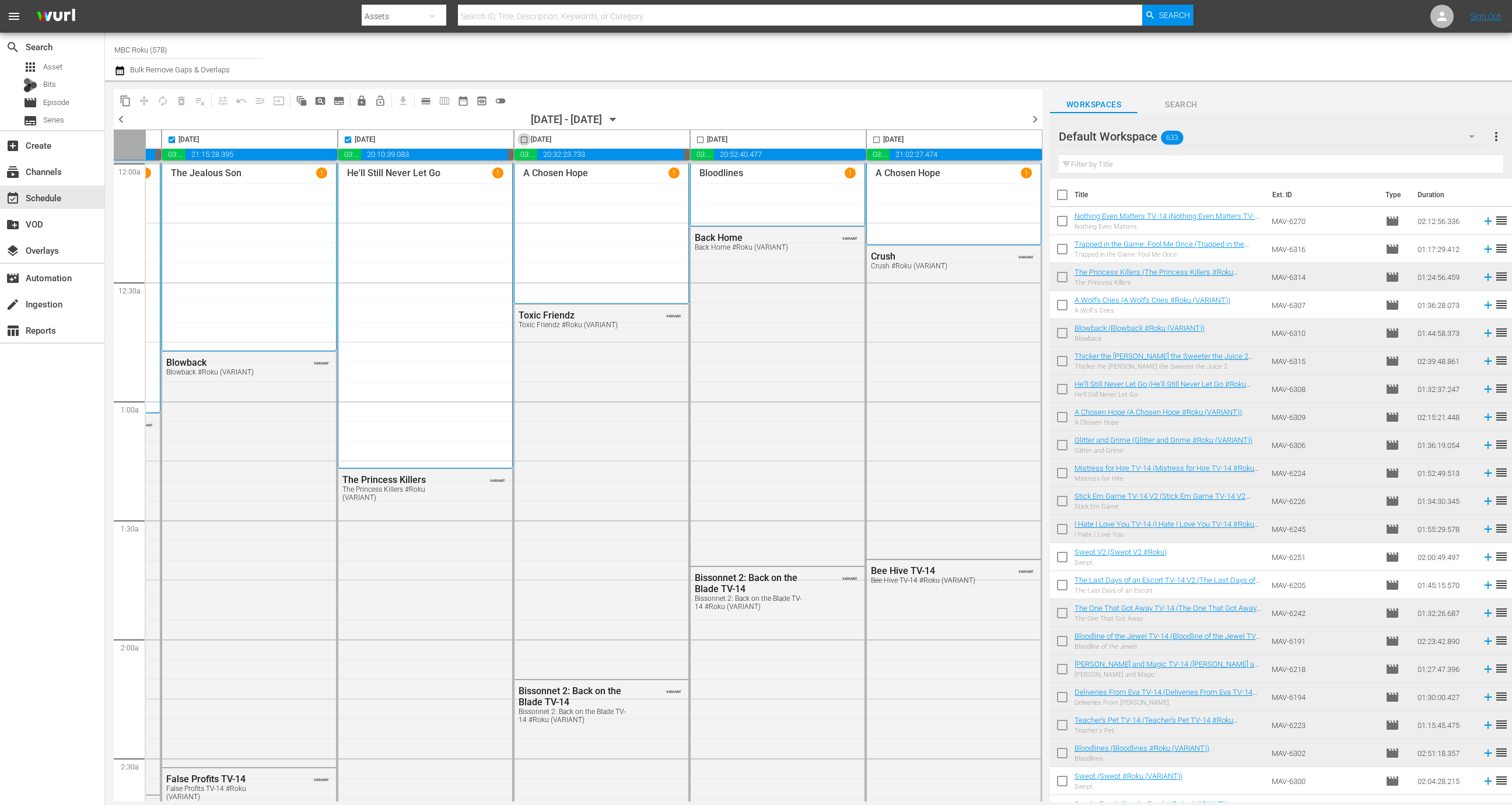
click at [518, 141] on input "checkbox" at bounding box center [524, 142] width 13 height 13
checkbox input "true"
click at [695, 140] on input "checkbox" at bounding box center [700, 142] width 13 height 13
checkbox input "true"
click at [872, 139] on input "checkbox" at bounding box center [876, 142] width 13 height 13
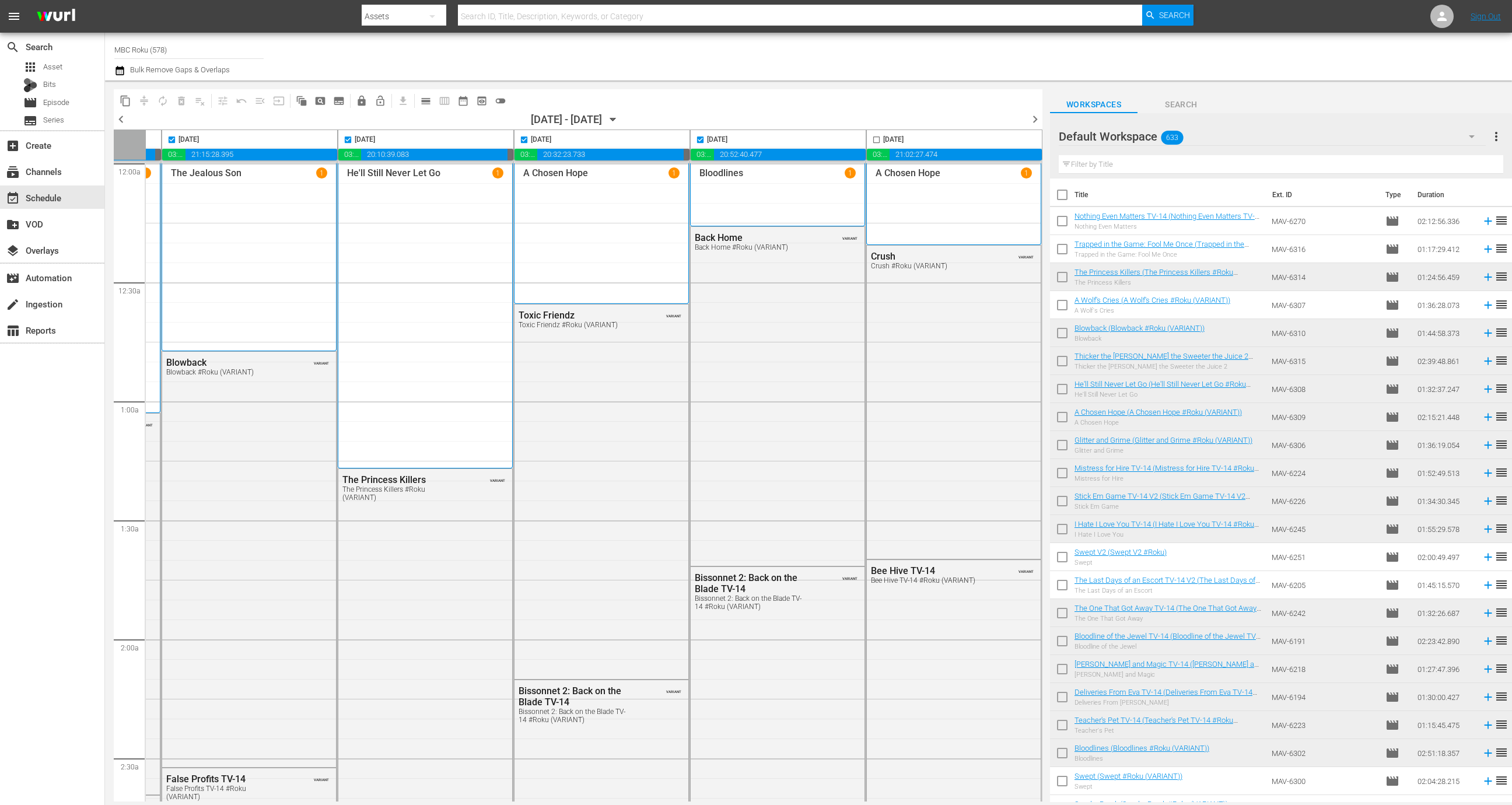
checkbox input "true"
click at [126, 102] on span "content_copy" at bounding box center [126, 101] width 12 height 12
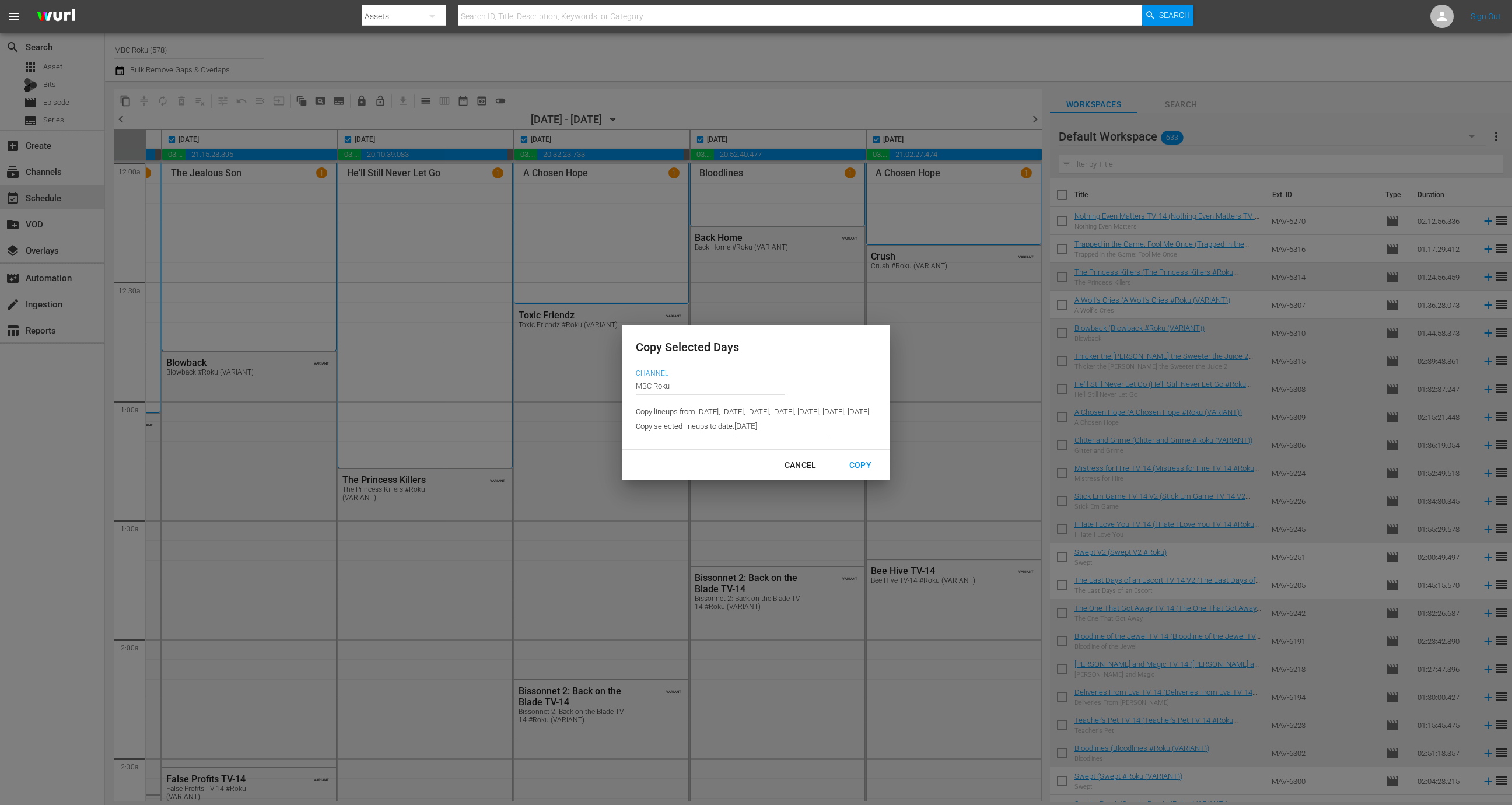
click at [734, 434] on input "9/09/2025" at bounding box center [780, 427] width 92 height 18
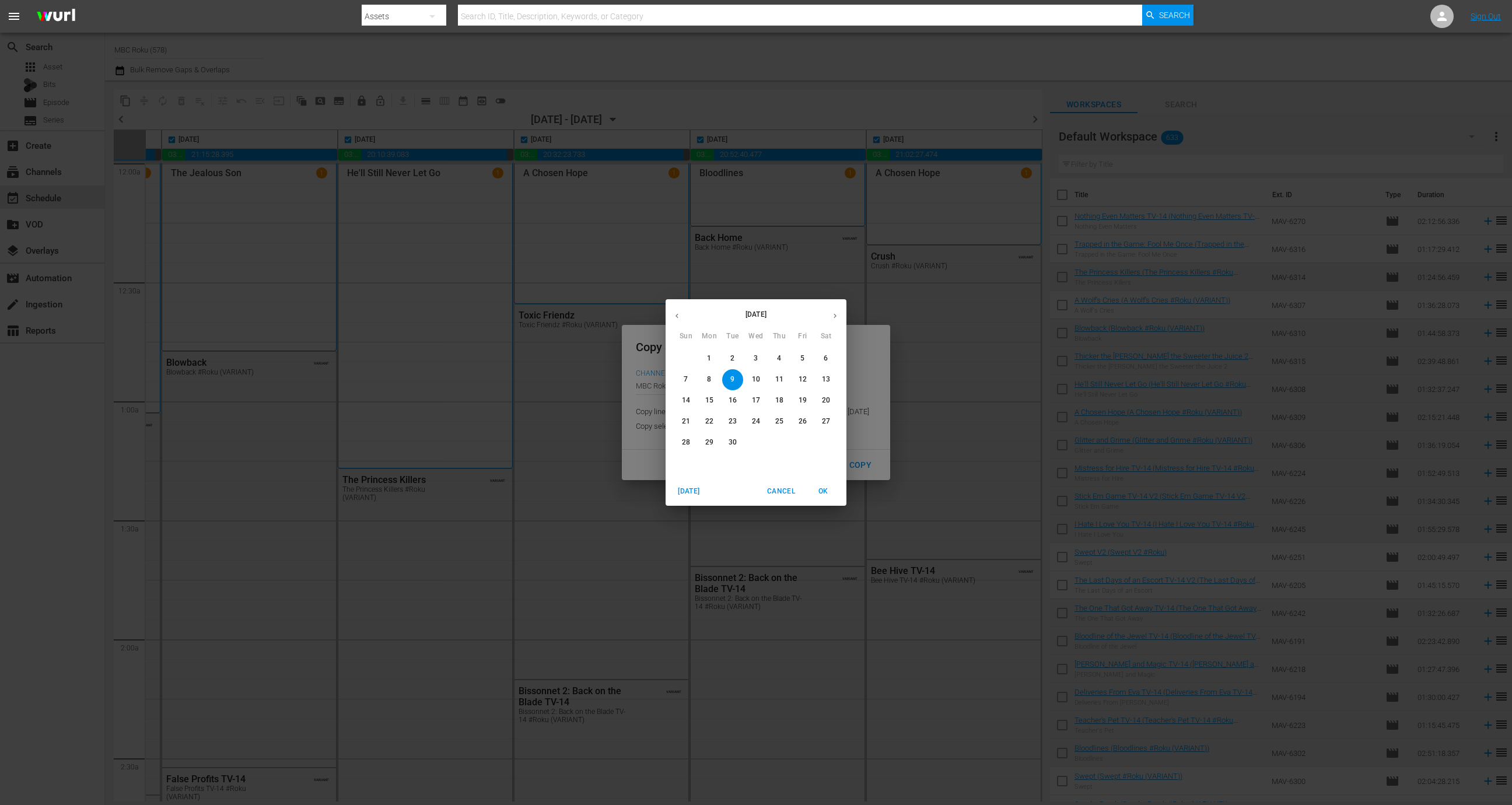
click at [834, 312] on icon "button" at bounding box center [835, 315] width 9 height 9
click at [780, 351] on button "2" at bounding box center [779, 358] width 21 height 21
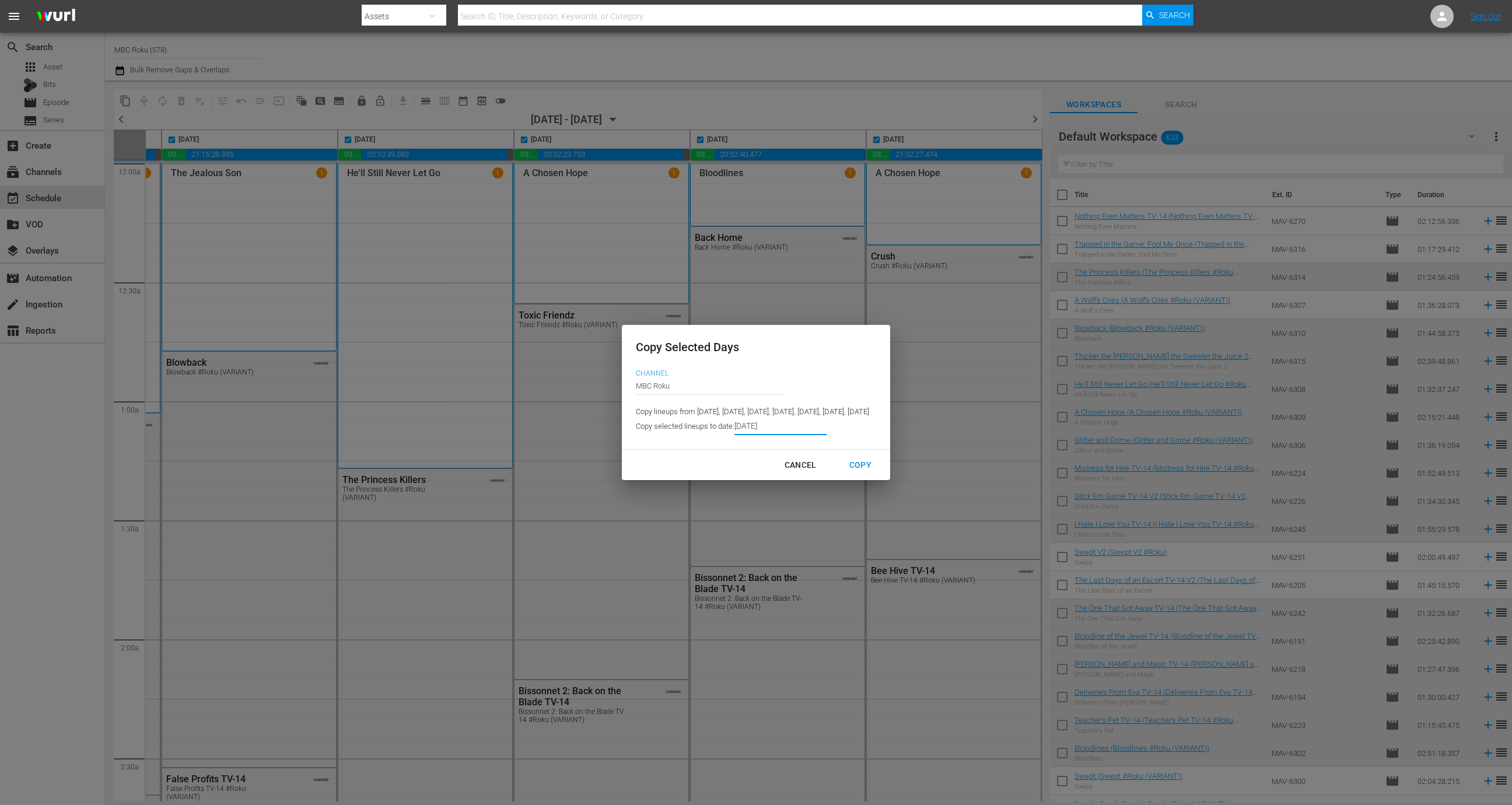
click at [881, 473] on div "Copy" at bounding box center [860, 465] width 41 height 15
type input "9/02/2025"
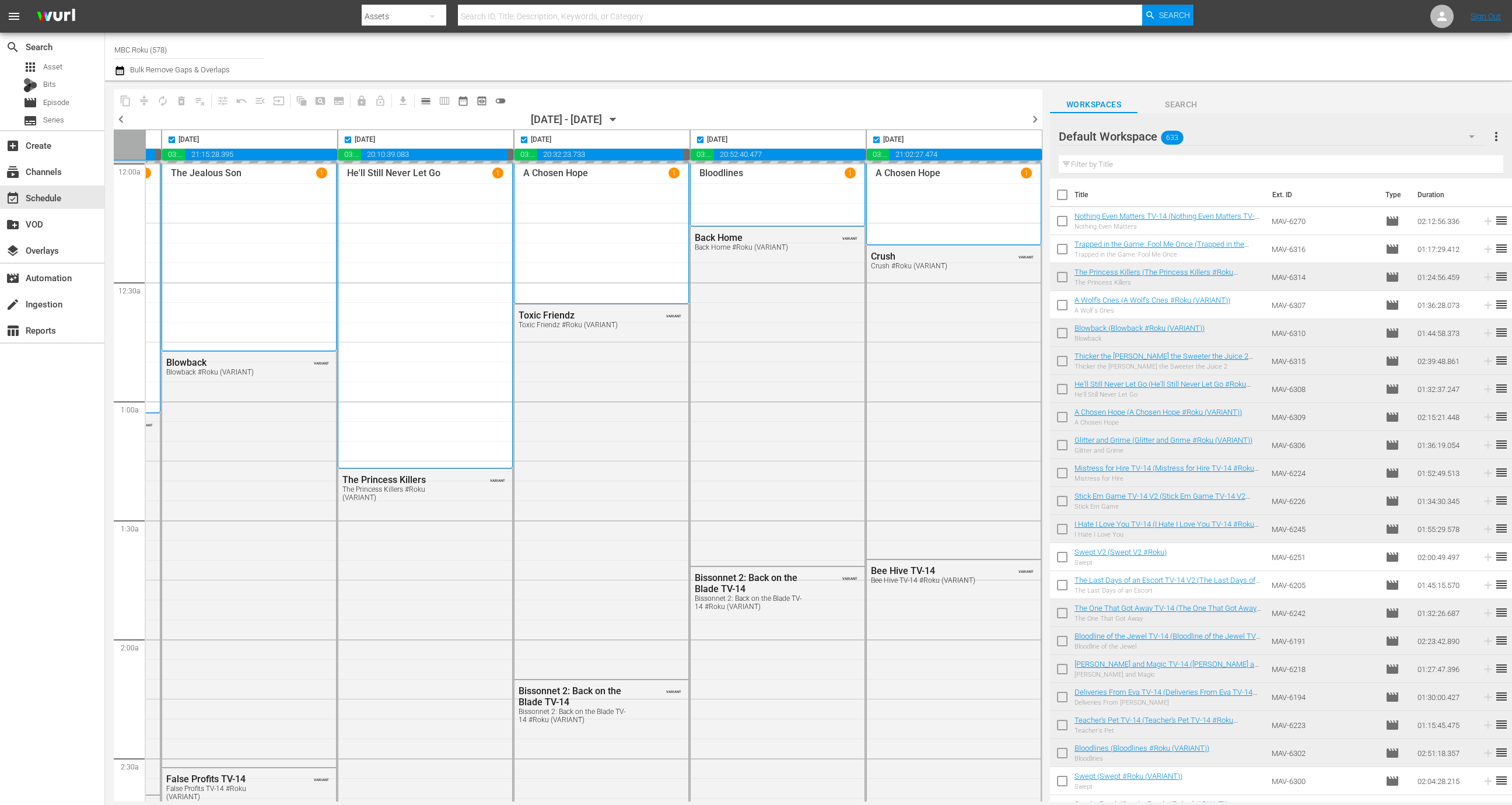
click at [619, 120] on icon "button" at bounding box center [612, 119] width 13 height 13
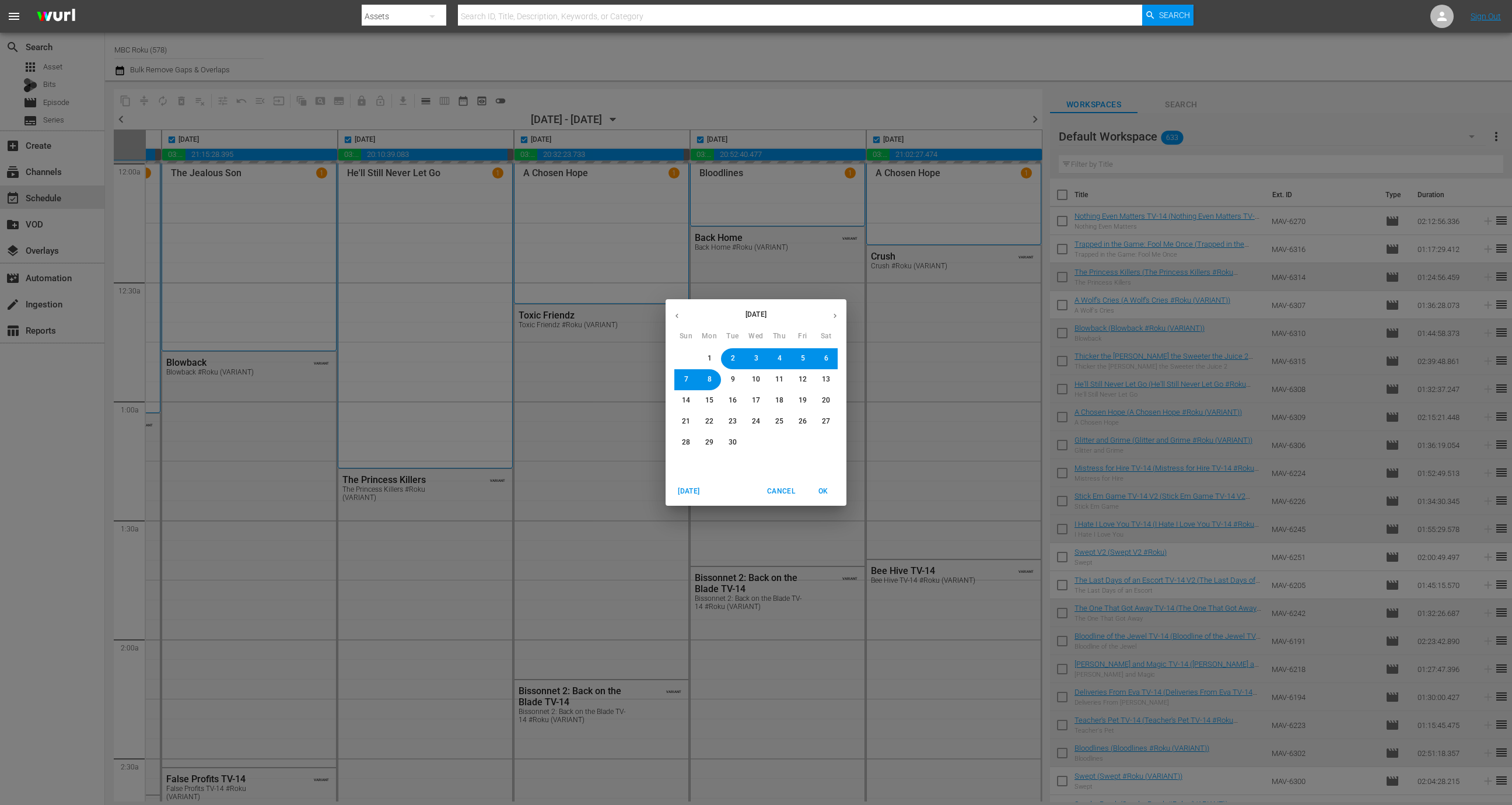
click at [836, 310] on button "button" at bounding box center [835, 315] width 23 height 23
click at [778, 360] on span "2" at bounding box center [780, 358] width 4 height 10
click at [820, 485] on button "OK" at bounding box center [823, 491] width 37 height 19
checkbox input "false"
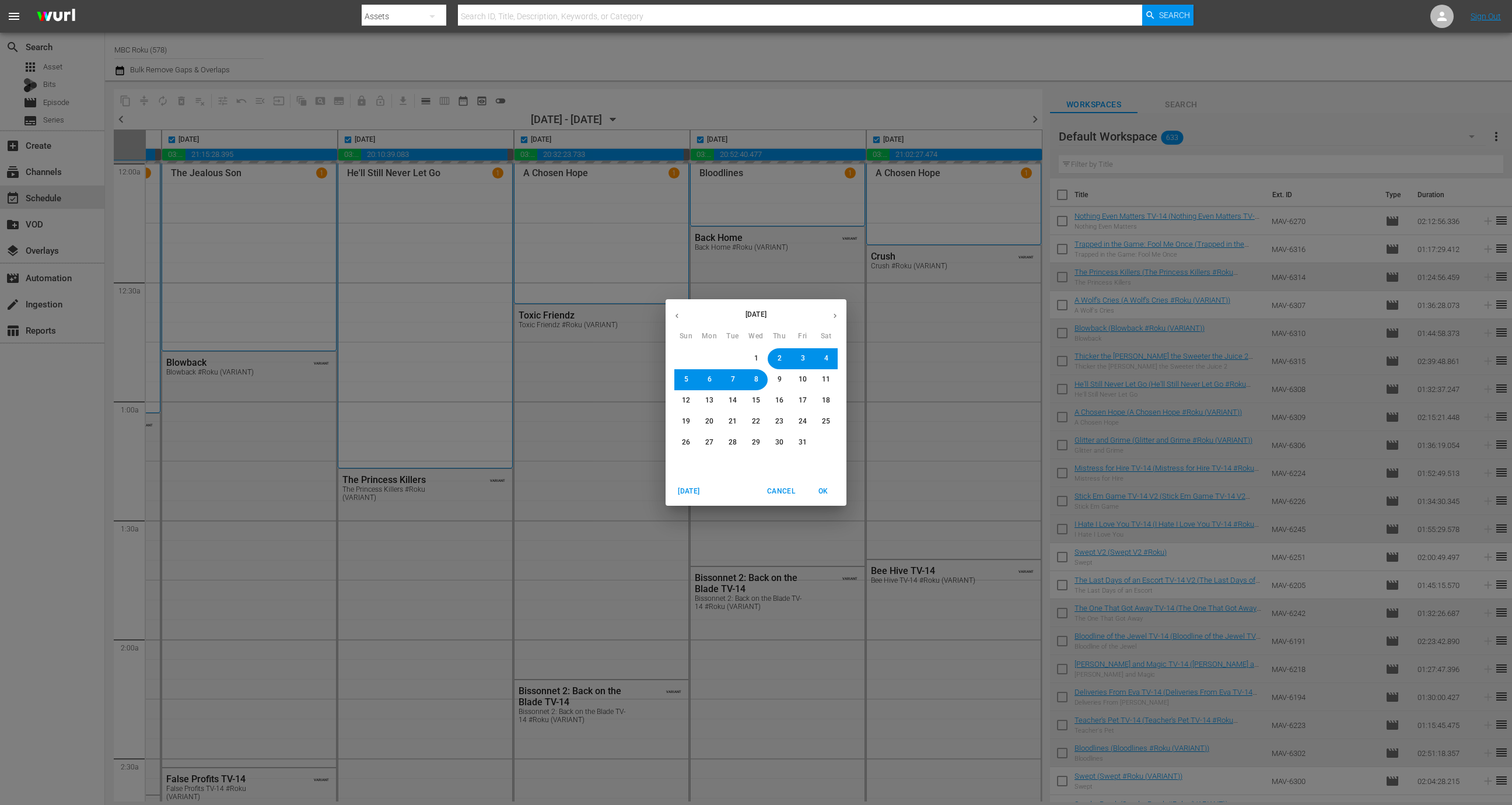
checkbox input "false"
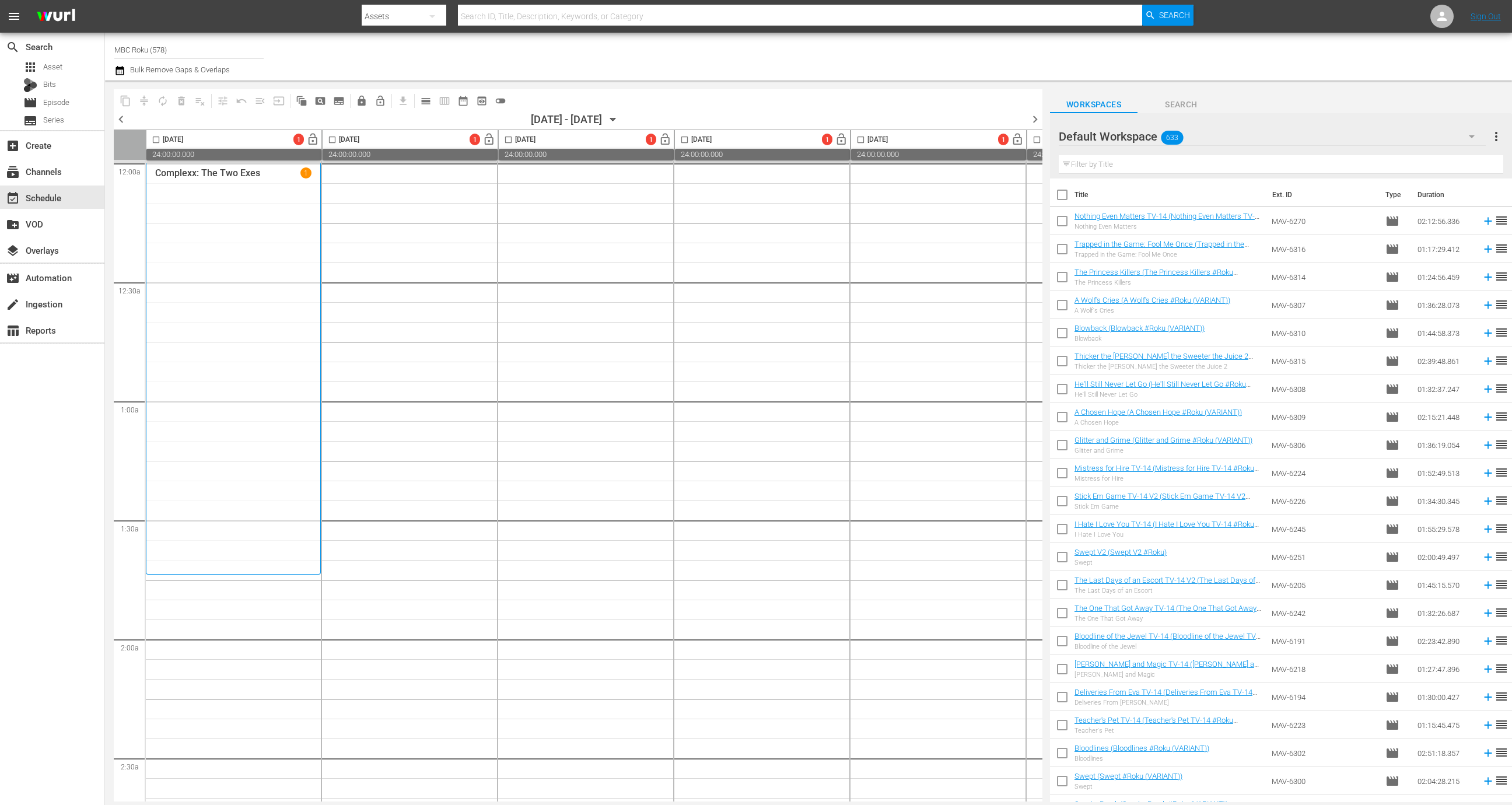
click at [647, 116] on div "chevron_left 10/02/2025 - 10/08/2025 October 2nd chevron_right" at bounding box center [577, 121] width 929 height 18
click at [619, 117] on icon "button" at bounding box center [612, 119] width 13 height 13
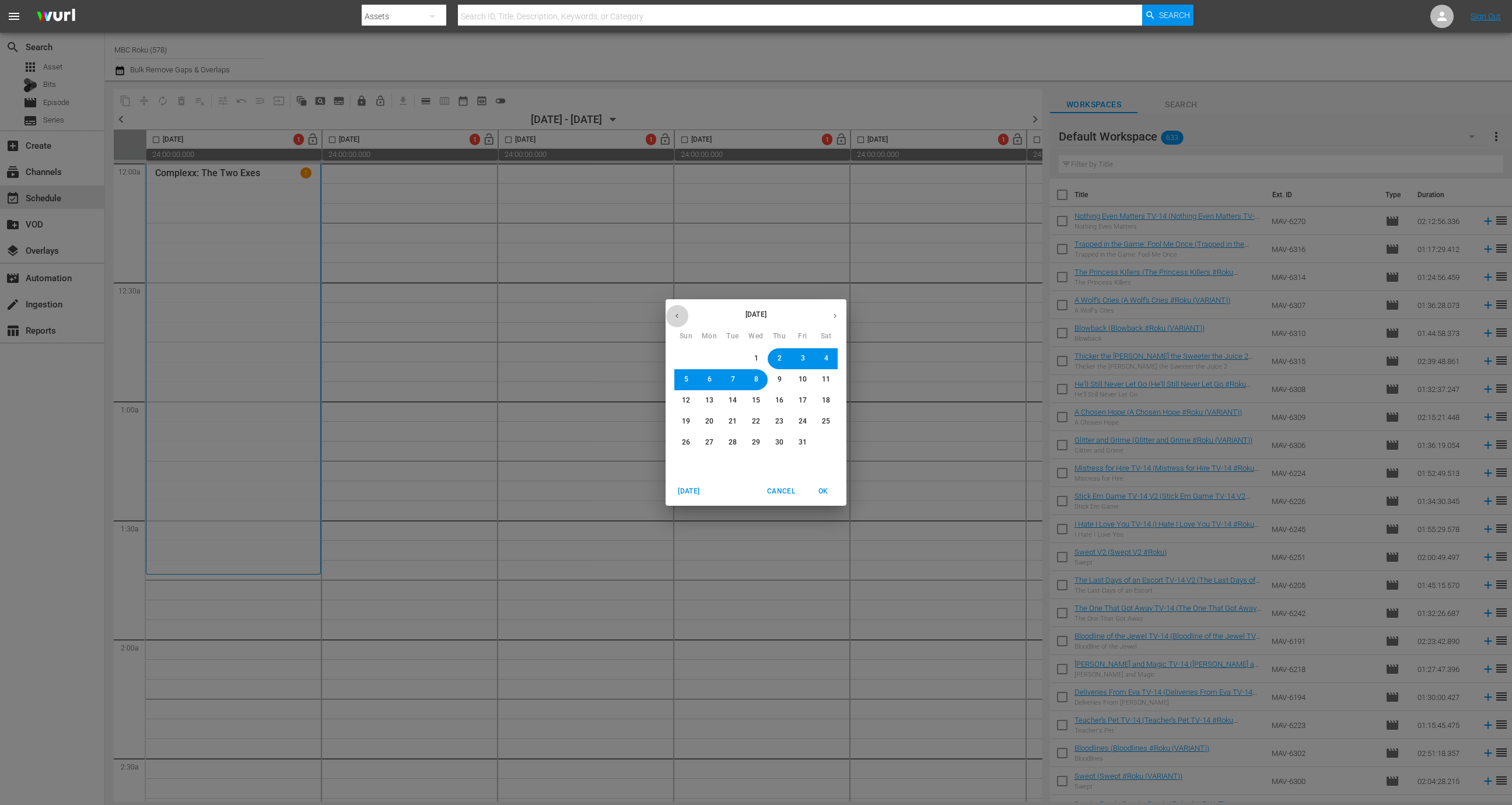
click at [678, 318] on icon "button" at bounding box center [676, 315] width 9 height 9
click at [731, 359] on span "2" at bounding box center [733, 358] width 4 height 10
click at [825, 492] on span "OK" at bounding box center [823, 492] width 28 height 12
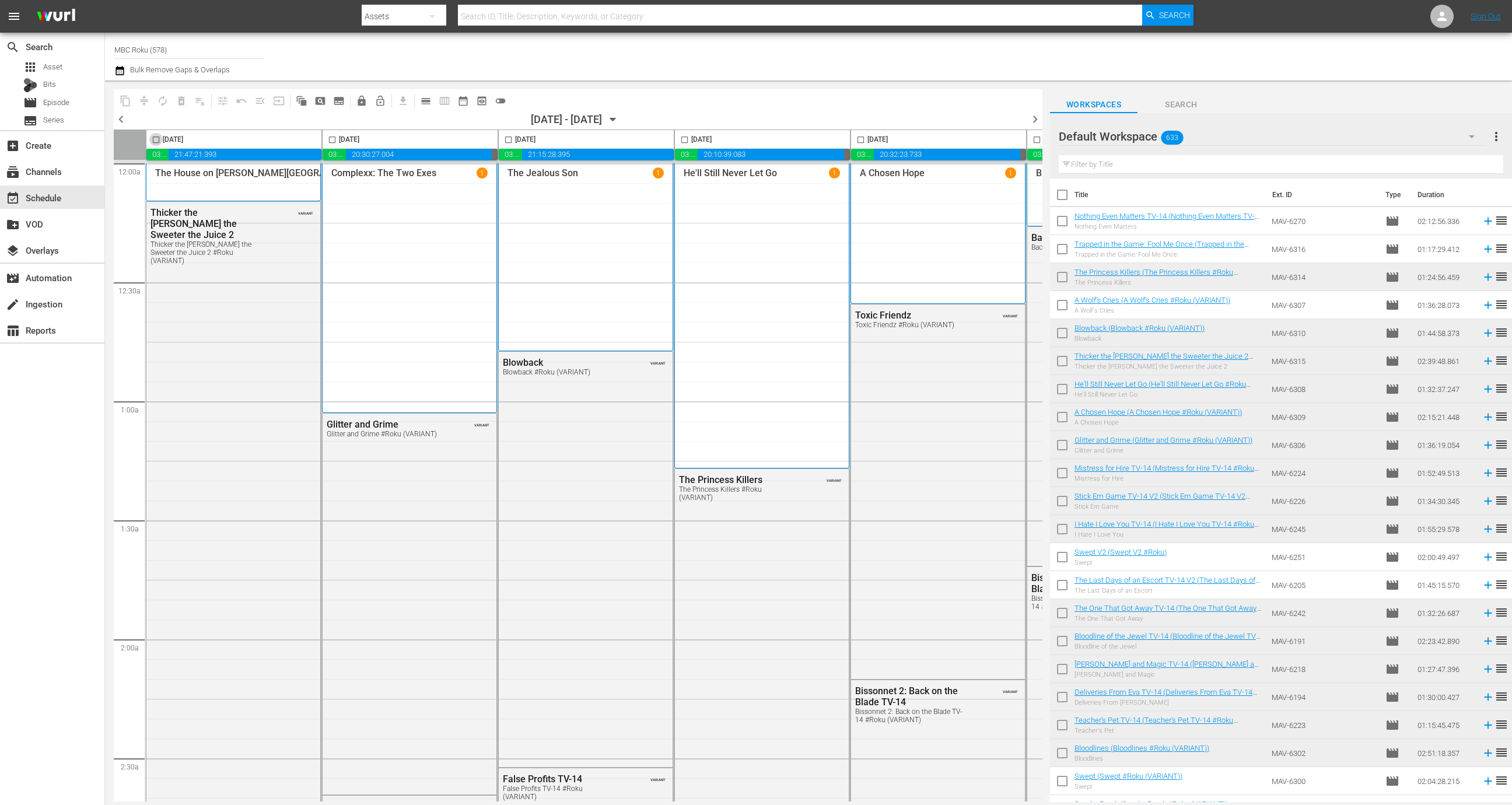
click at [156, 136] on input "checkbox" at bounding box center [156, 142] width 13 height 13
checkbox input "true"
click at [335, 145] on input "checkbox" at bounding box center [331, 142] width 13 height 13
checkbox input "true"
click at [510, 141] on input "checkbox" at bounding box center [508, 142] width 13 height 13
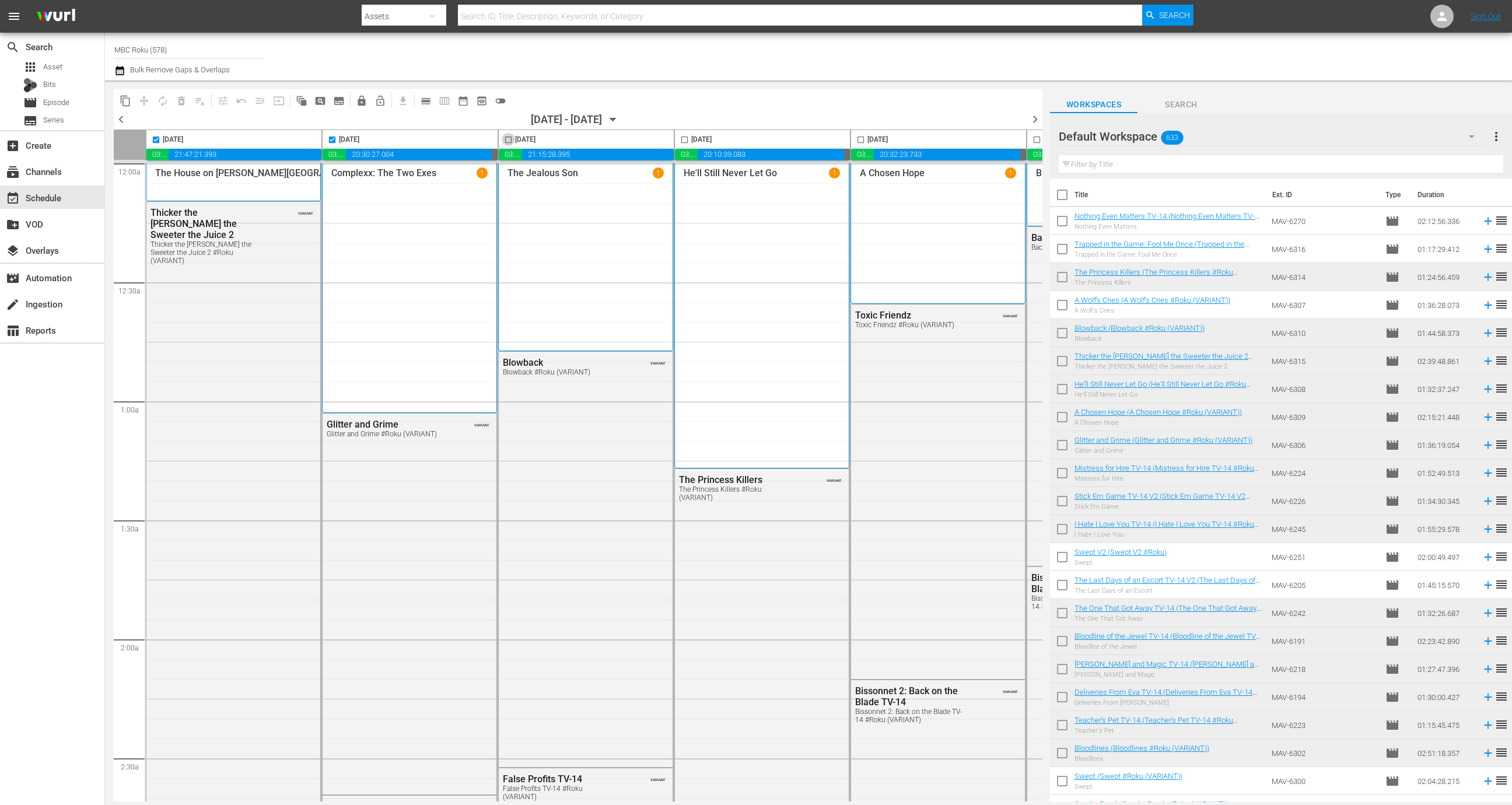
checkbox input "true"
click at [121, 98] on span "content_copy" at bounding box center [126, 101] width 12 height 12
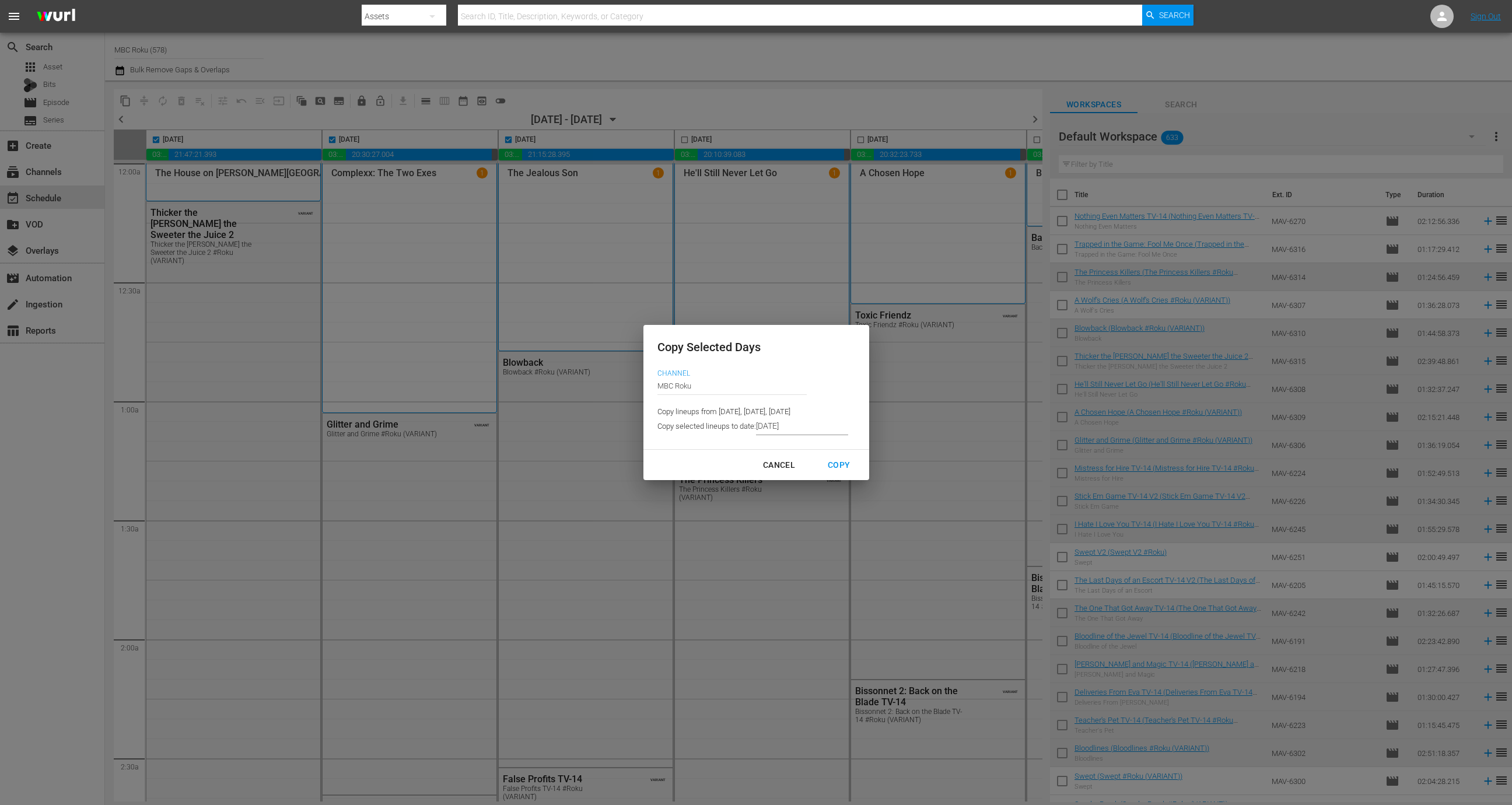
click at [789, 428] on input "9/02/2025" at bounding box center [802, 427] width 92 height 18
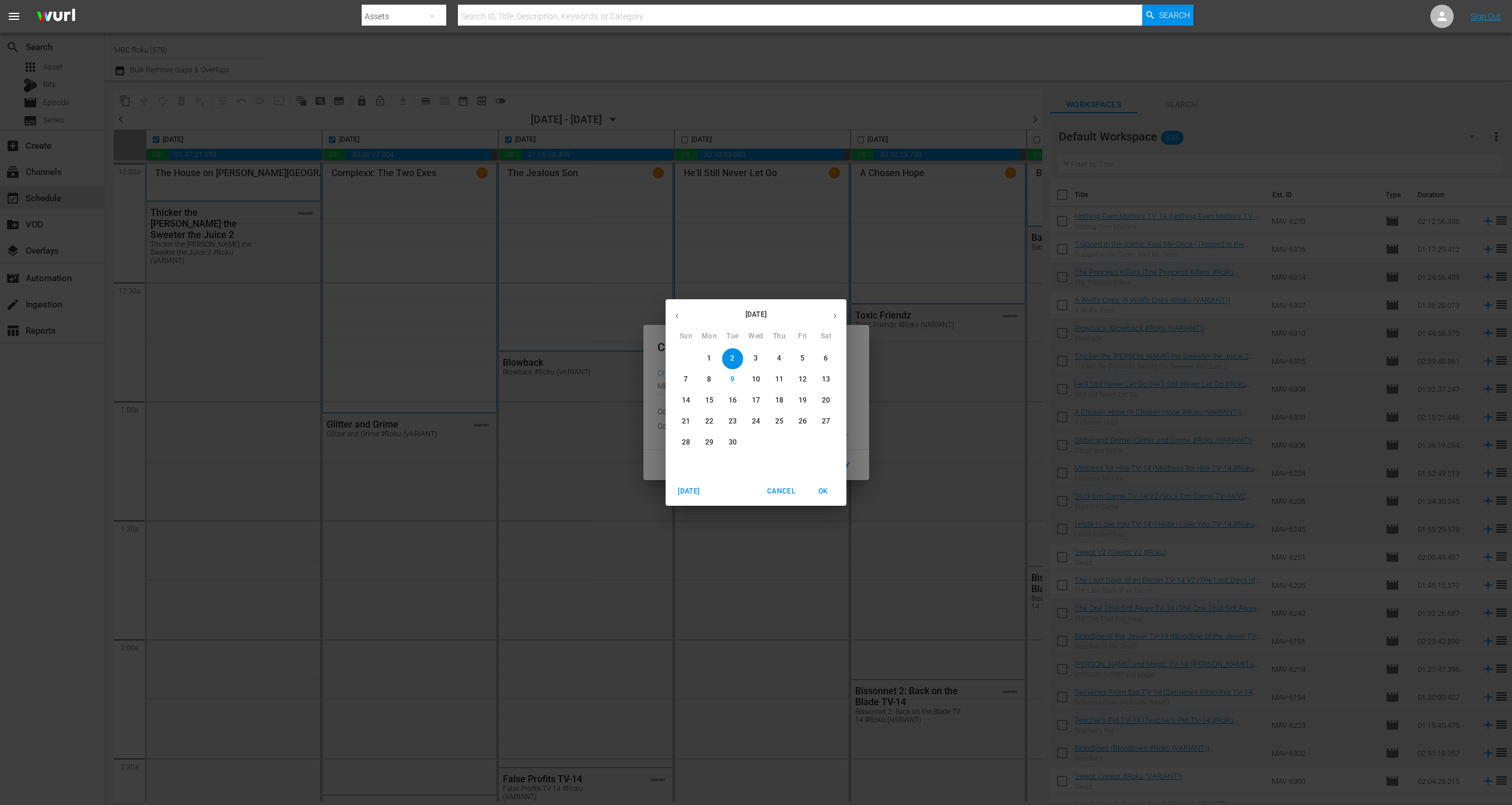
click at [834, 315] on icon "button" at bounding box center [835, 315] width 9 height 9
click at [784, 359] on span "2" at bounding box center [779, 358] width 21 height 10
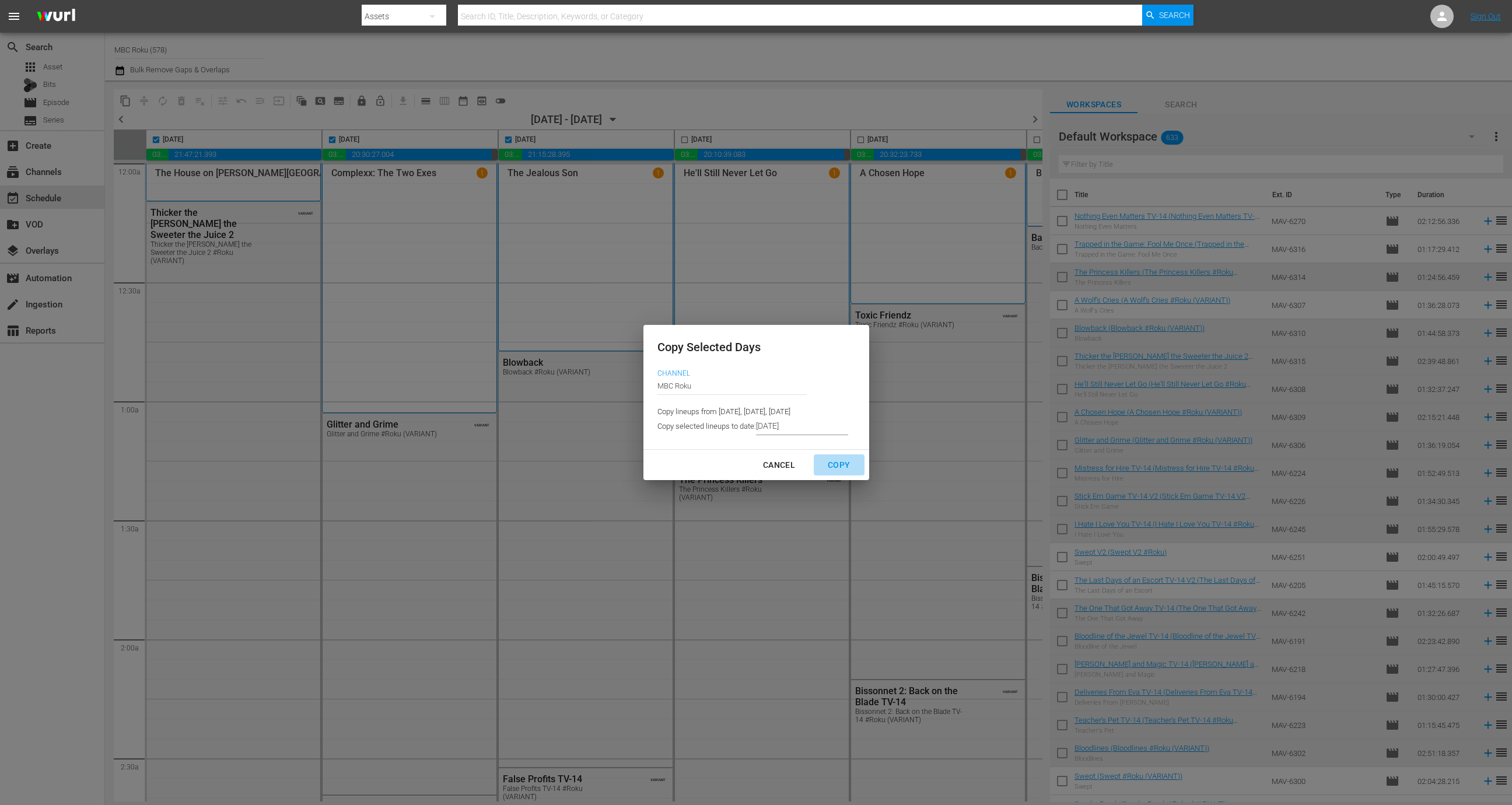
click at [833, 459] on div "Copy" at bounding box center [839, 465] width 41 height 15
type input "9/02/2025"
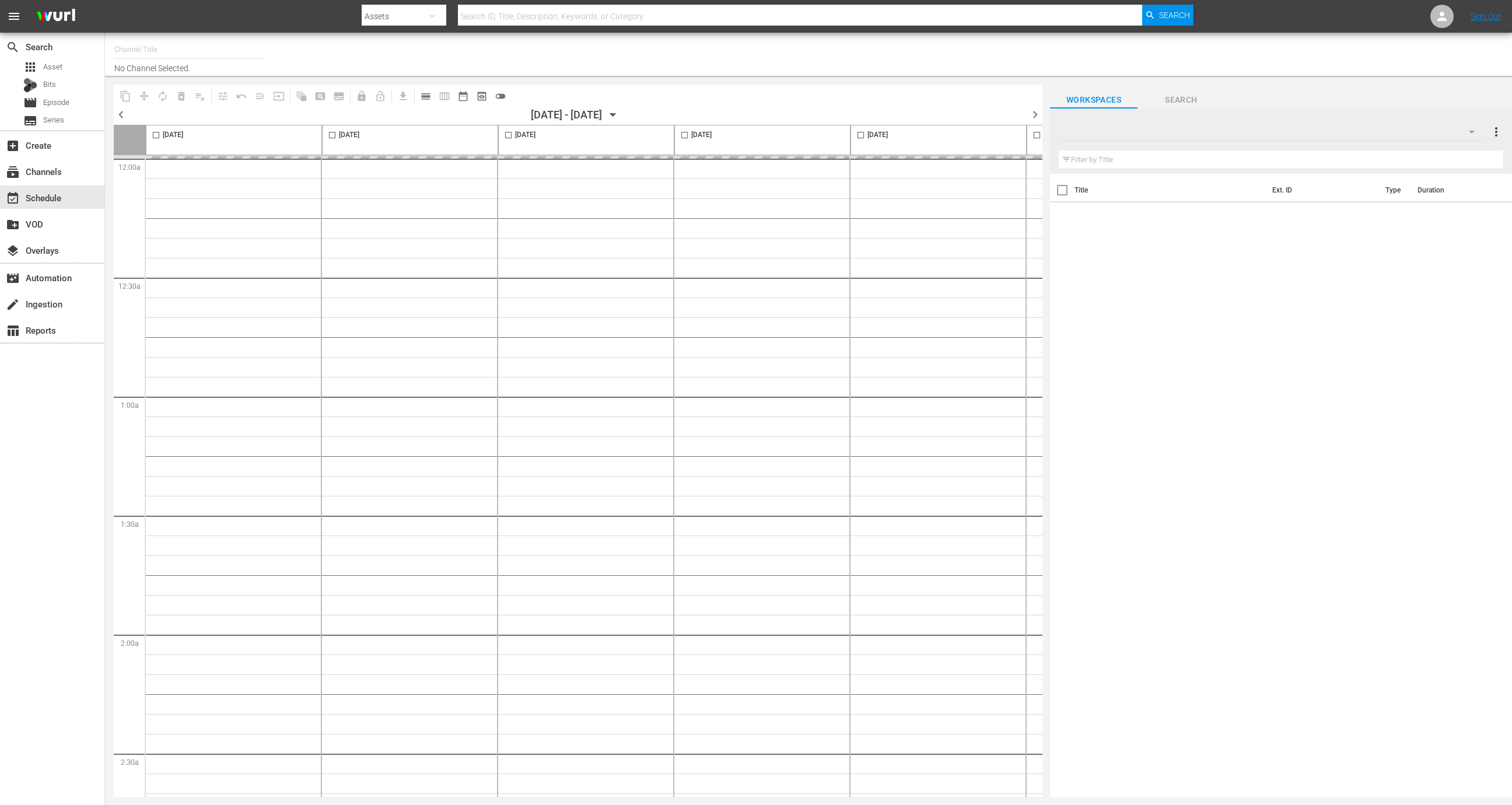
type input "MBC Roku (578)"
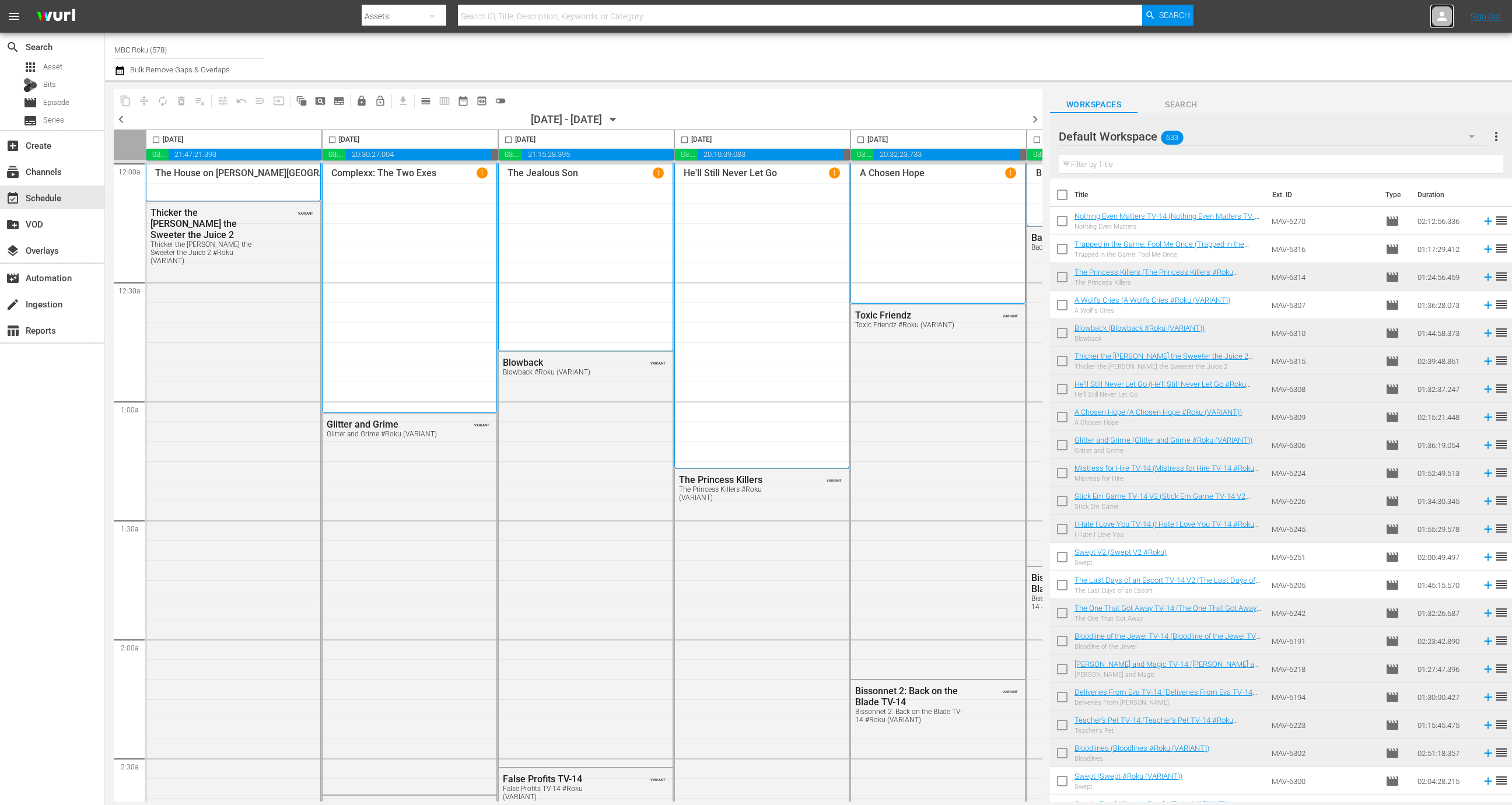
click at [1443, 23] on div at bounding box center [1441, 16] width 23 height 23
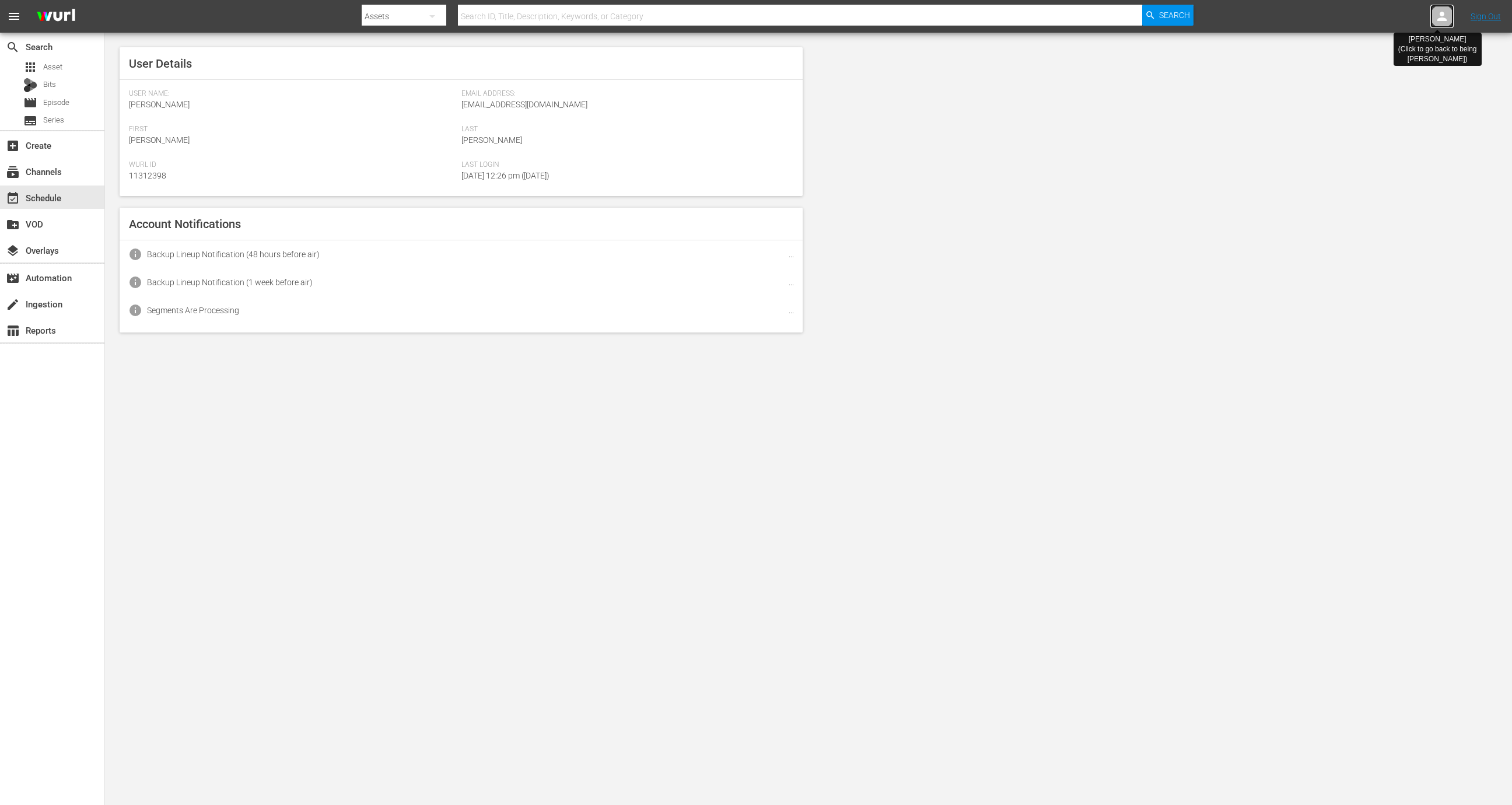
click at [1442, 18] on icon at bounding box center [1441, 16] width 9 height 9
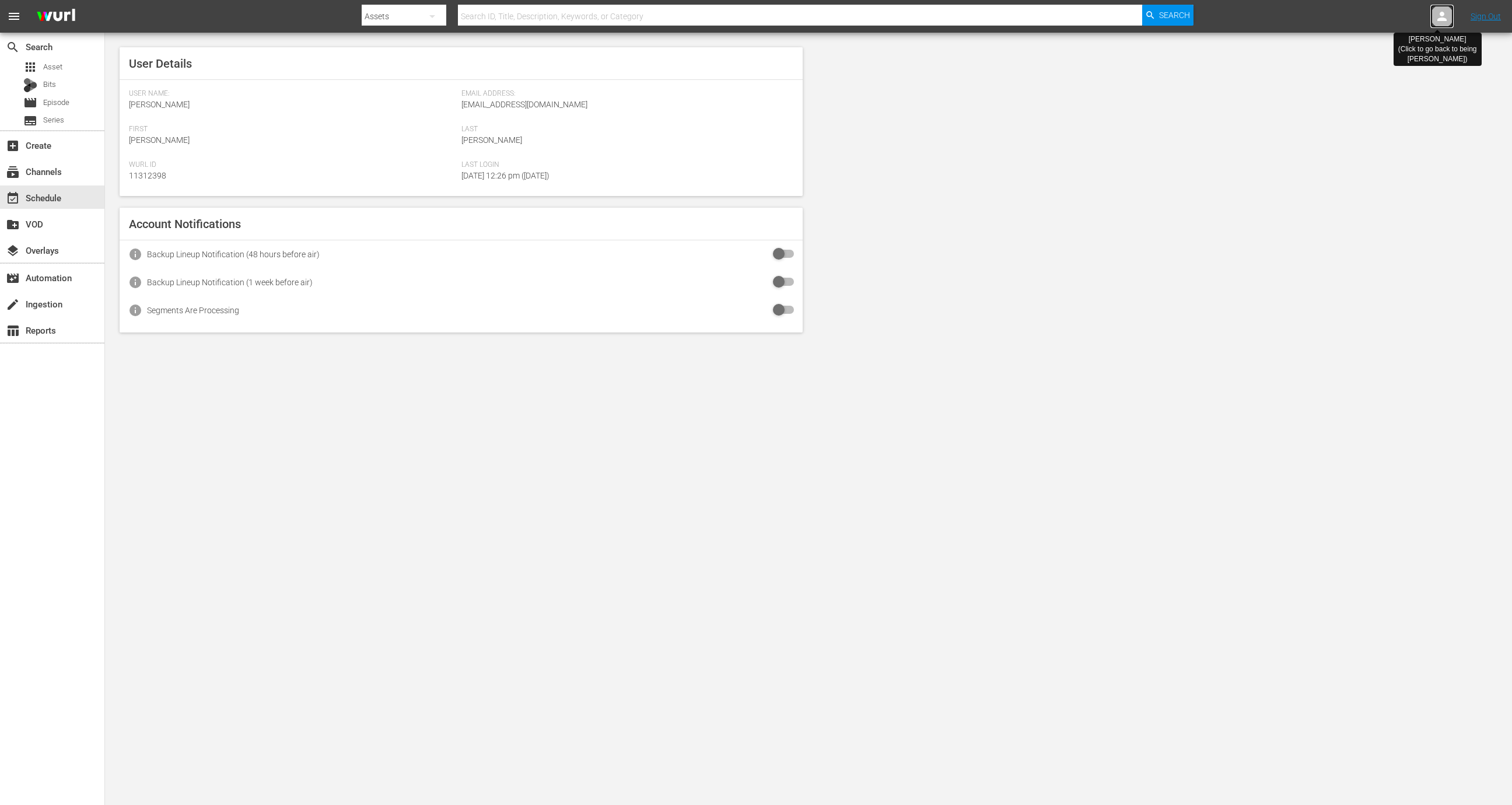
click at [1442, 18] on icon at bounding box center [1441, 16] width 9 height 9
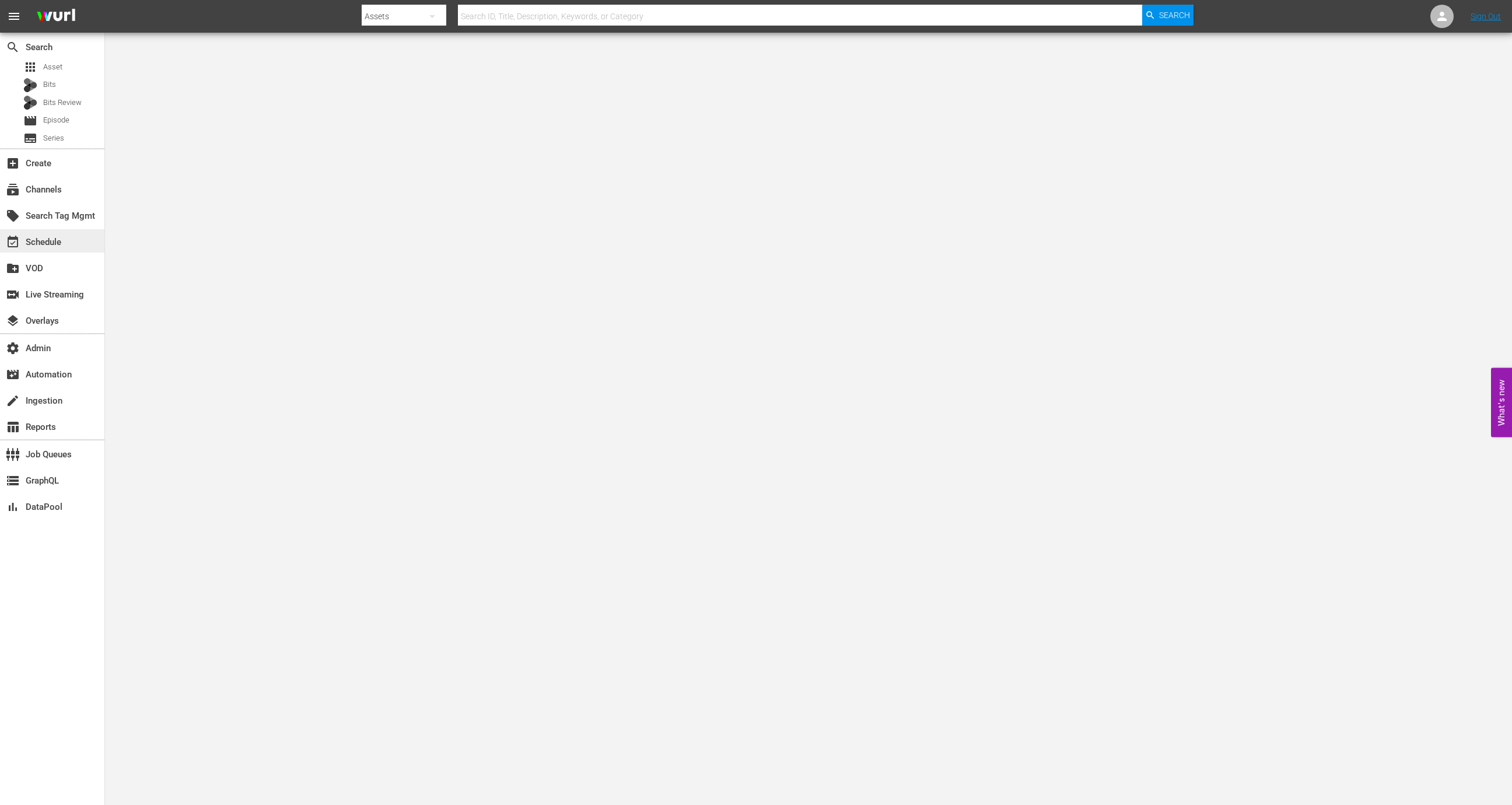
click at [39, 241] on div "event_available Schedule" at bounding box center [33, 240] width 66 height 11
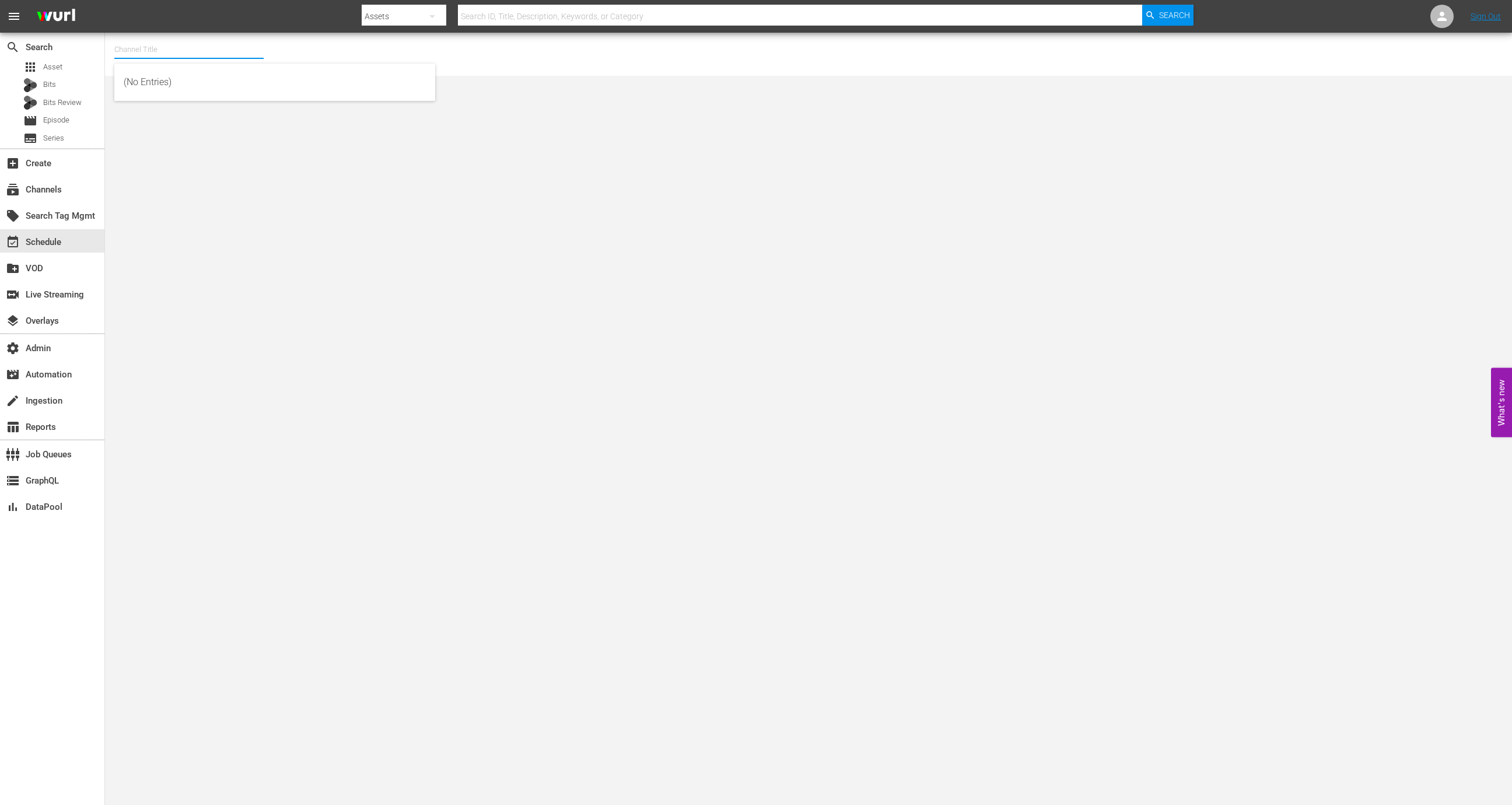
click at [170, 43] on input "text" at bounding box center [189, 50] width 150 height 28
click at [199, 94] on div "Naruto (1711 - odmedia_naruto_1)" at bounding box center [274, 82] width 302 height 28
type input "Naruto (1711 - odmedia_naruto_1)"
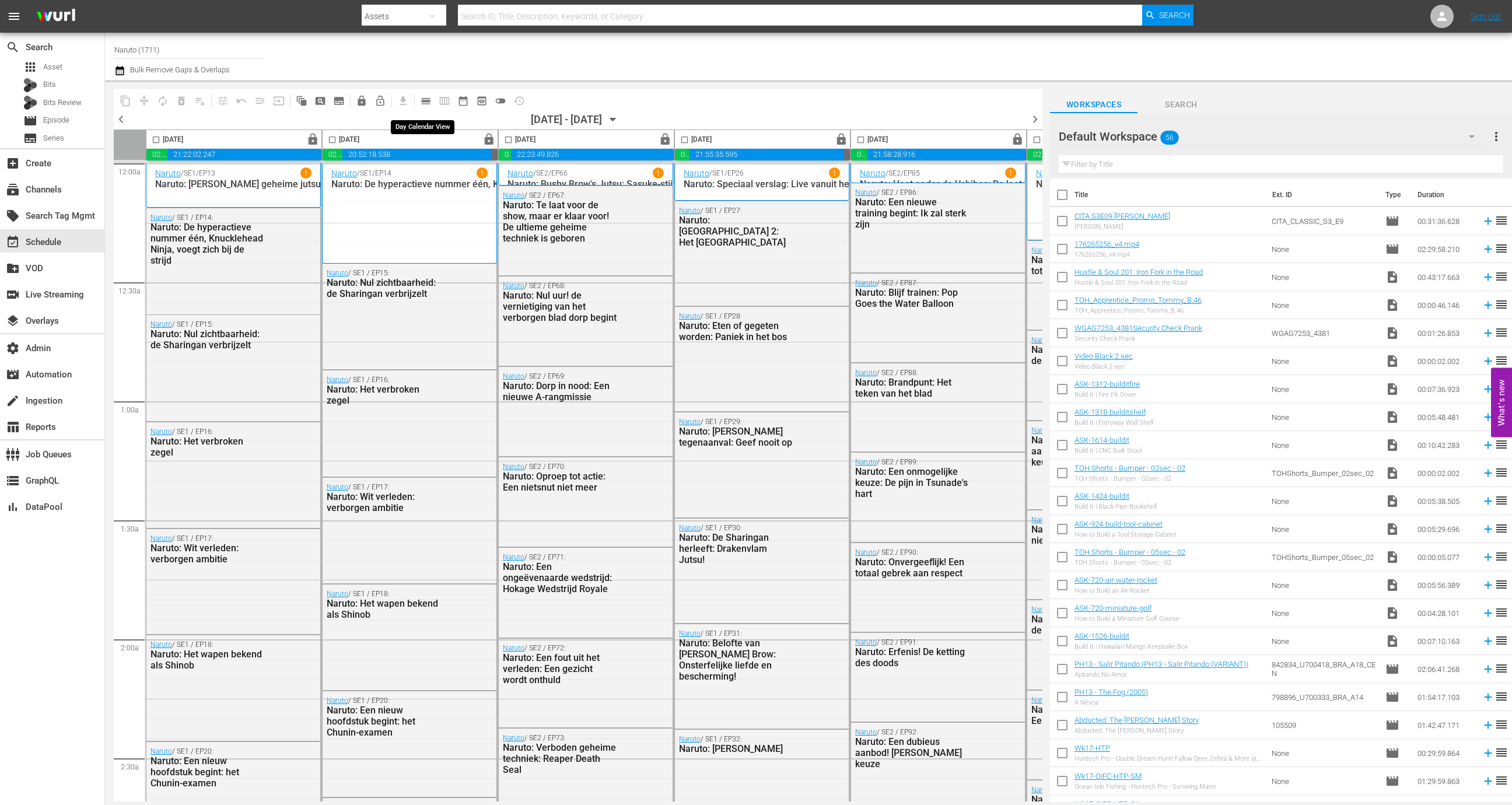
click at [428, 99] on span "calendar_view_day_outlined" at bounding box center [426, 101] width 12 height 12
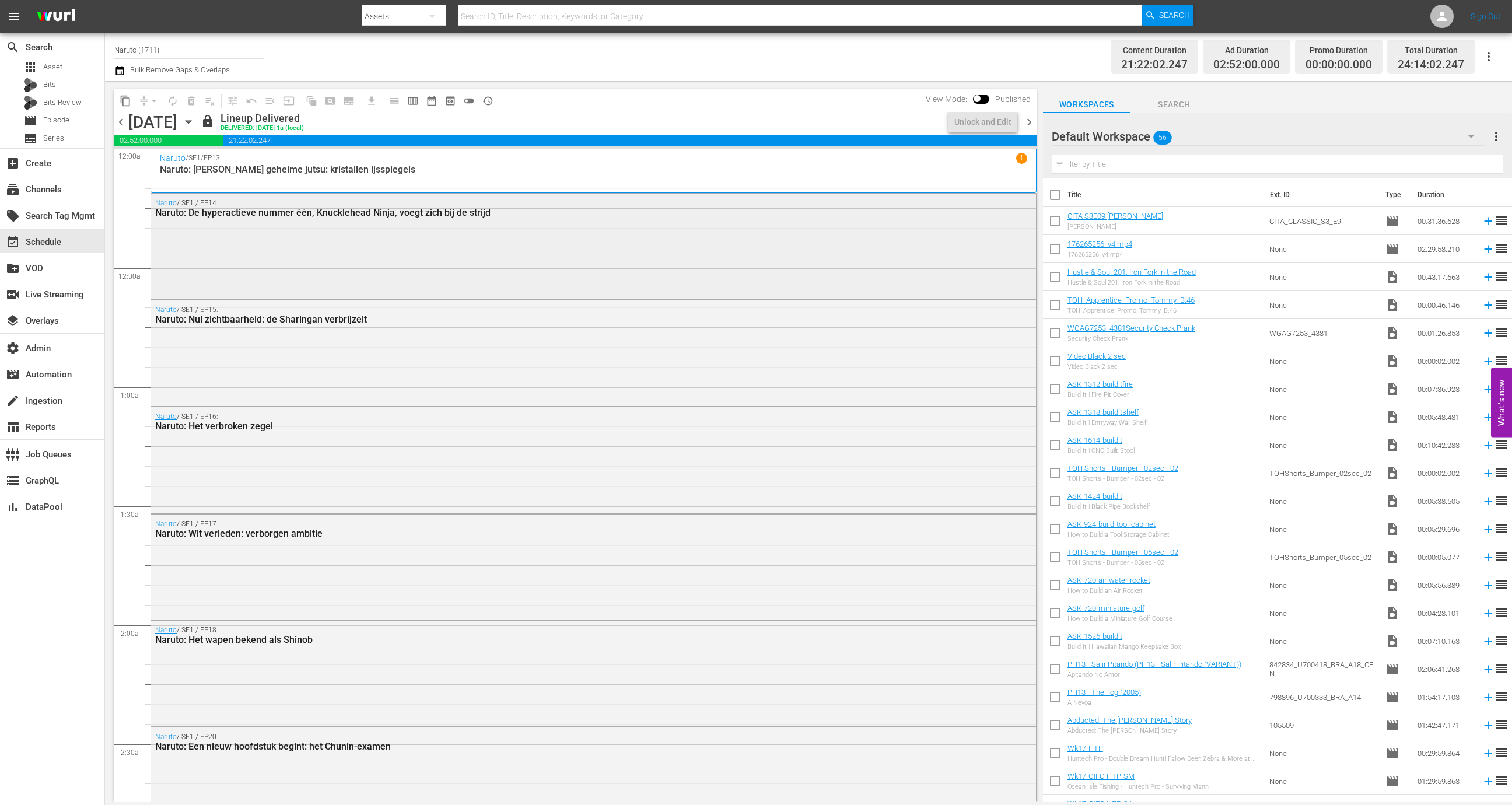
click at [427, 222] on div "Naruto / SE1 / EP14: Naruto: De hyperactieve nummer één, Knucklehead Ninja, voe…" at bounding box center [593, 245] width 885 height 104
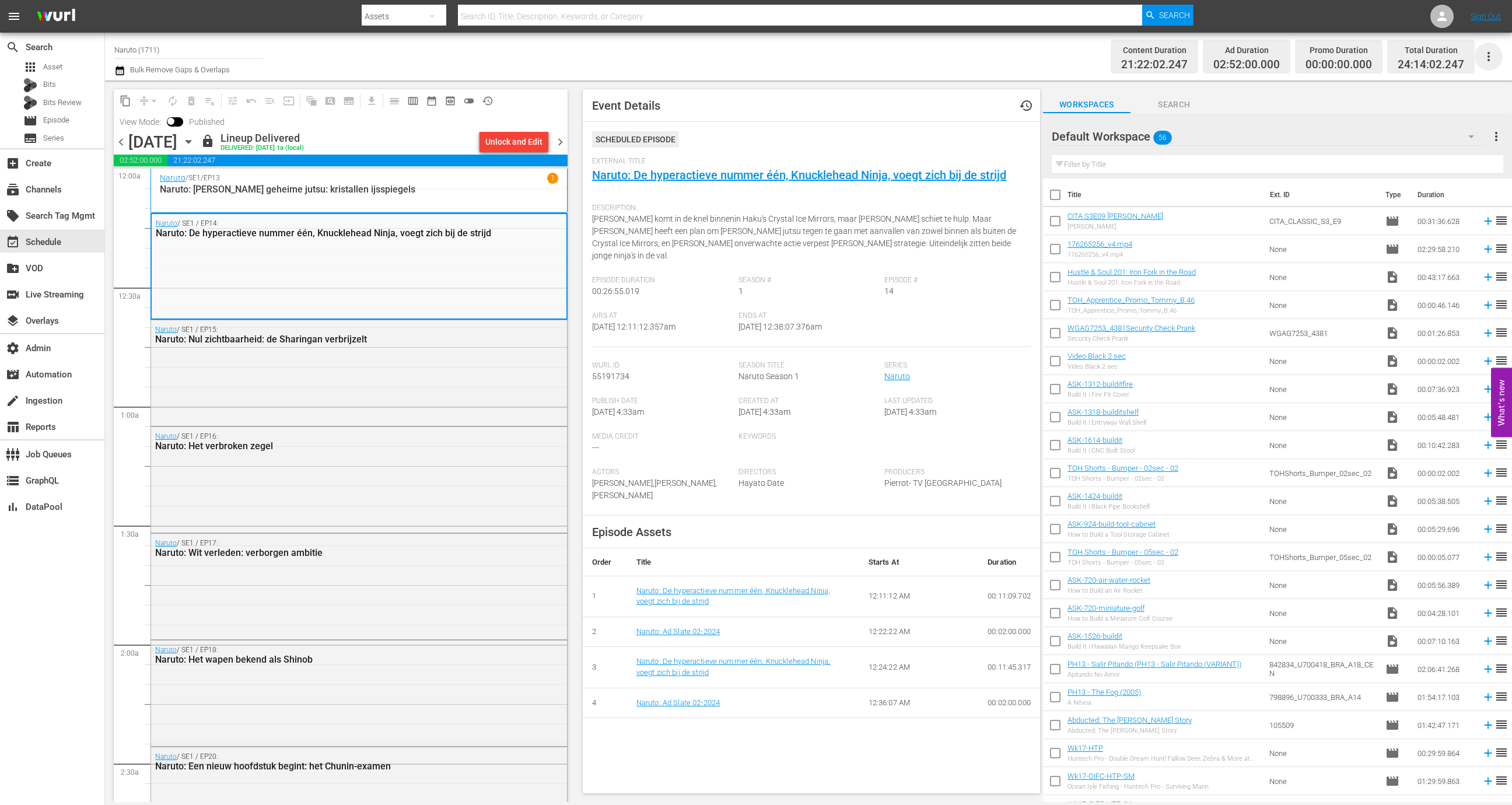
click at [1491, 50] on icon "button" at bounding box center [1489, 57] width 14 height 14
click at [1437, 112] on div "Channel JSON (S3Redir)" at bounding box center [1409, 121] width 112 height 21
click at [304, 382] on div "Naruto / SE1 / EP15: Naruto: Nul zichtbaarheid: de Sharingan verbrijzelt" at bounding box center [359, 372] width 416 height 104
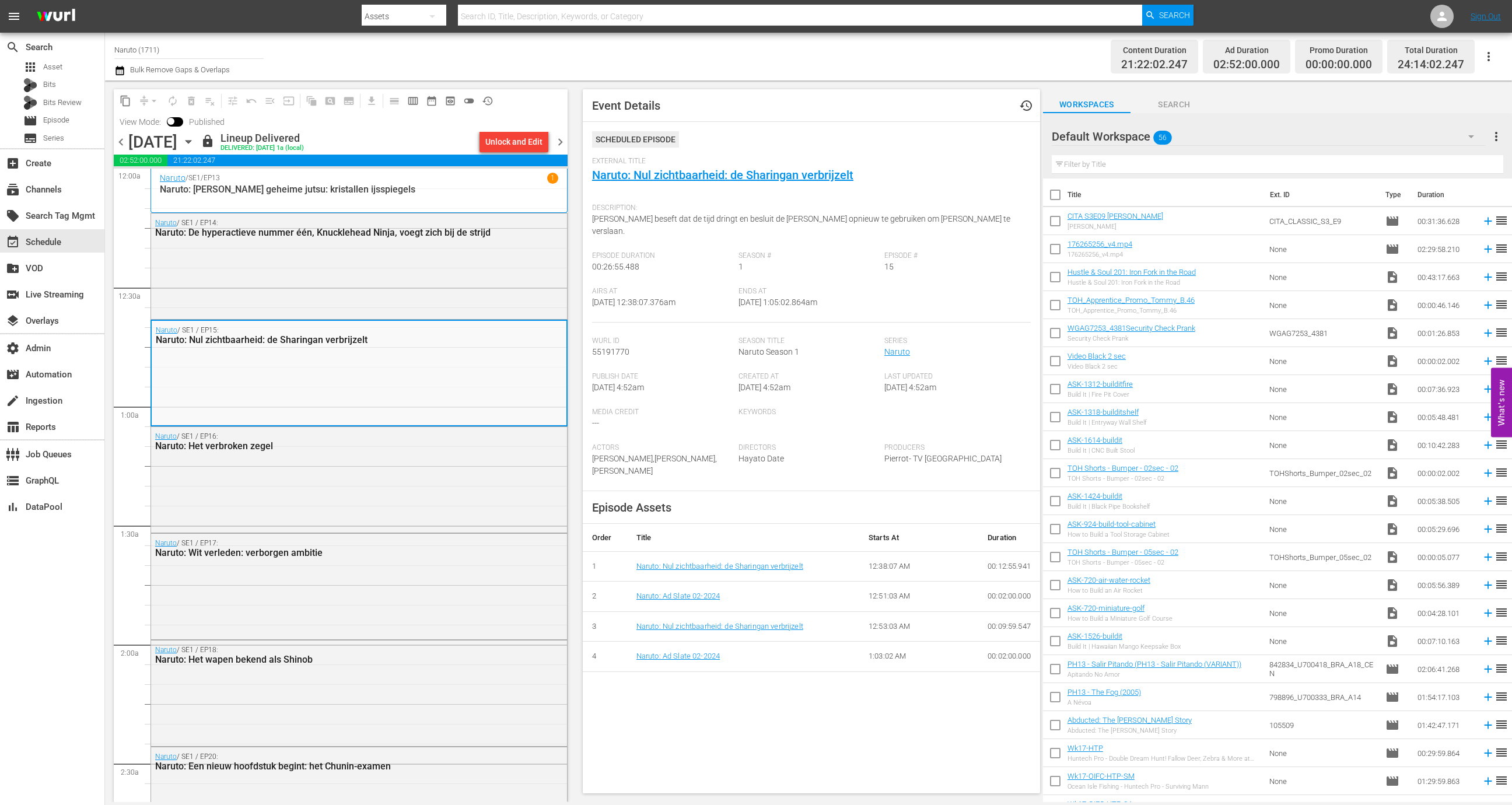
click at [304, 380] on div "Naruto / SE1 / EP15: Naruto: Nul zichtbaarheid: de Sharingan verbrijzelt" at bounding box center [359, 373] width 415 height 104
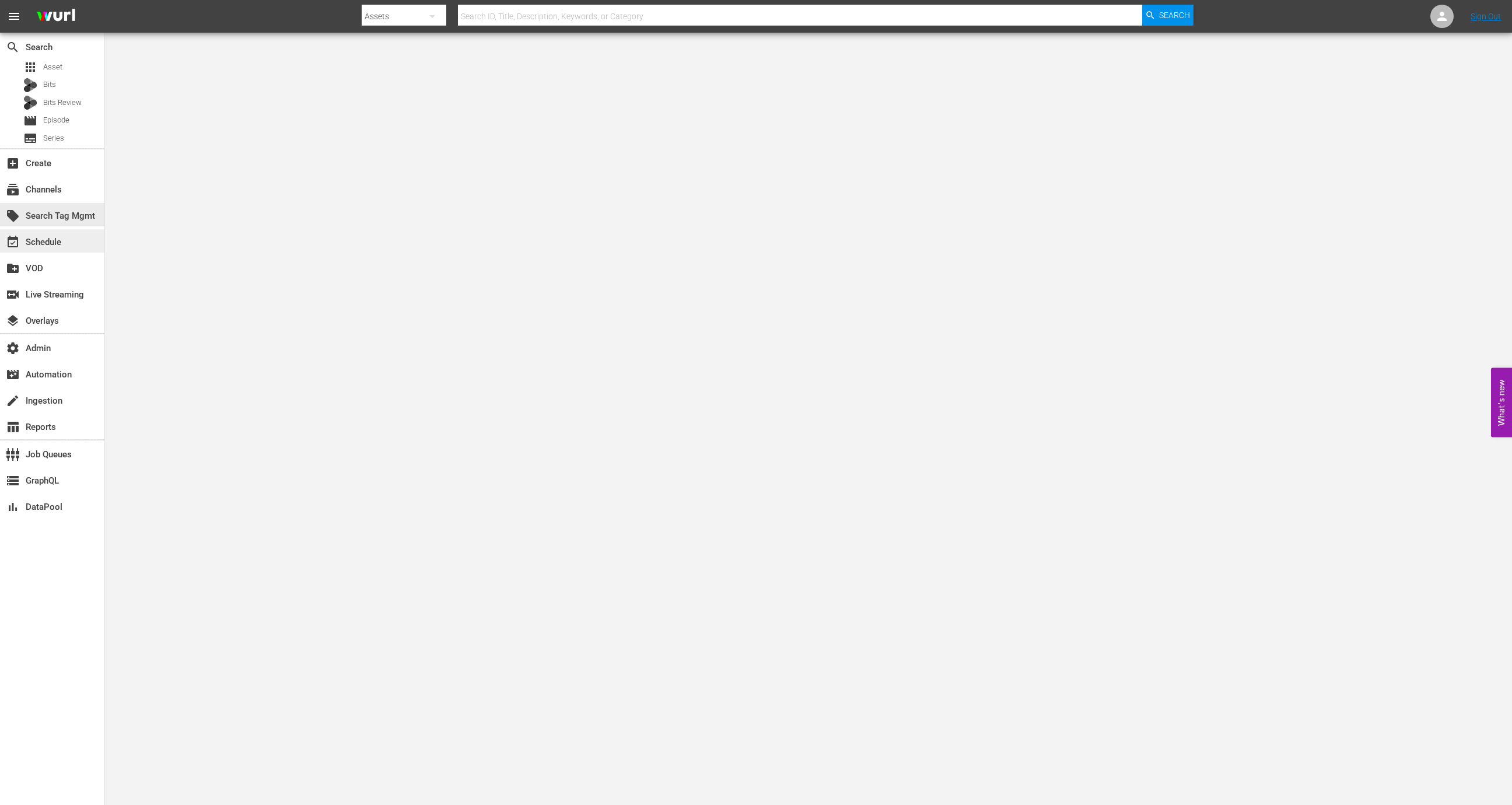
click at [77, 239] on div "event_available Schedule" at bounding box center [52, 240] width 105 height 23
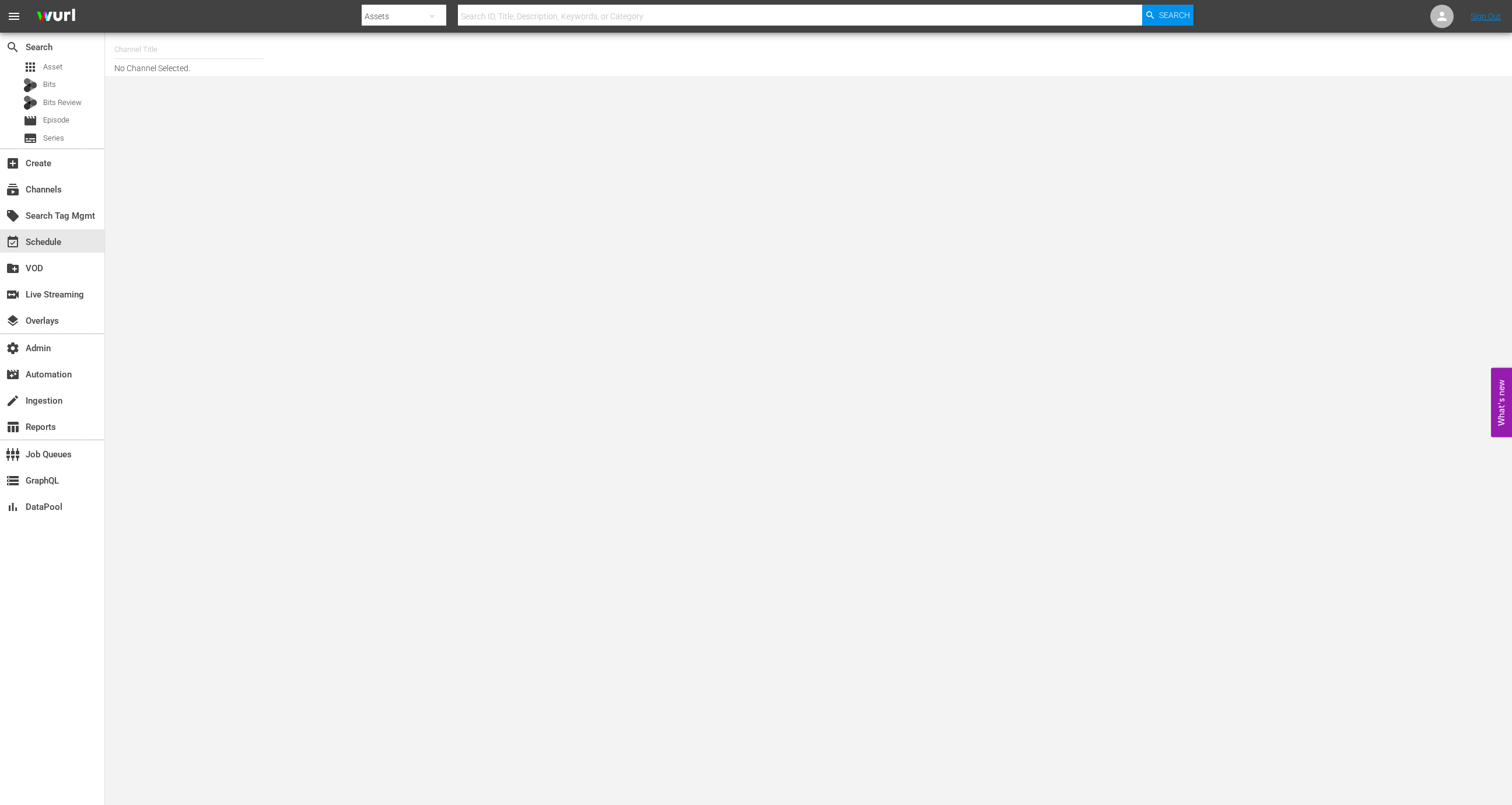
click at [201, 53] on input "text" at bounding box center [189, 50] width 150 height 28
click at [215, 89] on div "Naruto (1711 - odmedia_naruto_1)" at bounding box center [274, 82] width 302 height 28
type input "Naruto (1711 - odmedia_naruto_1)"
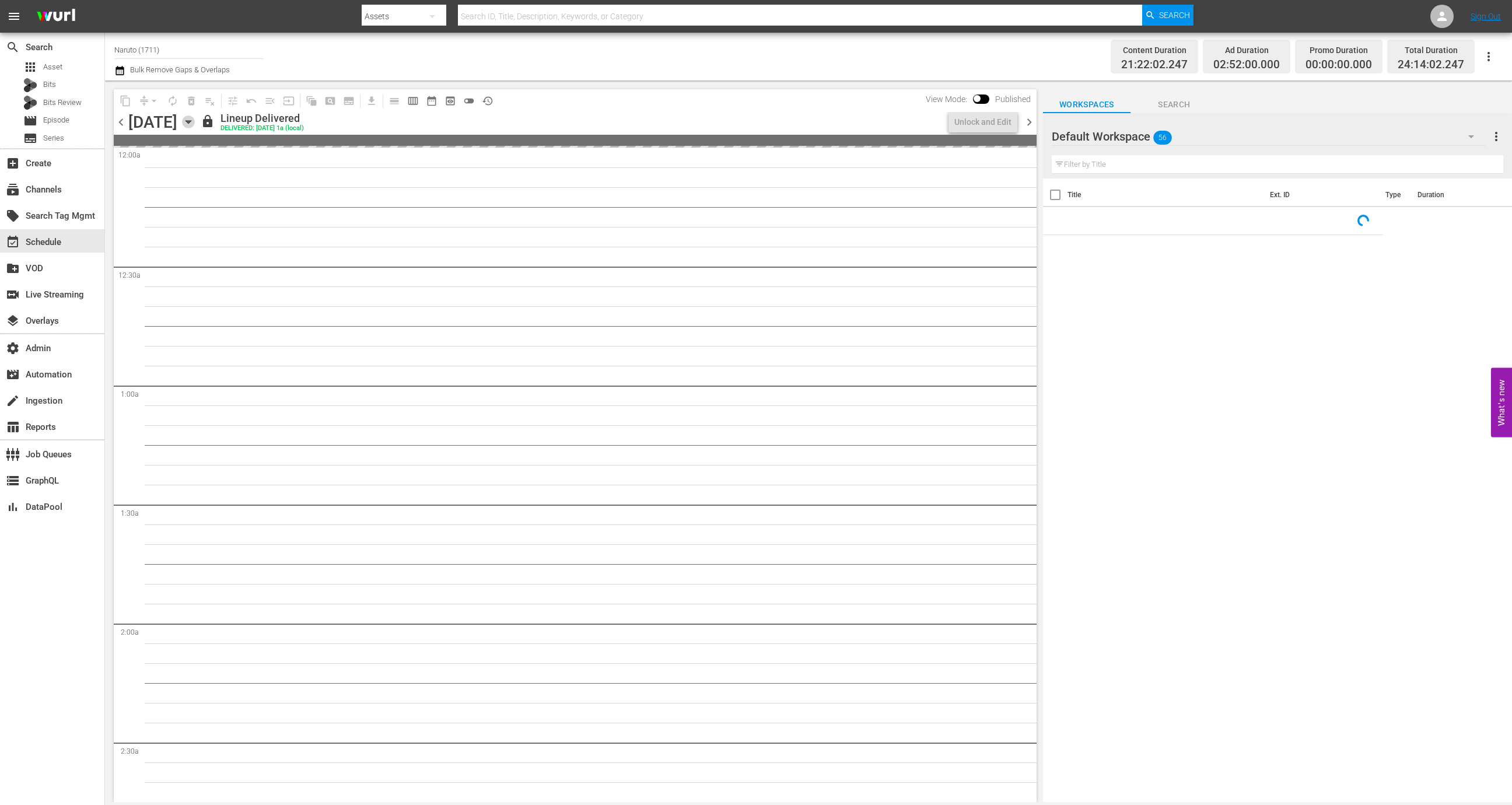
click at [194, 118] on icon "button" at bounding box center [189, 122] width 13 height 13
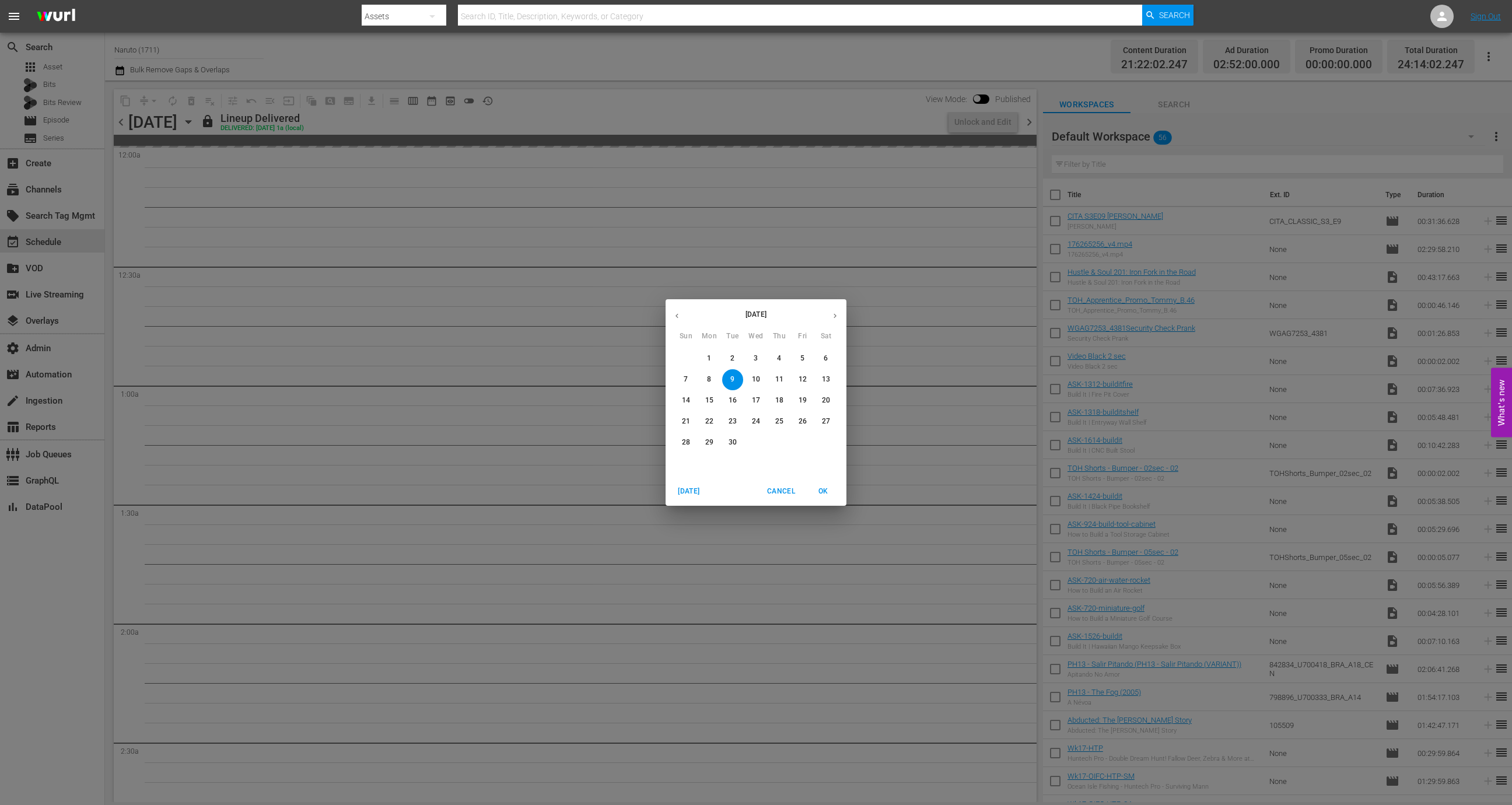
click at [687, 375] on p "7" at bounding box center [686, 380] width 4 height 10
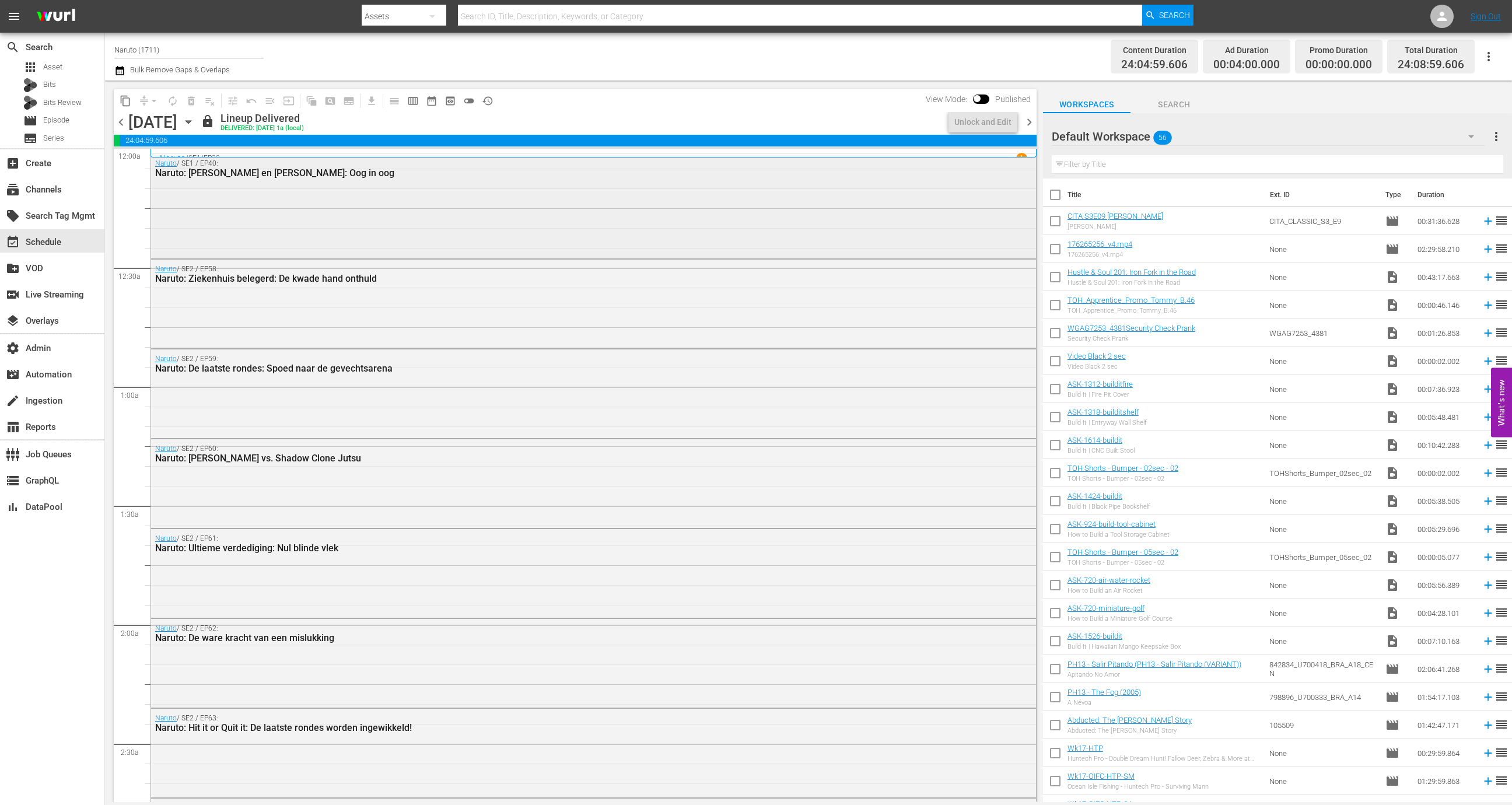
click at [591, 225] on div "Naruto / SE1 / EP40: Naruto: Kakashi en Orochimaru: Oog in oog" at bounding box center [593, 204] width 885 height 102
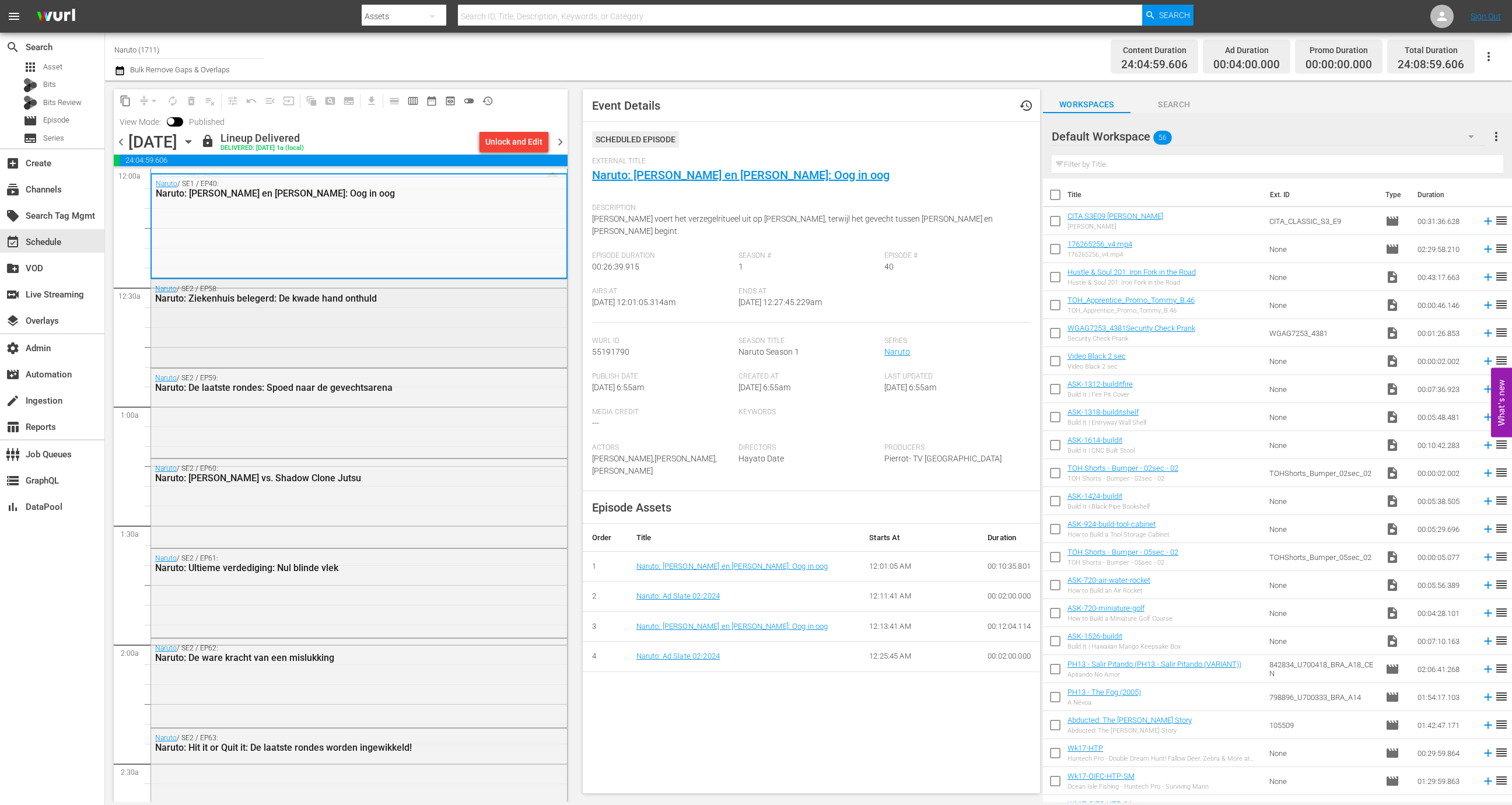
click at [475, 349] on div "Naruto / SE2 / EP58: Naruto: Ziekenhuis belegerd: De kwade hand onthuld" at bounding box center [359, 322] width 416 height 87
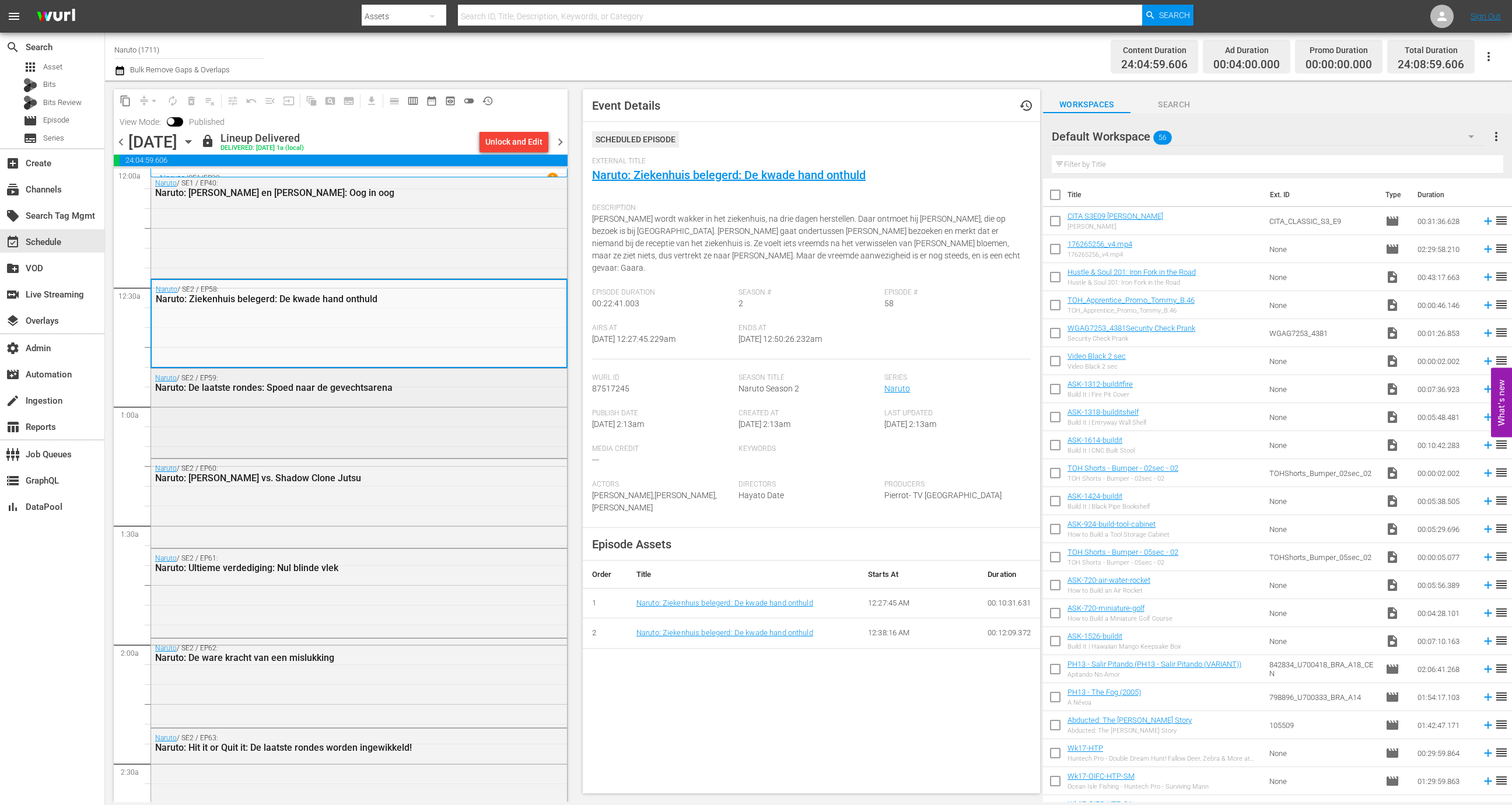
click at [457, 424] on div "Naruto / SE2 / EP59: Naruto: De laatste rondes: Spoed naar de gevechtsarena" at bounding box center [359, 412] width 416 height 87
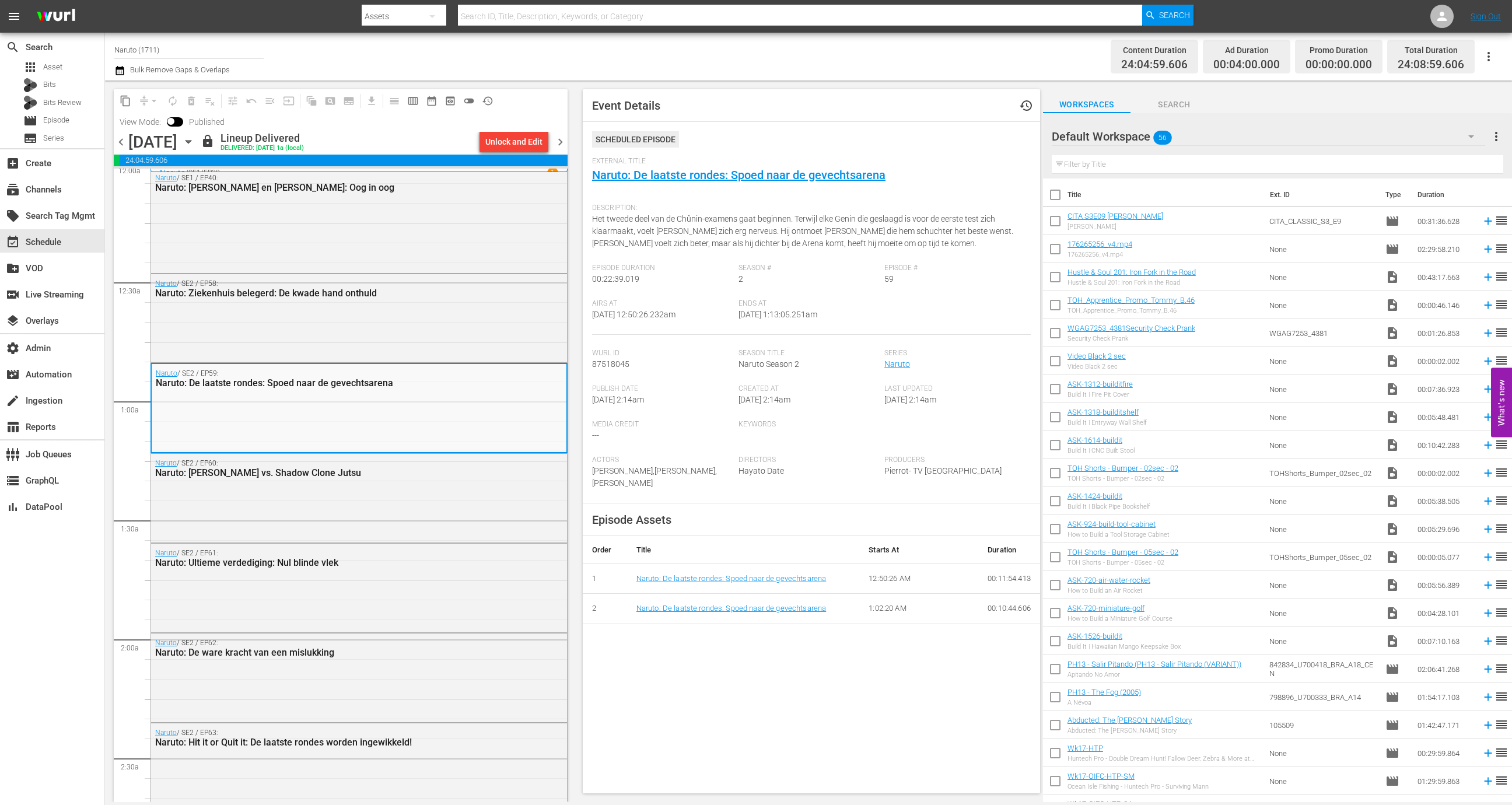
click at [444, 487] on div "Naruto / SE2 / EP60: Naruto: Byakugan vs. Shadow Clone Jutsu" at bounding box center [359, 497] width 416 height 87
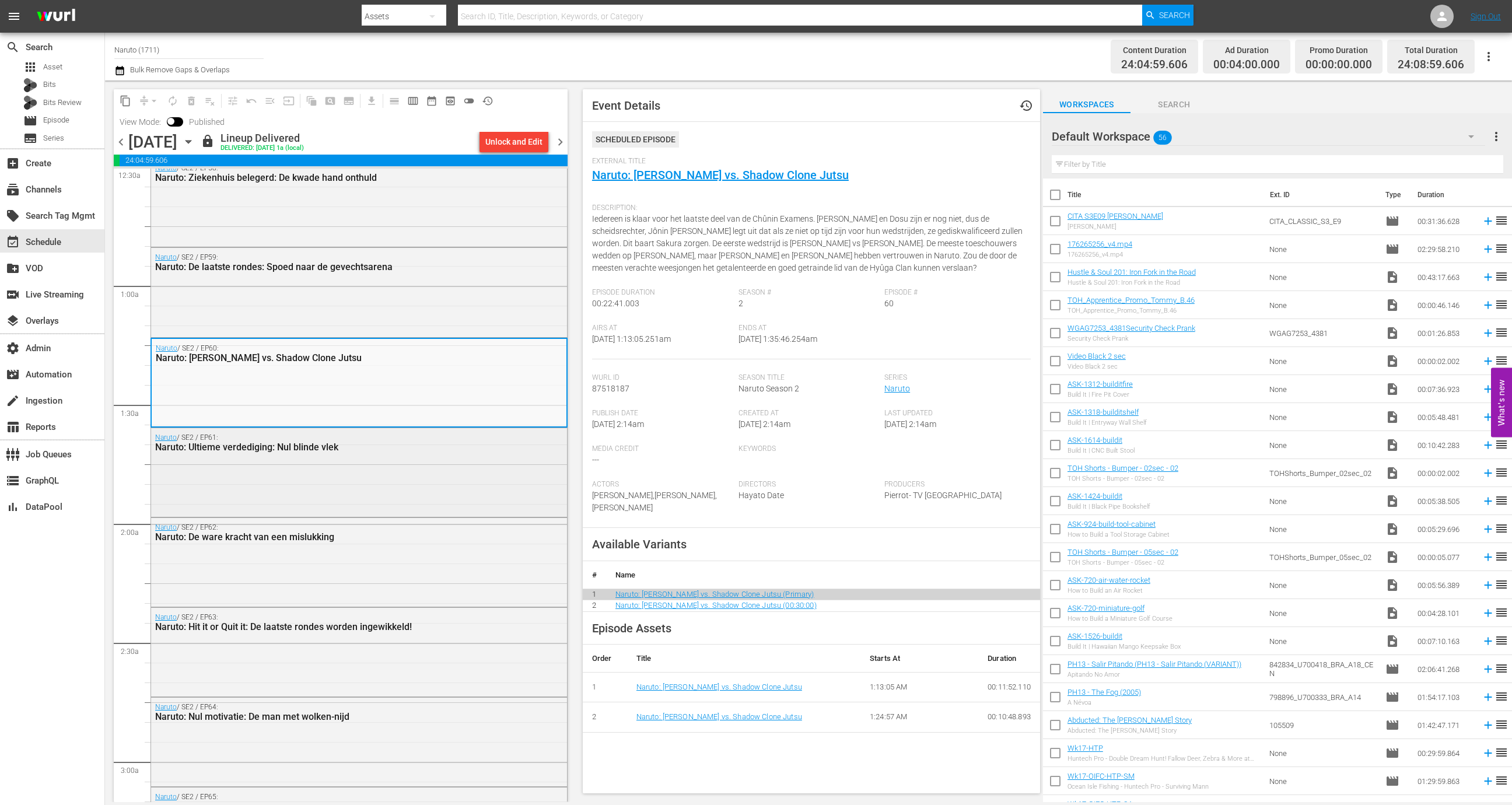
click at [442, 462] on div "Naruto / SE2 / EP61: Naruto: Ultieme verdediging: Nul blinde vlek" at bounding box center [359, 471] width 416 height 87
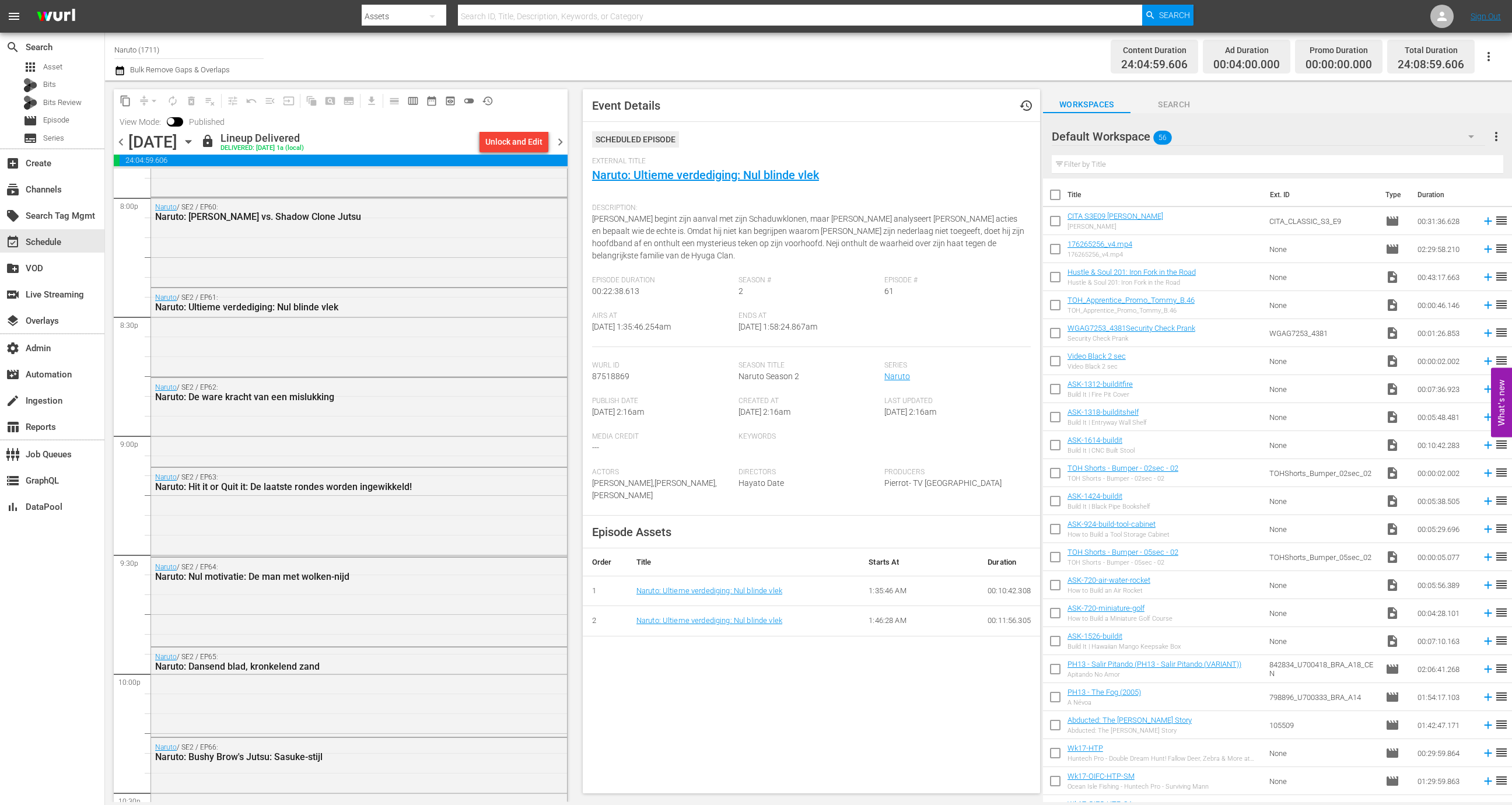
scroll to position [5112, 0]
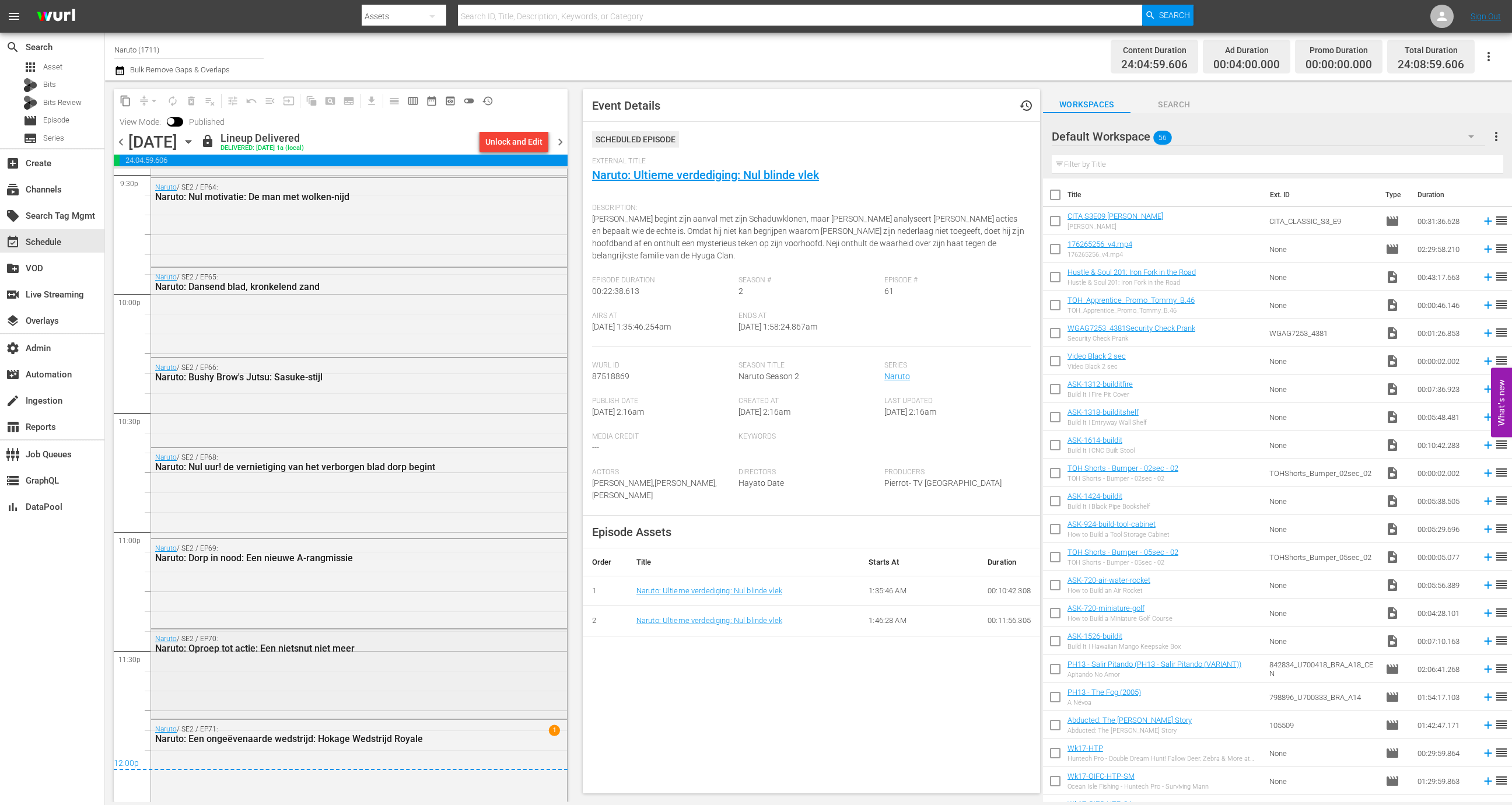
click at [387, 657] on div "Naruto / SE2 / EP70: Naruto: Oproep tot actie: Een nietsnut niet meer" at bounding box center [359, 643] width 416 height 29
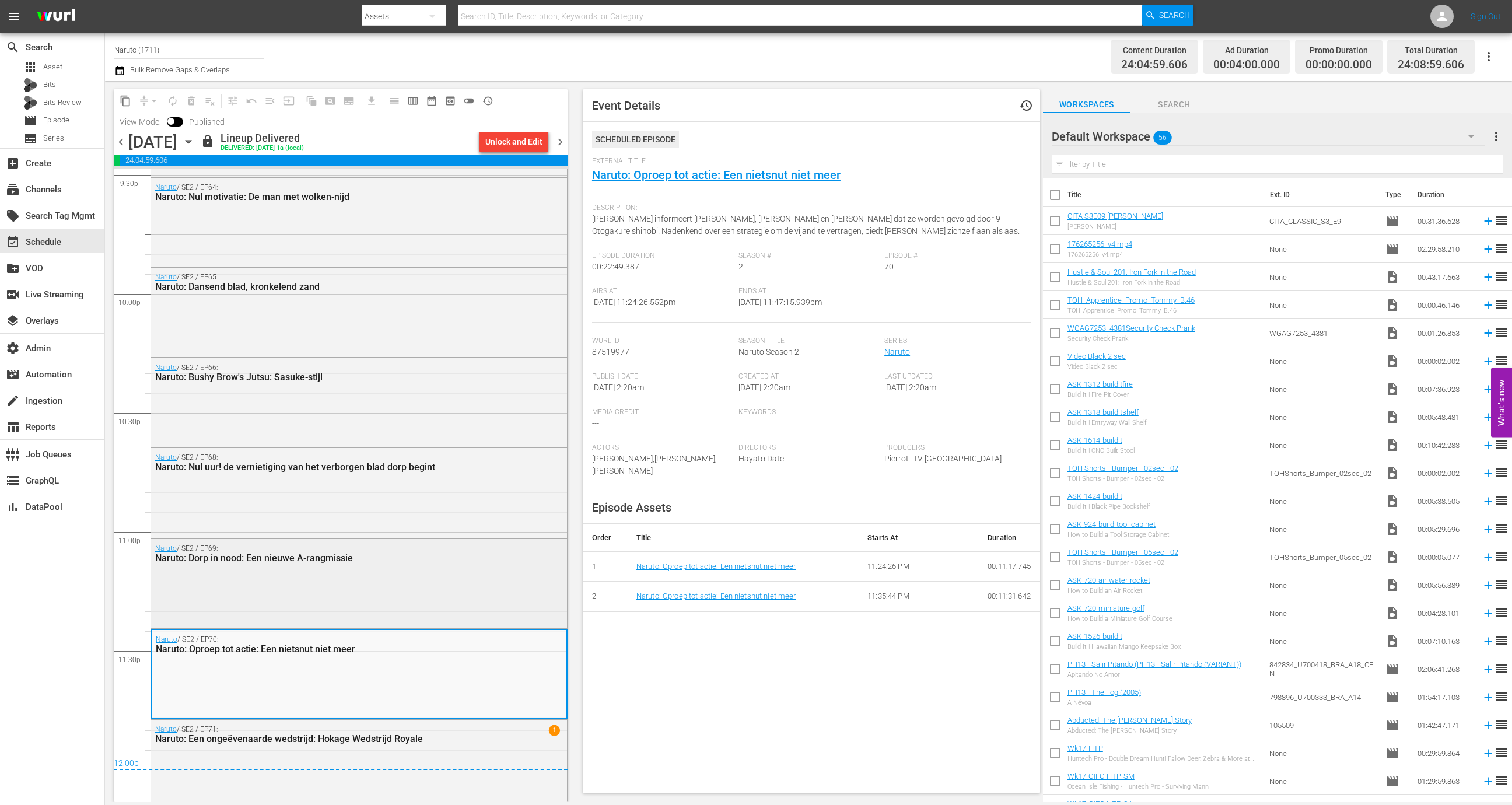
click at [387, 600] on div "Naruto / SE2 / EP69: Naruto: Dorp in nood: Een nieuwe A-rangmissie" at bounding box center [359, 582] width 416 height 87
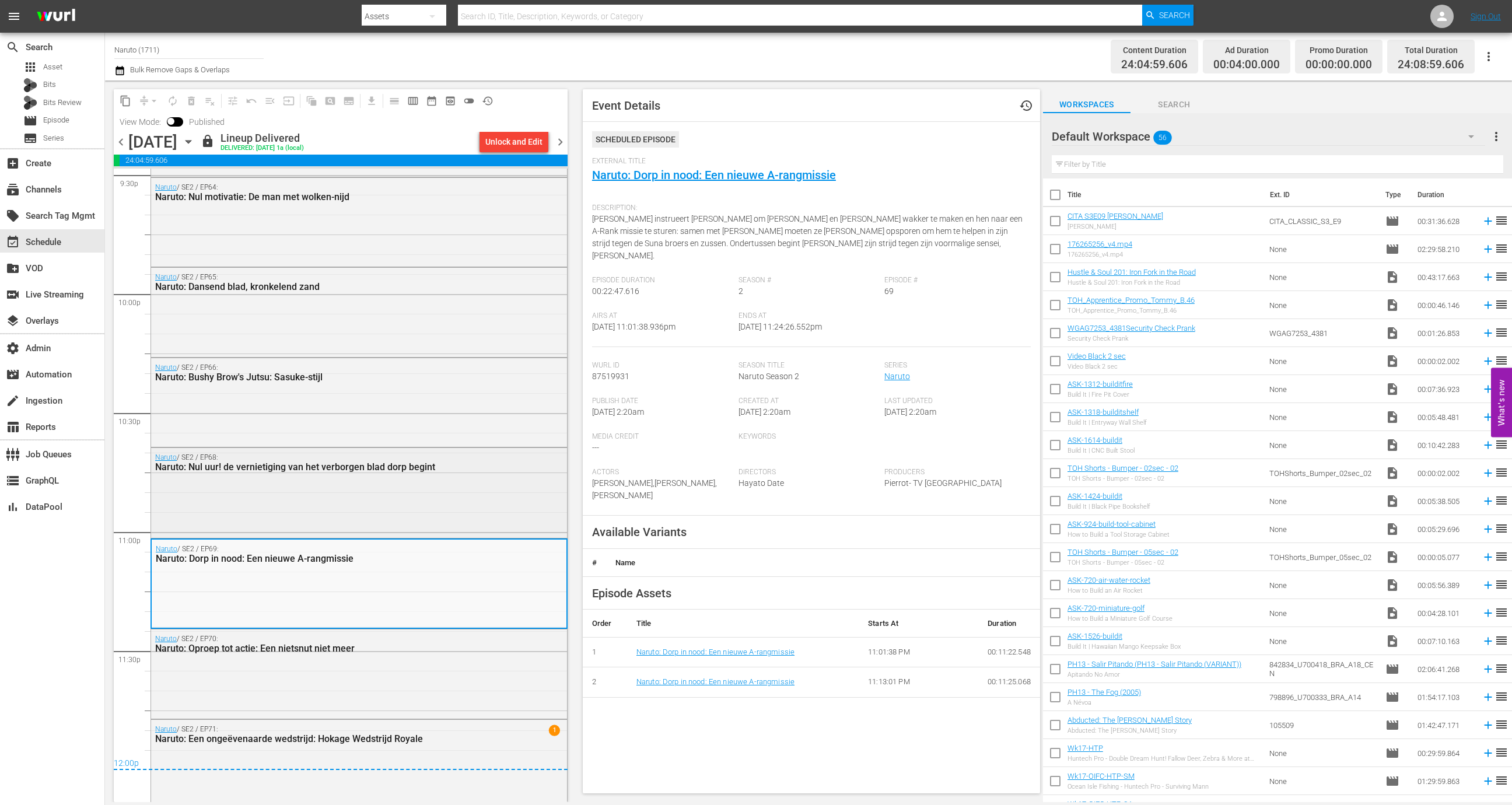
click at [399, 489] on div "Naruto / SE2 / EP68: Naruto: Nul uur! de vernietiging van het verborgen blad do…" at bounding box center [359, 491] width 416 height 87
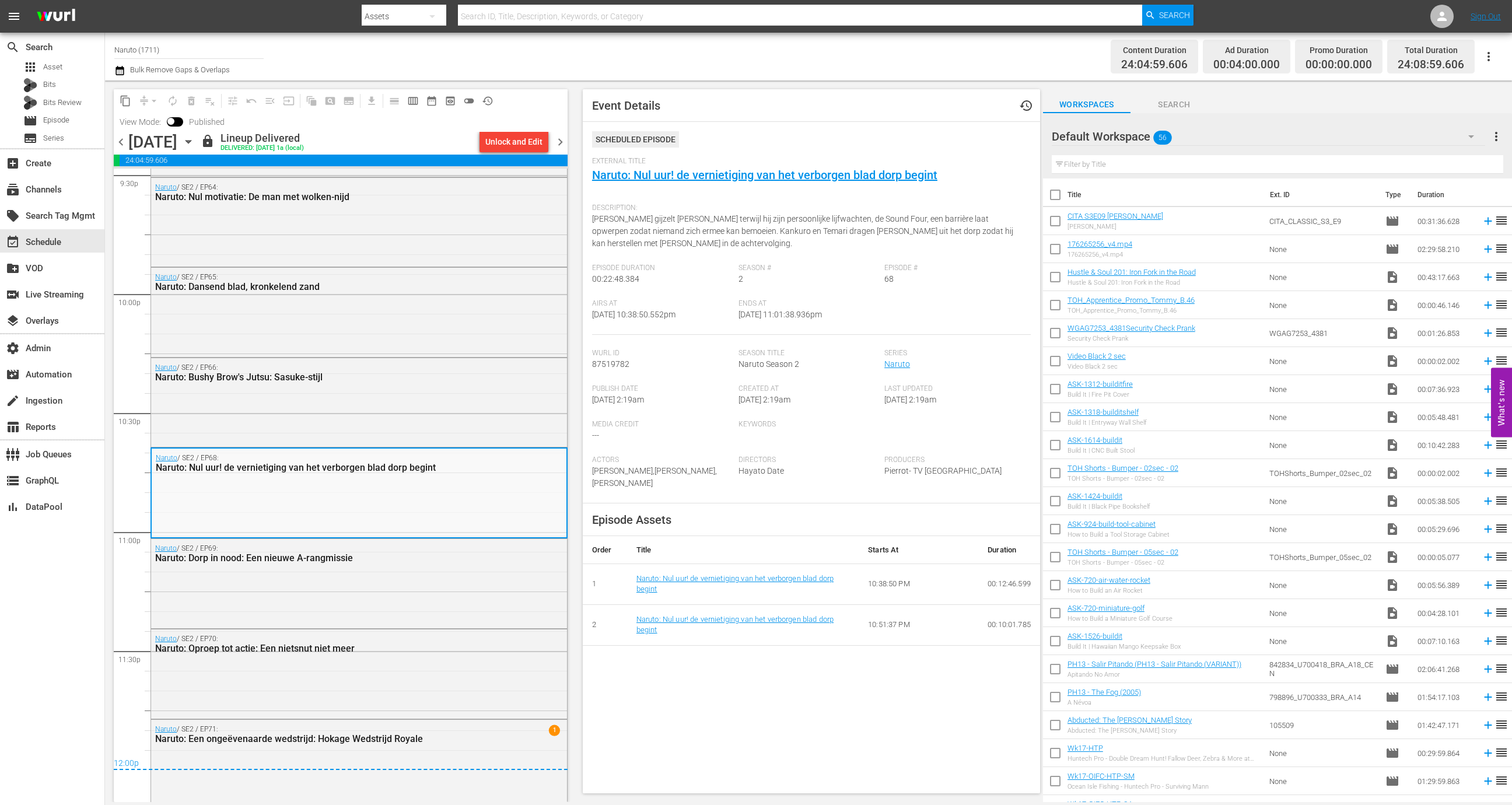
click at [130, 149] on div "Sunday, September 7th" at bounding box center [153, 142] width 49 height 19
click at [122, 143] on span "chevron_left" at bounding box center [121, 142] width 15 height 15
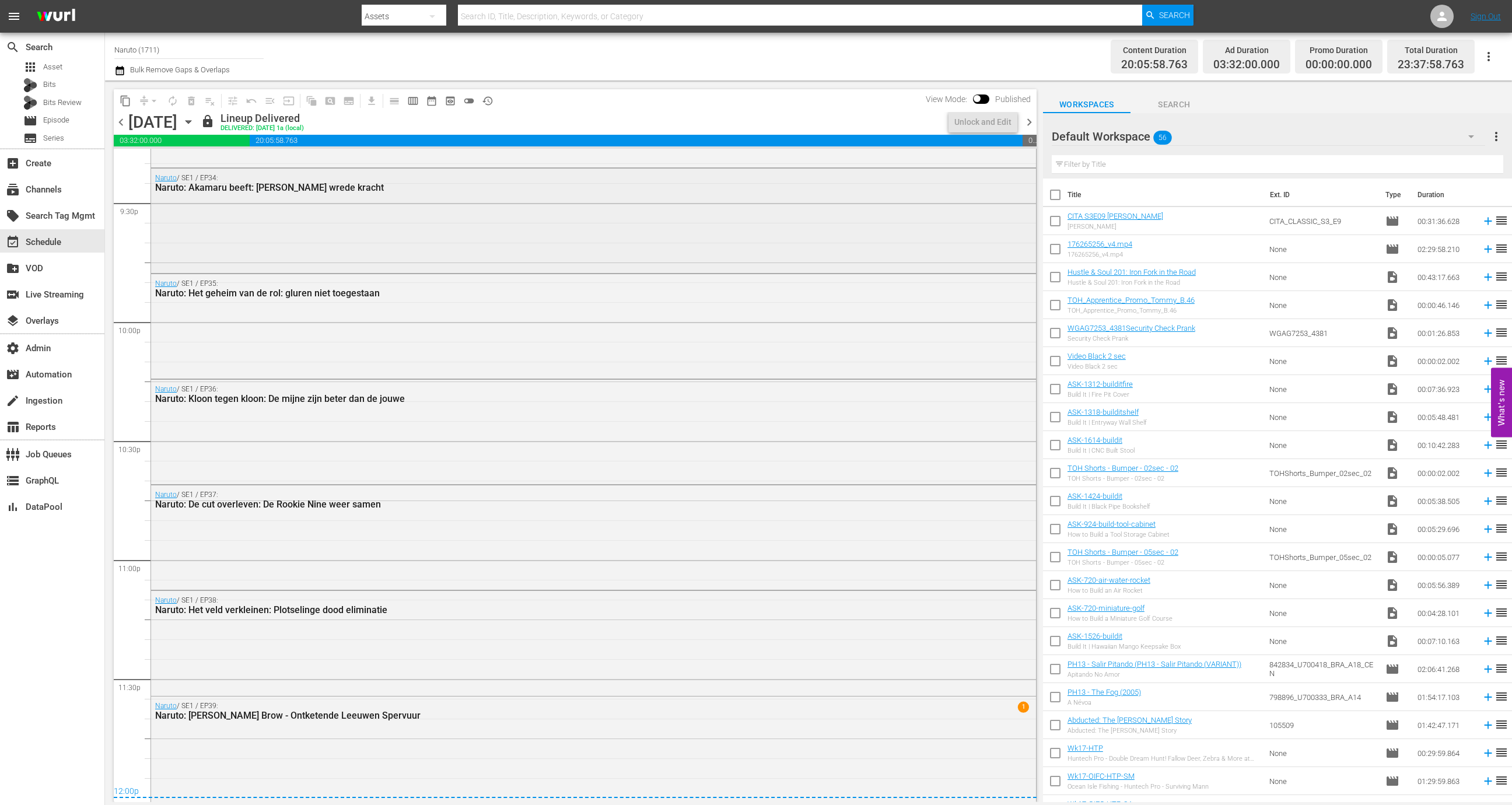
click at [389, 214] on div "Naruto / SE1 / EP34: Naruto: Akamaru beeft: Gaara's wrede kracht" at bounding box center [593, 219] width 885 height 102
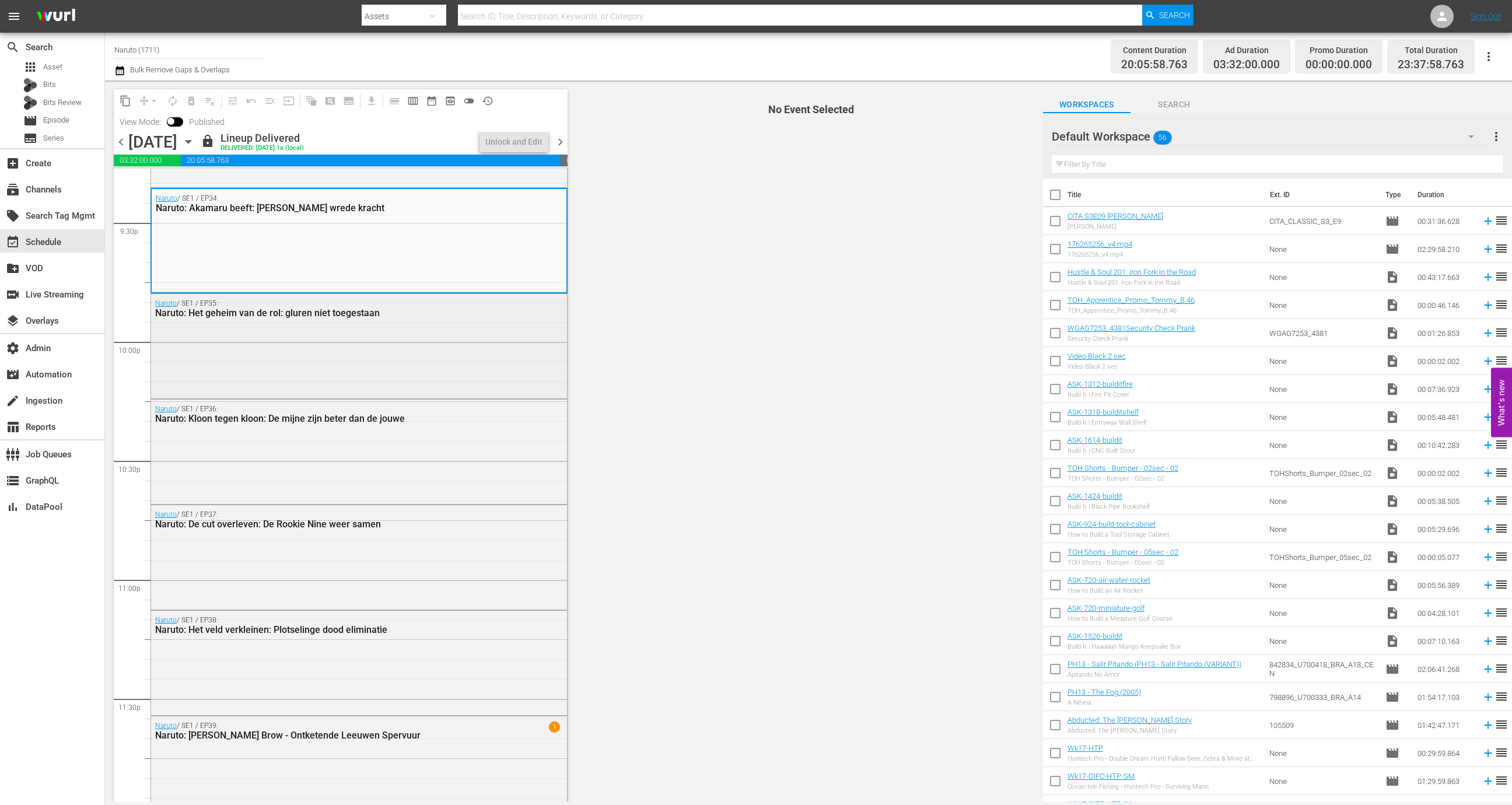
scroll to position [5084, 0]
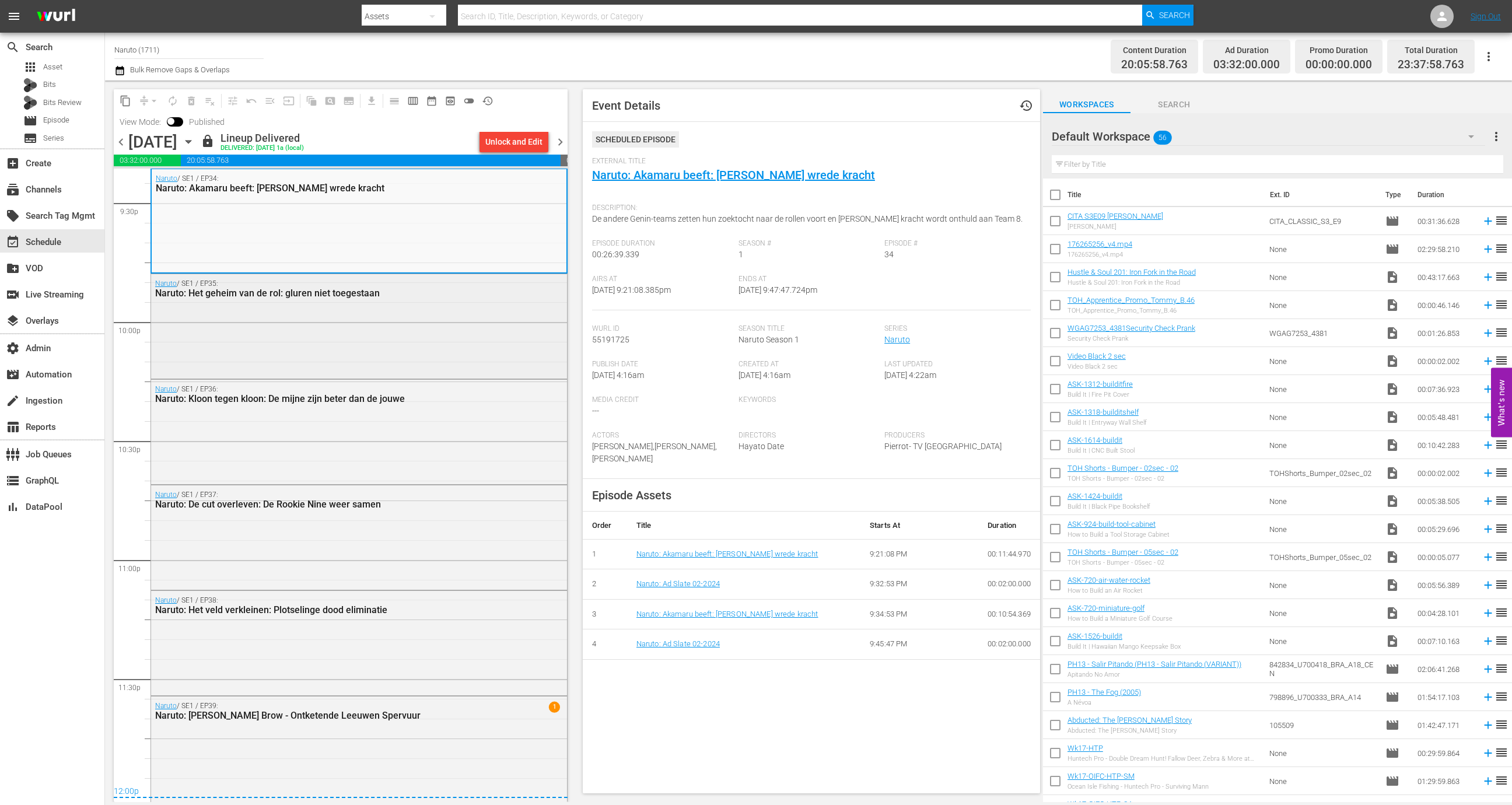
click at [396, 329] on div "Naruto / SE1 / EP35: Naruto: Het geheim van de rol: gluren niet toegestaan" at bounding box center [359, 325] width 416 height 102
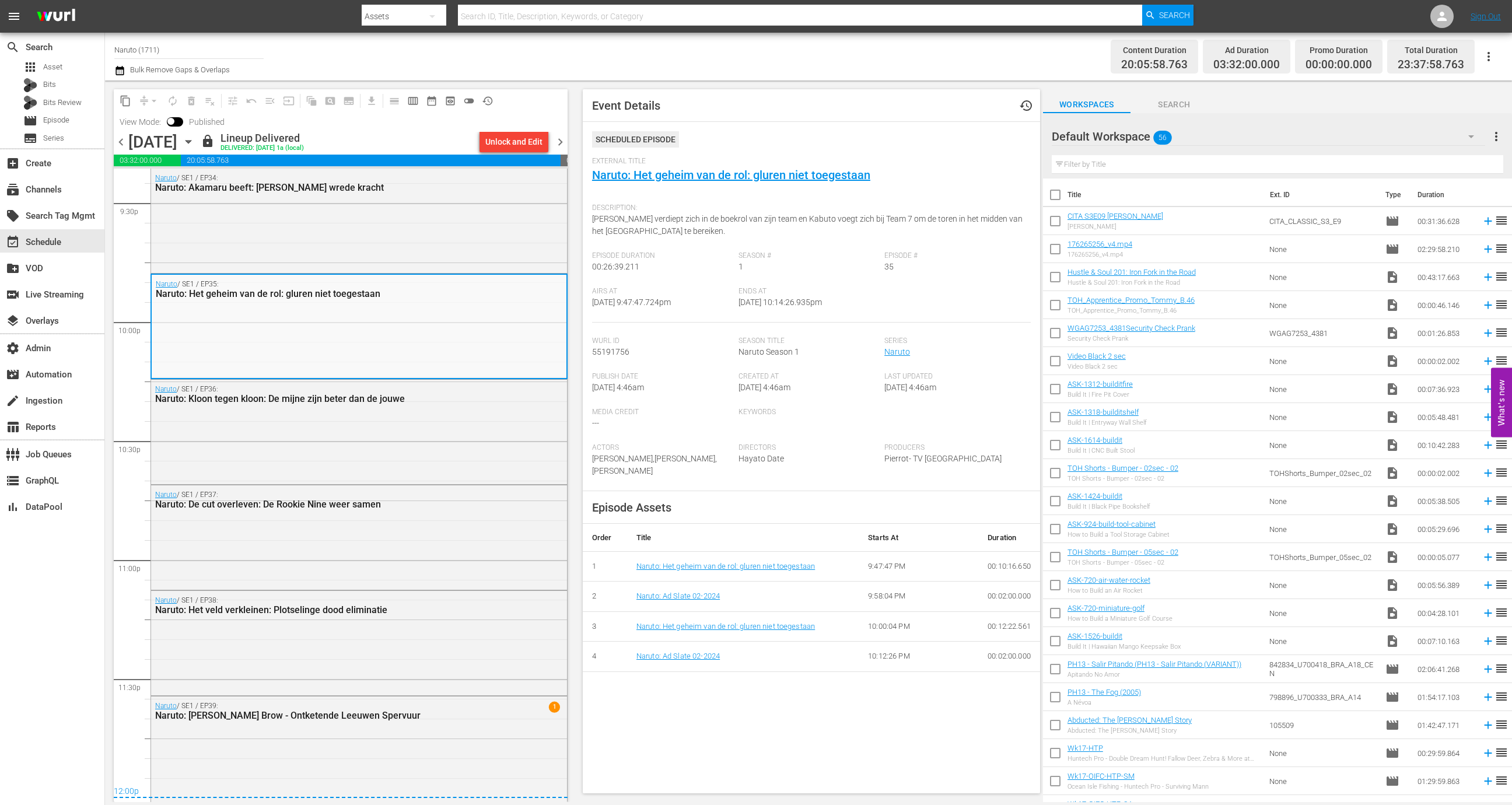
click at [379, 446] on div "Naruto / SE1 / EP36: Naruto: Kloon tegen kloon: De mijne zijn beter dan de jouwe" at bounding box center [359, 431] width 416 height 102
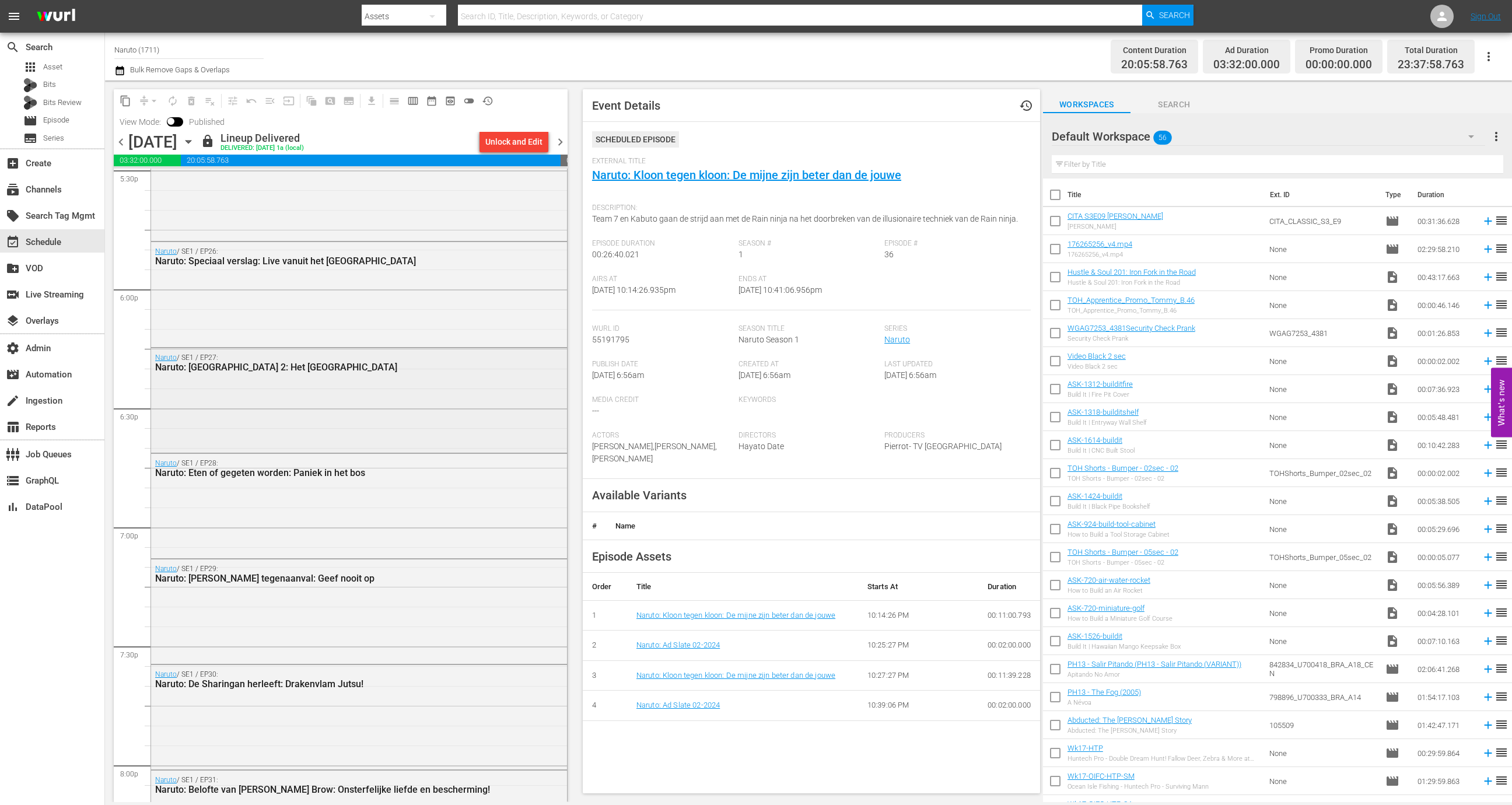
scroll to position [4158, 0]
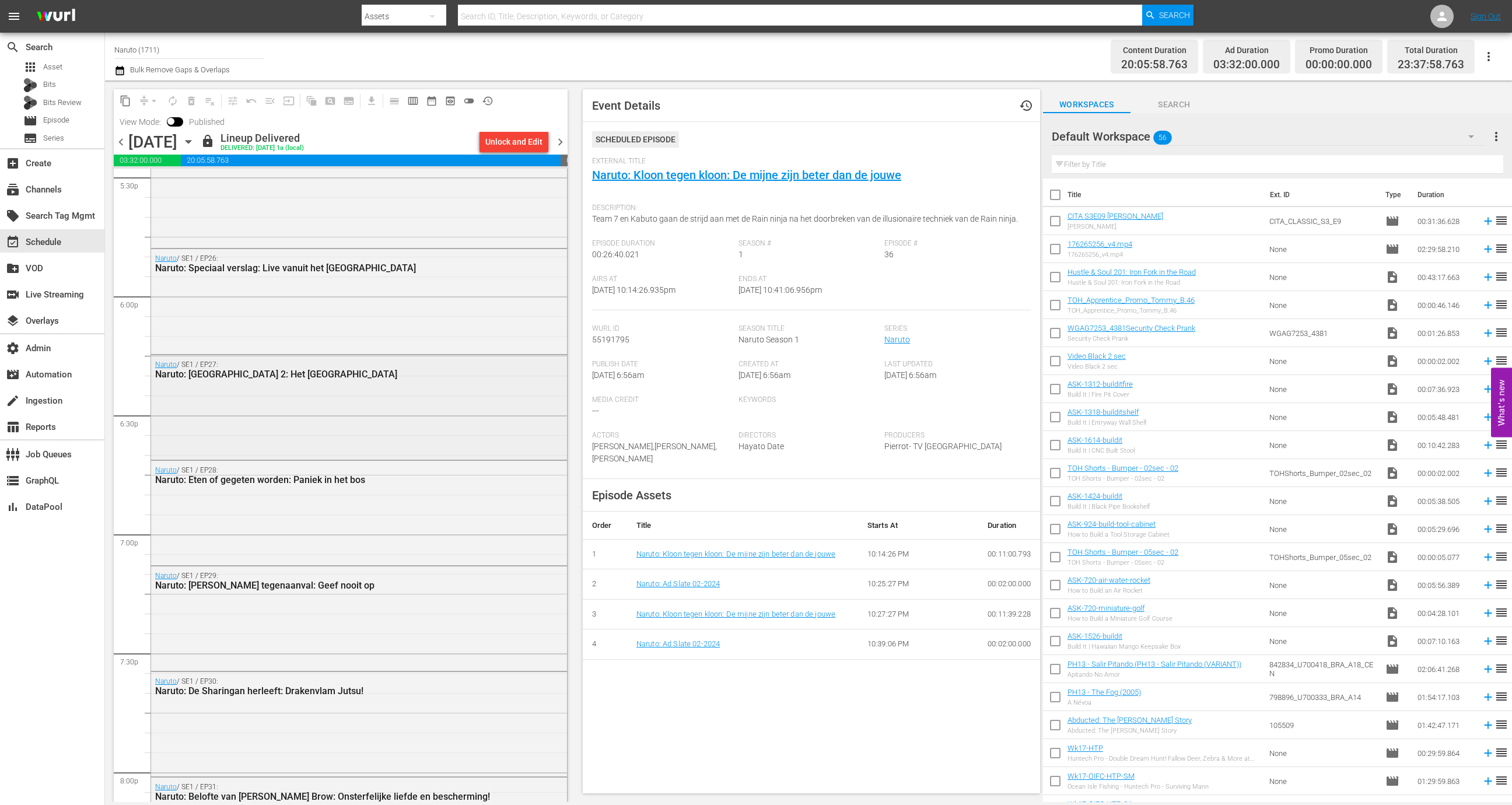
click at [399, 355] on div "Naruto / SE1 / EP27: Naruto: Het Chuunin Examen Stadium 2: Het Bos van de Dood" at bounding box center [359, 369] width 416 height 29
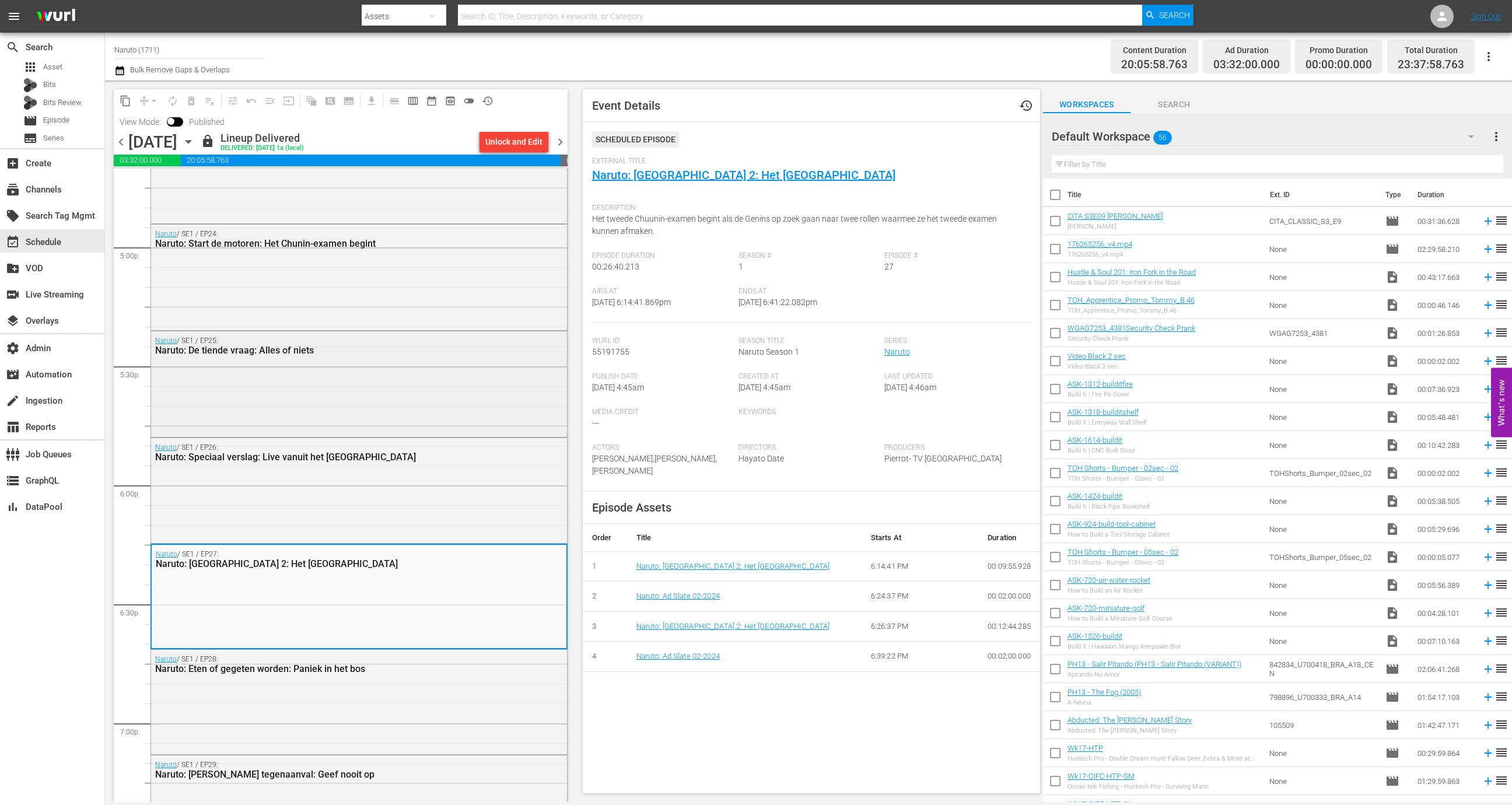
scroll to position [3921, 0]
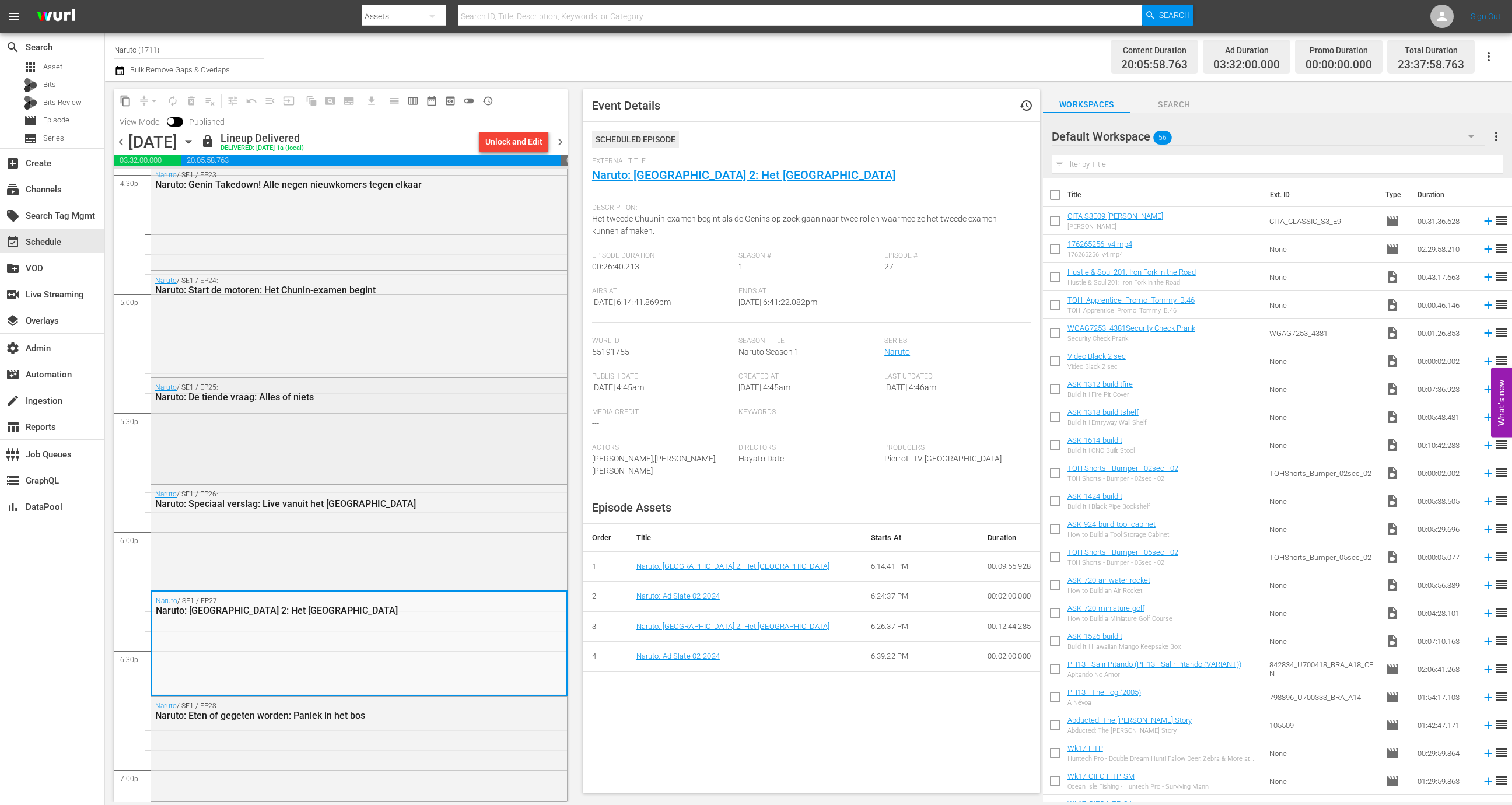
click at [408, 399] on div "Naruto: De tiende vraag: Alles of niets" at bounding box center [329, 396] width 347 height 11
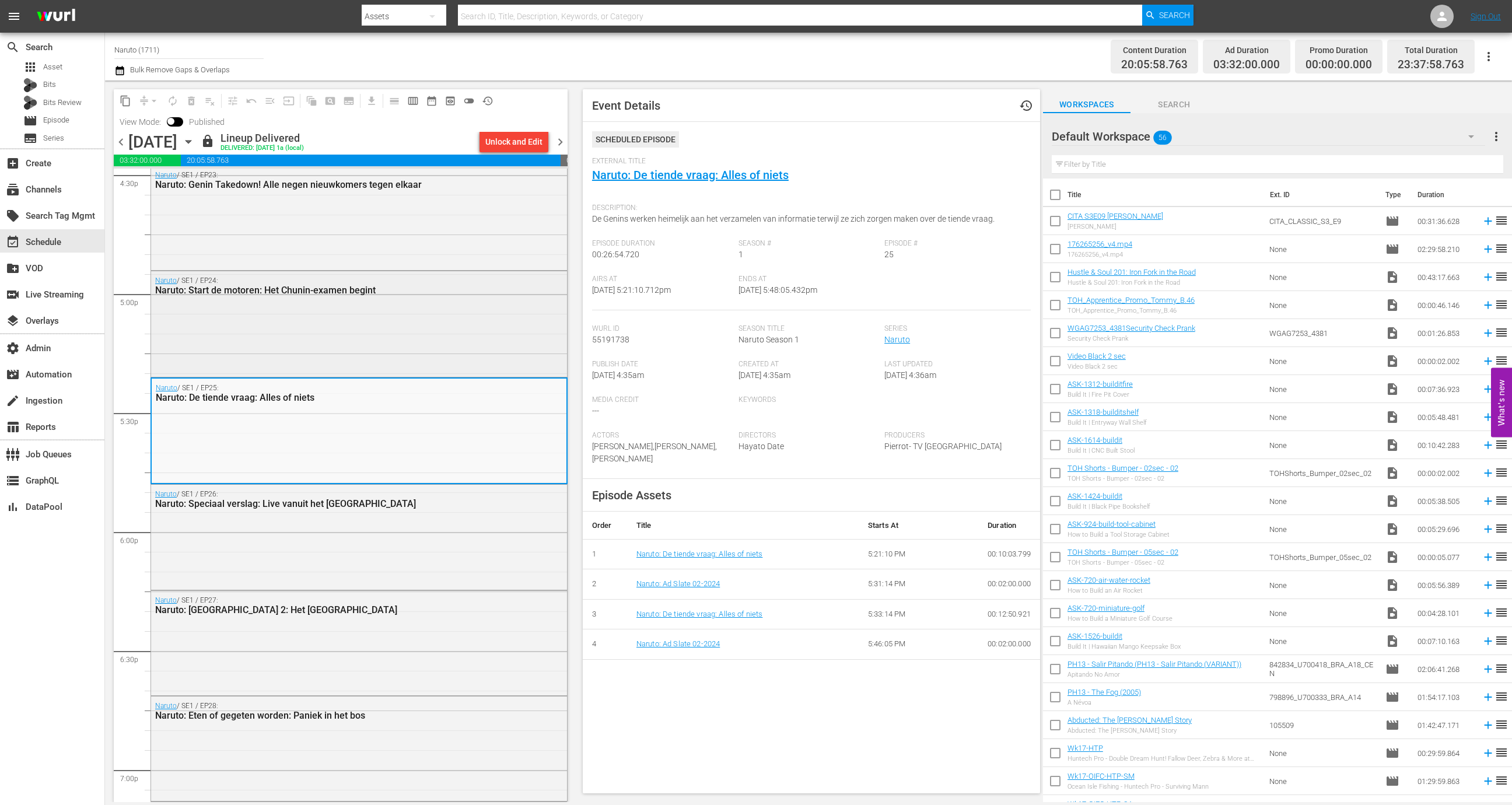
click at [406, 322] on div "Naruto / SE1 / EP24: Naruto: Start de motoren: Het Chunin-examen begint" at bounding box center [359, 323] width 416 height 104
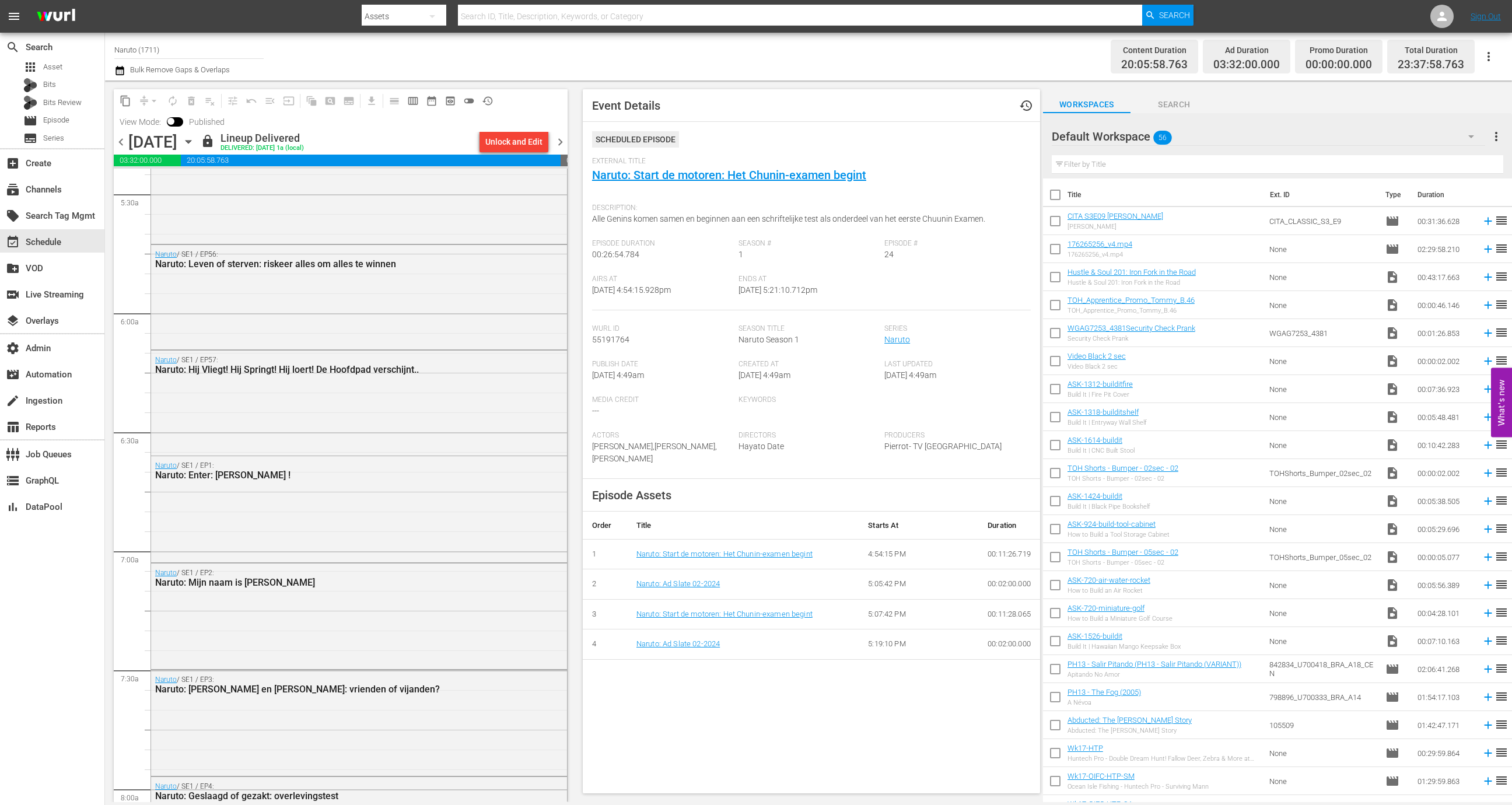
scroll to position [0, 0]
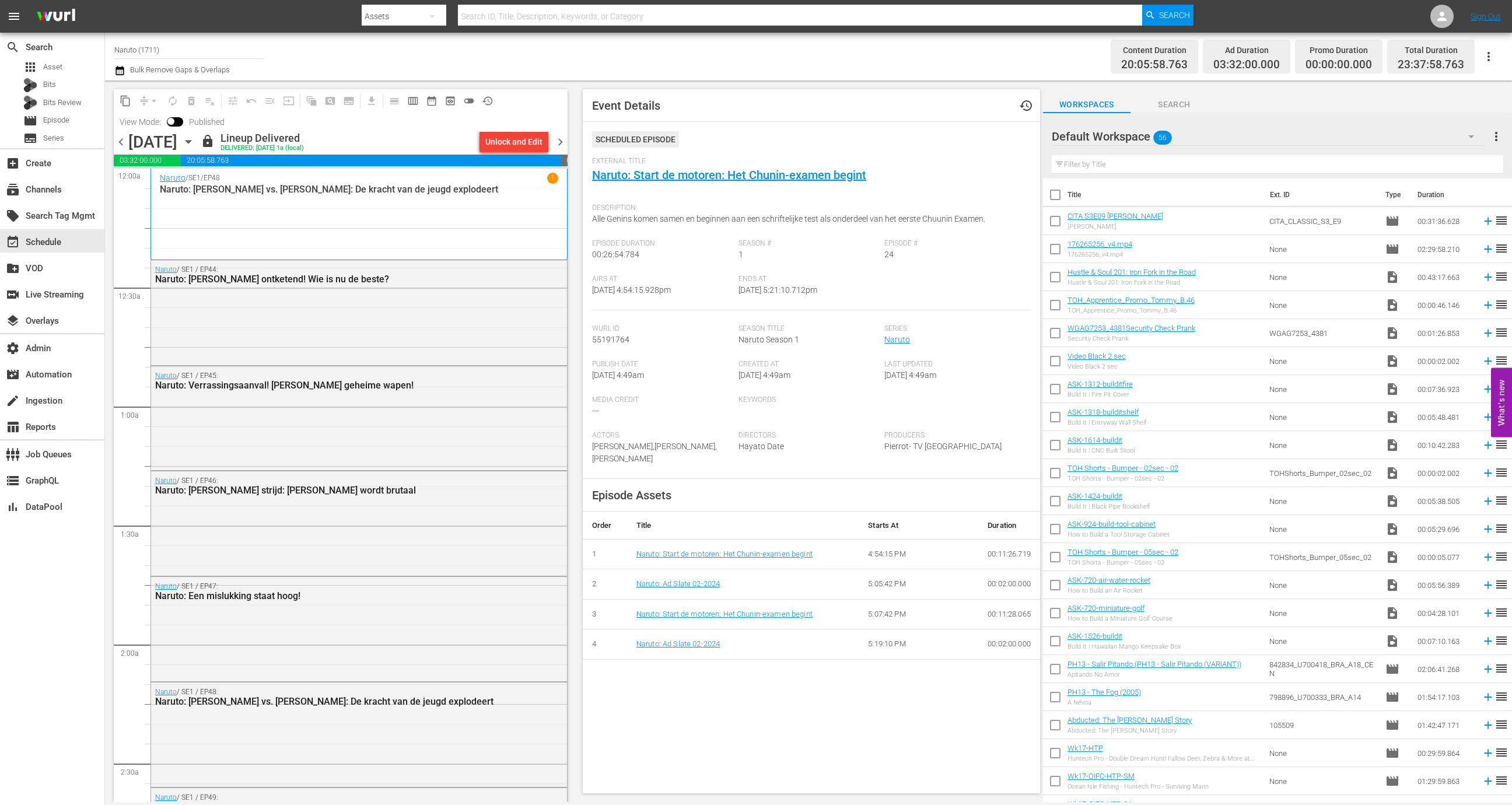
click at [556, 137] on span "chevron_right" at bounding box center [561, 142] width 15 height 15
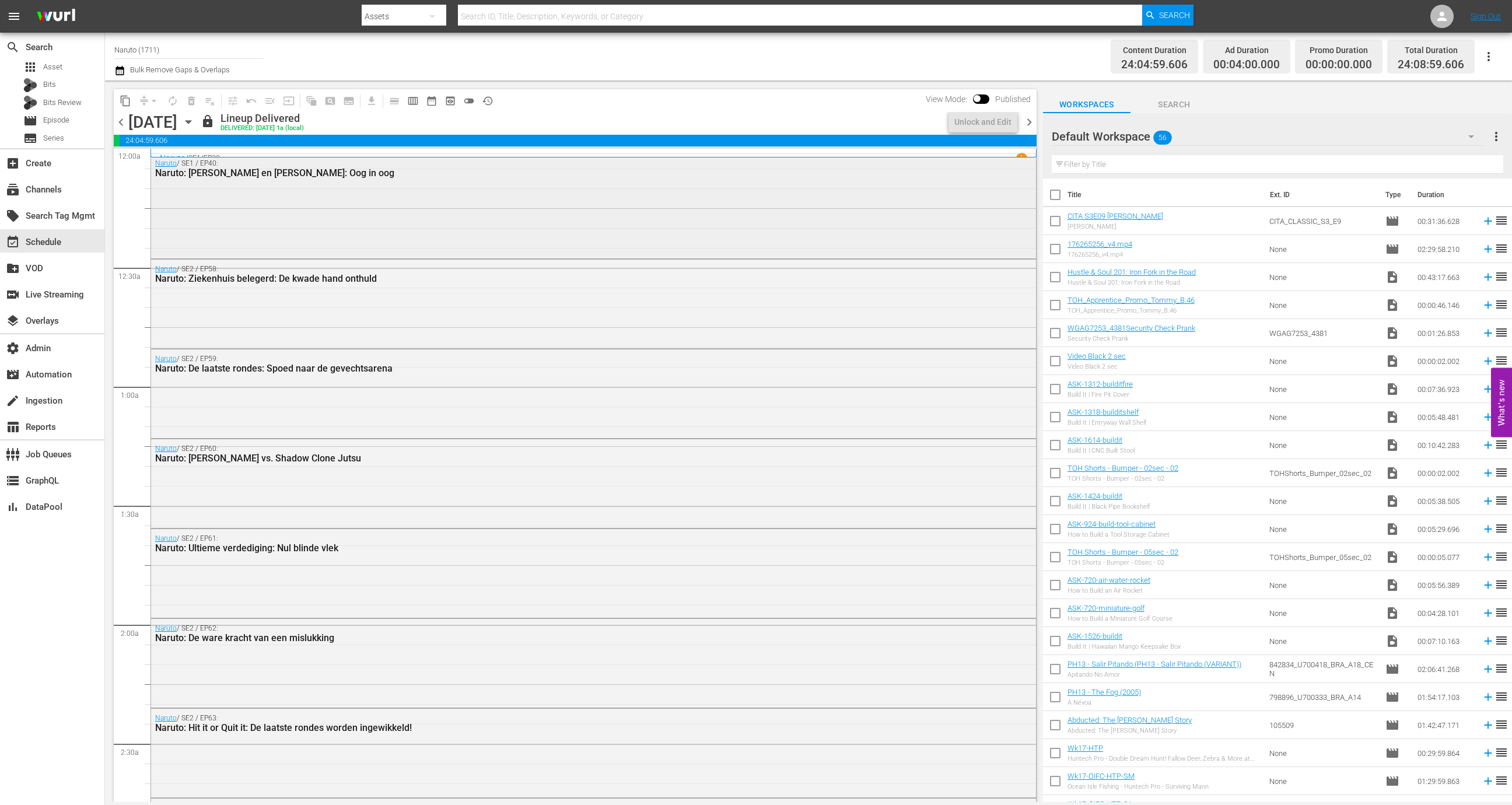
click at [383, 232] on div "Naruto / SE1 / EP40: Naruto: Kakashi en Orochimaru: Oog in oog" at bounding box center [593, 204] width 885 height 102
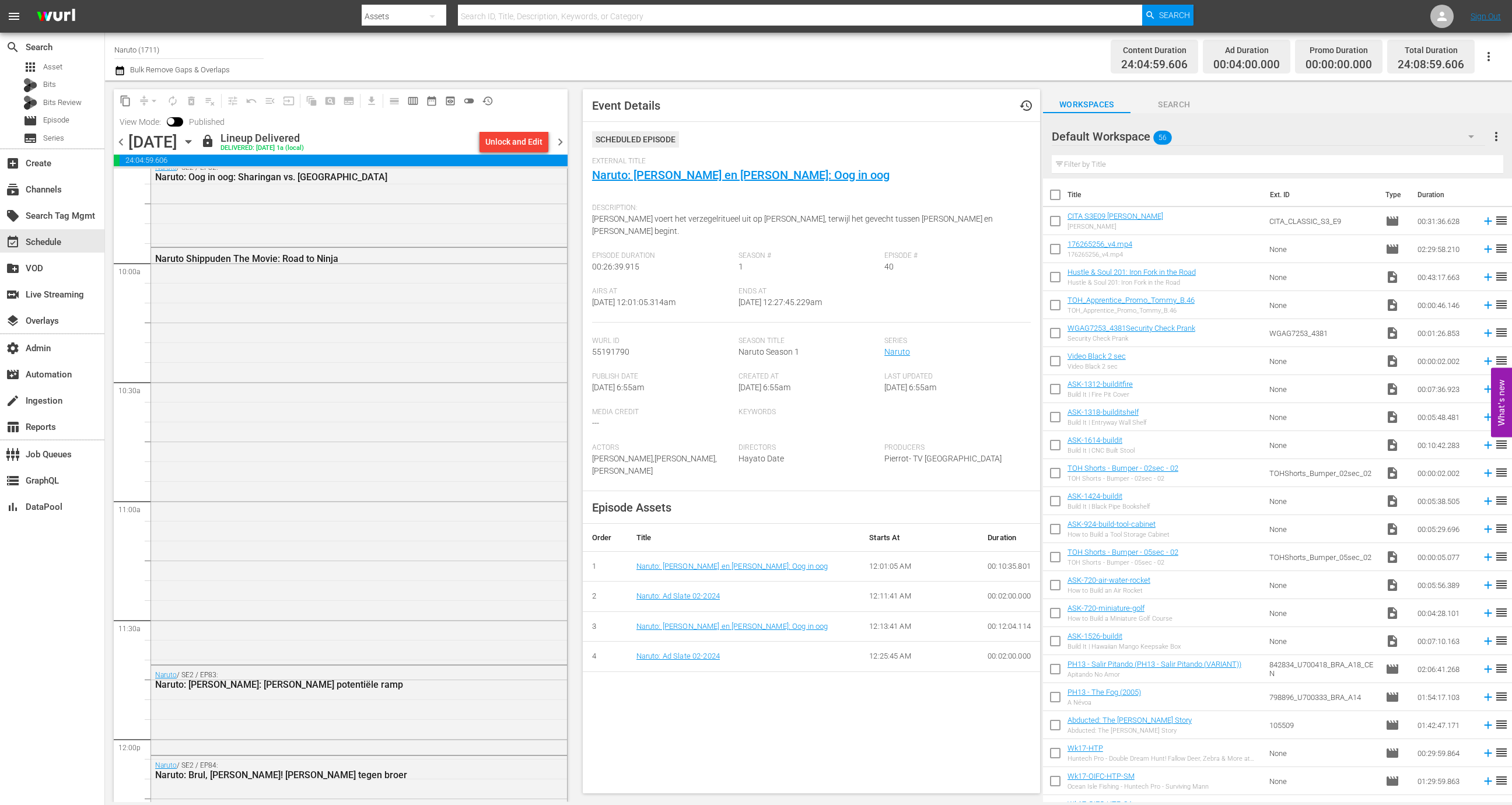
scroll to position [2145, 0]
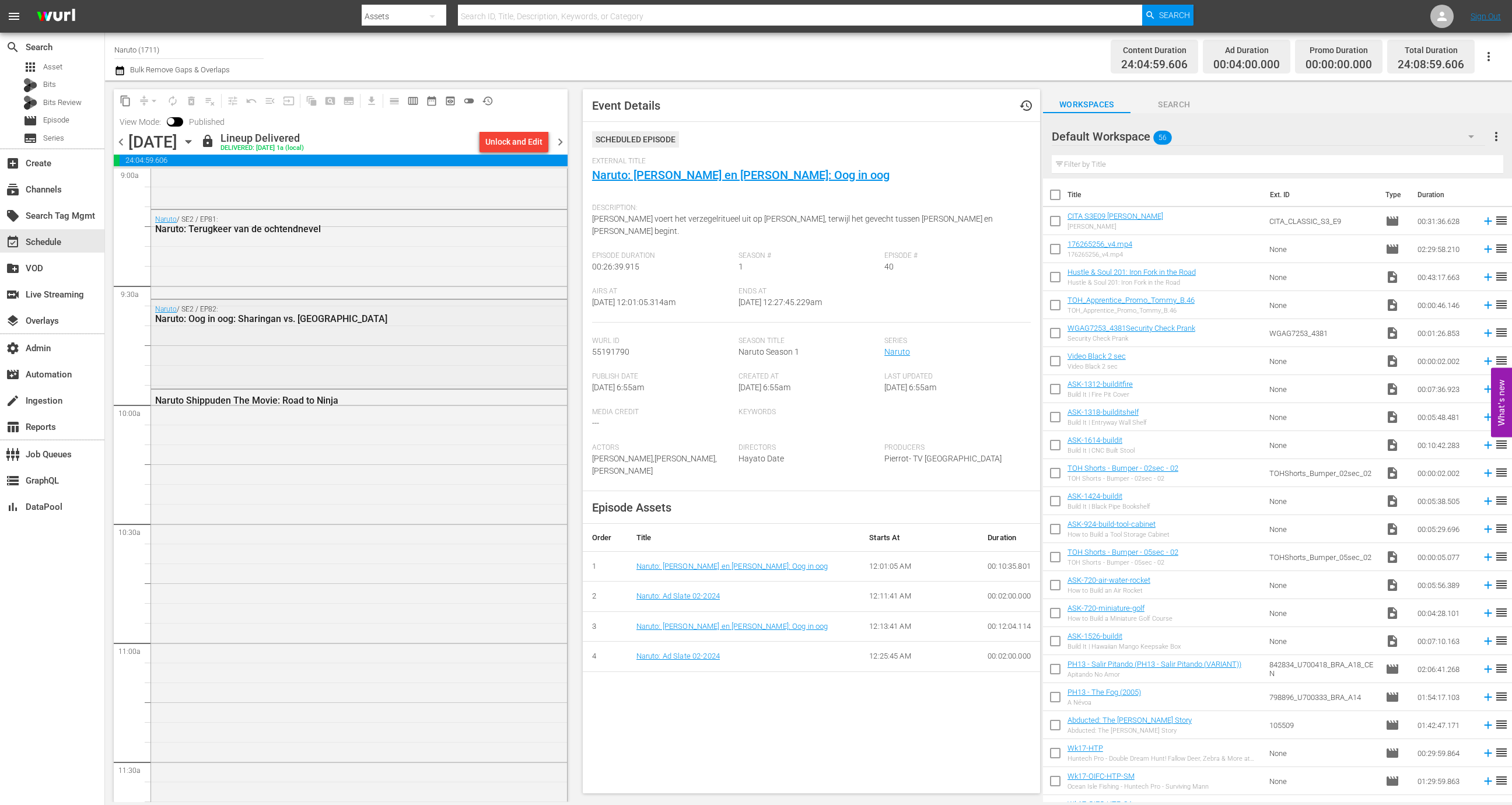
click at [379, 319] on div "Naruto: Oog in oog: Sharingan vs. Sharingan" at bounding box center [329, 318] width 347 height 11
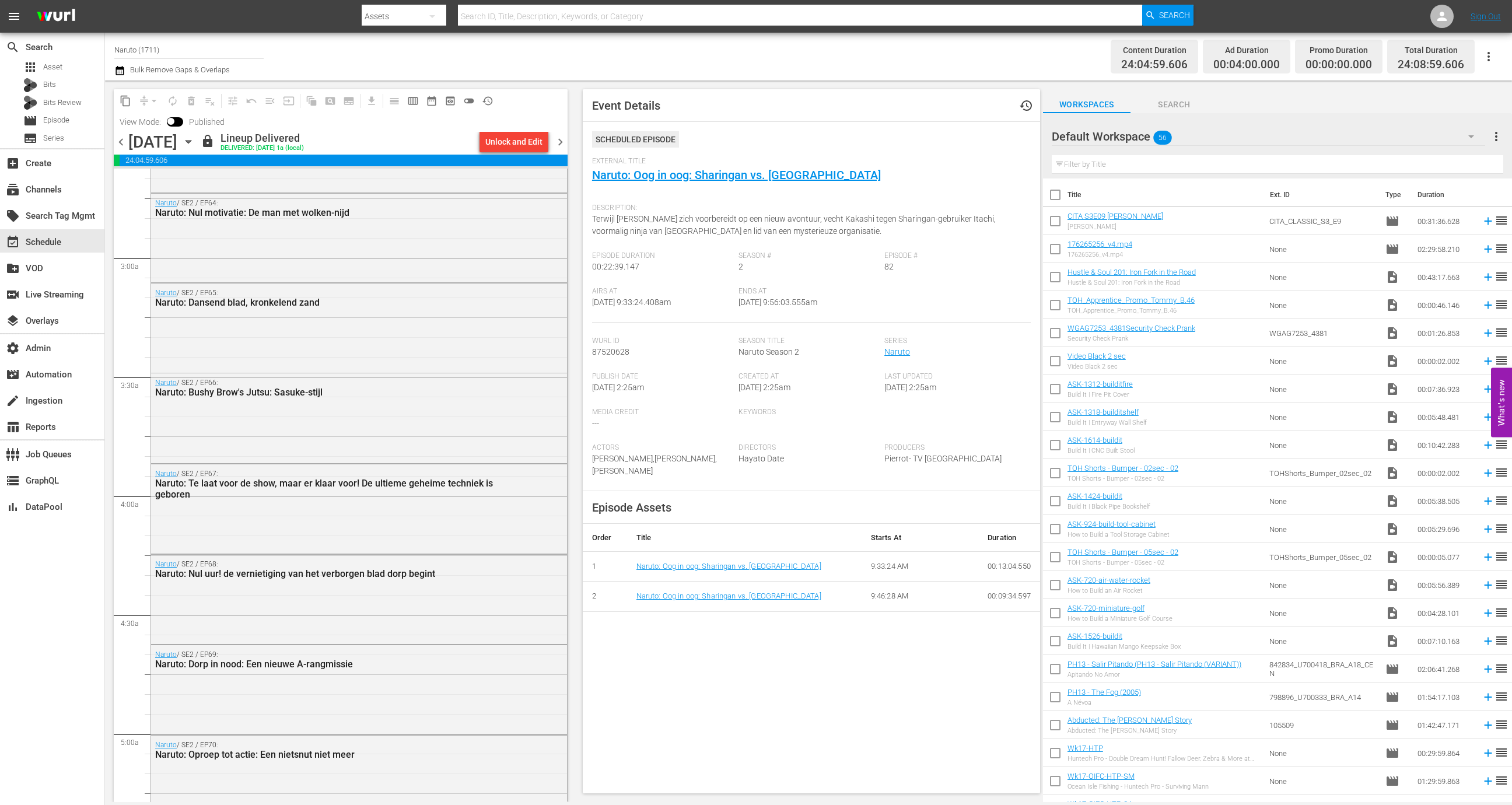
scroll to position [0, 0]
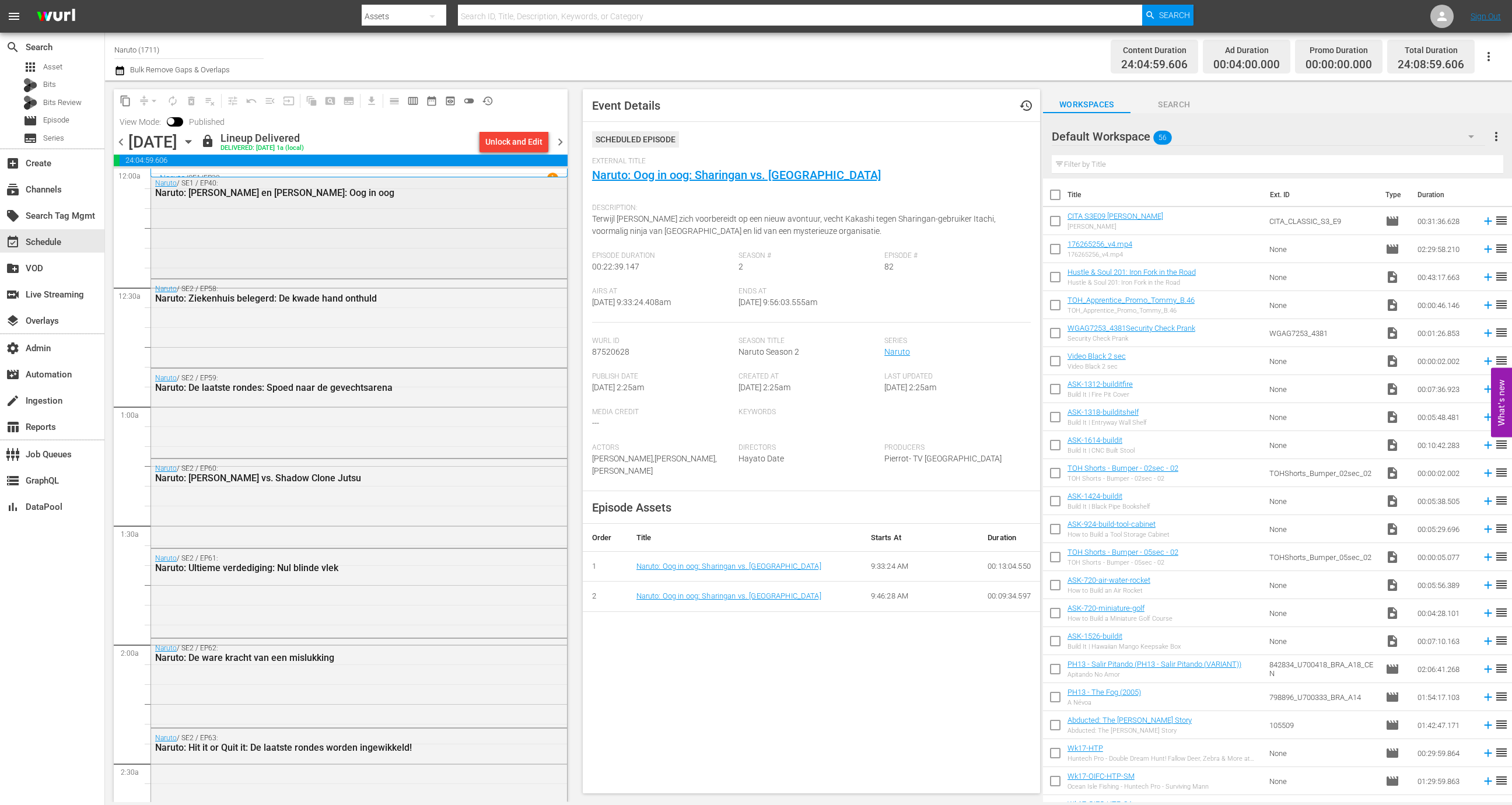
click at [386, 259] on div "Naruto / SE1 / EP40: Naruto: Kakashi en Orochimaru: Oog in oog" at bounding box center [359, 224] width 416 height 102
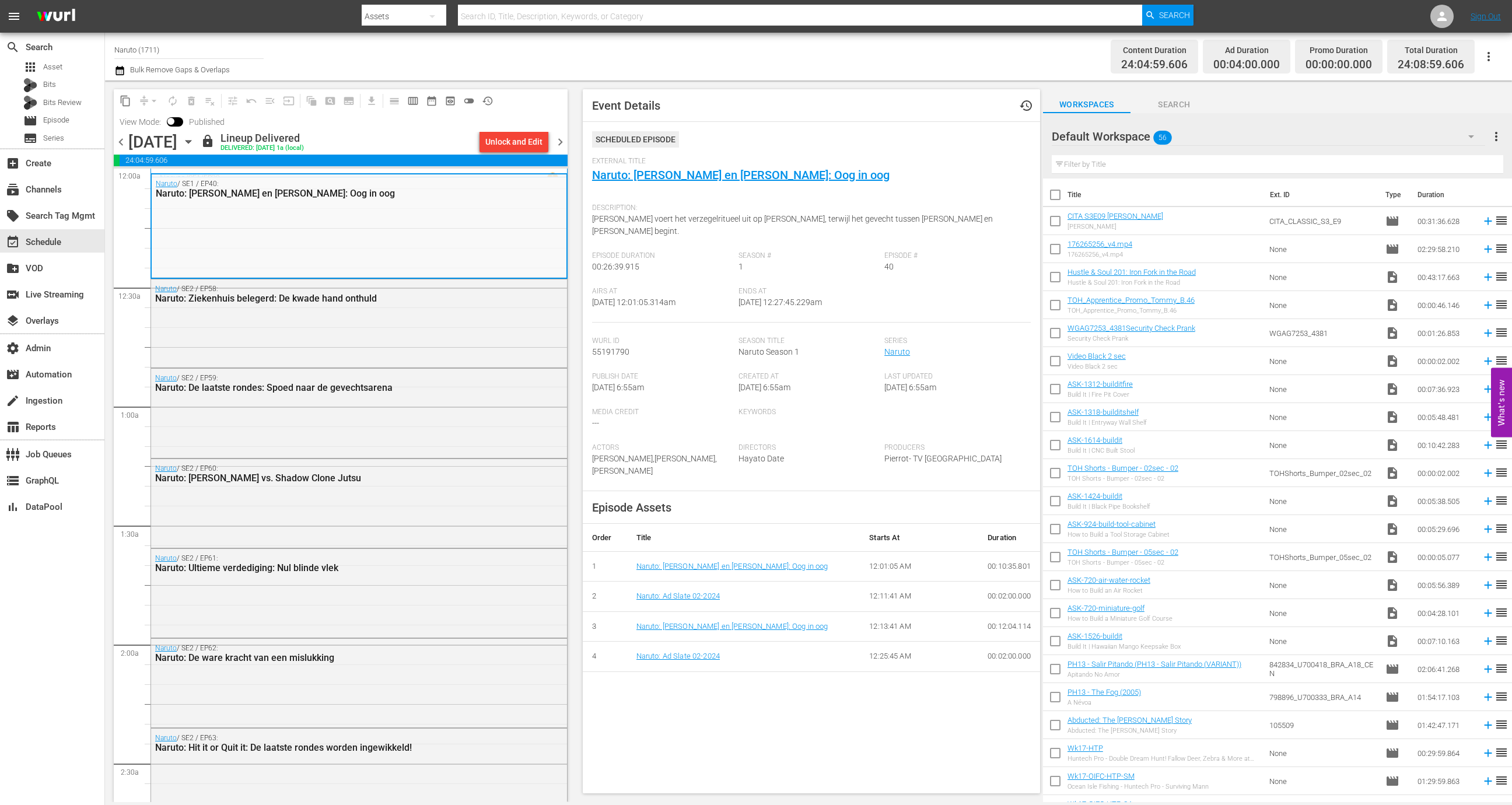
click at [413, 335] on div "Naruto / SE2 / EP58: Naruto: Ziekenhuis belegerd: De kwade hand onthuld" at bounding box center [359, 322] width 416 height 87
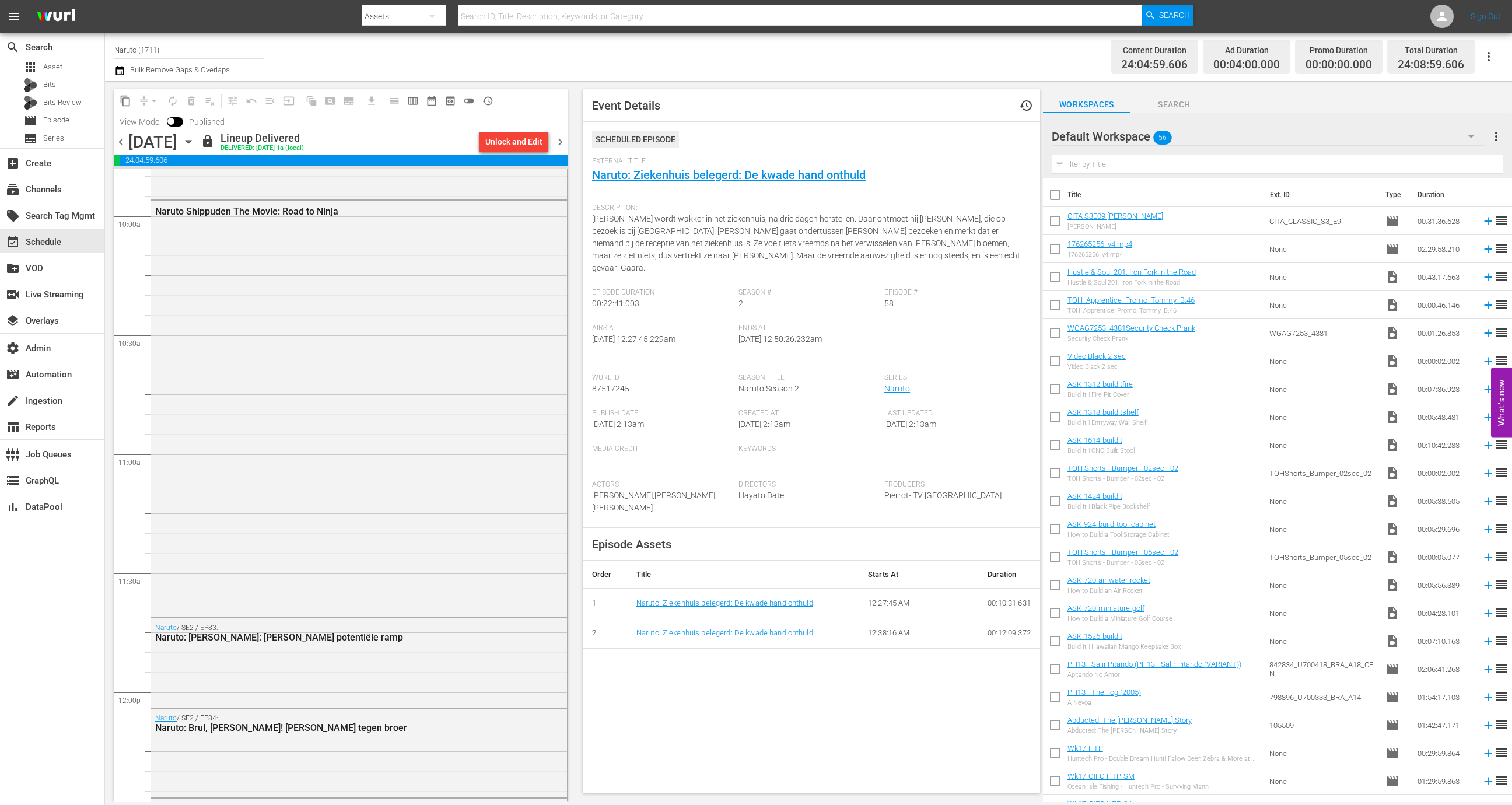
scroll to position [2335, 0]
drag, startPoint x: 629, startPoint y: 326, endPoint x: 649, endPoint y: 327, distance: 20.0
click at [649, 334] on span "9/7/25 @ 12:27:45.229am" at bounding box center [634, 338] width 84 height 9
copy span "12:27:"
click at [198, 276] on div "Naruto Shippuden The Movie: Road to Ninja" at bounding box center [359, 406] width 416 height 415
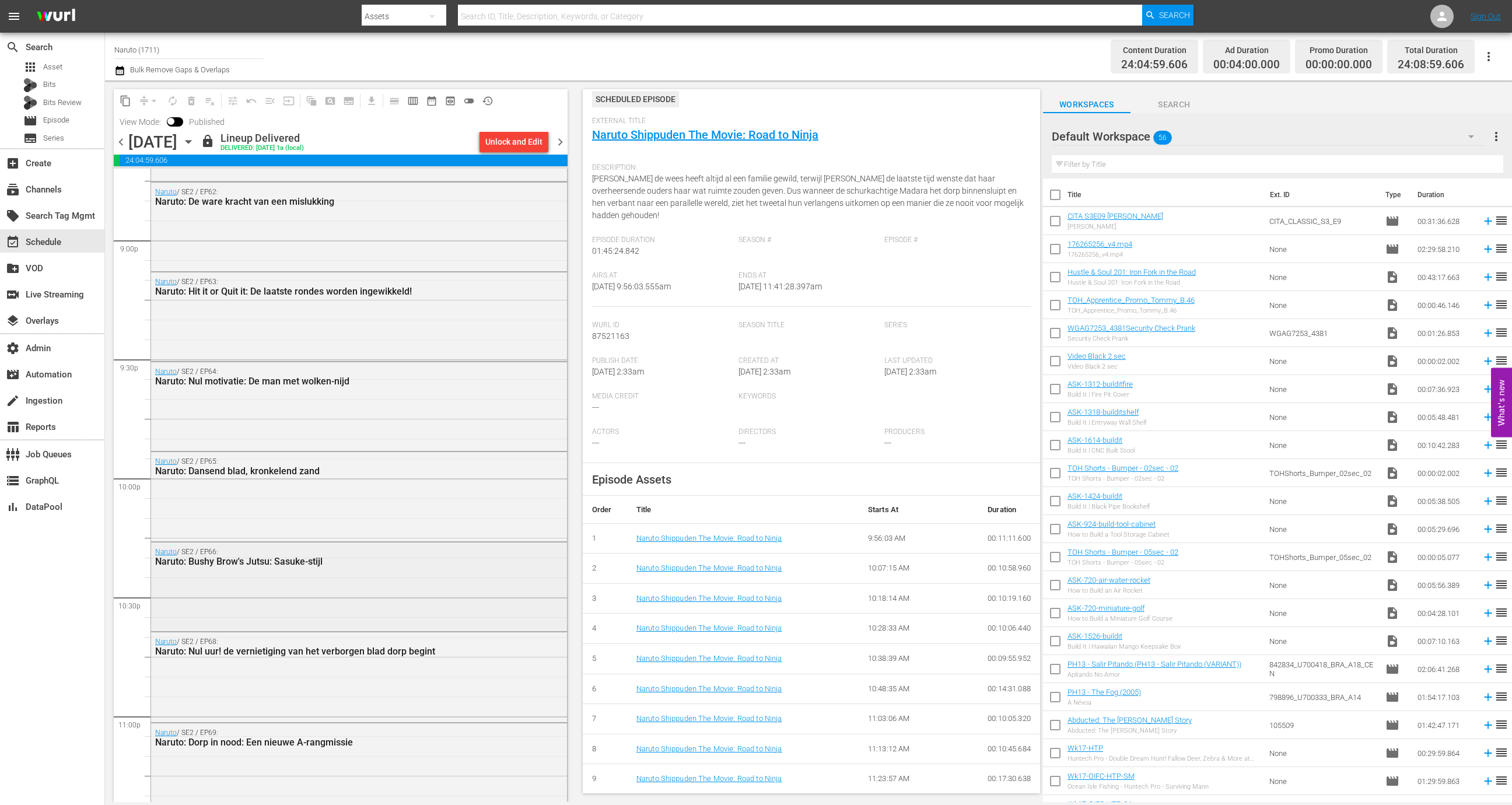
scroll to position [5119, 0]
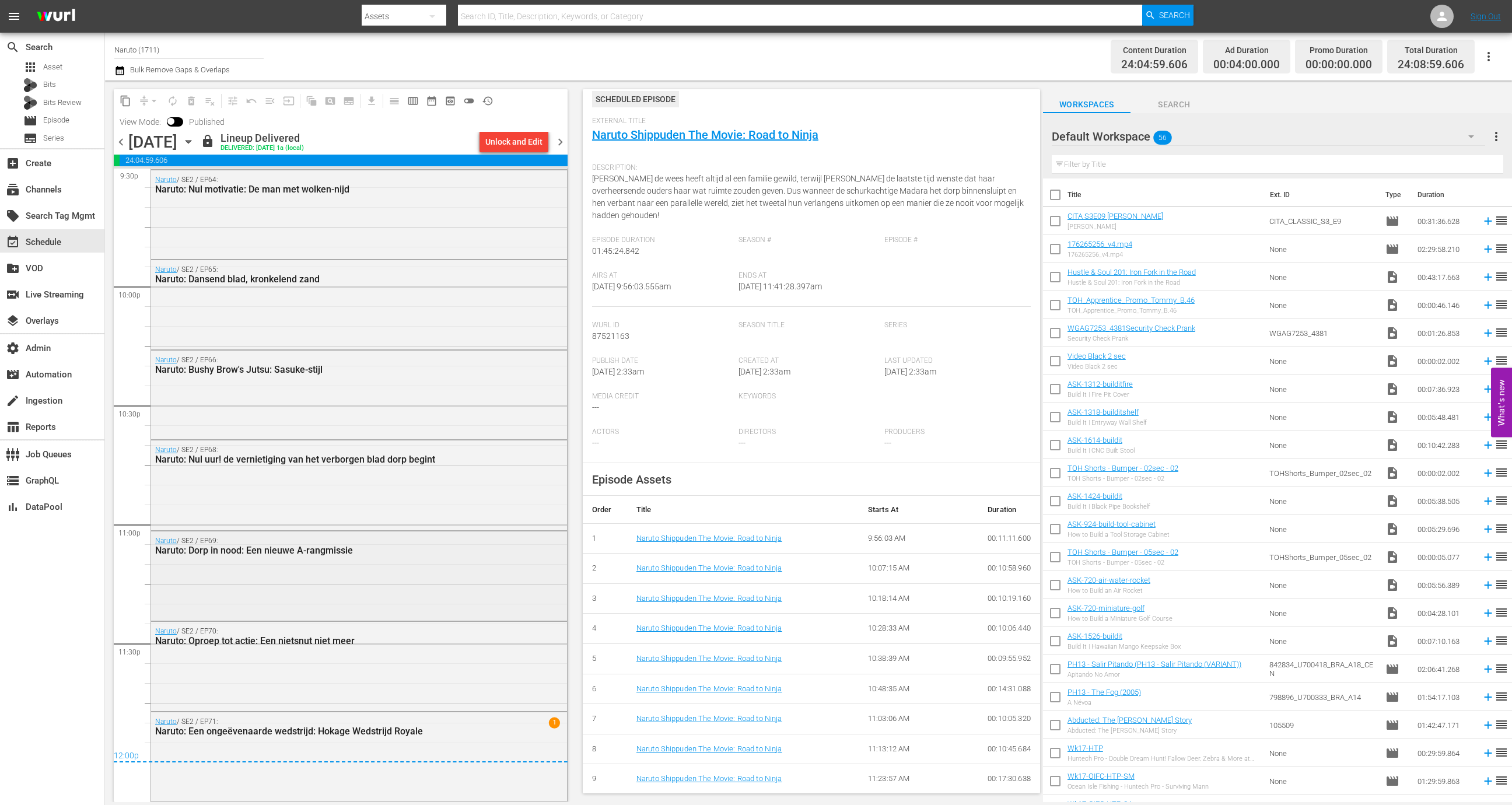
click at [386, 608] on div "Naruto / SE2 / EP69: Naruto: Dorp in nood: Een nieuwe A-rangmissie" at bounding box center [359, 575] width 416 height 87
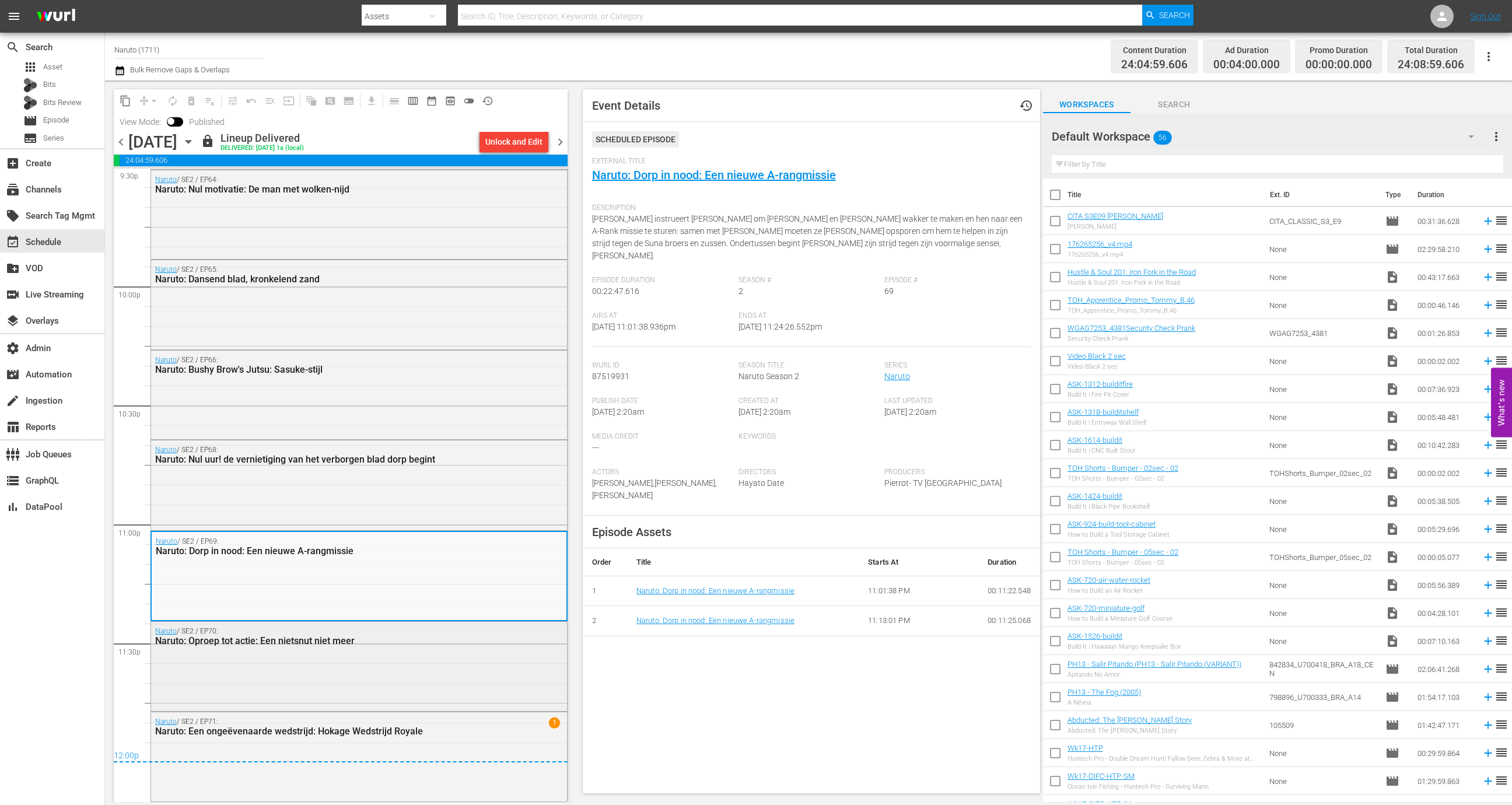
click at [407, 663] on div "Naruto / SE2 / EP70: Naruto: Oproep tot actie: Een nietsnut niet meer" at bounding box center [359, 665] width 416 height 87
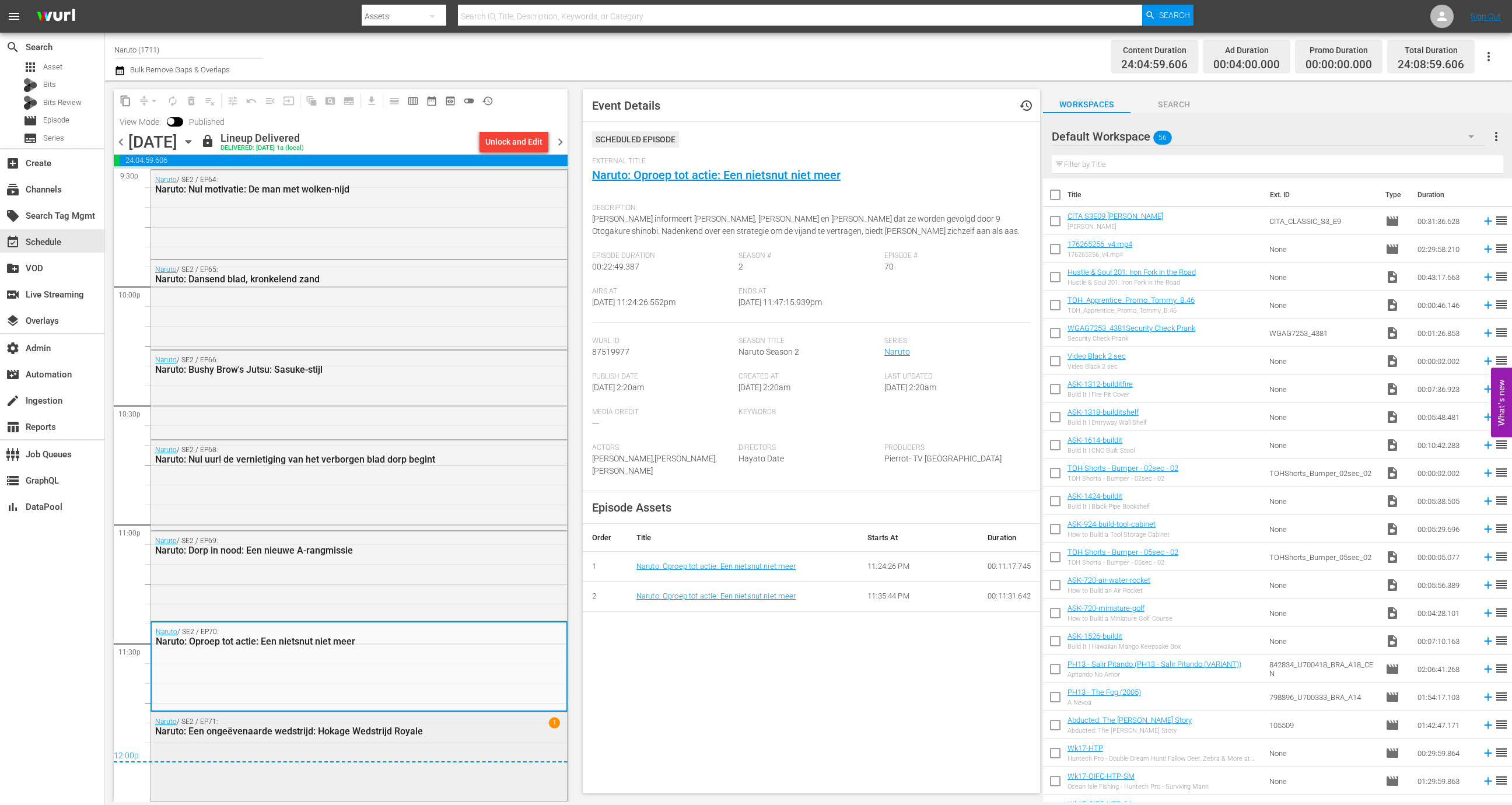
click at [424, 731] on div "Naruto: Een ongeëvenaarde wedstrijd: Hokage Wedstrijd Royale" at bounding box center [329, 731] width 347 height 11
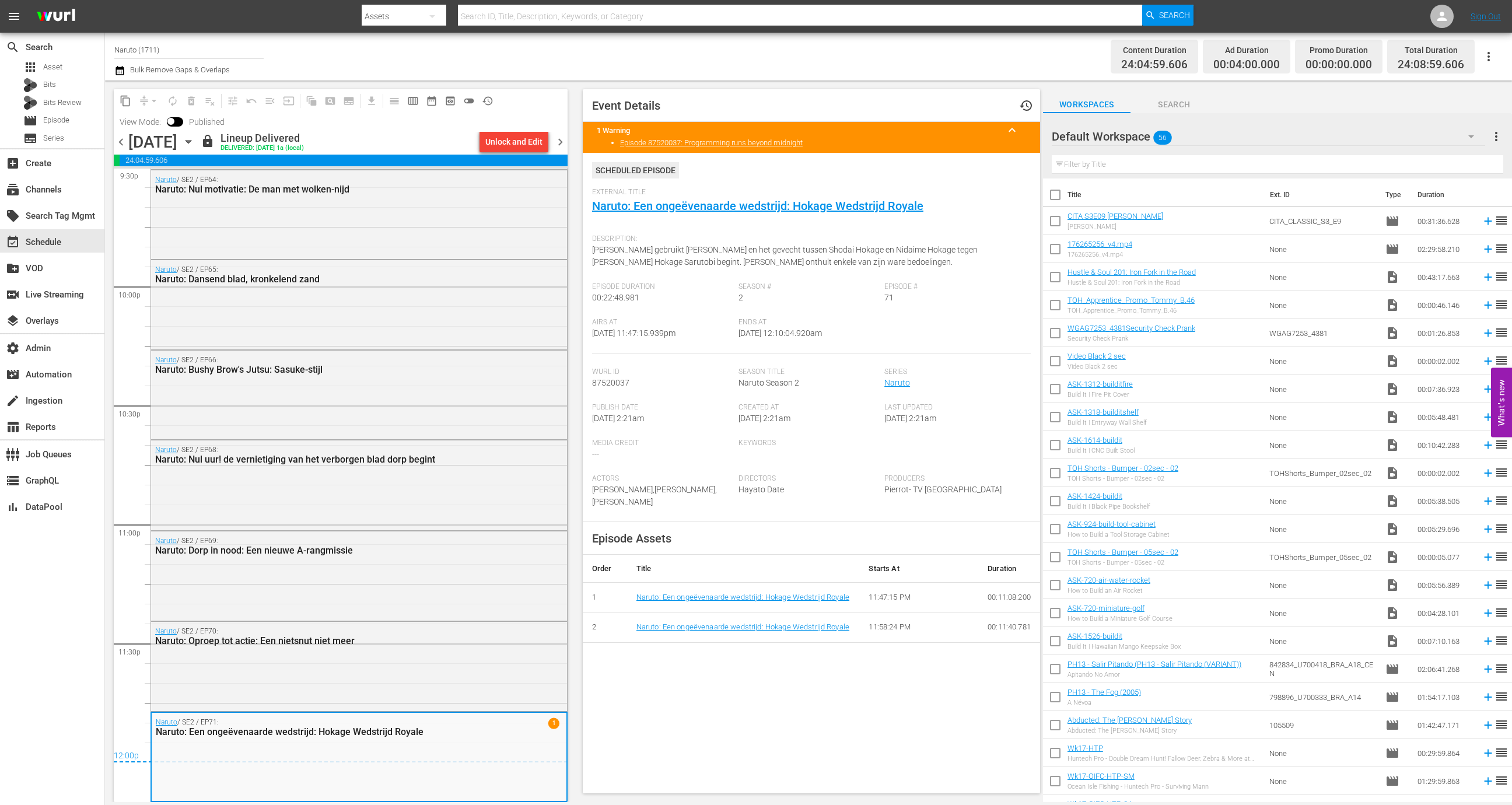
click at [560, 135] on span "chevron_right" at bounding box center [561, 142] width 15 height 15
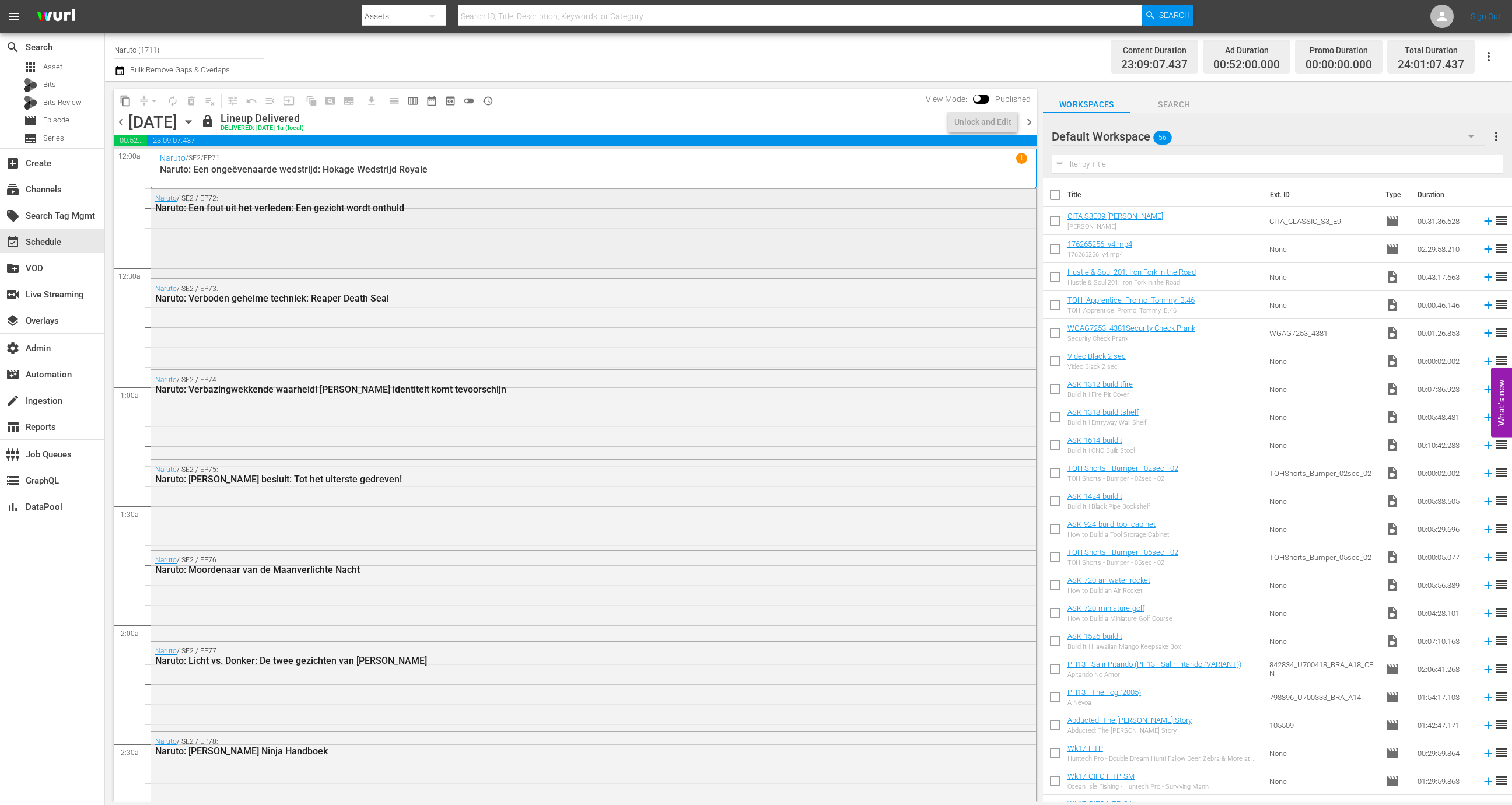
click at [435, 234] on div "Naruto / SE2 / EP72: Naruto: Een fout uit het verleden: Een gezicht wordt onthu…" at bounding box center [593, 232] width 885 height 87
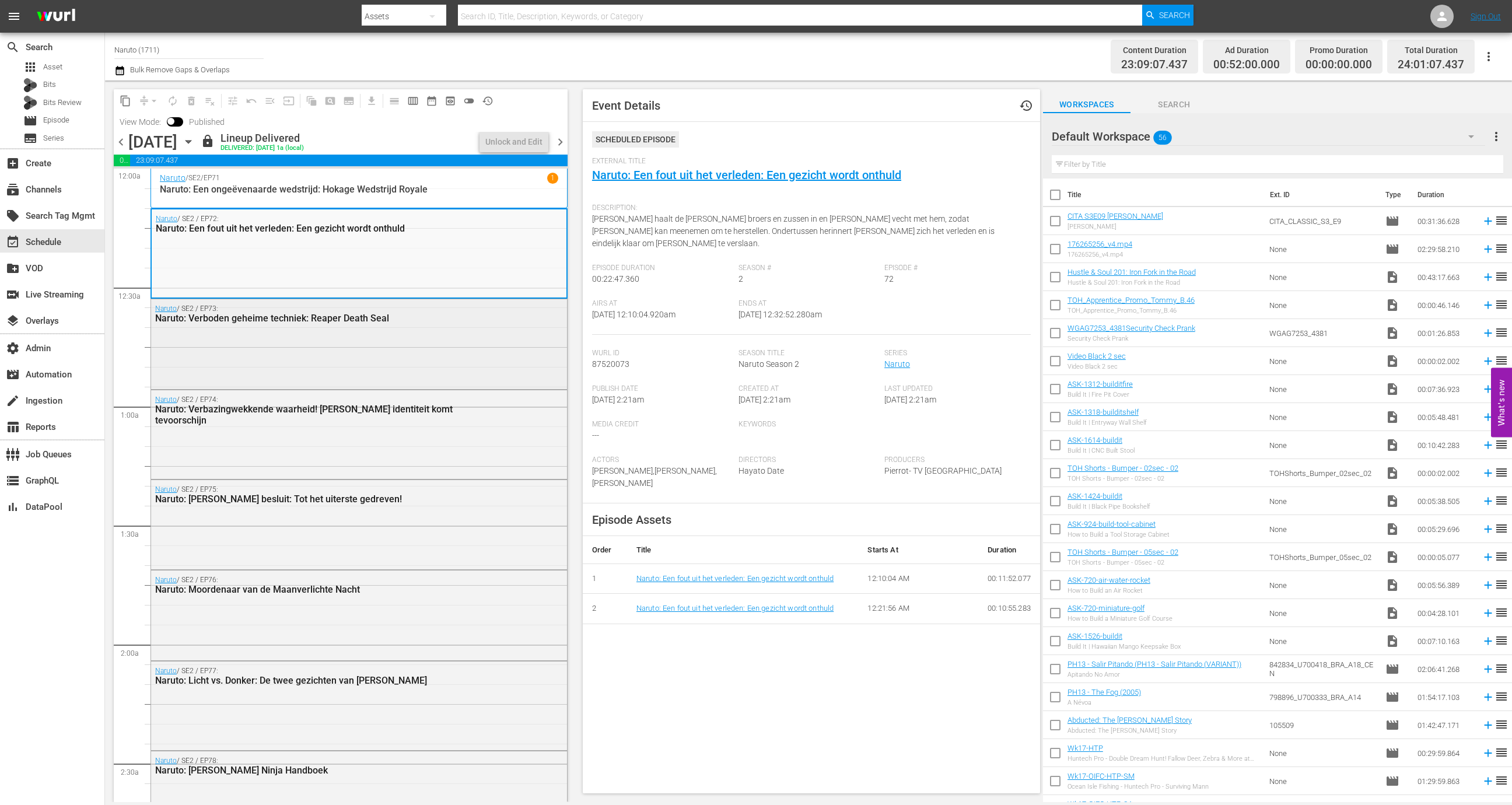
click at [414, 310] on div "Naruto / SE2 / EP73: Naruto: Verboden geheime techniek: Reaper Death Seal" at bounding box center [329, 313] width 347 height 19
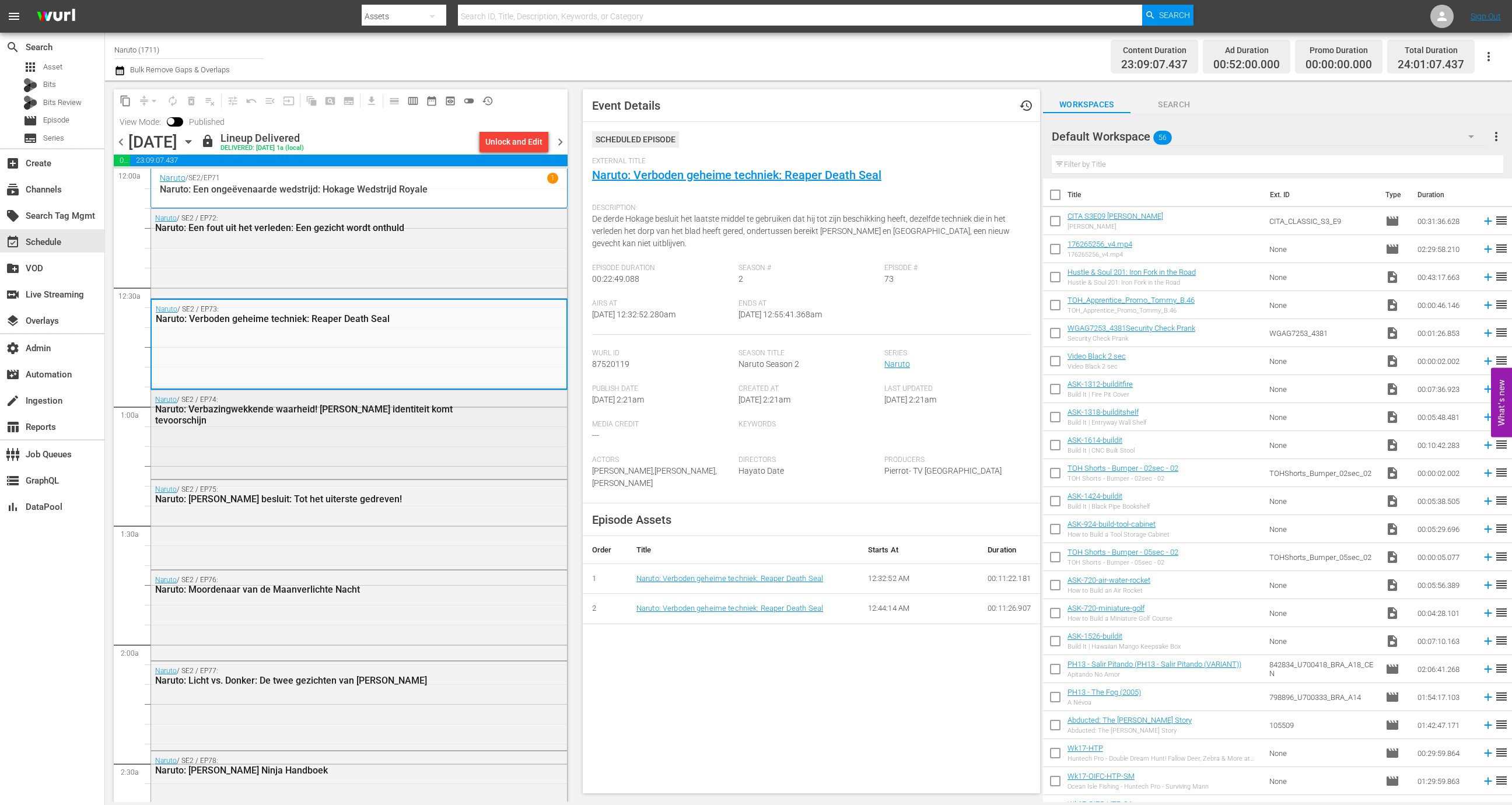
click at [417, 438] on div "Naruto / SE2 / EP74: Naruto: Verbazingwekkende waarheid! Gaara's identiteit kom…" at bounding box center [359, 433] width 416 height 87
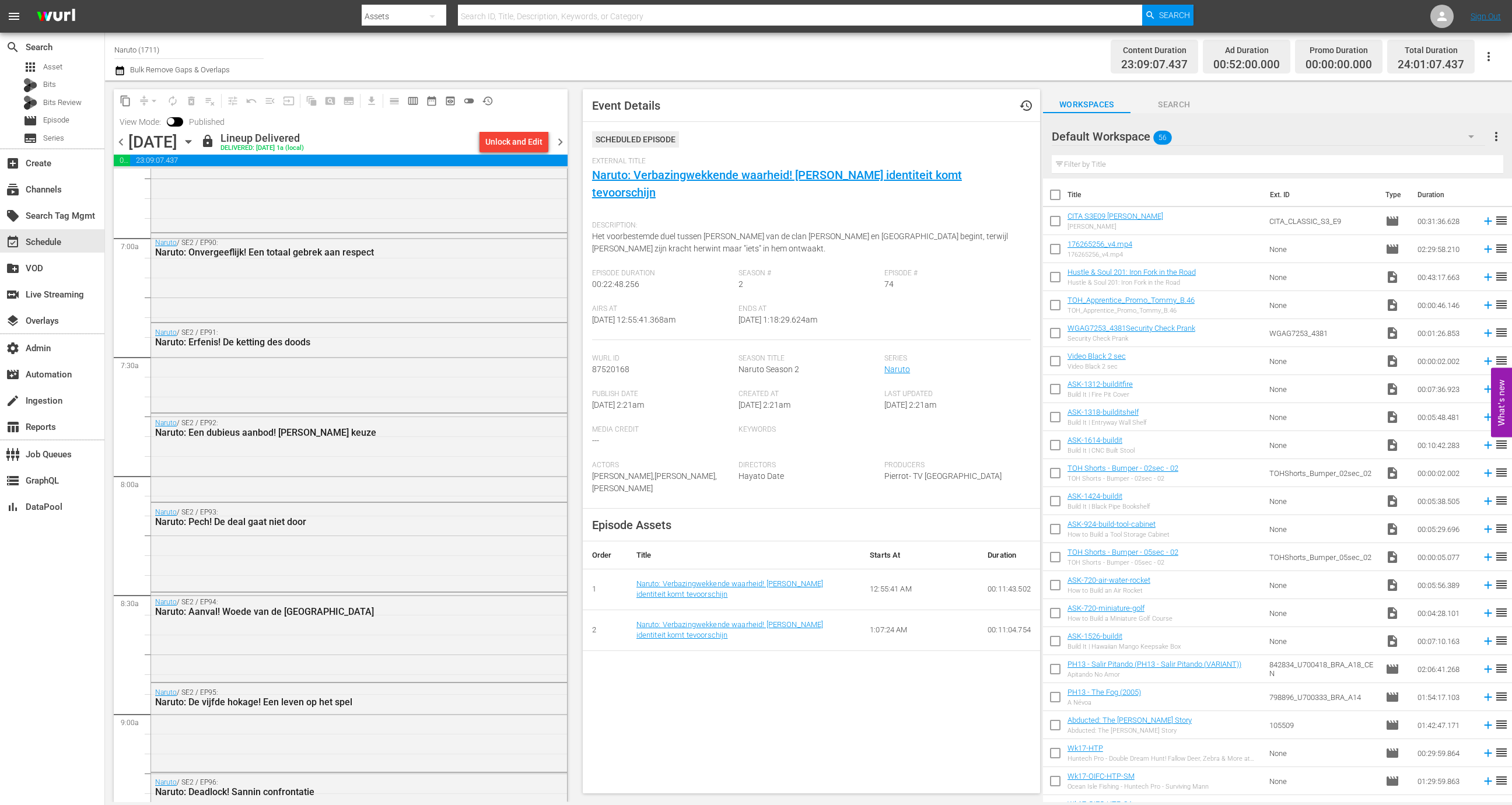
scroll to position [1593, 0]
click at [417, 438] on div "Naruto: Een dubieus aanbod! Tsunade's keuze" at bounding box center [329, 436] width 347 height 11
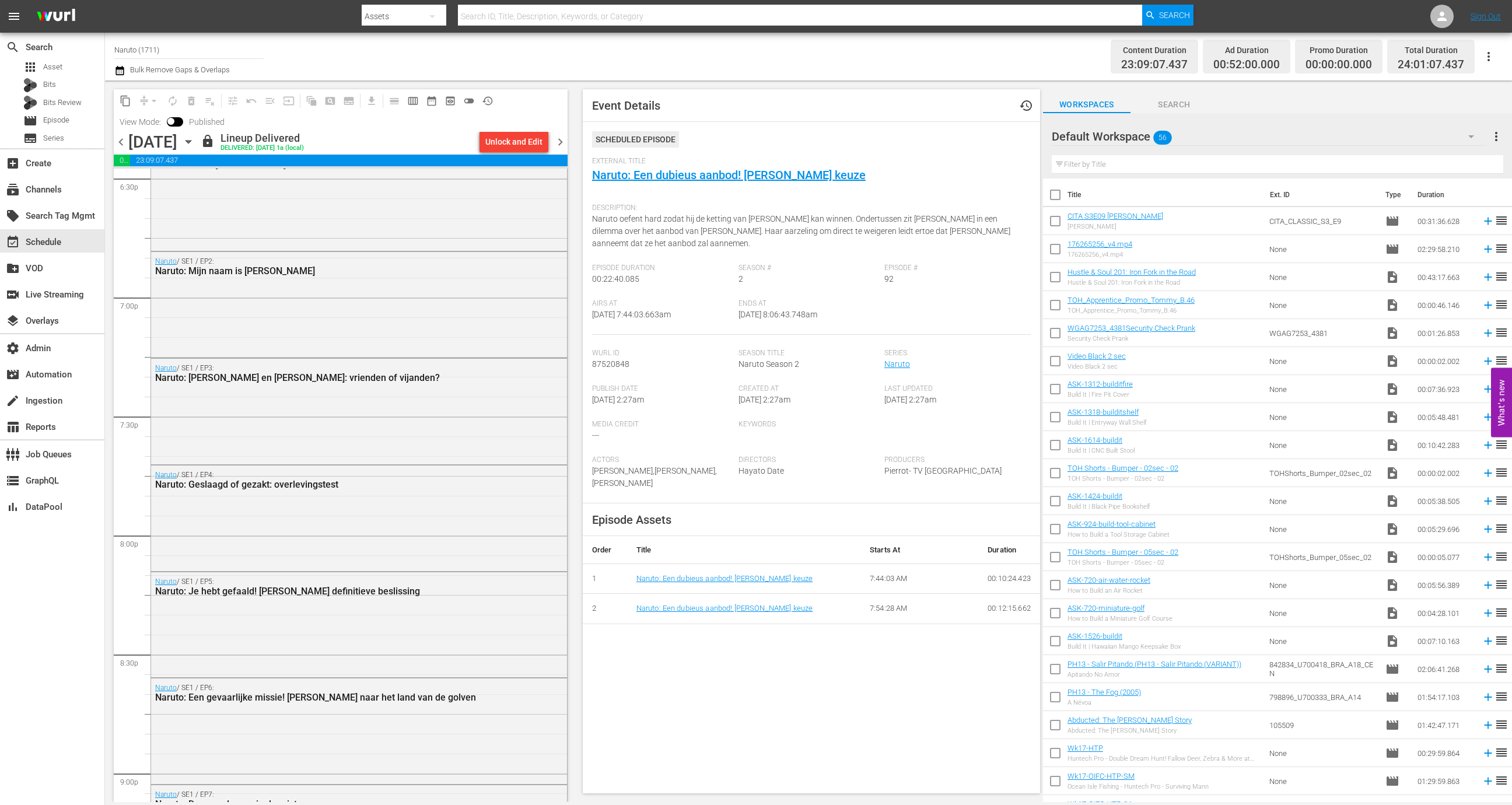
scroll to position [4797, 0]
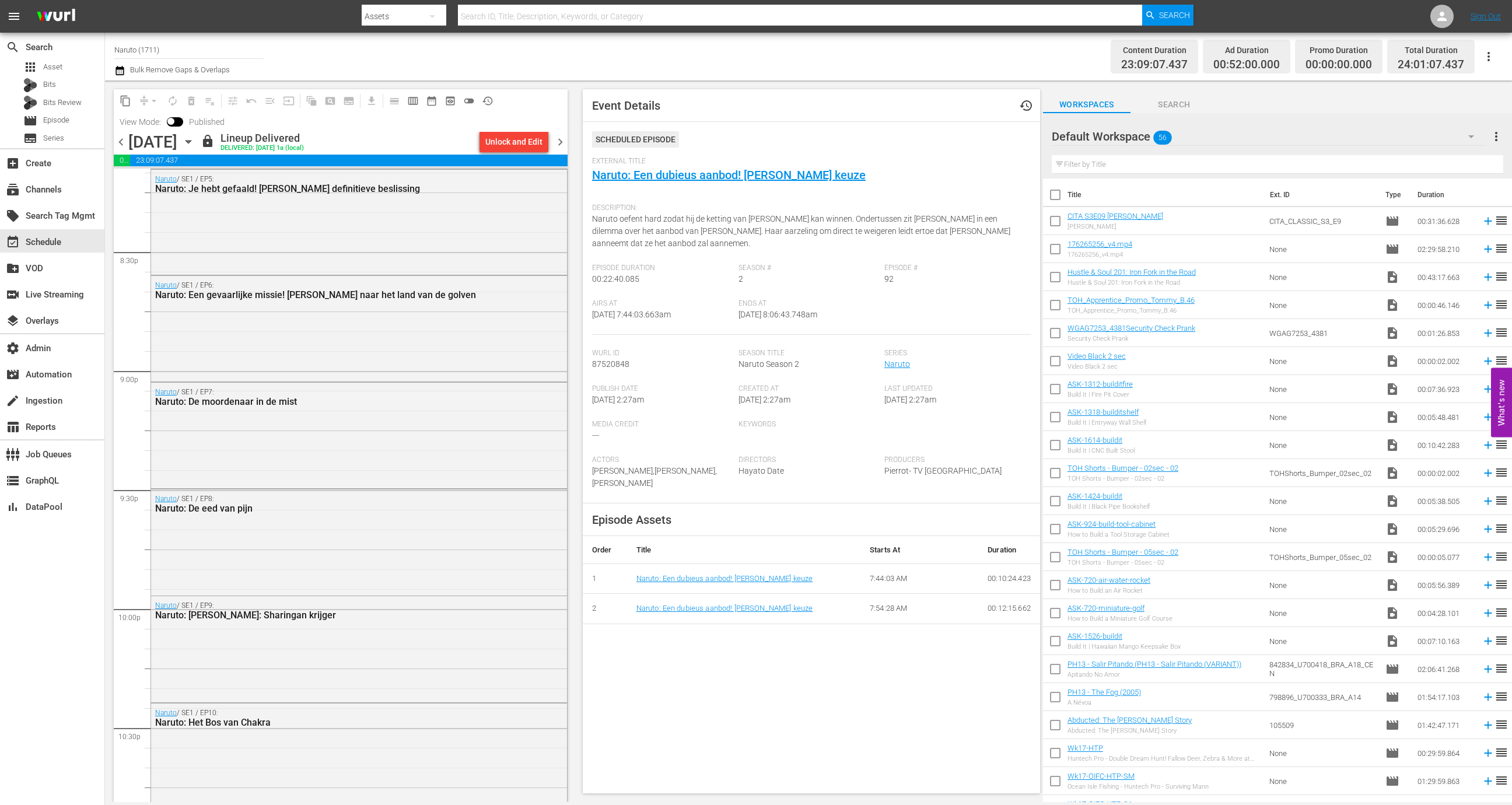
click at [417, 438] on div "Naruto / SE1 / EP7: Naruto: De moordenaar in de mist" at bounding box center [359, 435] width 416 height 104
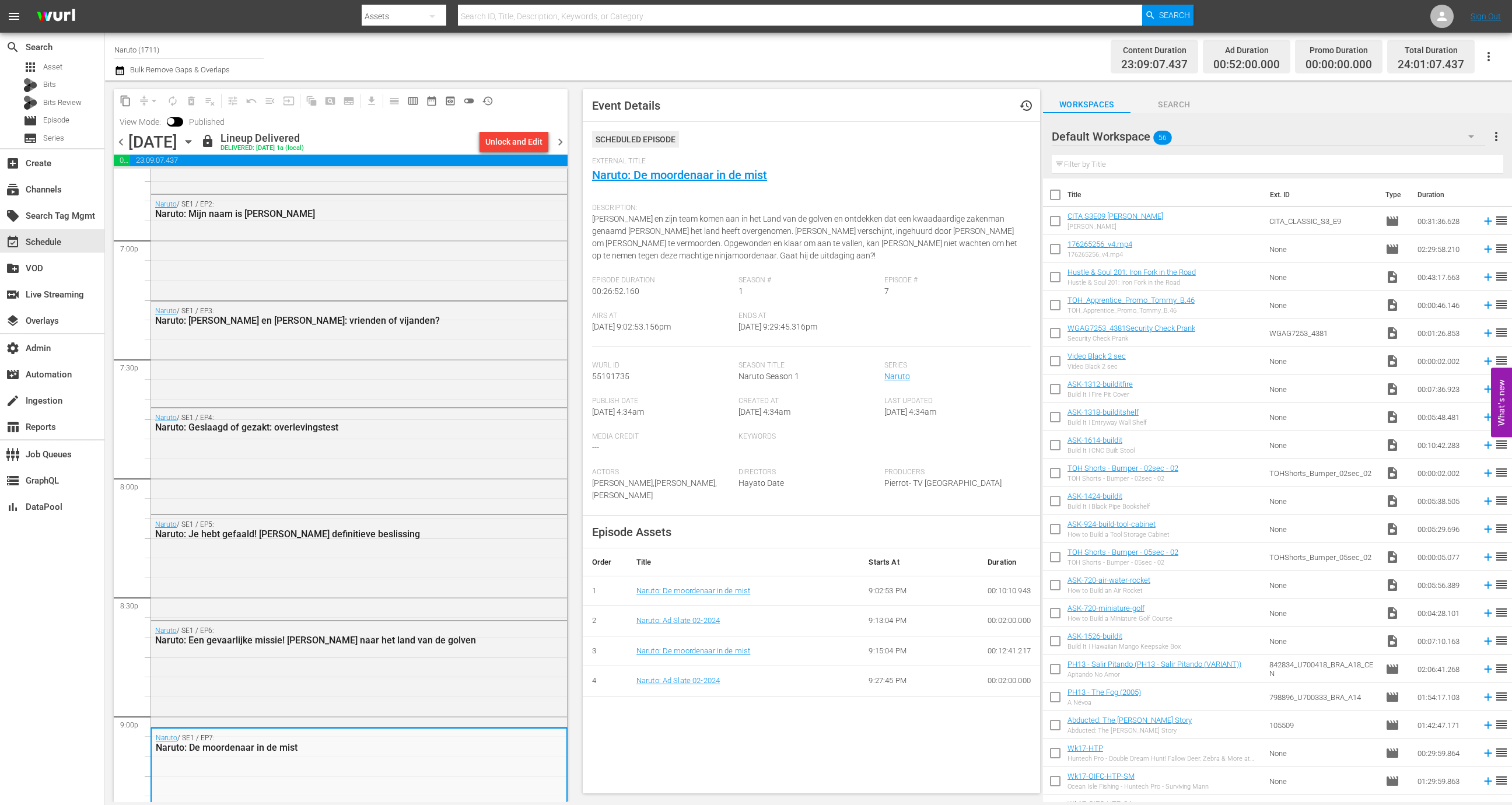
scroll to position [4424, 0]
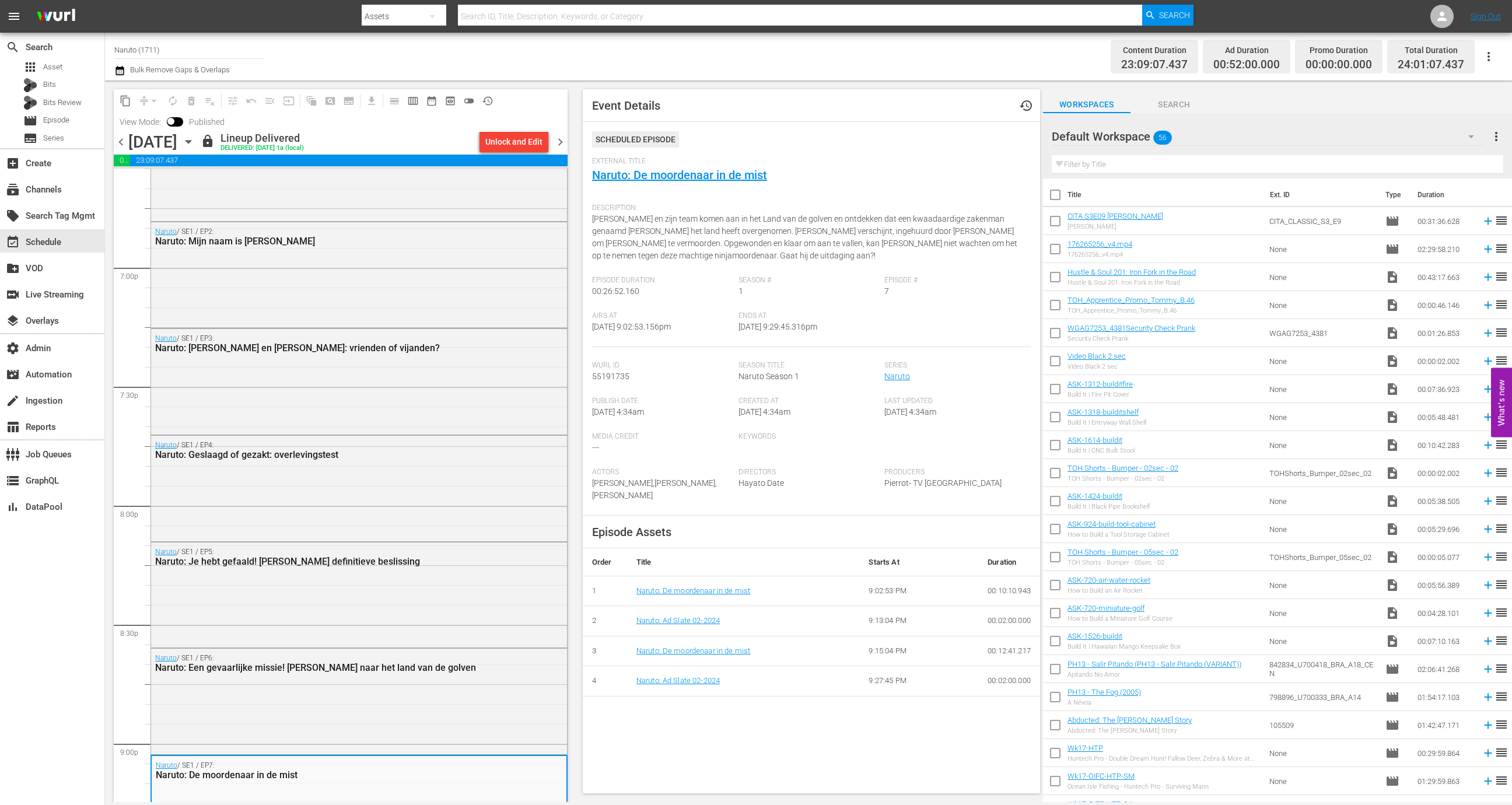
click at [417, 438] on div "Naruto / SE1 / EP4: Naruto: Geslaagd of gezakt: overlevingstest" at bounding box center [359, 450] width 416 height 29
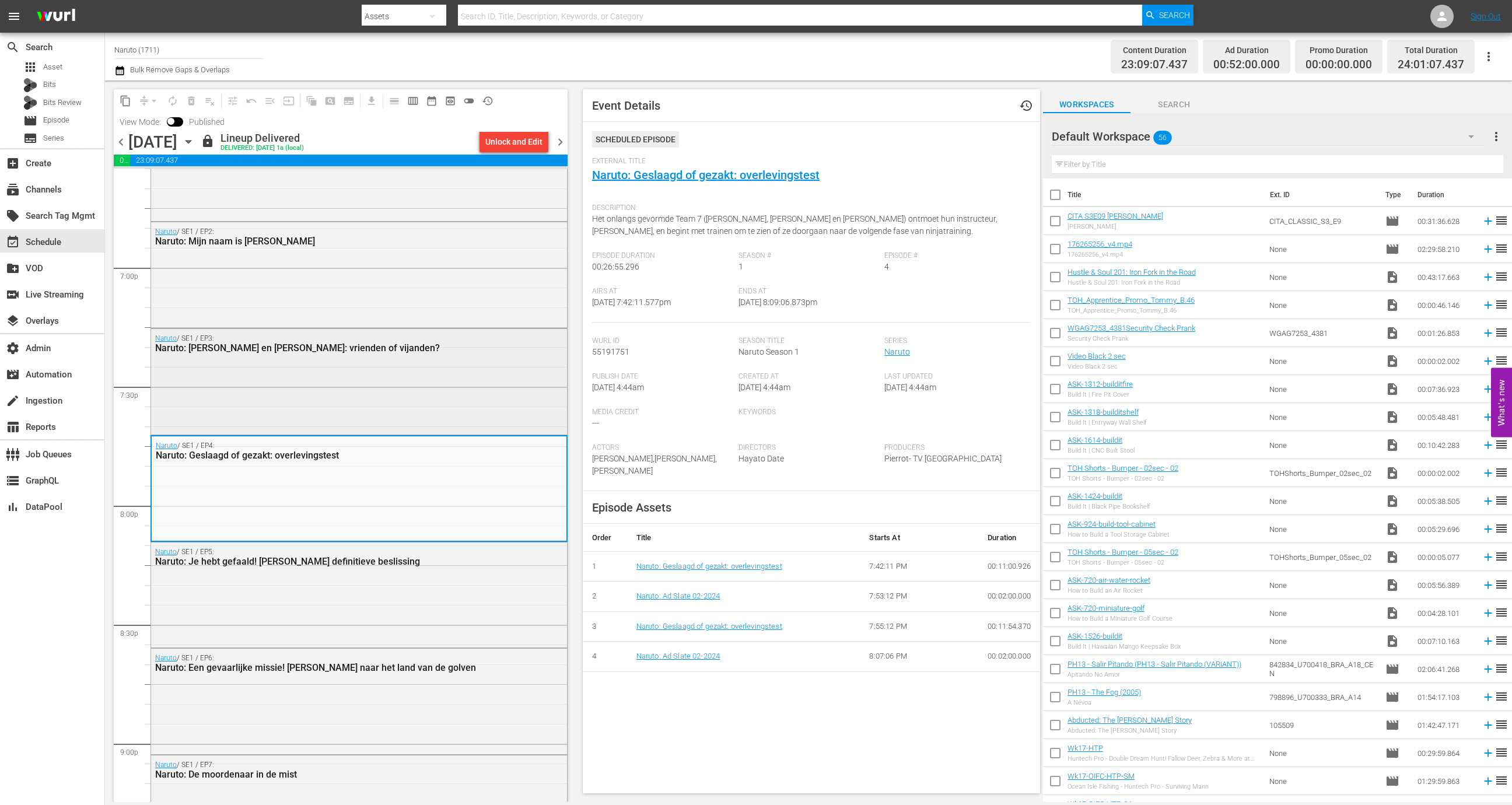
click at [414, 375] on div "Naruto / SE1 / EP3: Naruto: Sasuke en Sakura: vrienden of vijanden?" at bounding box center [359, 381] width 416 height 104
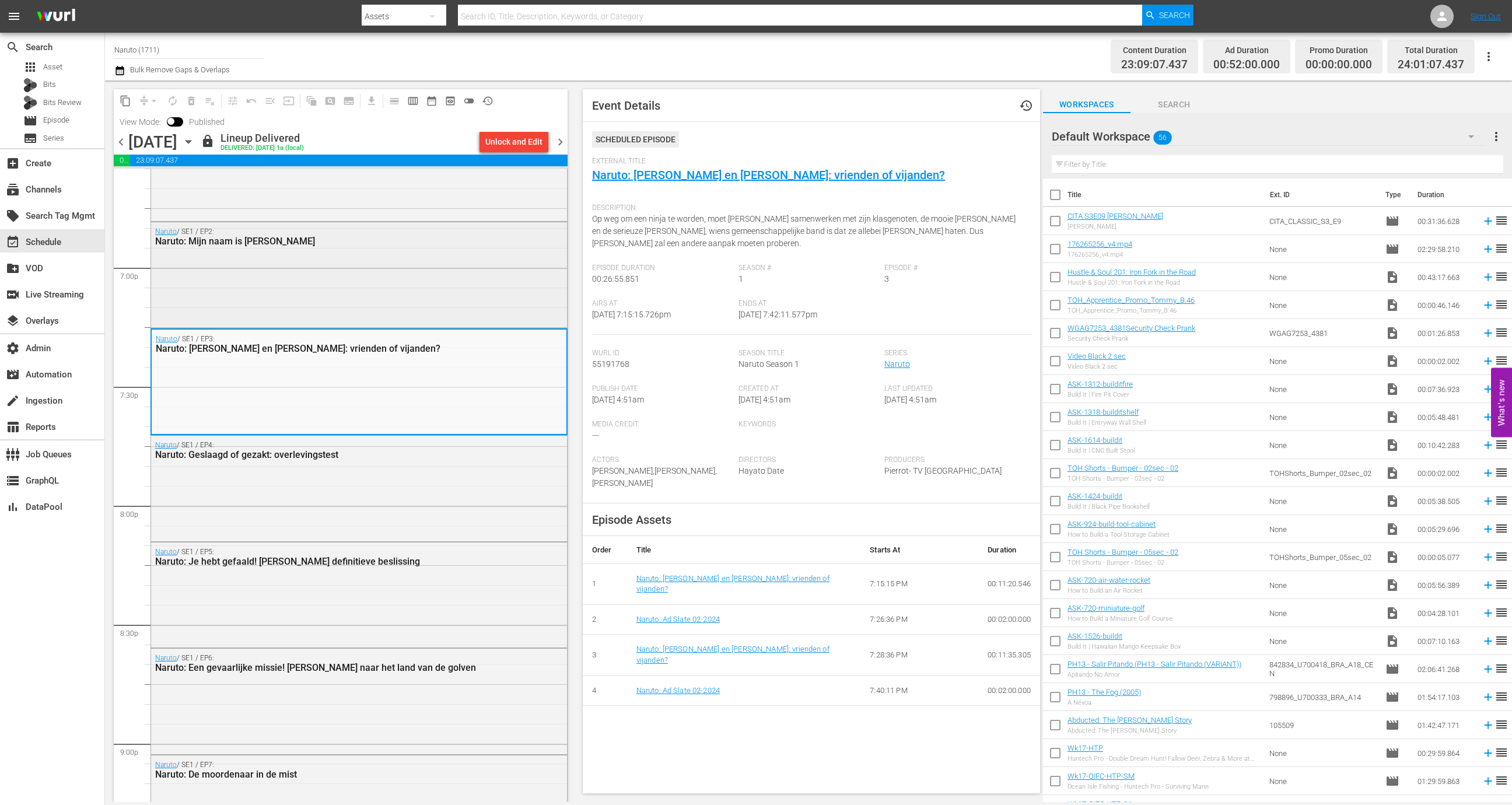
click at [438, 287] on div "Naruto / SE1 / EP2: Naruto: Mijn naam is Konohamaru" at bounding box center [359, 274] width 416 height 104
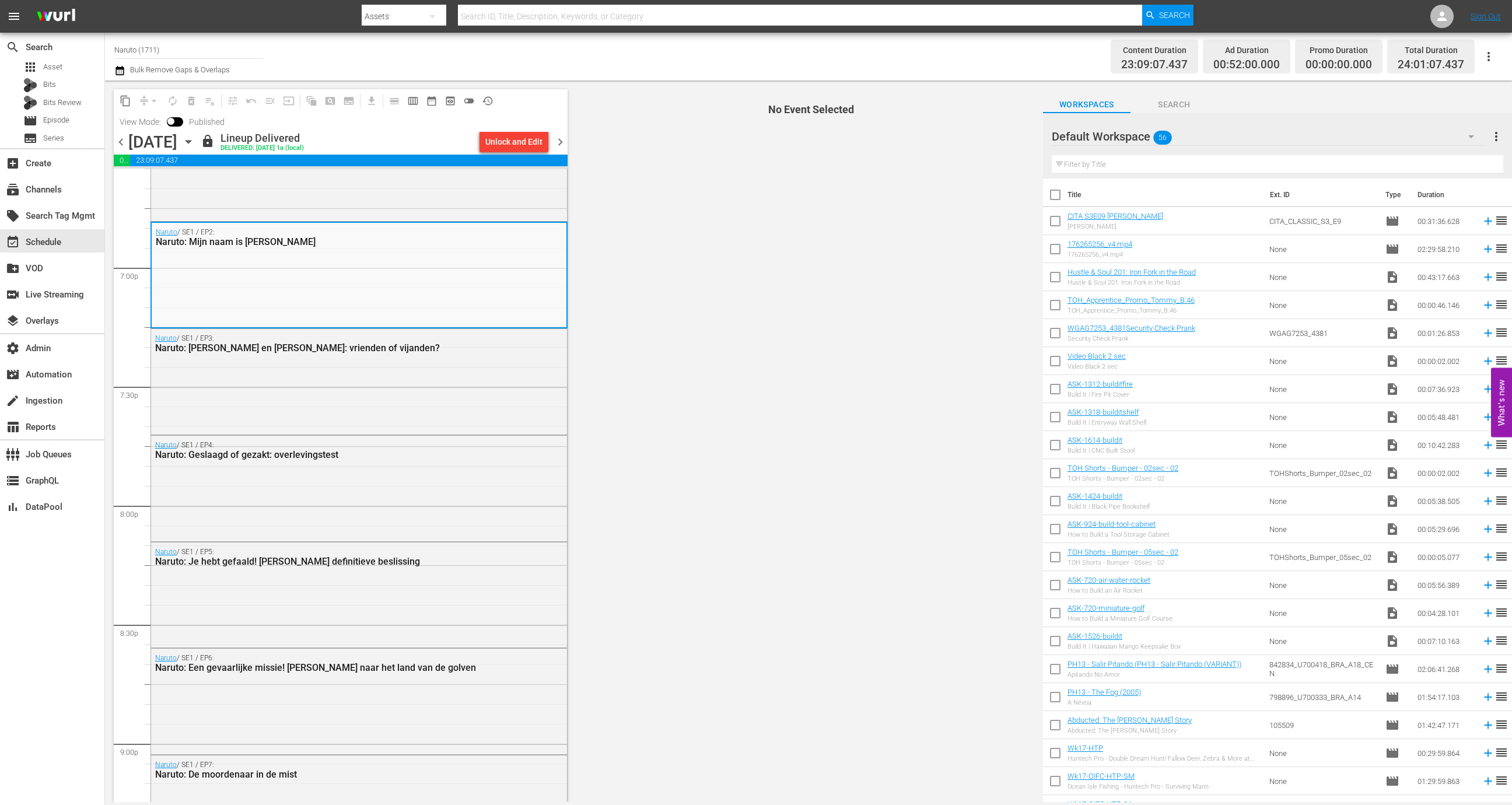
scroll to position [4134, 0]
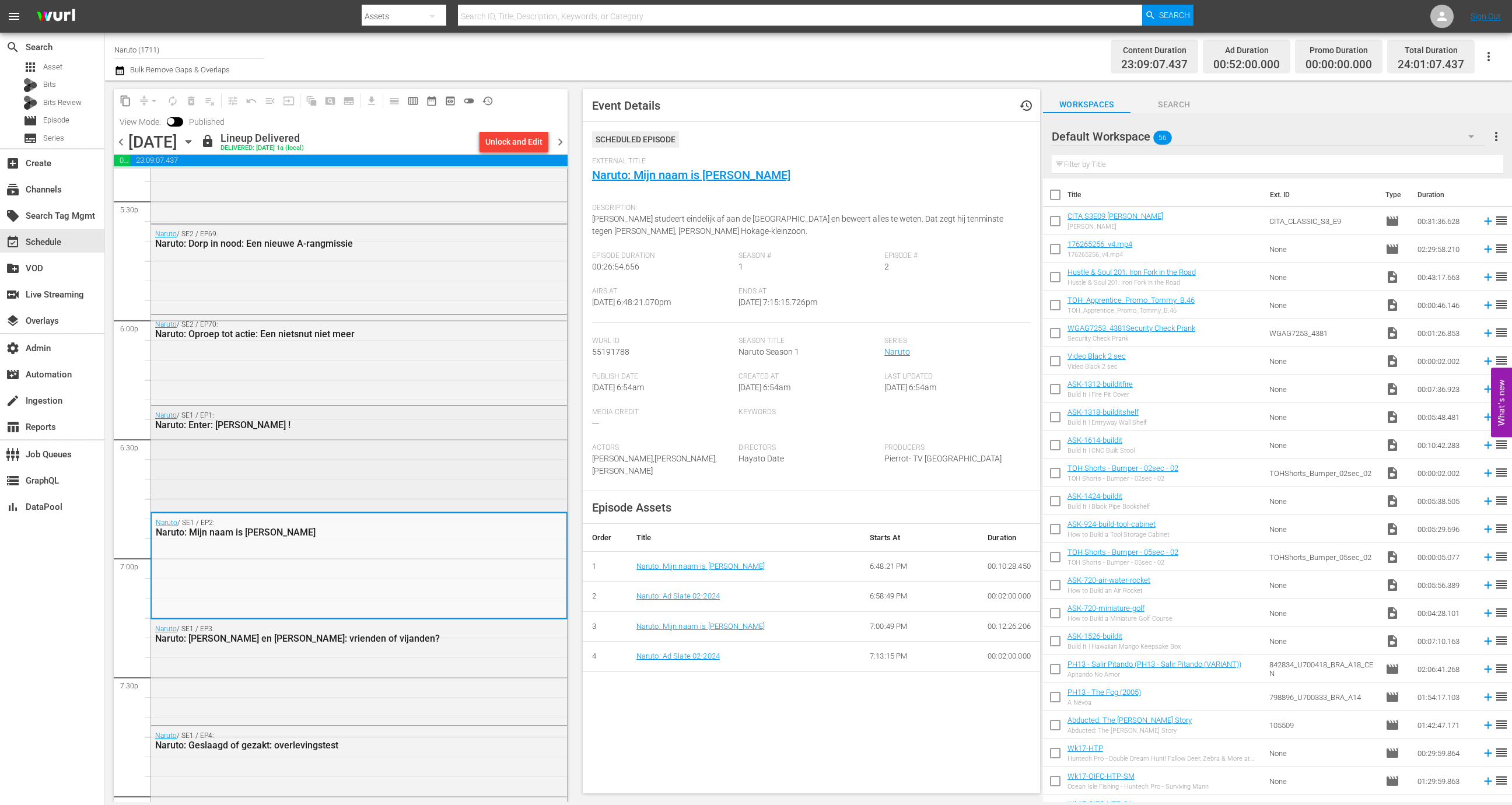
click at [420, 452] on div "Naruto / SE1 / EP1: Naruto: Enter: Naruto Uzumaki !" at bounding box center [359, 458] width 416 height 104
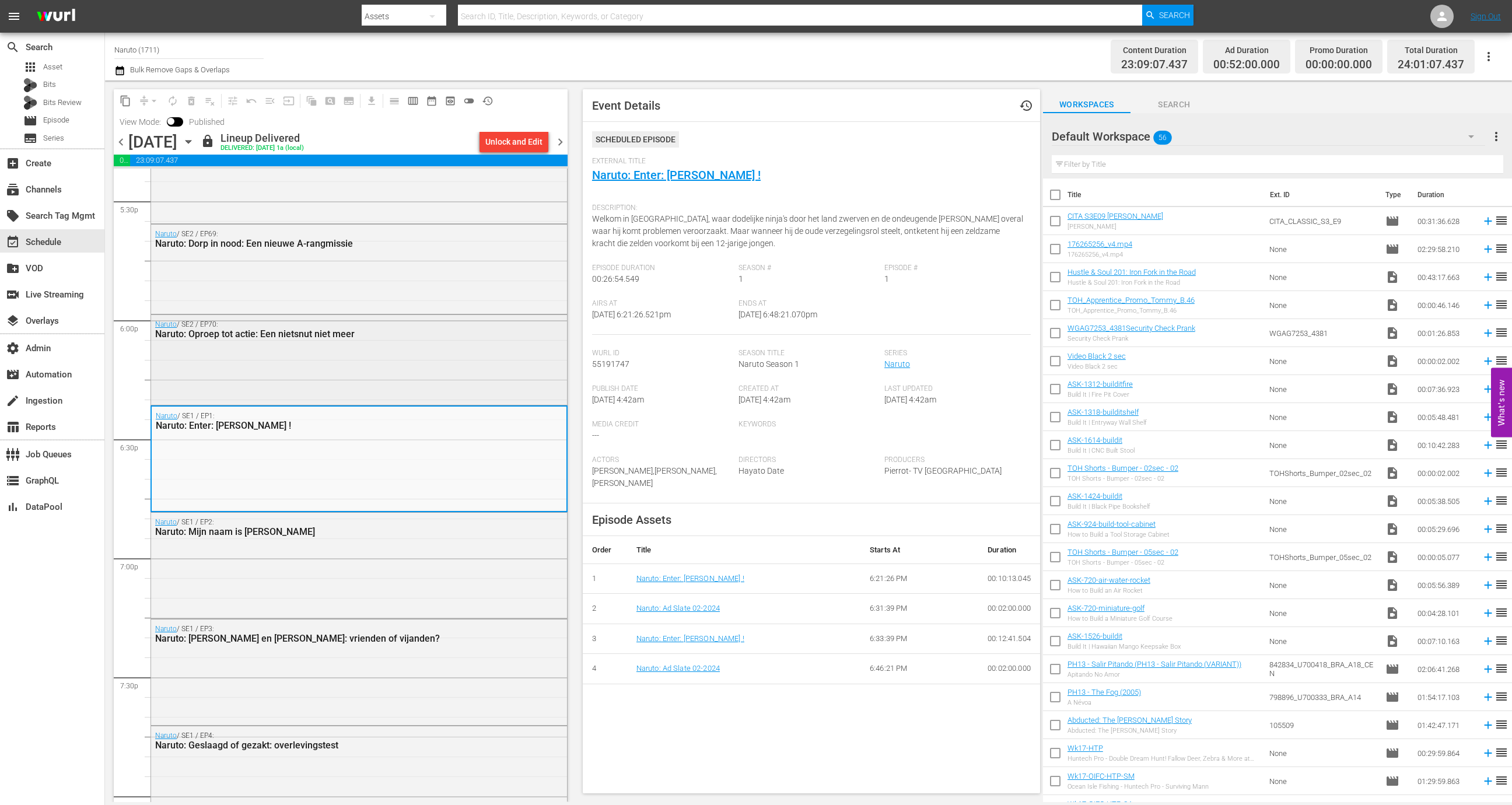
click at [427, 382] on div "Naruto / SE2 / EP70: Naruto: Oproep tot actie: Een nietsnut niet meer" at bounding box center [359, 358] width 416 height 87
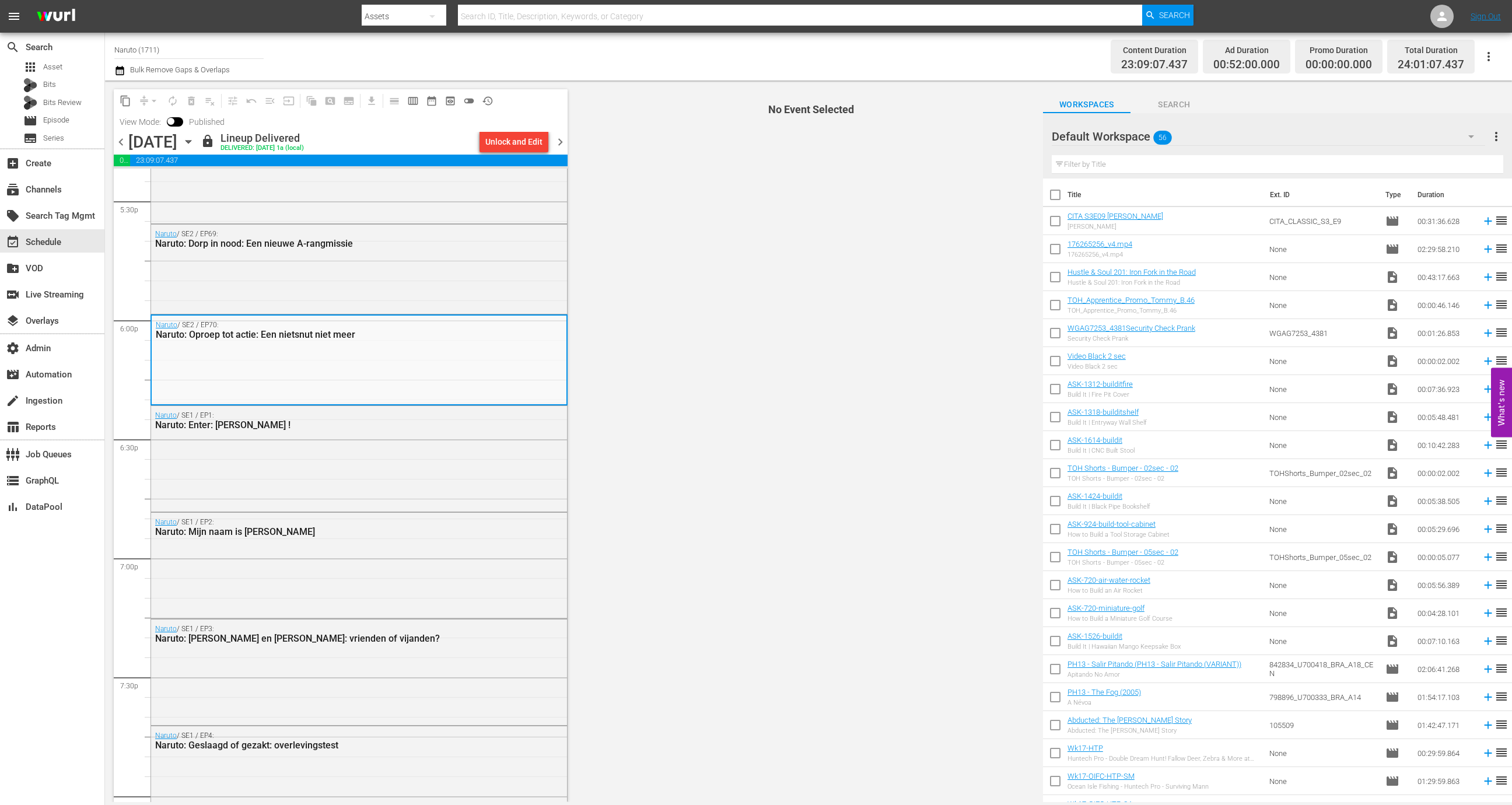
scroll to position [3975, 0]
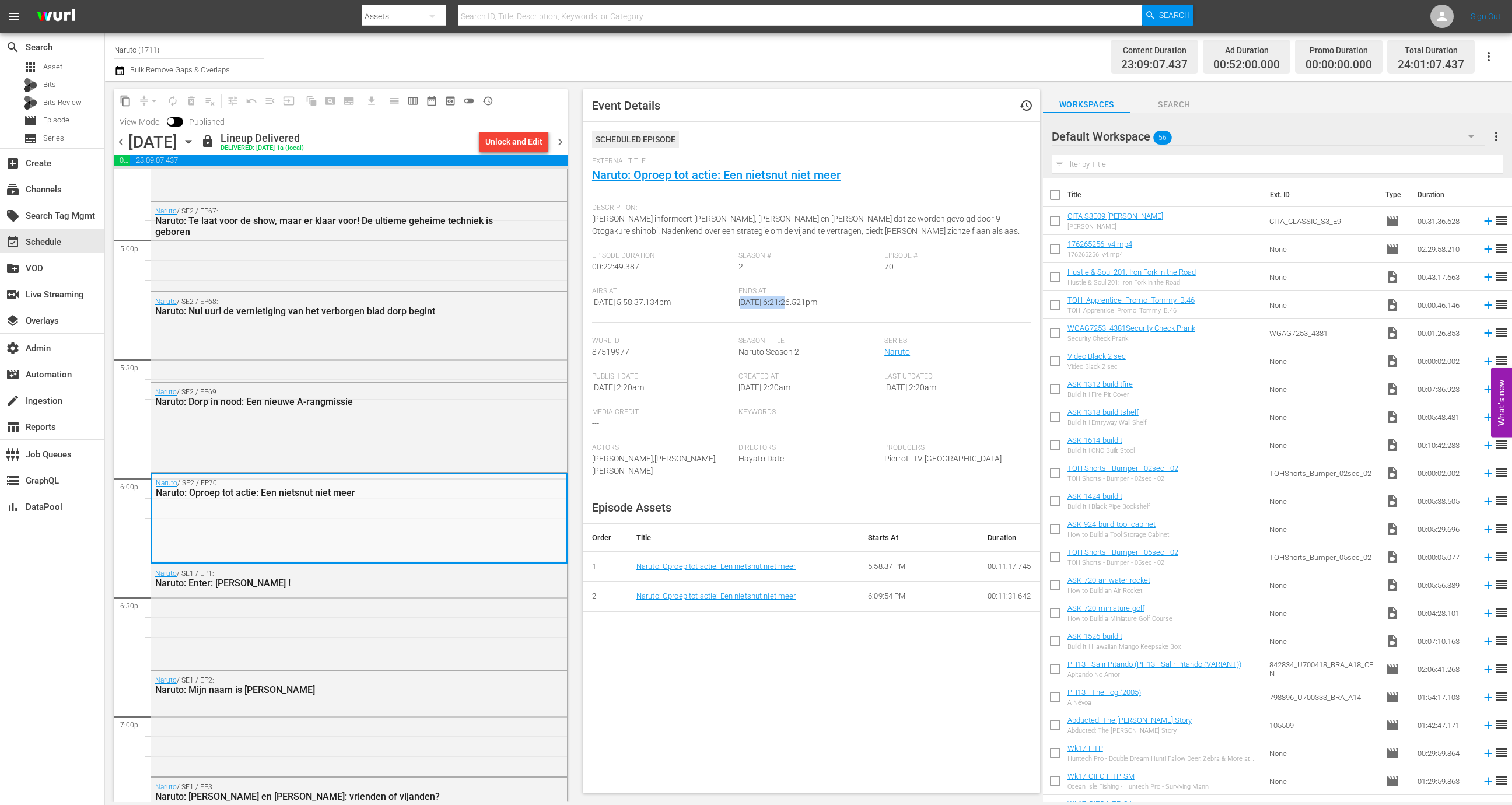
drag, startPoint x: 739, startPoint y: 304, endPoint x: 783, endPoint y: 304, distance: 44.0
click at [783, 304] on span "9/8/25 @ 6:21:26.521pm" at bounding box center [778, 301] width 79 height 9
click at [782, 304] on span "9/8/25 @ 6:21:26.521pm" at bounding box center [778, 301] width 79 height 9
drag, startPoint x: 733, startPoint y: 302, endPoint x: 780, endPoint y: 301, distance: 47.0
click at [780, 301] on span "9/8/25 @ 6:21:26.521pm" at bounding box center [778, 301] width 79 height 9
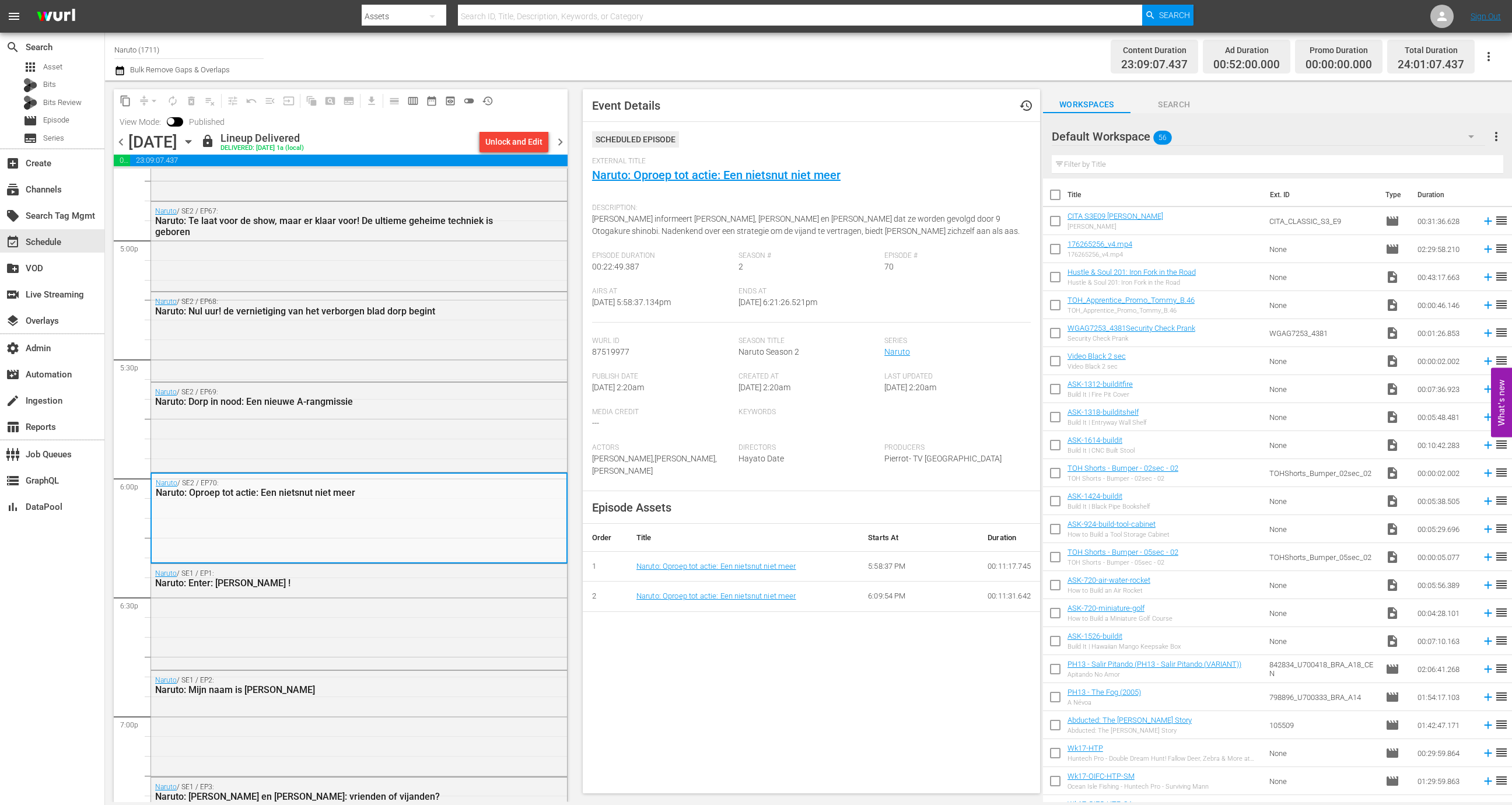
drag, startPoint x: 786, startPoint y: 301, endPoint x: 733, endPoint y: 307, distance: 53.3
click at [733, 307] on div "Airs At 9/8/25 @ 5:58:37.134pm Ends At 9/8/25 @ 6:21:26.521pm" at bounding box center [812, 305] width 439 height 36
click at [733, 307] on div "Airs At 9/8/25 @ 5:58:37.134pm" at bounding box center [665, 305] width 147 height 36
click at [739, 301] on span "9/8/25 @ 6:21:26.521pm" at bounding box center [778, 301] width 79 height 9
click at [760, 284] on div "Season # 2" at bounding box center [812, 269] width 147 height 36
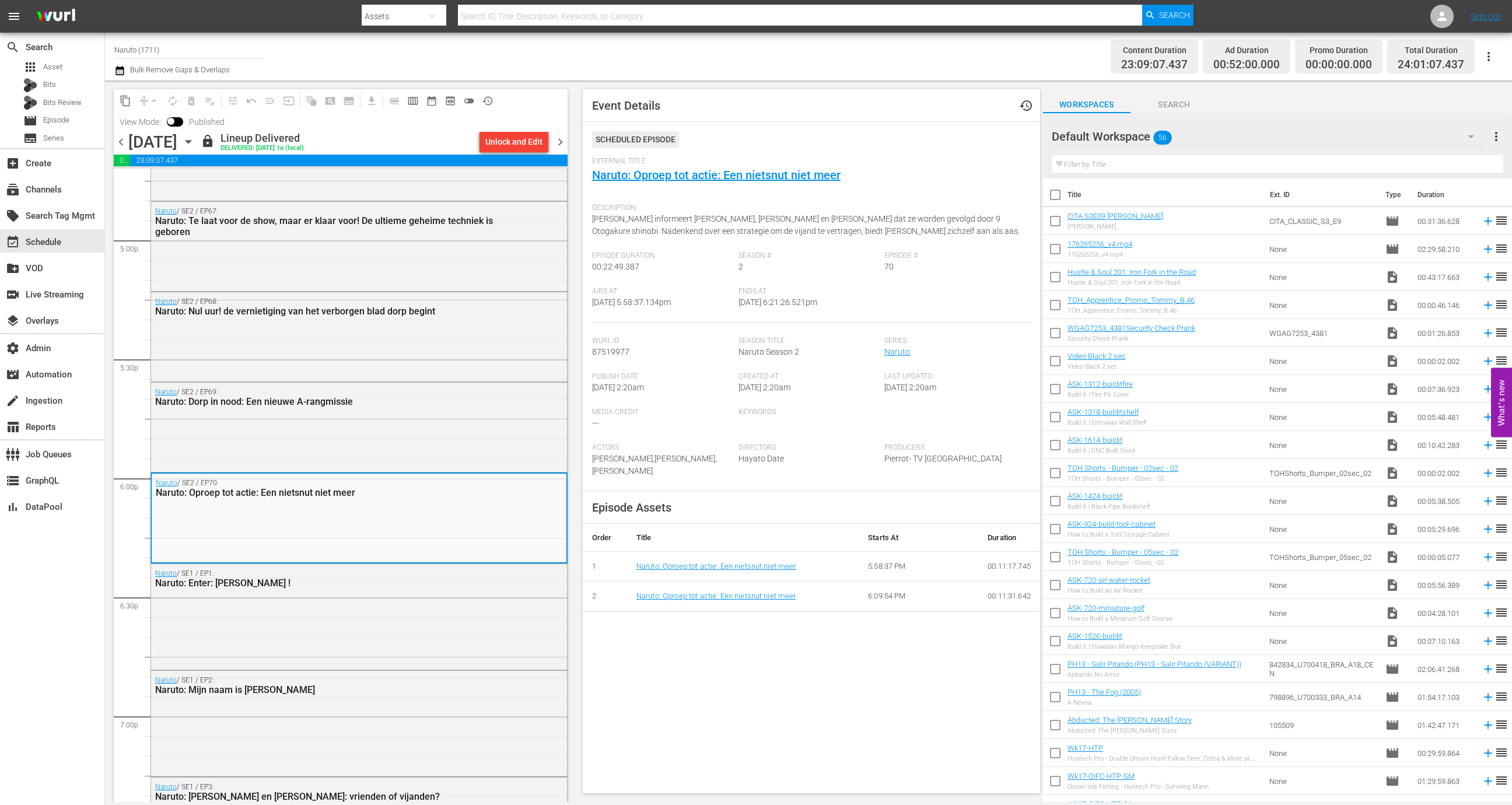
click at [754, 332] on div "Scheduled Episode External Title Naruto: Oproep tot actie: Een nietsnut niet me…" at bounding box center [812, 311] width 439 height 360
drag, startPoint x: 733, startPoint y: 298, endPoint x: 786, endPoint y: 305, distance: 53.5
click at [786, 305] on span "9/8/25 @ 6:21:26.521pm" at bounding box center [778, 301] width 79 height 9
drag, startPoint x: 784, startPoint y: 305, endPoint x: 733, endPoint y: 304, distance: 51.0
click at [739, 304] on span "9/8/25 @ 6:21:26.521pm" at bounding box center [778, 301] width 79 height 9
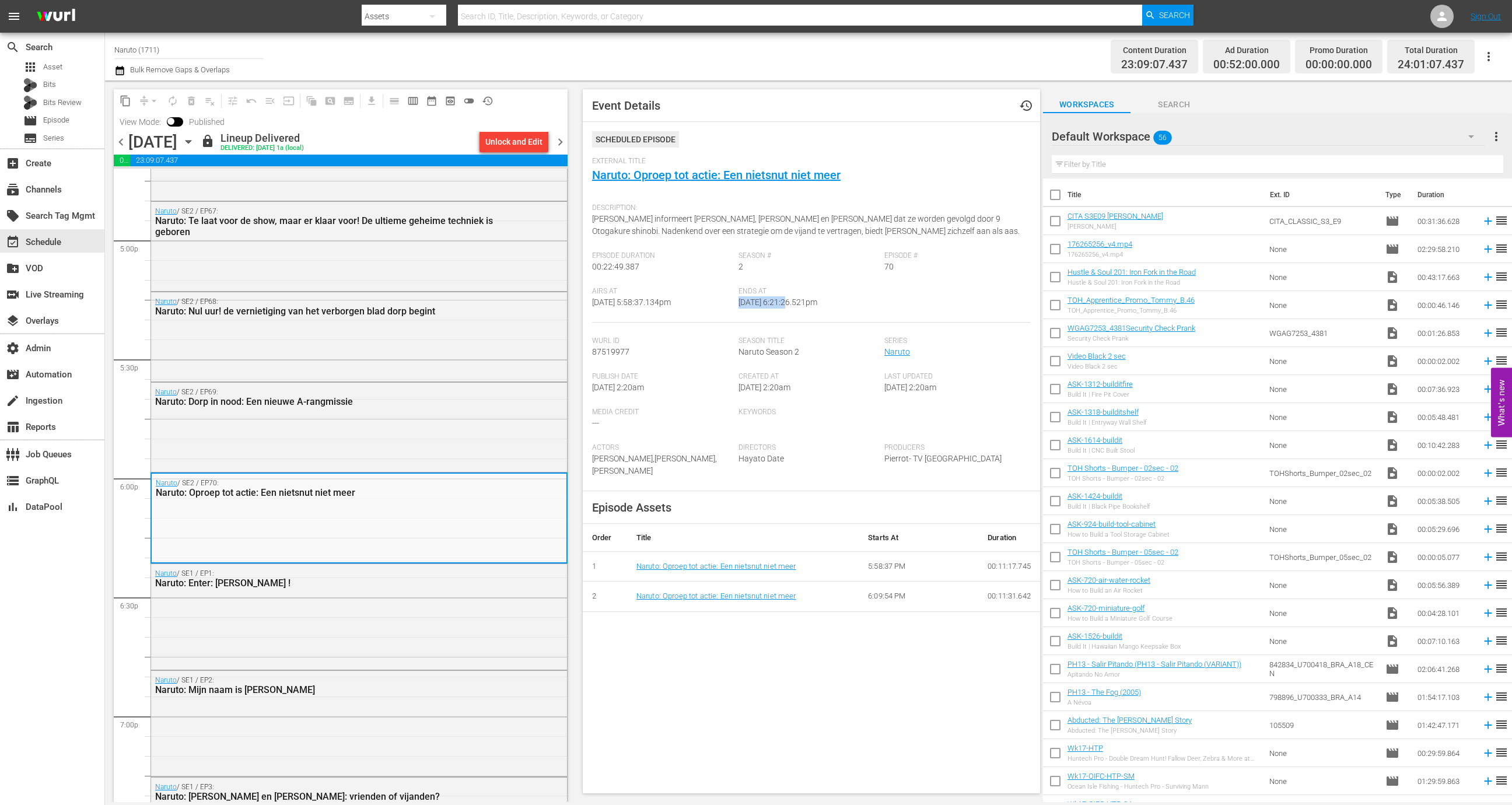
copy span "9/8/25 @ 6:21"
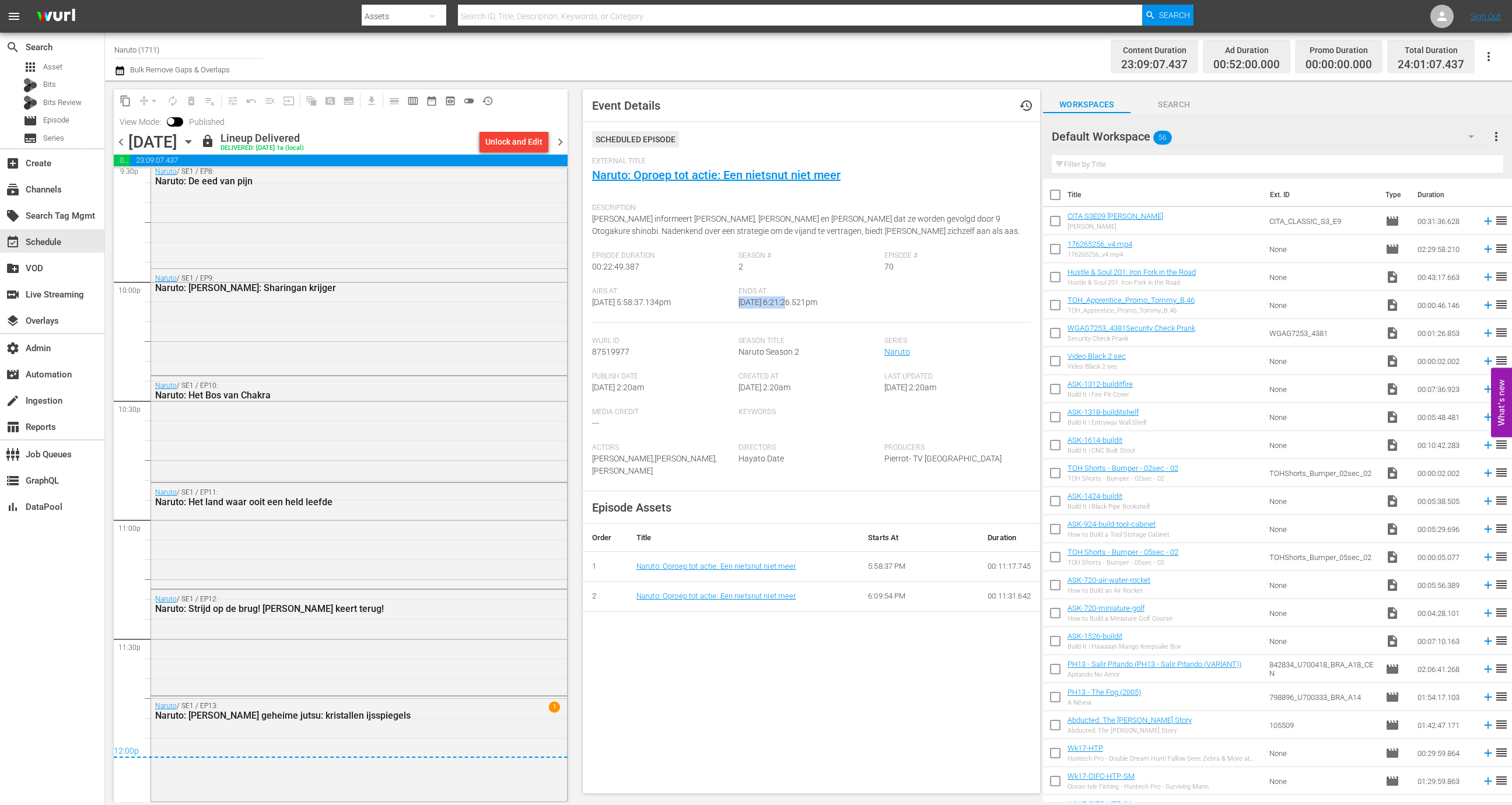
scroll to position [4844, 0]
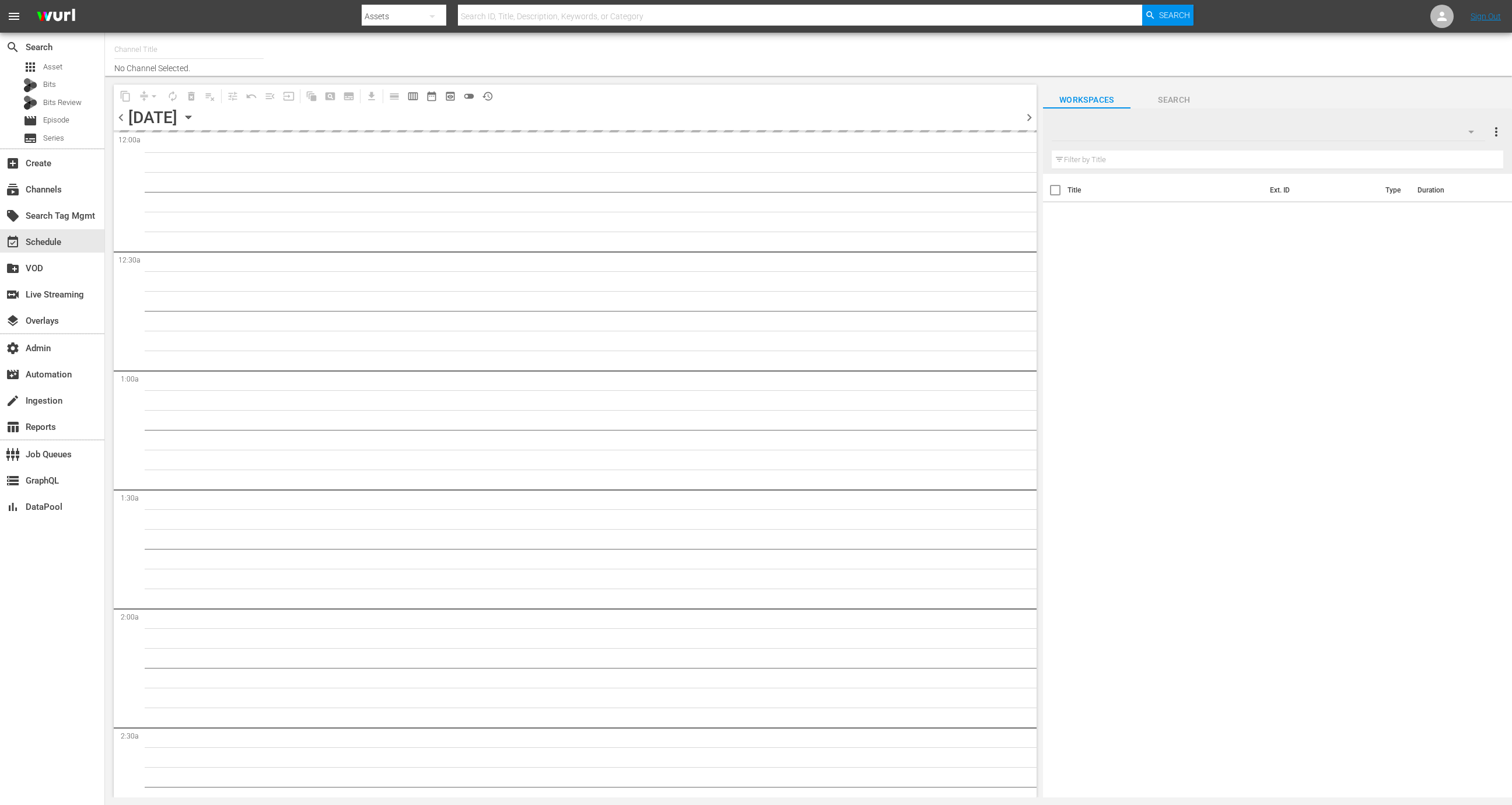
type input "FIFA+ English-Local-US (1854)"
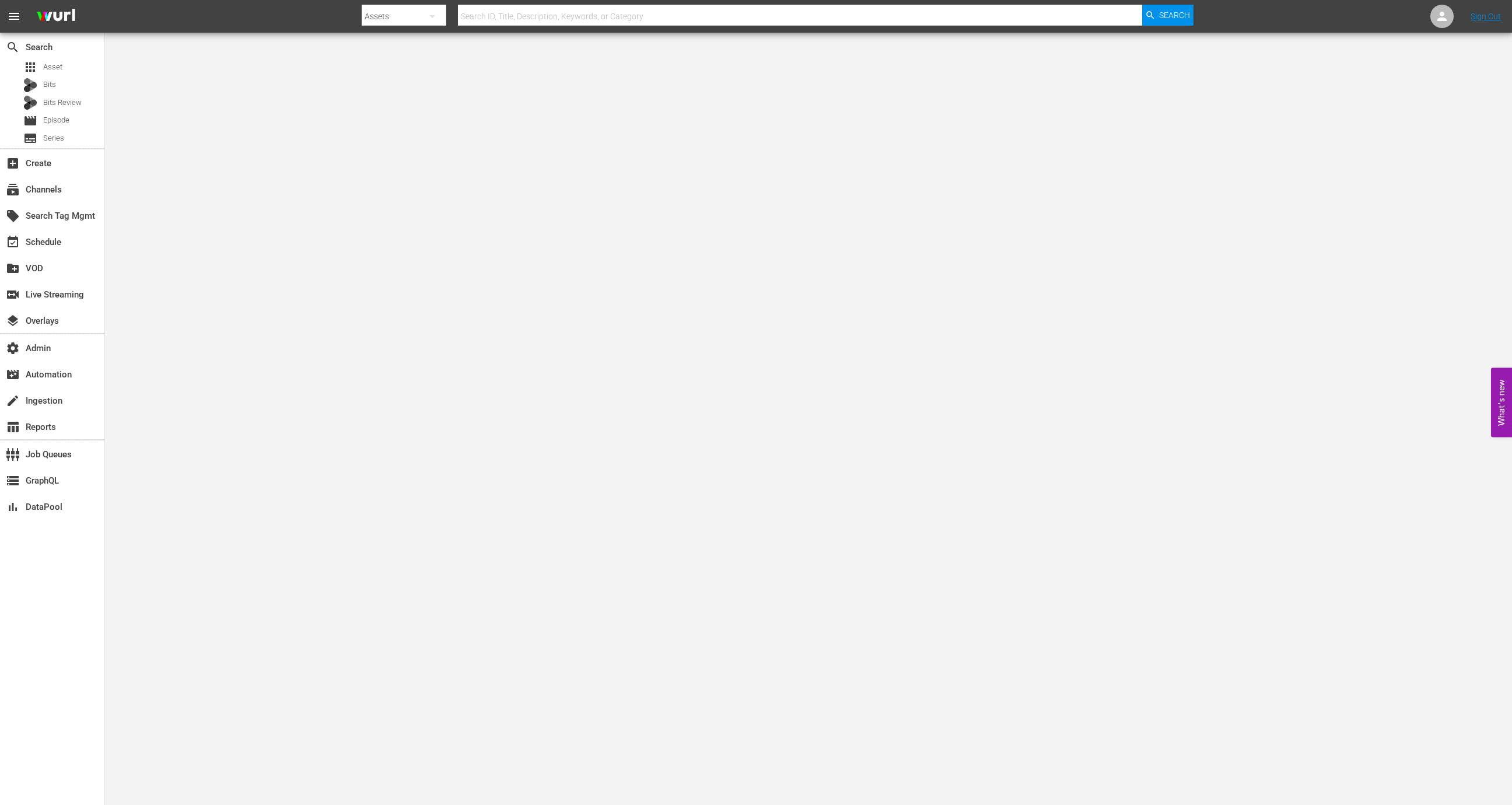
click at [54, 147] on div "search Search apps Asset Bits Bits Review movie Episode subtitles Series" at bounding box center [52, 91] width 105 height 116
click at [54, 141] on span "Series" at bounding box center [53, 139] width 21 height 12
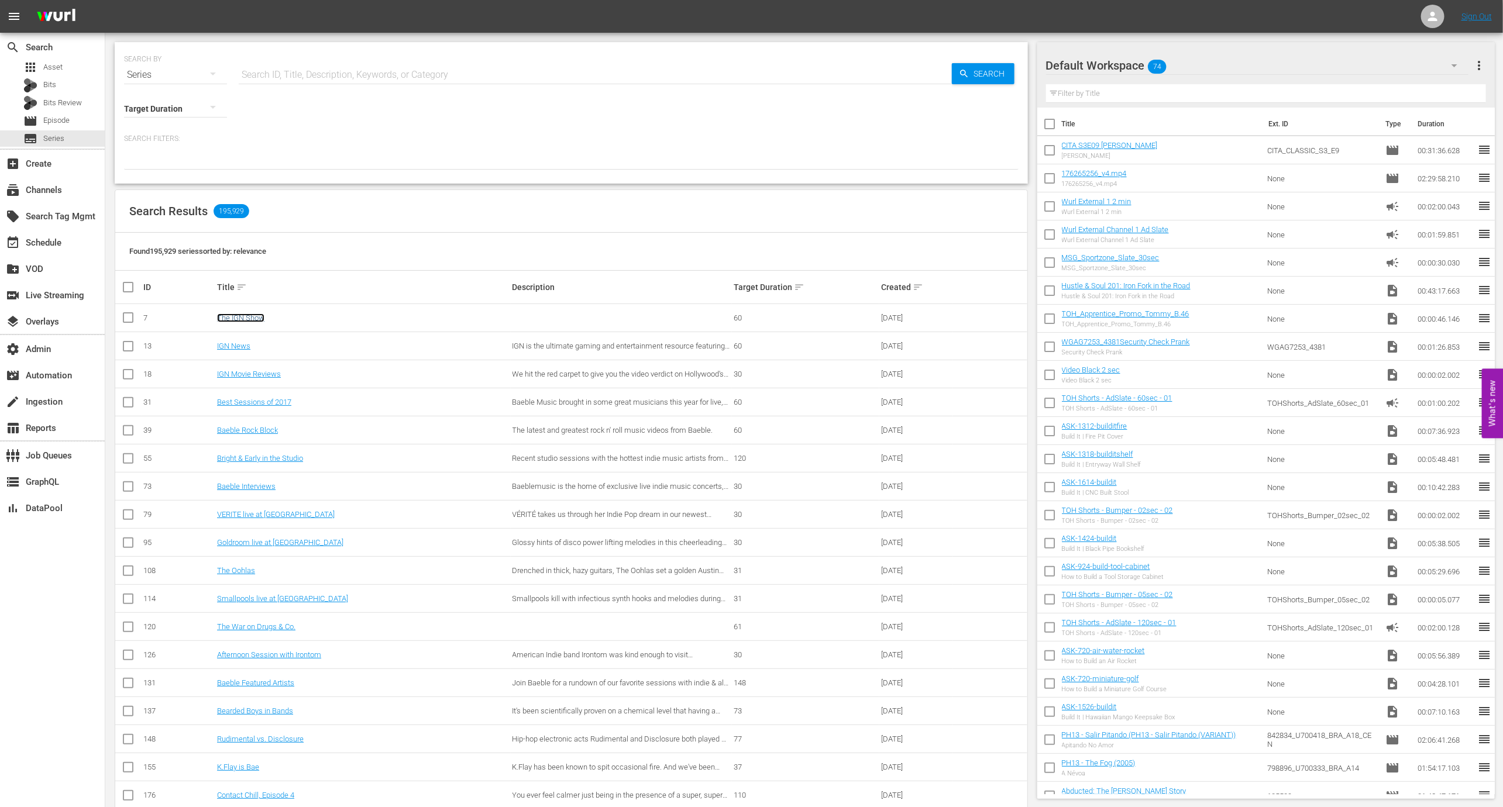
click at [237, 316] on link "The IGN Show" at bounding box center [240, 318] width 47 height 9
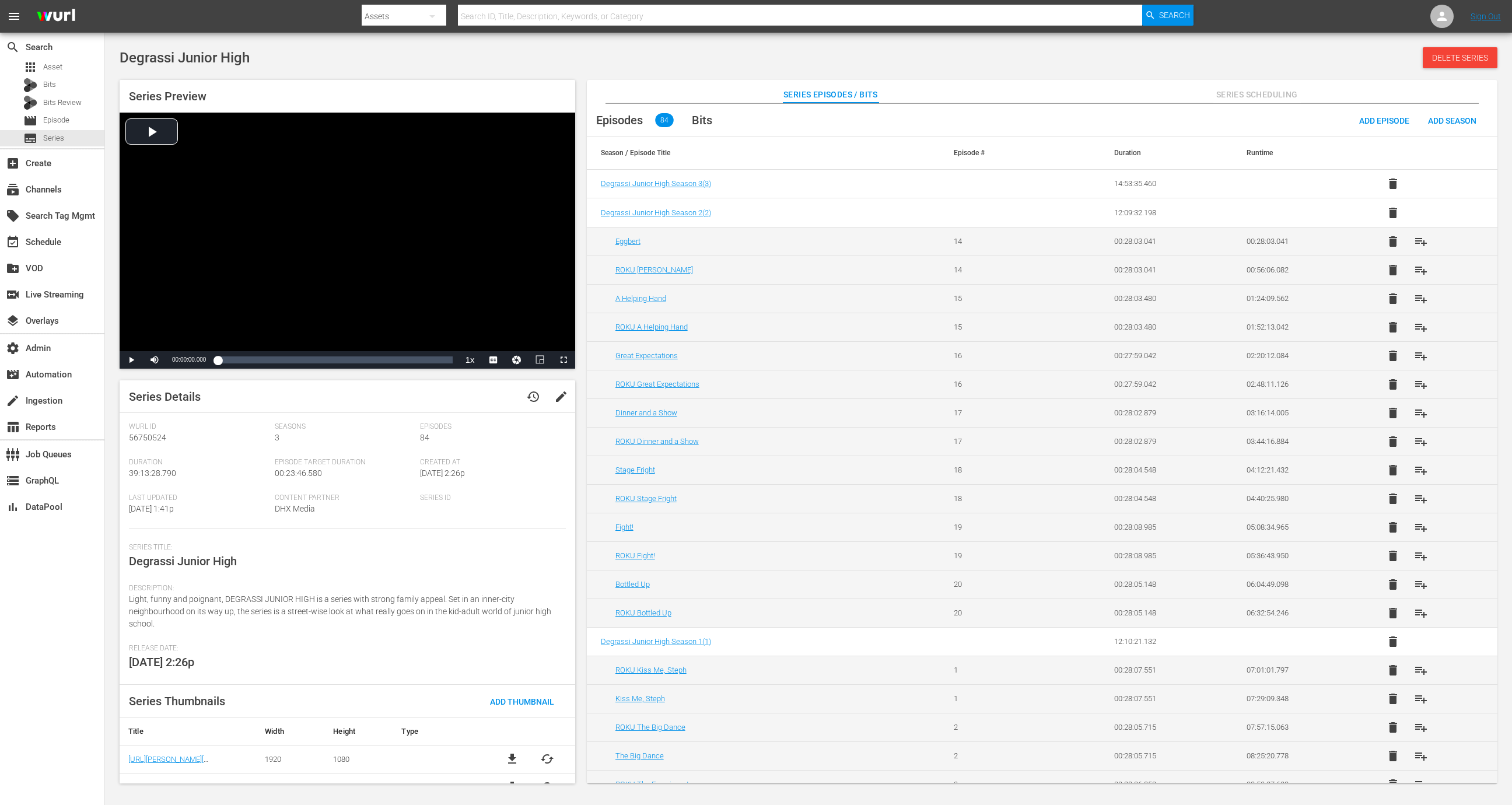
scroll to position [74, 0]
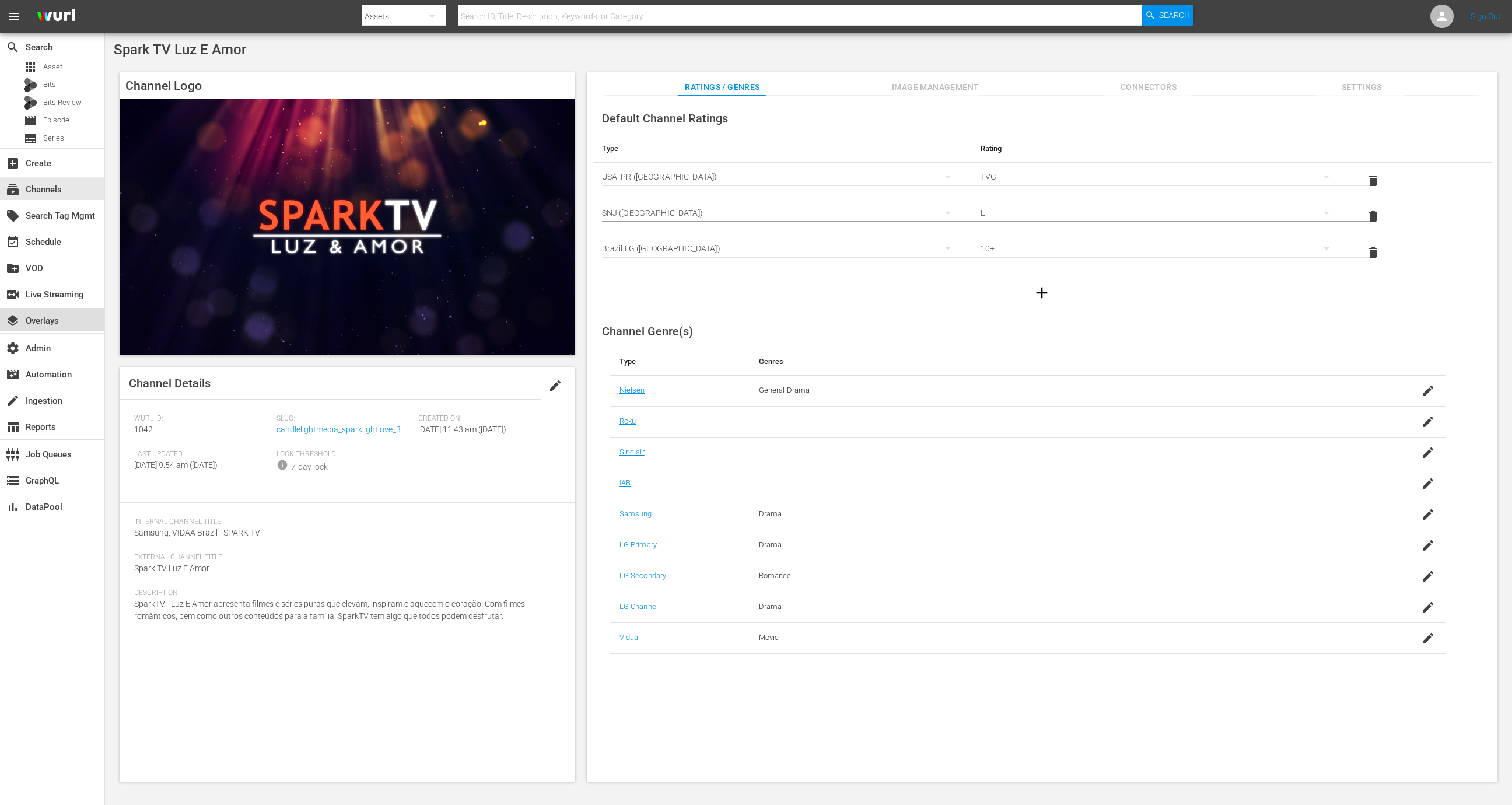
click at [75, 317] on div "layers Overlays" at bounding box center [52, 319] width 105 height 23
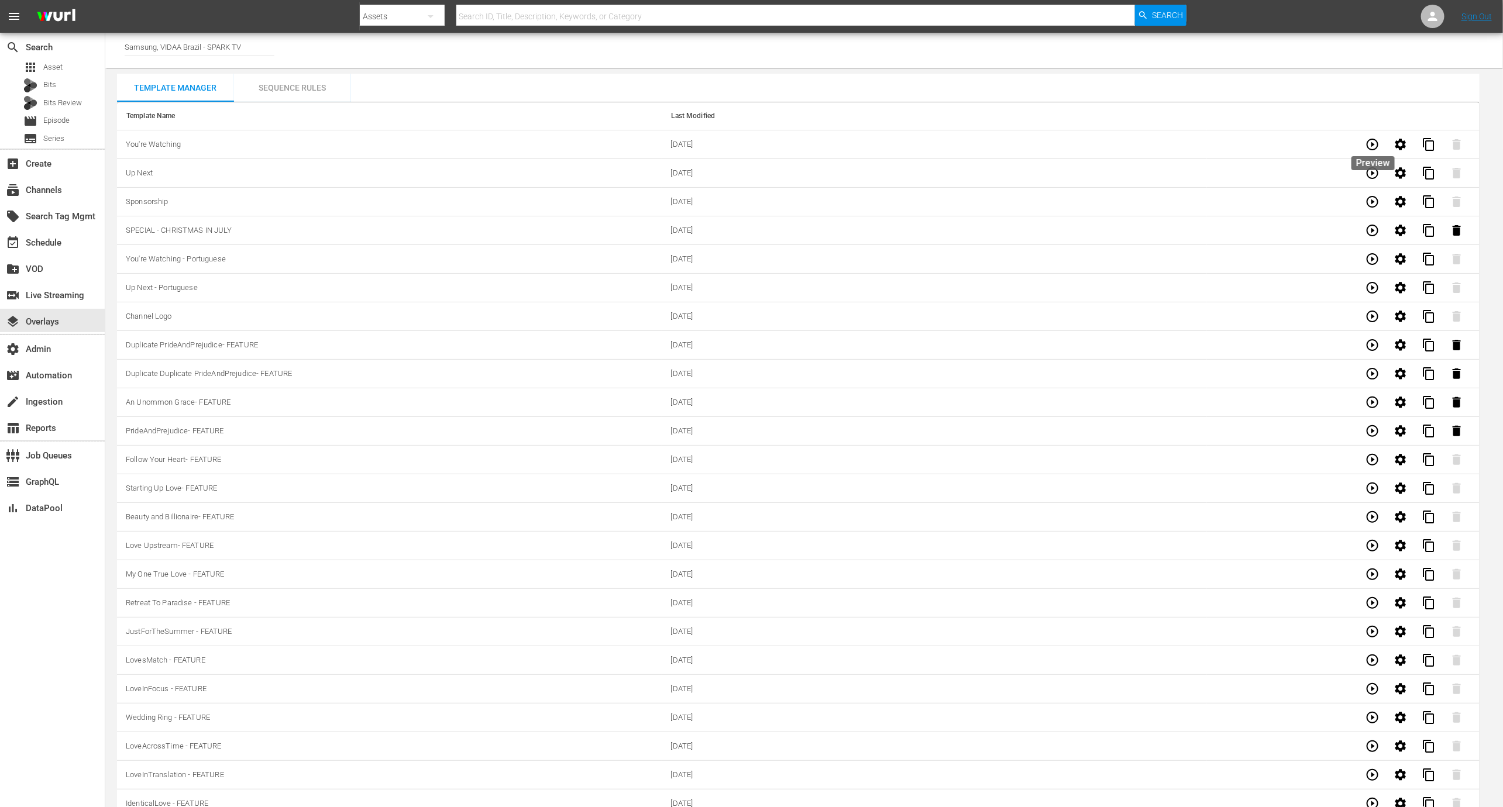
click at [1373, 141] on icon "button" at bounding box center [1372, 144] width 14 height 14
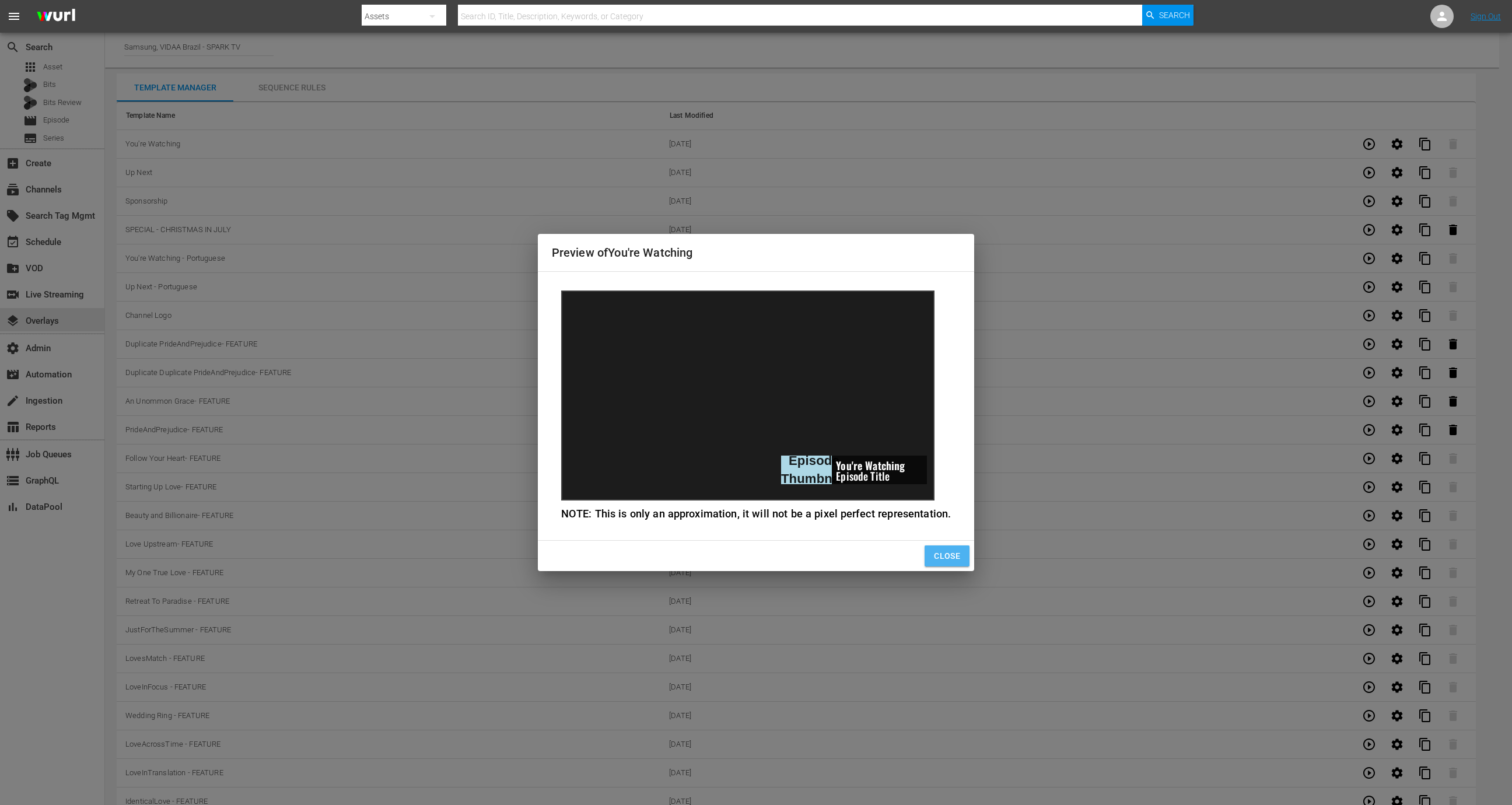
click at [946, 555] on span "Close" at bounding box center [946, 556] width 26 height 15
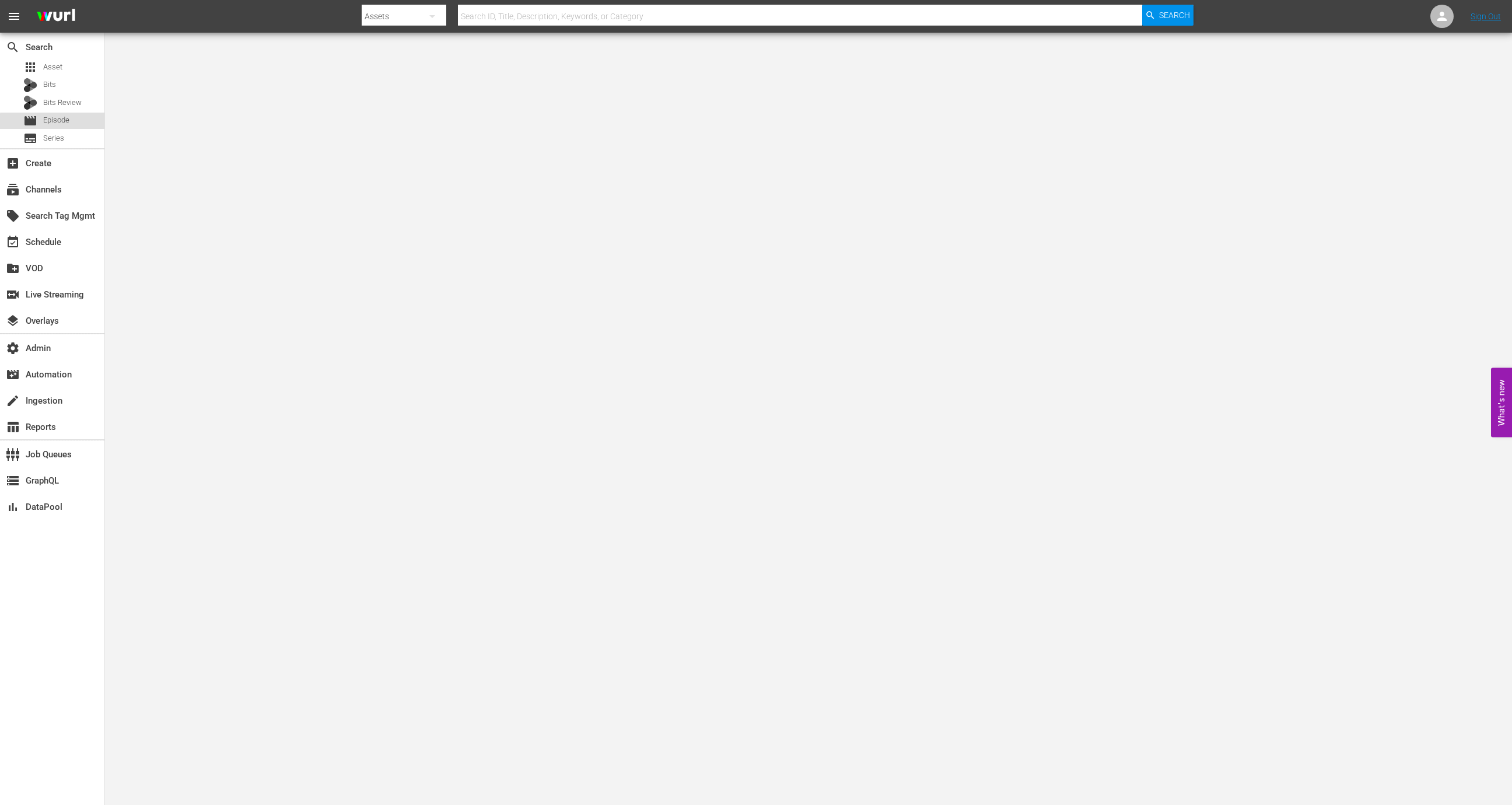
click at [74, 124] on div "movie Episode" at bounding box center [52, 121] width 105 height 16
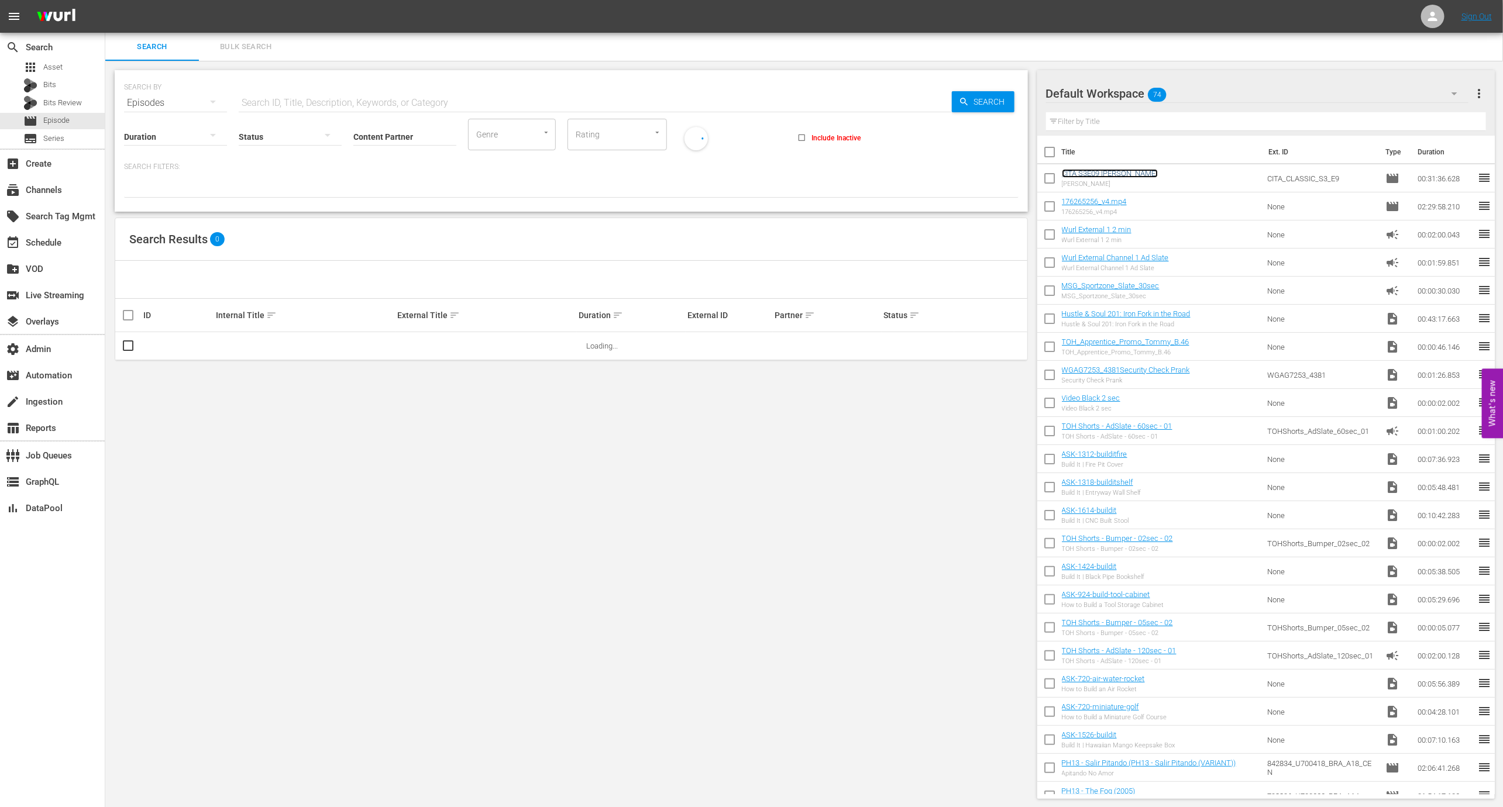
click at [1086, 177] on link "CITA S3E09 [PERSON_NAME]" at bounding box center [1110, 173] width 96 height 9
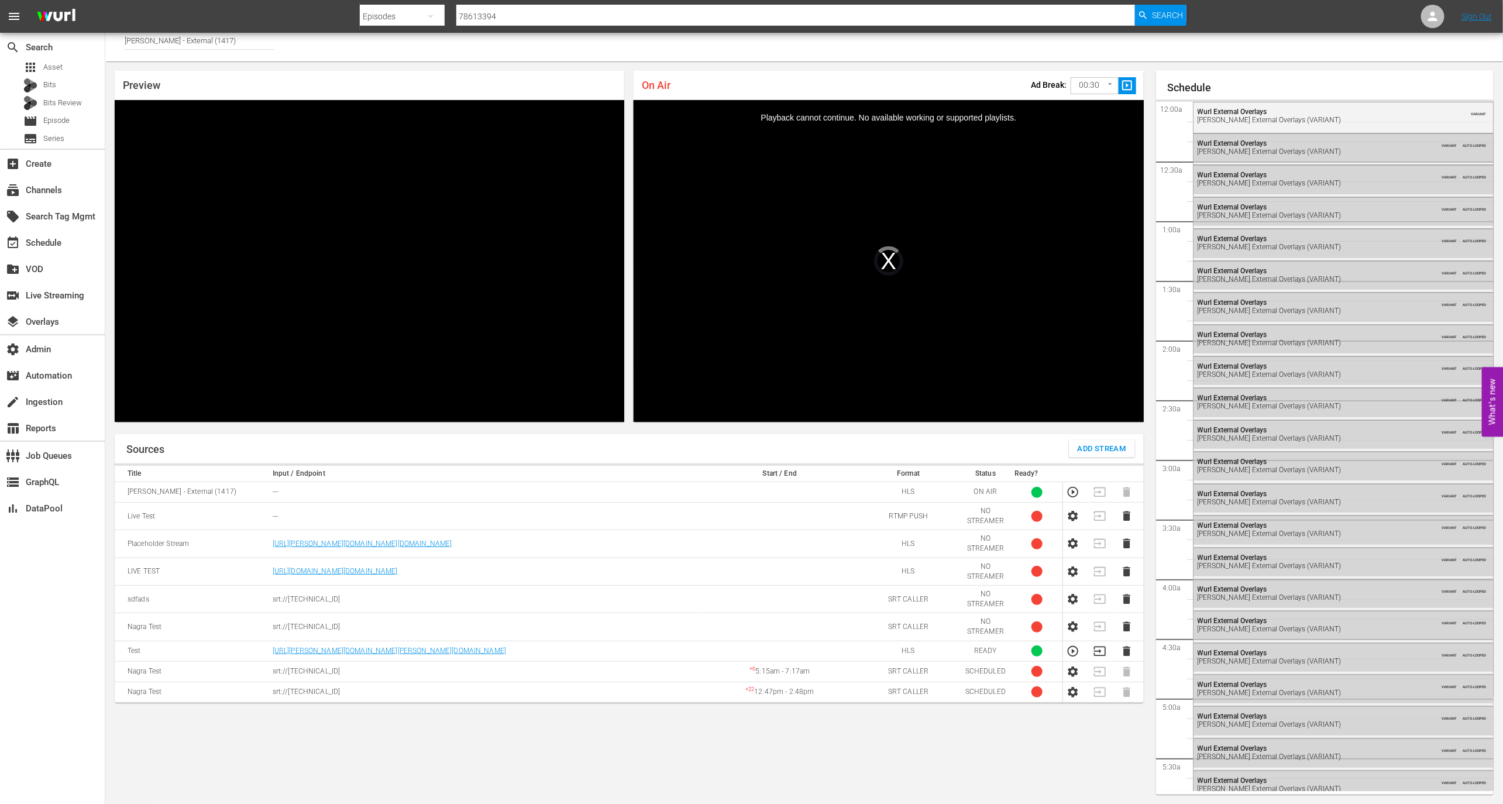
scroll to position [1767, 0]
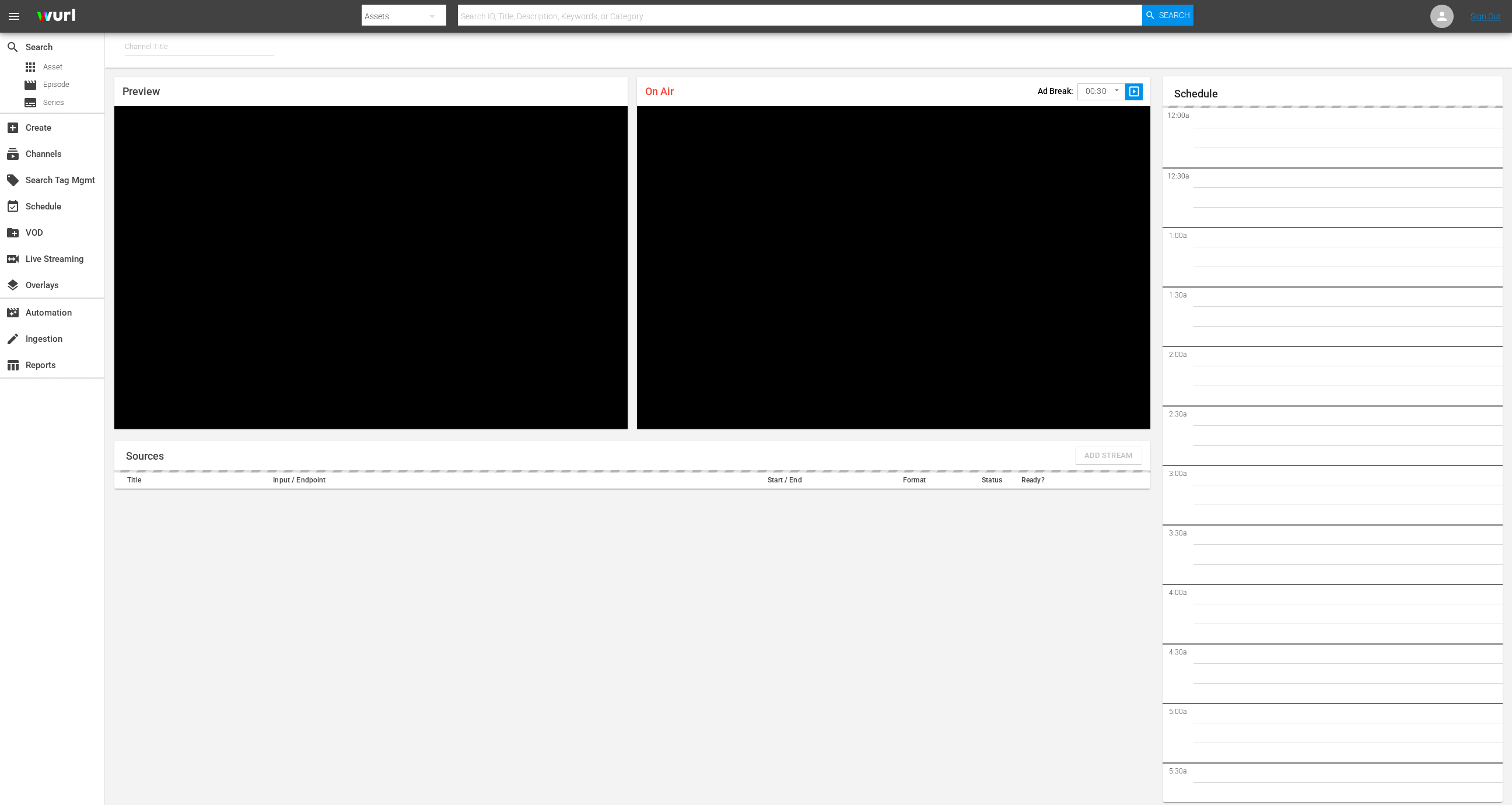
type input "[PERSON_NAME] - External (1417)"
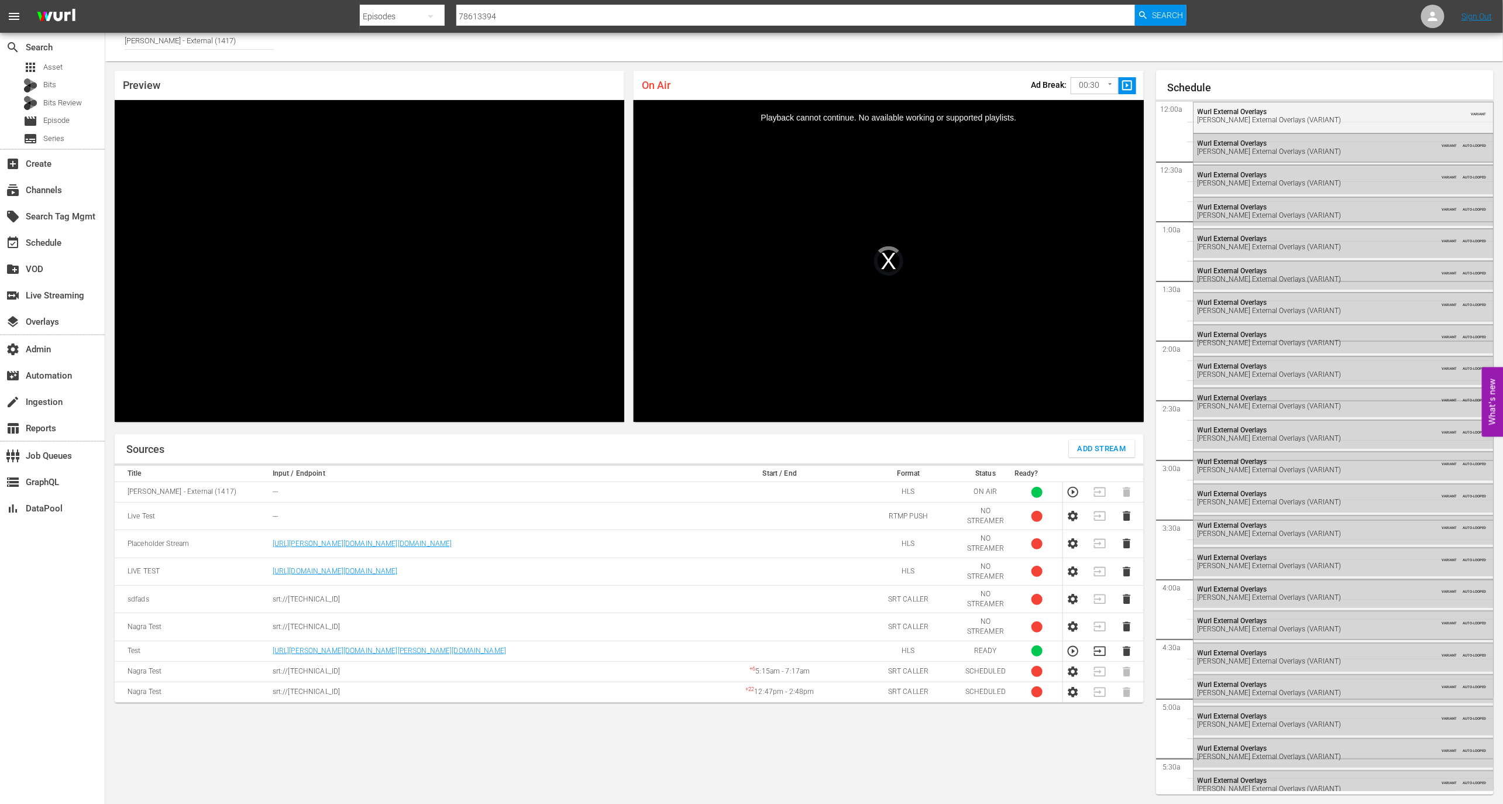
scroll to position [1767, 0]
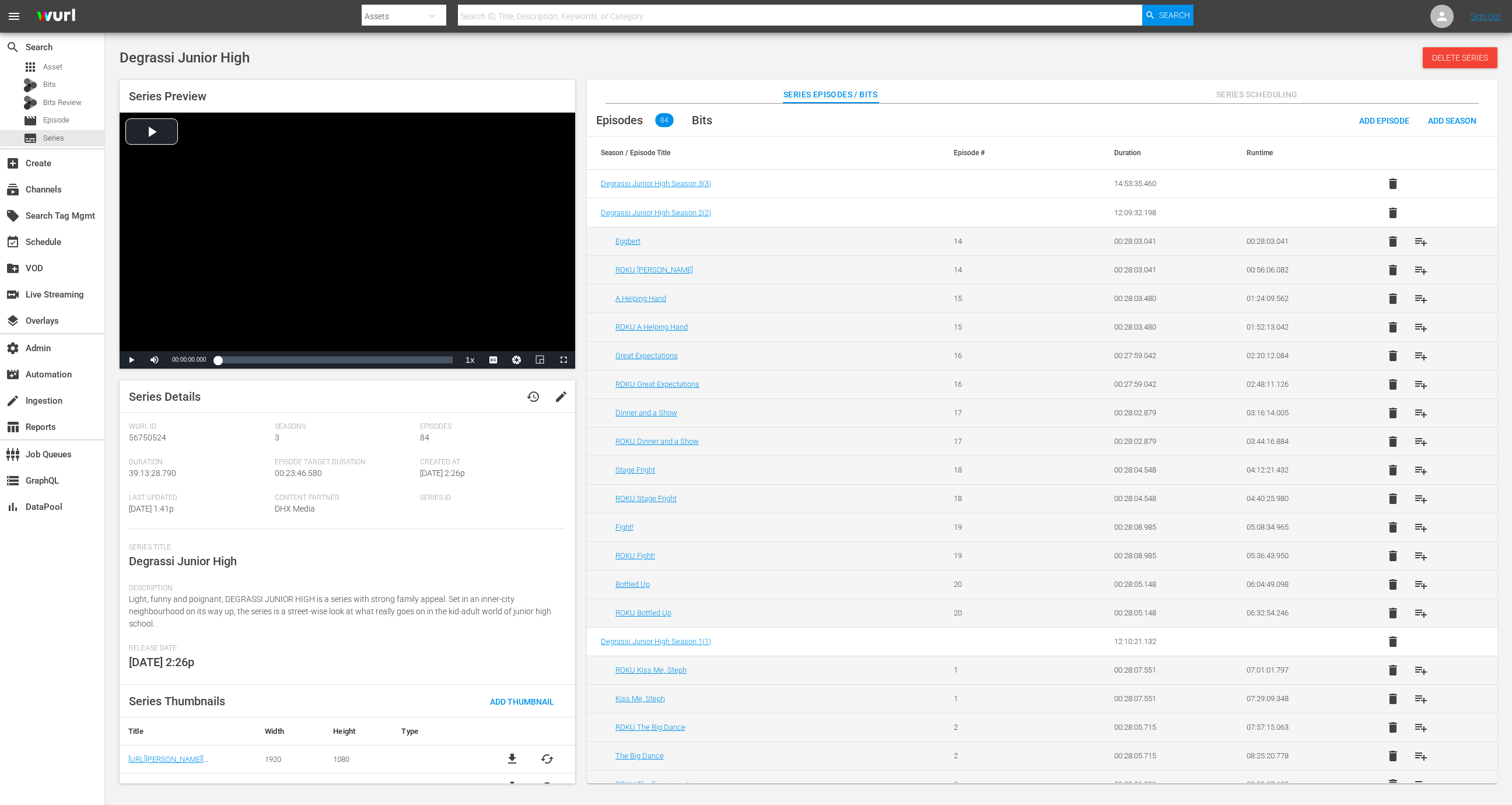
scroll to position [74, 0]
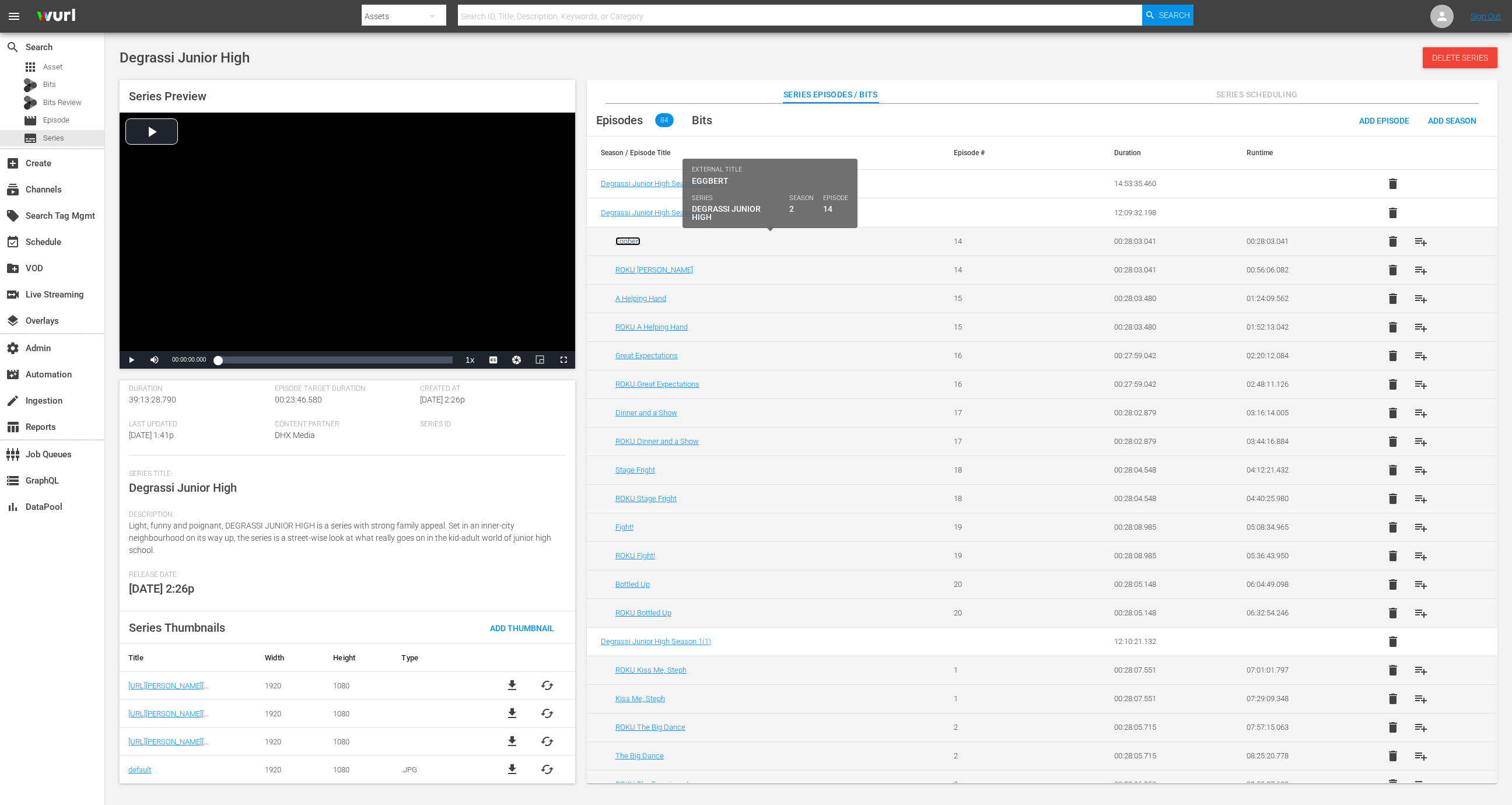
click at [628, 239] on link "Eggbert" at bounding box center [627, 240] width 25 height 9
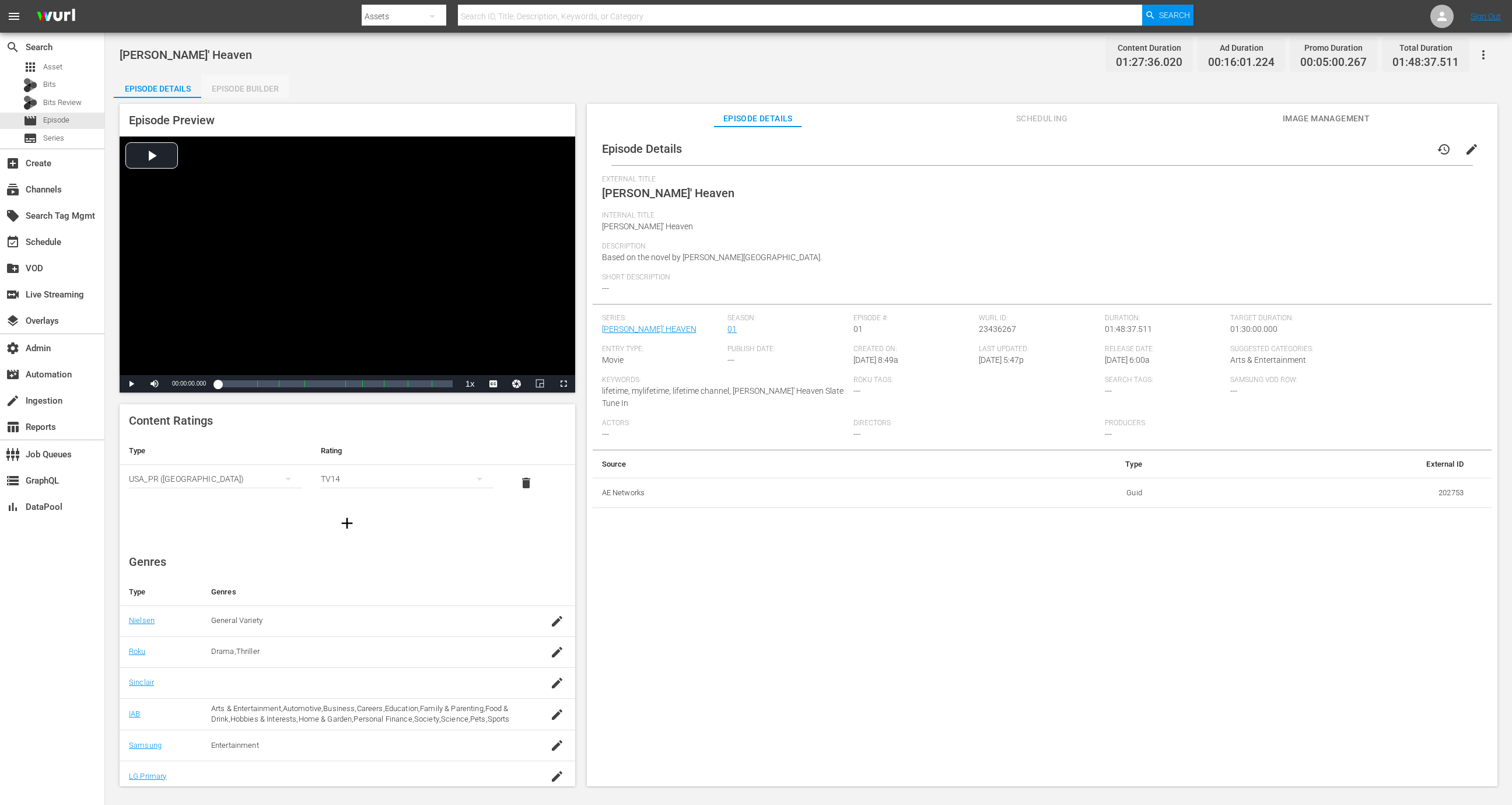
click at [269, 91] on div "Episode Builder" at bounding box center [245, 89] width 88 height 28
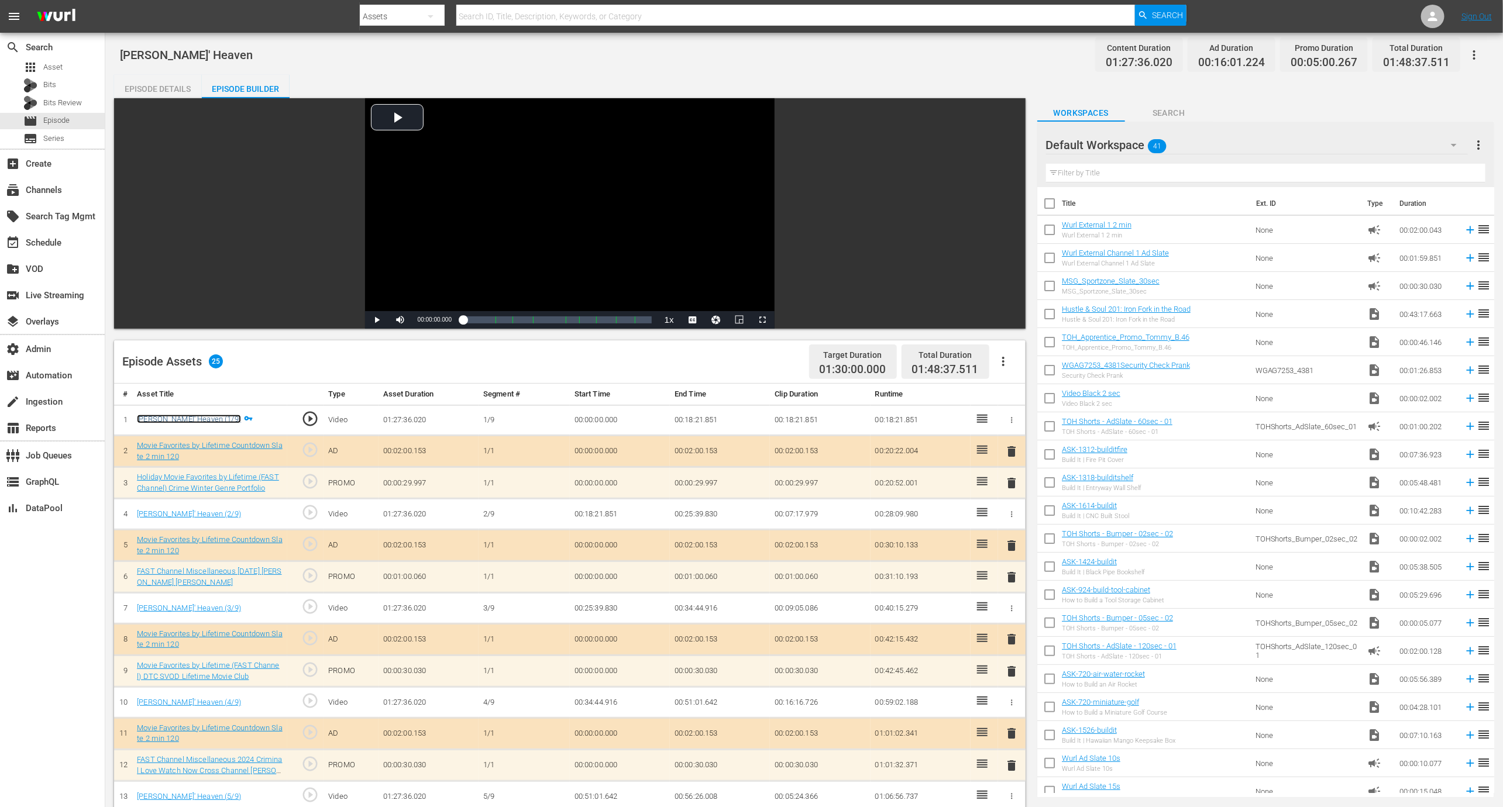
click at [203, 423] on link "[PERSON_NAME]' Heaven (1/9)" at bounding box center [189, 419] width 104 height 9
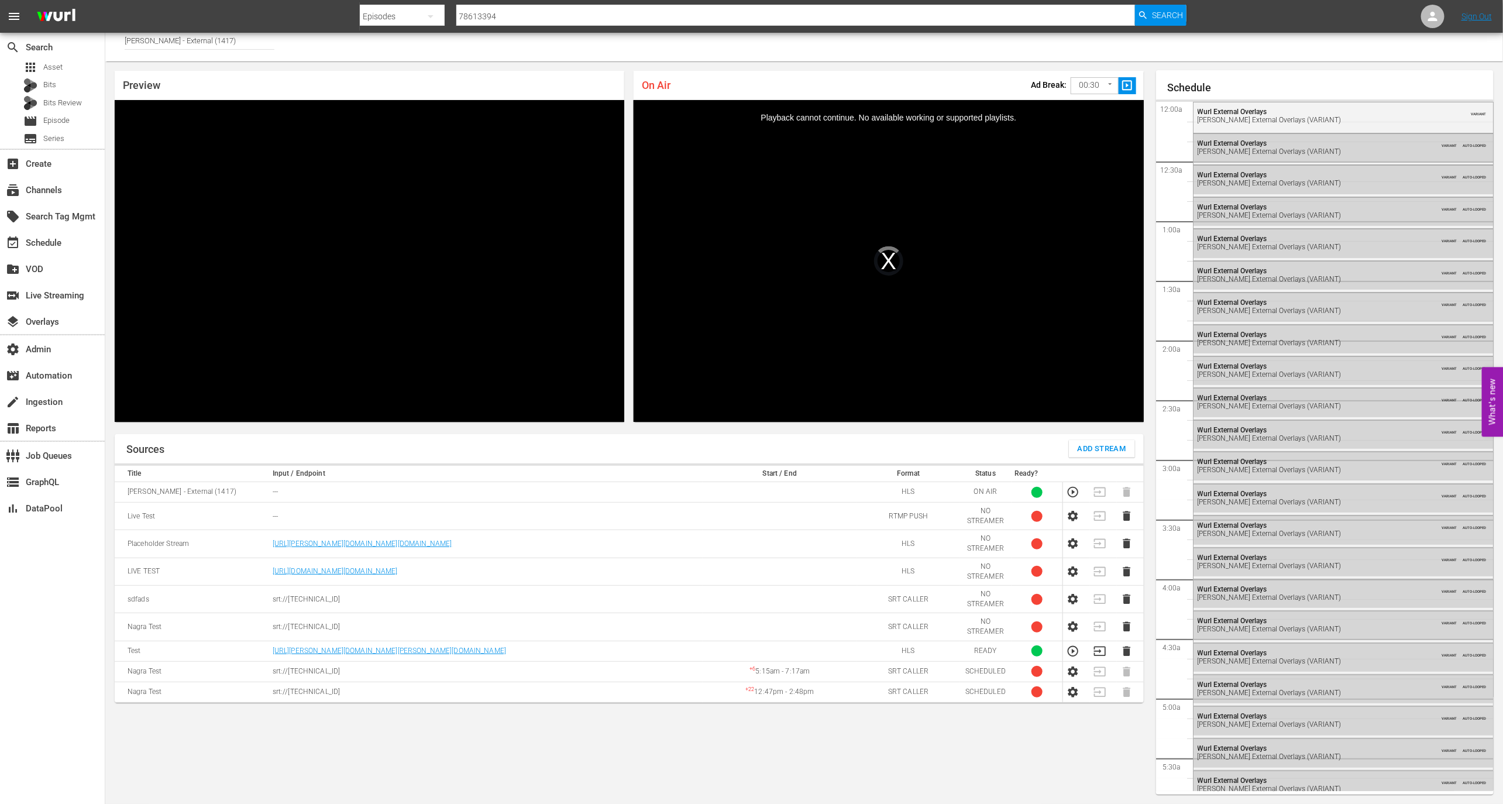
scroll to position [1767, 0]
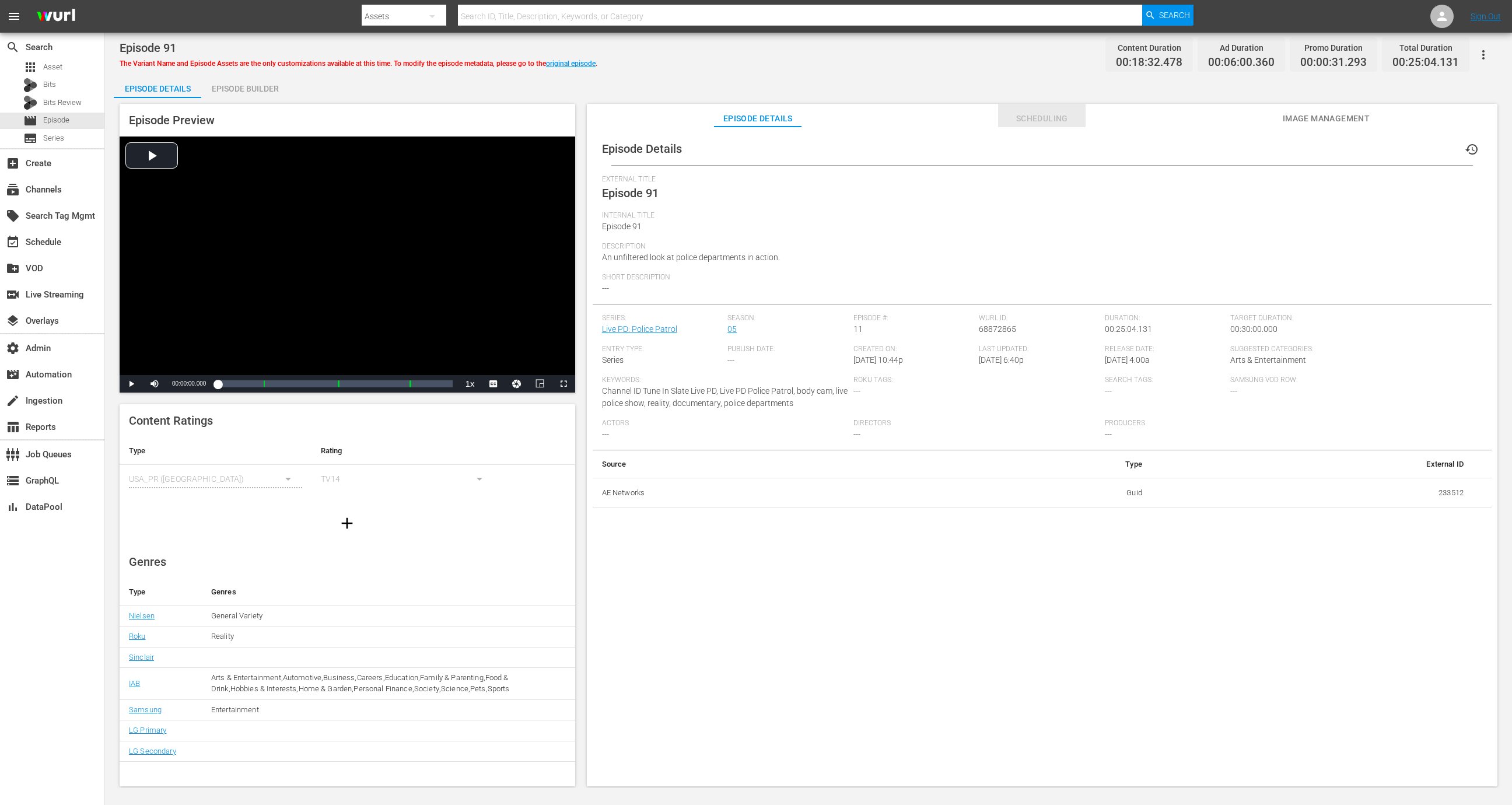
click at [1012, 121] on span "Scheduling" at bounding box center [1042, 119] width 88 height 15
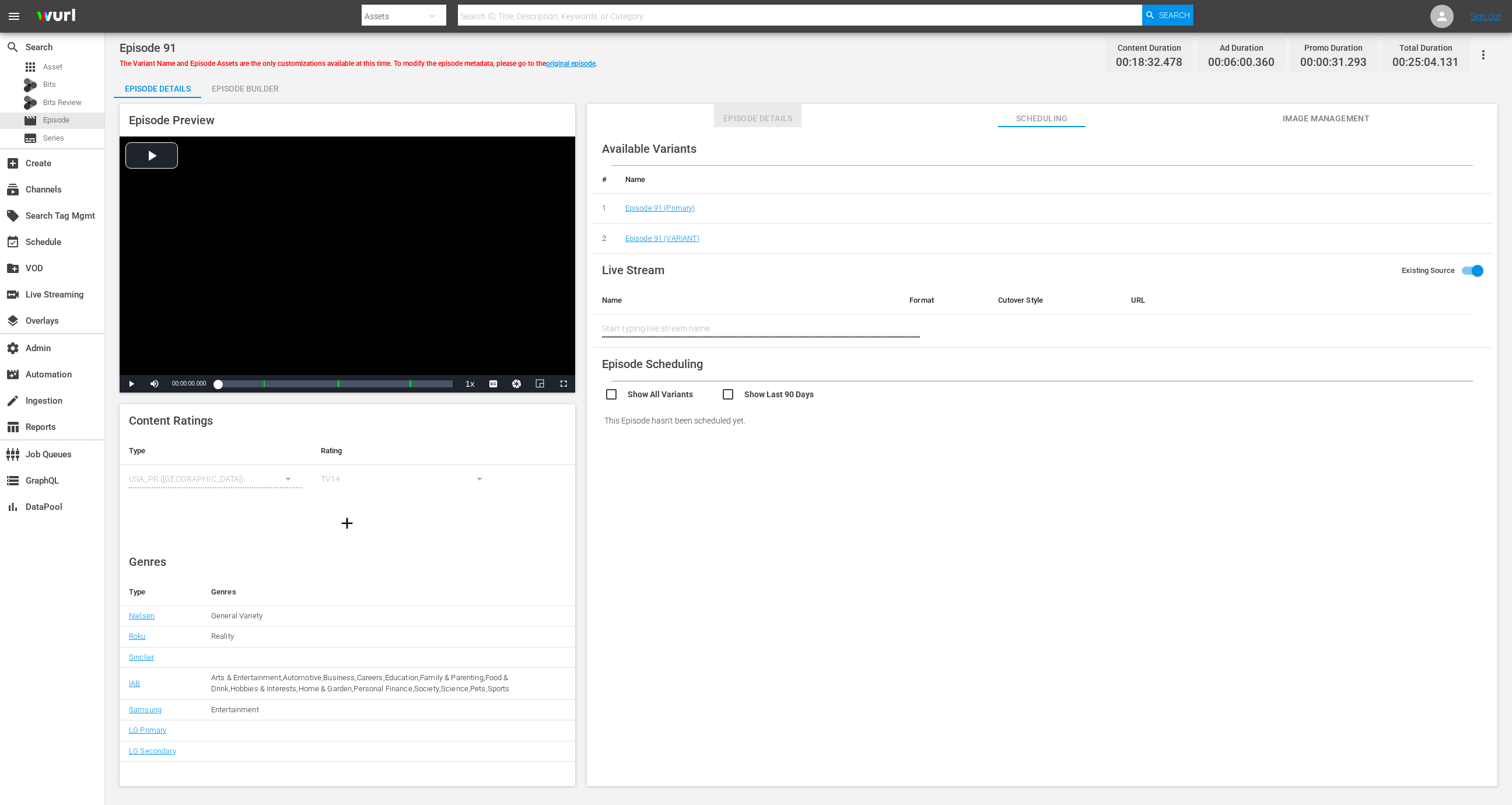
click at [763, 117] on span "Episode Details" at bounding box center [758, 119] width 88 height 15
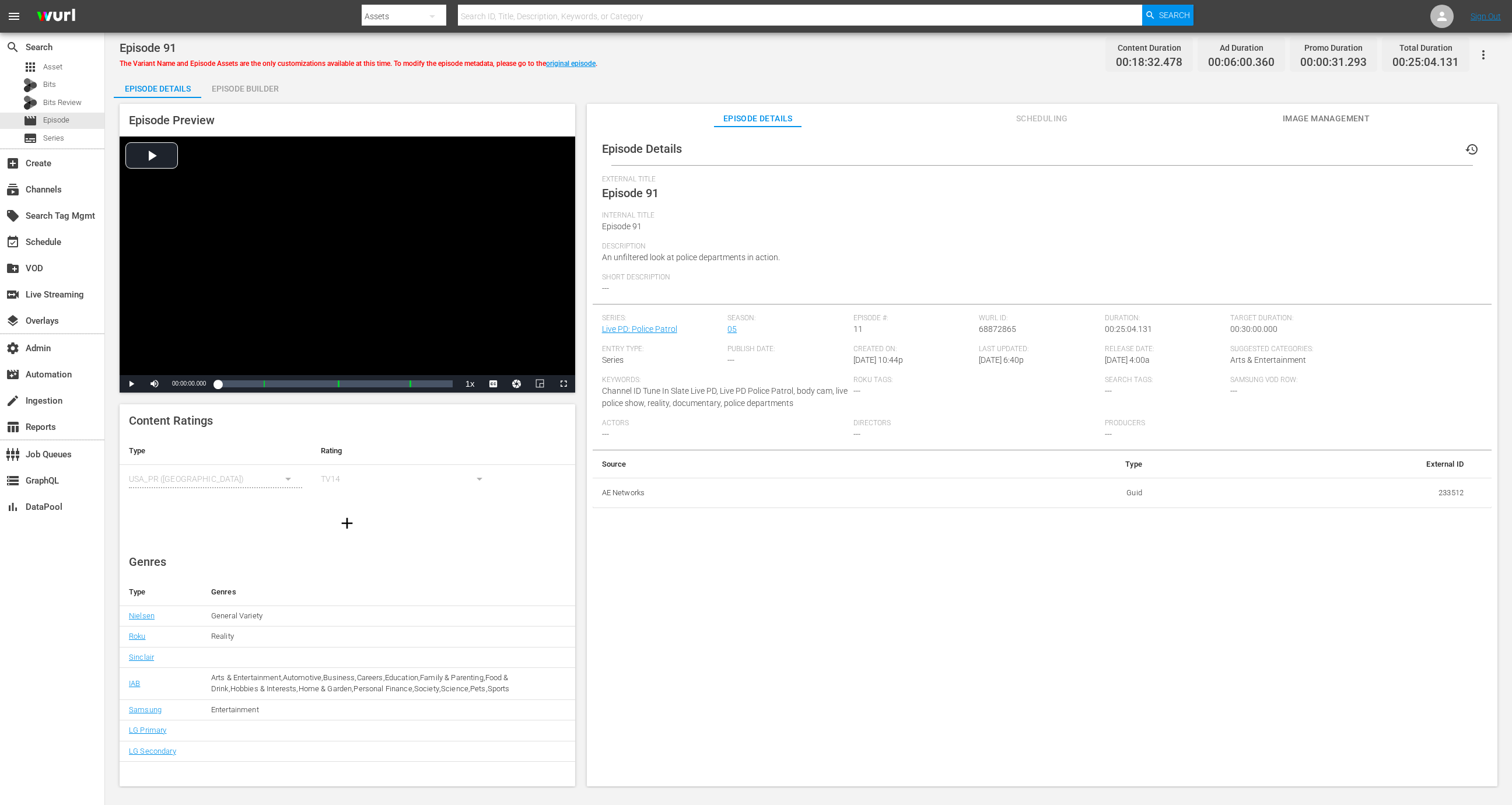
click at [577, 68] on div "The Variant Name and Episode Assets are the only customizations available at th…" at bounding box center [358, 62] width 478 height 14
click at [577, 63] on link "original episode" at bounding box center [571, 64] width 50 height 8
click at [1022, 116] on span "Scheduling" at bounding box center [1042, 119] width 88 height 15
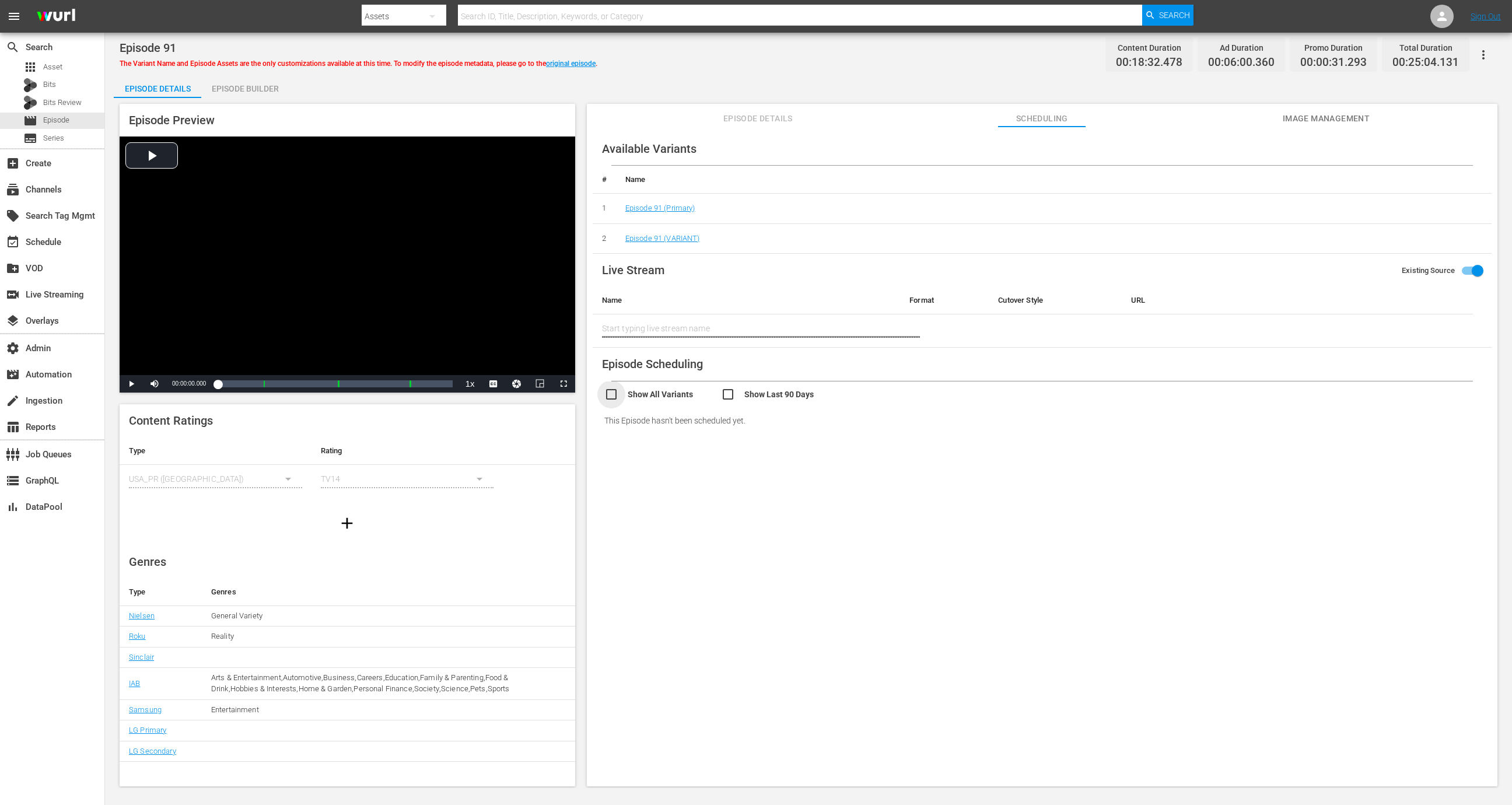
click at [679, 389] on input "checkbox" at bounding box center [662, 395] width 117 height 17
checkbox input "true"
click at [760, 412] on p "Search By Name" at bounding box center [829, 415] width 444 height 10
click at [760, 429] on input "checkbox" at bounding box center [779, 430] width 117 height 17
checkbox input "true"
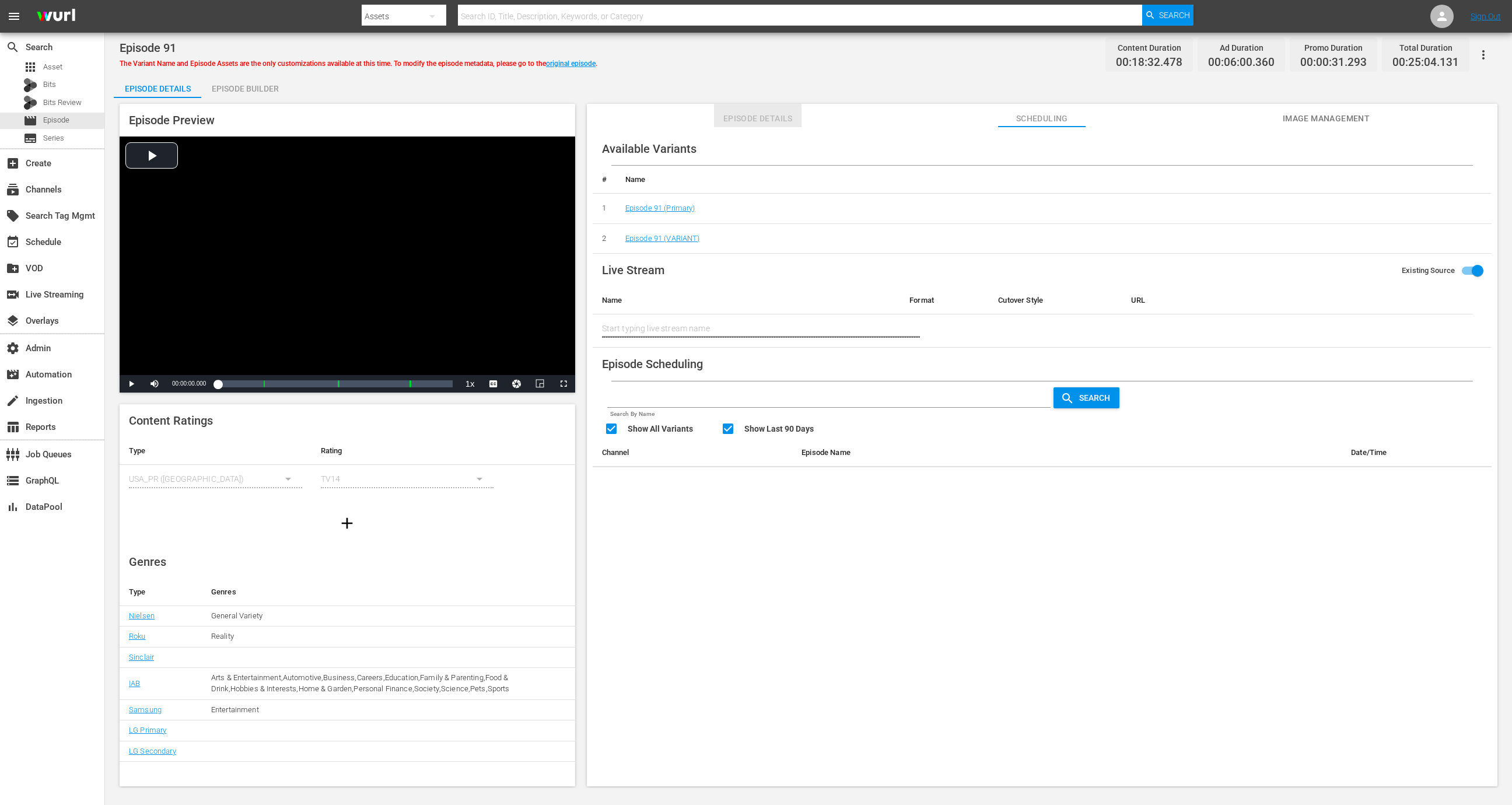
click at [771, 120] on span "Episode Details" at bounding box center [758, 119] width 88 height 15
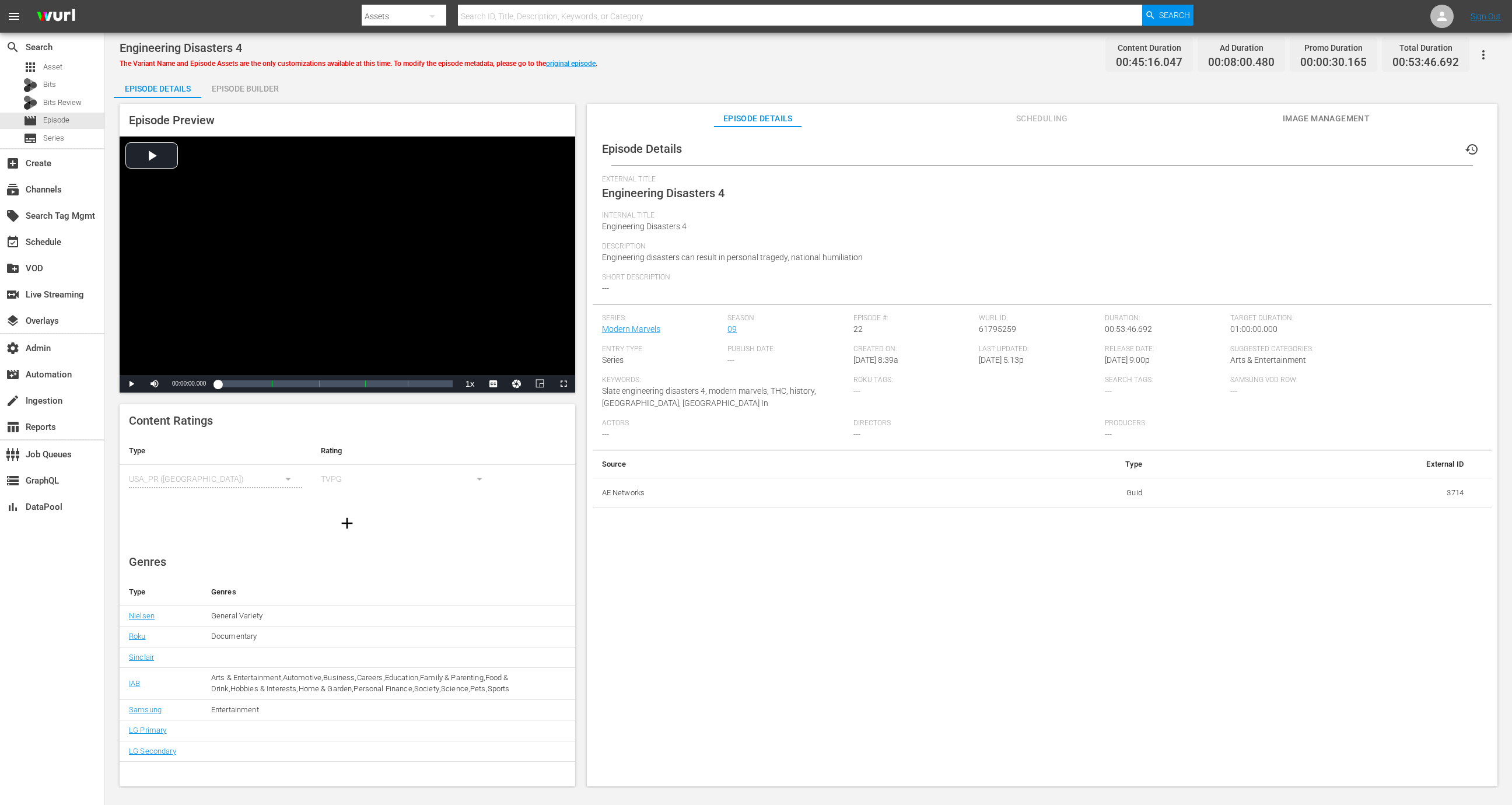
click at [1007, 137] on div "Episode Details history" at bounding box center [1041, 149] width 899 height 33
click at [1021, 124] on span "Scheduling" at bounding box center [1042, 119] width 88 height 15
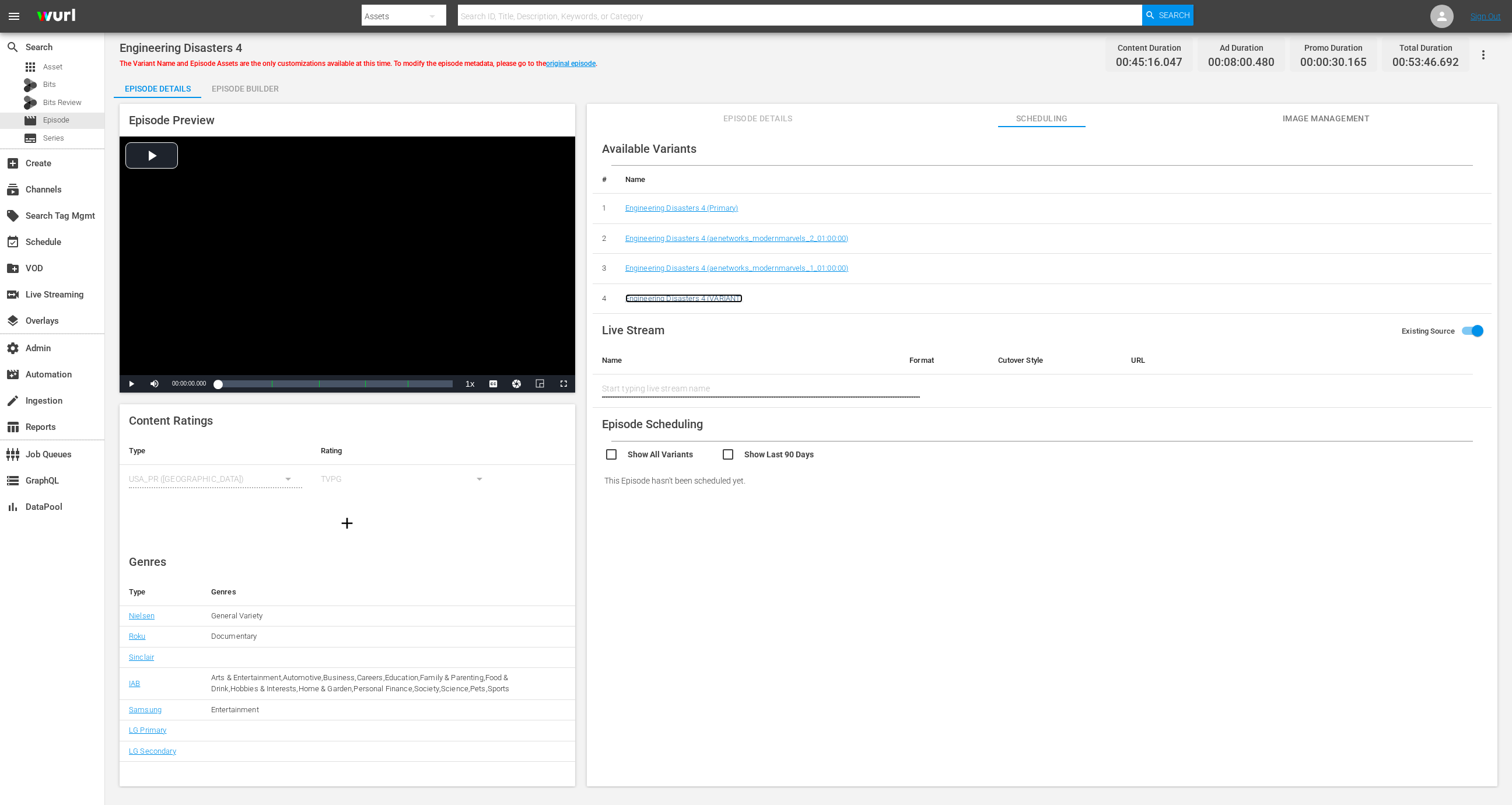
click at [716, 297] on link "Engineering Disasters 4 (VARIANT)" at bounding box center [684, 298] width 118 height 9
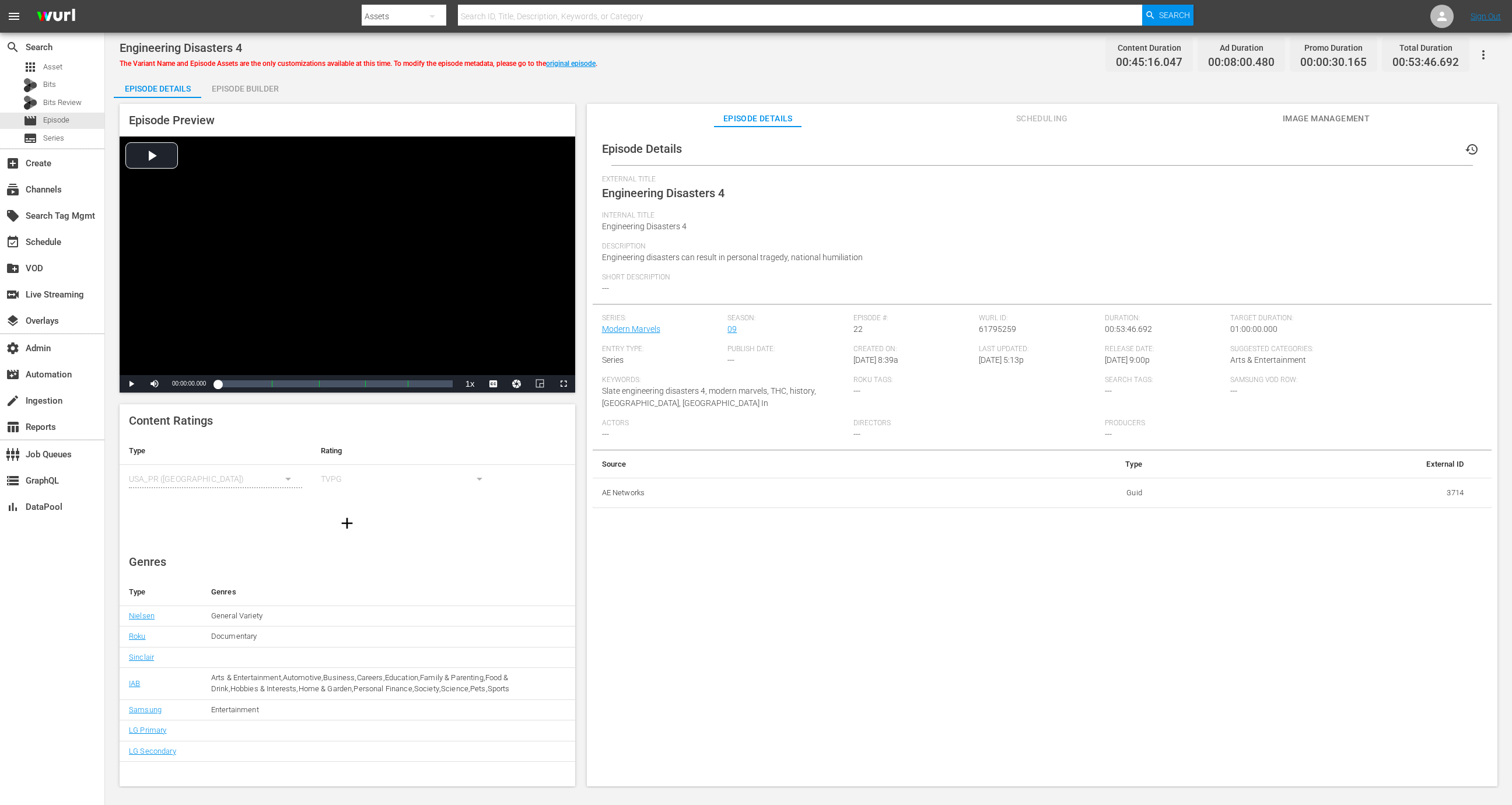
click at [1004, 122] on span "Scheduling" at bounding box center [1042, 119] width 88 height 15
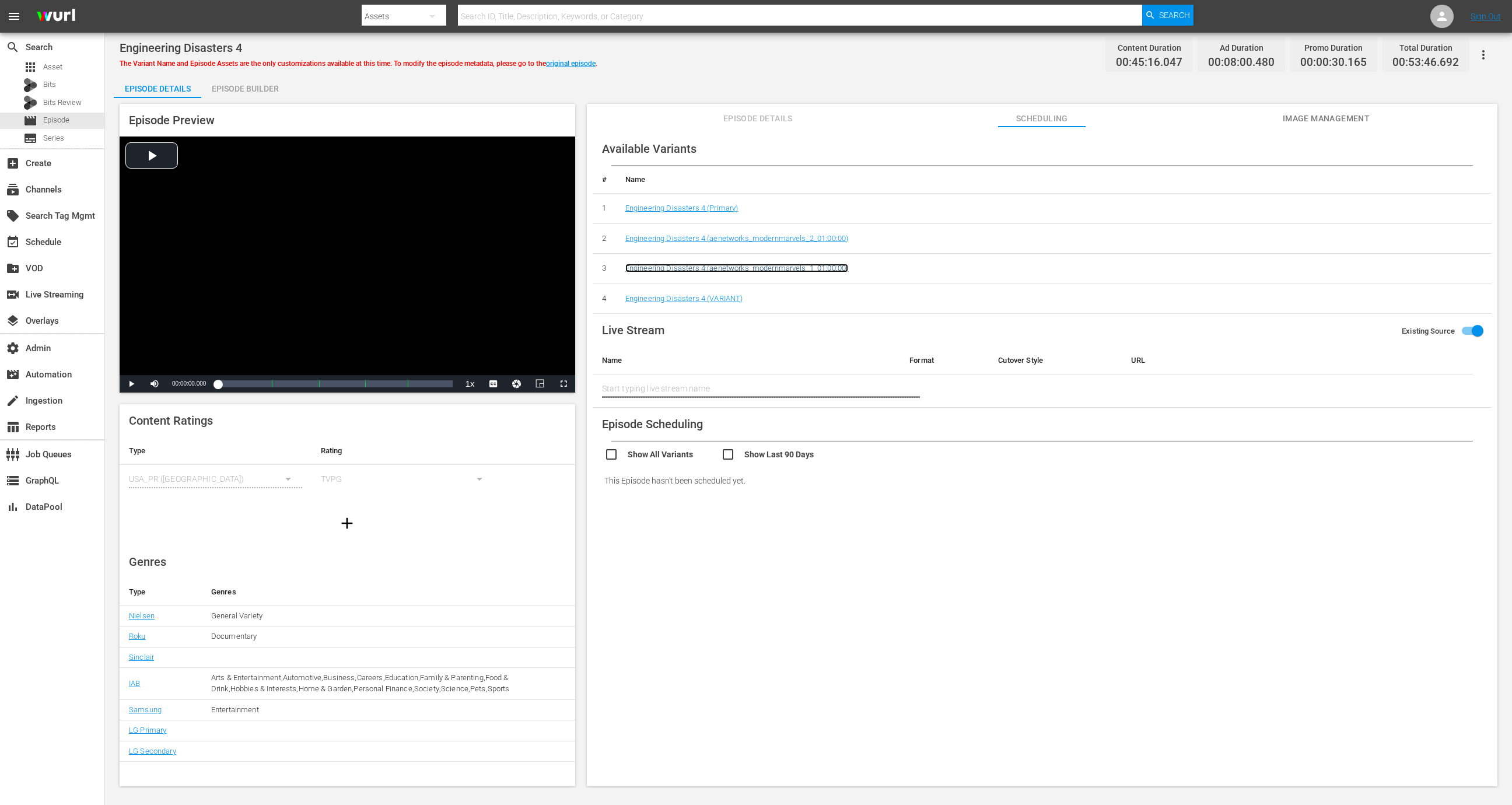
click at [758, 263] on link "Engineering Disasters 4 (aenetworks_modernmarvels_1_01:00:00)" at bounding box center [737, 267] width 223 height 9
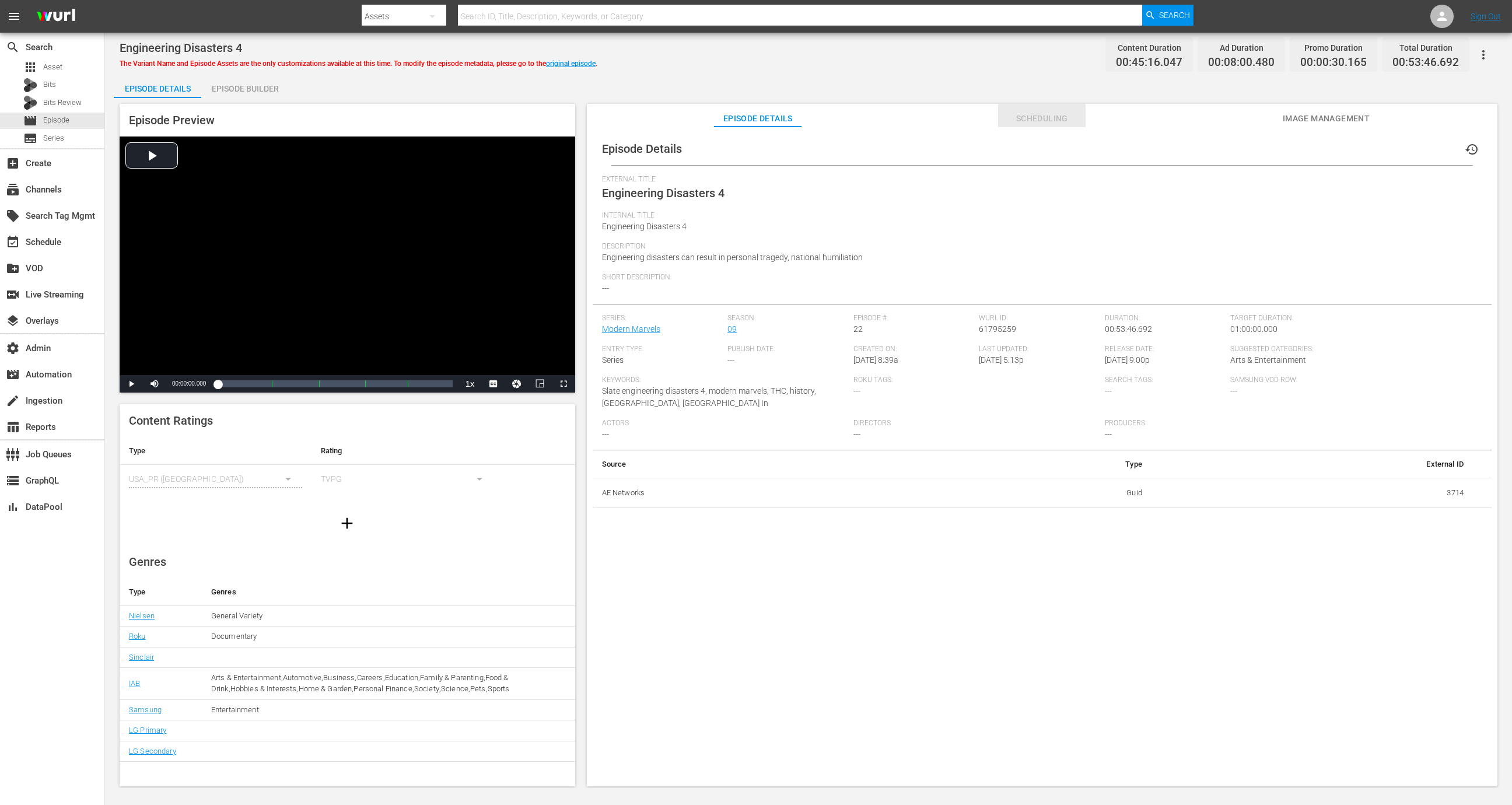
click at [1017, 122] on span "Scheduling" at bounding box center [1042, 119] width 88 height 15
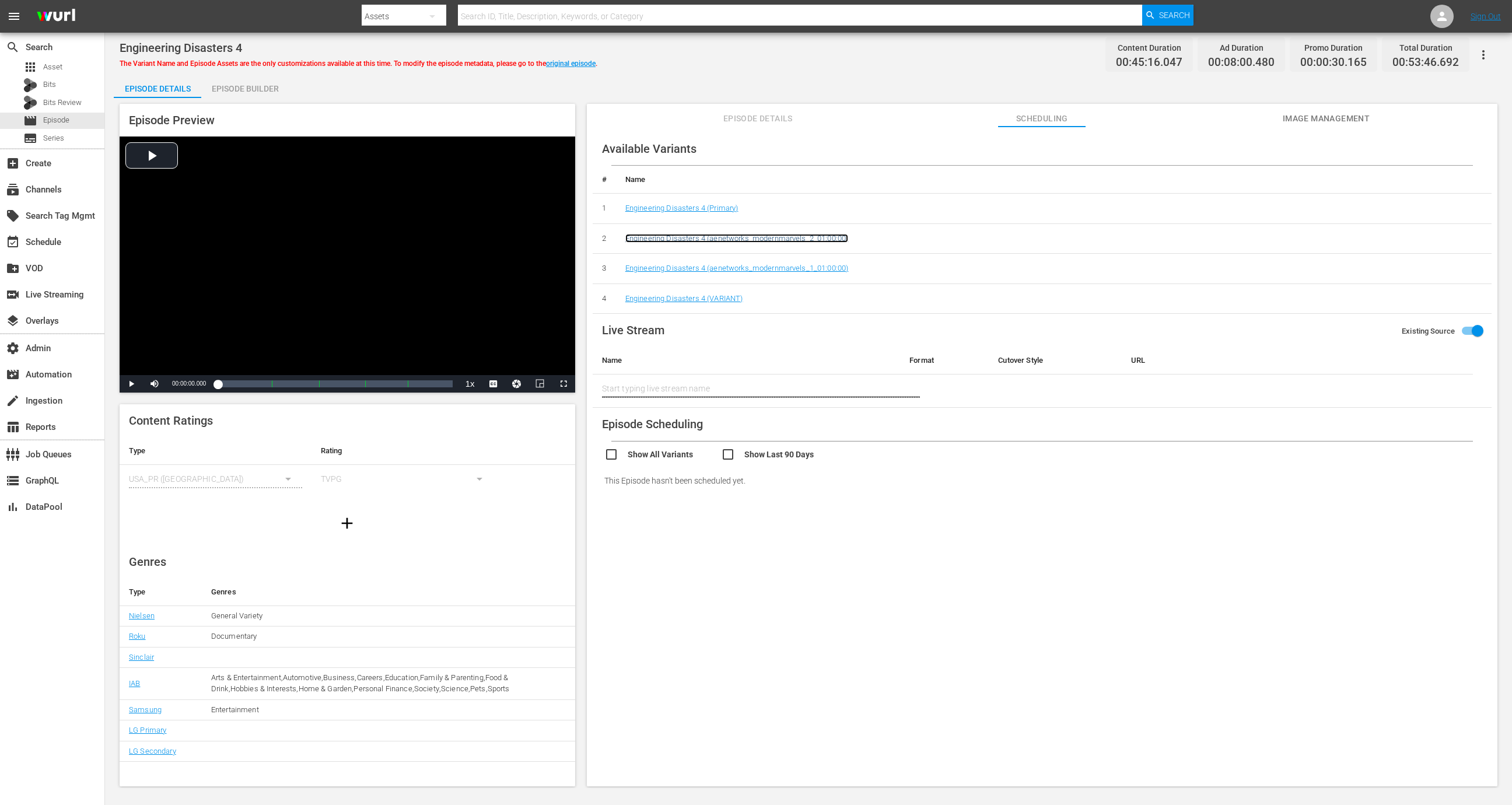
click at [774, 236] on link "Engineering Disasters 4 (aenetworks_modernmarvels_2_01:00:00)" at bounding box center [737, 238] width 223 height 9
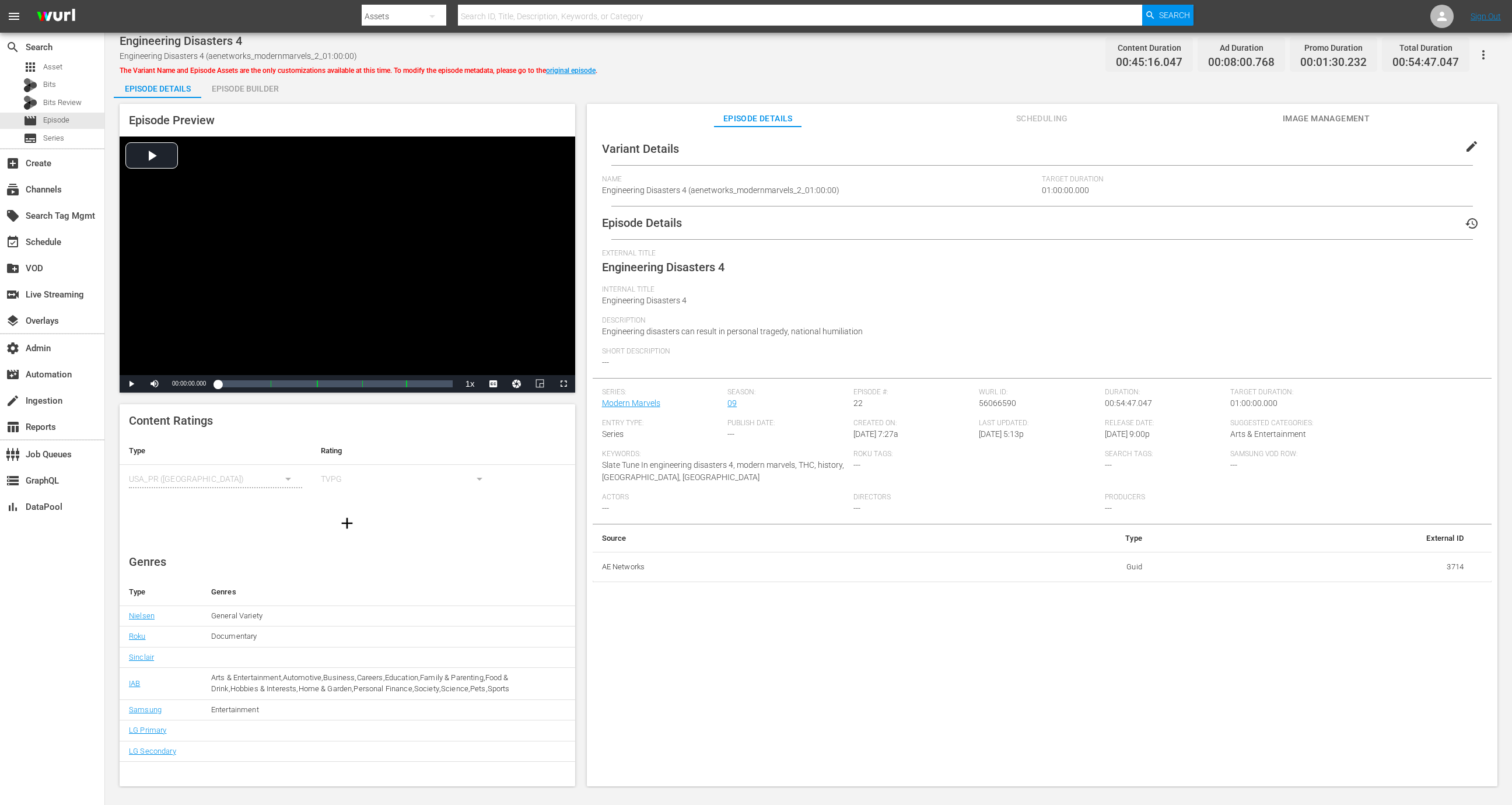
click at [1037, 118] on span "Scheduling" at bounding box center [1042, 119] width 88 height 15
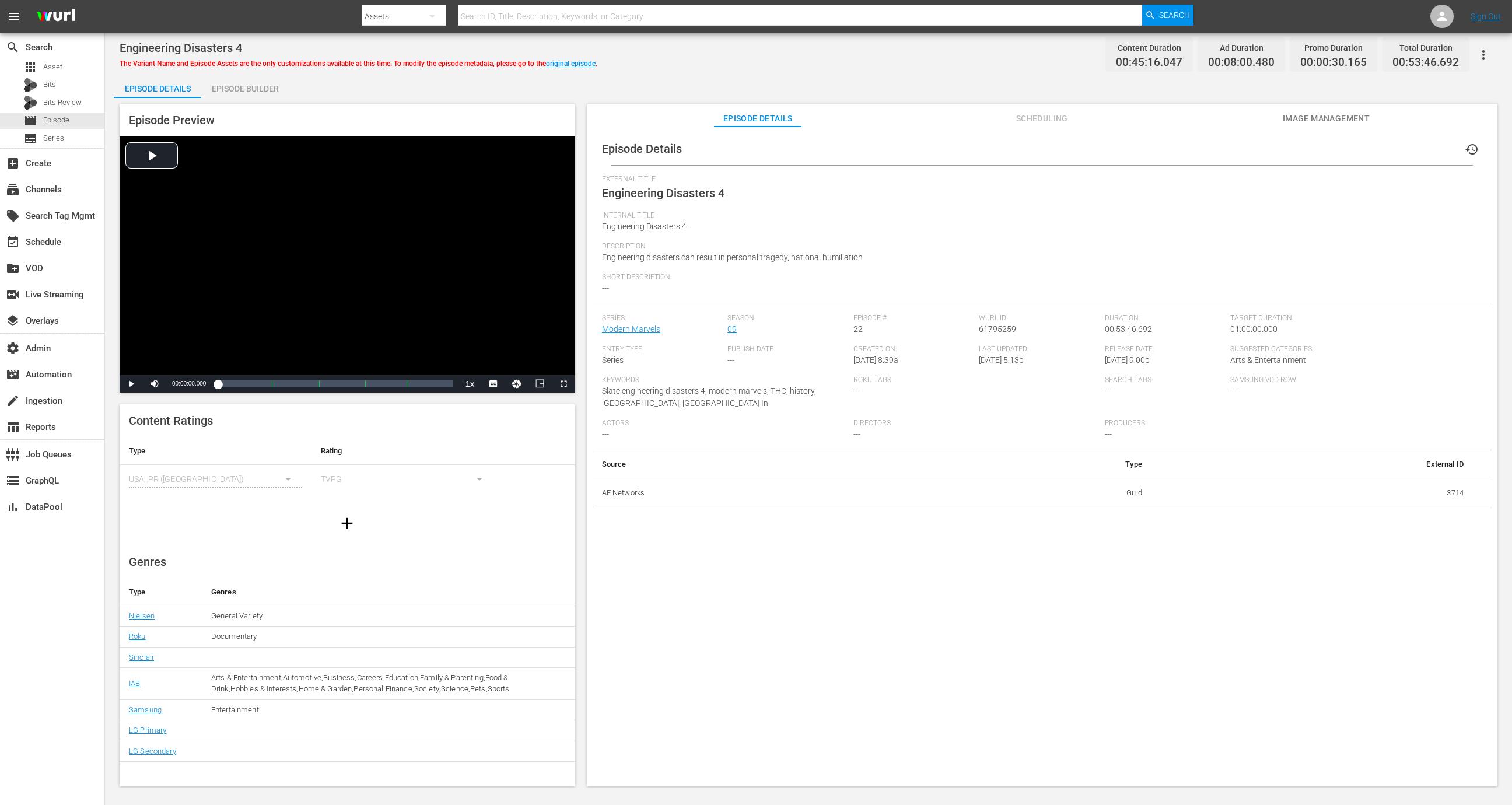
click at [1029, 115] on span "Scheduling" at bounding box center [1042, 119] width 88 height 15
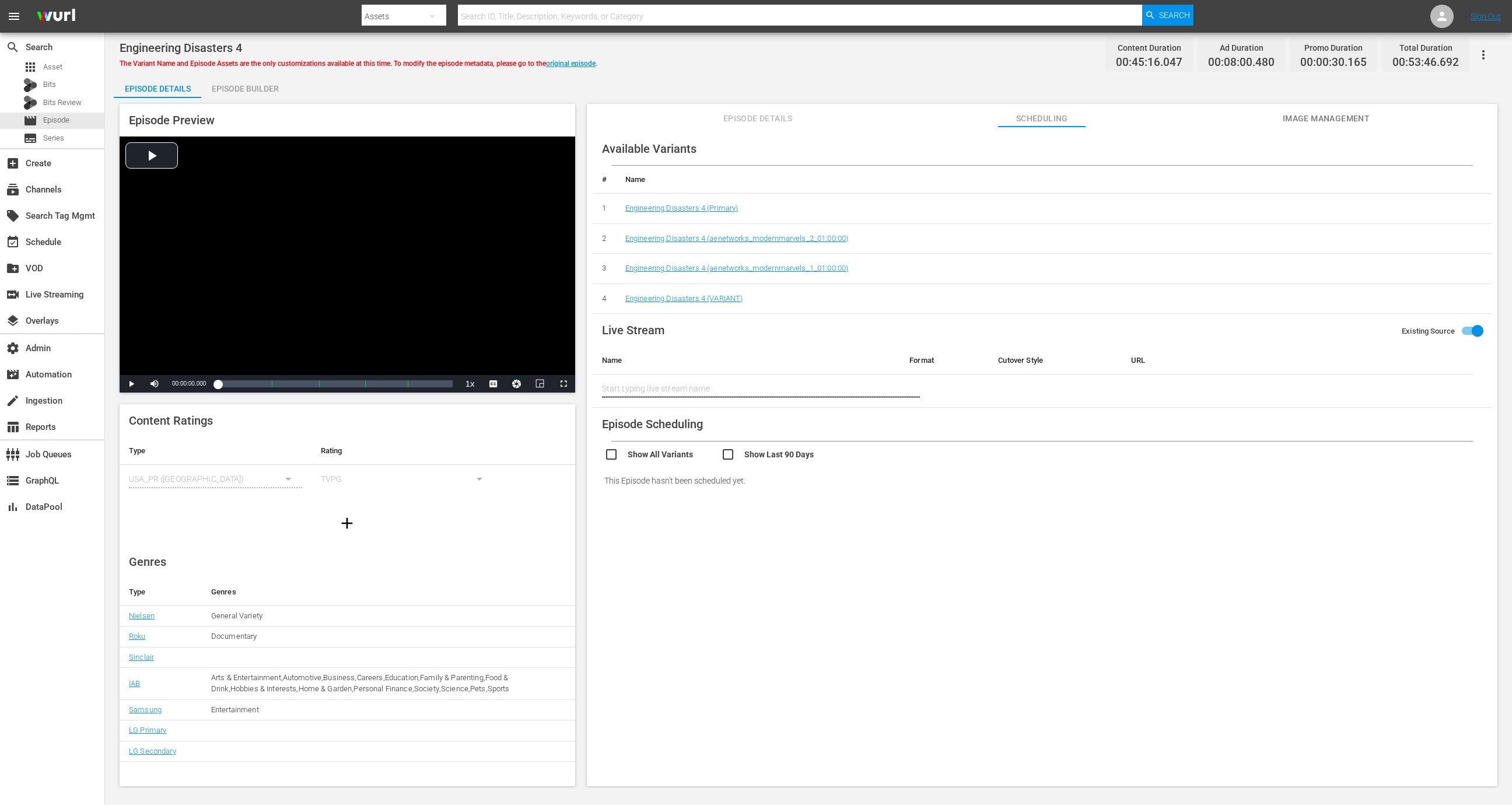
click at [675, 451] on input "checkbox" at bounding box center [662, 456] width 117 height 17
checkbox input "true"
